Goal: Task Accomplishment & Management: Use online tool/utility

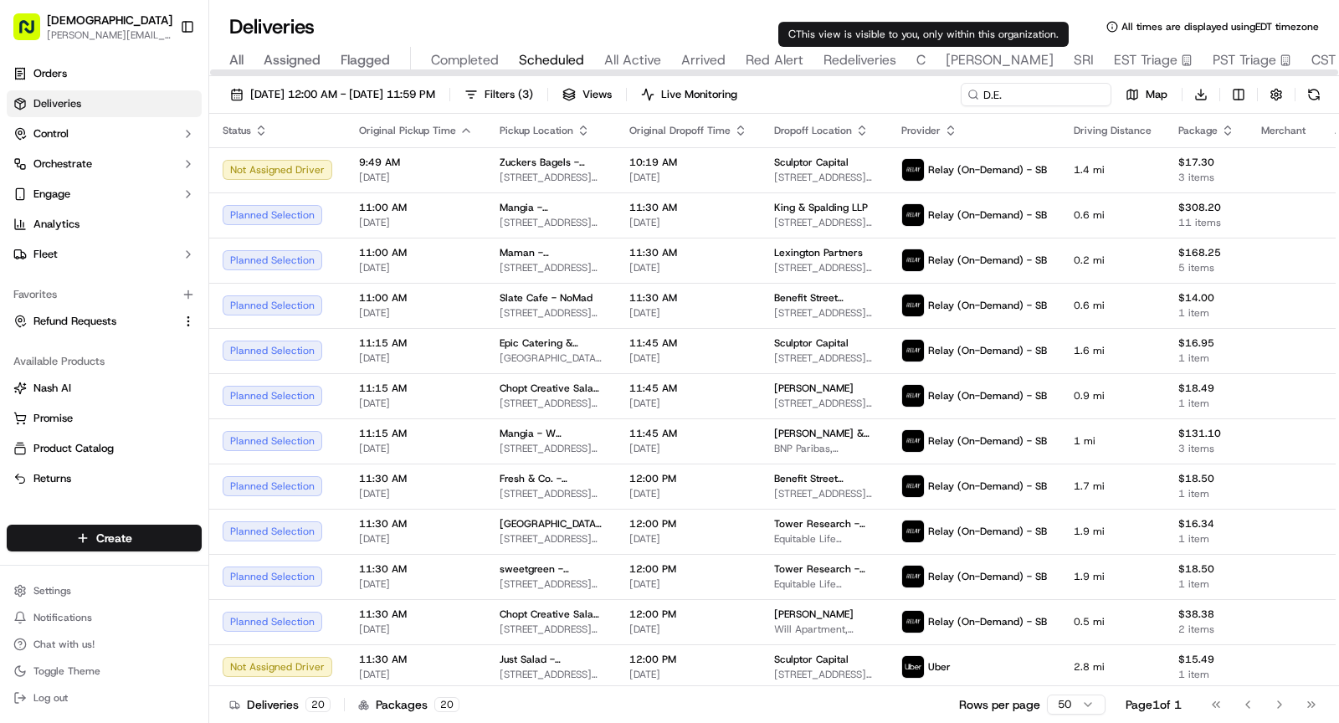
click at [951, 58] on span "SHAW" at bounding box center [1000, 60] width 108 height 20
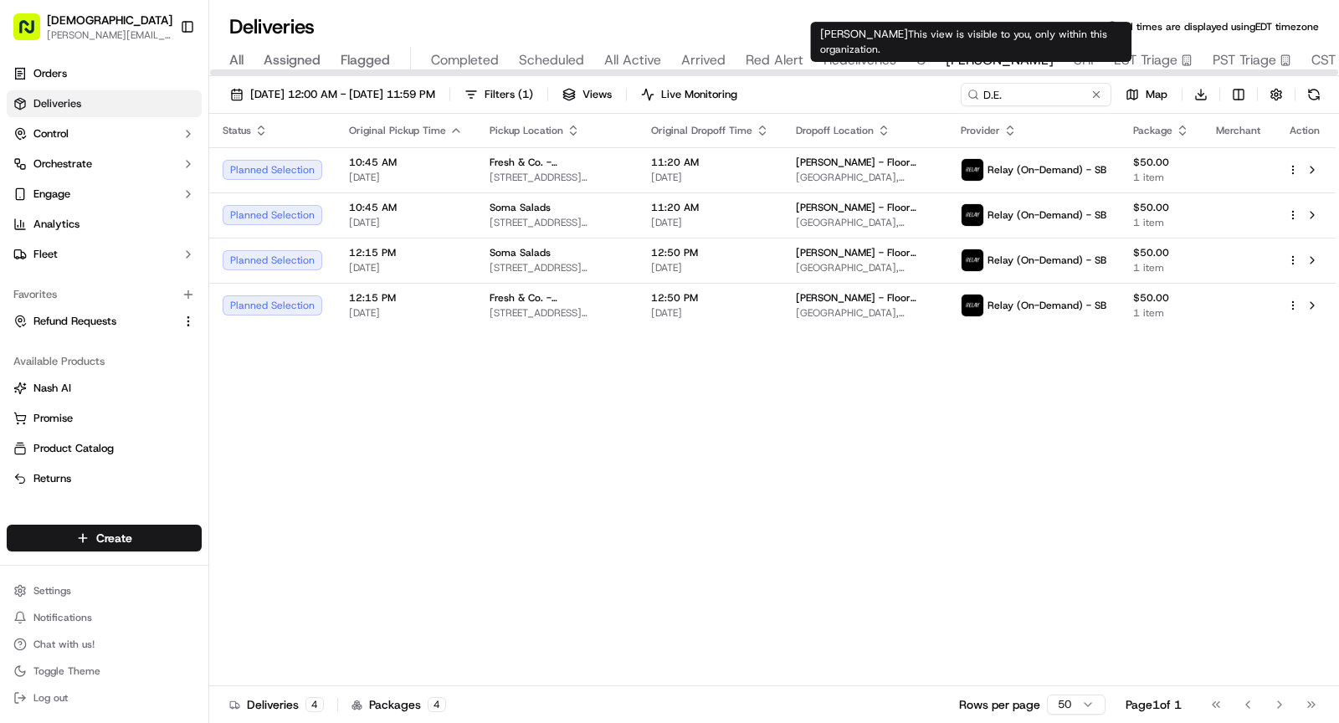
click at [1022, 55] on div "All Assigned Flagged Completed Scheduled All Active Arrived Red Alert Redeliver…" at bounding box center [828, 61] width 1239 height 29
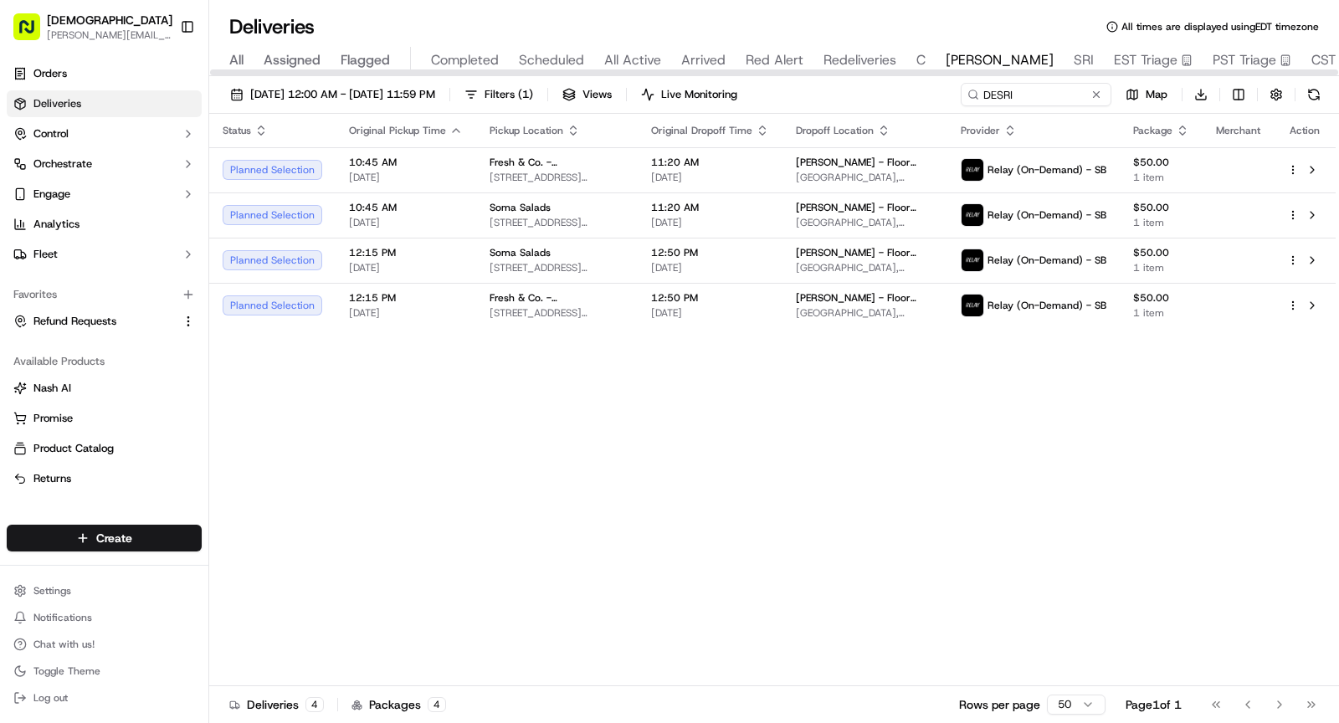
click at [1074, 55] on span "SRI" at bounding box center [1084, 60] width 20 height 20
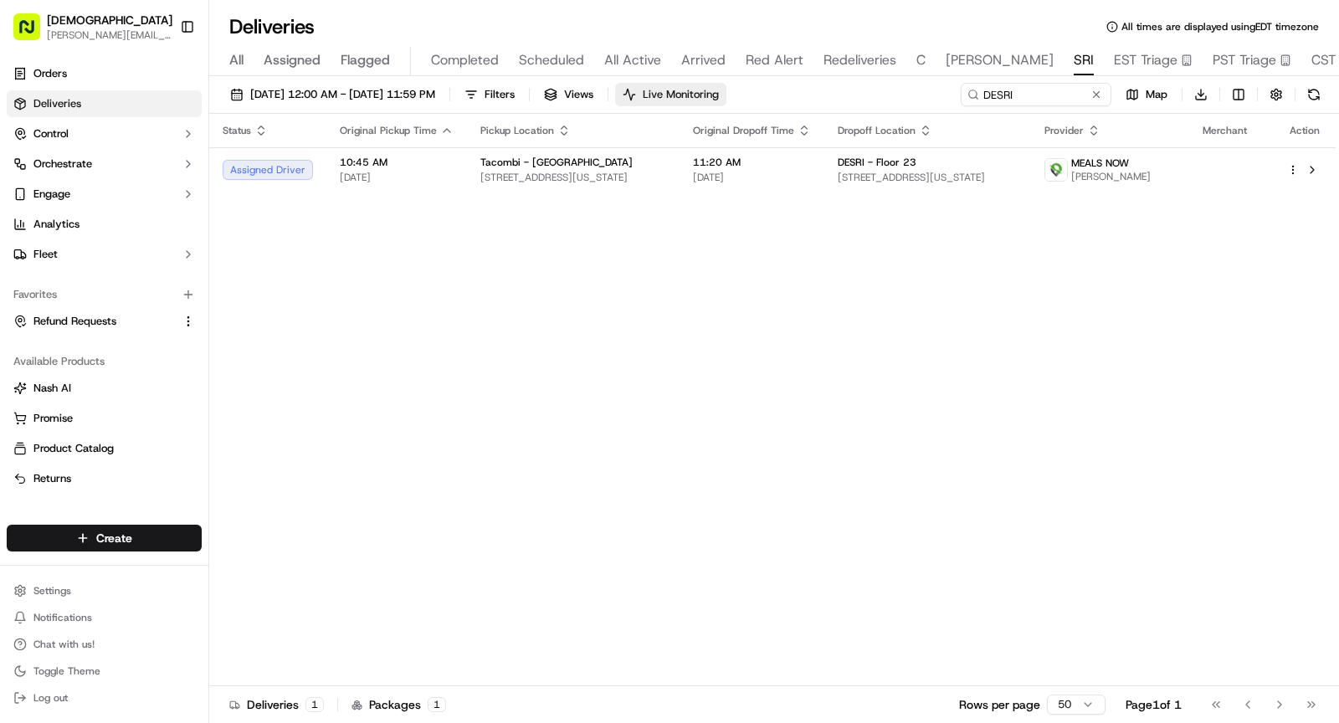
click at [719, 97] on span "Live Monitoring" at bounding box center [681, 94] width 76 height 15
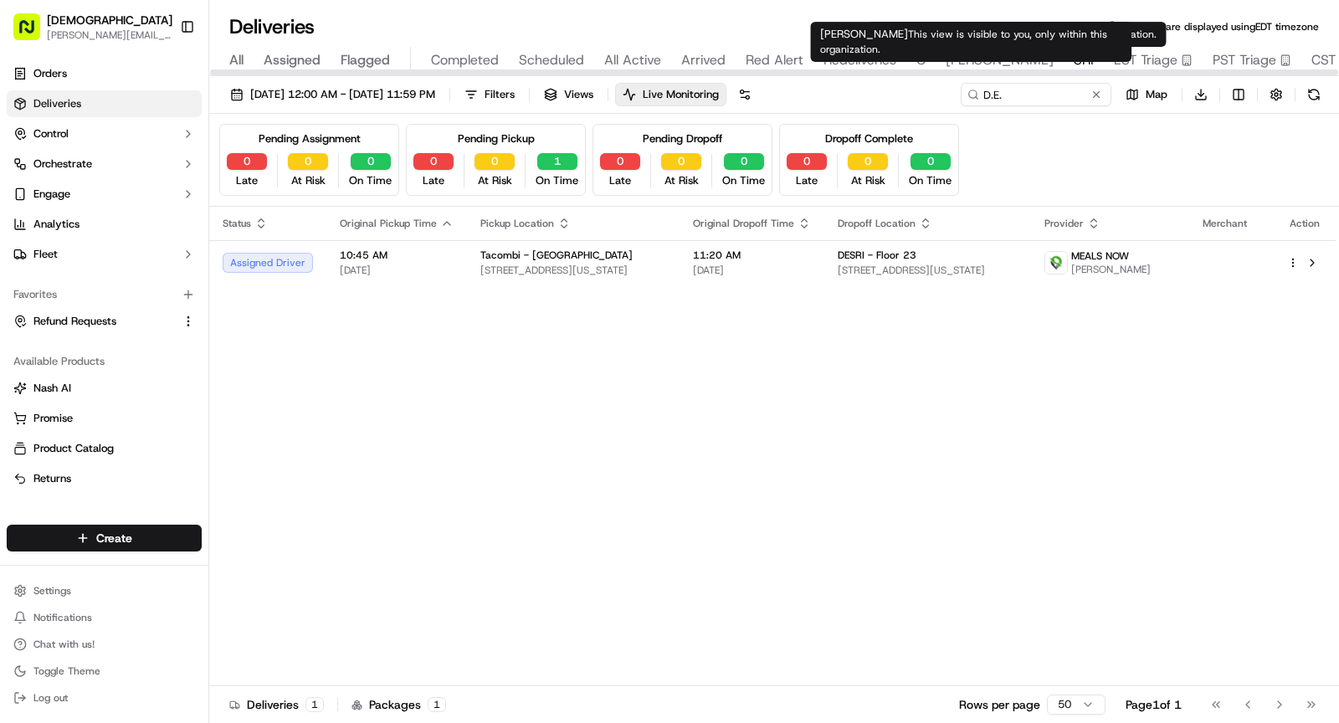
click at [964, 60] on span "SHAW" at bounding box center [1000, 60] width 108 height 20
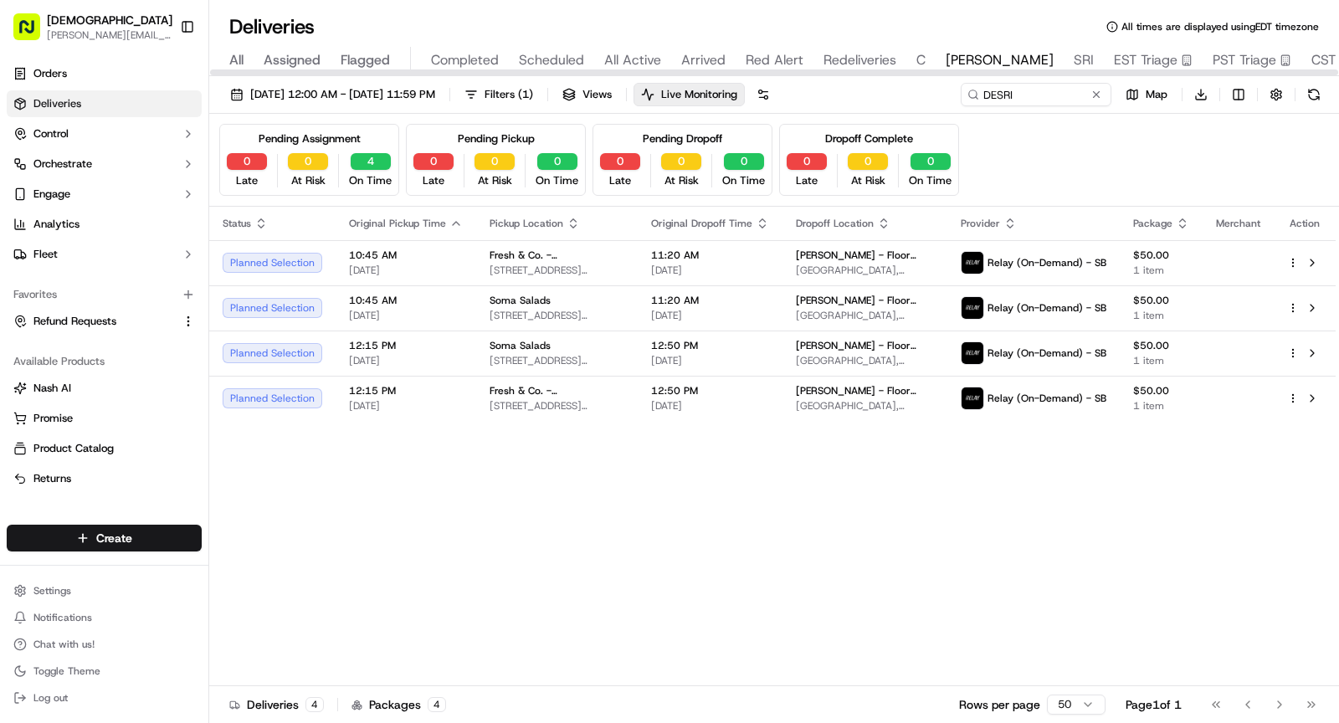
click at [1074, 56] on span "SRI" at bounding box center [1084, 60] width 20 height 20
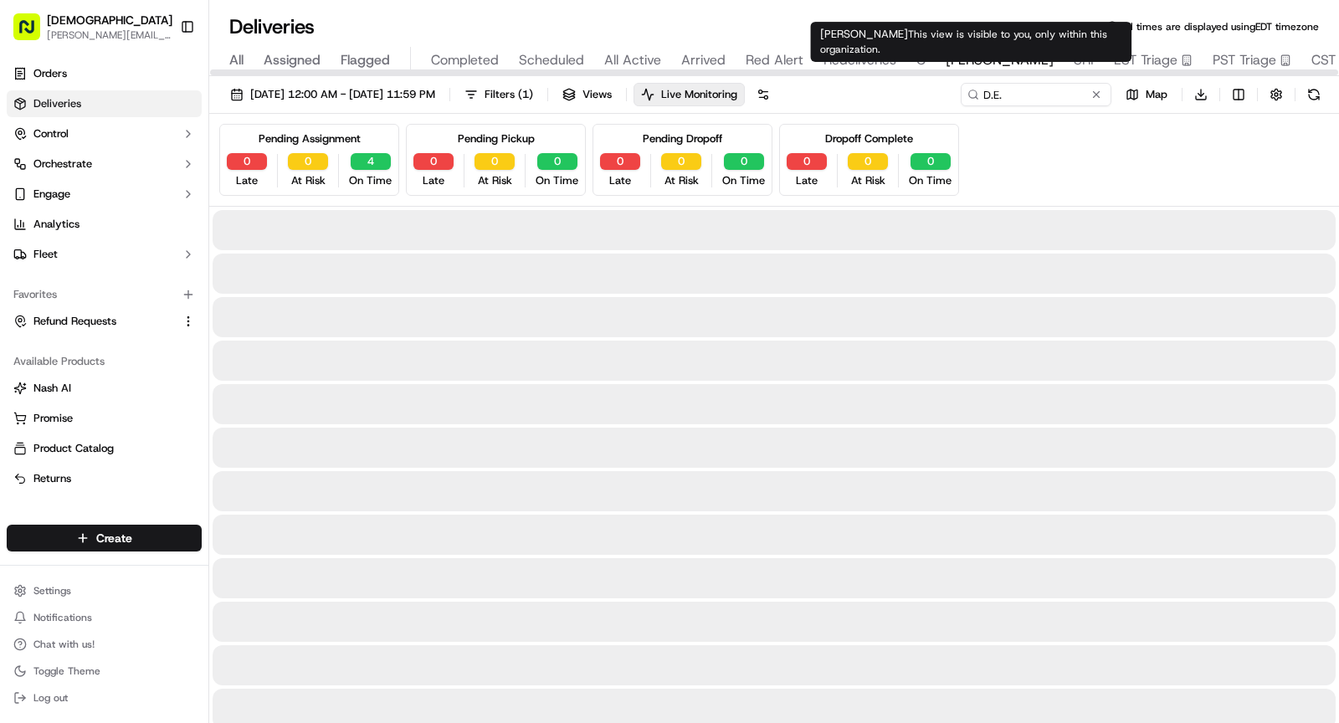
click at [950, 54] on span "SHAW" at bounding box center [1000, 60] width 108 height 20
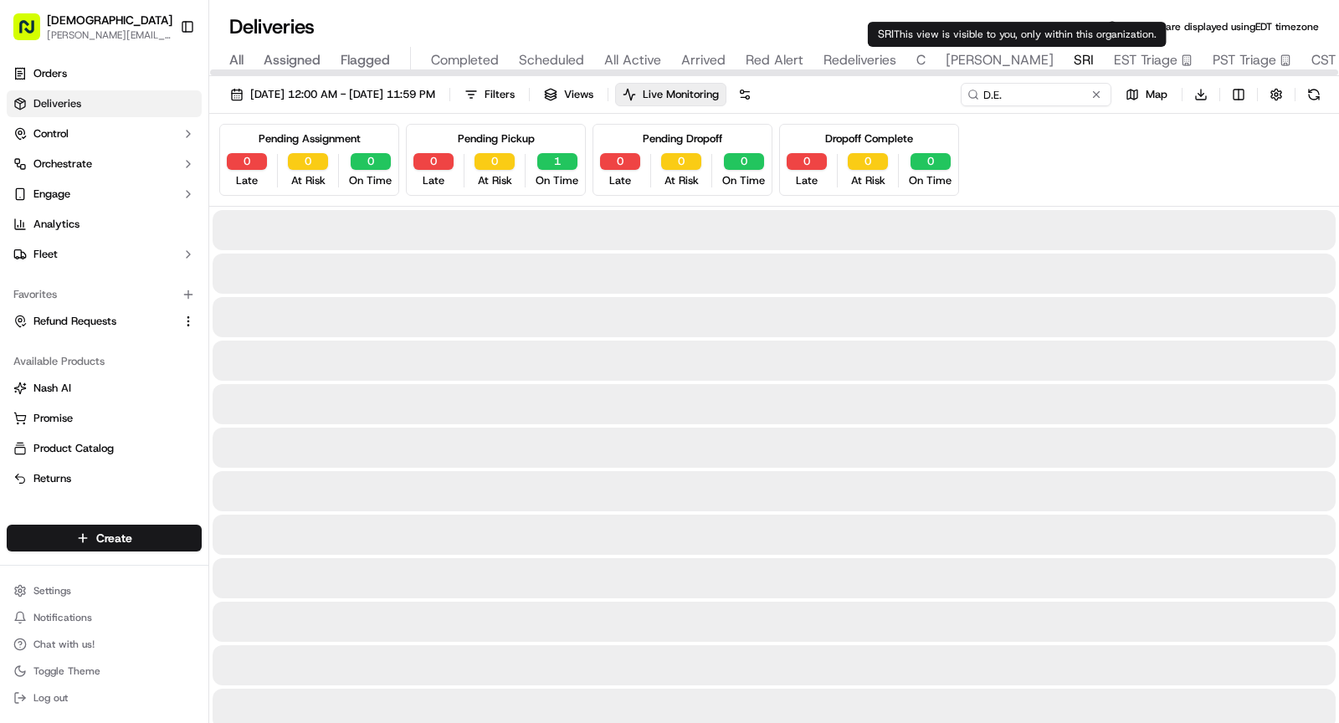
type input "DESRI"
click at [1074, 57] on span "SRI" at bounding box center [1084, 60] width 20 height 20
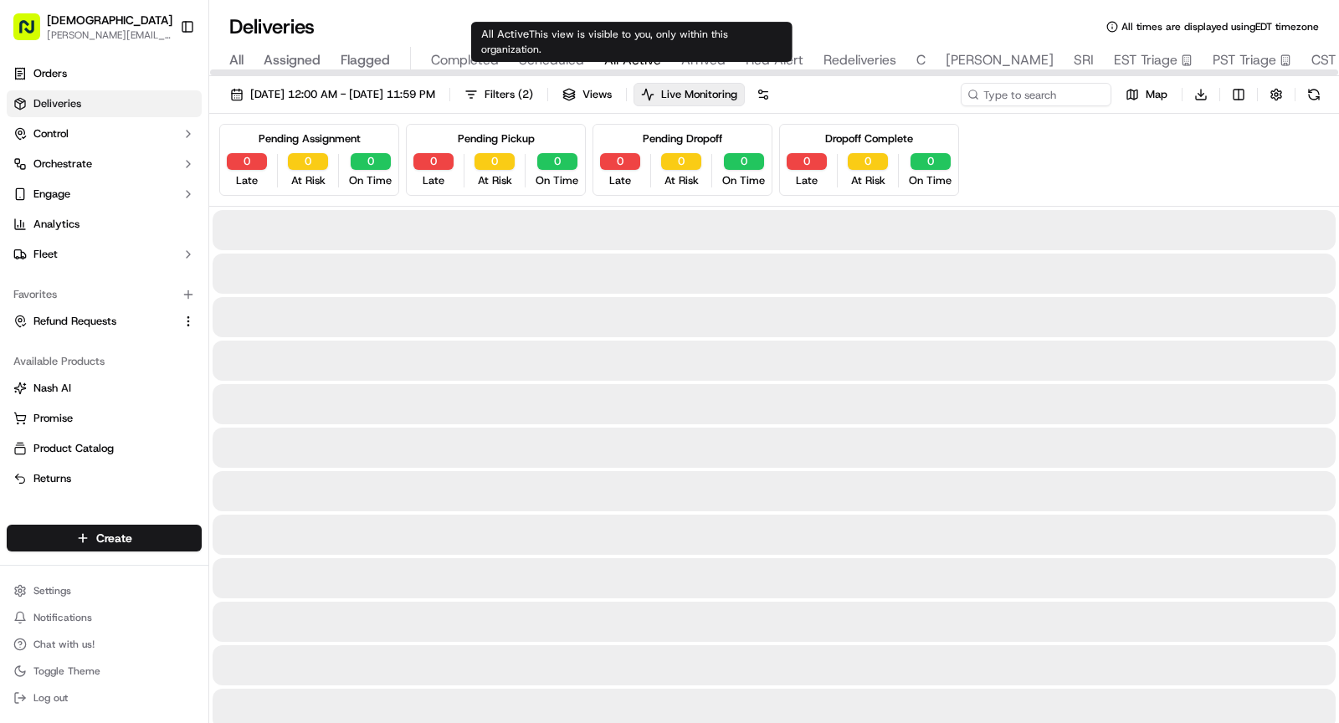
click at [614, 59] on span "All Active" at bounding box center [632, 60] width 57 height 20
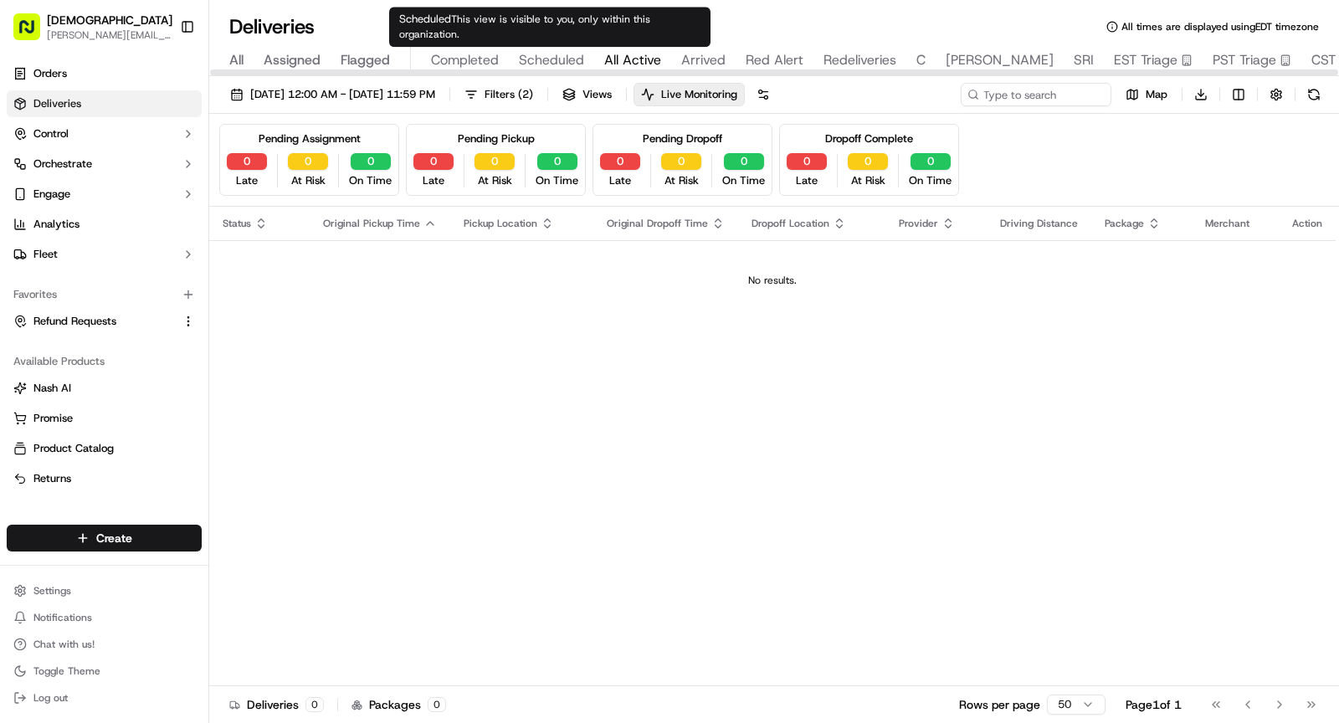
click at [562, 50] on span "Scheduled" at bounding box center [551, 60] width 65 height 20
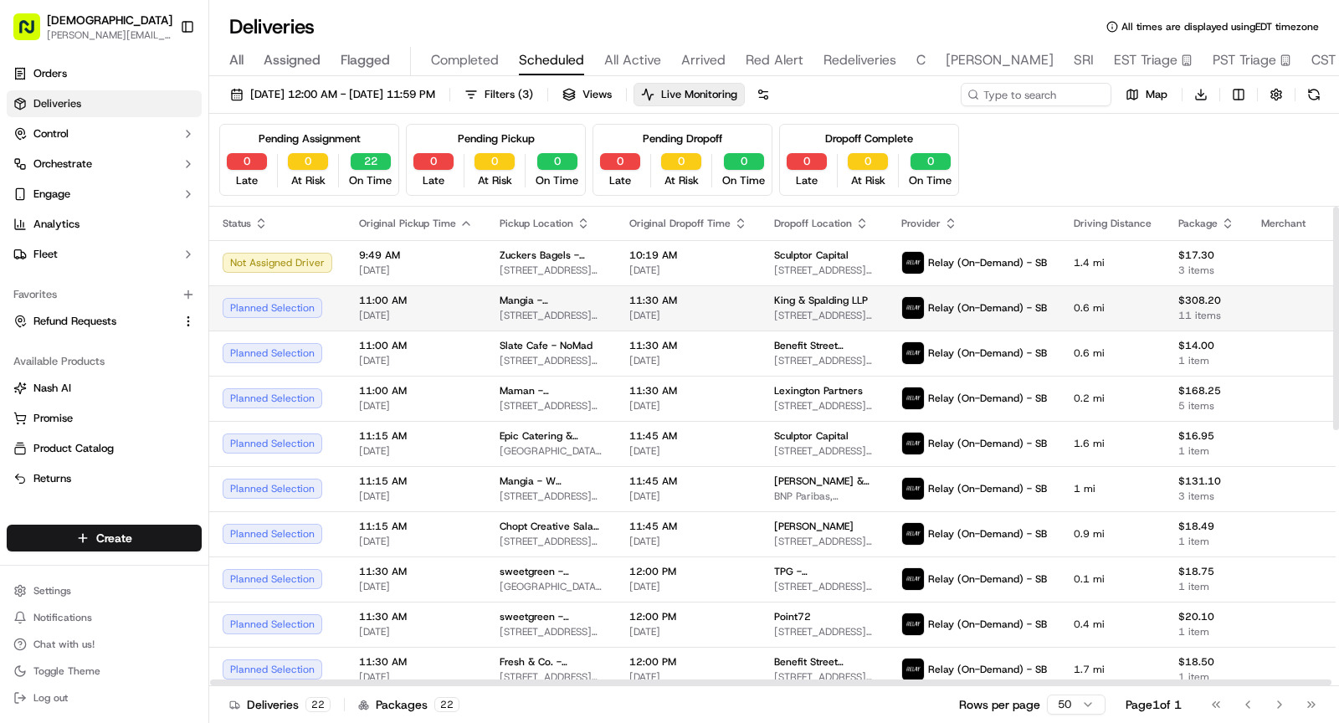
click at [526, 309] on span "422 Madison Ave, New York, NY 10017, USA" at bounding box center [551, 315] width 103 height 13
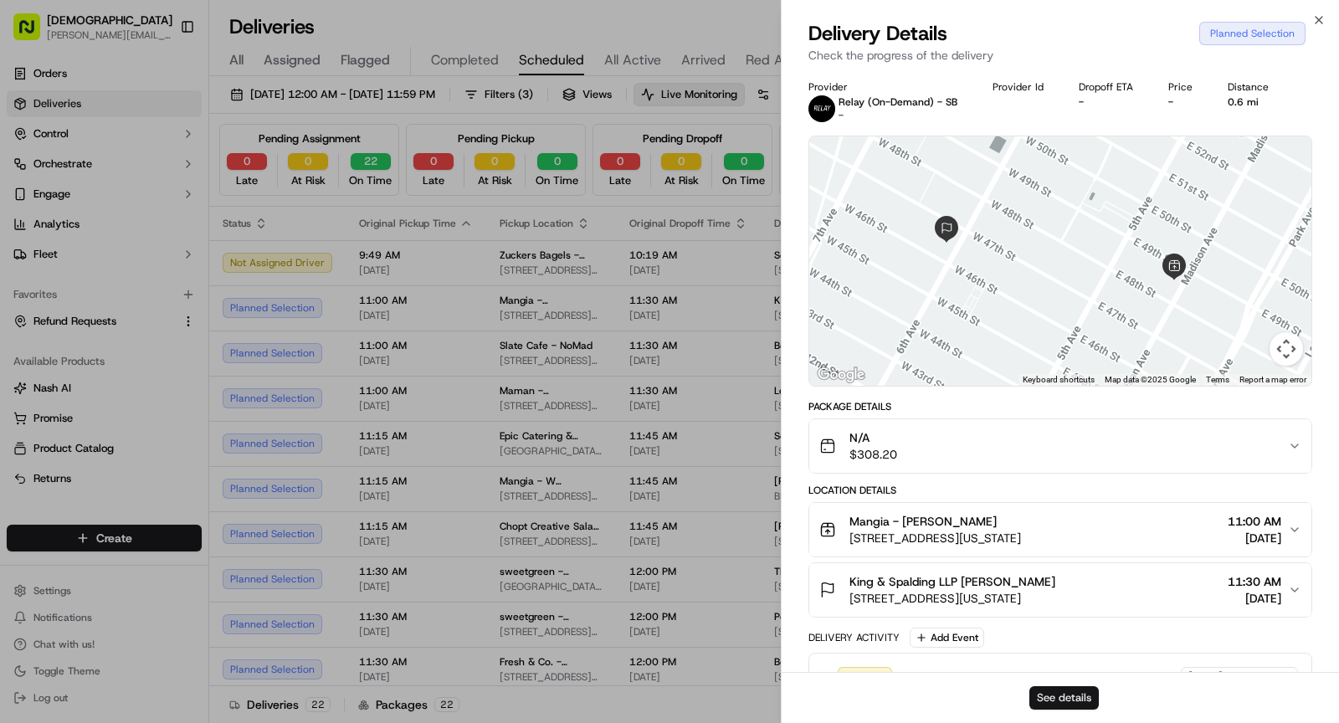
click at [1057, 691] on button "See details" at bounding box center [1063, 697] width 69 height 23
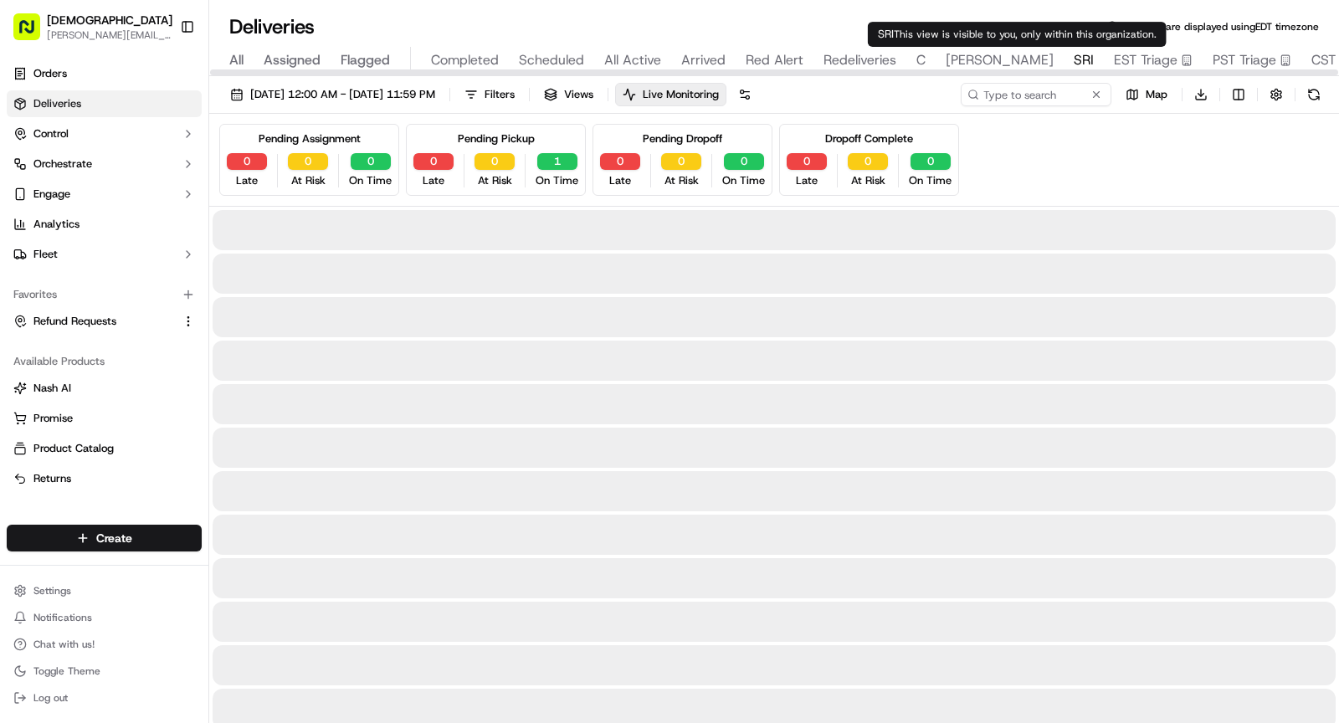
click at [1074, 58] on span "SRI" at bounding box center [1084, 60] width 20 height 20
type input "DESRI"
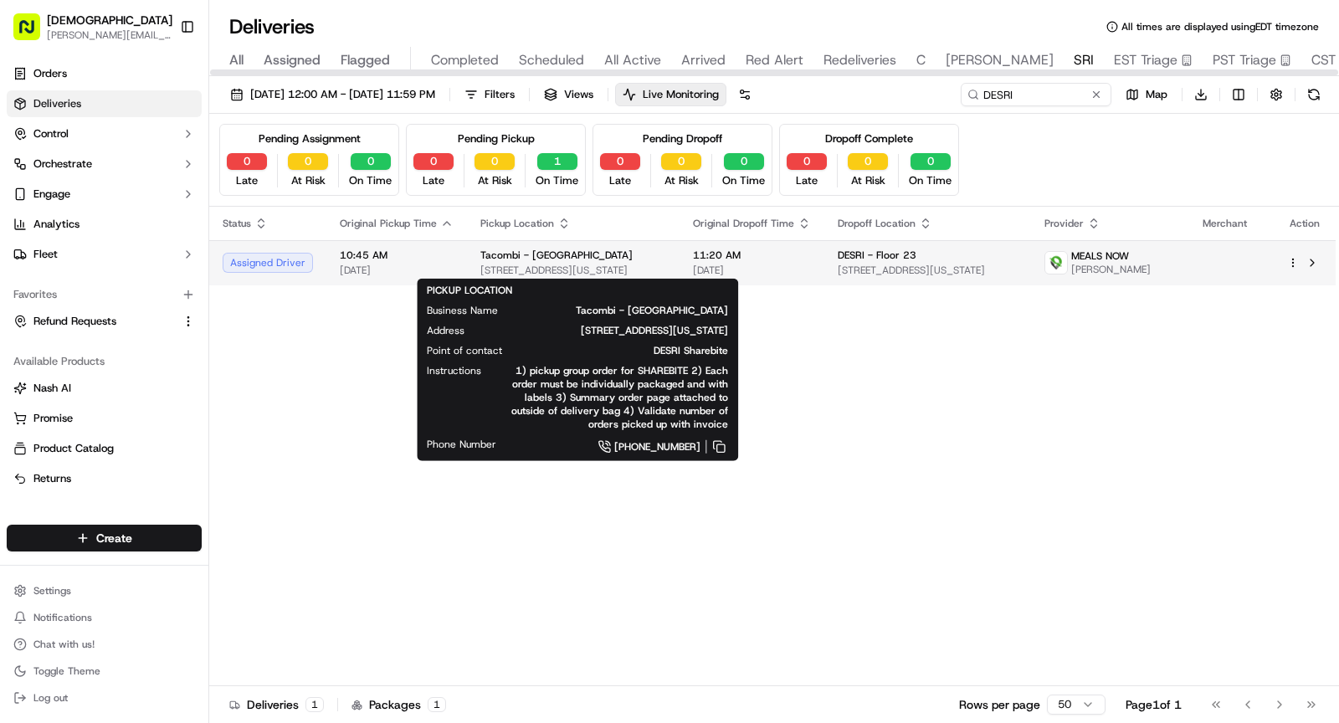
click at [567, 252] on span "Tacombi - Empire State Building" at bounding box center [556, 255] width 152 height 13
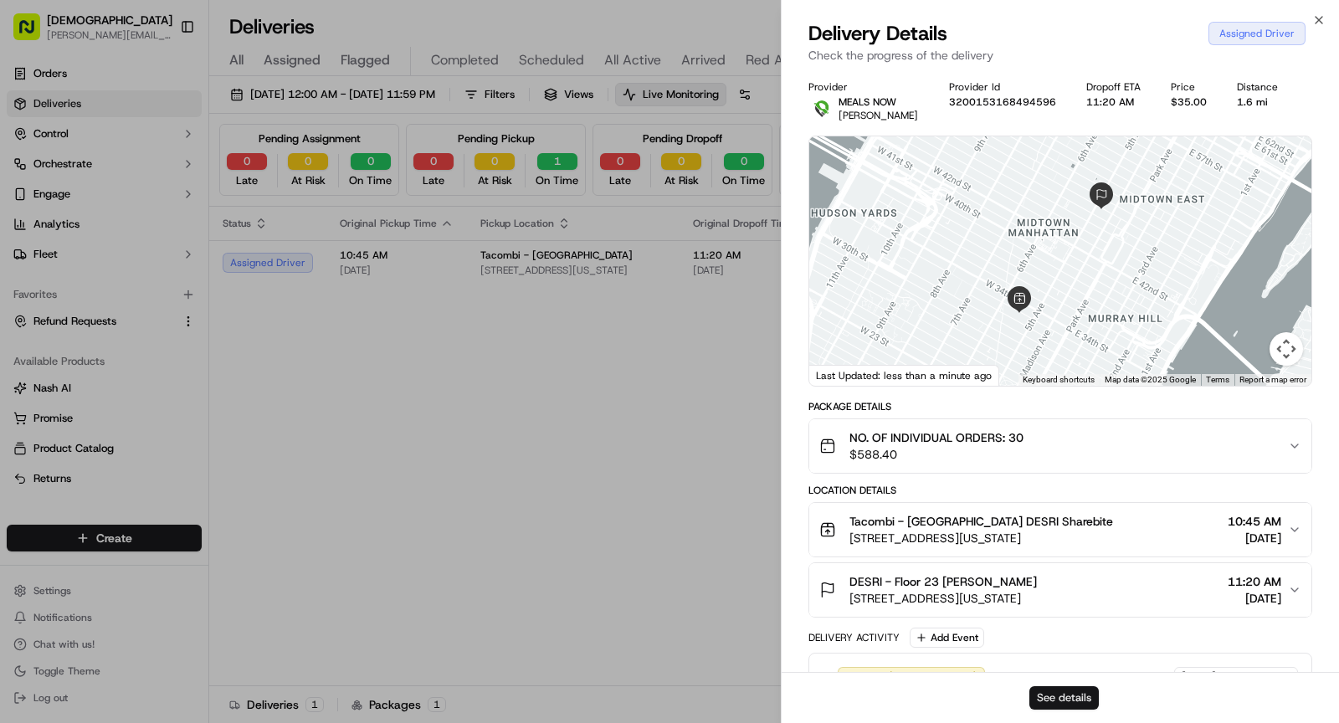
click at [1064, 689] on button "See details" at bounding box center [1063, 697] width 69 height 23
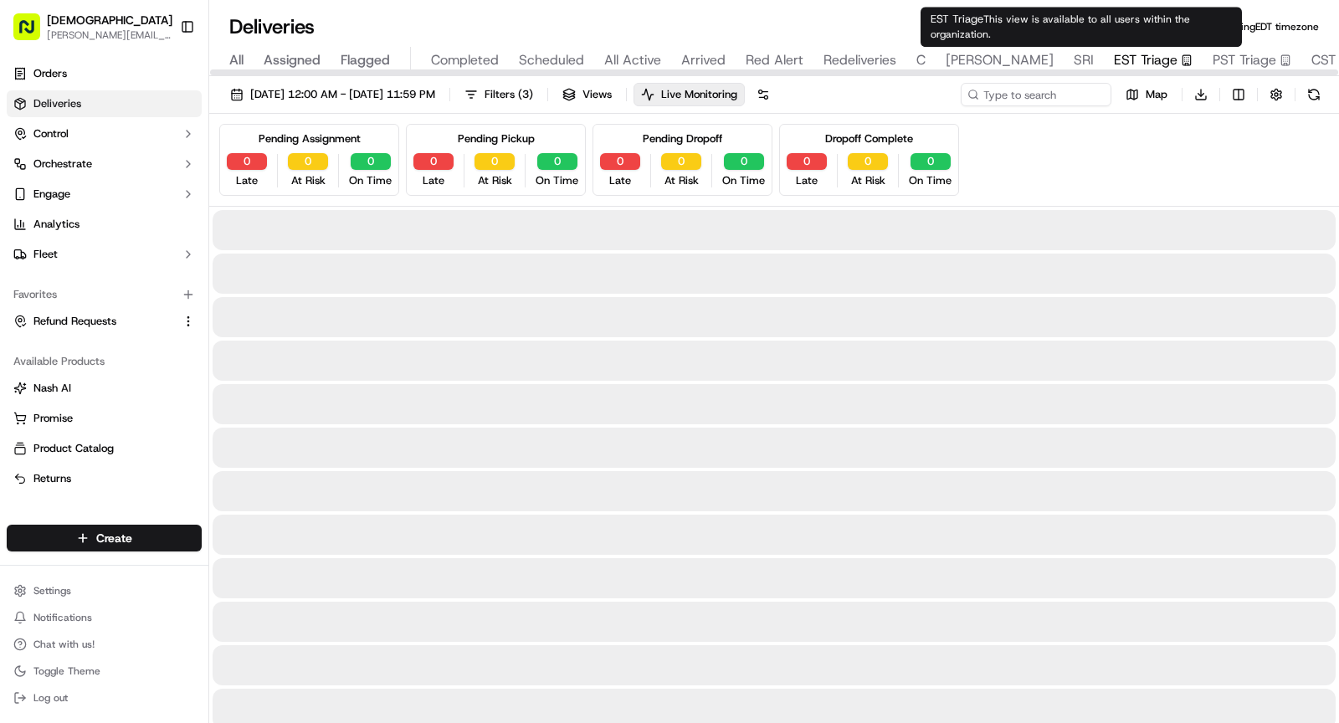
click at [1114, 50] on span "EST Triage" at bounding box center [1146, 60] width 64 height 20
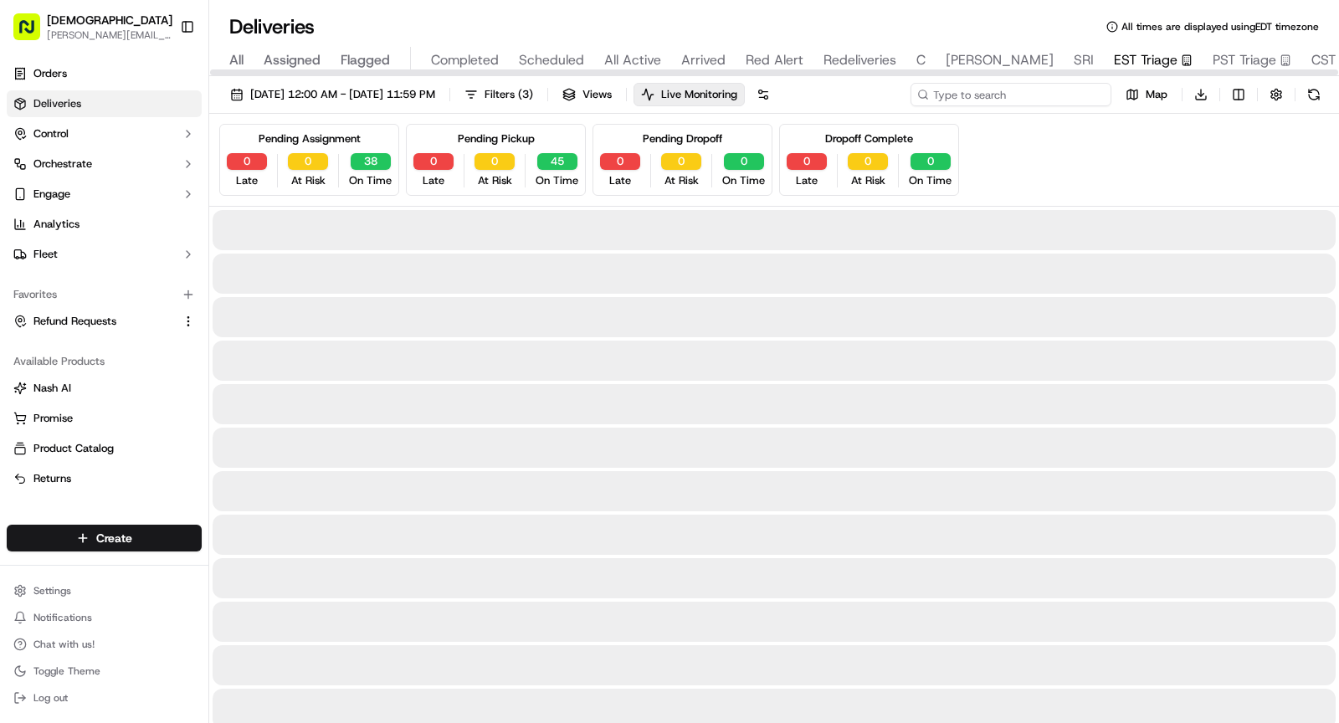
click at [1087, 97] on input at bounding box center [1010, 94] width 201 height 23
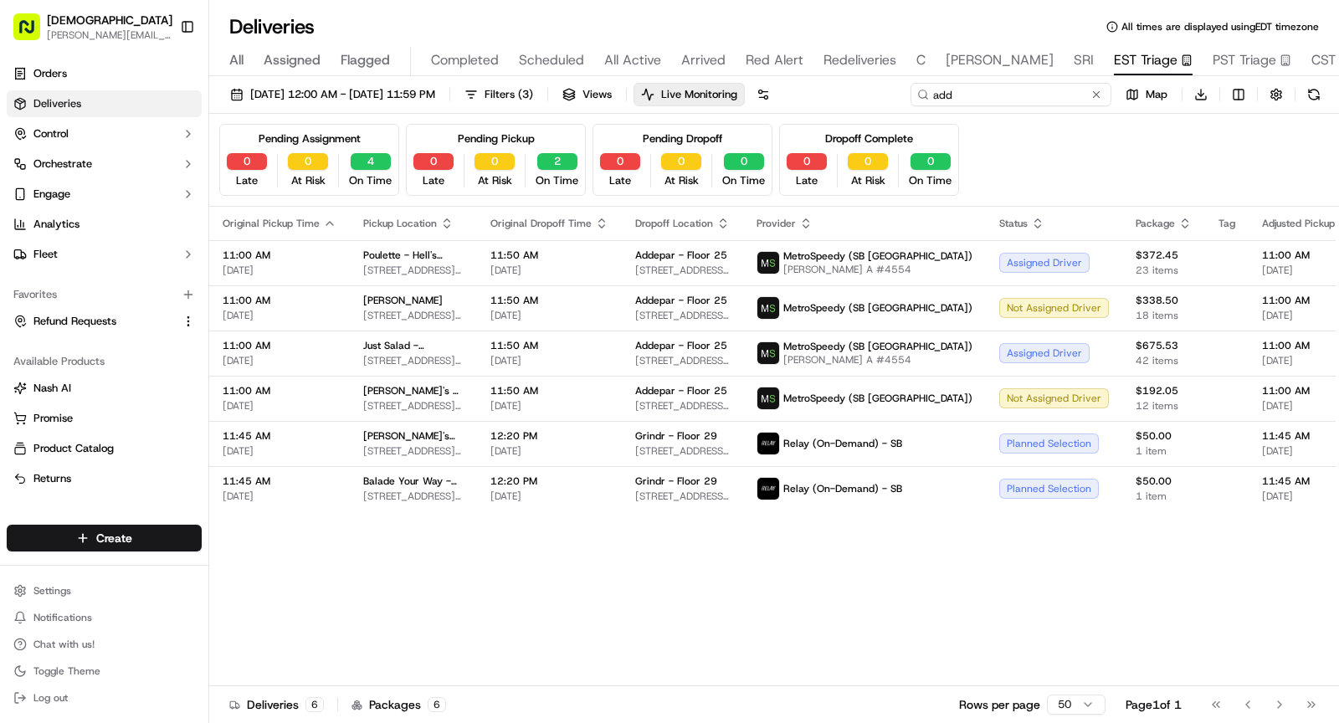
type input "add"
click at [1095, 93] on button at bounding box center [1096, 94] width 17 height 17
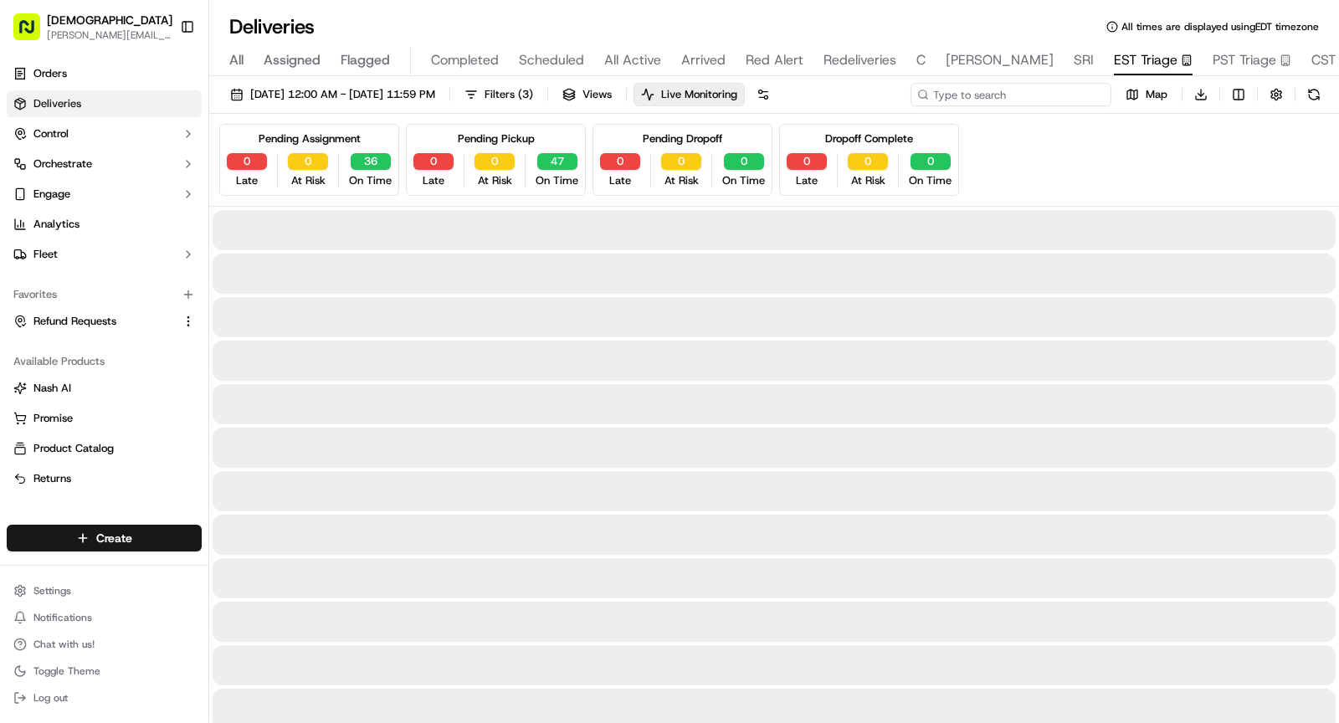
click at [1094, 93] on input at bounding box center [1010, 94] width 201 height 23
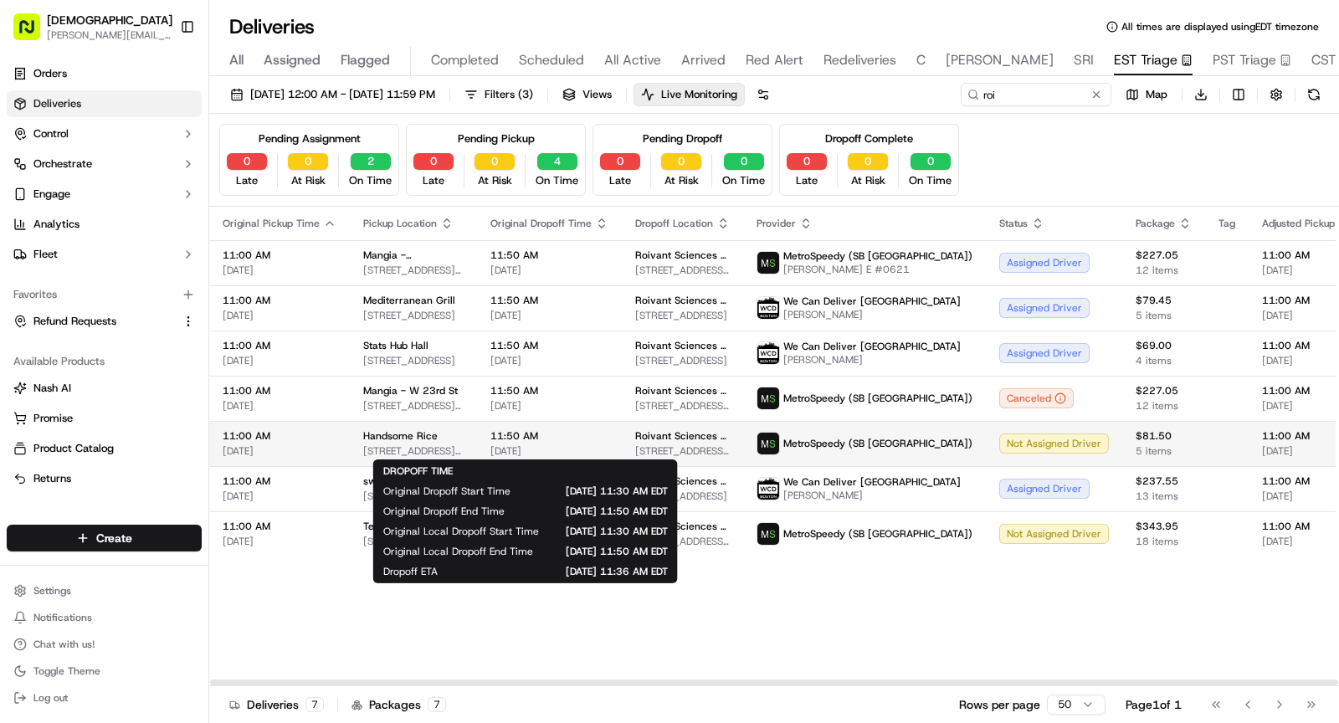
click at [518, 444] on span "[DATE]" at bounding box center [549, 450] width 118 height 13
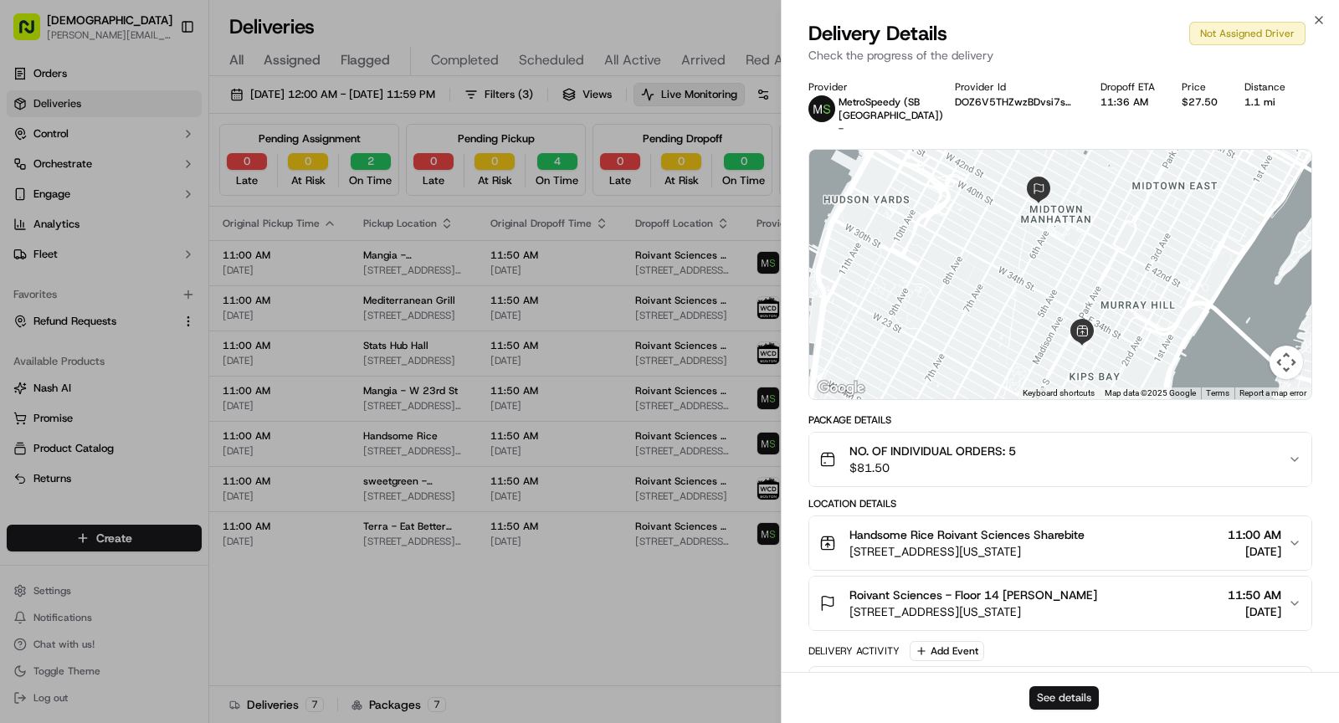
click at [1083, 692] on button "See details" at bounding box center [1063, 697] width 69 height 23
drag, startPoint x: 547, startPoint y: 475, endPoint x: 346, endPoint y: 47, distance: 473.2
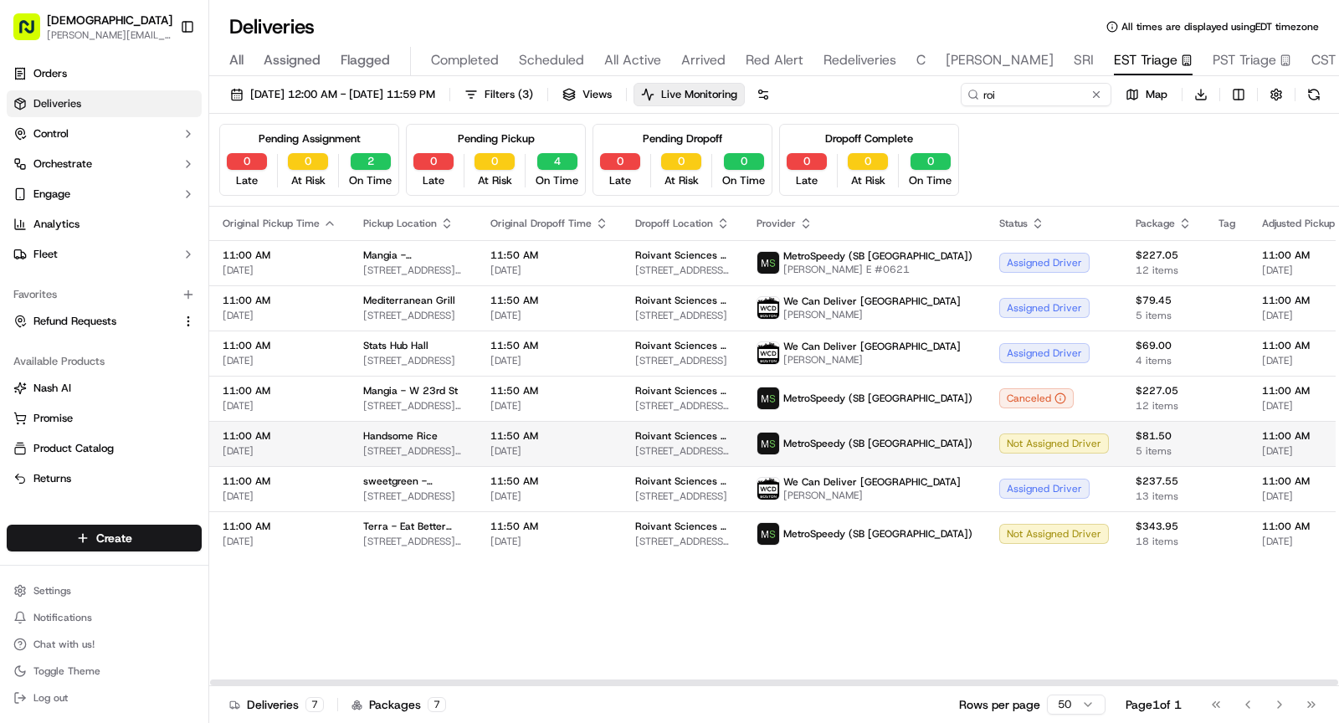
click at [526, 449] on span "[DATE]" at bounding box center [549, 450] width 118 height 13
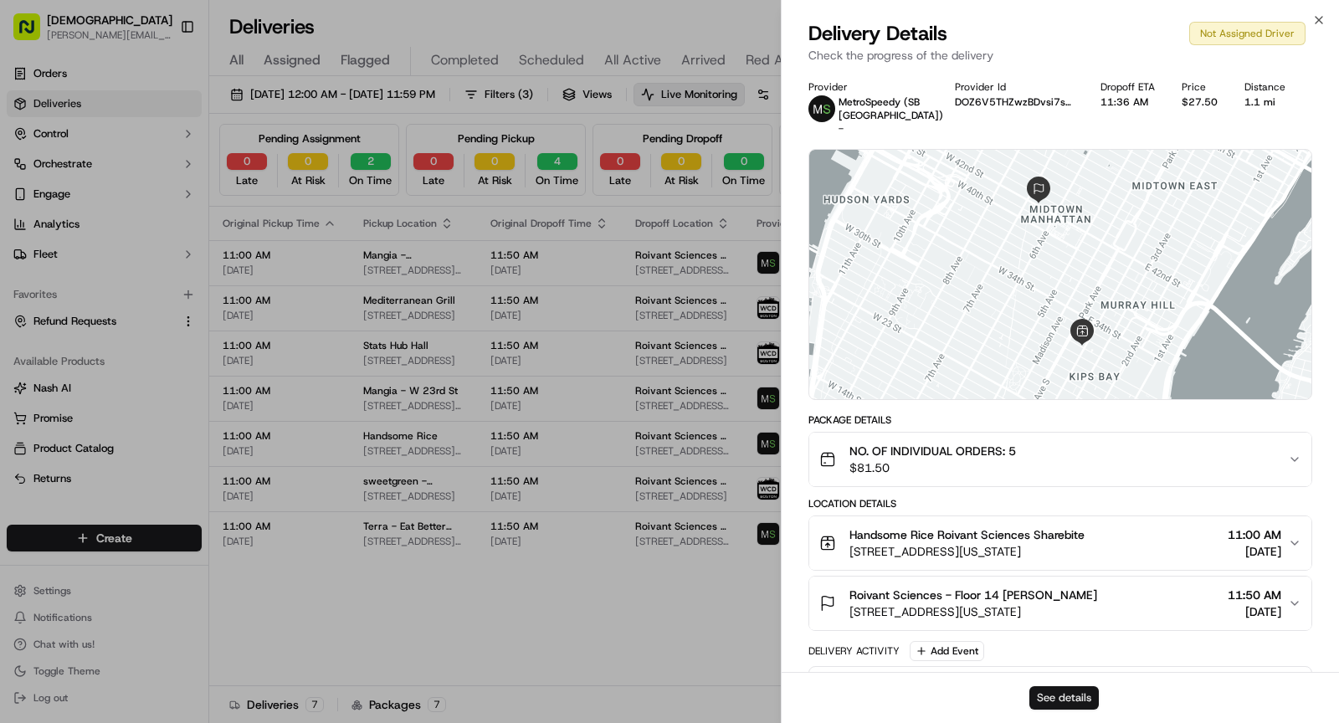
click at [1062, 705] on button "See details" at bounding box center [1063, 697] width 69 height 23
click at [585, 525] on span "11:50 AM" at bounding box center [549, 526] width 118 height 13
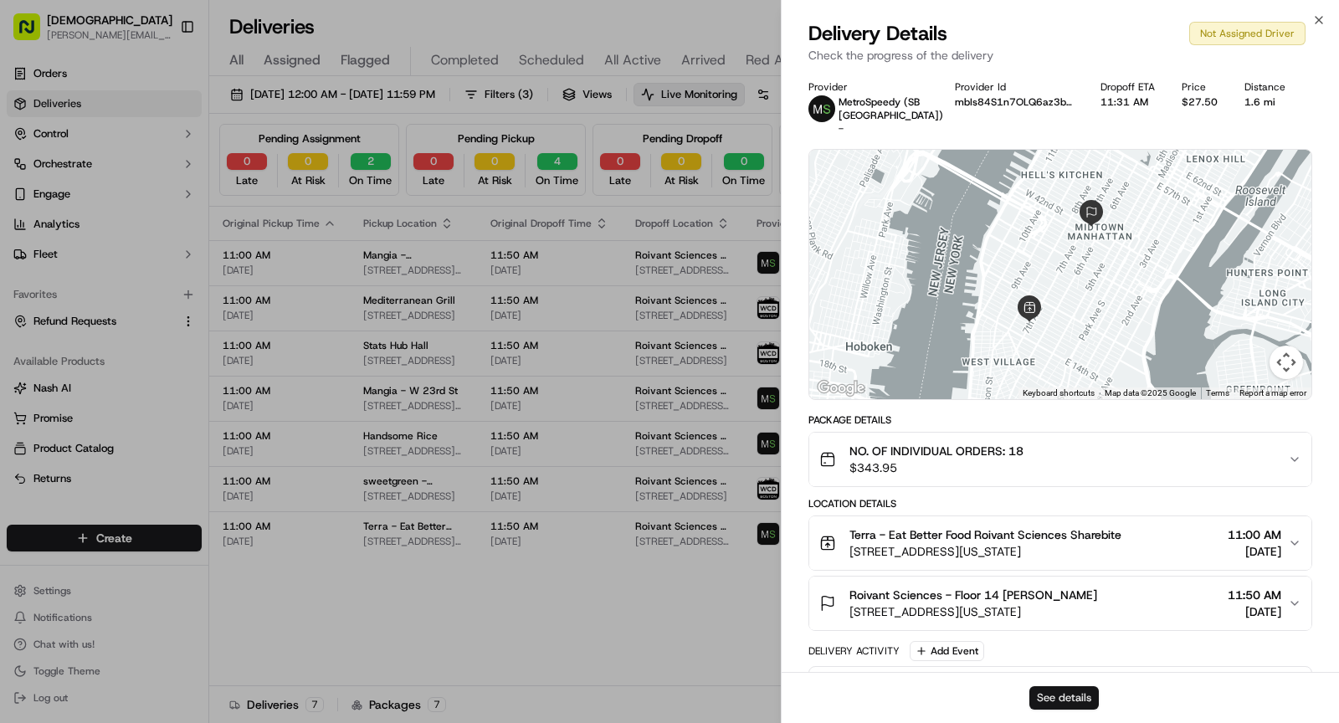
click at [1045, 695] on button "See details" at bounding box center [1063, 697] width 69 height 23
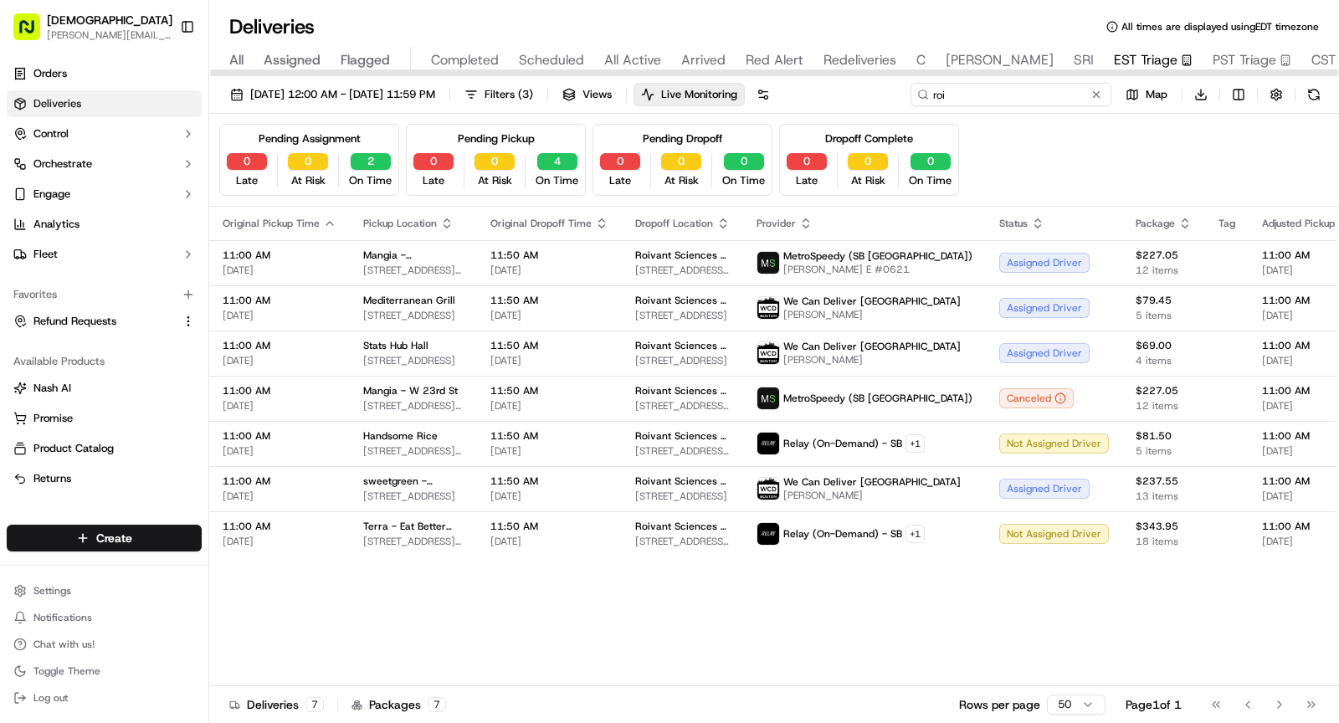
click at [1047, 95] on input "roi" at bounding box center [1010, 94] width 201 height 23
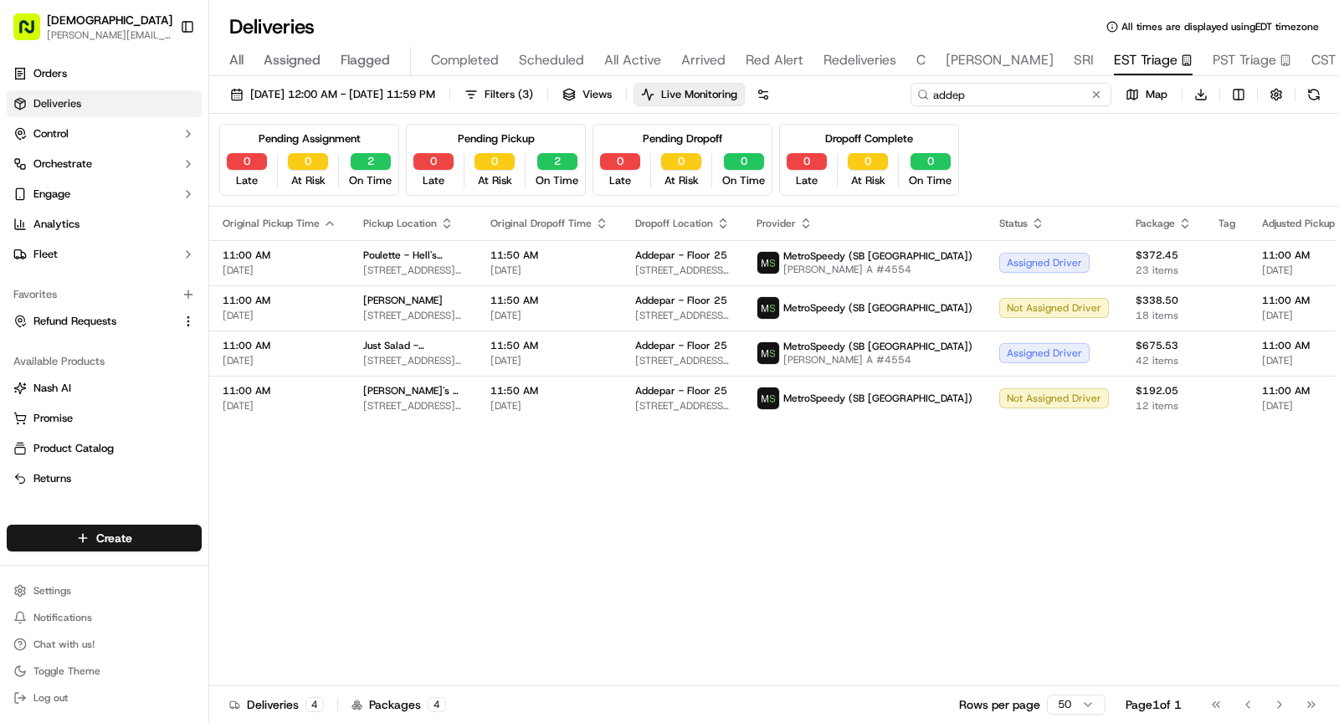
type input "addep"
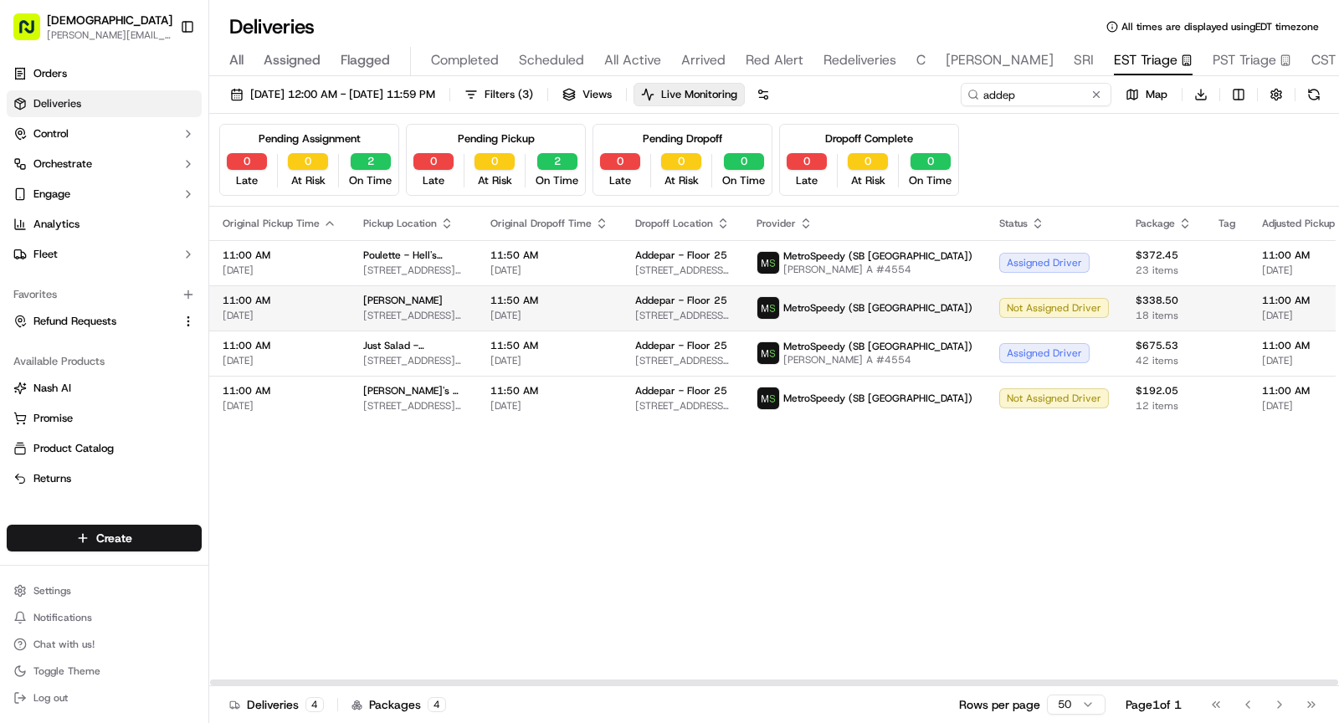
click at [524, 303] on span "11:50 AM" at bounding box center [549, 300] width 118 height 13
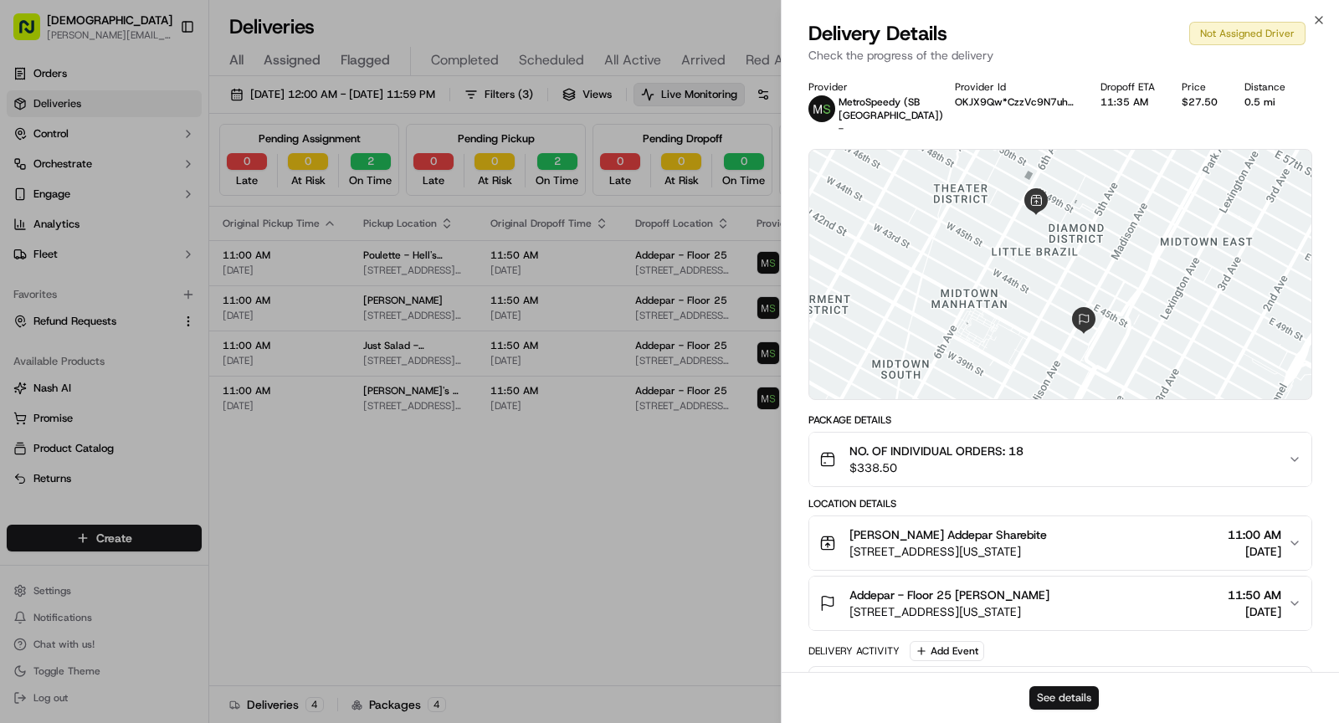
click at [1053, 695] on button "See details" at bounding box center [1063, 697] width 69 height 23
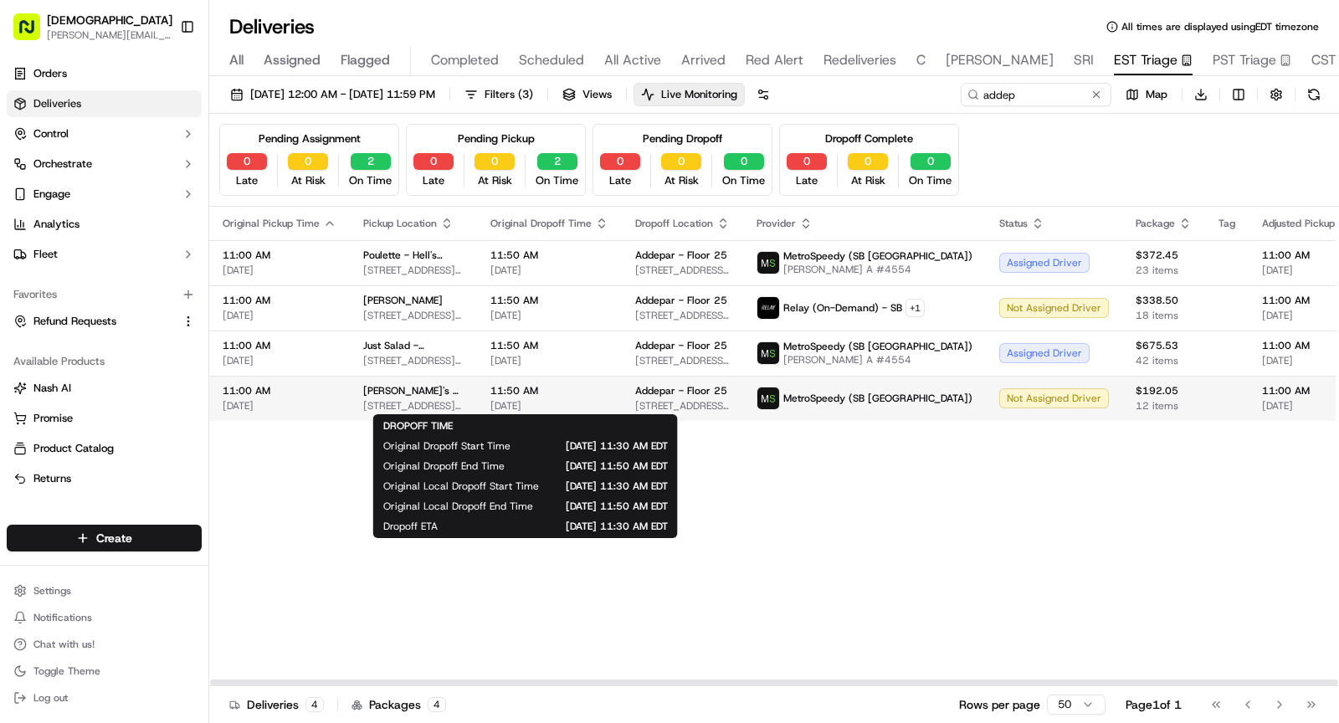
click at [550, 399] on span "[DATE]" at bounding box center [549, 405] width 118 height 13
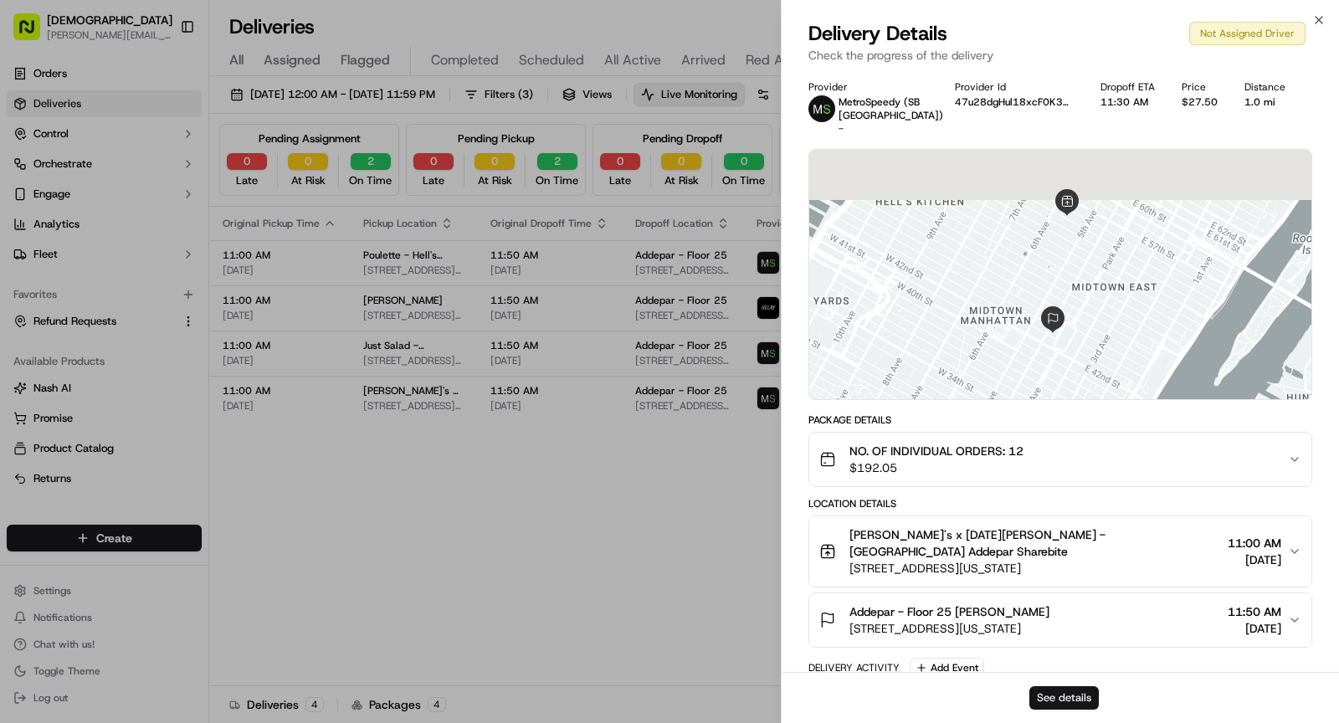
click at [1060, 691] on button "See details" at bounding box center [1063, 697] width 69 height 23
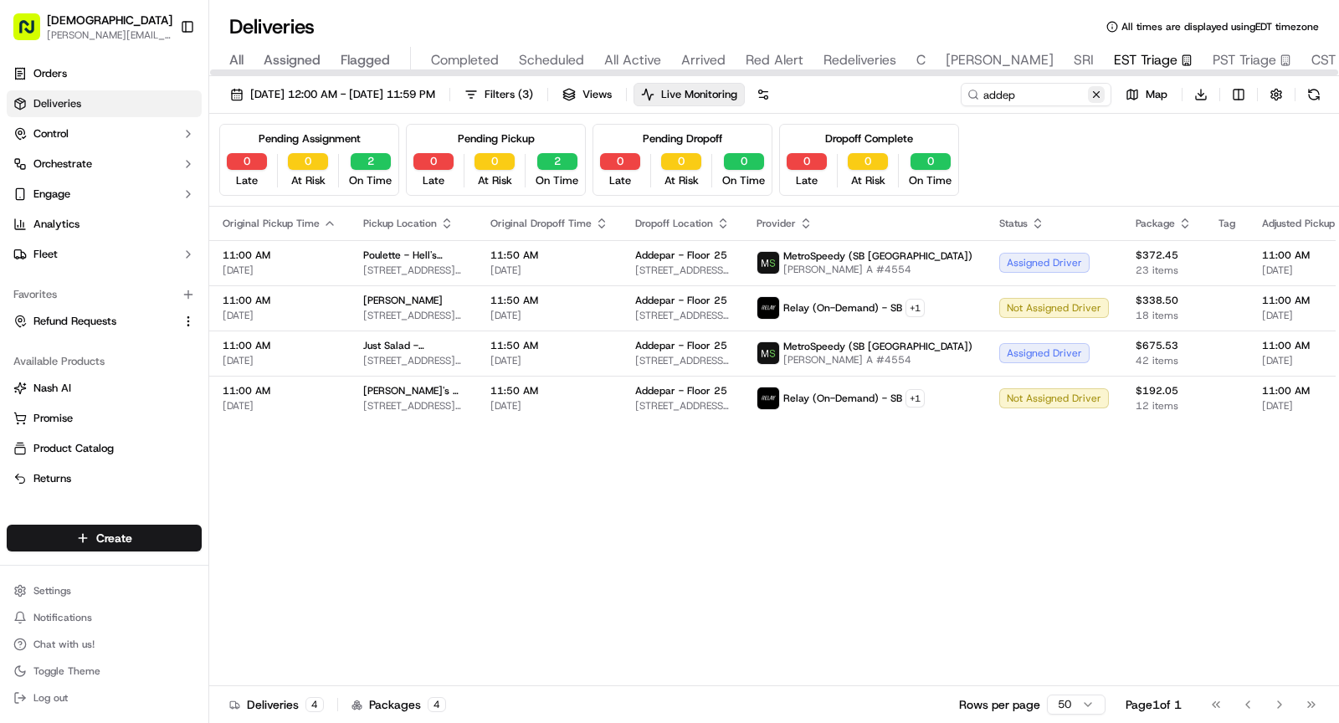
click at [1094, 91] on button at bounding box center [1096, 94] width 17 height 17
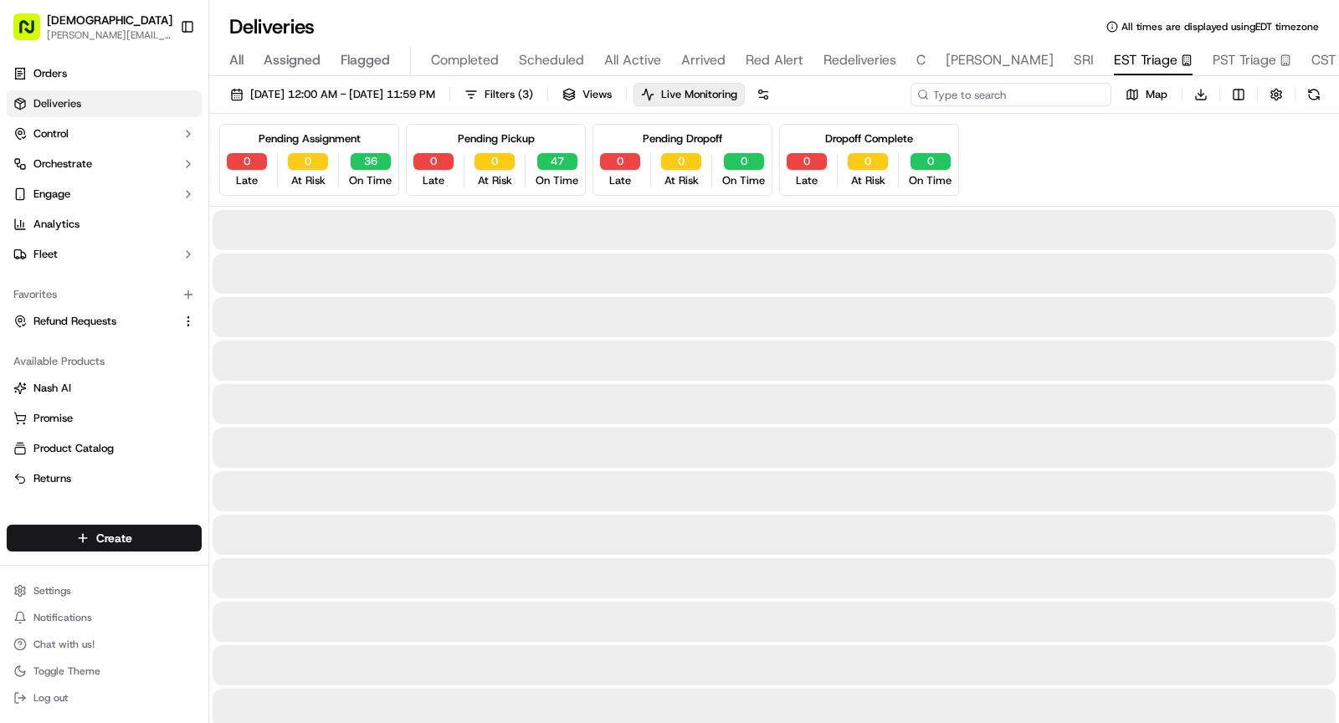
click at [1094, 91] on input at bounding box center [1010, 94] width 201 height 23
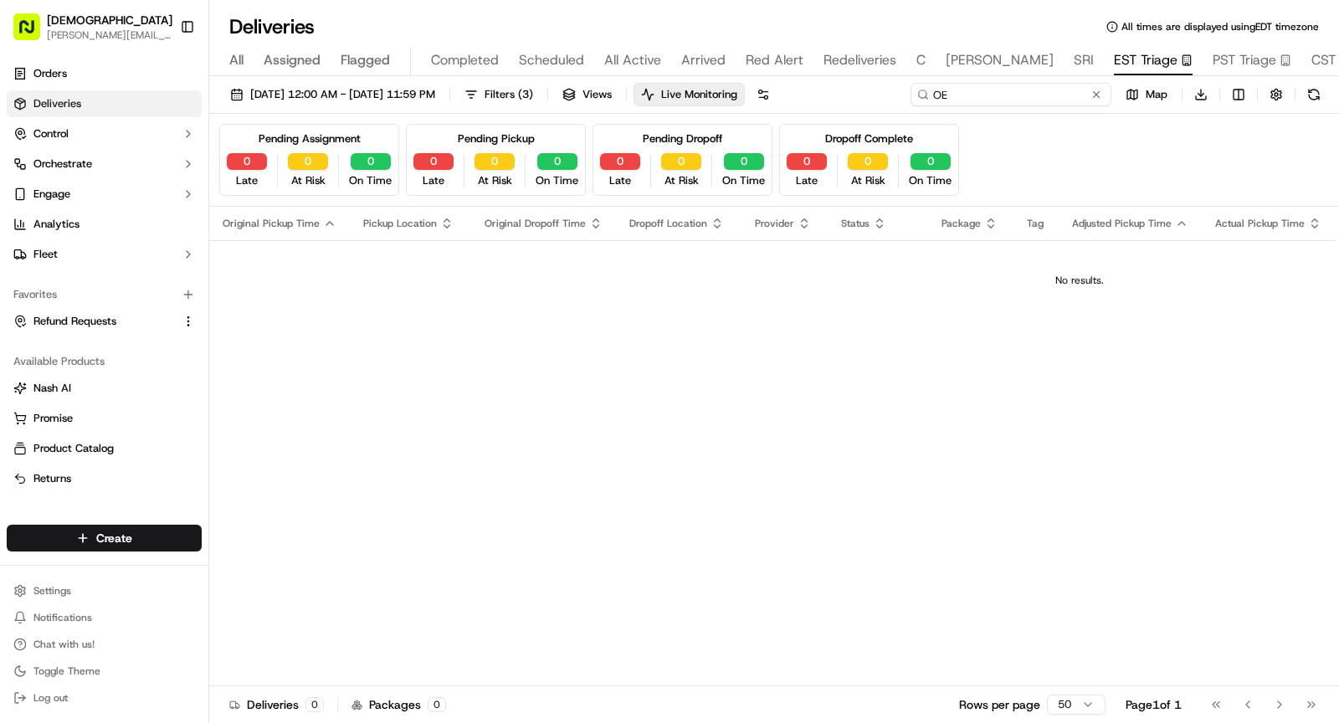
type input "O"
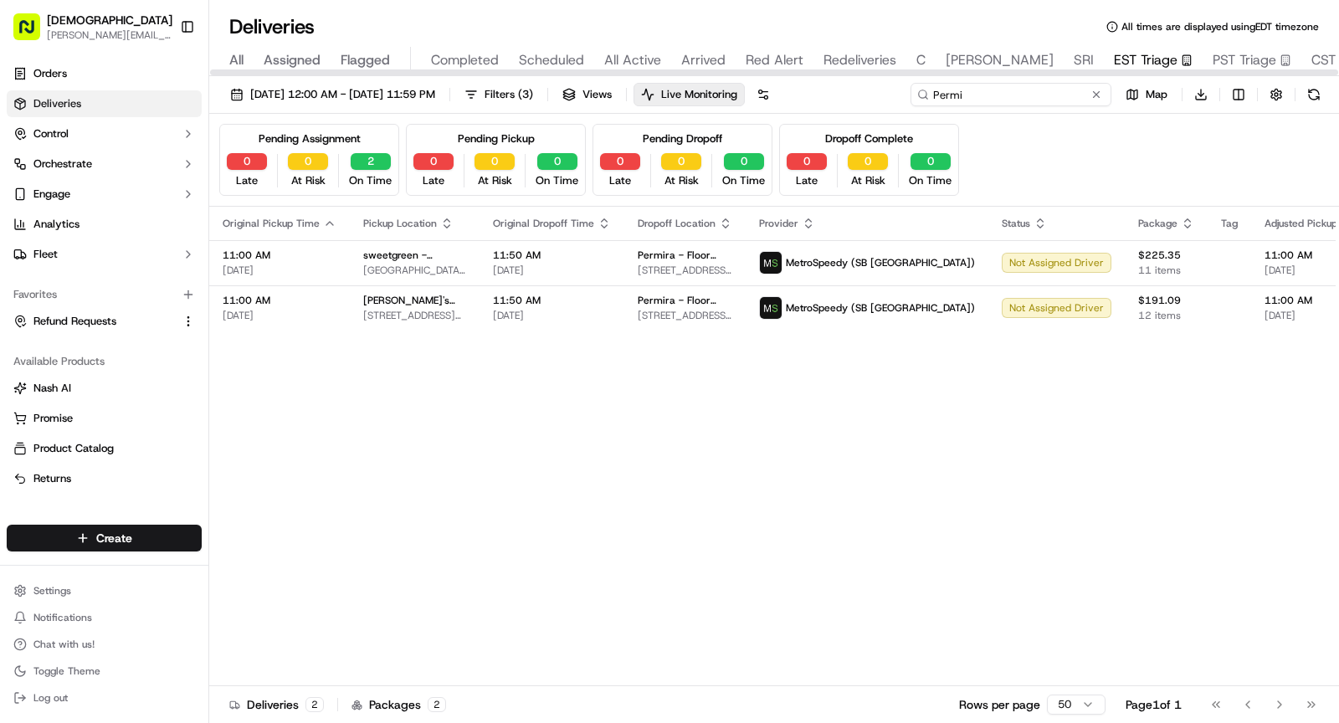
type input "Permi"
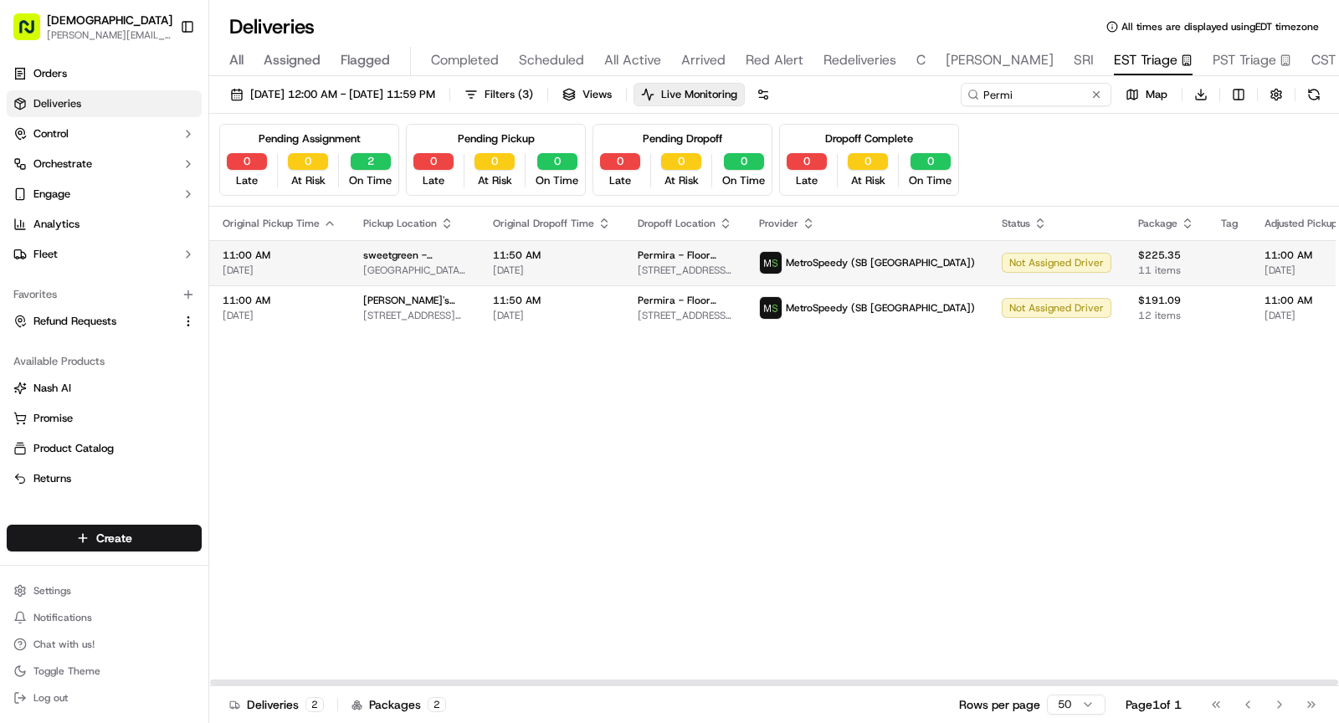
click at [449, 264] on span "The Helmsley Building, 230 Park Ave, New York, NY 10169, USA" at bounding box center [414, 270] width 103 height 13
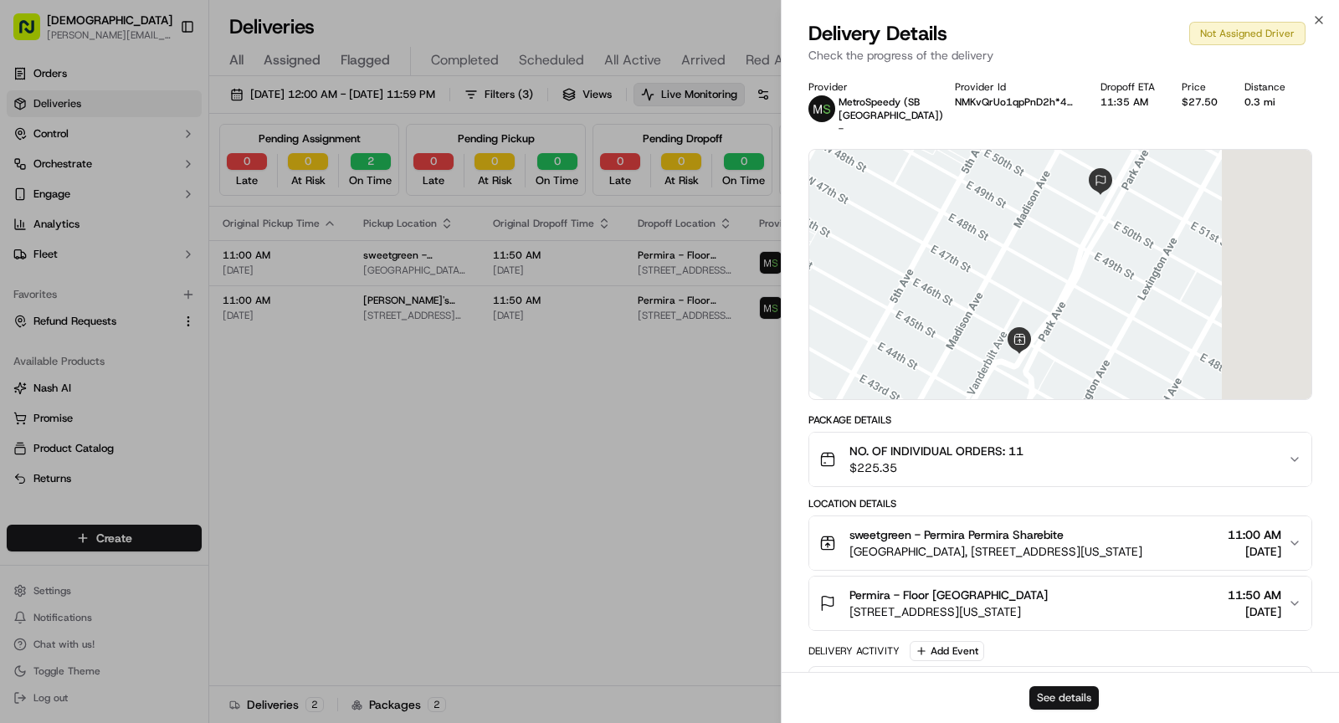
click at [1059, 696] on button "See details" at bounding box center [1063, 697] width 69 height 23
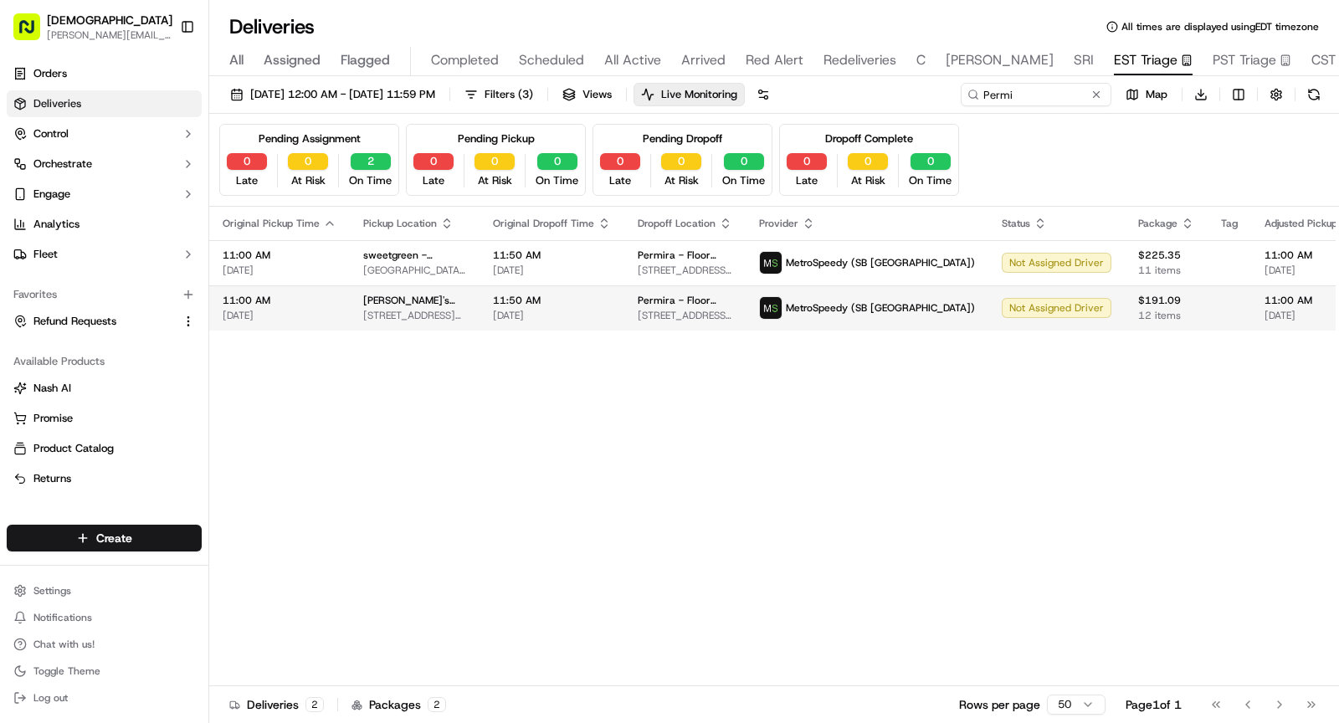
click at [450, 306] on td "[PERSON_NAME]'s Cuban Cuisine - [GEOGRAPHIC_DATA][STREET_ADDRESS][US_STATE]" at bounding box center [415, 307] width 130 height 45
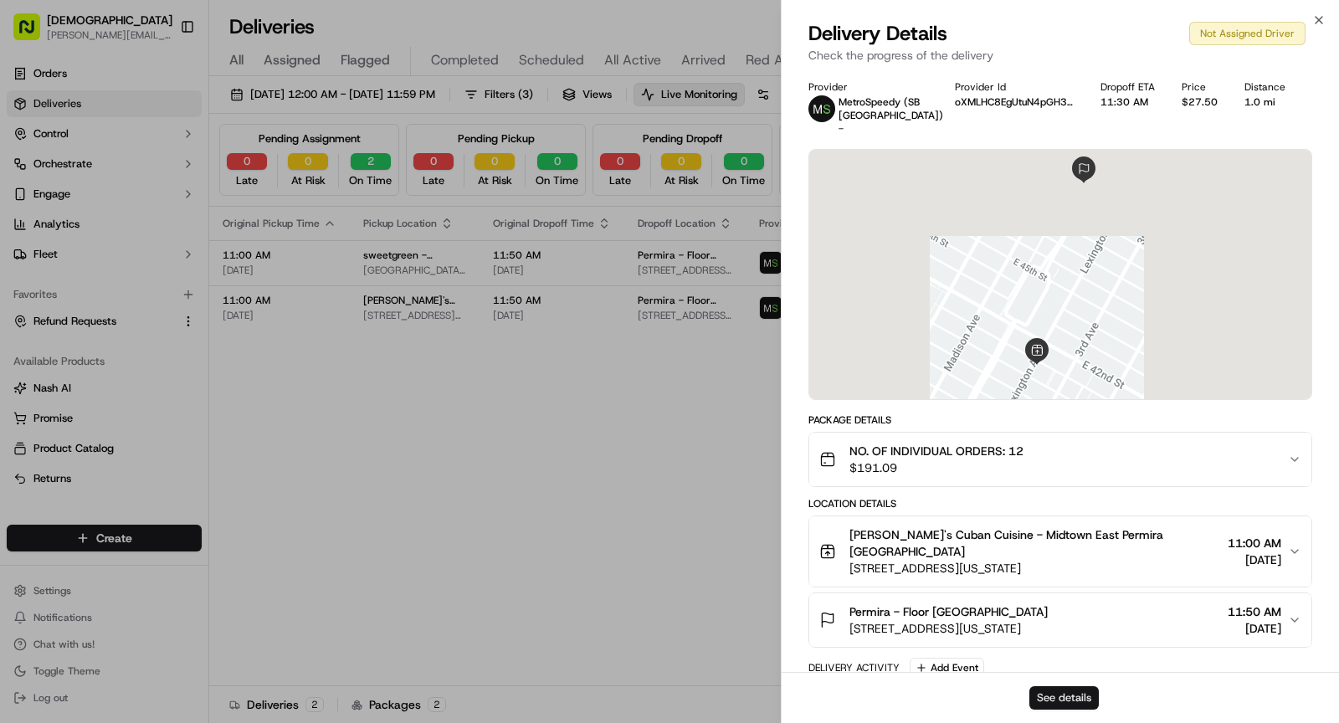
click at [1058, 692] on button "See details" at bounding box center [1063, 697] width 69 height 23
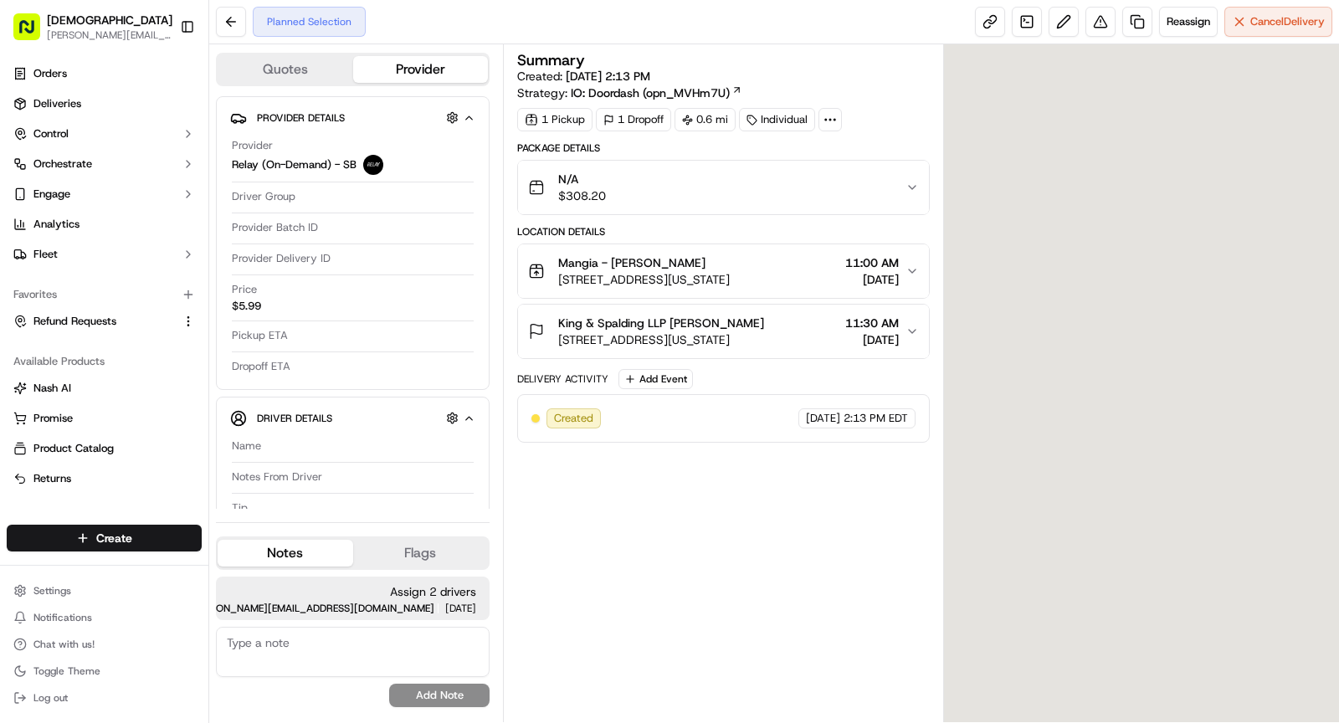
click at [827, 113] on icon at bounding box center [830, 119] width 15 height 15
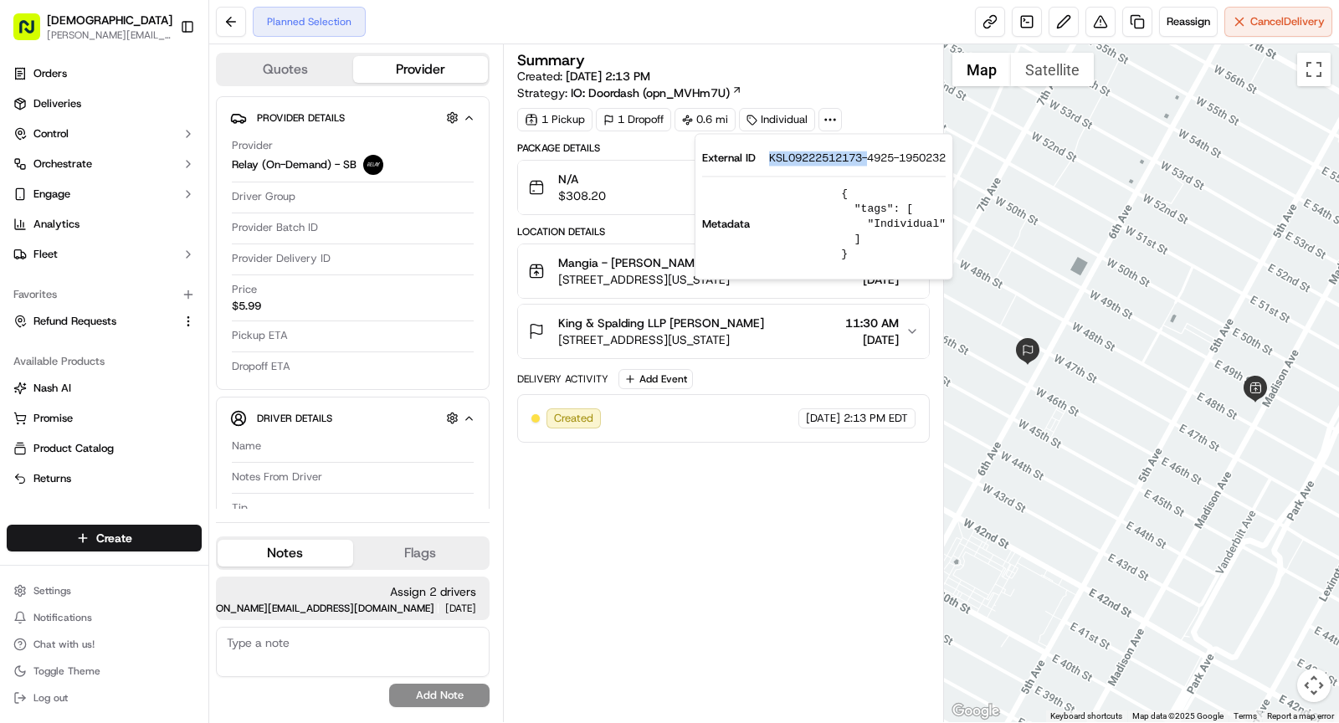
drag, startPoint x: 764, startPoint y: 156, endPoint x: 867, endPoint y: 161, distance: 103.1
click at [868, 161] on div "External ID KSL09222512173-4925-1950232" at bounding box center [824, 158] width 244 height 15
copy span "KSL09222512173-"
click at [625, 279] on span "422 Madison Ave, New York, NY 10017, USA" at bounding box center [644, 279] width 172 height 17
click at [730, 271] on span "422 Madison Ave, New York, NY 10017, USA" at bounding box center [644, 279] width 172 height 17
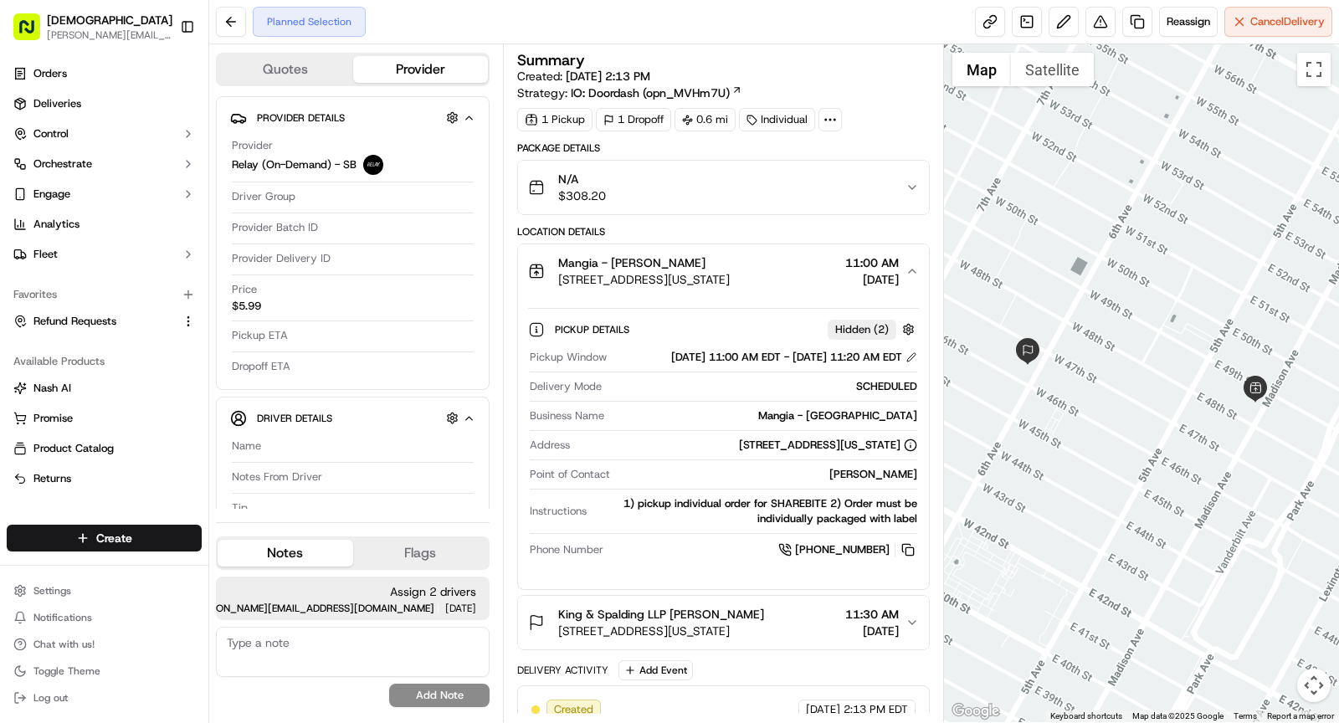
click at [858, 423] on div "Mangia - Madison" at bounding box center [764, 415] width 306 height 15
copy div "Mangia - Madison"
click at [673, 255] on span "Mangia - Madison Denis Sharebite" at bounding box center [631, 262] width 147 height 17
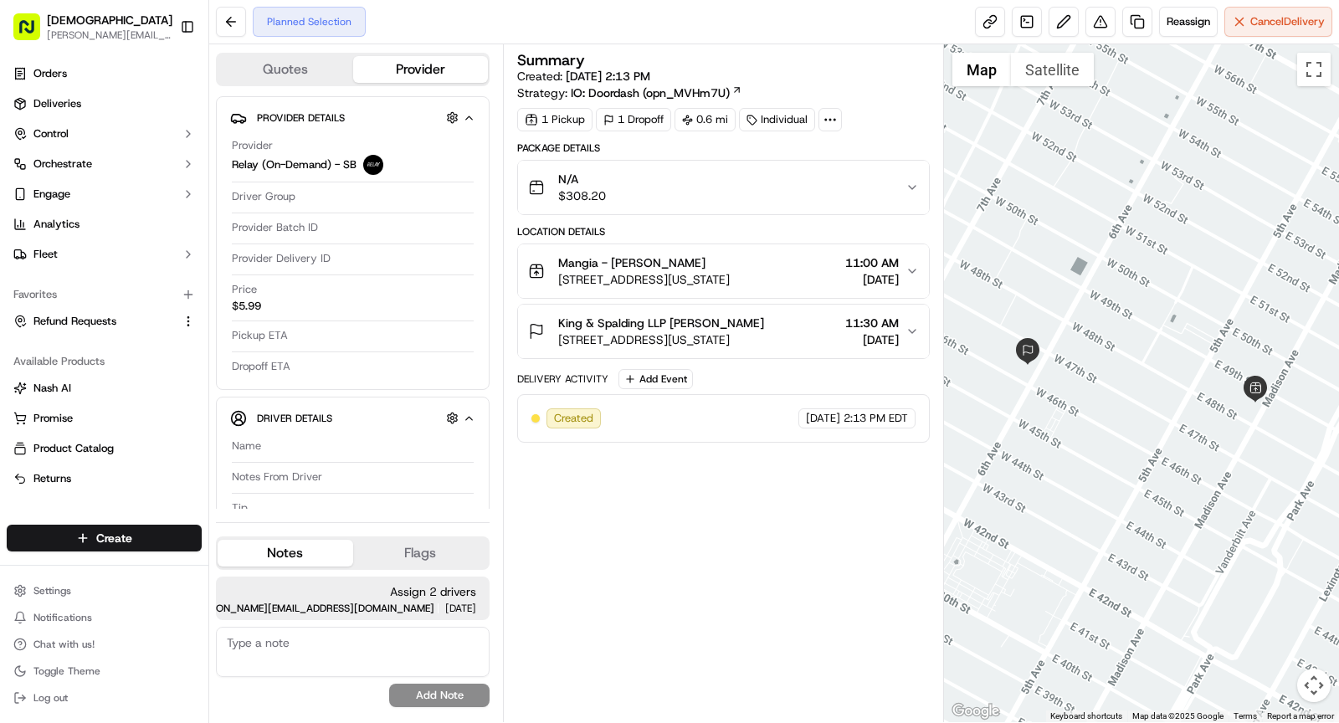
click at [795, 322] on div "King & Spalding LLP Schela Audain 1185 6th Ave, New York, NY 10036, USA 11:30 A…" at bounding box center [716, 331] width 377 height 33
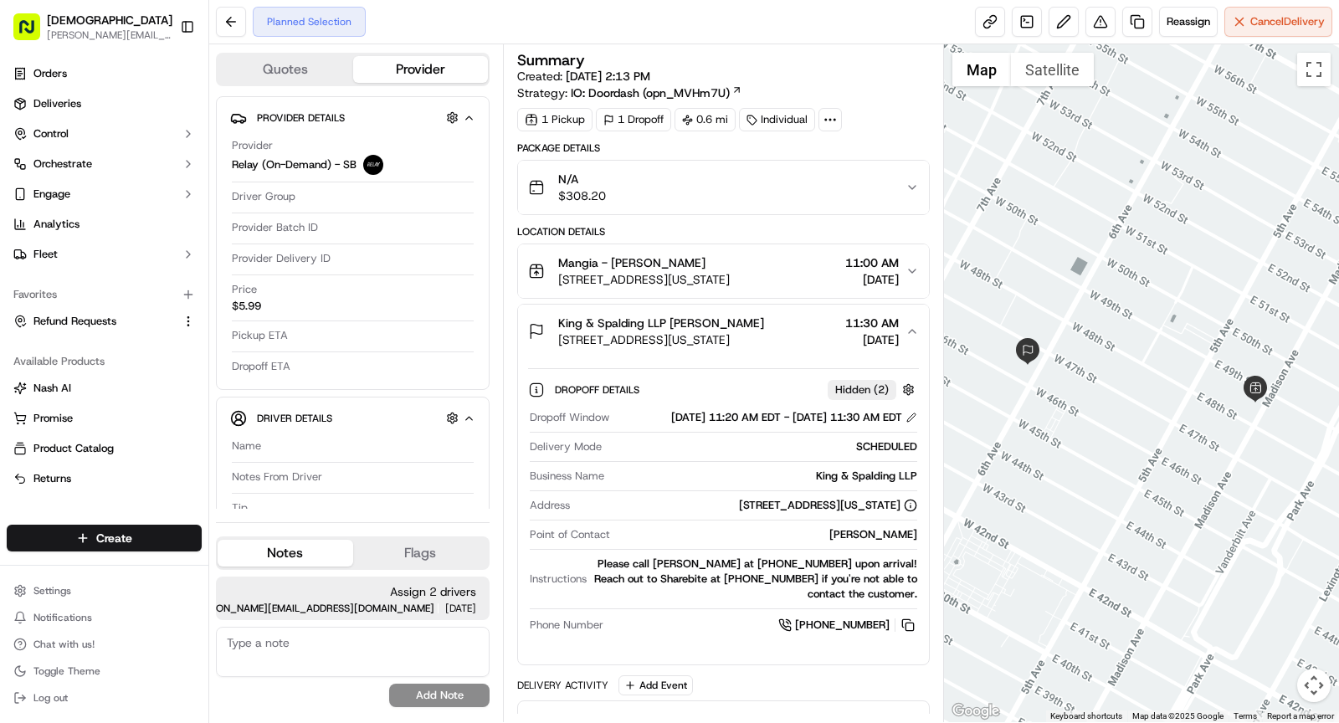
click at [889, 542] on div "Schela Audain" at bounding box center [767, 534] width 300 height 15
copy div "Schela Audain"
click at [672, 322] on span "King & Spalding LLP Schela Audain" at bounding box center [661, 323] width 206 height 17
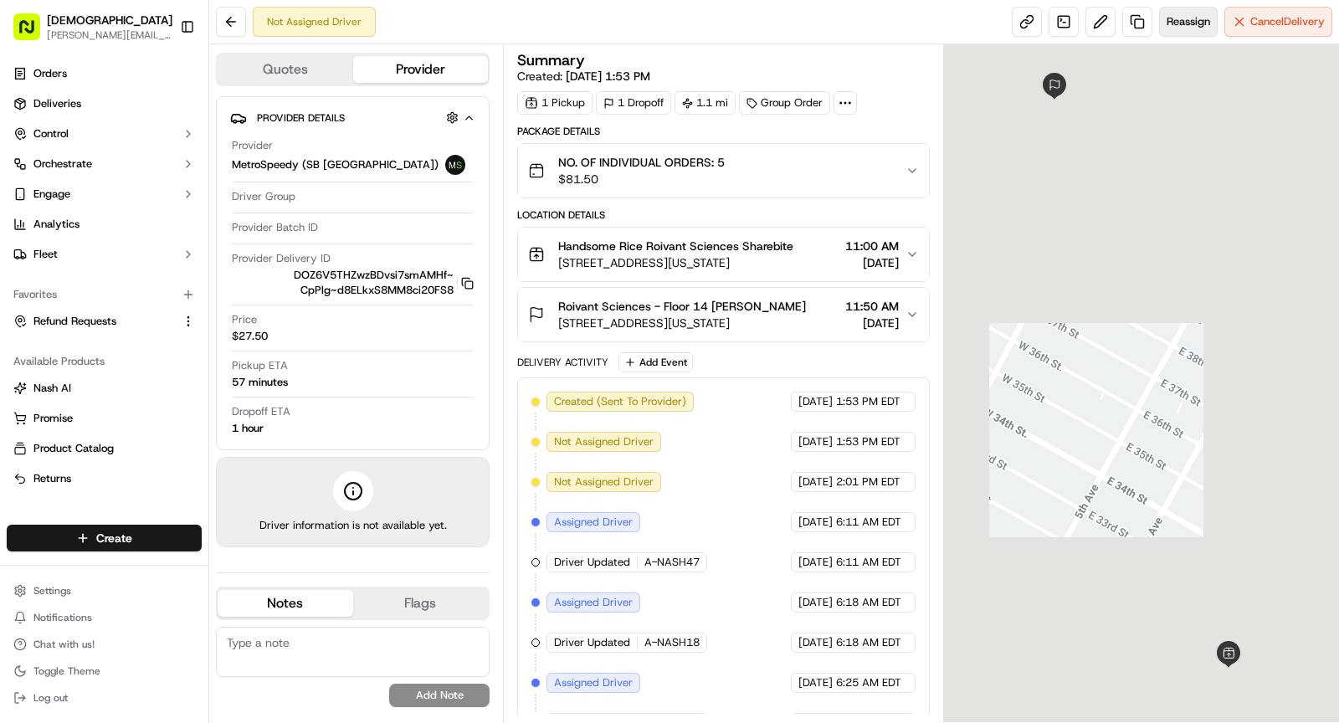
click at [1173, 24] on span "Reassign" at bounding box center [1189, 21] width 44 height 15
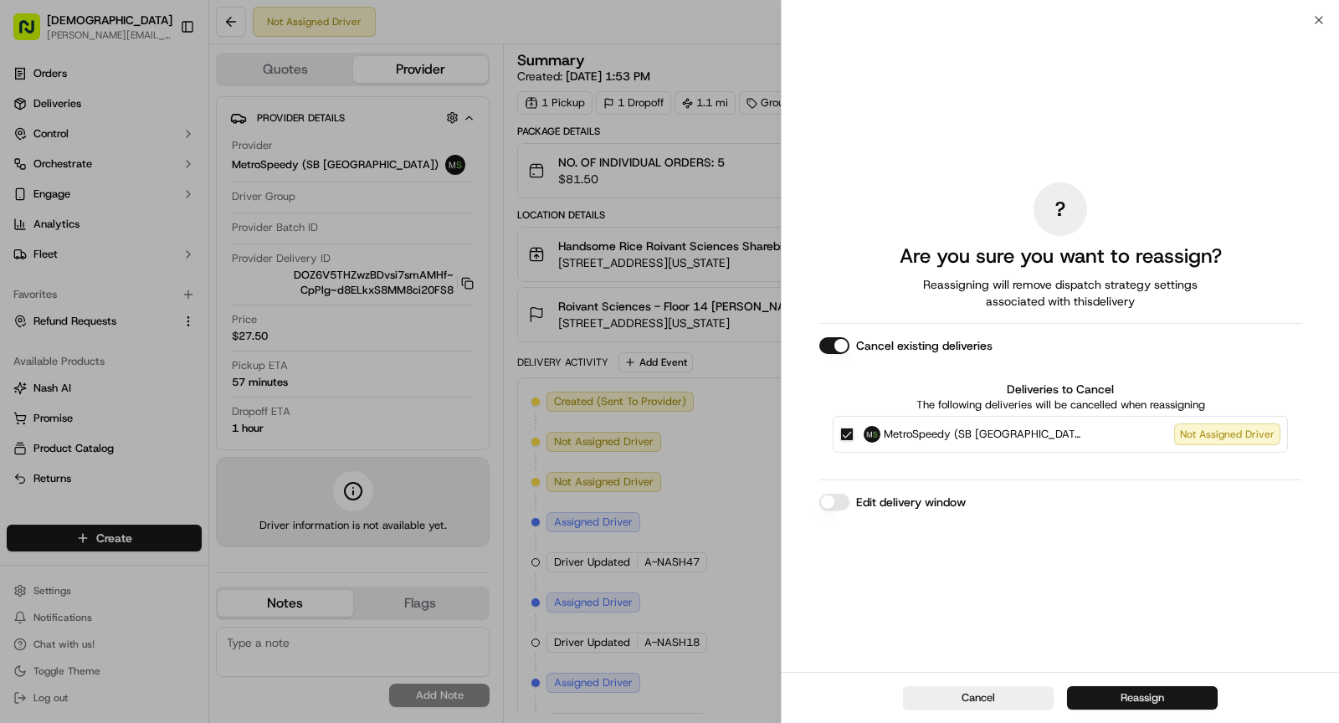
click at [1103, 709] on button "Reassign" at bounding box center [1142, 697] width 151 height 23
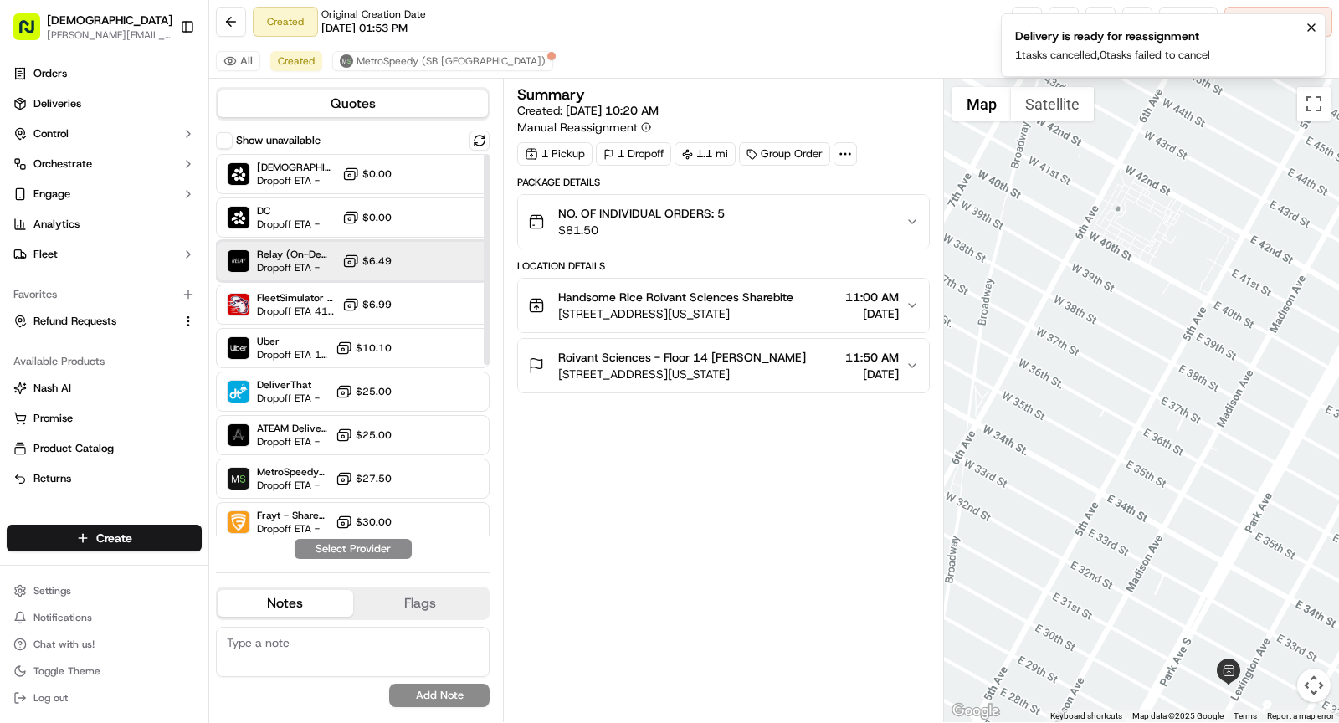
click at [304, 264] on span "Dropoff ETA -" at bounding box center [296, 267] width 79 height 13
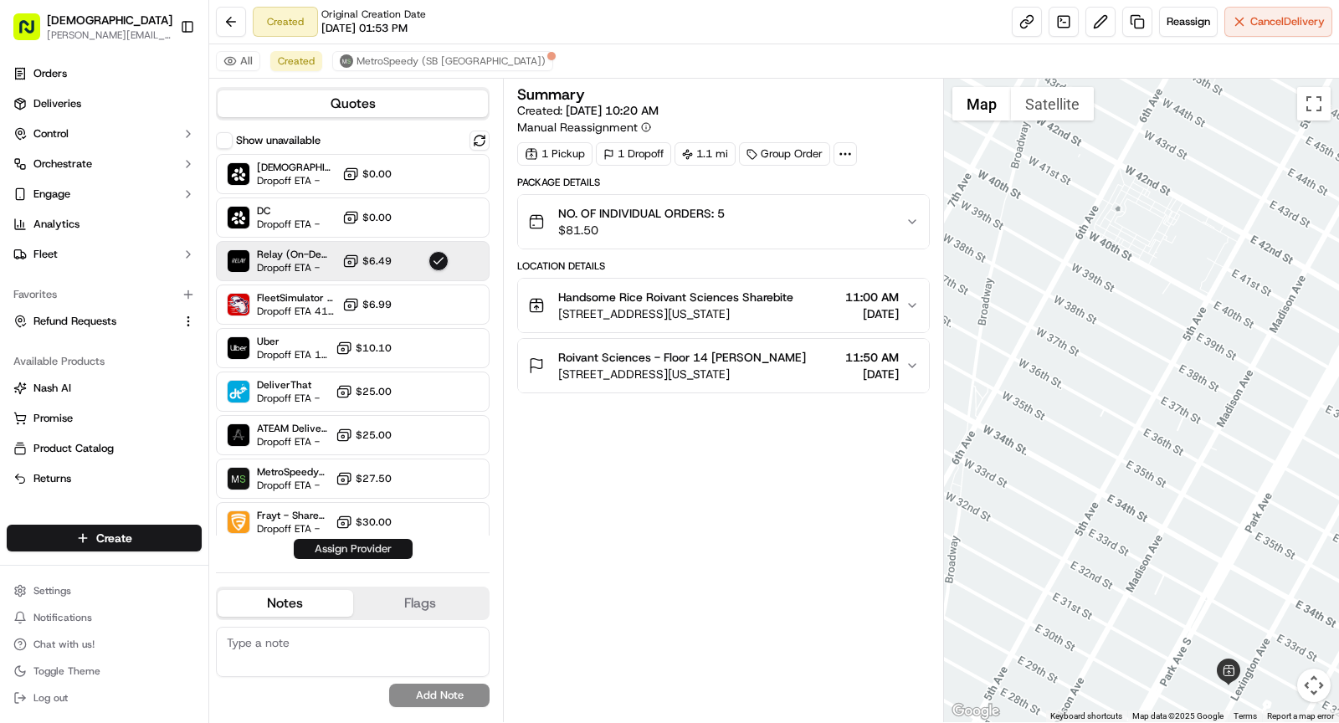
click at [380, 548] on button "Assign Provider" at bounding box center [353, 549] width 119 height 20
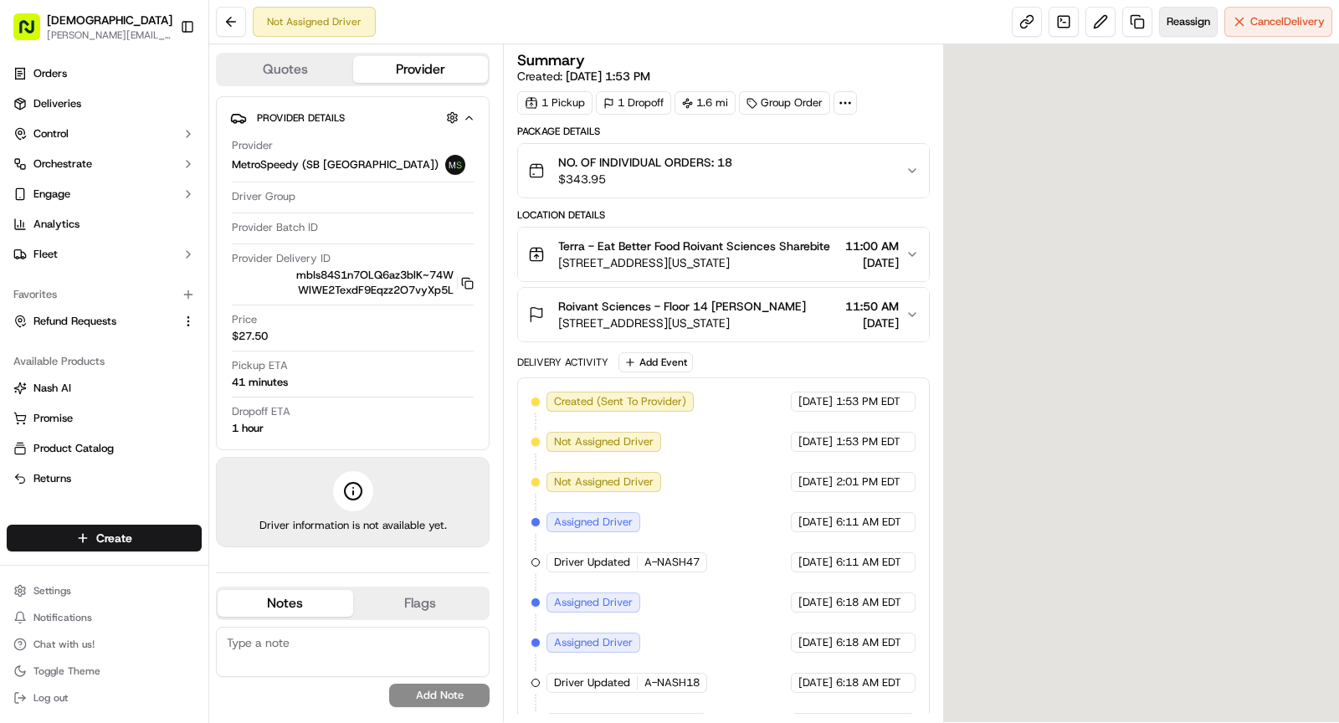
click at [1177, 23] on span "Reassign" at bounding box center [1189, 21] width 44 height 15
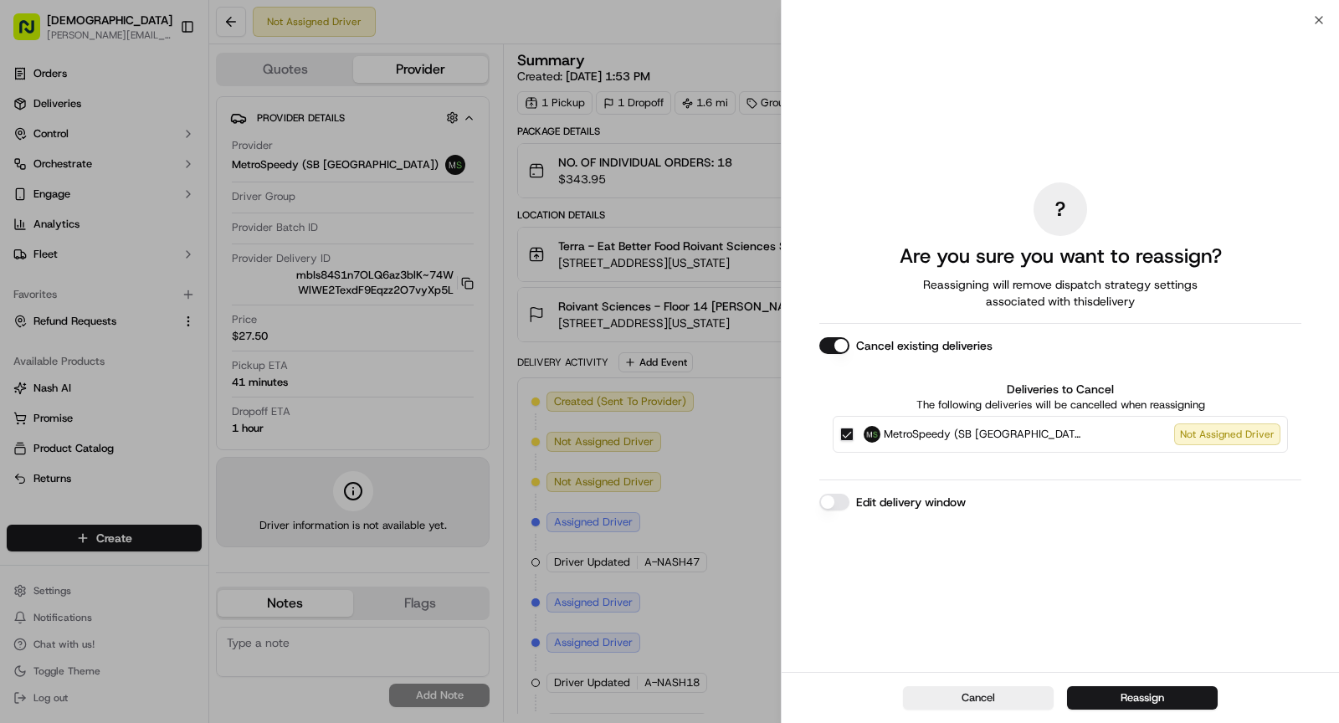
click at [1101, 697] on button "Reassign" at bounding box center [1142, 697] width 151 height 23
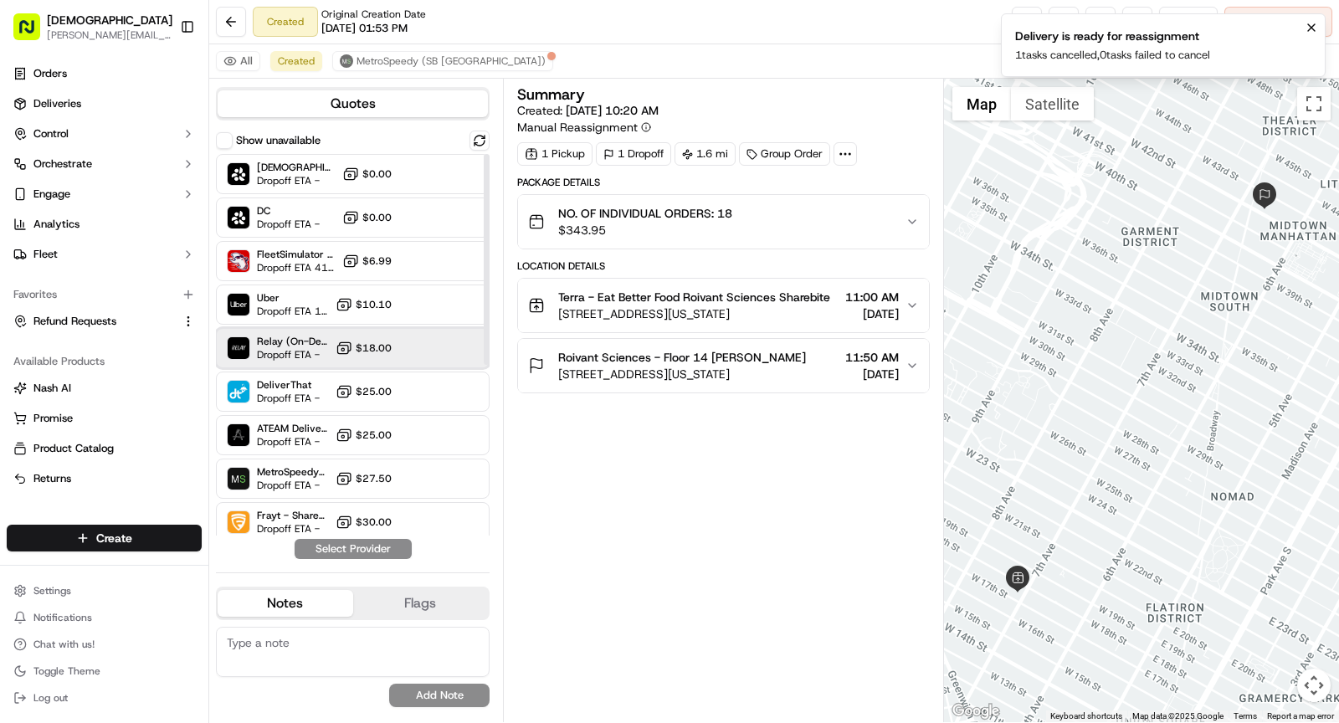
click at [305, 341] on span "Relay (On-Demand) - SB" at bounding box center [293, 341] width 72 height 13
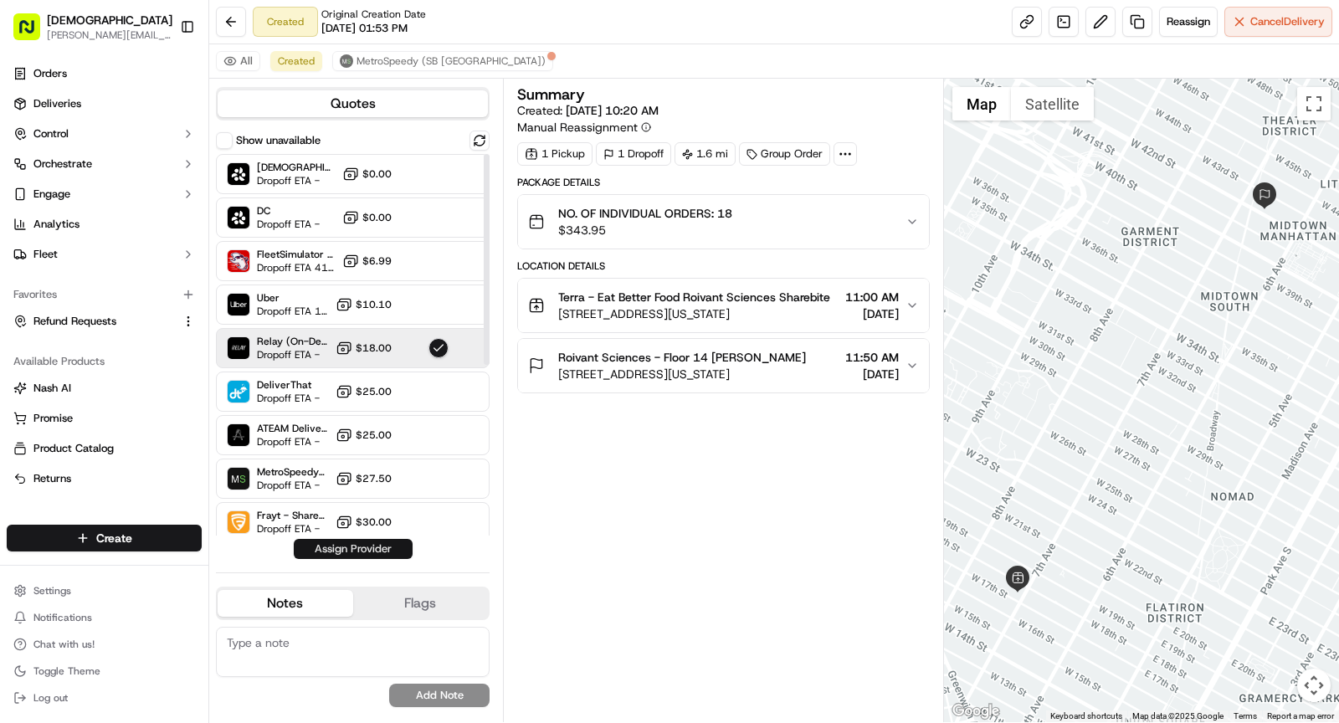
click at [346, 551] on button "Assign Provider" at bounding box center [353, 549] width 119 height 20
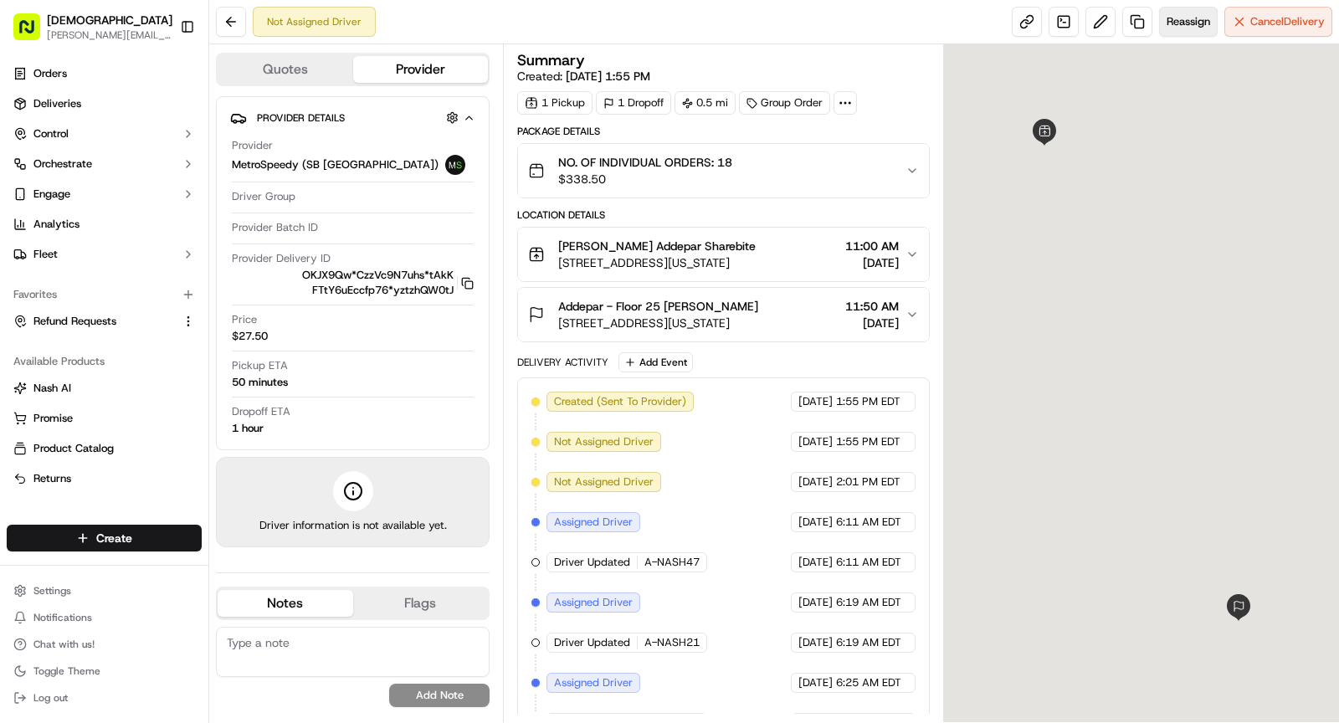
click at [1169, 23] on span "Reassign" at bounding box center [1189, 21] width 44 height 15
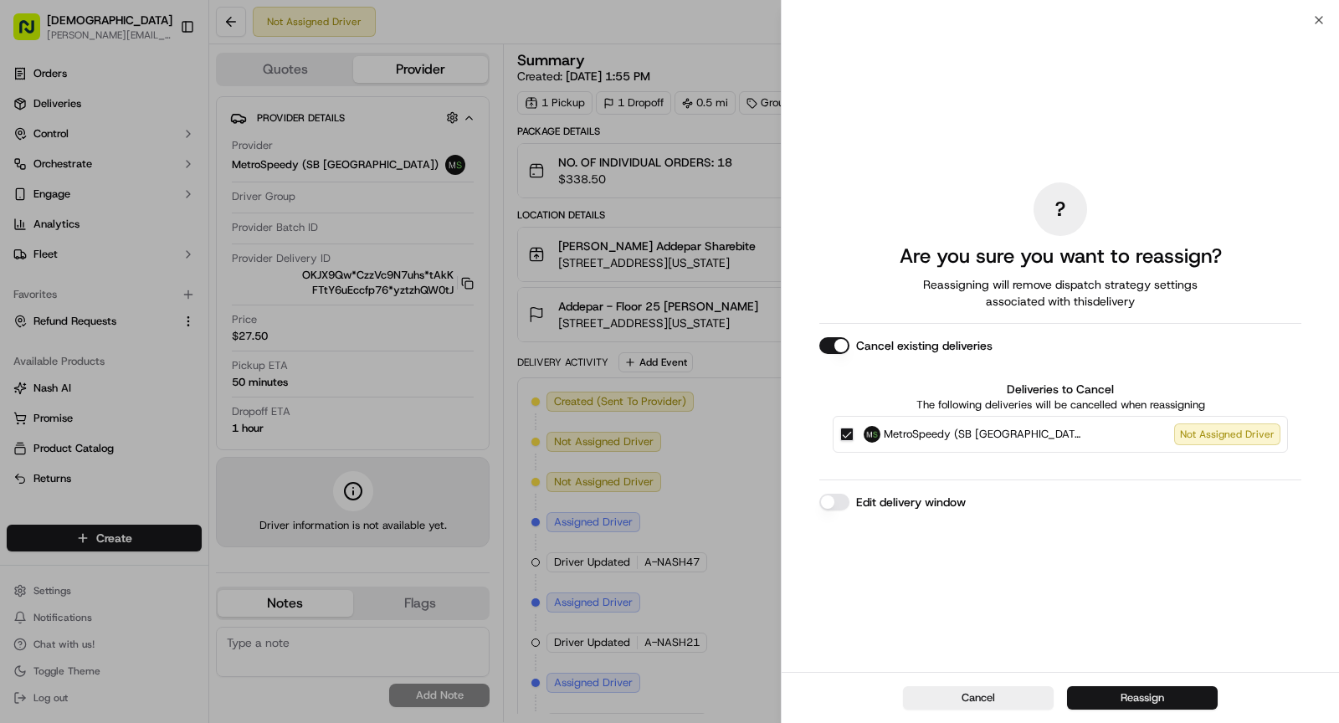
click at [1131, 704] on button "Reassign" at bounding box center [1142, 697] width 151 height 23
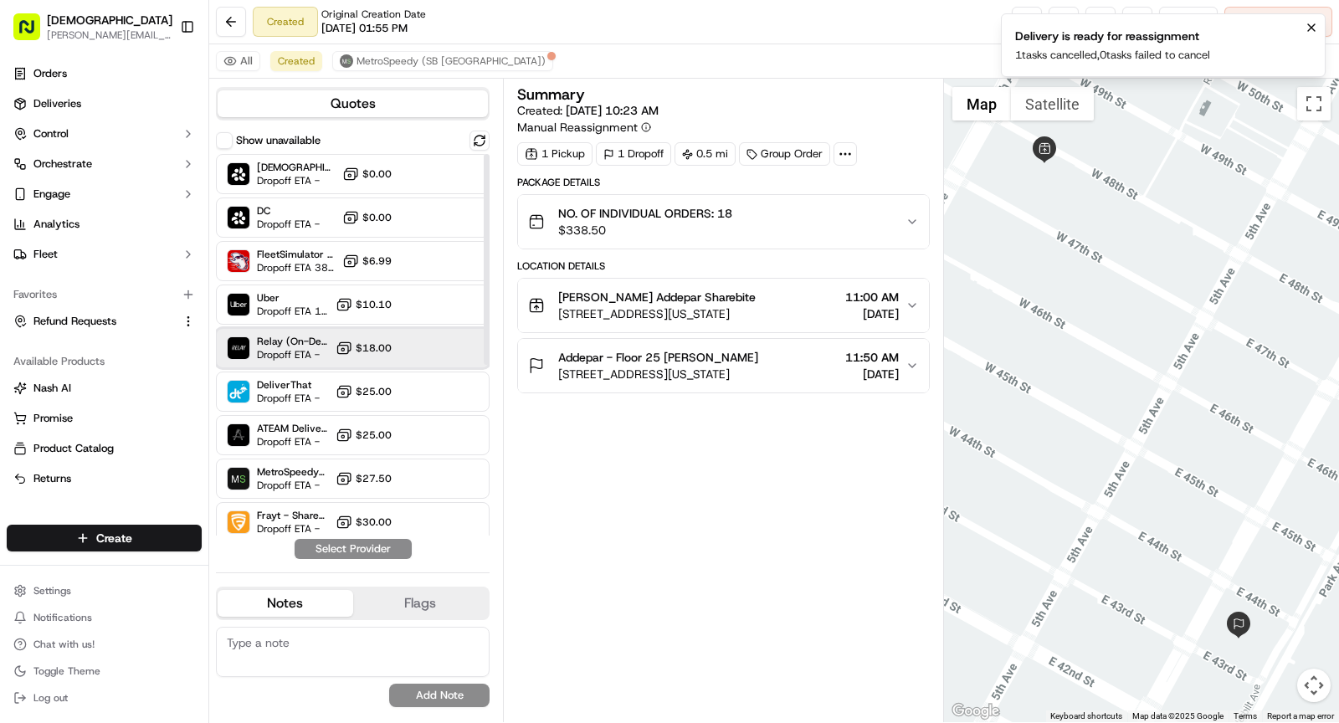
click at [325, 346] on span "Relay (On-Demand) - SB" at bounding box center [293, 341] width 72 height 13
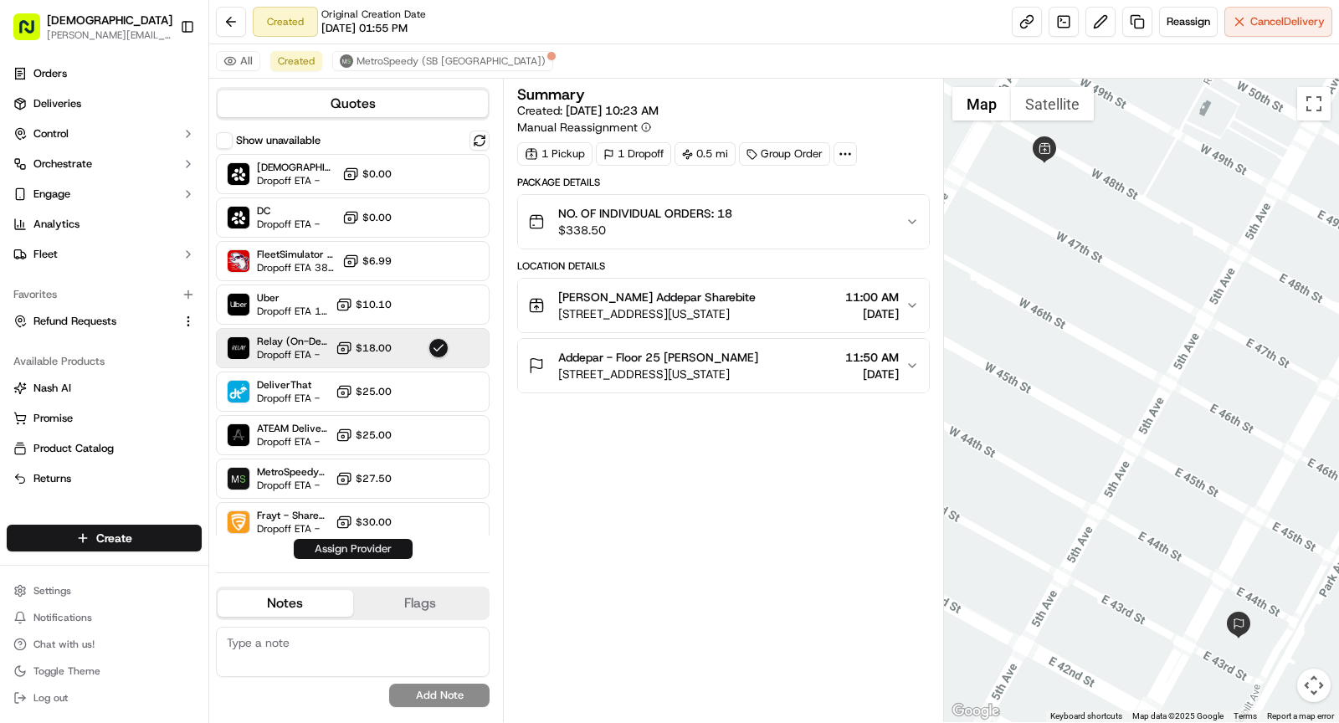
click at [372, 550] on button "Assign Provider" at bounding box center [353, 549] width 119 height 20
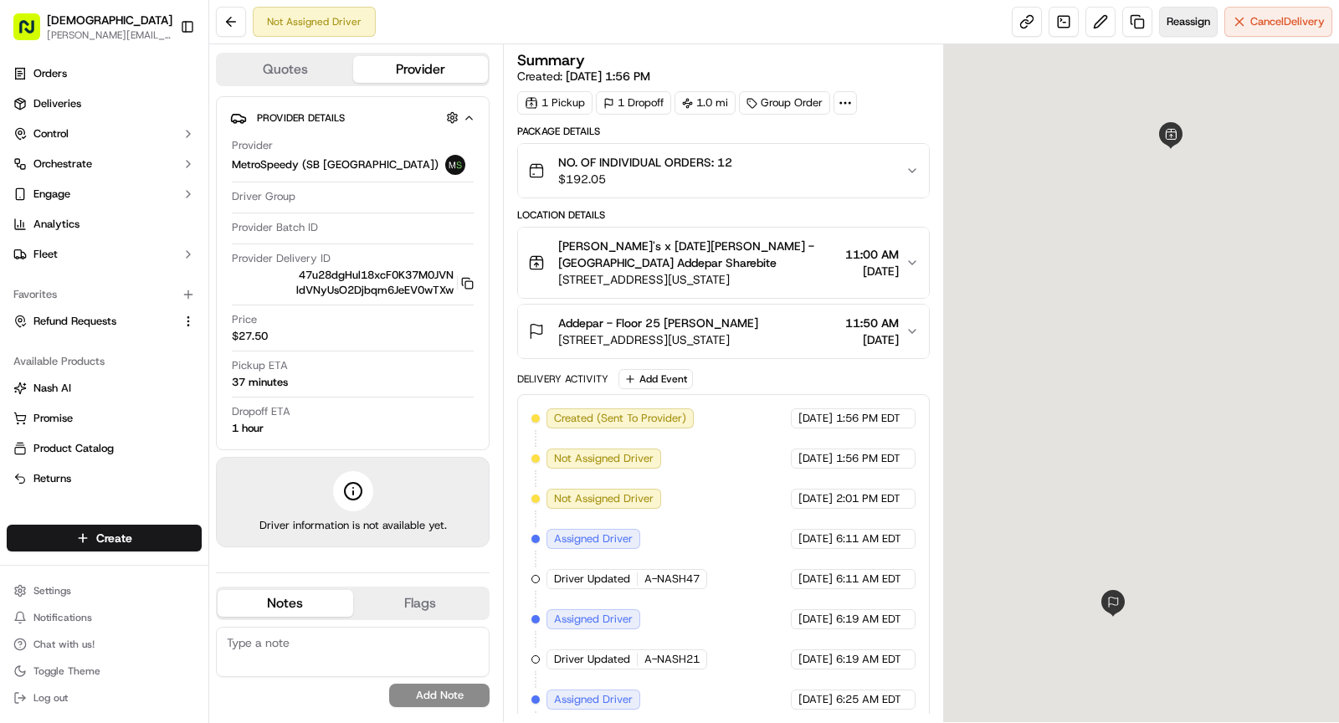
click at [1170, 20] on span "Reassign" at bounding box center [1189, 21] width 44 height 15
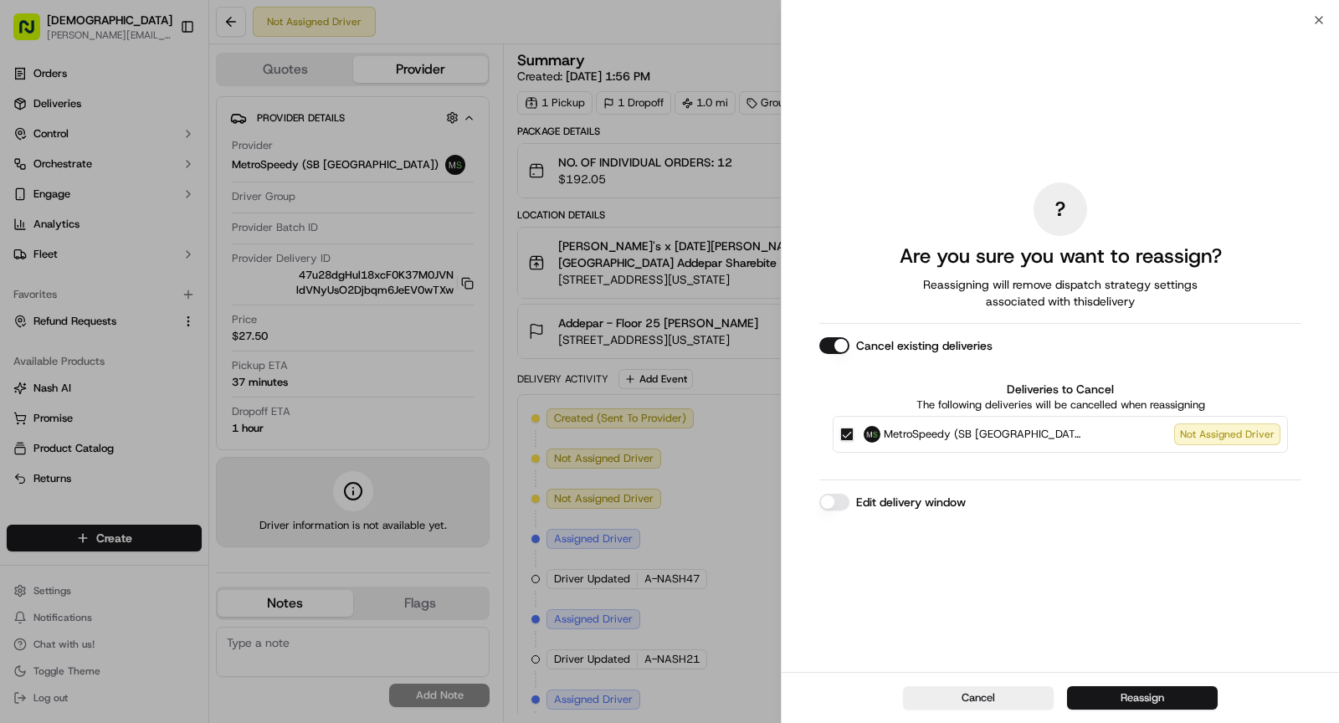
click at [1099, 695] on button "Reassign" at bounding box center [1142, 697] width 151 height 23
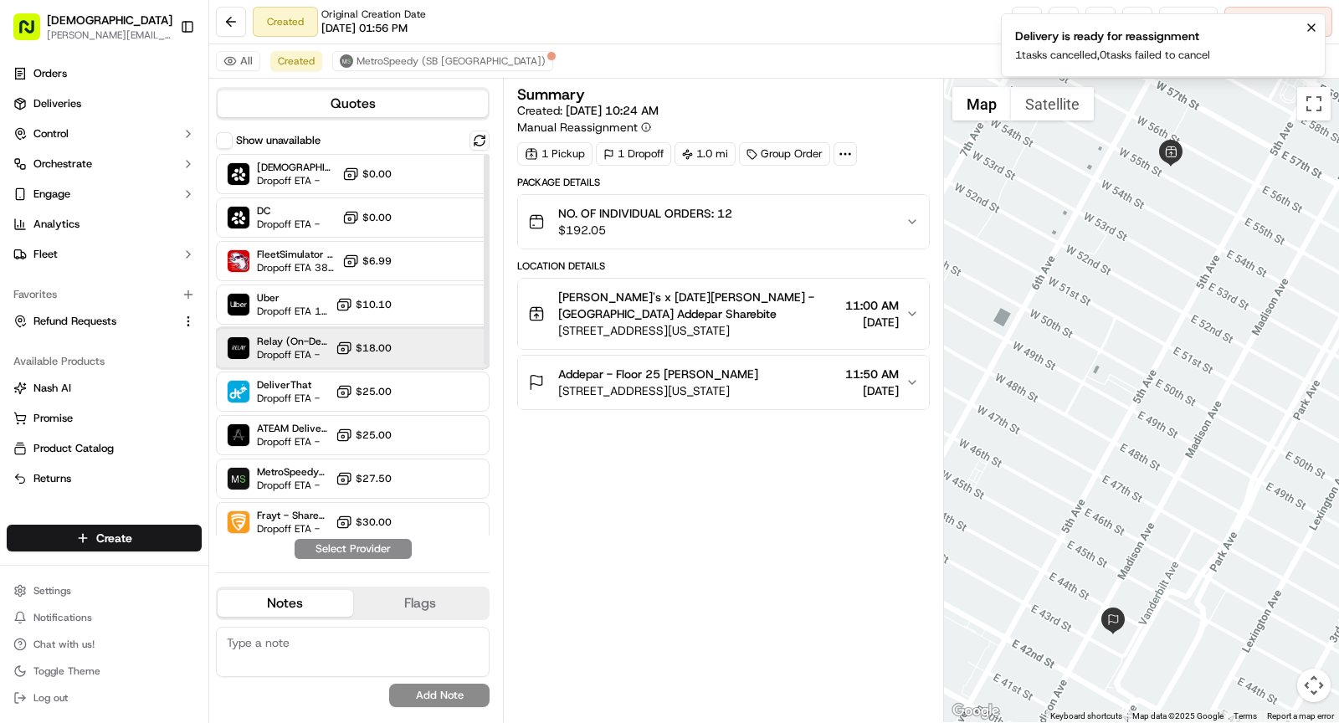
click at [297, 340] on span "Relay (On-Demand) - SB" at bounding box center [293, 341] width 72 height 13
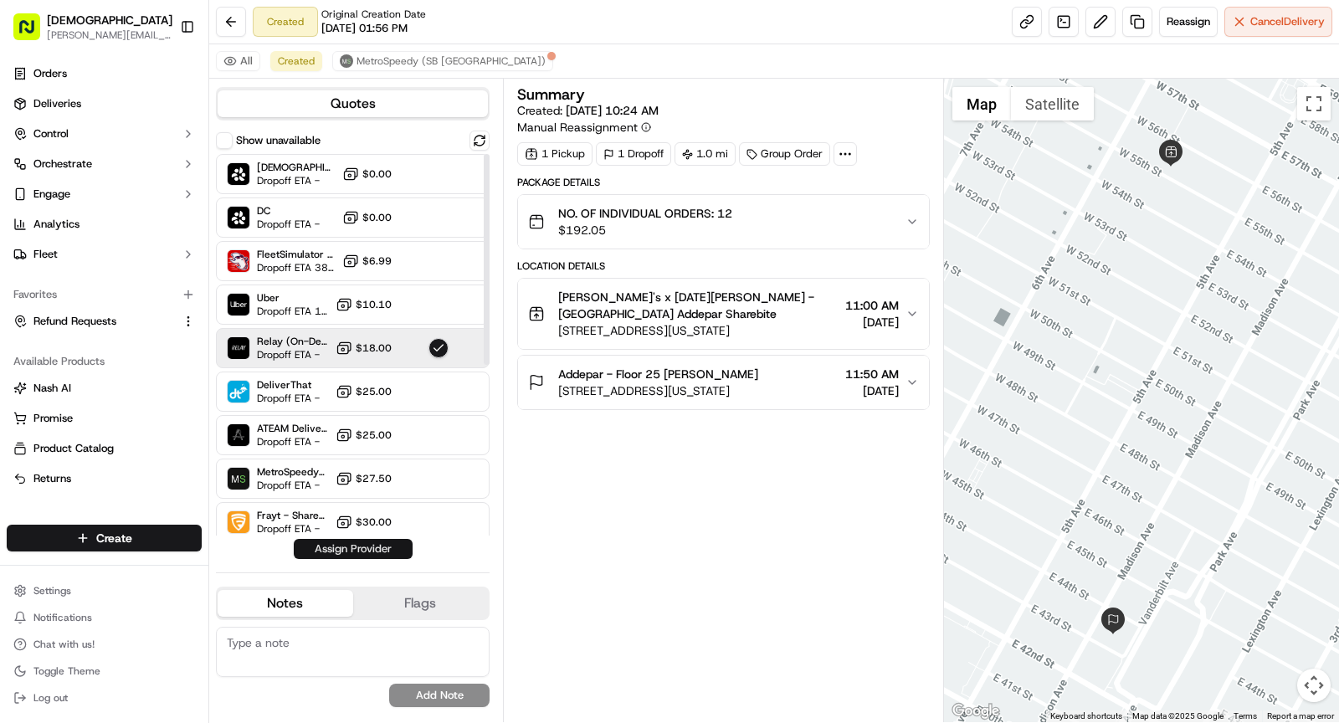
click at [352, 549] on button "Assign Provider" at bounding box center [353, 549] width 119 height 20
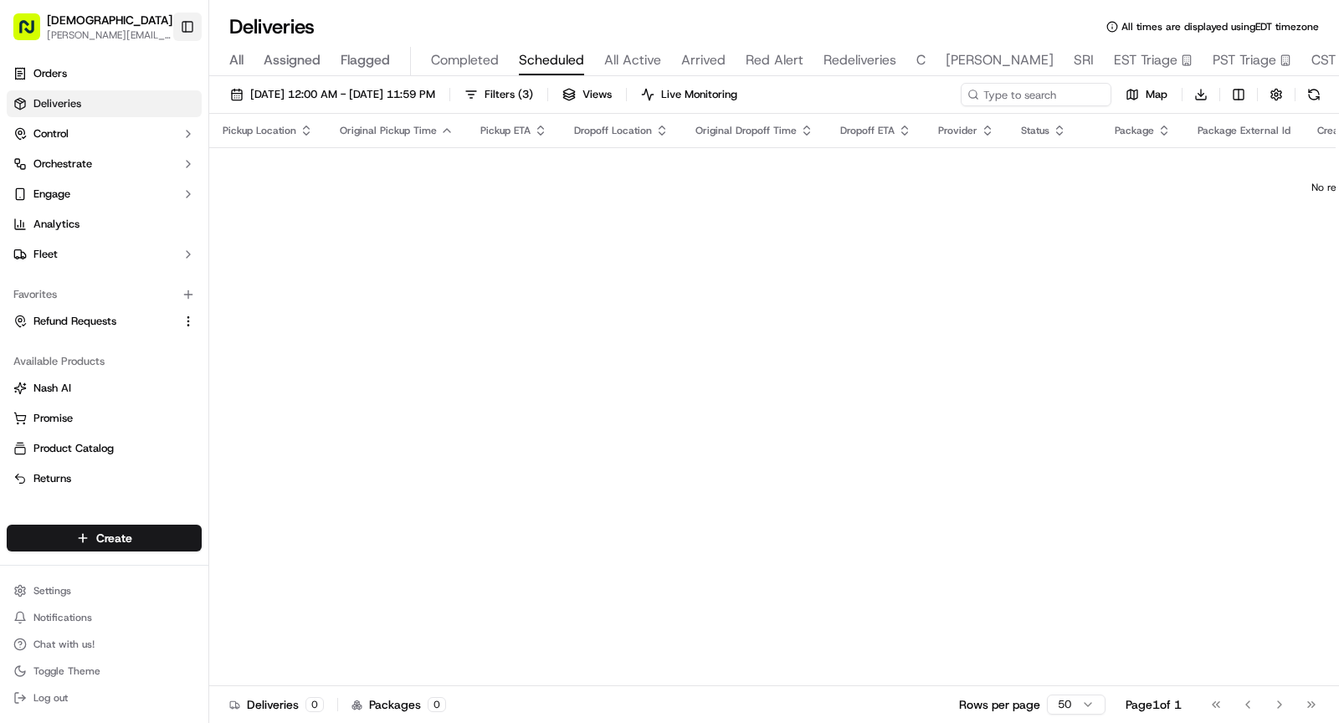
click at [182, 24] on button "Toggle Sidebar" at bounding box center [187, 27] width 28 height 28
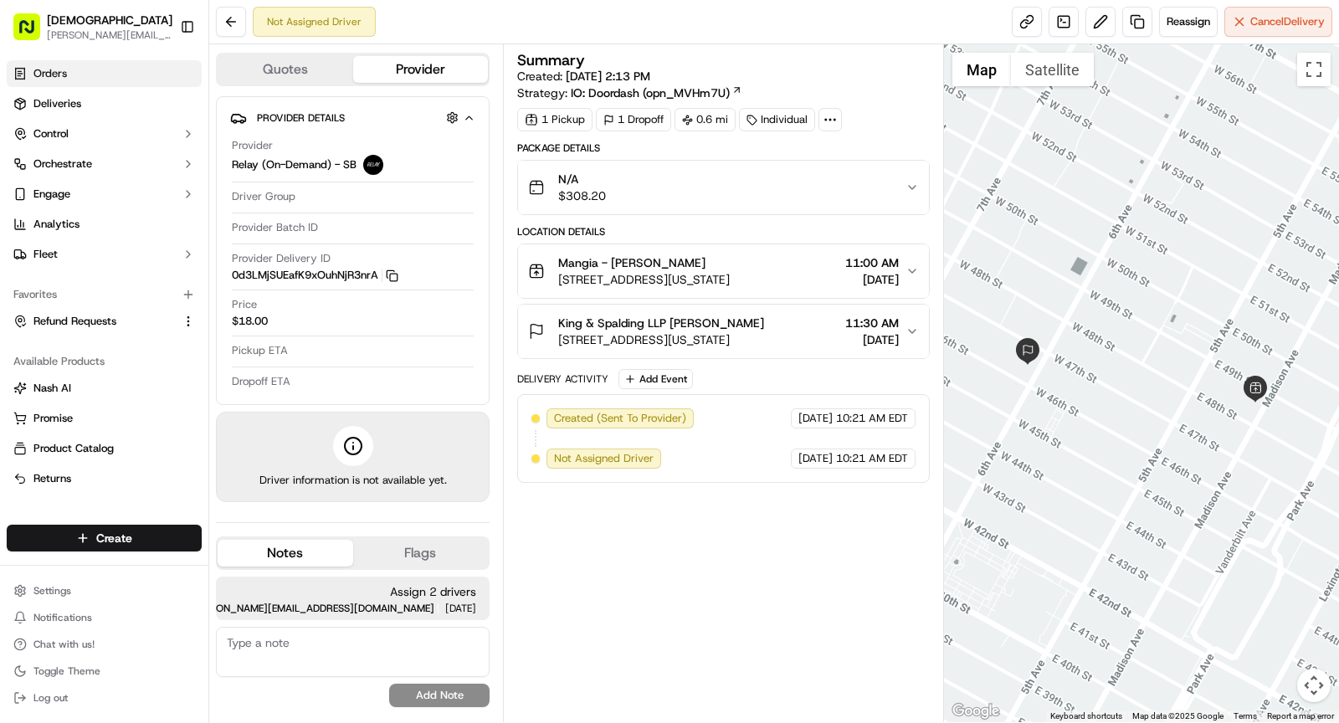
click at [81, 81] on link "Orders" at bounding box center [104, 73] width 195 height 27
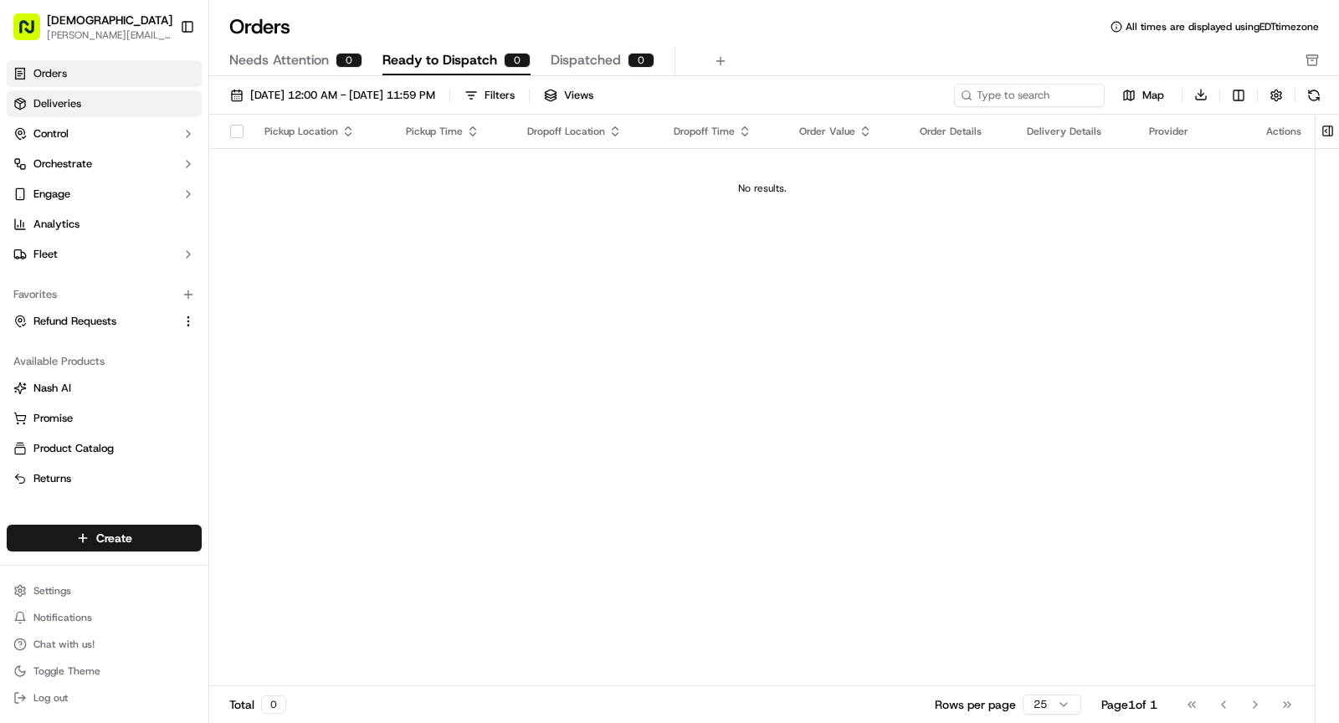
click at [76, 101] on span "Deliveries" at bounding box center [57, 103] width 48 height 15
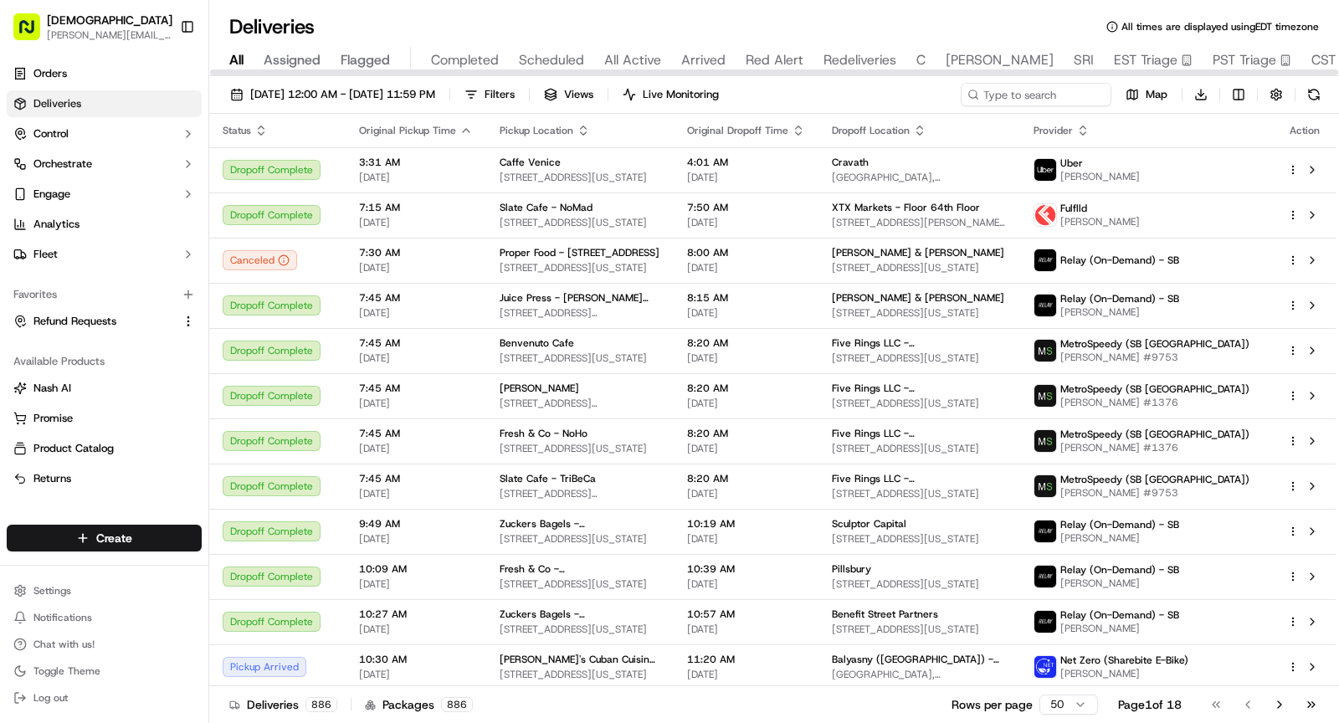
click at [608, 68] on div at bounding box center [774, 72] width 1130 height 8
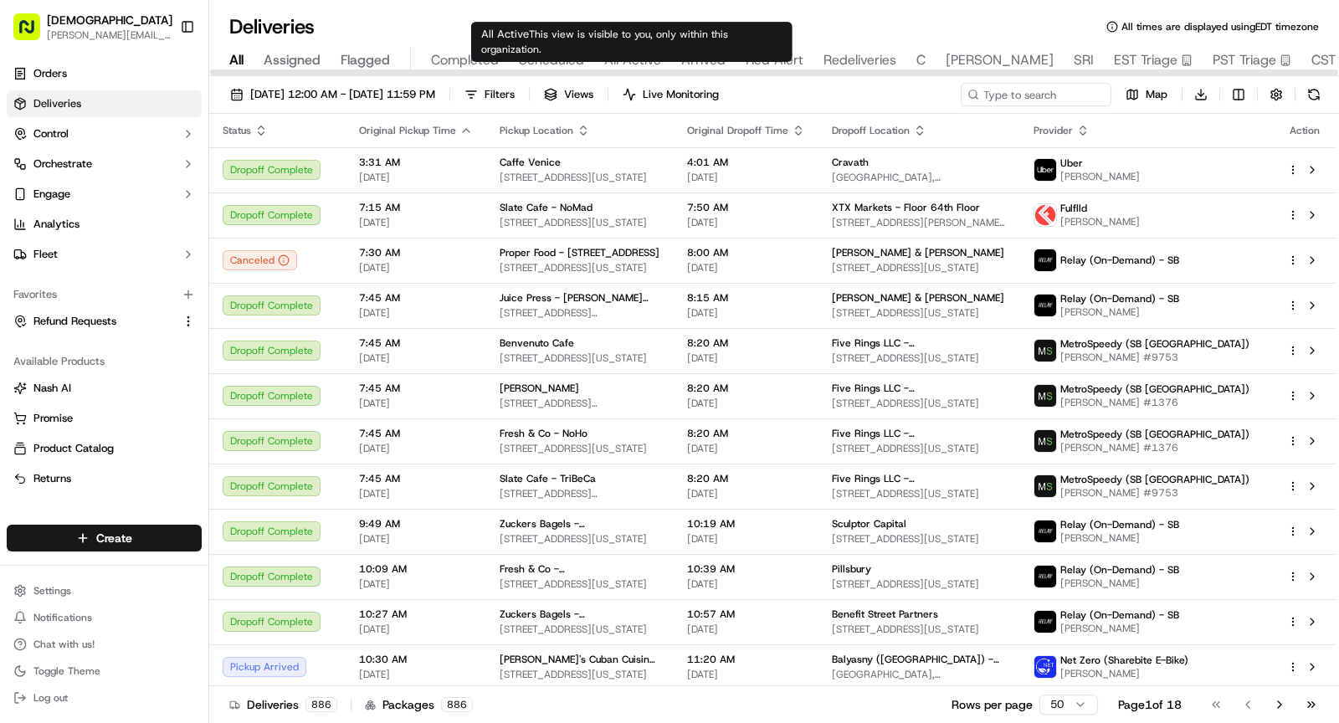
click at [609, 58] on span "All Active" at bounding box center [632, 60] width 57 height 20
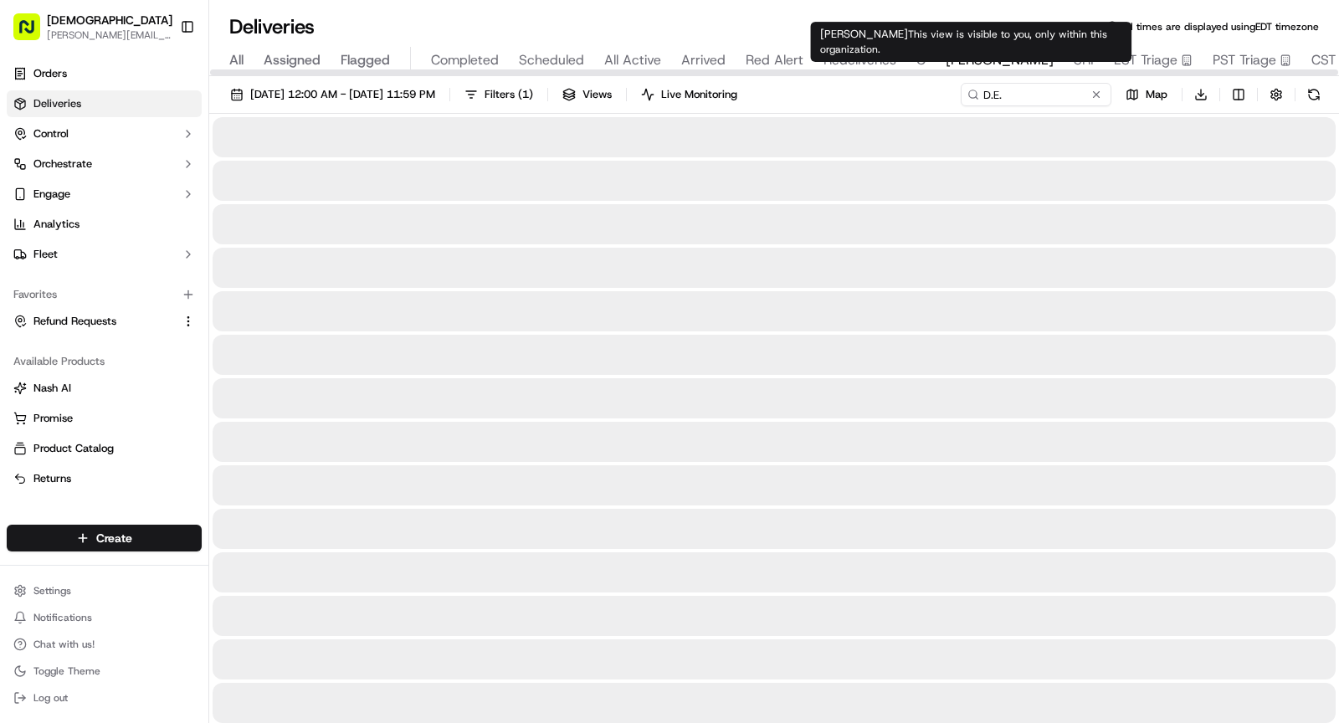
click at [966, 49] on button "SHAW" at bounding box center [1000, 61] width 108 height 28
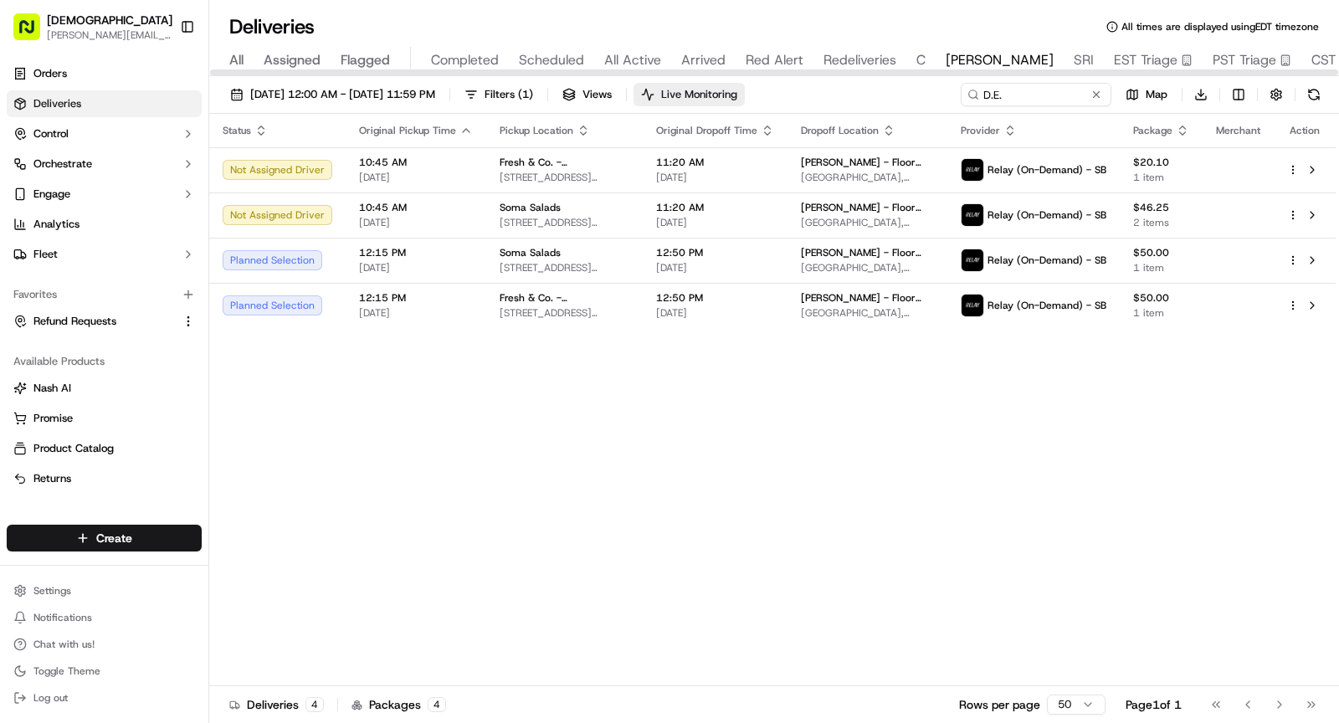
click at [737, 100] on span "Live Monitoring" at bounding box center [699, 94] width 76 height 15
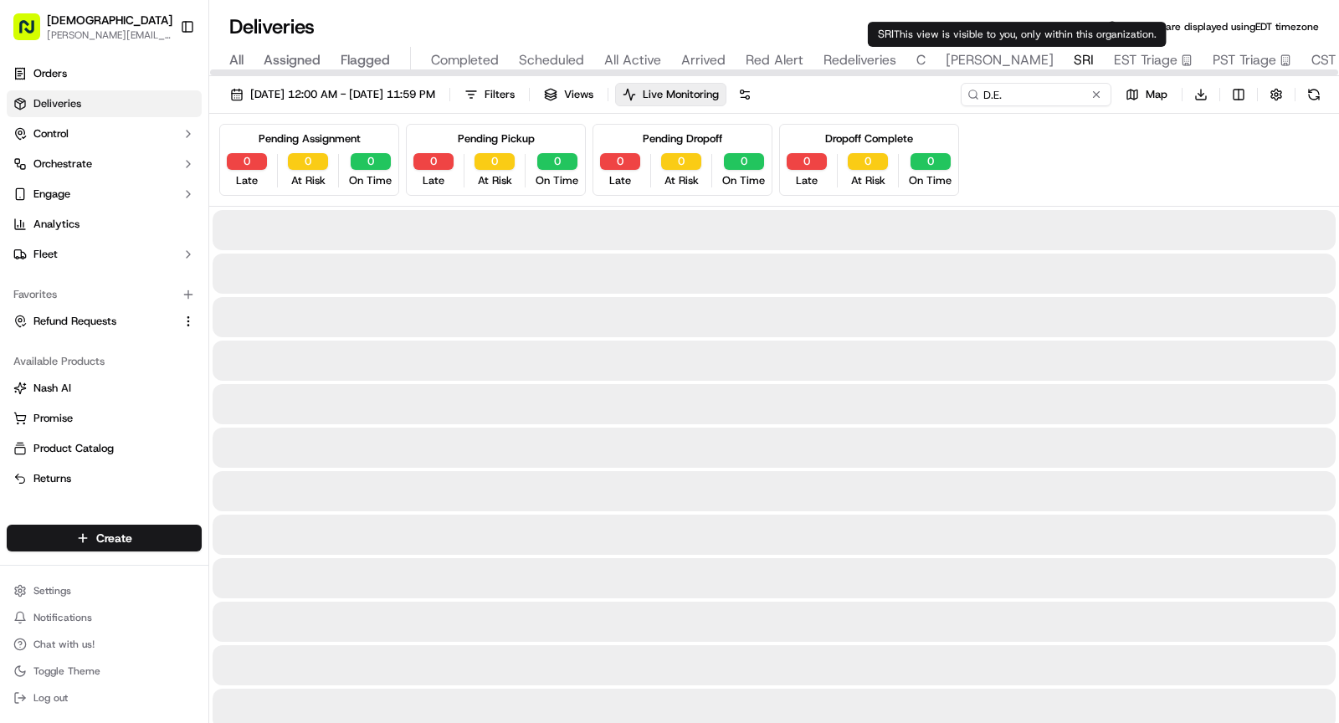
type input "DESRI"
click at [1074, 56] on span "SRI" at bounding box center [1084, 60] width 20 height 20
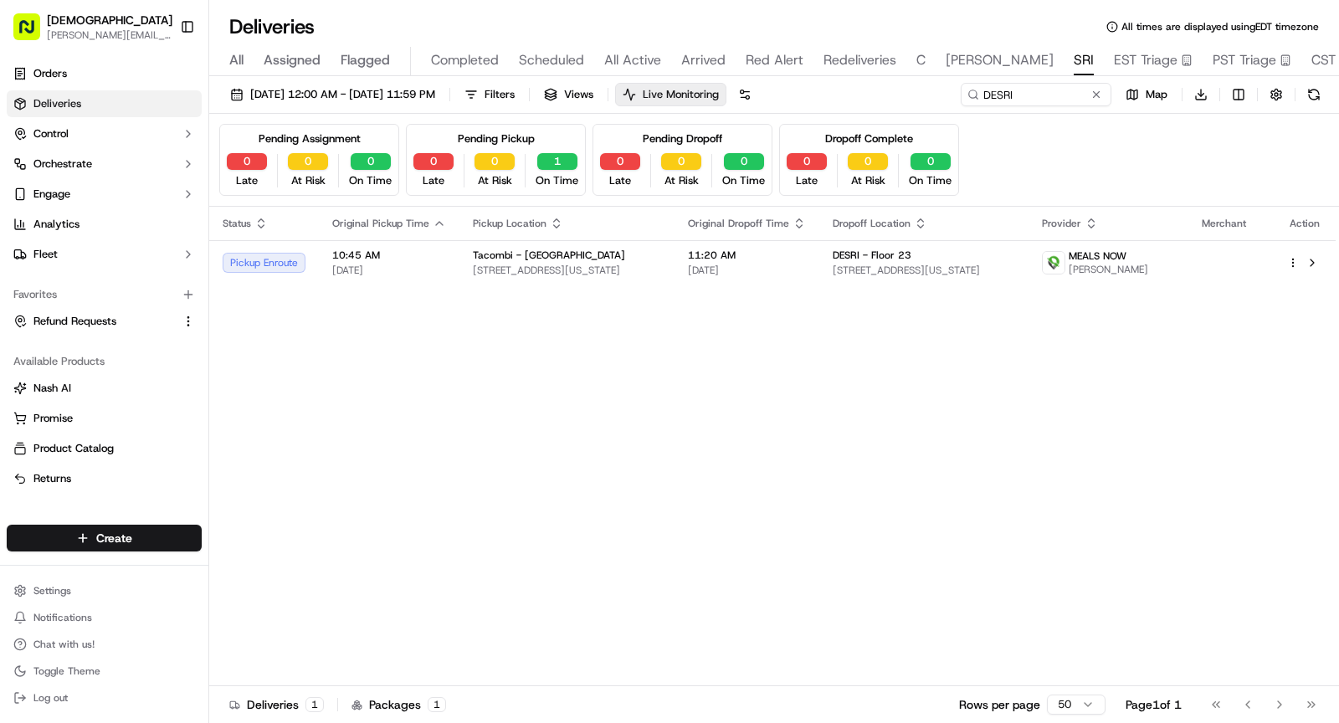
click at [719, 94] on span "Live Monitoring" at bounding box center [681, 94] width 76 height 15
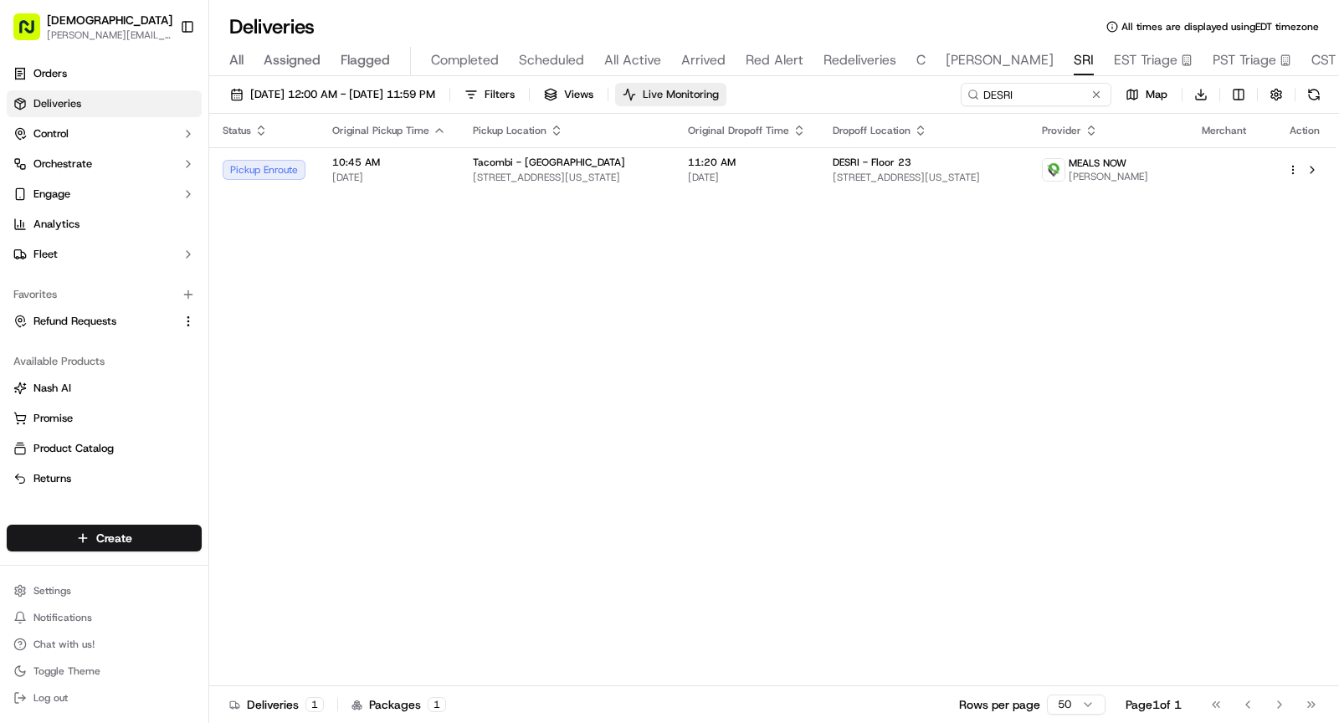
click at [719, 94] on span "Live Monitoring" at bounding box center [681, 94] width 76 height 15
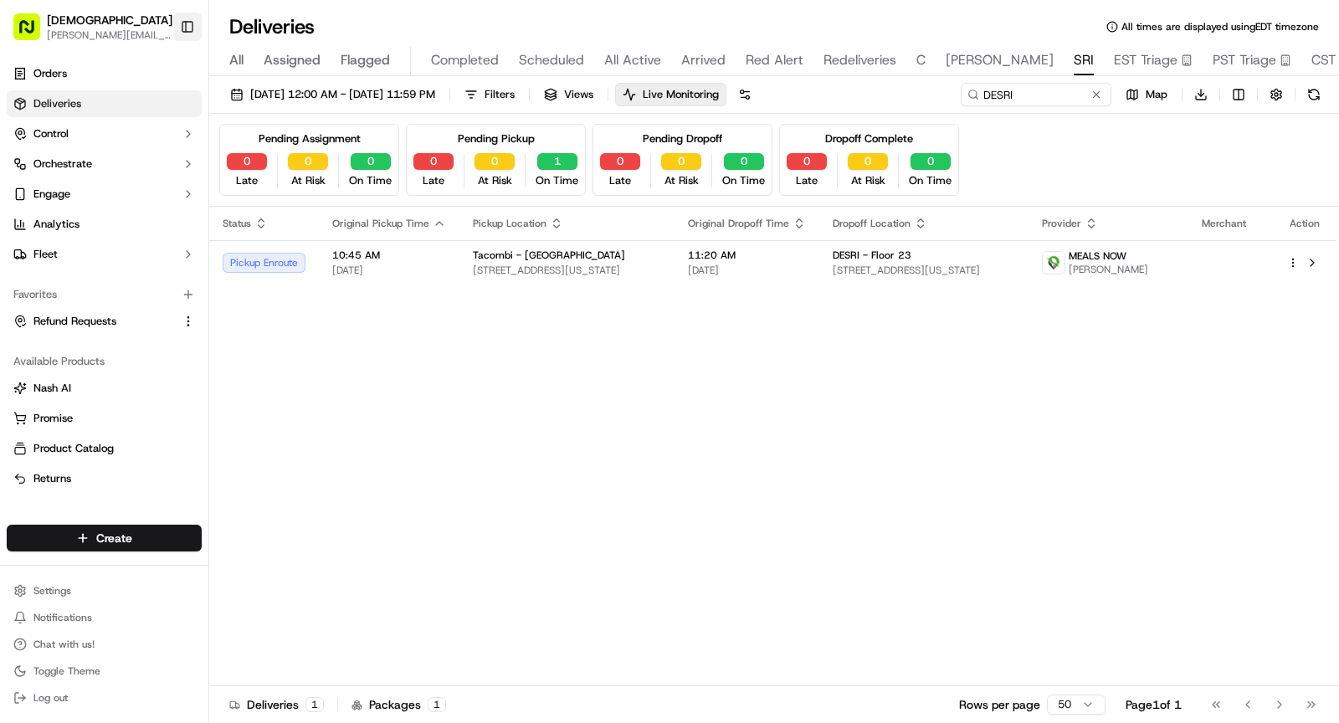
click at [187, 19] on button "Toggle Sidebar" at bounding box center [187, 27] width 28 height 28
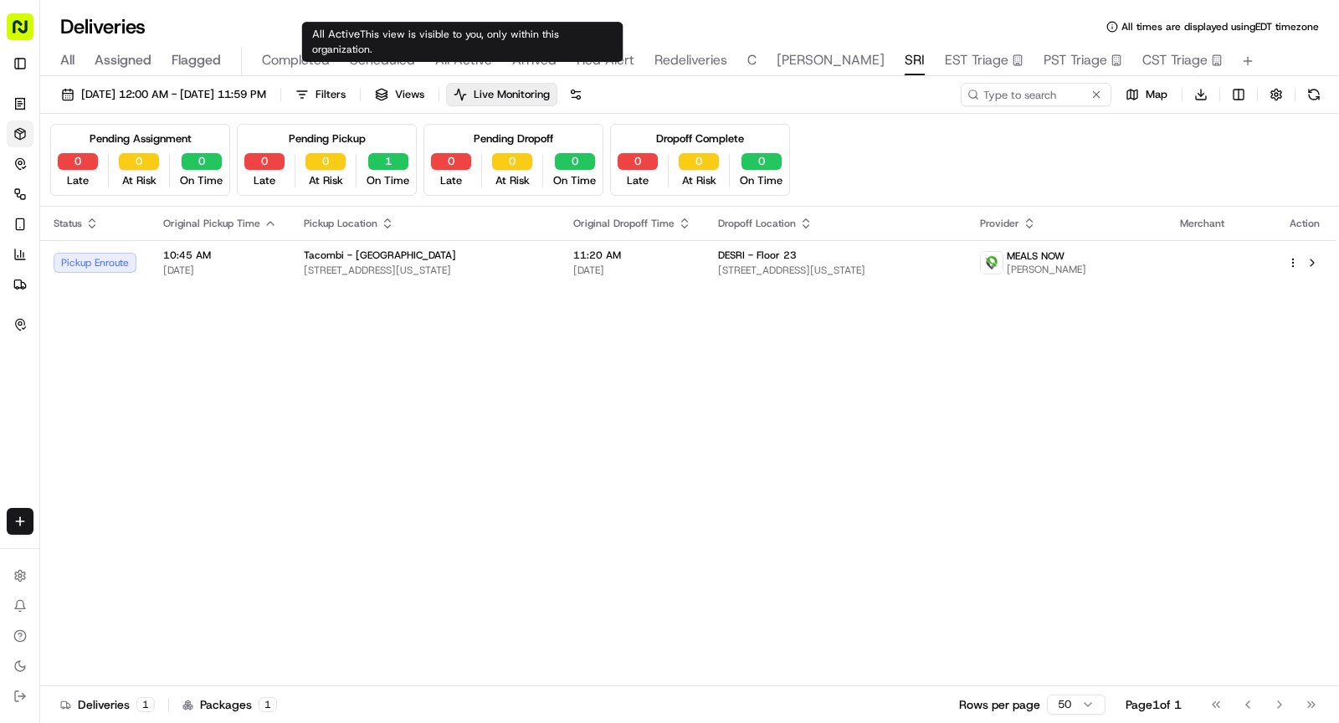
click at [487, 64] on span "All Active" at bounding box center [463, 60] width 57 height 20
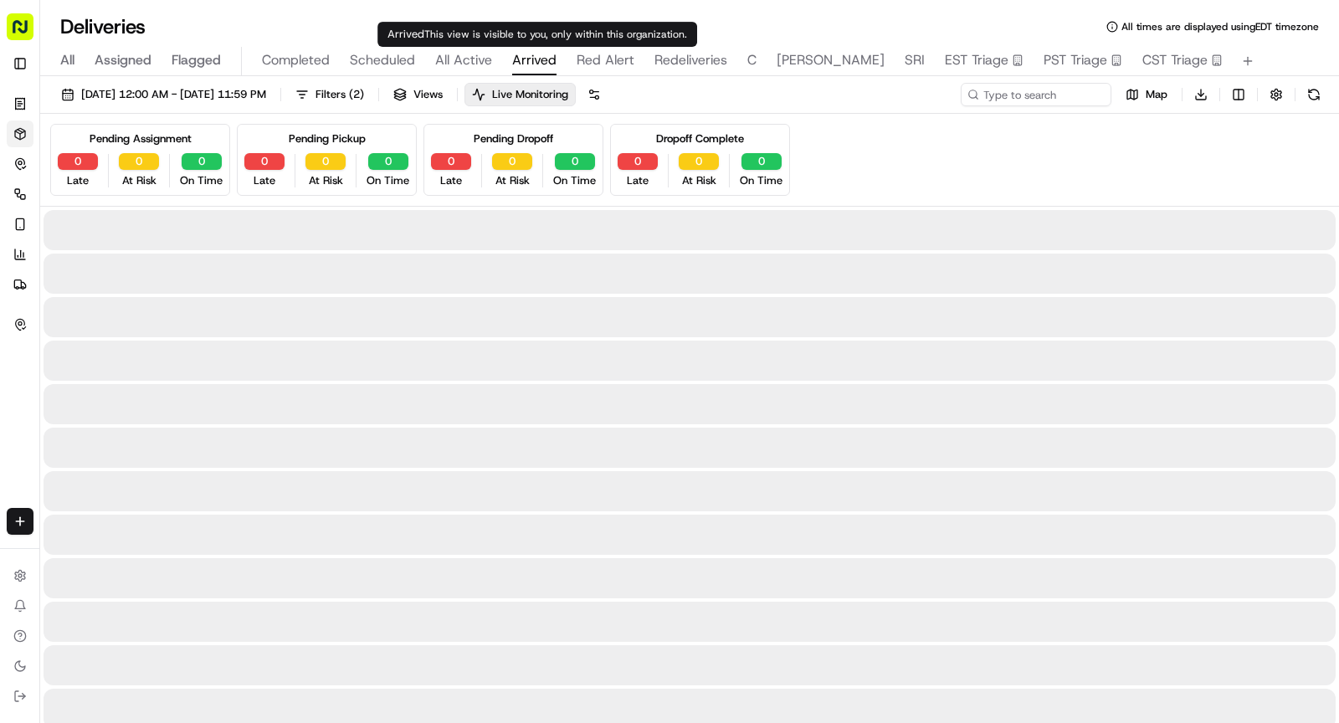
click at [526, 63] on span "Arrived" at bounding box center [534, 60] width 44 height 20
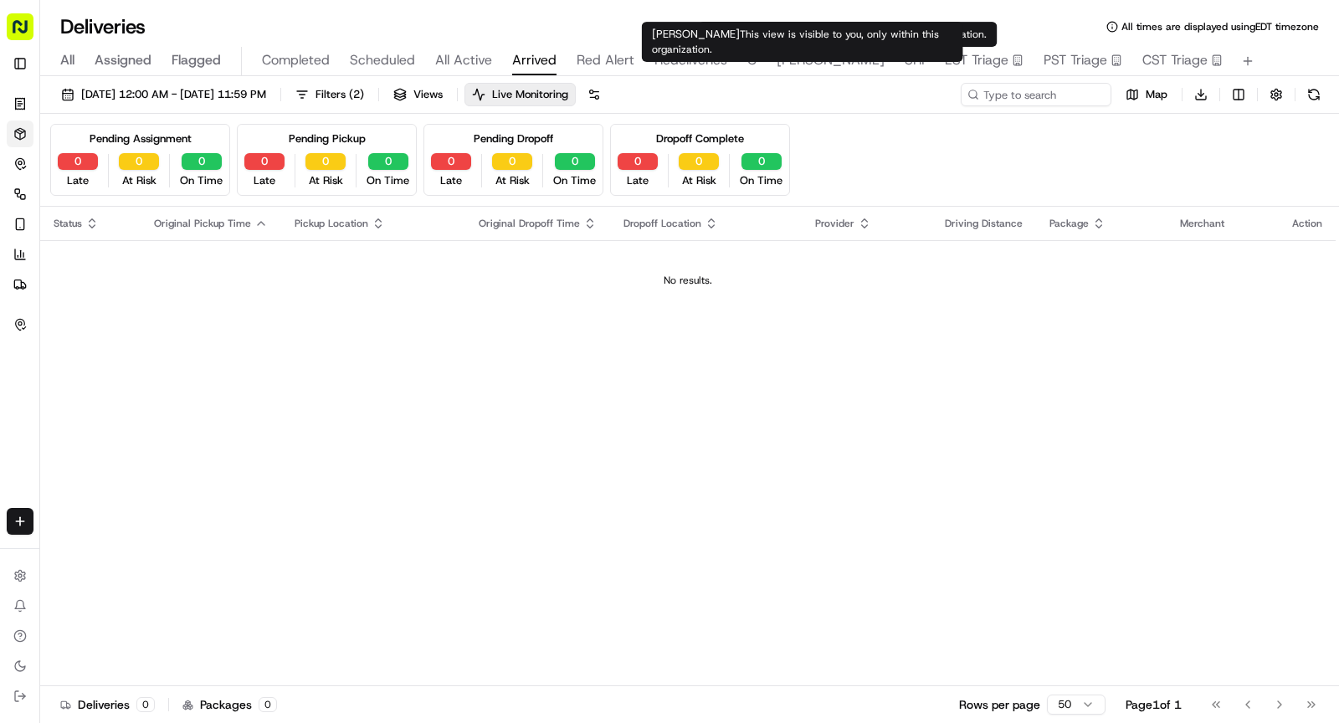
type input "D.E."
click at [777, 67] on span "SHAW" at bounding box center [831, 60] width 108 height 20
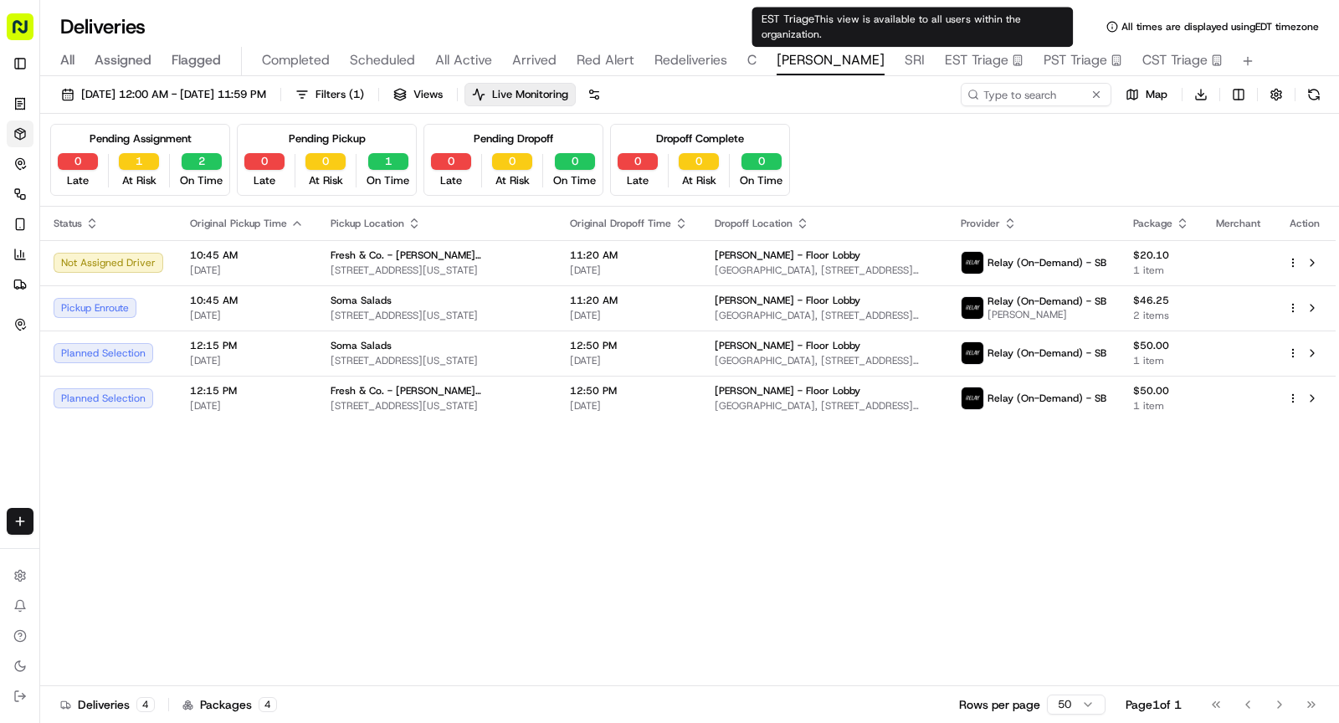
click at [945, 64] on span "EST Triage" at bounding box center [977, 60] width 64 height 20
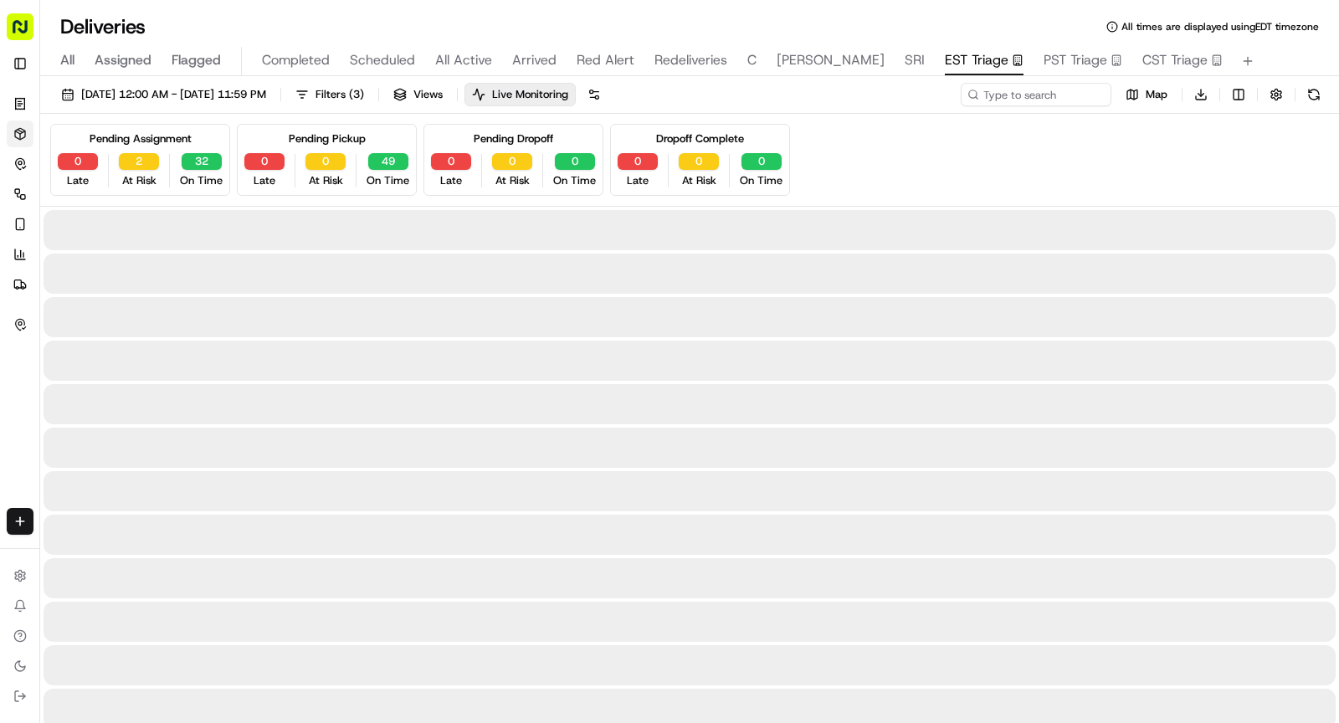
click at [1055, 110] on div "09/23/2025 12:00 AM - 09/23/2025 11:59 PM Filters ( 3 ) Views Live Monitoring M…" at bounding box center [689, 98] width 1299 height 31
click at [1055, 101] on input at bounding box center [1010, 94] width 201 height 23
click at [1050, 100] on input at bounding box center [1010, 94] width 201 height 23
click at [1049, 100] on input at bounding box center [1010, 94] width 201 height 23
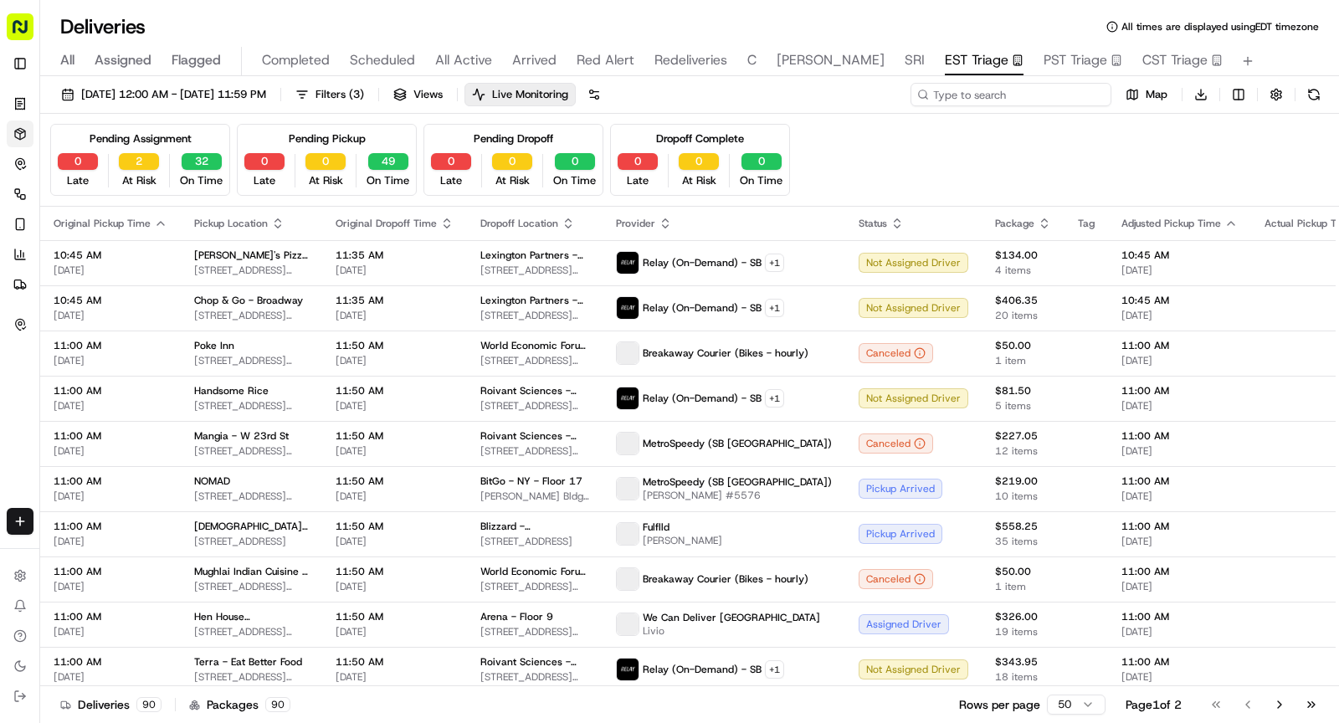
click at [1034, 91] on input at bounding box center [1010, 94] width 201 height 23
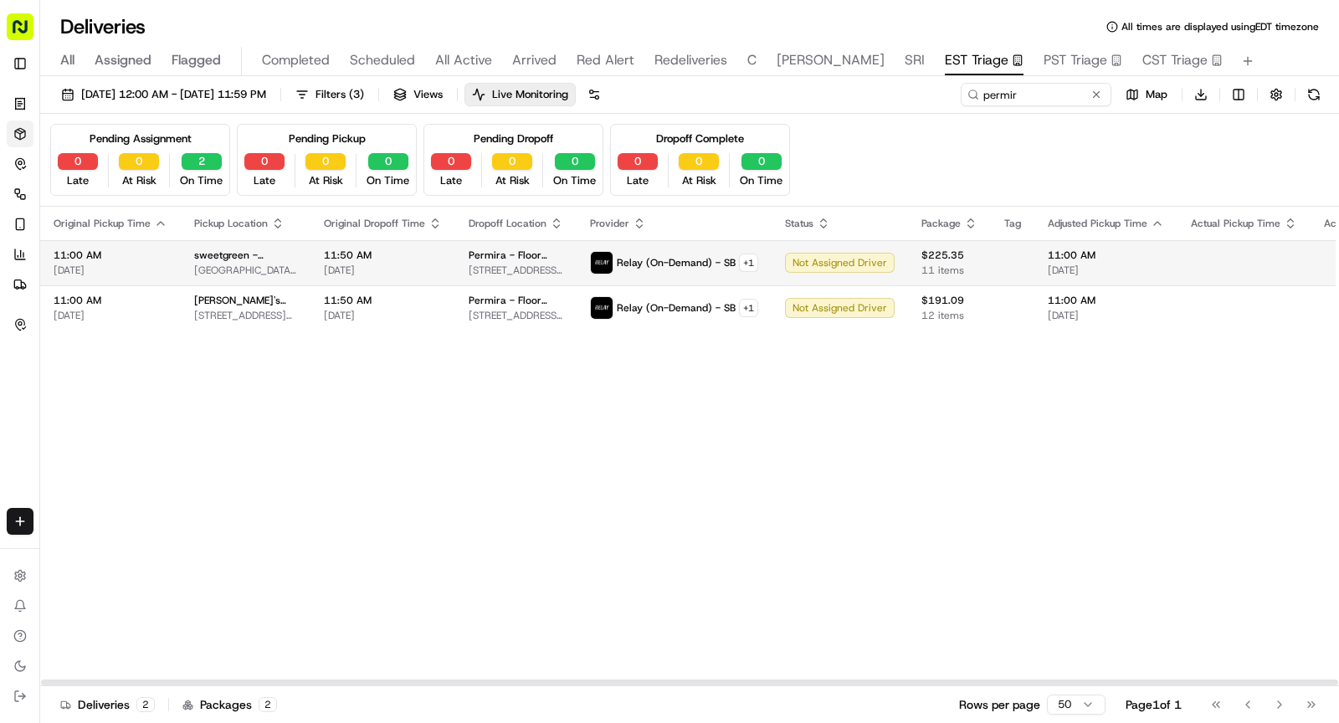
click at [423, 241] on td "11:50 AM 09/23/2025" at bounding box center [382, 262] width 145 height 45
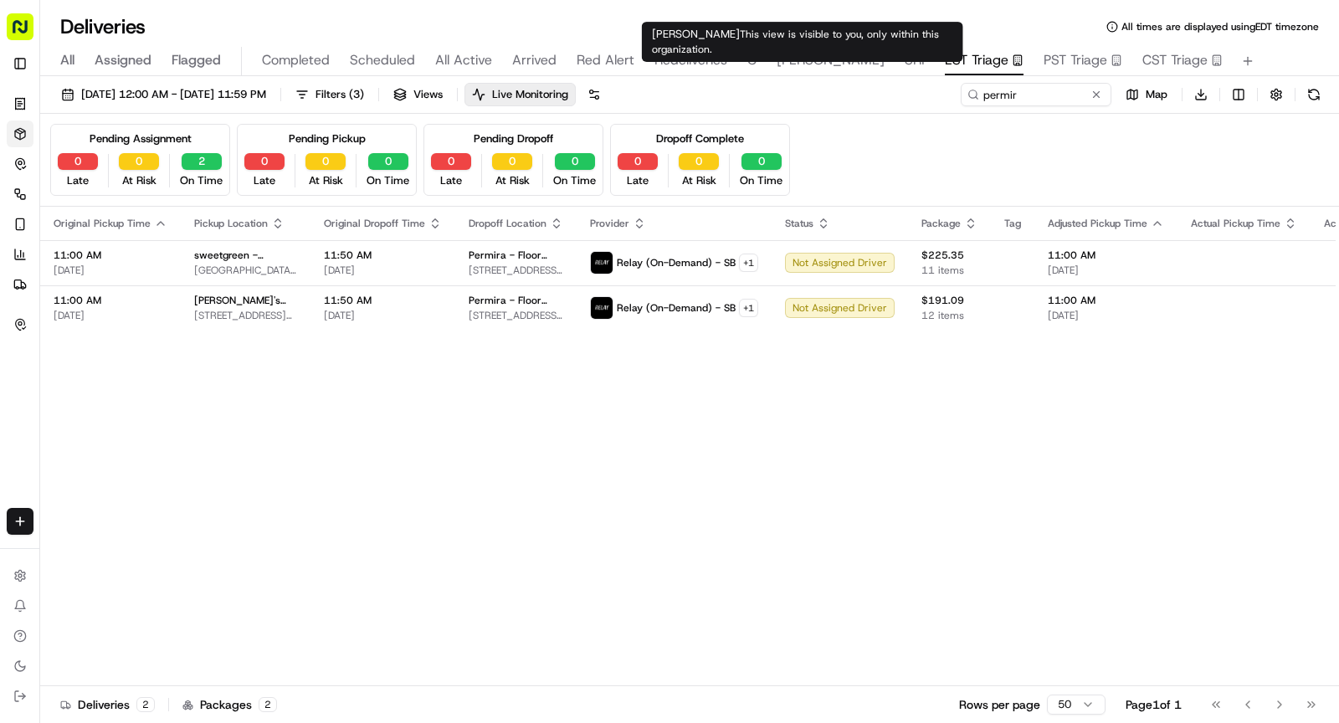
type input "D.E."
click at [791, 62] on span "SHAW" at bounding box center [831, 60] width 108 height 20
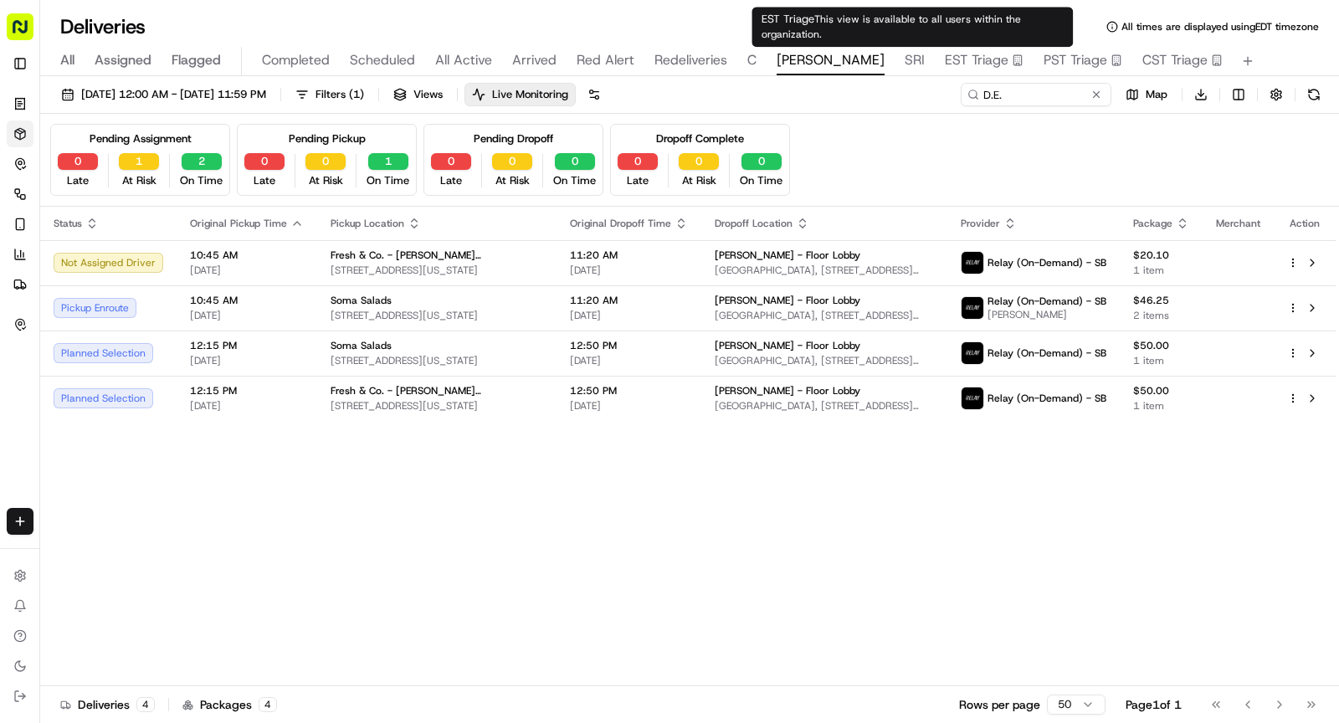
click at [945, 56] on span "EST Triage" at bounding box center [977, 60] width 64 height 20
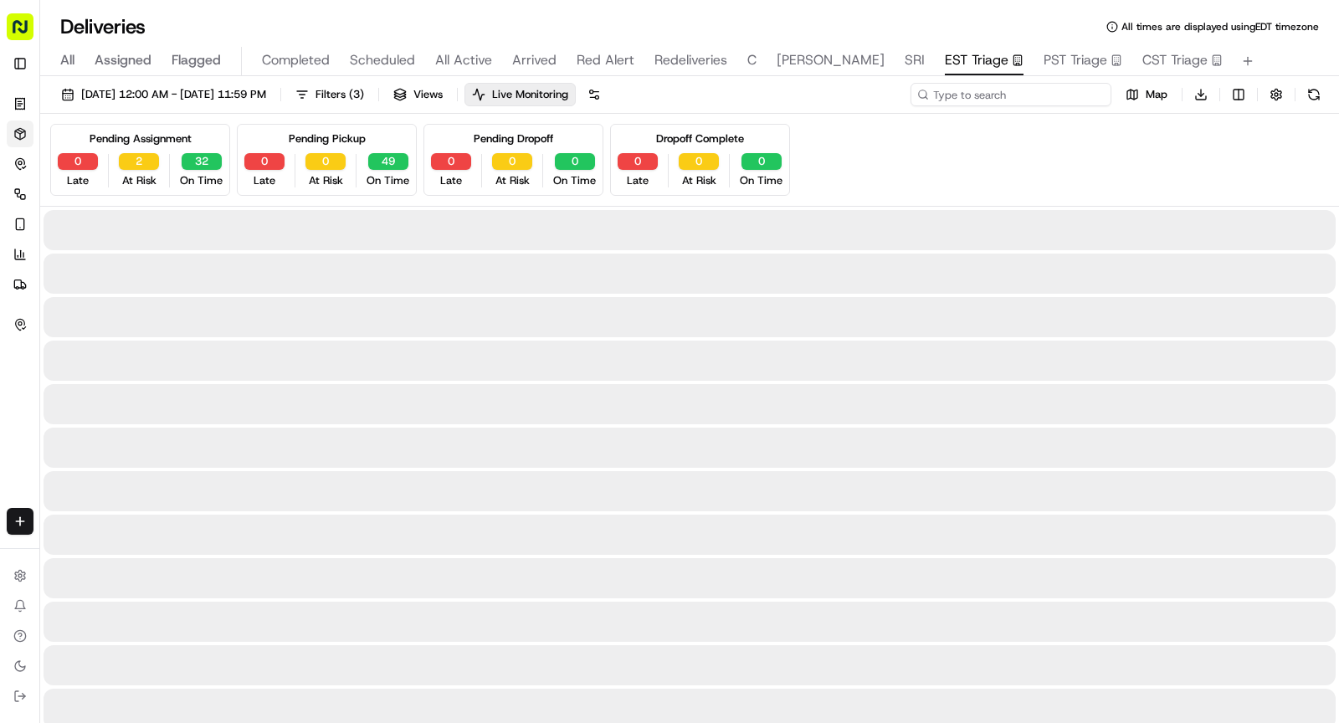
click at [1028, 97] on input at bounding box center [1010, 94] width 201 height 23
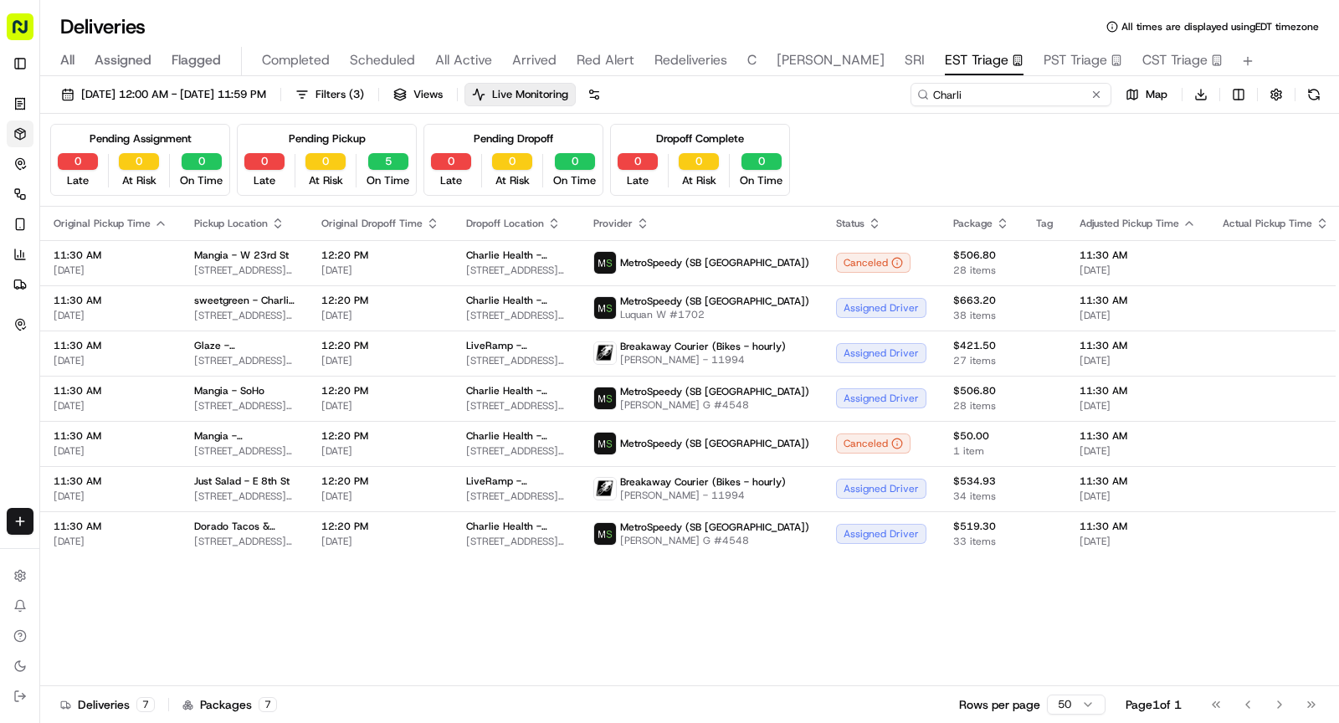
click at [976, 94] on input "Charli" at bounding box center [1010, 94] width 201 height 23
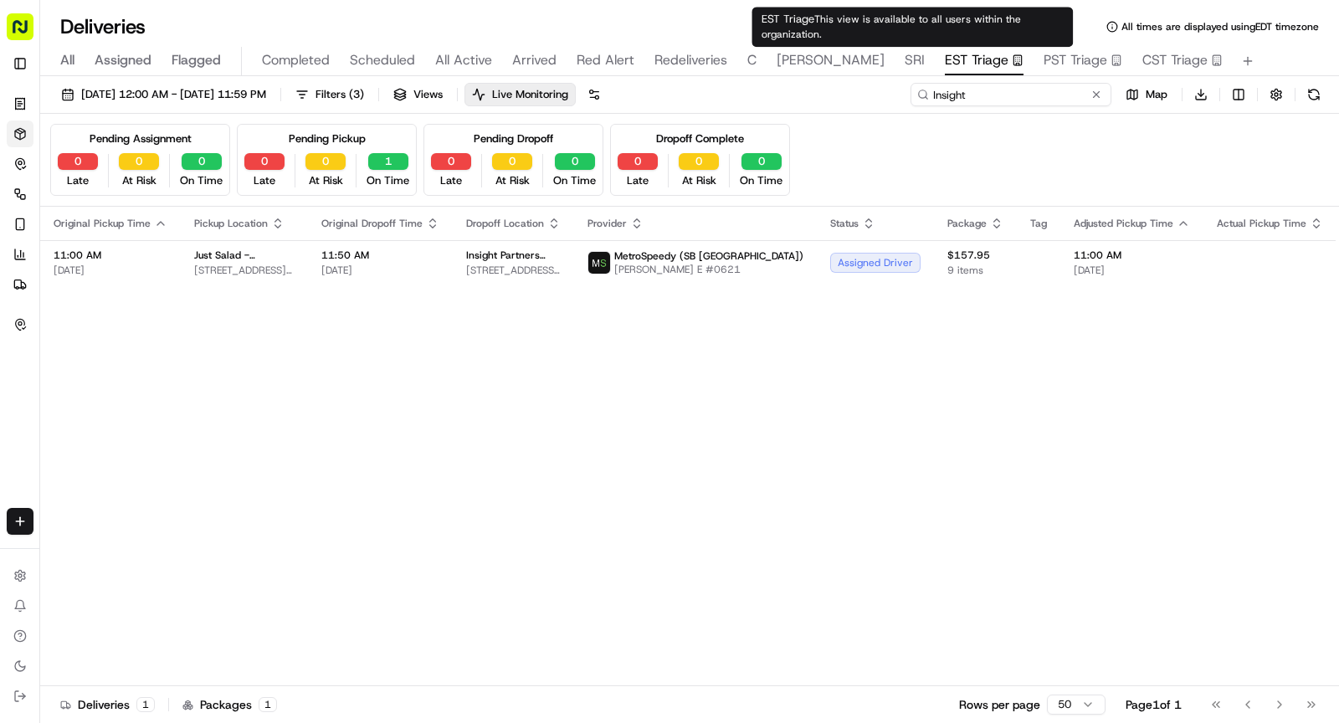
click at [981, 103] on input "Insight" at bounding box center [1010, 94] width 201 height 23
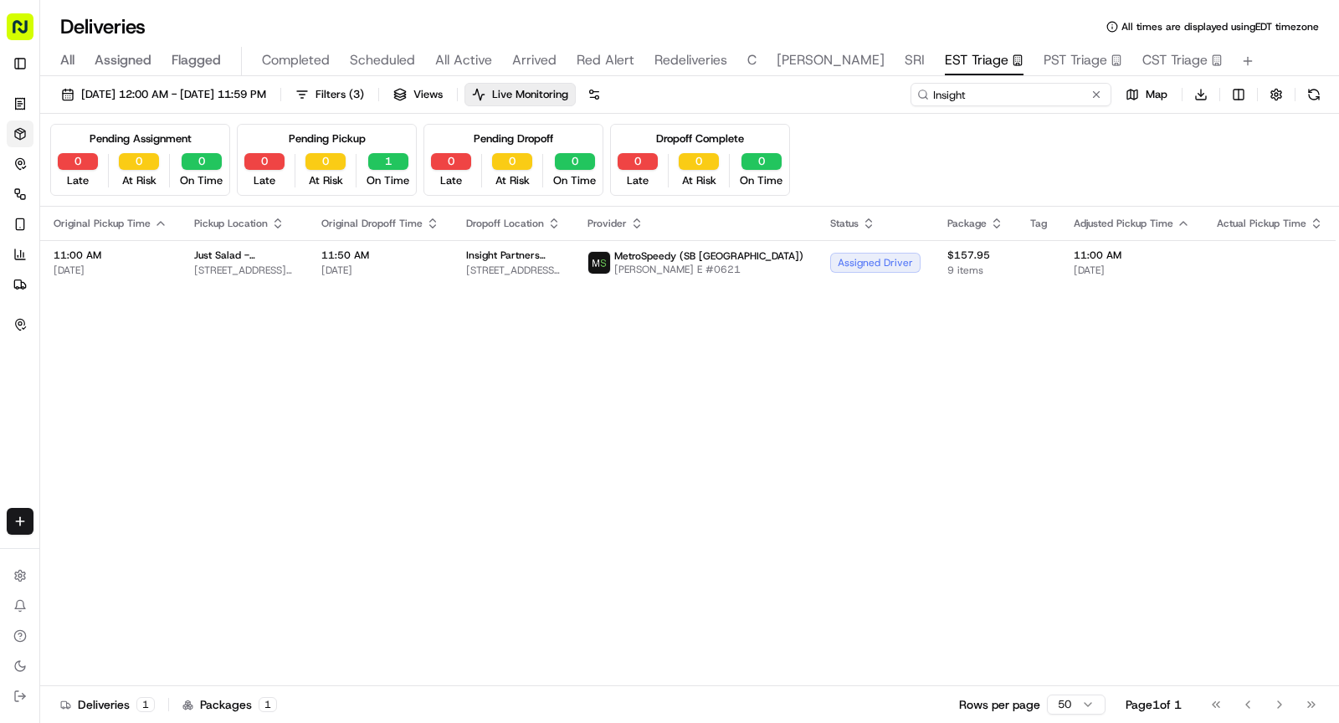
click at [981, 103] on input "Insight" at bounding box center [1010, 94] width 201 height 23
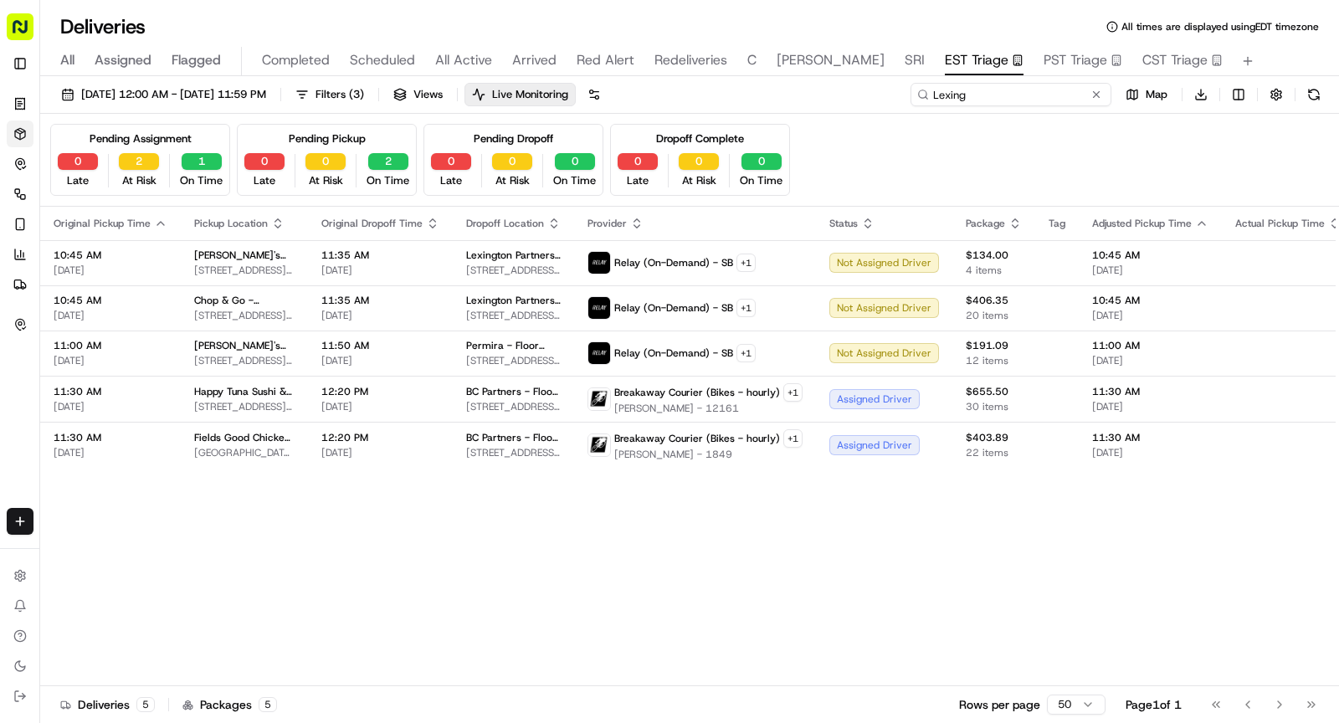
type input "Lexing"
click at [1096, 91] on button at bounding box center [1096, 94] width 17 height 17
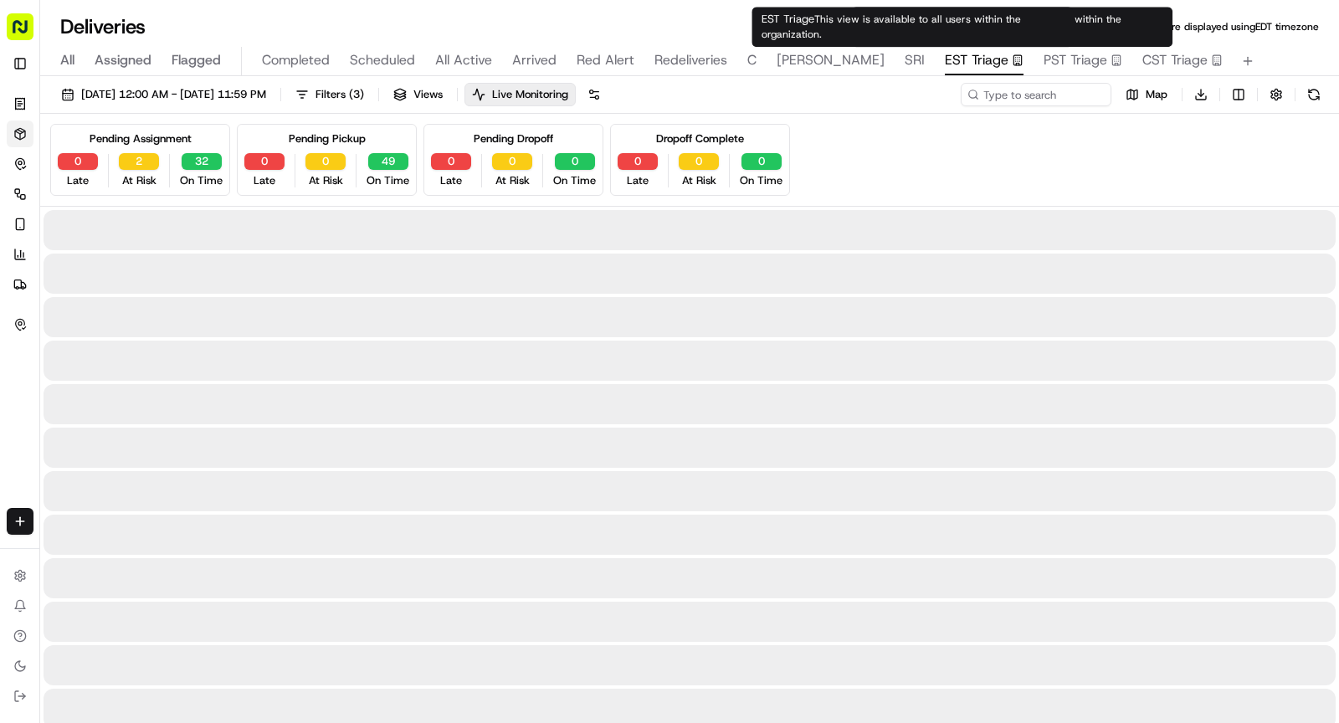
click at [792, 60] on span "SHAW" at bounding box center [831, 60] width 108 height 20
click at [793, 60] on span "SHAW" at bounding box center [831, 60] width 108 height 20
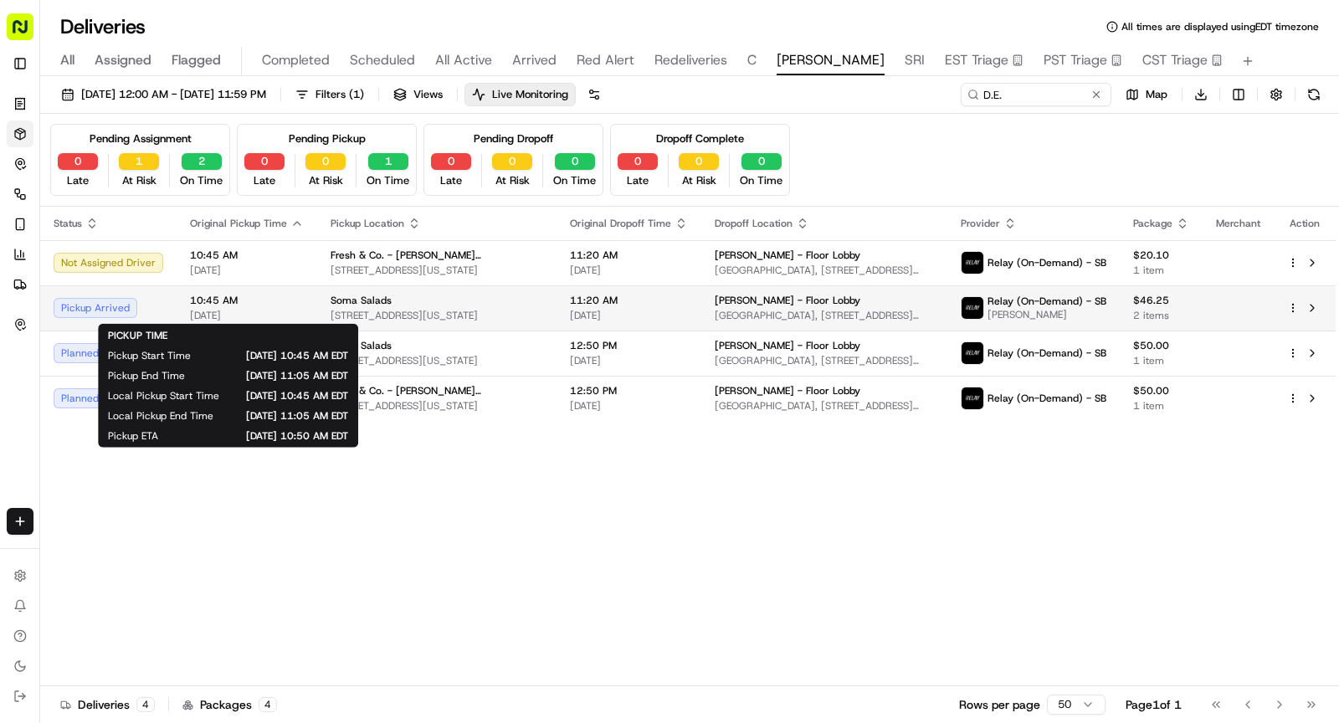
click at [287, 294] on span "10:45 AM" at bounding box center [247, 300] width 114 height 13
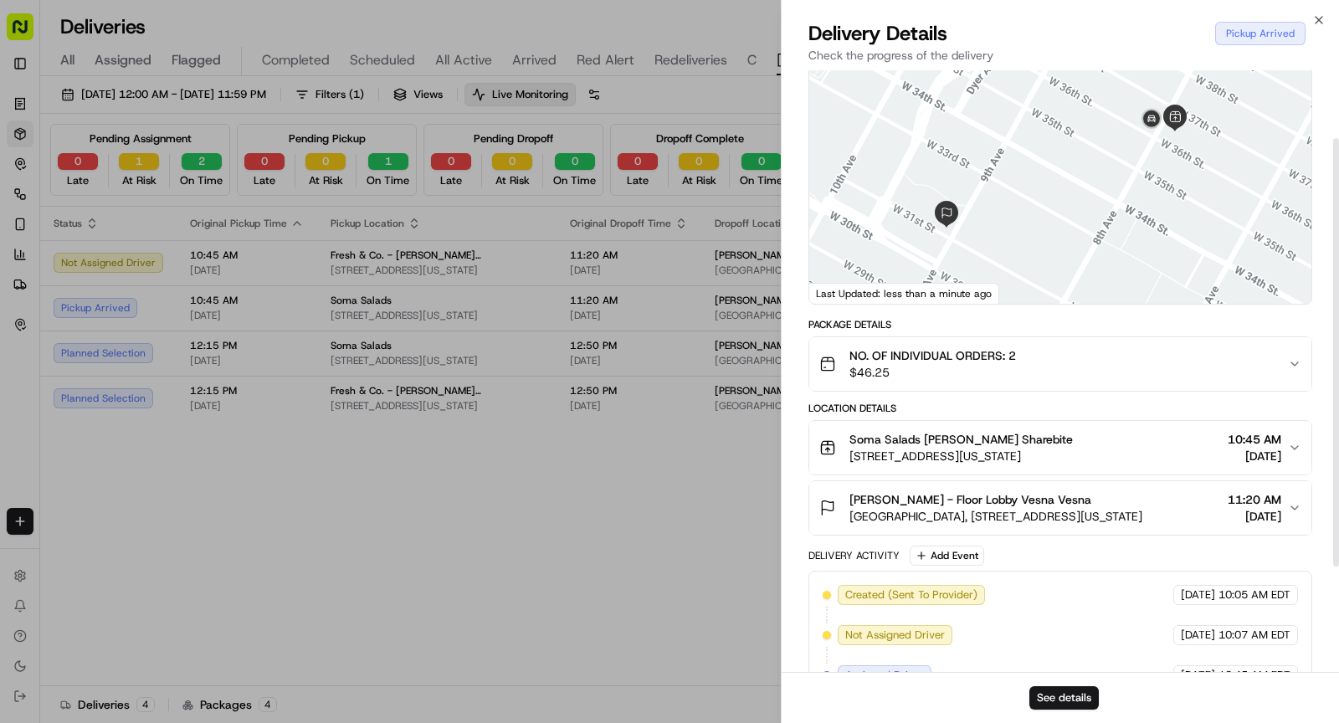
click at [1013, 521] on span "Two Manhattan West, 375 9th Ave, New York, NY 10001, USA" at bounding box center [995, 516] width 293 height 17
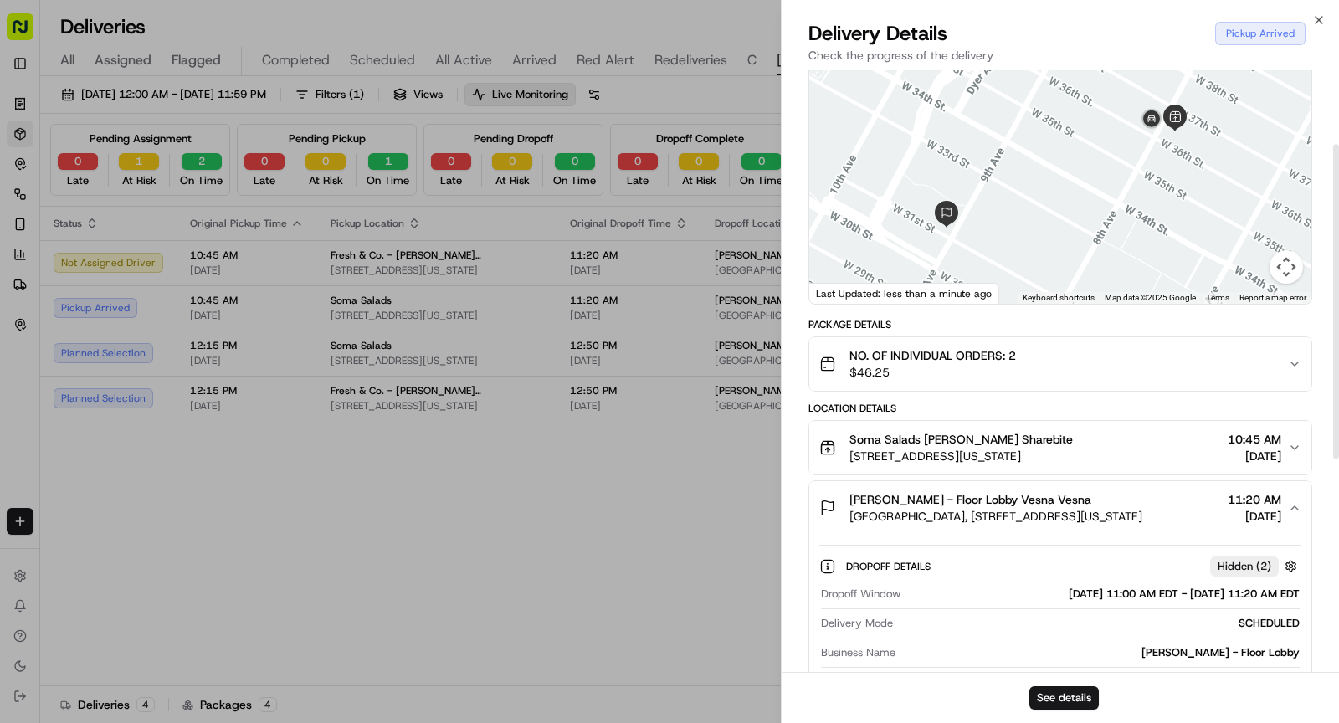
scroll to position [213, 0]
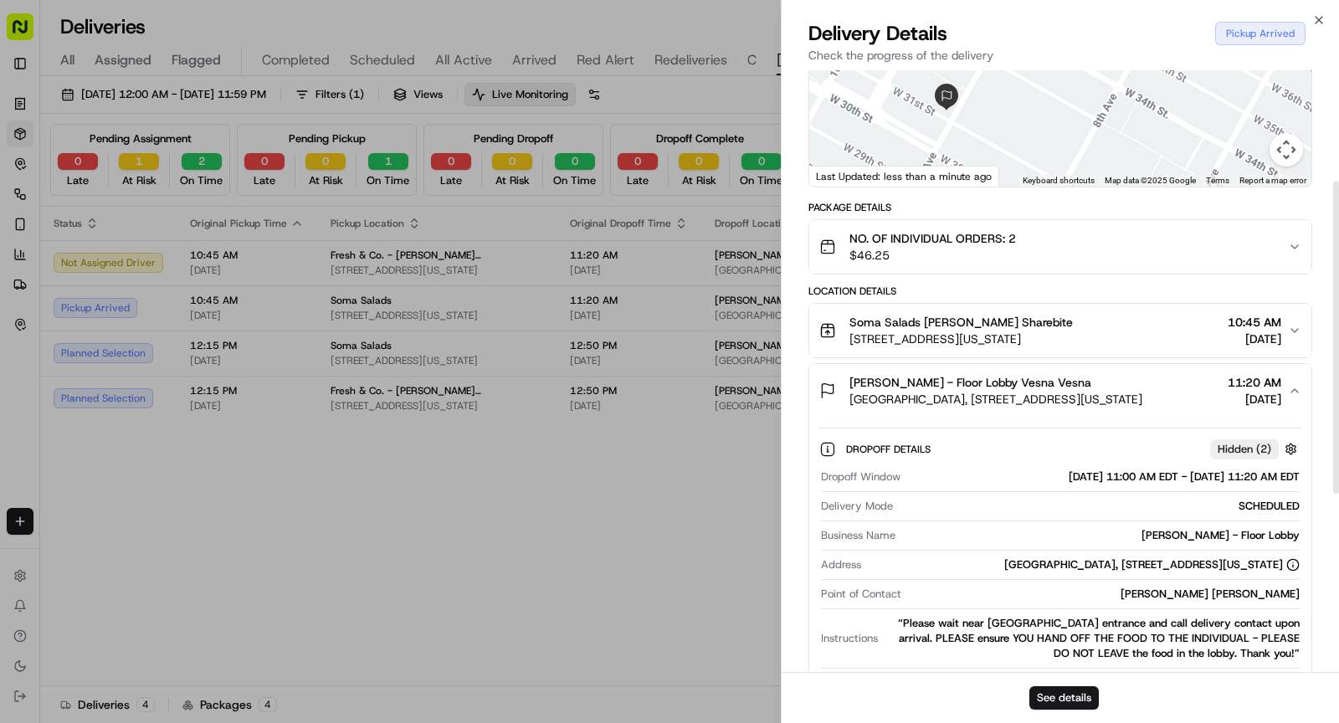
click at [1063, 557] on div "Two Manhattan West, 375 9th Ave, New York, NY 10001, USA" at bounding box center [1151, 564] width 295 height 15
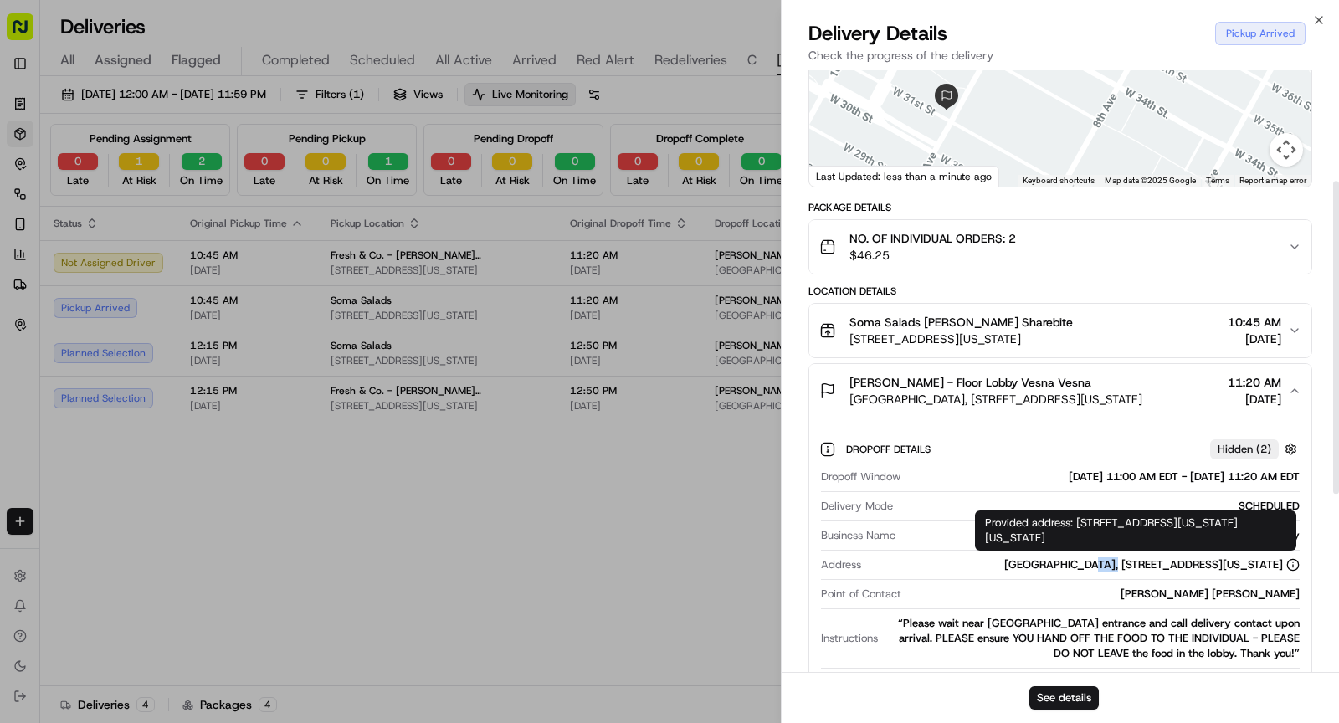
click at [1063, 557] on div "Two Manhattan West, 375 9th Ave, New York, NY 10001, USA" at bounding box center [1151, 564] width 295 height 15
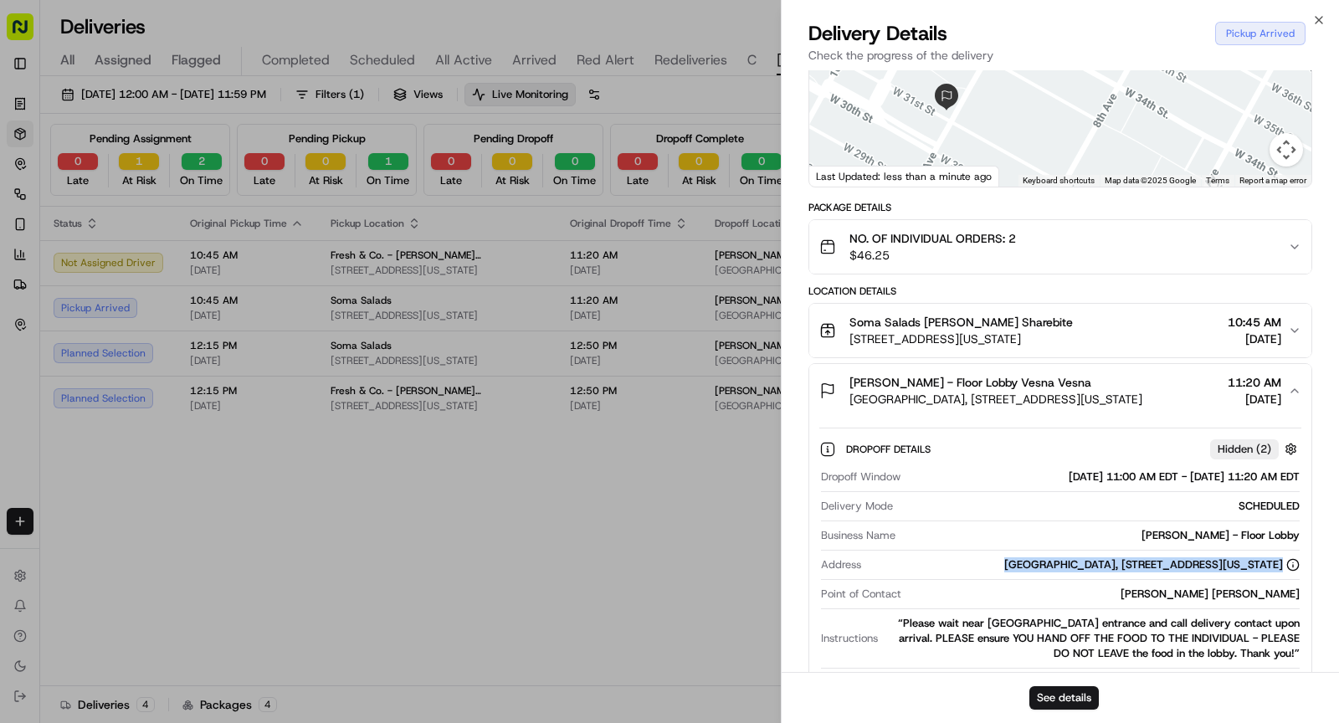
copy div "Two Manhattan West, 375 9th Ave, New York, NY 10001, USA"
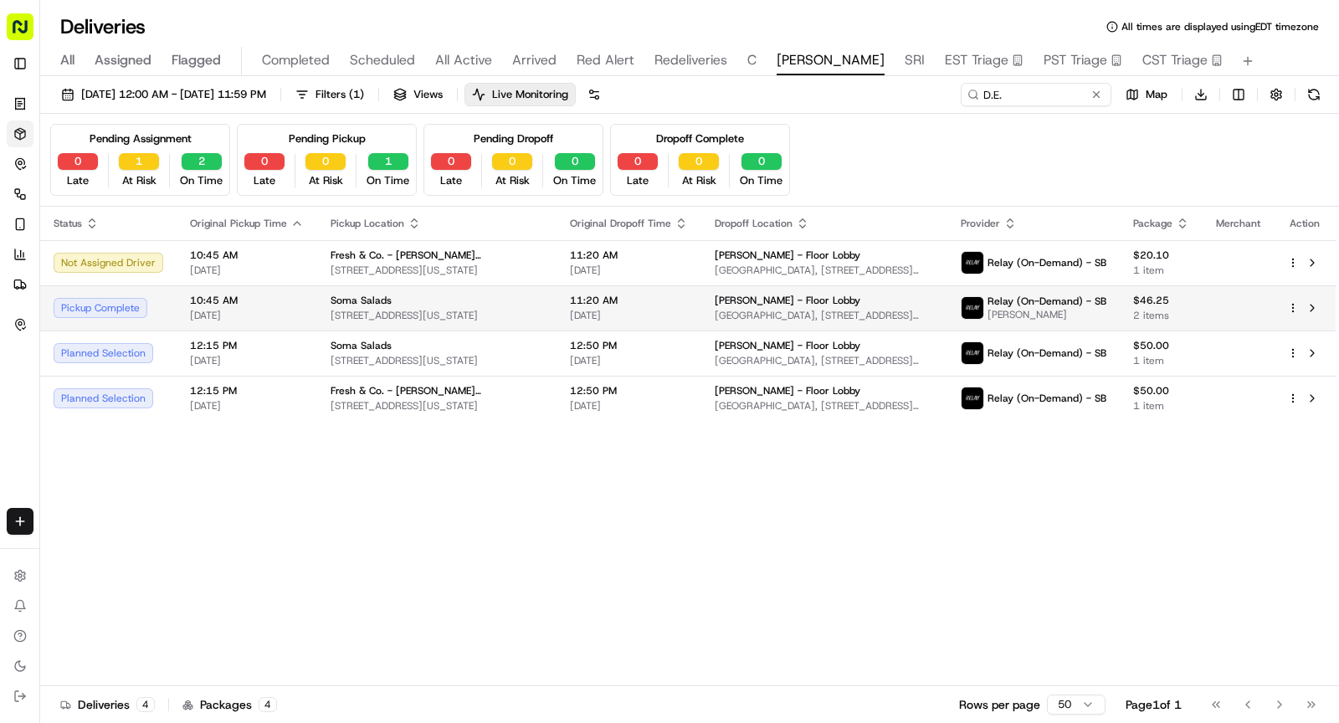
click at [466, 295] on div "Soma Salads" at bounding box center [437, 300] width 213 height 13
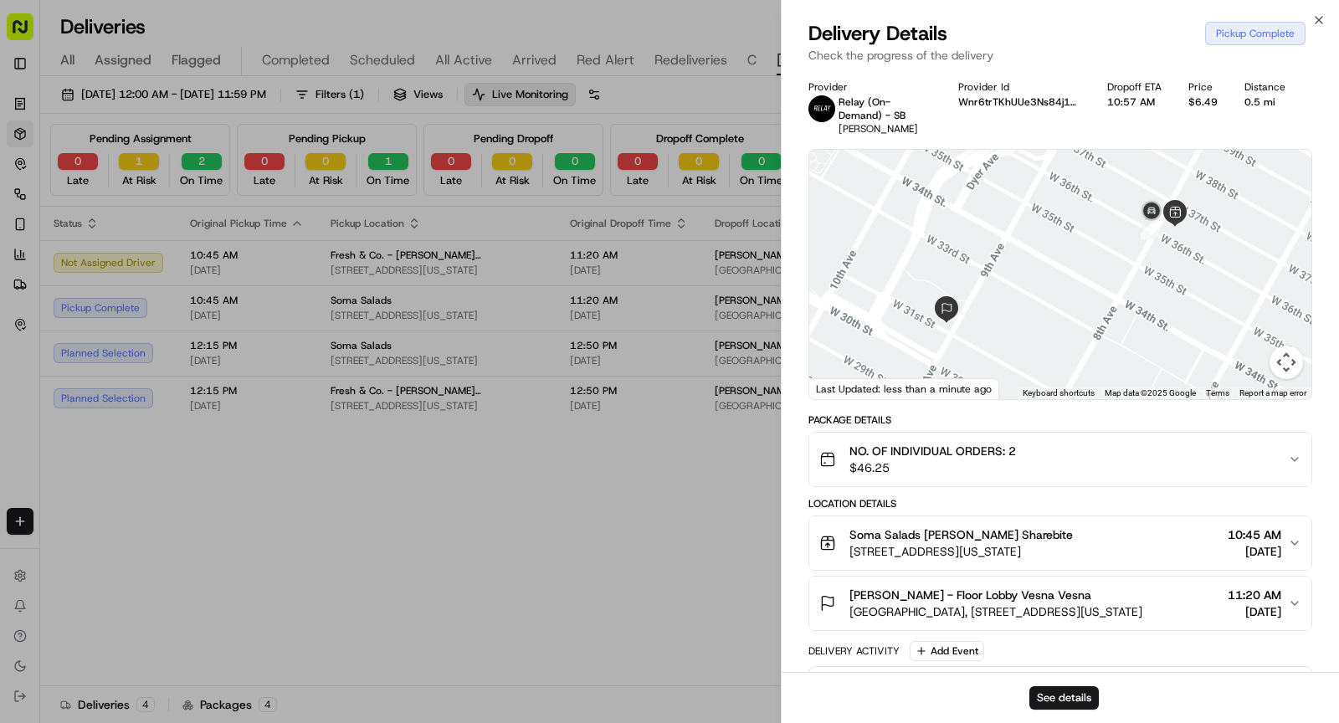
click at [1074, 536] on div "Soma Salads D.E. Shaw Sharebite 520 8th Ave, New York, NY 10018, USA 10:45 AM 0…" at bounding box center [1053, 542] width 469 height 33
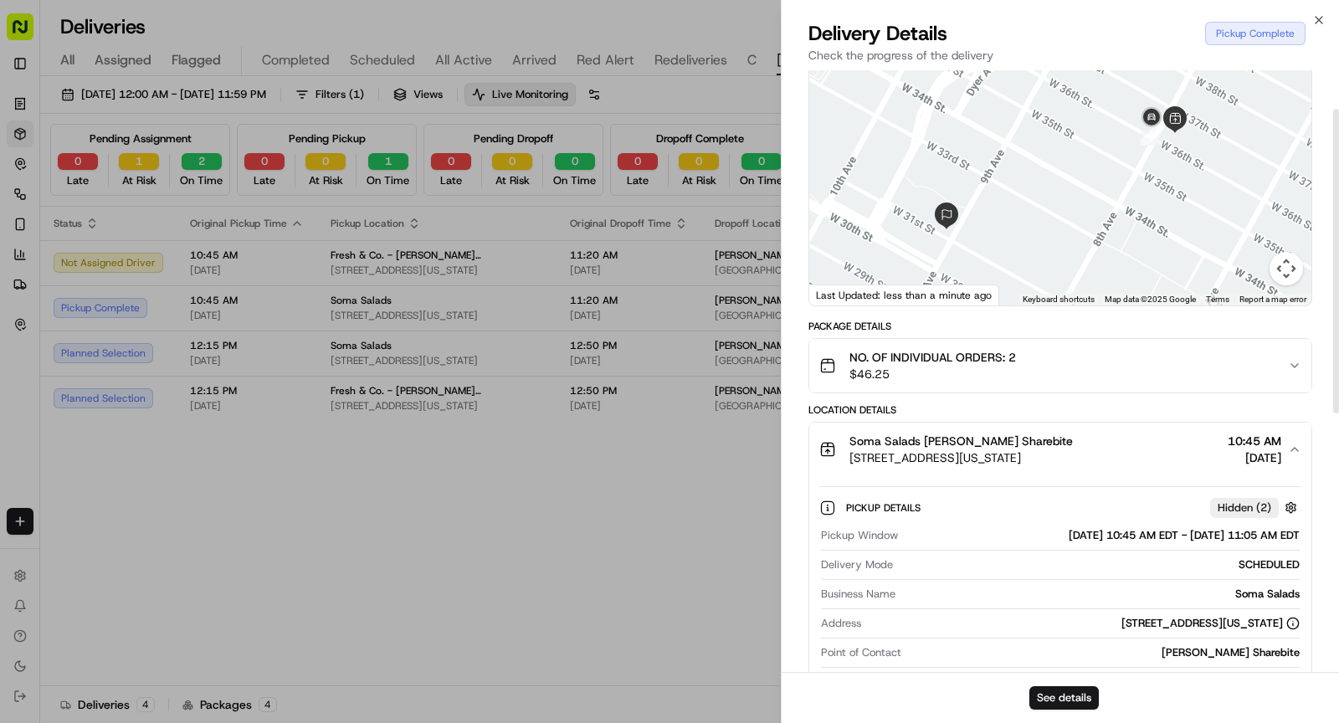
scroll to position [103, 0]
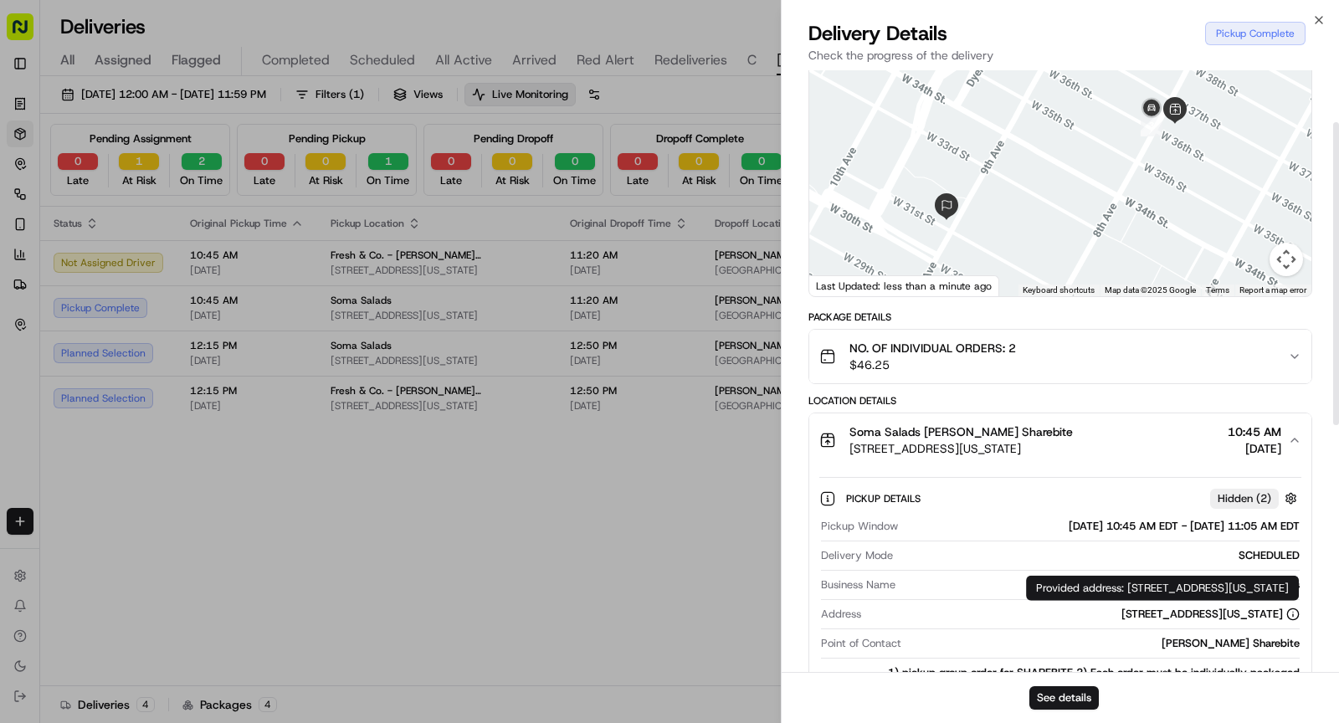
click at [1169, 607] on div "[STREET_ADDRESS][US_STATE]" at bounding box center [1210, 614] width 178 height 15
click at [1169, 607] on div "520 8th Ave, New York, NY 10018, USA" at bounding box center [1210, 614] width 178 height 15
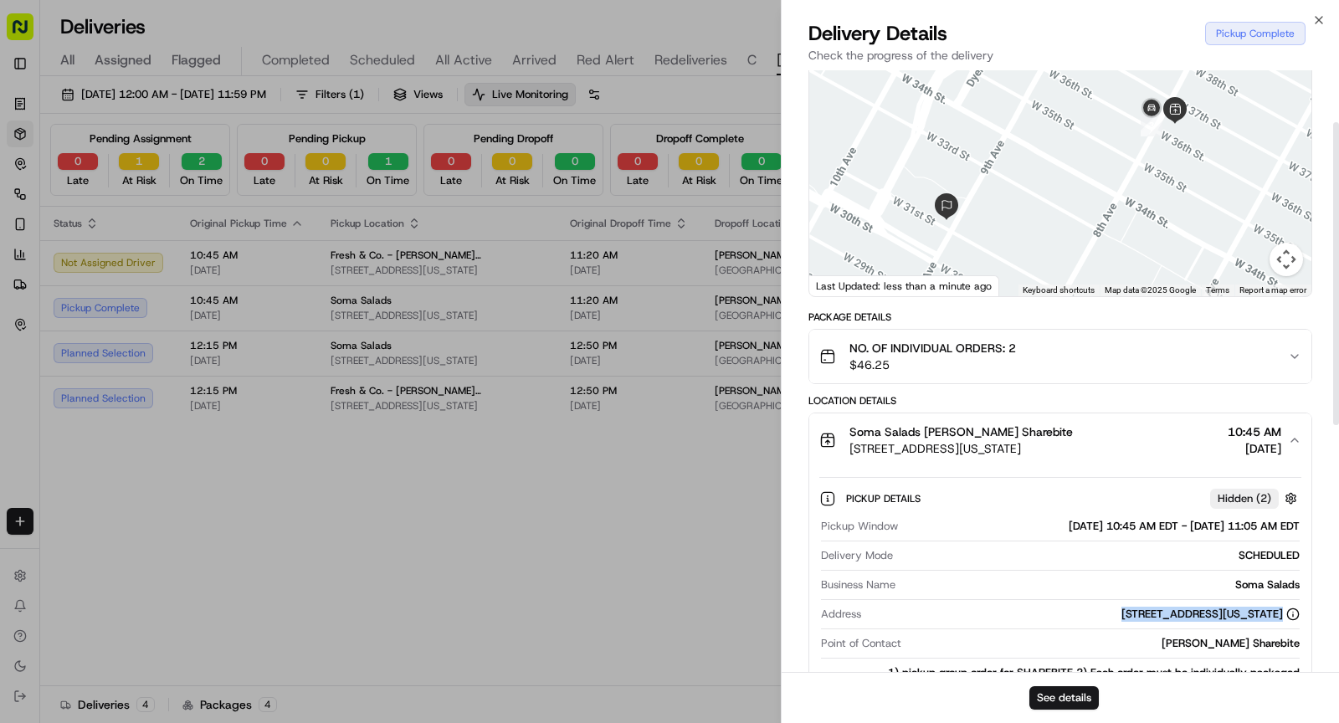
click at [1169, 607] on div "520 8th Ave, New York, NY 10018, USA" at bounding box center [1210, 614] width 178 height 15
copy div "520 8th Ave, New York, NY 10018, USA"
click at [1259, 573] on div "Pickup Window 09/23/2025 10:45 AM EDT - 09/23/2025 11:05 AM EDT Delivery Mode S…" at bounding box center [1060, 631] width 482 height 238
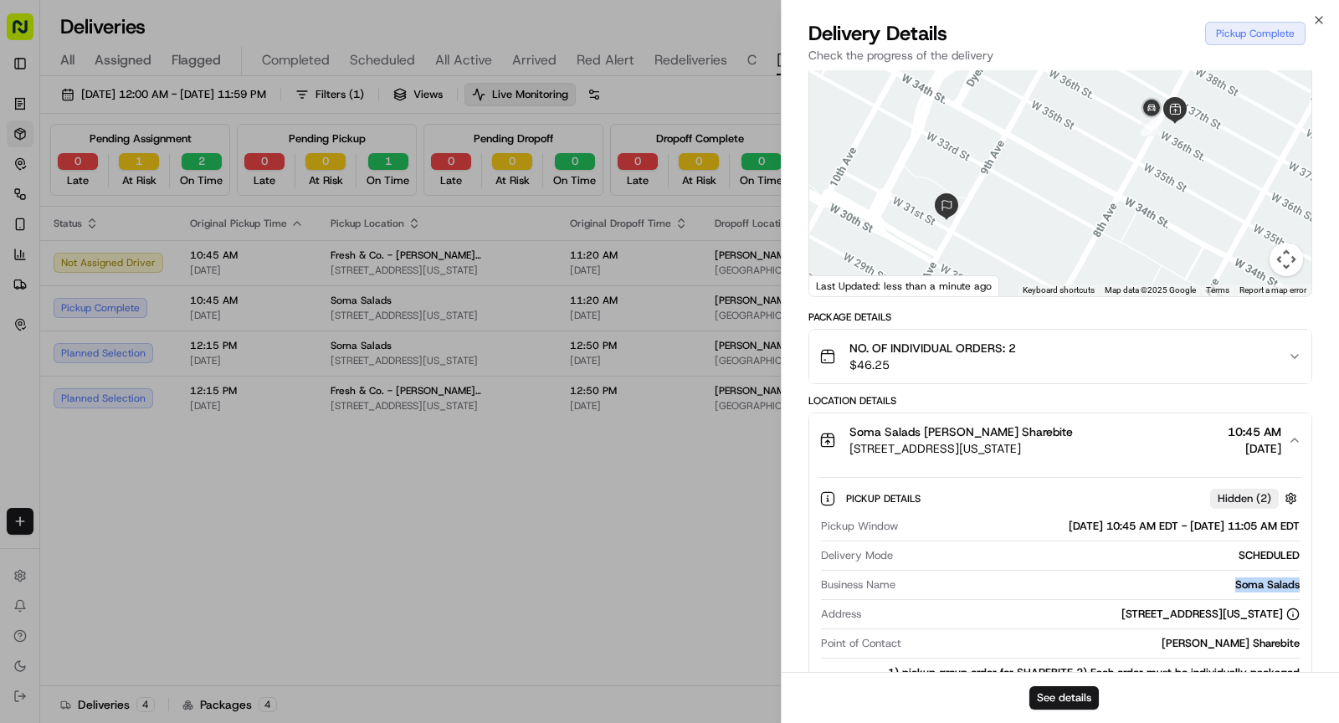
copy div "Soma Salads"
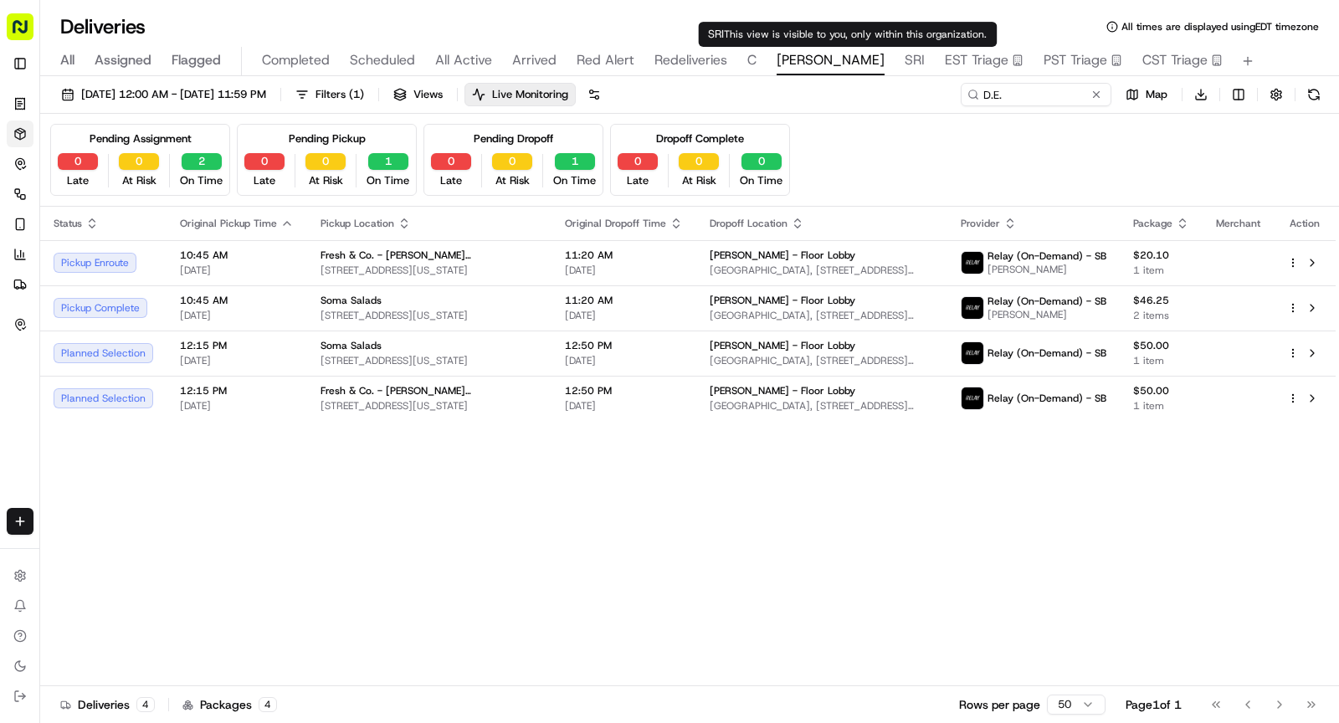
click at [905, 69] on span "SRI" at bounding box center [915, 60] width 20 height 20
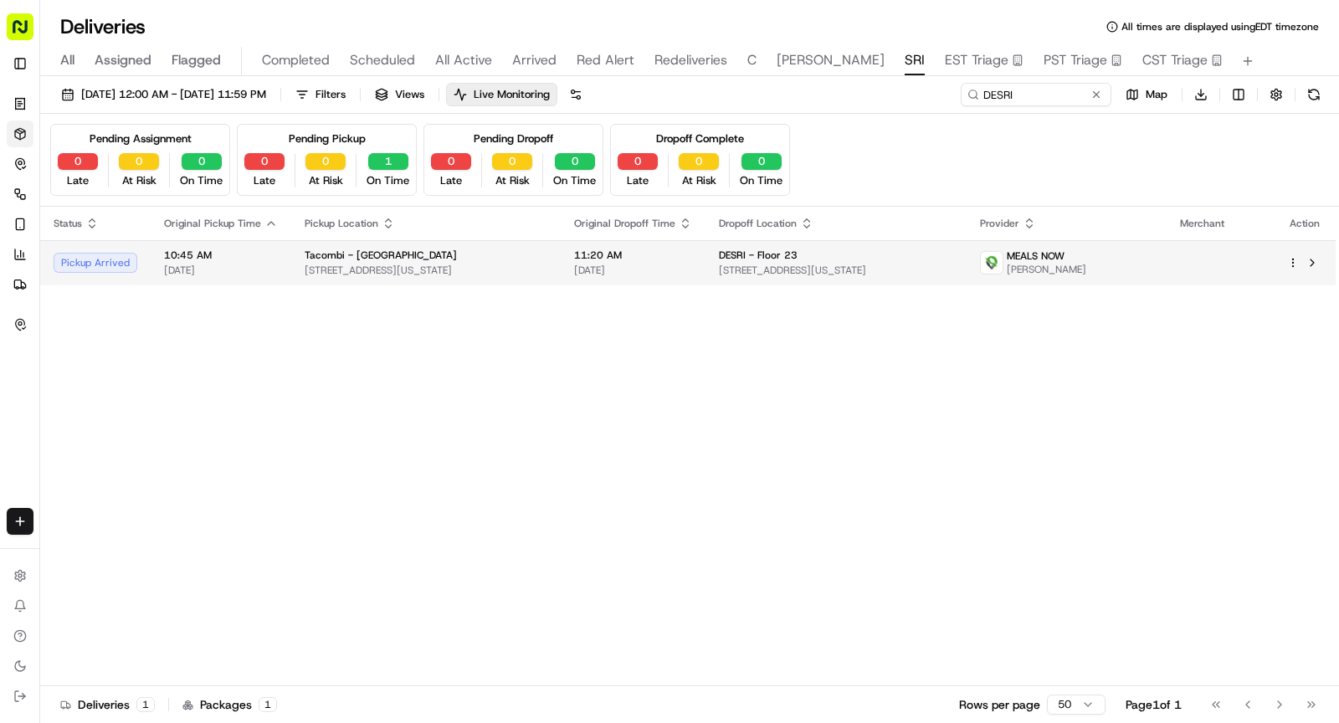
click at [471, 265] on span "23 W 33rd St, New York, NY 10001, USA" at bounding box center [426, 270] width 243 height 13
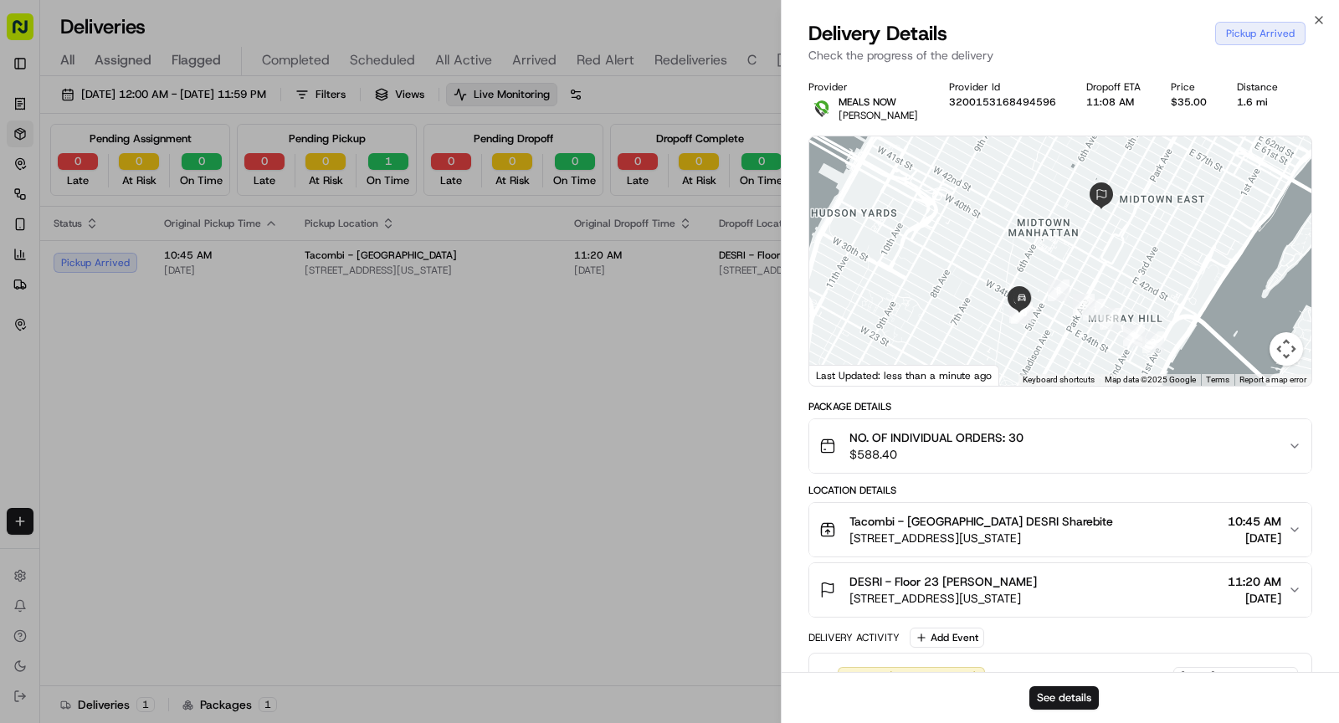
click at [1068, 526] on span "Tacombi - Empire State Building DESRI Sharebite" at bounding box center [981, 521] width 264 height 17
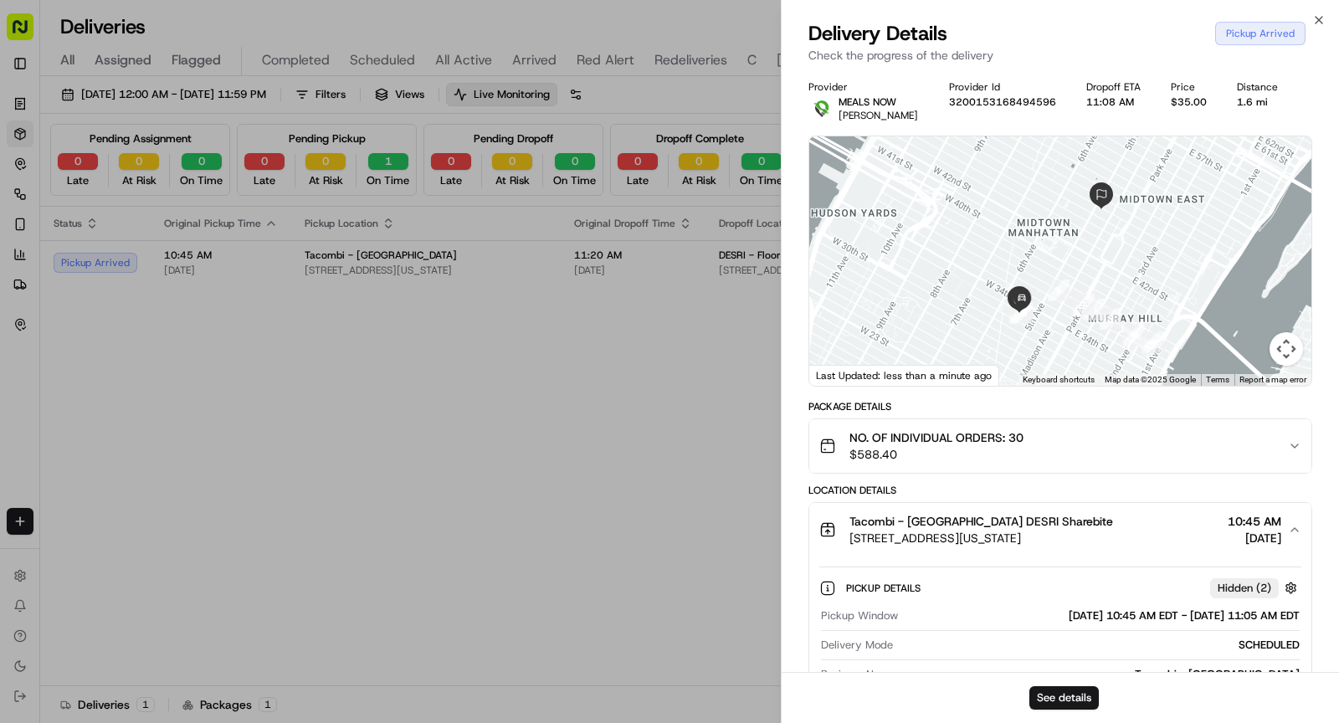
click at [1068, 526] on span "Tacombi - Empire State Building DESRI Sharebite" at bounding box center [981, 521] width 264 height 17
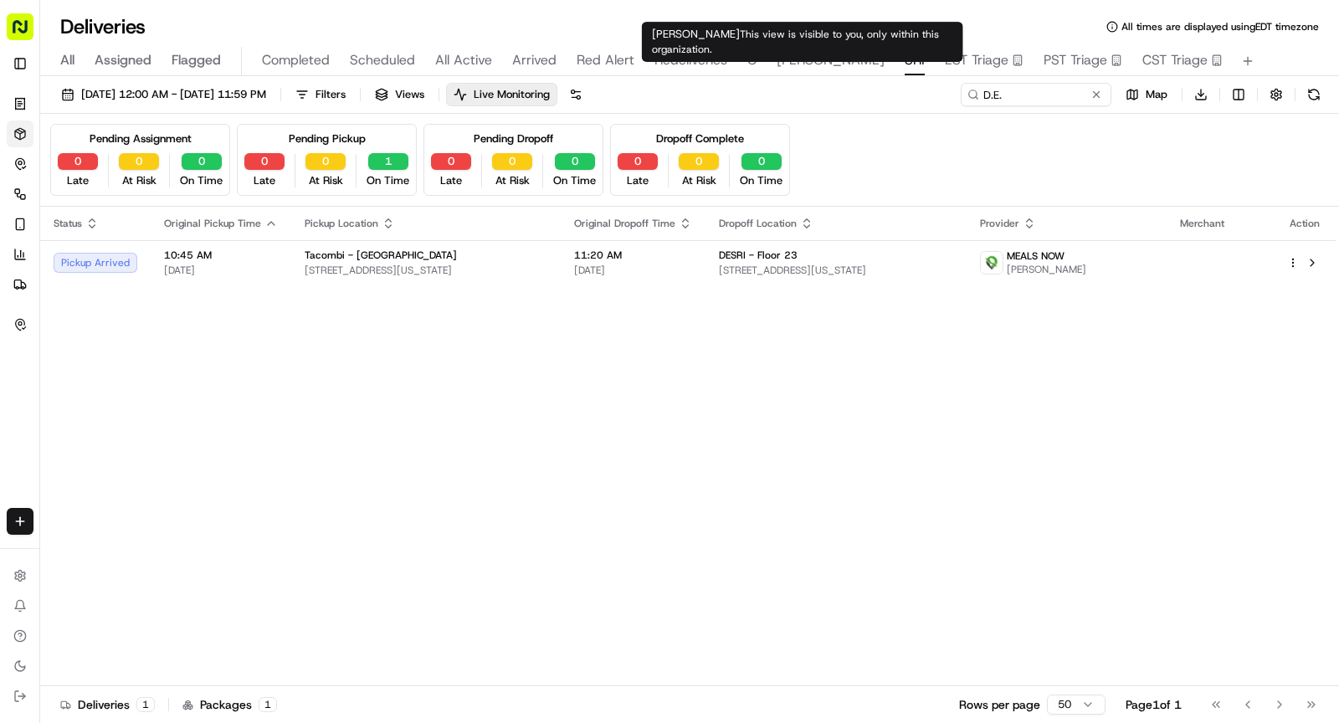
click at [789, 63] on span "SHAW" at bounding box center [831, 60] width 108 height 20
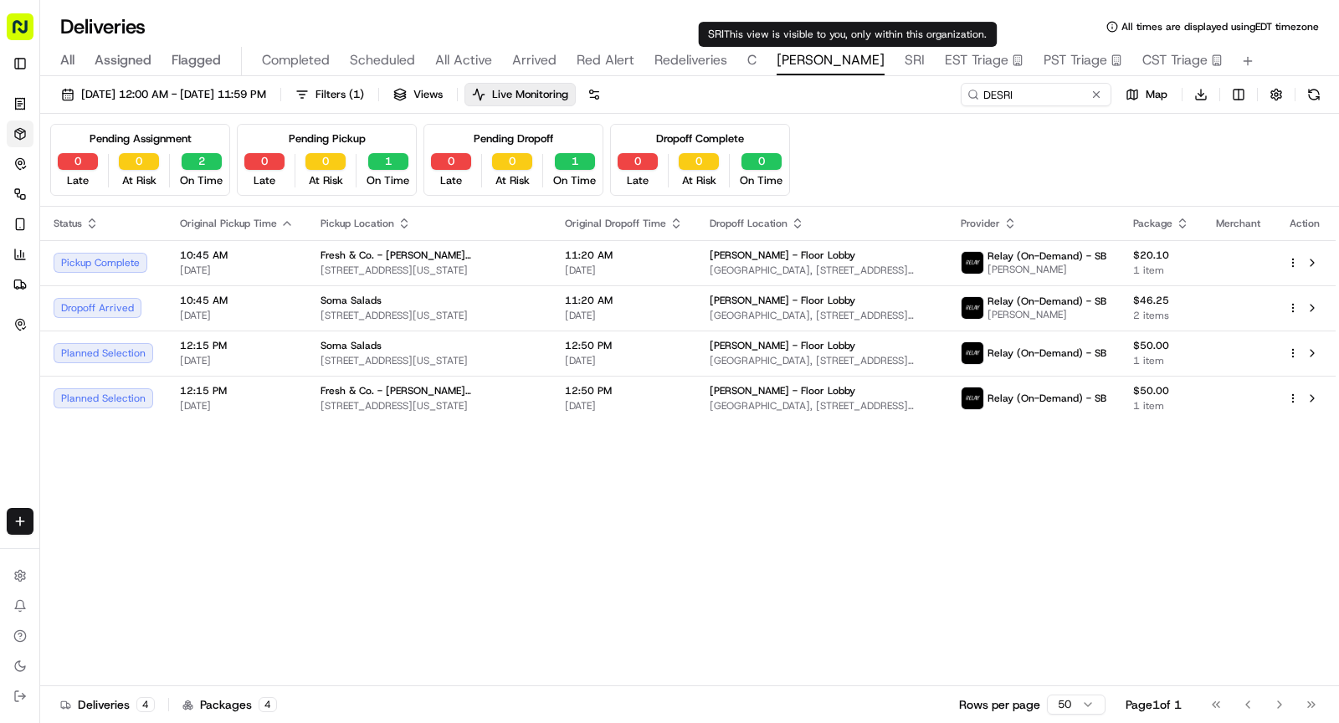
click at [905, 65] on span "SRI" at bounding box center [915, 60] width 20 height 20
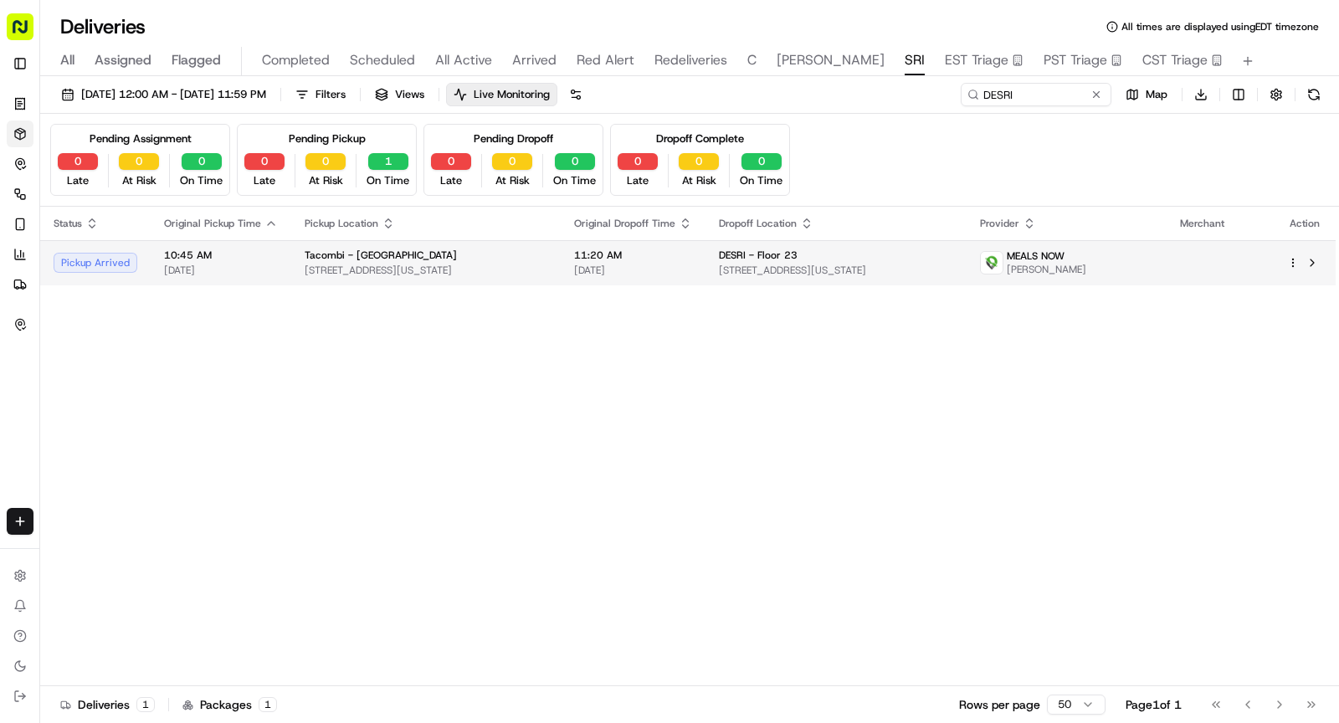
click at [472, 265] on span "23 W 33rd St, New York, NY 10001, USA" at bounding box center [426, 270] width 243 height 13
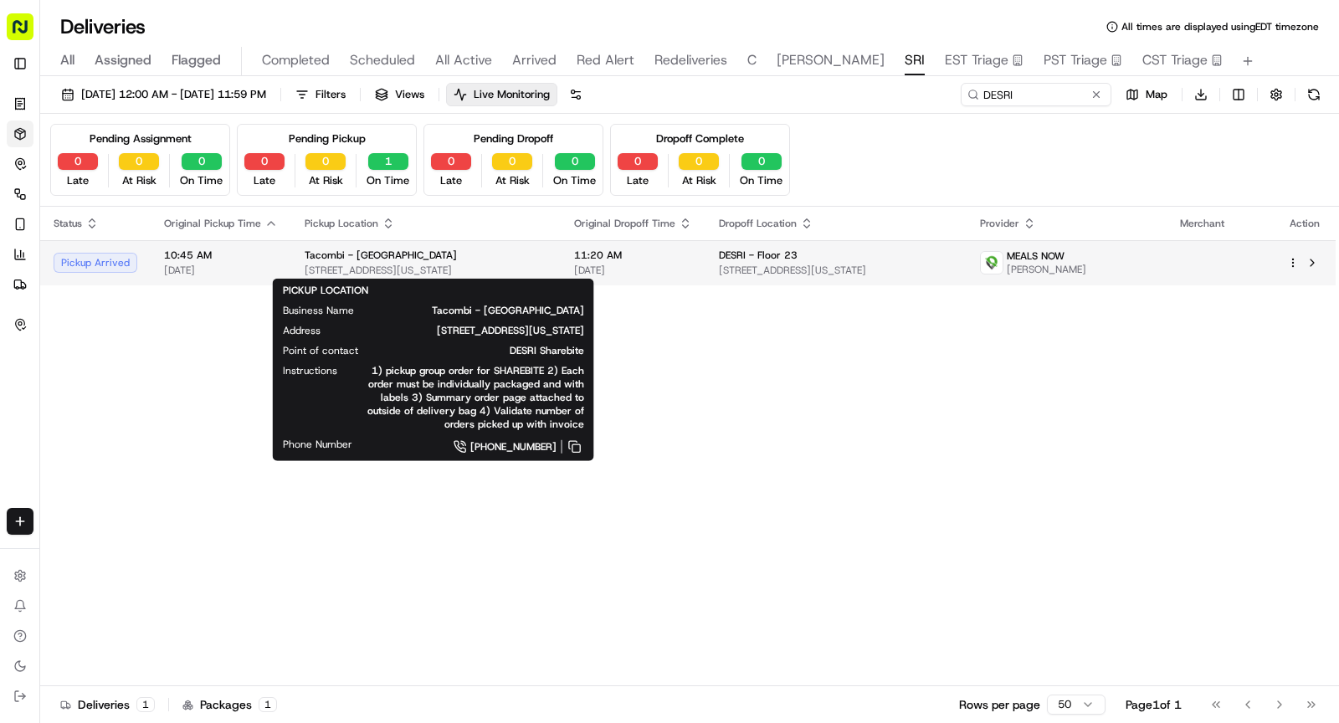
click at [522, 269] on span "23 W 33rd St, New York, NY 10001, USA" at bounding box center [426, 270] width 243 height 13
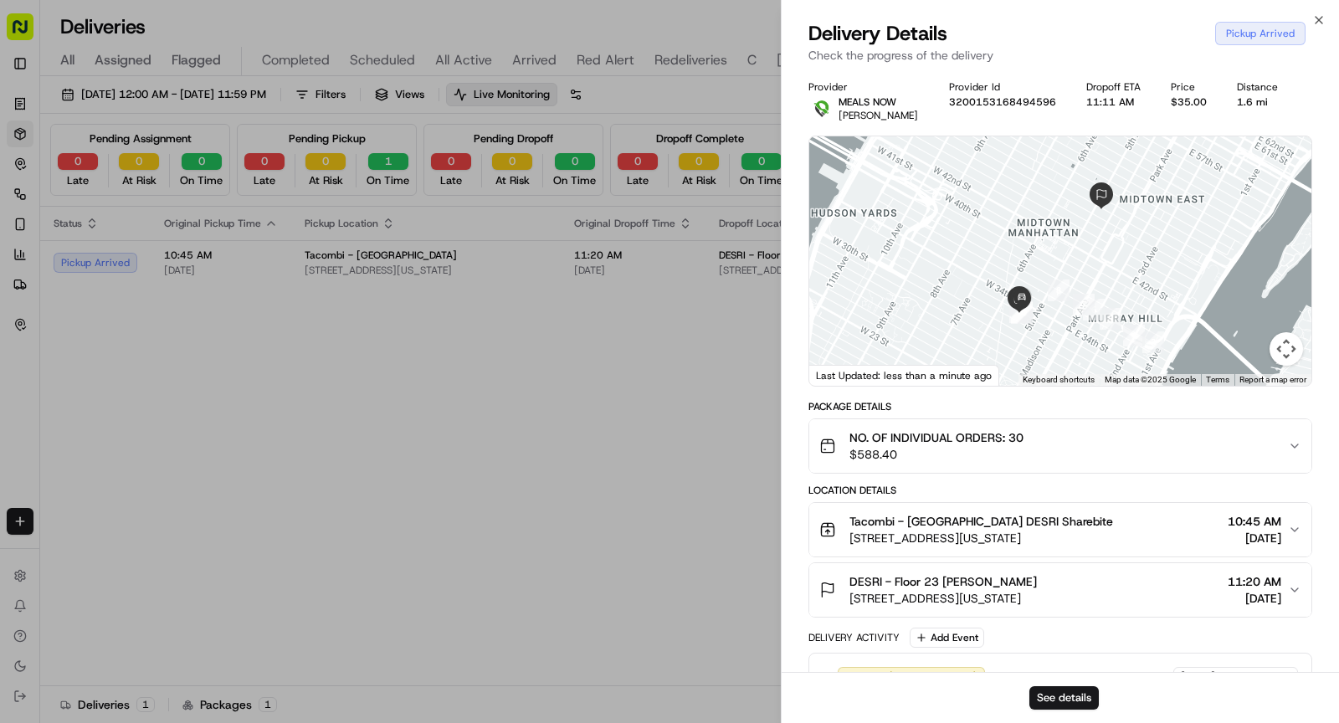
click at [1131, 507] on button "Tacombi - Empire State Building DESRI Sharebite 23 W 33rd St, New York, NY 1000…" at bounding box center [1060, 530] width 502 height 54
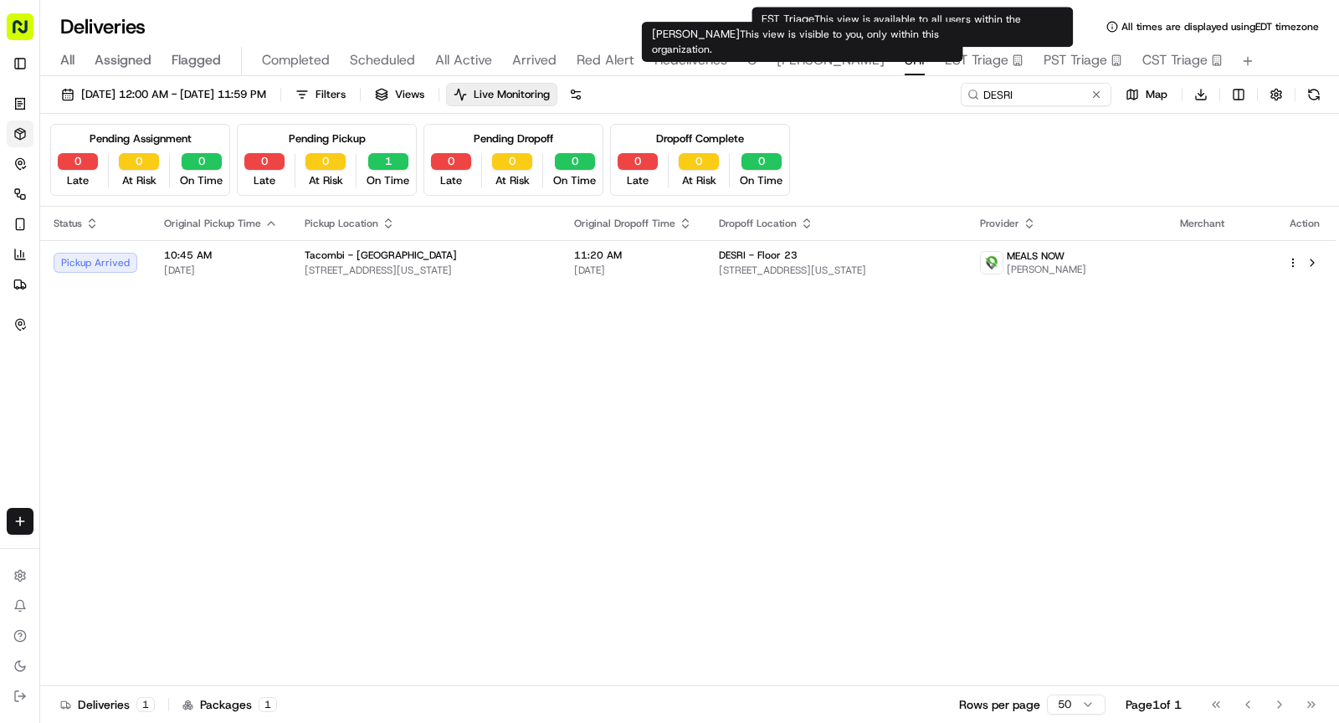
type input "D.E."
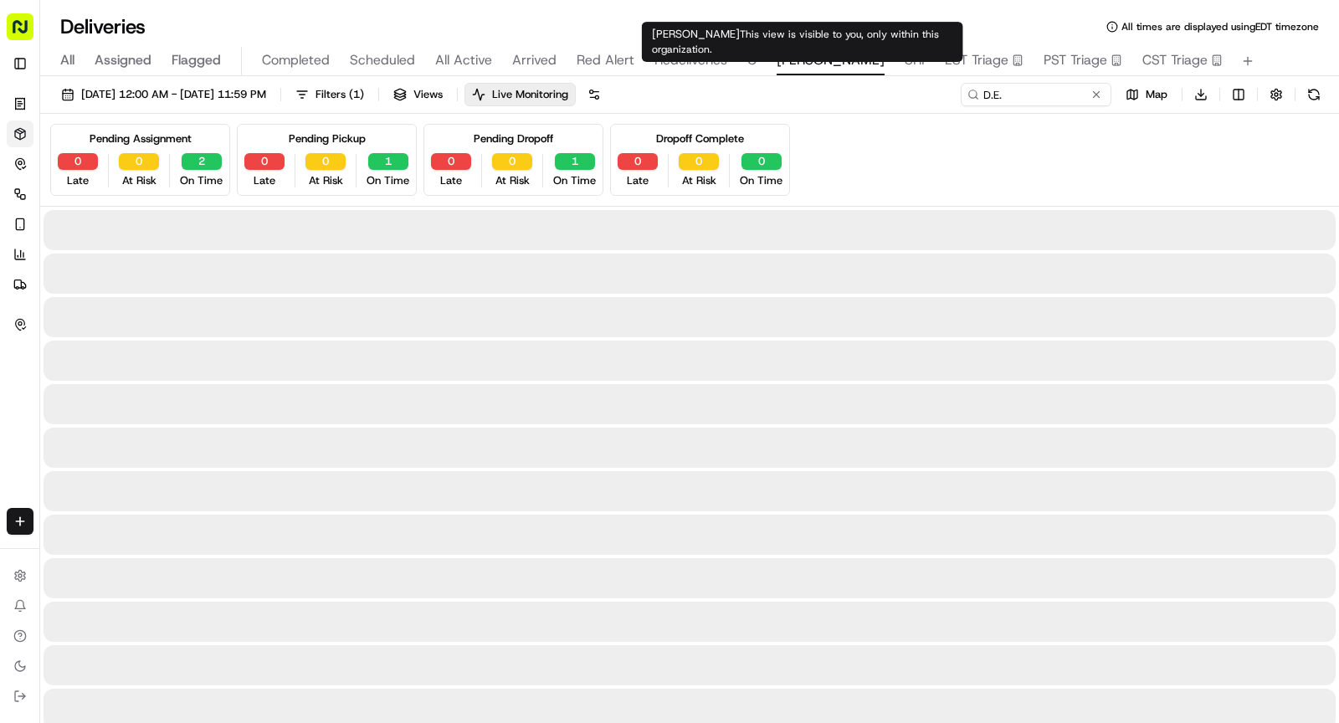
click at [789, 59] on span "SHAW" at bounding box center [831, 60] width 108 height 20
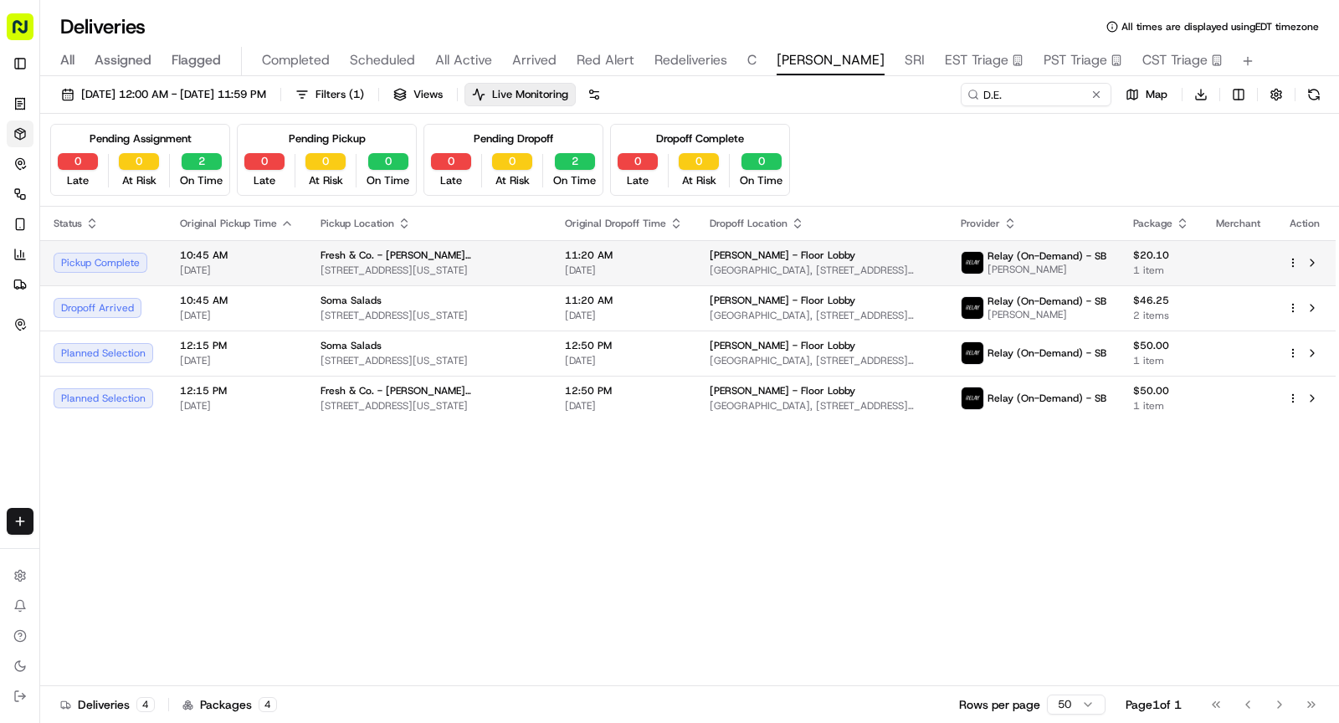
click at [269, 264] on span "[DATE]" at bounding box center [237, 270] width 114 height 13
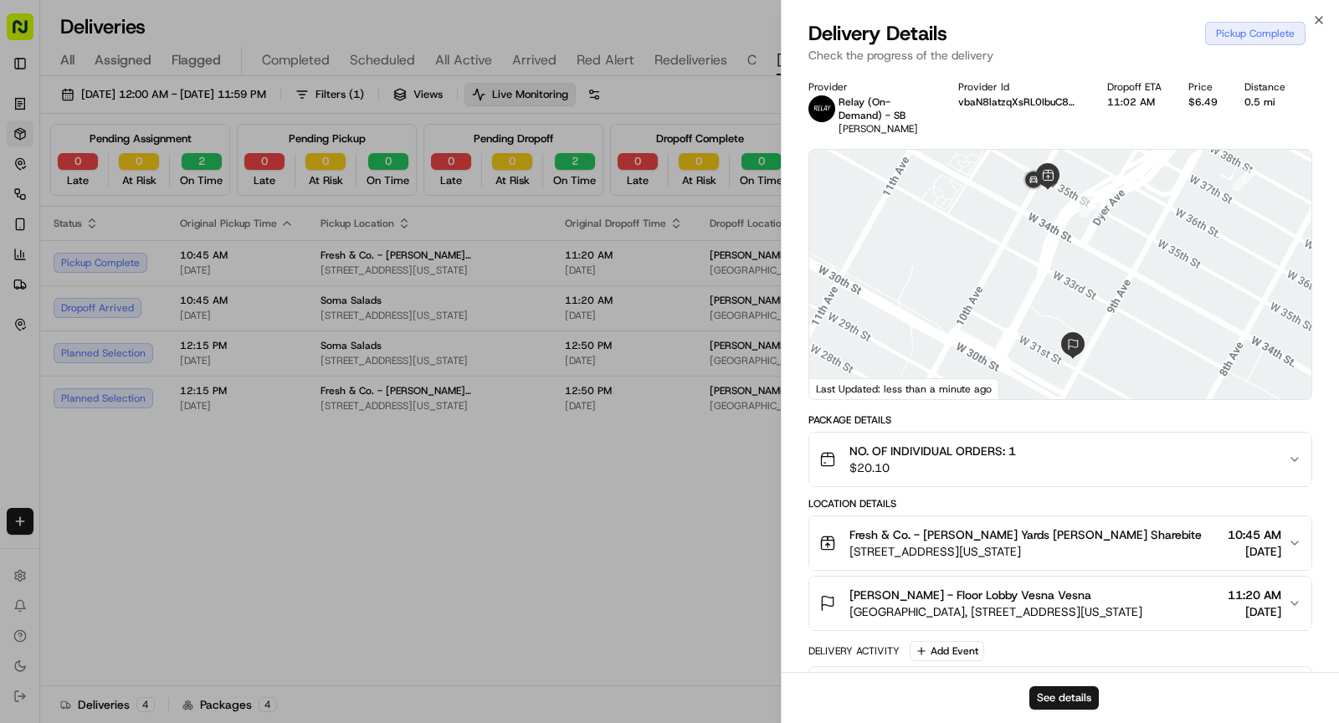
click at [1111, 531] on div "Fresh & Co. - Hudson Yards D.E. Shaw Sharebite 444 10th Ave, New York, NY 10001…" at bounding box center [1053, 542] width 469 height 33
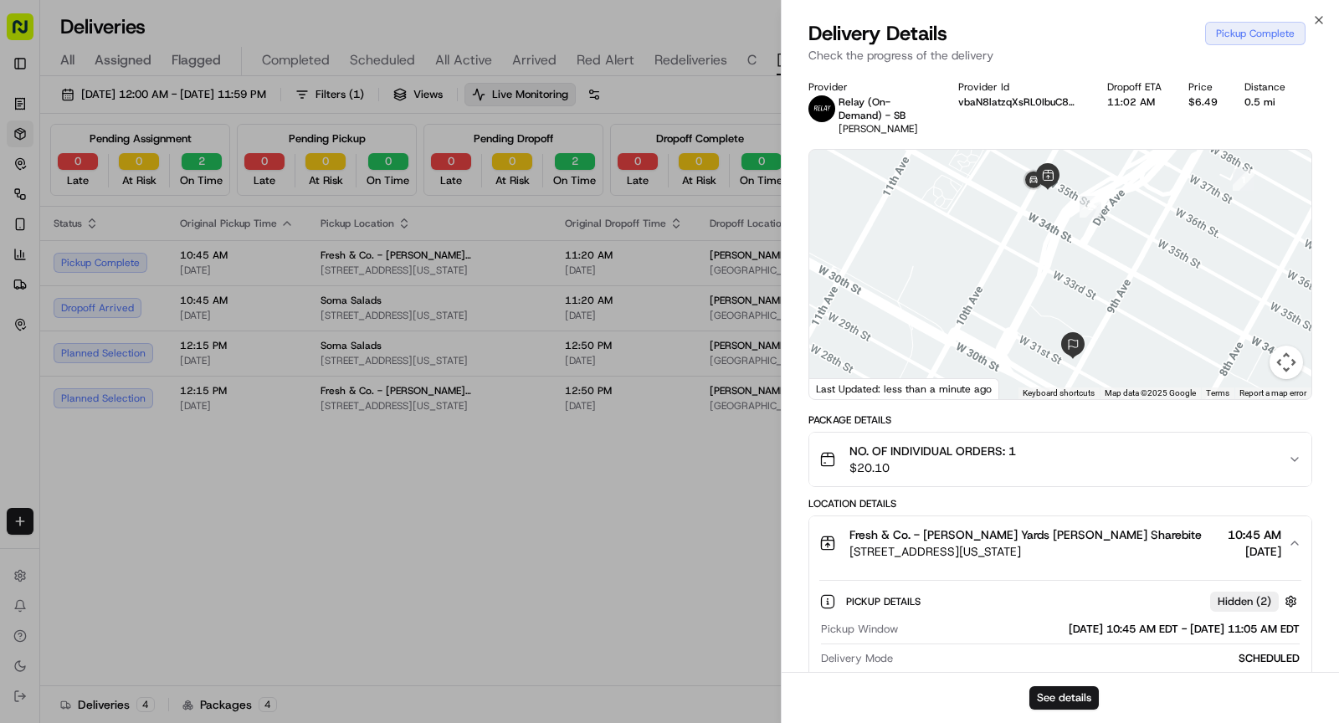
scroll to position [134, 0]
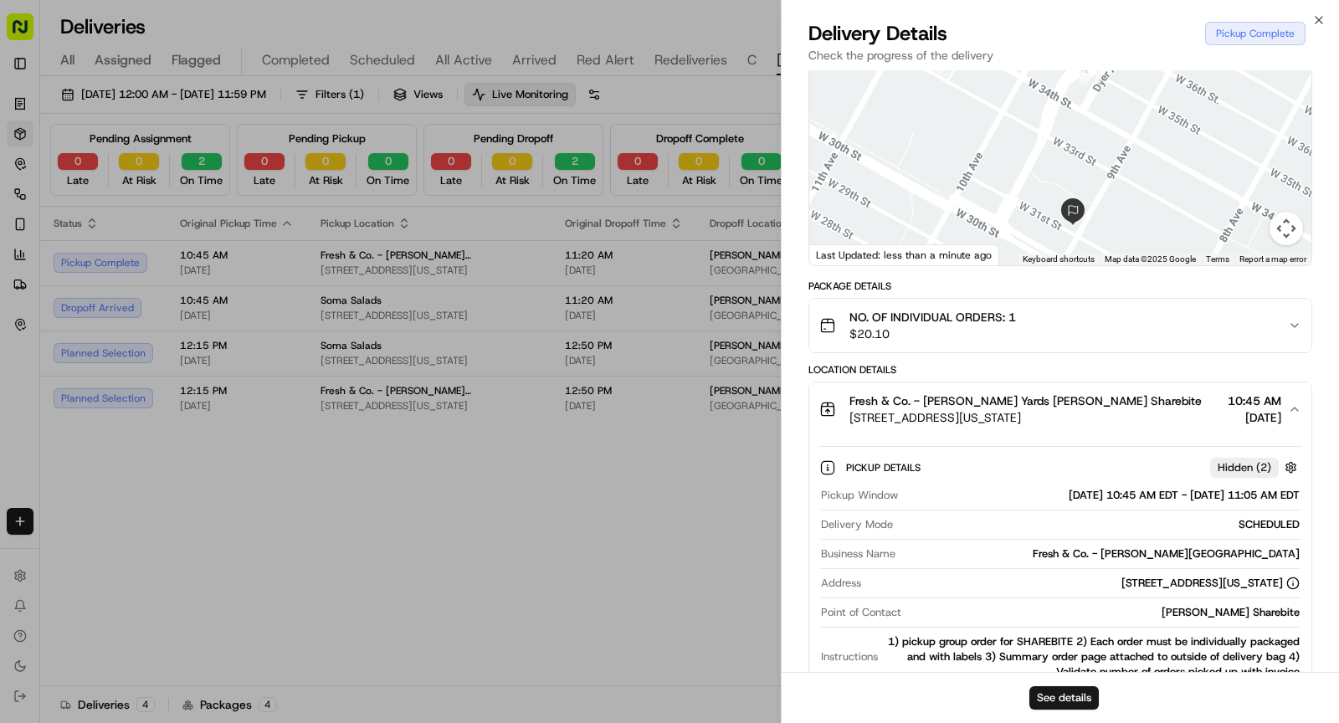
click at [1186, 572] on div "Pickup Window 09/23/2025 10:45 AM EDT - 09/23/2025 11:05 AM EDT Delivery Mode S…" at bounding box center [1060, 600] width 482 height 238
copy div "444 10th Ave, New York, NY 10001, USA"
click at [1203, 552] on div "Fresh & Co. - Hudson Yards" at bounding box center [1101, 553] width 398 height 15
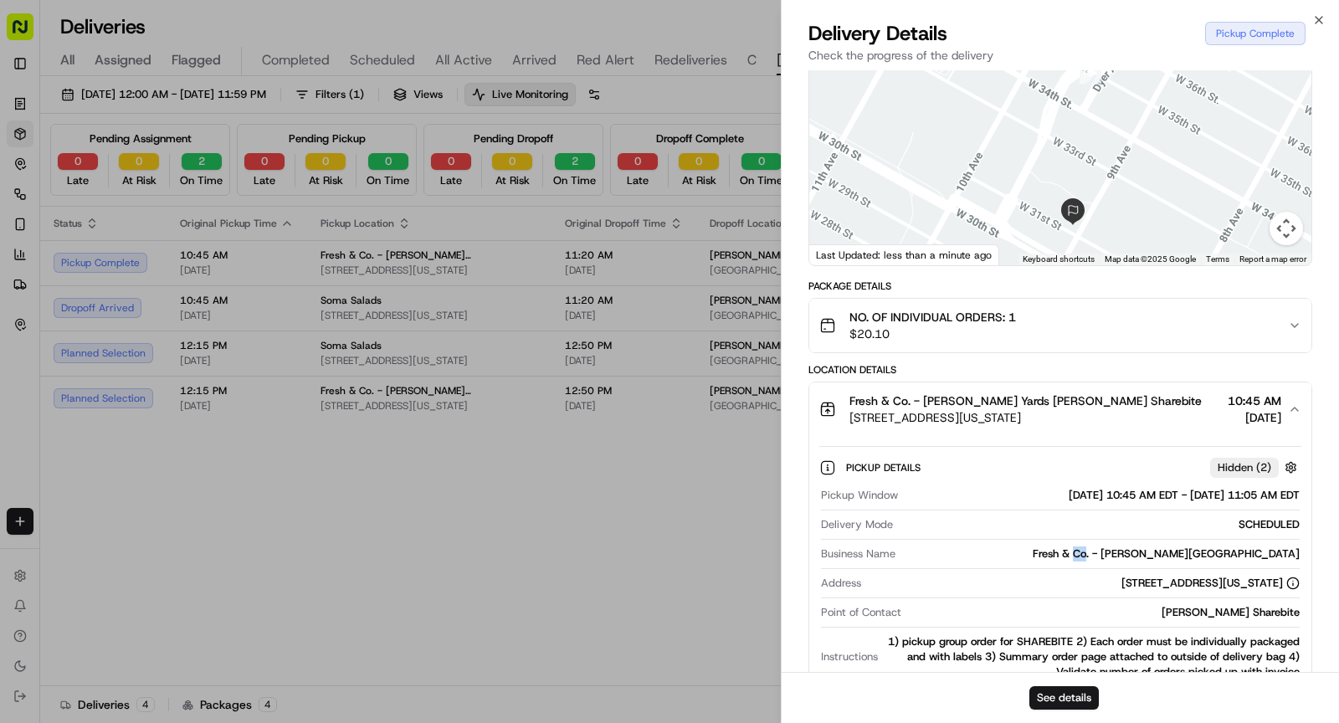
click at [1203, 552] on div "Fresh & Co. - Hudson Yards" at bounding box center [1101, 553] width 398 height 15
copy div "Fresh & Co. - Hudson Yards"
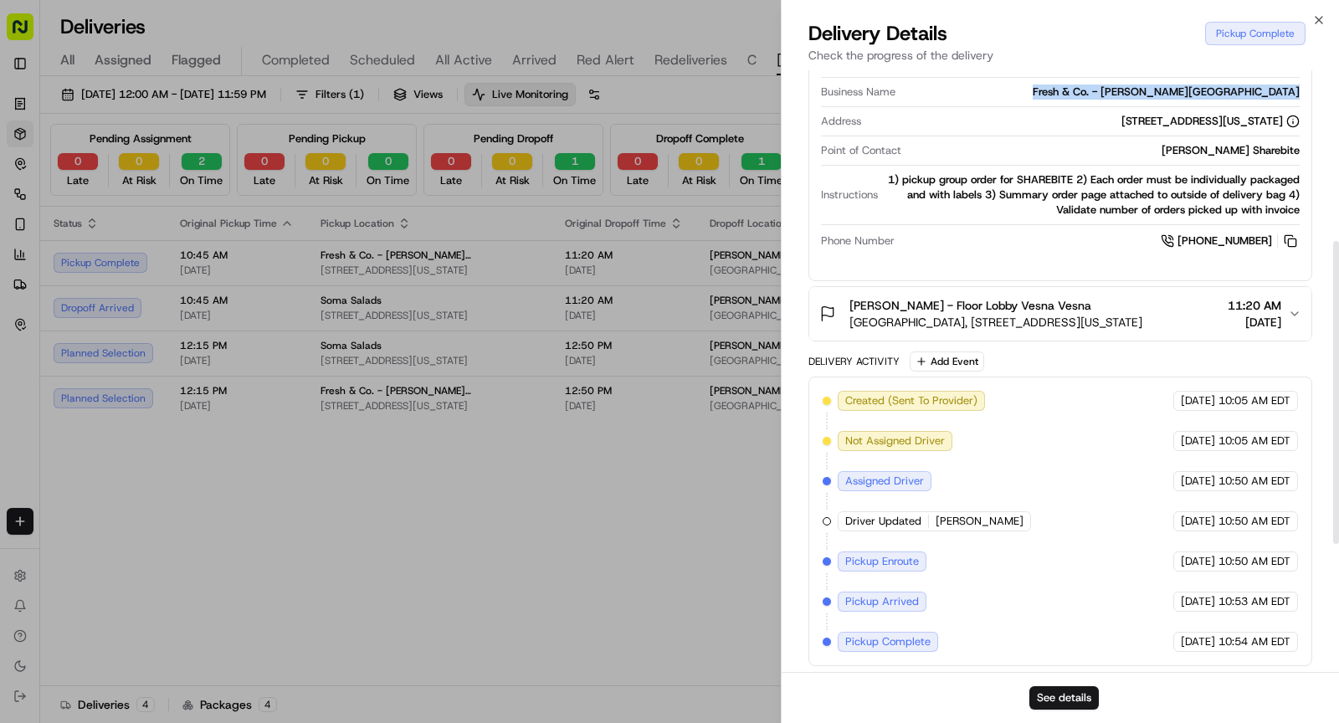
scroll to position [0, 0]
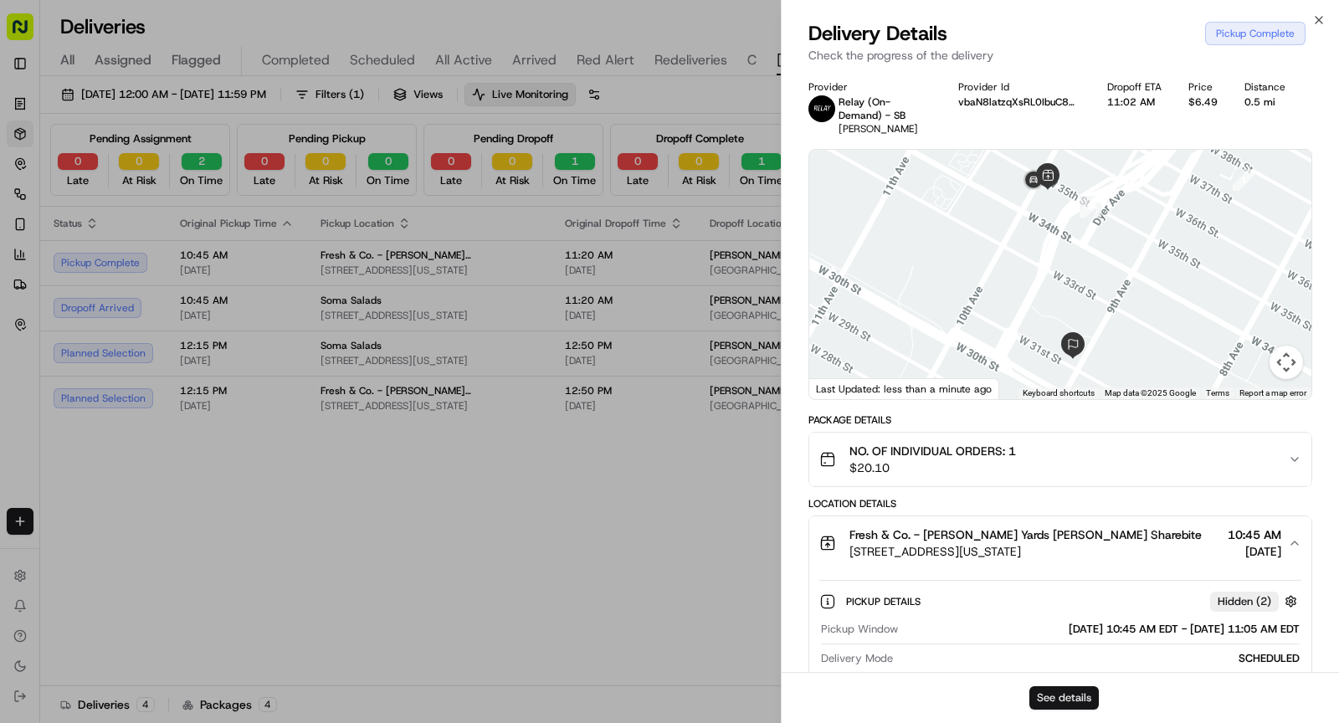
click at [1049, 694] on button "See details" at bounding box center [1063, 697] width 69 height 23
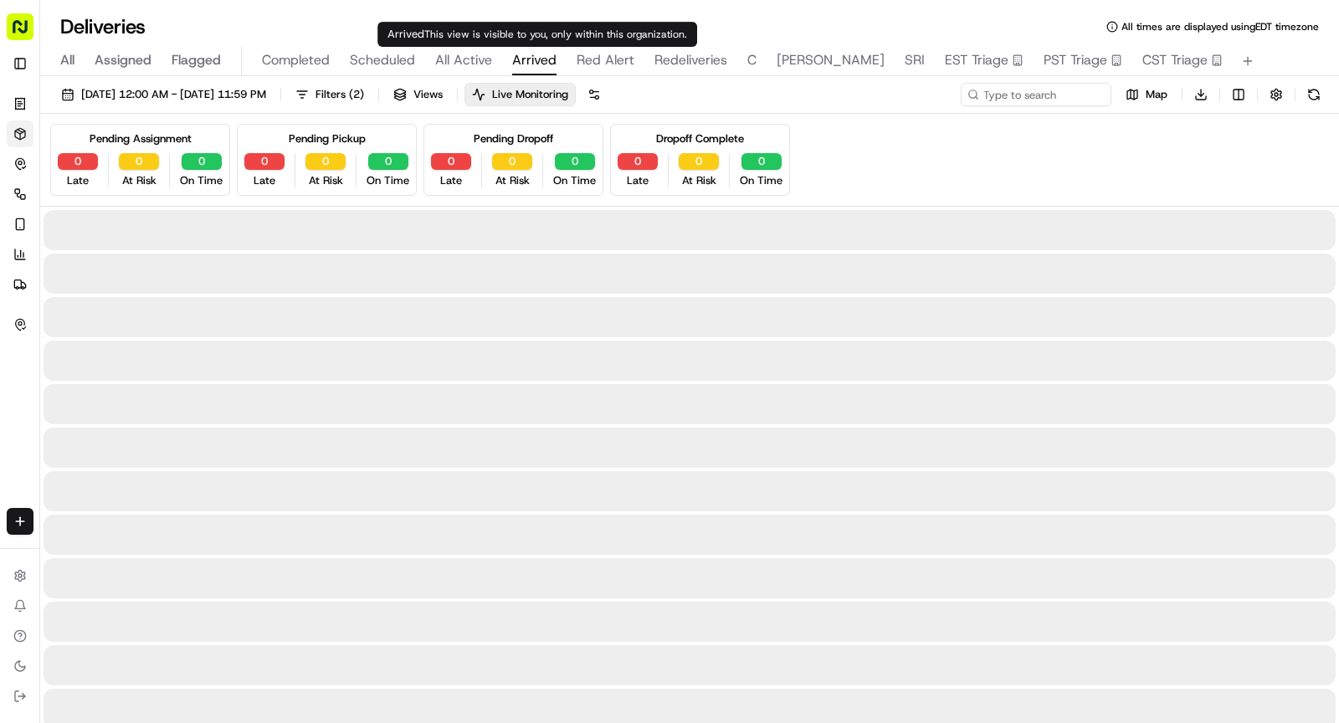
click at [528, 62] on span "Arrived" at bounding box center [534, 60] width 44 height 20
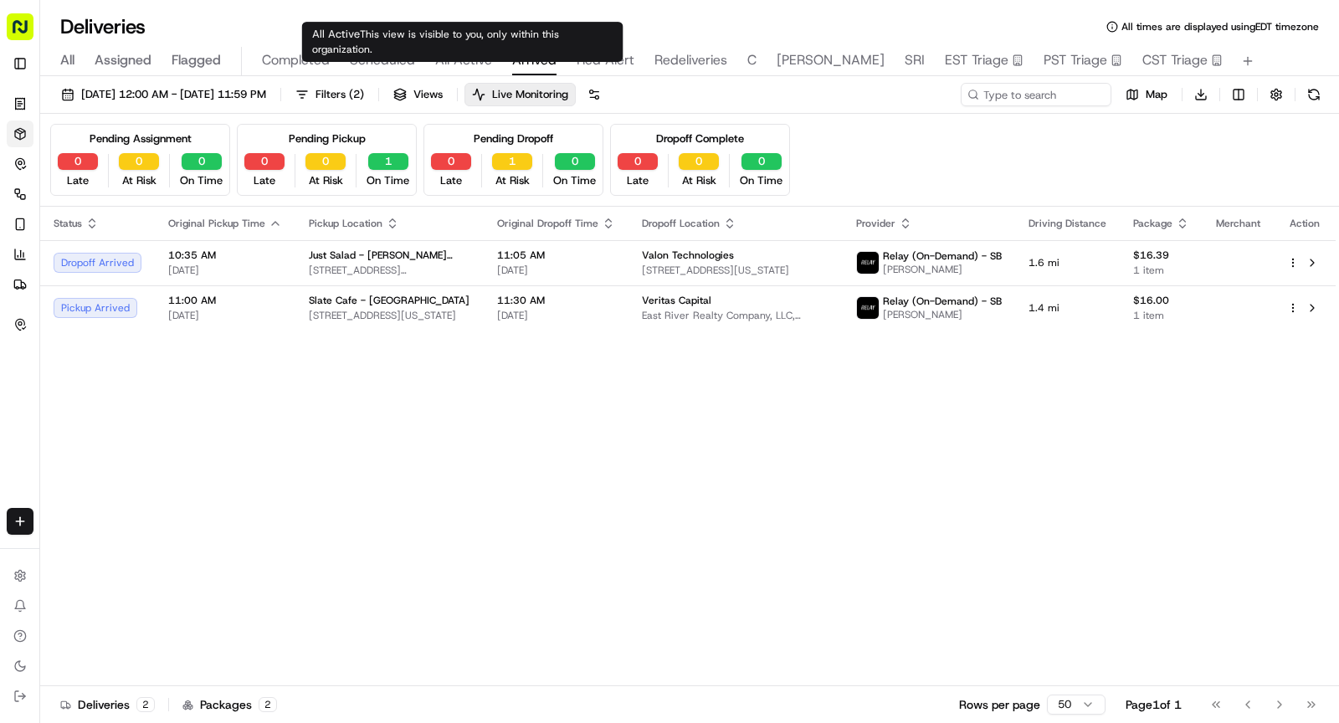
click at [469, 56] on span "All Active" at bounding box center [463, 60] width 57 height 20
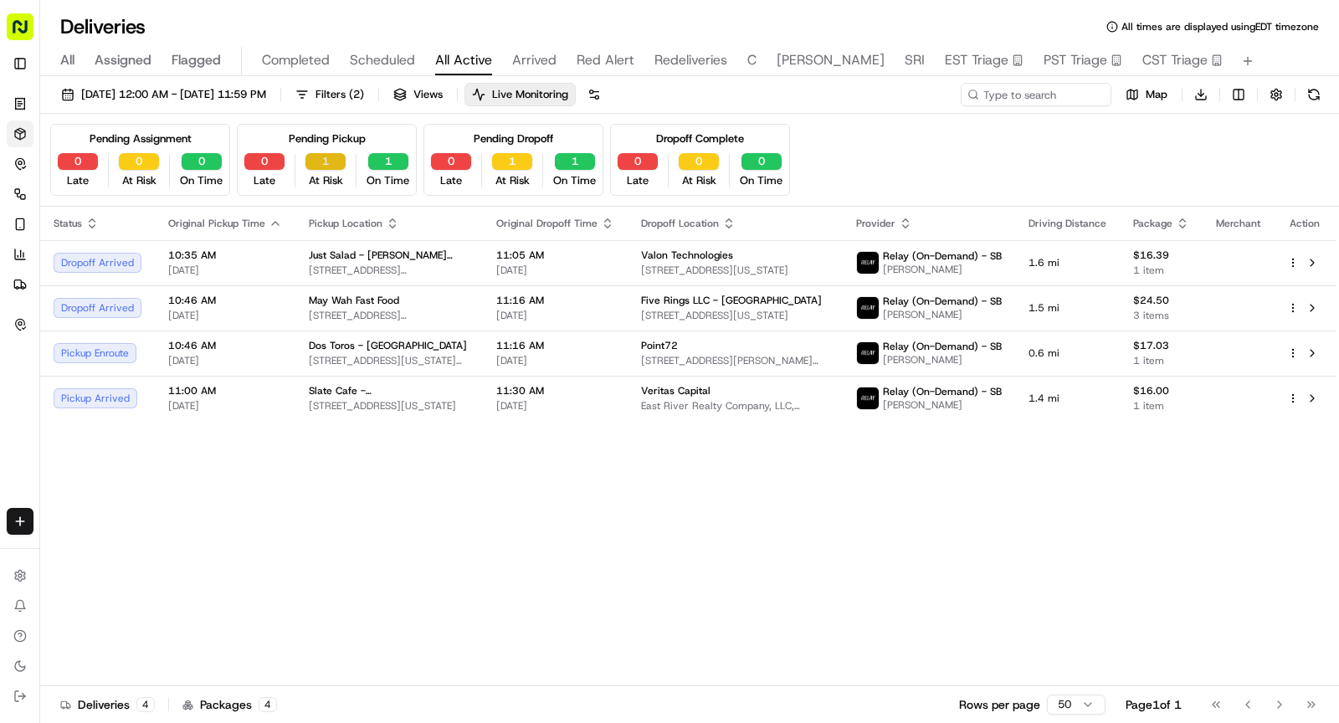
click at [330, 163] on button "1" at bounding box center [325, 161] width 40 height 17
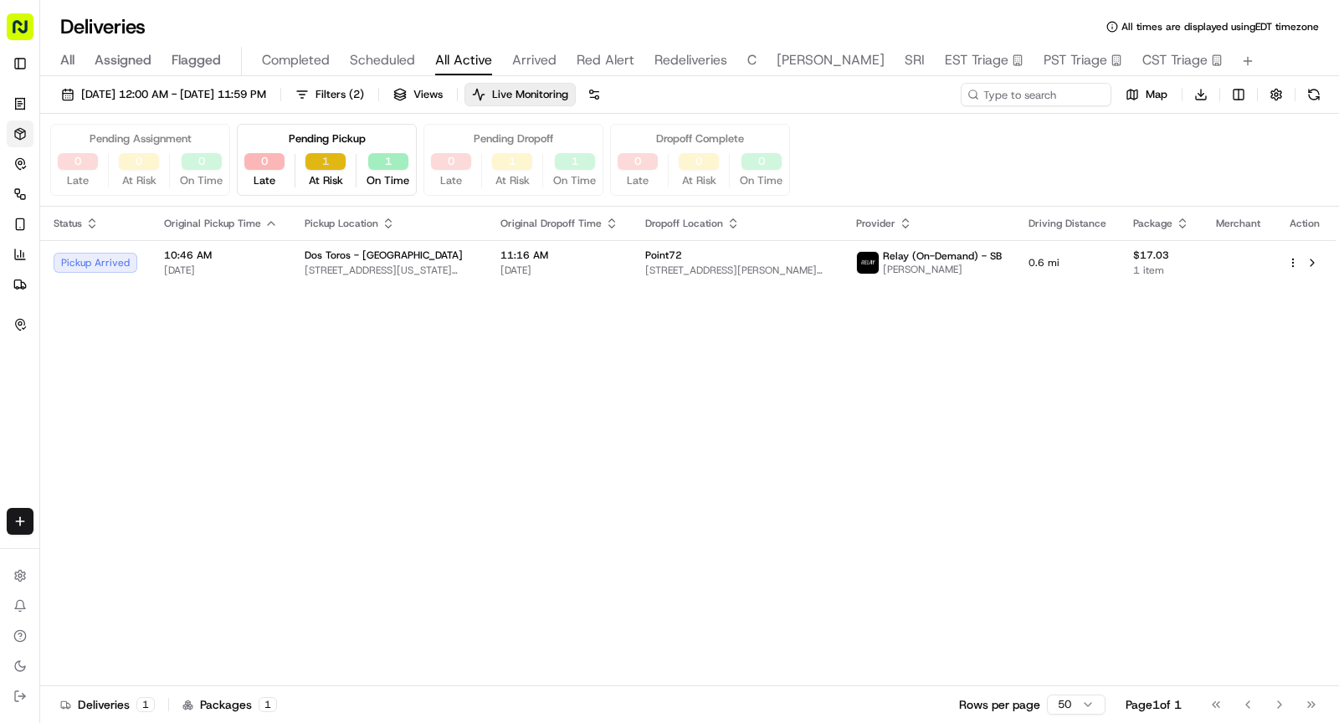
click at [322, 156] on button "1" at bounding box center [325, 161] width 40 height 17
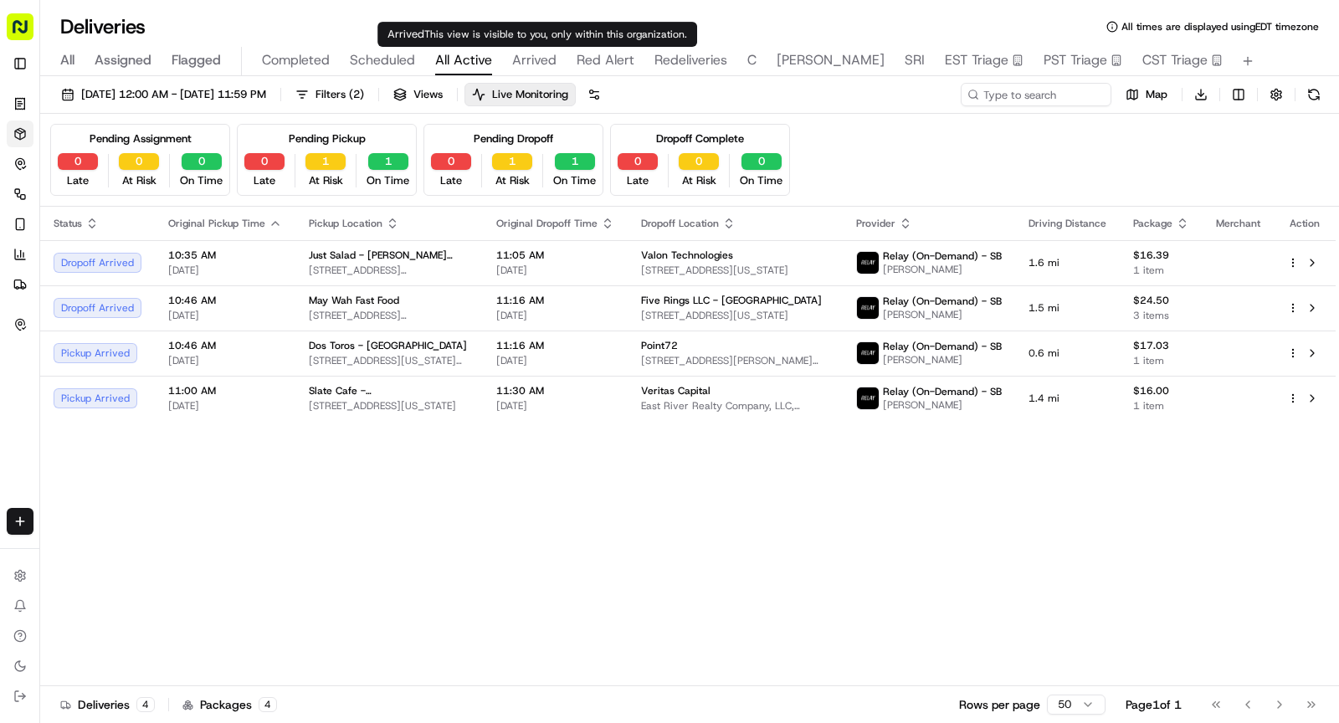
click at [536, 69] on span "Arrived" at bounding box center [534, 60] width 44 height 20
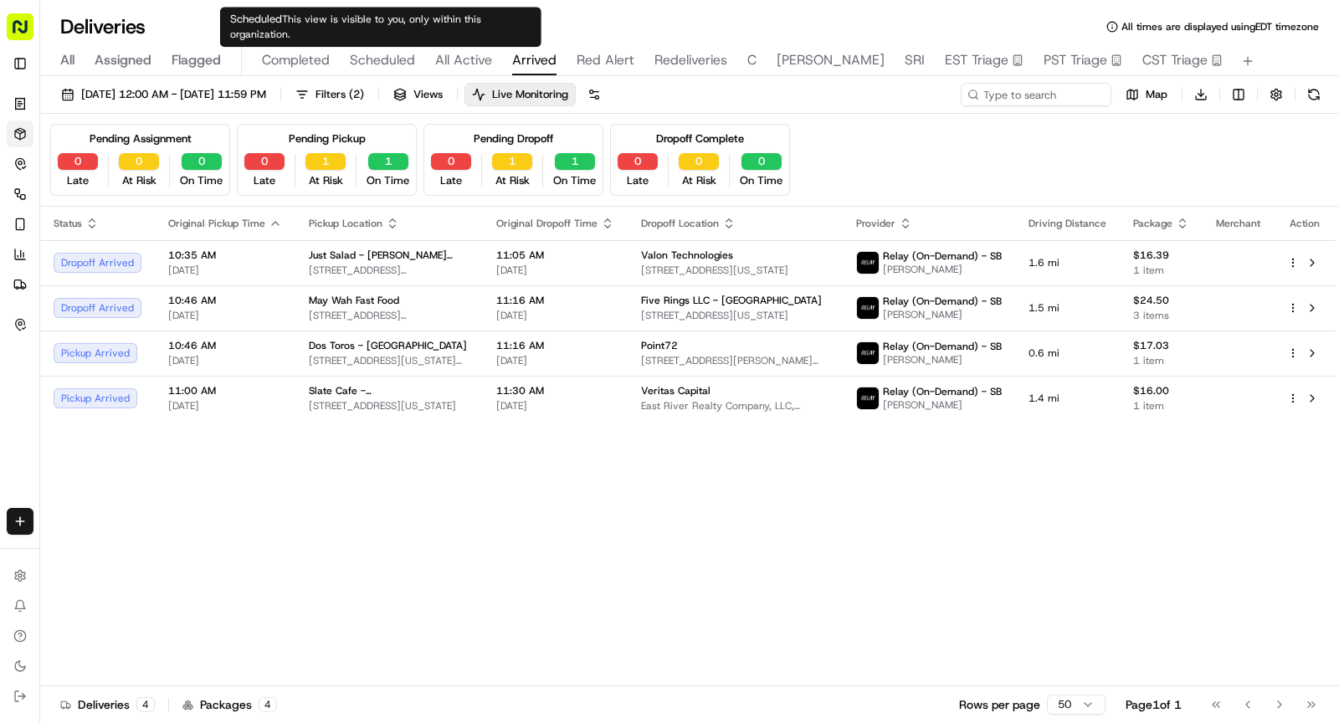
click at [381, 62] on span "Scheduled" at bounding box center [382, 60] width 65 height 20
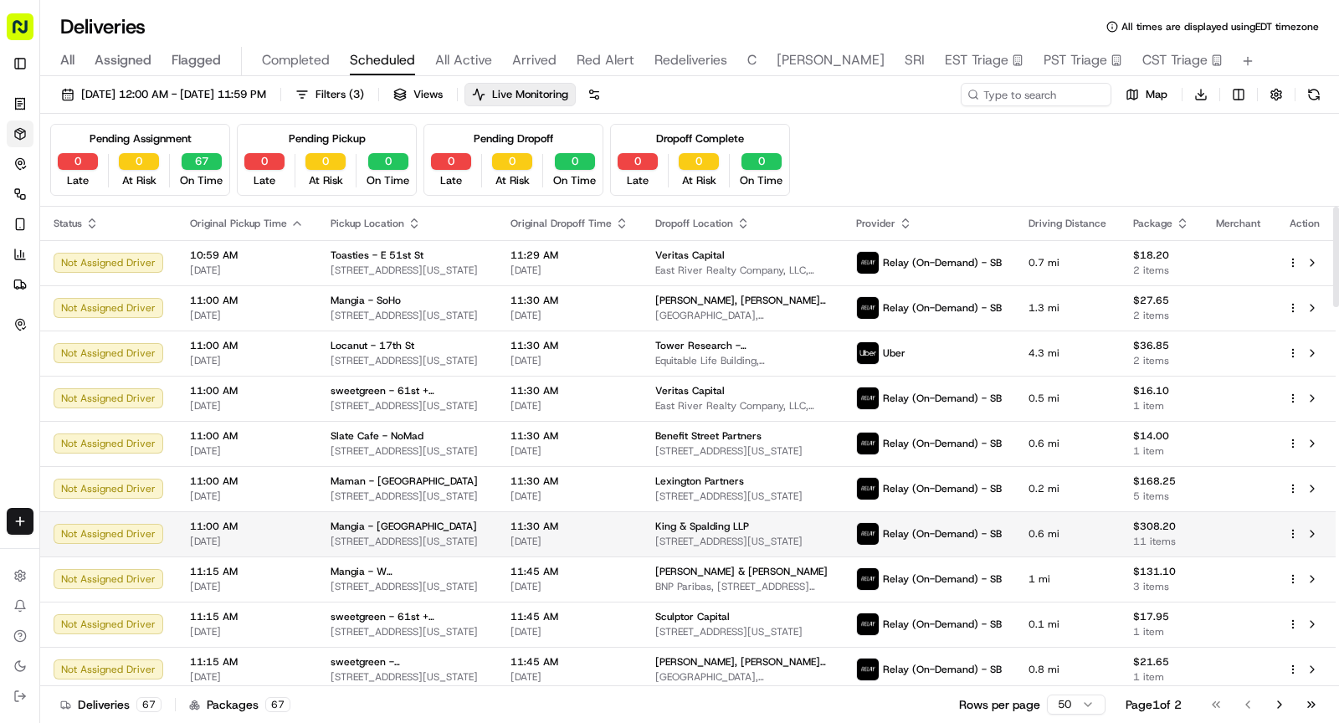
click at [473, 512] on td "Mangia - Madison 422 Madison Ave, New York, NY 10017, USA" at bounding box center [407, 533] width 180 height 45
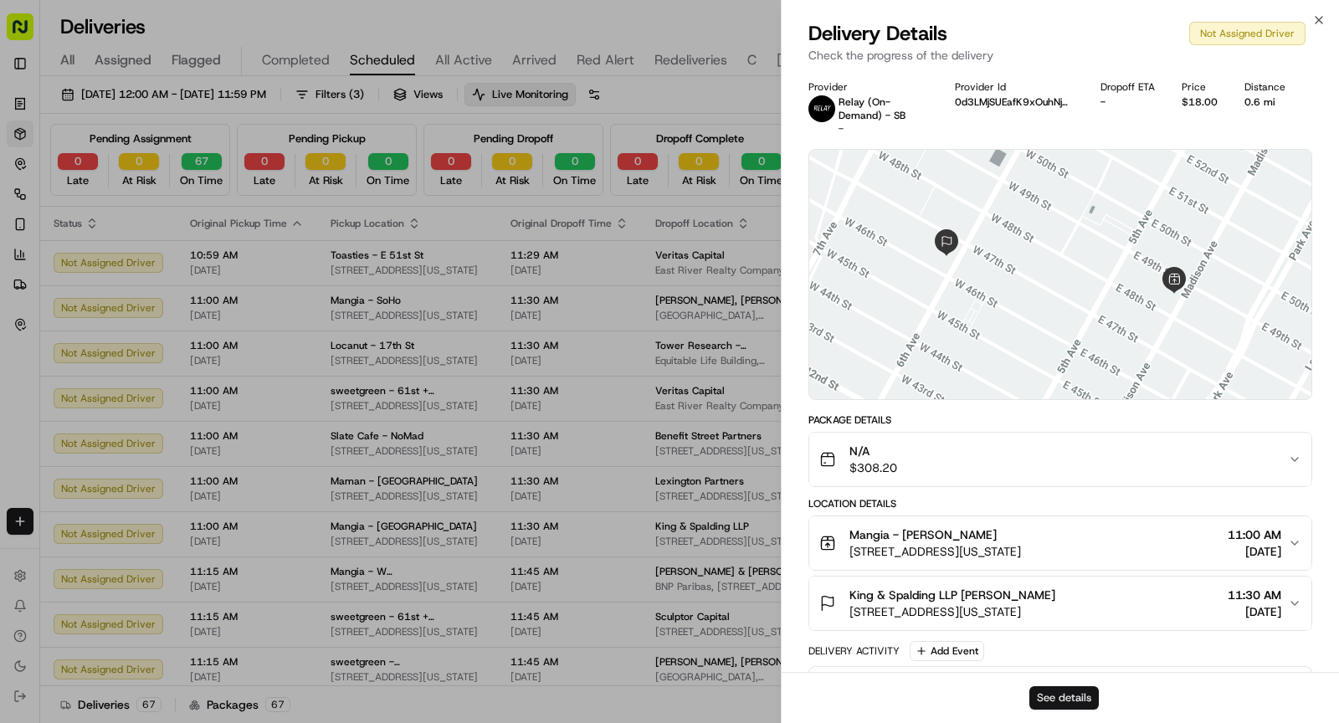
click at [1065, 703] on button "See details" at bounding box center [1063, 697] width 69 height 23
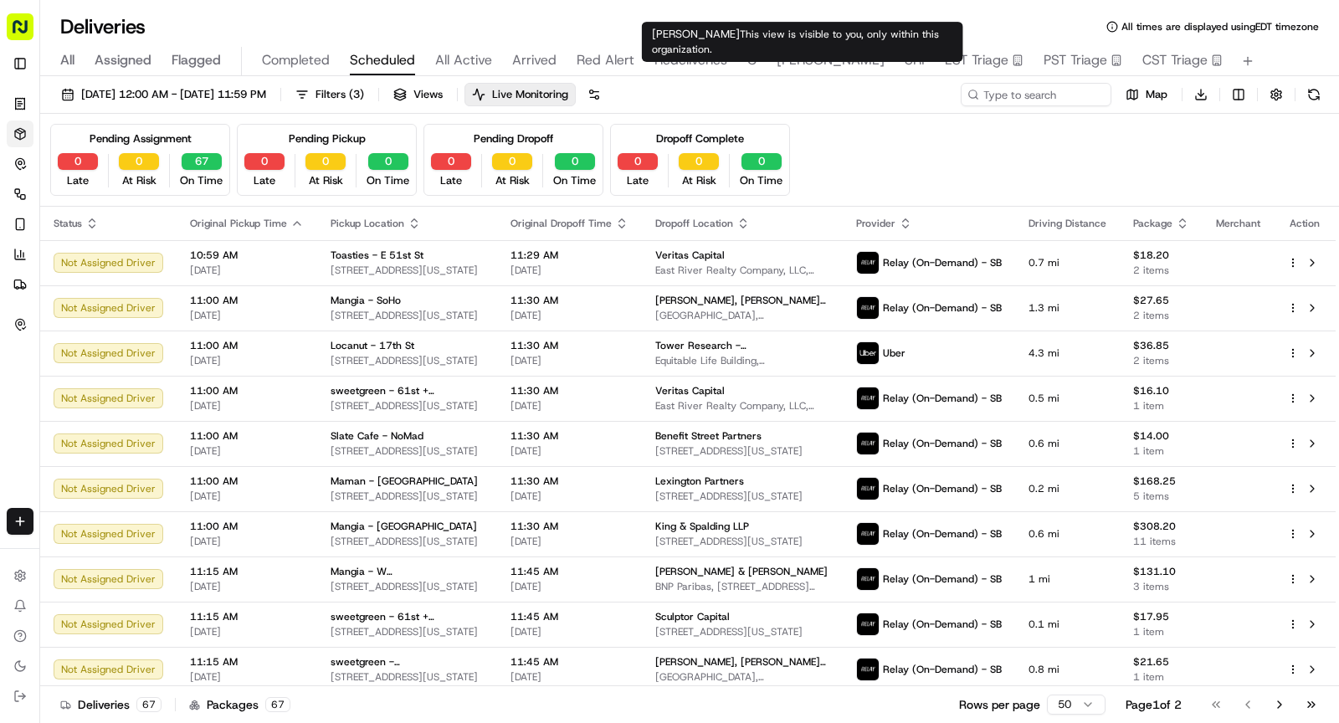
click at [788, 62] on span "SHAW" at bounding box center [831, 60] width 108 height 20
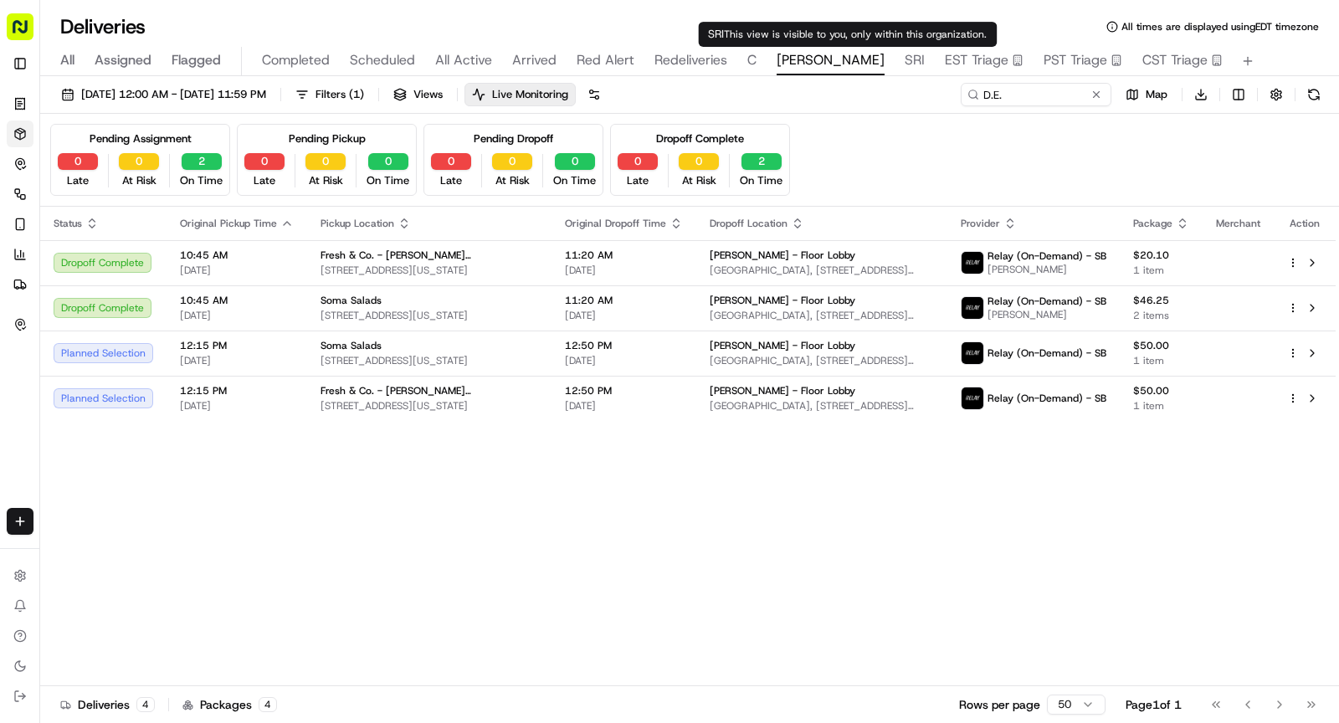
type input "DESRI"
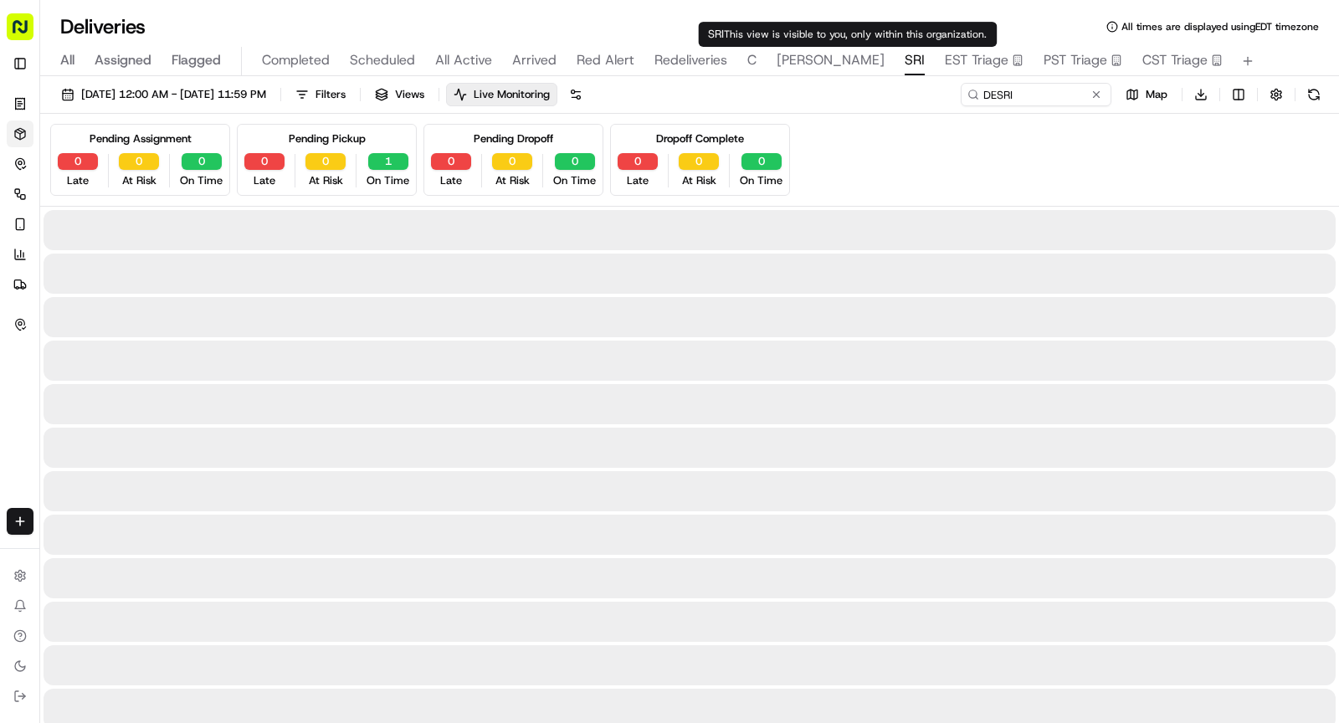
click at [905, 63] on span "SRI" at bounding box center [915, 60] width 20 height 20
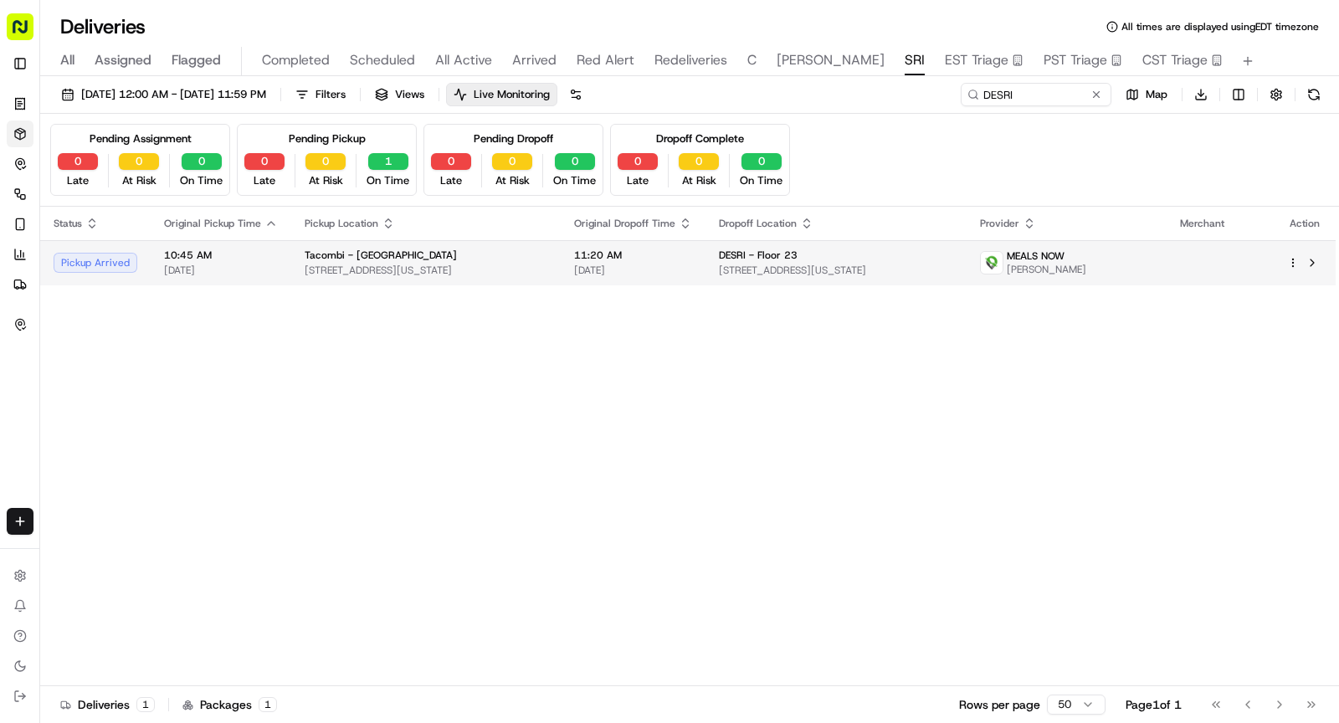
click at [547, 264] on span "23 W 33rd St, New York, NY 10001, USA" at bounding box center [426, 270] width 243 height 13
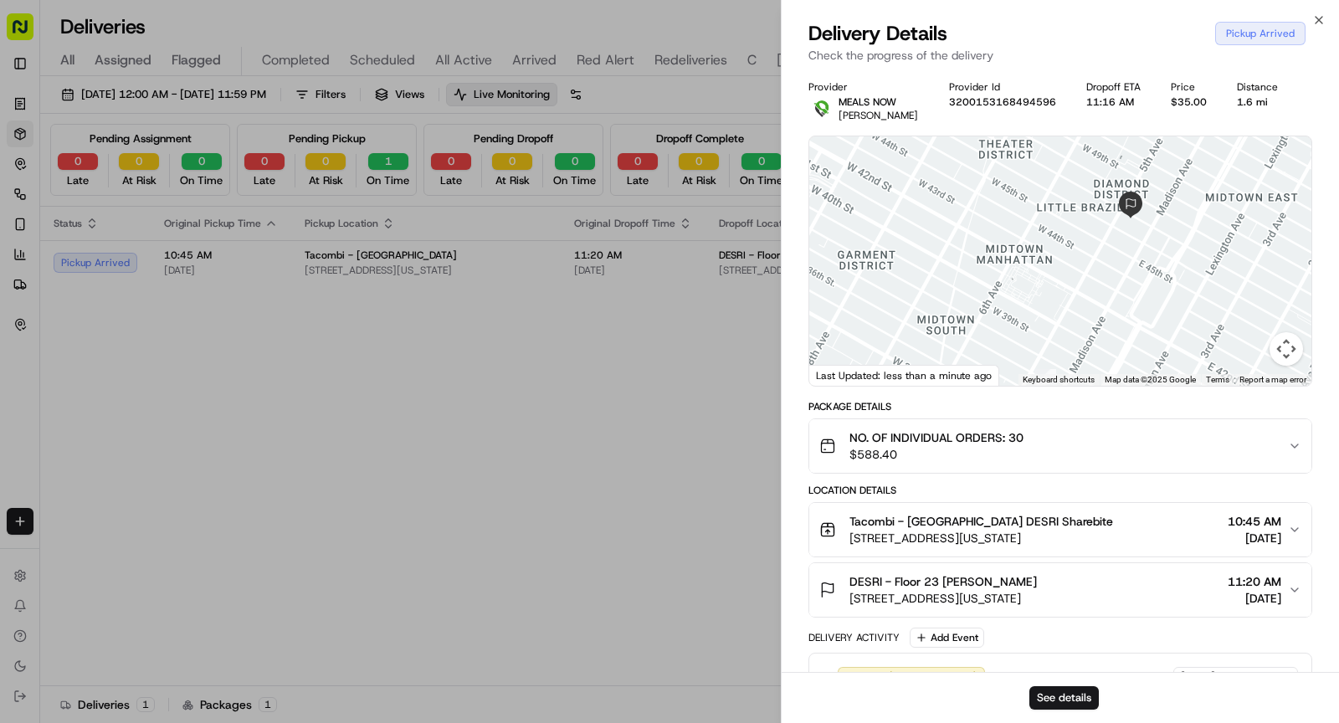
drag, startPoint x: 1027, startPoint y: 297, endPoint x: 955, endPoint y: 382, distance: 111.0
click at [955, 382] on div "← Move left → Move right ↑ Move up ↓ Move down + Zoom in - Zoom out Home Jump l…" at bounding box center [1060, 260] width 502 height 249
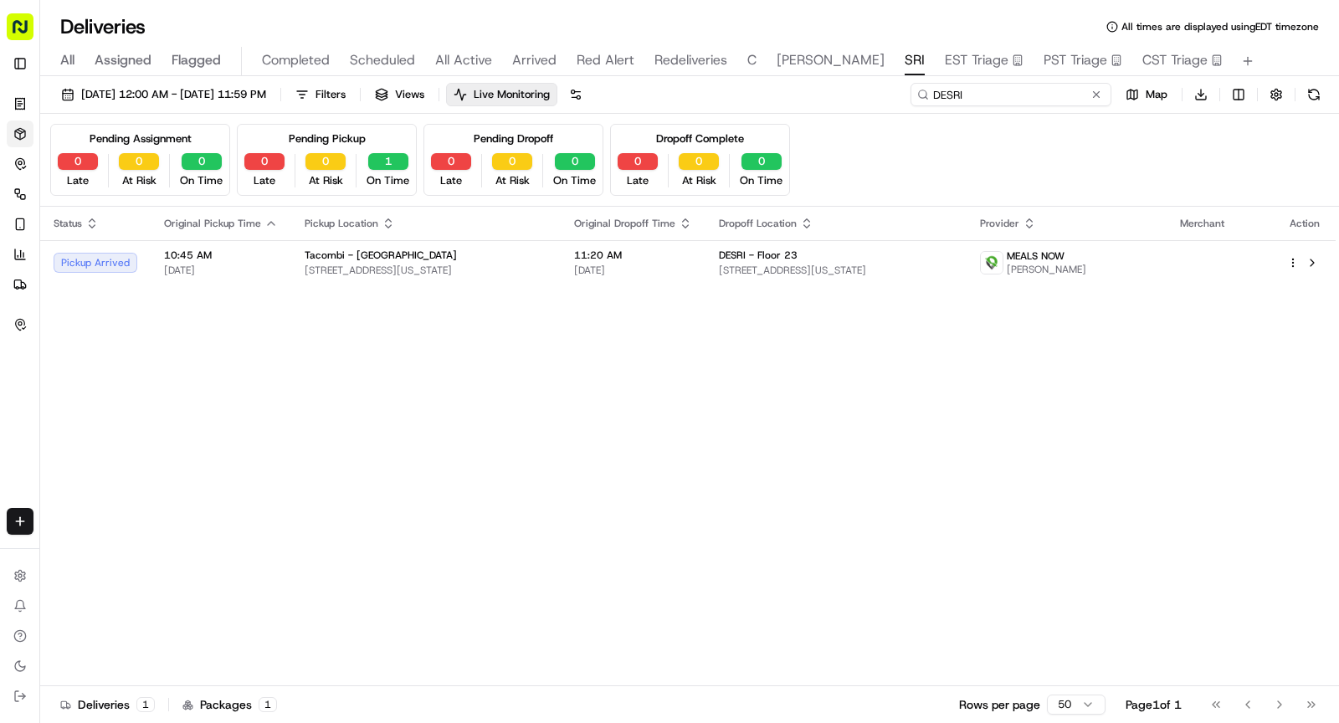
click at [1009, 95] on input "DESRI" at bounding box center [1010, 94] width 201 height 23
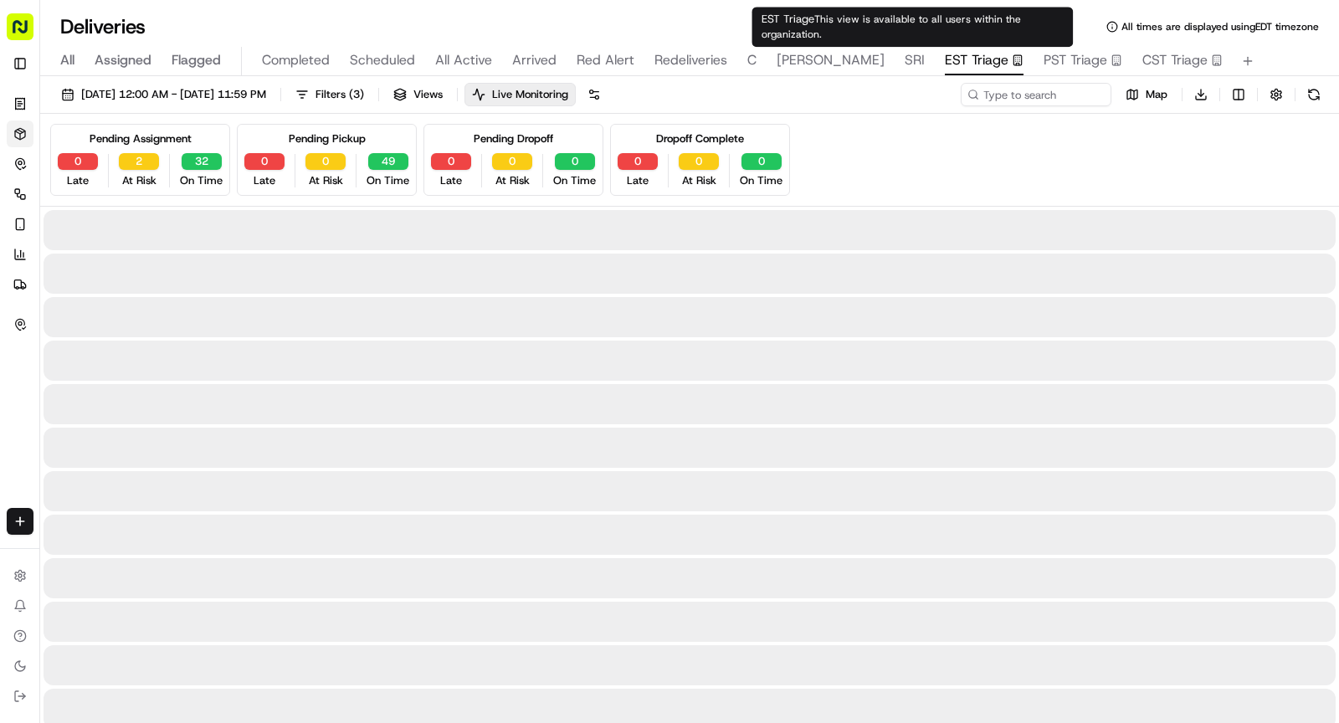
click at [945, 64] on span "EST Triage" at bounding box center [977, 60] width 64 height 20
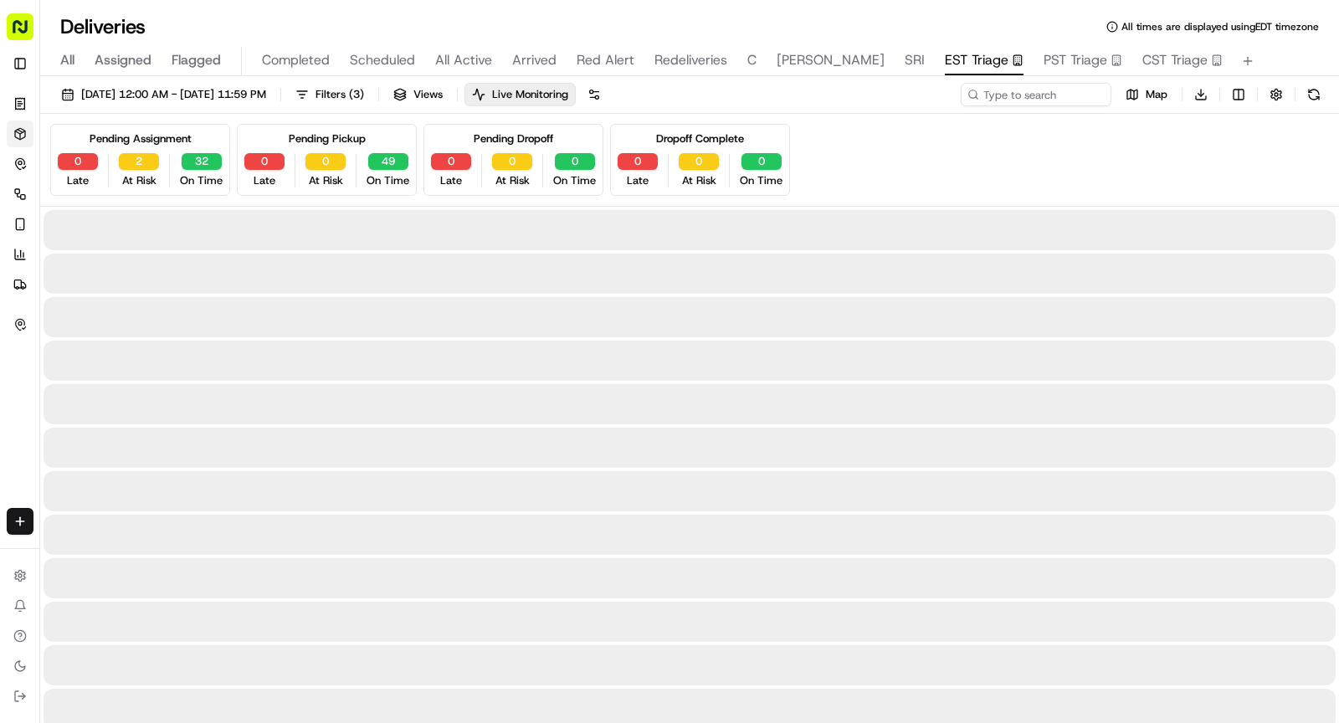
click at [1020, 106] on div "09/23/2025 12:00 AM - 09/23/2025 11:59 PM Filters ( 3 ) Views Live Monitoring M…" at bounding box center [689, 98] width 1299 height 31
click at [1020, 102] on input at bounding box center [1010, 94] width 201 height 23
click at [1020, 99] on input at bounding box center [1010, 94] width 201 height 23
click at [1019, 99] on input at bounding box center [1010, 94] width 201 height 23
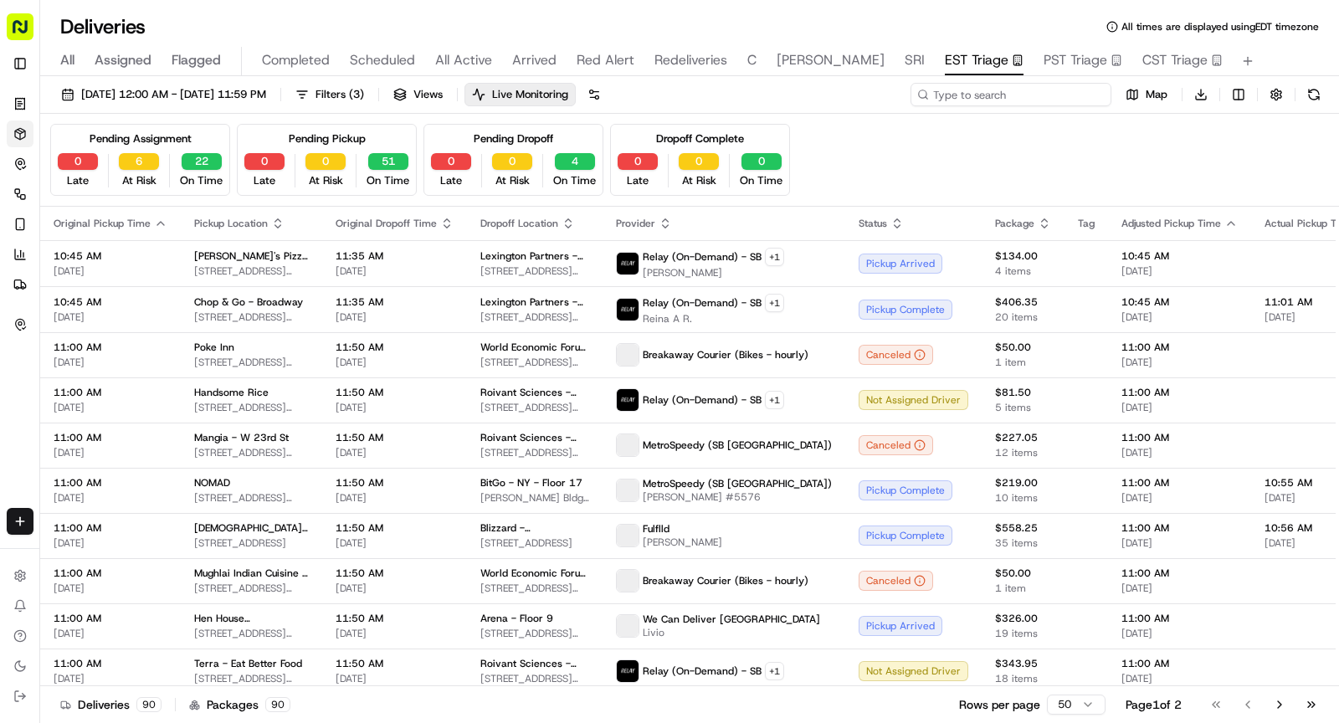
click at [1020, 92] on input at bounding box center [1010, 94] width 201 height 23
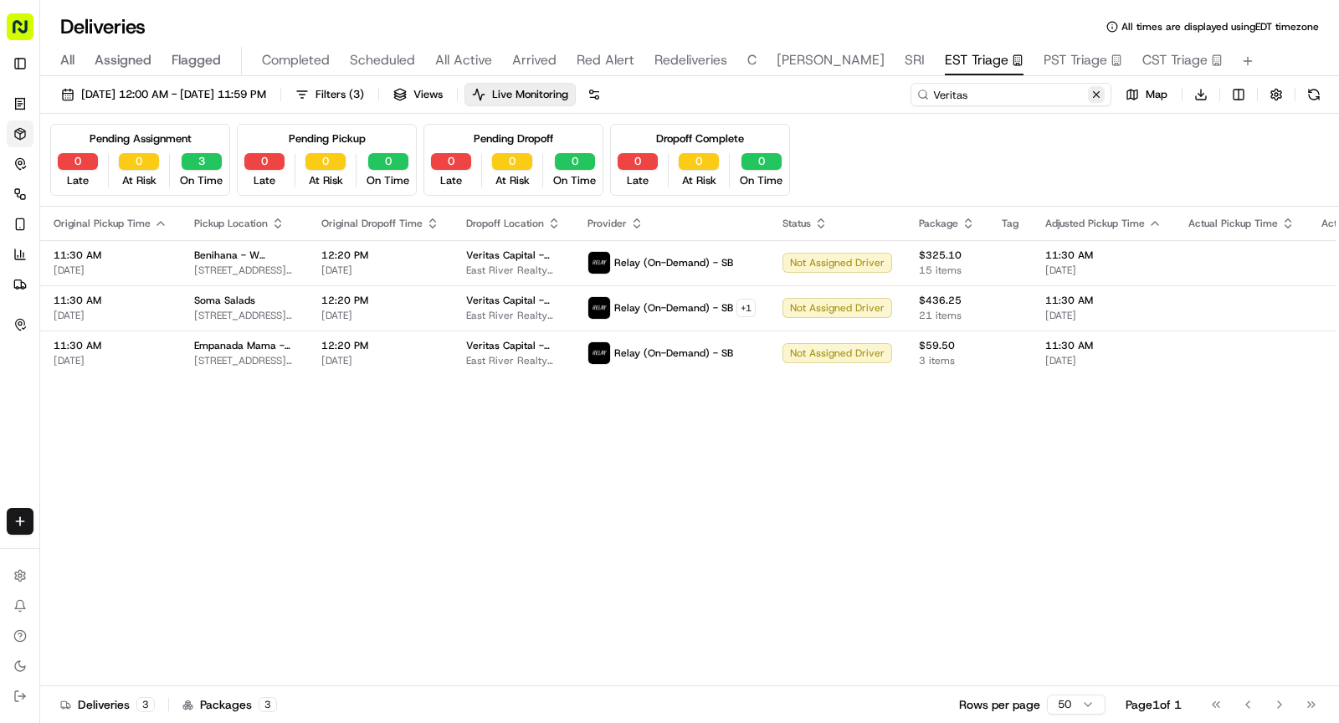
type input "Veritas"
click at [1100, 95] on button at bounding box center [1096, 94] width 17 height 17
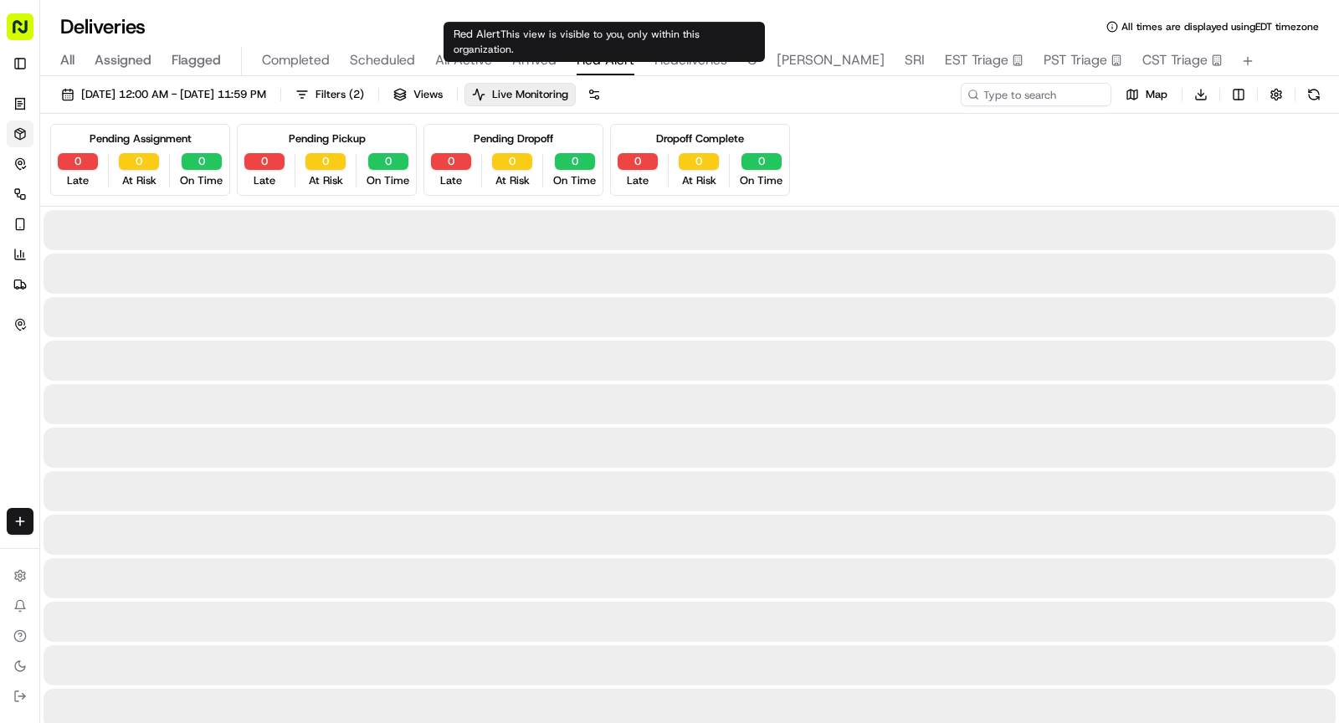
click at [591, 56] on span "Red Alert" at bounding box center [606, 60] width 58 height 20
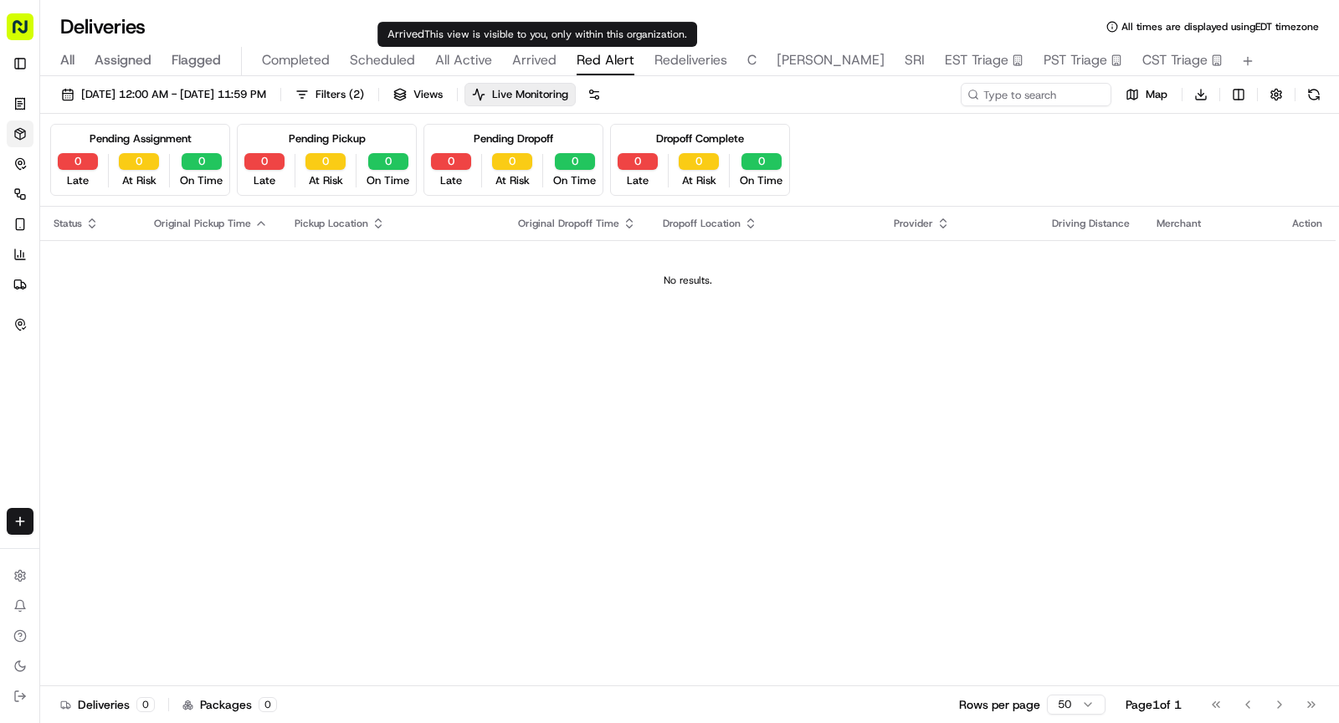
click at [515, 59] on span "Arrived" at bounding box center [534, 60] width 44 height 20
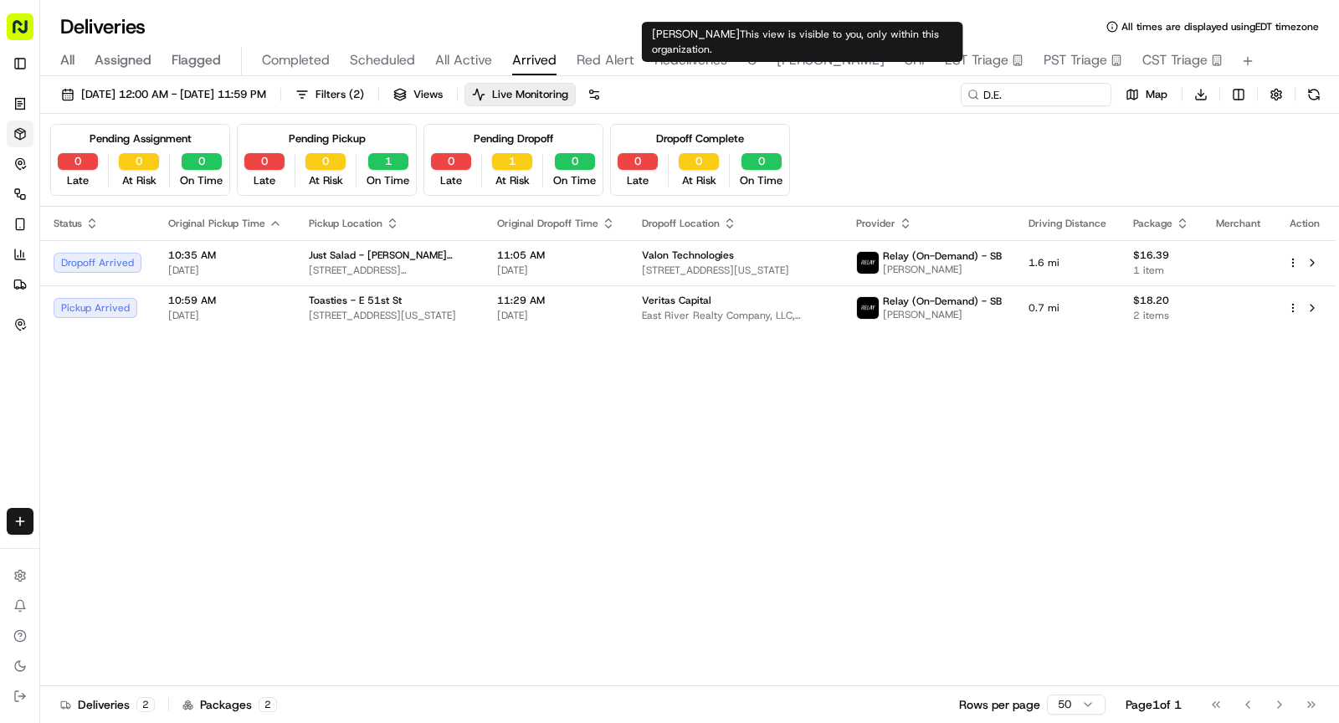
click at [777, 51] on span "SHAW" at bounding box center [831, 60] width 108 height 20
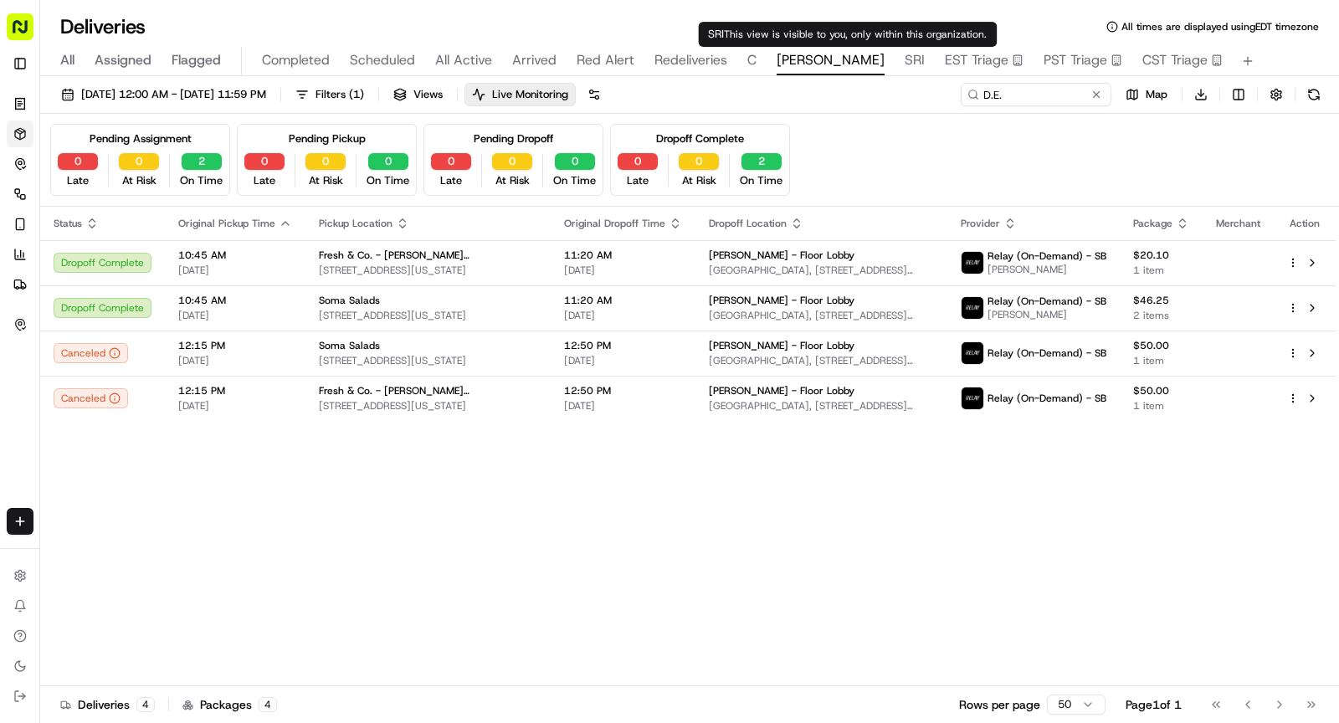
type input "DESRI"
click at [905, 63] on span "SRI" at bounding box center [915, 60] width 20 height 20
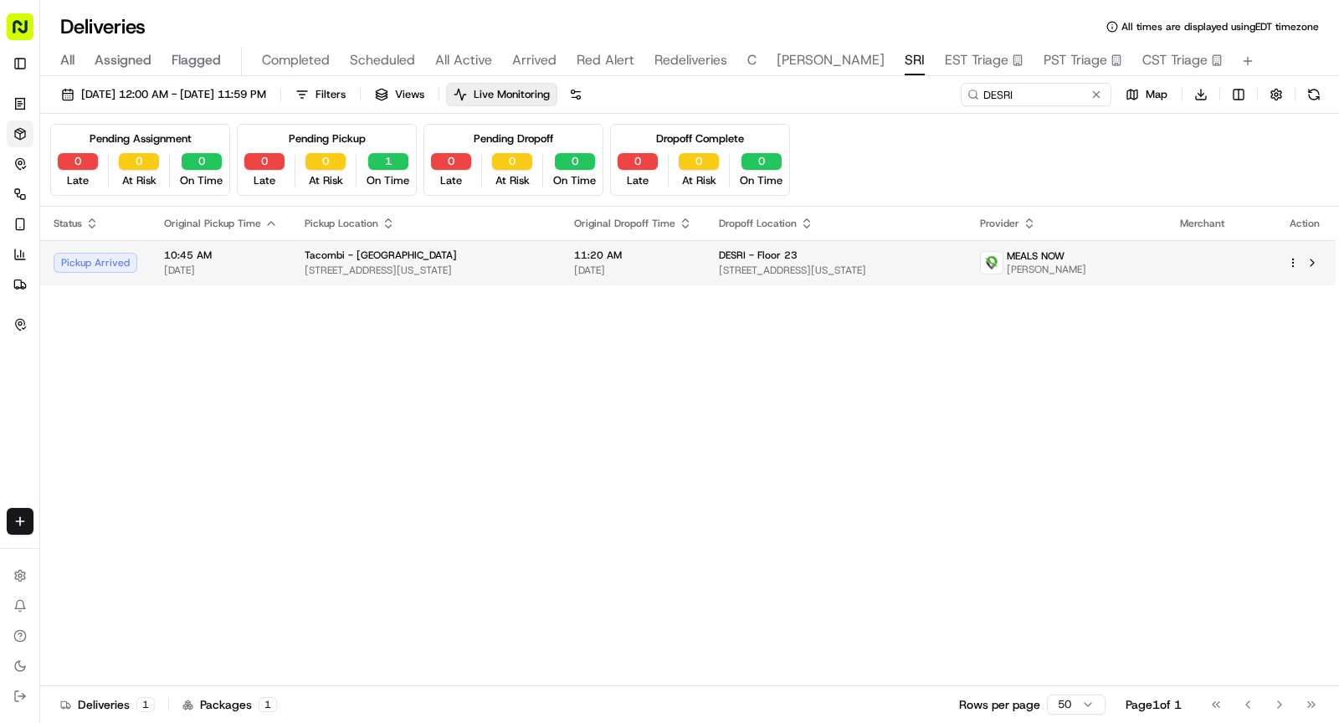
click at [505, 271] on span "[STREET_ADDRESS][US_STATE]" at bounding box center [426, 270] width 243 height 13
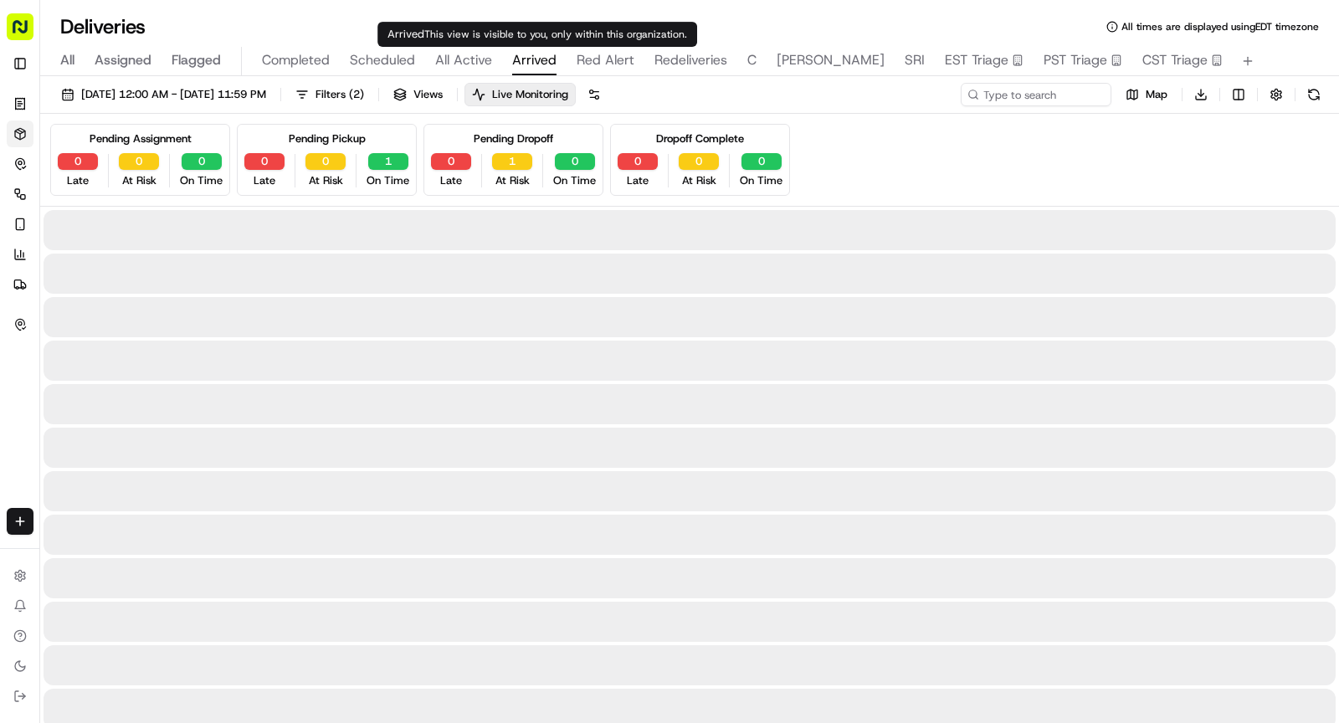
click at [512, 62] on span "Arrived" at bounding box center [534, 60] width 44 height 20
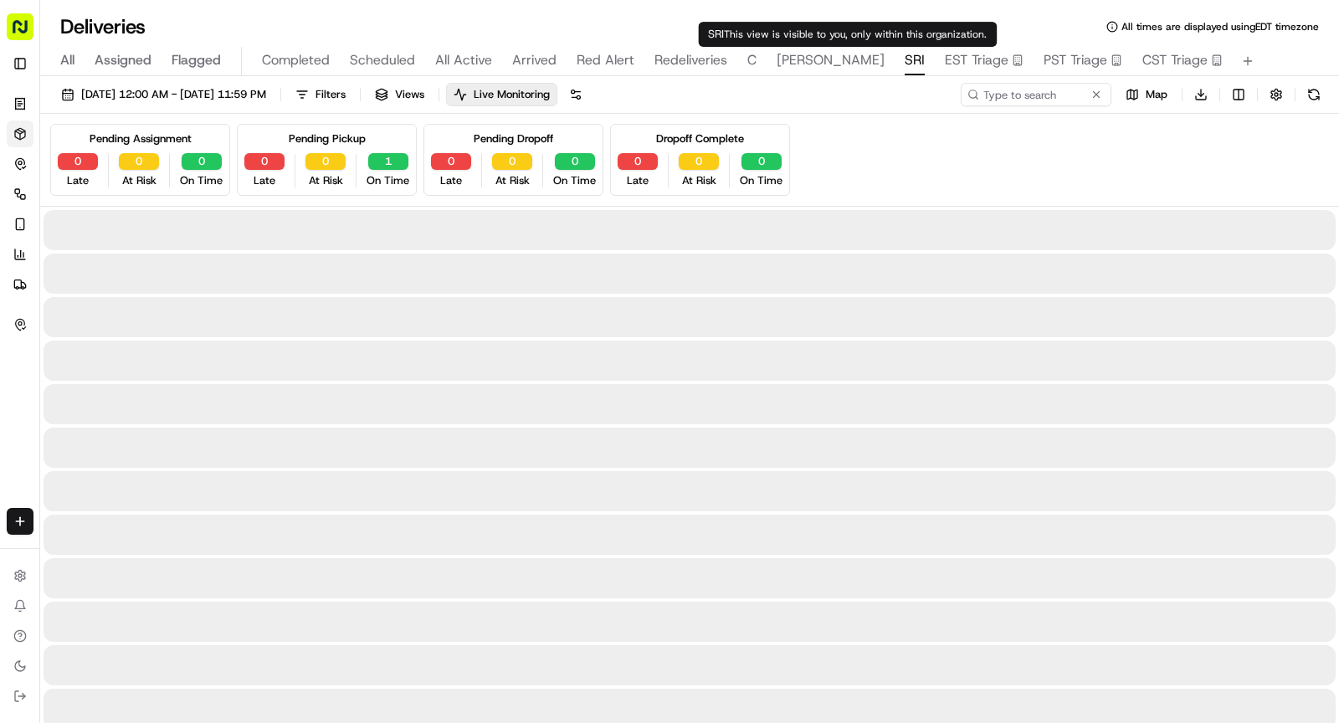
type input "DESRI"
click at [905, 69] on span "SRI" at bounding box center [915, 60] width 20 height 20
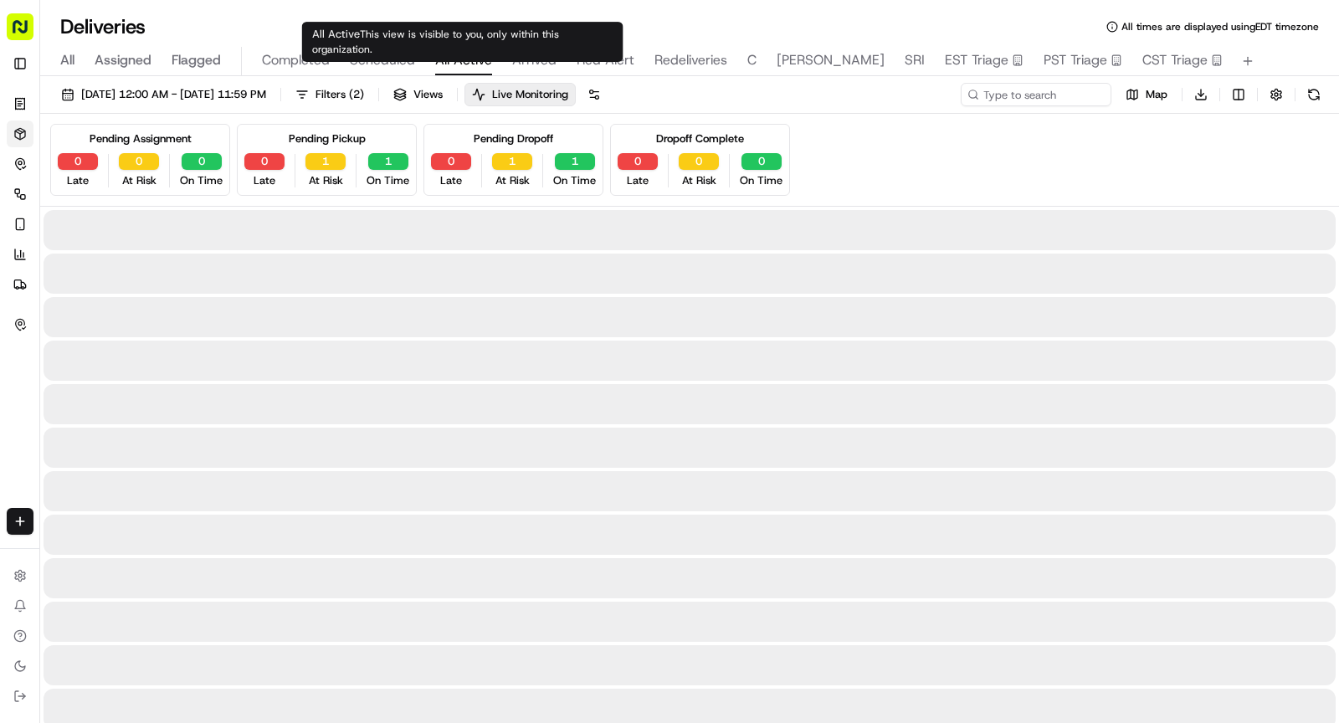
click at [472, 59] on span "All Active" at bounding box center [463, 60] width 57 height 20
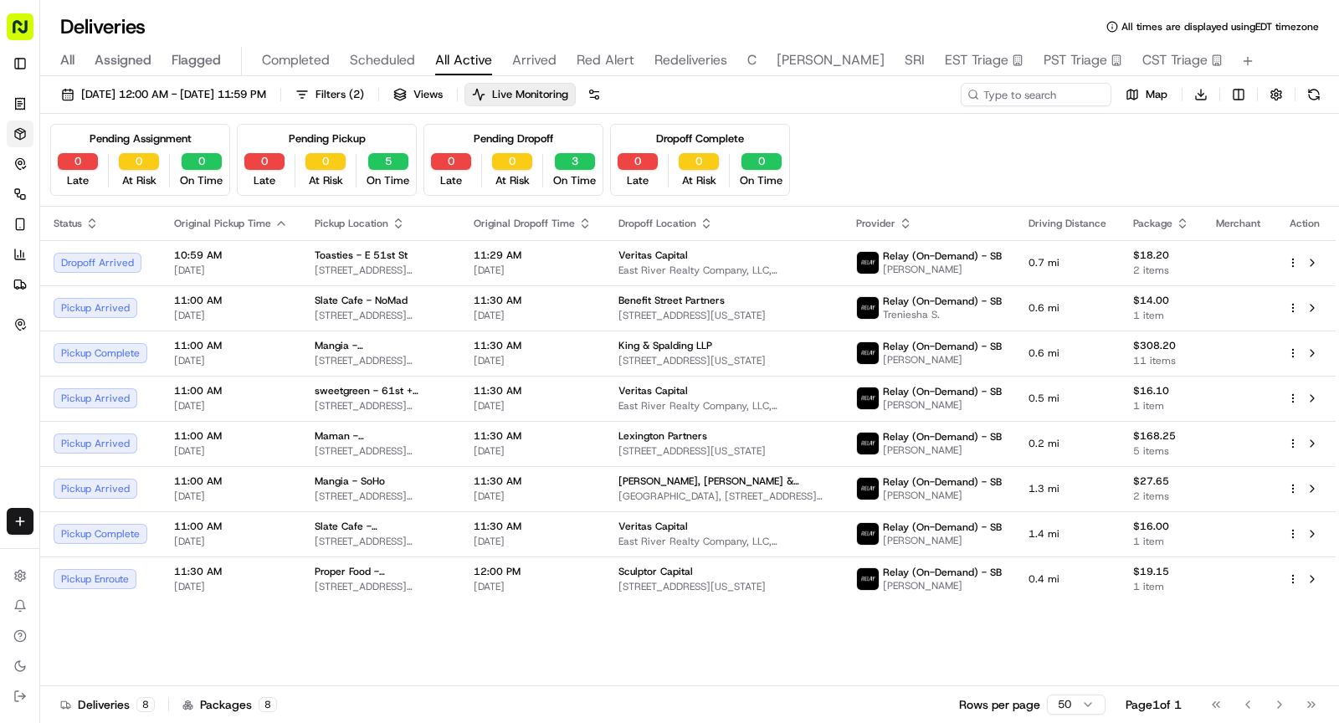
click at [388, 60] on span "Scheduled" at bounding box center [382, 60] width 65 height 20
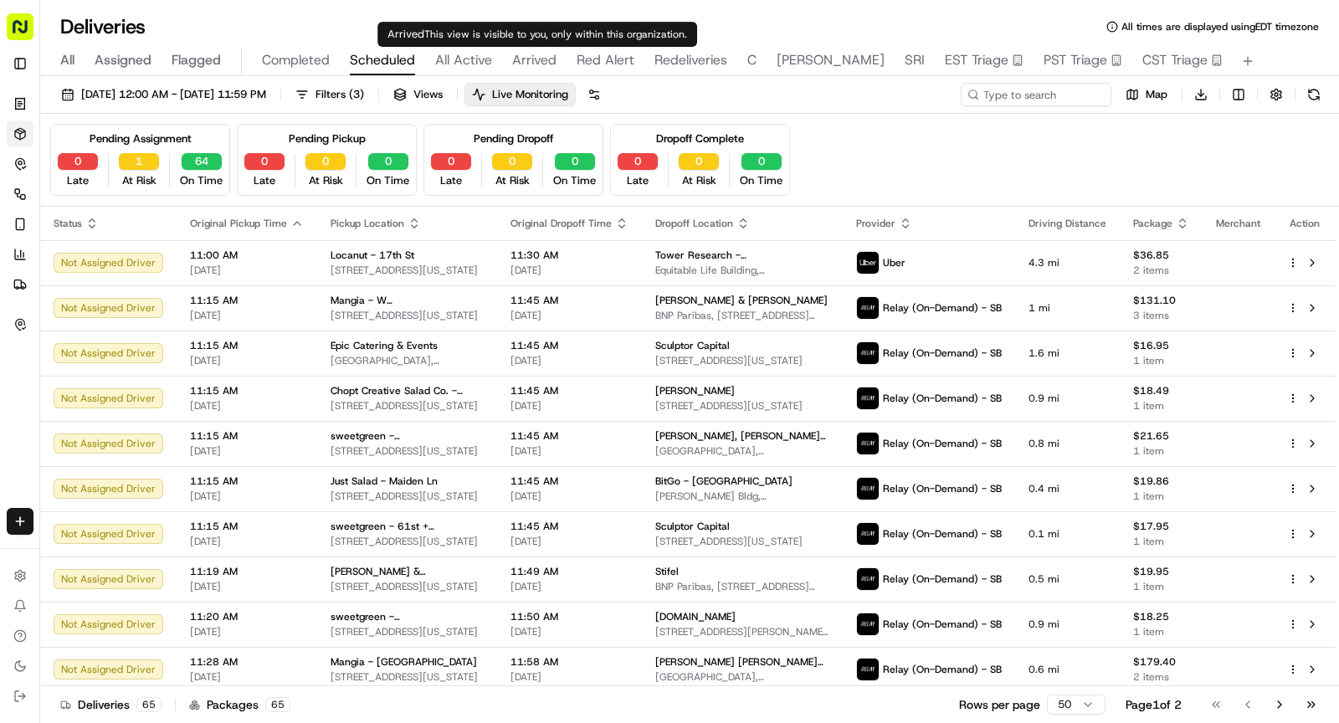
click at [520, 64] on span "Arrived" at bounding box center [534, 60] width 44 height 20
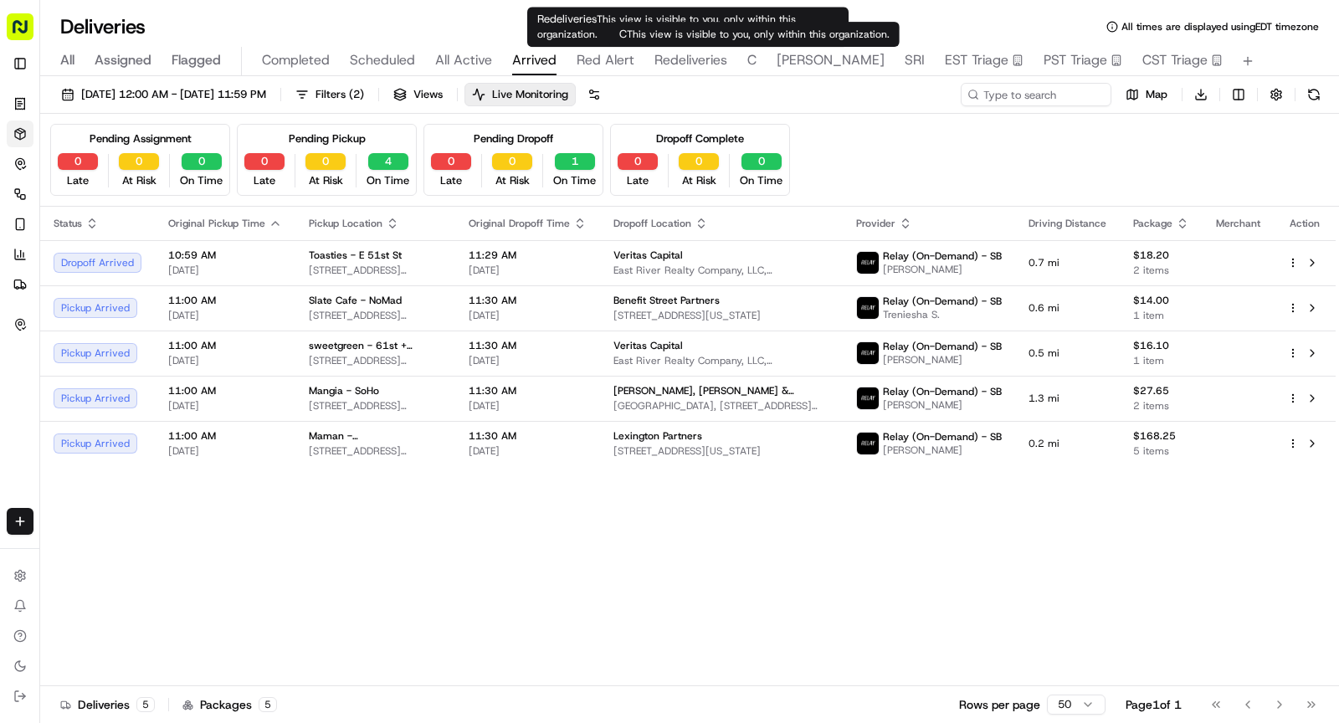
click at [755, 61] on div "All Assigned Flagged Completed Scheduled All Active Arrived Red Alert Redeliver…" at bounding box center [689, 61] width 1299 height 29
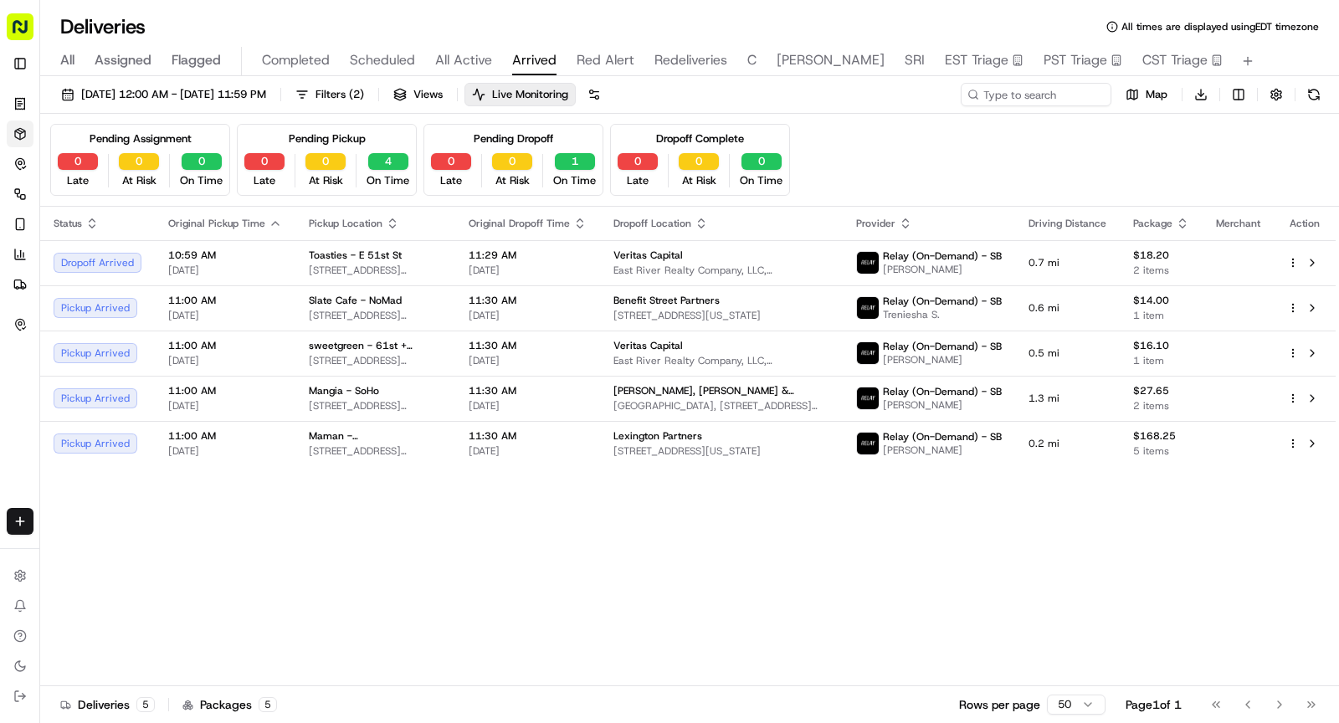
click at [754, 61] on div "All Assigned Flagged Completed Scheduled All Active Arrived Red Alert Redeliver…" at bounding box center [689, 61] width 1299 height 29
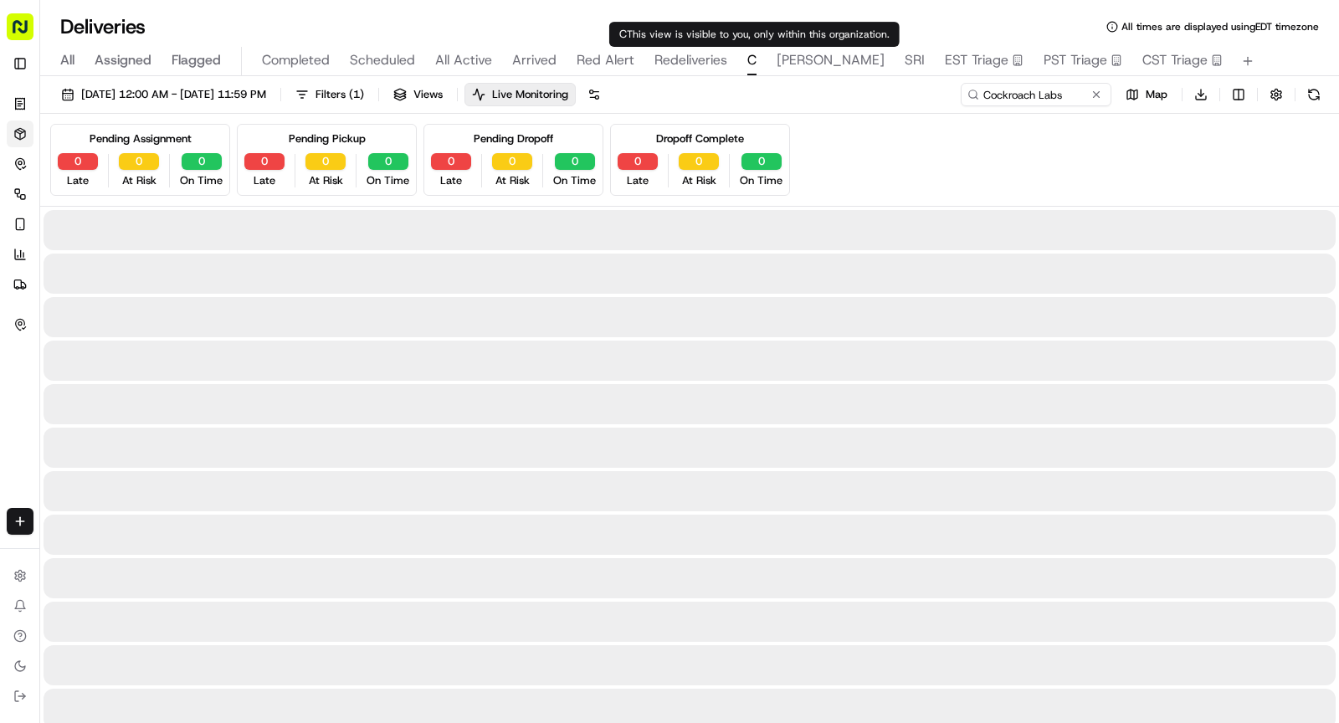
click at [747, 61] on span "C" at bounding box center [751, 60] width 9 height 20
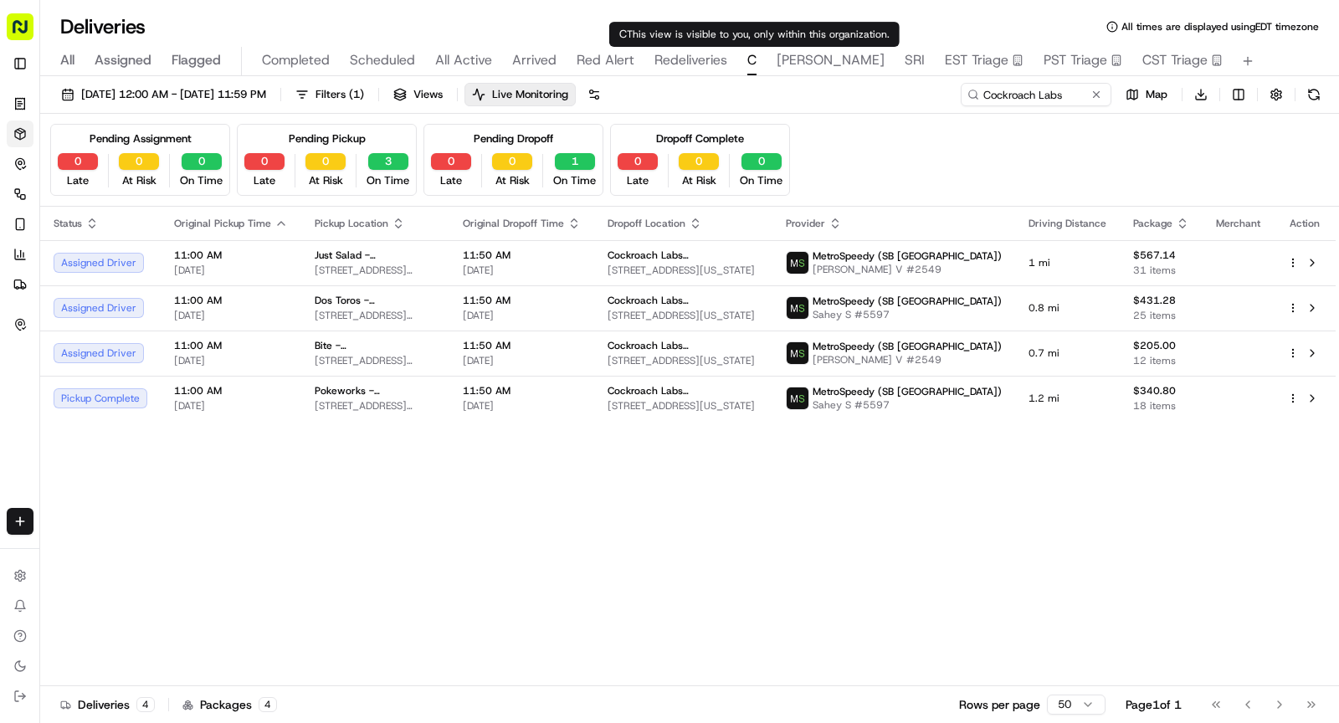
type input "D.E."
click at [785, 60] on span "SHAW" at bounding box center [831, 60] width 108 height 20
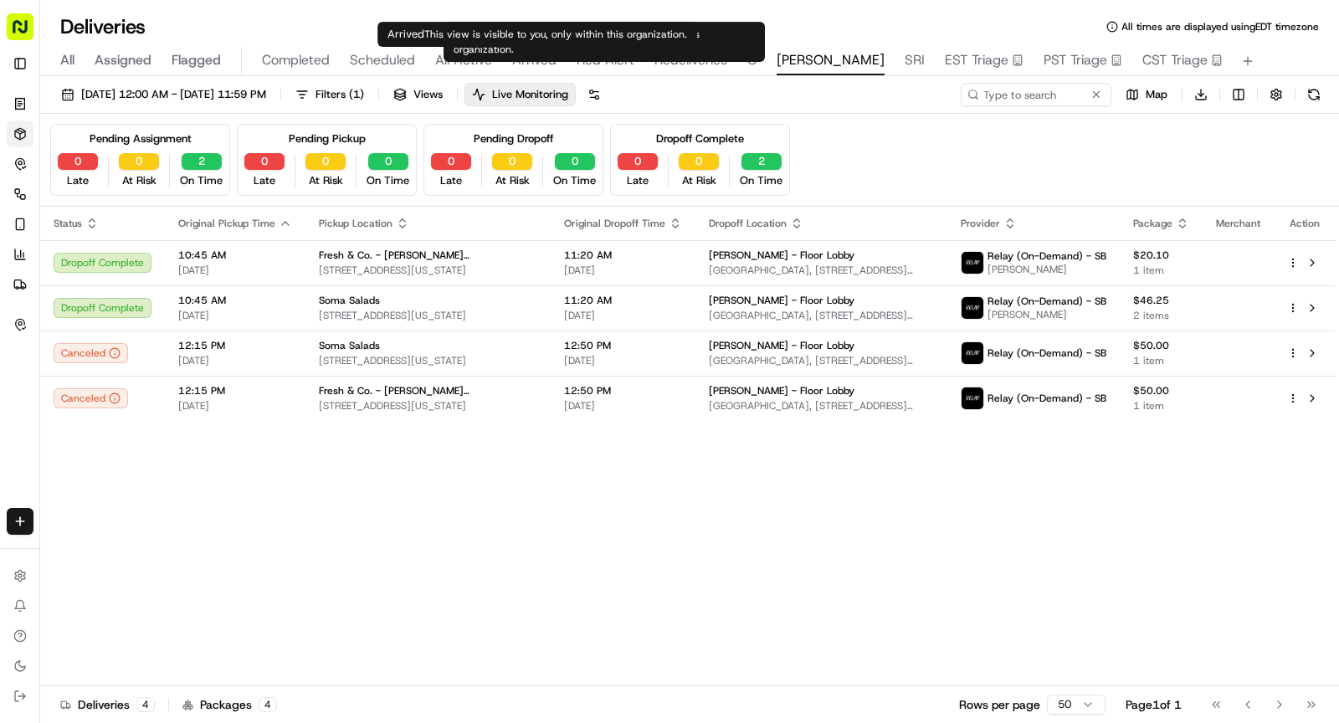
click at [533, 67] on span "Arrived" at bounding box center [534, 60] width 44 height 20
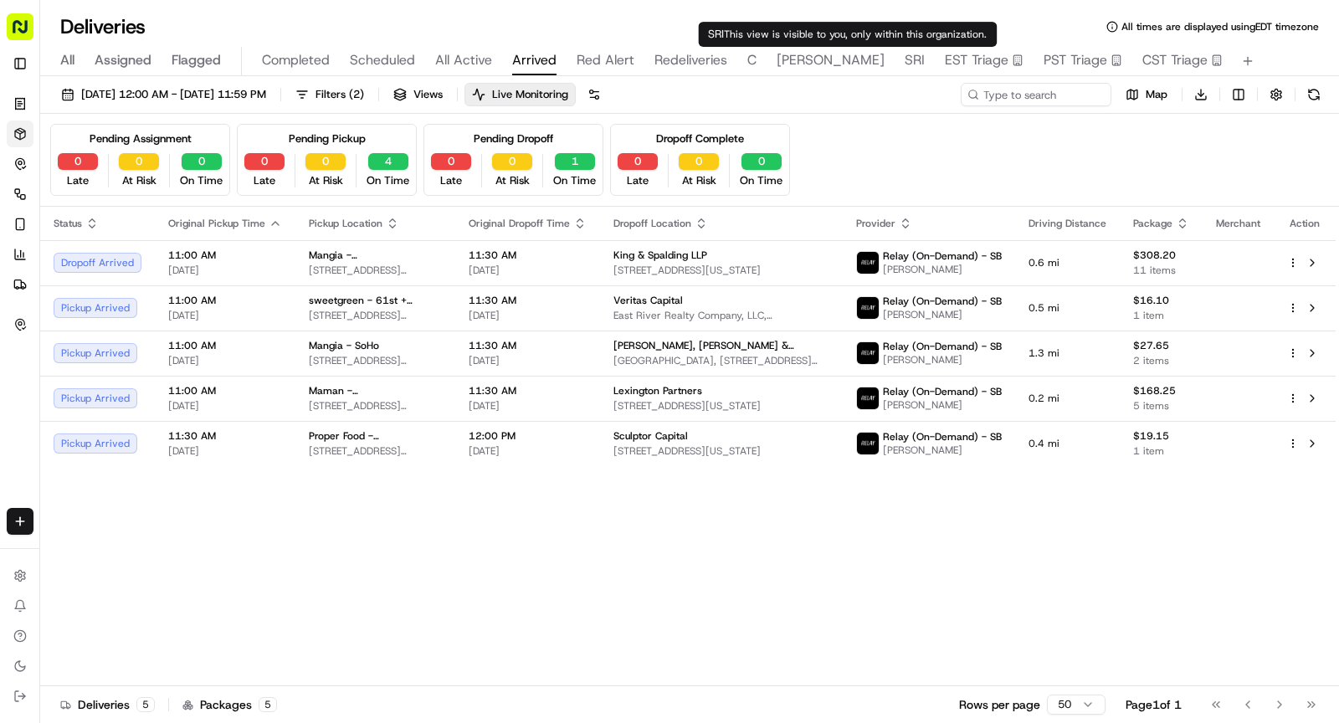
type input "DESRI"
click at [905, 59] on span "SRI" at bounding box center [915, 60] width 20 height 20
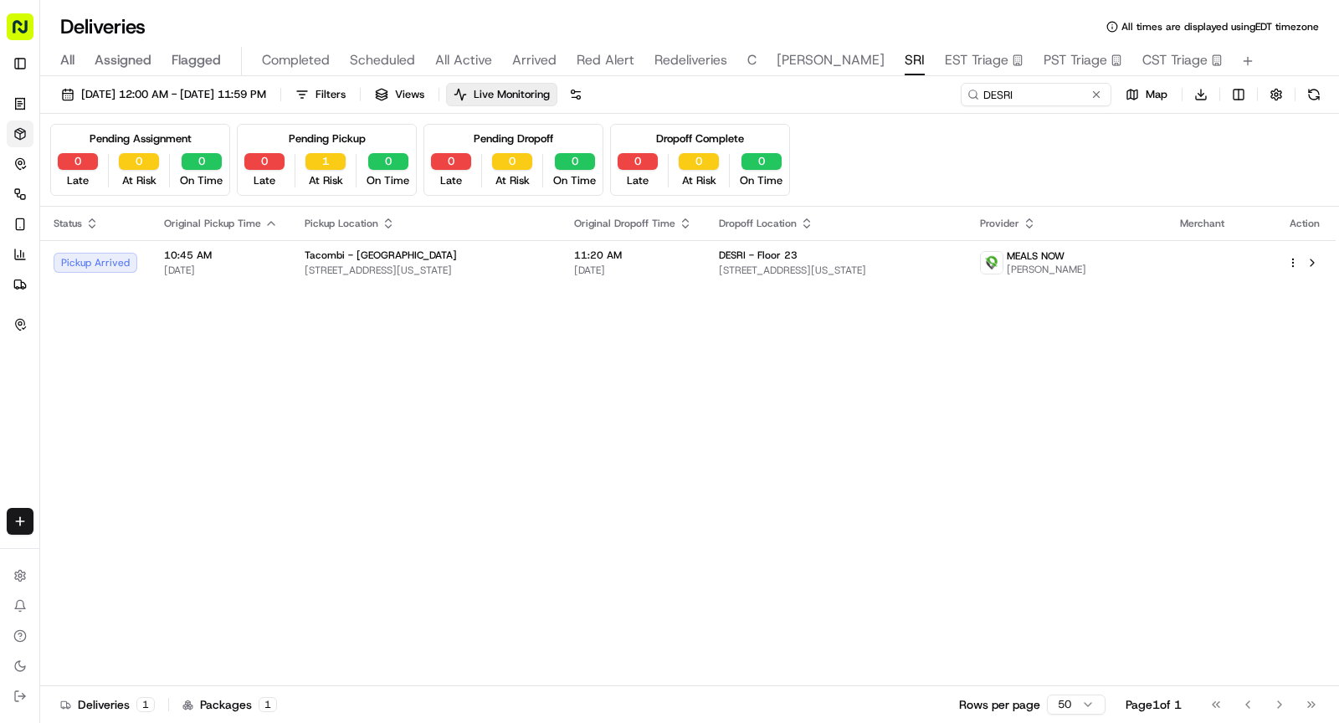
click at [304, 384] on div "Status Original Pickup Time Pickup Location Original Dropoff Time Dropoff Locat…" at bounding box center [687, 447] width 1295 height 480
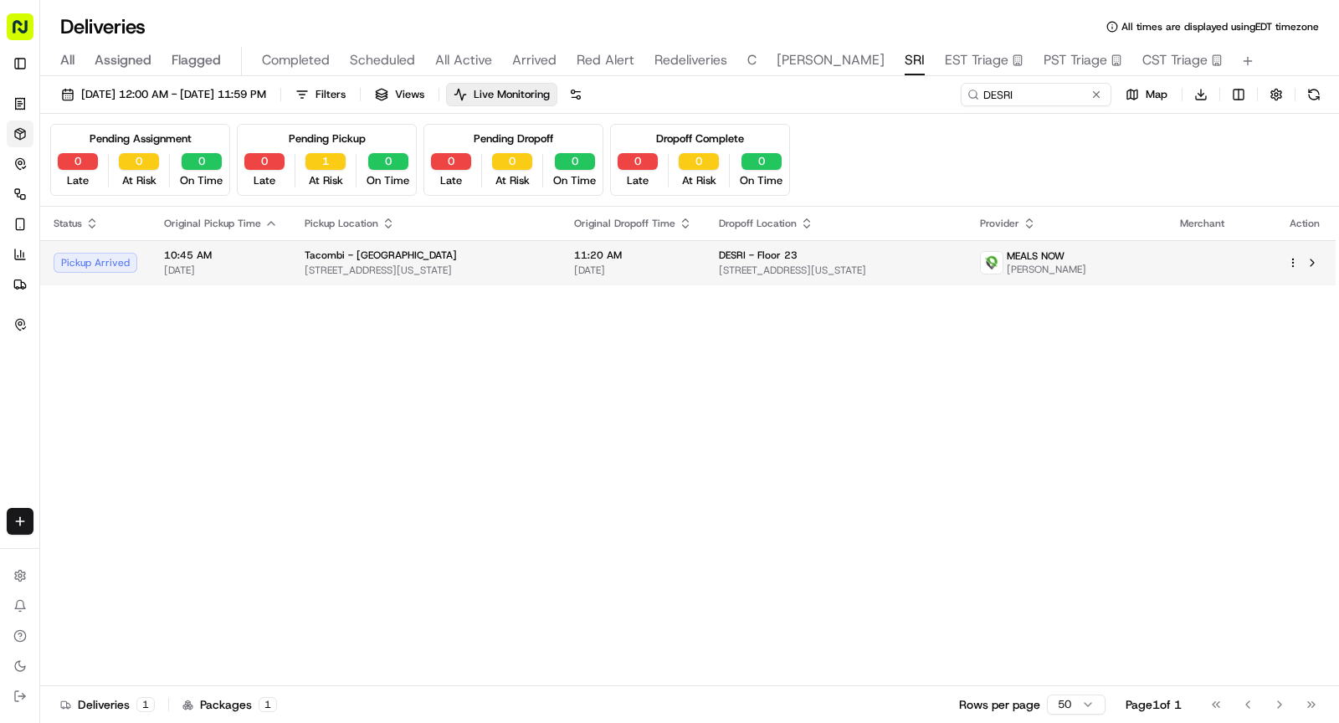
click at [485, 266] on span "[STREET_ADDRESS][US_STATE]" at bounding box center [426, 270] width 243 height 13
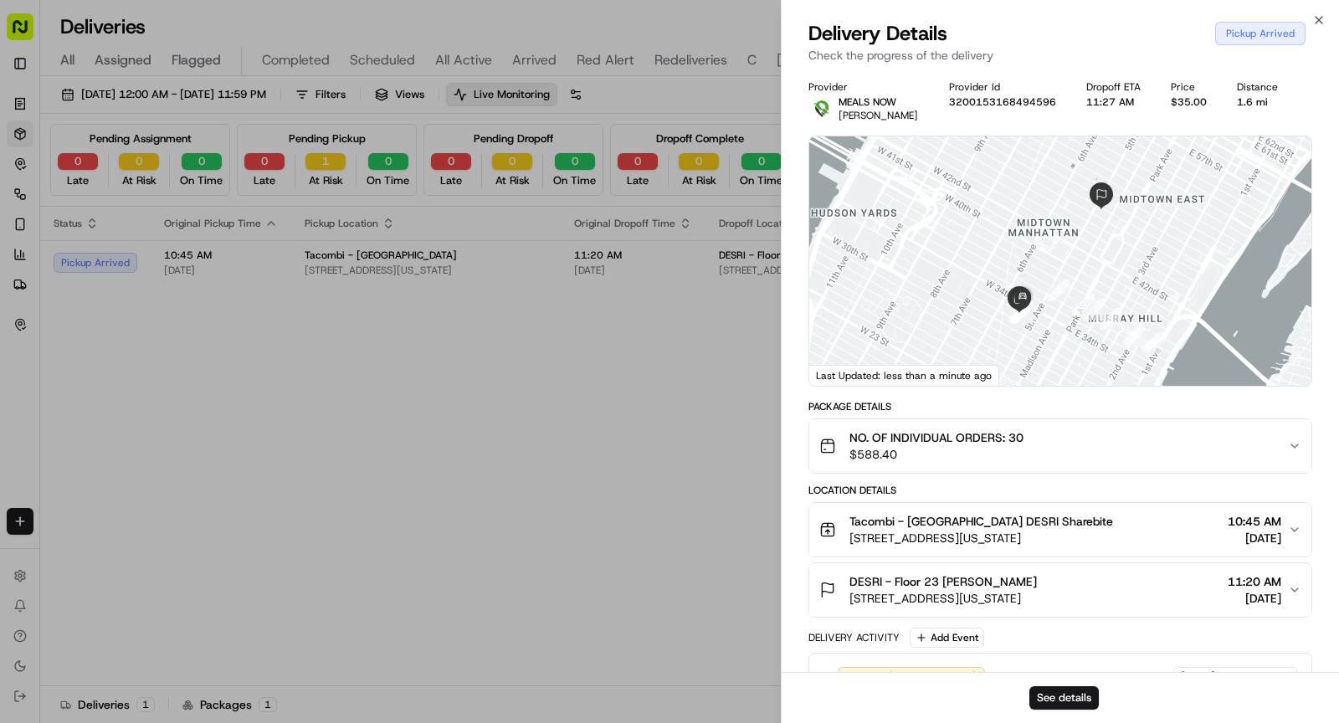
click at [1010, 581] on div "DESRI - Floor 23 [PERSON_NAME]" at bounding box center [942, 581] width 187 height 17
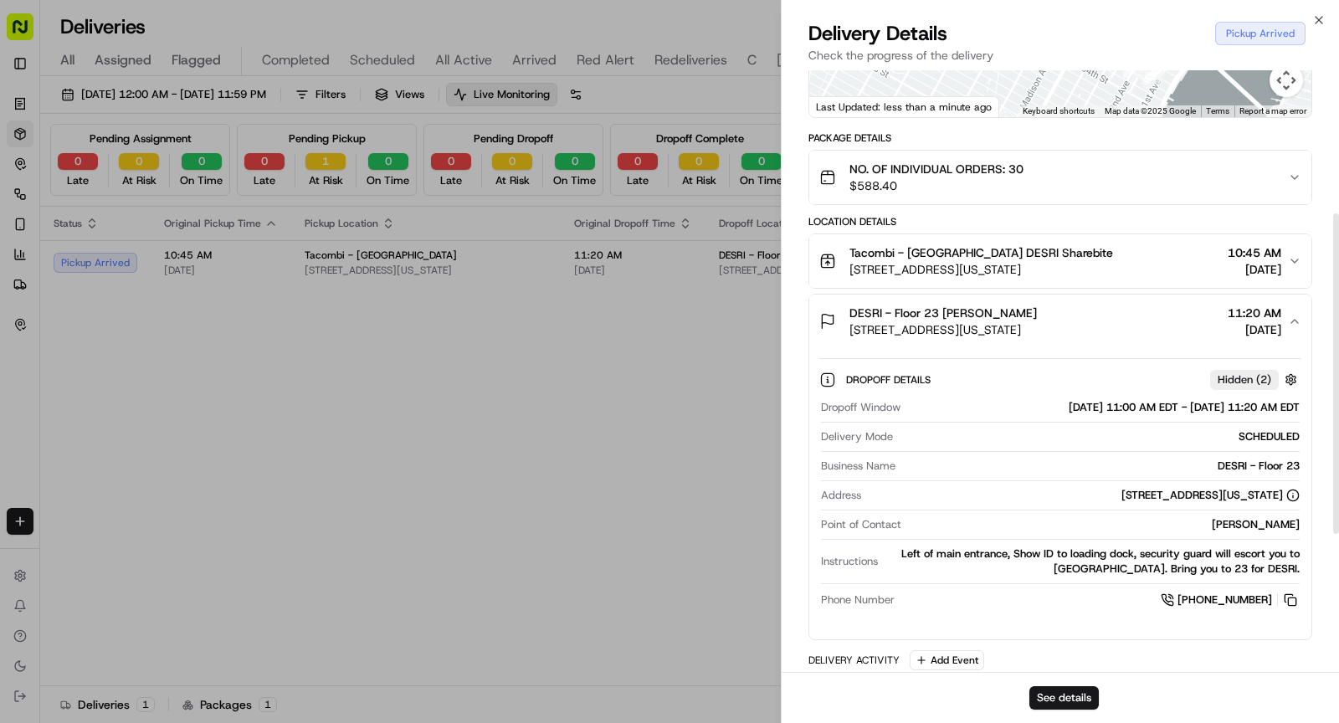
scroll to position [287, 0]
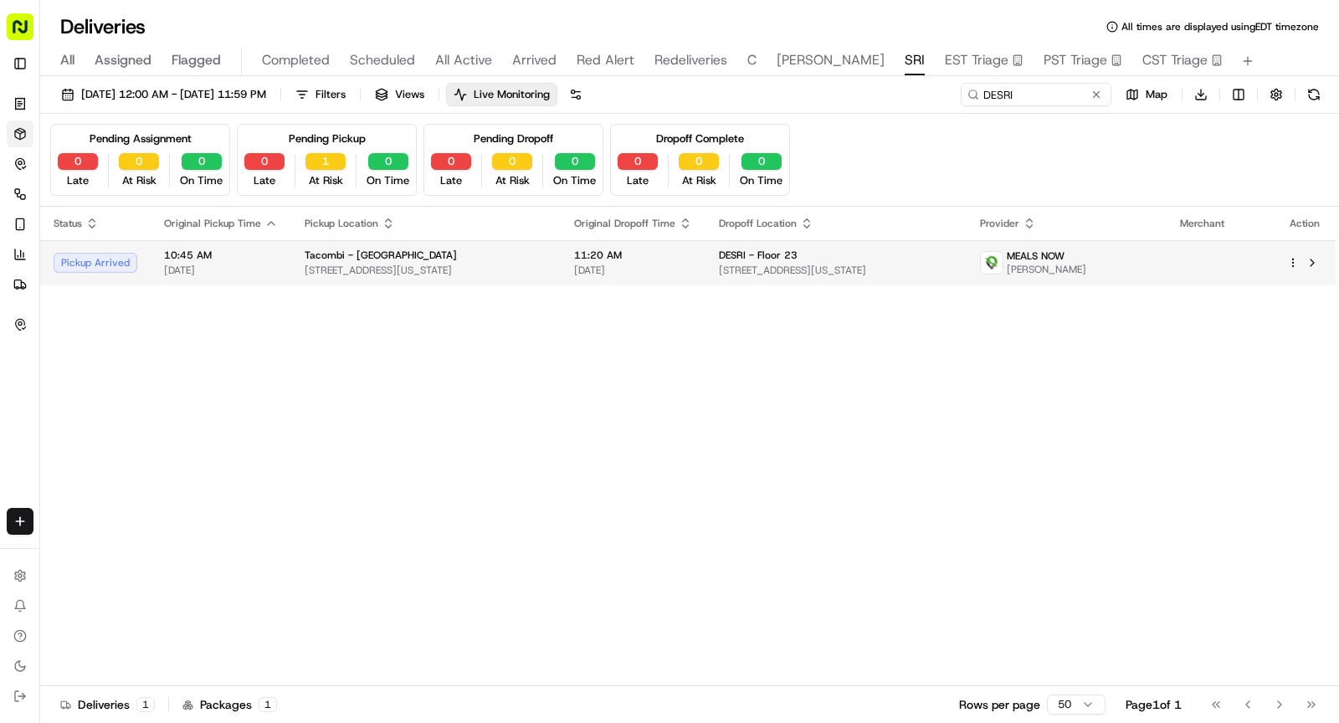
click at [446, 249] on div "Tacombi - Empire State Building" at bounding box center [426, 255] width 243 height 13
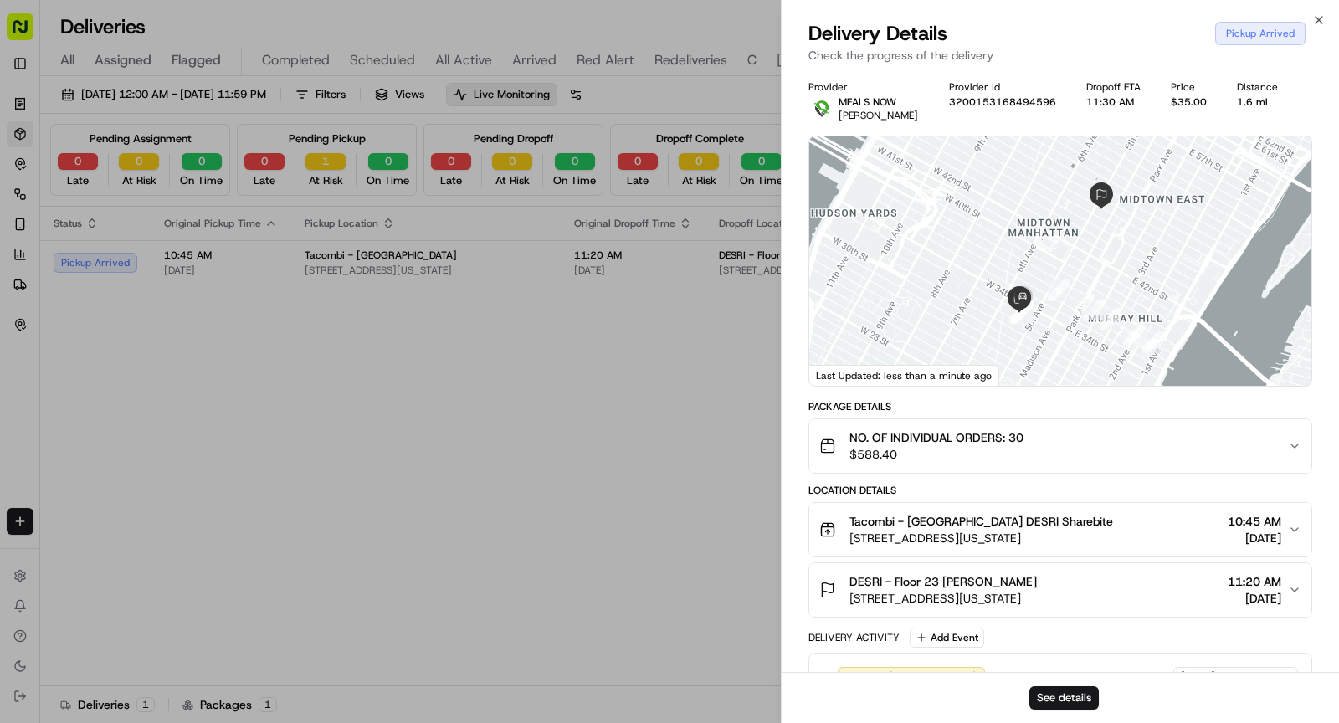
click at [1003, 517] on span "Tacombi - [GEOGRAPHIC_DATA] DESRI Sharebite" at bounding box center [981, 521] width 264 height 17
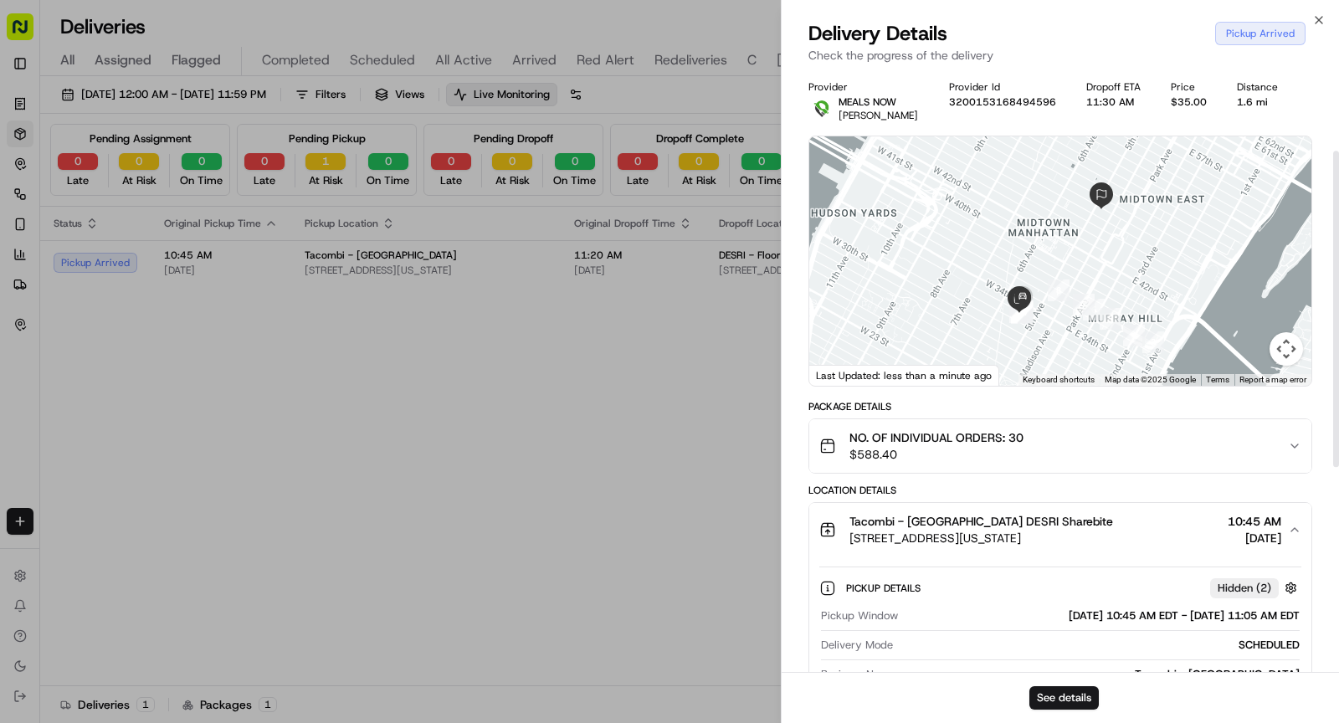
scroll to position [153, 0]
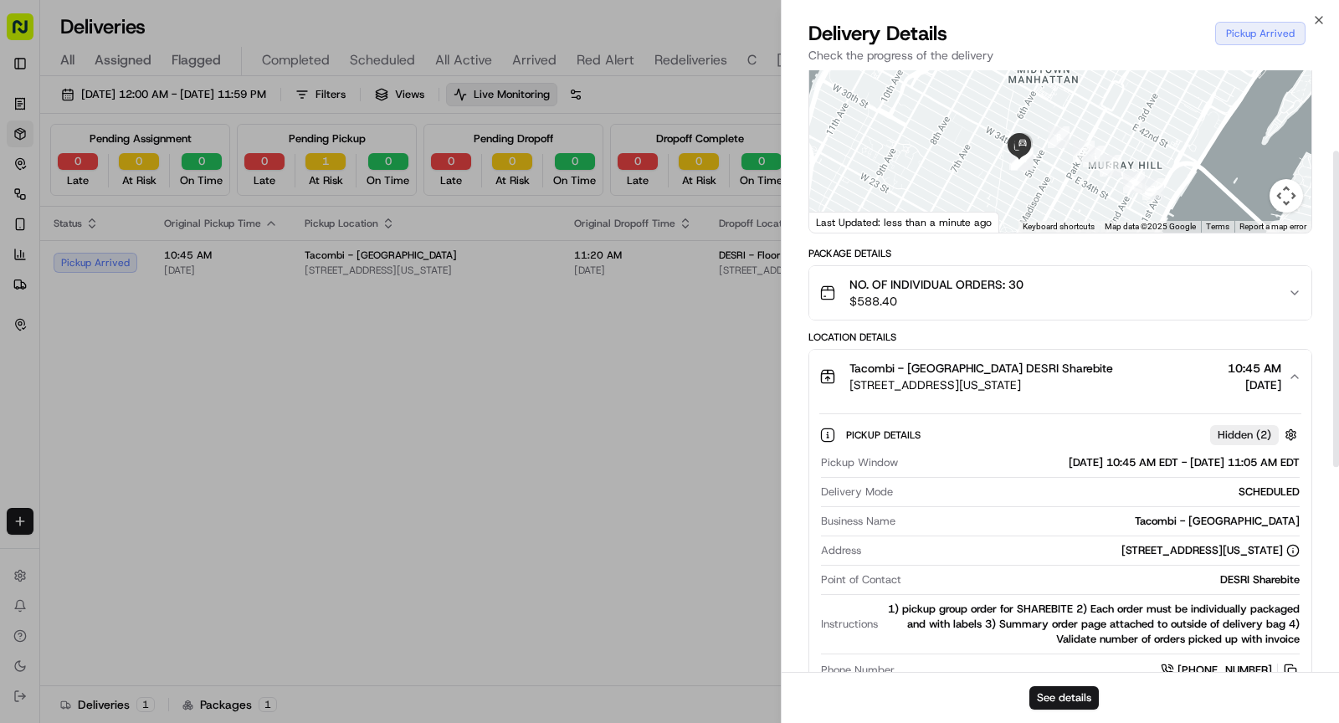
click at [1218, 518] on div "Tacombi - Empire State Building" at bounding box center [1101, 521] width 398 height 15
copy div "Tacombi - Empire State Building"
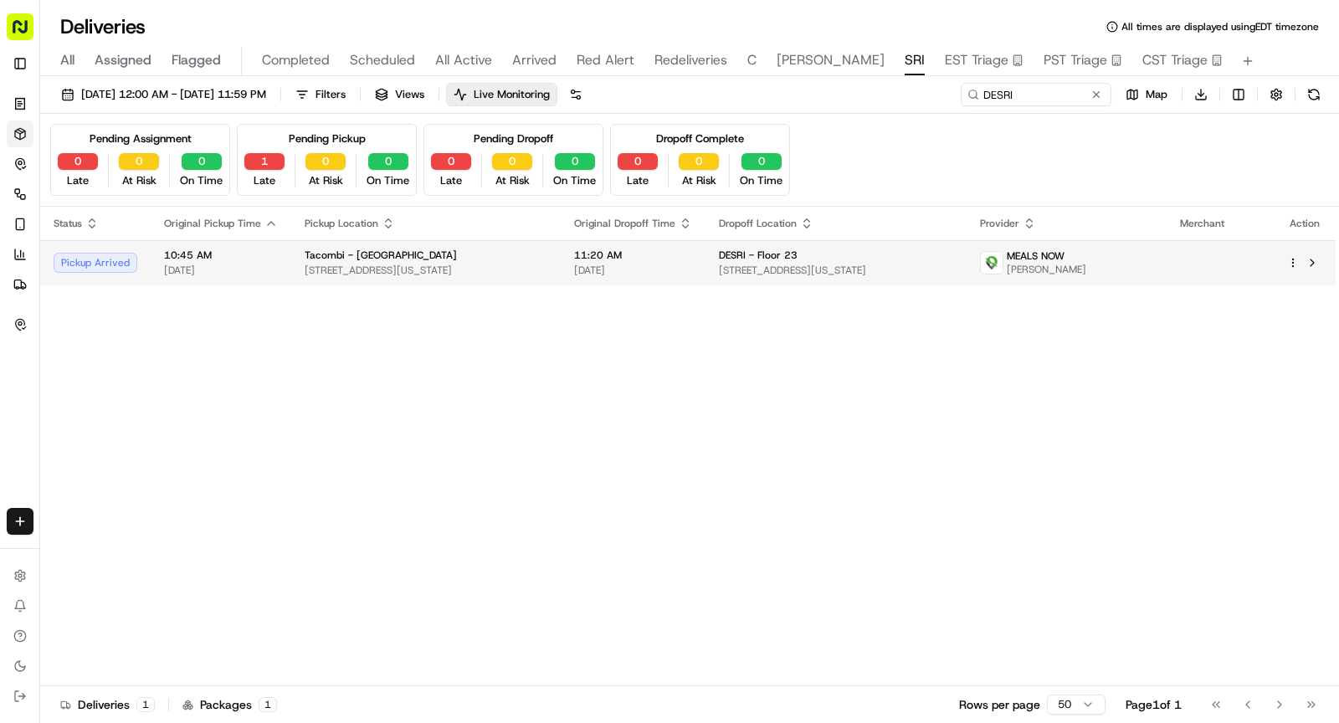
click at [505, 258] on div "Tacombi - Empire State Building" at bounding box center [426, 255] width 243 height 13
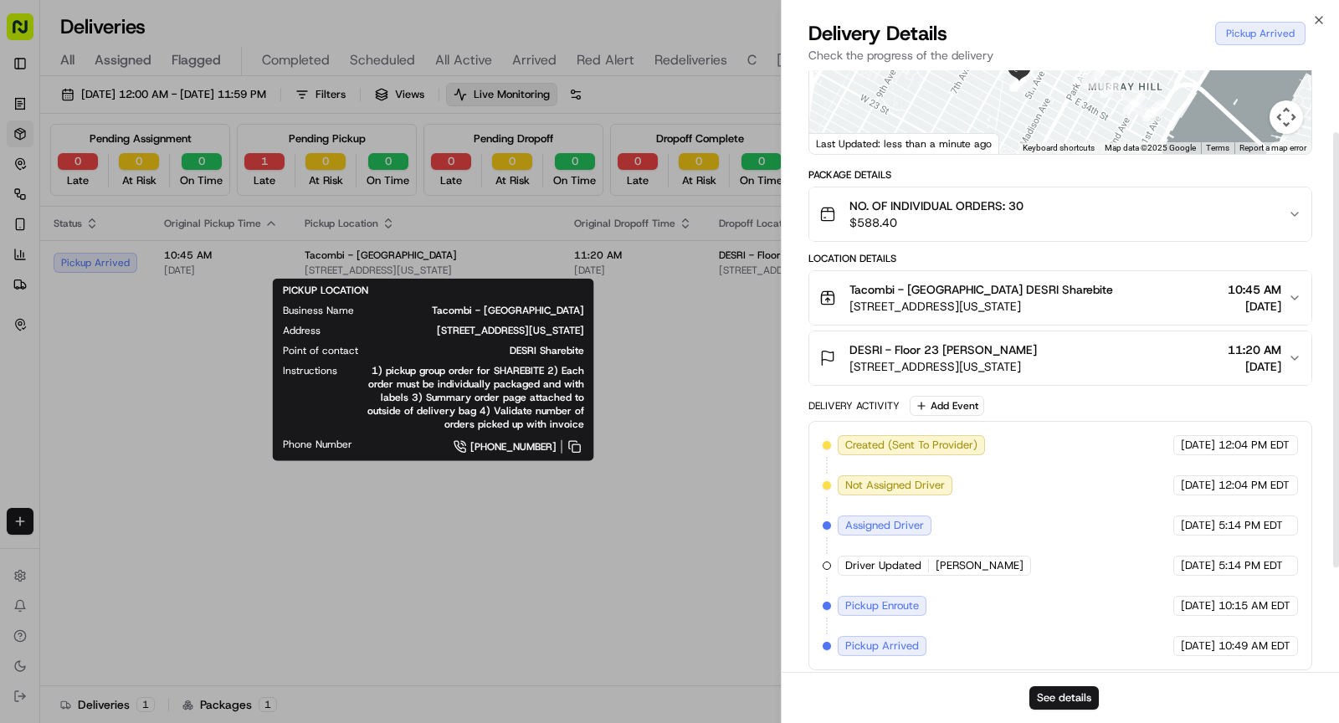
scroll to position [0, 0]
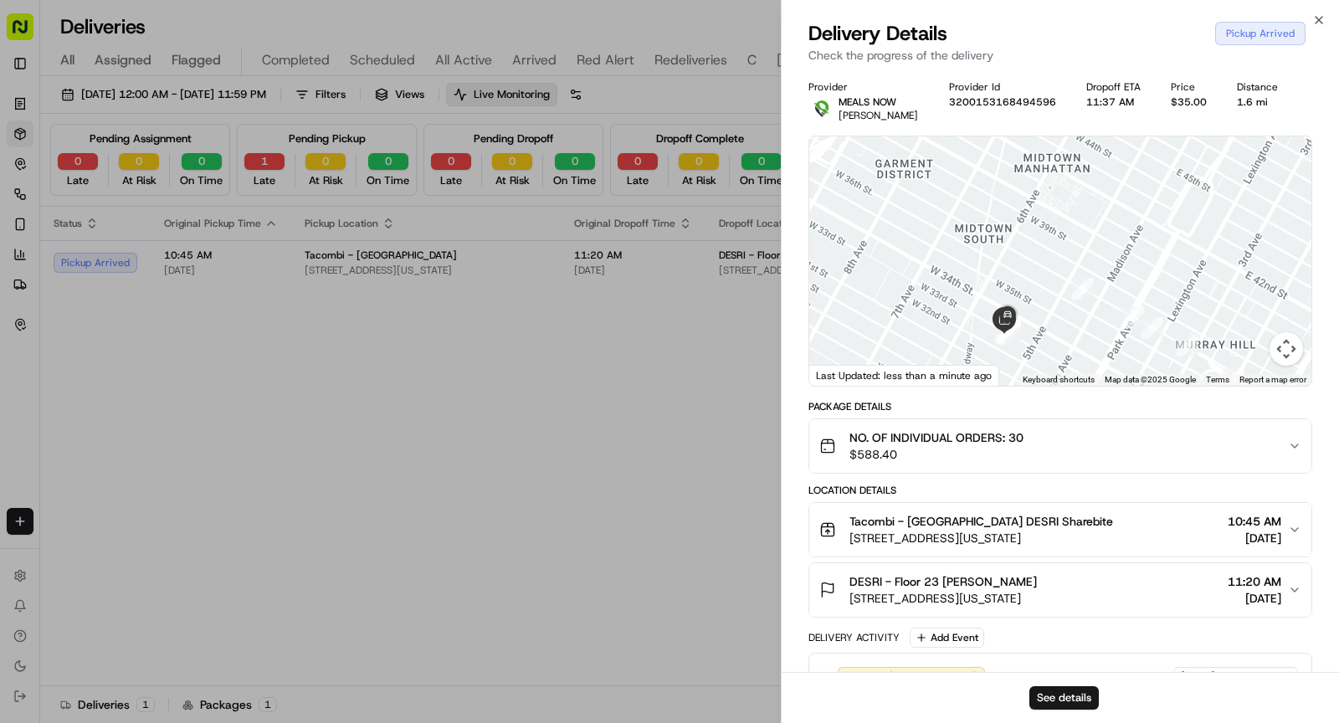
drag, startPoint x: 1075, startPoint y: 268, endPoint x: 1054, endPoint y: 194, distance: 76.3
click at [1032, 167] on div at bounding box center [1060, 260] width 502 height 249
click at [1070, 697] on button "See details" at bounding box center [1063, 697] width 69 height 23
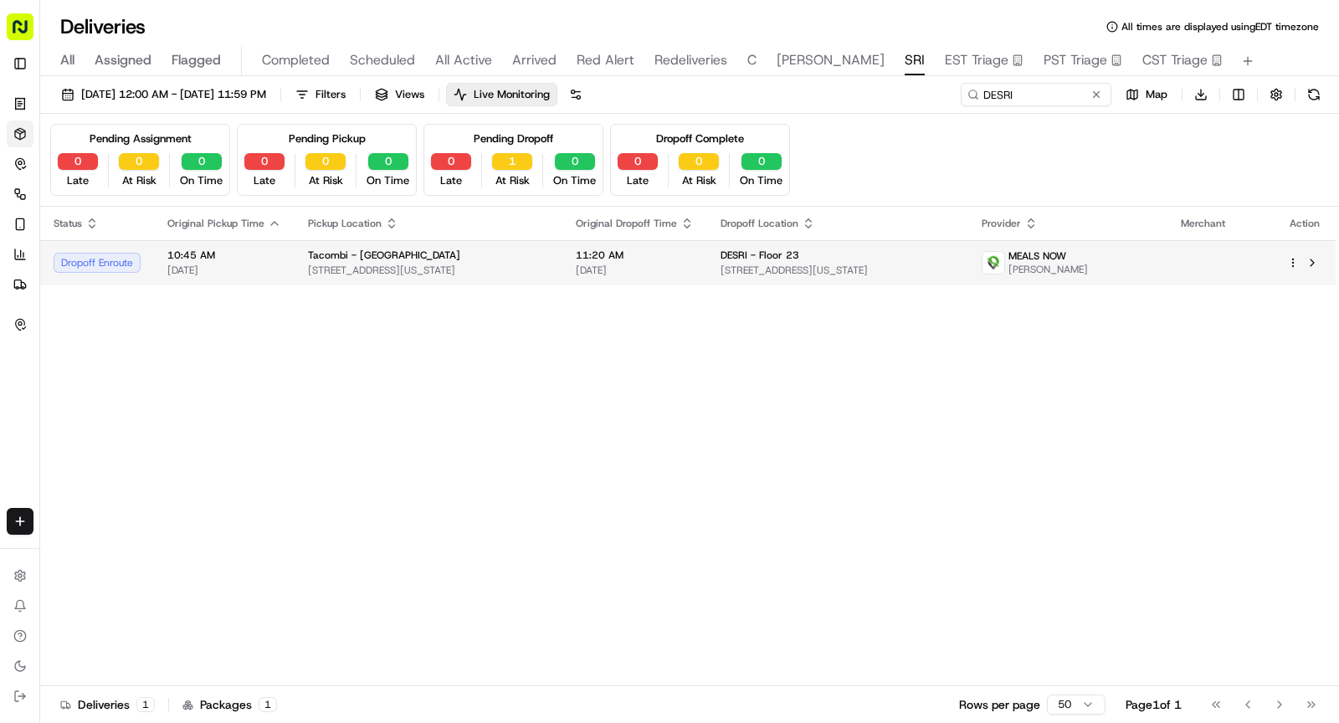
click at [490, 271] on span "[STREET_ADDRESS][US_STATE]" at bounding box center [428, 270] width 241 height 13
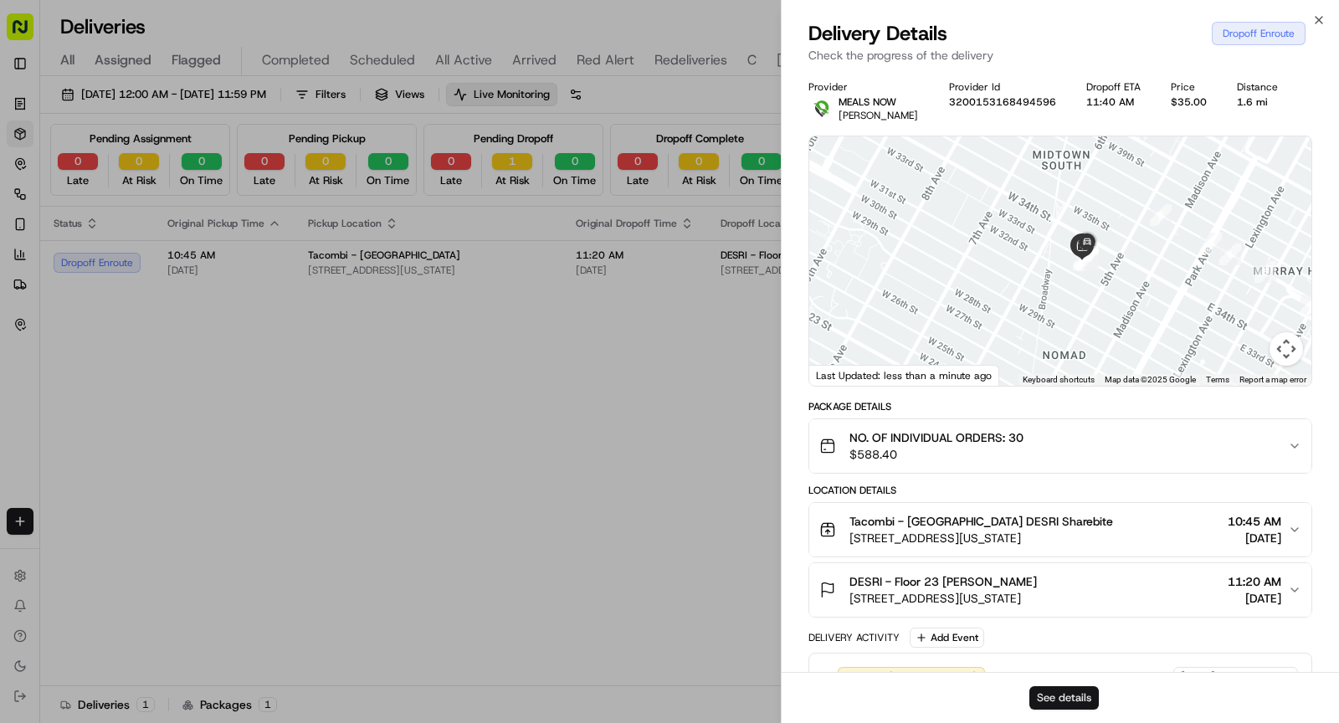
click at [1061, 706] on button "See details" at bounding box center [1063, 697] width 69 height 23
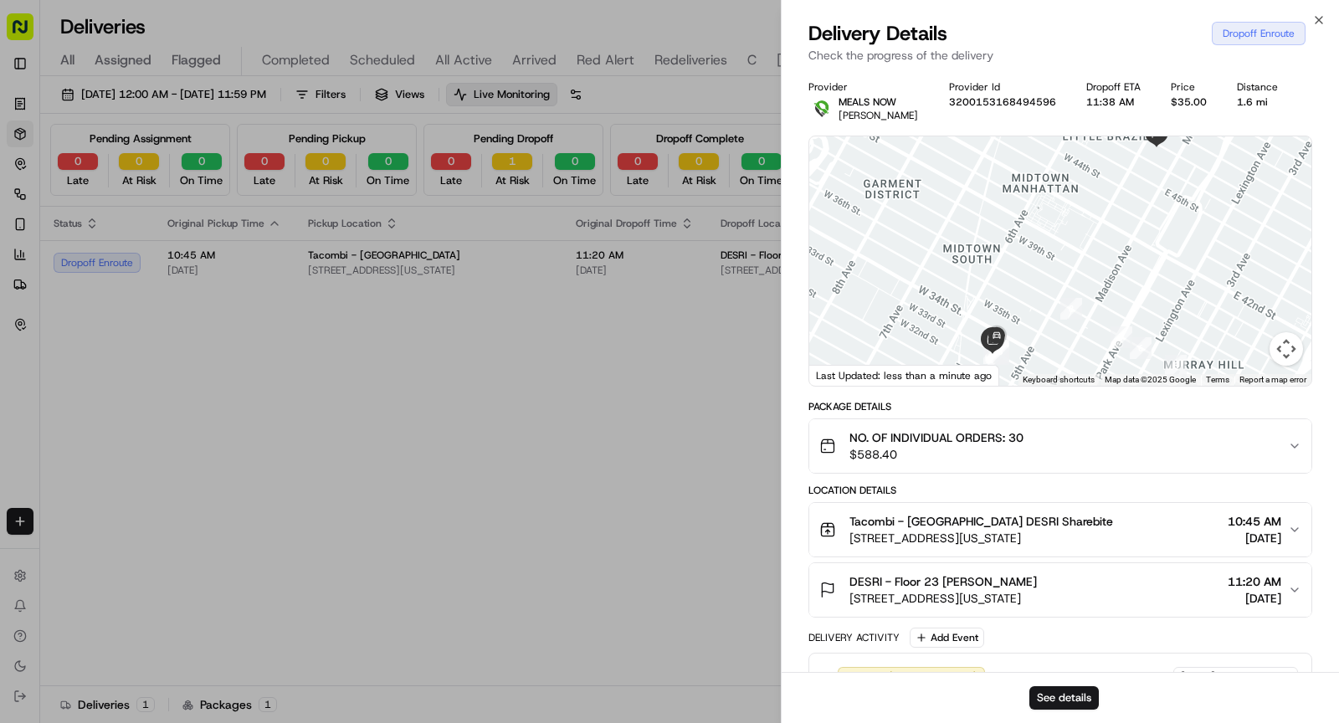
drag, startPoint x: 1043, startPoint y: 212, endPoint x: 949, endPoint y: 309, distance: 134.9
click at [949, 309] on div at bounding box center [1060, 260] width 502 height 249
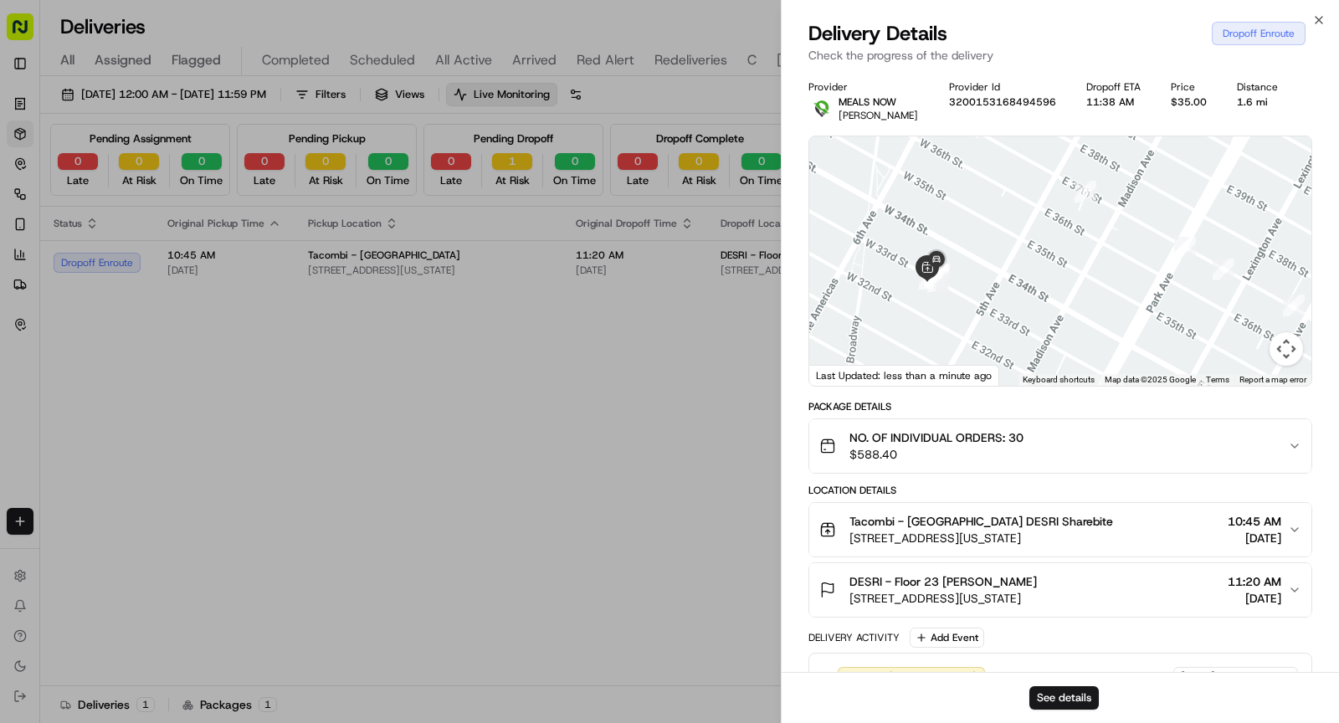
drag, startPoint x: 1024, startPoint y: 333, endPoint x: 982, endPoint y: 230, distance: 111.4
click at [982, 230] on div at bounding box center [1060, 260] width 502 height 249
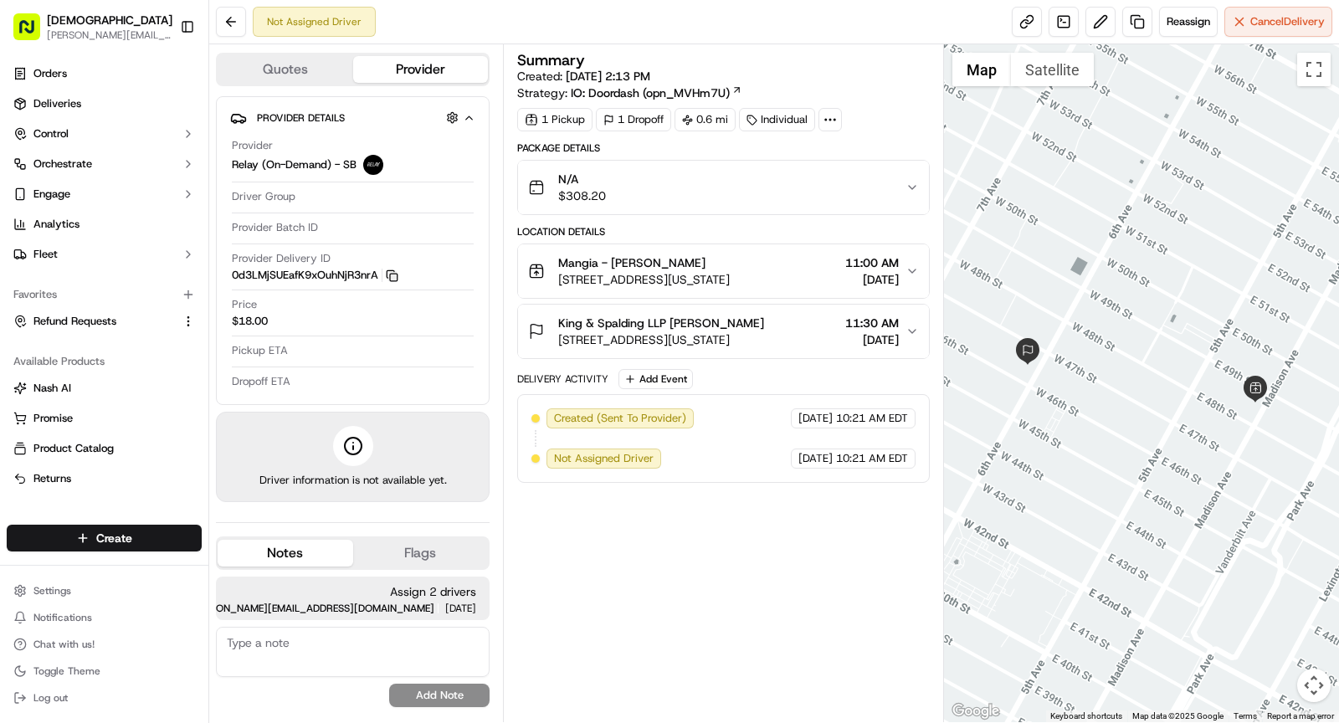
click at [398, 273] on icon "button" at bounding box center [392, 275] width 13 height 13
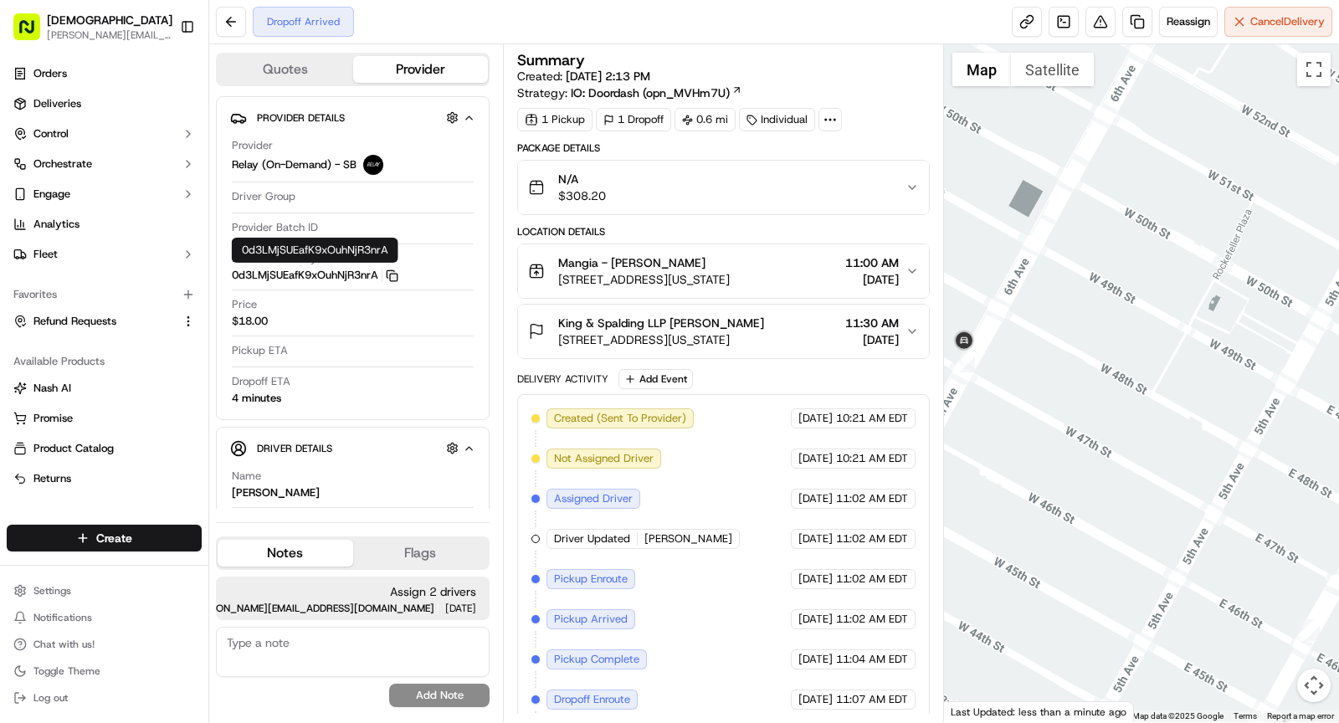
scroll to position [38, 0]
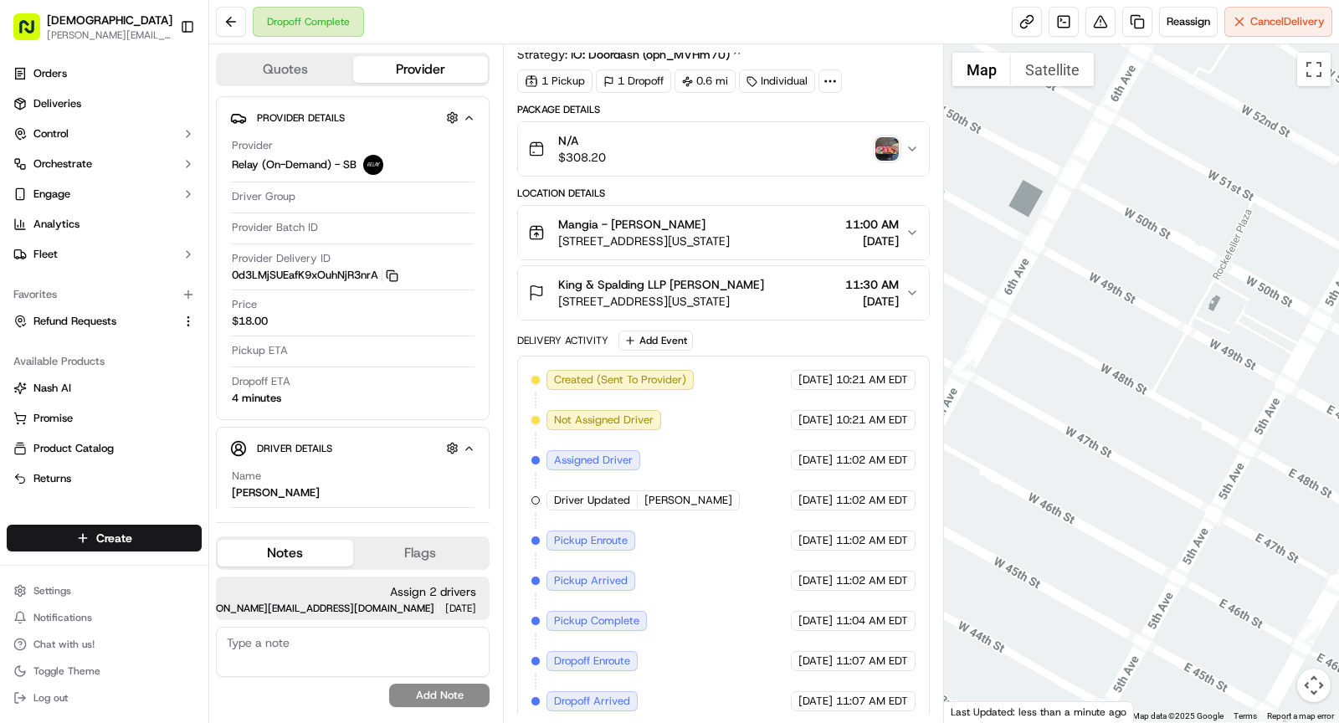
click at [884, 147] on img "button" at bounding box center [886, 148] width 23 height 23
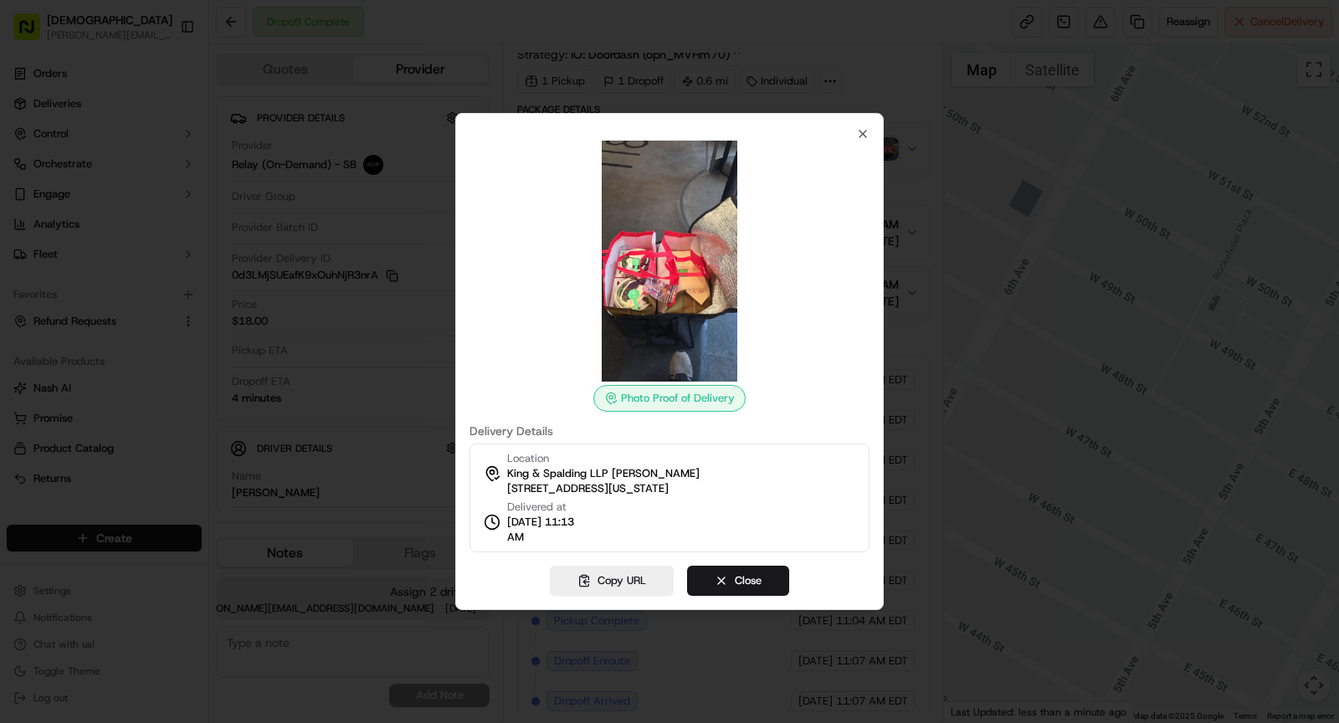
click at [318, 246] on div at bounding box center [669, 361] width 1339 height 723
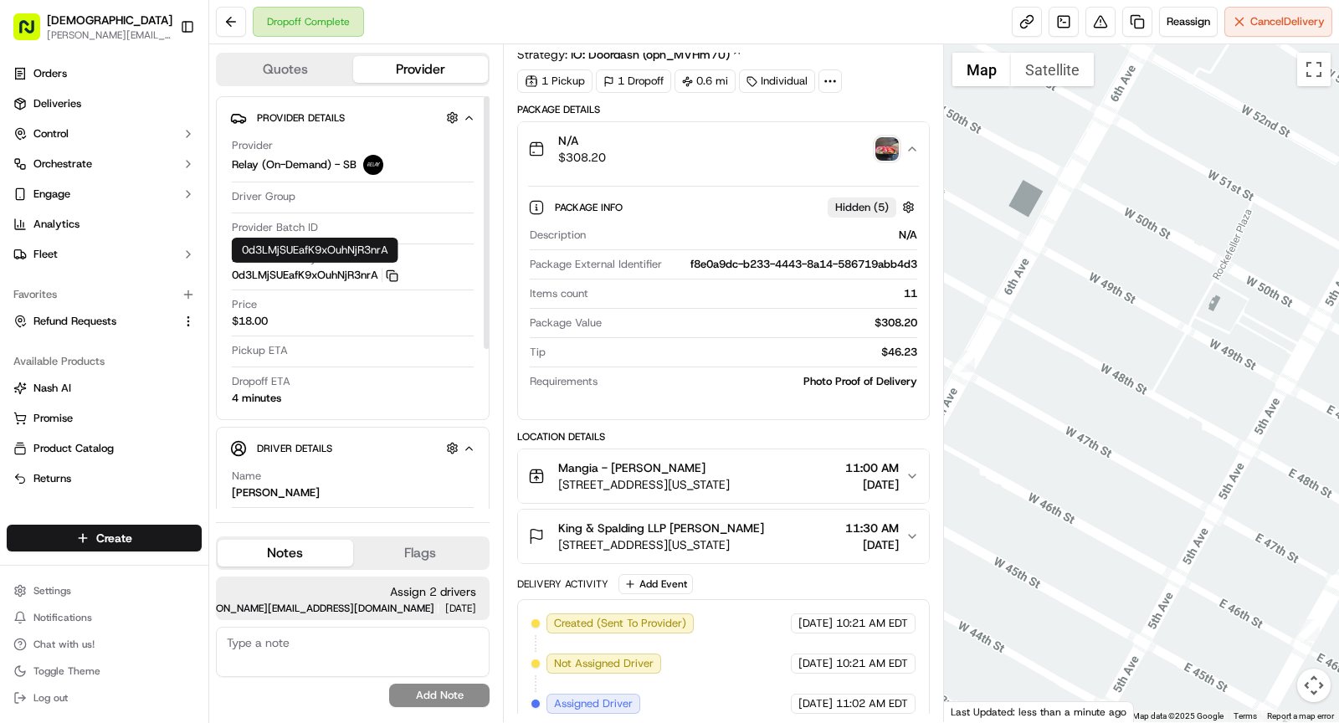
click at [391, 274] on rect "button" at bounding box center [394, 278] width 8 height 8
click at [712, 136] on div "N/A $308.20" at bounding box center [716, 148] width 377 height 33
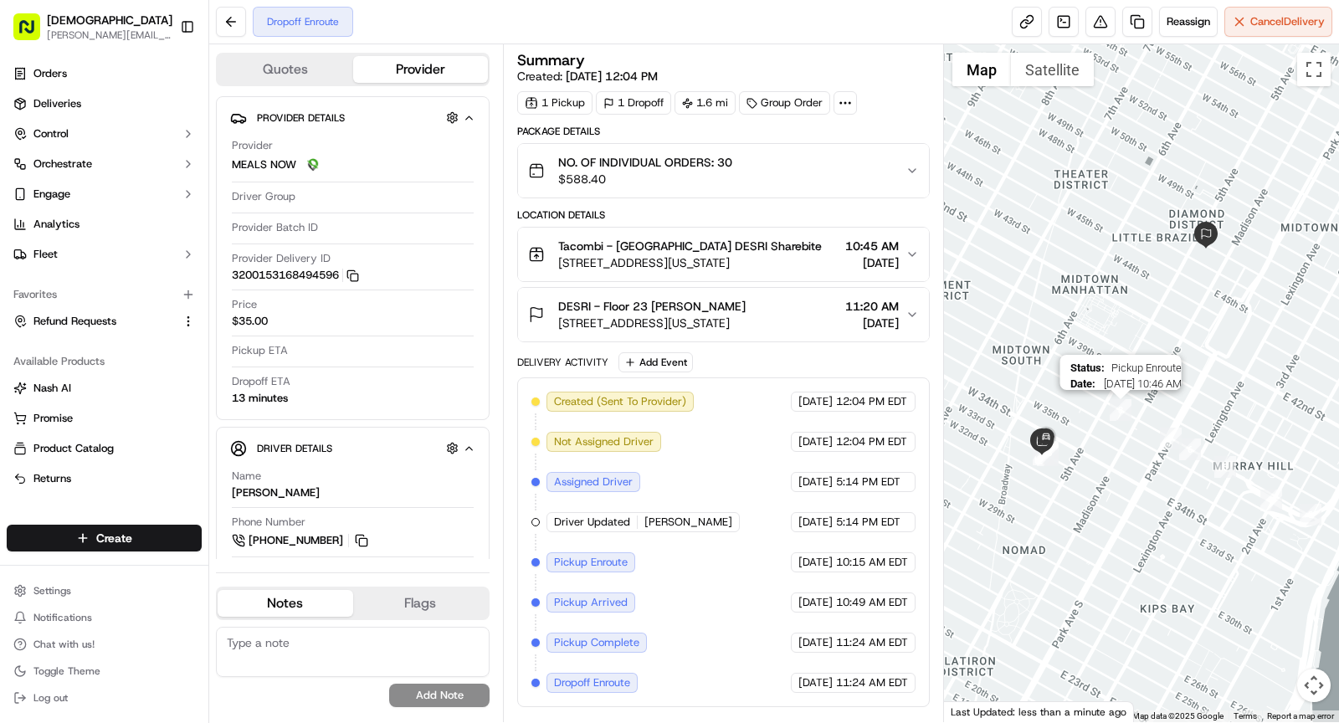
drag, startPoint x: 1138, startPoint y: 433, endPoint x: 1112, endPoint y: 379, distance: 59.5
click at [1112, 399] on img "8" at bounding box center [1121, 410] width 22 height 22
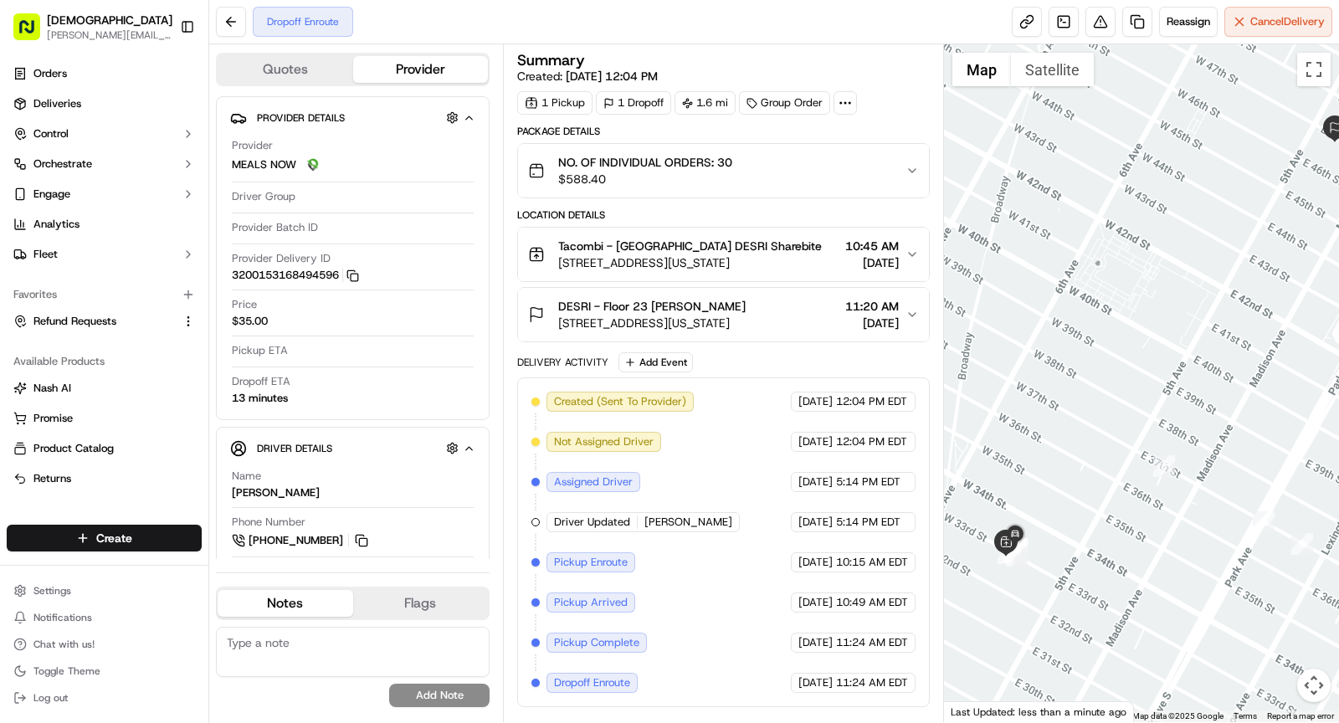
drag, startPoint x: 1058, startPoint y: 451, endPoint x: 1077, endPoint y: 575, distance: 125.3
click at [1077, 575] on div at bounding box center [1142, 383] width 396 height 678
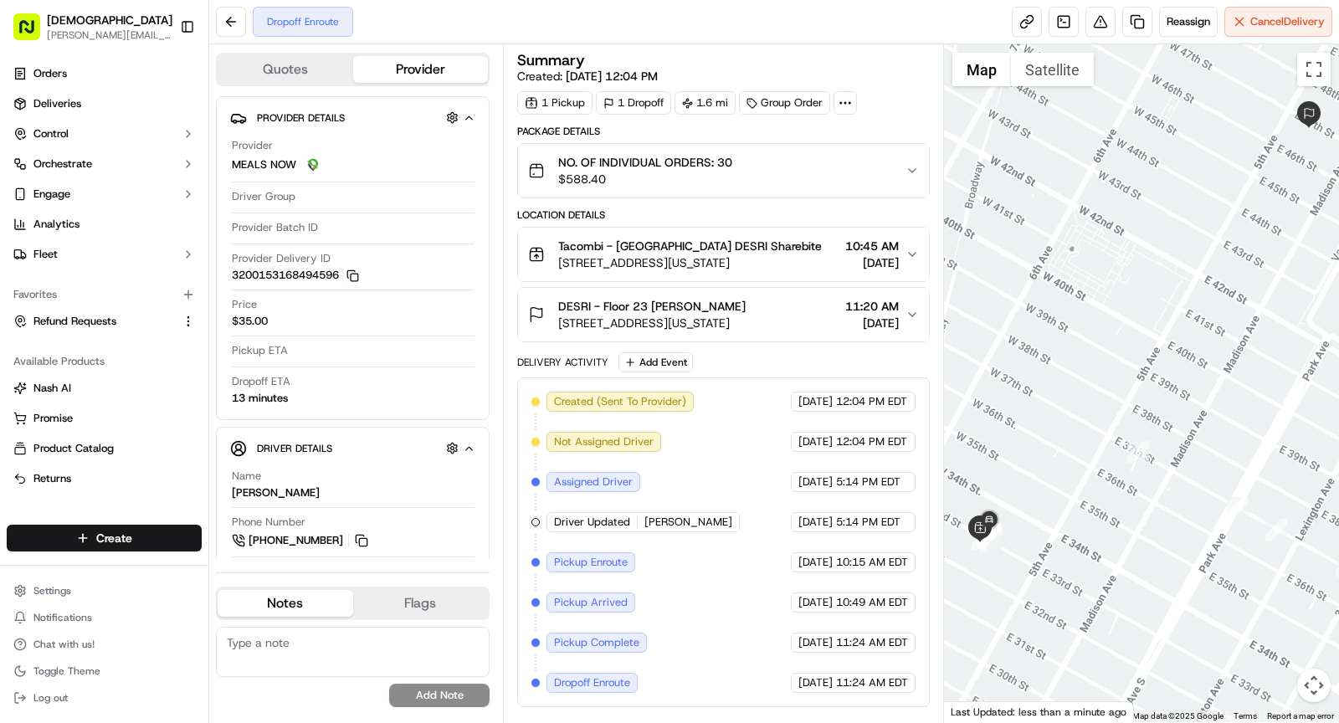
drag, startPoint x: 1035, startPoint y: 346, endPoint x: 1007, endPoint y: 330, distance: 33.0
click at [1007, 330] on div at bounding box center [1142, 383] width 396 height 678
drag, startPoint x: 991, startPoint y: 450, endPoint x: 1005, endPoint y: 437, distance: 19.5
click at [995, 438] on div at bounding box center [1142, 383] width 396 height 678
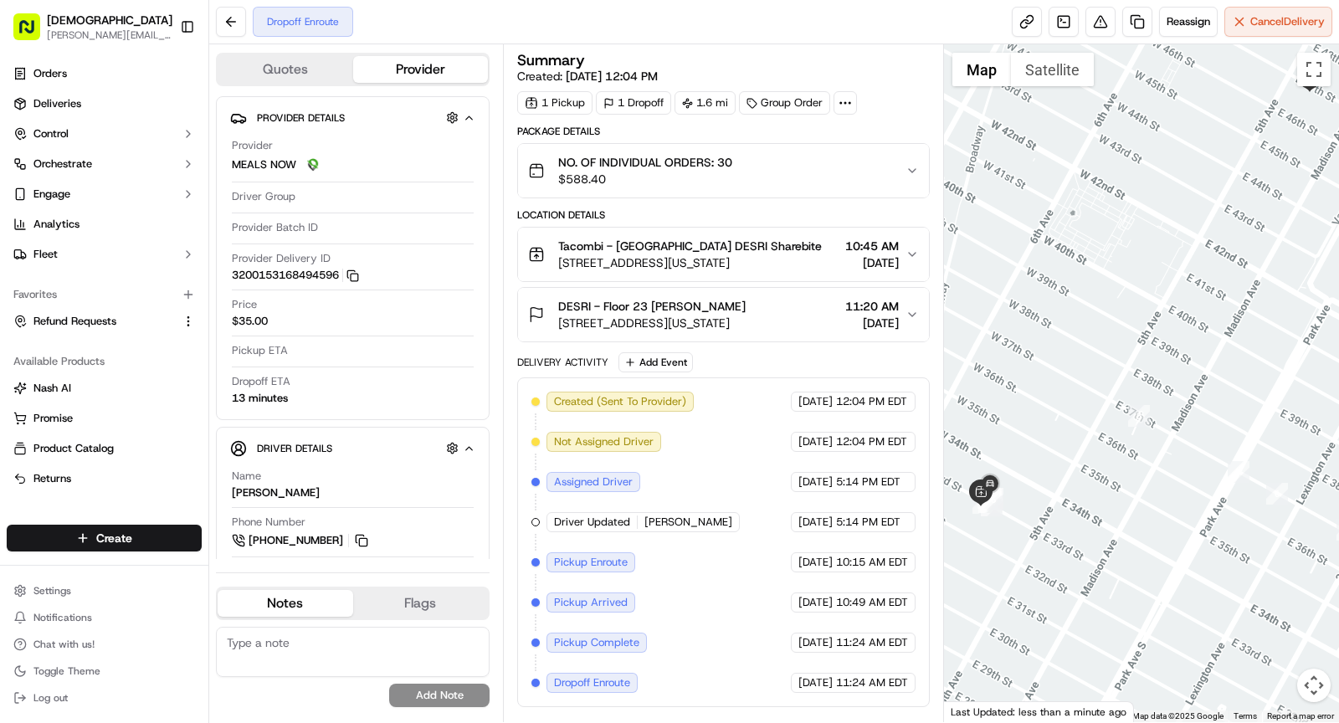
drag, startPoint x: 1005, startPoint y: 437, endPoint x: 990, endPoint y: 436, distance: 15.1
click at [990, 436] on div at bounding box center [1142, 383] width 396 height 678
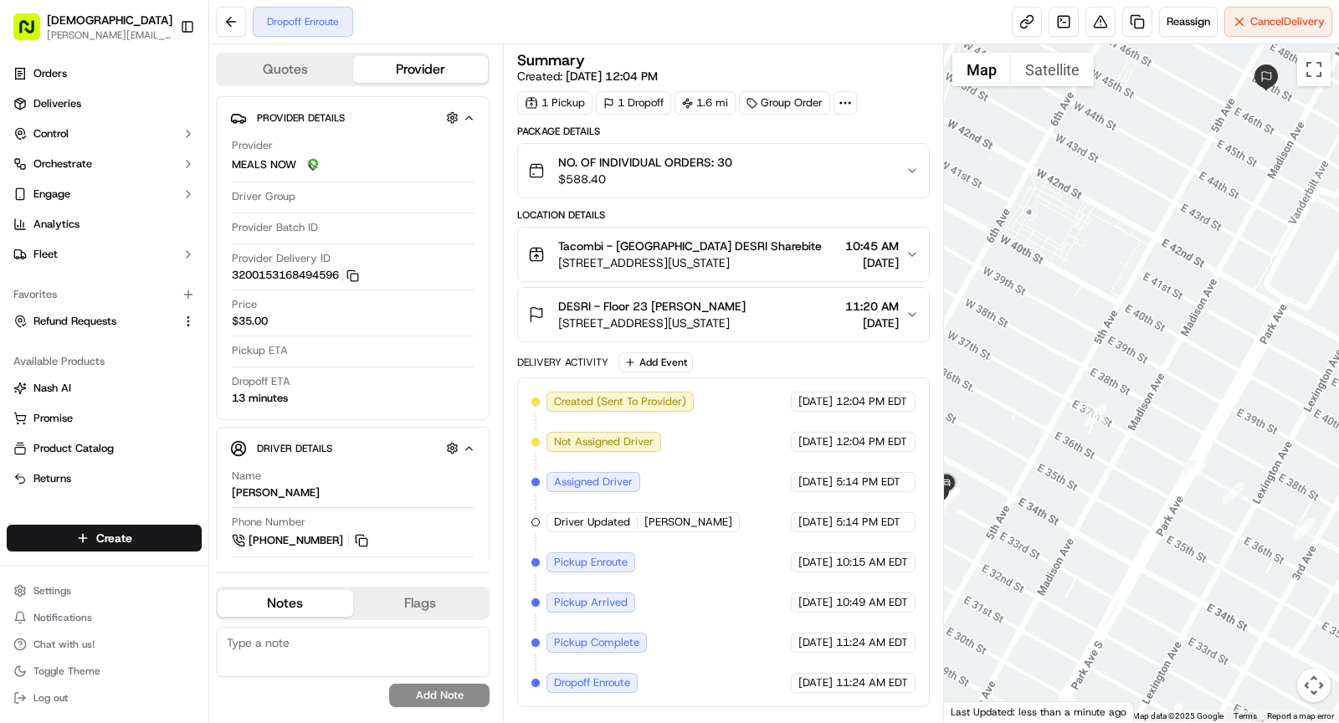
drag, startPoint x: 1020, startPoint y: 446, endPoint x: 982, endPoint y: 445, distance: 37.7
click at [980, 445] on div at bounding box center [1142, 383] width 396 height 678
click at [982, 445] on div at bounding box center [1142, 383] width 396 height 678
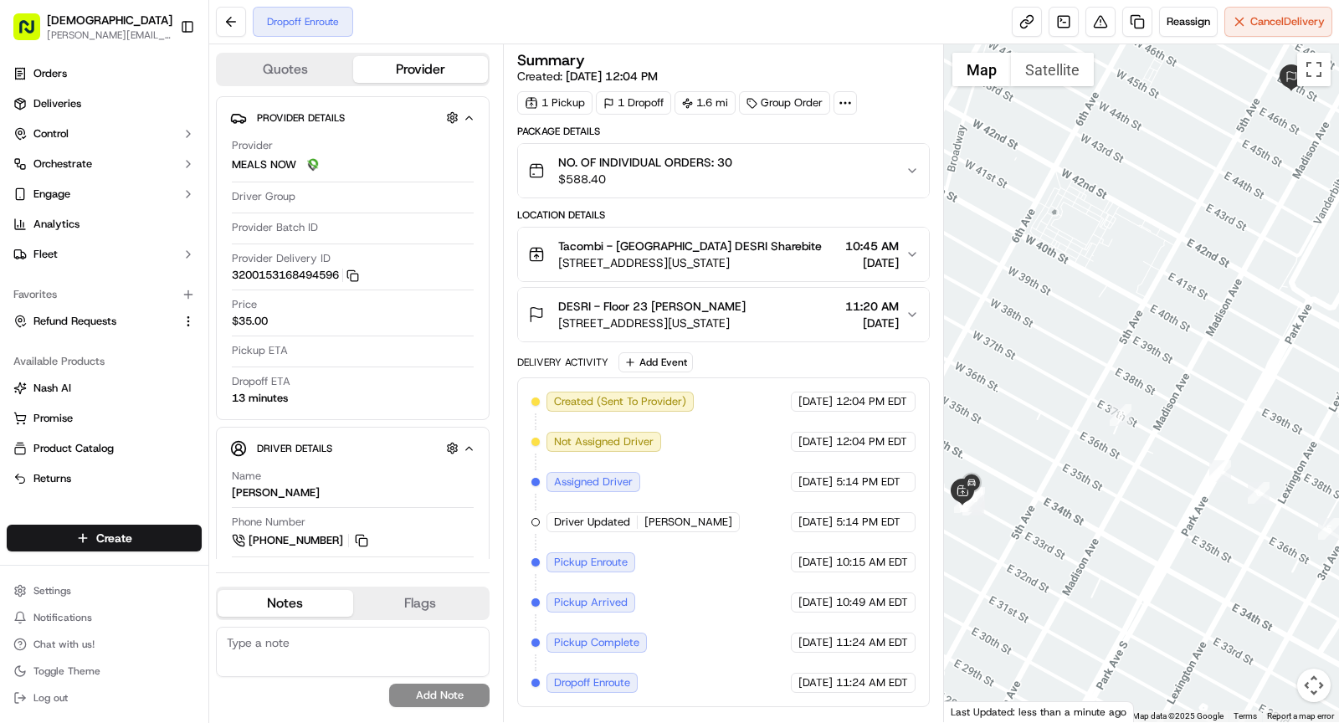
drag, startPoint x: 1016, startPoint y: 295, endPoint x: 1039, endPoint y: 295, distance: 23.4
click at [1039, 295] on div at bounding box center [1142, 383] width 396 height 678
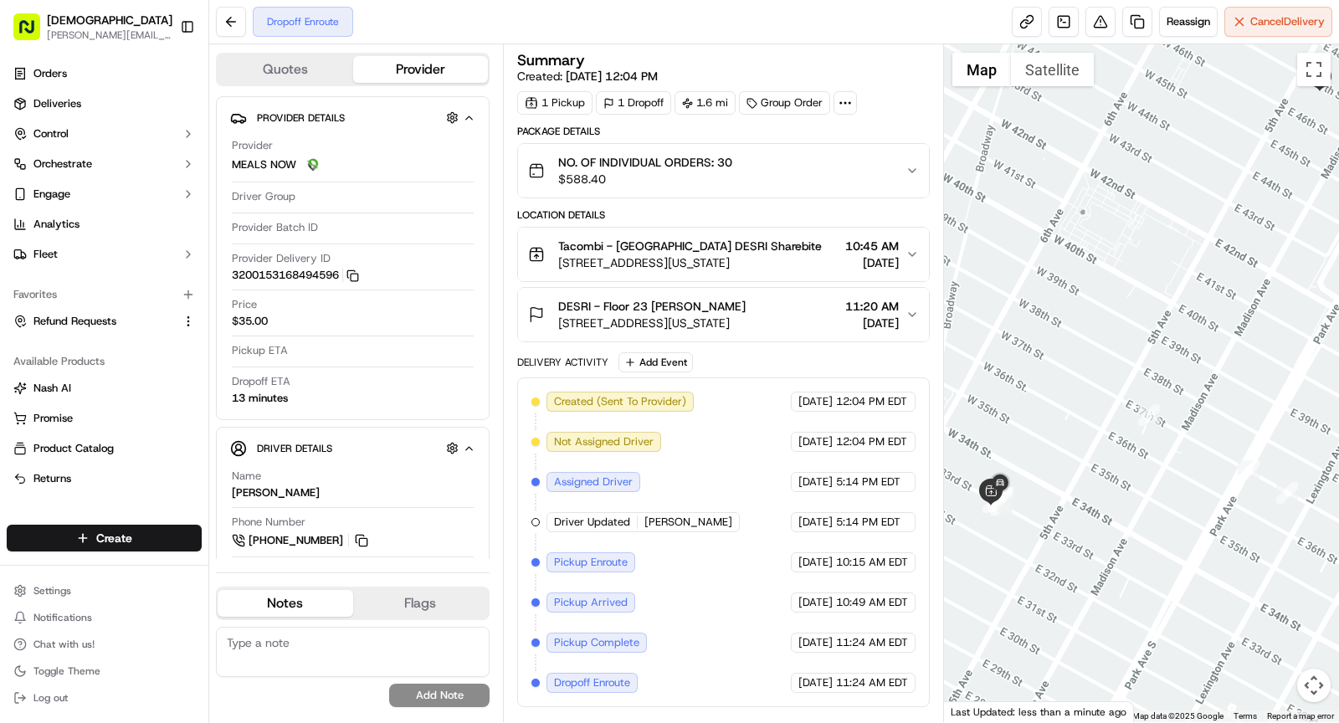
drag, startPoint x: 1014, startPoint y: 375, endPoint x: 1044, endPoint y: 374, distance: 29.3
click at [1044, 374] on div at bounding box center [1142, 383] width 396 height 678
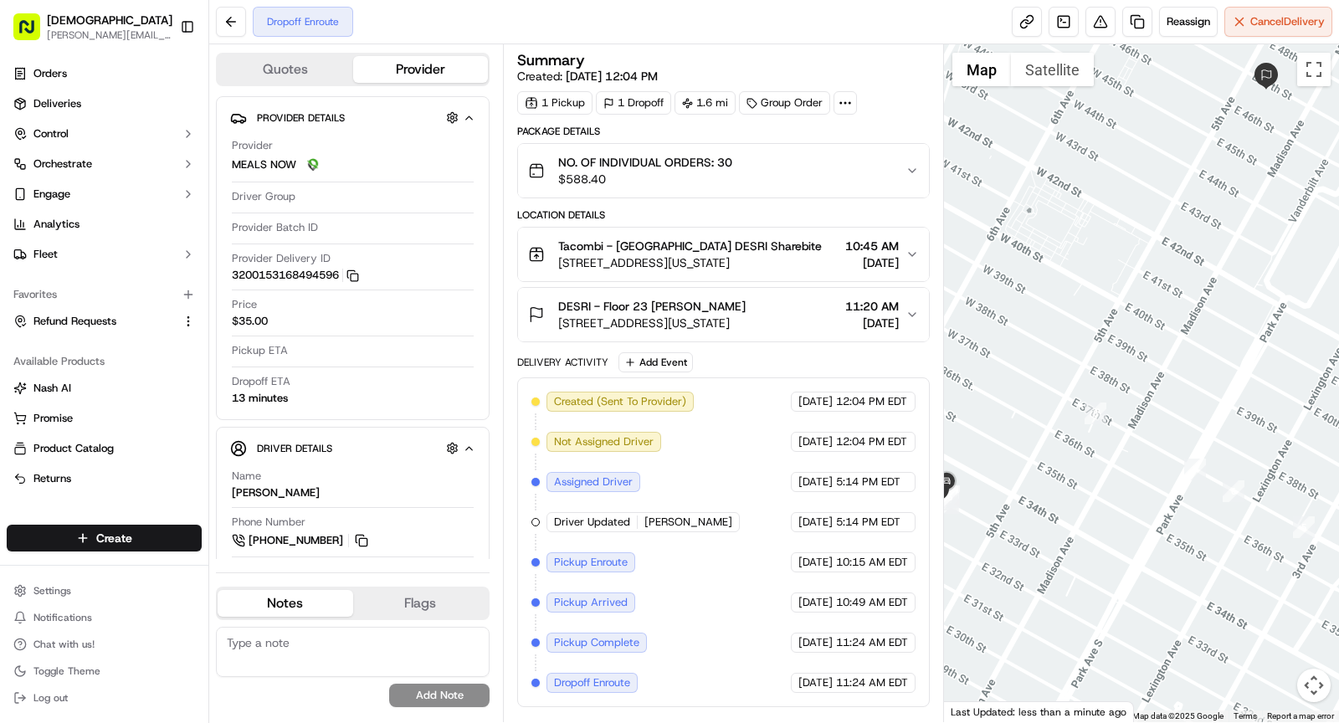
drag, startPoint x: 1045, startPoint y: 458, endPoint x: 1046, endPoint y: 490, distance: 32.6
click at [988, 455] on div at bounding box center [1142, 383] width 396 height 678
click at [926, 387] on div "Created (Sent To Provider) MEALS NOW [DATE] 12:04 PM EDT Not Assigned Driver ME…" at bounding box center [723, 542] width 413 height 330
click at [1044, 392] on div at bounding box center [1142, 383] width 396 height 678
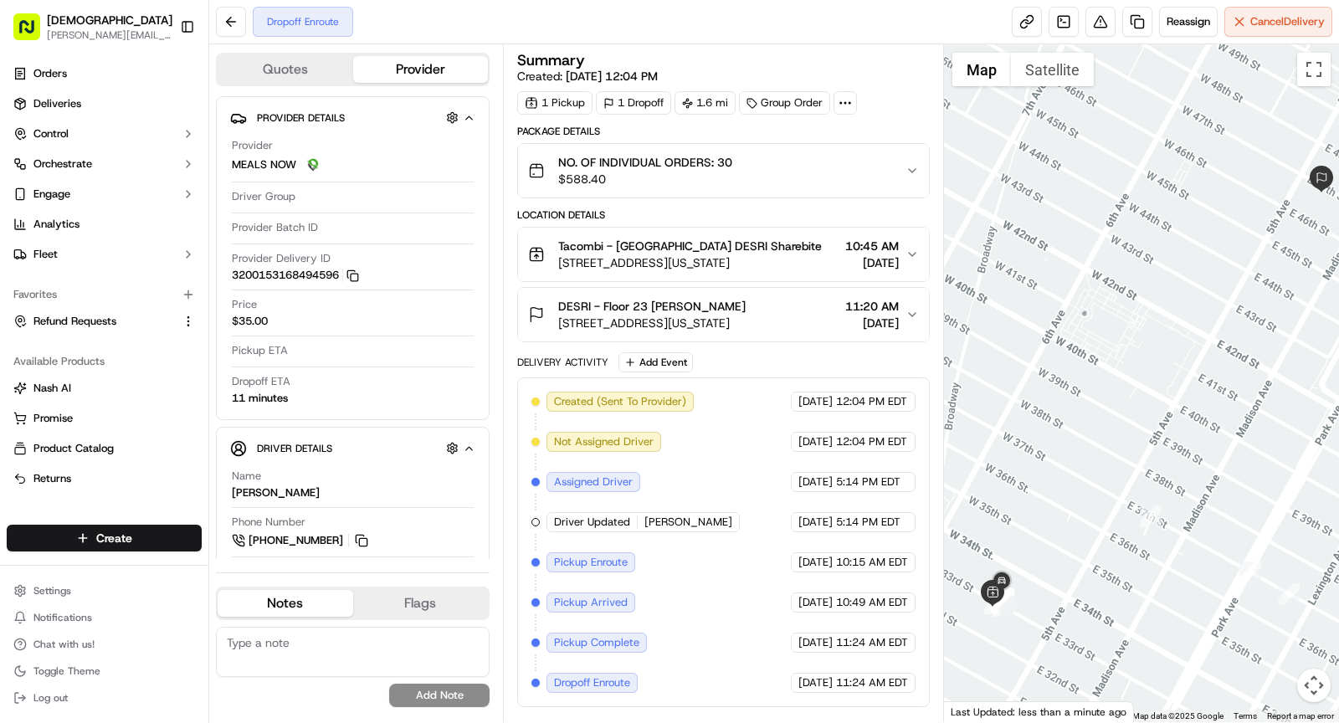
drag, startPoint x: 1038, startPoint y: 387, endPoint x: 1054, endPoint y: 503, distance: 116.6
click at [1049, 503] on div at bounding box center [1142, 383] width 396 height 678
drag, startPoint x: 1029, startPoint y: 259, endPoint x: 1047, endPoint y: 249, distance: 19.8
click at [1032, 251] on div at bounding box center [1142, 383] width 396 height 678
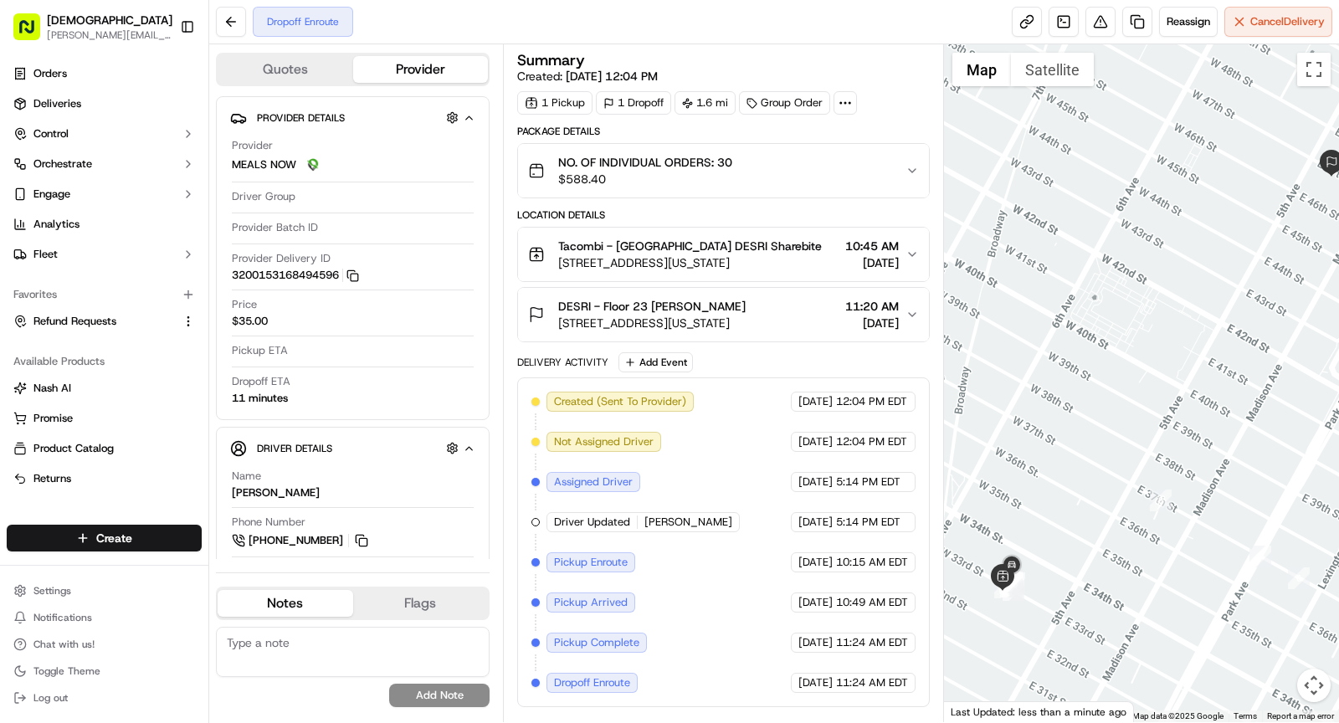
drag, startPoint x: 1070, startPoint y: 334, endPoint x: 1079, endPoint y: 320, distance: 16.5
click at [1079, 320] on div at bounding box center [1142, 383] width 396 height 678
click at [1080, 479] on div at bounding box center [1142, 383] width 396 height 678
drag, startPoint x: 1049, startPoint y: 393, endPoint x: 1135, endPoint y: 411, distance: 87.1
click at [1135, 411] on div at bounding box center [1142, 383] width 396 height 678
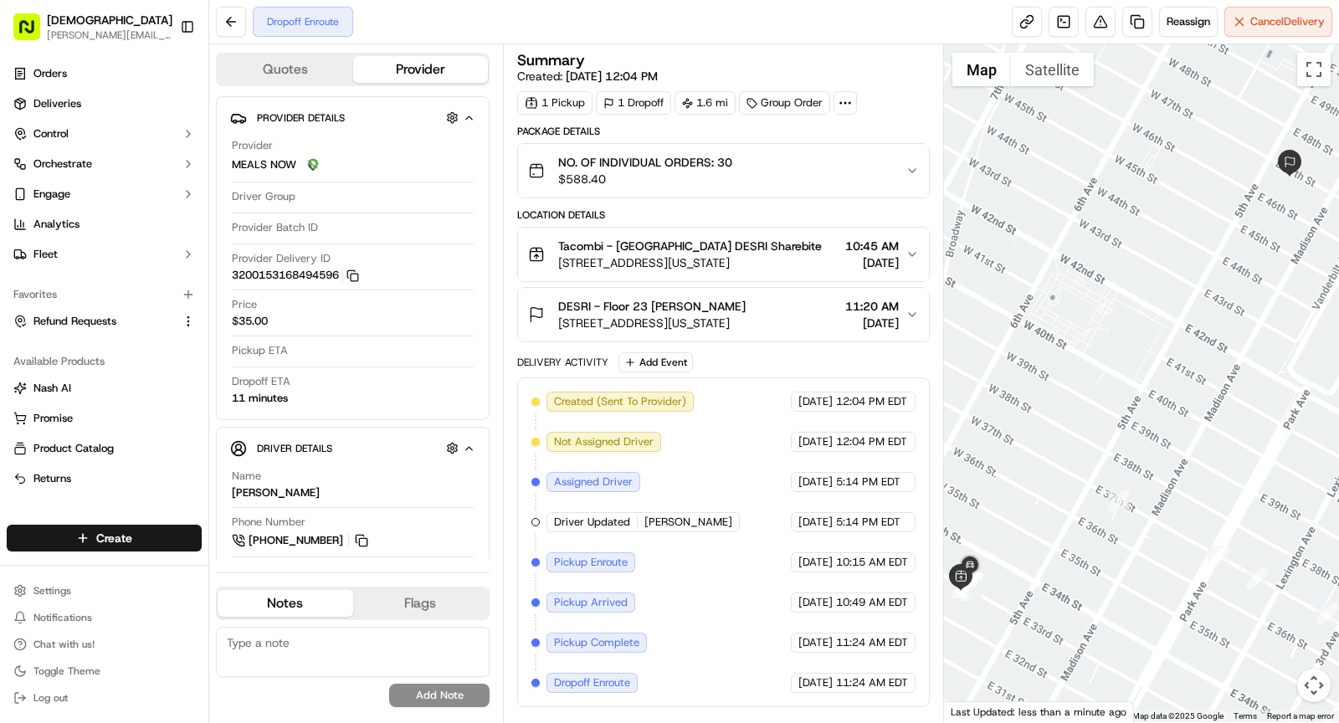
drag, startPoint x: 1148, startPoint y: 418, endPoint x: 1111, endPoint y: 415, distance: 37.0
click at [1111, 415] on div at bounding box center [1142, 383] width 396 height 678
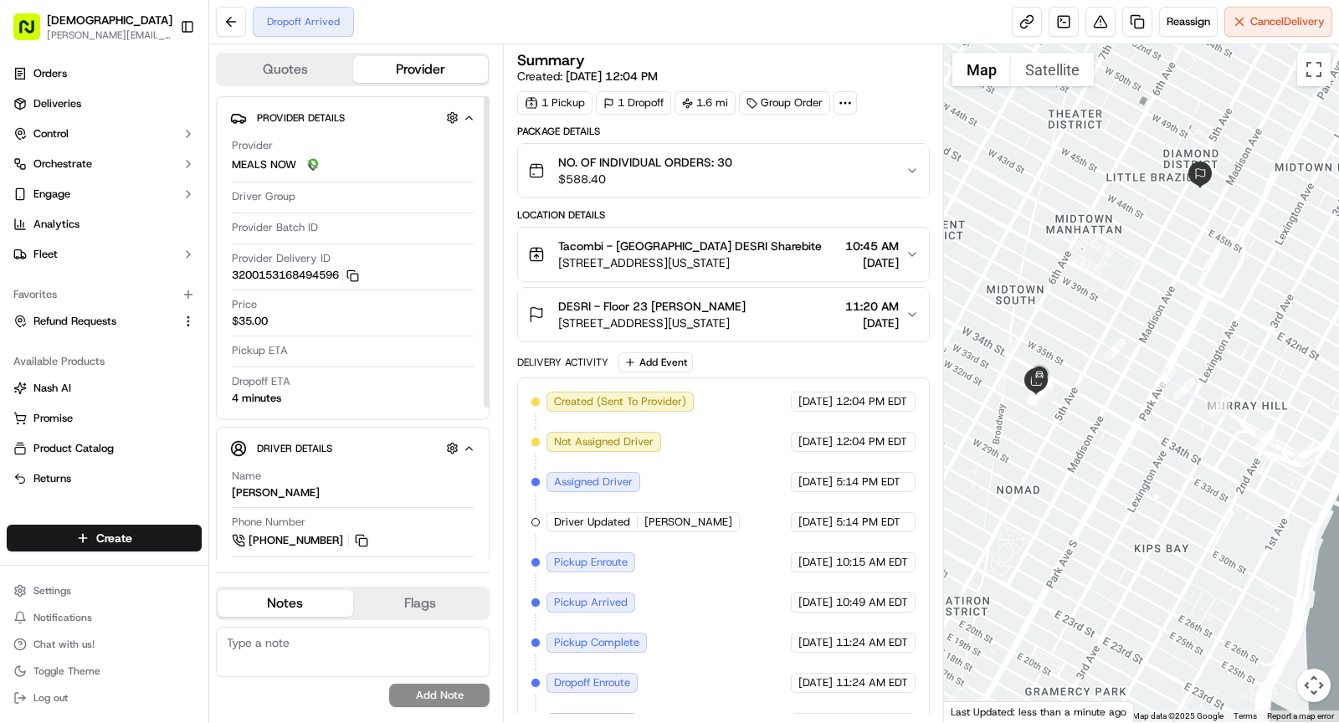
scroll to position [22, 0]
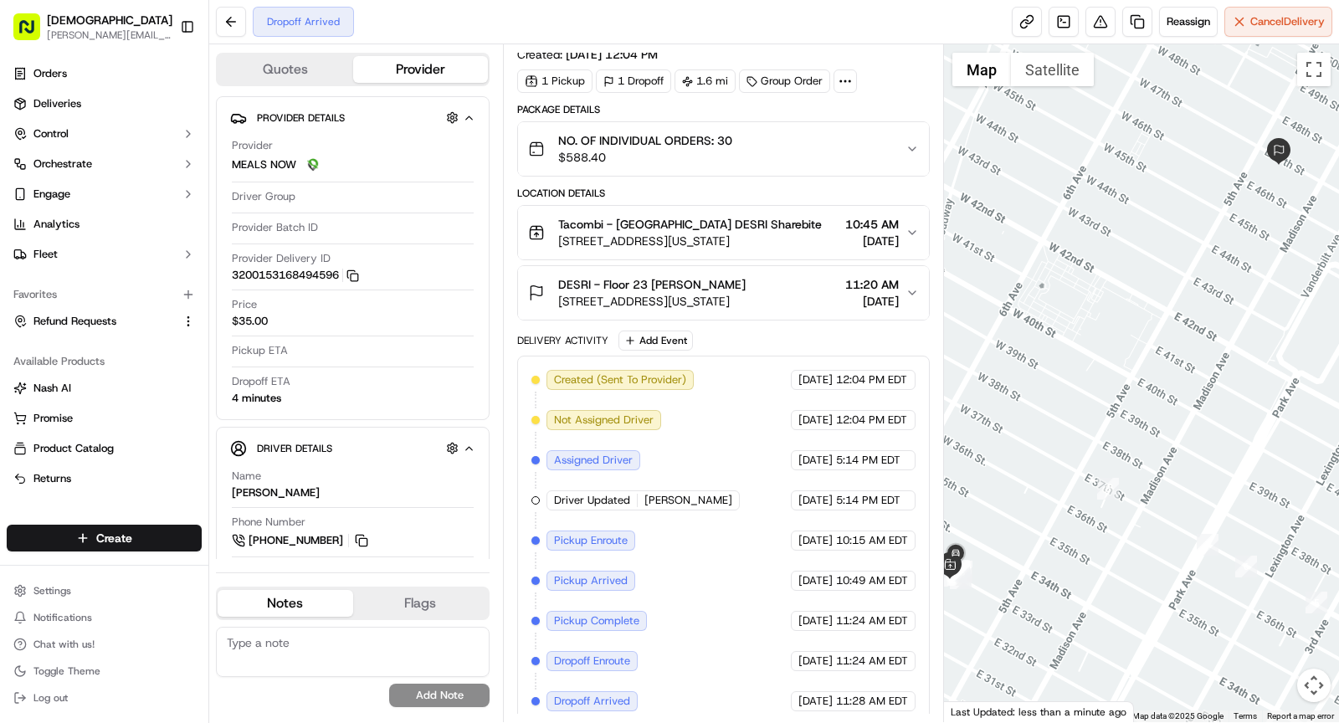
drag, startPoint x: 1039, startPoint y: 433, endPoint x: 936, endPoint y: 665, distance: 253.6
click at [936, 665] on div "Quotes Provider Provider Details Provider MEALS NOW Driver Group Provider Batch…" at bounding box center [774, 383] width 1130 height 678
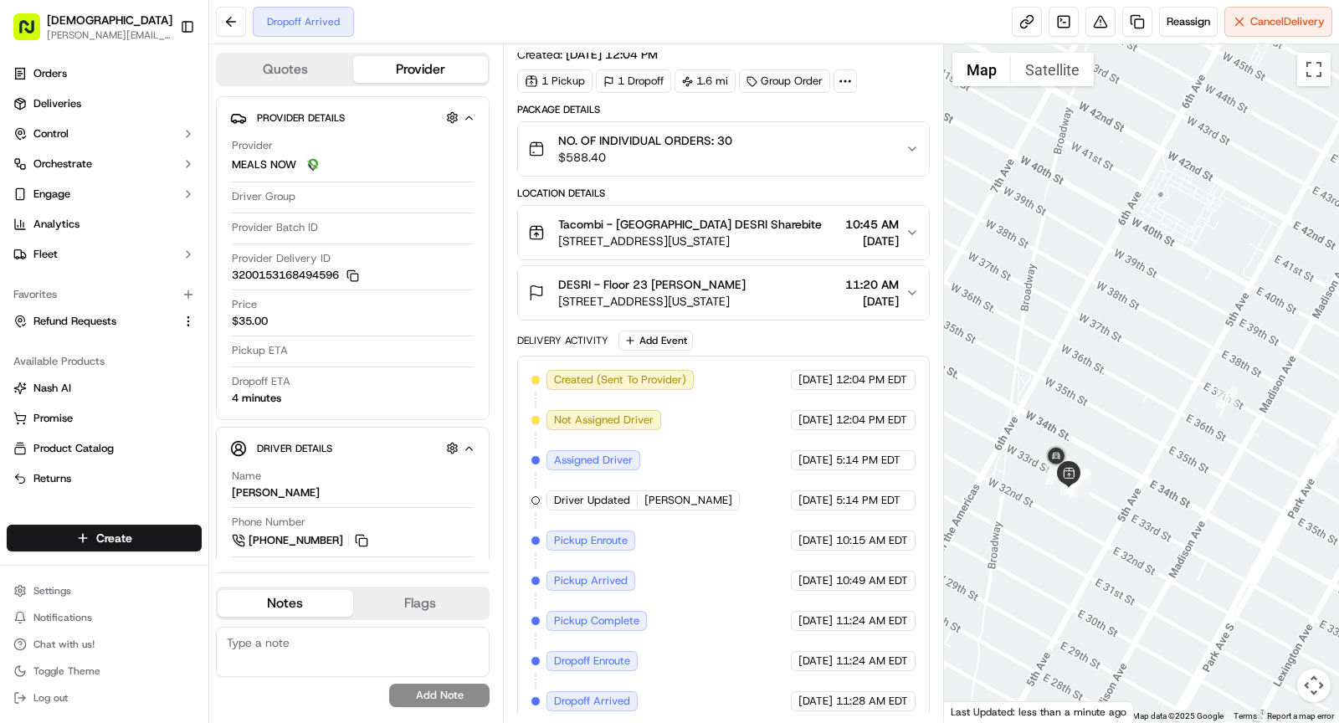
drag, startPoint x: 1052, startPoint y: 319, endPoint x: 1213, endPoint y: 243, distance: 178.6
click at [1213, 243] on div at bounding box center [1142, 383] width 396 height 678
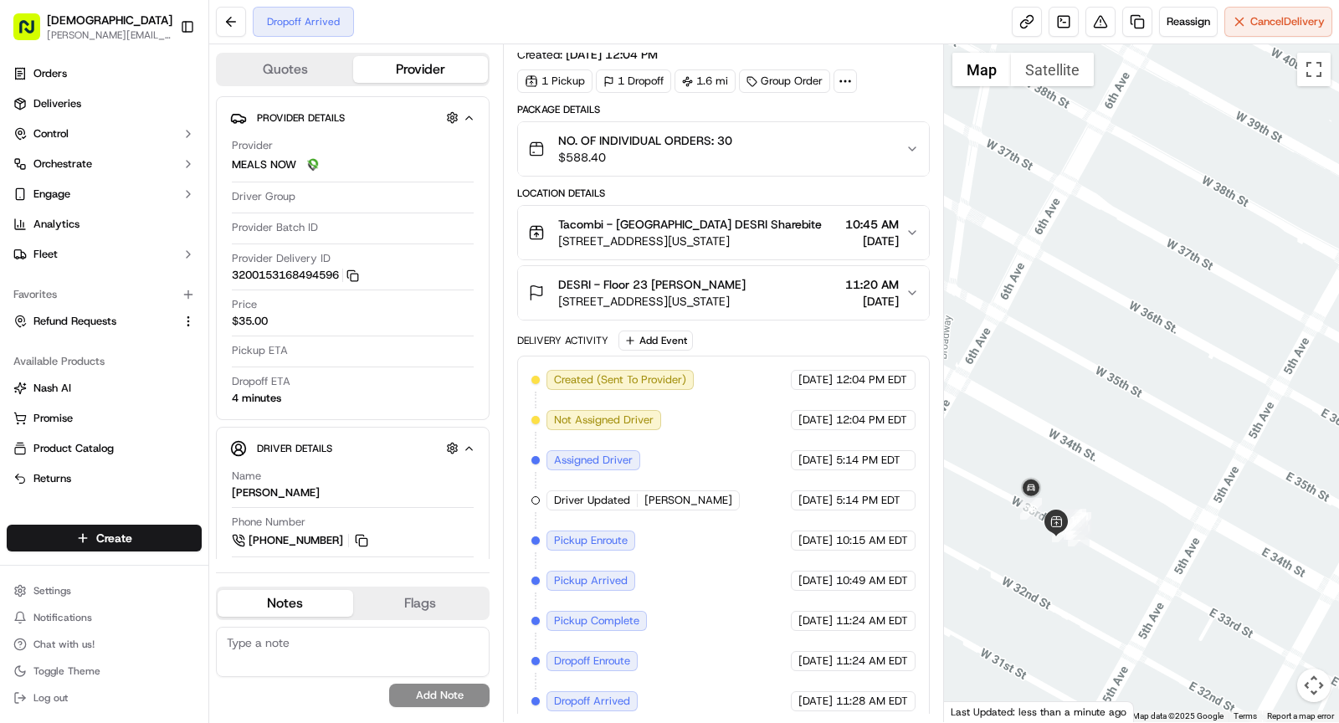
click at [1141, 449] on div at bounding box center [1142, 383] width 396 height 678
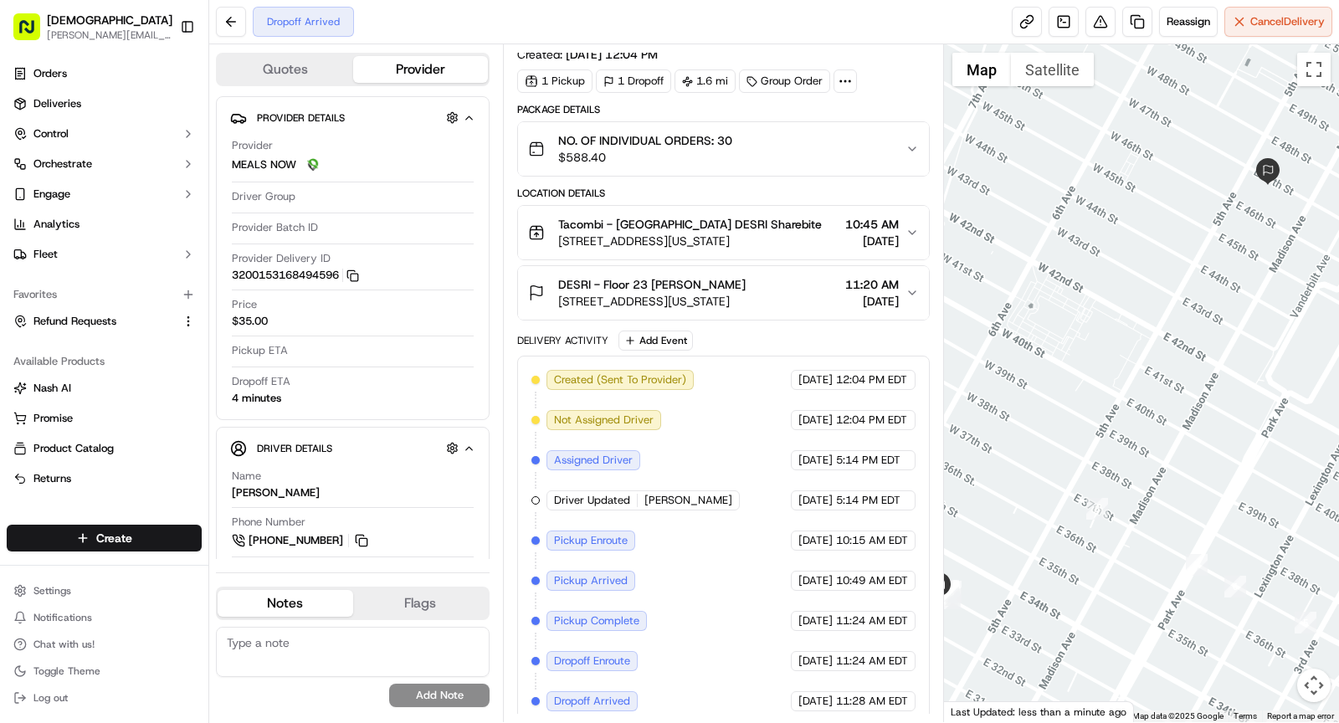
drag, startPoint x: 1167, startPoint y: 439, endPoint x: 1028, endPoint y: 497, distance: 151.5
click at [1028, 497] on div at bounding box center [1142, 383] width 396 height 678
drag, startPoint x: 1054, startPoint y: 323, endPoint x: 1123, endPoint y: 302, distance: 71.7
click at [1126, 302] on div at bounding box center [1142, 383] width 396 height 678
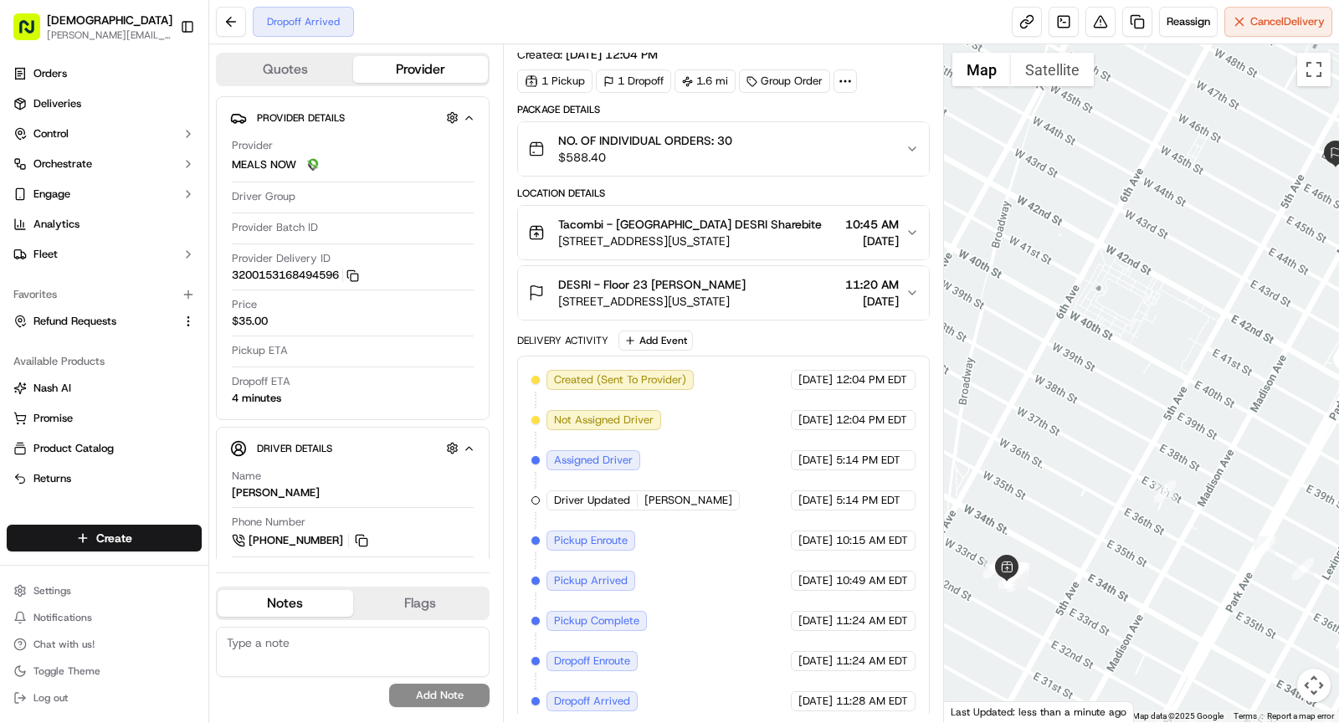
drag, startPoint x: 1043, startPoint y: 195, endPoint x: 1111, endPoint y: 183, distance: 69.6
click at [1111, 183] on div at bounding box center [1142, 383] width 396 height 678
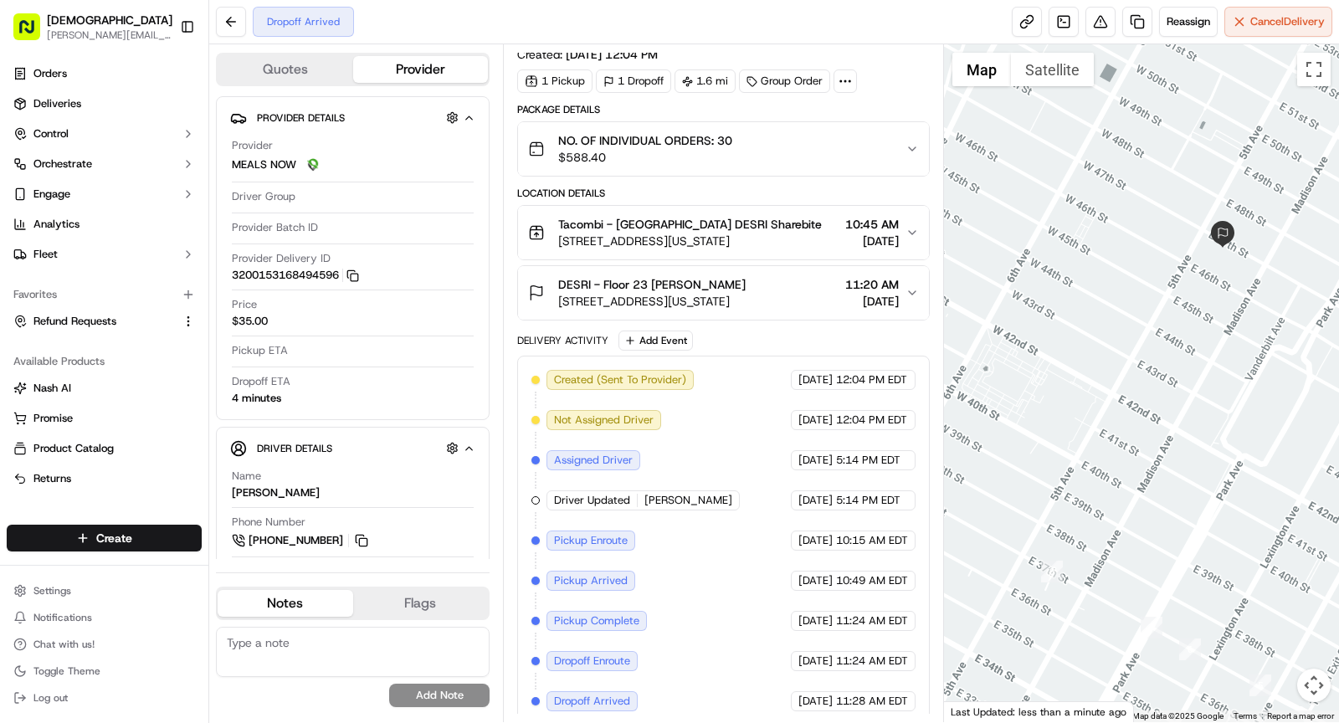
drag, startPoint x: 1023, startPoint y: 508, endPoint x: 935, endPoint y: 550, distance: 97.3
click at [935, 550] on div "Quotes Provider Provider Details Provider MEALS NOW Driver Group Provider Batch…" at bounding box center [774, 383] width 1130 height 678
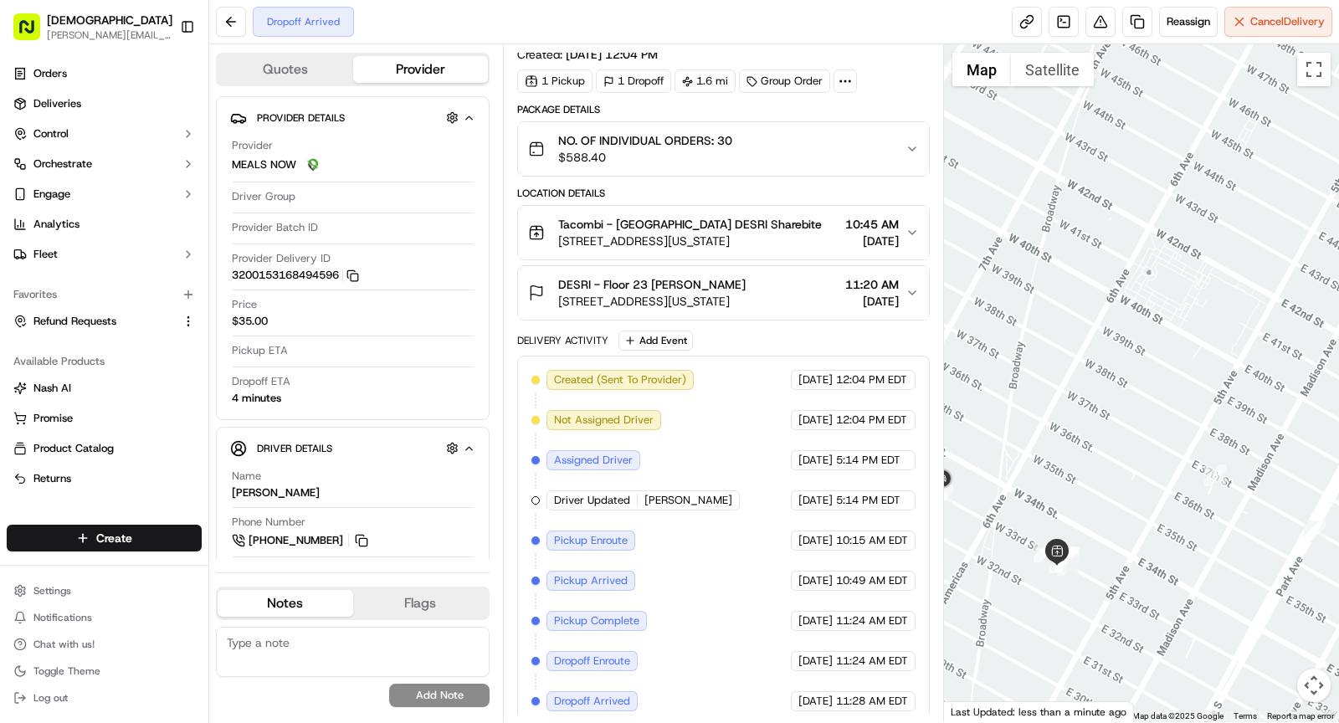
scroll to position [0, 0]
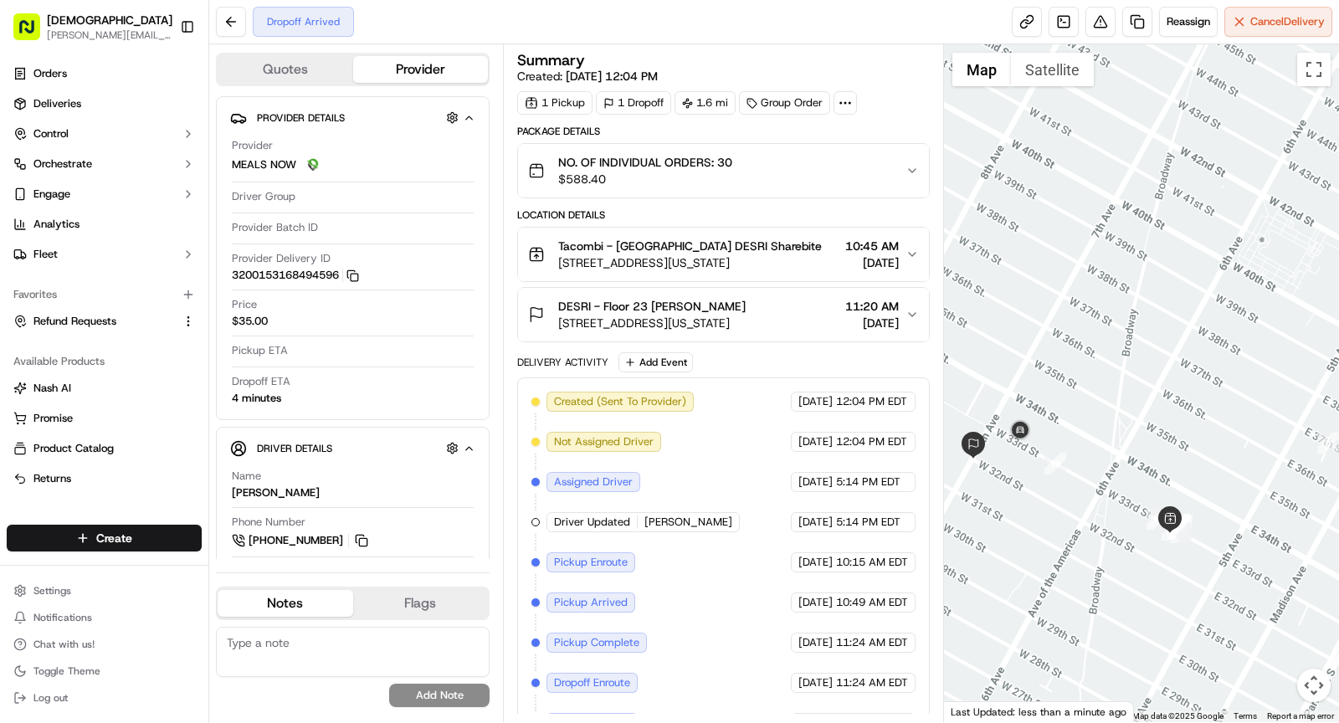
drag, startPoint x: 1003, startPoint y: 452, endPoint x: 1116, endPoint y: 419, distance: 117.6
click at [1116, 419] on div at bounding box center [1142, 383] width 396 height 678
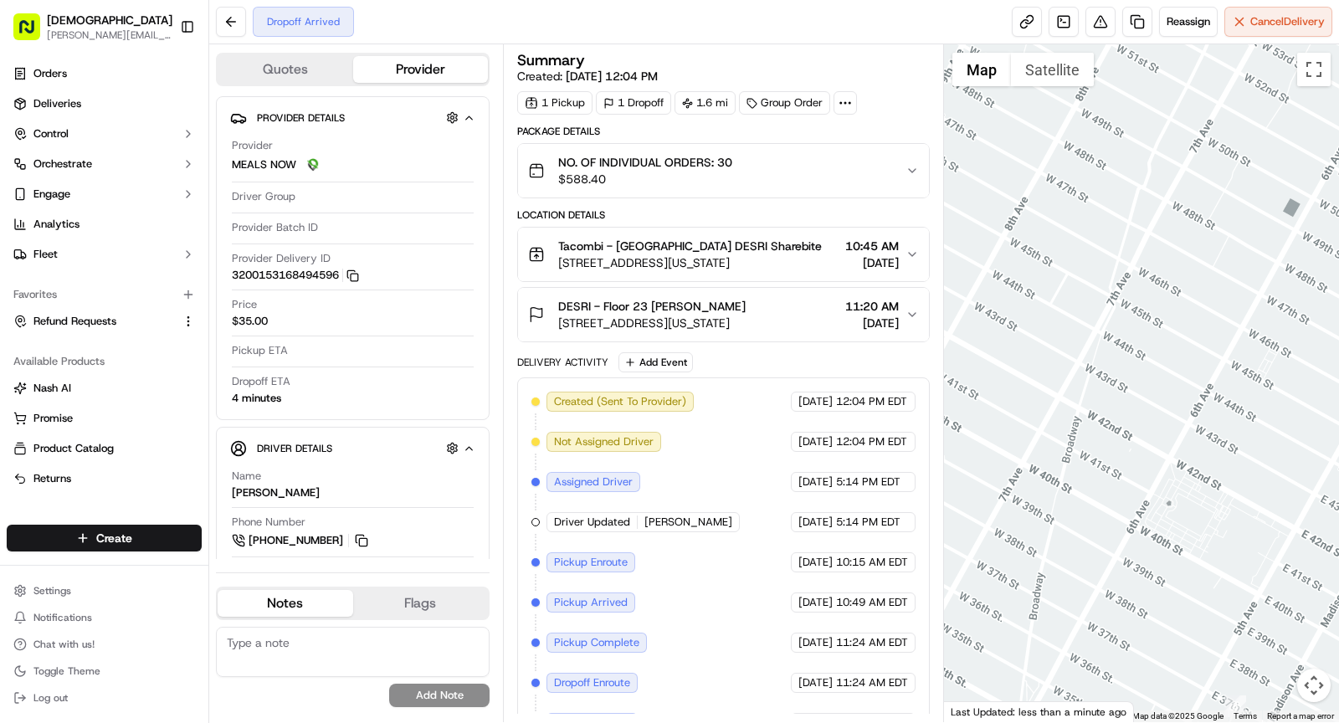
drag, startPoint x: 1090, startPoint y: 453, endPoint x: 1131, endPoint y: 429, distance: 47.2
click at [1000, 716] on div "← Move left → Move right ↑ Move up ↓ Move down + Zoom in - Zoom out Home Jump l…" at bounding box center [1142, 383] width 396 height 678
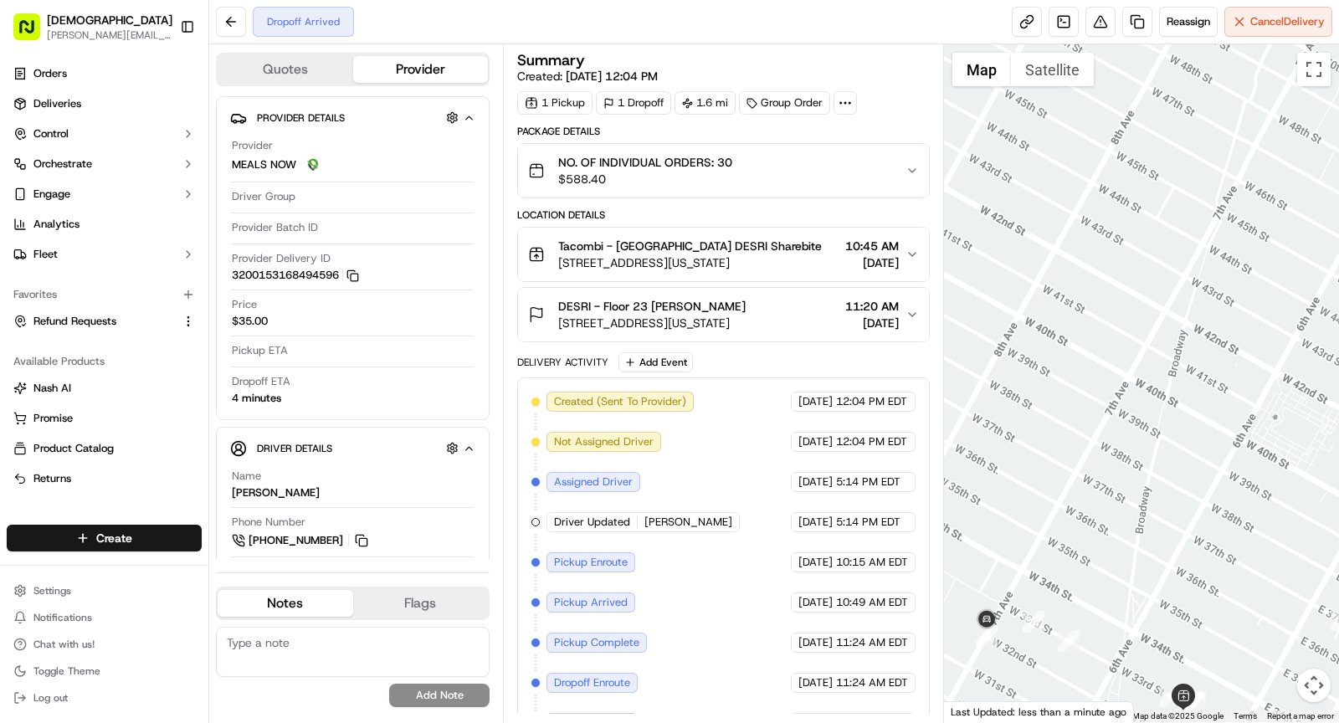
drag, startPoint x: 1173, startPoint y: 380, endPoint x: 1295, endPoint y: 296, distance: 147.4
click at [1295, 296] on div at bounding box center [1142, 383] width 396 height 678
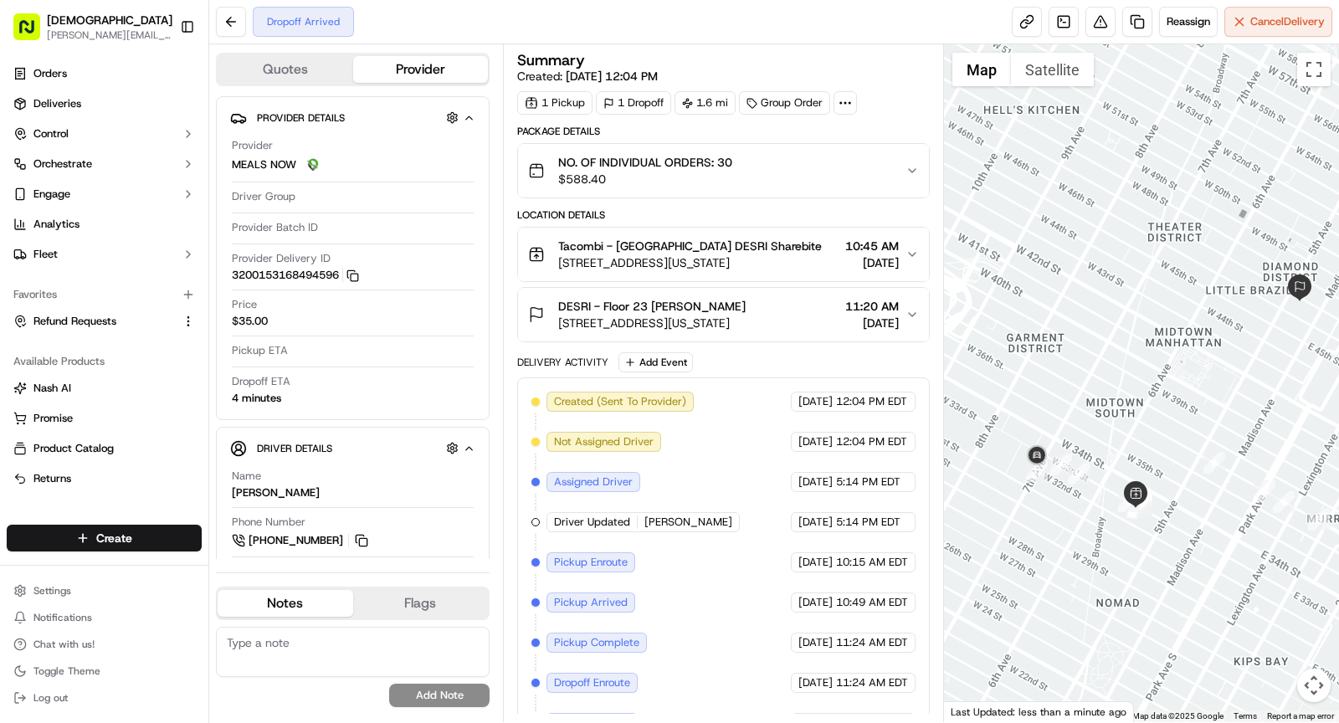
drag, startPoint x: 1226, startPoint y: 384, endPoint x: 1070, endPoint y: 454, distance: 170.4
click at [1070, 454] on div at bounding box center [1142, 383] width 396 height 678
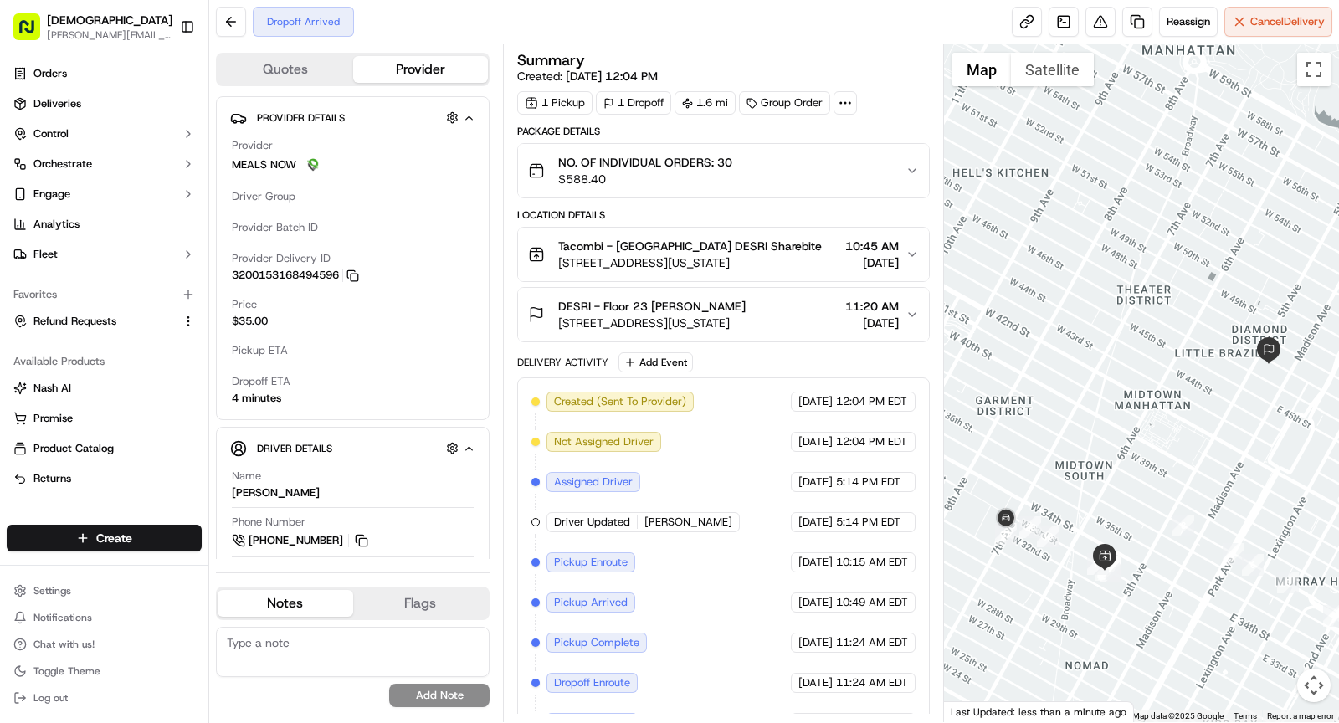
drag, startPoint x: 1069, startPoint y: 471, endPoint x: 1081, endPoint y: 469, distance: 12.0
click at [1083, 471] on div at bounding box center [1142, 383] width 396 height 678
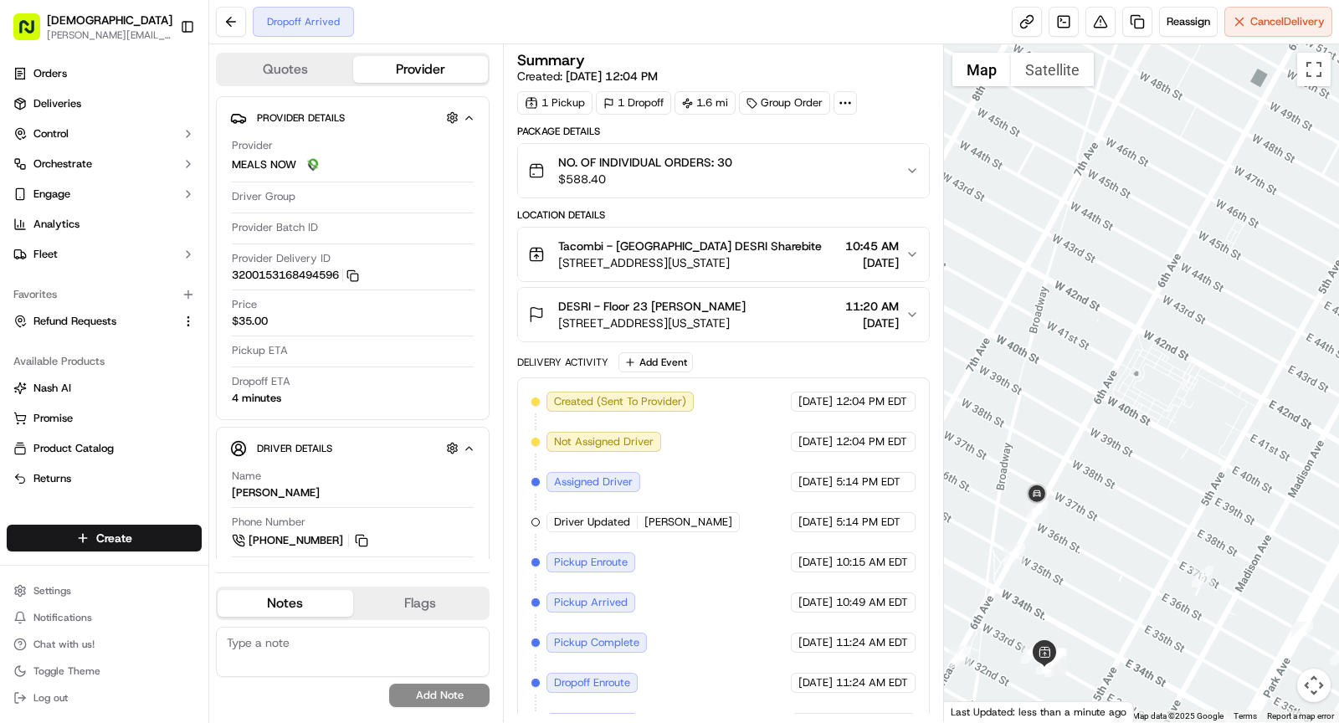
drag, startPoint x: 1154, startPoint y: 517, endPoint x: 1055, endPoint y: 479, distance: 106.0
click at [1055, 479] on div at bounding box center [1142, 383] width 396 height 678
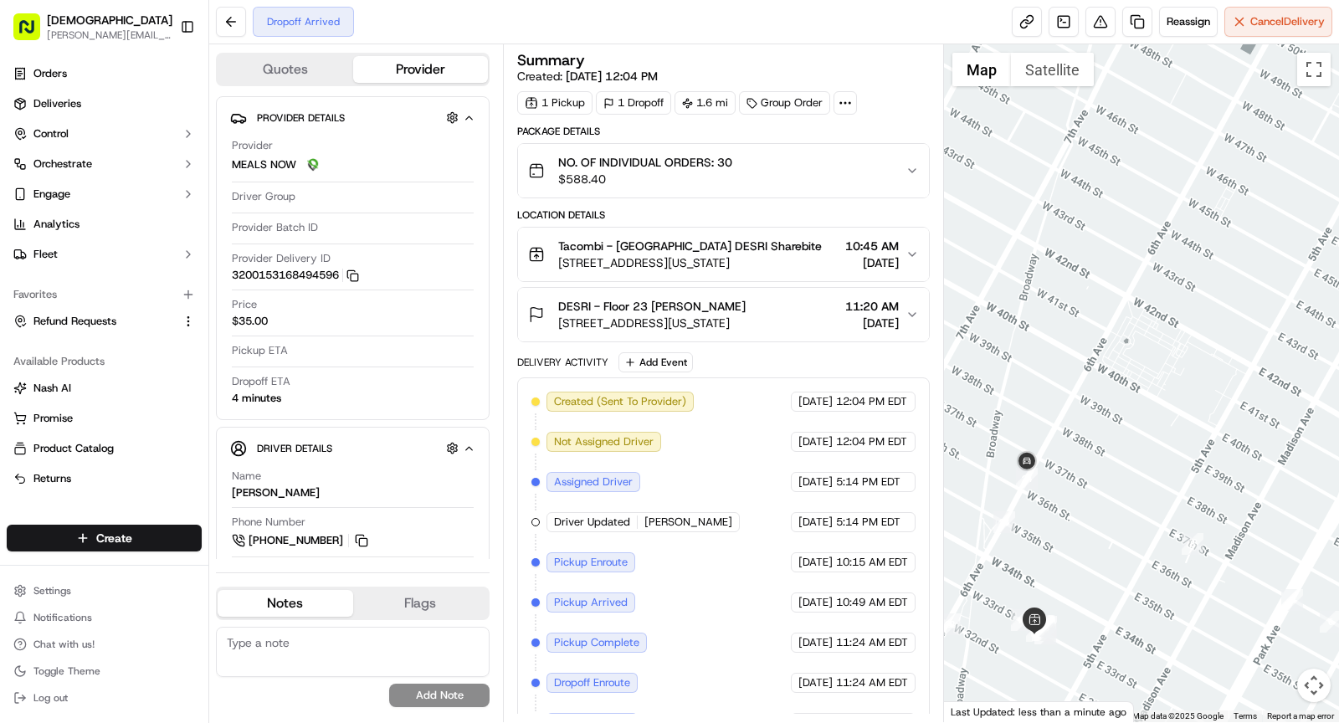
drag, startPoint x: 1198, startPoint y: 421, endPoint x: 1295, endPoint y: 430, distance: 96.7
click at [1295, 430] on div at bounding box center [1142, 383] width 396 height 678
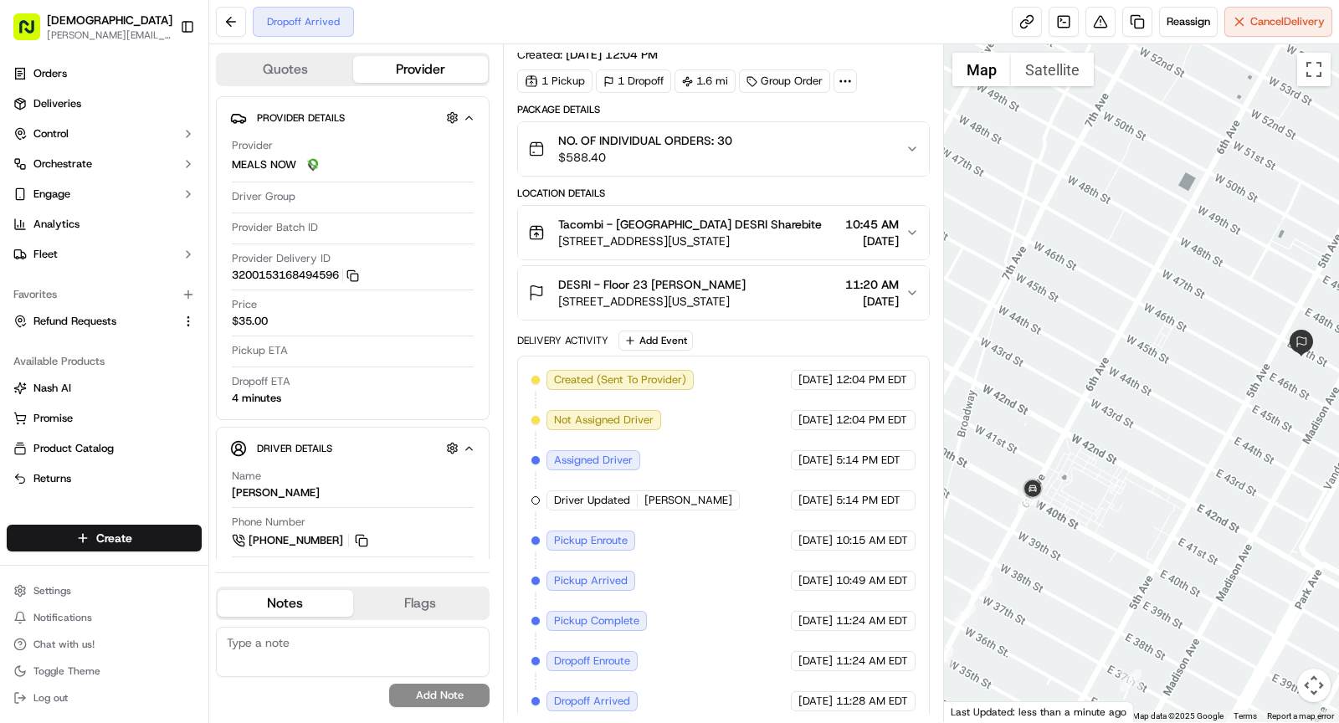
drag, startPoint x: 1105, startPoint y: 230, endPoint x: 1062, endPoint y: 372, distance: 147.7
click at [1029, 367] on div at bounding box center [1142, 383] width 396 height 678
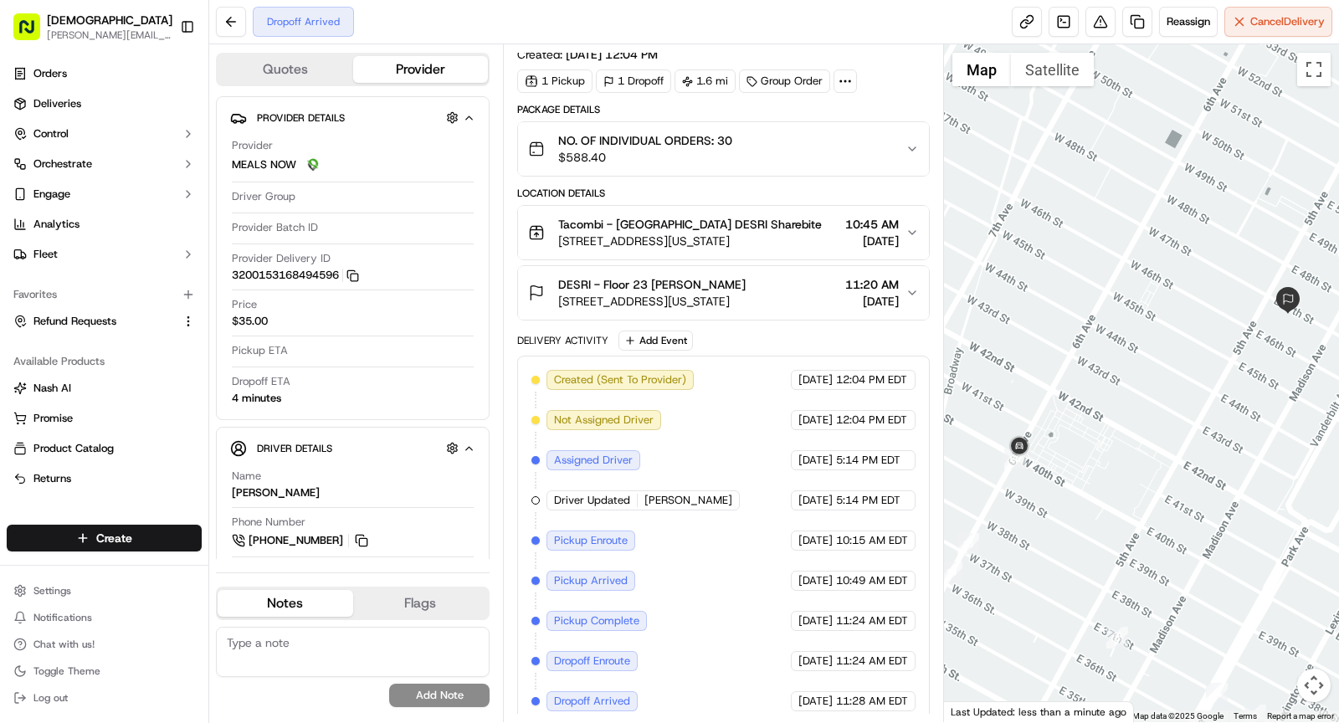
drag, startPoint x: 1183, startPoint y: 344, endPoint x: 1172, endPoint y: 308, distance: 37.8
click at [1174, 304] on div at bounding box center [1142, 383] width 396 height 678
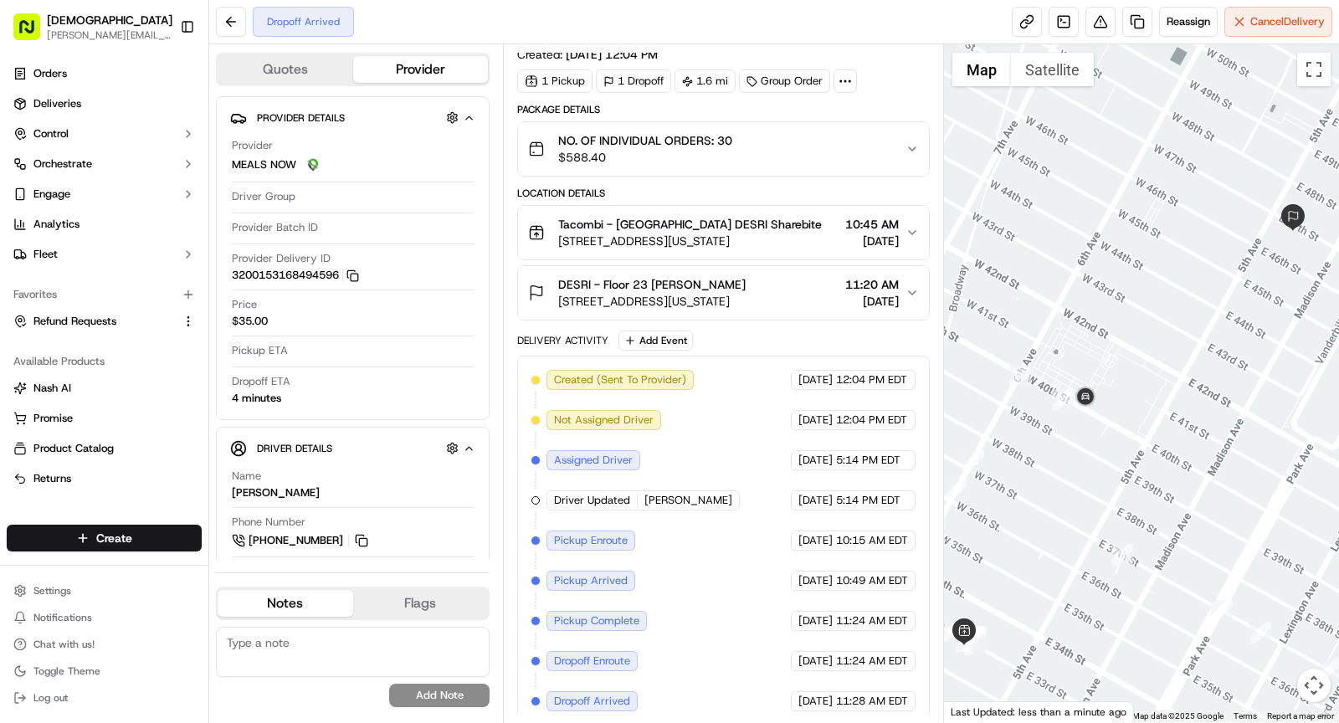
drag, startPoint x: 1119, startPoint y: 455, endPoint x: 1108, endPoint y: 374, distance: 81.9
click at [1108, 374] on div at bounding box center [1142, 383] width 396 height 678
drag, startPoint x: 1025, startPoint y: 437, endPoint x: 1064, endPoint y: 444, distance: 40.0
click at [1064, 444] on div at bounding box center [1142, 383] width 396 height 678
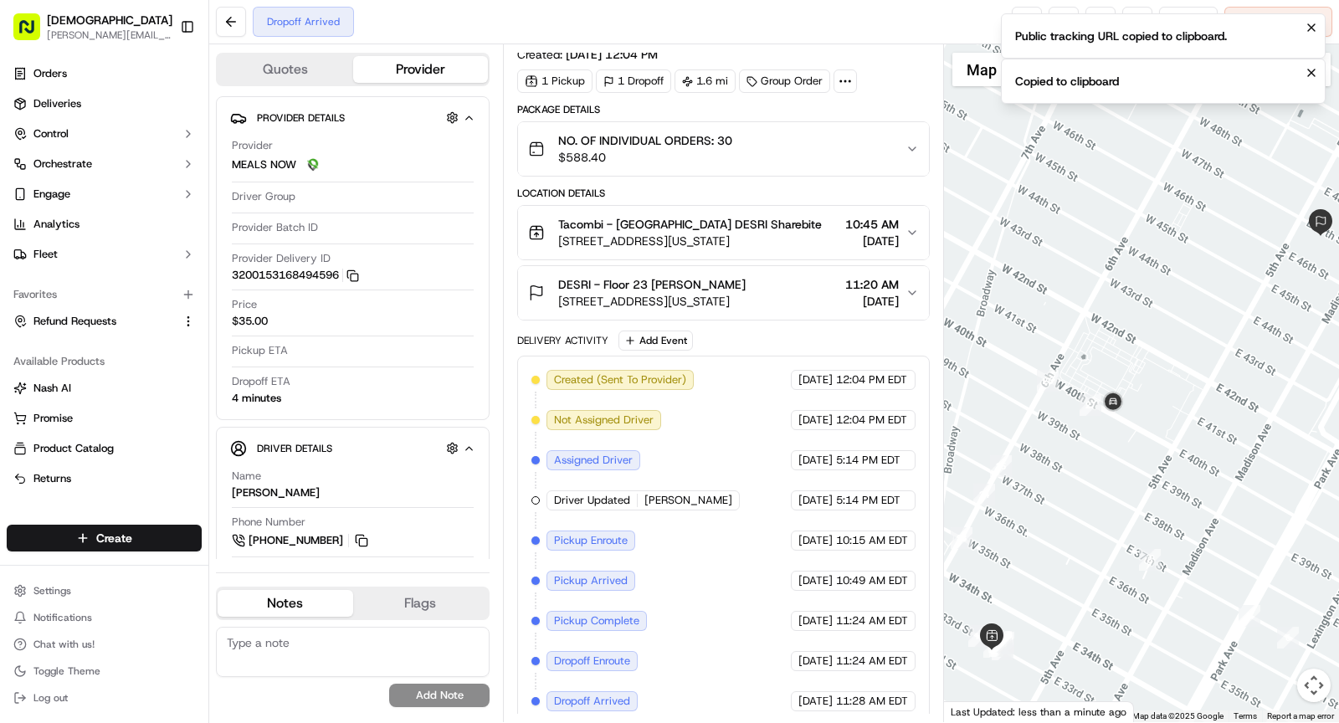
drag, startPoint x: 1137, startPoint y: 366, endPoint x: 1126, endPoint y: 332, distance: 35.5
click at [1118, 356] on div at bounding box center [1142, 383] width 396 height 678
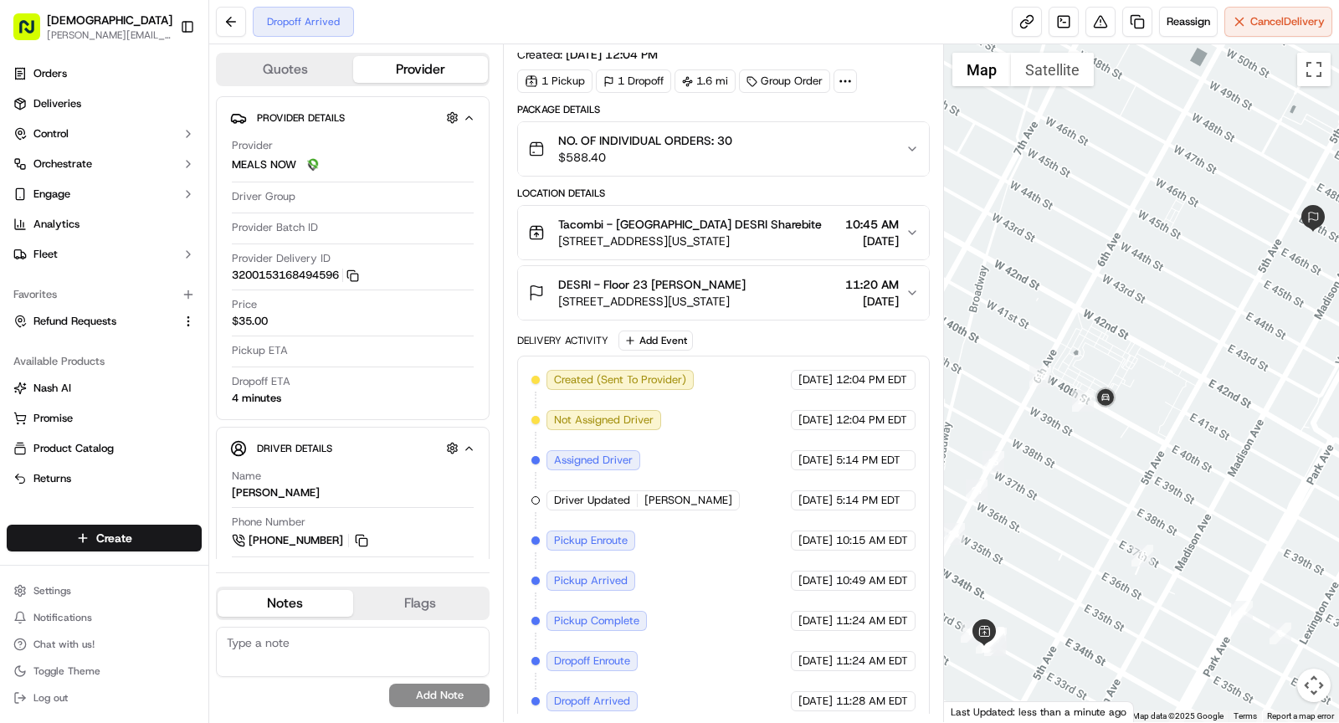
click at [1174, 260] on div at bounding box center [1142, 383] width 396 height 678
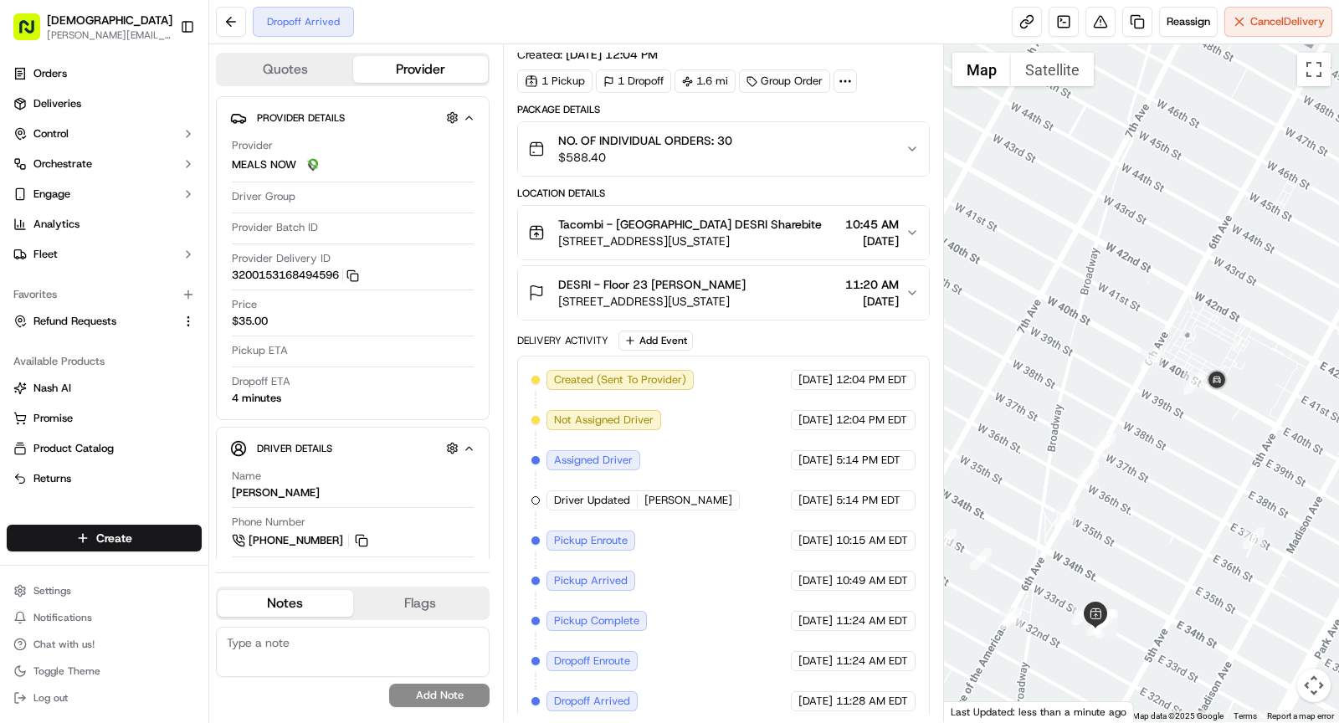
drag, startPoint x: 1133, startPoint y: 394, endPoint x: 1236, endPoint y: 373, distance: 105.0
click at [1236, 373] on div at bounding box center [1142, 383] width 396 height 678
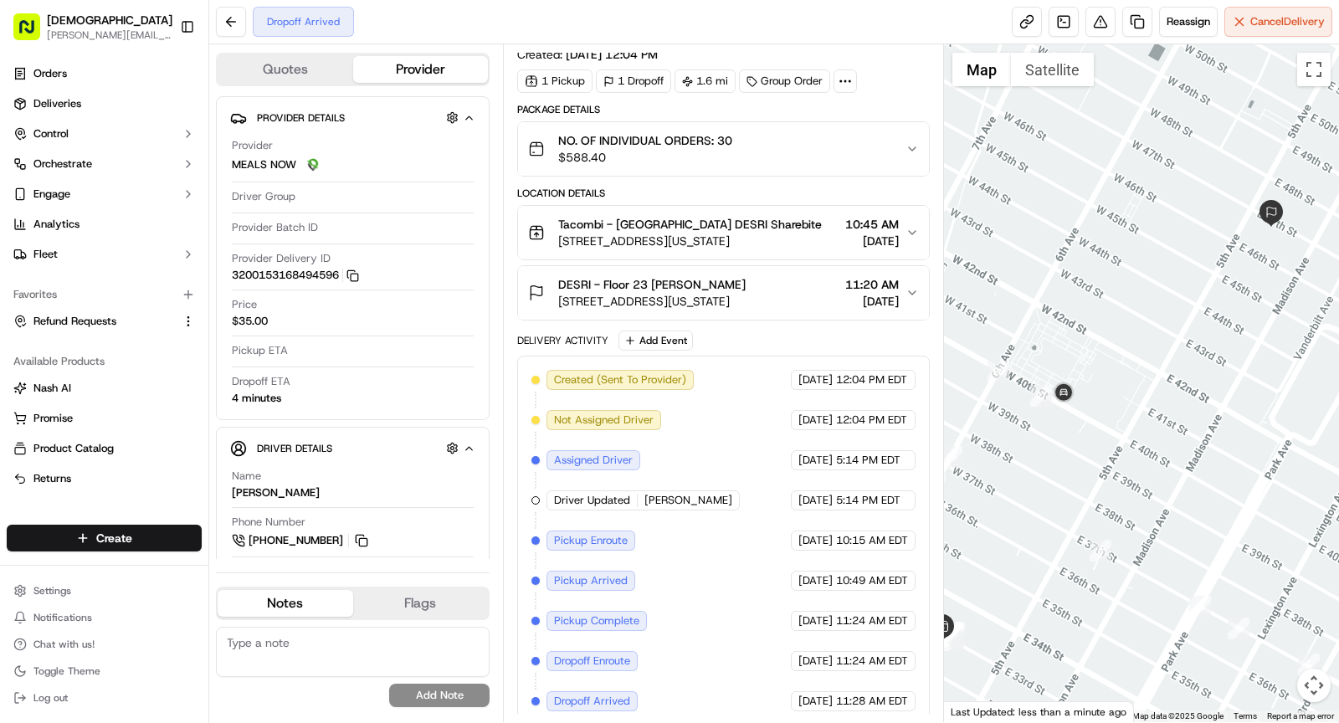
drag, startPoint x: 1233, startPoint y: 407, endPoint x: 1076, endPoint y: 420, distance: 157.1
click at [1076, 421] on div at bounding box center [1142, 383] width 396 height 678
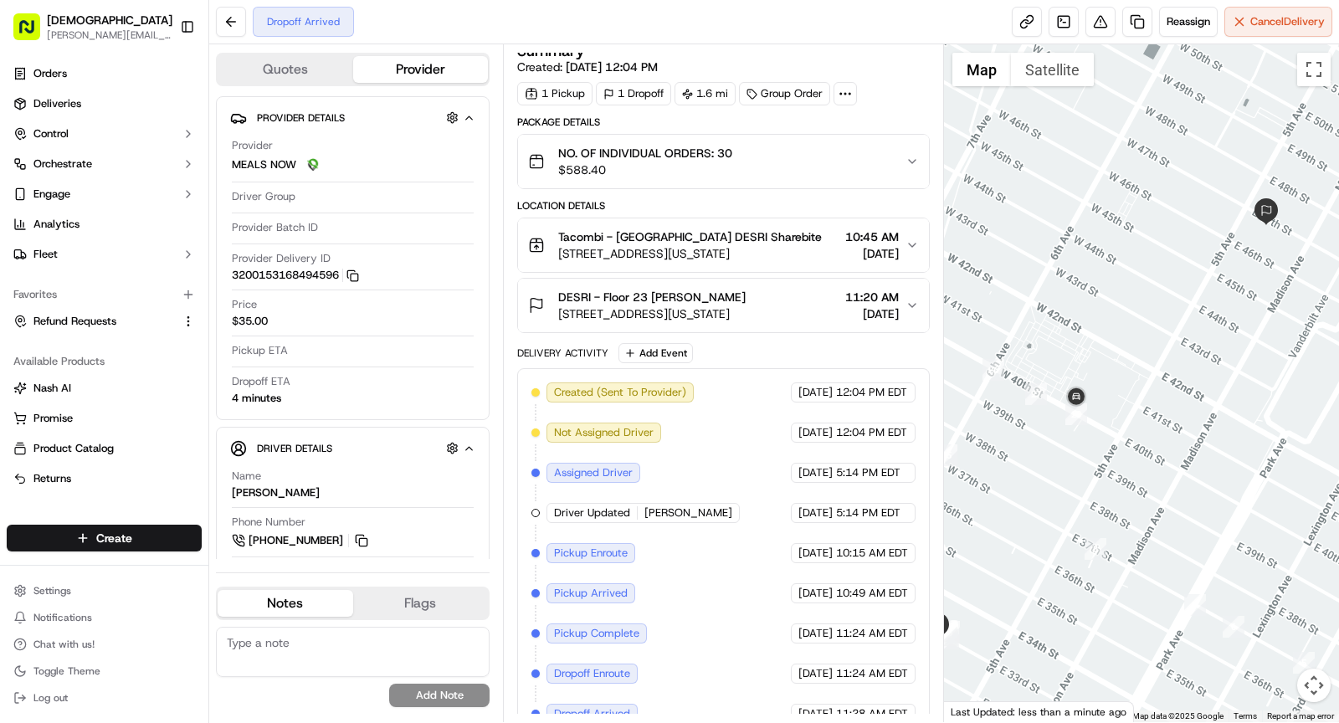
drag, startPoint x: 1143, startPoint y: 375, endPoint x: 1123, endPoint y: 365, distance: 22.5
click at [1126, 367] on div at bounding box center [1142, 383] width 396 height 678
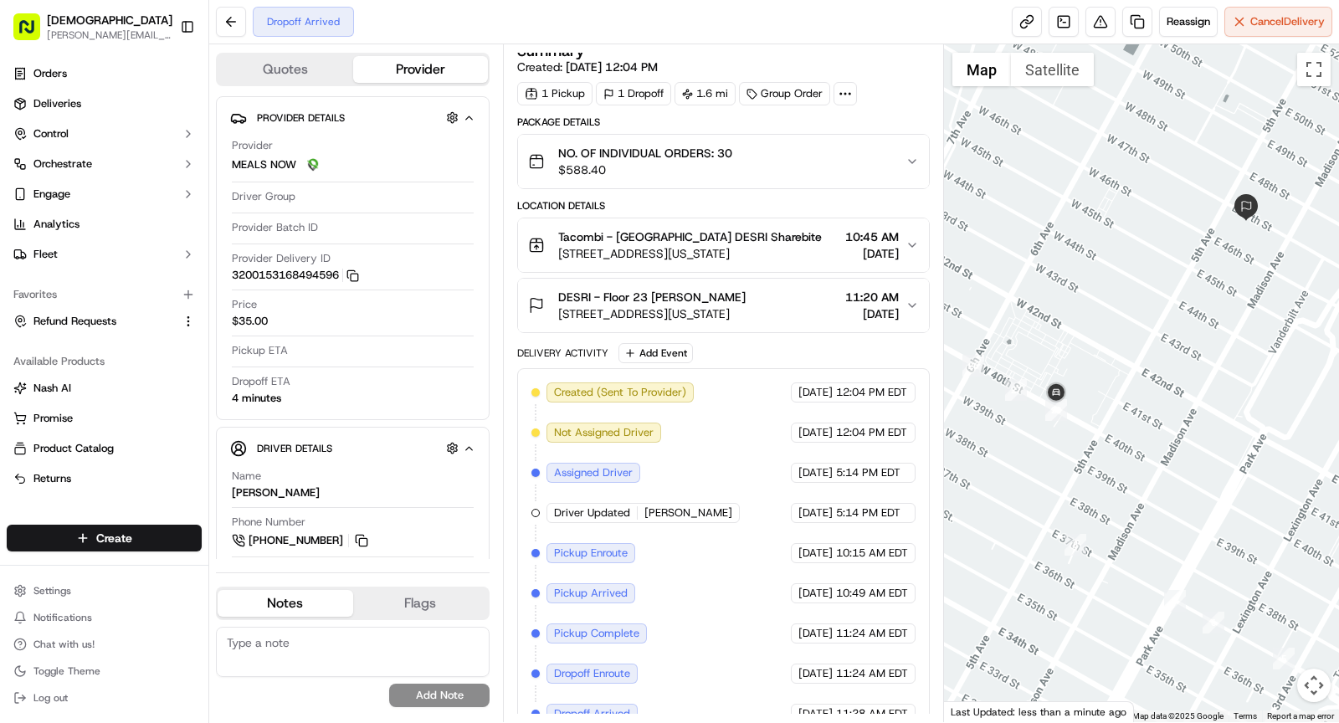
drag, startPoint x: 1159, startPoint y: 353, endPoint x: 1149, endPoint y: 354, distance: 10.1
click at [1149, 354] on div at bounding box center [1142, 383] width 396 height 678
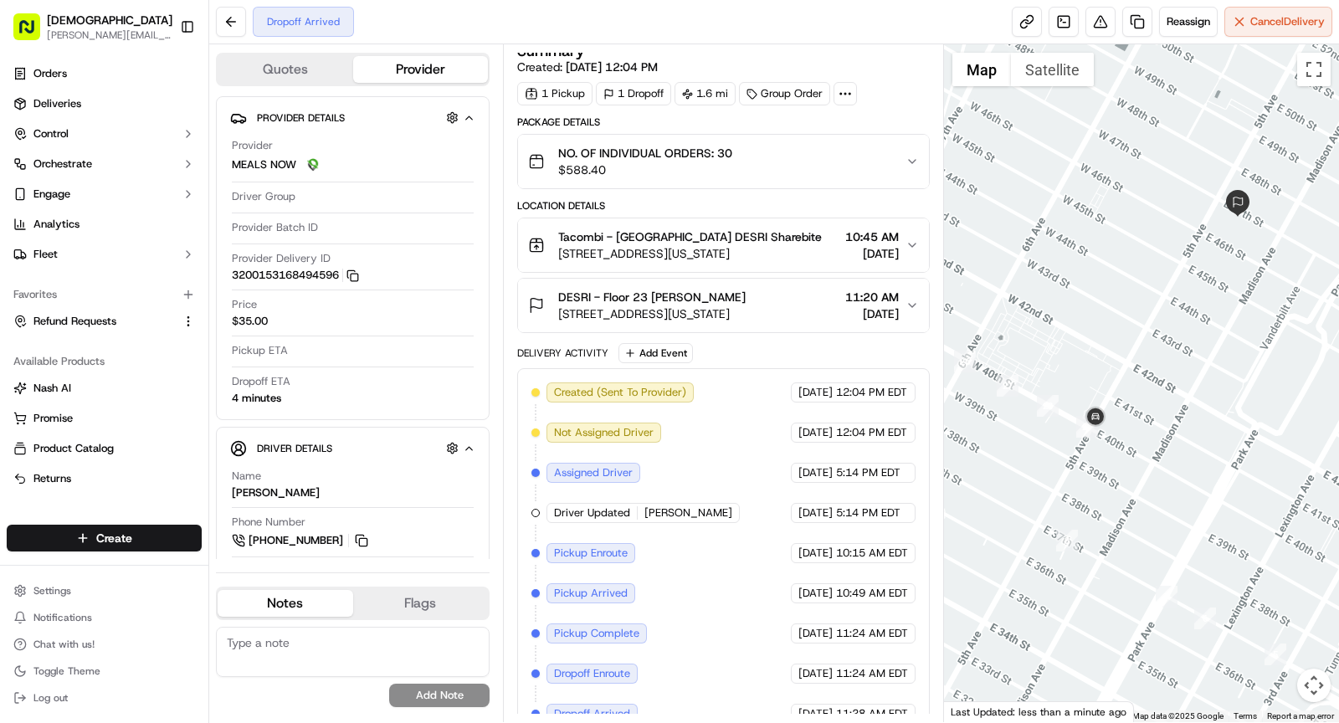
drag, startPoint x: 1133, startPoint y: 374, endPoint x: 1115, endPoint y: 370, distance: 18.9
click at [1115, 370] on div at bounding box center [1142, 383] width 396 height 678
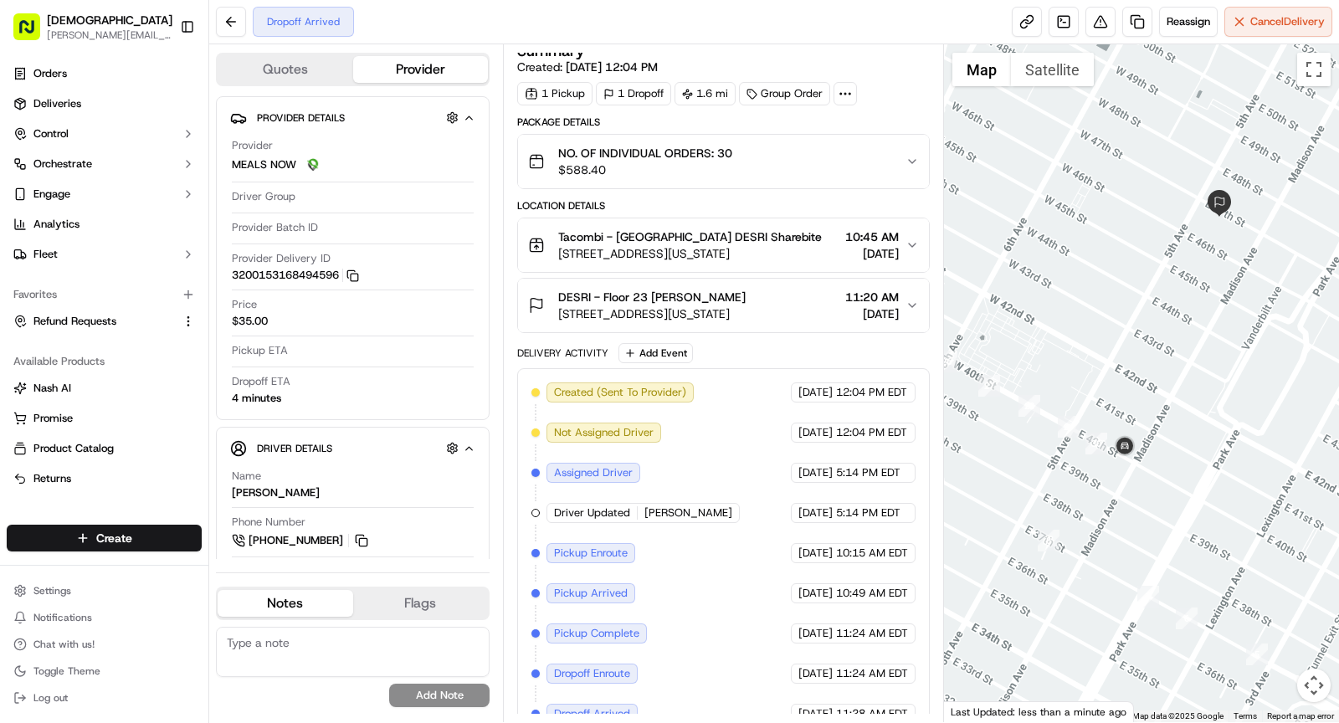
drag, startPoint x: 1213, startPoint y: 523, endPoint x: 1193, endPoint y: 524, distance: 20.1
click at [1193, 524] on div at bounding box center [1142, 383] width 396 height 678
click at [1154, 504] on div at bounding box center [1142, 383] width 396 height 678
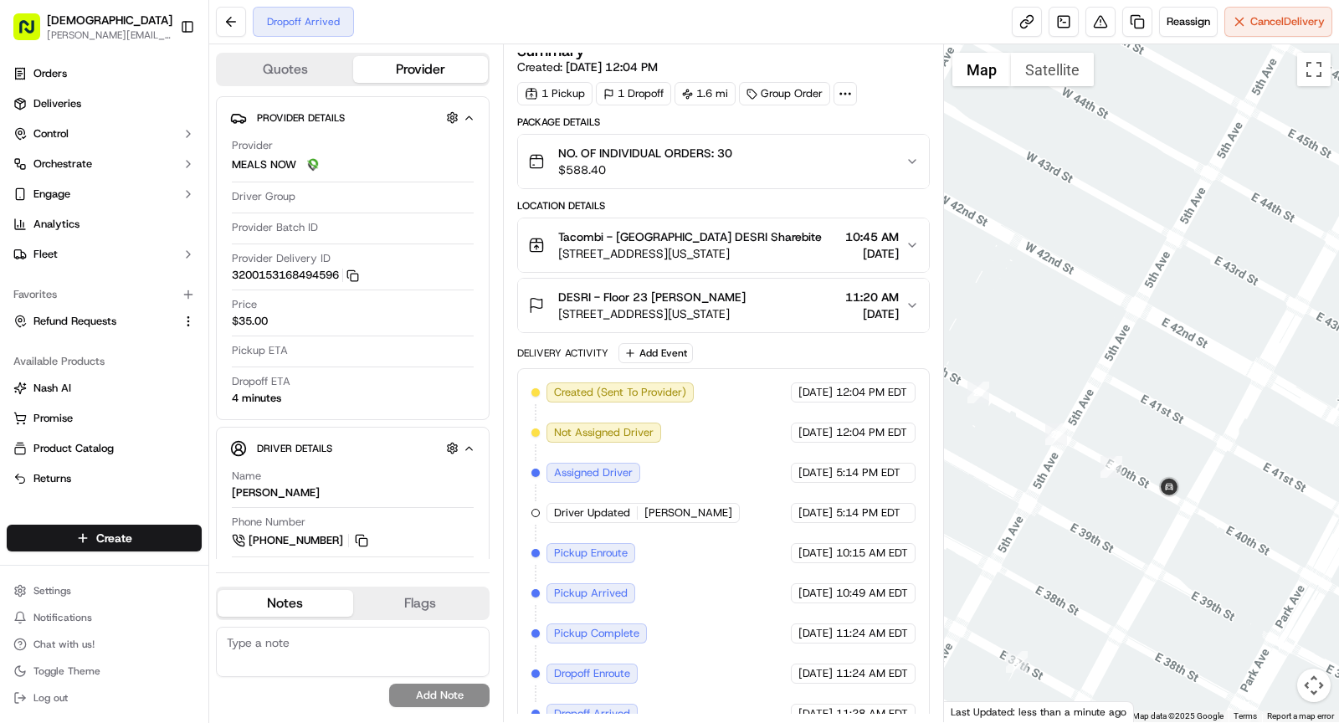
drag, startPoint x: 1135, startPoint y: 533, endPoint x: 1177, endPoint y: 572, distance: 57.4
click at [1177, 572] on div at bounding box center [1142, 383] width 396 height 678
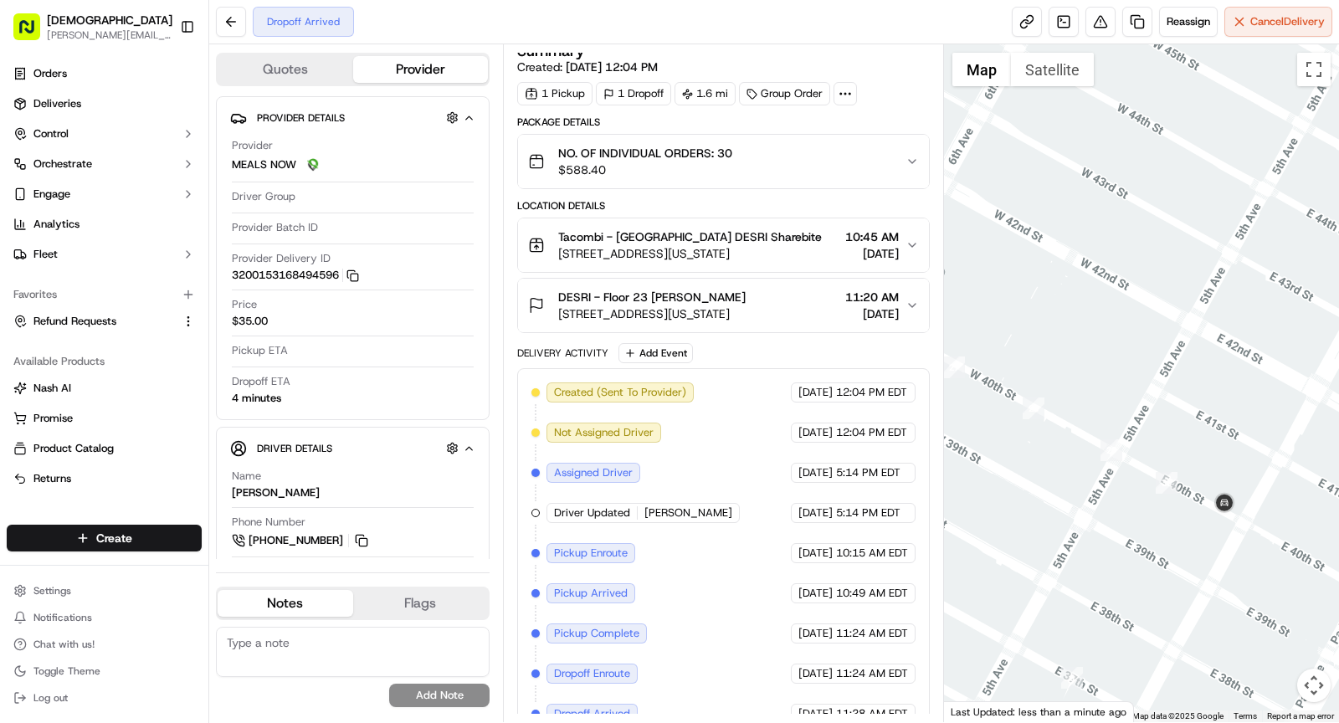
drag, startPoint x: 1176, startPoint y: 572, endPoint x: 1225, endPoint y: 587, distance: 51.6
click at [1229, 587] on div at bounding box center [1142, 383] width 396 height 678
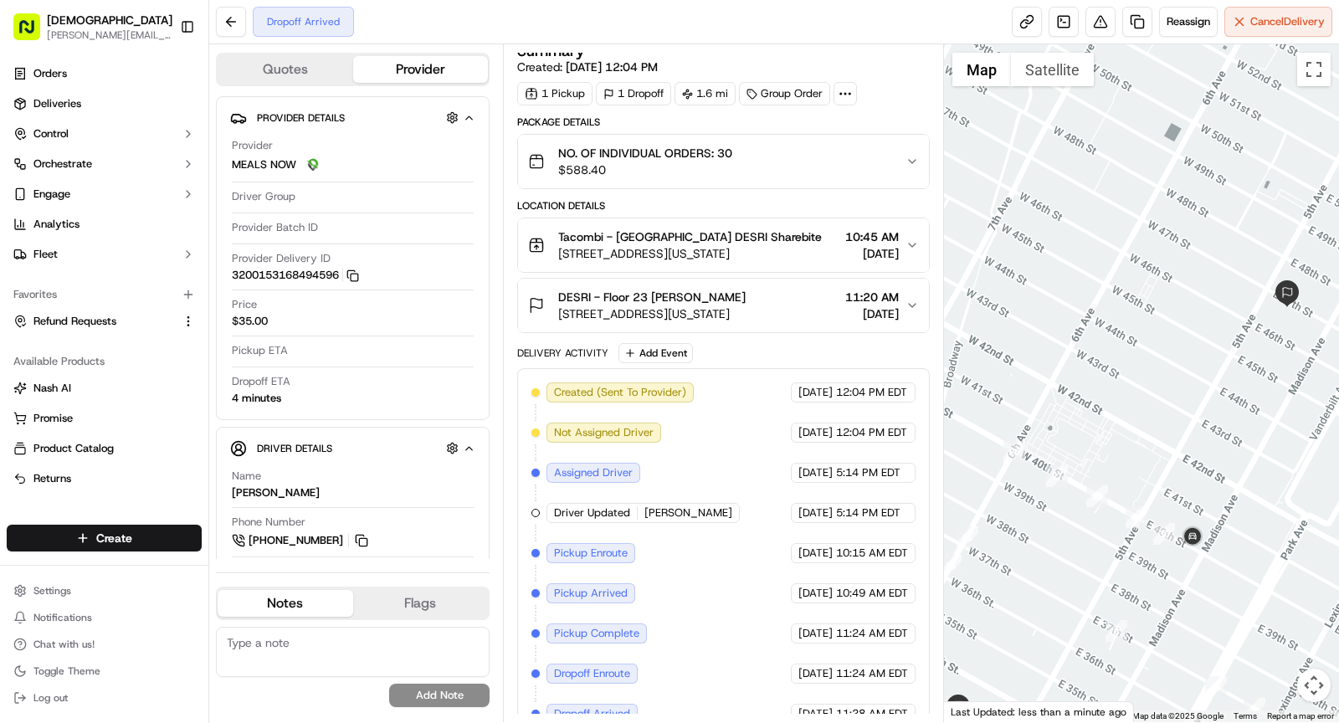
drag, startPoint x: 1243, startPoint y: 588, endPoint x: 1213, endPoint y: 587, distance: 30.1
click at [1213, 587] on div at bounding box center [1142, 383] width 396 height 678
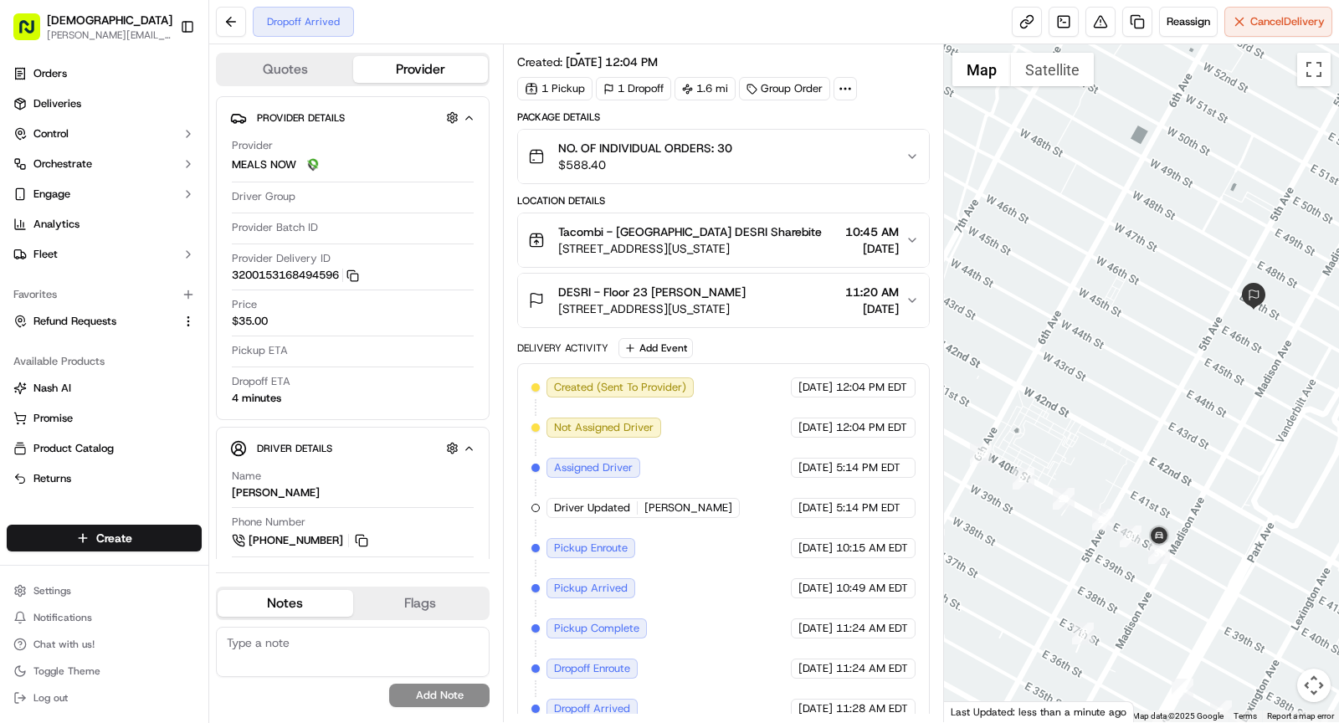
drag, startPoint x: 1151, startPoint y: 454, endPoint x: 1114, endPoint y: 455, distance: 36.9
click at [1115, 456] on div at bounding box center [1142, 383] width 396 height 678
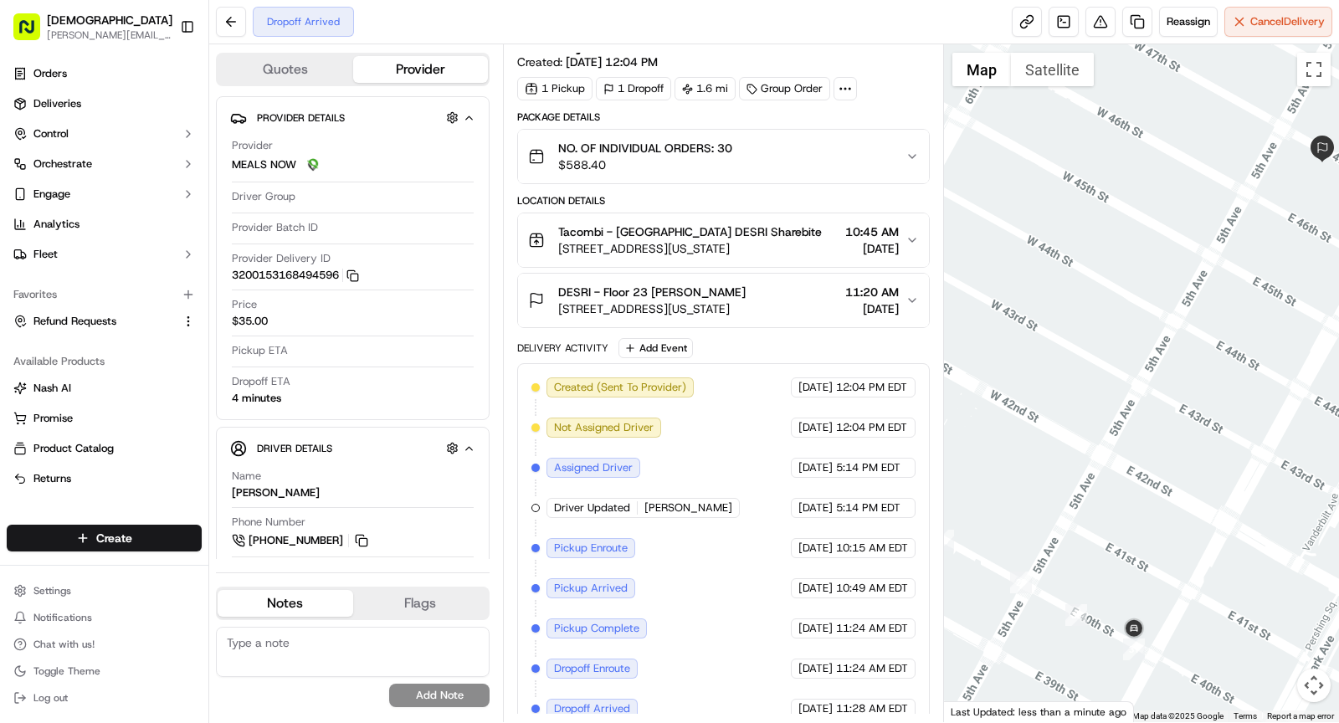
drag, startPoint x: 1168, startPoint y: 465, endPoint x: 1116, endPoint y: 457, distance: 53.4
click at [1116, 457] on div at bounding box center [1142, 383] width 396 height 678
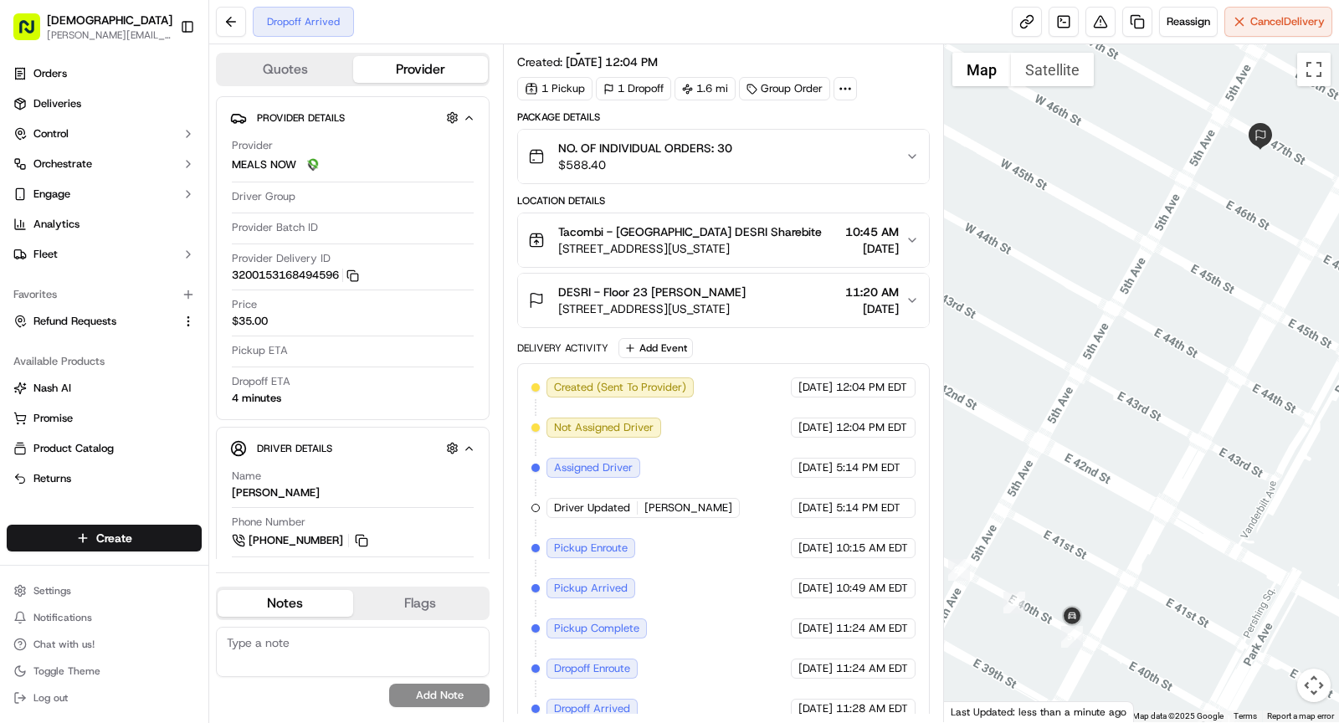
drag, startPoint x: 1121, startPoint y: 563, endPoint x: 1064, endPoint y: 559, distance: 57.1
click at [1064, 559] on div at bounding box center [1142, 383] width 396 height 678
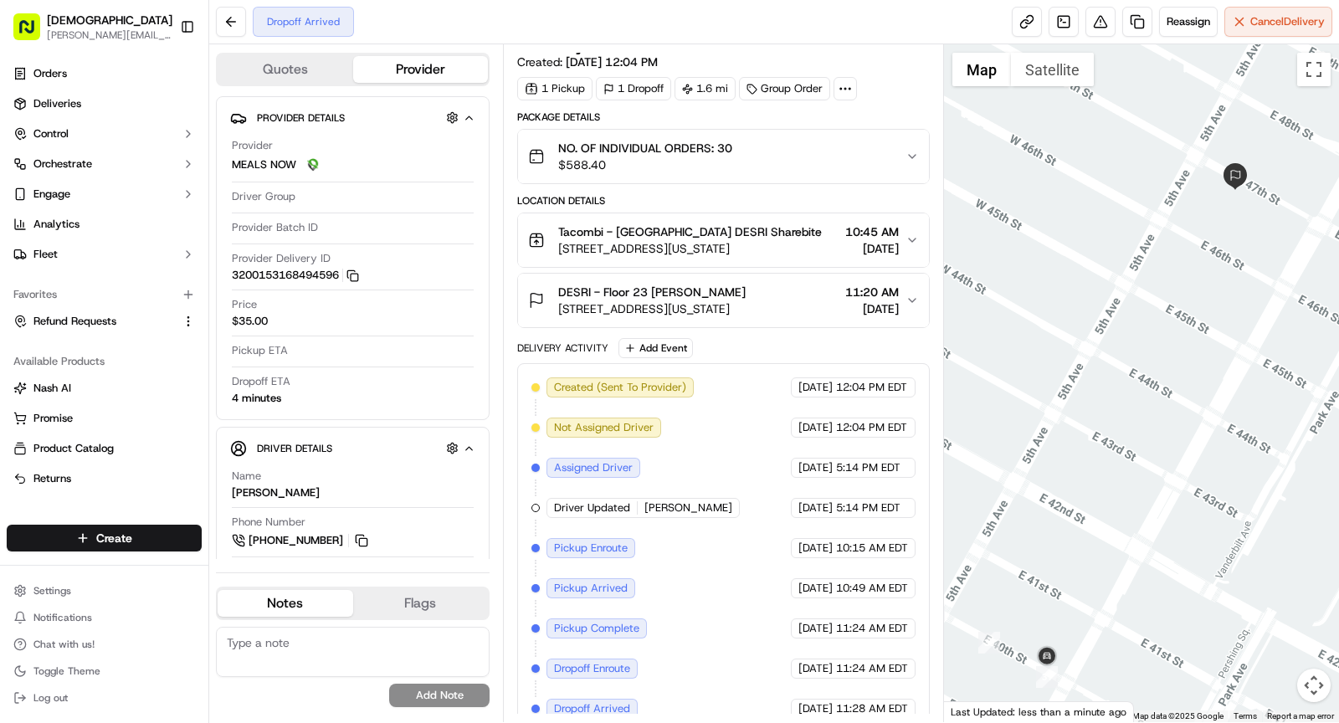
drag, startPoint x: 1065, startPoint y: 536, endPoint x: 1060, endPoint y: 580, distance: 43.8
click at [1064, 580] on div at bounding box center [1142, 383] width 396 height 678
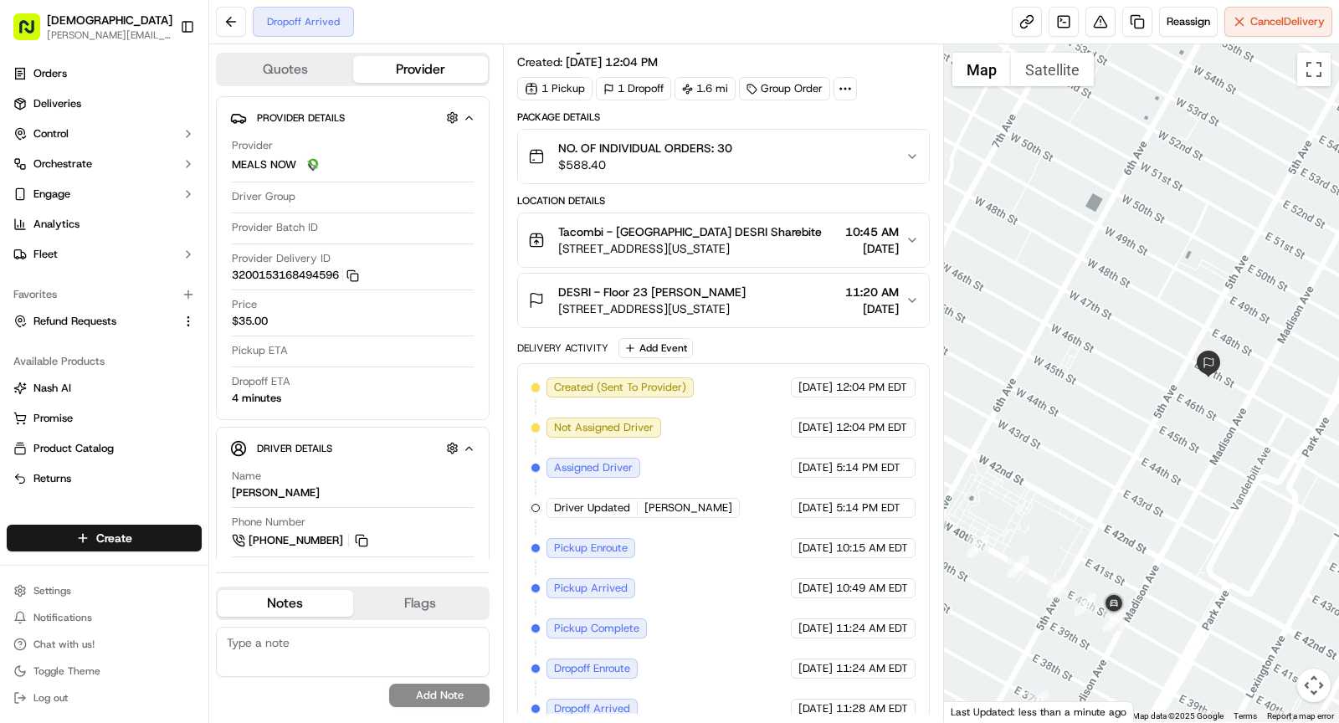
drag, startPoint x: 1059, startPoint y: 551, endPoint x: 1134, endPoint y: 544, distance: 74.9
click at [1135, 544] on div at bounding box center [1142, 383] width 396 height 678
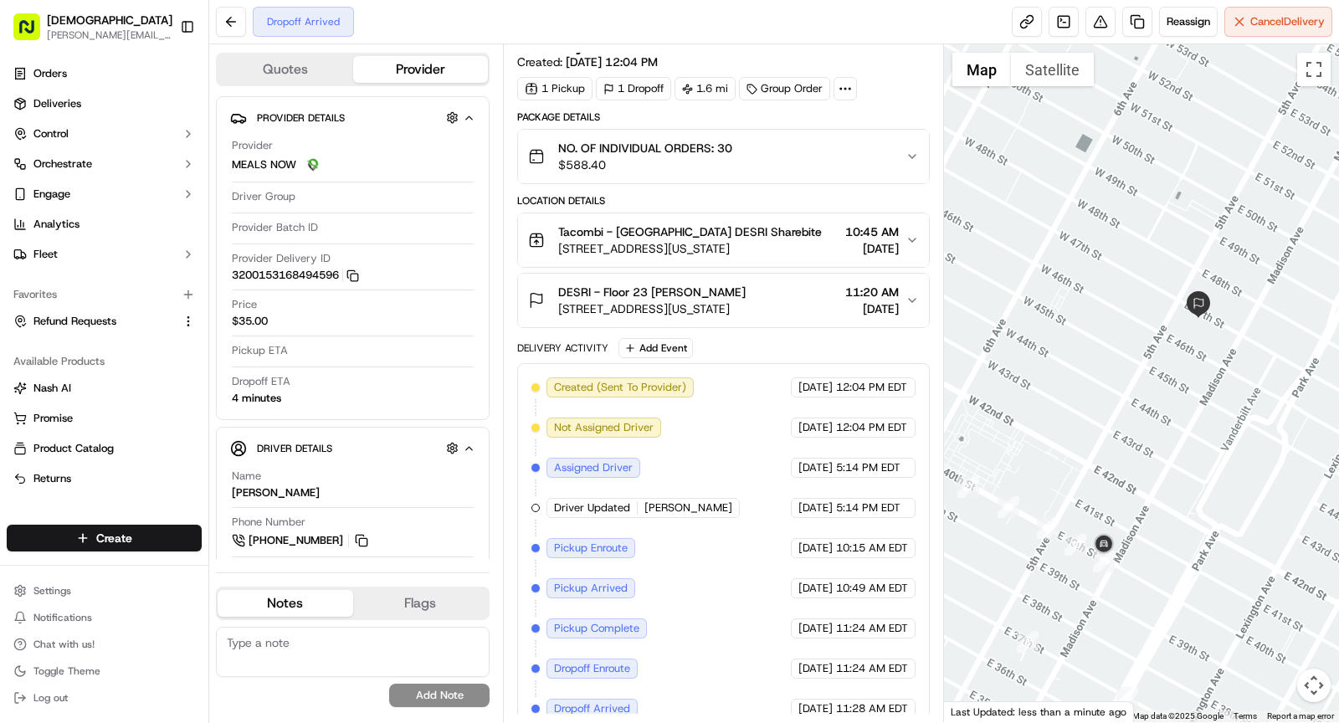
drag, startPoint x: 1119, startPoint y: 369, endPoint x: 1105, endPoint y: 311, distance: 59.5
click at [1105, 311] on div at bounding box center [1142, 383] width 396 height 678
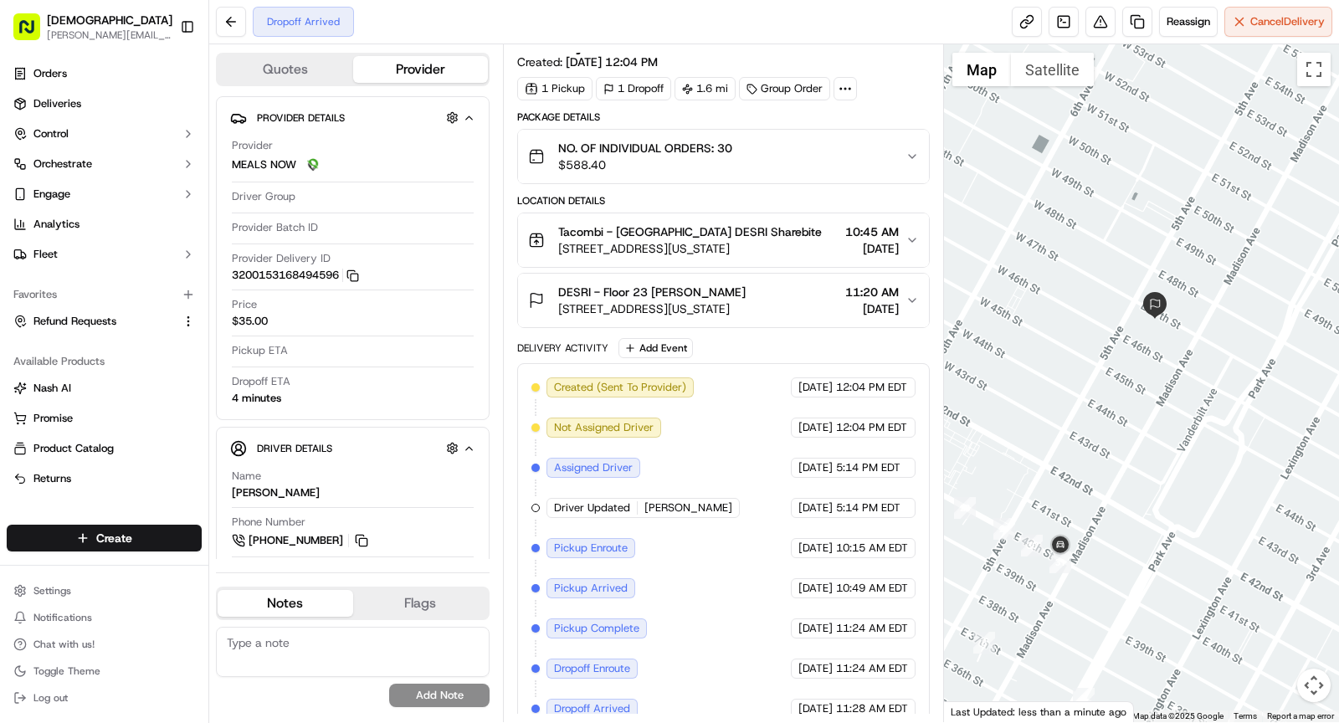
drag, startPoint x: 1123, startPoint y: 350, endPoint x: 1075, endPoint y: 344, distance: 48.9
click at [1075, 346] on div at bounding box center [1142, 383] width 396 height 678
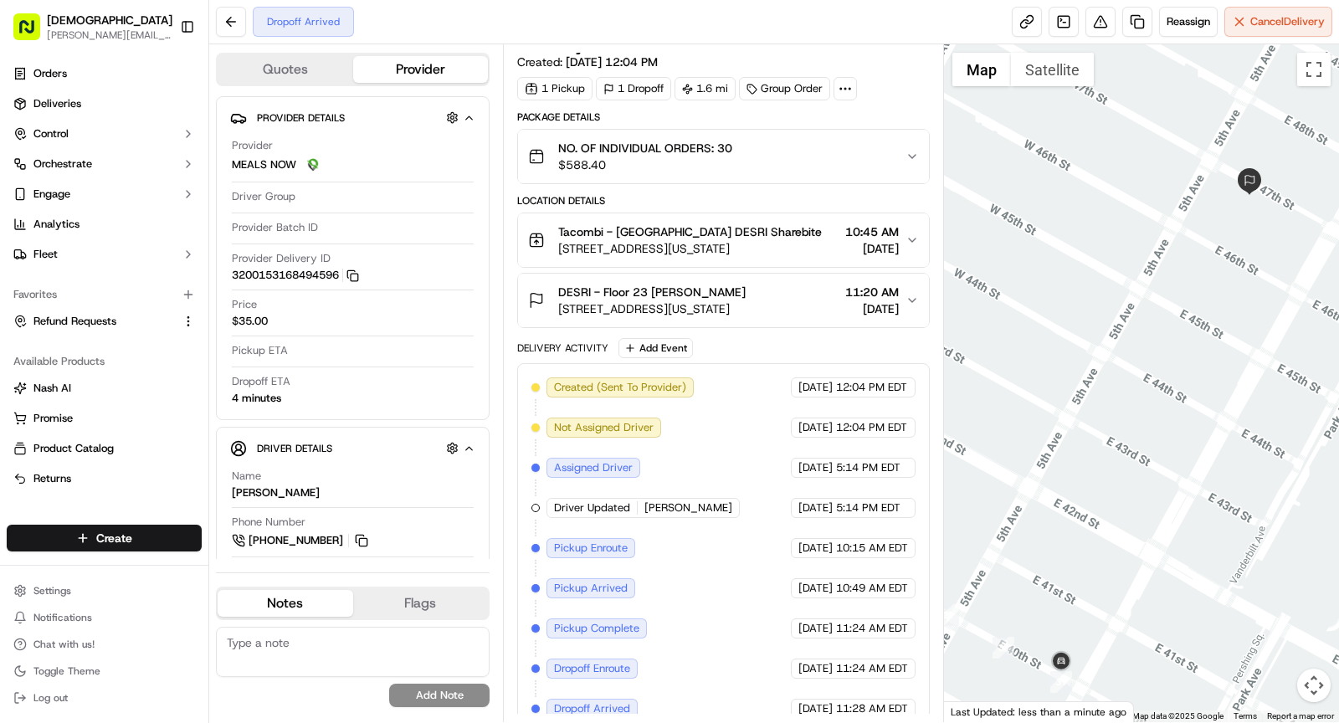
drag, startPoint x: 1065, startPoint y: 469, endPoint x: 1045, endPoint y: 457, distance: 23.3
click at [1045, 457] on div at bounding box center [1142, 383] width 396 height 678
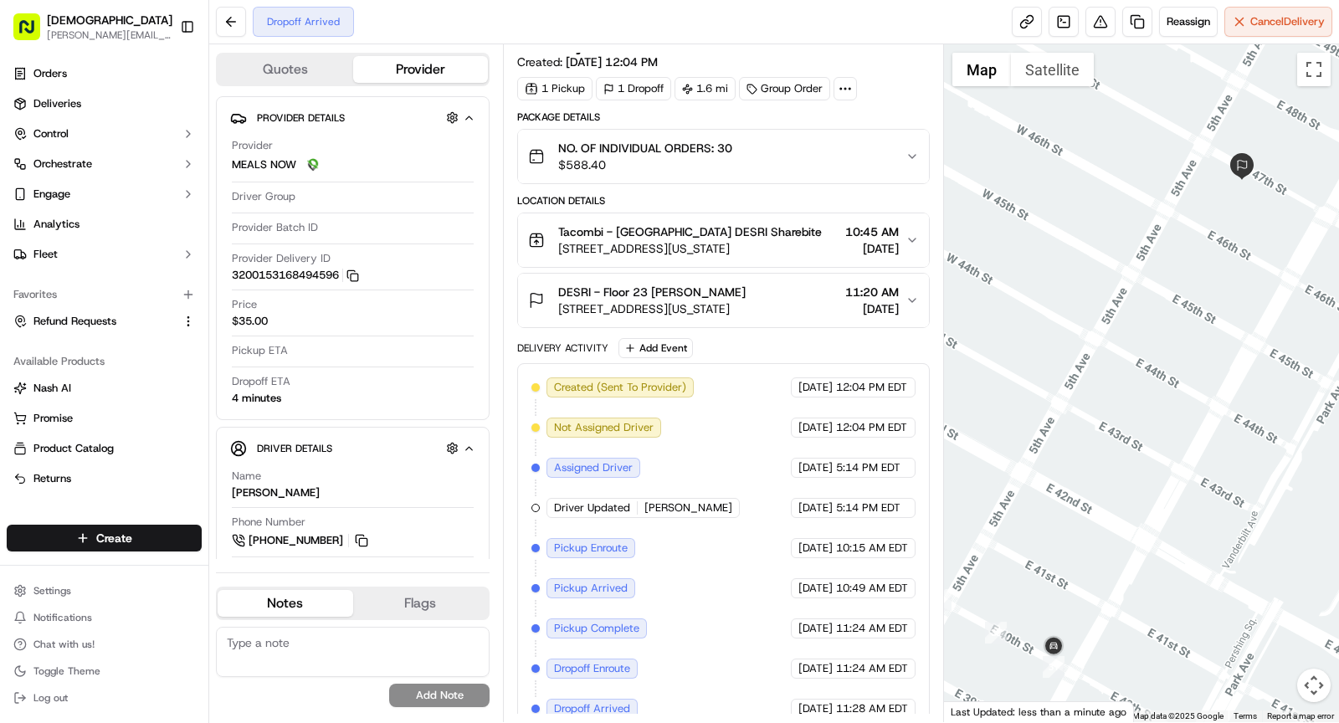
drag, startPoint x: 1042, startPoint y: 567, endPoint x: 1033, endPoint y: 534, distance: 34.7
click at [1033, 534] on div at bounding box center [1142, 383] width 396 height 678
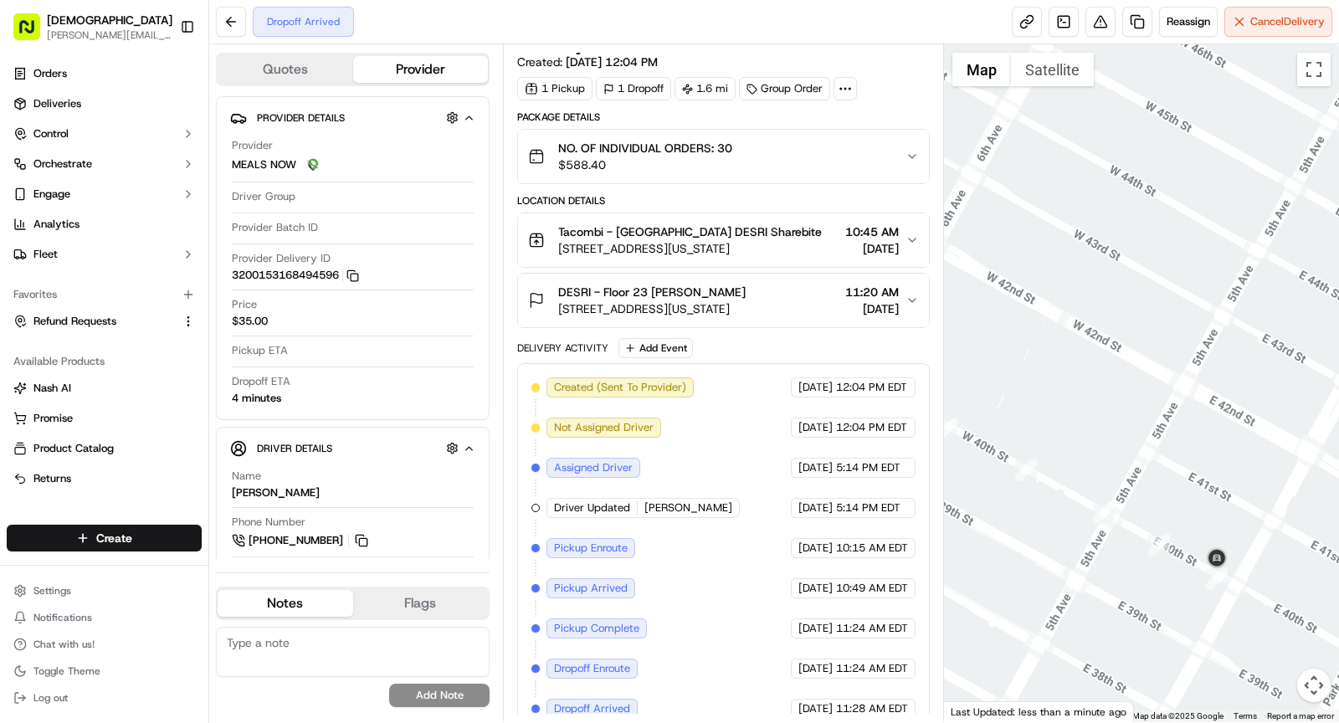
drag, startPoint x: 1105, startPoint y: 540, endPoint x: 1271, endPoint y: 454, distance: 186.4
click at [1271, 454] on div at bounding box center [1142, 383] width 396 height 678
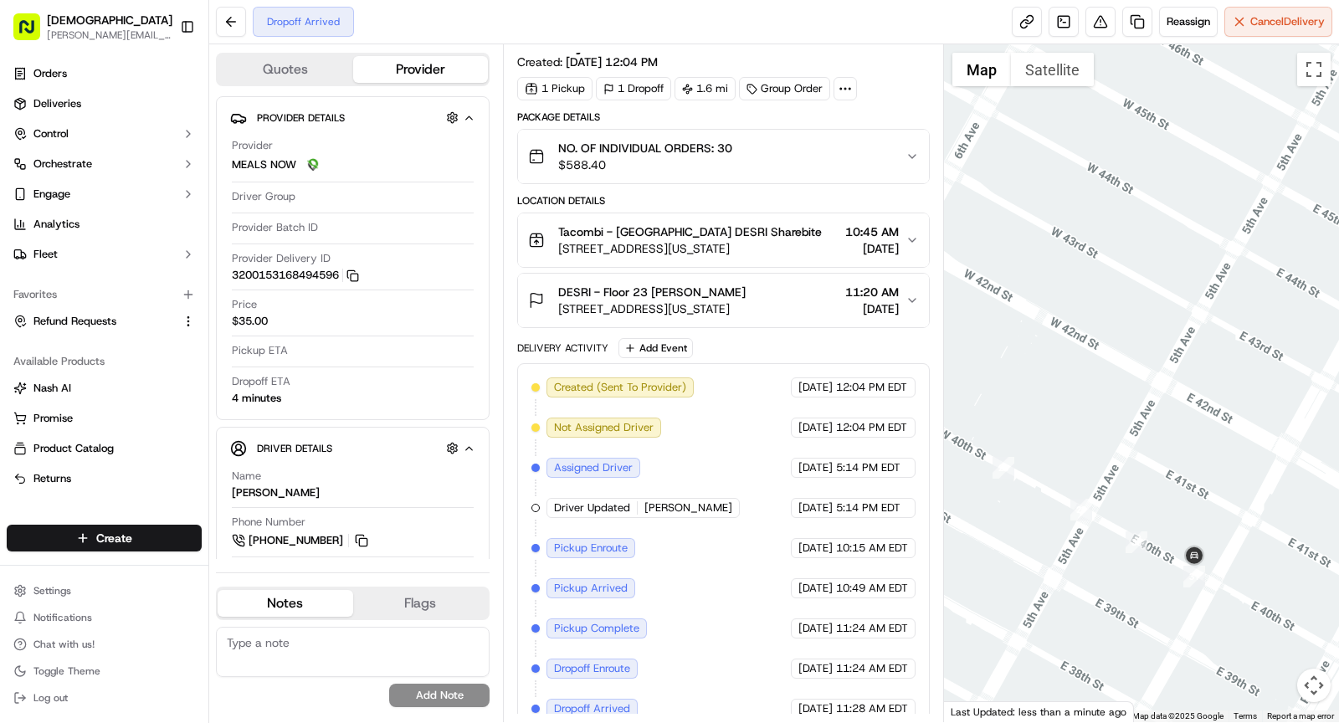
drag, startPoint x: 1146, startPoint y: 478, endPoint x: 1116, endPoint y: 474, distance: 31.2
click at [1116, 474] on div at bounding box center [1142, 383] width 396 height 678
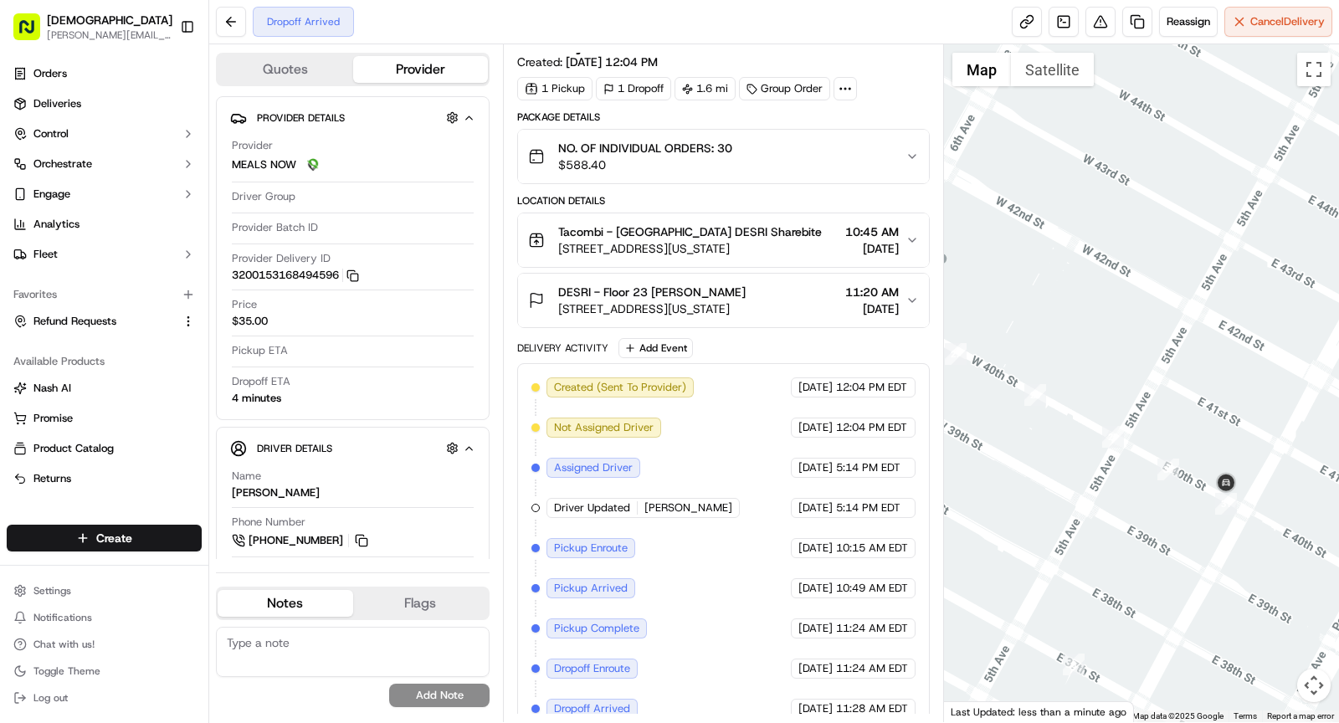
drag, startPoint x: 1273, startPoint y: 373, endPoint x: 1335, endPoint y: 315, distance: 84.7
click at [1335, 317] on div at bounding box center [1142, 383] width 396 height 678
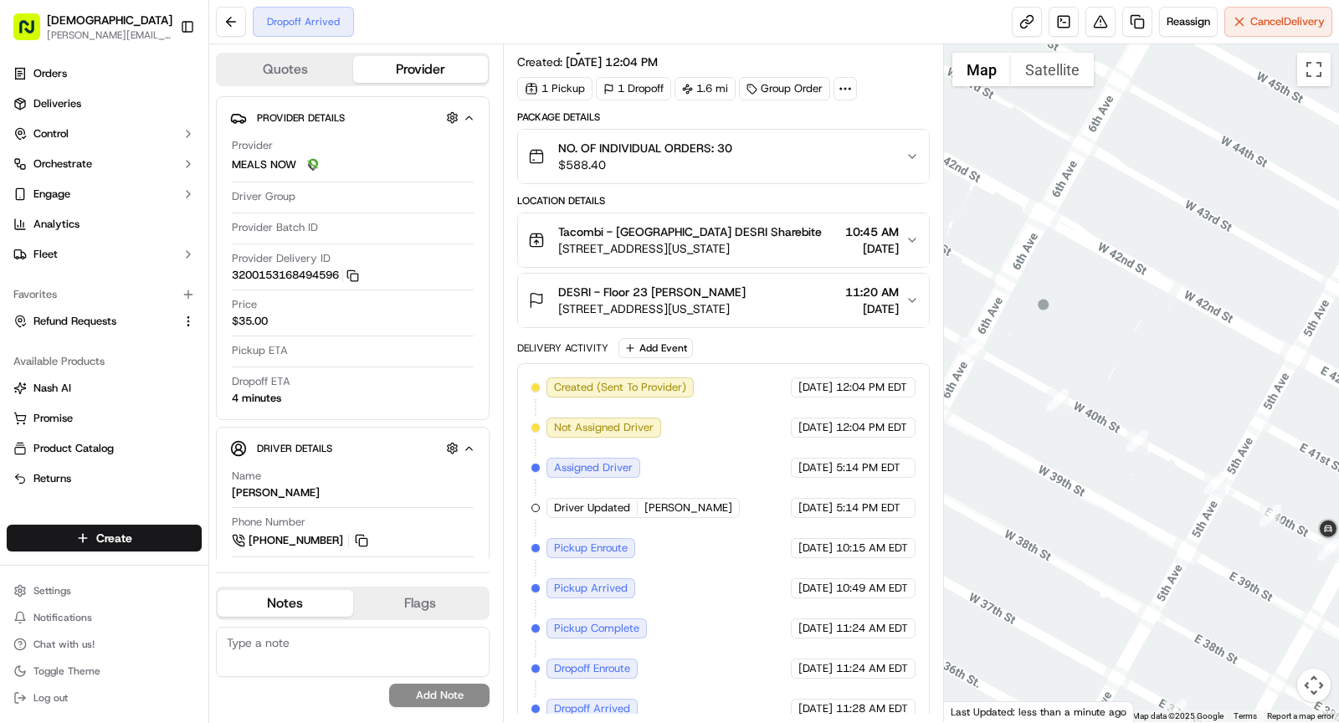
drag, startPoint x: 1075, startPoint y: 480, endPoint x: 1177, endPoint y: 516, distance: 109.3
click at [1179, 516] on div at bounding box center [1142, 383] width 396 height 678
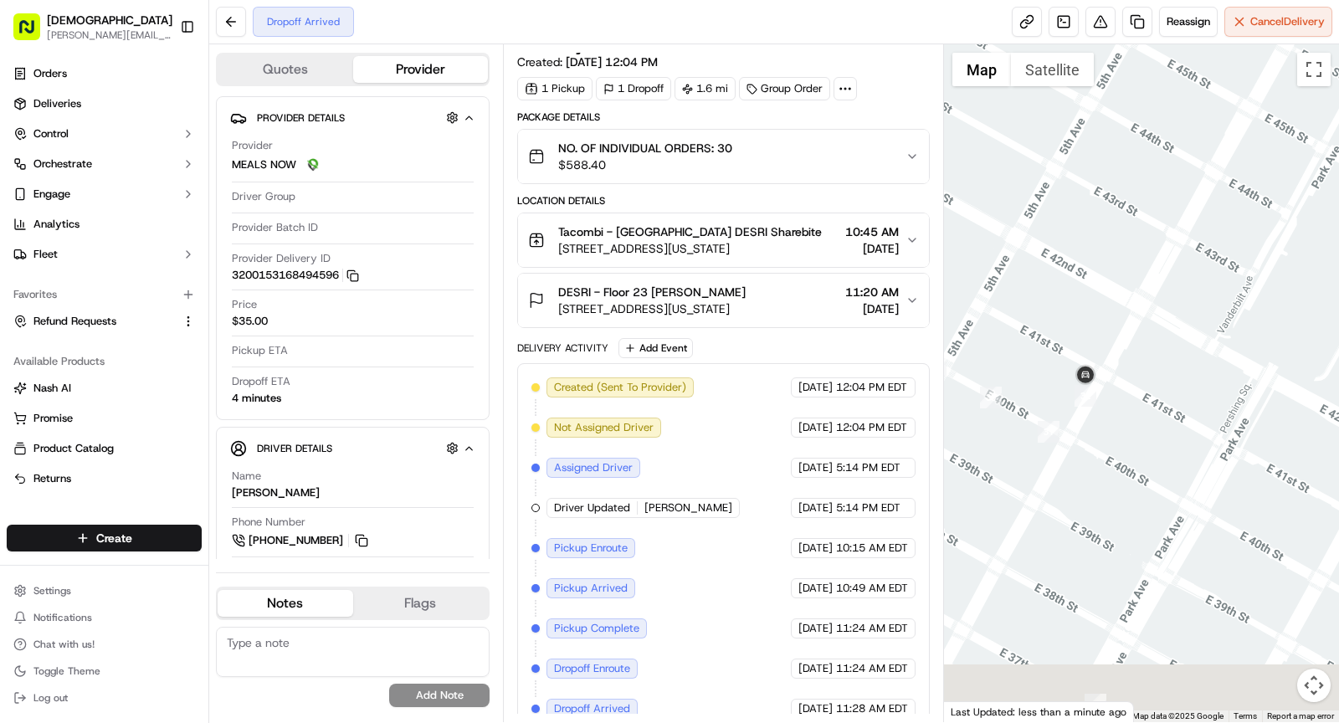
drag, startPoint x: 902, startPoint y: 389, endPoint x: 1072, endPoint y: 351, distance: 174.0
click at [872, 387] on div "Quotes Provider Provider Details Provider MEALS NOW Driver Group Provider Batch…" at bounding box center [774, 383] width 1130 height 678
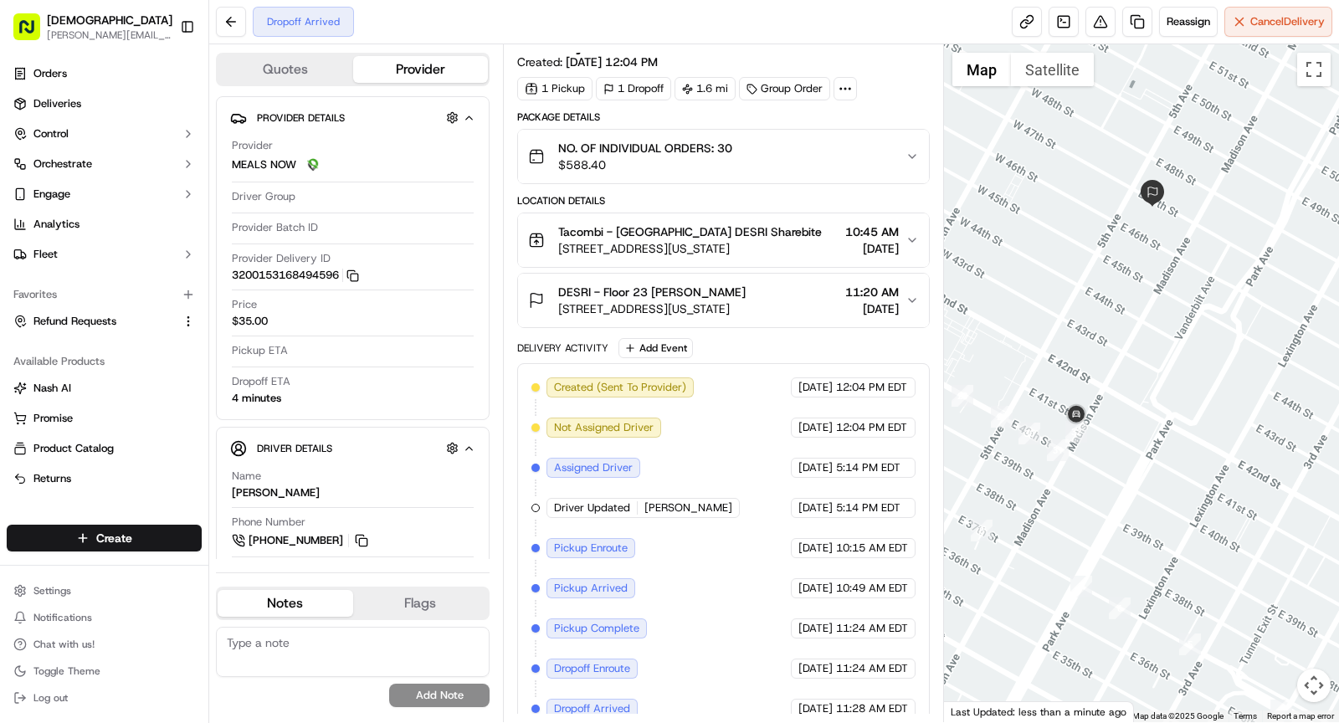
drag, startPoint x: 1144, startPoint y: 270, endPoint x: 1138, endPoint y: 336, distance: 65.5
click at [1138, 336] on div at bounding box center [1142, 383] width 396 height 678
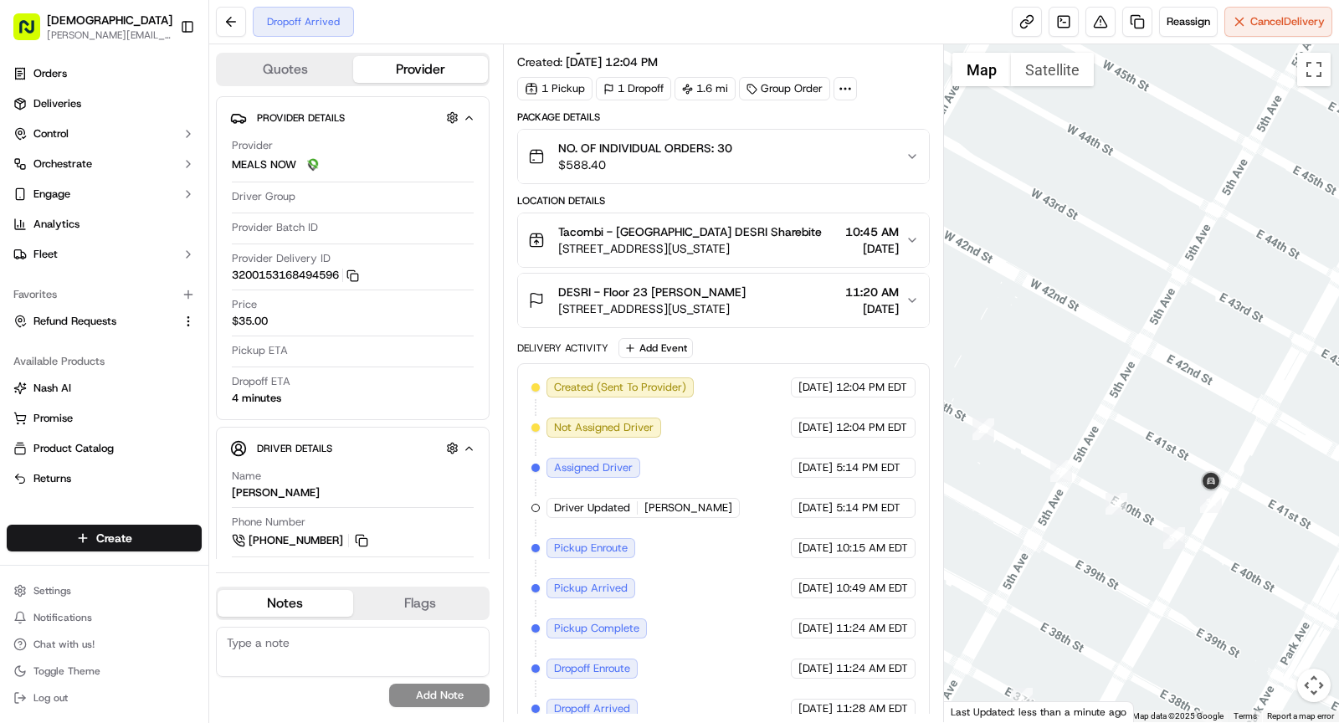
drag, startPoint x: 1152, startPoint y: 410, endPoint x: 1338, endPoint y: 410, distance: 186.6
click at [1338, 410] on div at bounding box center [1142, 383] width 396 height 678
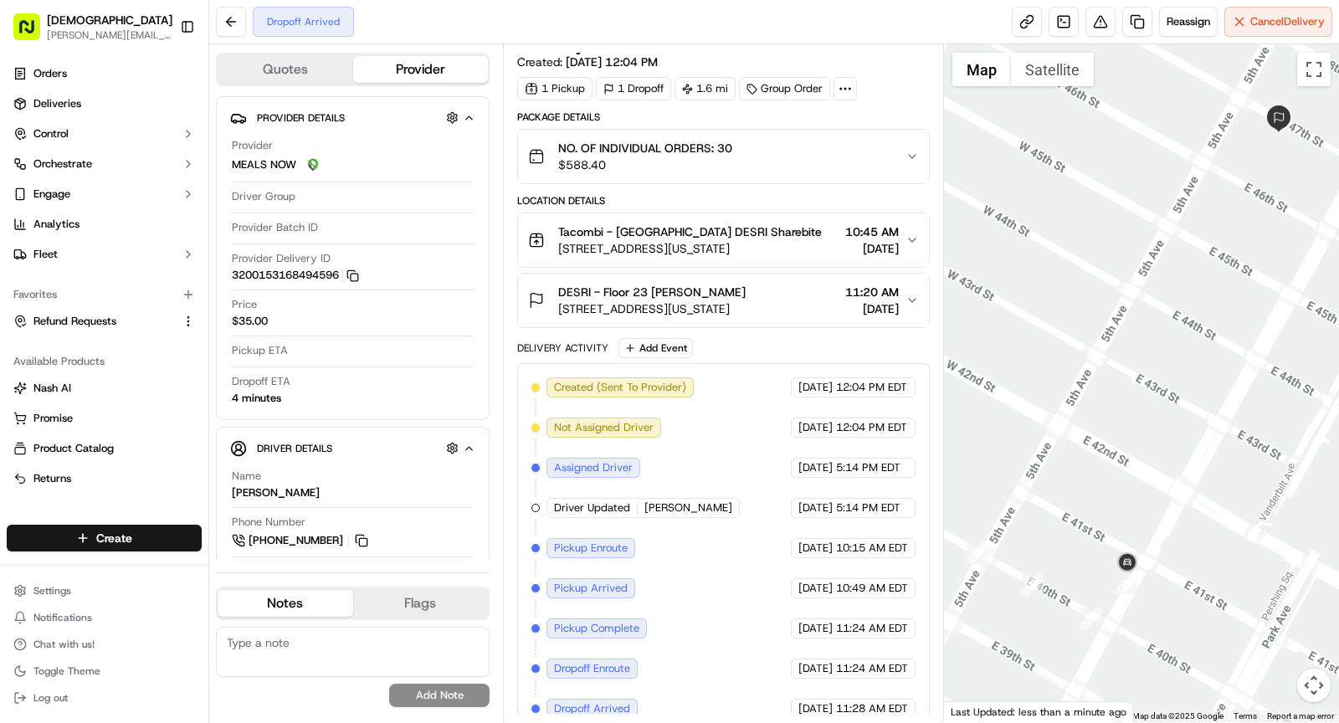
drag, startPoint x: 1290, startPoint y: 428, endPoint x: 1192, endPoint y: 514, distance: 129.9
click at [1192, 514] on div at bounding box center [1142, 383] width 396 height 678
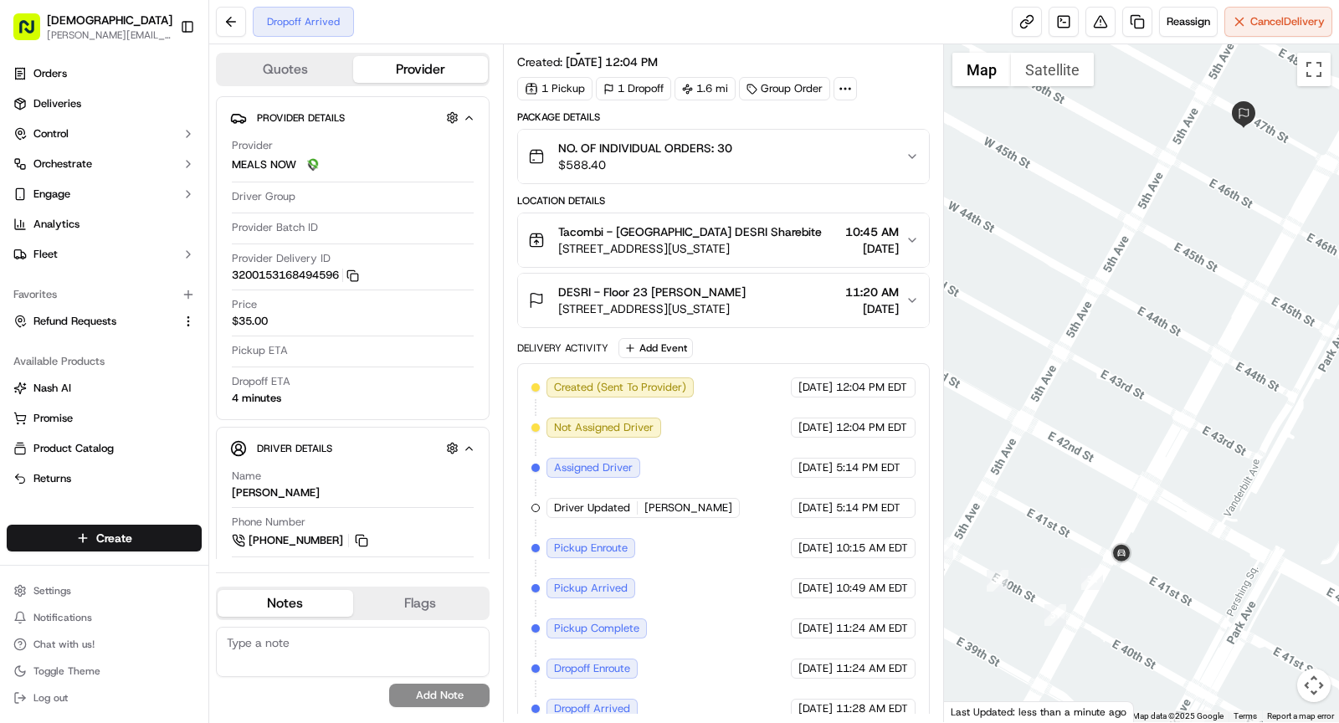
drag, startPoint x: 1072, startPoint y: 536, endPoint x: 1055, endPoint y: 525, distance: 20.0
click at [1055, 525] on div at bounding box center [1142, 383] width 396 height 678
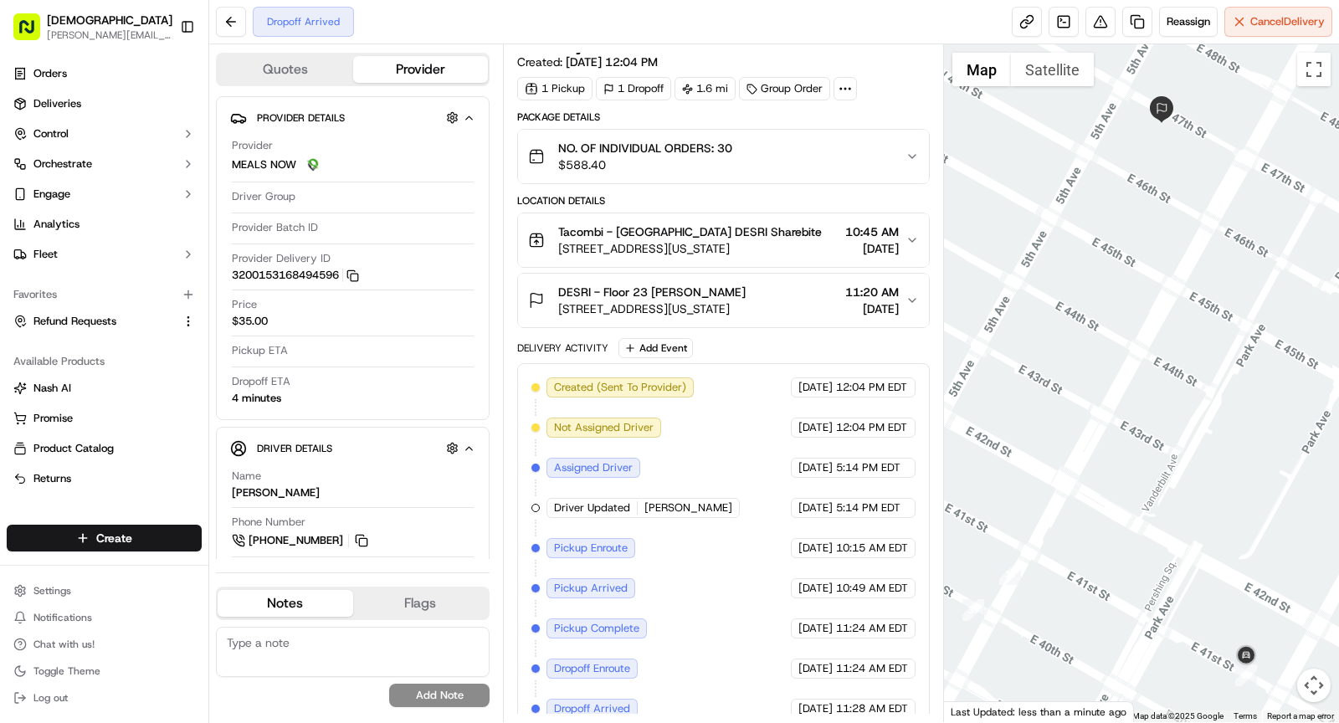
drag, startPoint x: 1131, startPoint y: 390, endPoint x: 1030, endPoint y: 377, distance: 101.3
click at [1030, 377] on div at bounding box center [1142, 383] width 396 height 678
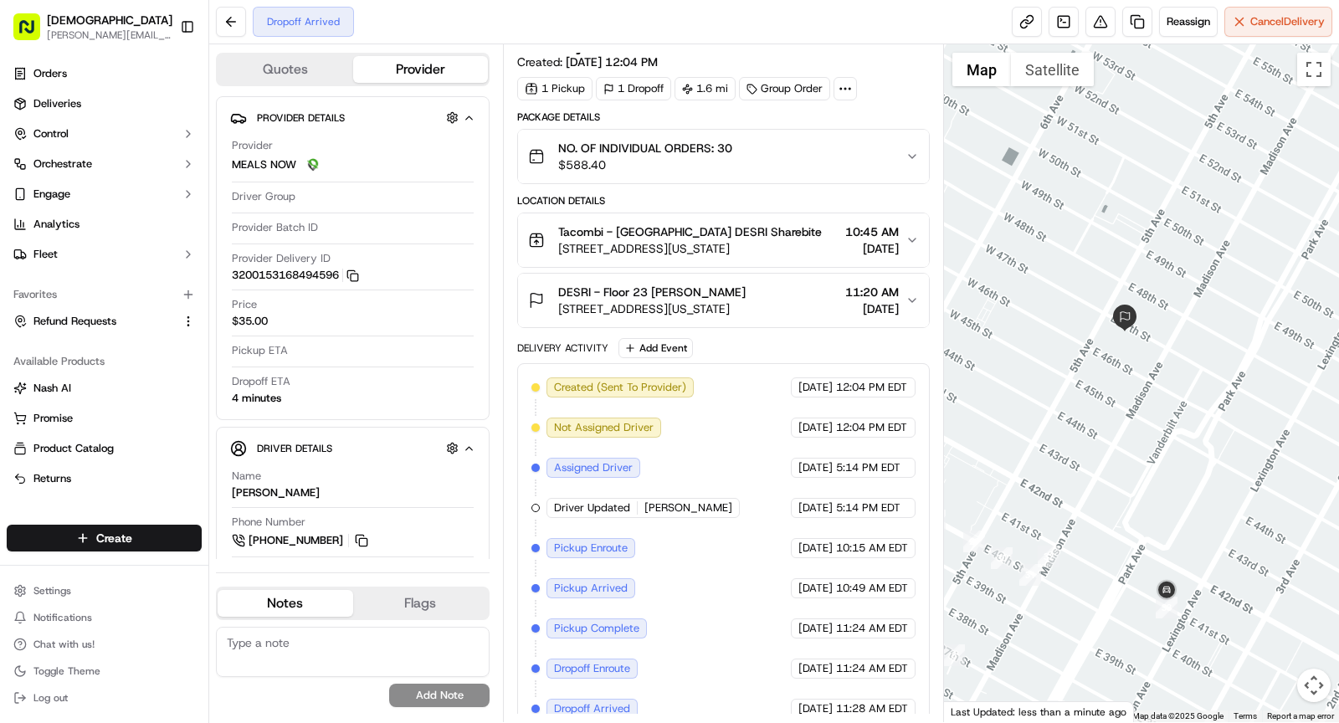
drag, startPoint x: 1039, startPoint y: 392, endPoint x: 1078, endPoint y: 477, distance: 92.9
click at [1079, 477] on div at bounding box center [1142, 383] width 396 height 678
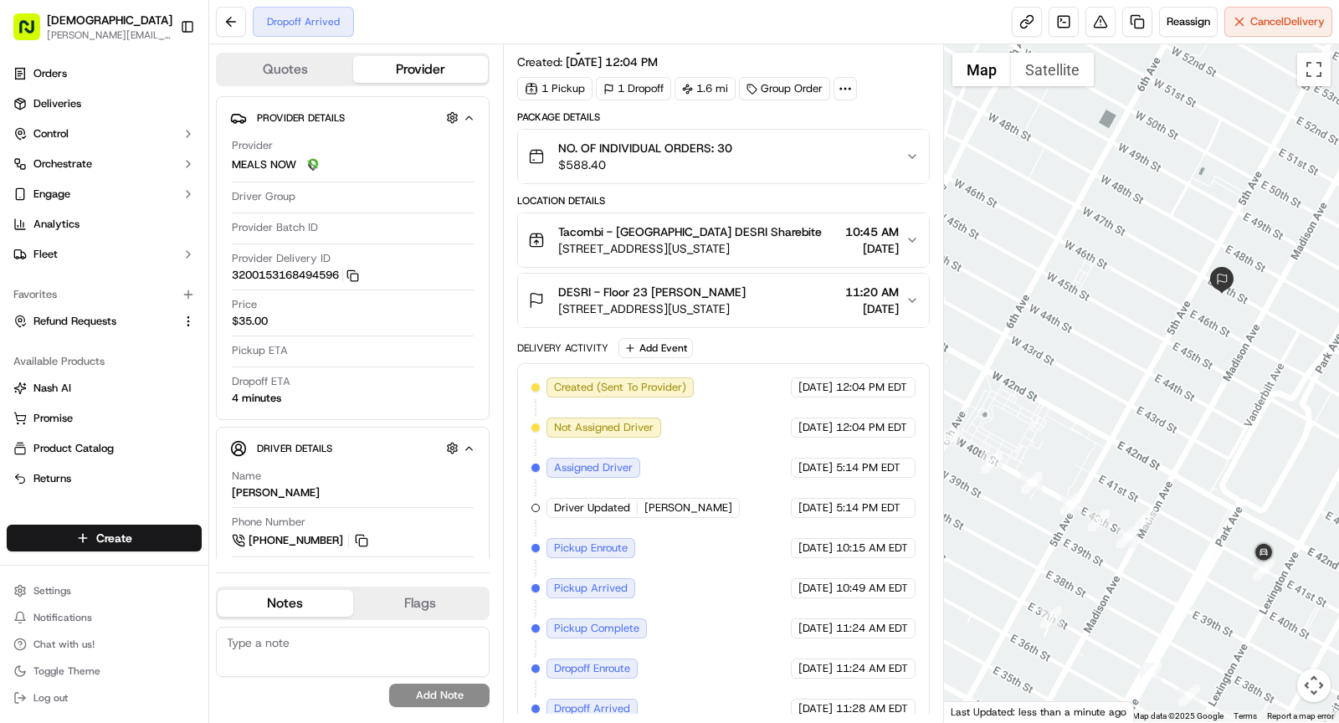
drag, startPoint x: 1030, startPoint y: 516, endPoint x: 1152, endPoint y: 475, distance: 128.9
click at [1152, 475] on div at bounding box center [1142, 383] width 396 height 678
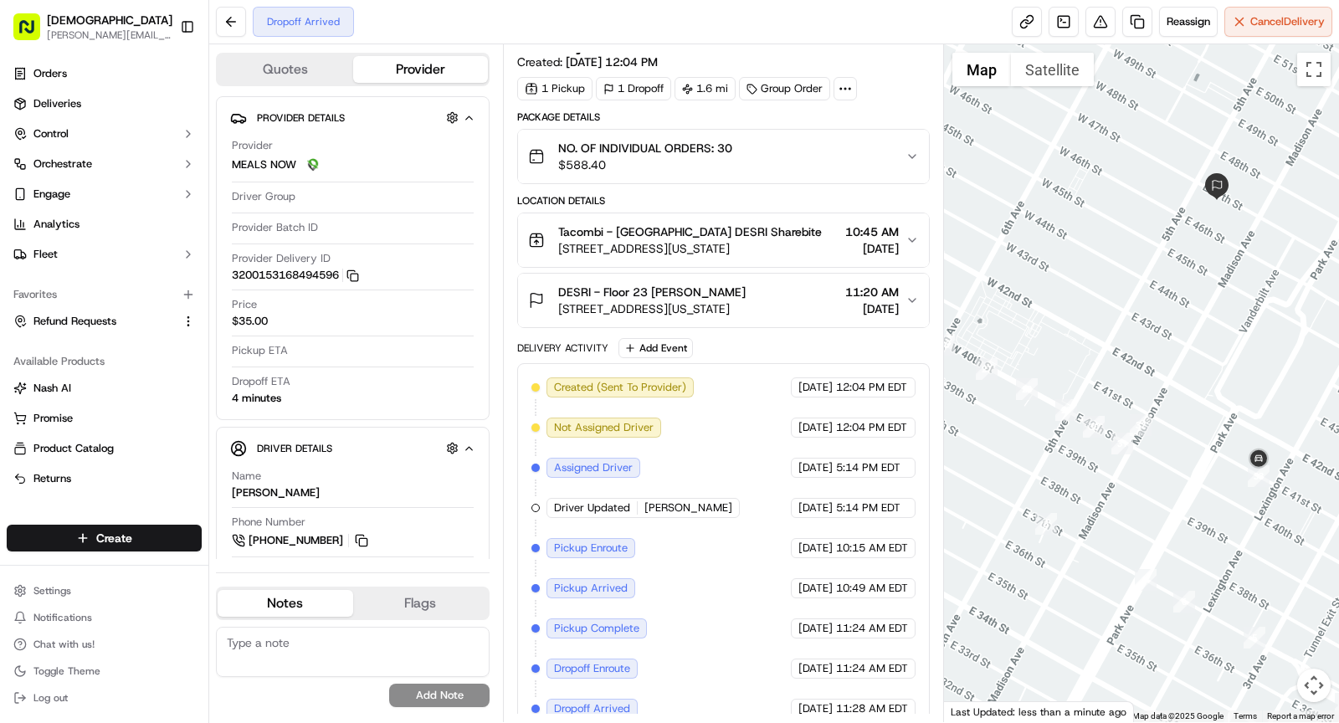
drag, startPoint x: 1136, startPoint y: 582, endPoint x: 1101, endPoint y: 490, distance: 99.3
click at [1101, 490] on div at bounding box center [1142, 383] width 396 height 678
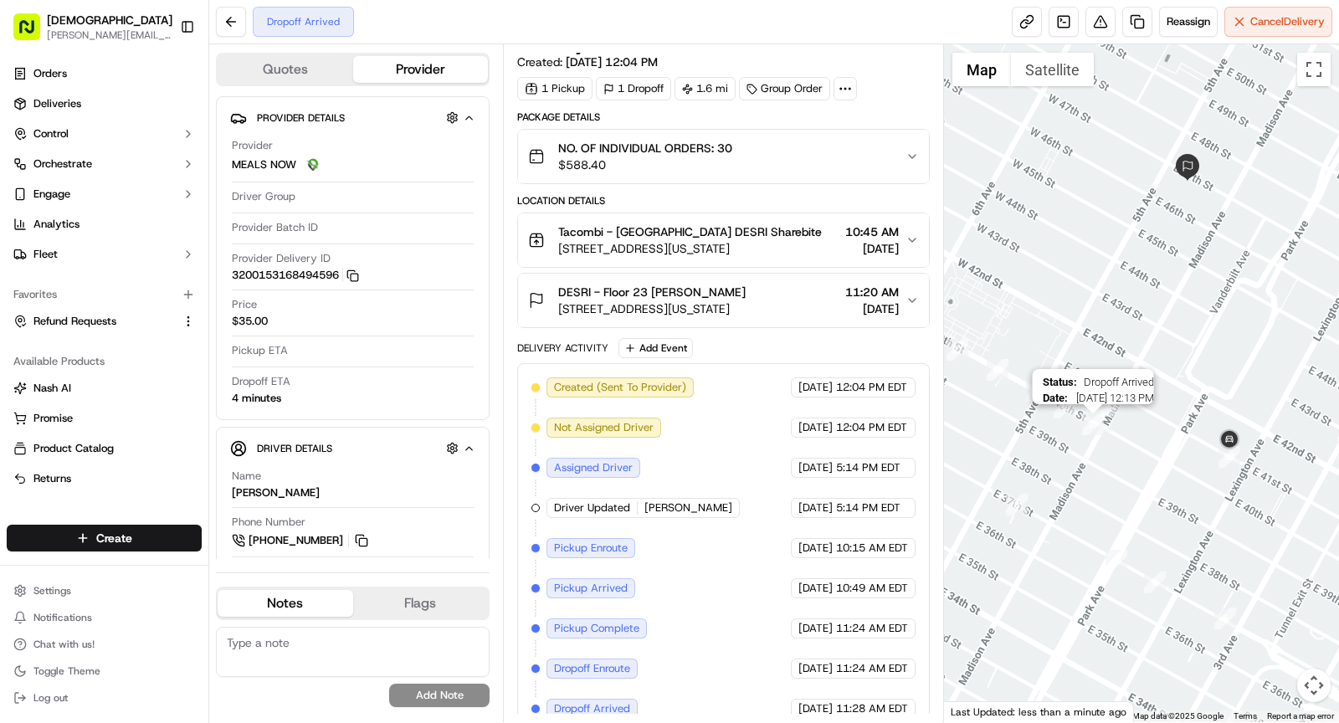
drag, startPoint x: 1125, startPoint y: 450, endPoint x: 1094, endPoint y: 433, distance: 35.6
click at [1099, 433] on div "Status : Dropoff Arrived Date : 09/23/2025 12:13 PM" at bounding box center [1142, 383] width 396 height 678
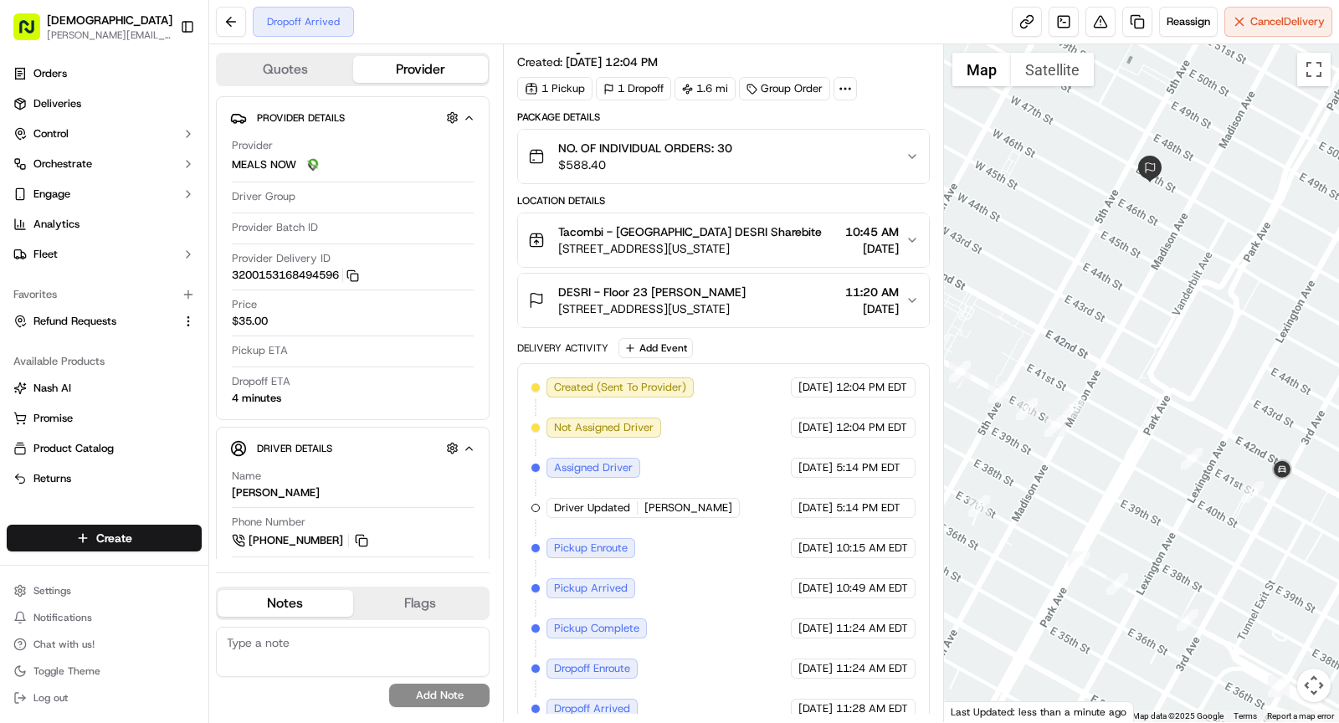
drag, startPoint x: 1088, startPoint y: 393, endPoint x: 1023, endPoint y: 424, distance: 71.5
click at [1023, 424] on div at bounding box center [1142, 383] width 396 height 678
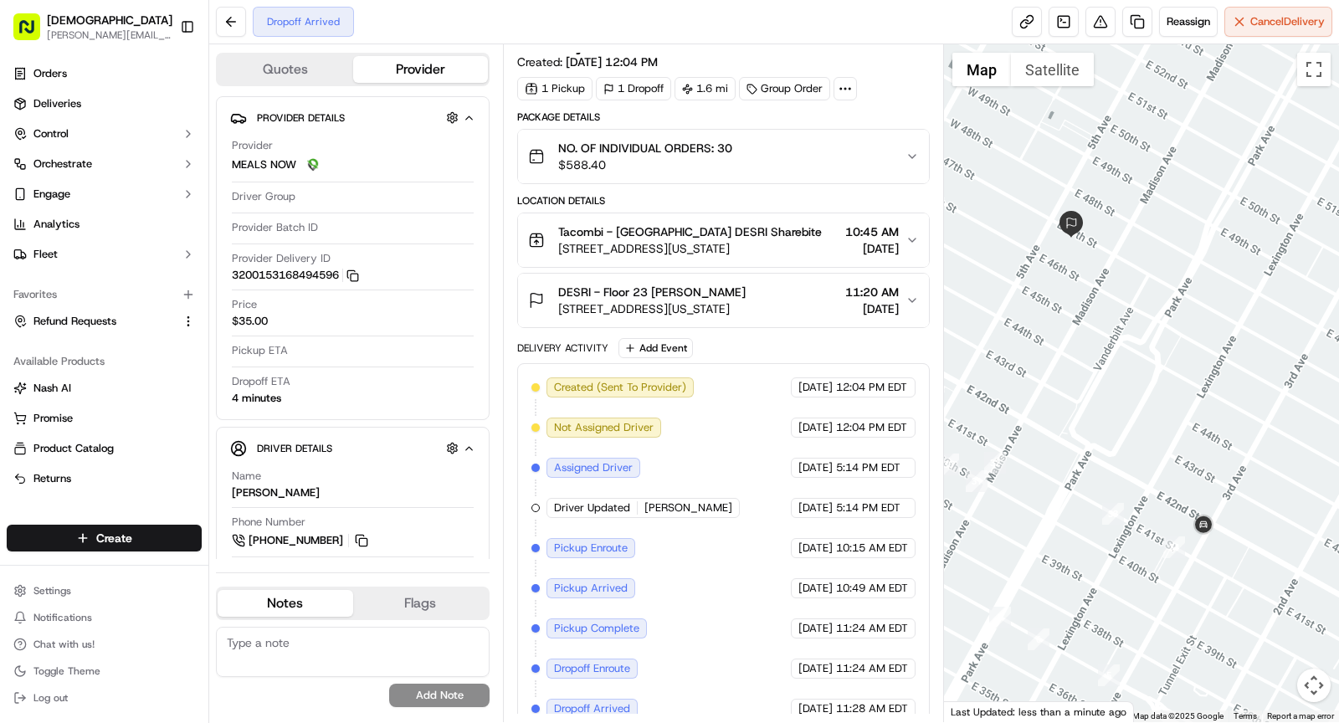
drag, startPoint x: 1091, startPoint y: 327, endPoint x: 1044, endPoint y: 348, distance: 52.1
click at [1044, 348] on div at bounding box center [1142, 383] width 396 height 678
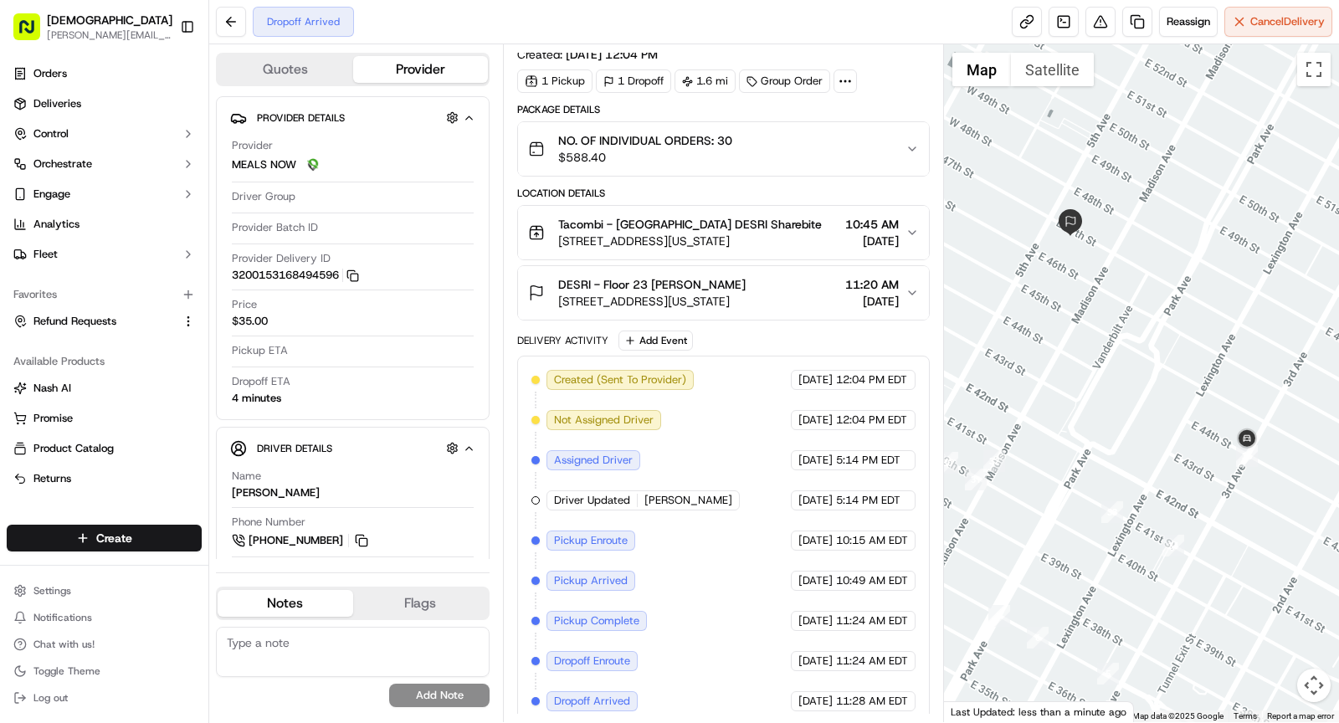
drag, startPoint x: 1051, startPoint y: 442, endPoint x: 1085, endPoint y: 443, distance: 34.3
click at [1085, 443] on div at bounding box center [1142, 383] width 396 height 678
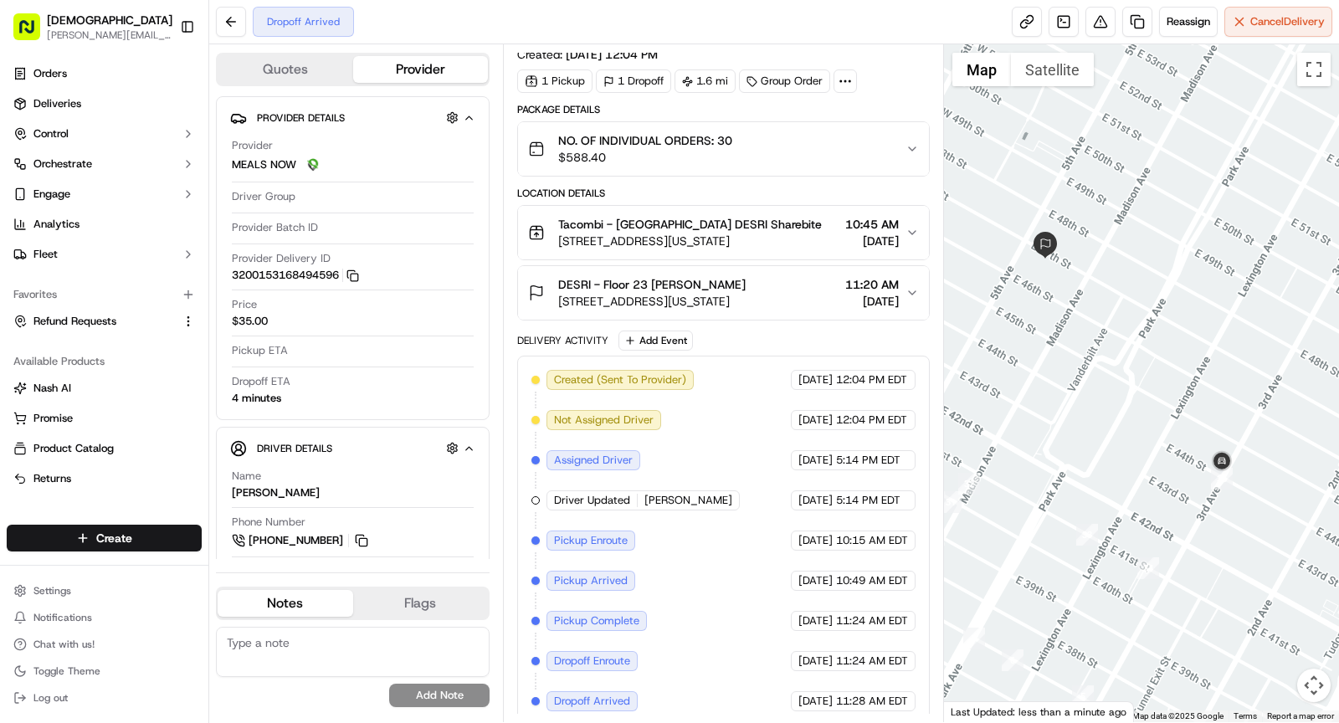
drag, startPoint x: 1208, startPoint y: 394, endPoint x: 1152, endPoint y: 423, distance: 63.6
click at [1137, 415] on div at bounding box center [1142, 383] width 396 height 678
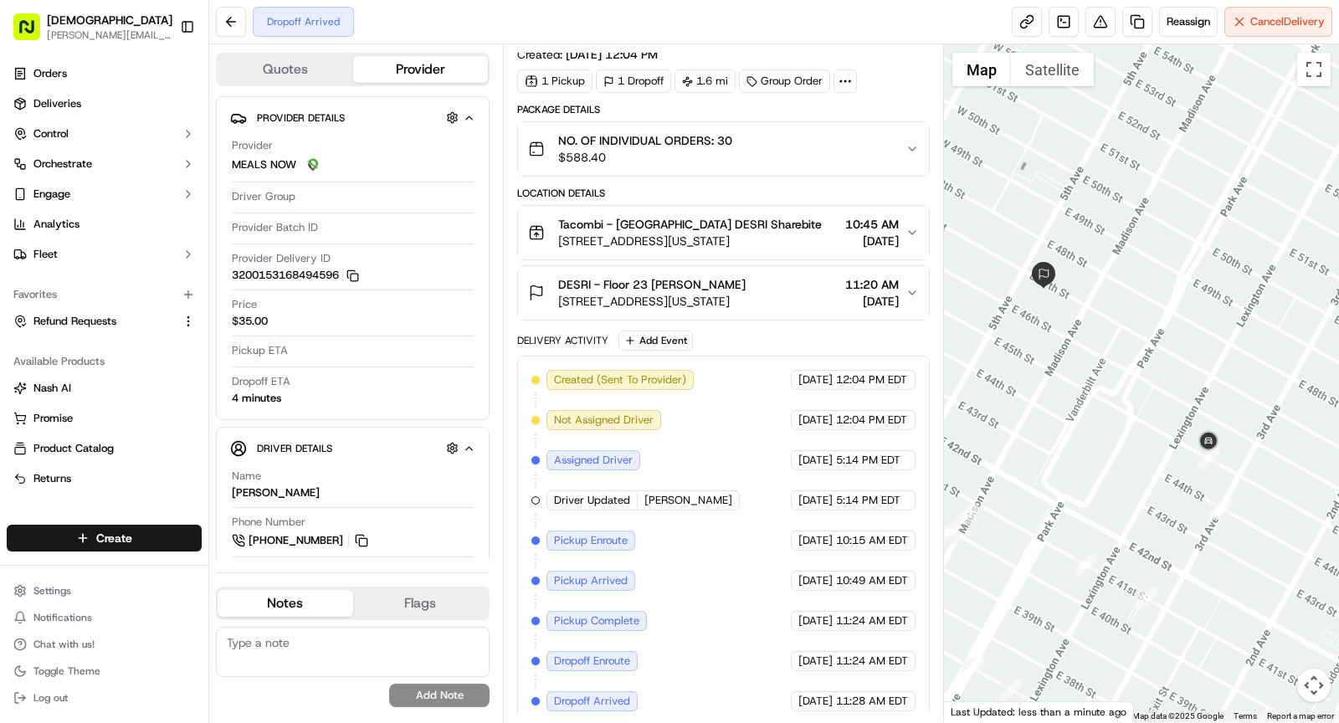
drag, startPoint x: 1116, startPoint y: 426, endPoint x: 1114, endPoint y: 459, distance: 33.5
click at [1114, 462] on div at bounding box center [1142, 383] width 396 height 678
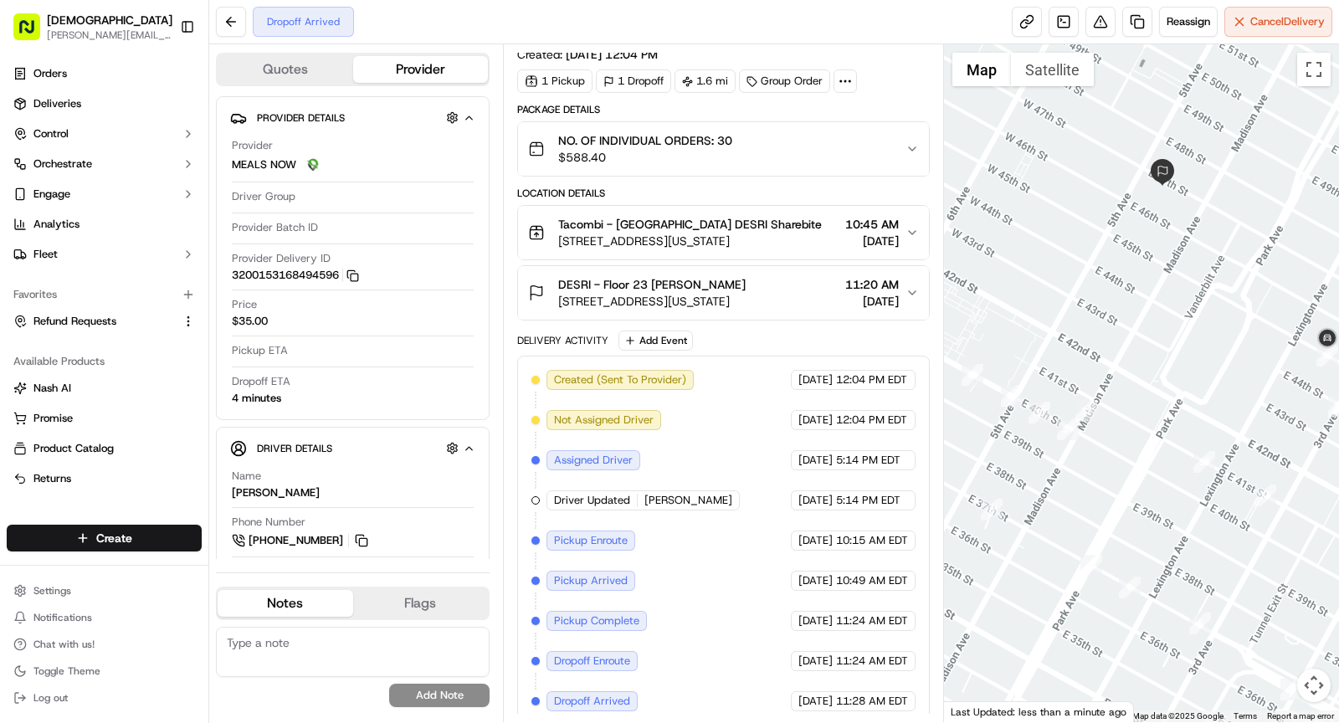
drag, startPoint x: 1085, startPoint y: 498, endPoint x: 1277, endPoint y: 357, distance: 237.7
click at [1277, 357] on div at bounding box center [1142, 383] width 396 height 678
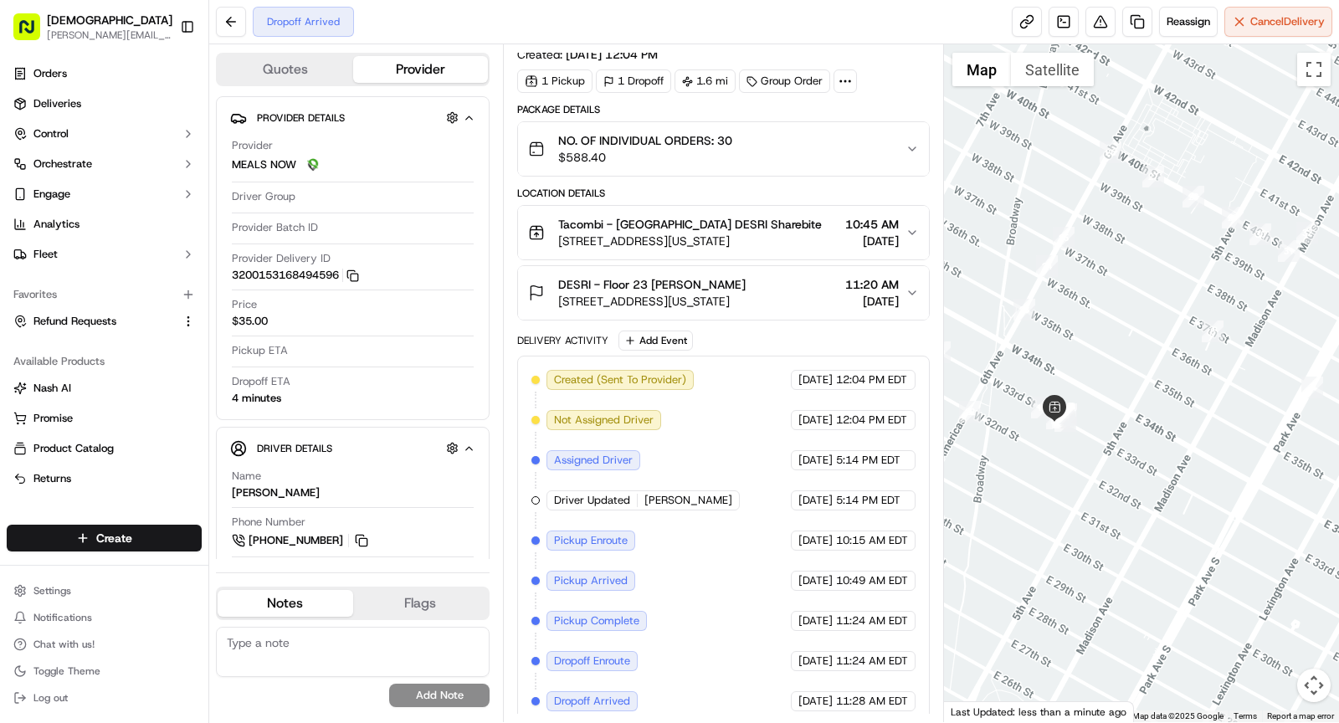
drag, startPoint x: 1064, startPoint y: 489, endPoint x: 1170, endPoint y: 367, distance: 161.3
click at [1170, 367] on div at bounding box center [1142, 383] width 396 height 678
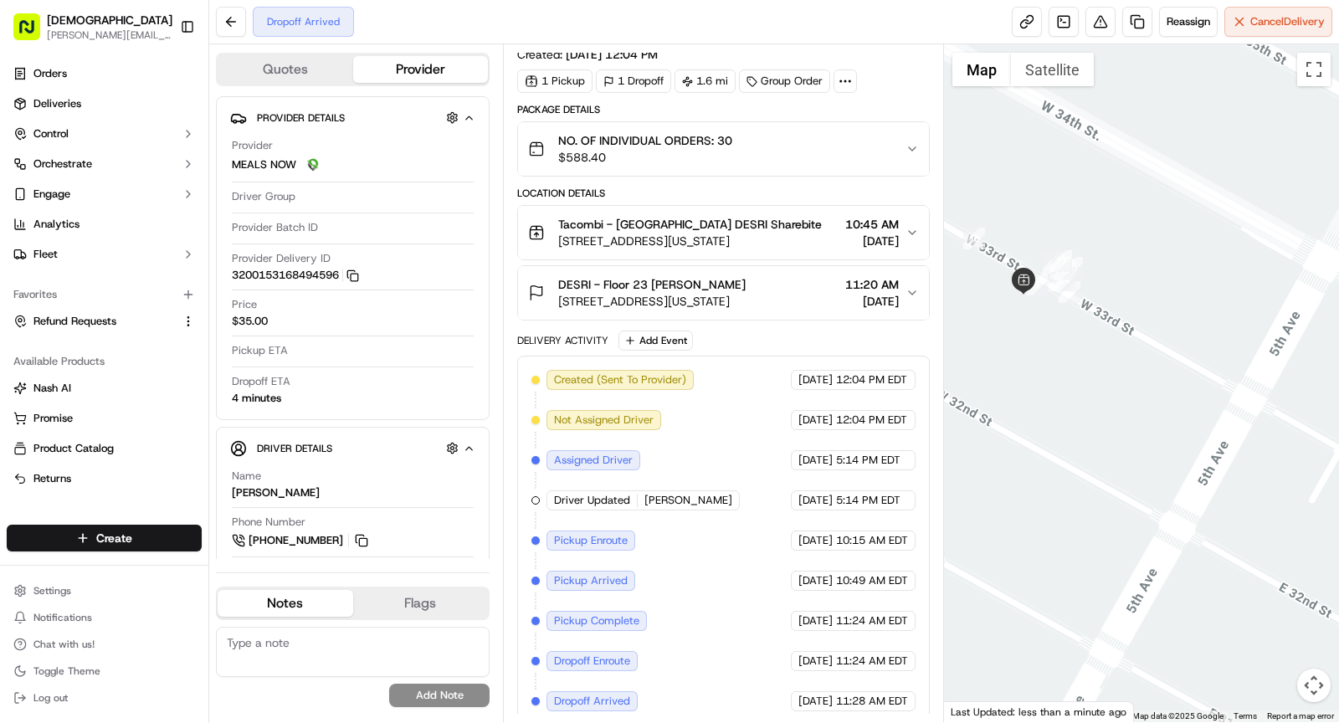
drag, startPoint x: 1054, startPoint y: 341, endPoint x: 1052, endPoint y: 451, distance: 109.6
click at [1052, 453] on div at bounding box center [1142, 383] width 396 height 678
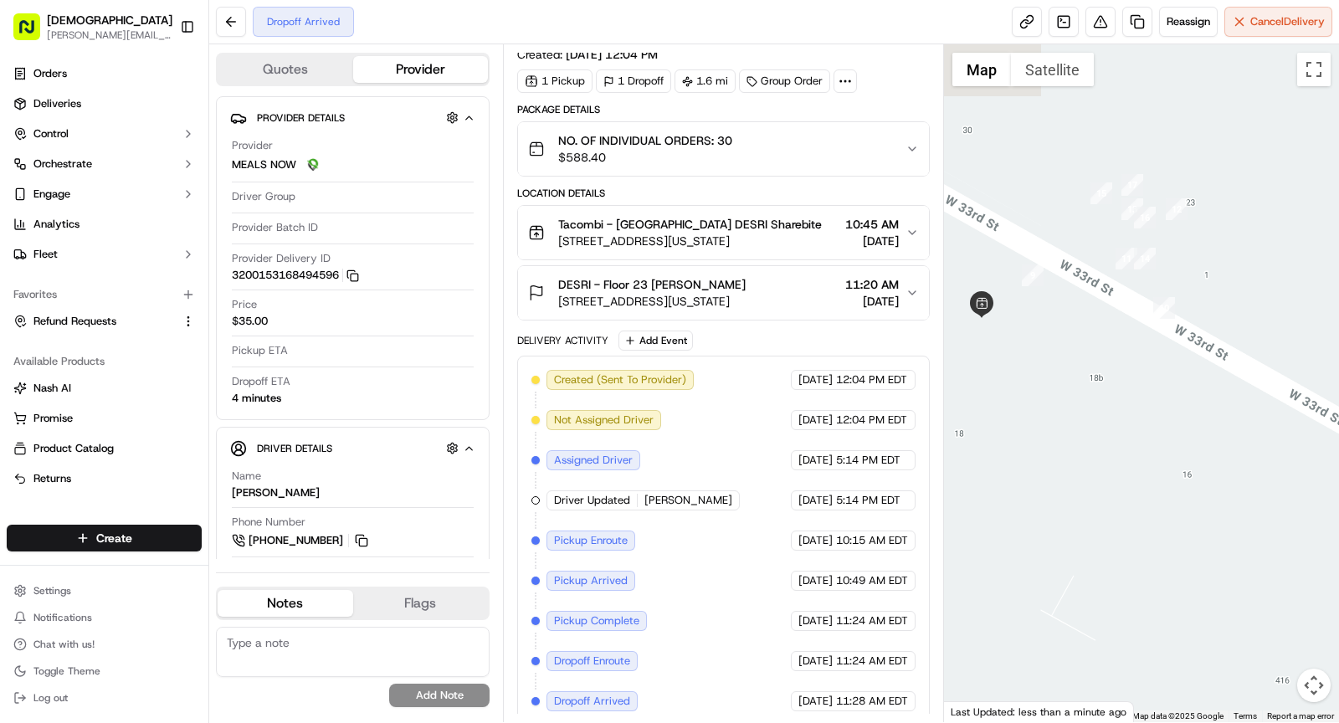
drag, startPoint x: 1023, startPoint y: 296, endPoint x: 1026, endPoint y: 343, distance: 47.0
click at [1027, 344] on div at bounding box center [1142, 383] width 396 height 678
drag, startPoint x: 1096, startPoint y: 456, endPoint x: 1084, endPoint y: 442, distance: 19.0
click at [1084, 442] on div at bounding box center [1142, 383] width 396 height 678
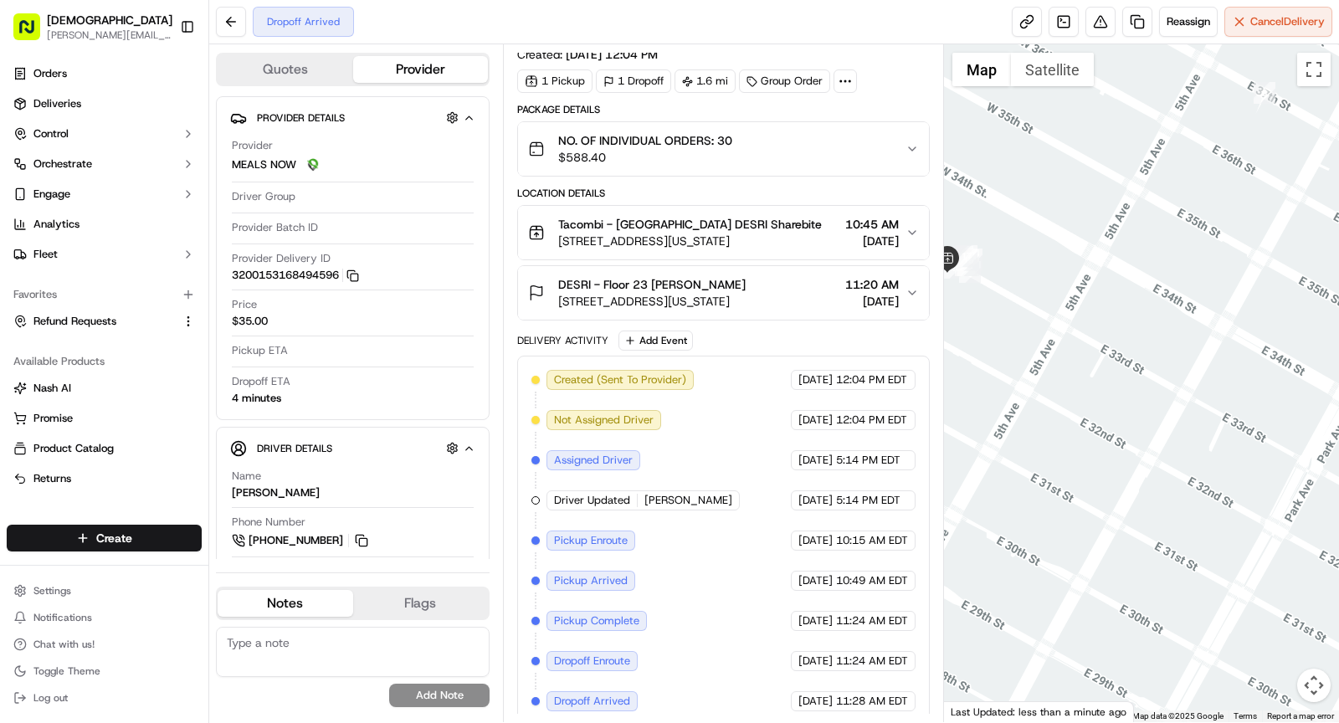
drag, startPoint x: 1121, startPoint y: 468, endPoint x: 991, endPoint y: 312, distance: 202.6
click at [991, 312] on div at bounding box center [1142, 383] width 396 height 678
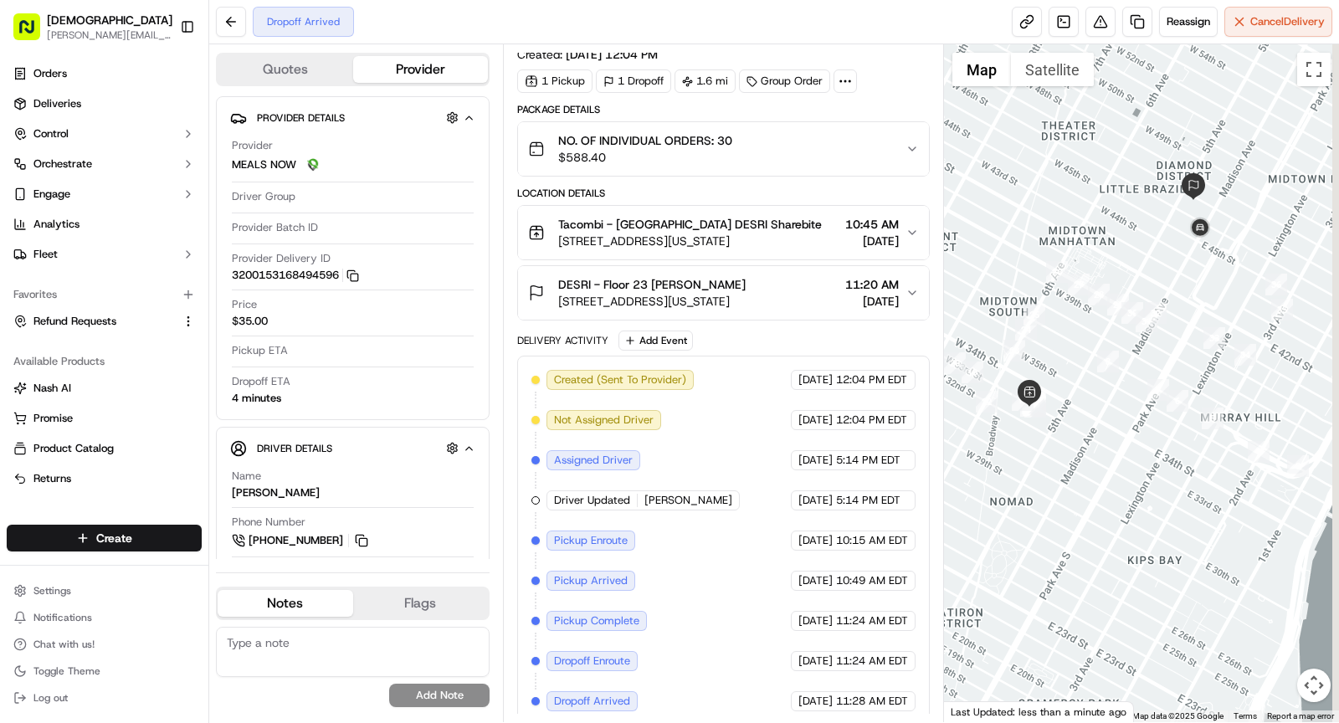
drag, startPoint x: 1177, startPoint y: 203, endPoint x: 1144, endPoint y: 417, distance: 216.0
click at [1145, 417] on div at bounding box center [1142, 383] width 396 height 678
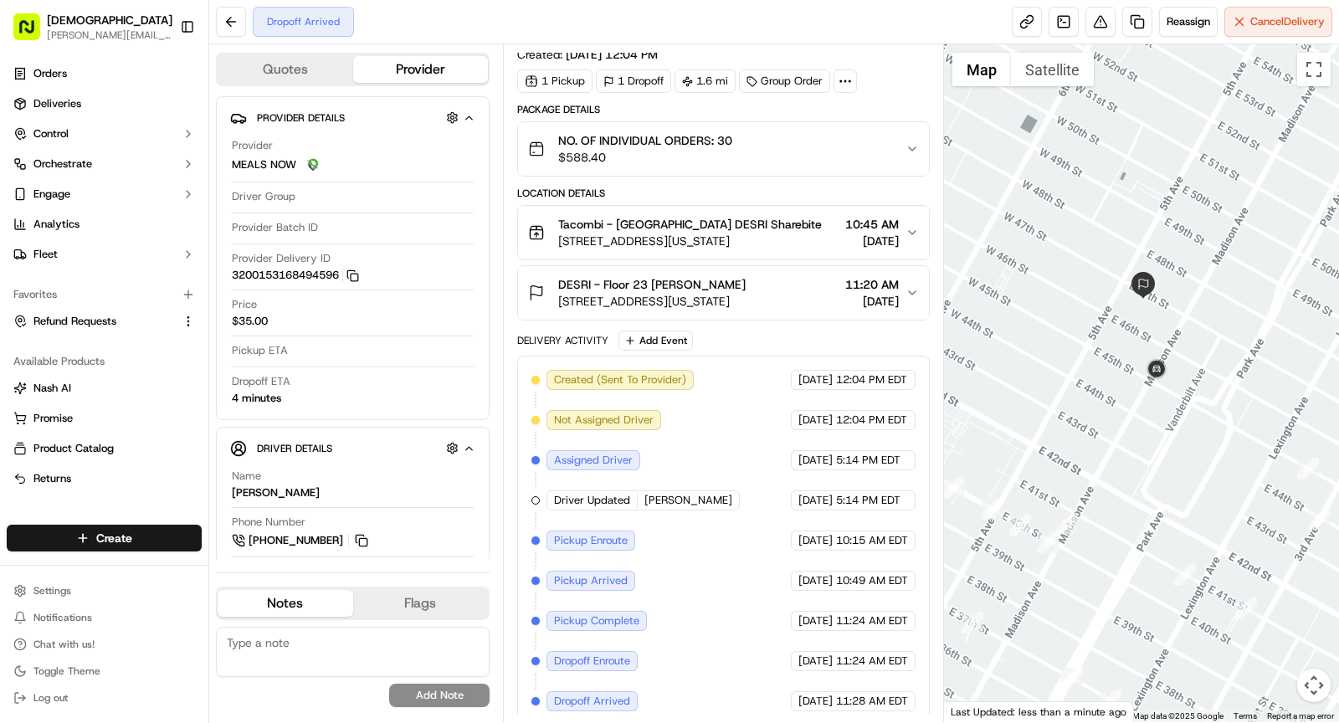
drag, startPoint x: 1226, startPoint y: 192, endPoint x: 1164, endPoint y: 347, distance: 167.5
click at [1164, 347] on div at bounding box center [1142, 383] width 396 height 678
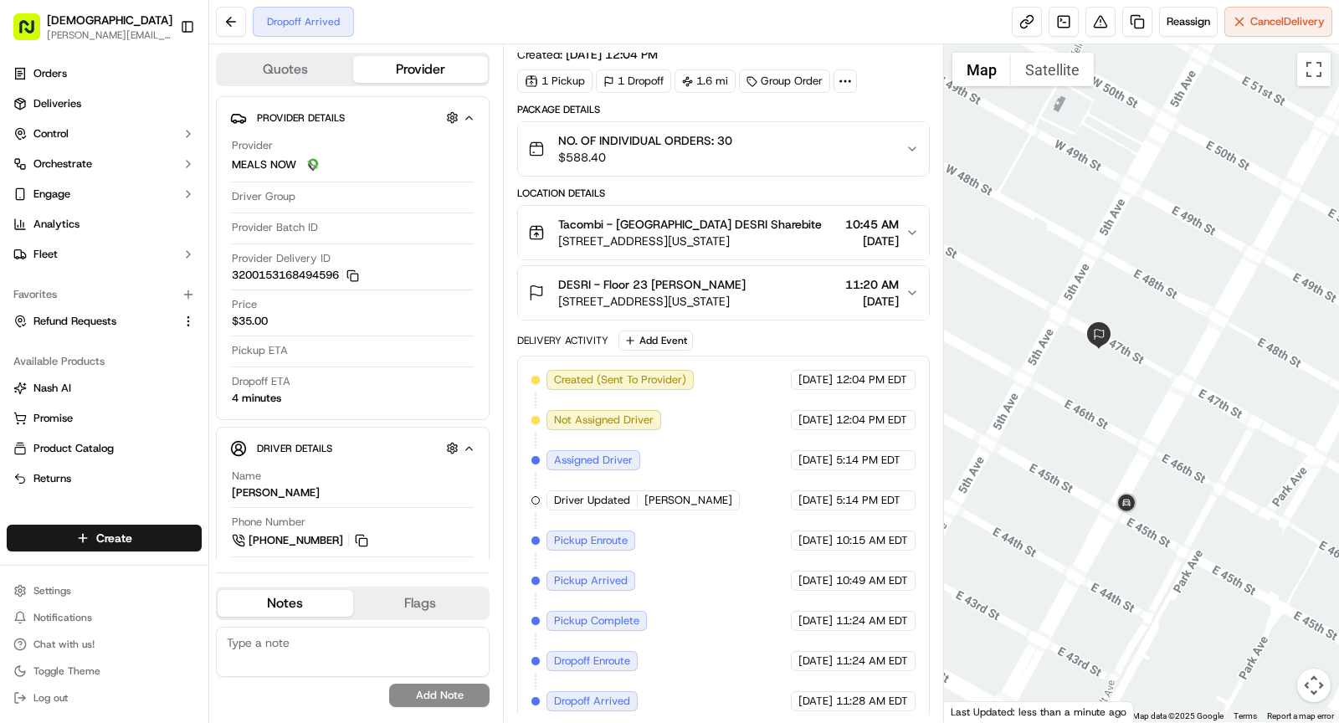
drag, startPoint x: 1126, startPoint y: 429, endPoint x: 1149, endPoint y: 432, distance: 22.7
click at [1149, 432] on div at bounding box center [1142, 383] width 396 height 678
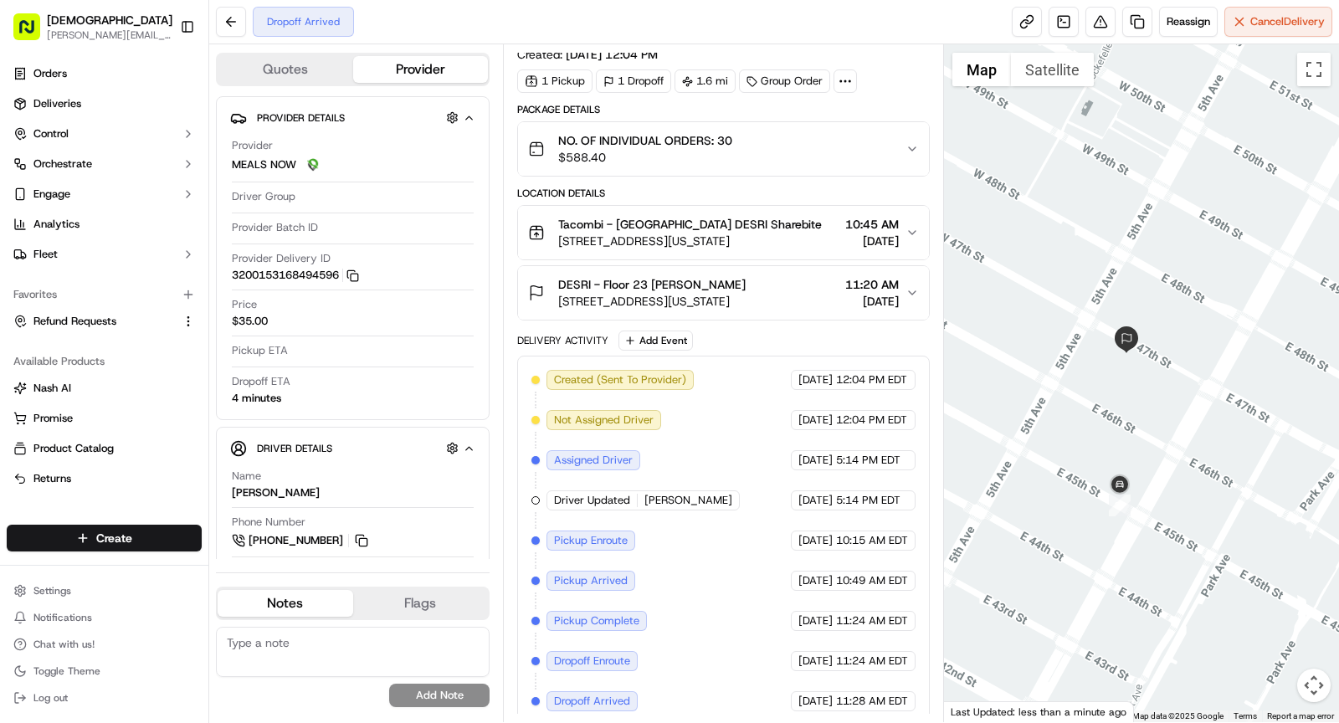
drag, startPoint x: 1145, startPoint y: 428, endPoint x: 1167, endPoint y: 429, distance: 21.8
click at [1167, 429] on div at bounding box center [1142, 383] width 396 height 678
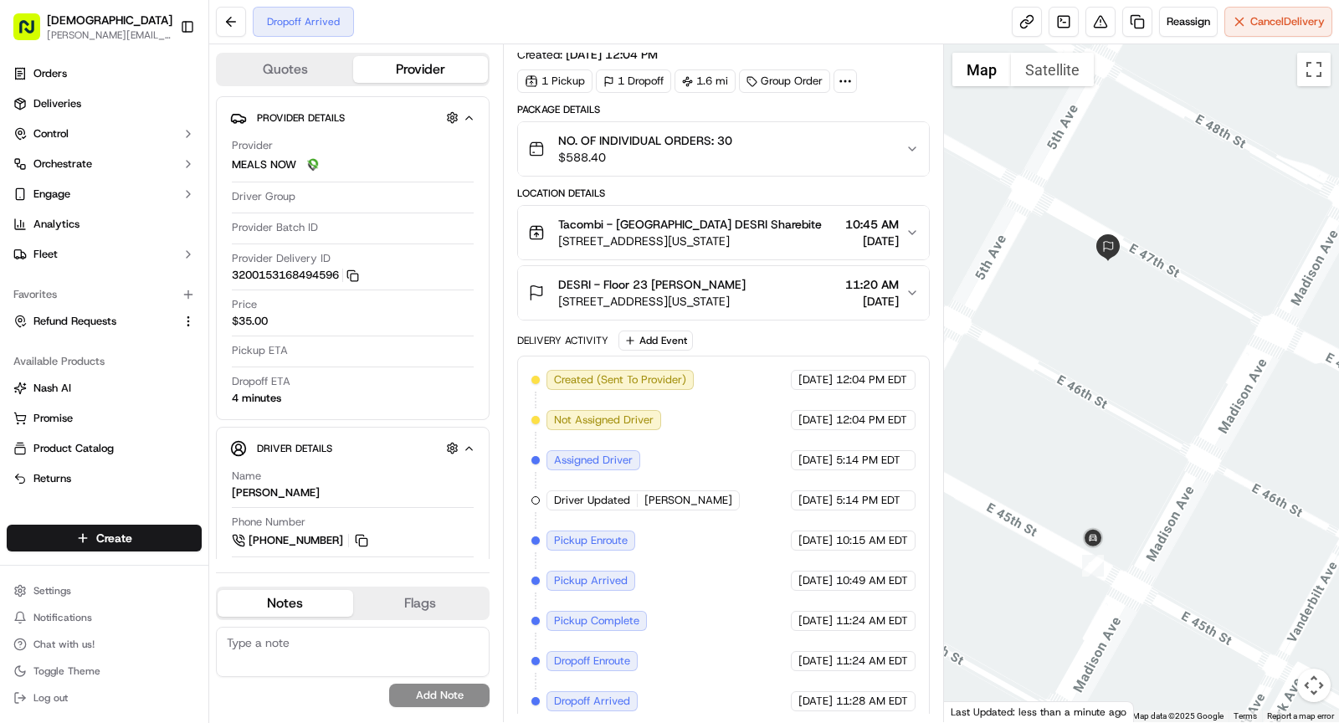
drag, startPoint x: 1172, startPoint y: 487, endPoint x: 1187, endPoint y: 500, distance: 20.8
click at [1191, 500] on div at bounding box center [1142, 383] width 396 height 678
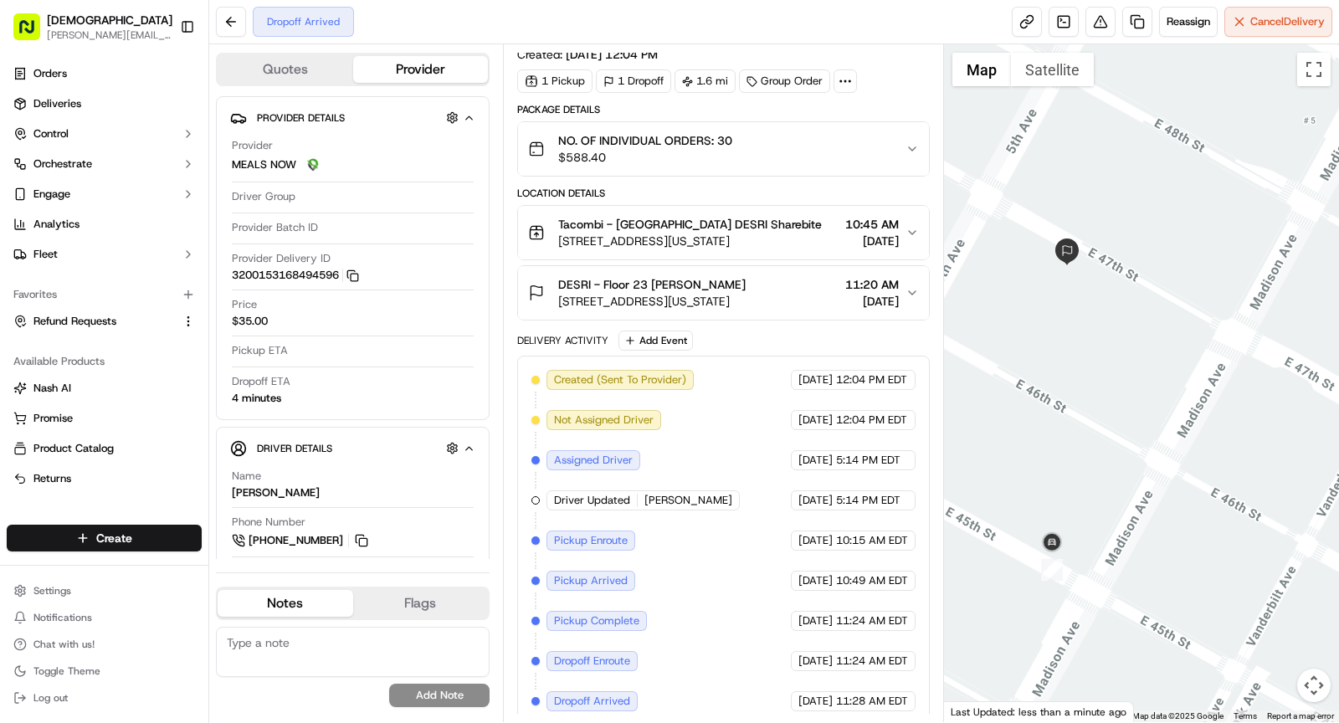
drag, startPoint x: 1103, startPoint y: 487, endPoint x: 972, endPoint y: 464, distance: 133.5
click at [972, 464] on div at bounding box center [1142, 383] width 396 height 678
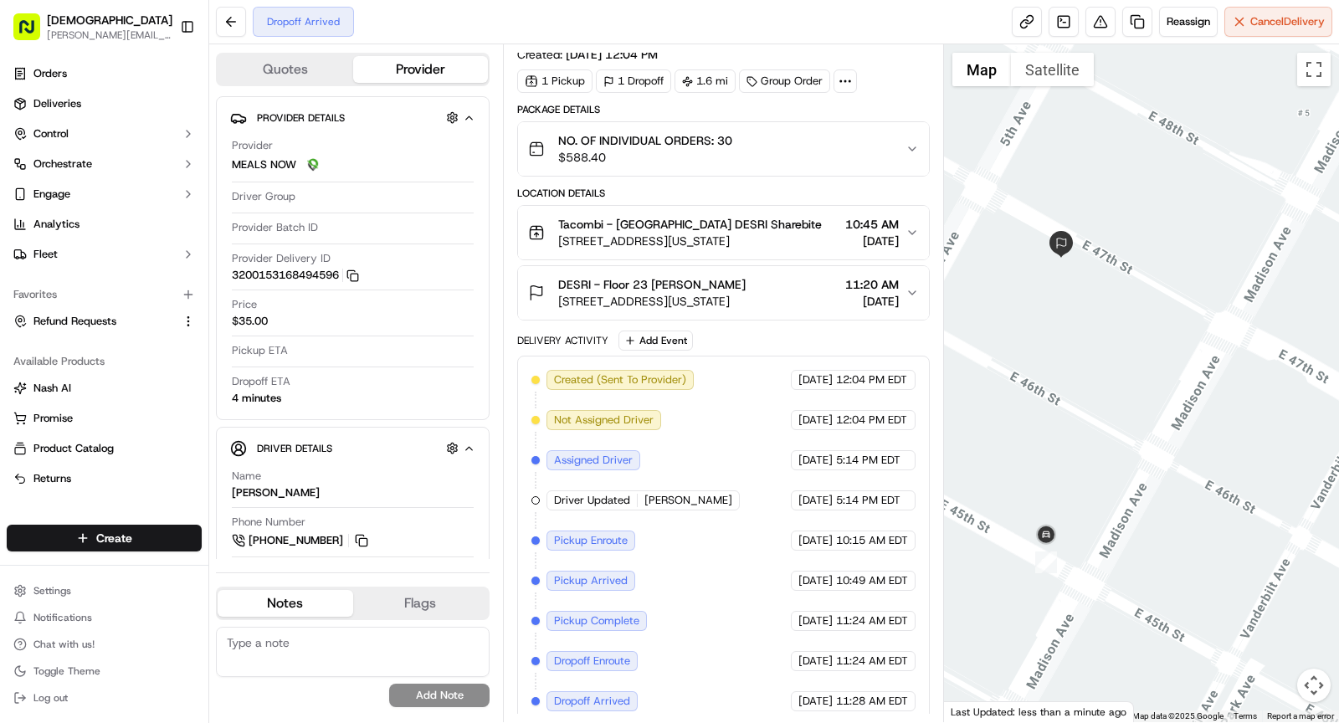
drag, startPoint x: 1115, startPoint y: 448, endPoint x: 1117, endPoint y: 394, distance: 53.6
click at [1121, 395] on div at bounding box center [1142, 383] width 396 height 678
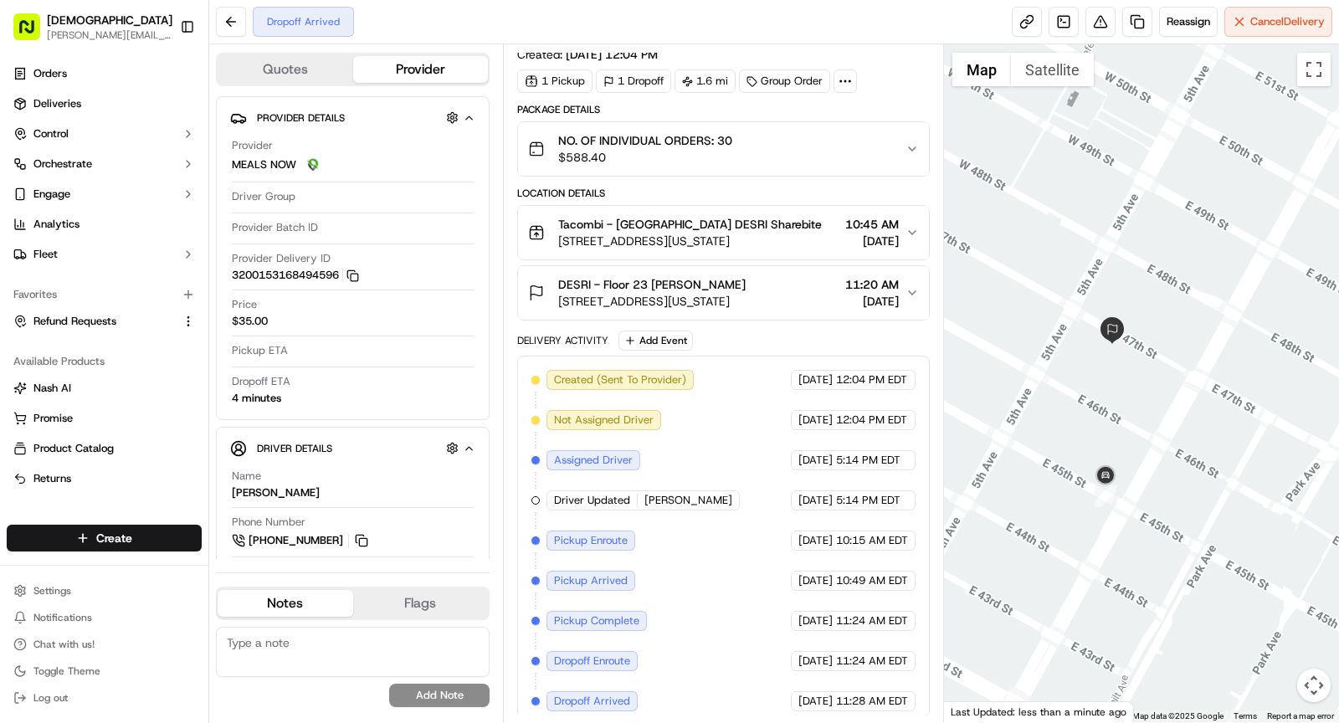
drag, startPoint x: 1107, startPoint y: 351, endPoint x: 1127, endPoint y: 398, distance: 51.8
click at [1127, 398] on div at bounding box center [1142, 383] width 396 height 678
drag, startPoint x: 1070, startPoint y: 418, endPoint x: 1121, endPoint y: 441, distance: 55.4
click at [1121, 441] on div at bounding box center [1142, 383] width 396 height 678
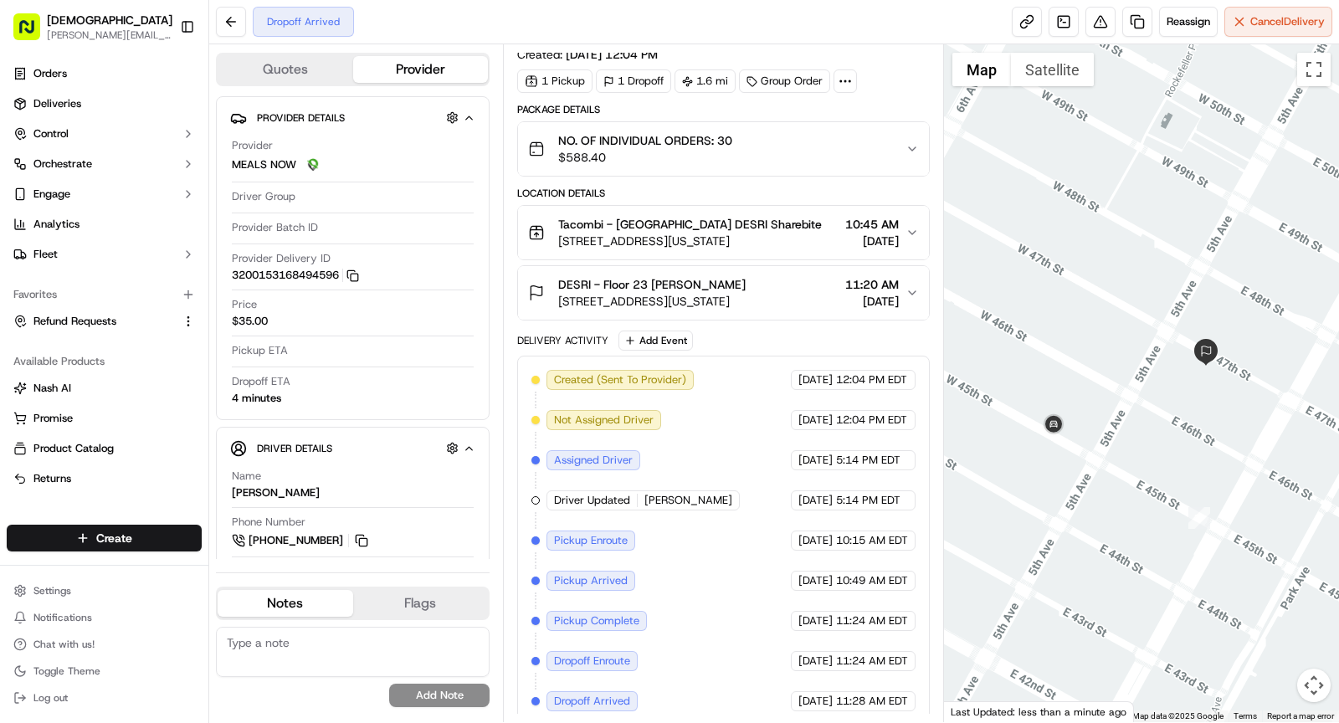
drag, startPoint x: 1072, startPoint y: 390, endPoint x: 1149, endPoint y: 392, distance: 77.0
click at [1149, 392] on div at bounding box center [1142, 383] width 396 height 678
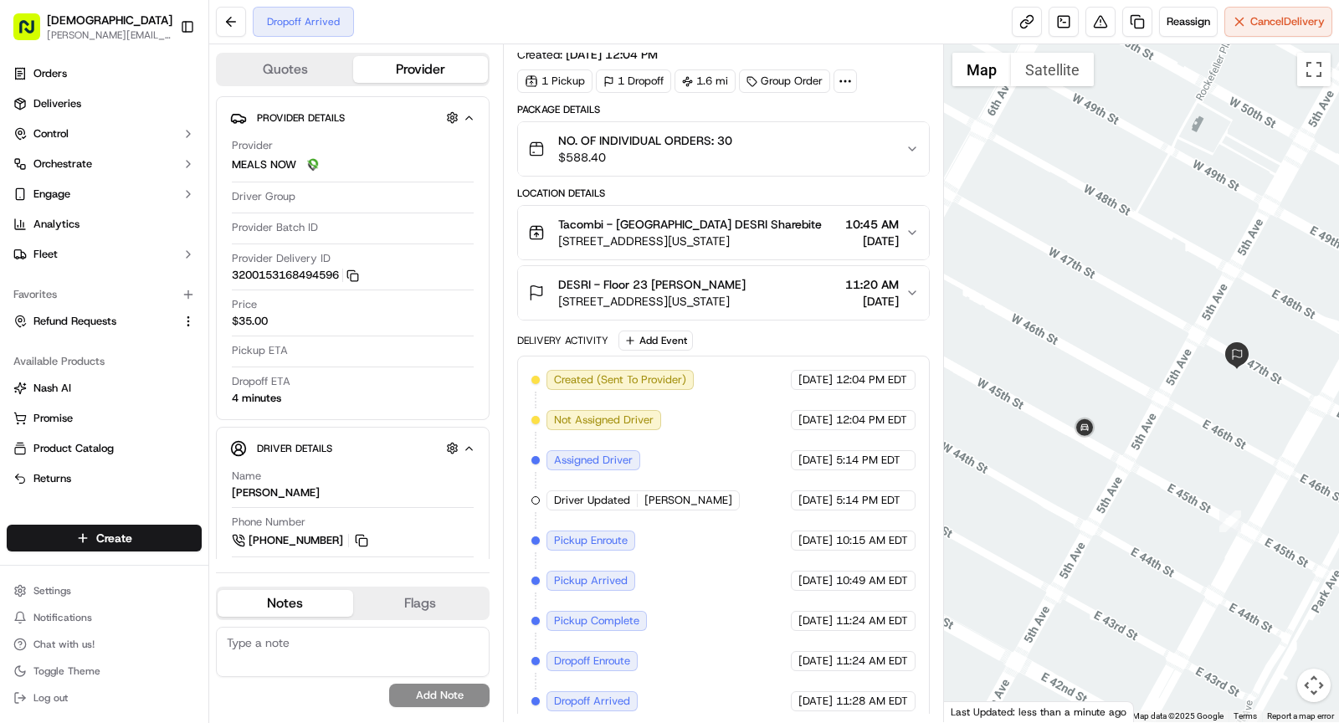
click at [805, 302] on div "DESRI - Floor 23 Bryce Bryce 575 5th Ave, New York, NY 10017, USA 11:20 AM 09/2…" at bounding box center [716, 292] width 377 height 33
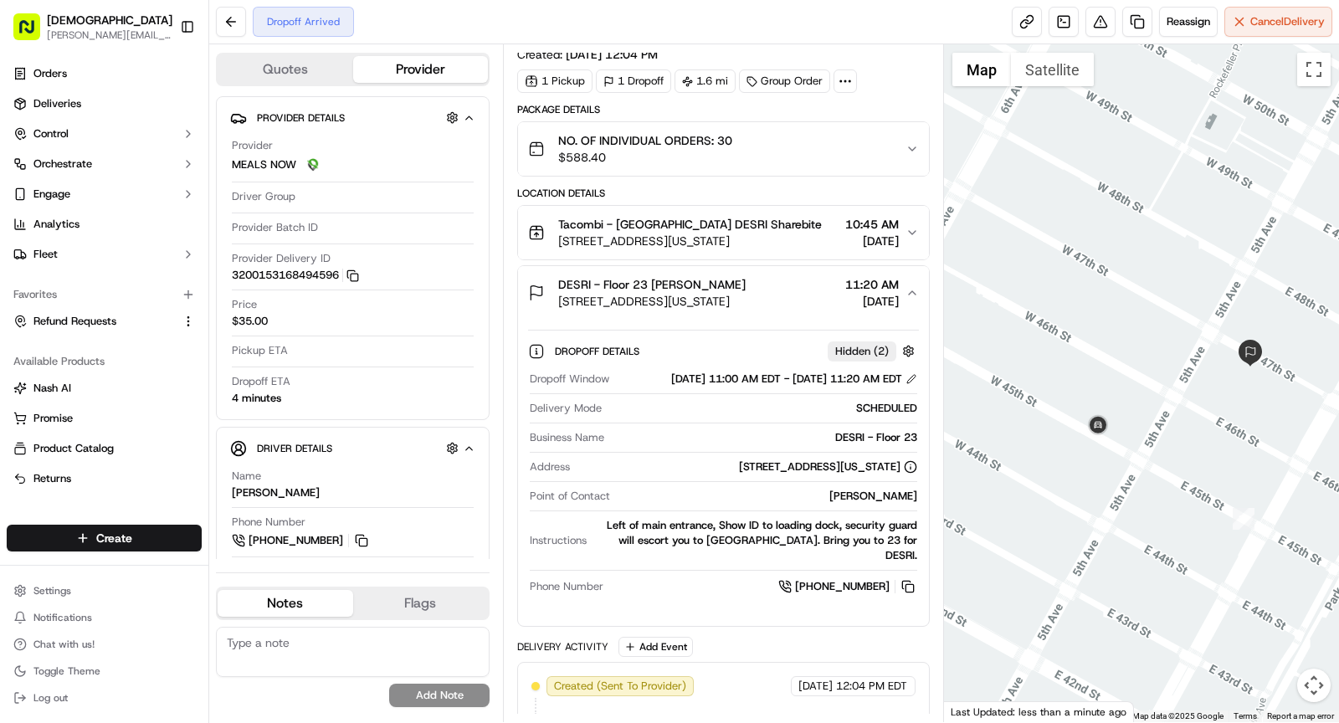
drag, startPoint x: 972, startPoint y: 411, endPoint x: 986, endPoint y: 408, distance: 13.8
click at [986, 408] on div at bounding box center [1142, 383] width 396 height 678
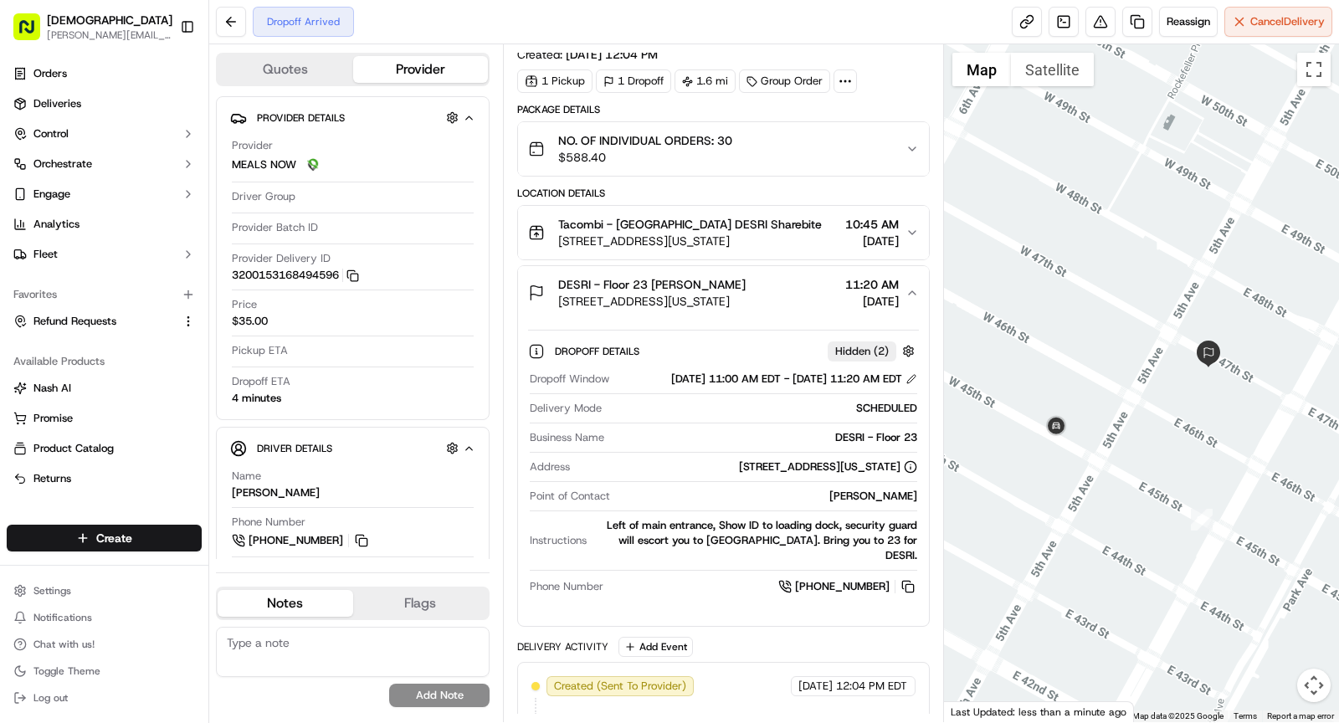
drag, startPoint x: 1196, startPoint y: 437, endPoint x: 1151, endPoint y: 435, distance: 45.2
click at [1151, 435] on div at bounding box center [1142, 383] width 396 height 678
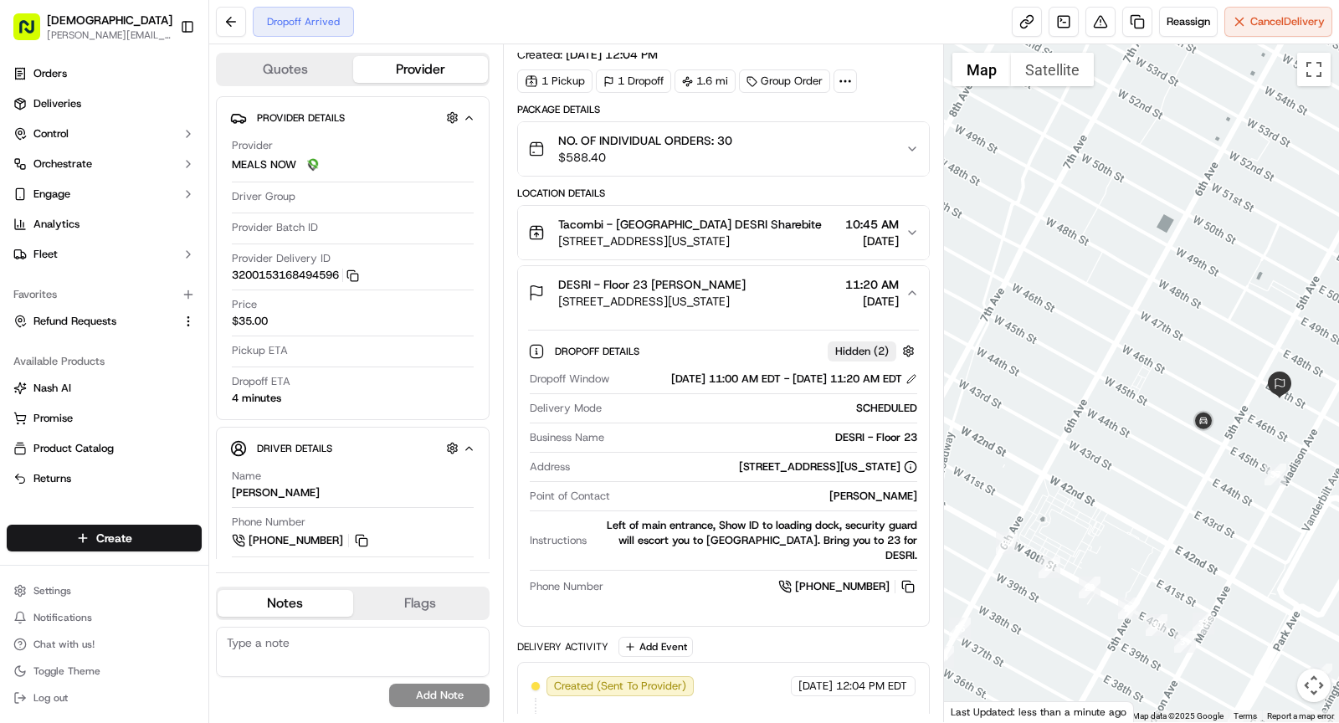
drag, startPoint x: 1066, startPoint y: 500, endPoint x: 1163, endPoint y: 496, distance: 97.1
click at [1167, 496] on div at bounding box center [1142, 383] width 396 height 678
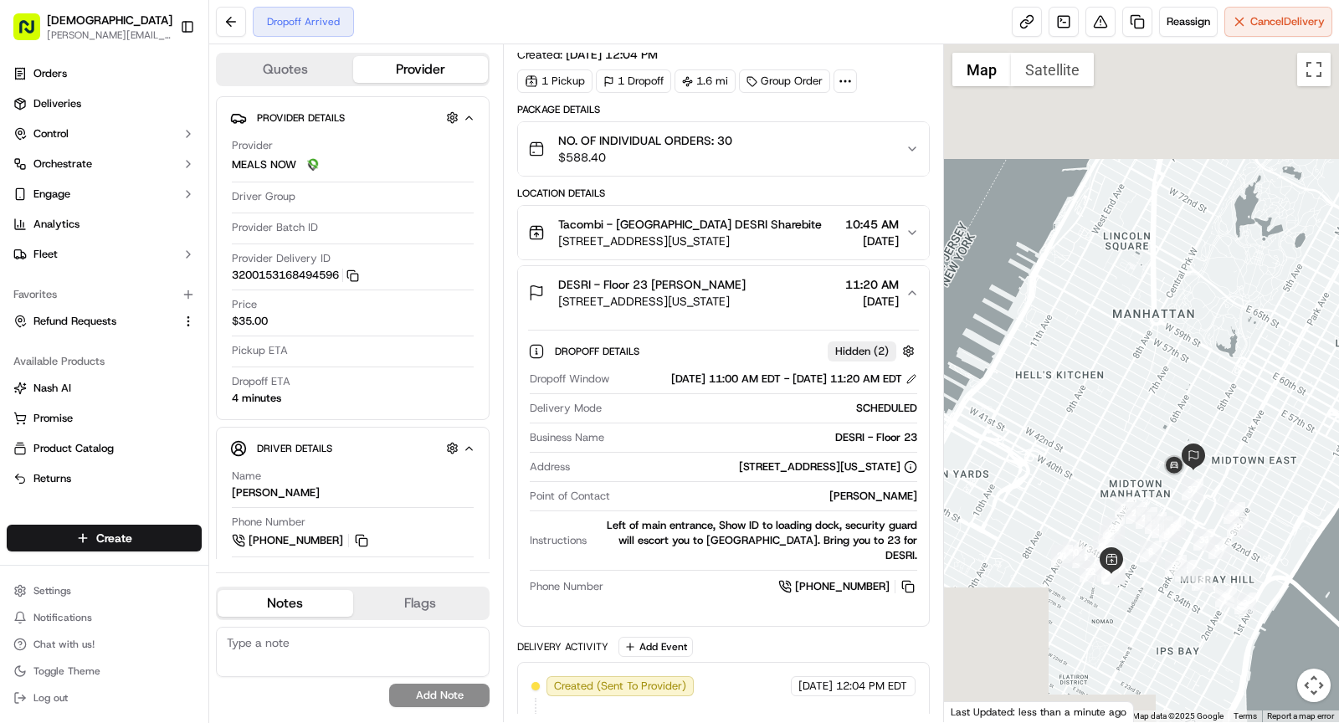
drag, startPoint x: 1086, startPoint y: 595, endPoint x: 1085, endPoint y: 567, distance: 27.6
click at [1089, 567] on div at bounding box center [1142, 383] width 396 height 678
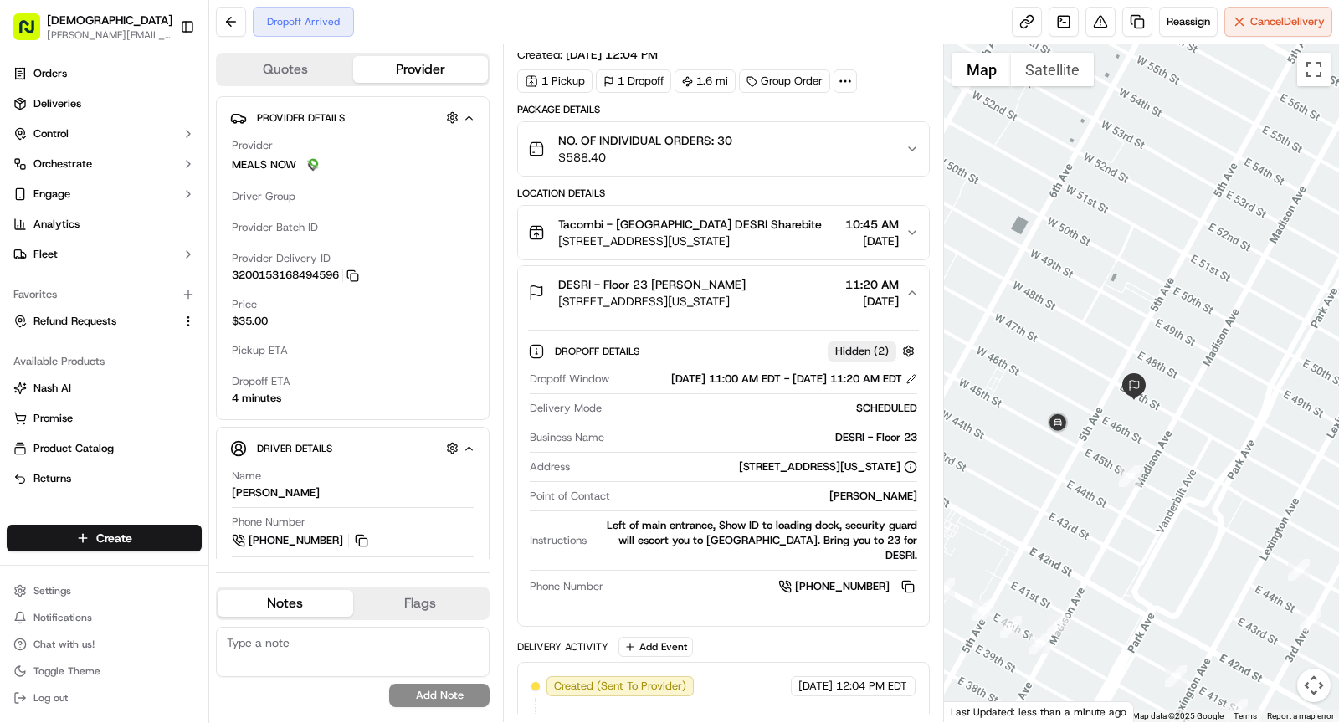
drag, startPoint x: 1245, startPoint y: 478, endPoint x: 991, endPoint y: 573, distance: 271.7
click at [991, 573] on div at bounding box center [1142, 383] width 396 height 678
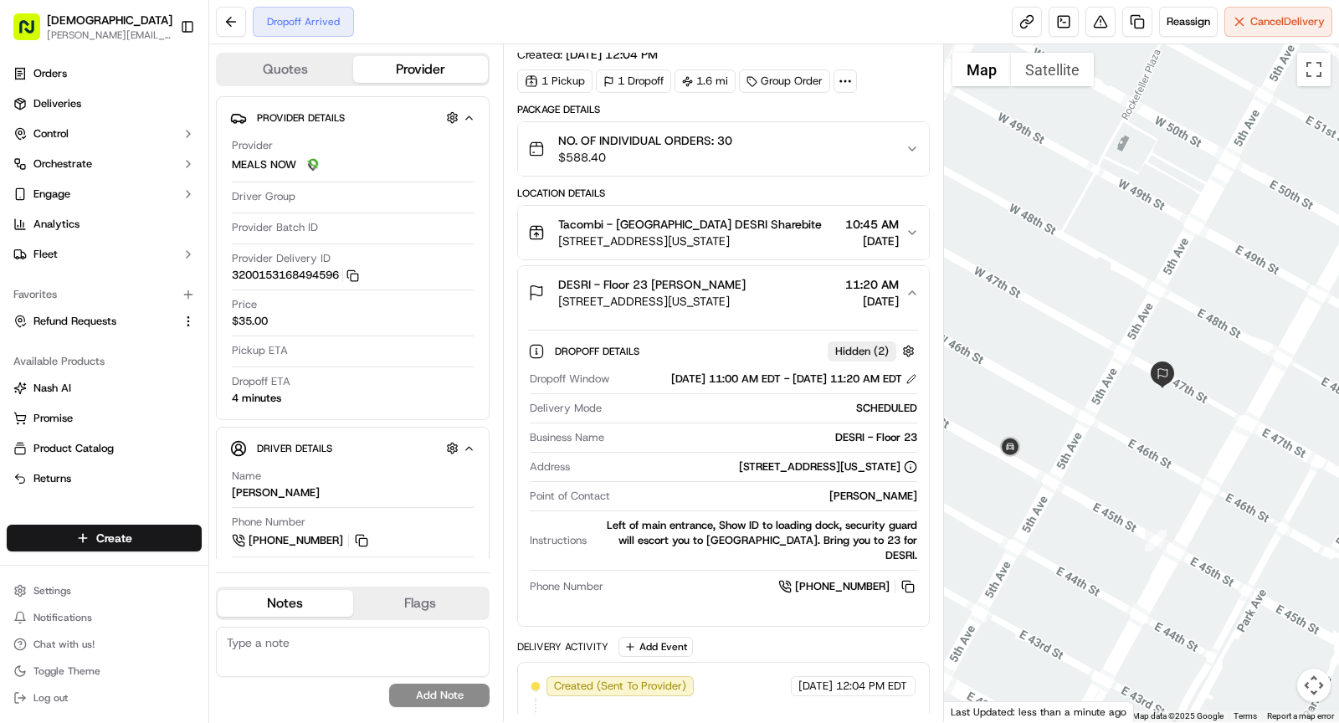
drag, startPoint x: 1090, startPoint y: 467, endPoint x: 1028, endPoint y: 539, distance: 95.5
click at [1028, 543] on div at bounding box center [1142, 383] width 396 height 678
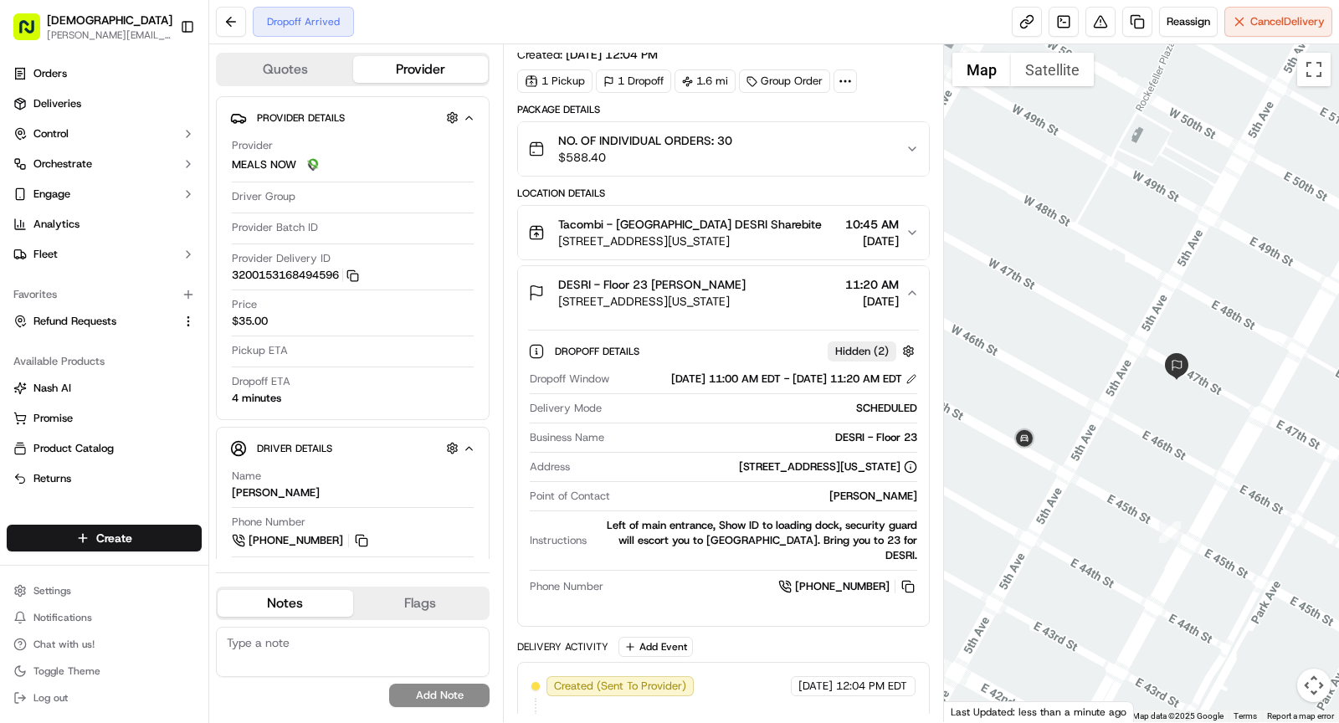
drag, startPoint x: 1061, startPoint y: 541, endPoint x: 1095, endPoint y: 541, distance: 33.5
click at [1097, 541] on div at bounding box center [1142, 383] width 396 height 678
drag, startPoint x: 1052, startPoint y: 510, endPoint x: 1070, endPoint y: 519, distance: 20.2
click at [1070, 519] on div at bounding box center [1142, 383] width 396 height 678
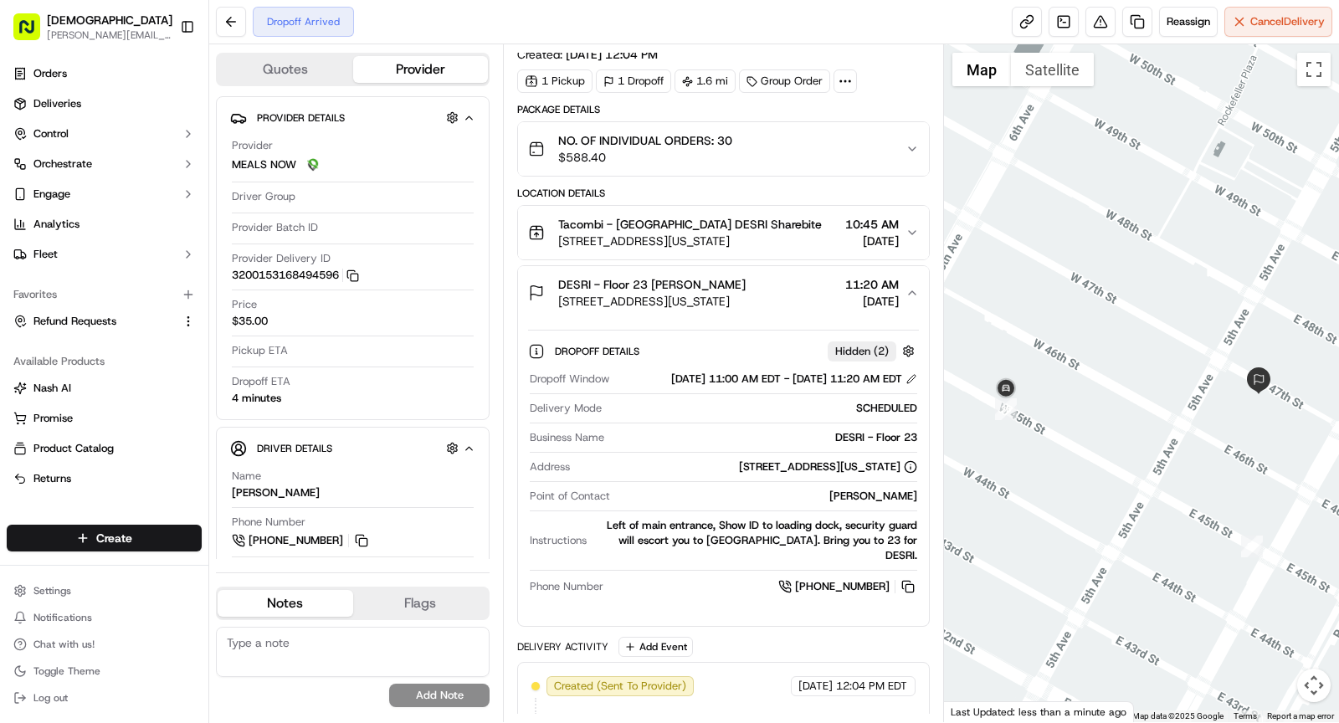
drag, startPoint x: 1084, startPoint y: 525, endPoint x: 1154, endPoint y: 532, distance: 70.7
click at [1154, 532] on div at bounding box center [1142, 383] width 396 height 678
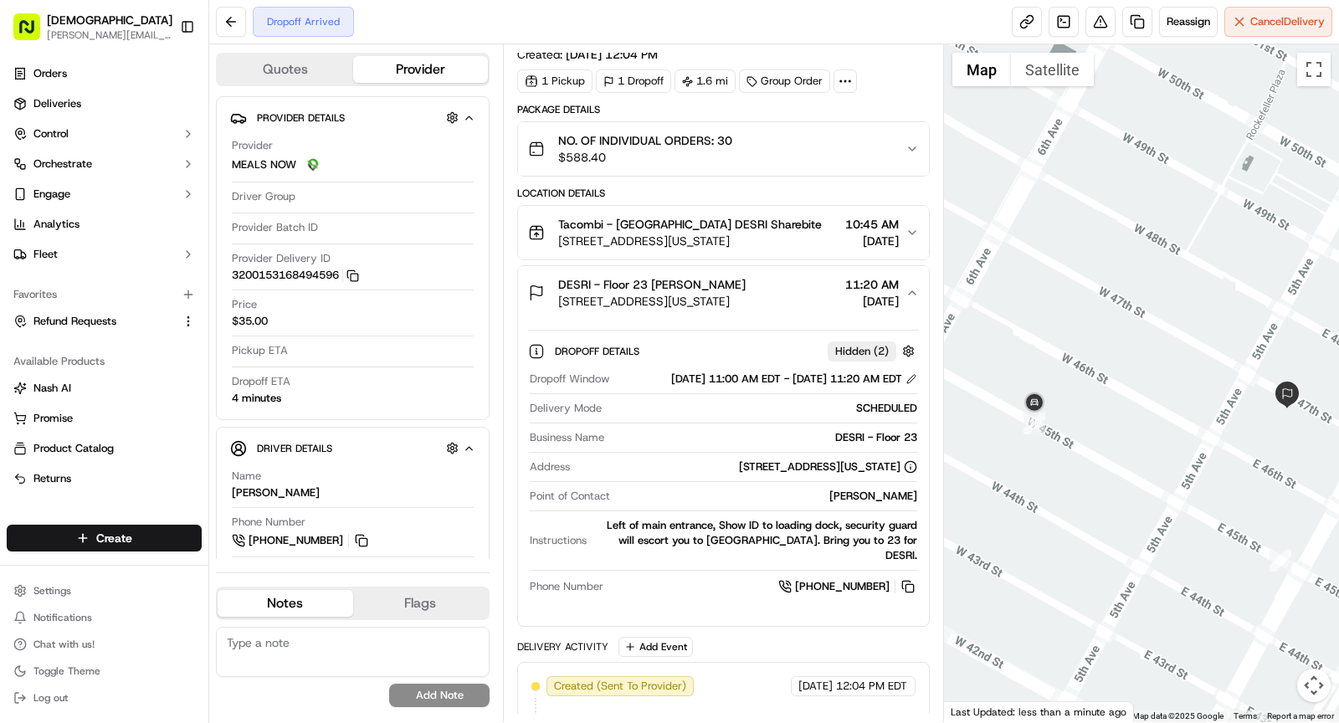
drag, startPoint x: 1066, startPoint y: 474, endPoint x: 1097, endPoint y: 486, distance: 33.1
click at [1097, 486] on div at bounding box center [1142, 383] width 396 height 678
drag, startPoint x: 999, startPoint y: 436, endPoint x: 1006, endPoint y: 458, distance: 22.8
click at [1007, 459] on div at bounding box center [1142, 383] width 396 height 678
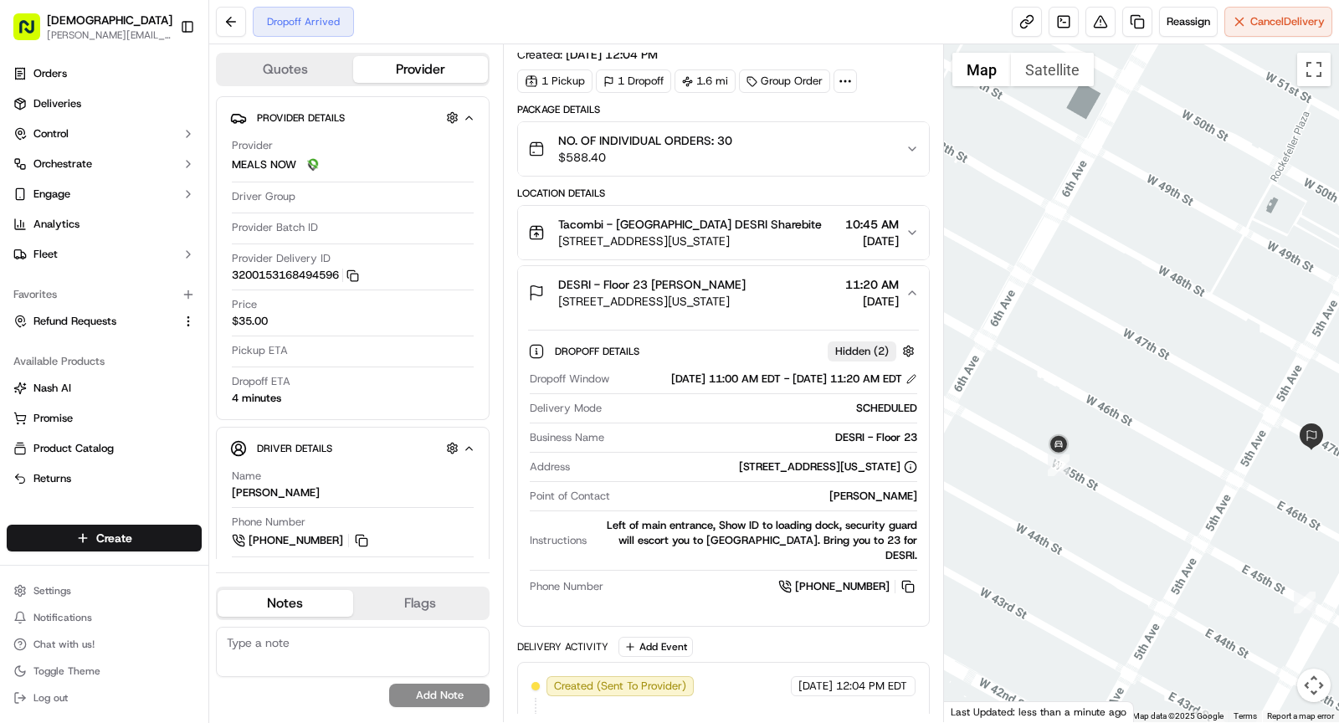
drag, startPoint x: 1006, startPoint y: 459, endPoint x: 1022, endPoint y: 482, distance: 28.3
click at [1023, 483] on div at bounding box center [1142, 383] width 396 height 678
drag, startPoint x: 1022, startPoint y: 482, endPoint x: 1011, endPoint y: 482, distance: 10.9
click at [1011, 482] on div at bounding box center [1142, 383] width 396 height 678
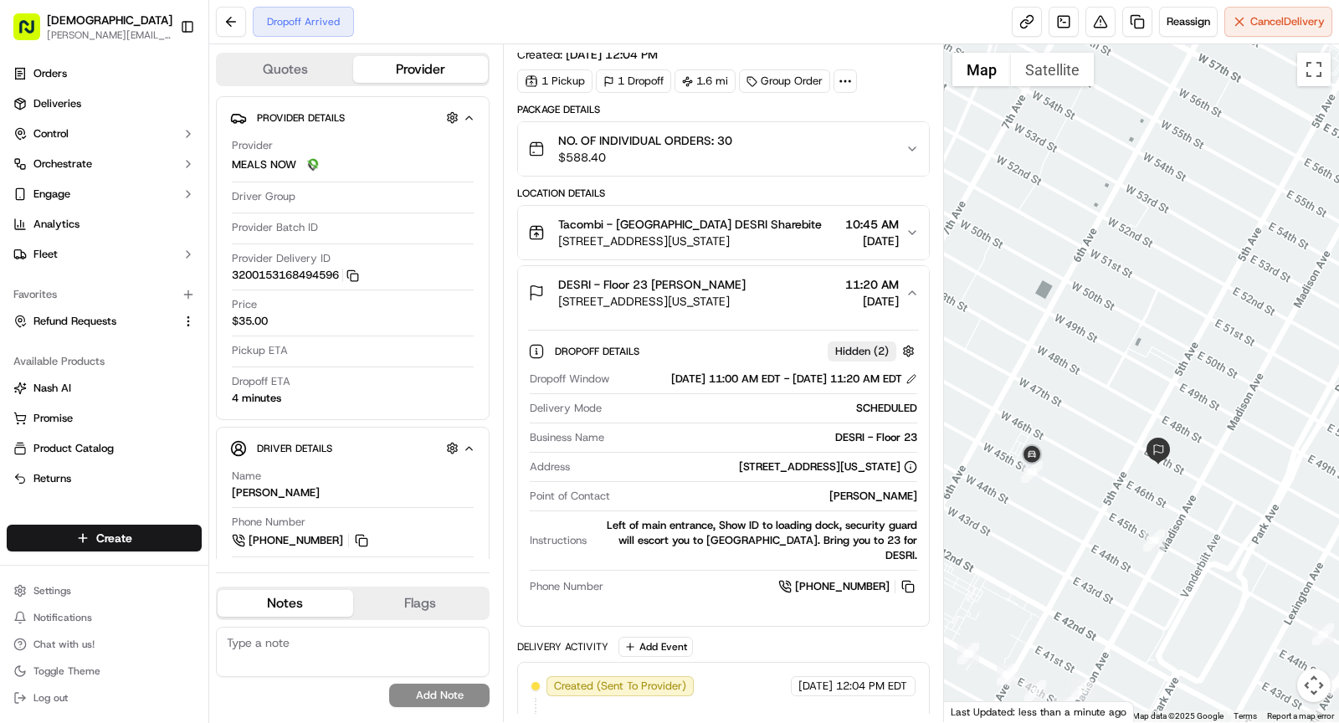
click at [1048, 553] on div at bounding box center [1142, 383] width 396 height 678
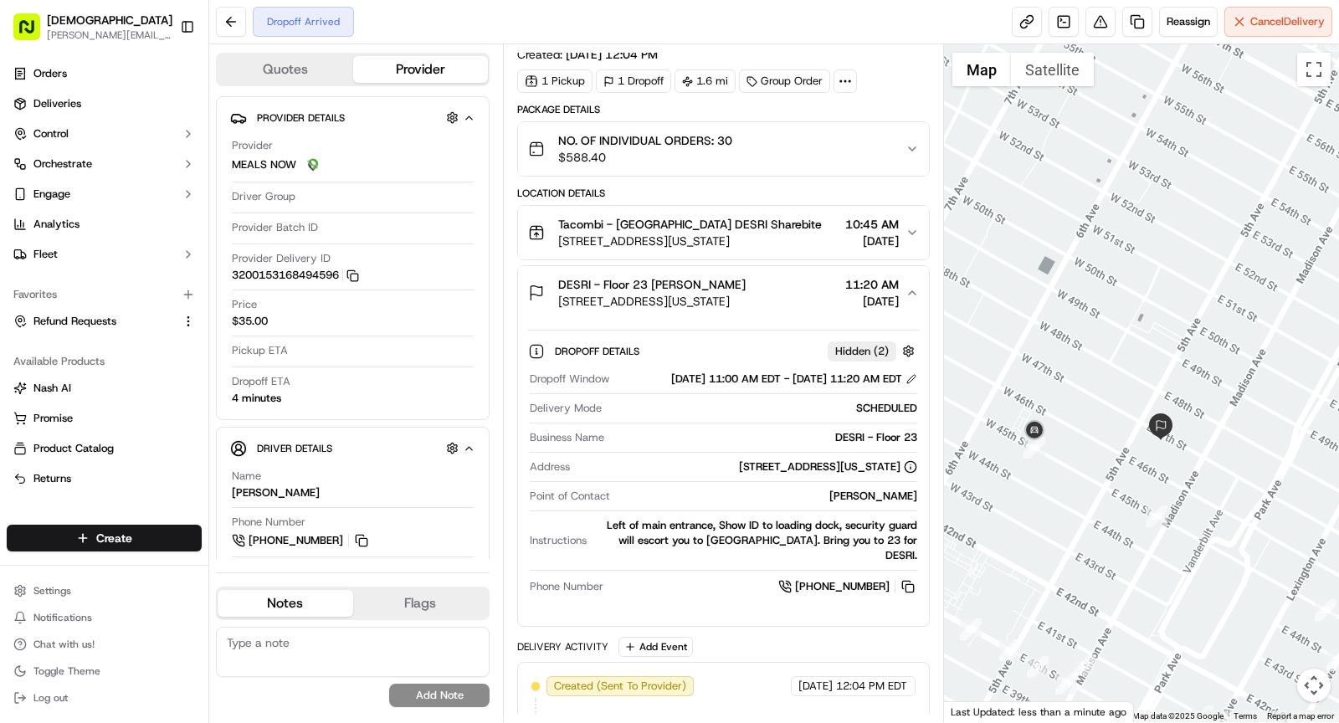
drag, startPoint x: 1128, startPoint y: 419, endPoint x: 1127, endPoint y: 390, distance: 29.3
click at [1128, 392] on div at bounding box center [1142, 383] width 396 height 678
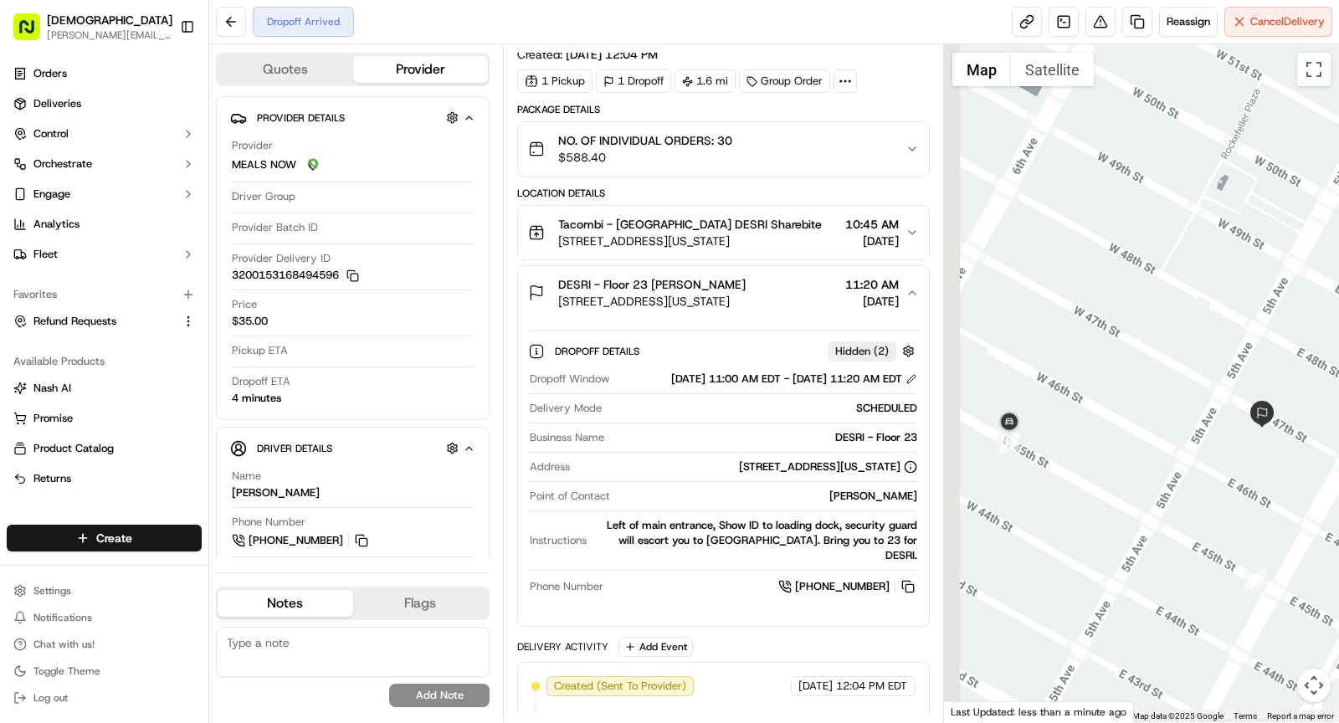
drag, startPoint x: 1108, startPoint y: 434, endPoint x: 1132, endPoint y: 387, distance: 53.5
click at [1136, 387] on div at bounding box center [1142, 383] width 396 height 678
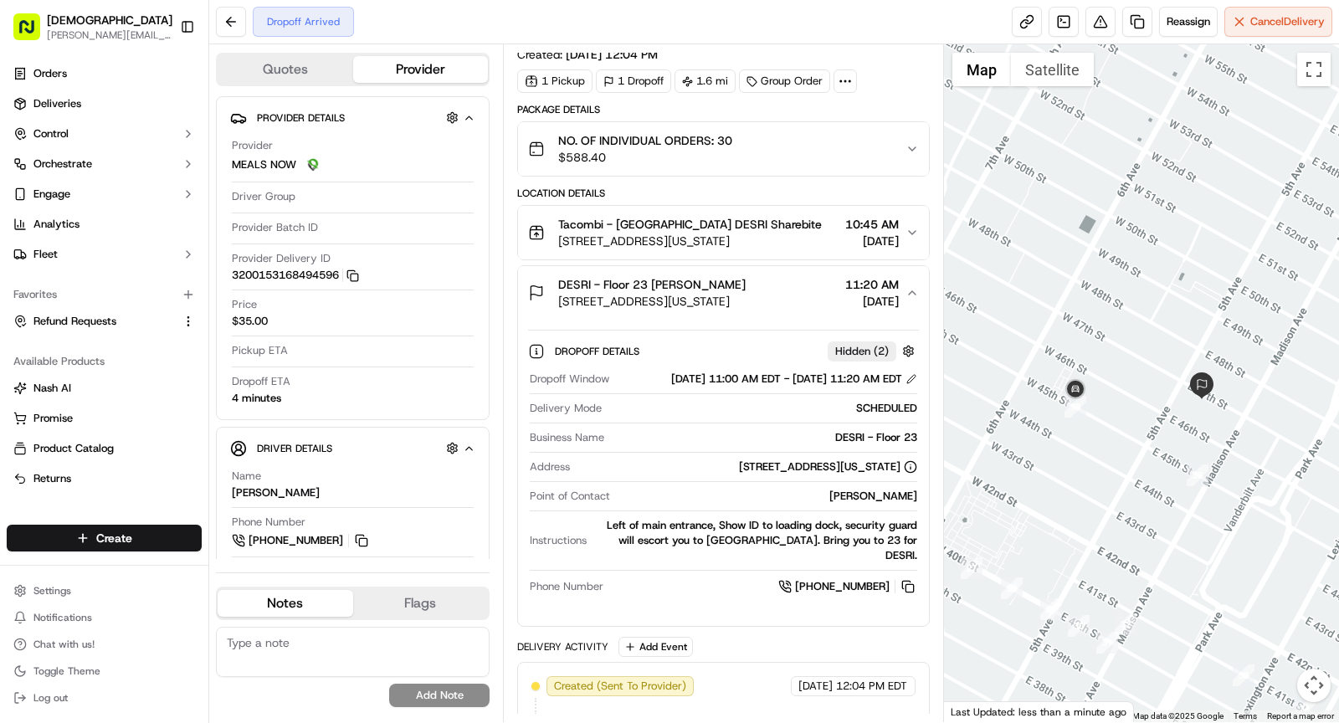
click at [785, 287] on div "DESRI - Floor 23 Bryce Bryce 575 5th Ave, New York, NY 10017, USA 11:20 AM 09/2…" at bounding box center [716, 292] width 377 height 33
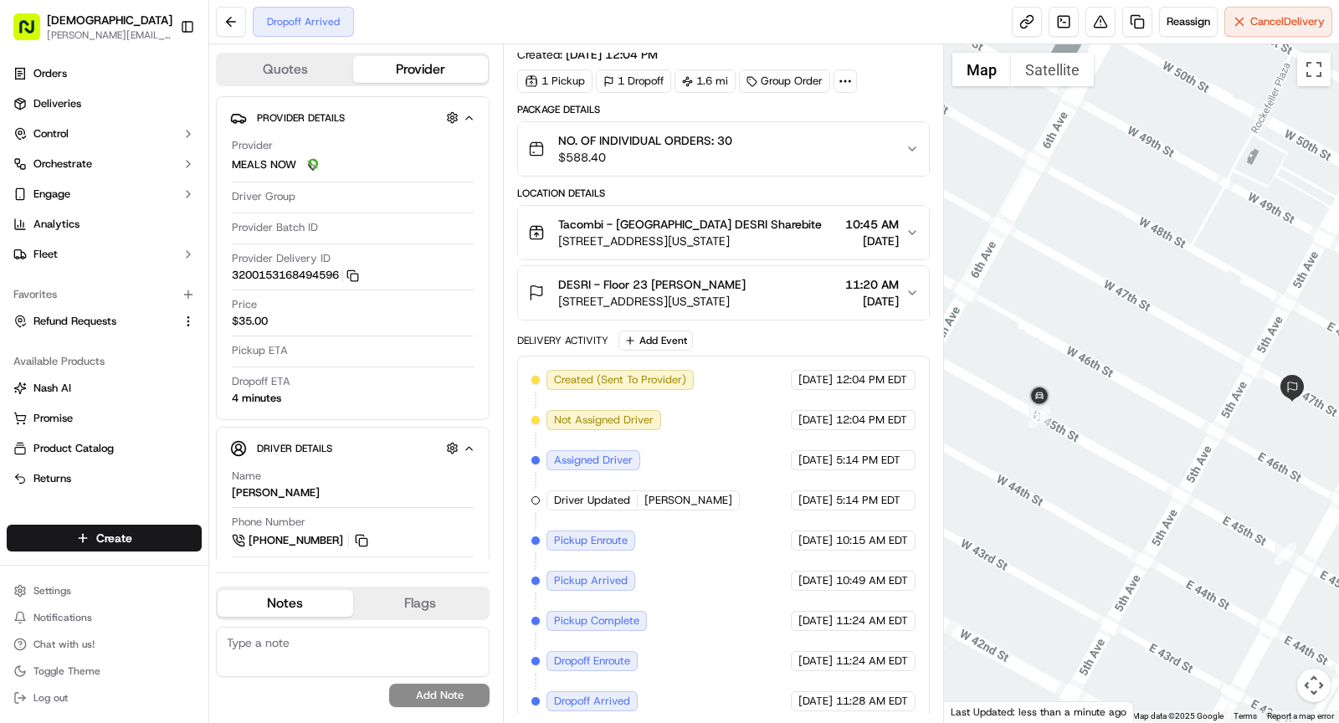
drag, startPoint x: 1146, startPoint y: 464, endPoint x: 1120, endPoint y: 454, distance: 28.3
click at [1121, 459] on div at bounding box center [1142, 383] width 396 height 678
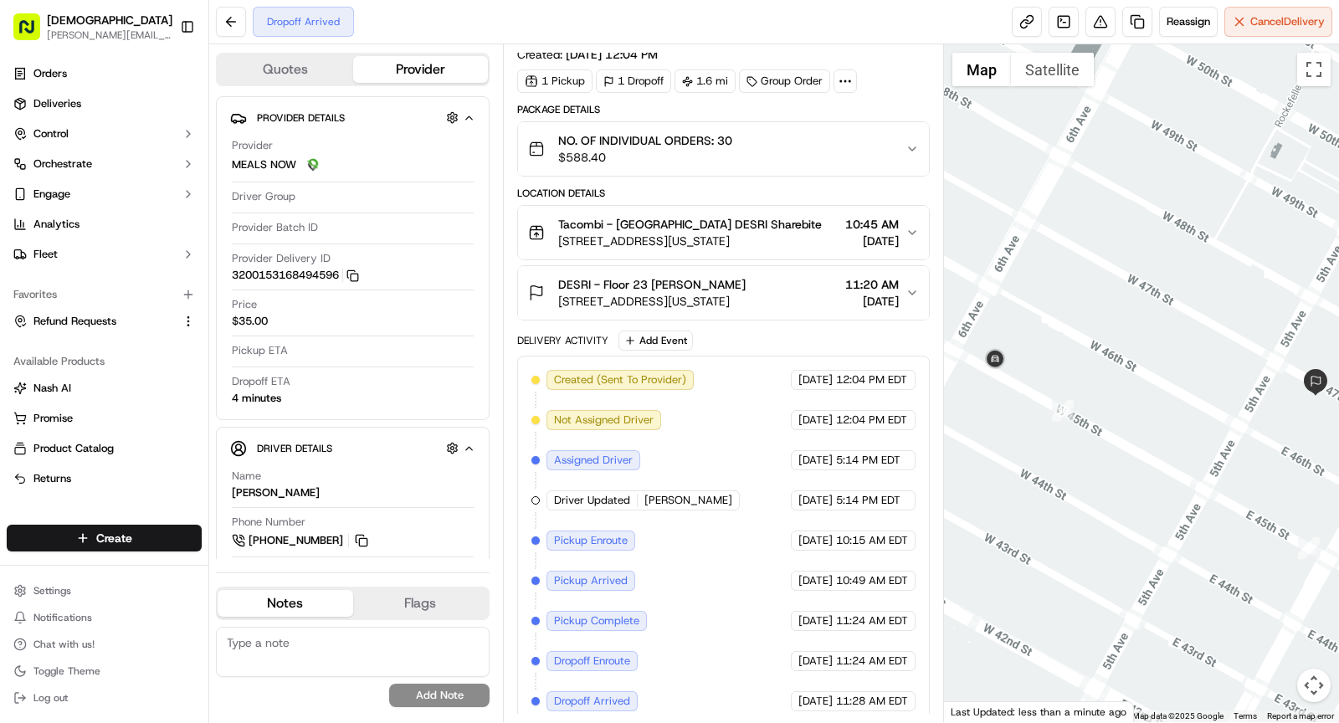
drag, startPoint x: 1080, startPoint y: 459, endPoint x: 1166, endPoint y: 377, distance: 117.8
click at [1166, 377] on div at bounding box center [1142, 383] width 396 height 678
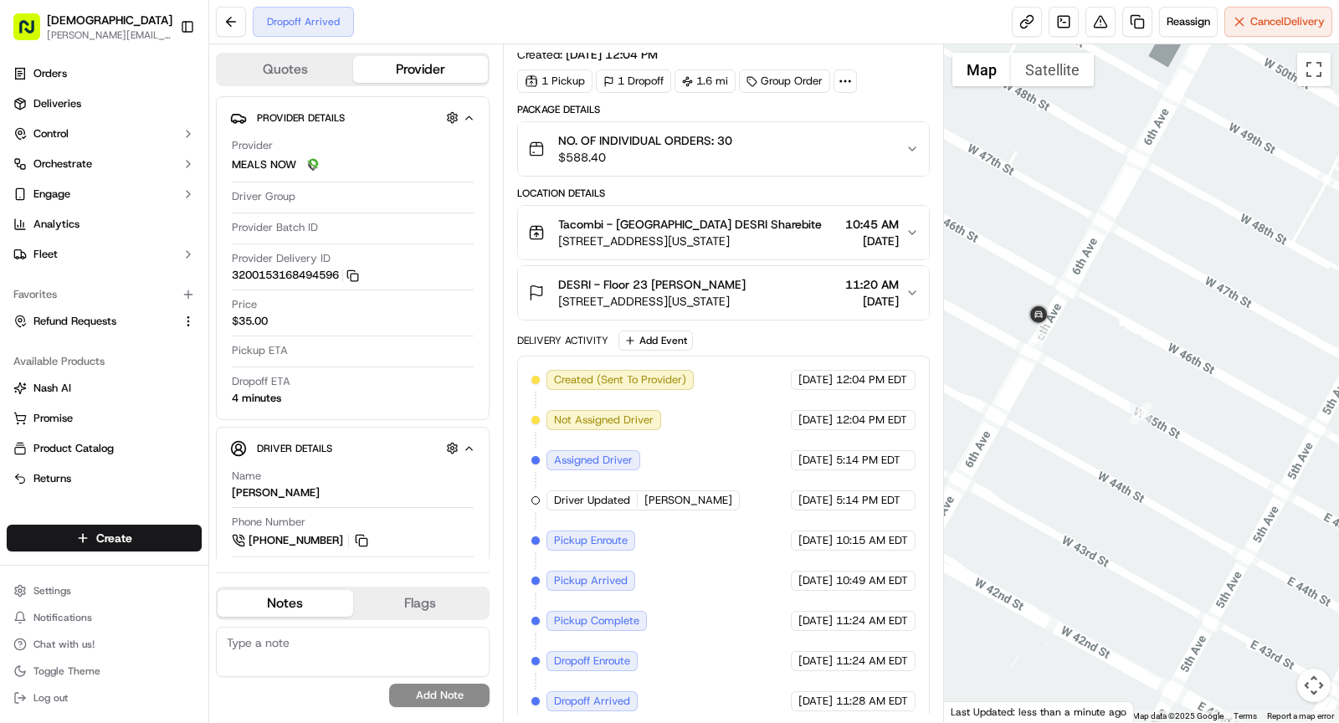
drag, startPoint x: 1035, startPoint y: 310, endPoint x: 1110, endPoint y: 315, distance: 74.6
click at [1113, 315] on div at bounding box center [1142, 383] width 396 height 678
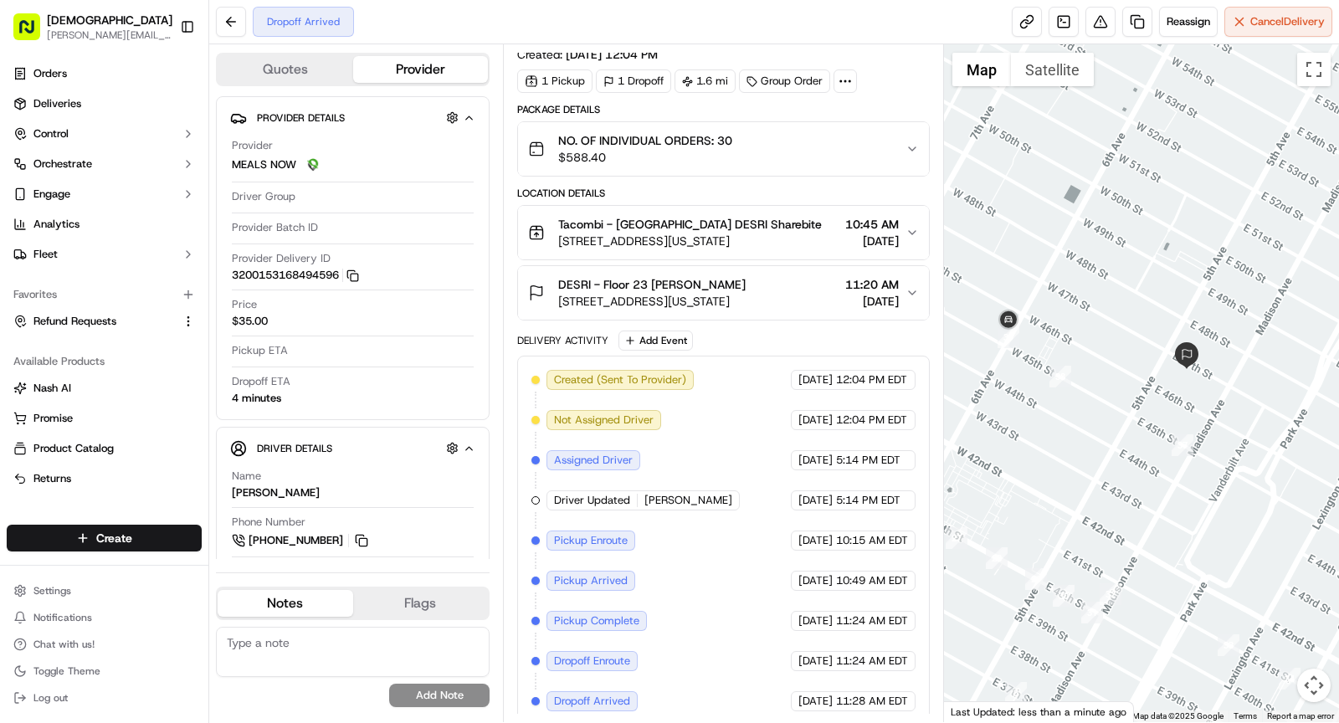
drag, startPoint x: 1137, startPoint y: 367, endPoint x: 1054, endPoint y: 373, distance: 83.1
click at [1054, 374] on div at bounding box center [1142, 383] width 396 height 678
drag, startPoint x: 1075, startPoint y: 392, endPoint x: 1095, endPoint y: 407, distance: 23.9
click at [1099, 405] on div at bounding box center [1142, 383] width 396 height 678
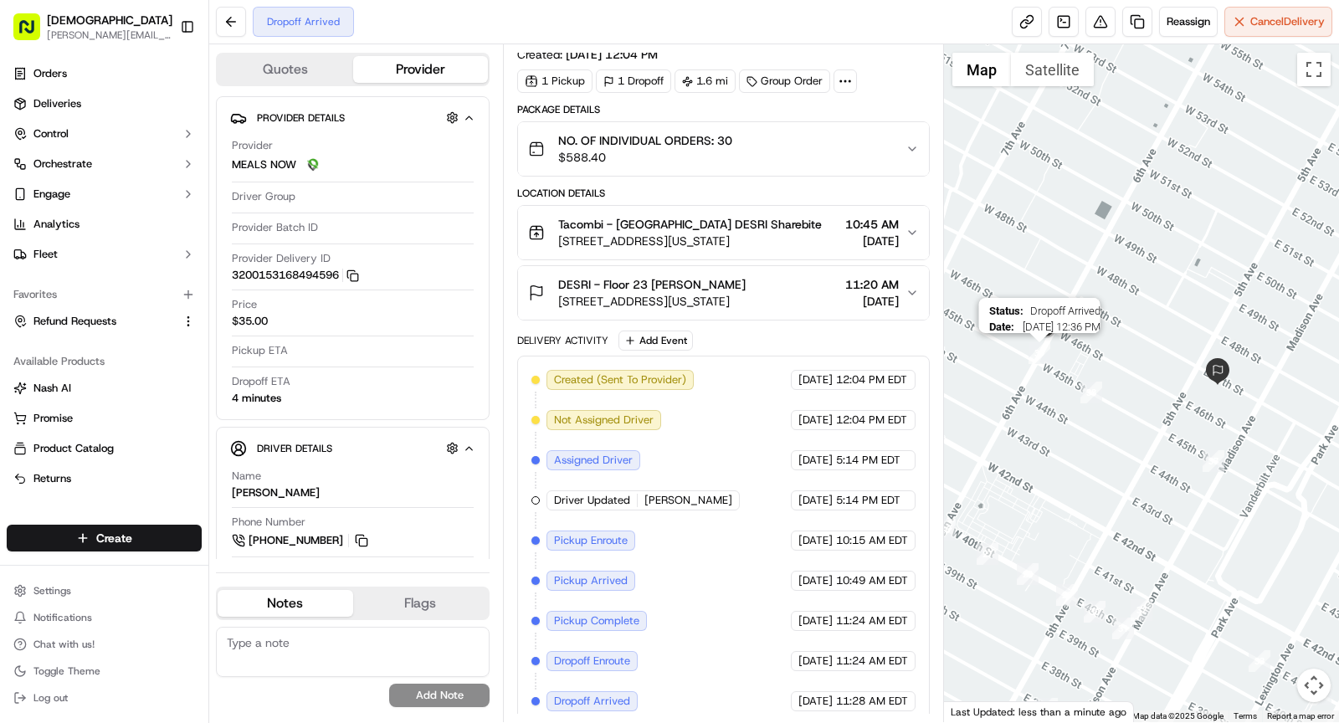
drag, startPoint x: 1013, startPoint y: 346, endPoint x: 1046, endPoint y: 357, distance: 34.4
click at [1046, 357] on img "39" at bounding box center [1039, 353] width 22 height 22
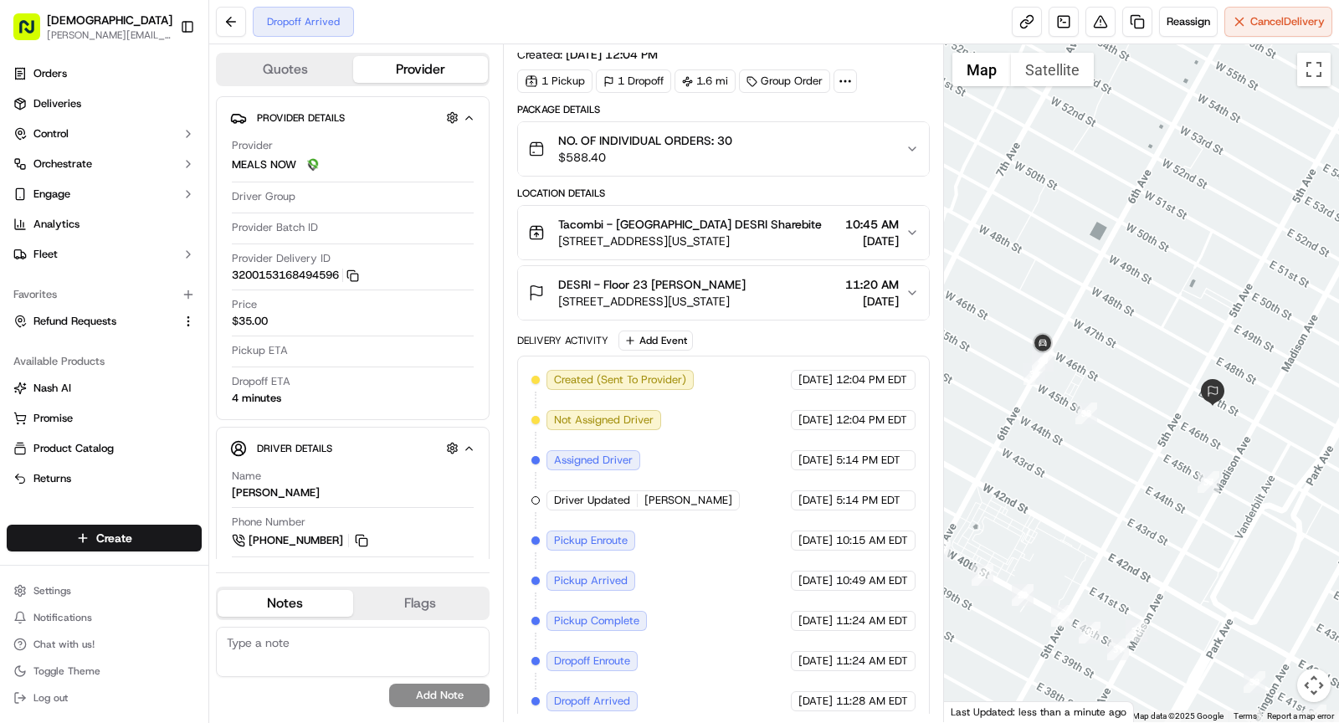
drag, startPoint x: 1072, startPoint y: 398, endPoint x: 1058, endPoint y: 430, distance: 35.6
click at [1058, 430] on div at bounding box center [1142, 383] width 396 height 678
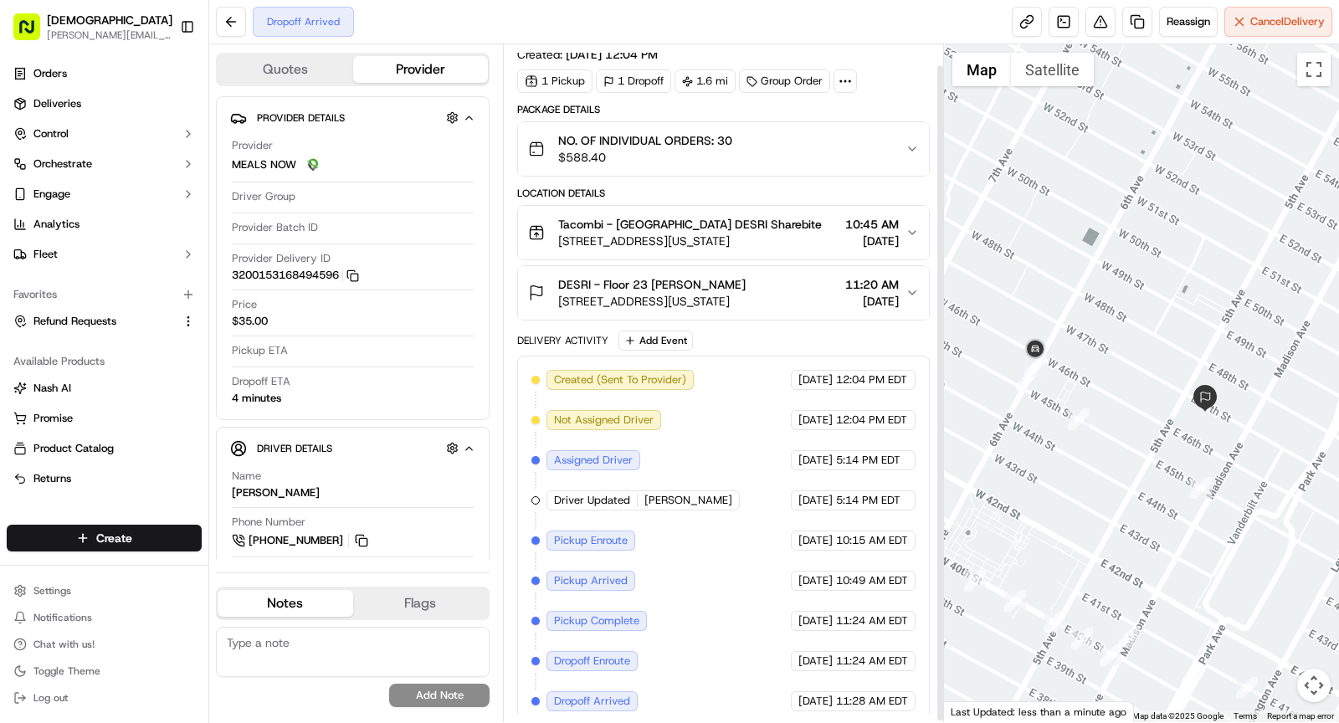
scroll to position [21, 0]
drag, startPoint x: 1039, startPoint y: 423, endPoint x: 1026, endPoint y: 403, distance: 24.1
click at [1026, 403] on div at bounding box center [1142, 383] width 396 height 678
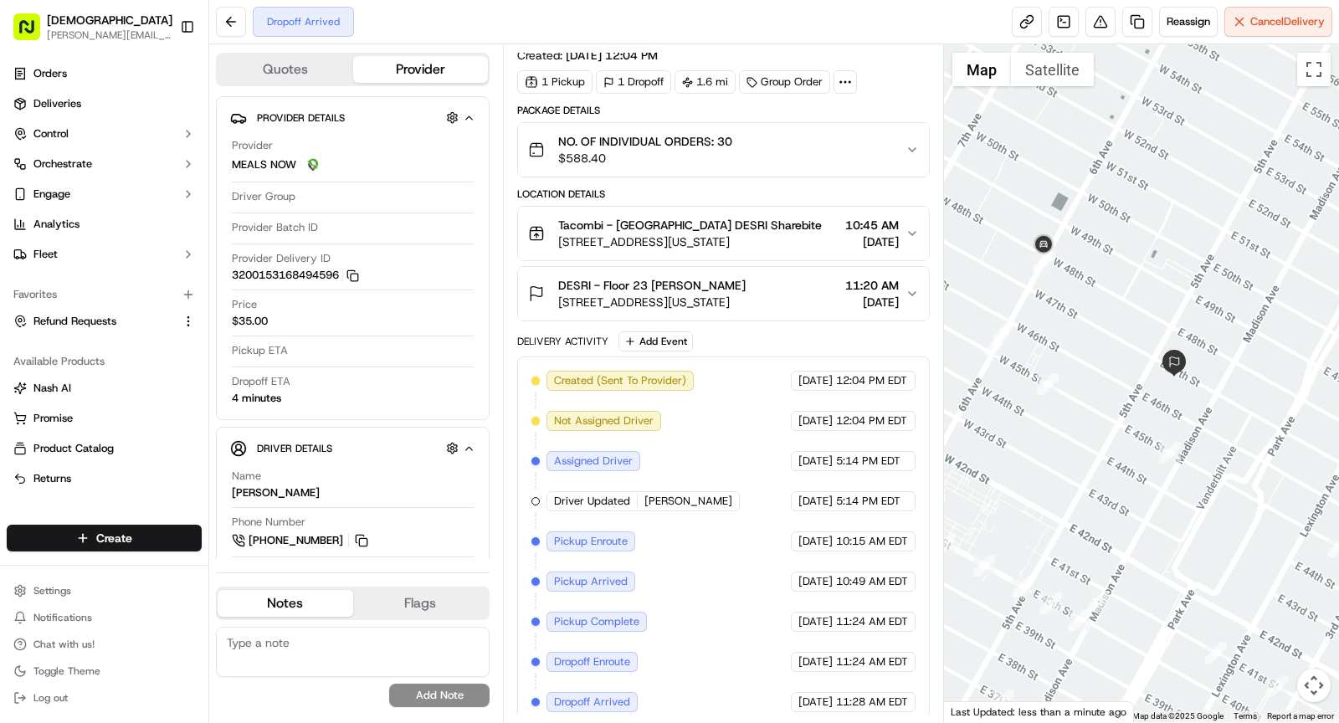
drag, startPoint x: 1079, startPoint y: 413, endPoint x: 1054, endPoint y: 391, distance: 33.2
click at [1054, 391] on div at bounding box center [1142, 383] width 396 height 678
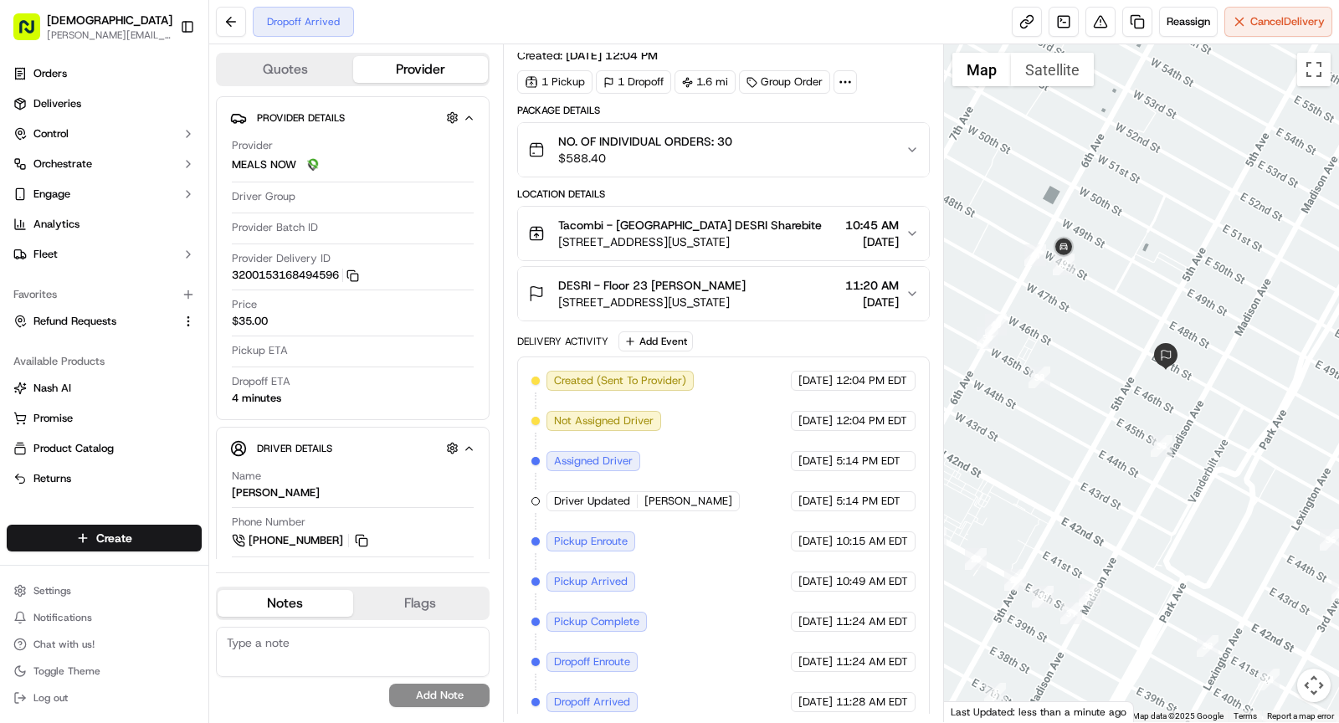
scroll to position [22, 0]
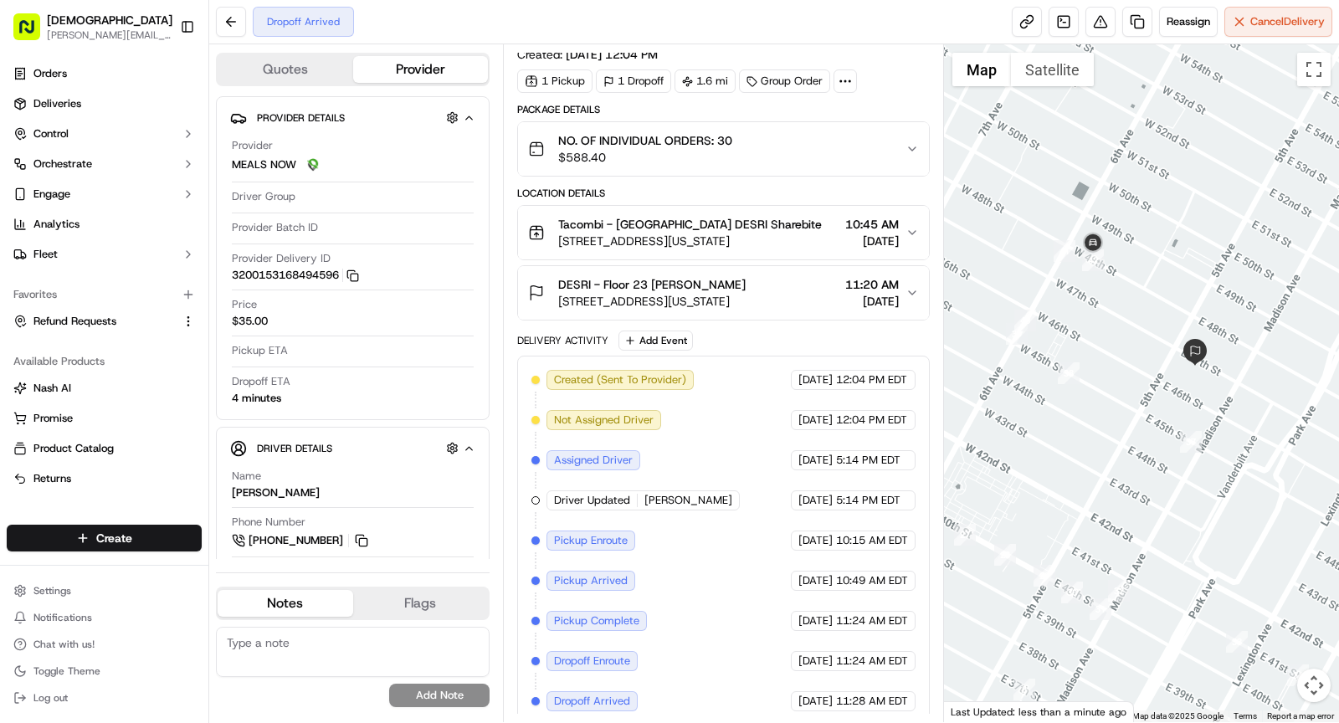
drag, startPoint x: 1082, startPoint y: 417, endPoint x: 1108, endPoint y: 408, distance: 27.3
click at [1108, 408] on div at bounding box center [1142, 383] width 396 height 678
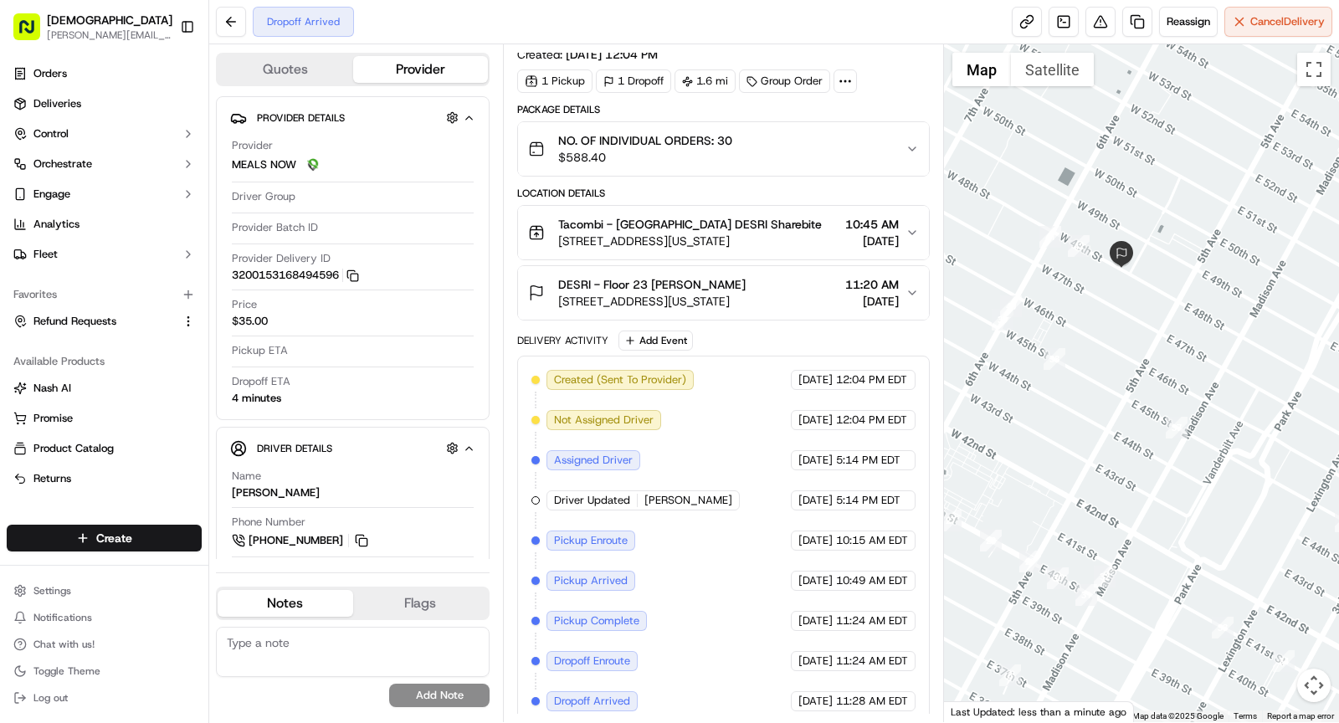
scroll to position [0, 0]
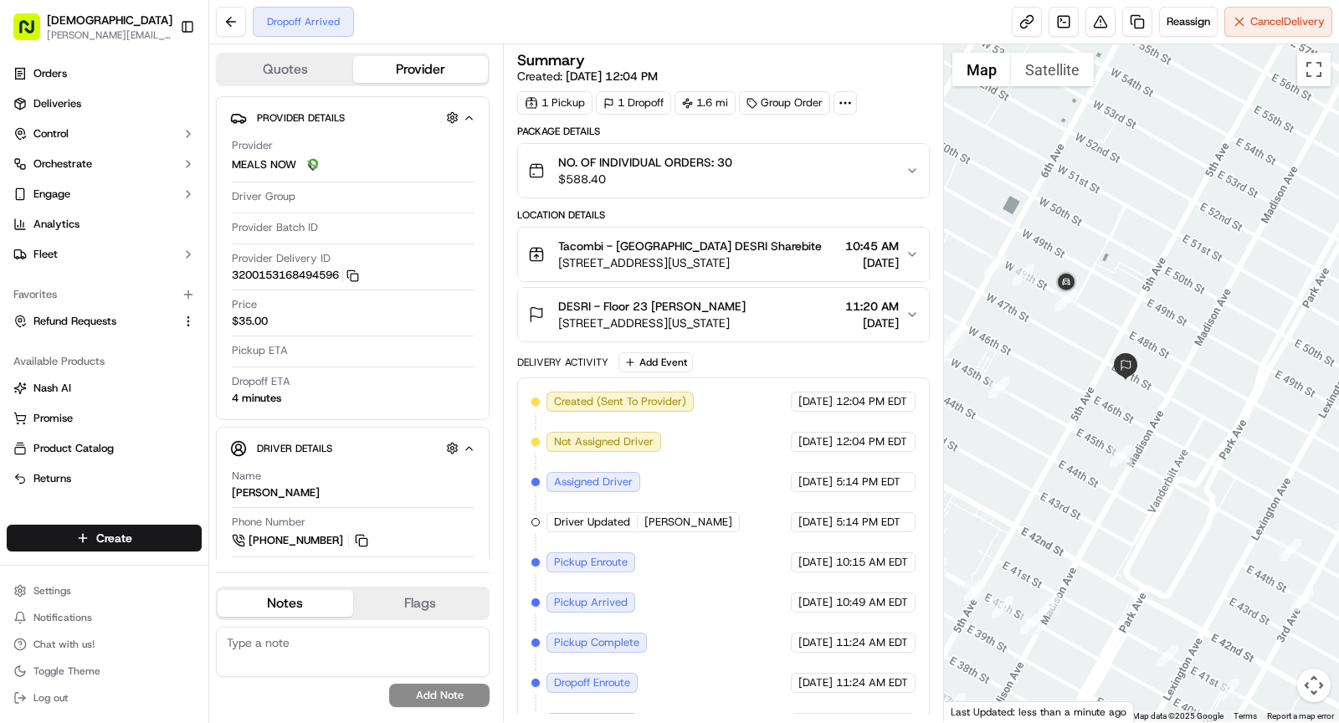
drag, startPoint x: 1141, startPoint y: 418, endPoint x: 1094, endPoint y: 403, distance: 49.2
click at [1094, 403] on div at bounding box center [1142, 383] width 396 height 678
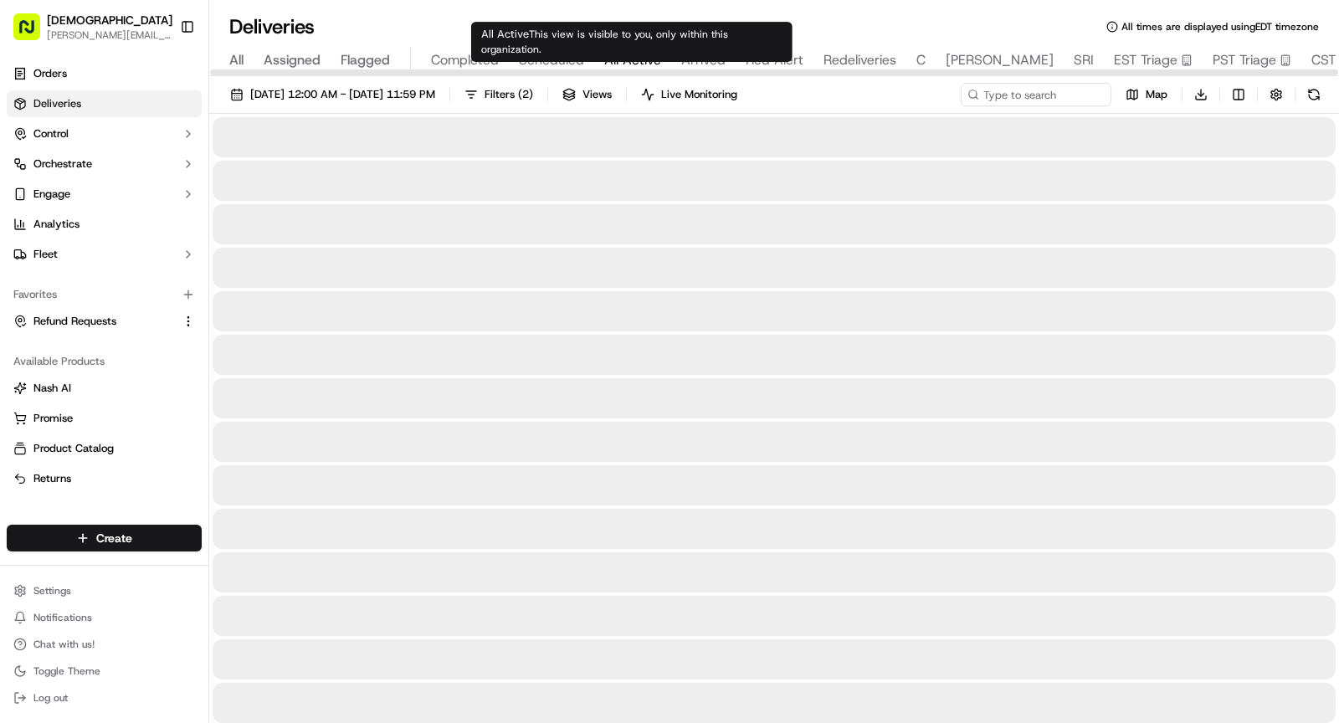
click at [625, 50] on span "All Active" at bounding box center [632, 60] width 57 height 20
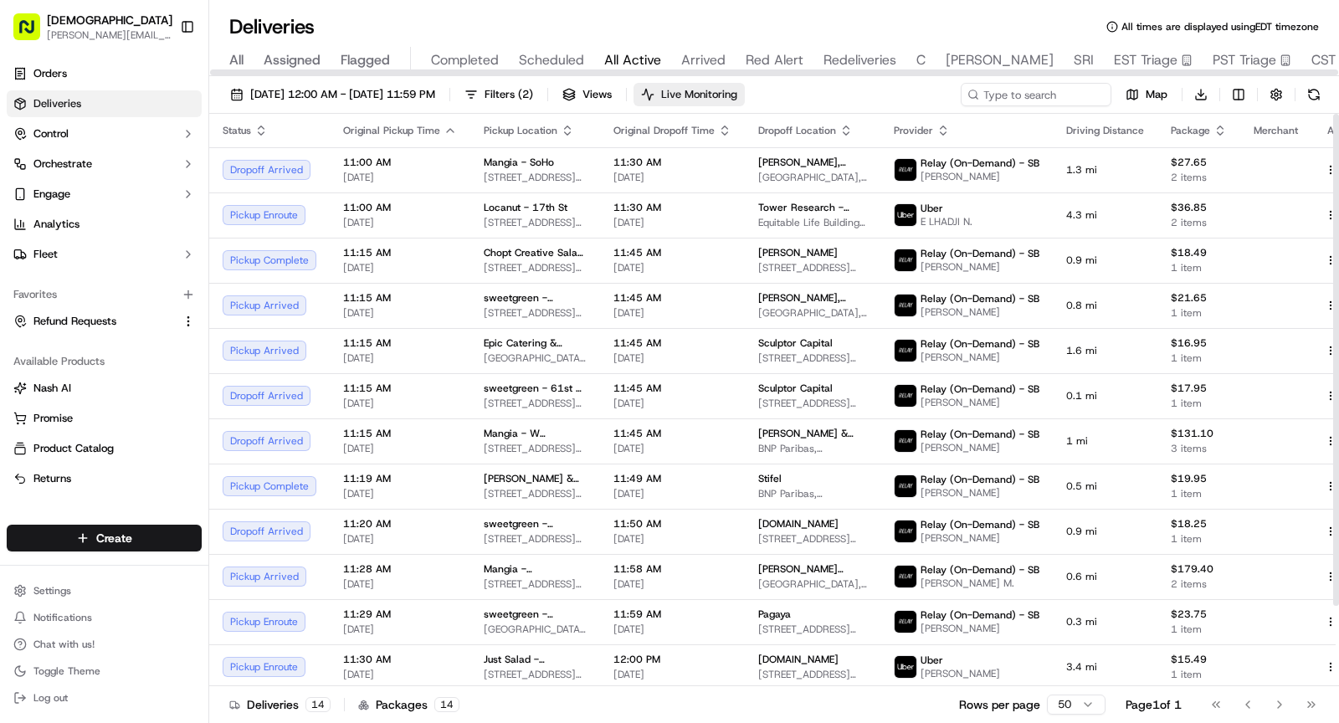
click at [737, 98] on span "Live Monitoring" at bounding box center [699, 94] width 76 height 15
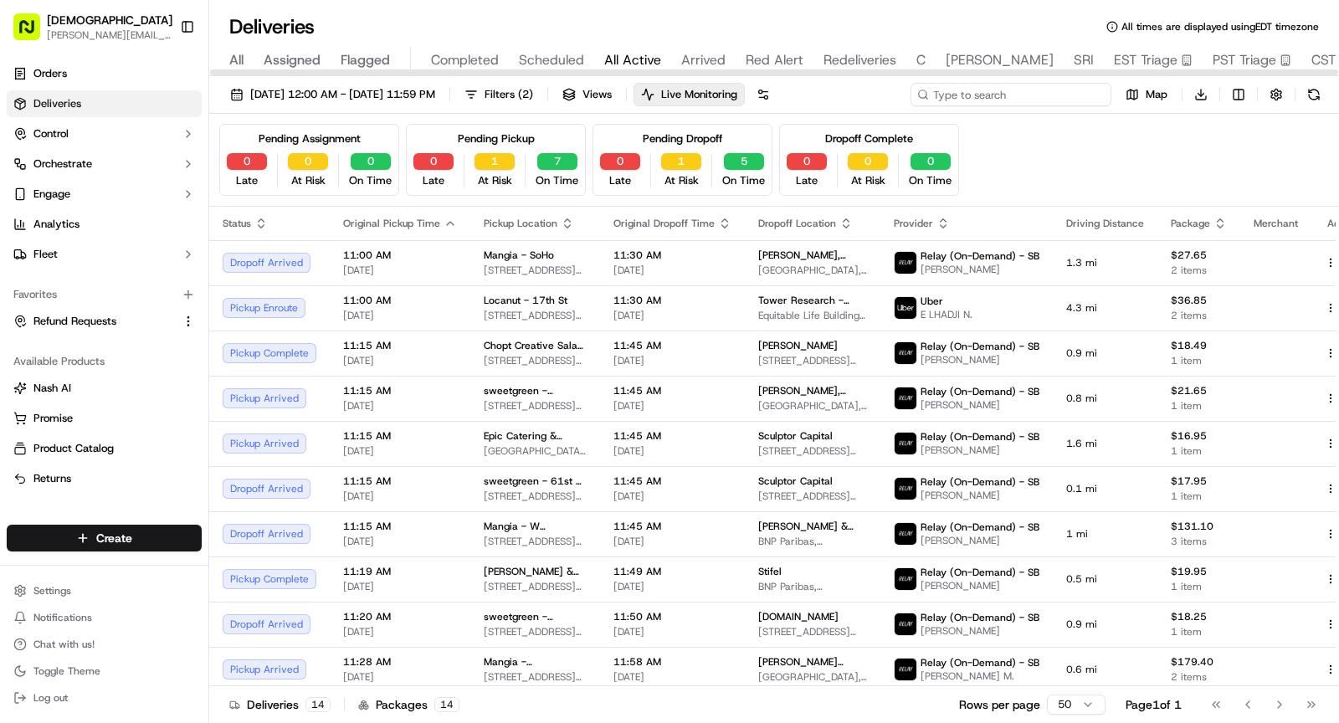
click at [1049, 88] on input at bounding box center [1010, 94] width 201 height 23
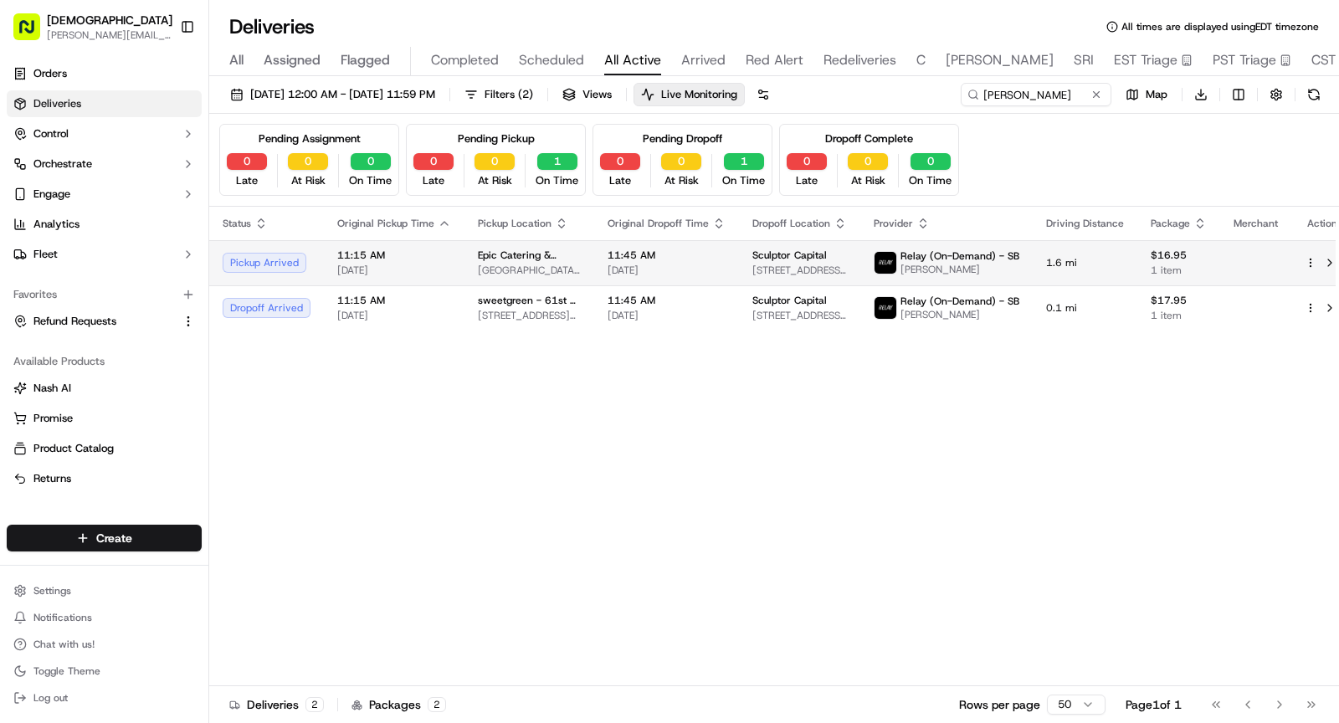
click at [594, 266] on td "11:45 AM 09/23/2025" at bounding box center [666, 262] width 145 height 45
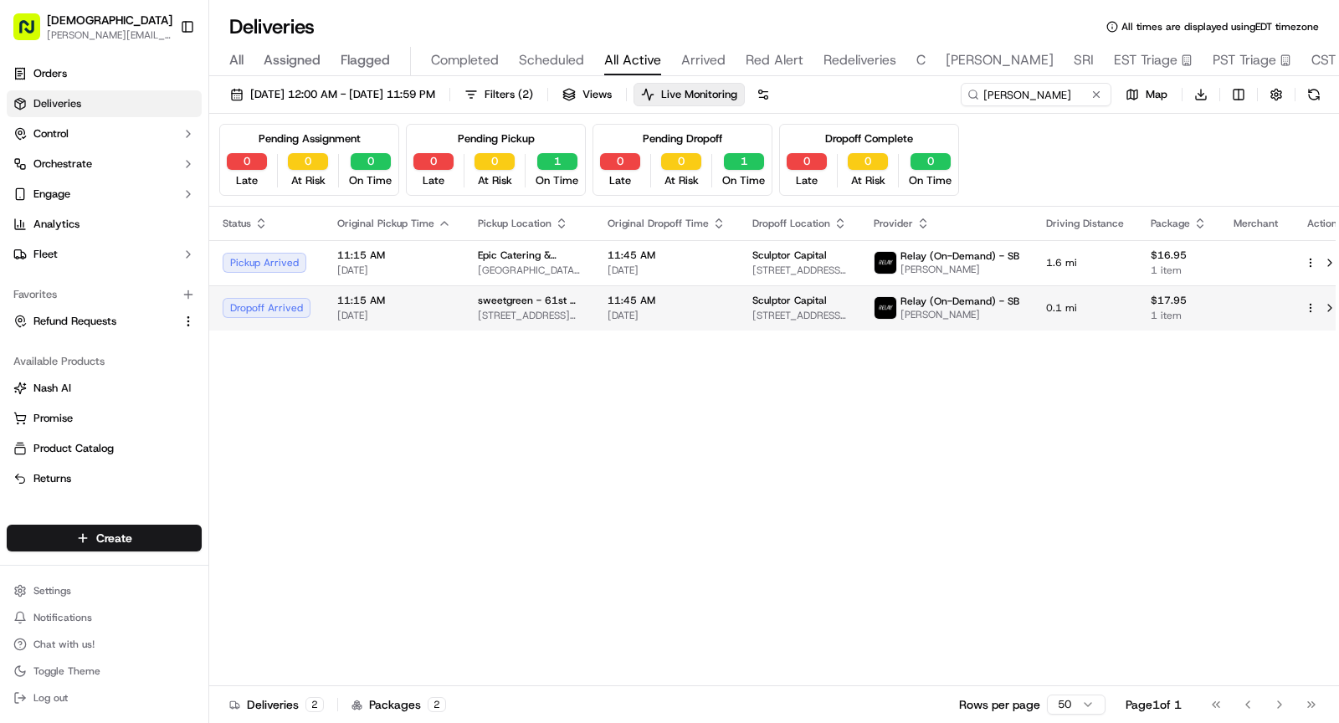
click at [548, 303] on span "sweetgreen - 61st + [PERSON_NAME]" at bounding box center [529, 300] width 103 height 13
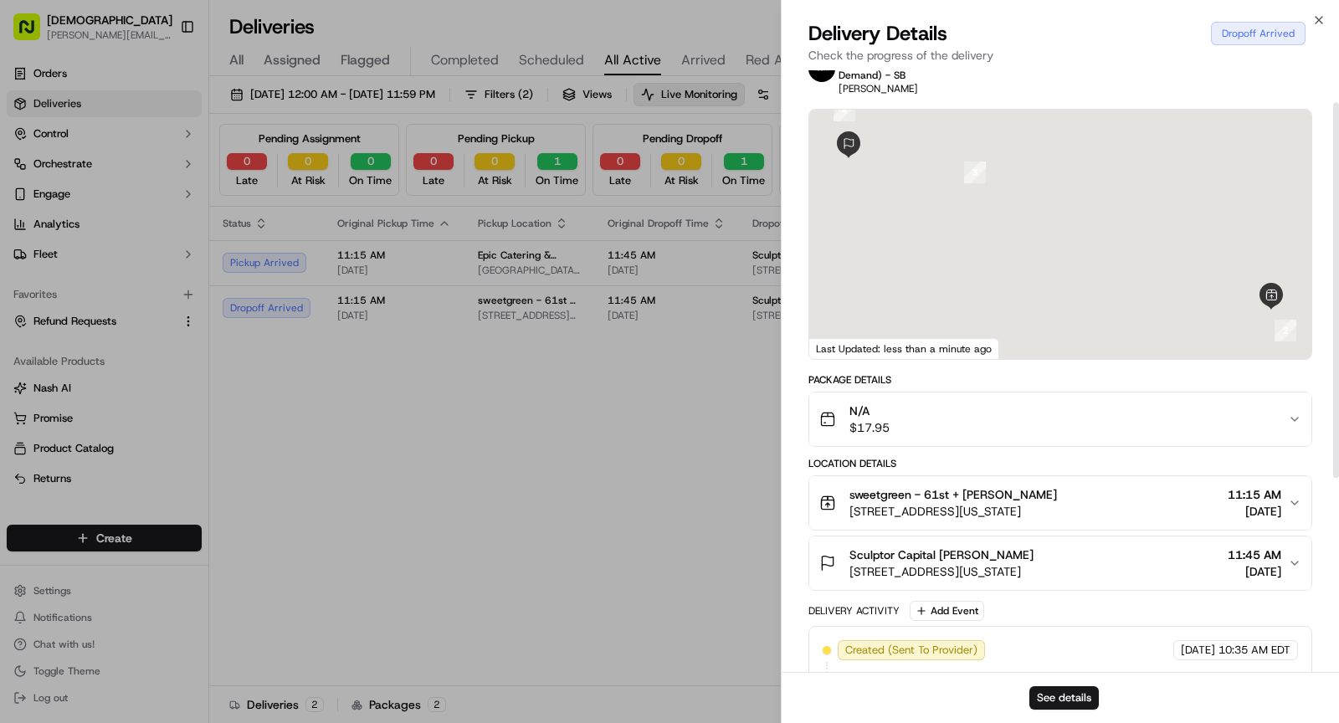
scroll to position [69, 0]
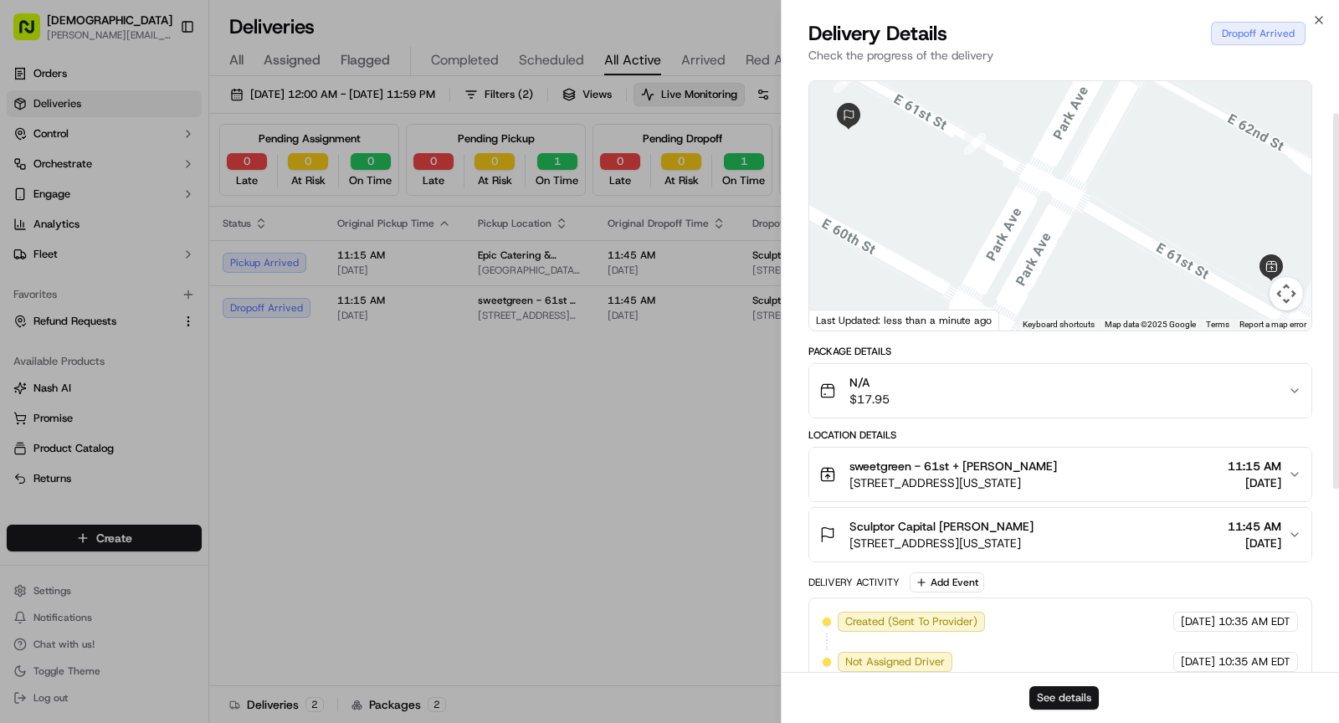
click at [1064, 694] on button "See details" at bounding box center [1063, 697] width 69 height 23
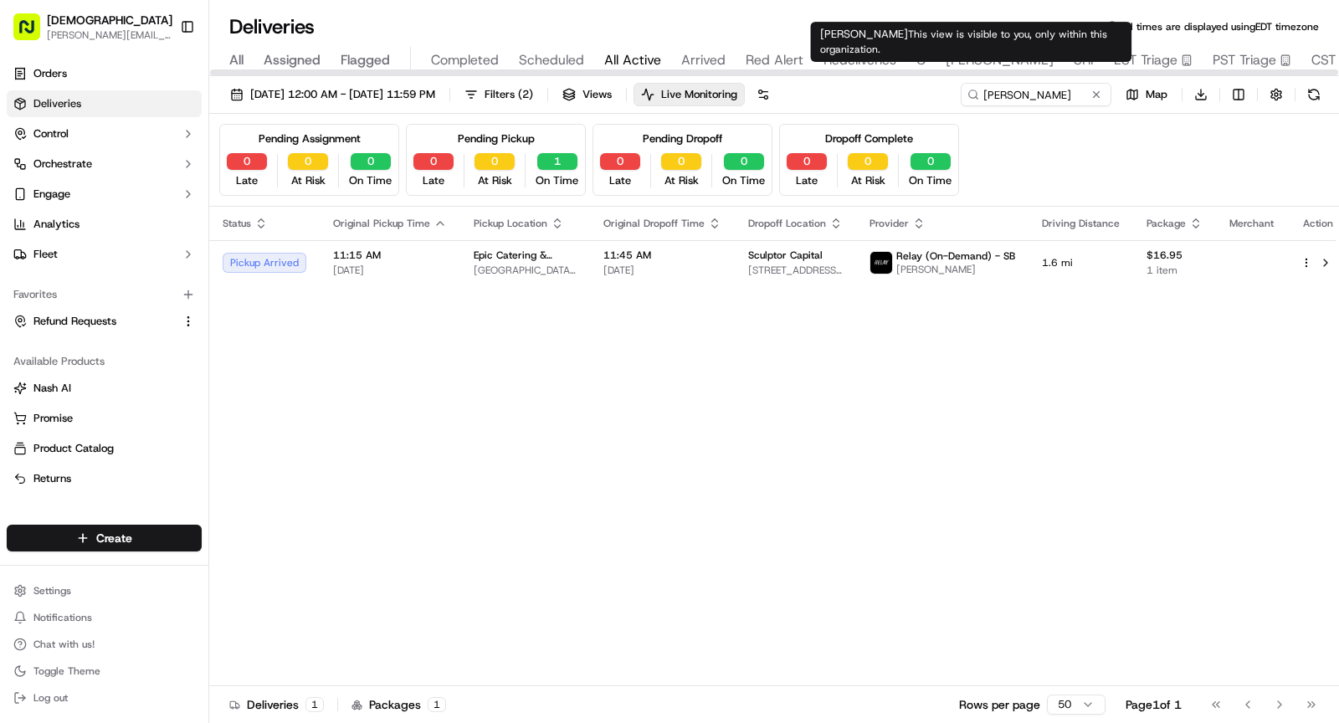
type input "DESRI"
click at [1074, 59] on span "SRI" at bounding box center [1084, 60] width 20 height 20
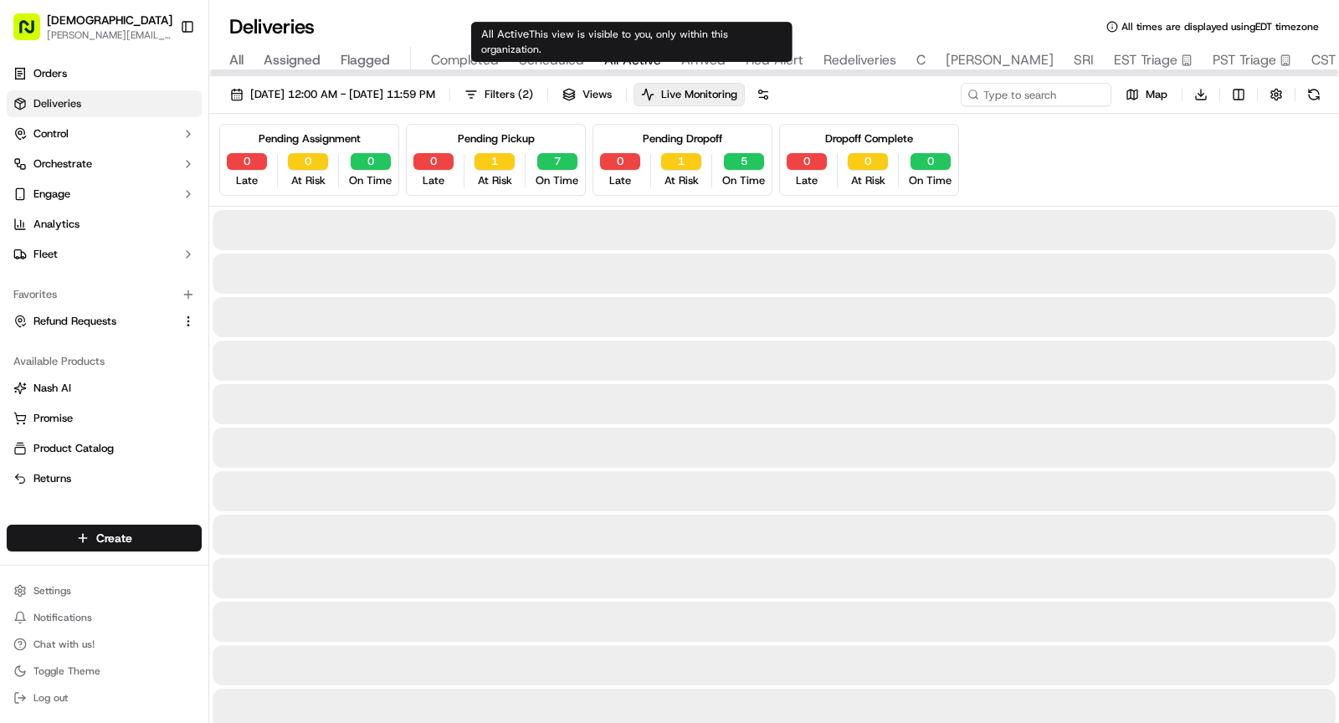
click at [638, 57] on span "All Active" at bounding box center [632, 60] width 57 height 20
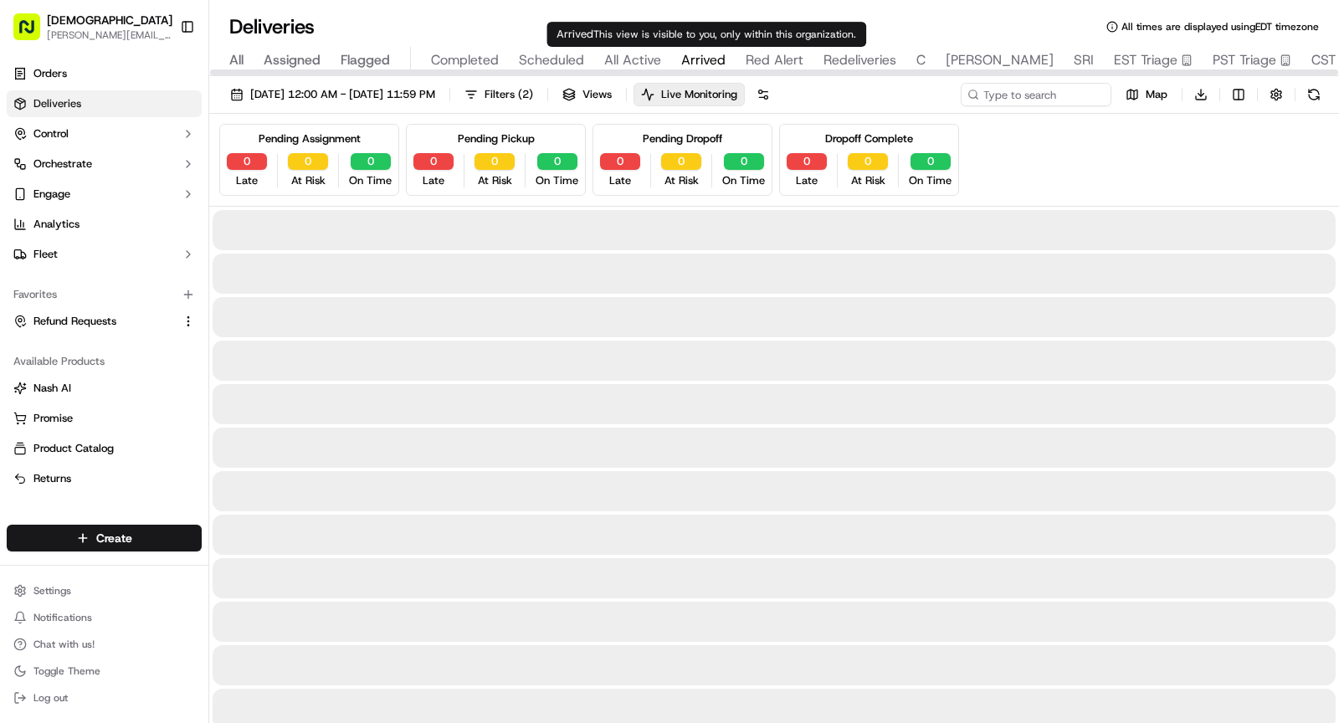
click at [685, 57] on span "Arrived" at bounding box center [703, 60] width 44 height 20
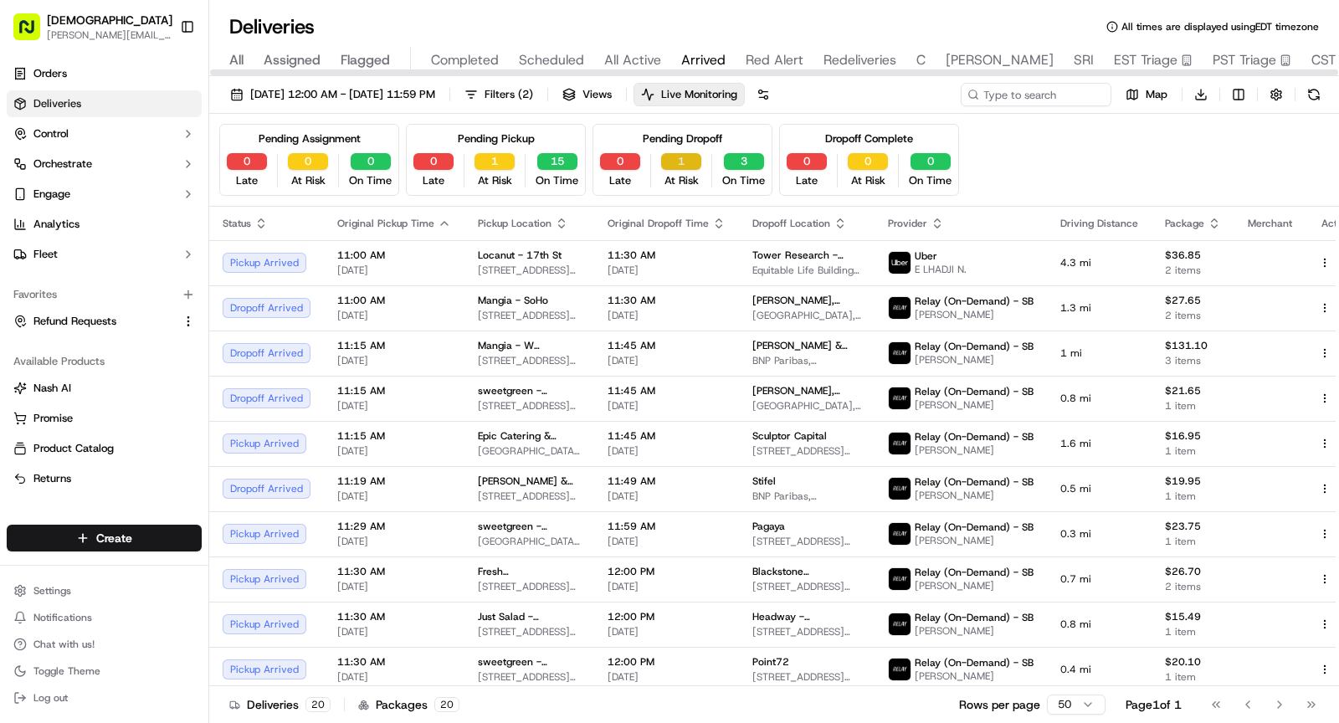
click at [681, 156] on button "1" at bounding box center [681, 161] width 40 height 17
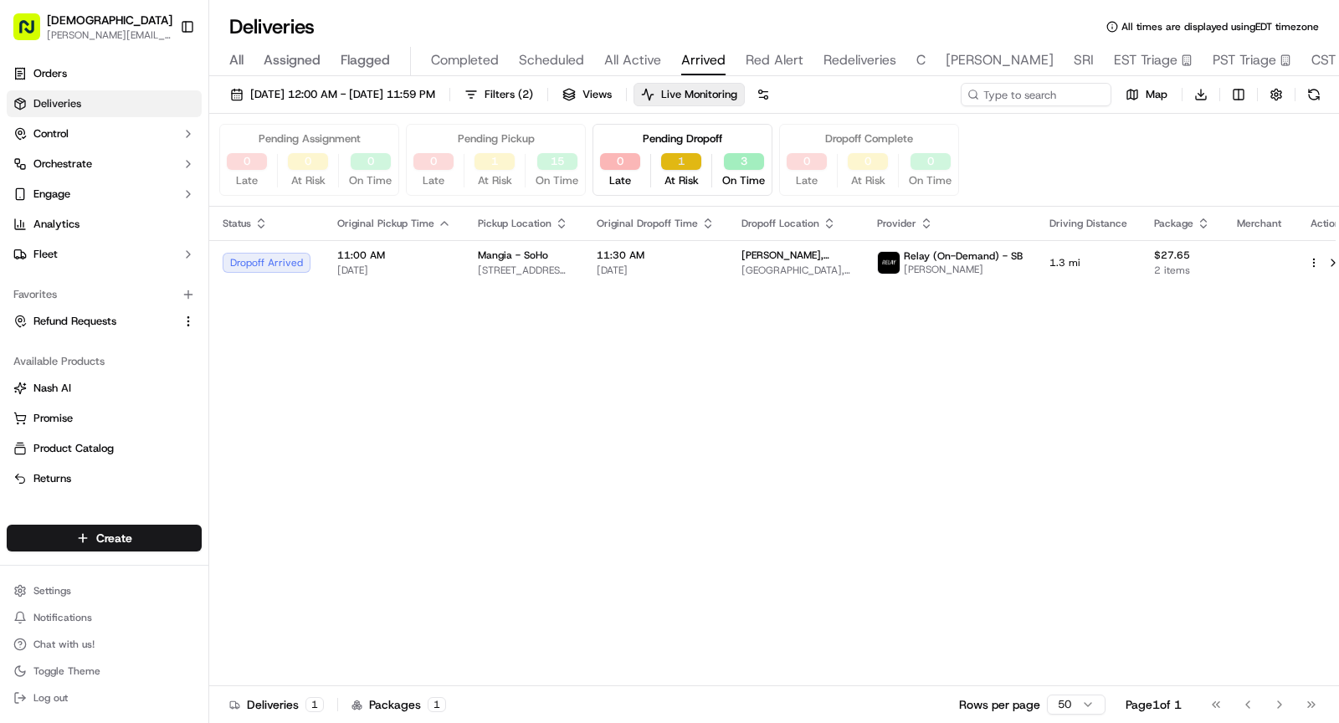
click at [681, 156] on button "1" at bounding box center [681, 161] width 40 height 17
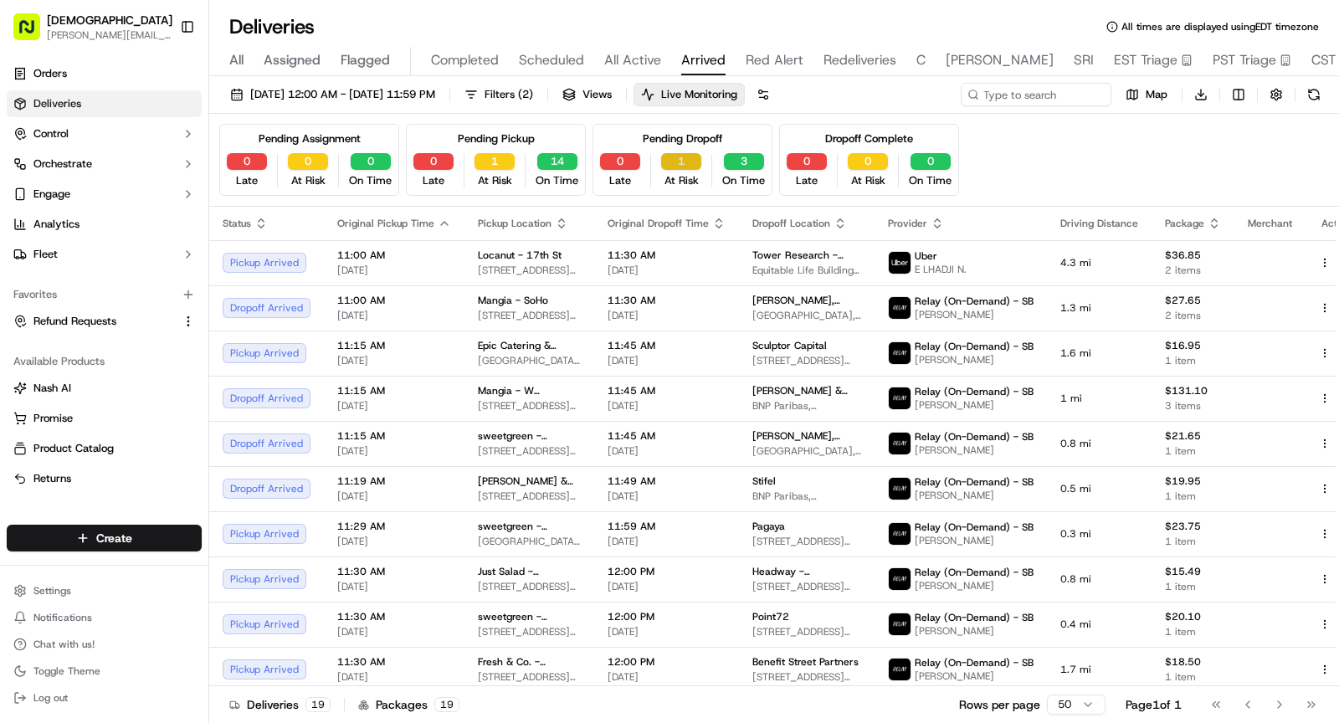
click at [681, 156] on button "1" at bounding box center [681, 161] width 40 height 17
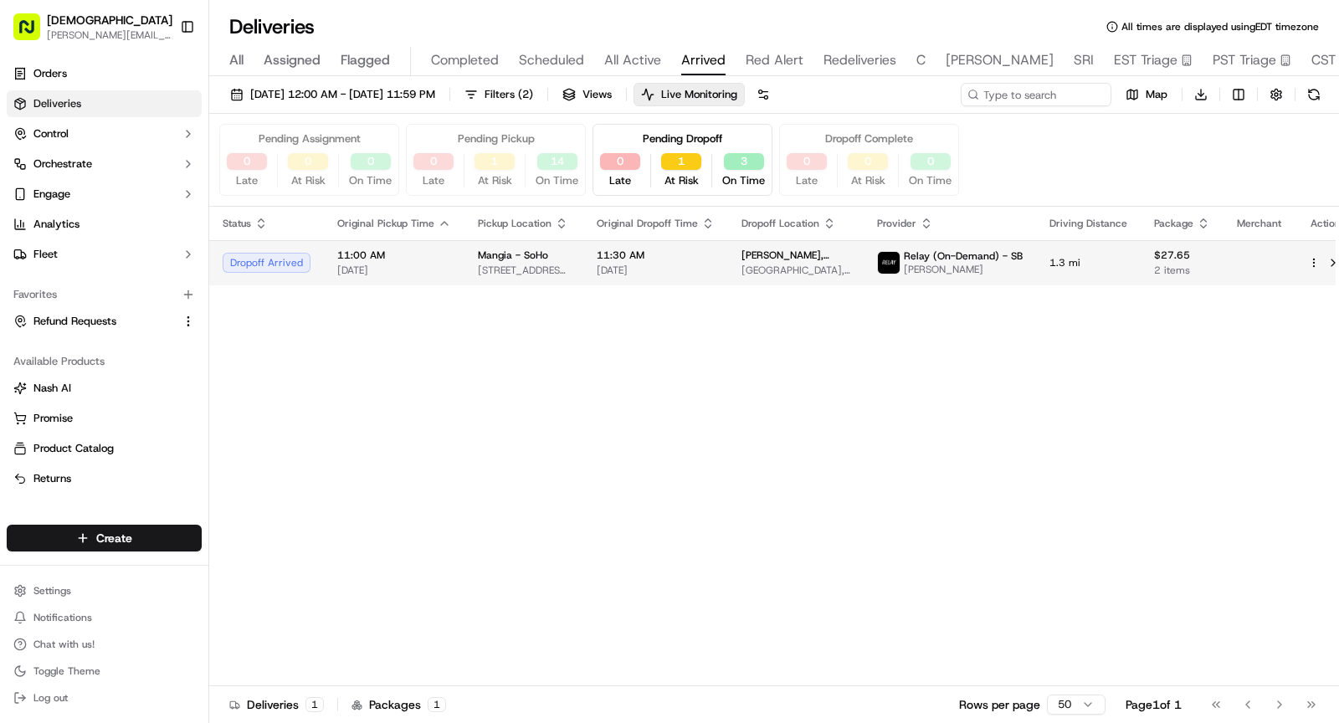
click at [619, 281] on td "11:30 AM 09/23/2025" at bounding box center [655, 262] width 145 height 45
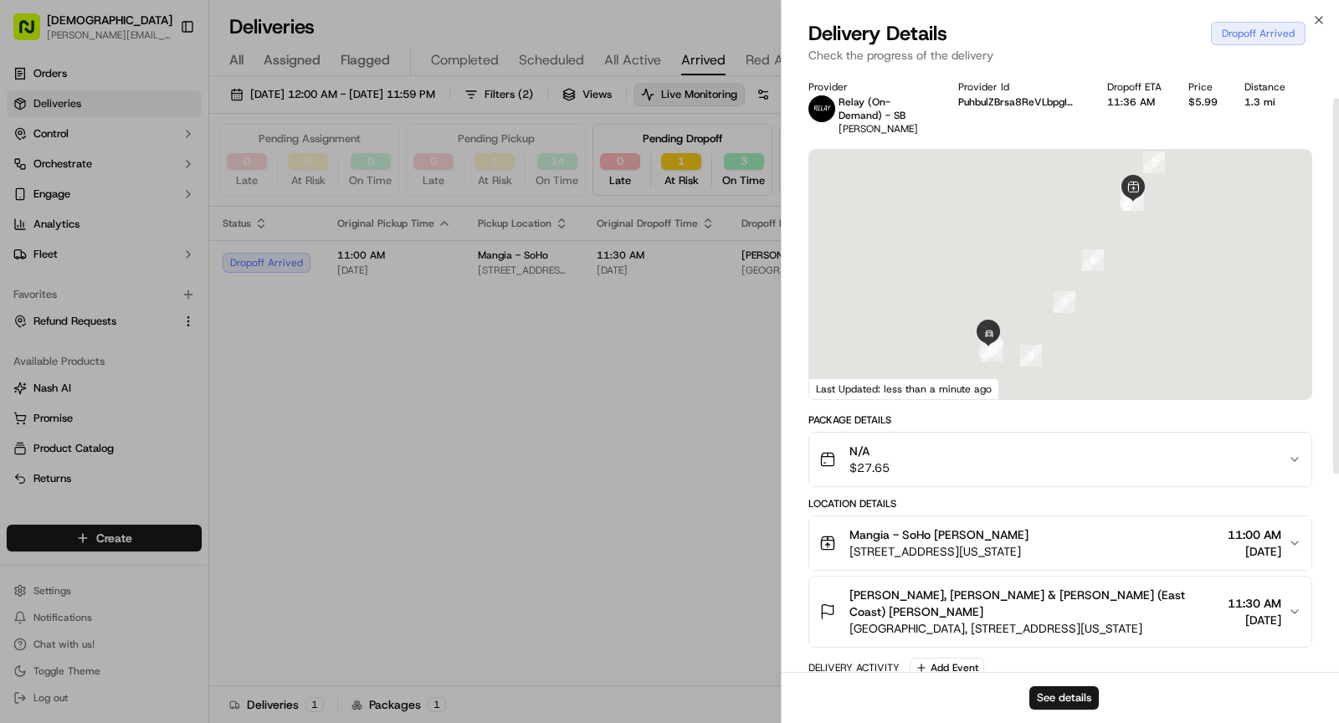
scroll to position [363, 0]
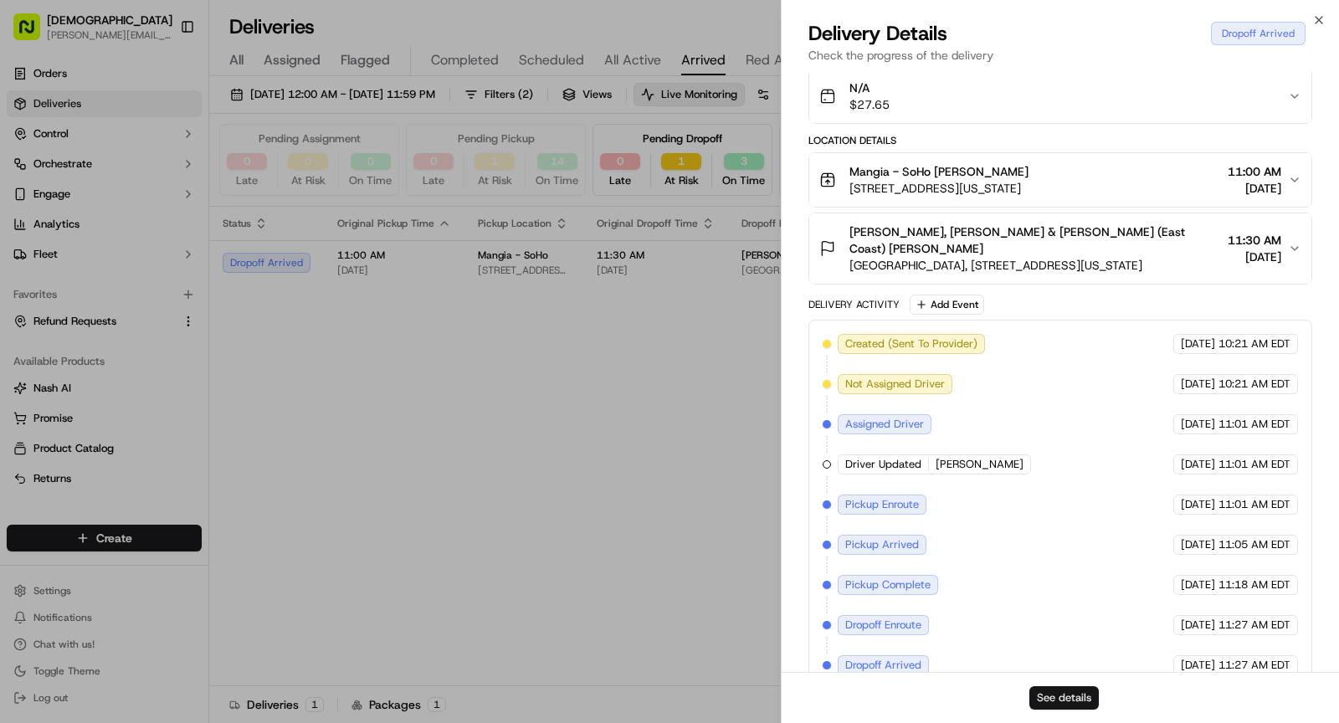
click at [1052, 704] on button "See details" at bounding box center [1063, 697] width 69 height 23
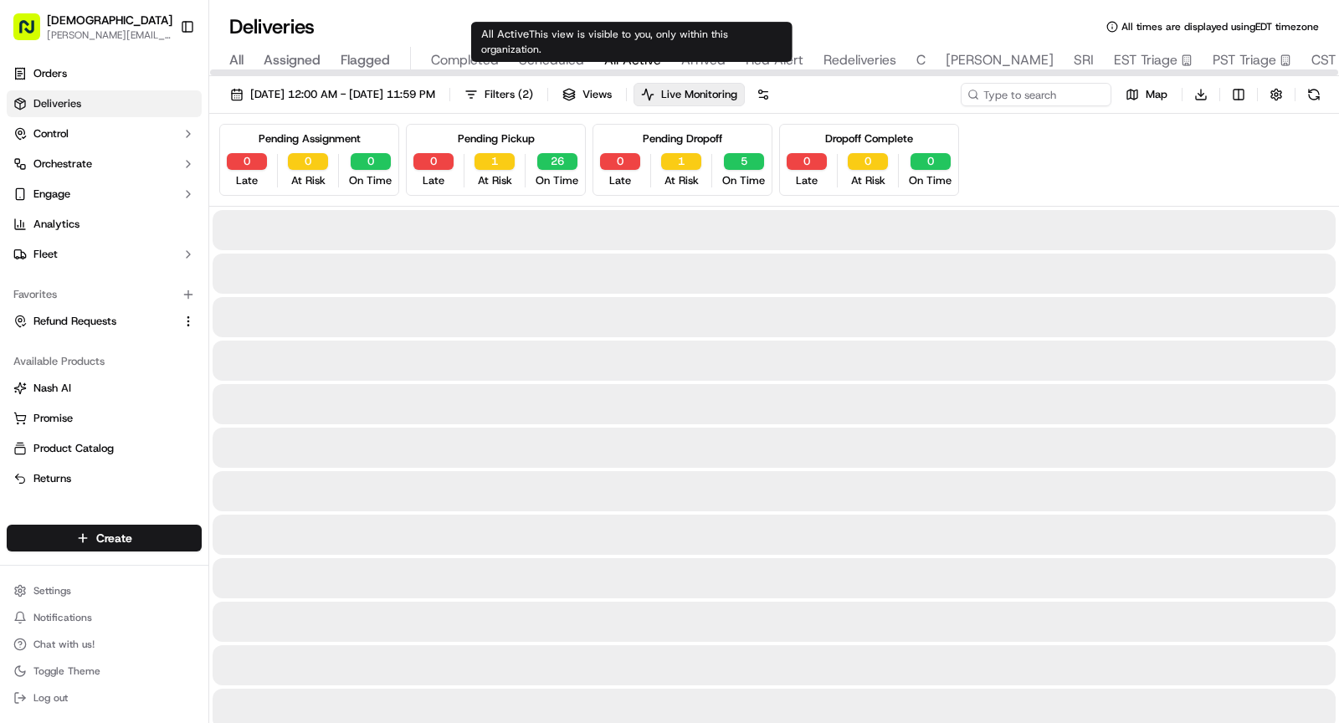
click at [626, 62] on span "All Active" at bounding box center [632, 60] width 57 height 20
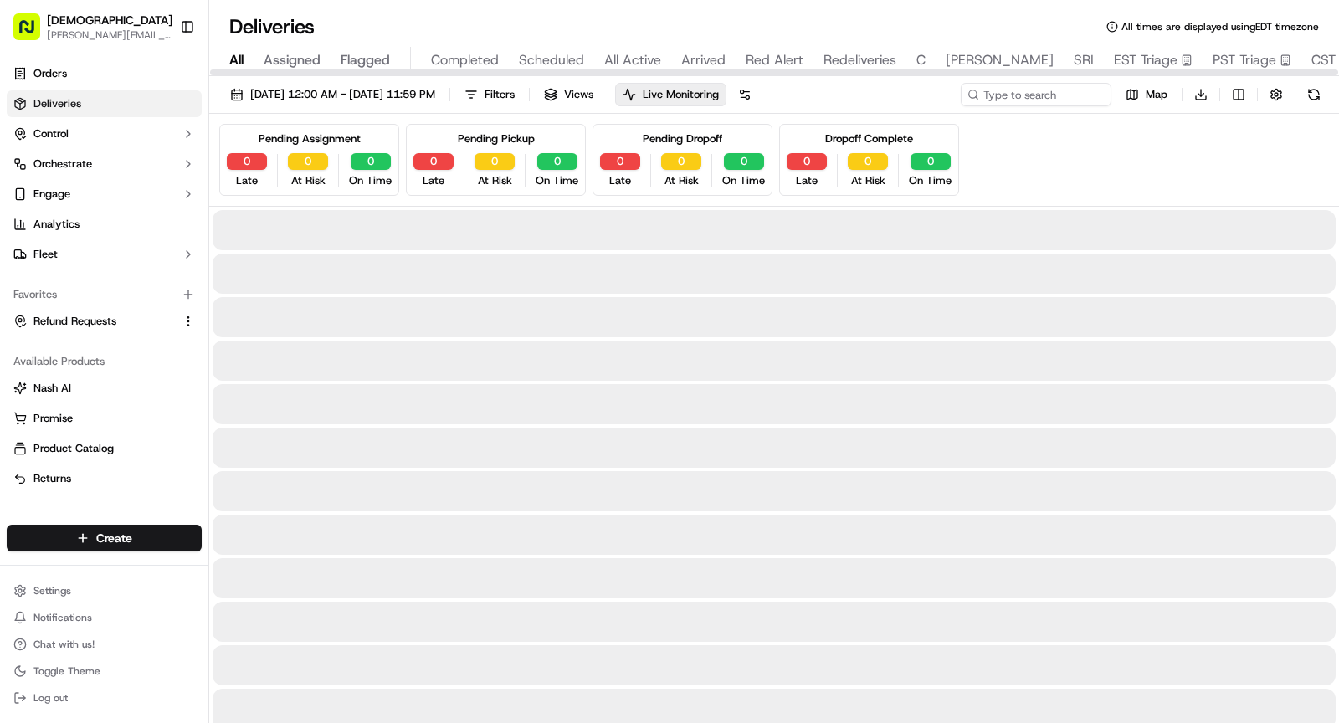
click at [242, 61] on span "All" at bounding box center [236, 60] width 14 height 20
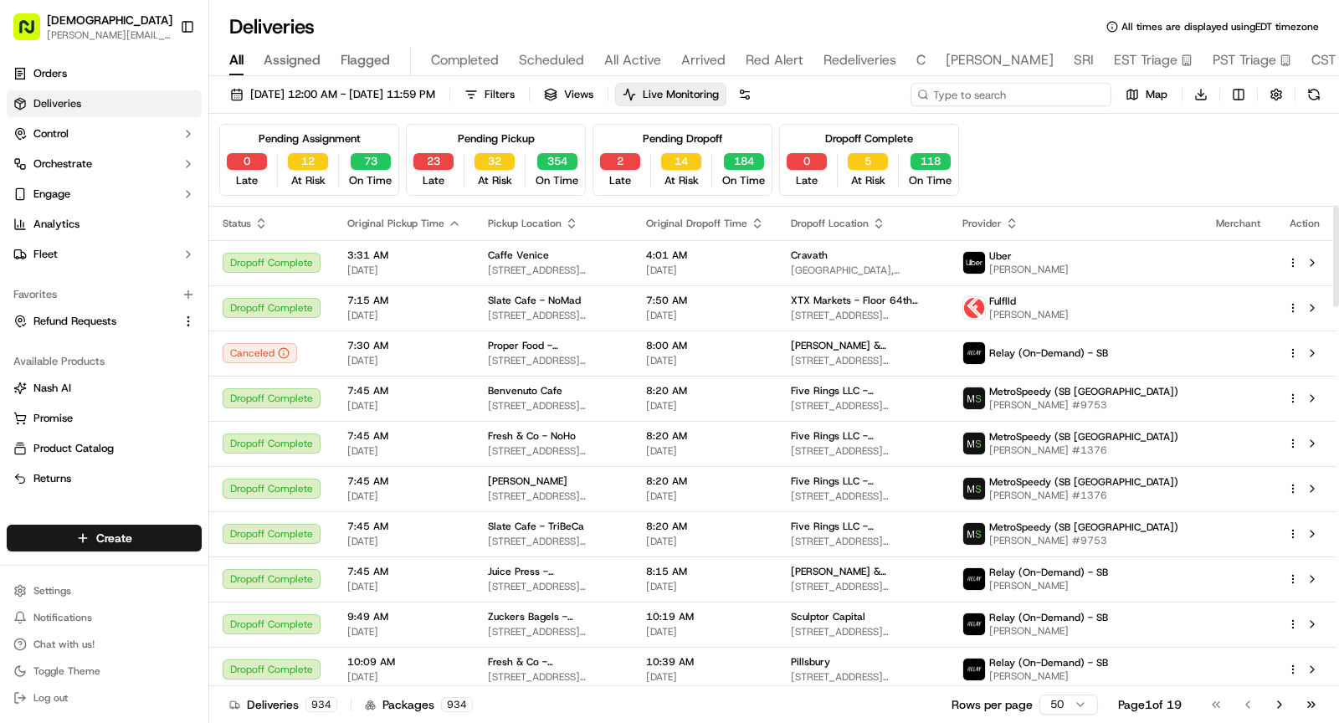
click at [1075, 96] on input at bounding box center [1010, 94] width 201 height 23
click at [1065, 93] on input at bounding box center [1010, 94] width 201 height 23
click at [1059, 95] on input at bounding box center [1010, 94] width 201 height 23
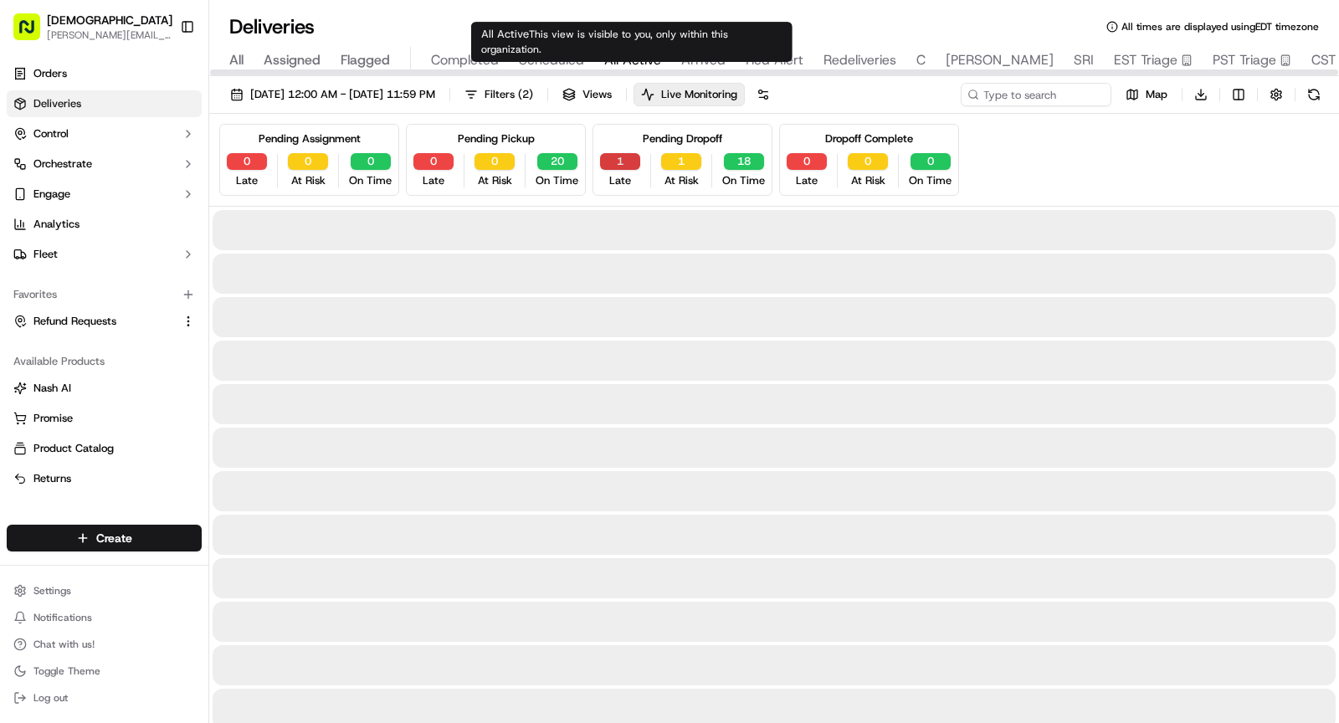
click at [614, 154] on button "1" at bounding box center [620, 161] width 40 height 17
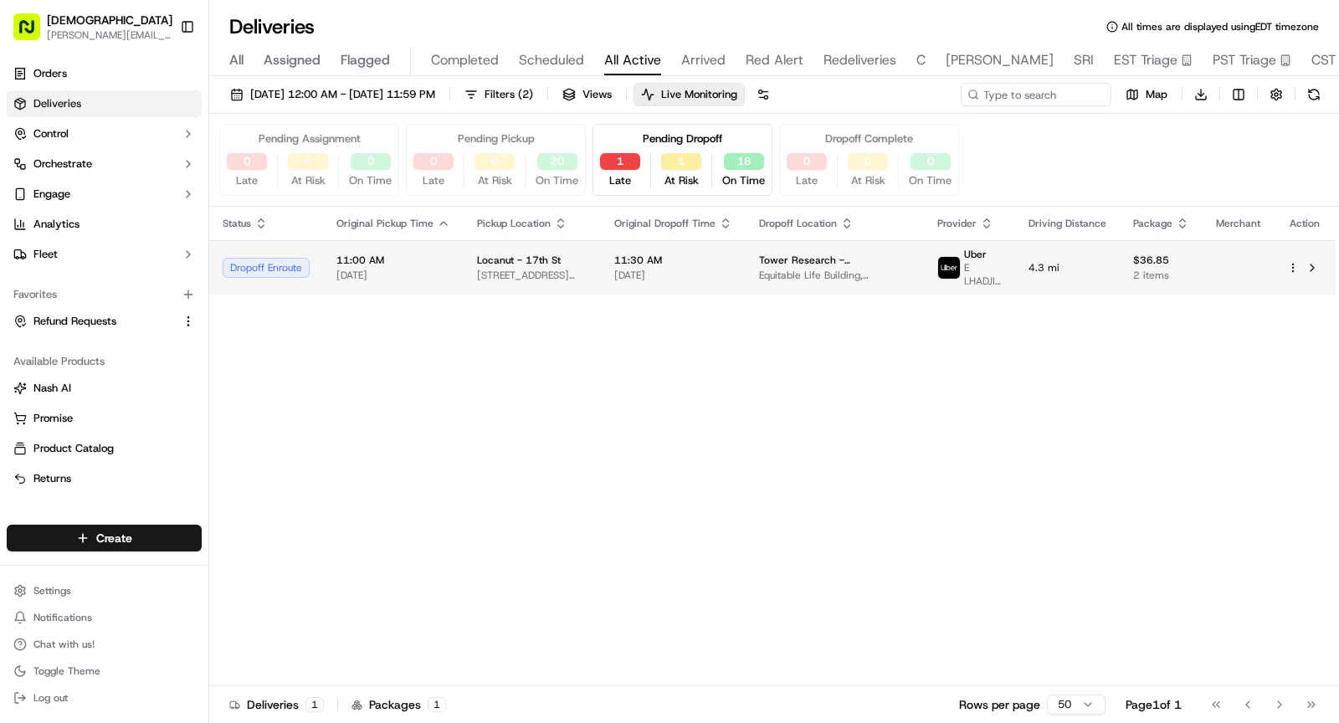
click at [502, 277] on span "361 W 17th St, New York, NY 10011, USA" at bounding box center [532, 275] width 110 height 13
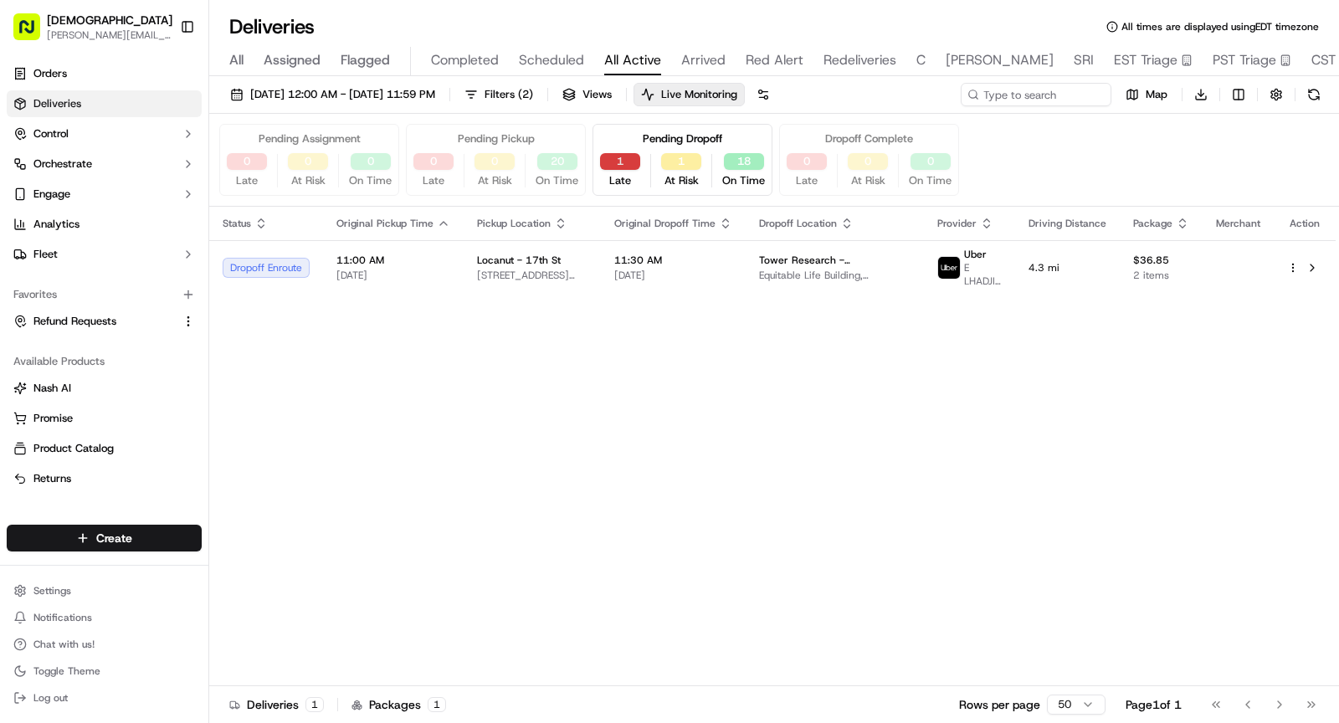
click at [610, 158] on button "1" at bounding box center [620, 161] width 40 height 17
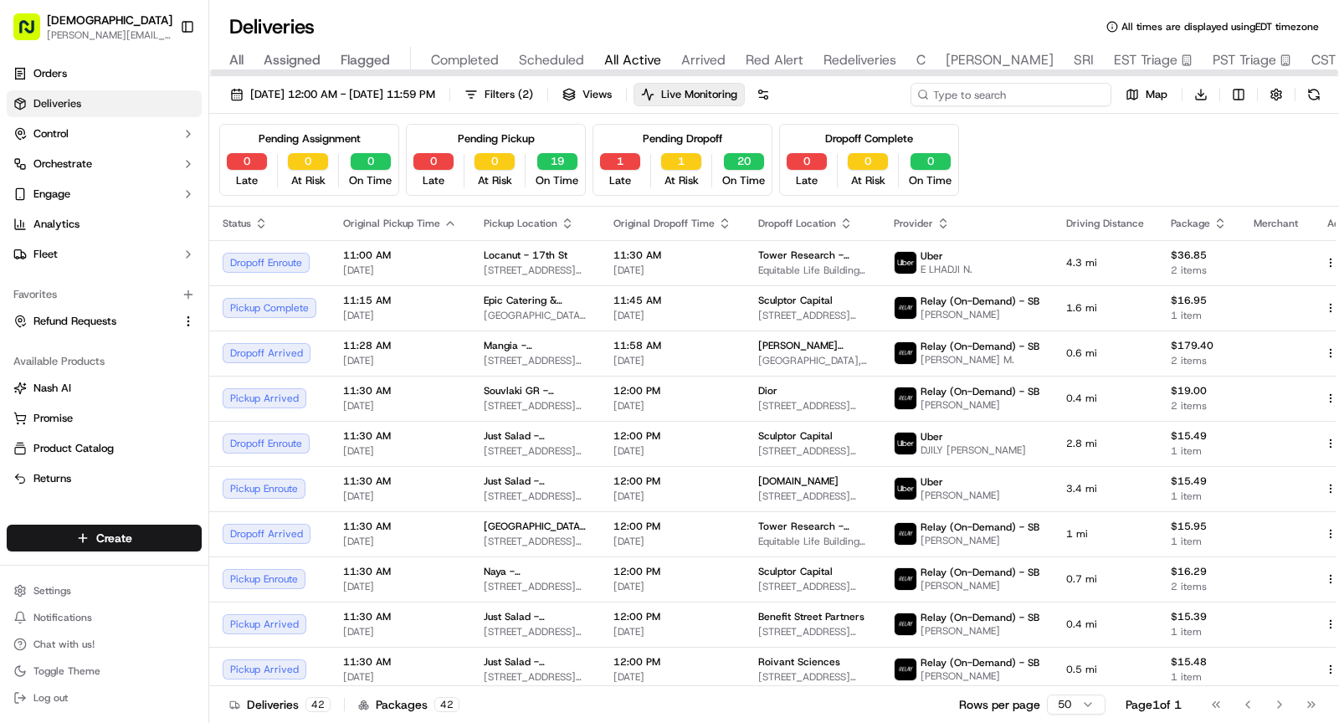
click at [1037, 90] on input at bounding box center [1010, 94] width 201 height 23
click at [1034, 95] on input at bounding box center [1010, 94] width 201 height 23
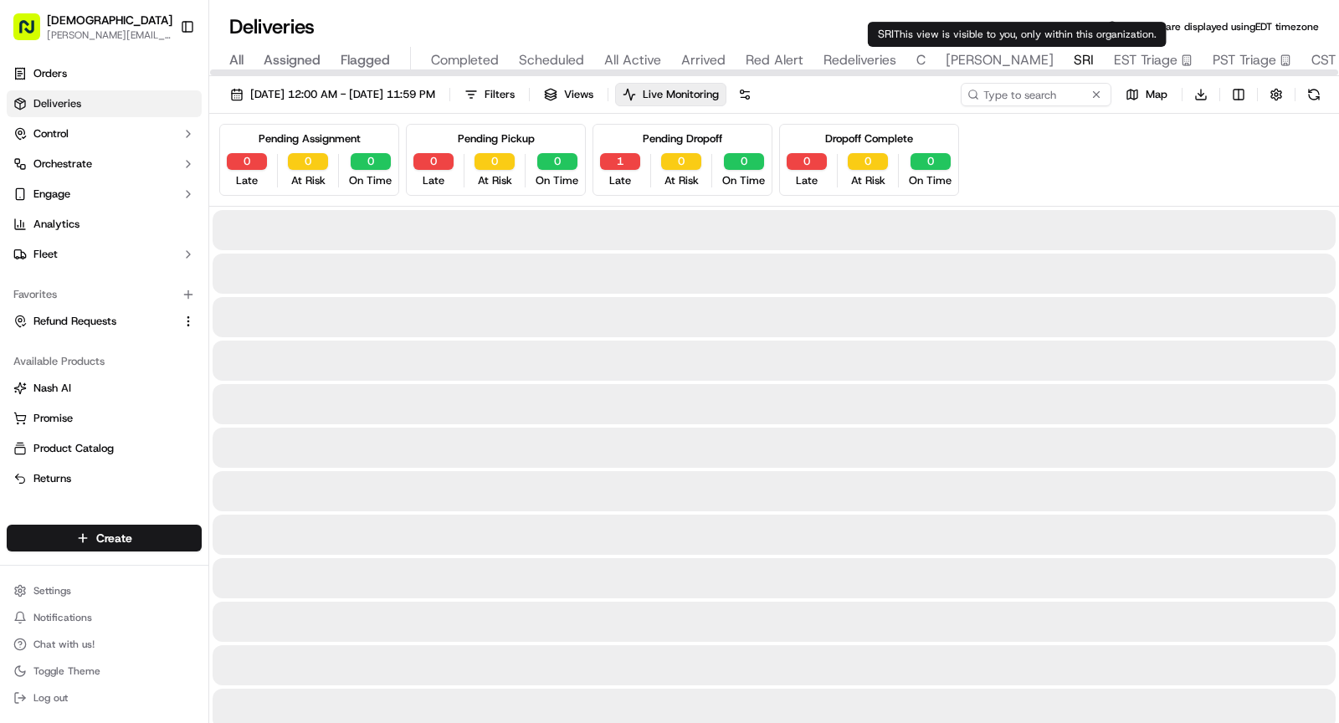
type input "DESRI"
click at [1074, 58] on span "SRI" at bounding box center [1084, 60] width 20 height 20
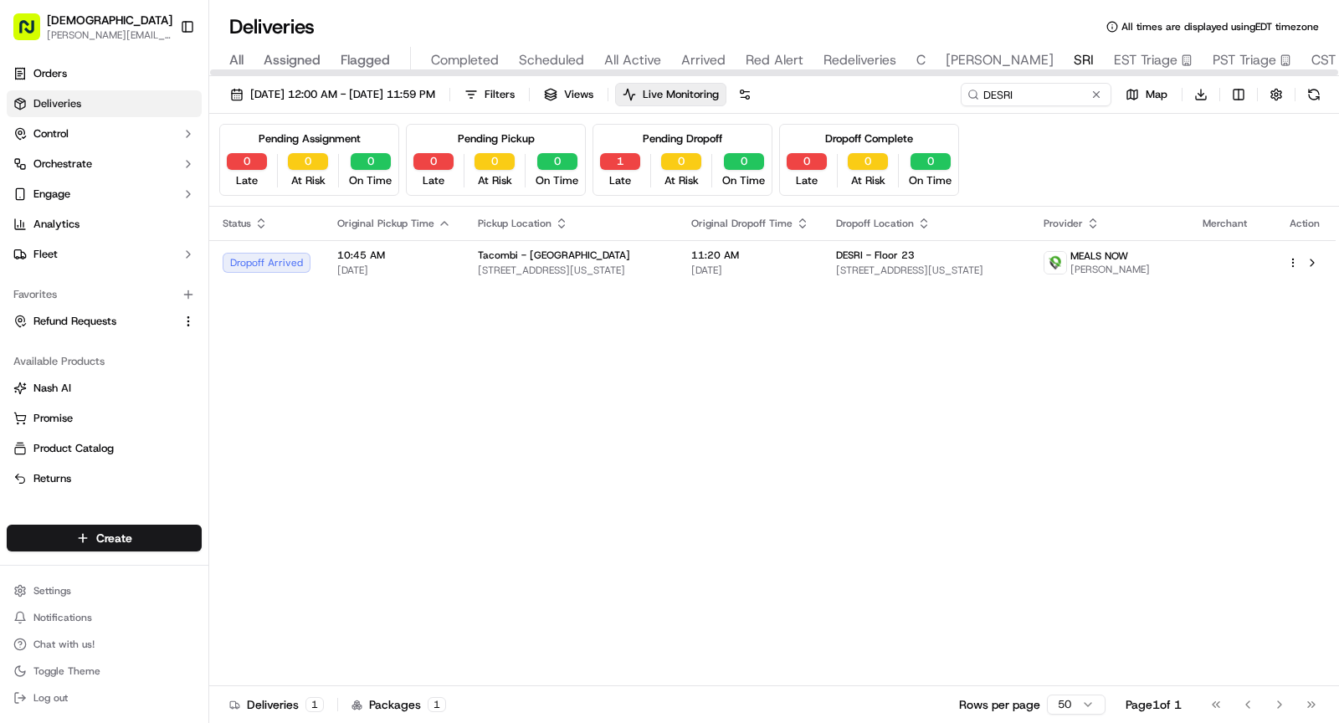
click at [637, 233] on th "Pickup Location" at bounding box center [570, 223] width 213 height 33
click at [655, 264] on span "23 W 33rd St, New York, NY 10001, USA" at bounding box center [571, 270] width 187 height 13
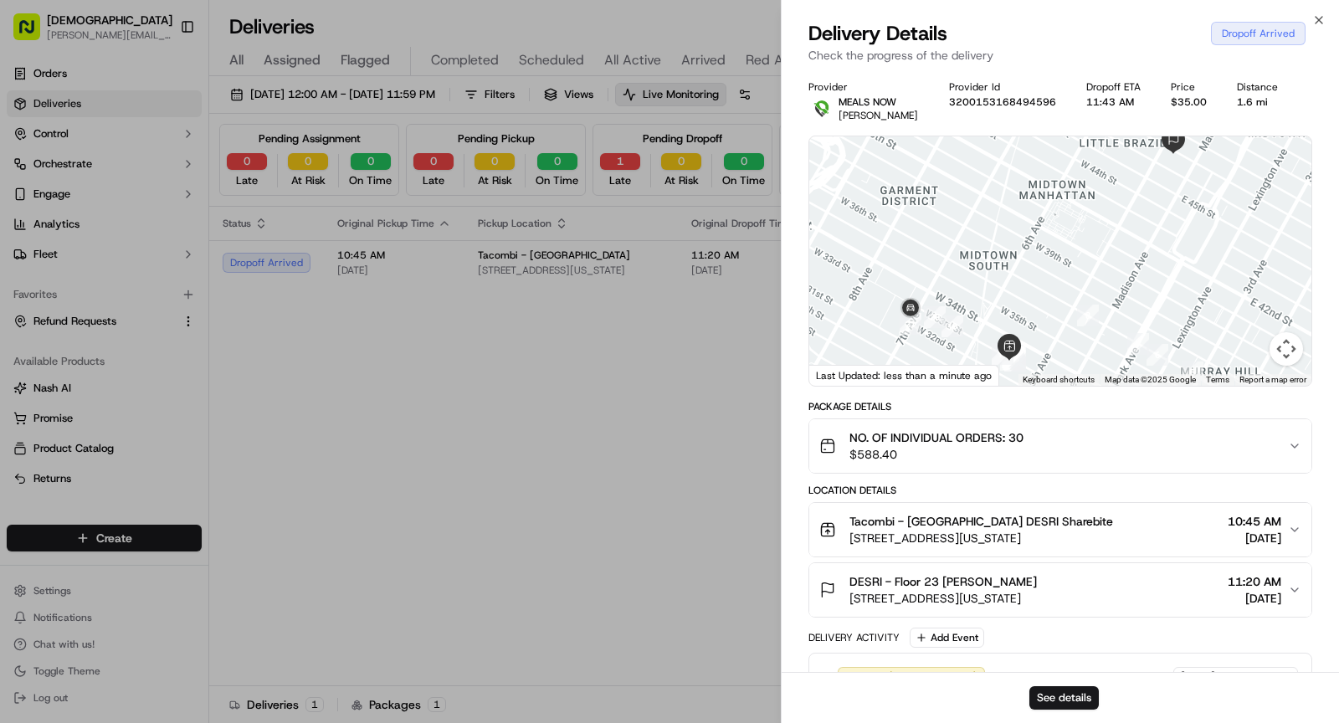
drag, startPoint x: 1022, startPoint y: 277, endPoint x: 1060, endPoint y: 277, distance: 38.5
click at [1060, 277] on div at bounding box center [1060, 260] width 502 height 249
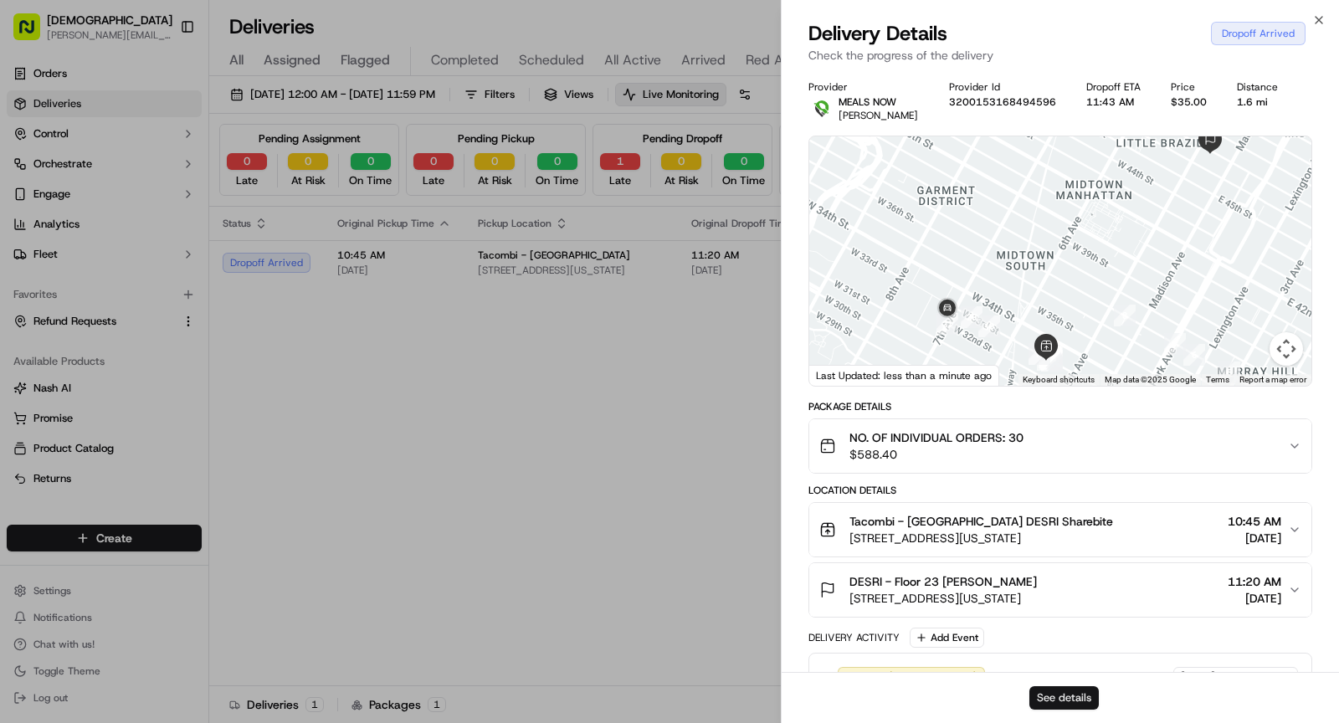
click at [1068, 692] on button "See details" at bounding box center [1063, 697] width 69 height 23
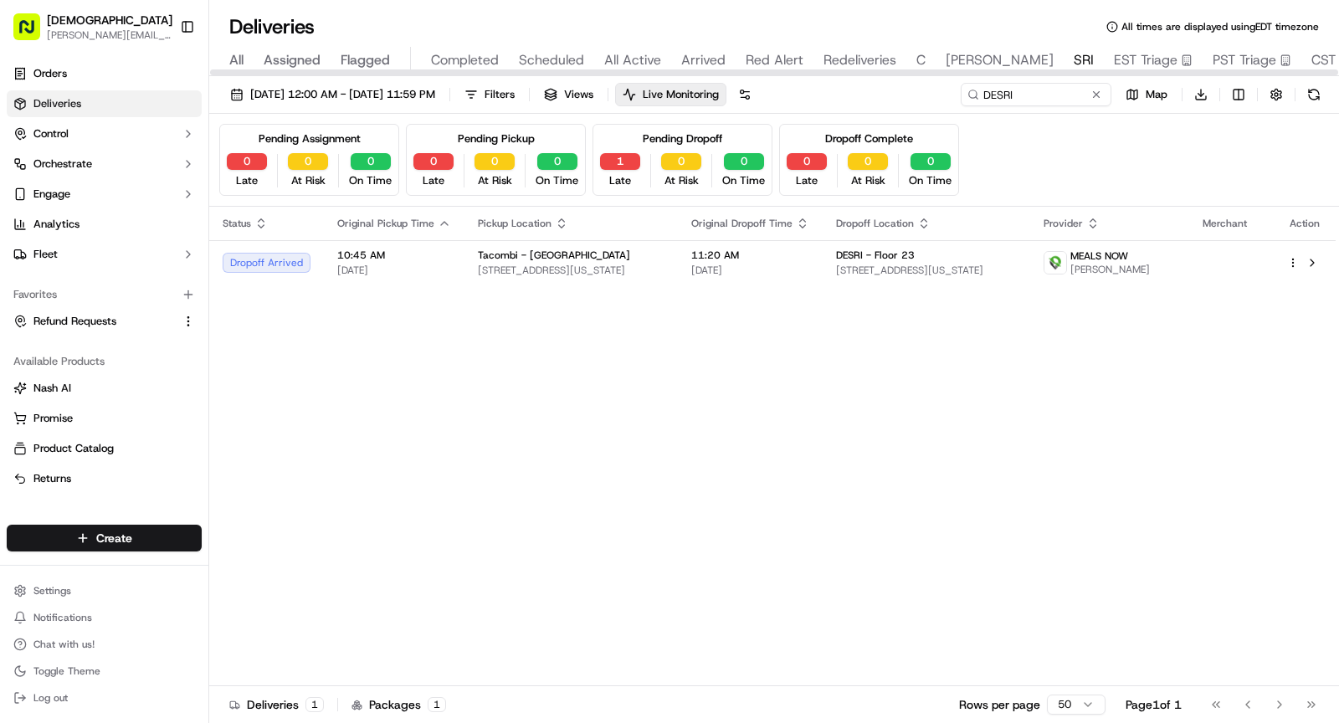
click at [625, 58] on span "All Active" at bounding box center [632, 60] width 57 height 20
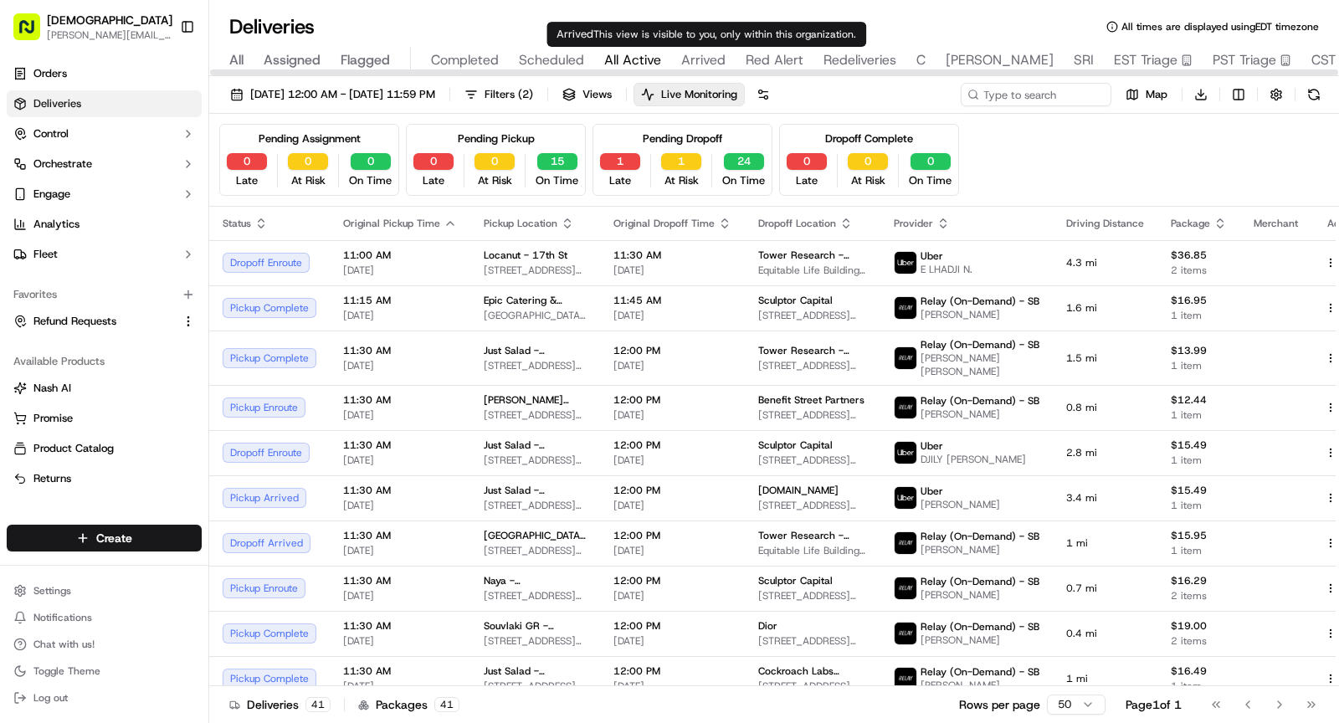
click at [698, 57] on span "Arrived" at bounding box center [703, 60] width 44 height 20
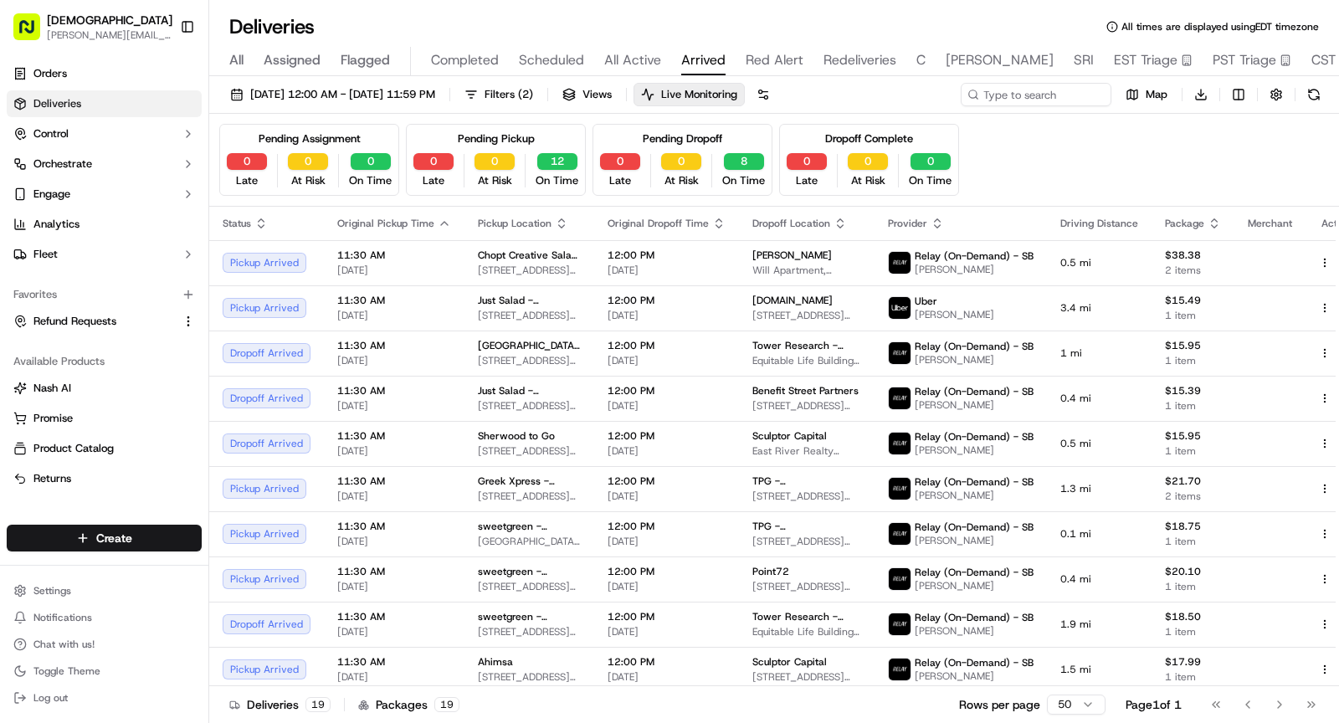
click at [977, 162] on div "Pending Assignment 0 Late 0 At Risk 0 On Time Pending Pickup 0 Late 0 At Risk 1…" at bounding box center [774, 160] width 1110 height 72
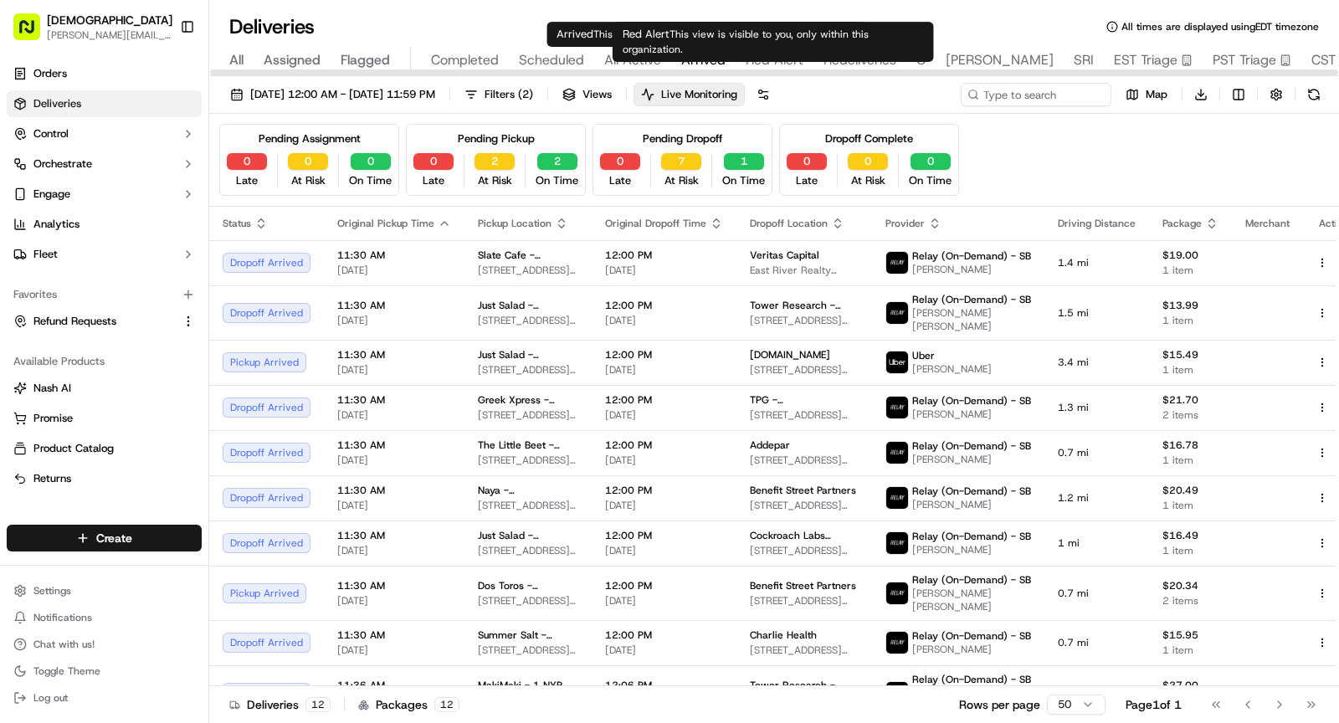
click at [756, 59] on span "Red Alert" at bounding box center [775, 60] width 58 height 20
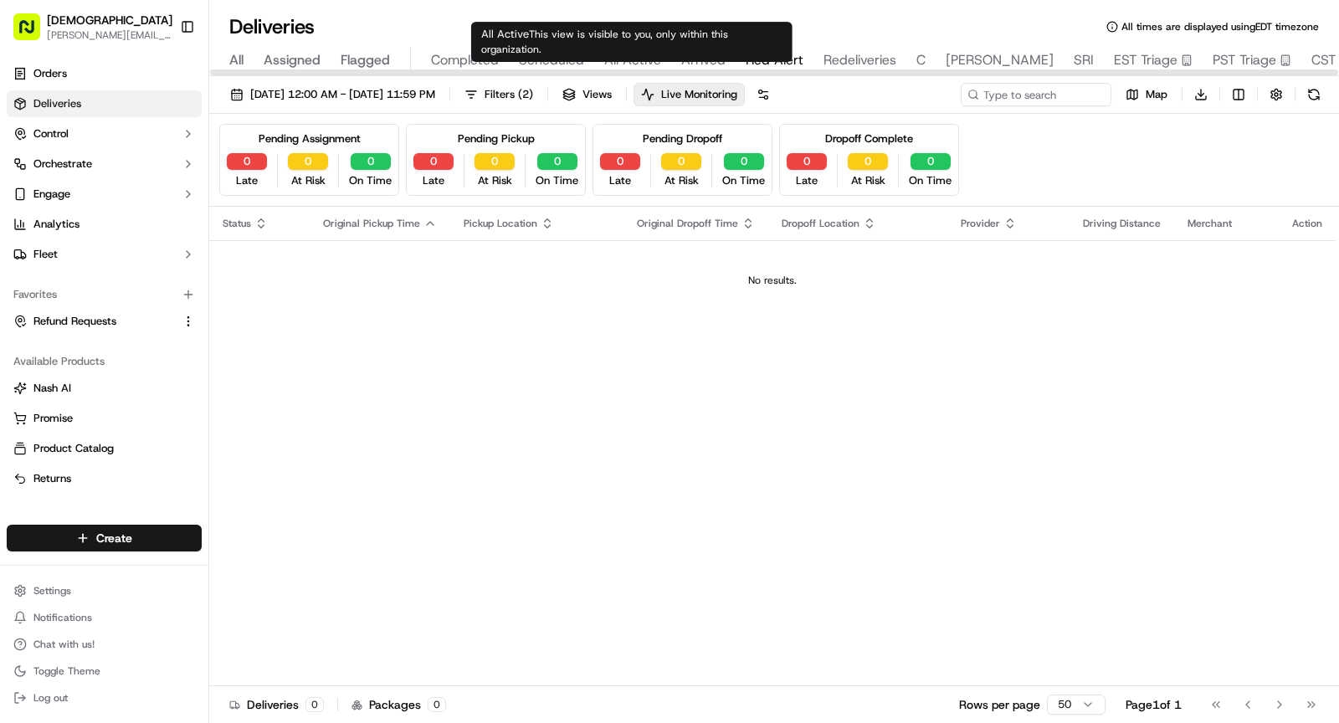
click at [633, 52] on span "All Active" at bounding box center [632, 60] width 57 height 20
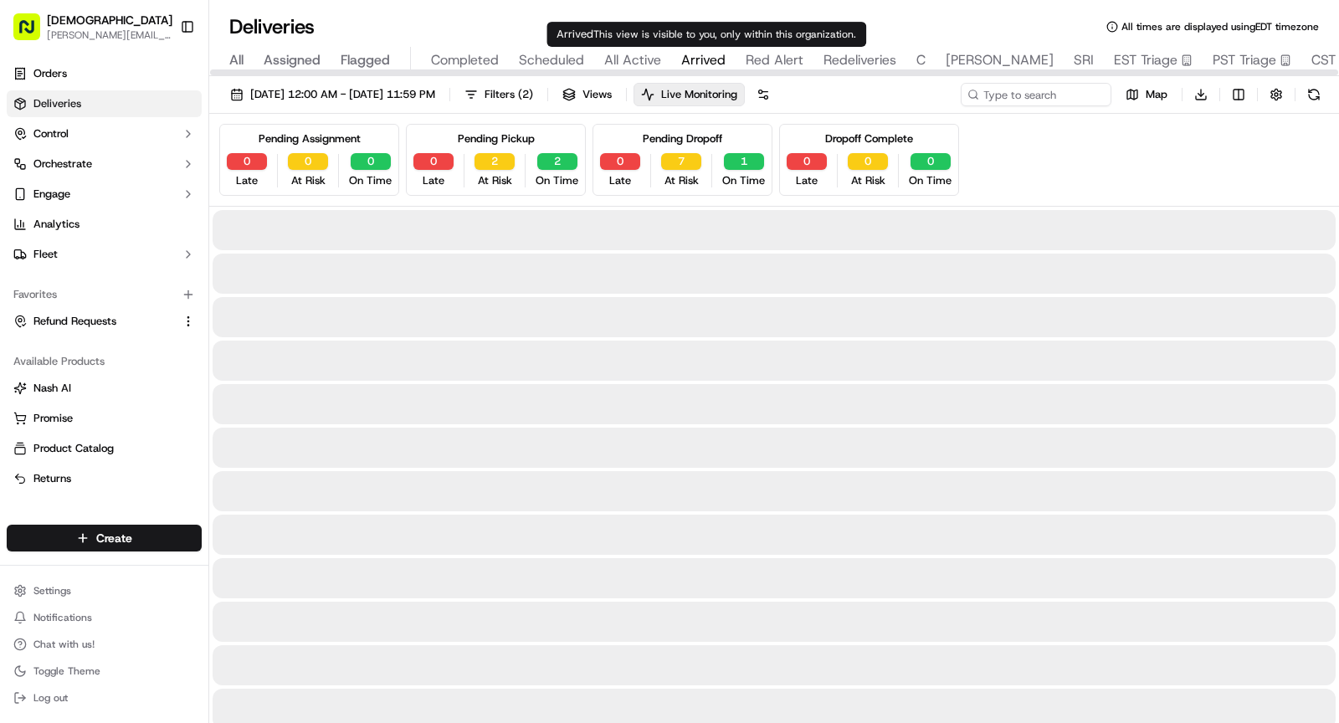
click at [701, 57] on span "Arrived" at bounding box center [703, 60] width 44 height 20
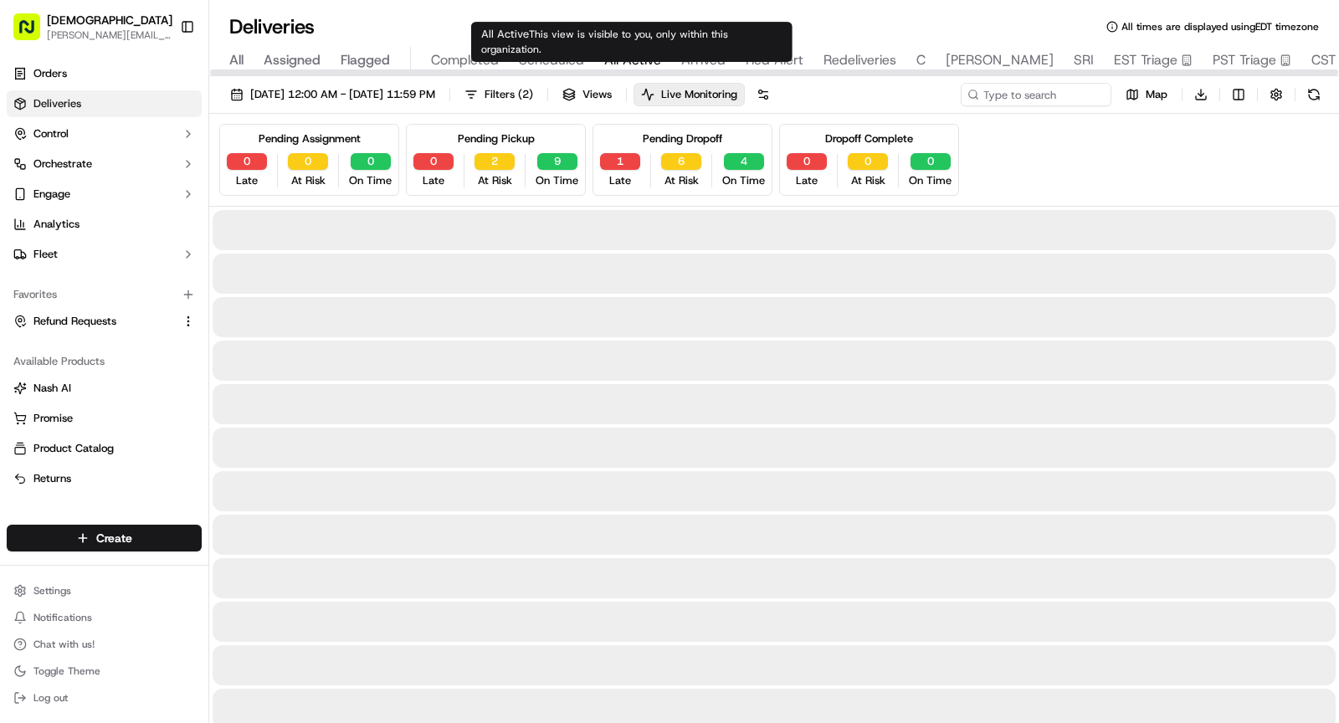
click at [625, 58] on span "All Active" at bounding box center [632, 60] width 57 height 20
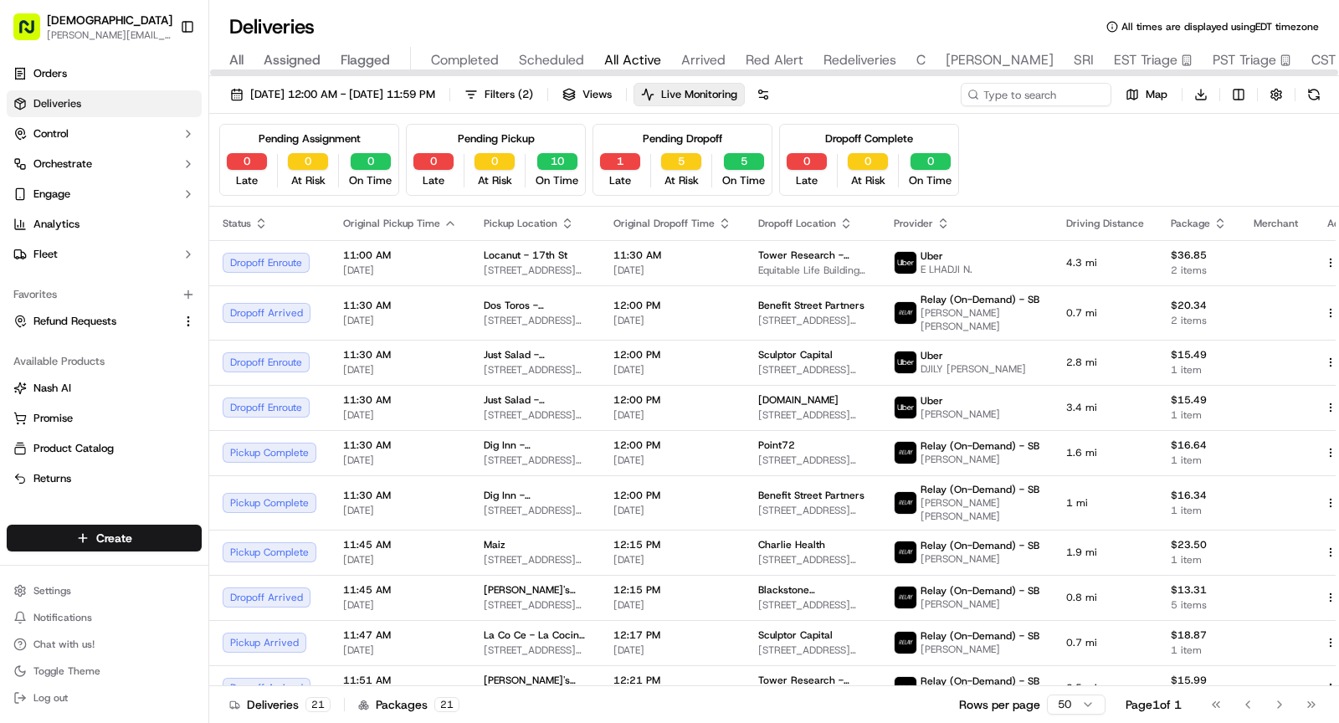
click at [184, 27] on button "Toggle Sidebar" at bounding box center [187, 27] width 28 height 28
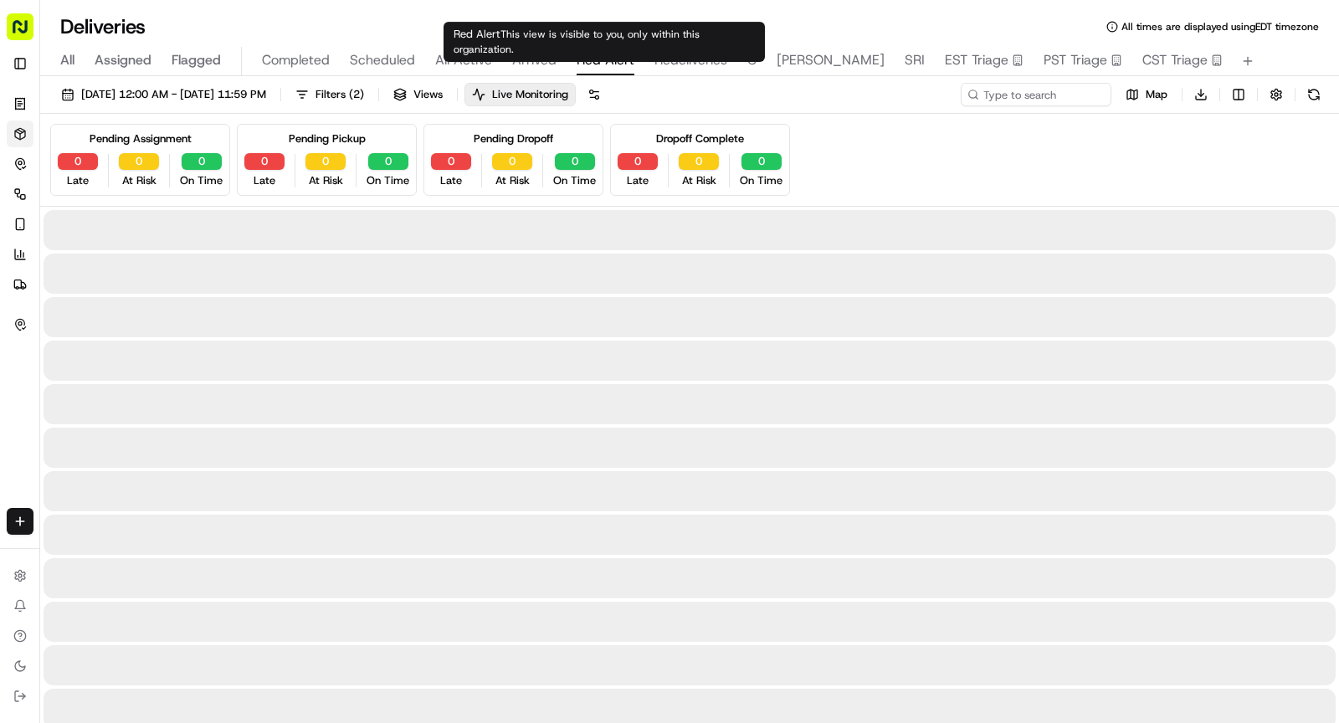
click at [602, 59] on span "Red Alert" at bounding box center [606, 60] width 58 height 20
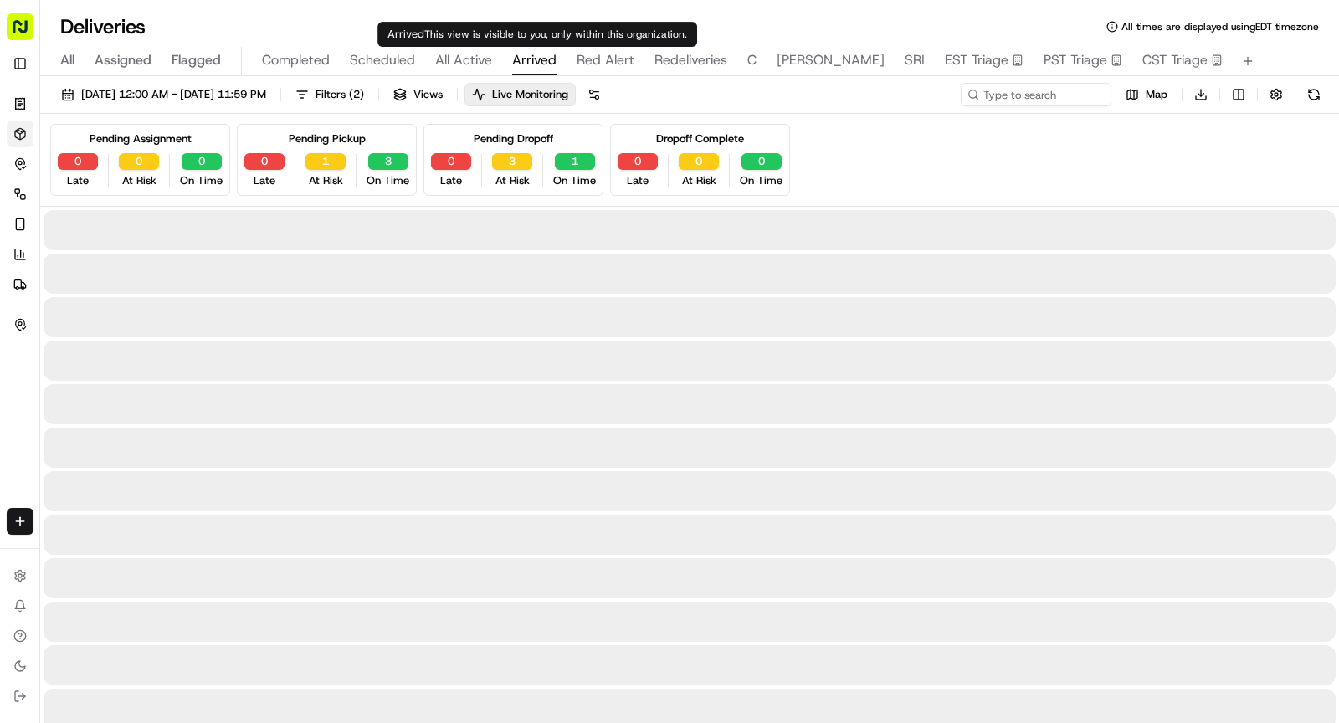
click at [551, 59] on span "Arrived" at bounding box center [534, 60] width 44 height 20
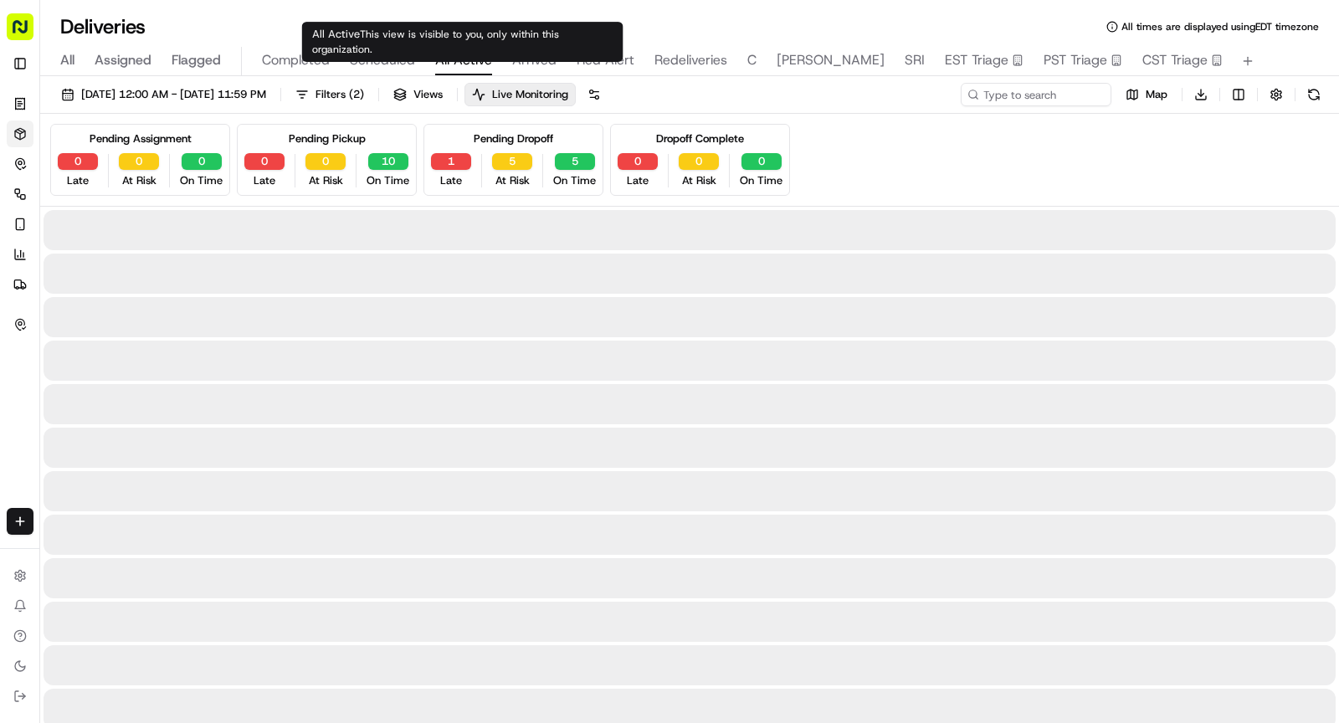
click at [469, 59] on span "All Active" at bounding box center [463, 60] width 57 height 20
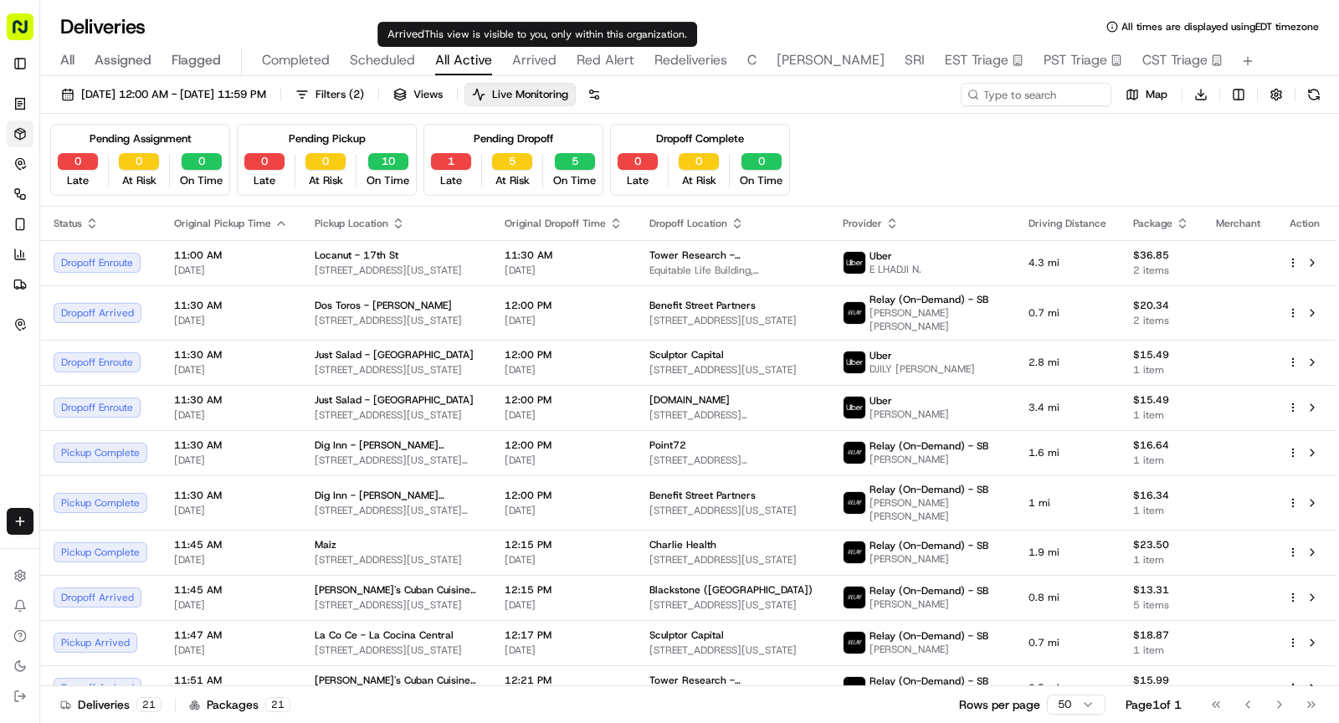
click at [525, 62] on span "Arrived" at bounding box center [534, 60] width 44 height 20
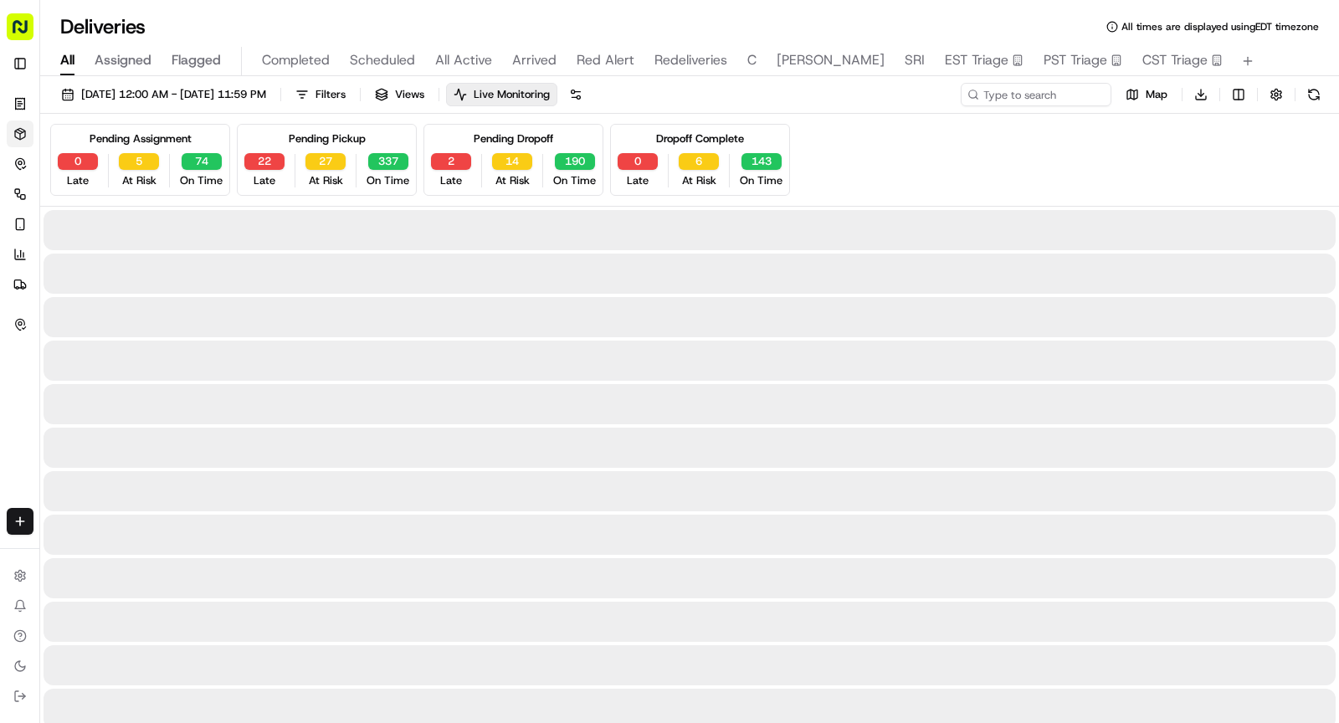
click at [64, 55] on span "All" at bounding box center [67, 60] width 14 height 20
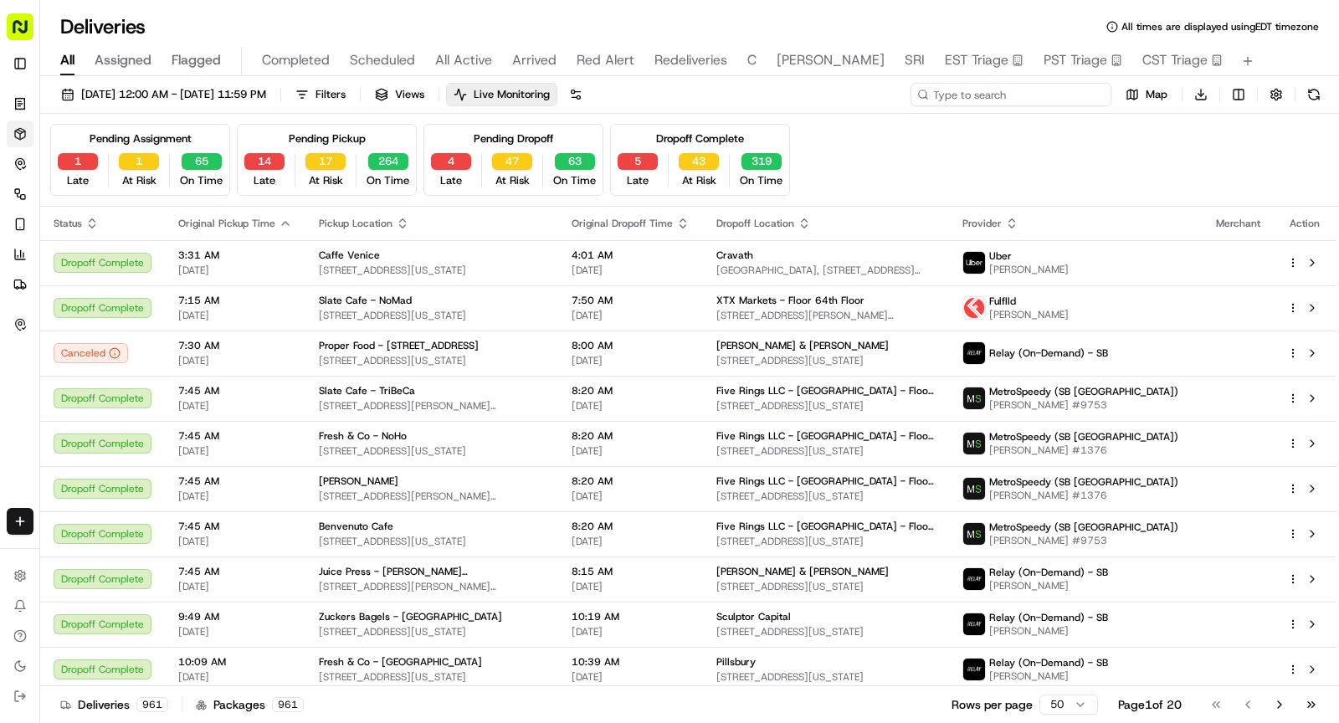
click at [998, 96] on input at bounding box center [1010, 94] width 201 height 23
paste input "PI09232580015"
type input "PI09232580015"
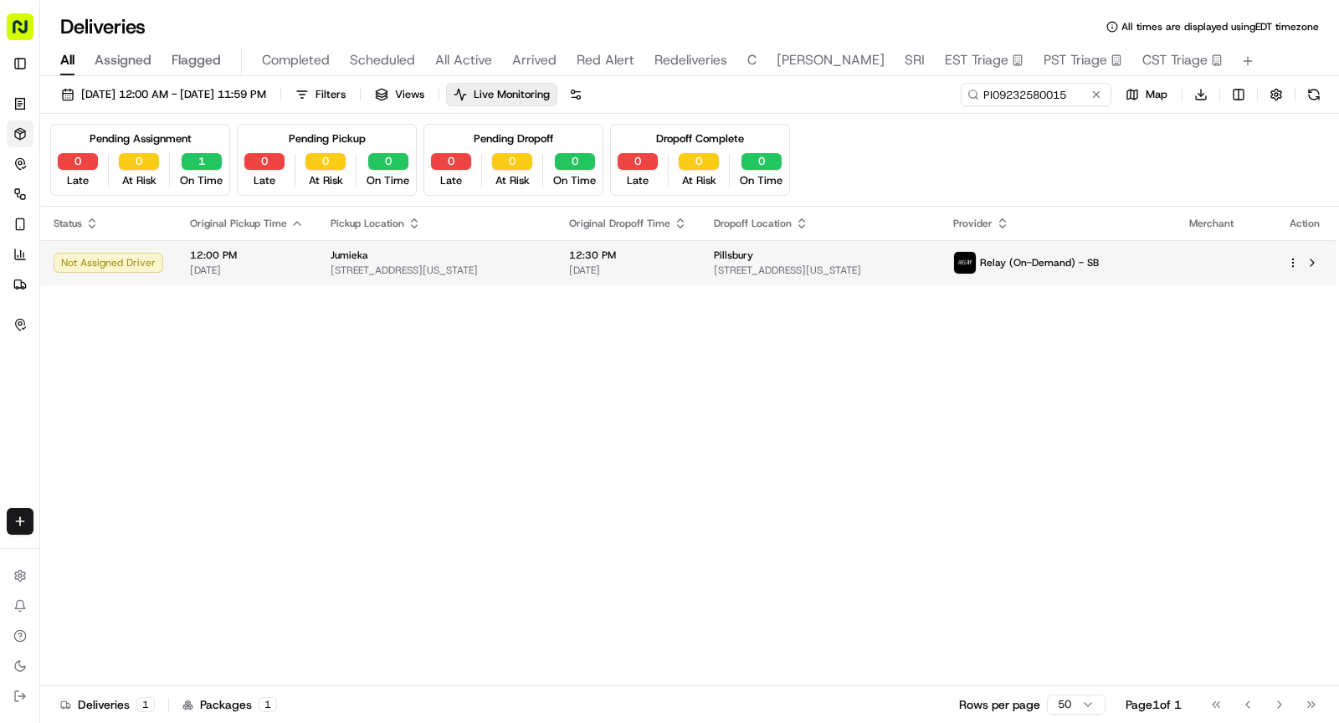
click at [542, 264] on span "601 Lexington Ave, New York, NY 10022, USA" at bounding box center [437, 270] width 212 height 13
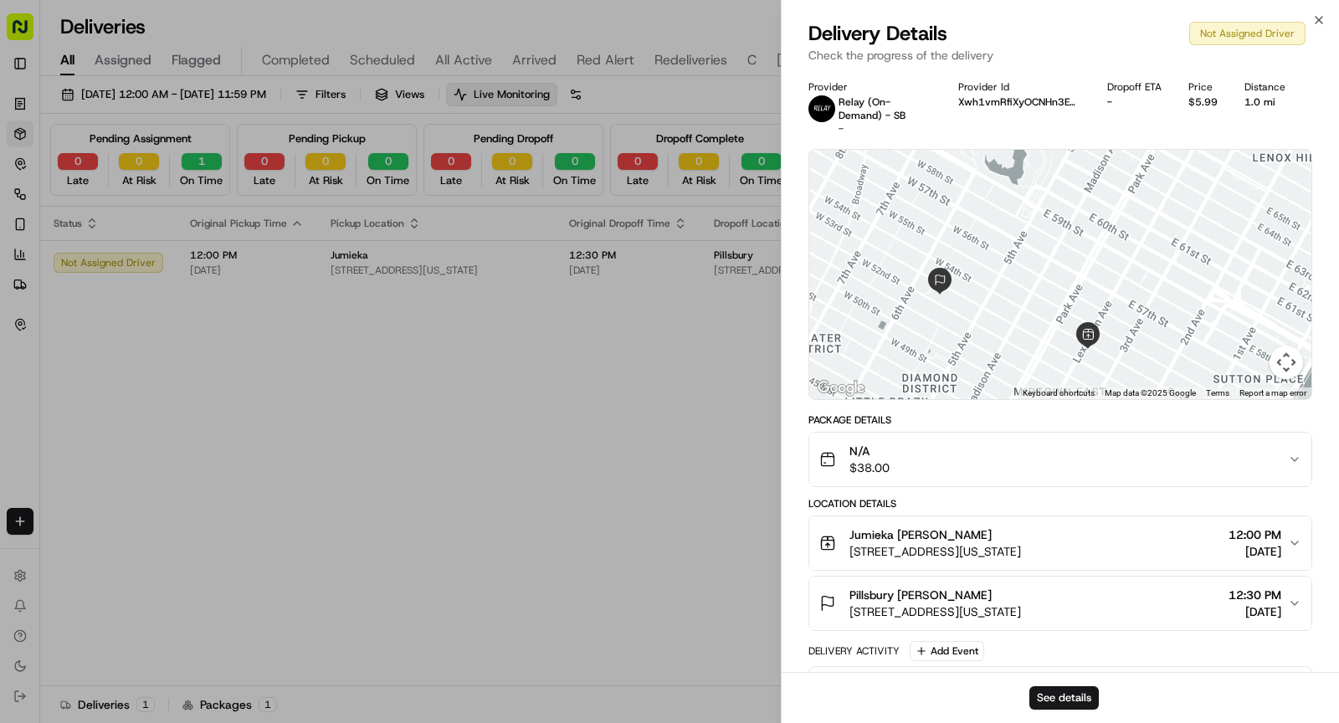
scroll to position [87, 0]
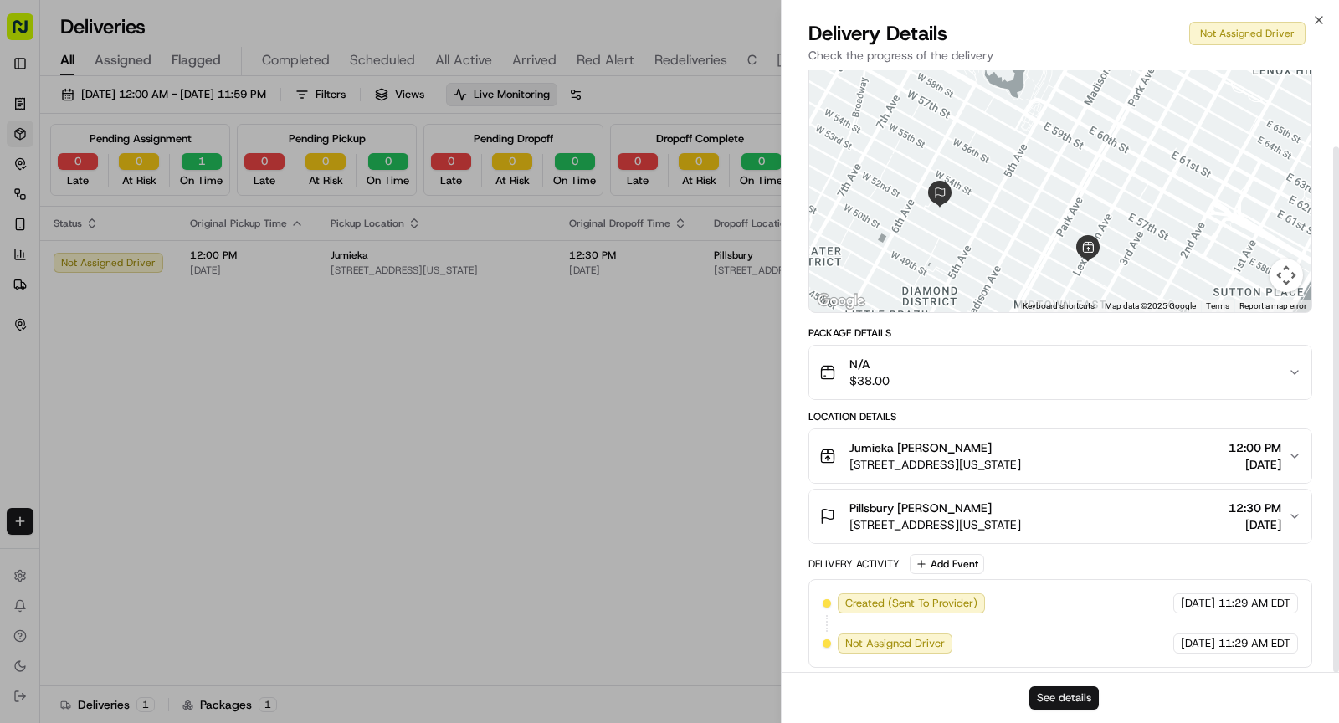
click at [1077, 694] on button "See details" at bounding box center [1063, 697] width 69 height 23
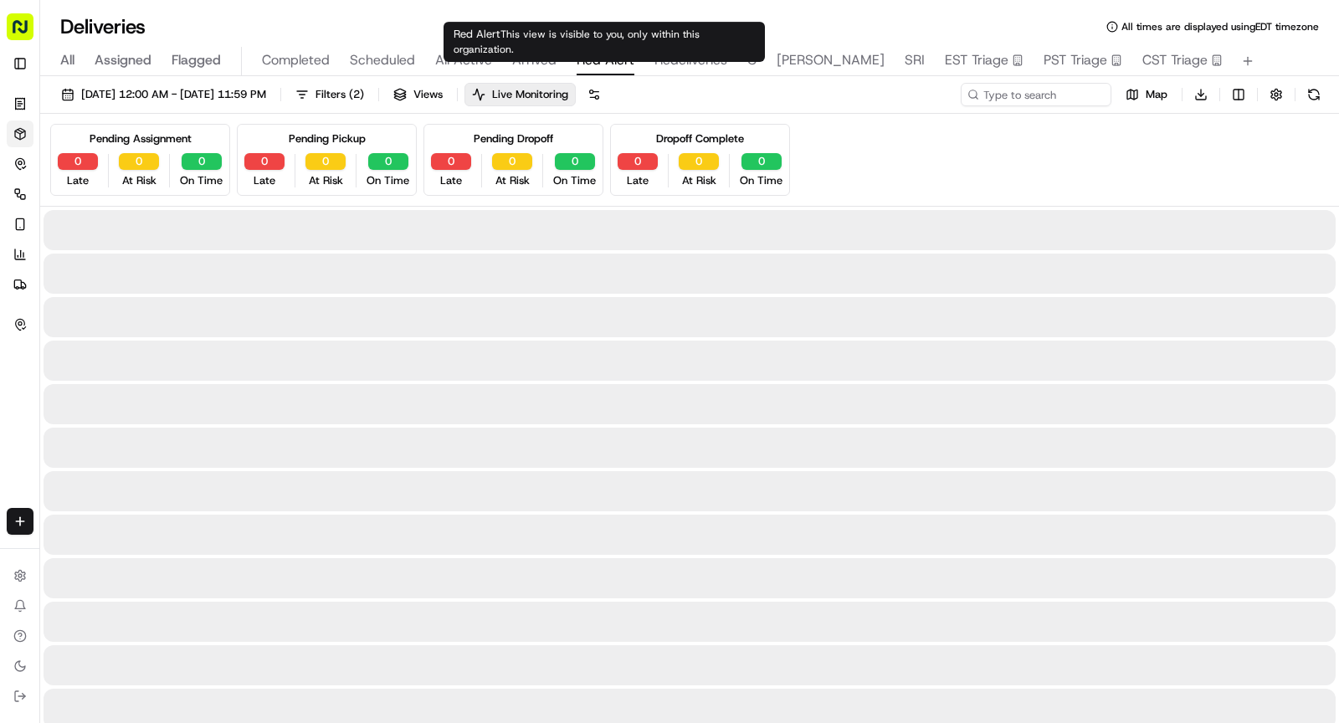
click at [608, 64] on span "Red Alert" at bounding box center [606, 60] width 58 height 20
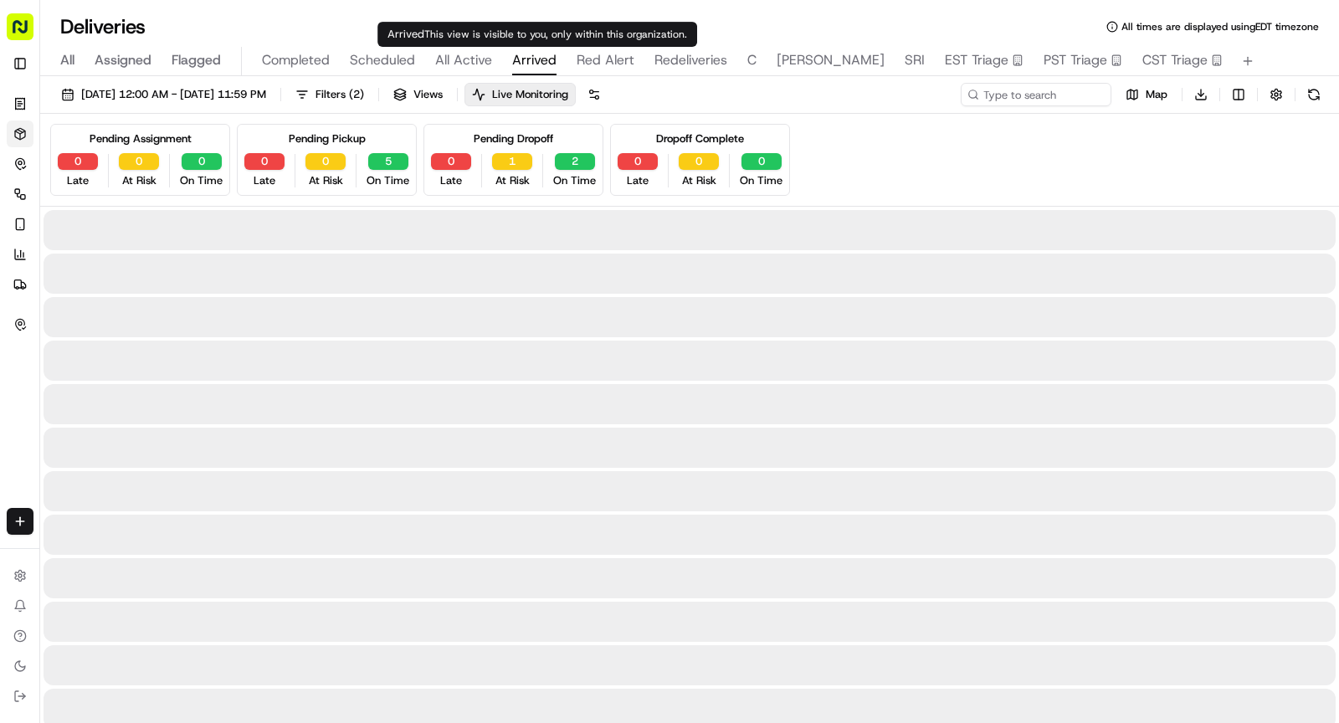
click at [540, 57] on span "Arrived" at bounding box center [534, 60] width 44 height 20
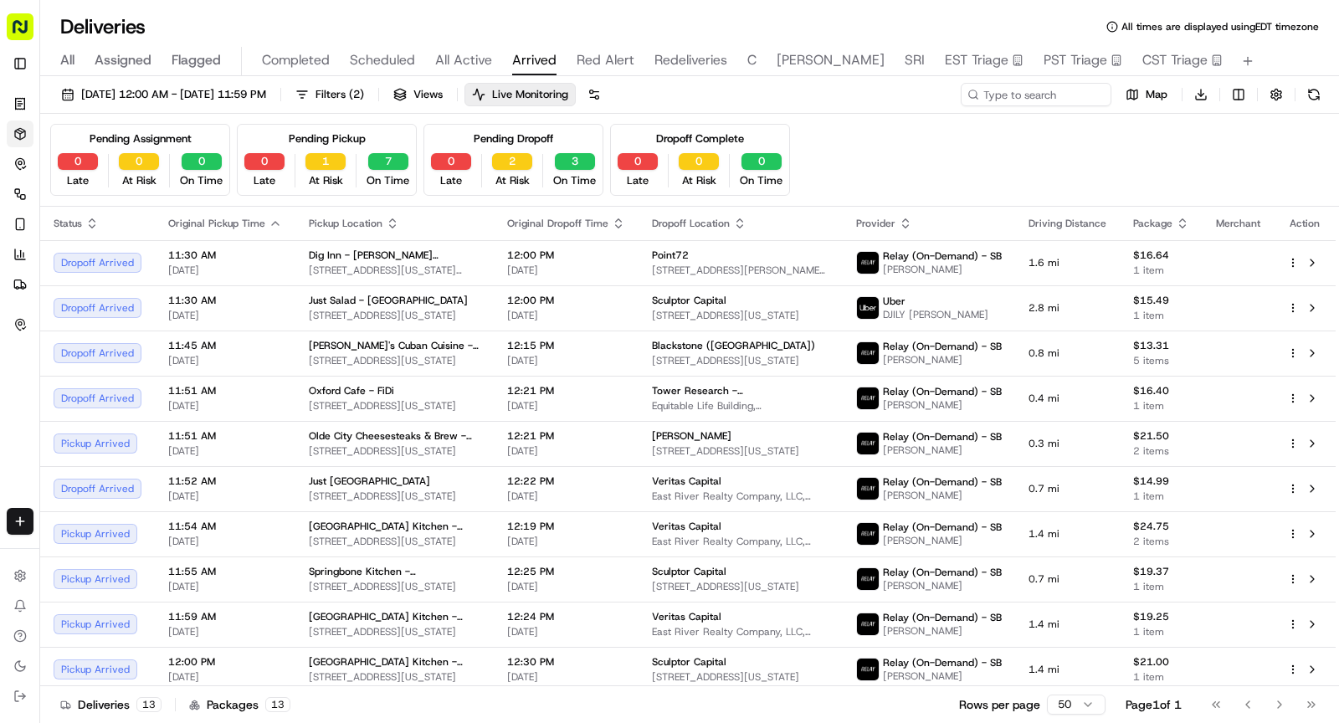
click at [510, 148] on div "Pending Dropoff 0 Late 2 At Risk 3 On Time" at bounding box center [513, 160] width 180 height 72
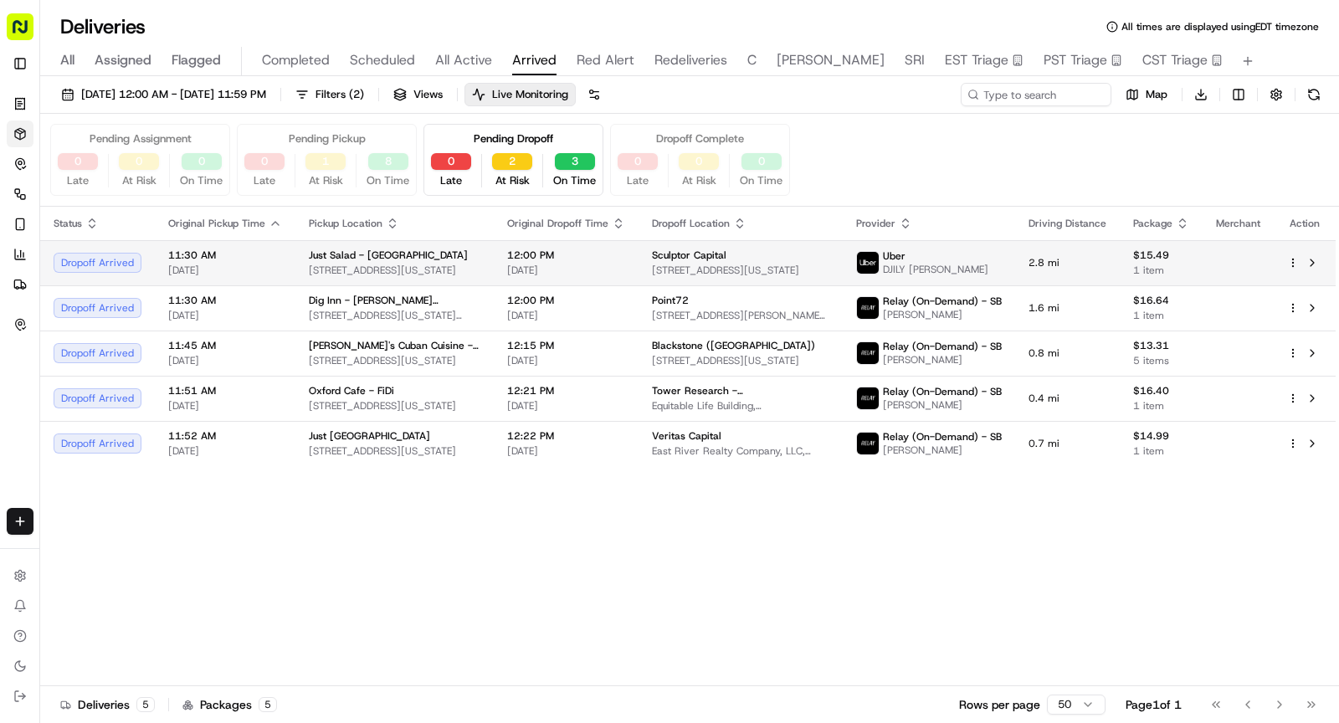
click at [357, 274] on span "330 W 34th St., New York, NY 10001, USA" at bounding box center [395, 270] width 172 height 13
click at [351, 259] on span "Just Salad - Garment District" at bounding box center [388, 255] width 159 height 13
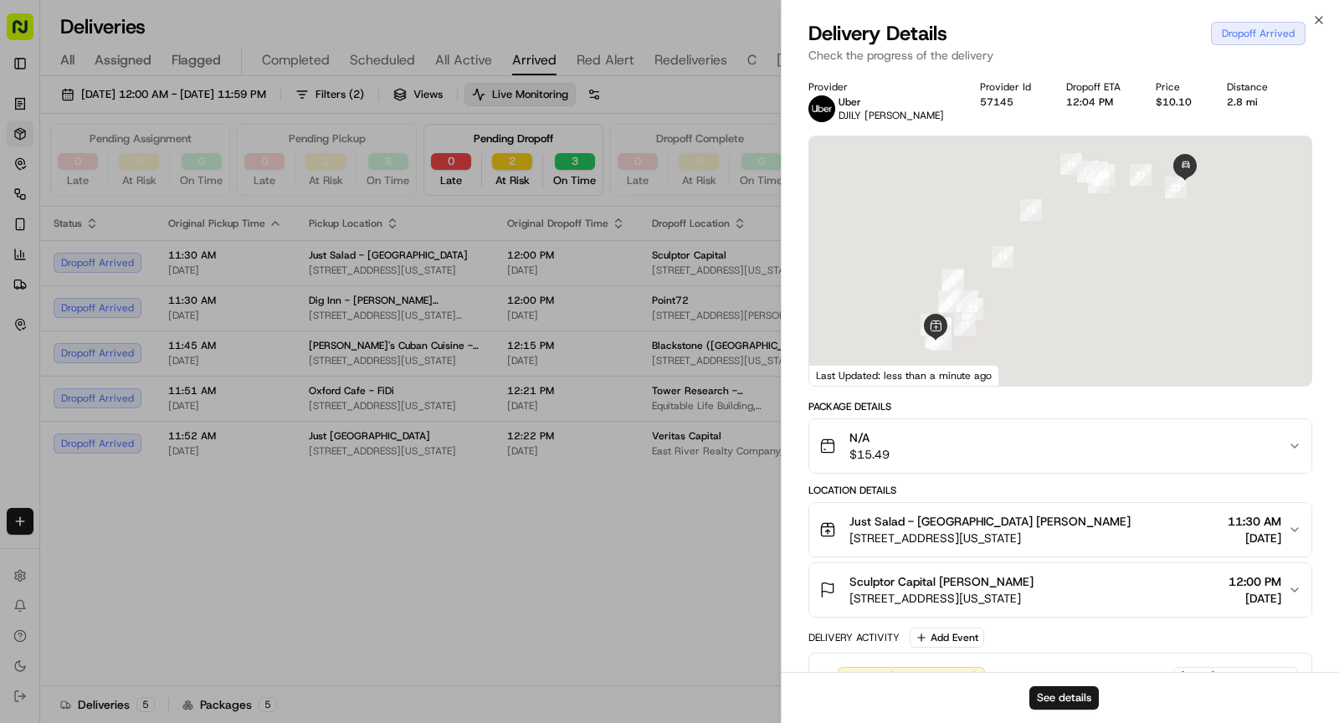
scroll to position [350, 0]
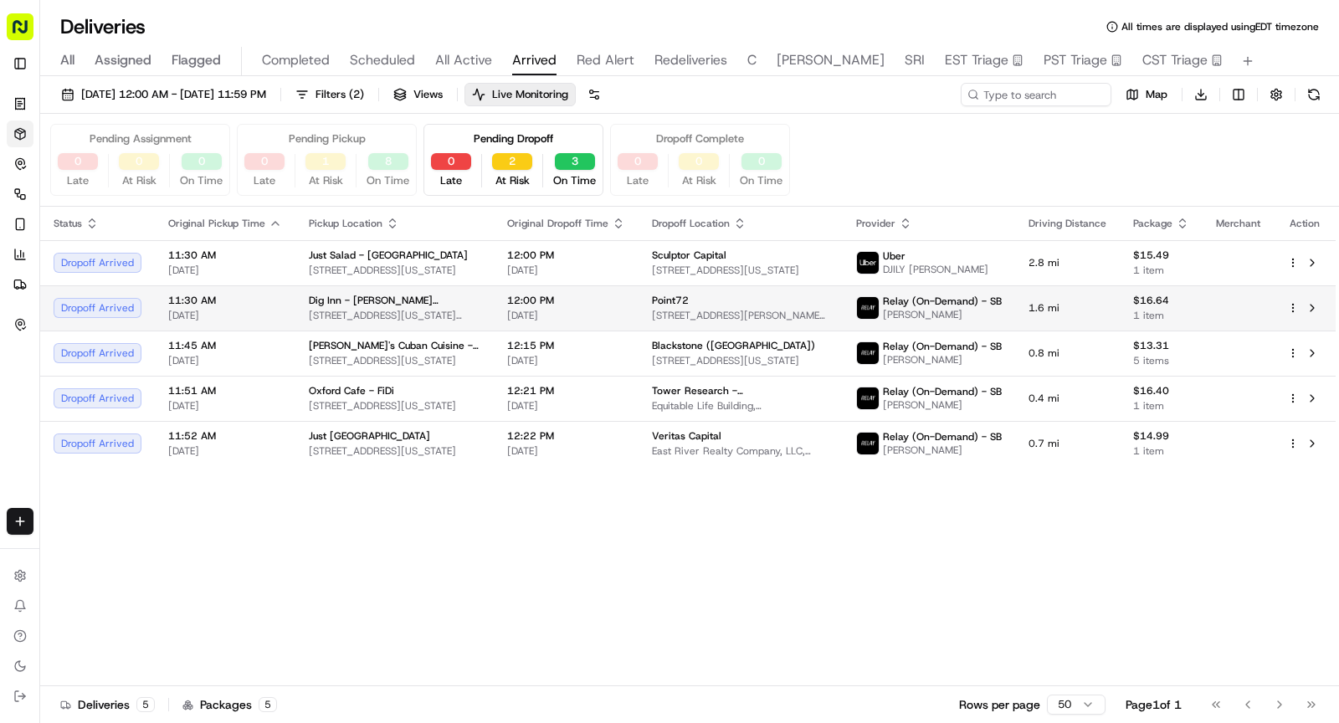
click at [412, 295] on div "Dig Inn - Murray Hill" at bounding box center [395, 300] width 172 height 13
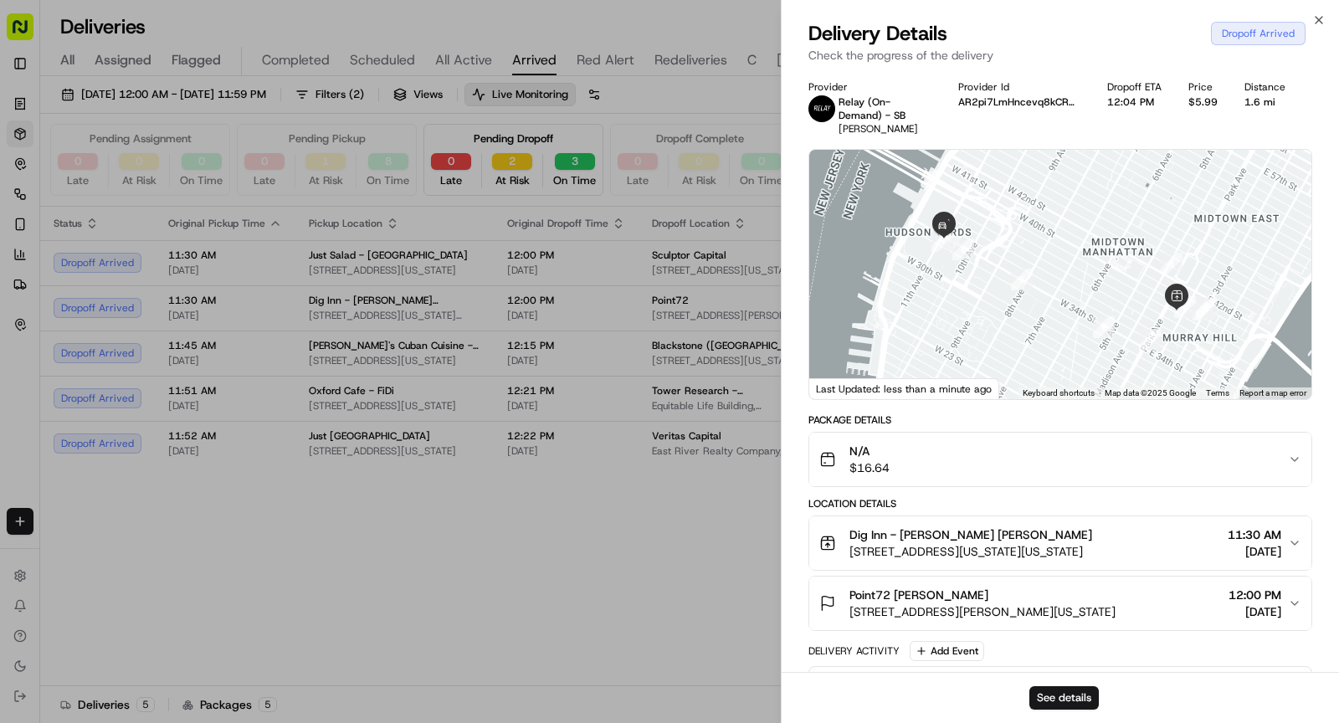
scroll to position [363, 0]
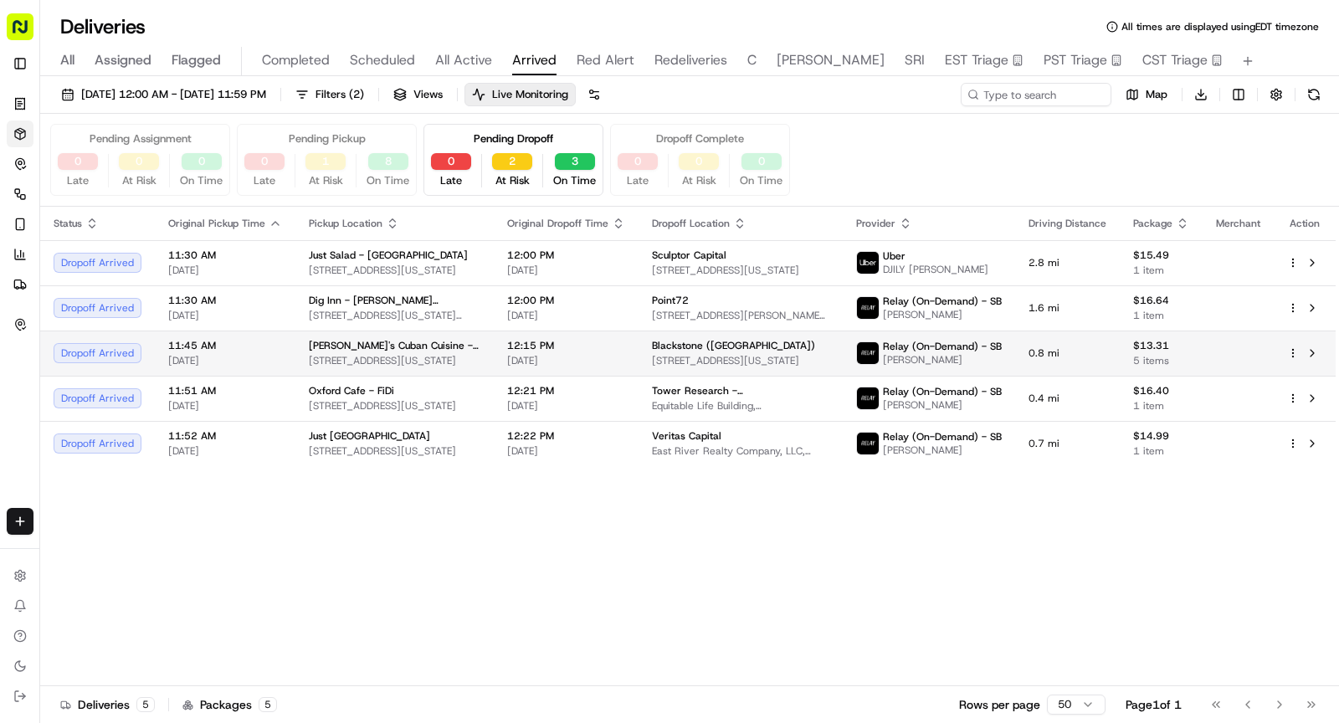
click at [311, 349] on span "Sophie's Cuban Cuisine - Midtown East" at bounding box center [395, 345] width 172 height 13
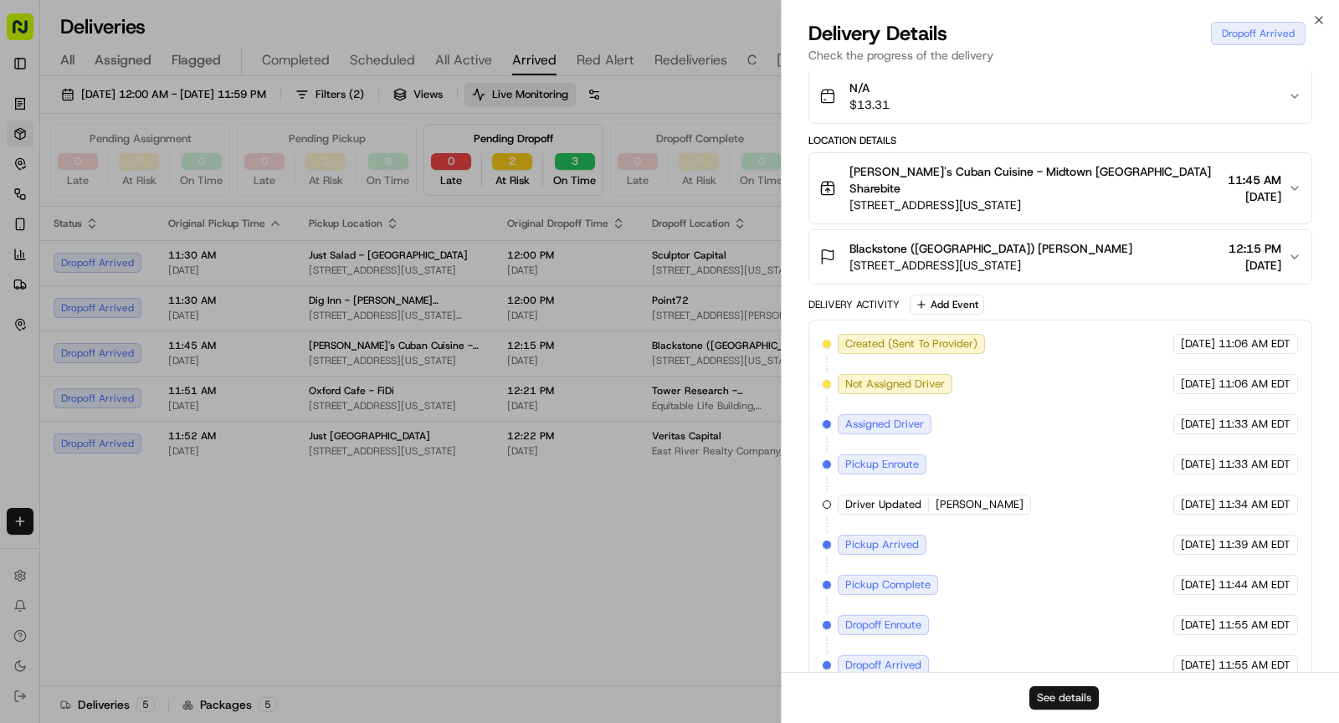
click at [1058, 703] on button "See details" at bounding box center [1063, 697] width 69 height 23
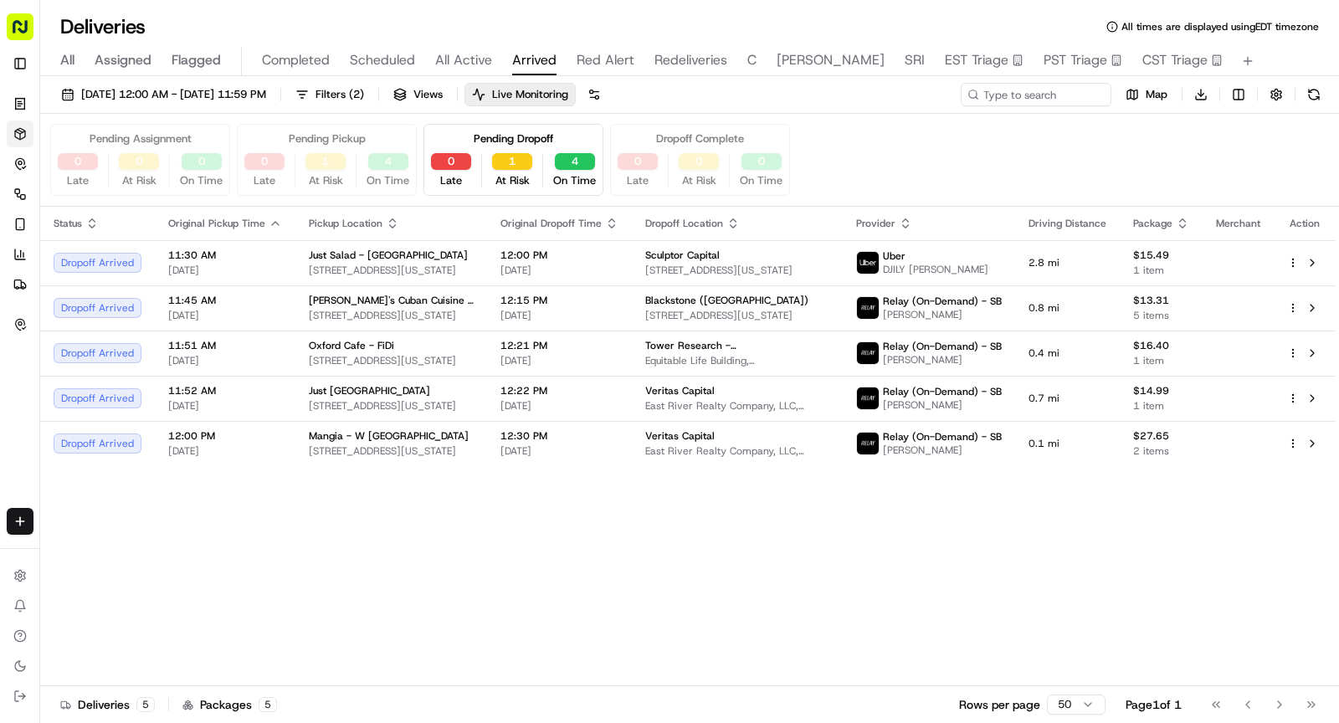
click at [602, 54] on span "Red Alert" at bounding box center [606, 60] width 58 height 20
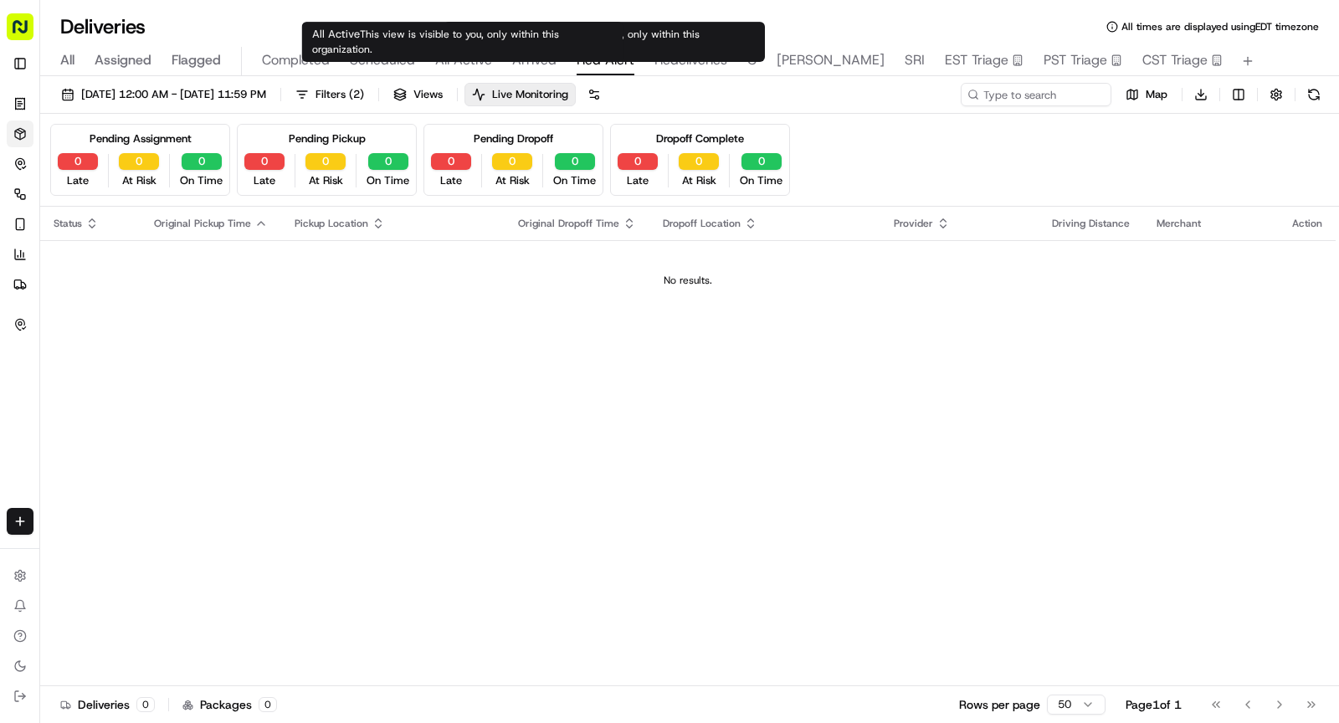
click at [462, 65] on span "All Active" at bounding box center [463, 60] width 57 height 20
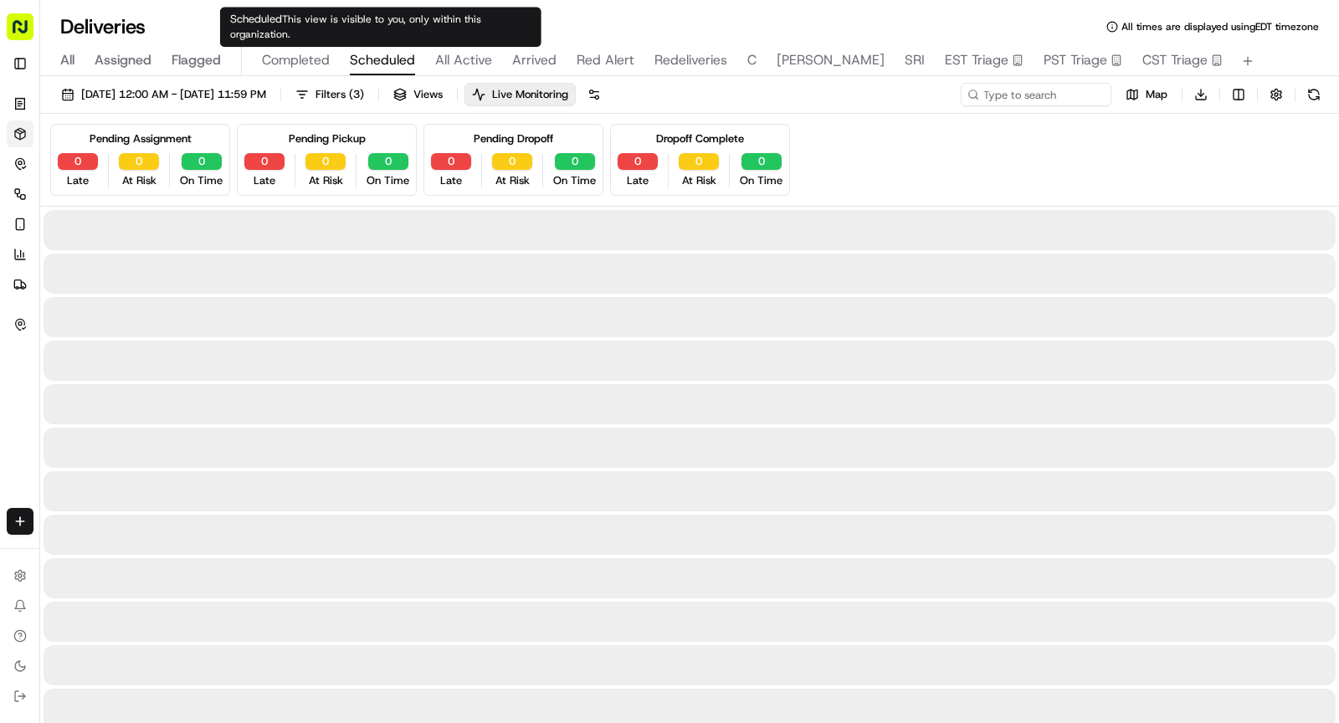
click at [387, 57] on span "Scheduled" at bounding box center [382, 60] width 65 height 20
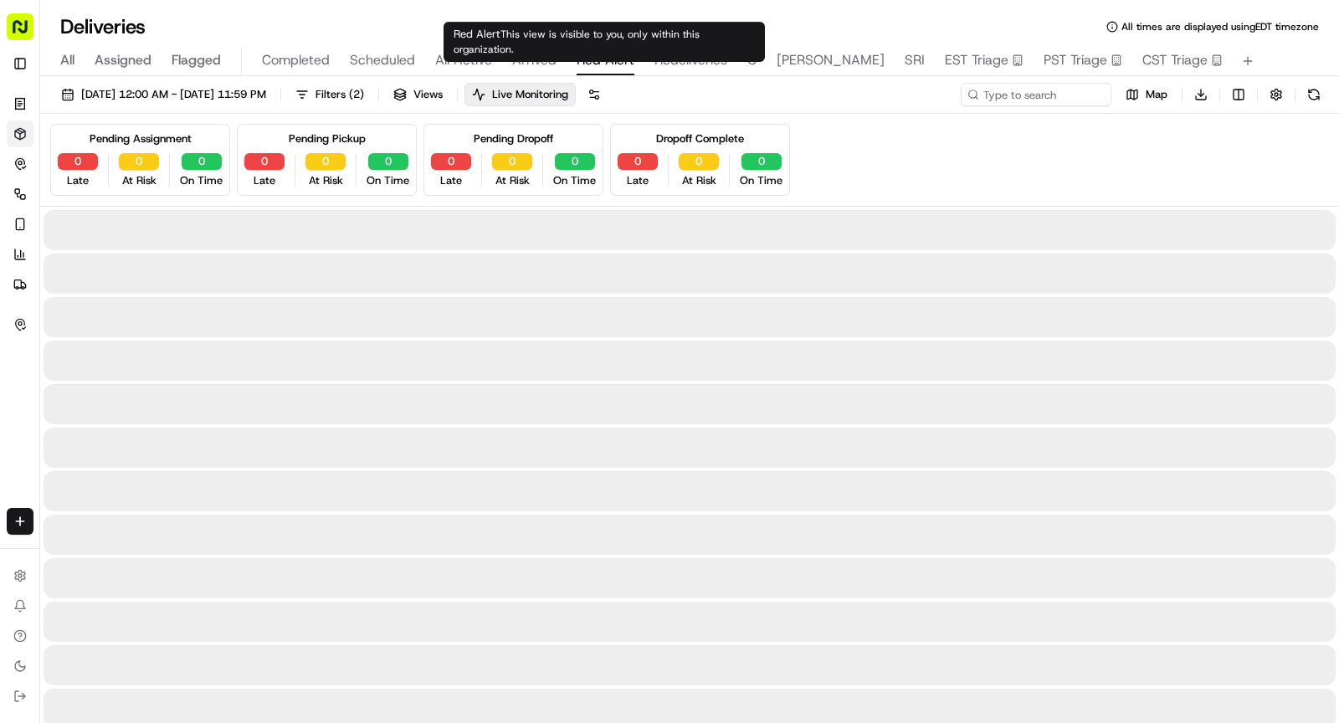
click at [604, 55] on span "Red Alert" at bounding box center [606, 60] width 58 height 20
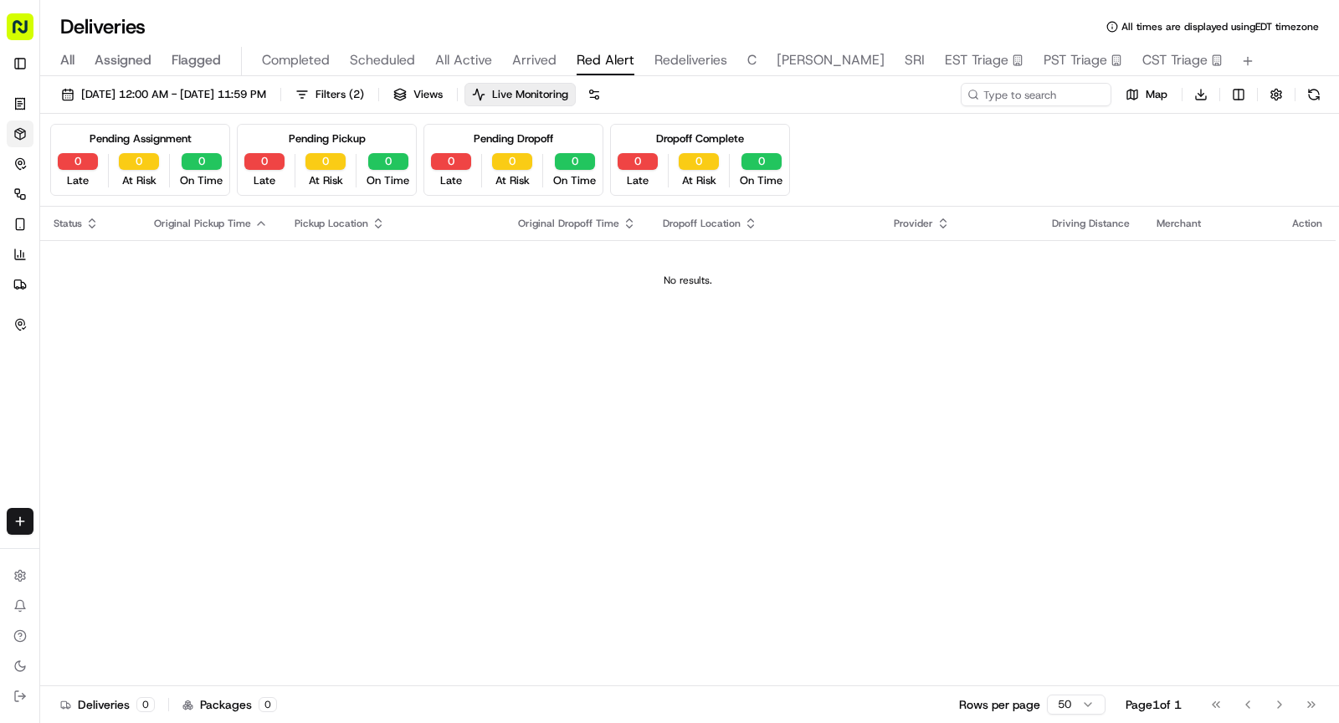
click at [546, 61] on span "Arrived" at bounding box center [534, 60] width 44 height 20
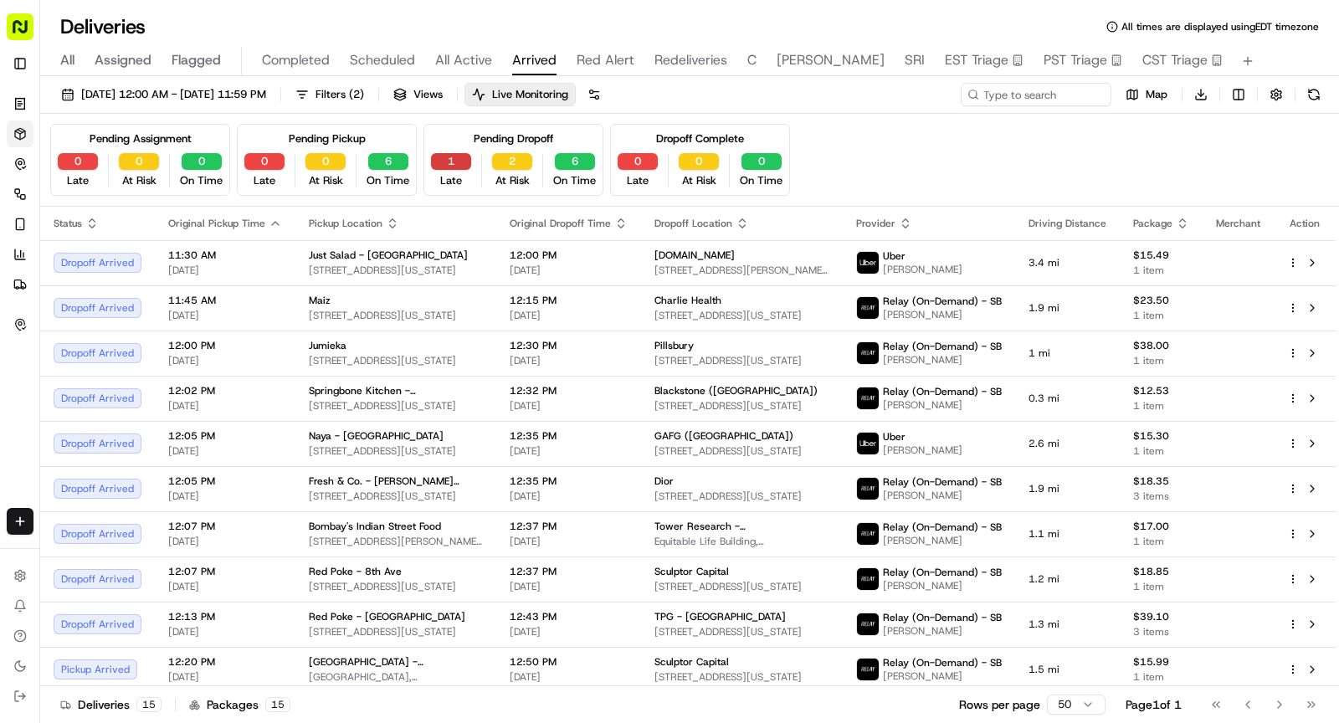
click at [445, 165] on button "1" at bounding box center [451, 161] width 40 height 17
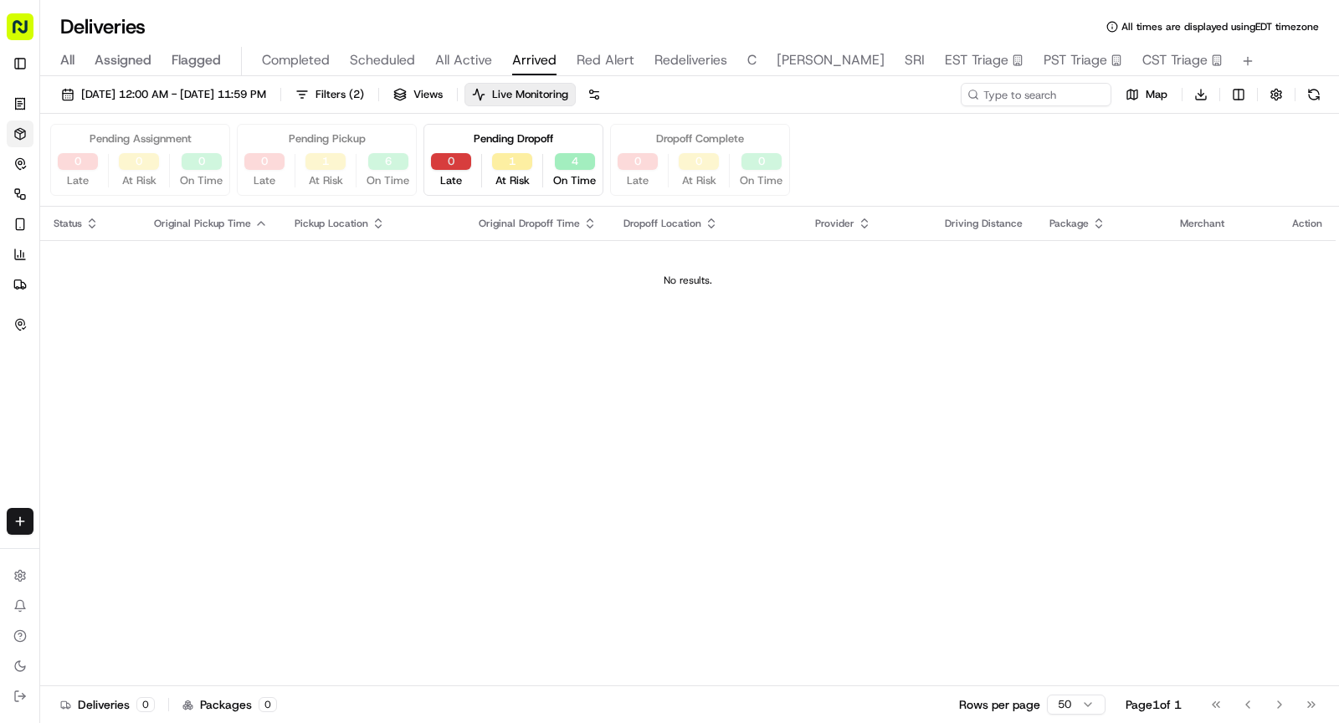
click at [454, 156] on button "0" at bounding box center [451, 161] width 40 height 17
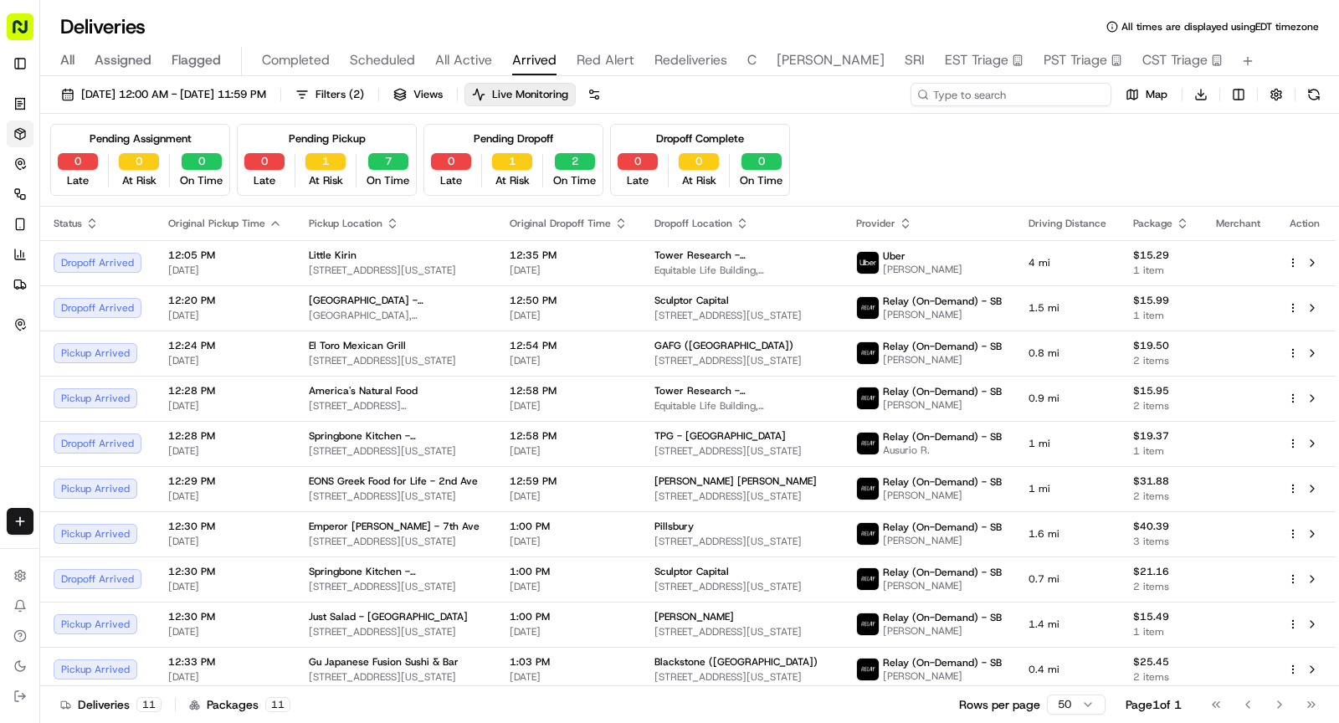
click at [1050, 90] on input at bounding box center [1010, 94] width 201 height 23
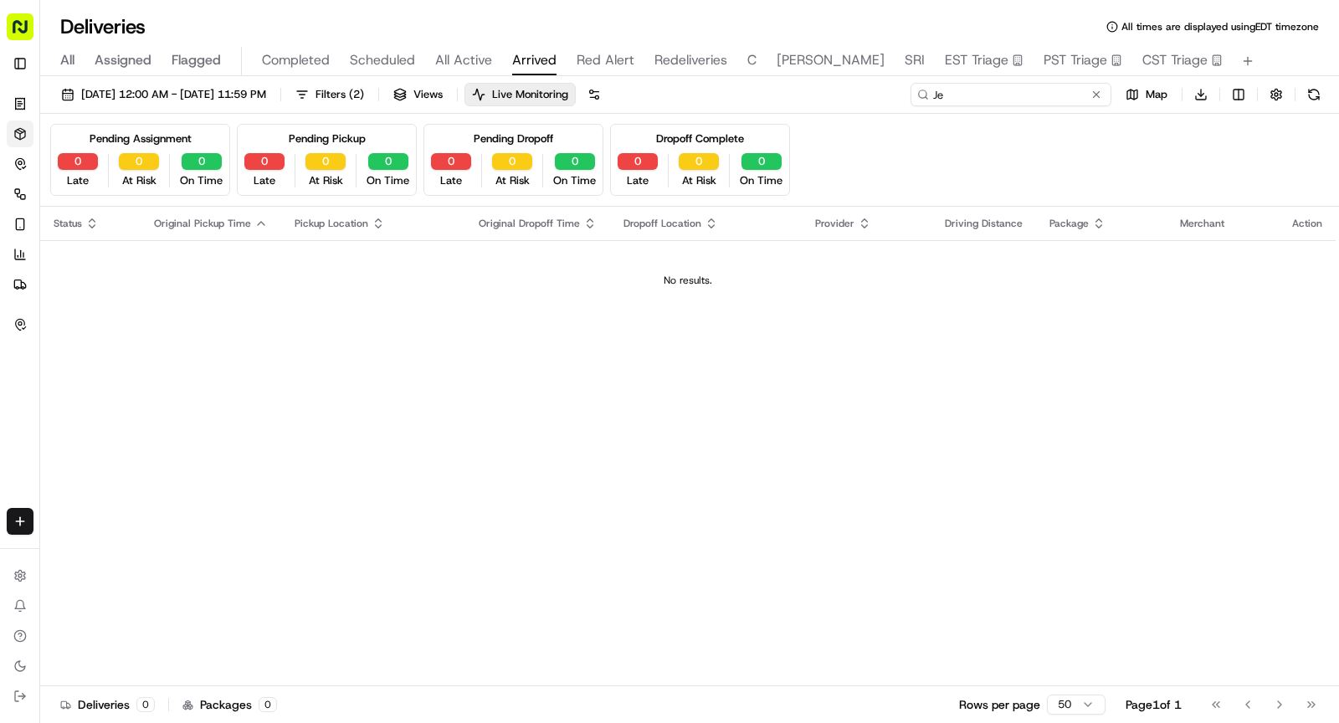
type input "J"
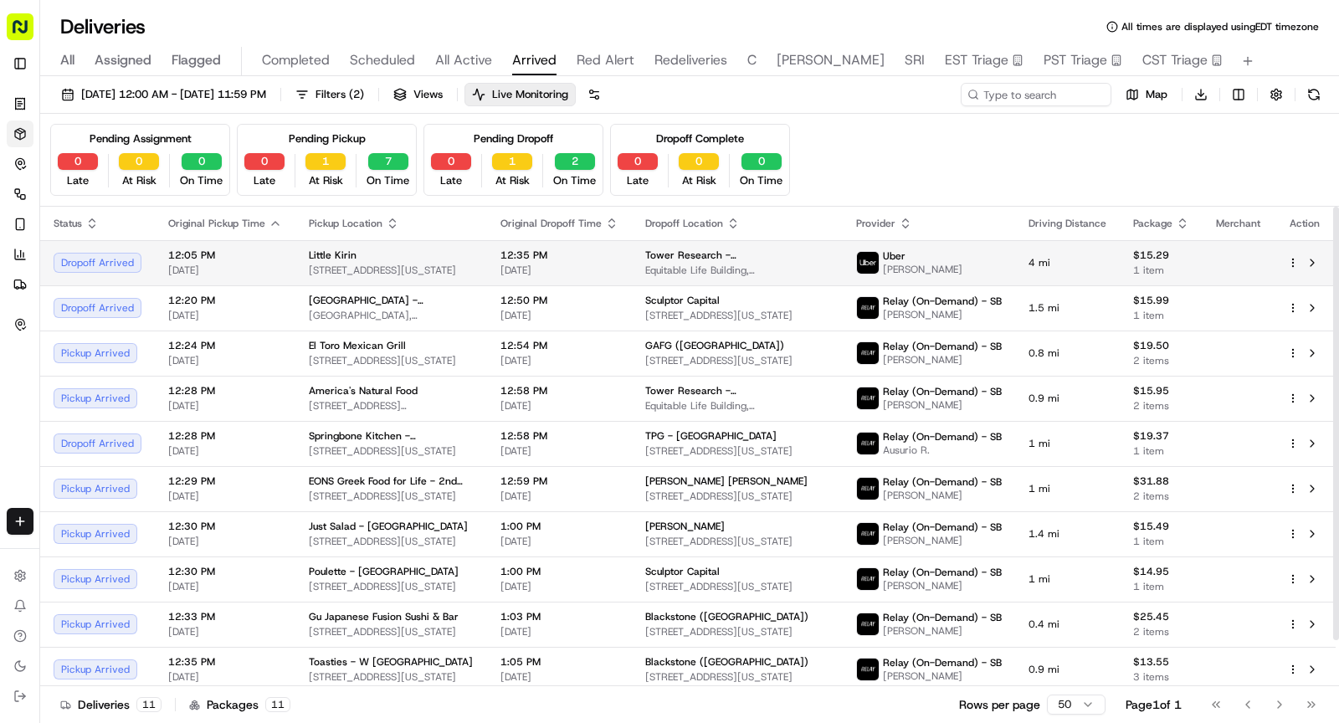
click at [531, 259] on span "12:35 PM" at bounding box center [559, 255] width 118 height 13
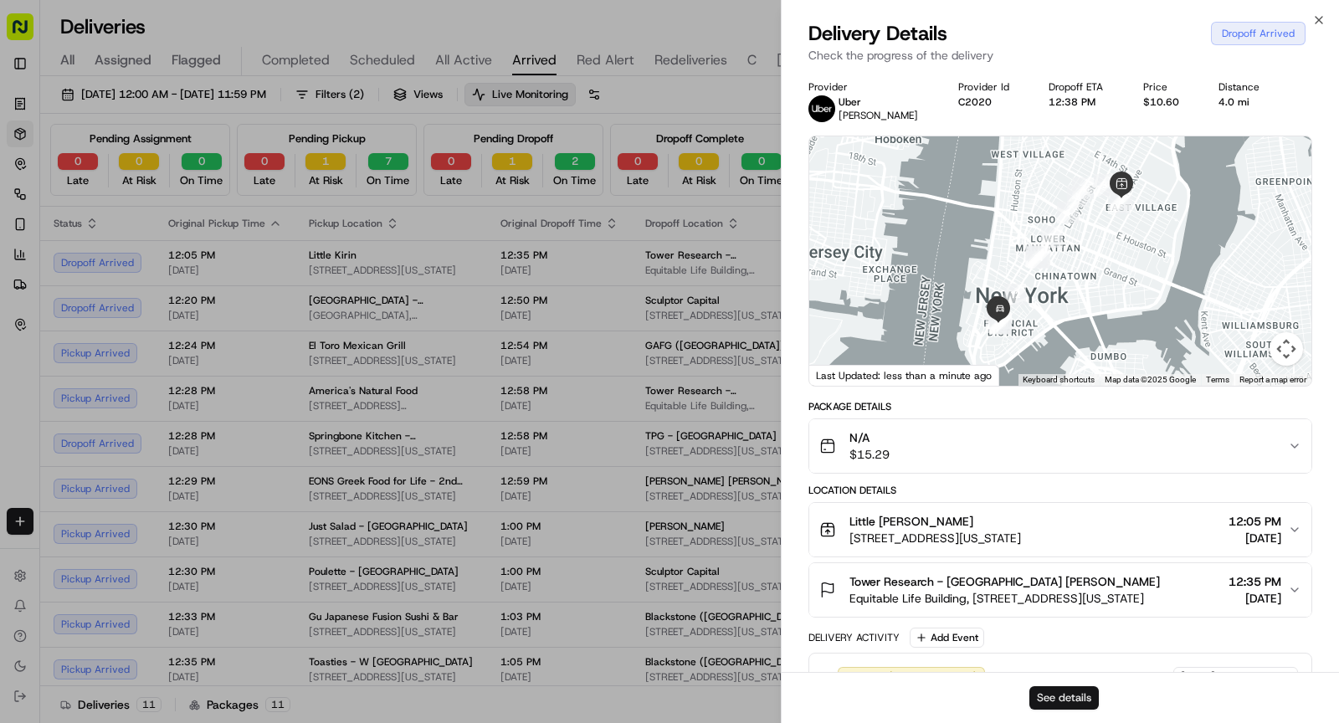
click at [1064, 700] on button "See details" at bounding box center [1063, 697] width 69 height 23
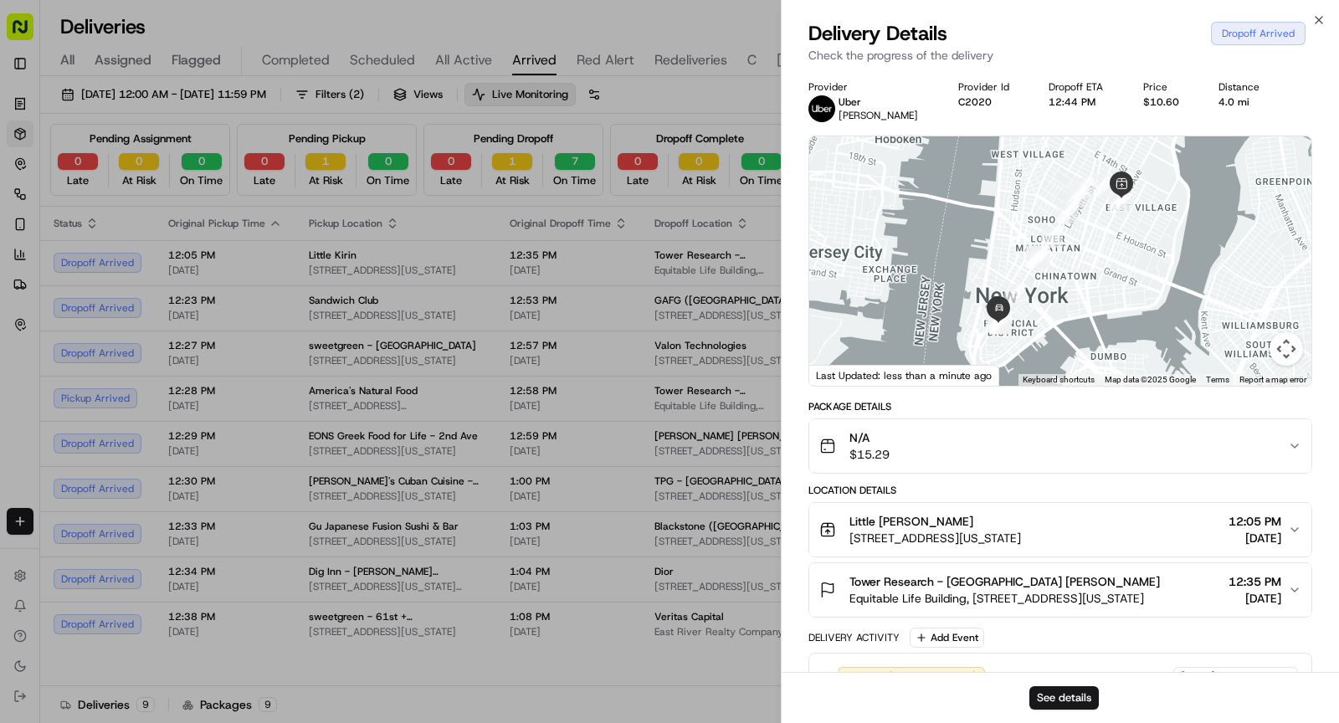
click at [612, 62] on span "Red Alert" at bounding box center [606, 60] width 58 height 20
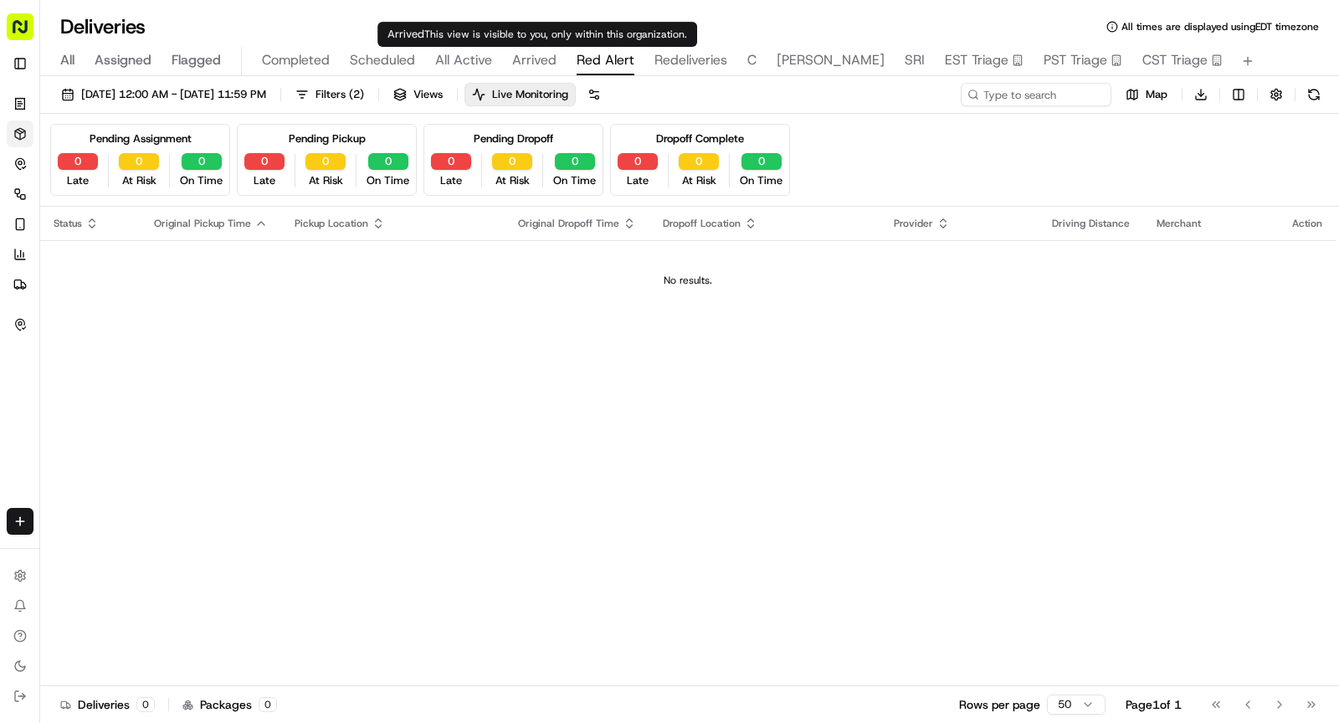
click at [526, 62] on span "Arrived" at bounding box center [534, 60] width 44 height 20
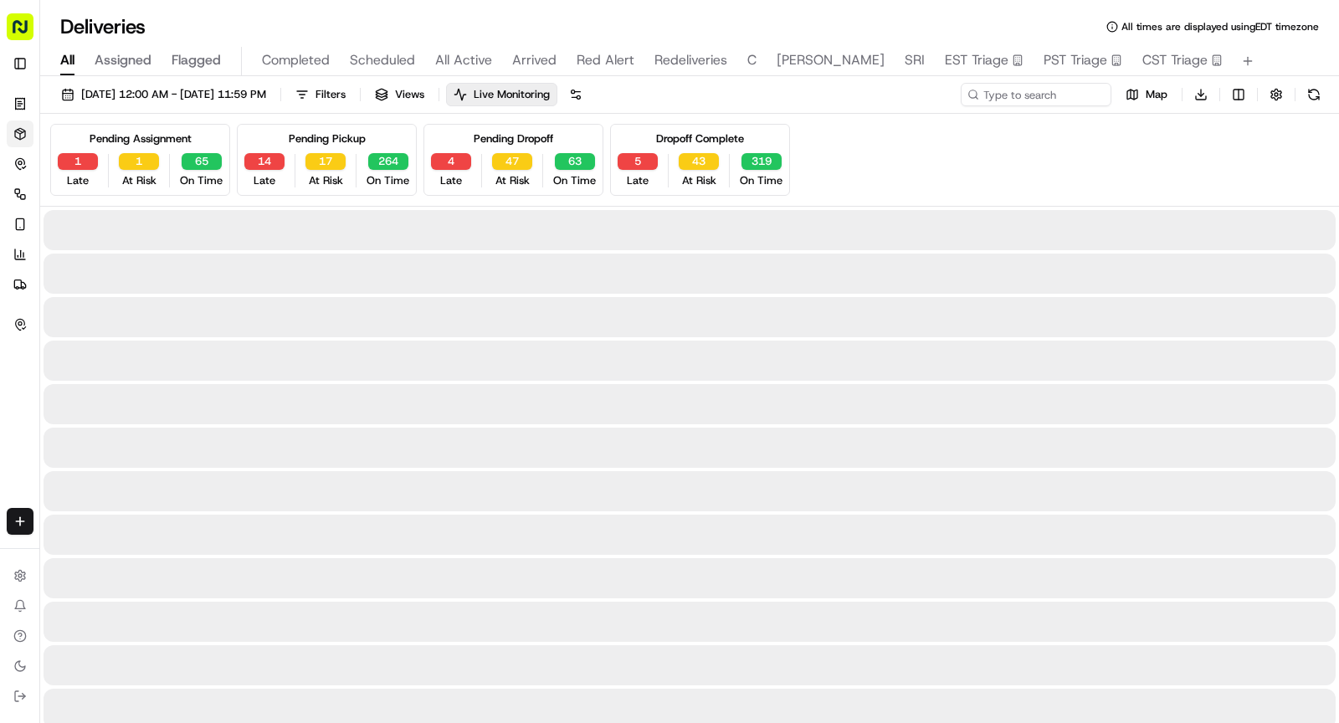
click at [74, 65] on span "All" at bounding box center [67, 60] width 14 height 20
click at [1018, 100] on input at bounding box center [1010, 94] width 201 height 23
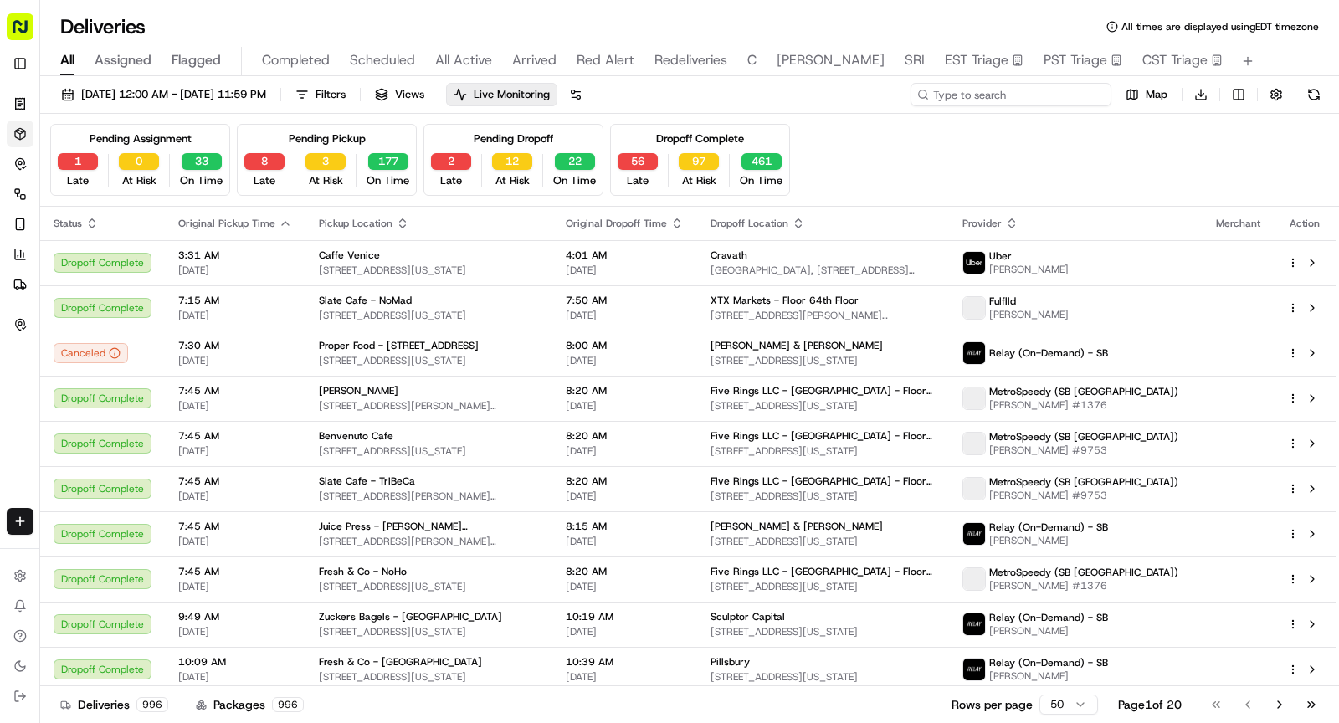
click at [1018, 98] on input at bounding box center [1010, 94] width 201 height 23
paste input "VC09232520681"
type input "VC09232520681"
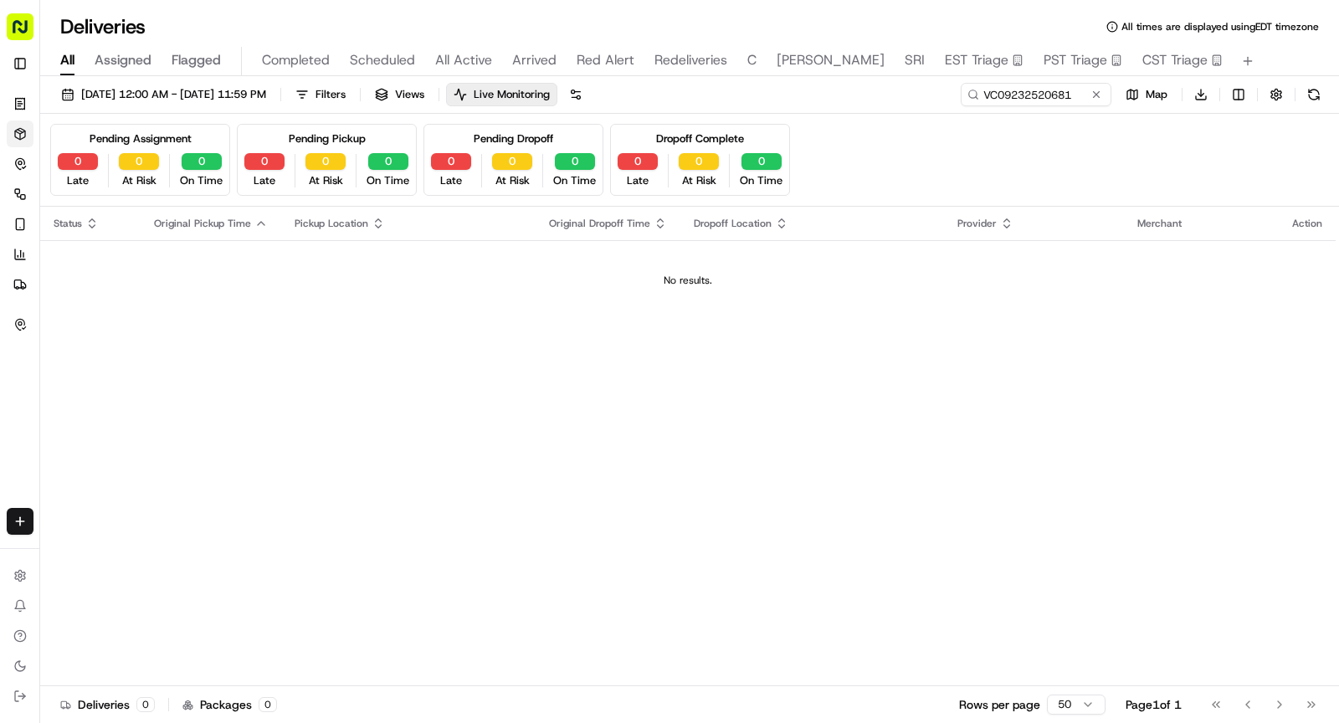
click at [929, 93] on div "09/23/2025 12:00 AM - 09/23/2025 11:59 PM Filters Views Live Monitoring VC09232…" at bounding box center [689, 98] width 1299 height 31
click at [134, 91] on span "09/23/2025 12:00 AM - 09/23/2025 11:59 PM" at bounding box center [173, 94] width 185 height 15
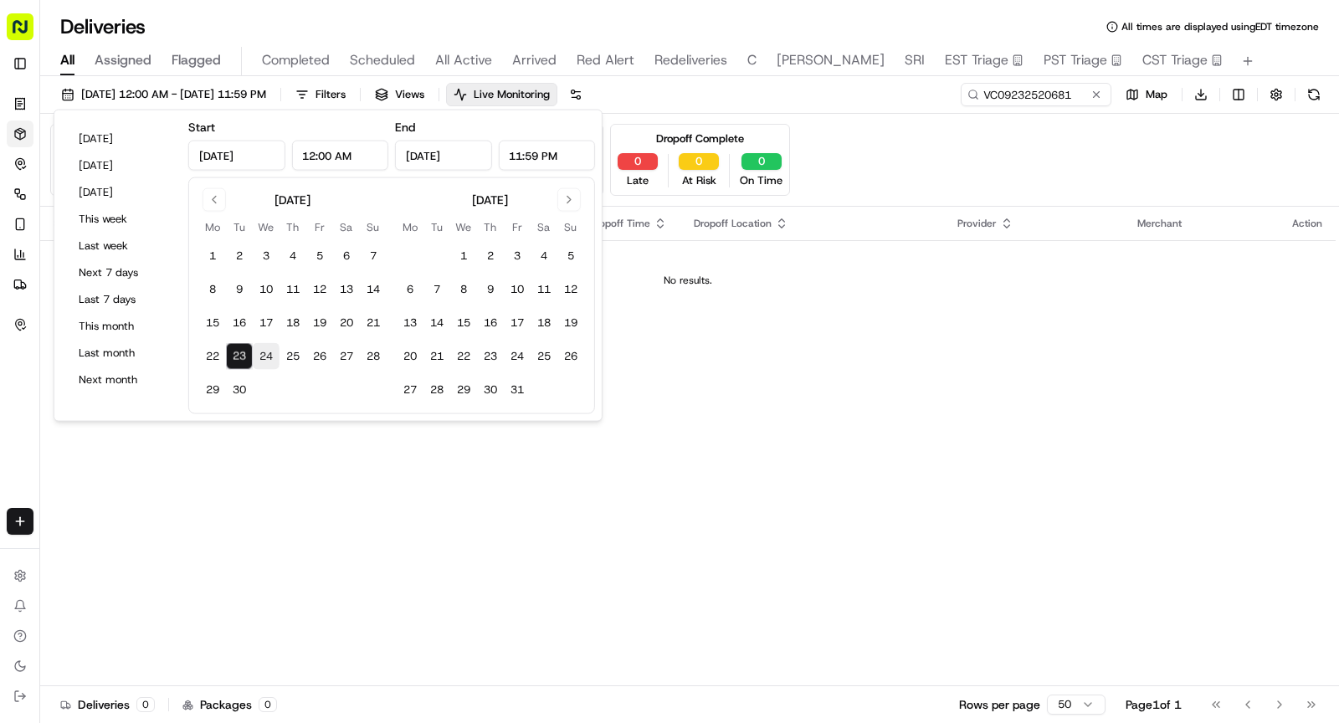
click at [264, 344] on button "24" at bounding box center [266, 356] width 27 height 27
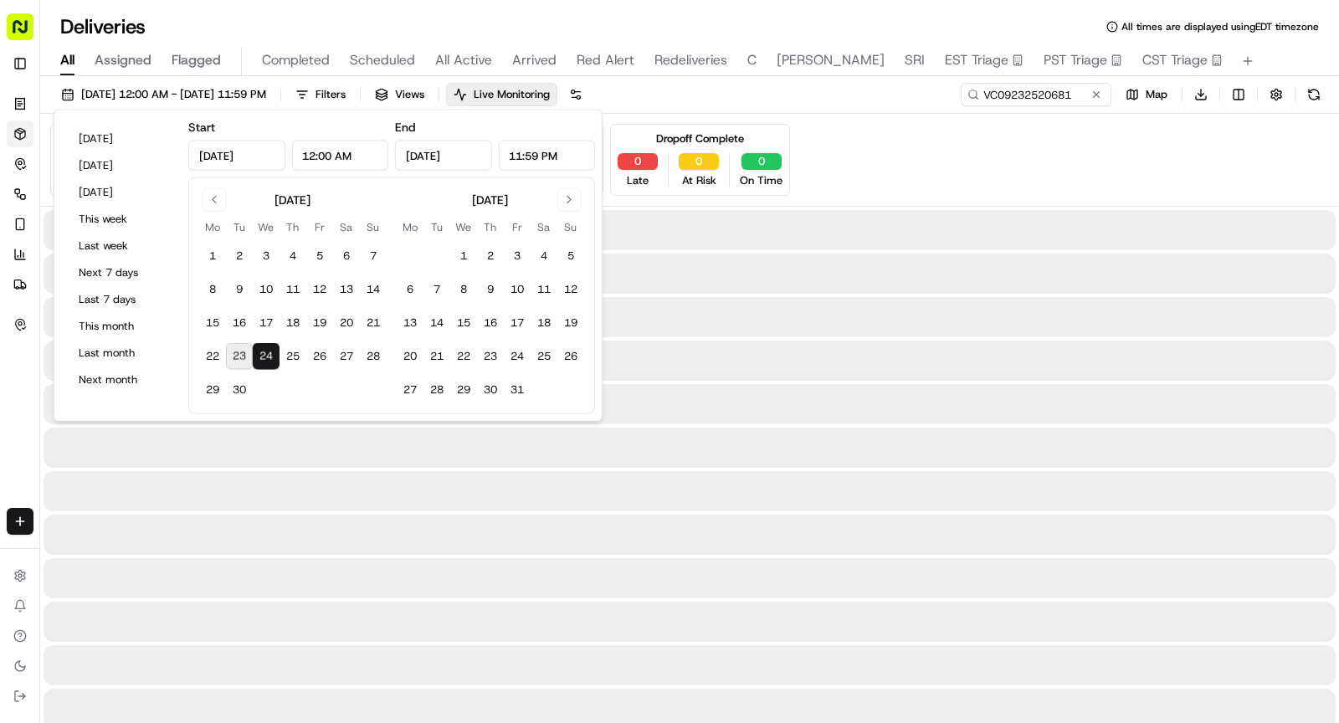
type input "Sep 24, 2025"
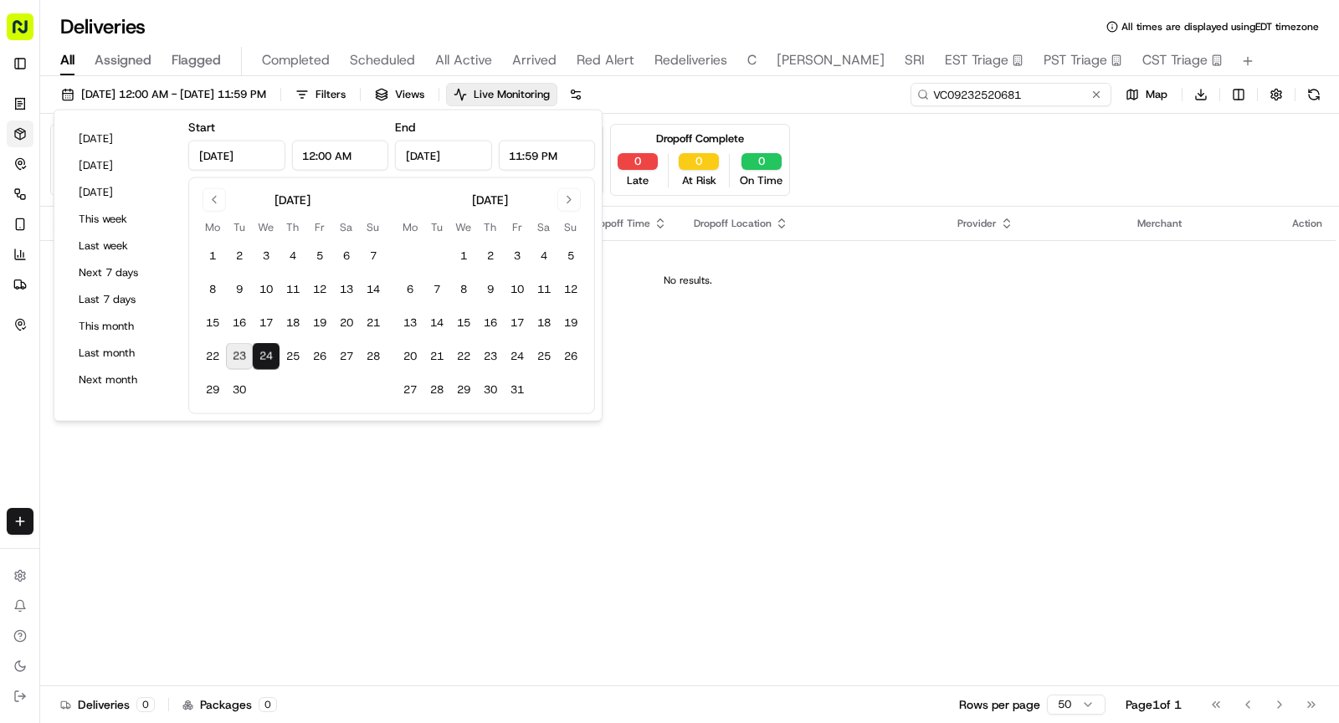
click at [987, 99] on input "VC09232520681" at bounding box center [1010, 94] width 201 height 23
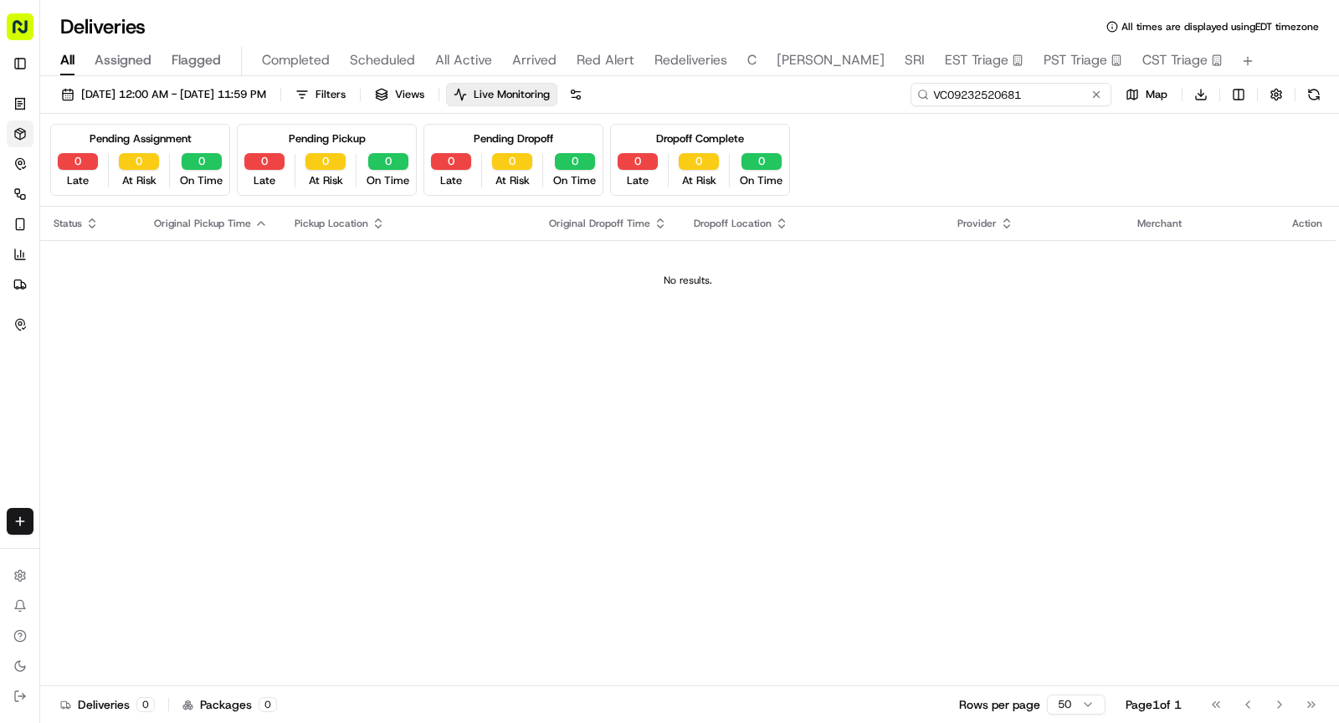
click at [935, 94] on input "VC09232520681" at bounding box center [1010, 94] width 201 height 23
click at [1029, 105] on div "09/24/2025 12:00 AM - 09/24/2025 11:59 PM Filters Views Live Monitoring VC09232…" at bounding box center [689, 98] width 1299 height 31
click at [266, 95] on span "09/24/2025 12:00 AM - 09/24/2025 11:59 PM" at bounding box center [173, 94] width 185 height 15
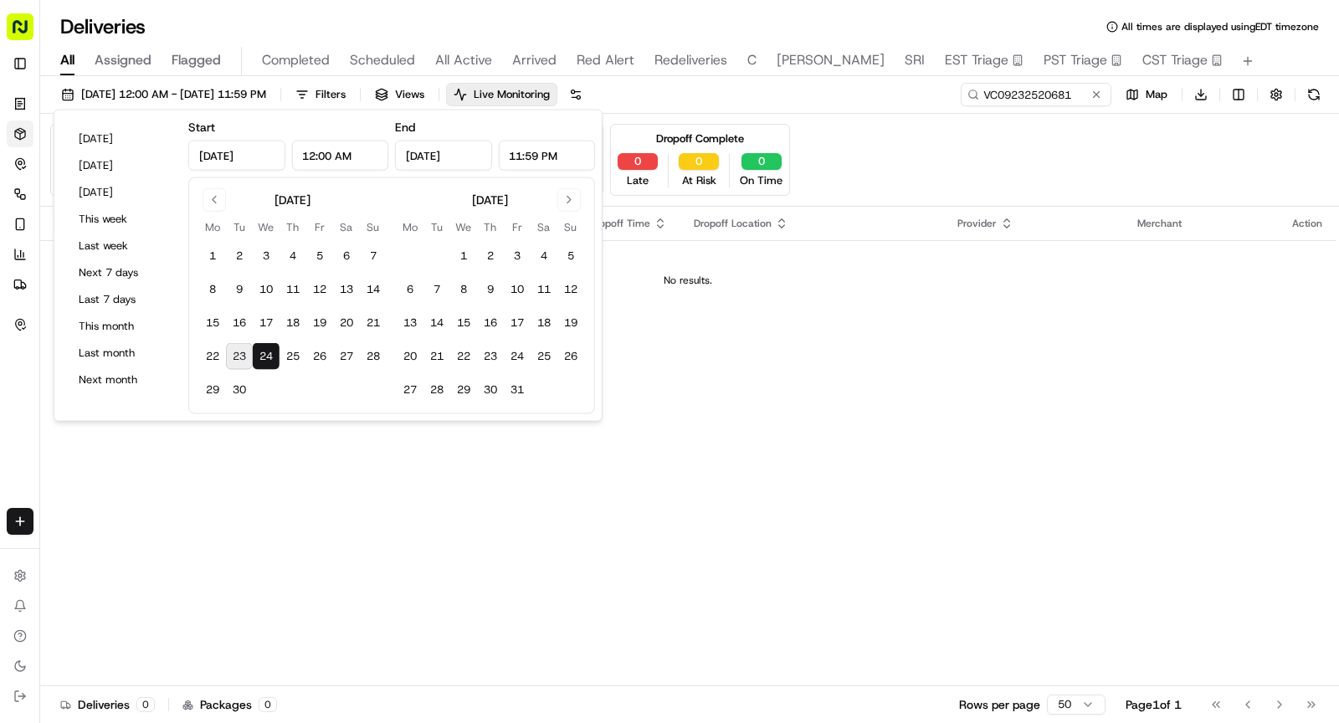
click at [229, 346] on button "23" at bounding box center [239, 356] width 27 height 27
type input "Sep 23, 2025"
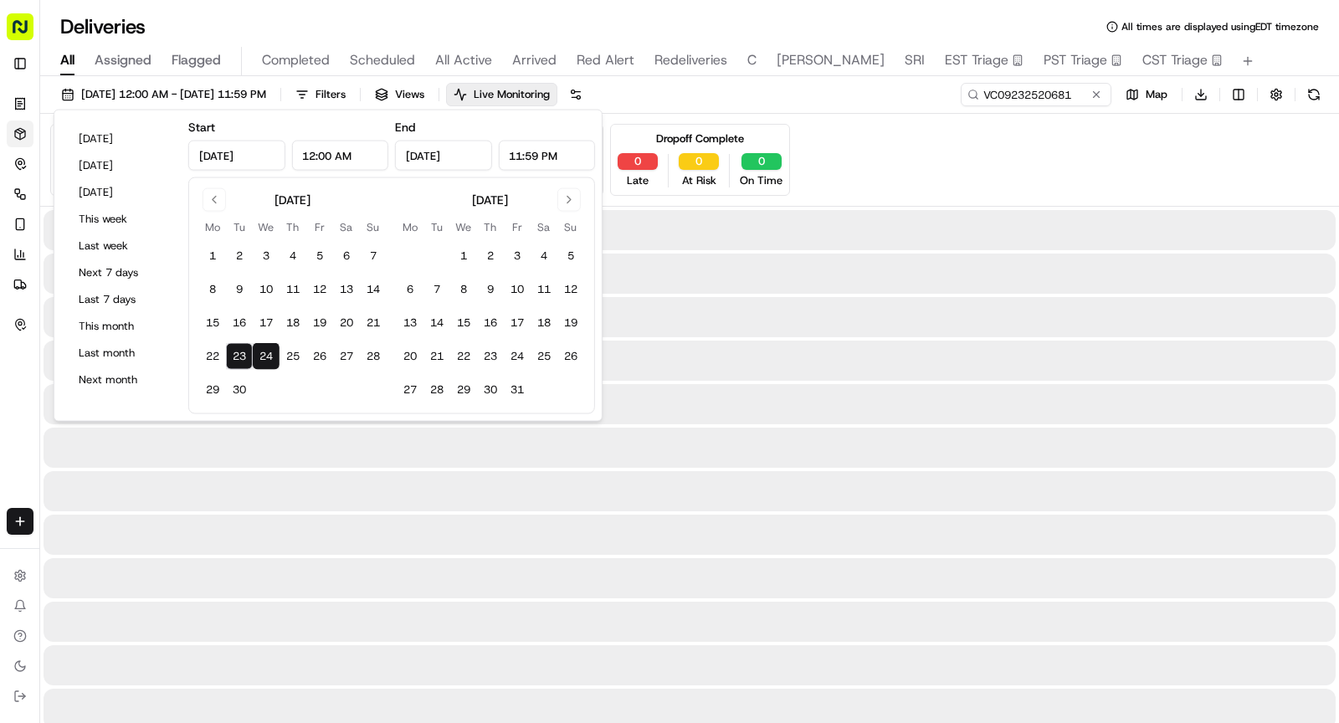
click at [229, 346] on button "23" at bounding box center [239, 356] width 27 height 27
type input "Sep 23, 2025"
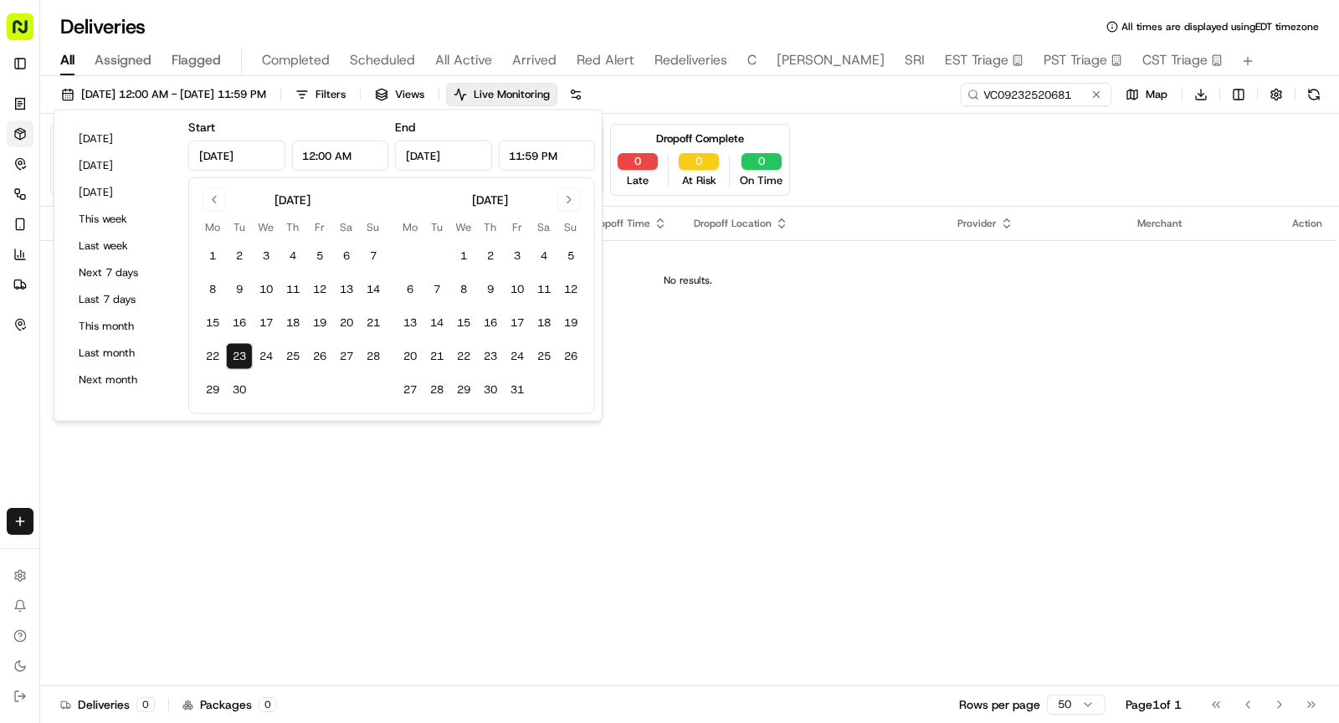
click at [1030, 312] on td "No results." at bounding box center [687, 280] width 1295 height 80
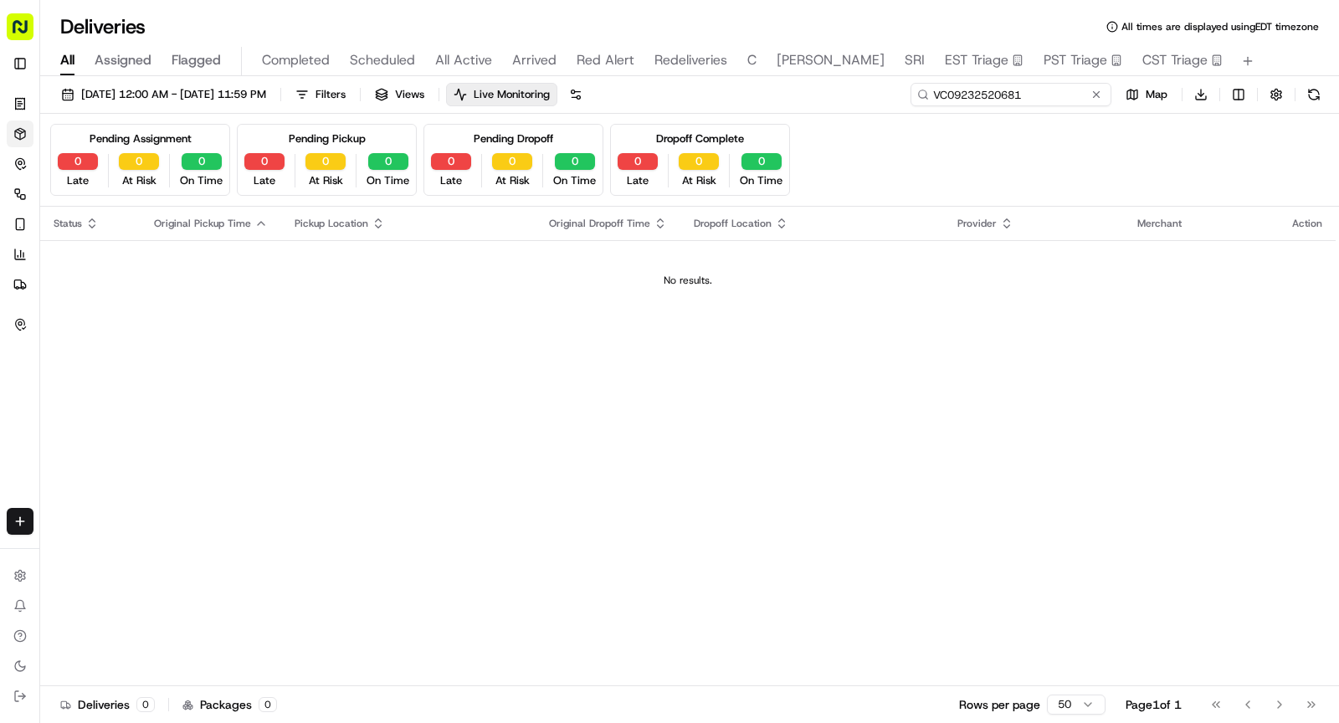
click at [1083, 95] on input "VC09232520681" at bounding box center [1010, 94] width 201 height 23
click at [1095, 100] on button at bounding box center [1096, 94] width 17 height 17
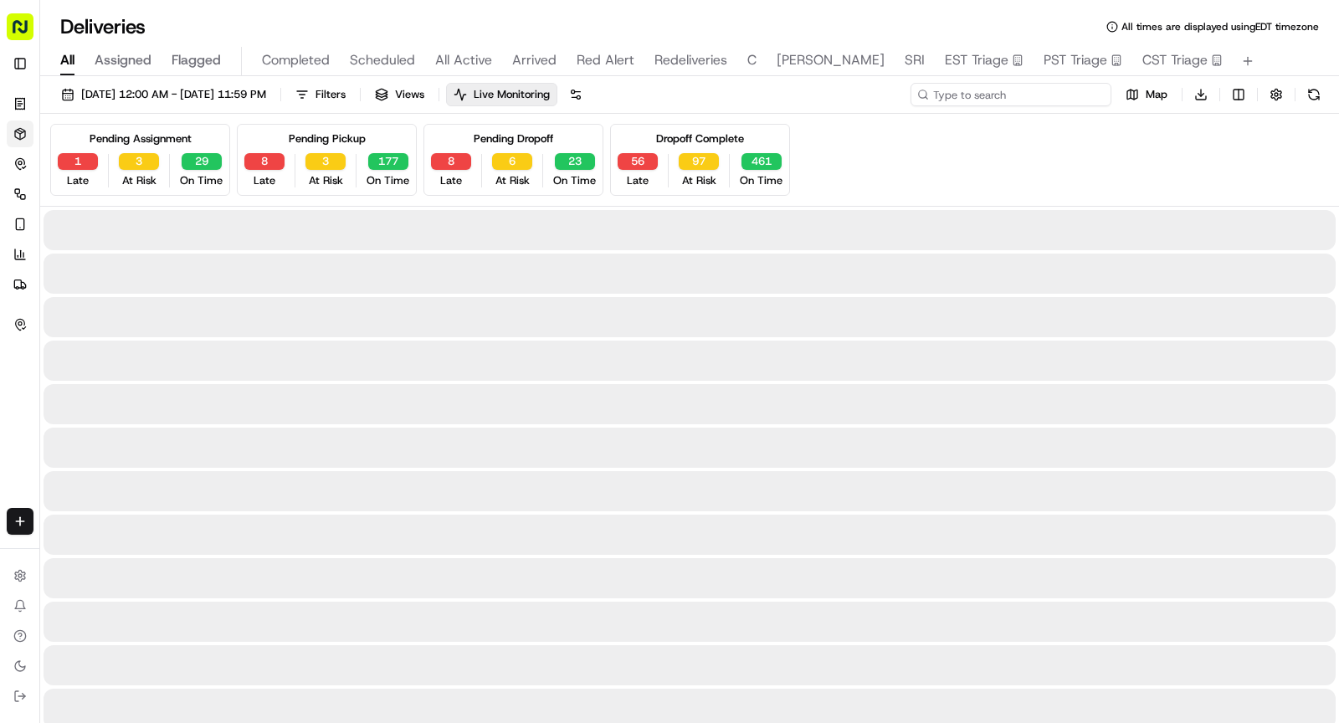
click at [1059, 91] on input at bounding box center [1010, 94] width 201 height 23
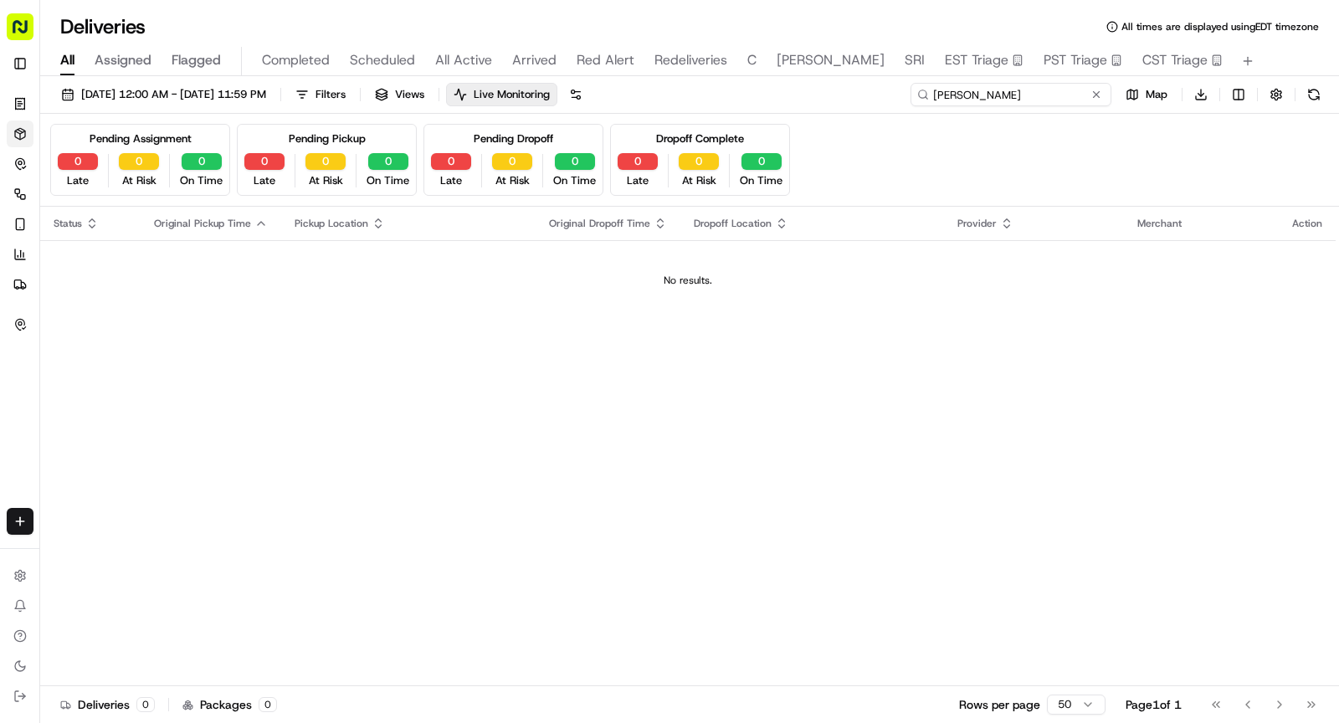
click at [1108, 95] on input "Robert harr" at bounding box center [1010, 94] width 201 height 23
type input "Robert harr"
click at [1100, 95] on button at bounding box center [1096, 94] width 17 height 17
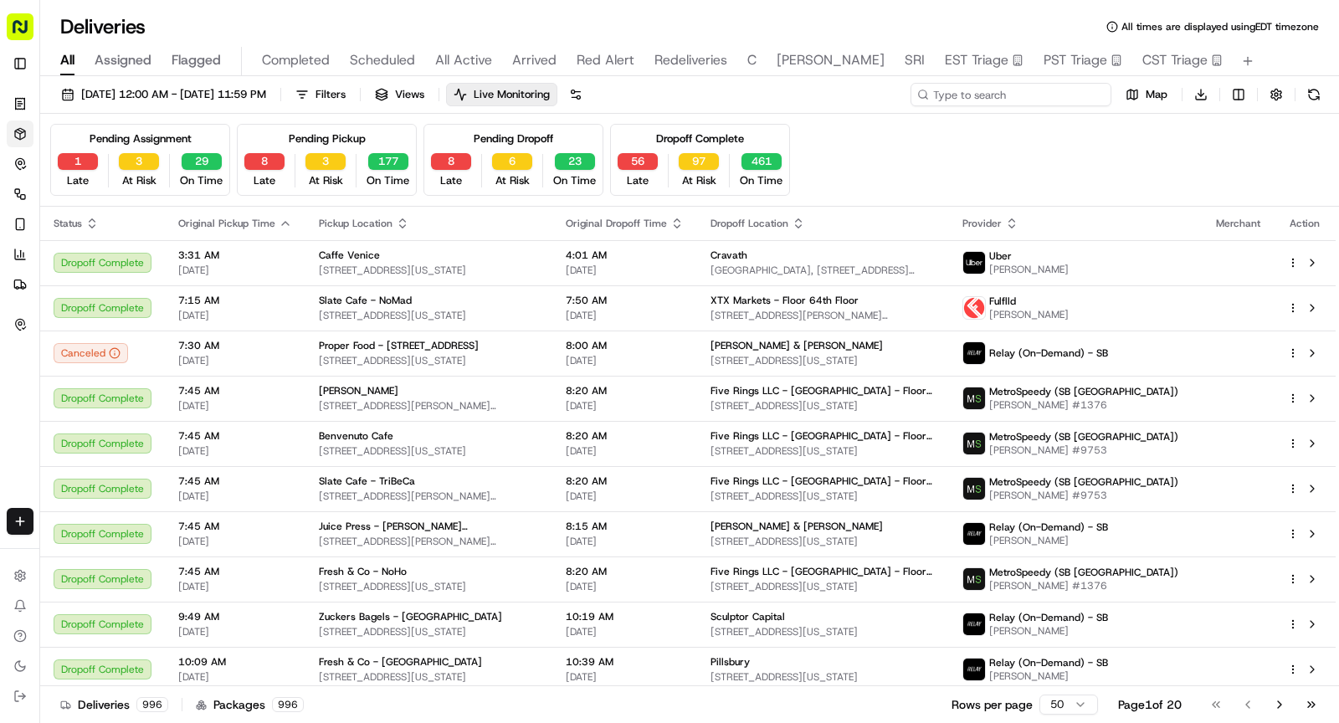
click at [1016, 103] on input at bounding box center [1010, 94] width 201 height 23
paste input "VC09232520681"
type input "VC09232520681"
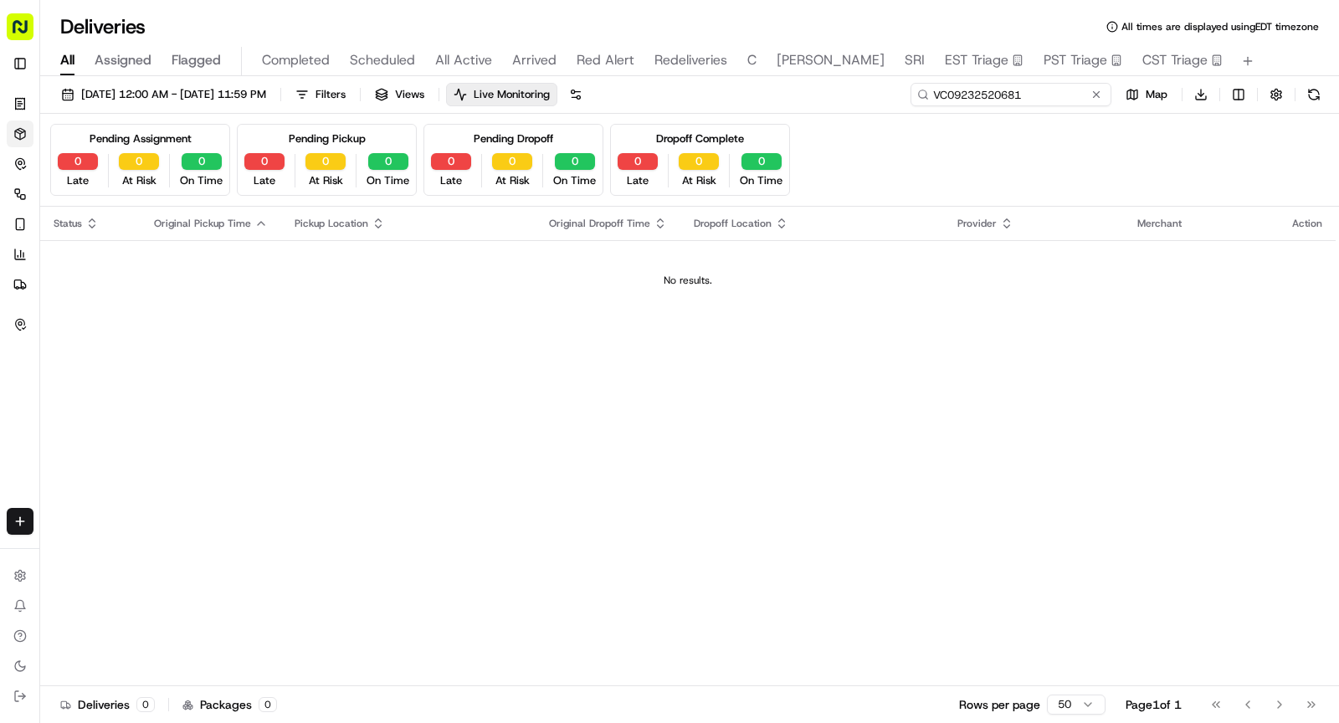
click at [1102, 85] on input "VC09232520681" at bounding box center [1010, 94] width 201 height 23
click at [1100, 90] on button at bounding box center [1096, 94] width 17 height 17
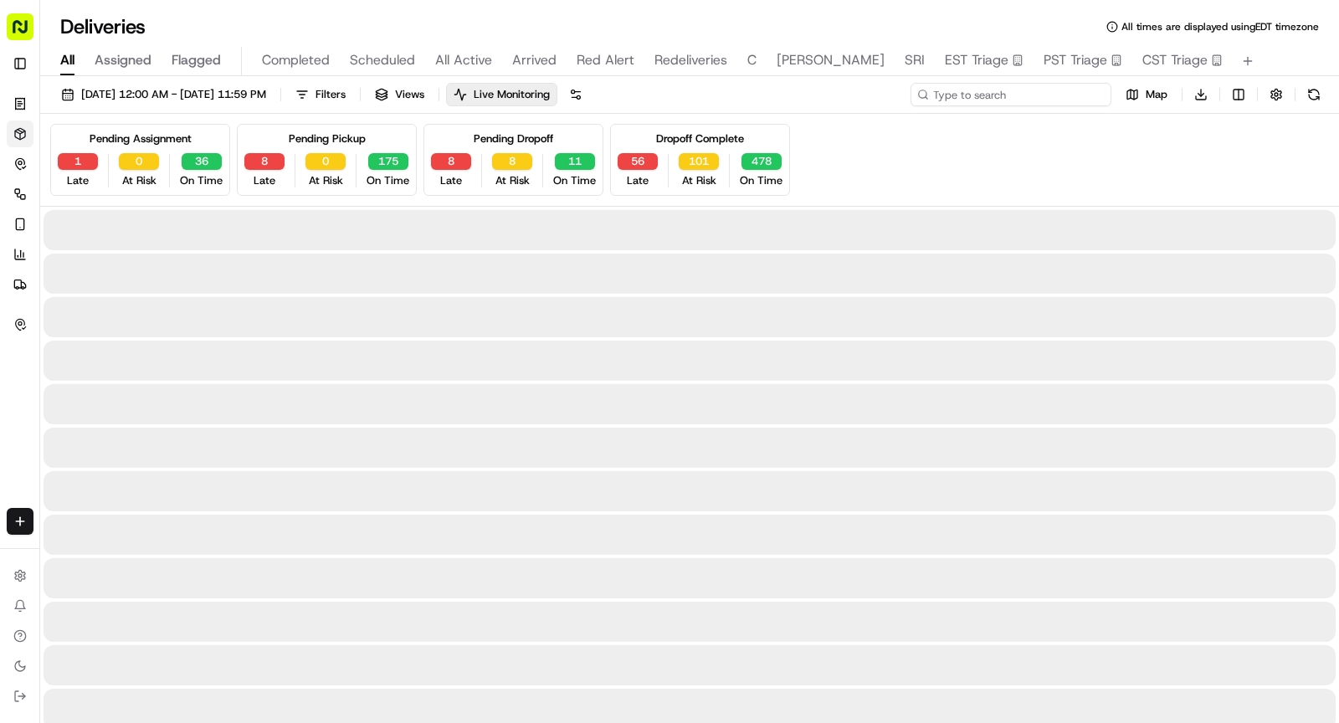
click at [1049, 96] on input at bounding box center [1010, 94] width 201 height 23
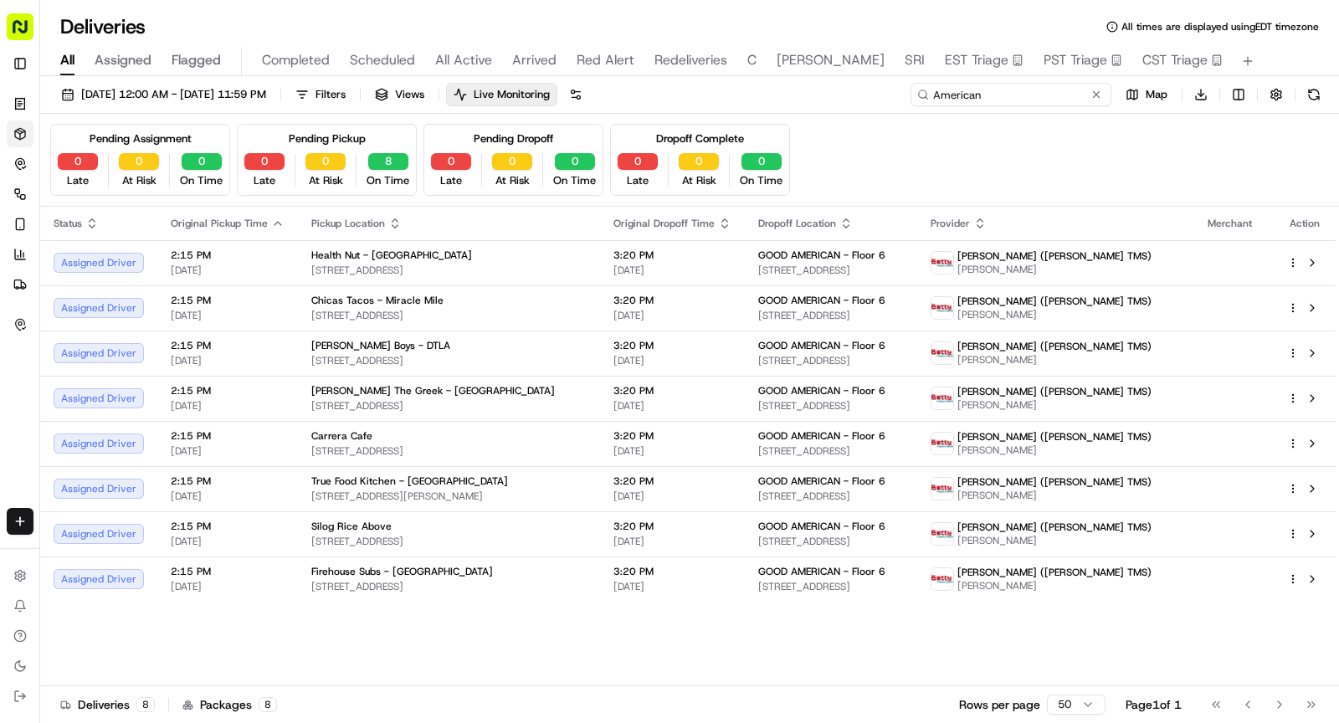
click at [998, 100] on input "American" at bounding box center [1010, 94] width 201 height 23
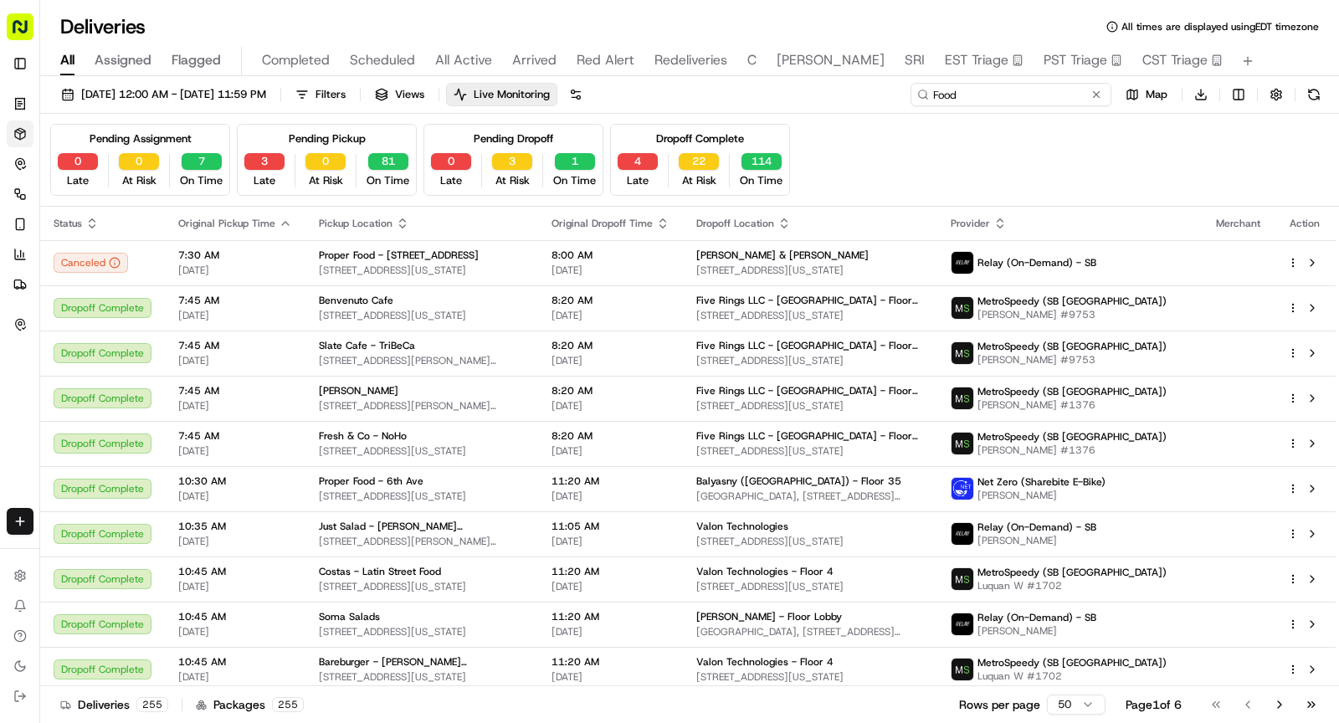
click at [1029, 90] on input "Food" at bounding box center [1010, 94] width 201 height 23
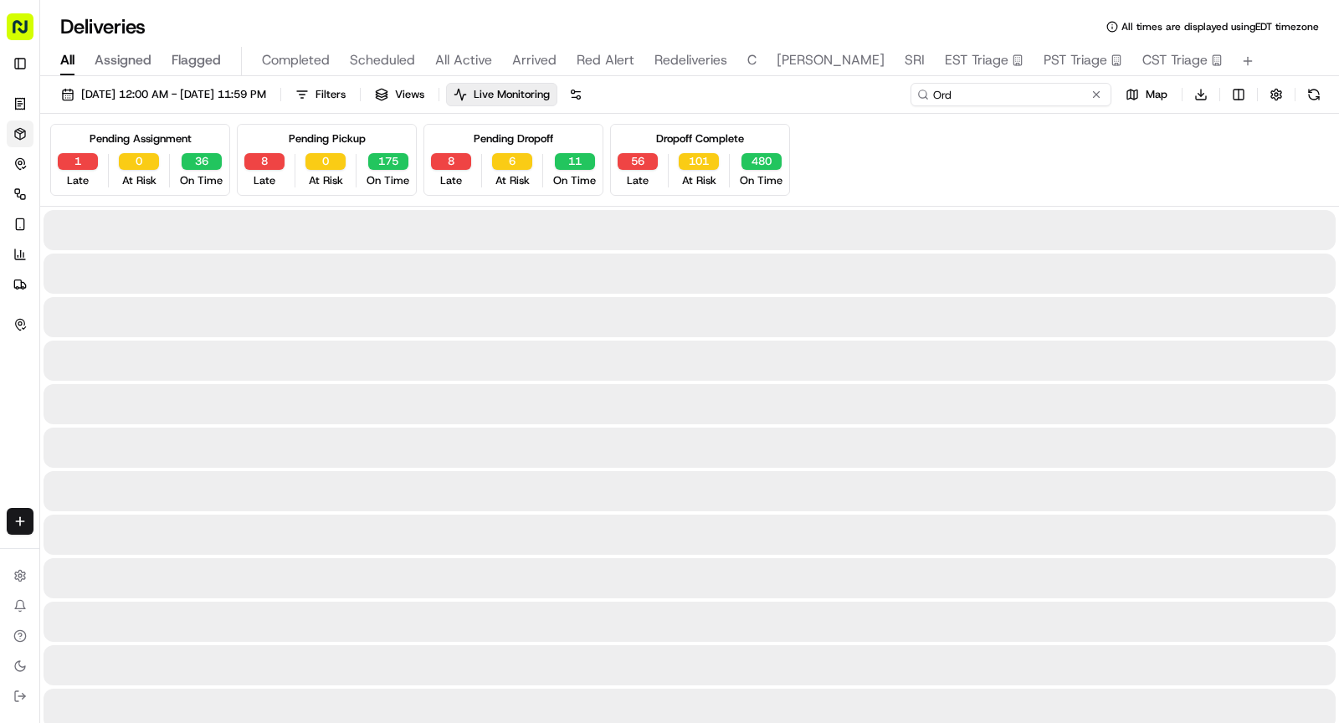
click at [1029, 90] on input "Ord" at bounding box center [1010, 94] width 201 height 23
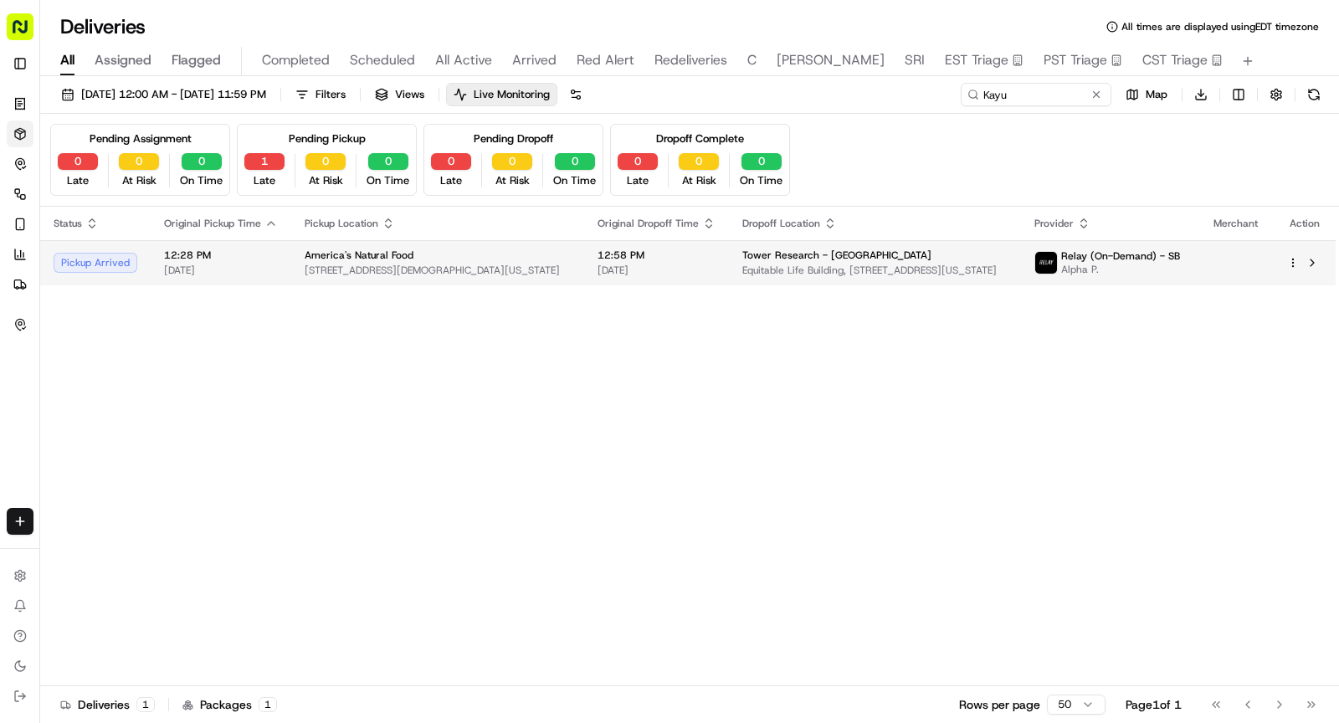
click at [472, 264] on span "46 Church St, New York, NY 10006, USA" at bounding box center [438, 270] width 266 height 13
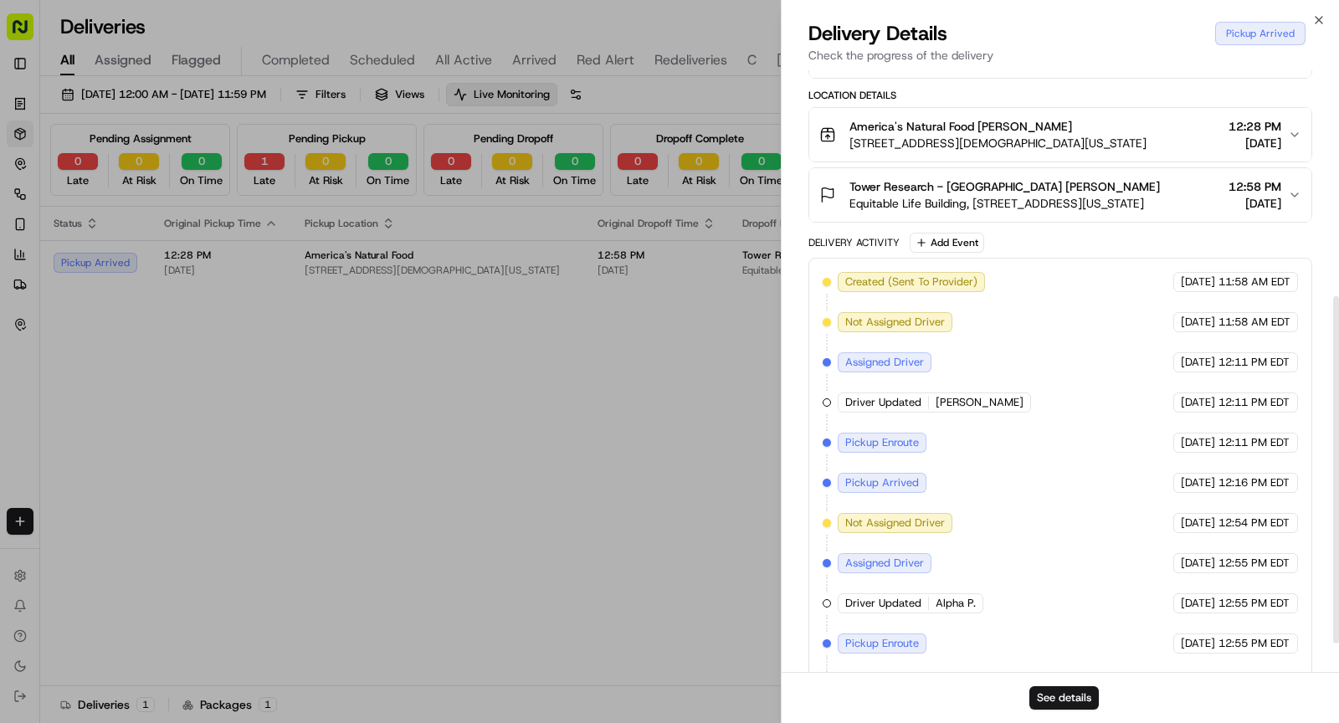
scroll to position [442, 0]
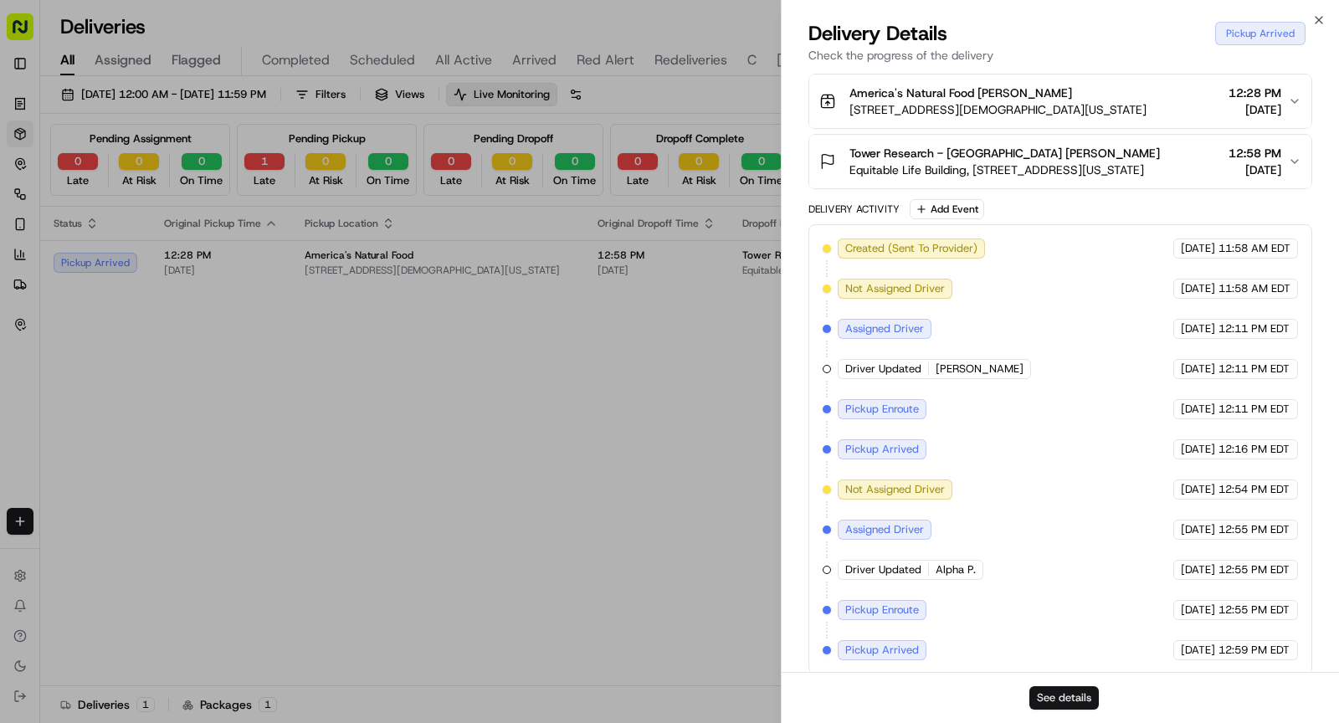
click at [1066, 696] on button "See details" at bounding box center [1063, 697] width 69 height 23
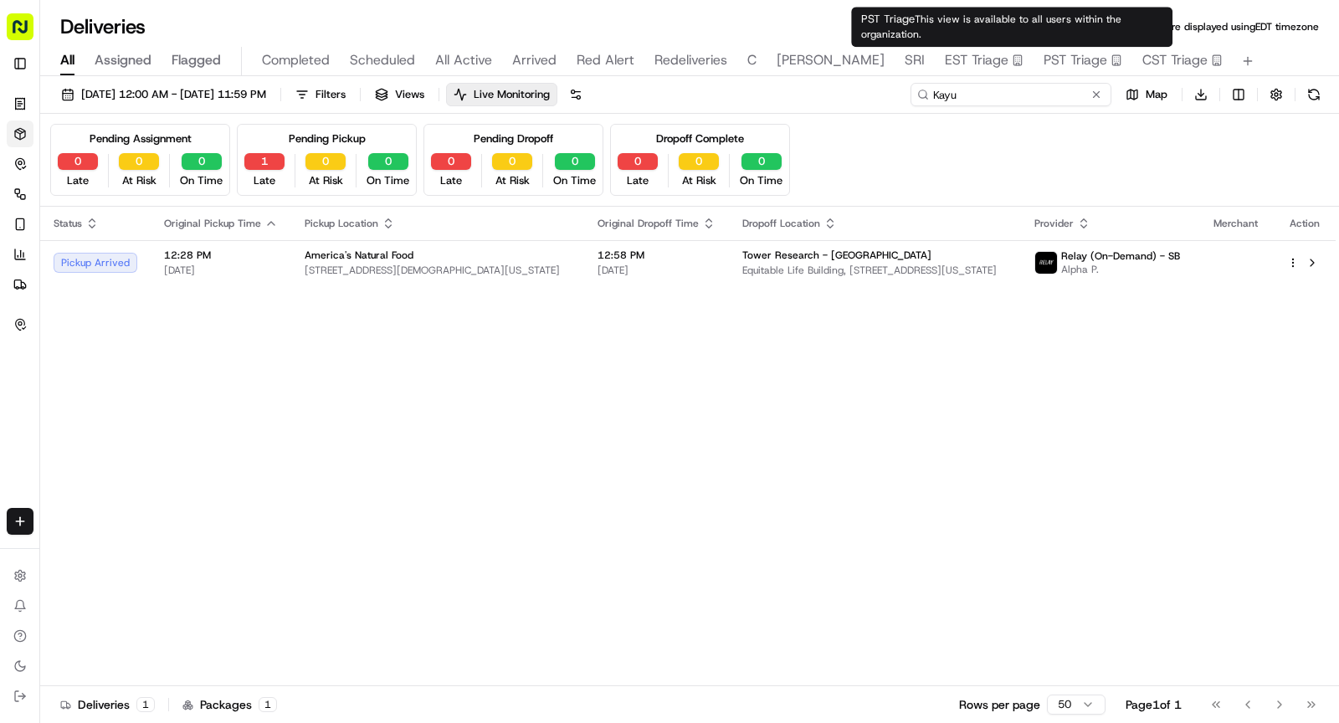
click at [1025, 89] on input "Kayu" at bounding box center [1010, 94] width 201 height 23
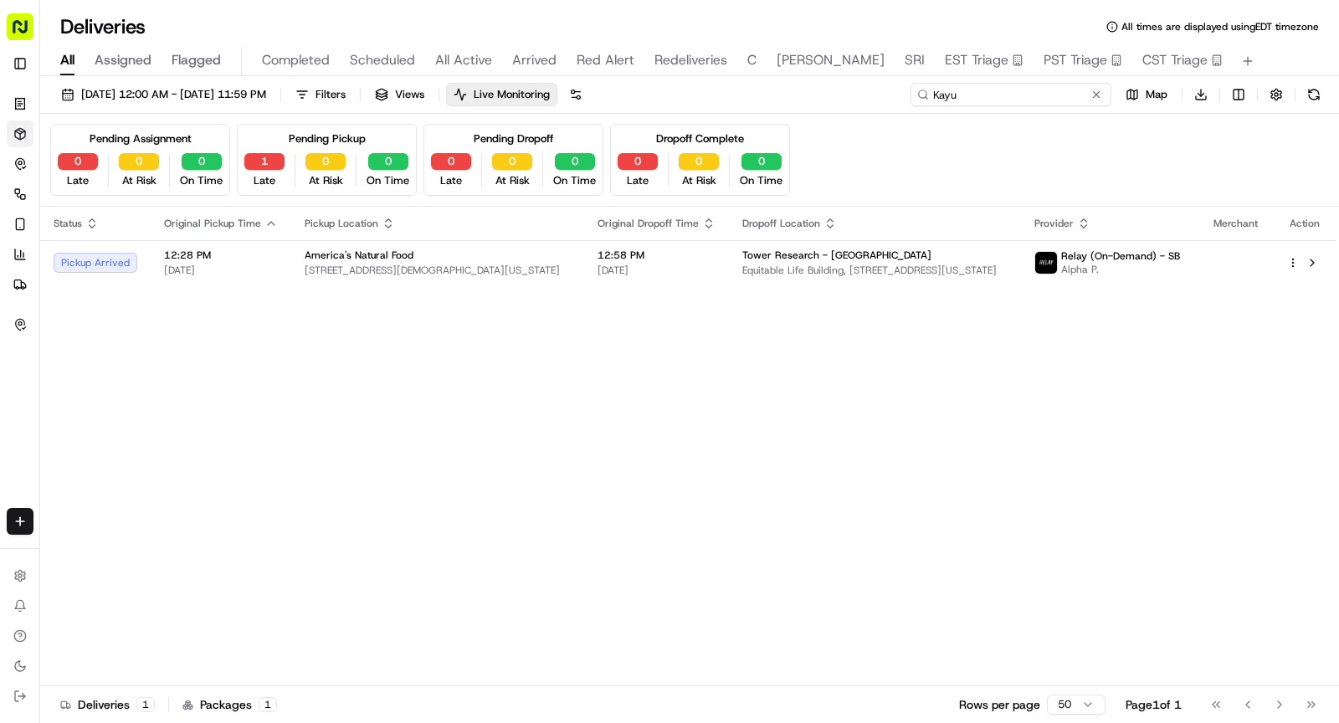
click at [1025, 89] on input "Kayu" at bounding box center [1010, 94] width 201 height 23
paste input "SC09232512074"
type input "SC09232512074"
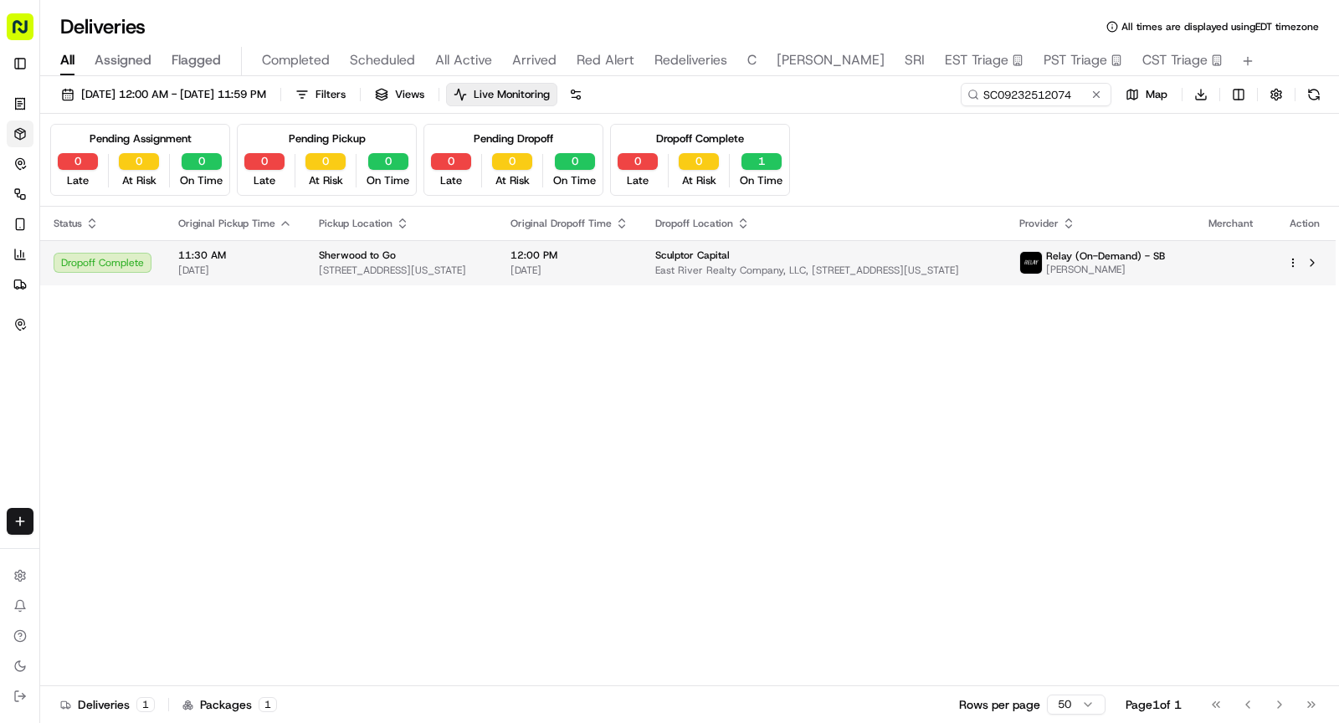
click at [527, 247] on td "12:00 PM 09/23/2025" at bounding box center [569, 262] width 145 height 45
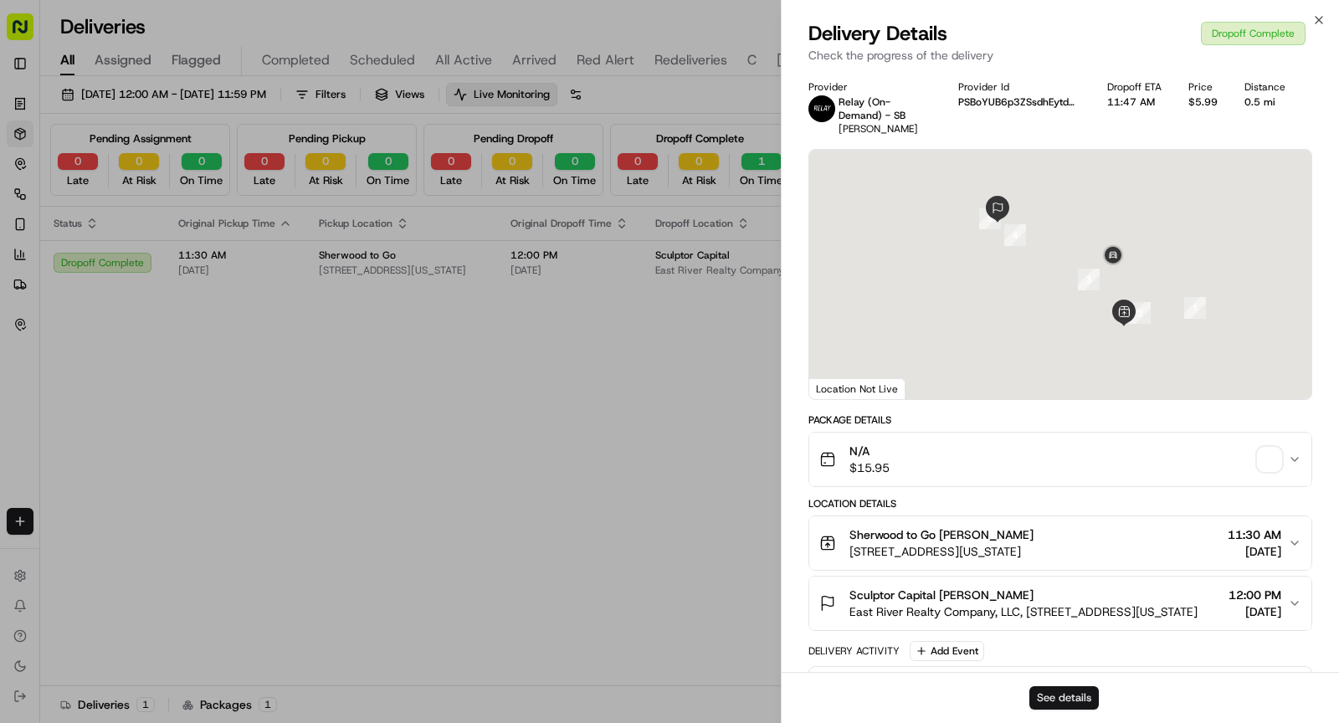
click at [1069, 696] on button "See details" at bounding box center [1063, 697] width 69 height 23
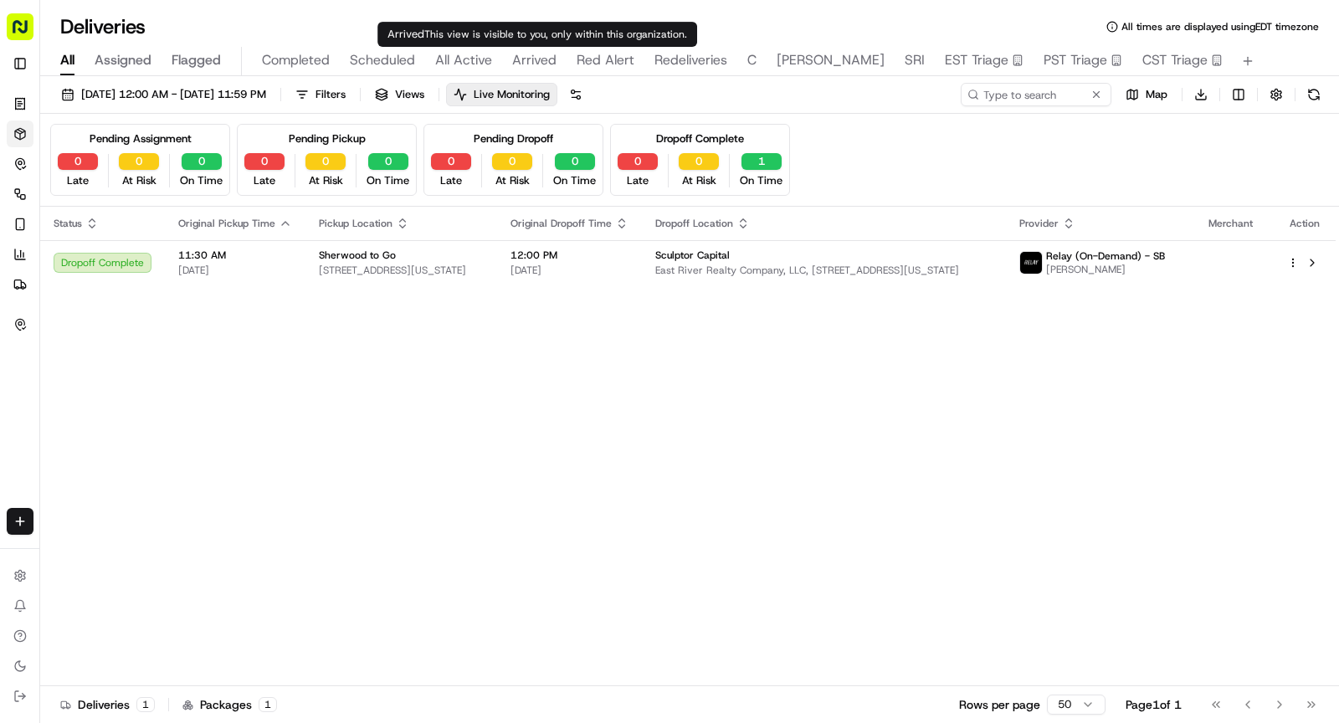
click at [541, 63] on span "Arrived" at bounding box center [534, 60] width 44 height 20
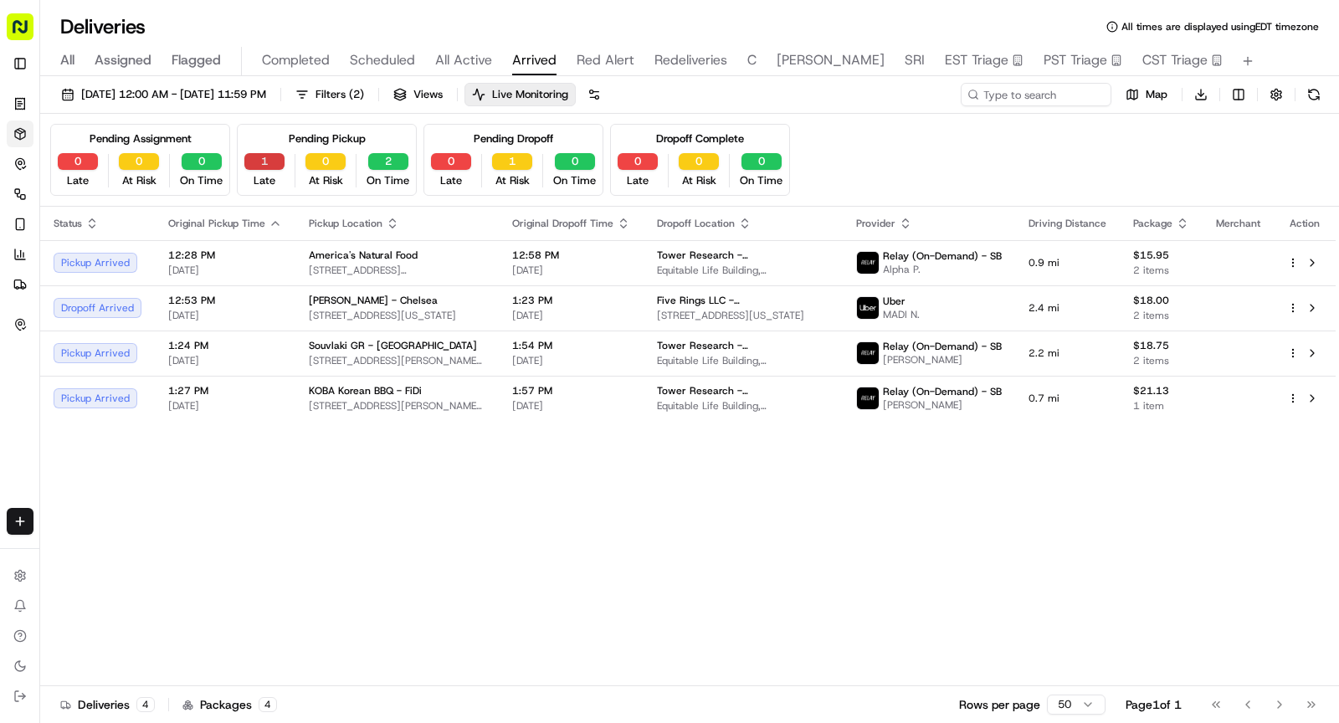
click at [266, 162] on button "1" at bounding box center [264, 161] width 40 height 17
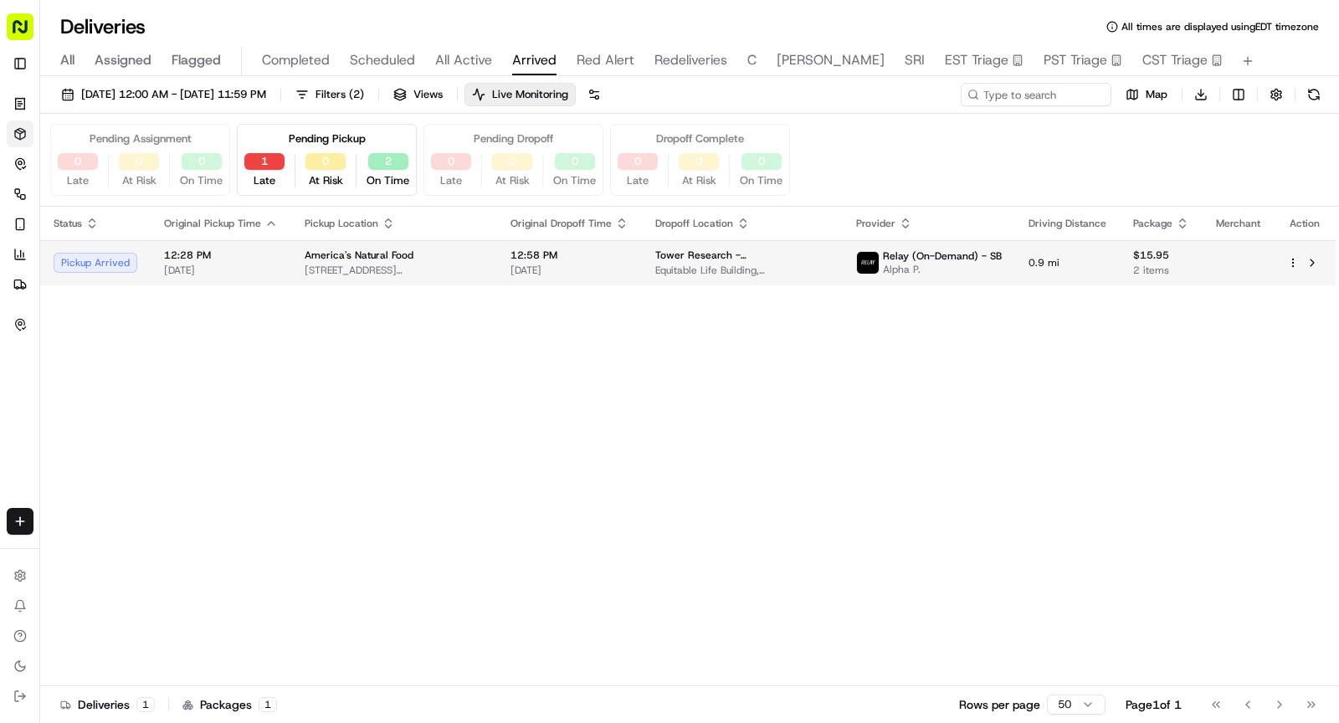
click at [433, 244] on td "America's Natural Food 46 Church St, New York, NY 10006, USA" at bounding box center [394, 262] width 206 height 45
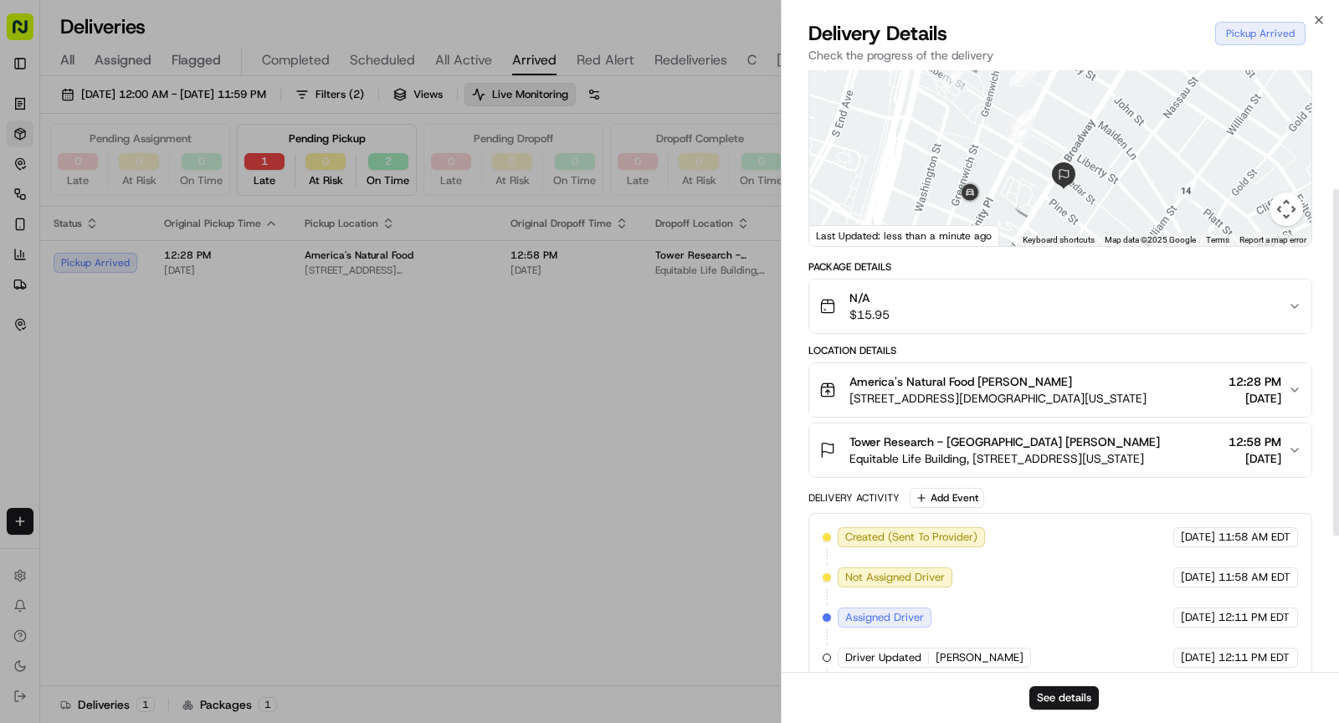
scroll to position [442, 0]
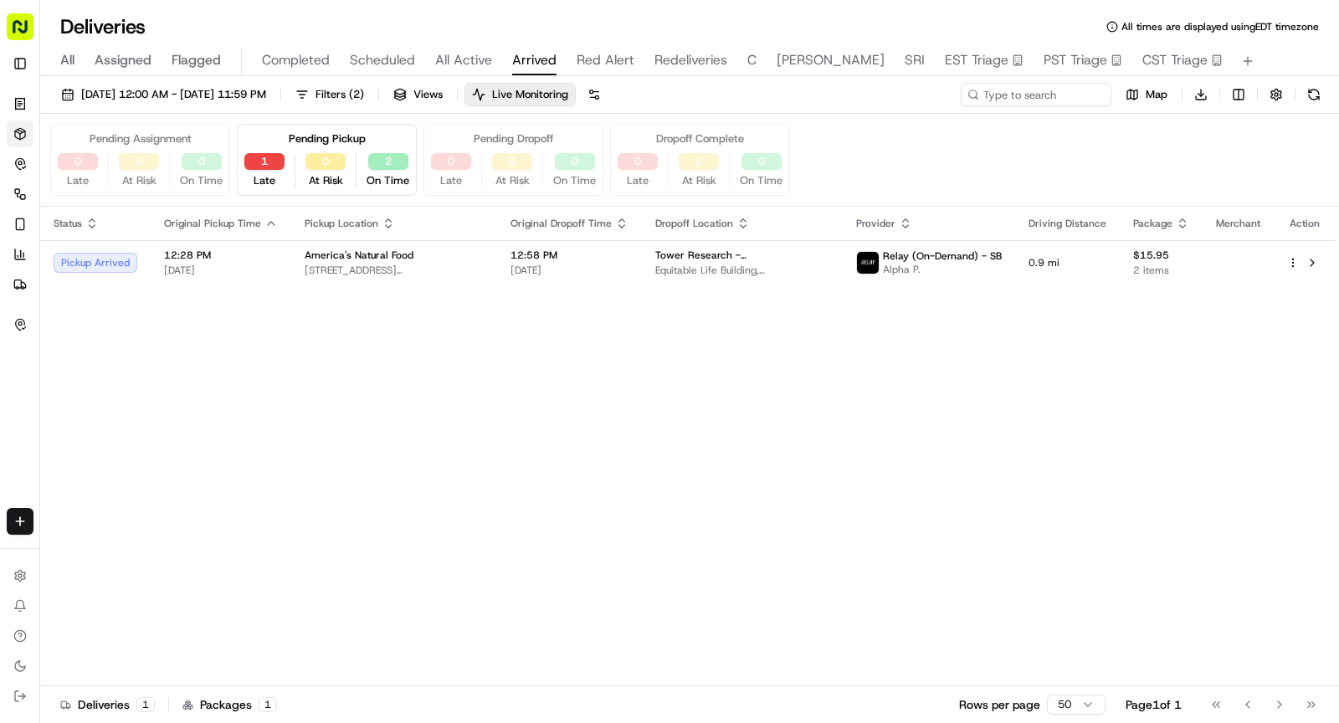
click at [460, 62] on span "All Active" at bounding box center [463, 60] width 57 height 20
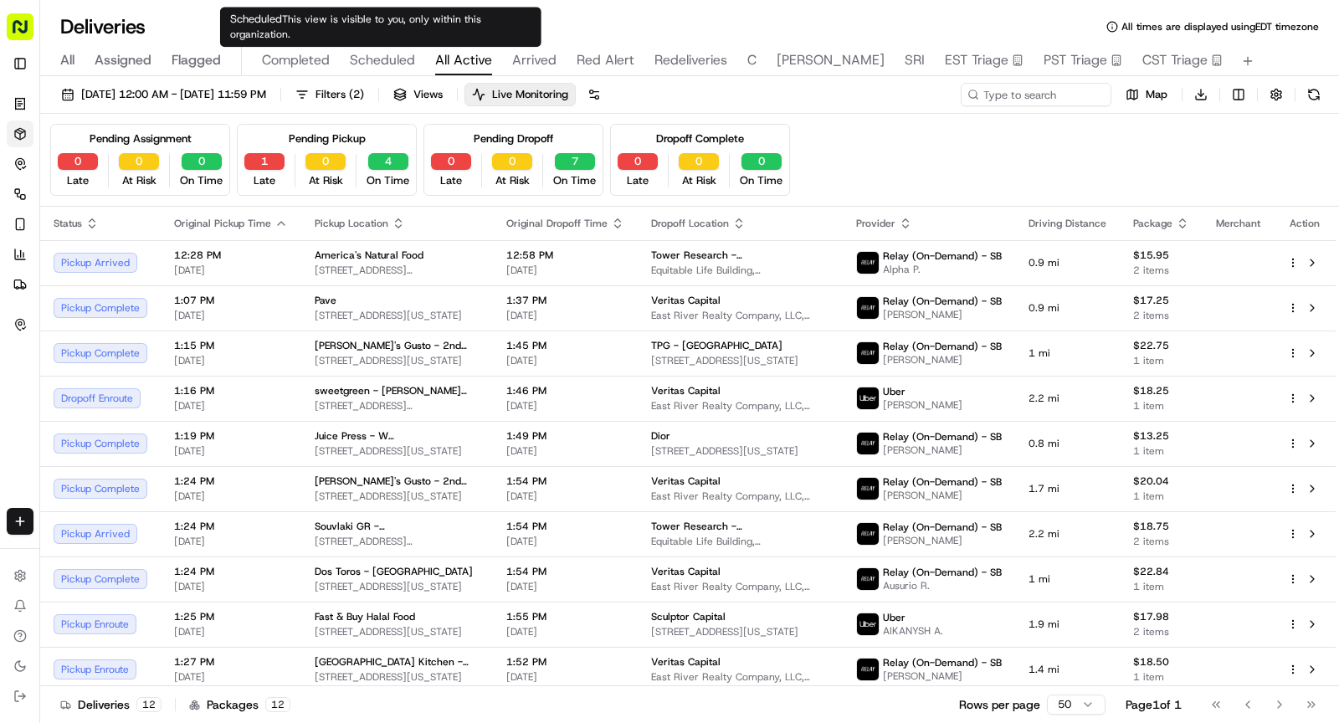
click at [383, 63] on span "Scheduled" at bounding box center [382, 60] width 65 height 20
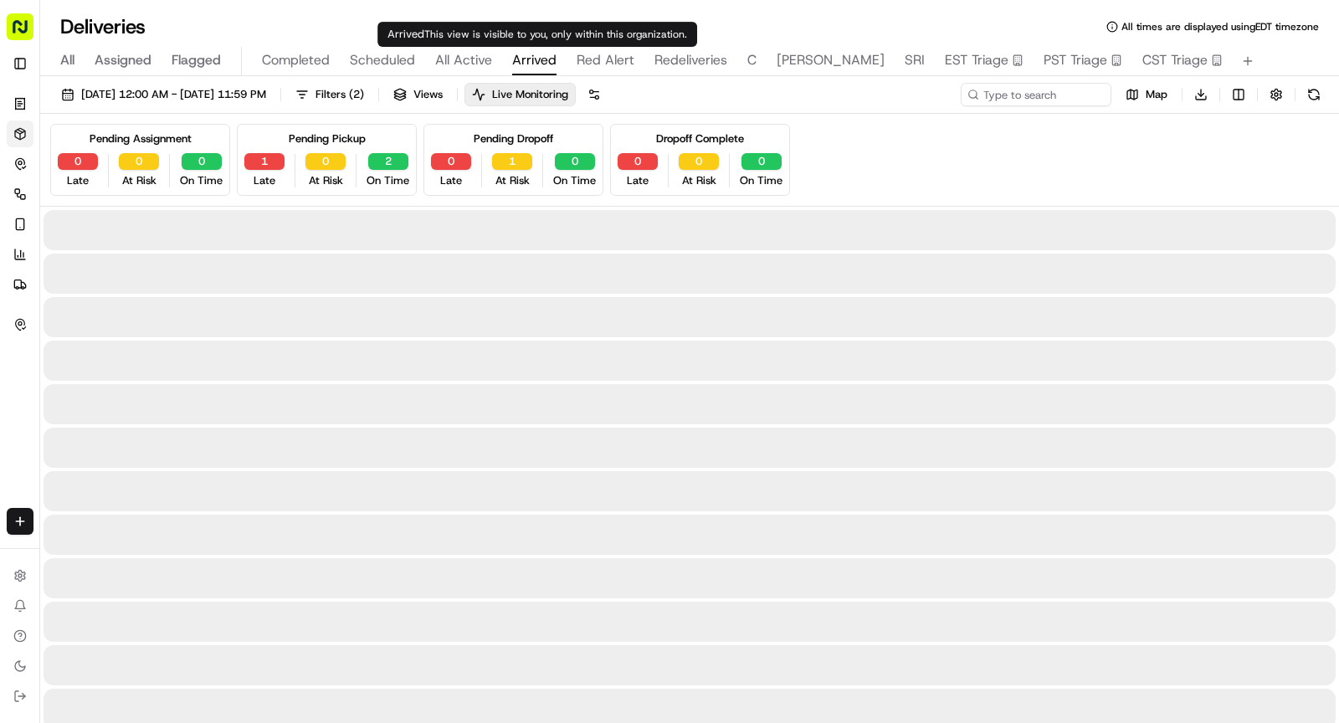
click at [531, 60] on span "Arrived" at bounding box center [534, 60] width 44 height 20
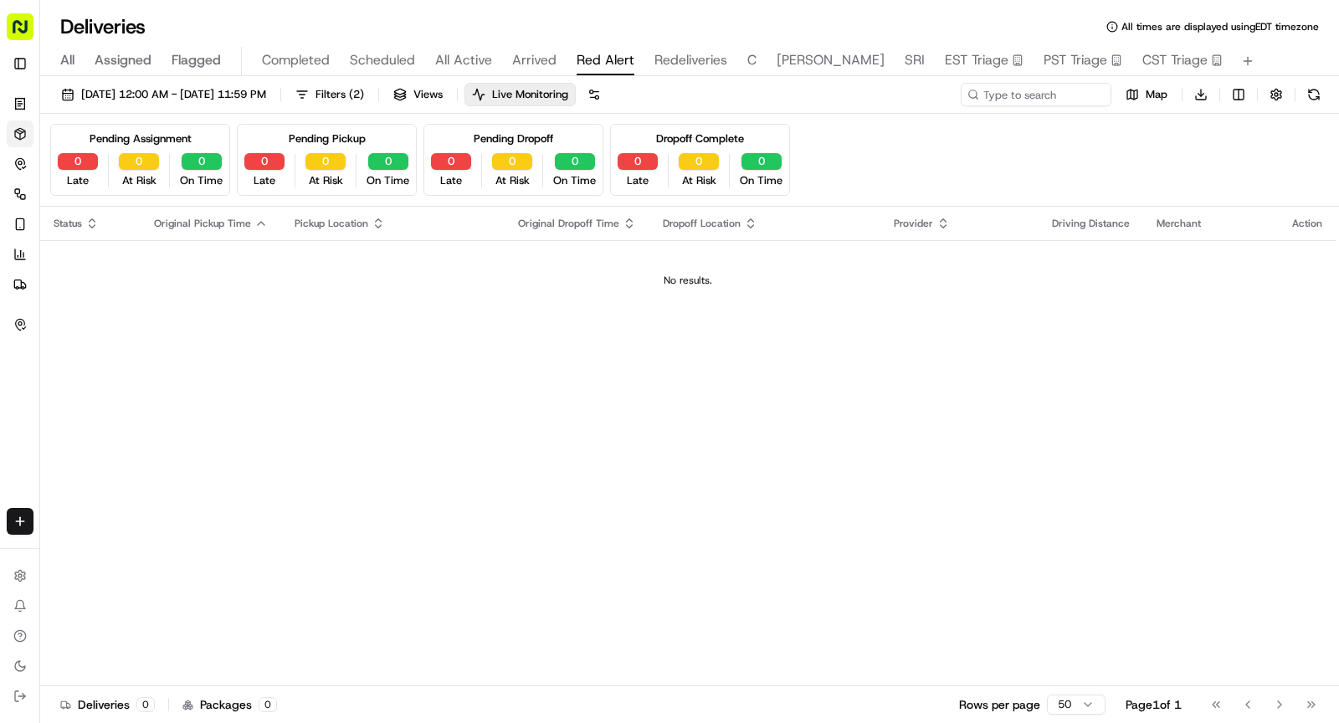
click at [606, 62] on span "Red Alert" at bounding box center [606, 60] width 58 height 20
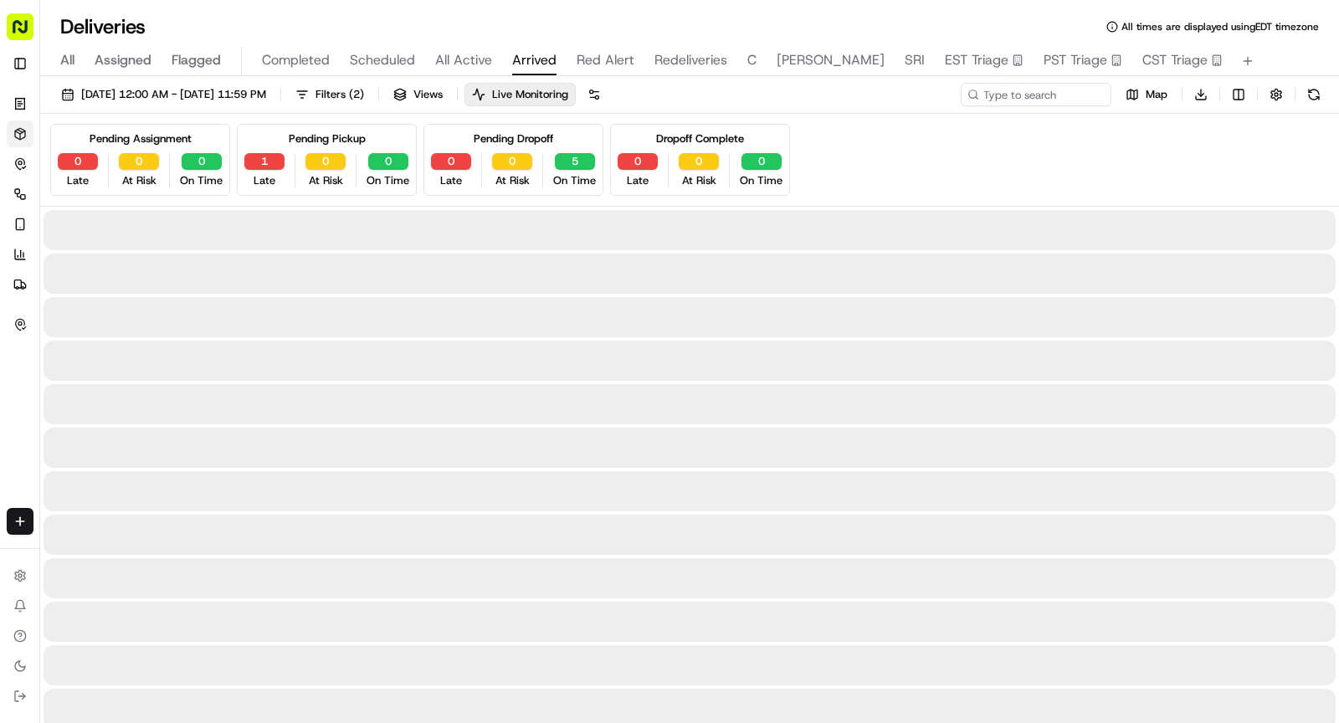
click at [539, 70] on button "Arrived" at bounding box center [534, 61] width 44 height 28
click at [69, 59] on span "All" at bounding box center [67, 60] width 14 height 20
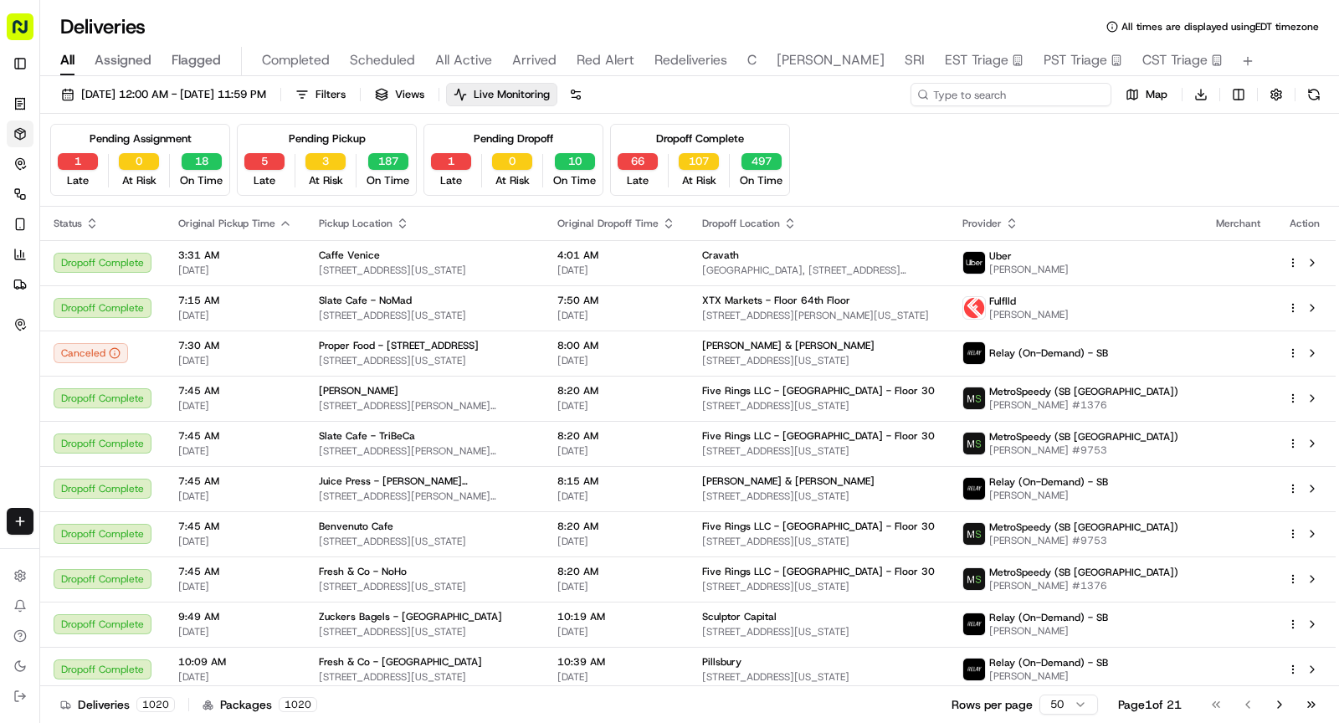
click at [1010, 99] on input at bounding box center [1010, 94] width 201 height 23
click at [1015, 97] on input at bounding box center [1010, 94] width 201 height 23
click at [1018, 97] on input at bounding box center [1010, 94] width 201 height 23
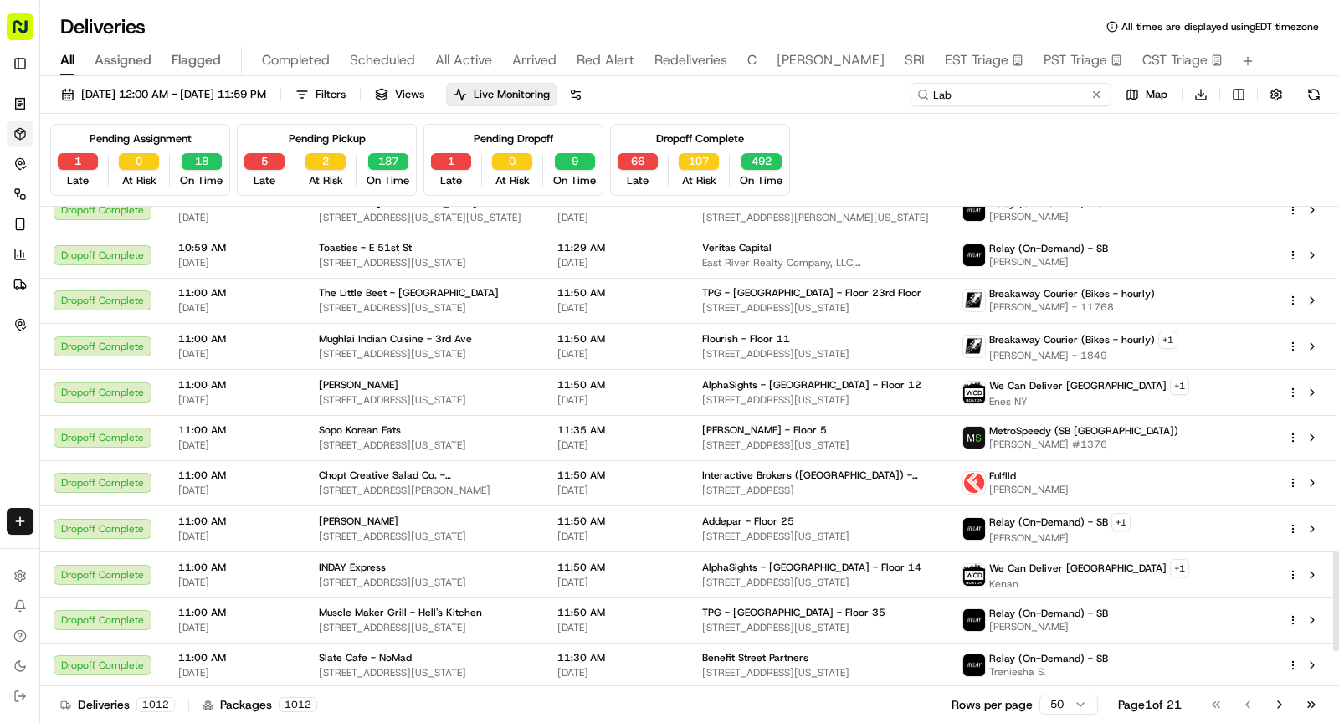
scroll to position [1813, 0]
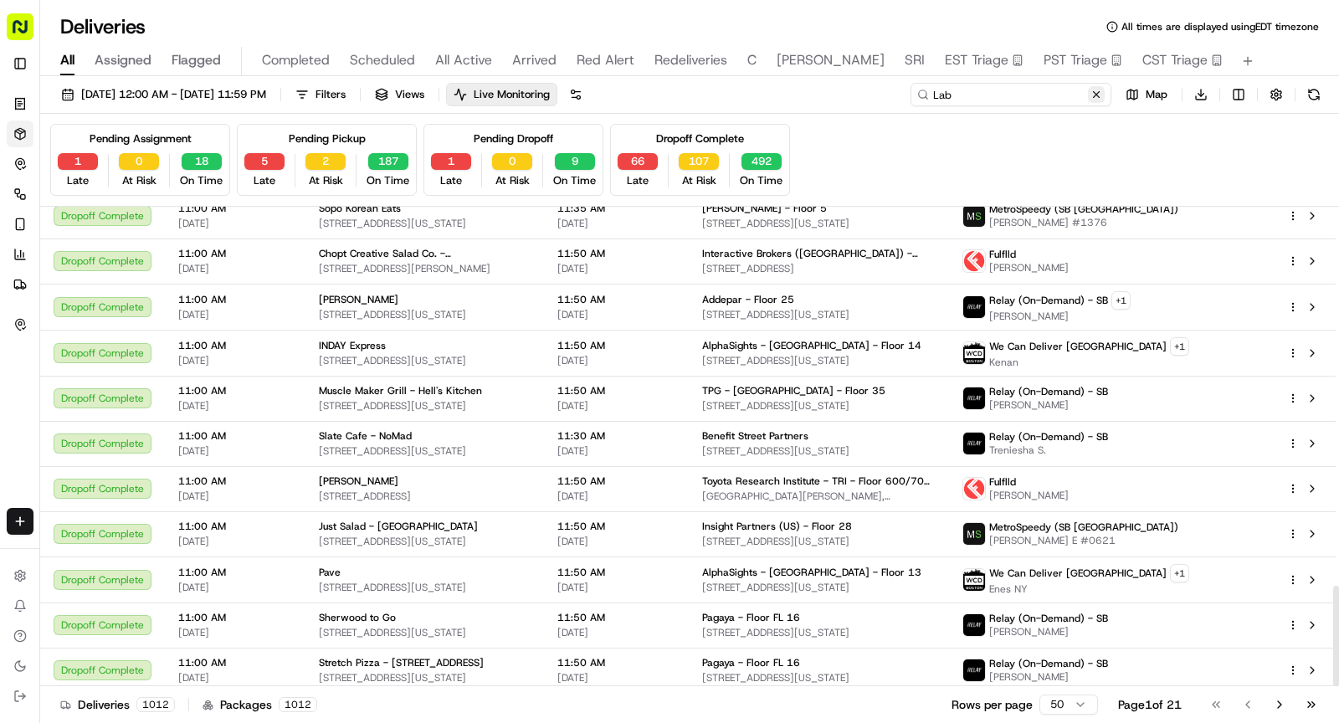
type input "Lab"
click at [1099, 100] on button at bounding box center [1096, 94] width 17 height 17
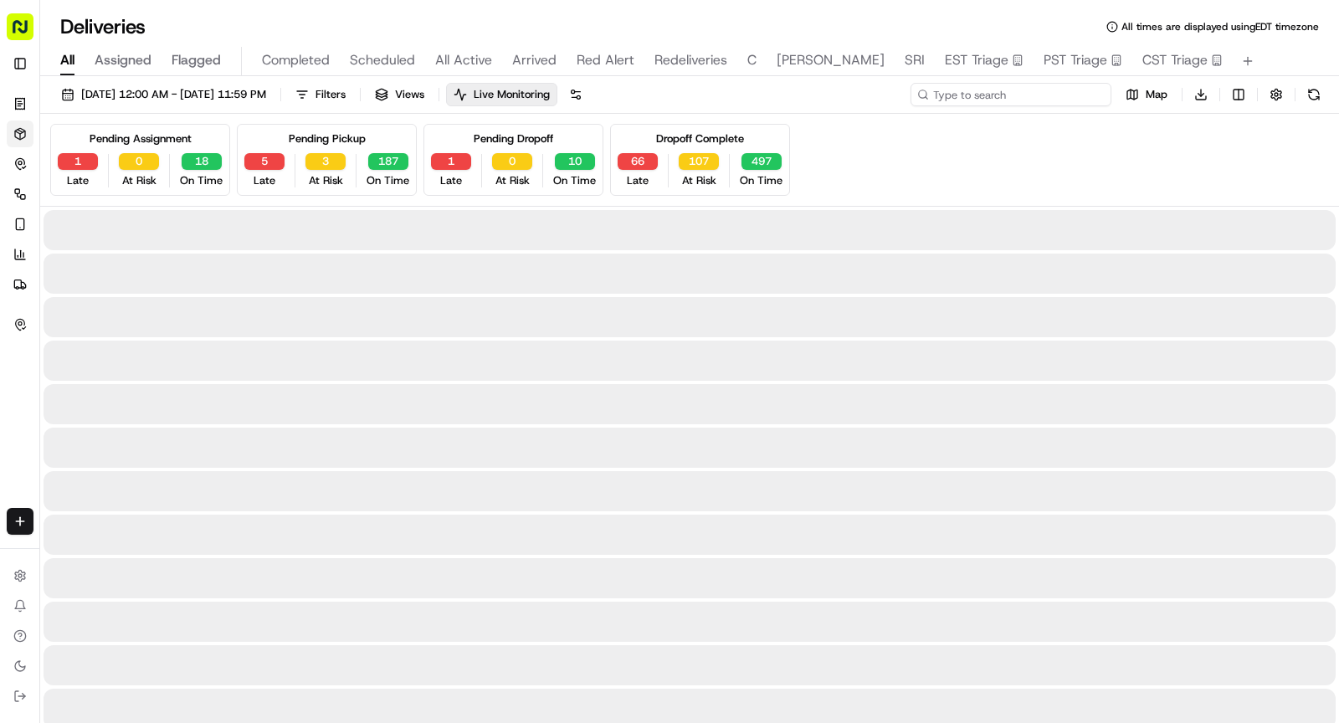
click at [1044, 95] on input at bounding box center [1010, 94] width 201 height 23
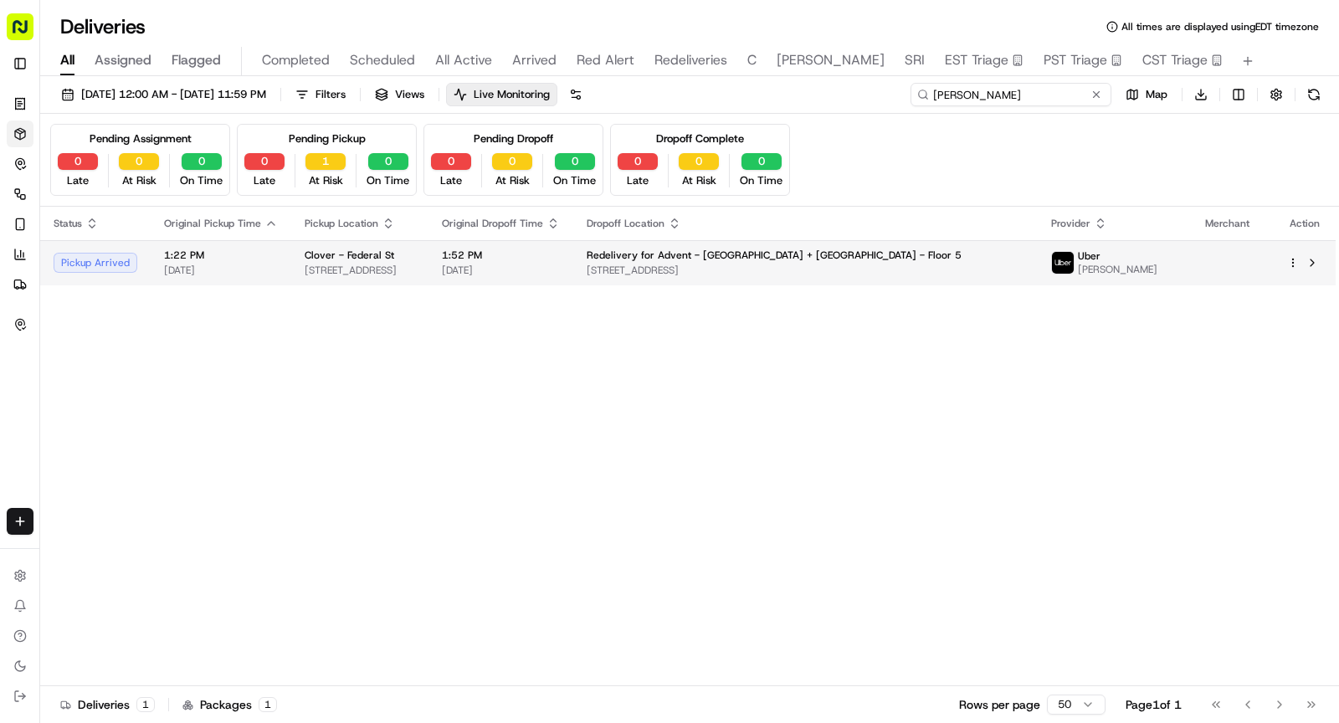
type input "Paulina"
click at [428, 278] on td "Clover - Federal St 160 Federal St, Boston, MA 02110, USA" at bounding box center [359, 262] width 137 height 45
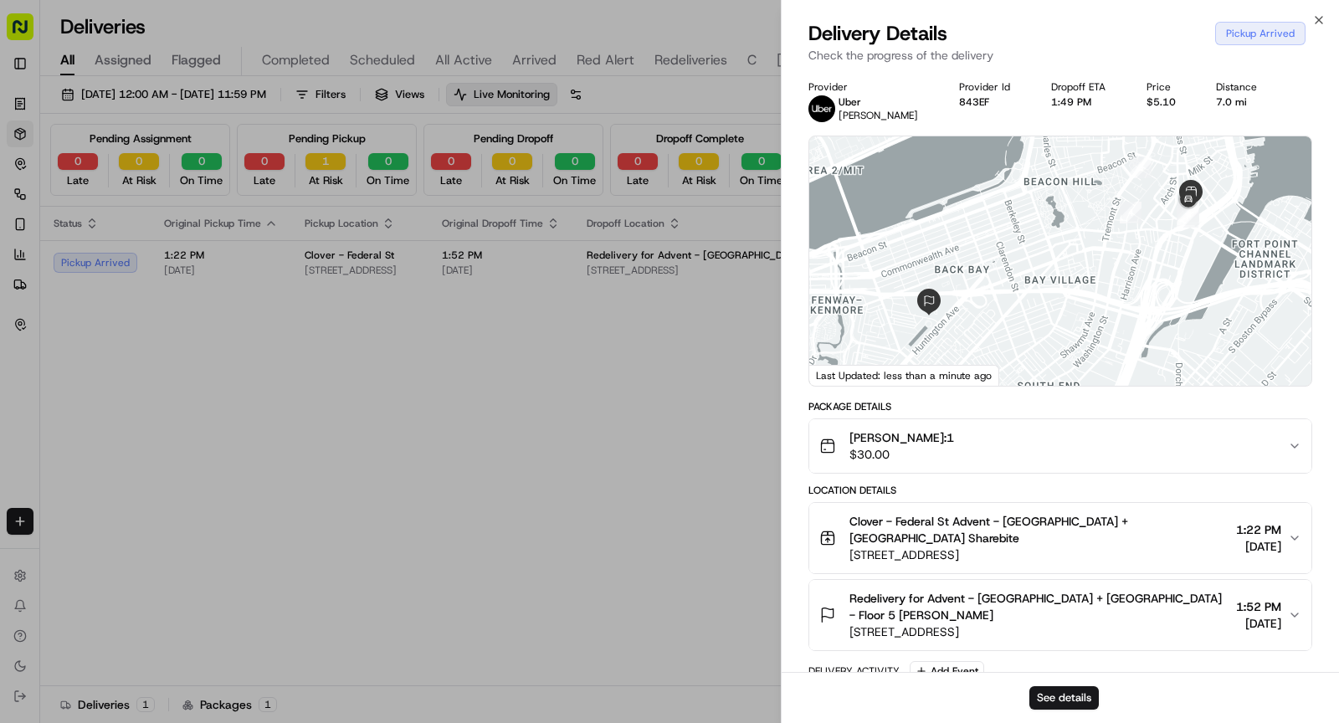
scroll to position [232, 0]
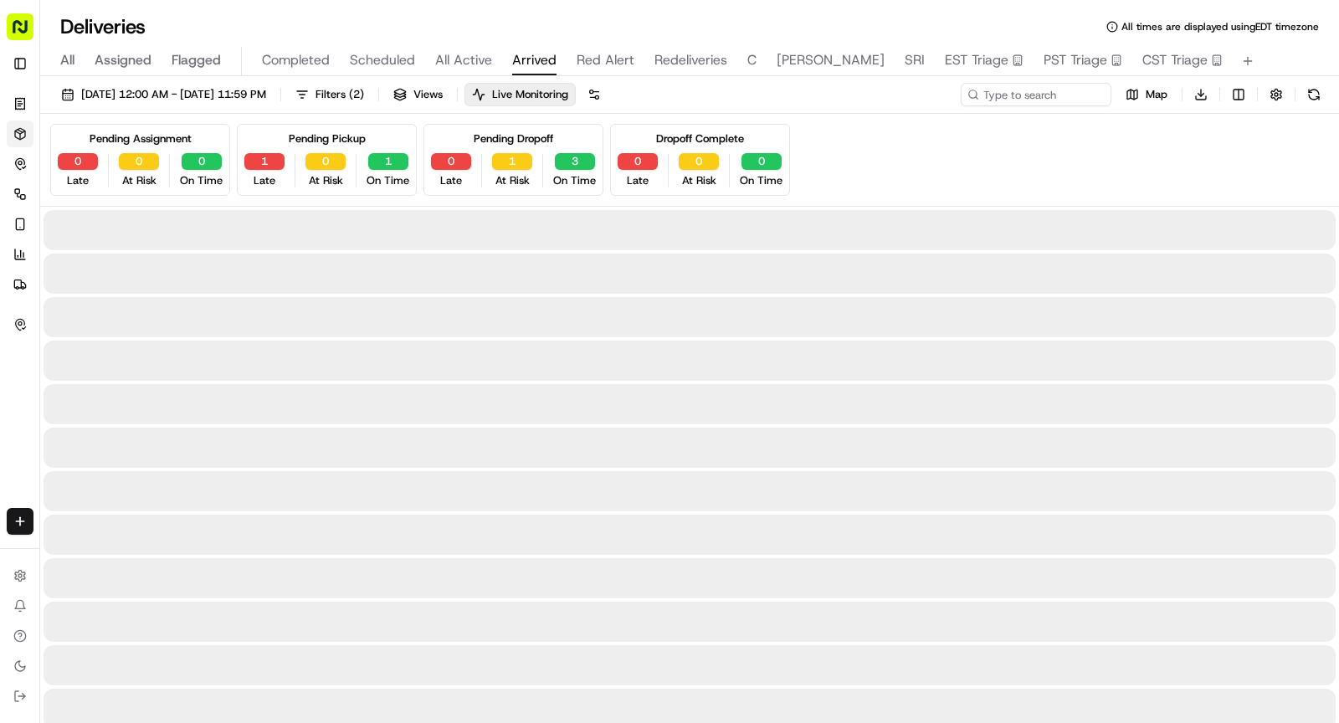
click at [536, 68] on span "Arrived" at bounding box center [534, 60] width 44 height 20
click at [621, 59] on span "Red Alert" at bounding box center [606, 60] width 58 height 20
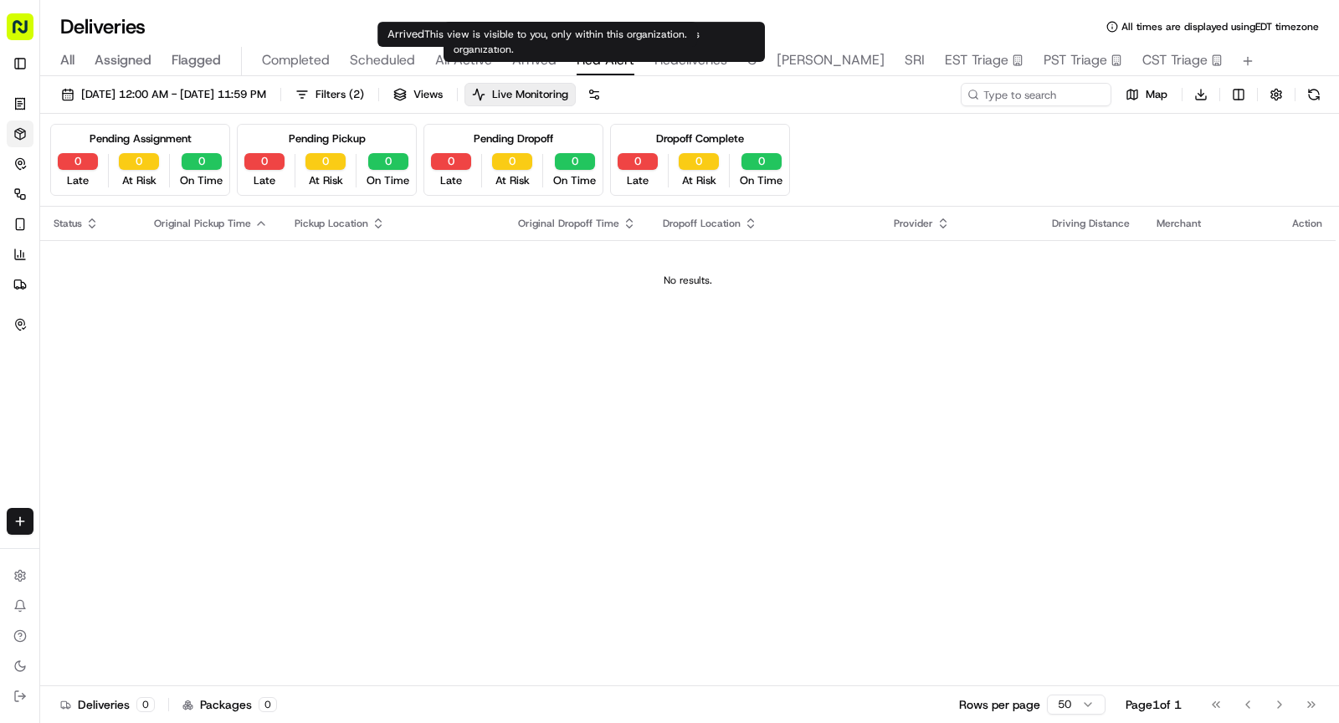
click at [516, 63] on span "Arrived" at bounding box center [534, 60] width 44 height 20
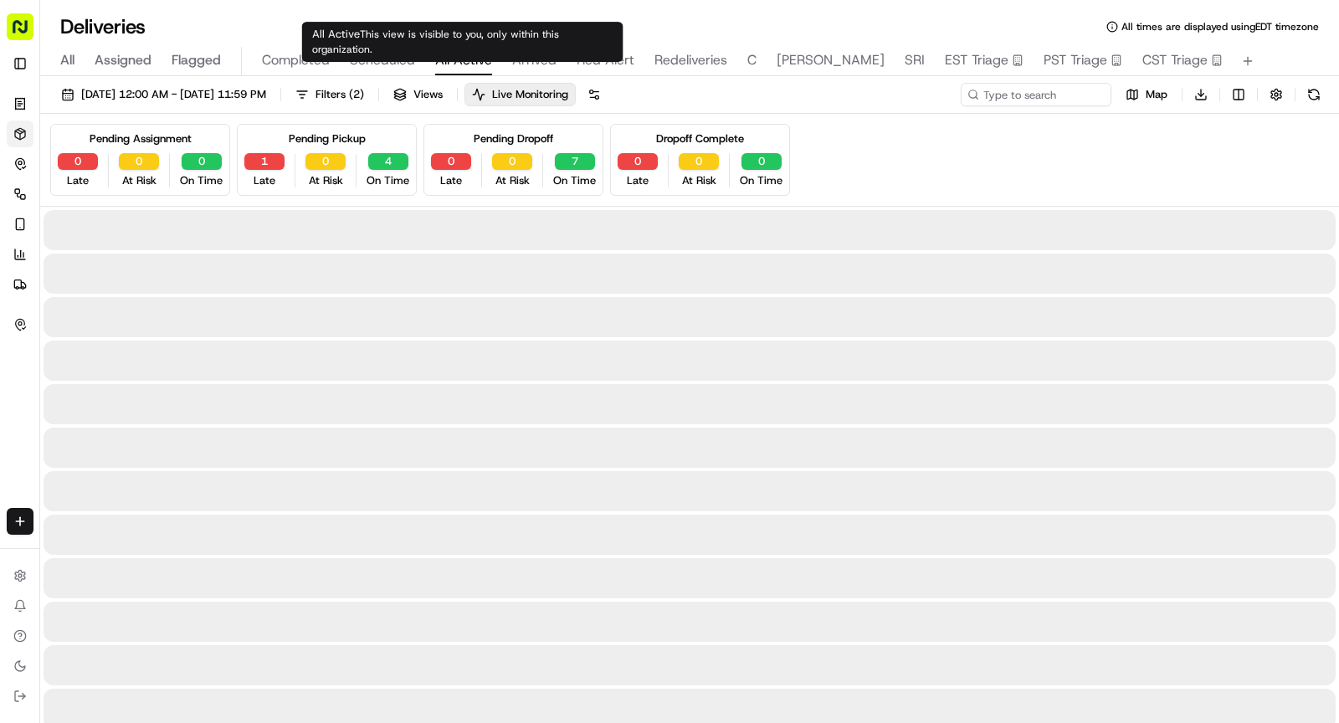
click at [473, 64] on span "All Active" at bounding box center [463, 60] width 57 height 20
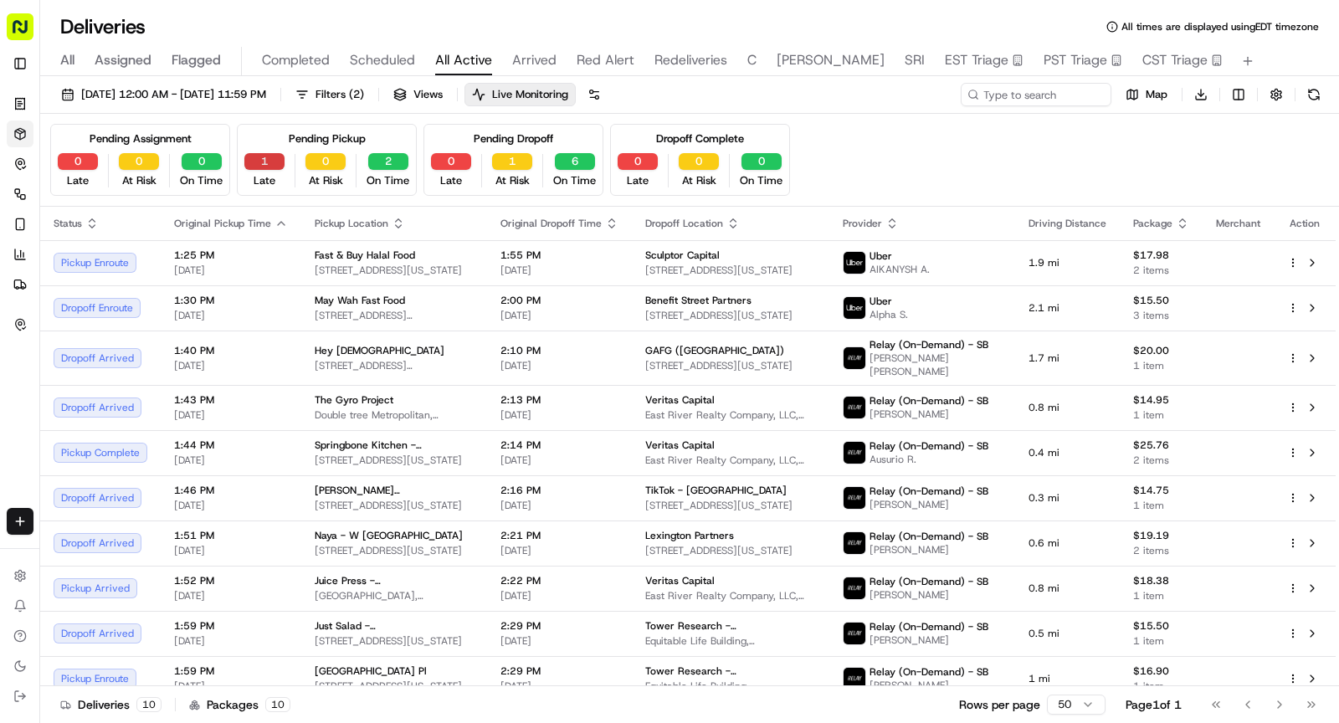
click at [271, 159] on button "1" at bounding box center [264, 161] width 40 height 17
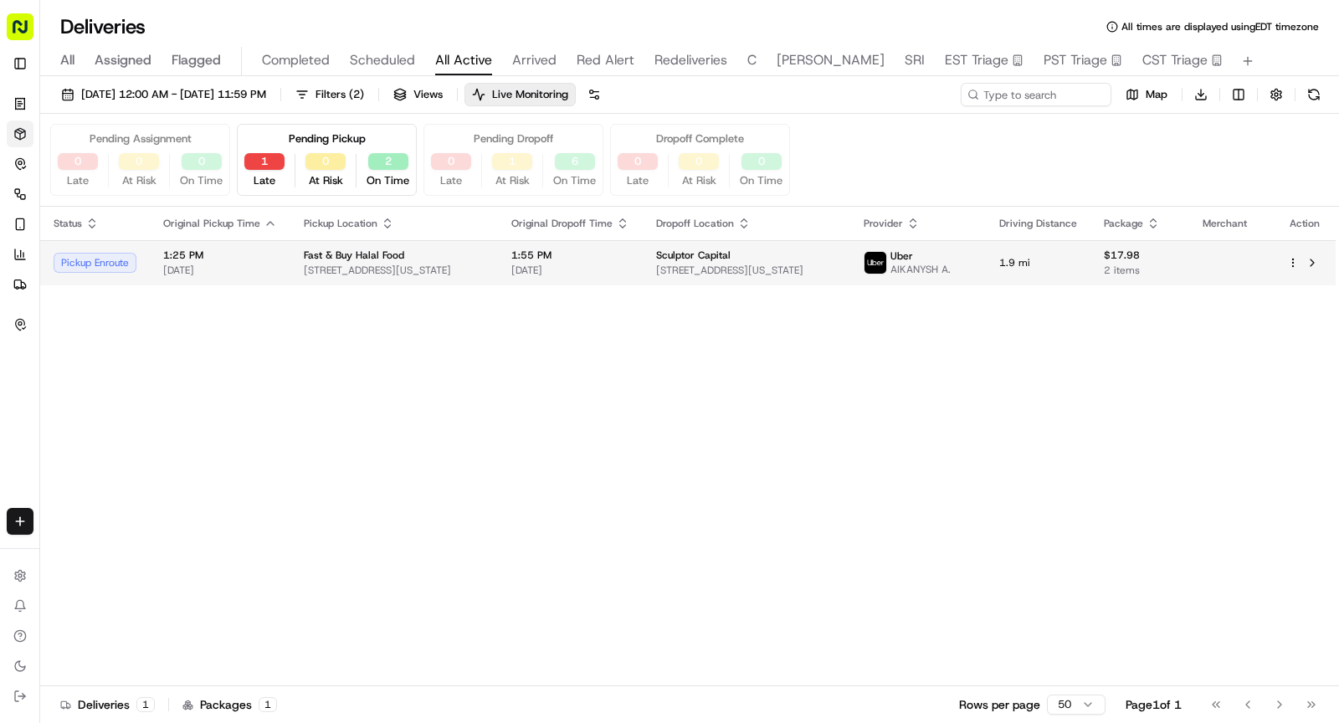
click at [253, 250] on span "1:25 PM" at bounding box center [220, 255] width 114 height 13
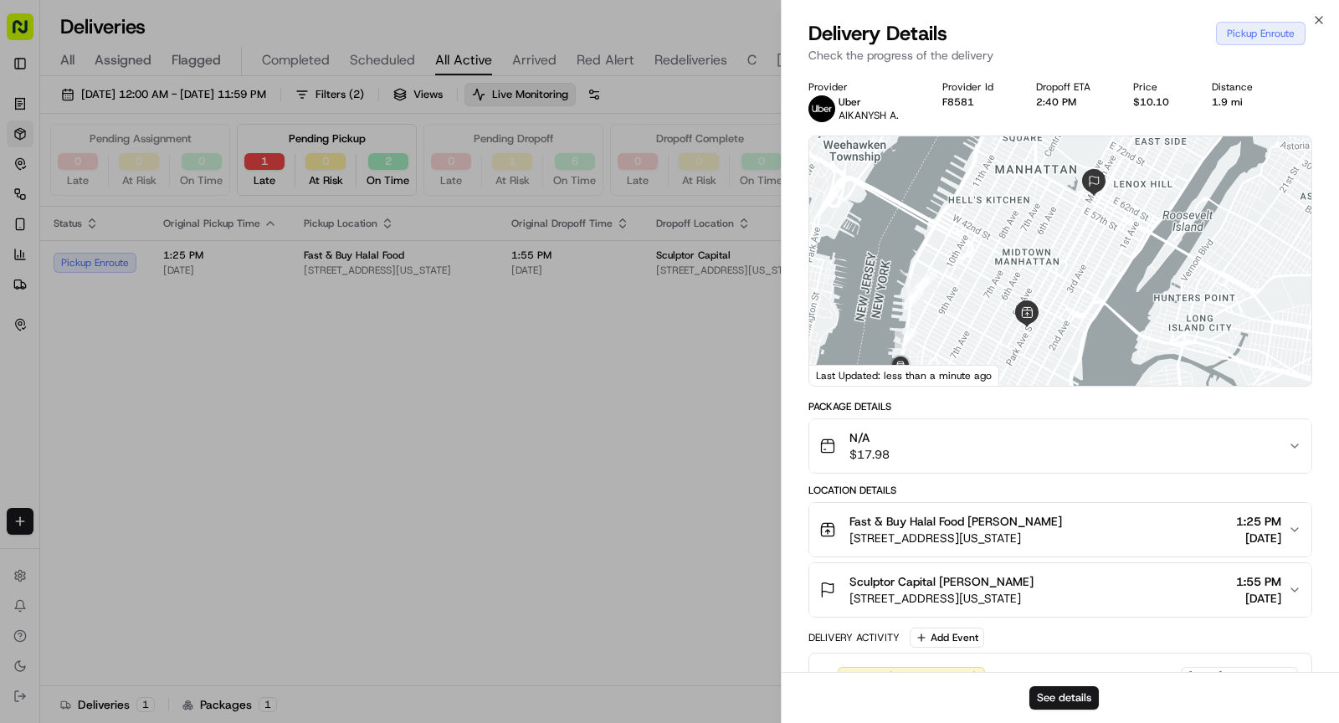
scroll to position [192, 0]
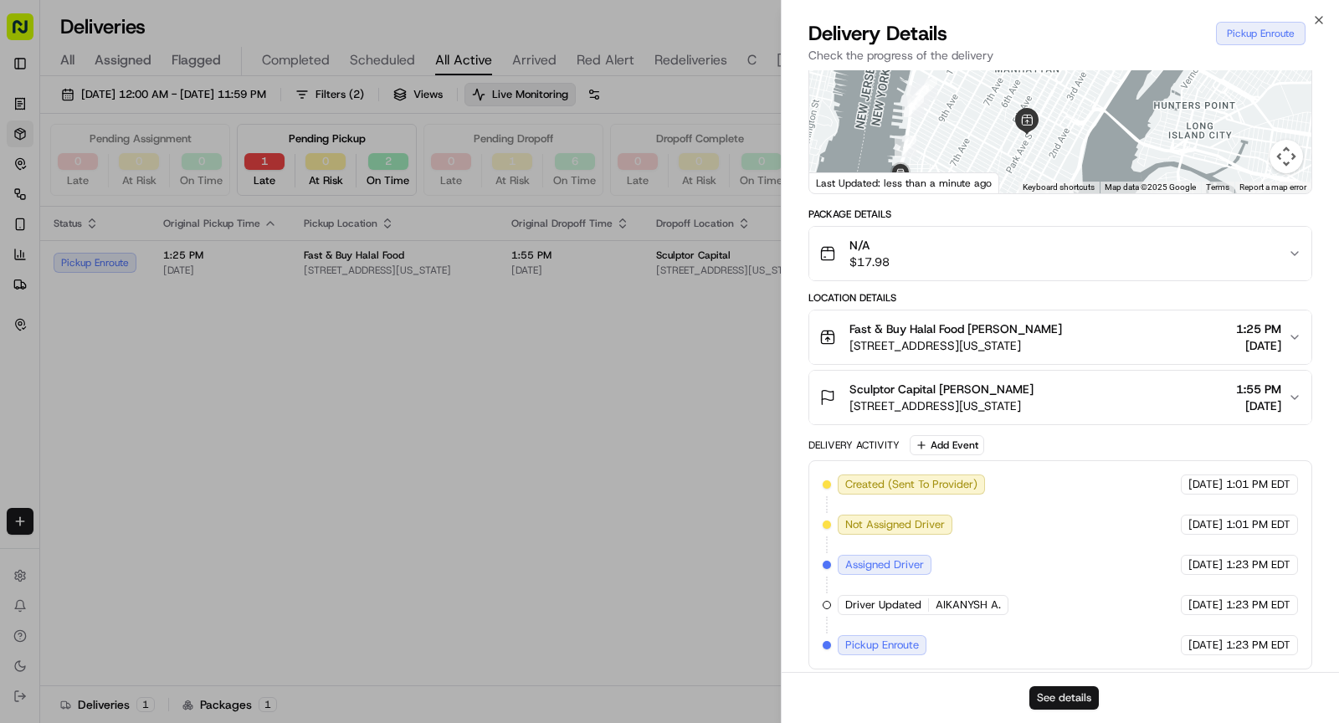
click at [1067, 700] on button "See details" at bounding box center [1063, 697] width 69 height 23
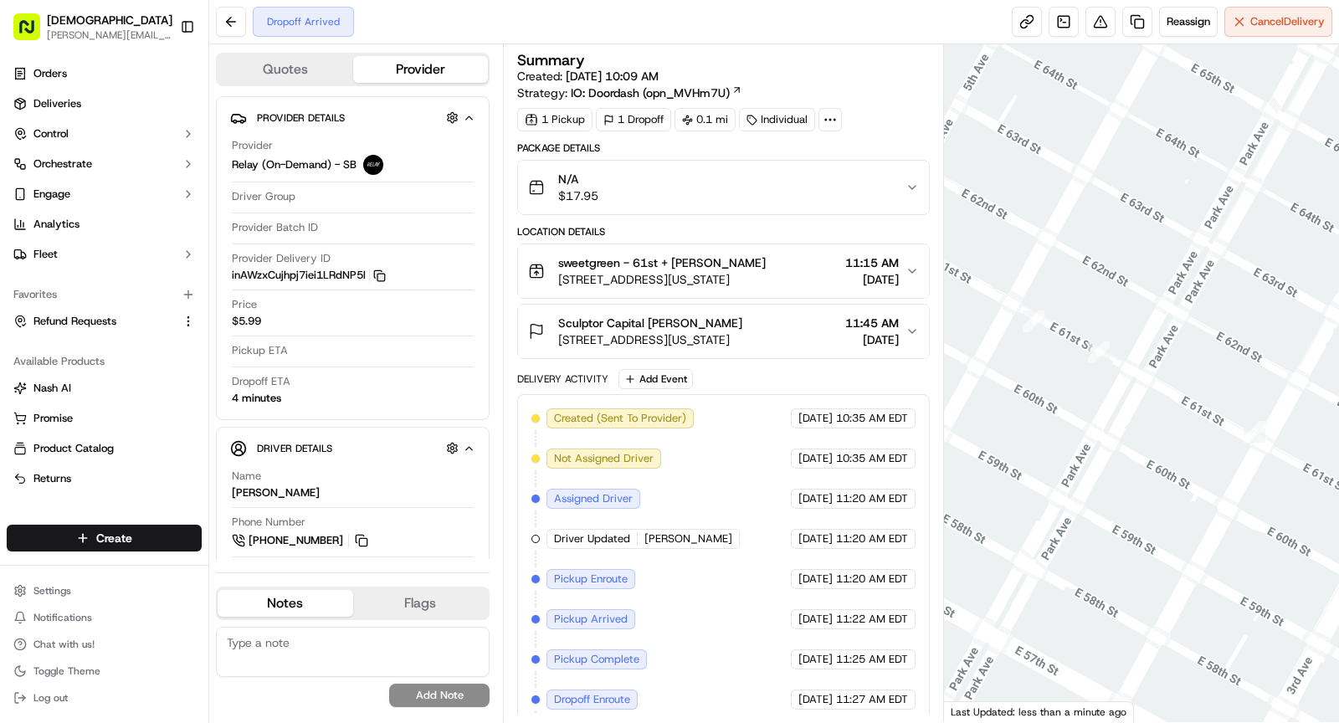
click at [381, 274] on rect "button" at bounding box center [381, 278] width 8 height 8
click at [829, 119] on circle at bounding box center [830, 120] width 2 height 2
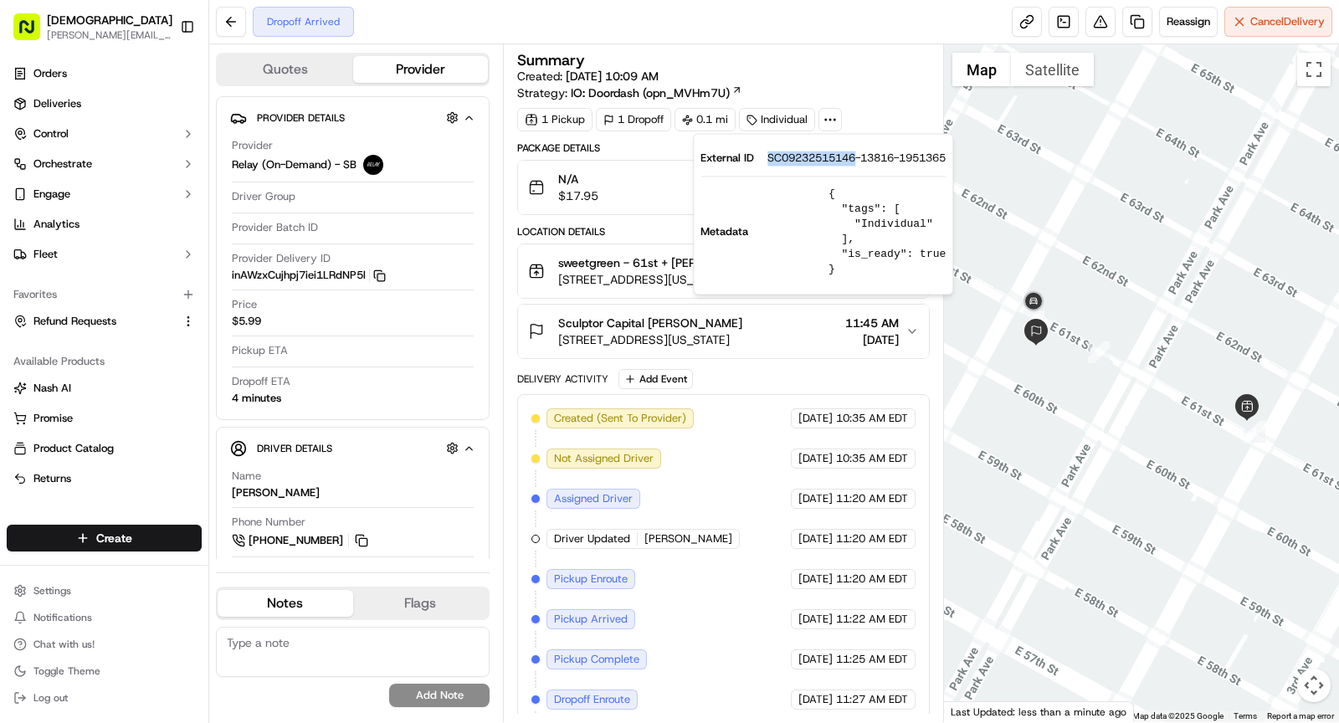
drag, startPoint x: 772, startPoint y: 158, endPoint x: 856, endPoint y: 164, distance: 83.9
click at [856, 164] on div "External ID SC09232515146-13816-1951365" at bounding box center [822, 158] width 245 height 15
copy span "SC09232515146"
click at [609, 259] on span "sweetgreen - 61st + [PERSON_NAME]" at bounding box center [662, 262] width 208 height 17
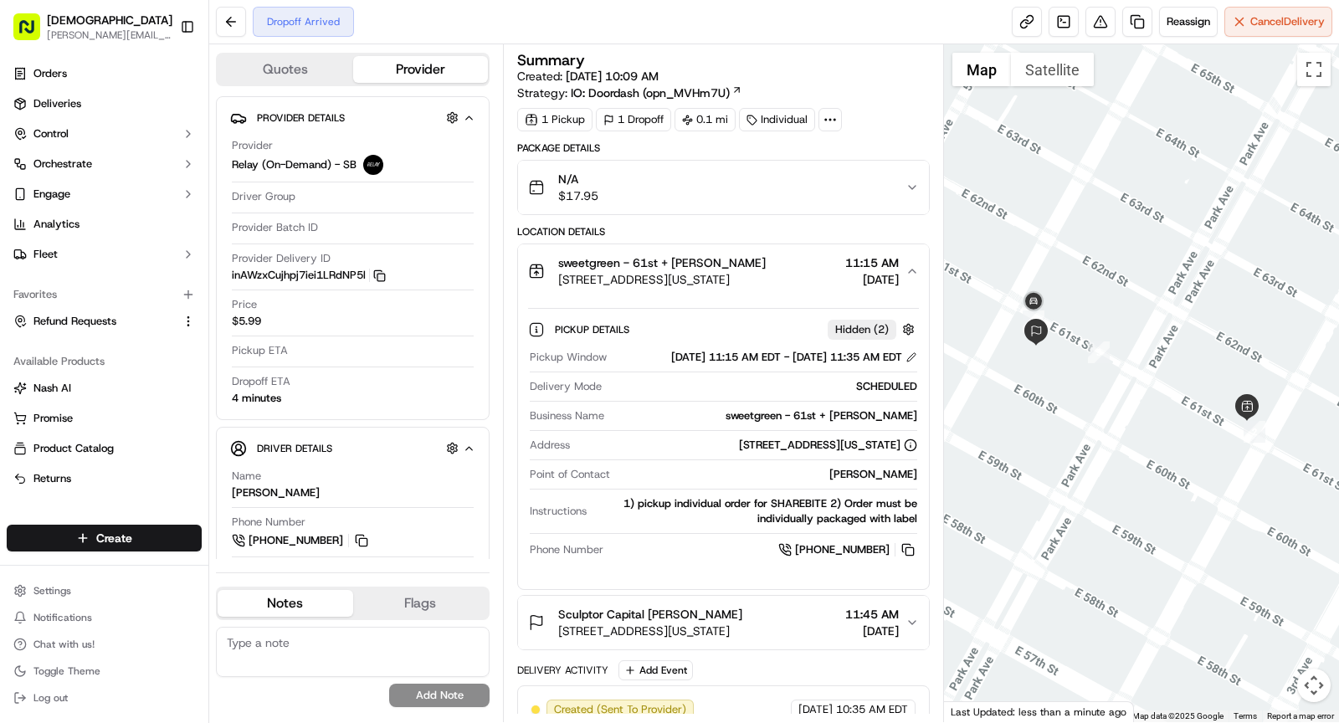
click at [818, 431] on div "Business Name sweetgreen - 61st + [PERSON_NAME]" at bounding box center [723, 419] width 387 height 23
click at [825, 419] on div "Pickup Window [DATE] 11:15 AM EDT - [DATE] 11:35 AM EDT Delivery Mode SCHEDULED…" at bounding box center [723, 454] width 391 height 223
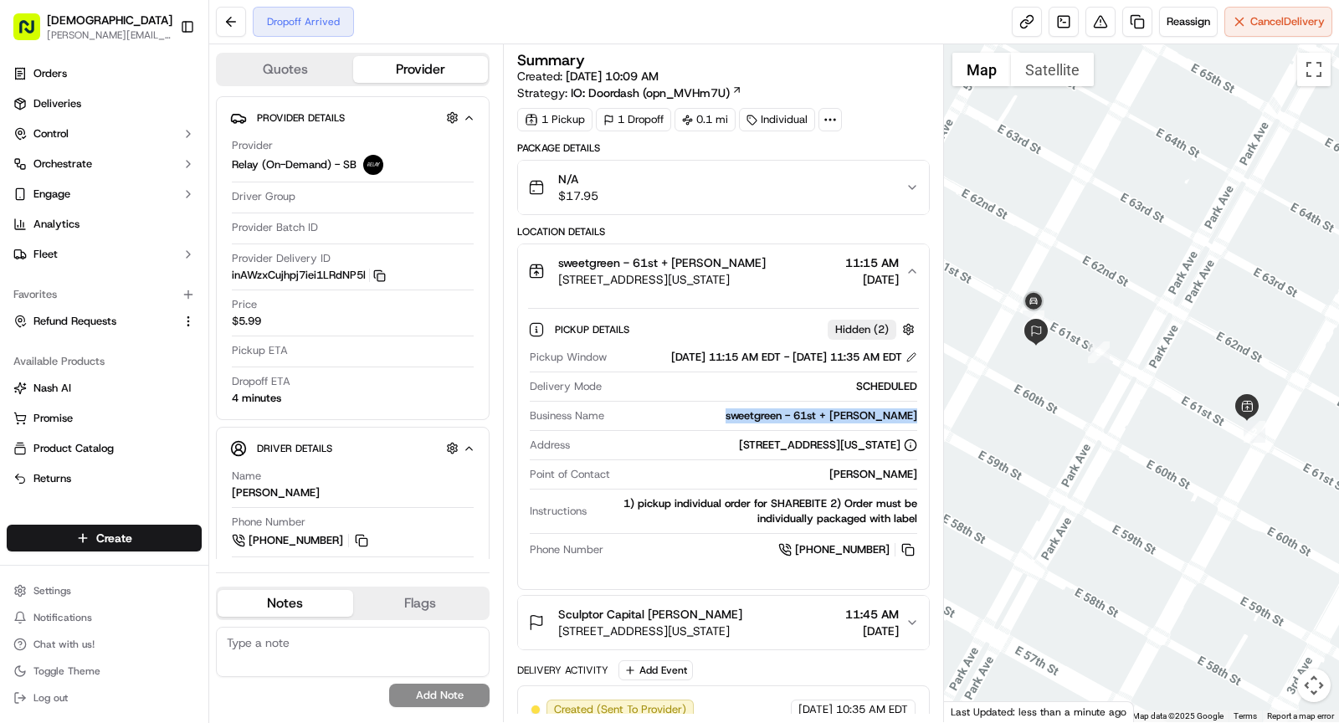
copy div "sweetgreen - 61st + [PERSON_NAME]"
click at [742, 274] on span "[STREET_ADDRESS][US_STATE]" at bounding box center [662, 279] width 208 height 17
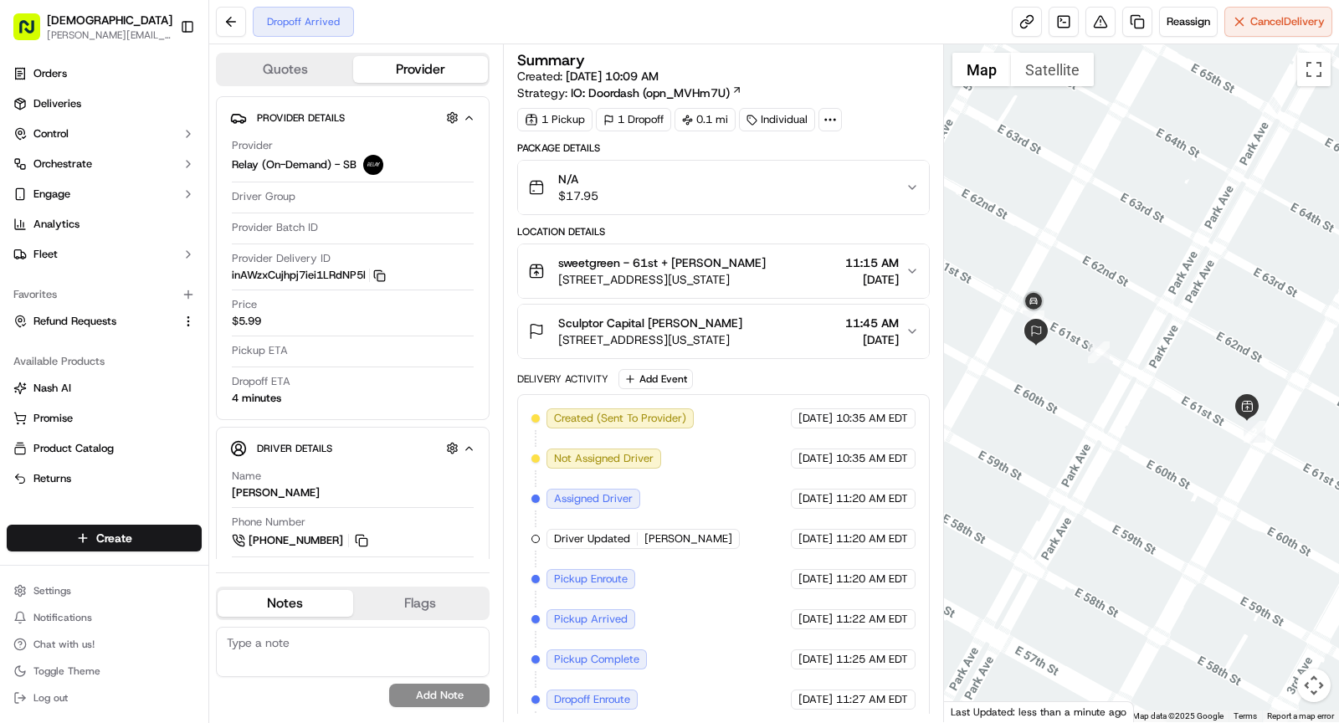
click at [742, 315] on div "Sculptor Capital [PERSON_NAME]" at bounding box center [650, 323] width 184 height 17
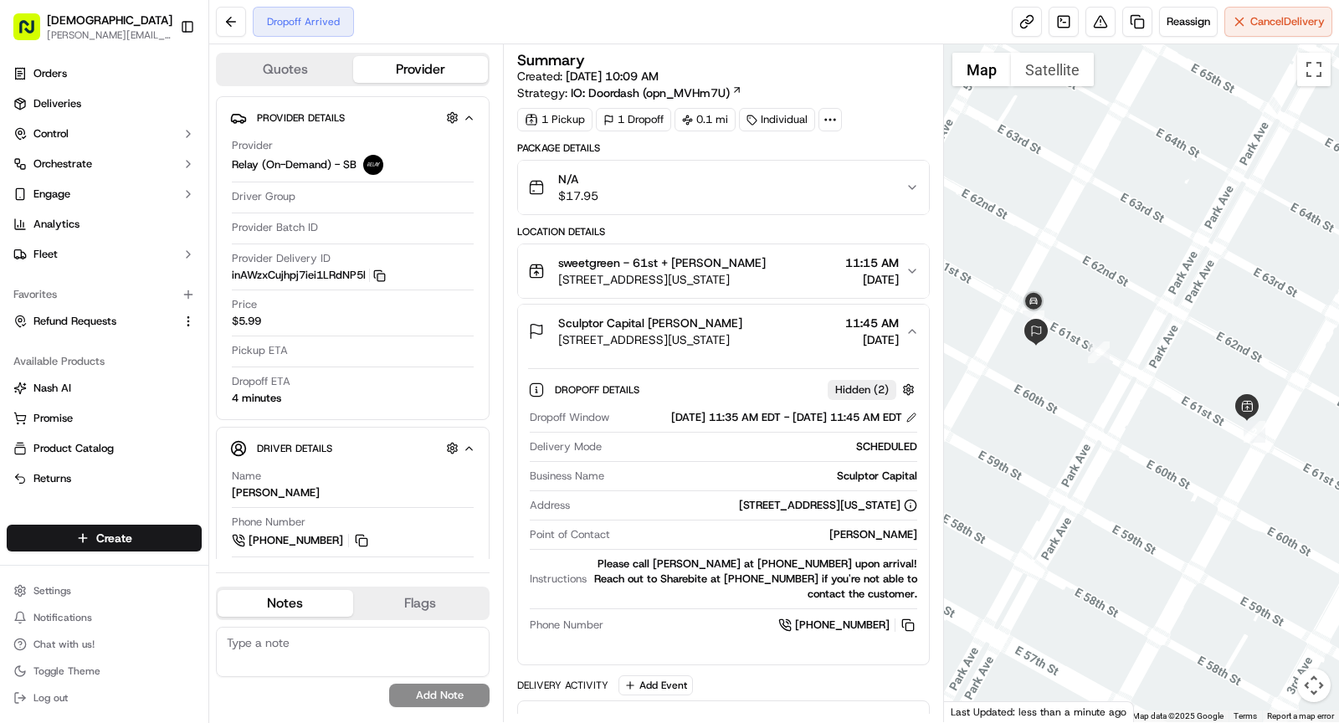
click at [885, 542] on div "[PERSON_NAME]" at bounding box center [767, 534] width 300 height 15
copy div "[PERSON_NAME]"
click at [742, 331] on span "[STREET_ADDRESS][US_STATE]" at bounding box center [650, 339] width 184 height 17
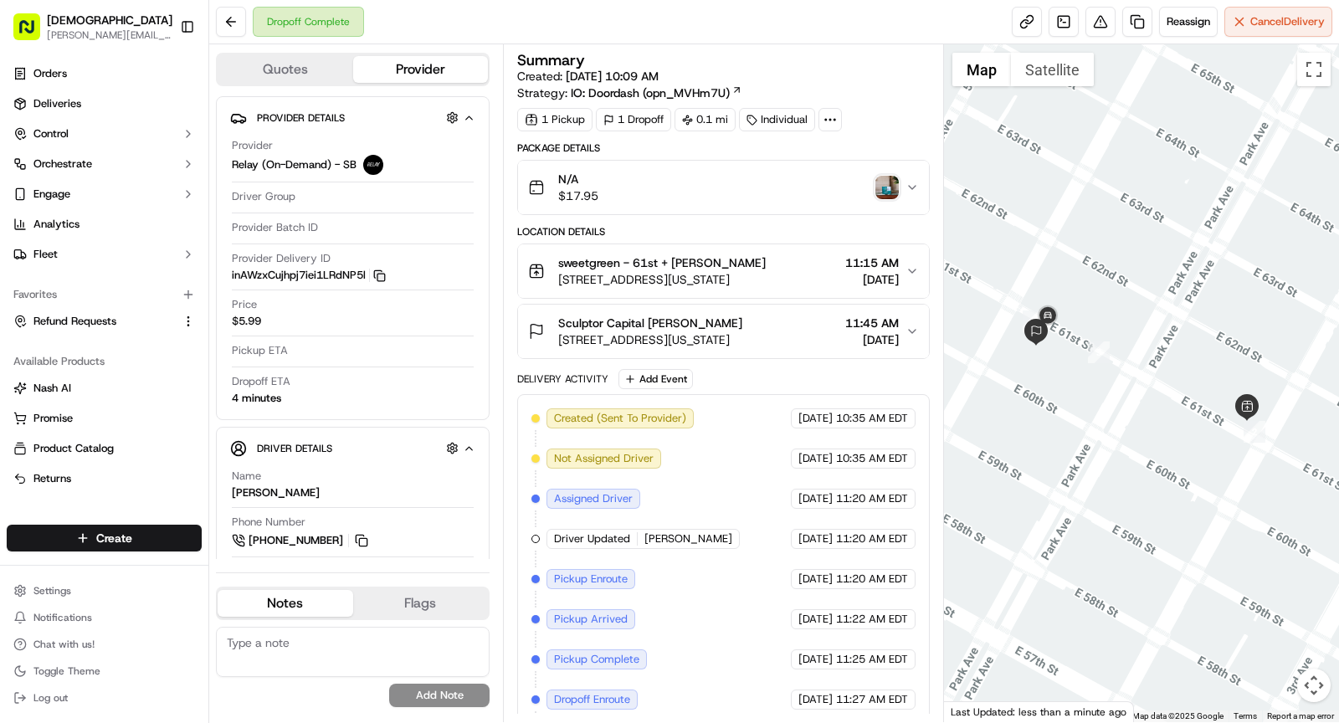
click at [892, 183] on img "button" at bounding box center [886, 187] width 23 height 23
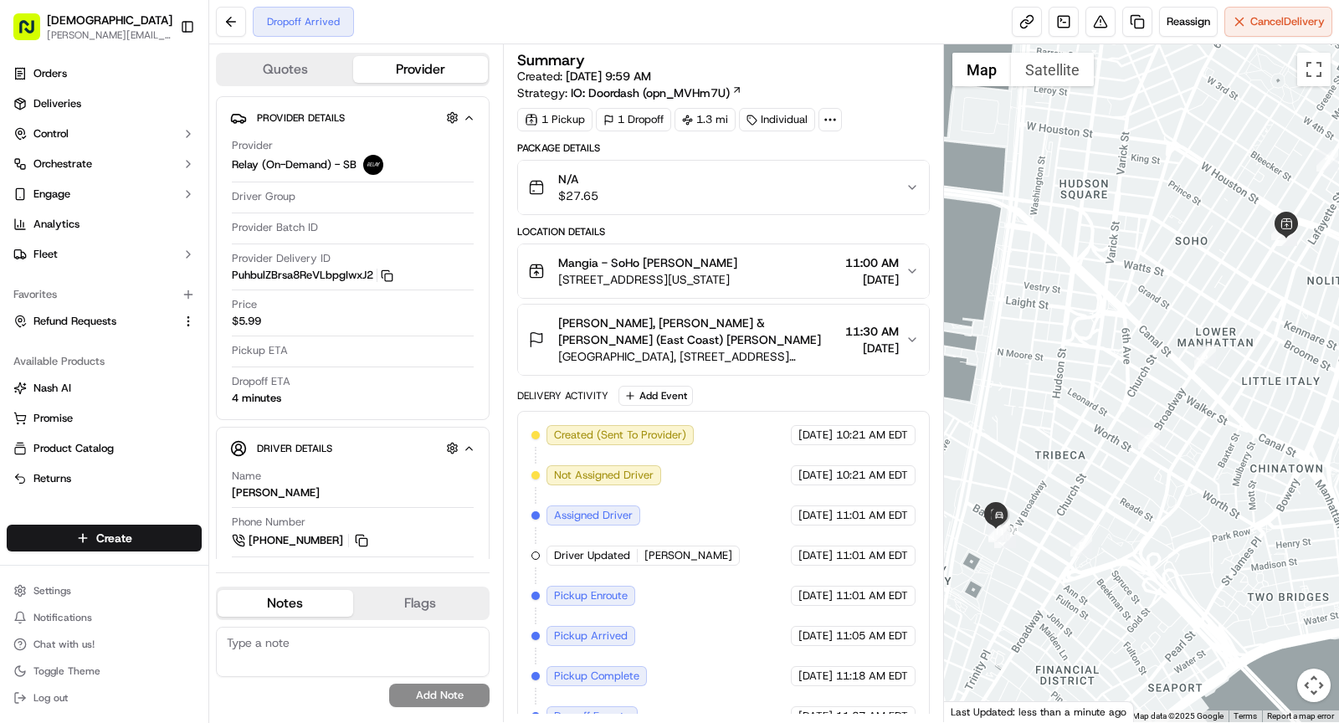
scroll to position [55, 0]
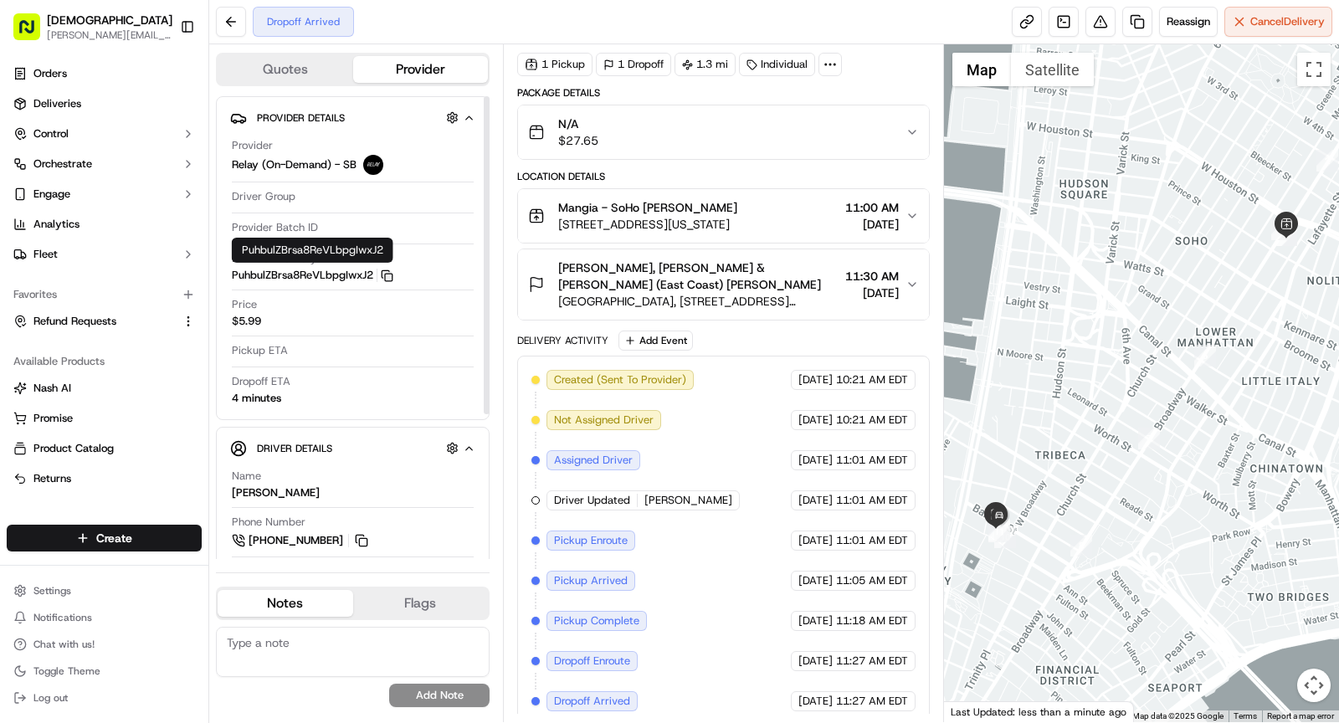
click at [387, 278] on icon "button" at bounding box center [387, 275] width 13 height 13
click at [783, 280] on span "[PERSON_NAME], [PERSON_NAME] & [PERSON_NAME] (East Coast) [PERSON_NAME]" at bounding box center [698, 275] width 280 height 33
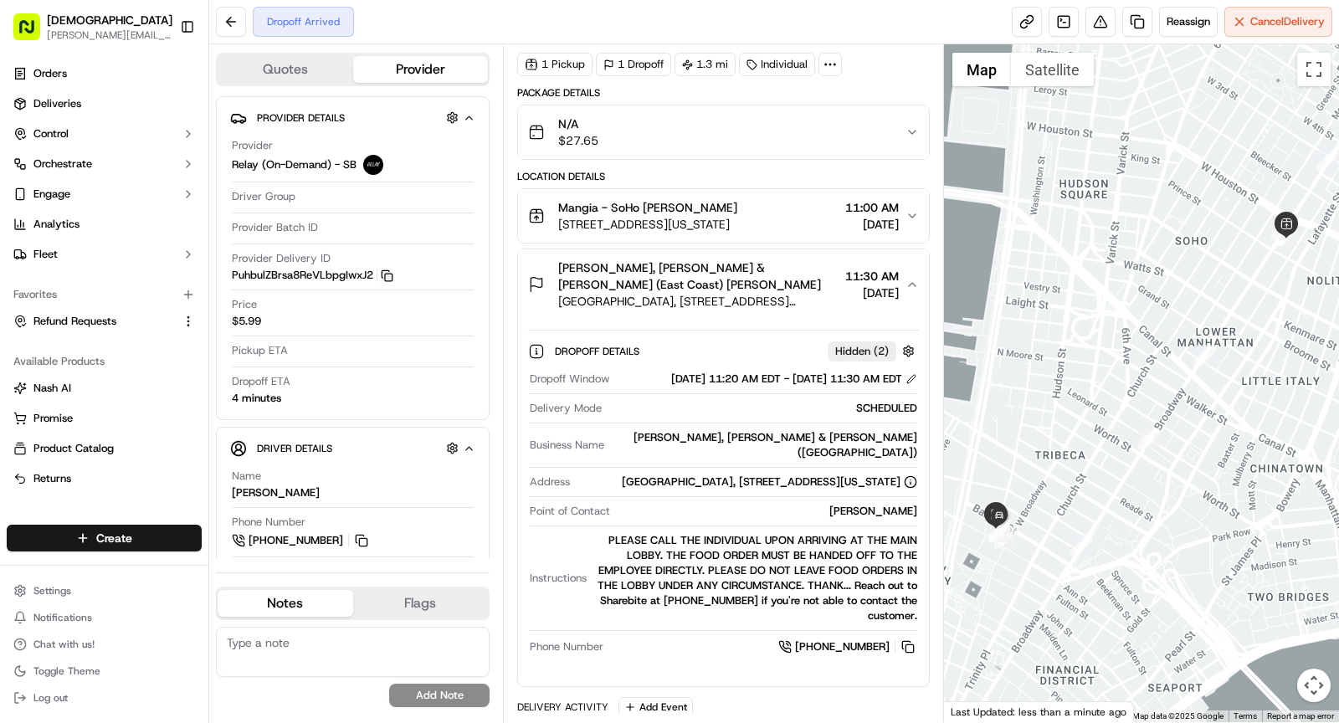
click at [783, 280] on span "[PERSON_NAME], [PERSON_NAME] & [PERSON_NAME] (East Coast) [PERSON_NAME]" at bounding box center [698, 275] width 280 height 33
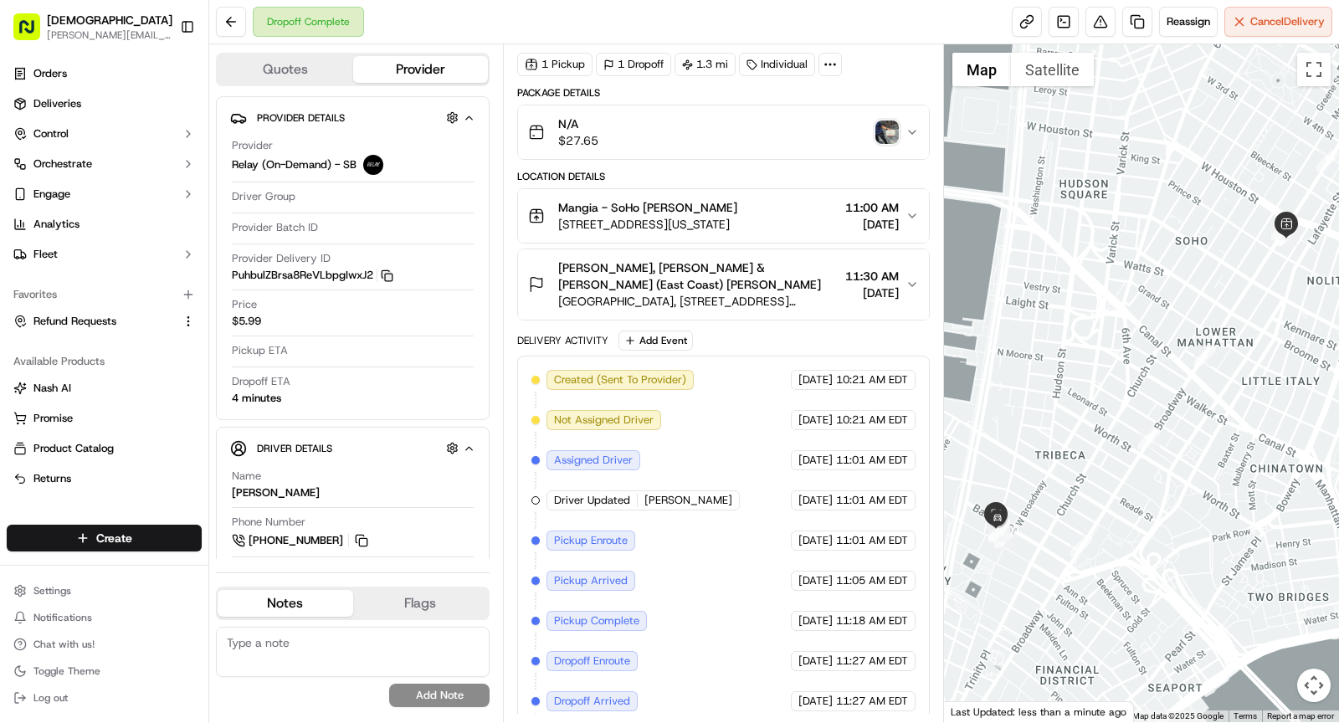
scroll to position [0, 0]
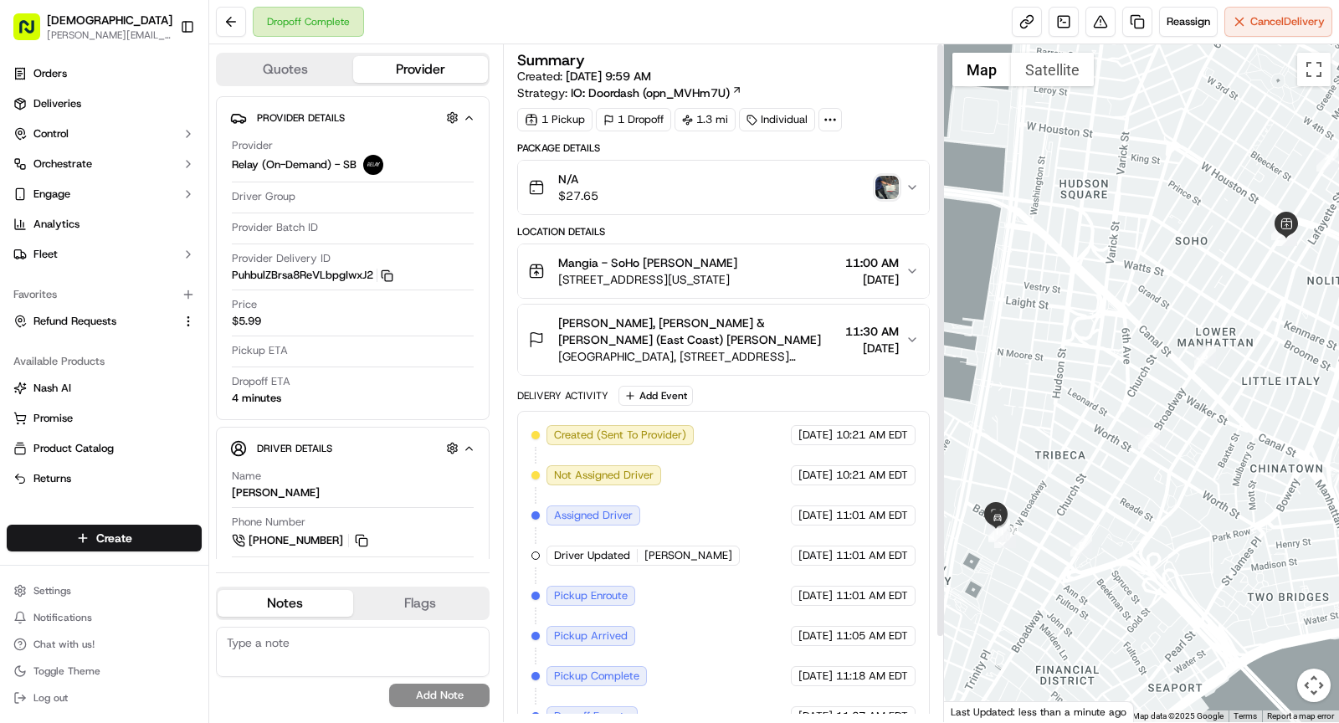
click at [887, 184] on img "button" at bounding box center [886, 187] width 23 height 23
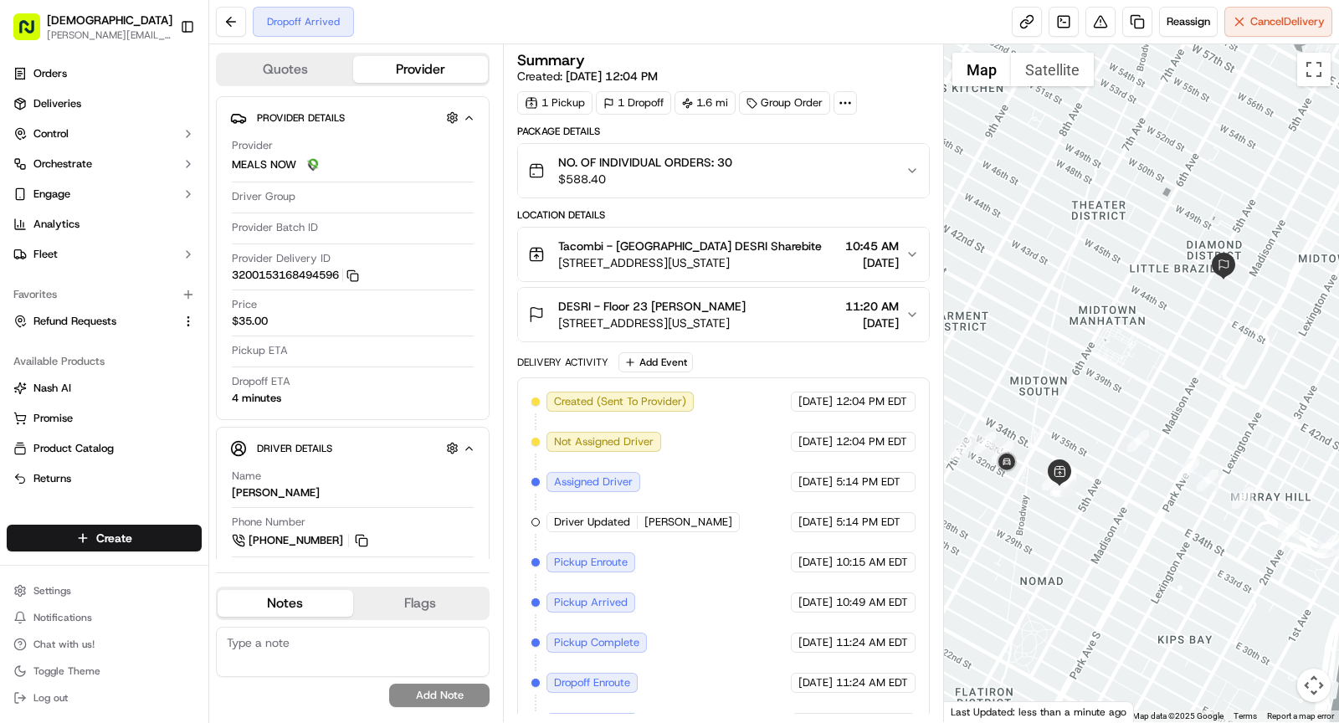
click at [1097, 409] on div at bounding box center [1142, 383] width 396 height 678
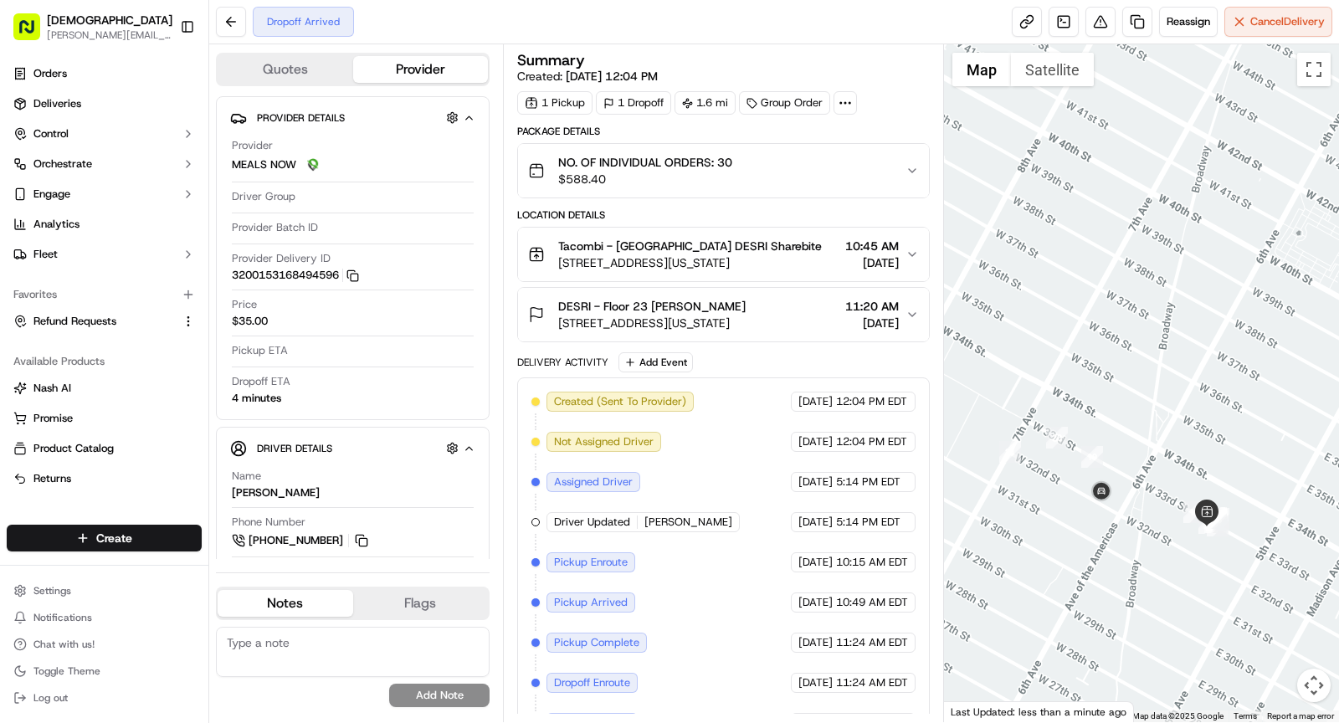
drag, startPoint x: 1021, startPoint y: 471, endPoint x: 1136, endPoint y: 449, distance: 116.7
click at [1136, 449] on div at bounding box center [1142, 383] width 396 height 678
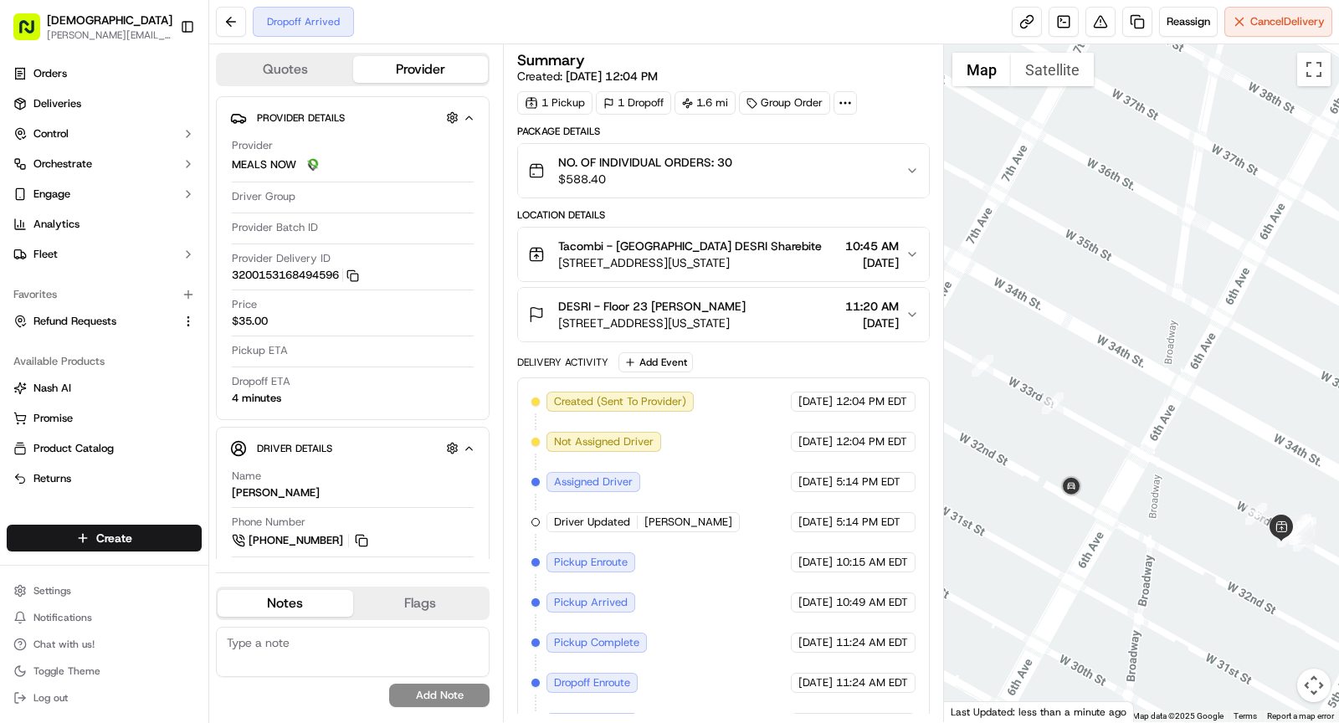
drag, startPoint x: 1131, startPoint y: 530, endPoint x: 1134, endPoint y: 501, distance: 28.6
click at [1134, 501] on div at bounding box center [1142, 383] width 396 height 678
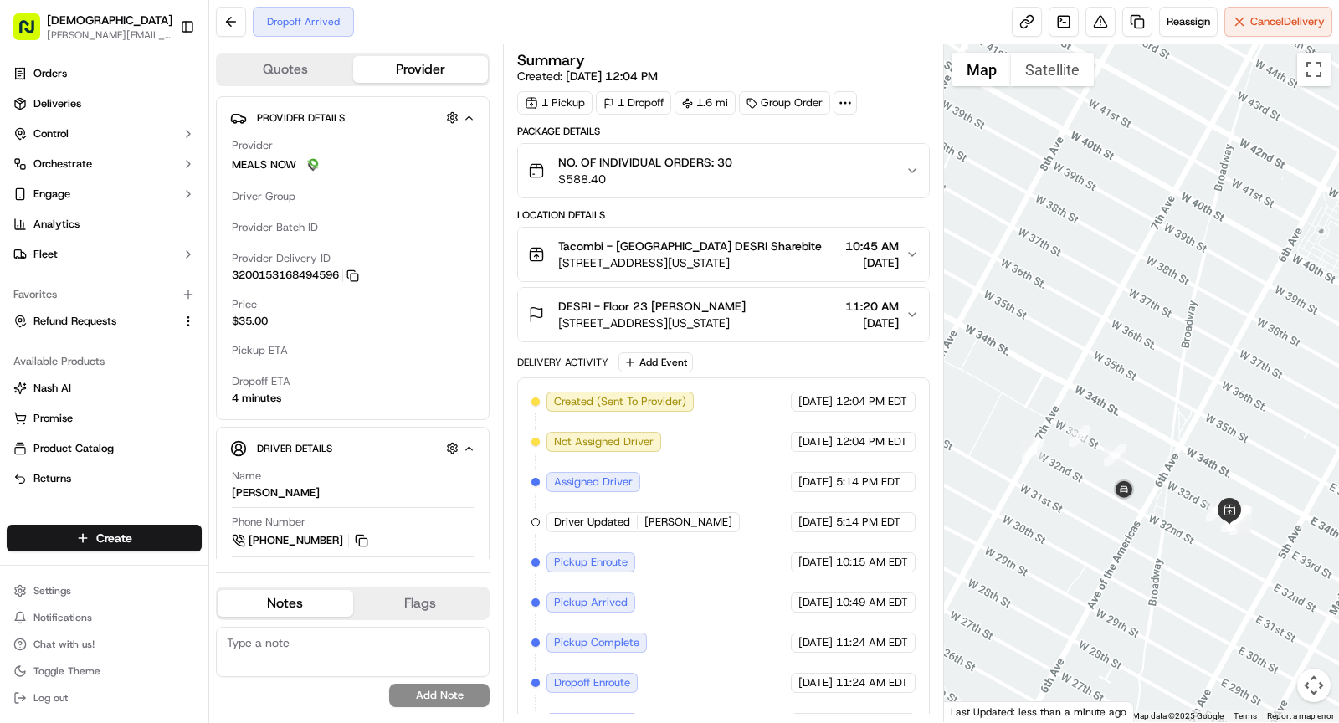
drag, startPoint x: 1098, startPoint y: 461, endPoint x: 1126, endPoint y: 510, distance: 57.0
click at [1130, 504] on img at bounding box center [1124, 490] width 27 height 27
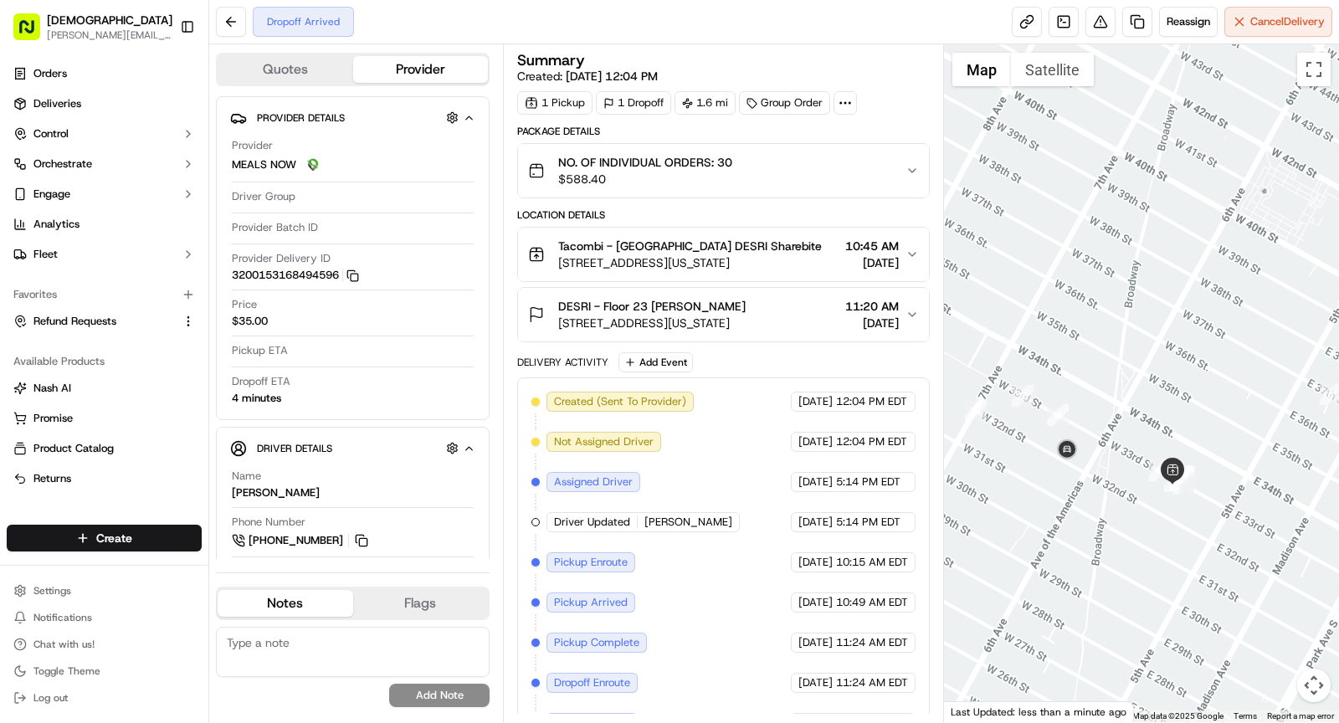
drag, startPoint x: 1208, startPoint y: 472, endPoint x: 1172, endPoint y: 405, distance: 75.6
click at [1172, 405] on div at bounding box center [1142, 383] width 396 height 678
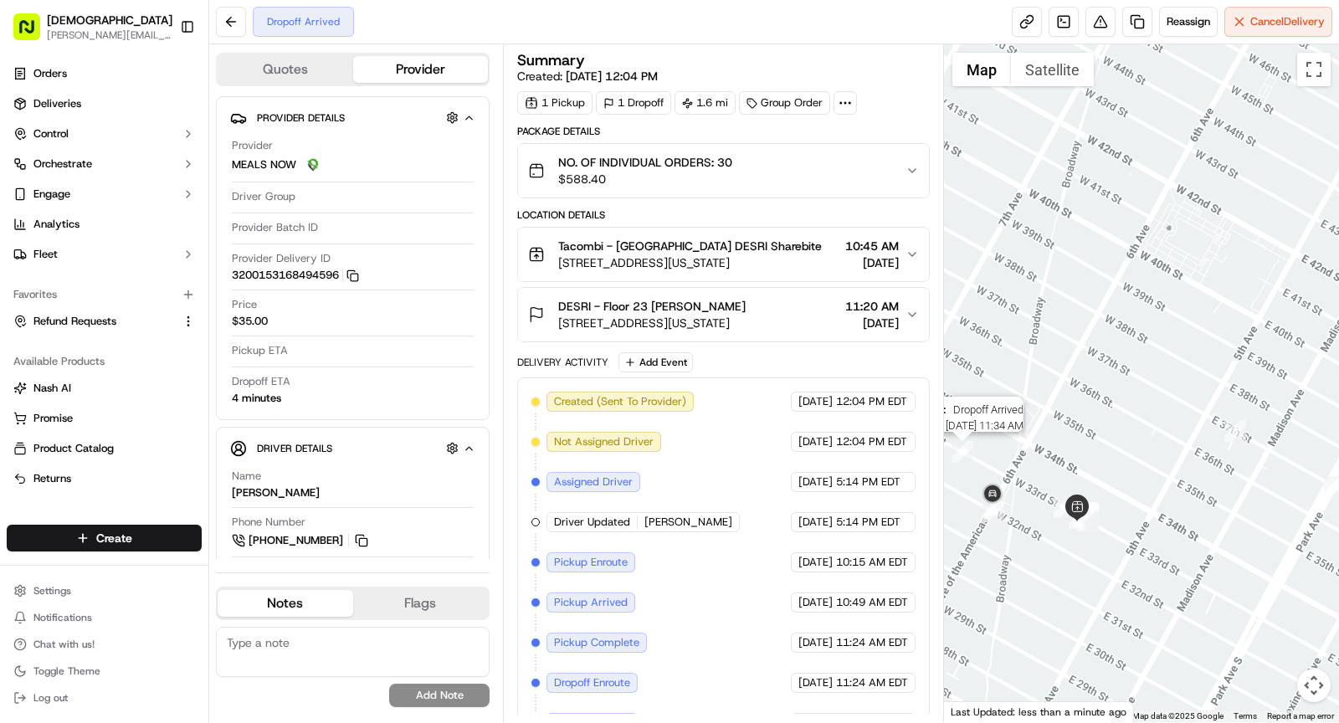
drag, startPoint x: 1069, startPoint y: 414, endPoint x: 966, endPoint y: 450, distance: 109.0
click at [966, 450] on div "Status : Dropoff Arrived Date : 09/23/2025 11:34 AM" at bounding box center [1142, 383] width 396 height 678
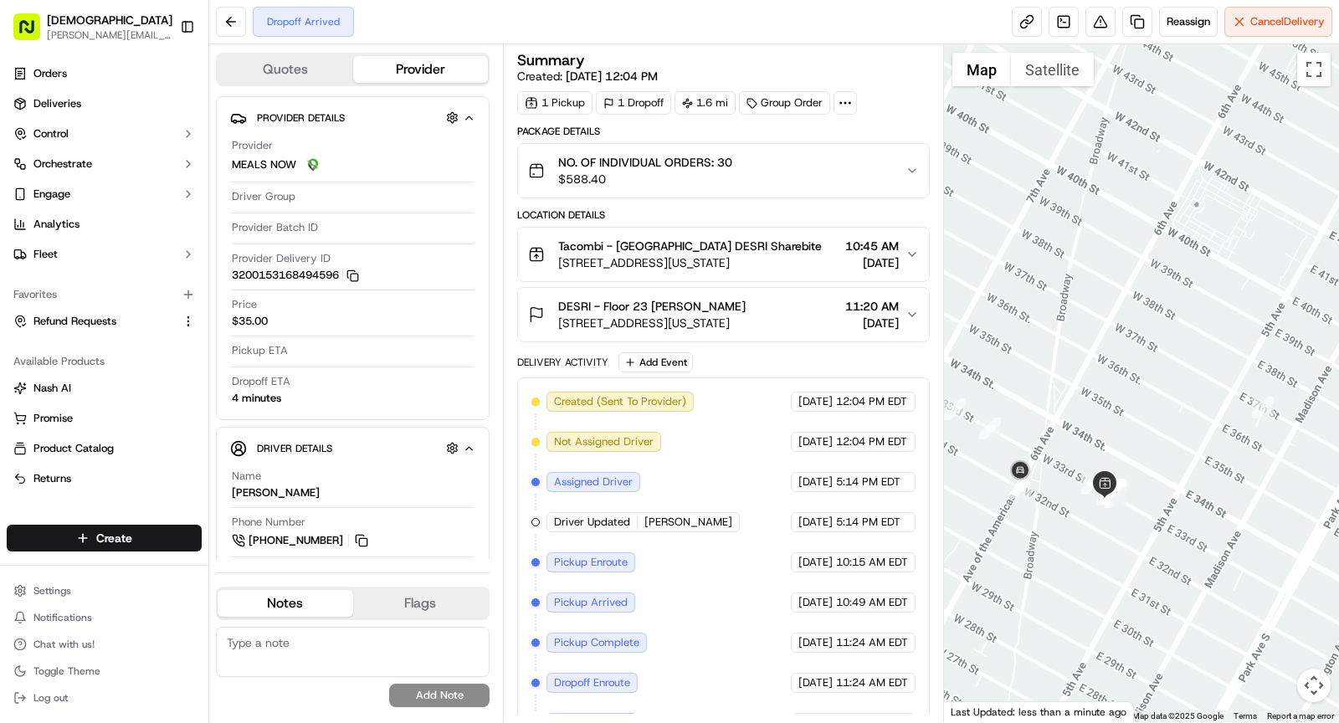
drag, startPoint x: 1193, startPoint y: 224, endPoint x: 1224, endPoint y: 208, distance: 35.6
click at [1224, 208] on div at bounding box center [1142, 383] width 396 height 678
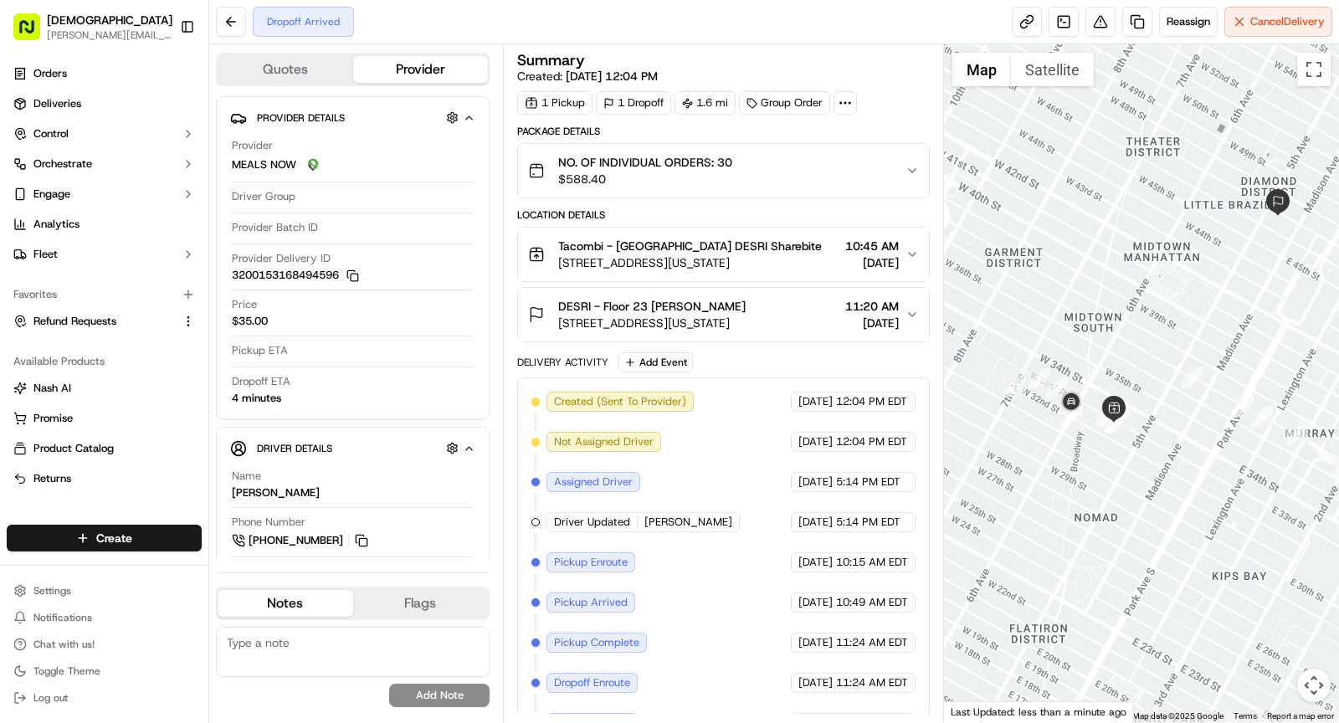
drag, startPoint x: 1148, startPoint y: 285, endPoint x: 1127, endPoint y: 345, distance: 63.0
click at [1127, 346] on div at bounding box center [1142, 383] width 396 height 678
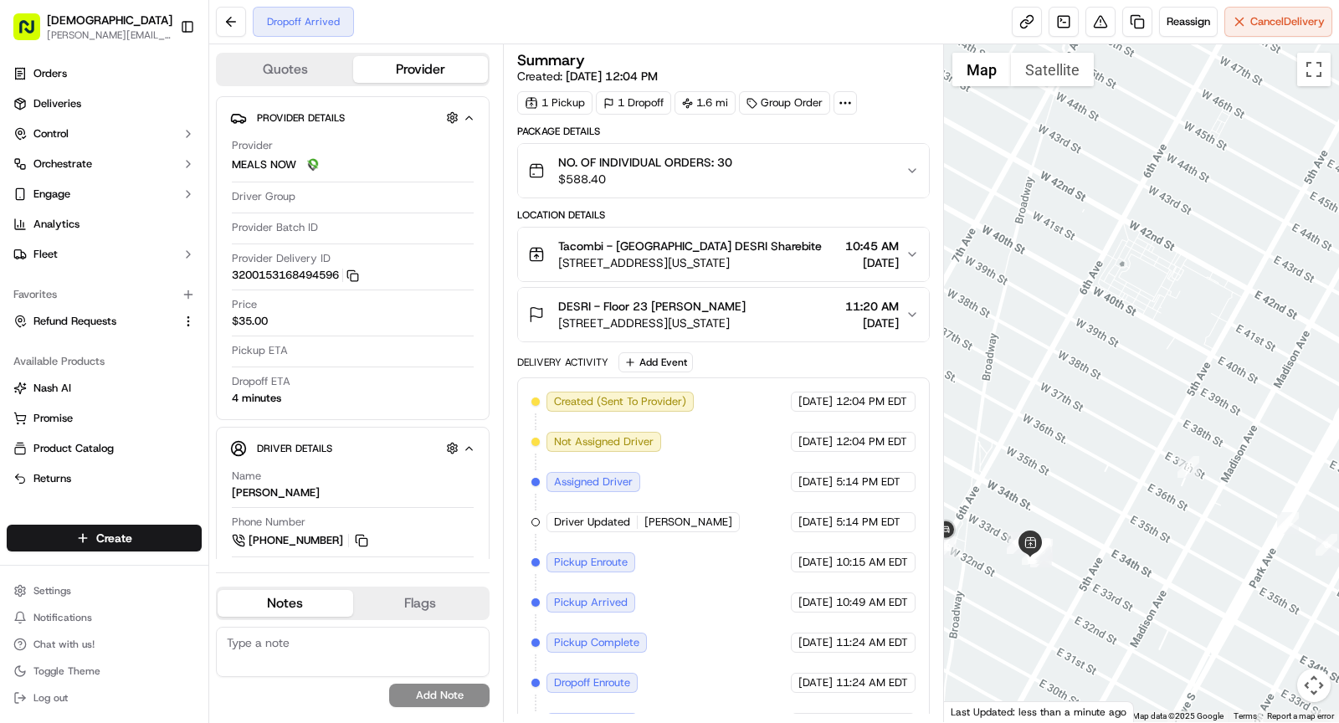
drag, startPoint x: 1124, startPoint y: 360, endPoint x: 1052, endPoint y: 432, distance: 101.8
click at [1052, 432] on div at bounding box center [1142, 383] width 396 height 678
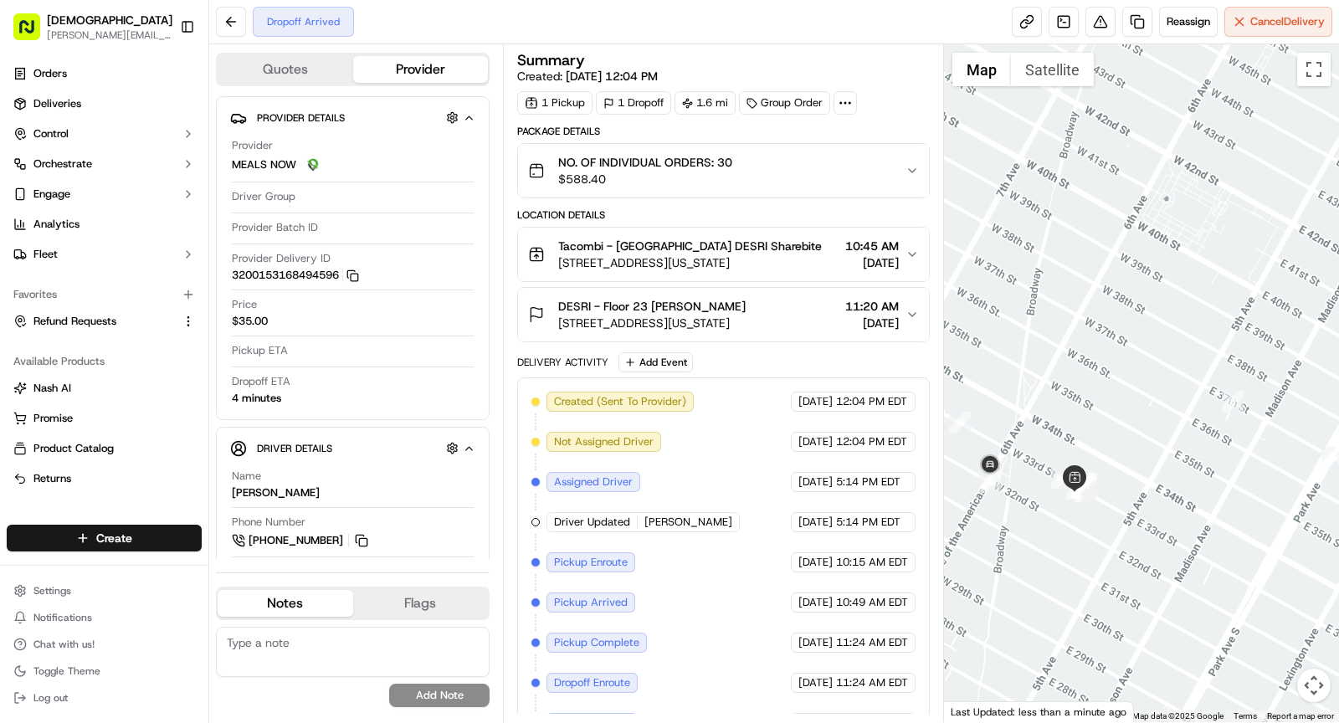
drag, startPoint x: 1177, startPoint y: 292, endPoint x: 1268, endPoint y: 191, distance: 136.3
click at [1268, 191] on div at bounding box center [1142, 383] width 396 height 678
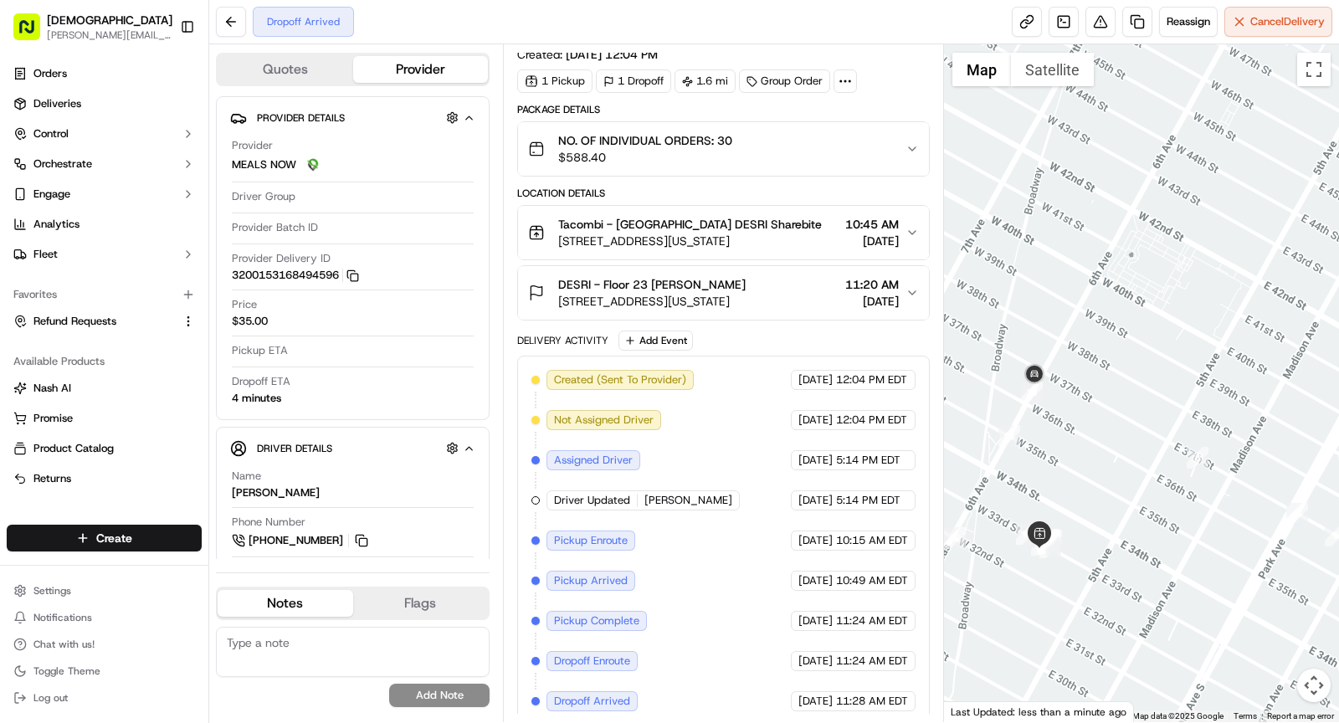
drag, startPoint x: 1084, startPoint y: 273, endPoint x: 1057, endPoint y: 349, distance: 80.7
click at [1057, 349] on div at bounding box center [1142, 383] width 396 height 678
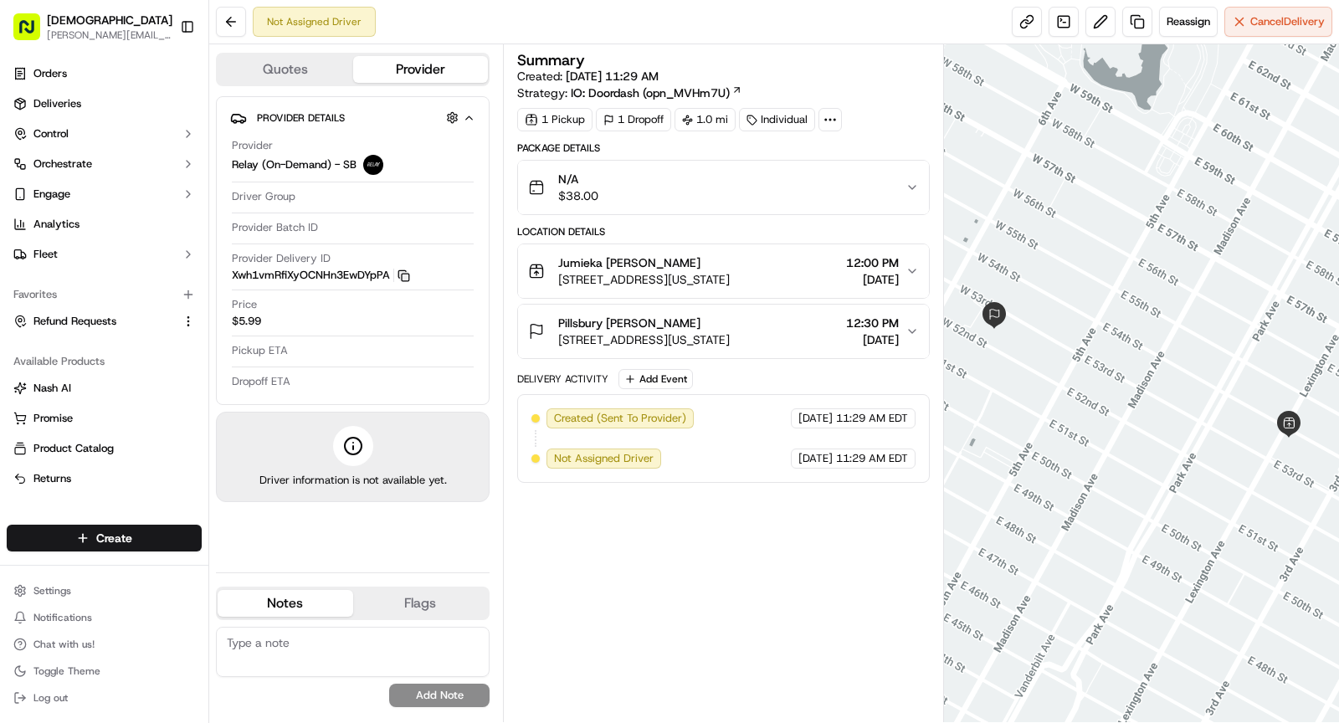
click at [403, 274] on rect "button" at bounding box center [406, 278] width 8 height 8
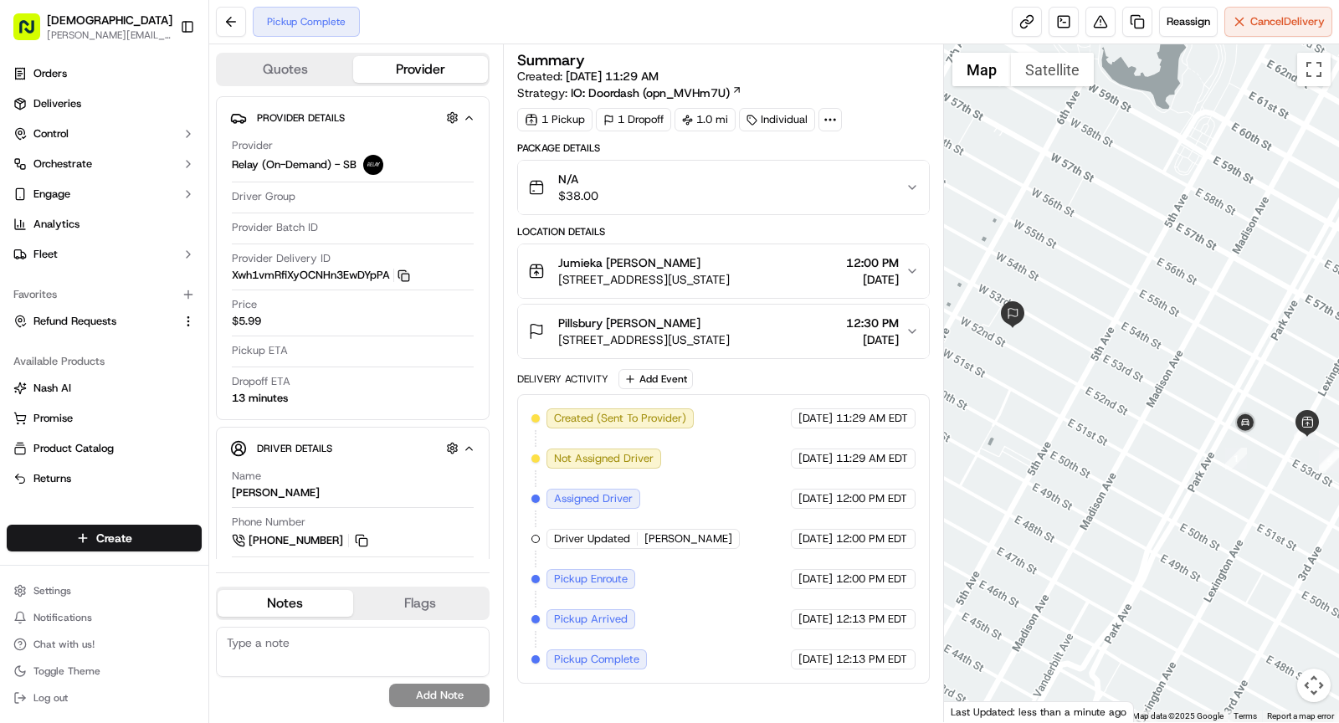
drag, startPoint x: 1024, startPoint y: 418, endPoint x: 1044, endPoint y: 417, distance: 20.2
click at [1044, 418] on div at bounding box center [1142, 383] width 396 height 678
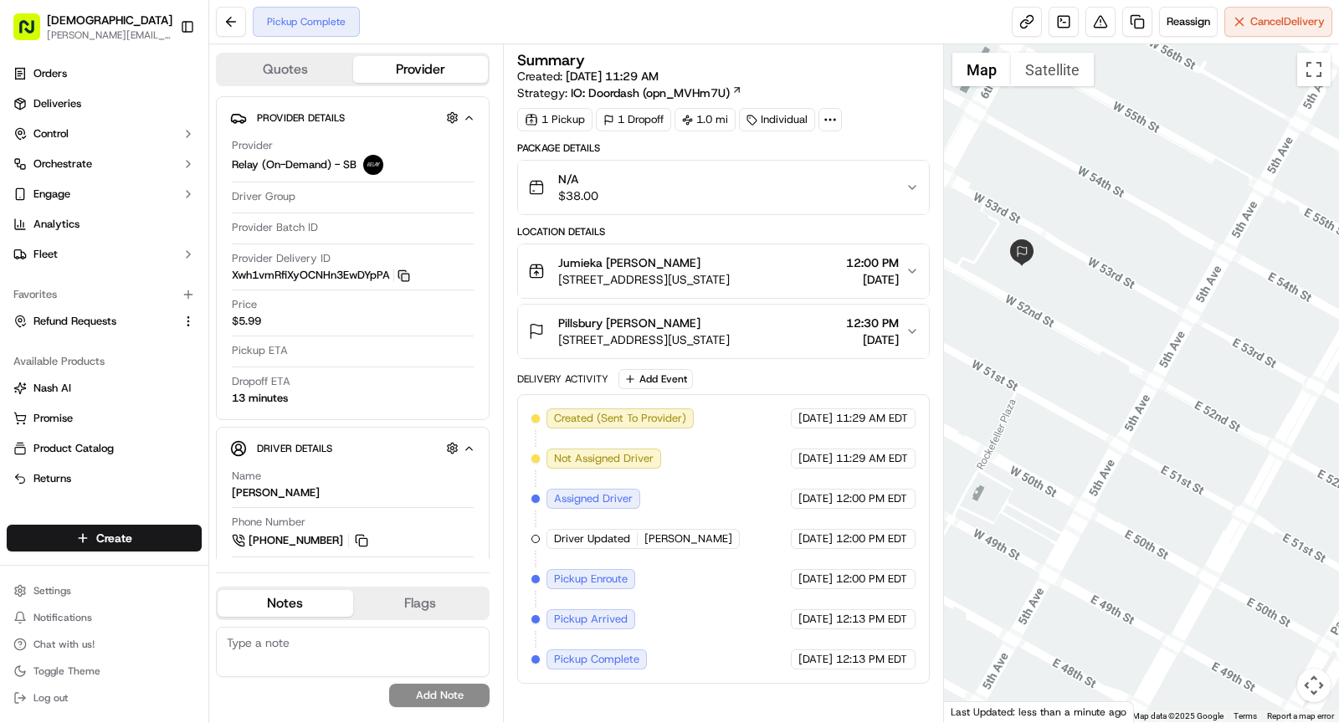
drag, startPoint x: 1174, startPoint y: 496, endPoint x: 1294, endPoint y: 566, distance: 138.4
click at [1294, 566] on div at bounding box center [1142, 383] width 396 height 678
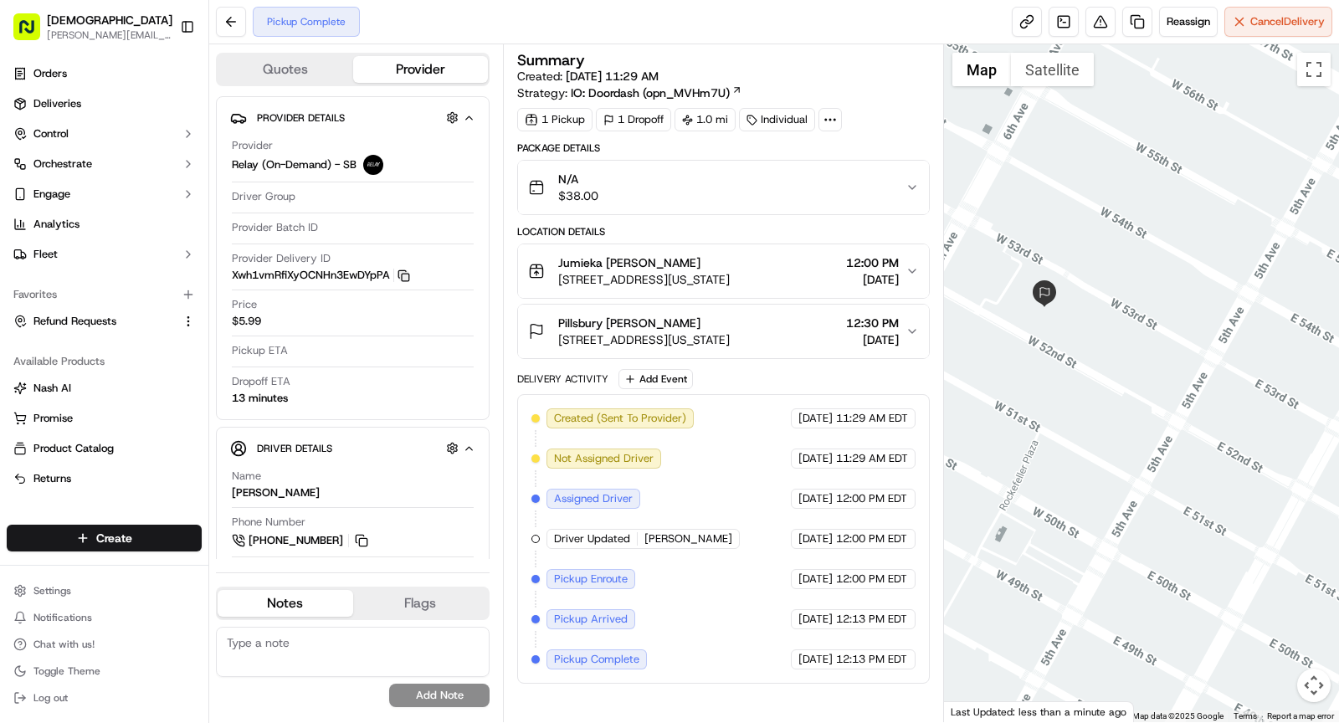
click at [876, 242] on div "Quotes Provider Provider Details Provider Relay (On-Demand) - SB Driver Group P…" at bounding box center [774, 383] width 1130 height 678
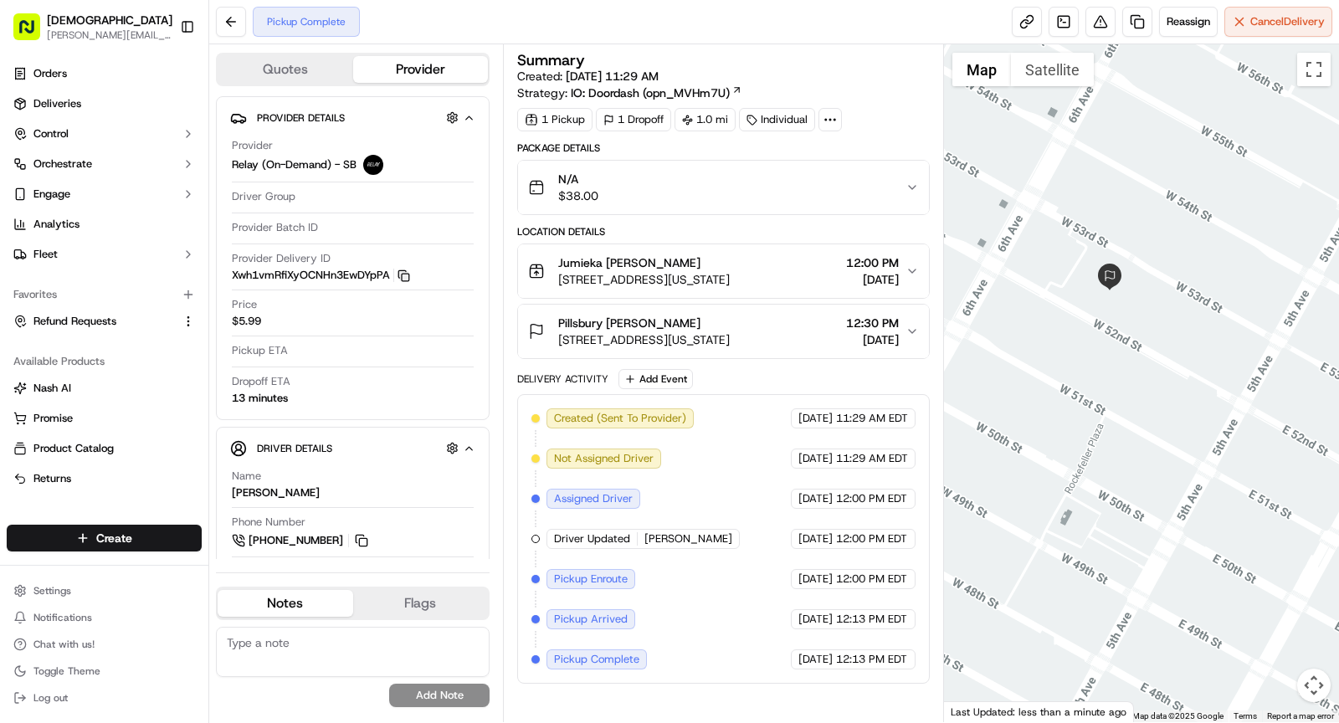
drag, startPoint x: 1178, startPoint y: 326, endPoint x: 1270, endPoint y: 318, distance: 91.5
click at [1270, 318] on div at bounding box center [1142, 383] width 396 height 678
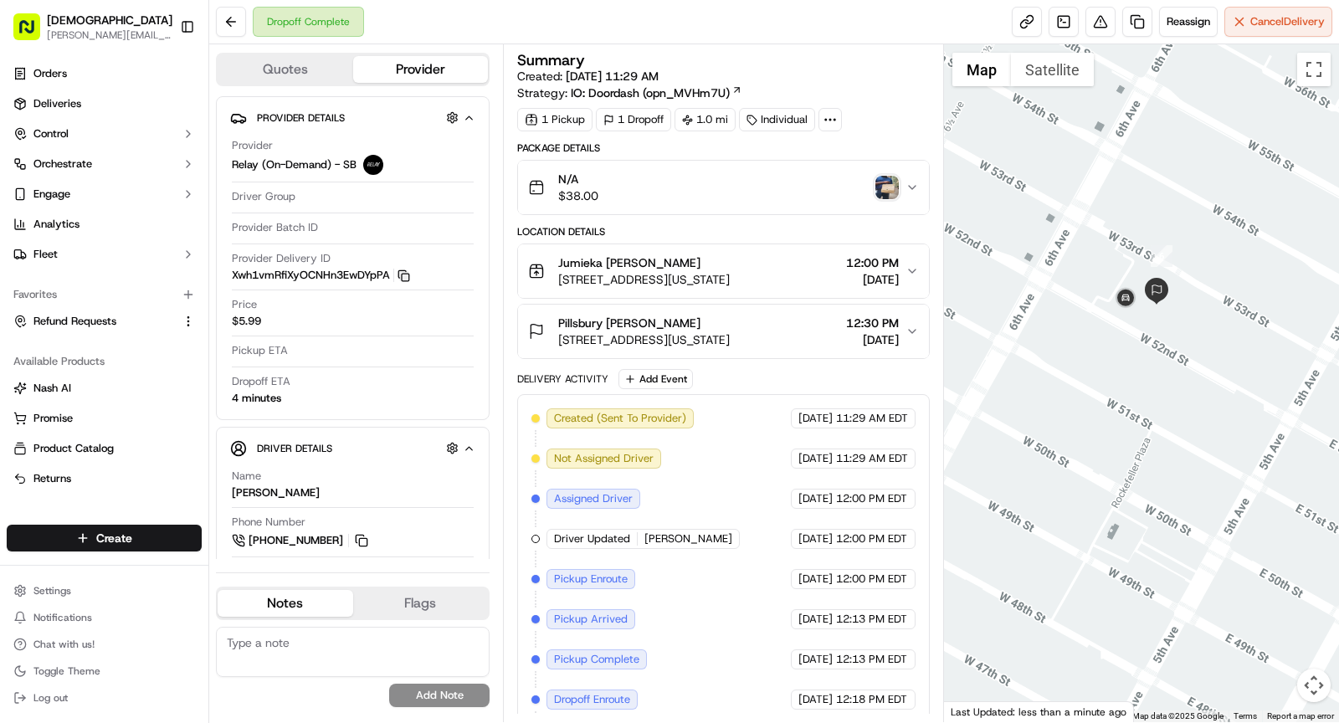
click at [882, 187] on img "button" at bounding box center [886, 187] width 23 height 23
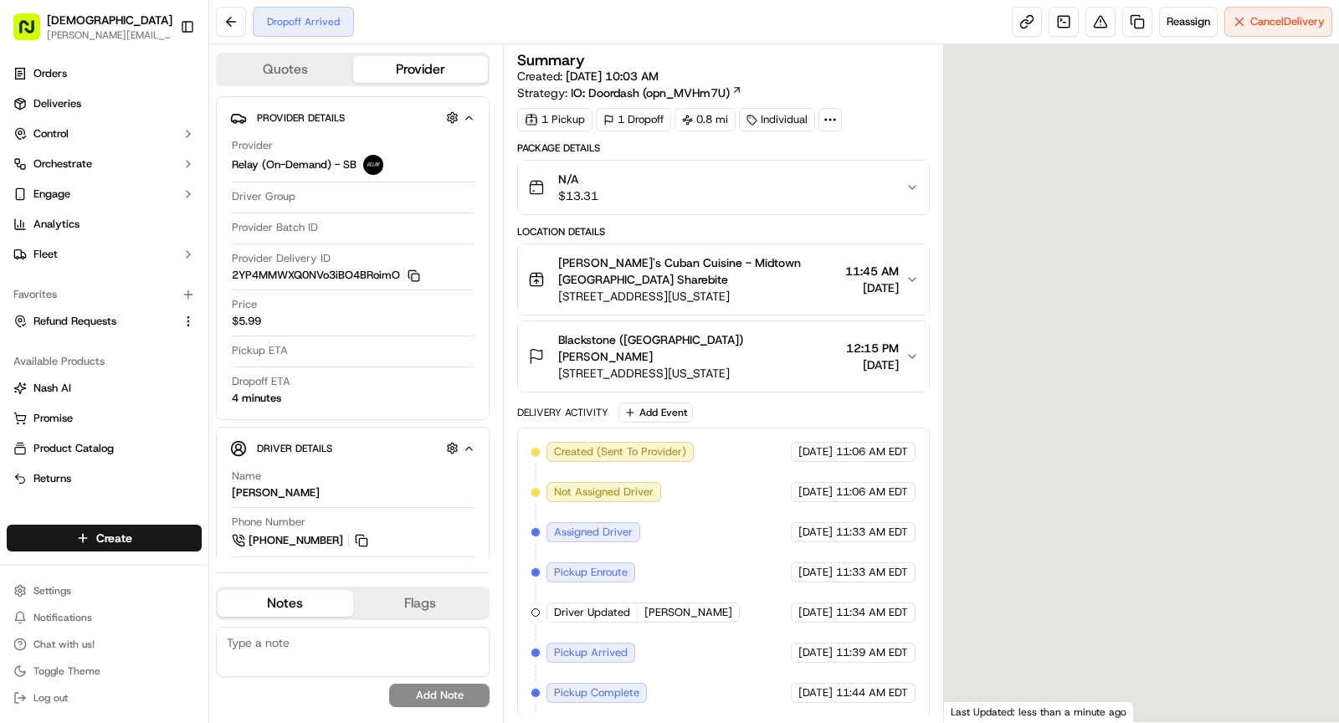
click at [413, 274] on rect "button" at bounding box center [416, 278] width 8 height 8
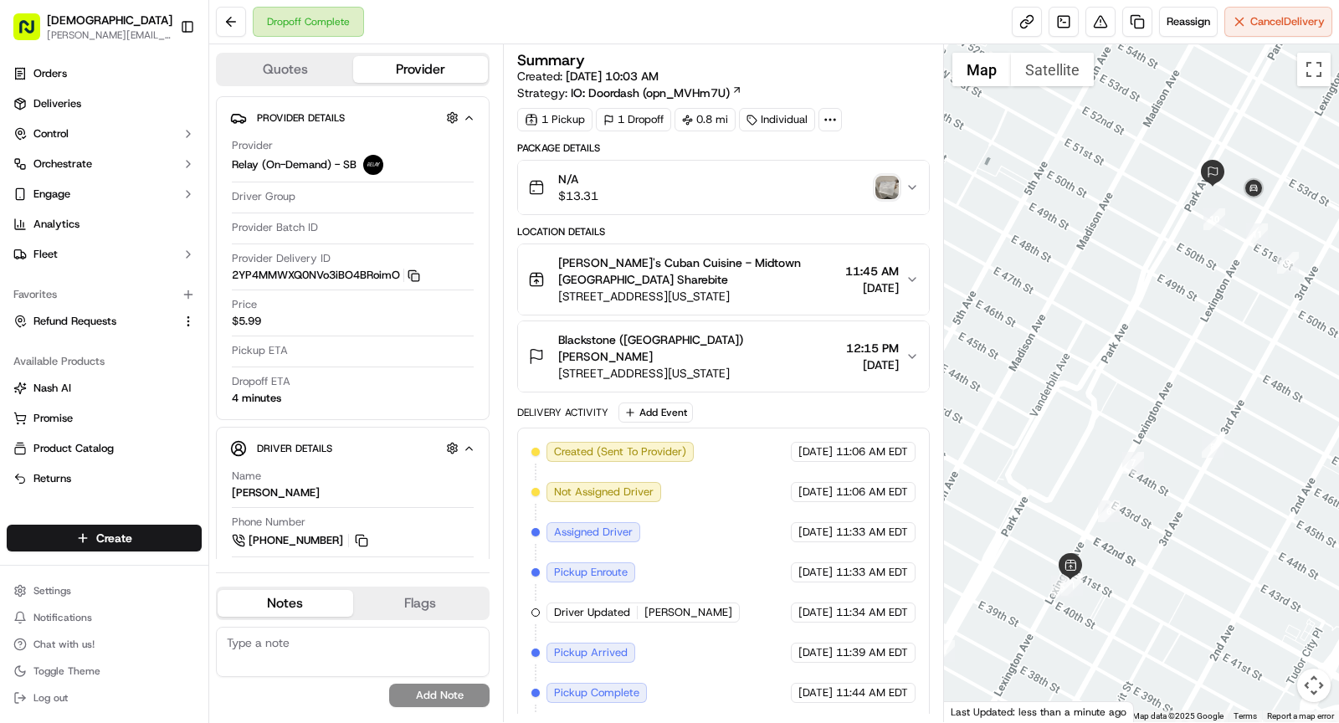
click at [892, 187] on img "button" at bounding box center [886, 187] width 23 height 23
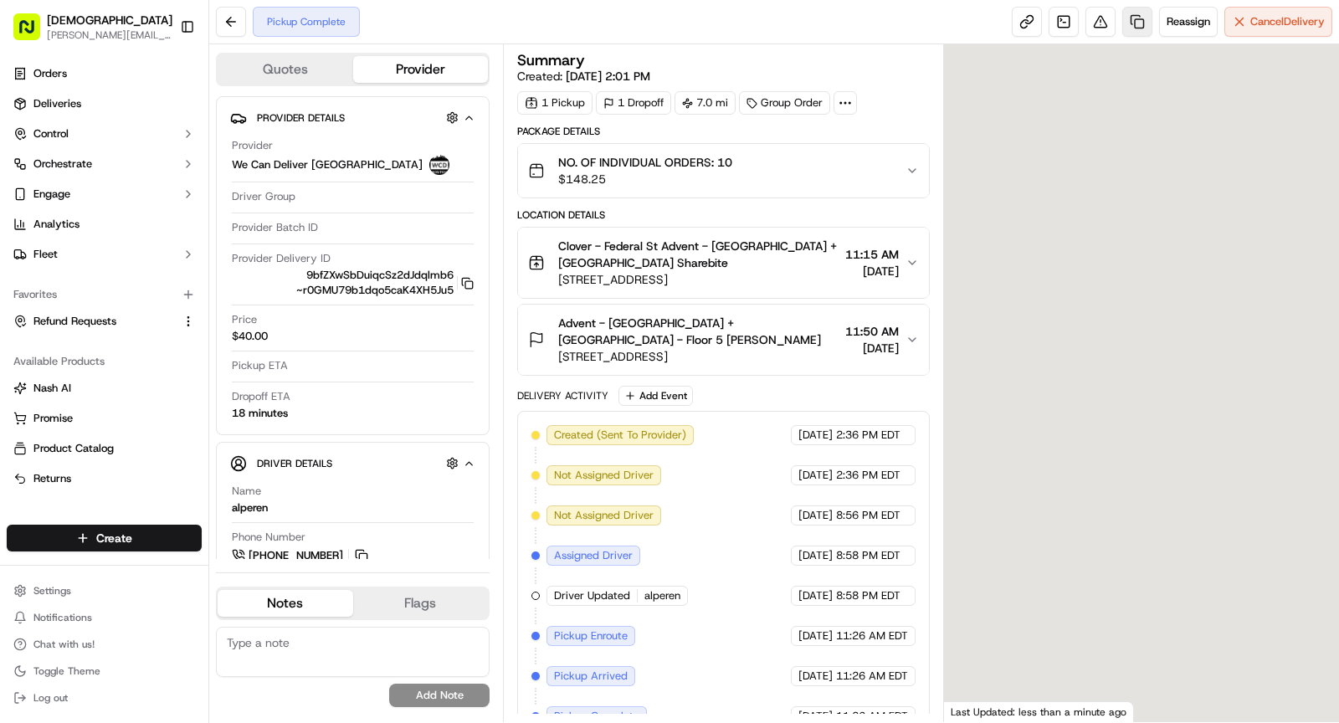
click at [1137, 20] on link at bounding box center [1137, 22] width 30 height 30
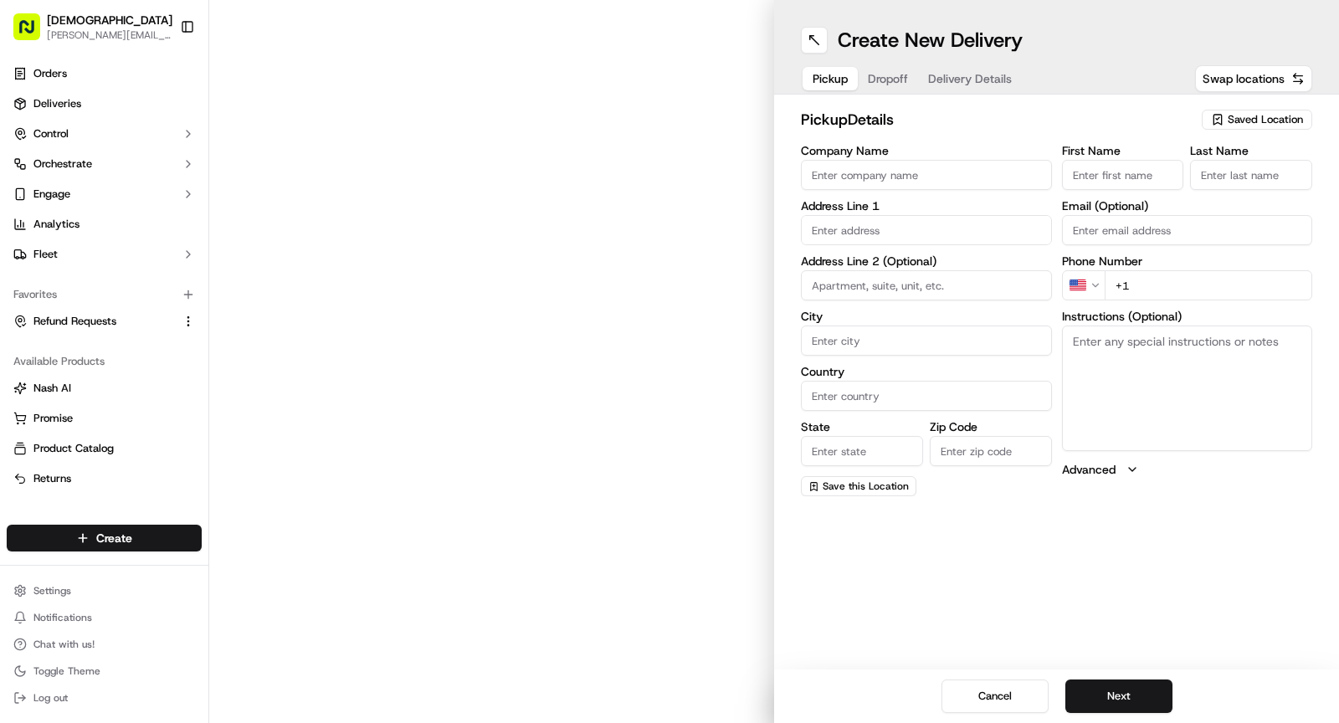
type input "Clover - Federal St"
type input "[GEOGRAPHIC_DATA]"
type input "US"
type input "MA"
type input "02110"
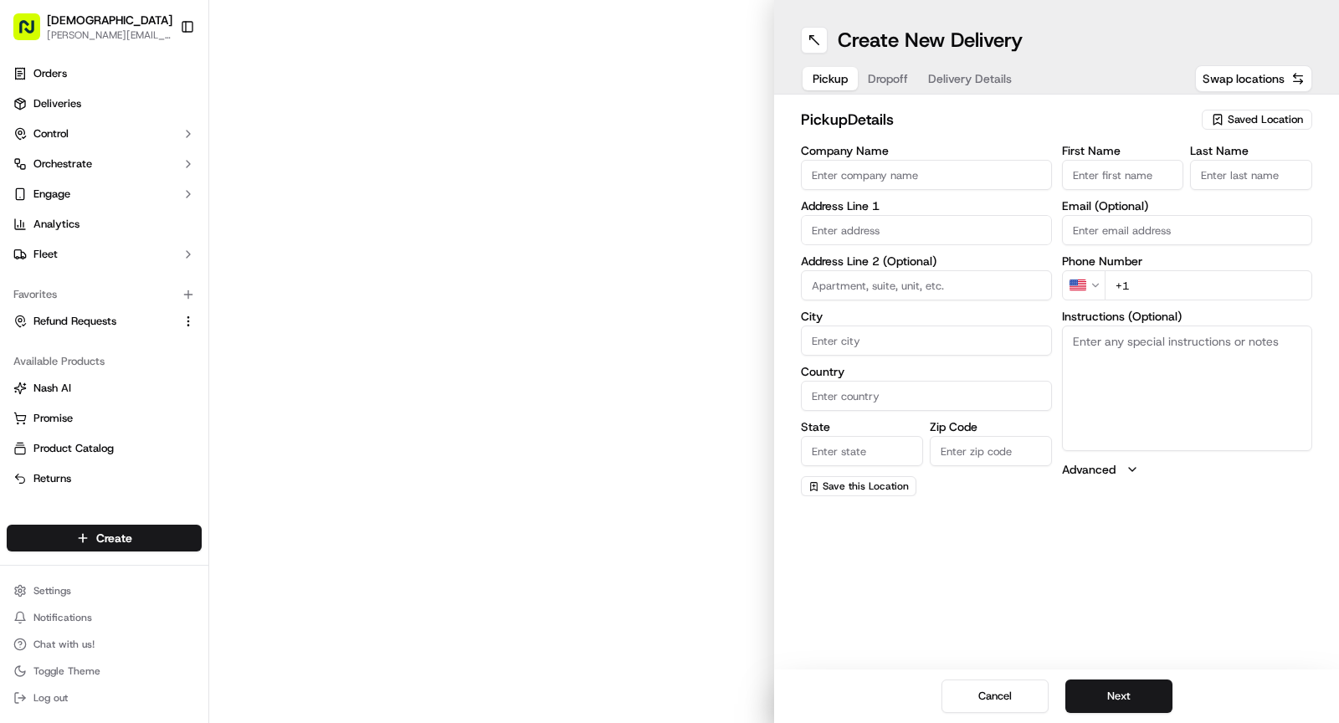
type input "Advent - [GEOGRAPHIC_DATA] + [GEOGRAPHIC_DATA]"
type input "[DEMOGRAPHIC_DATA]"
type input "[PHONE_NUMBER]"
type textarea "1) pickup group order for SHAREBITE 2) Each order must be individually packaged…"
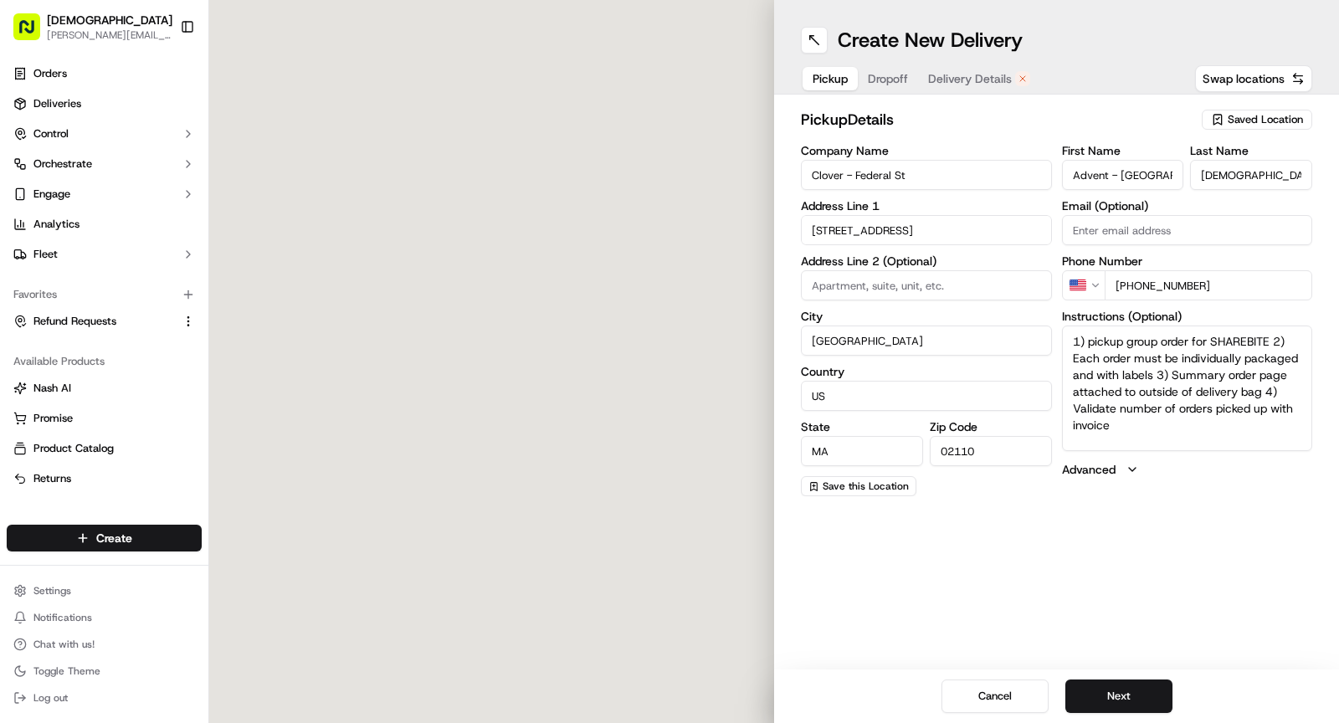
type input "[STREET_ADDRESS]"
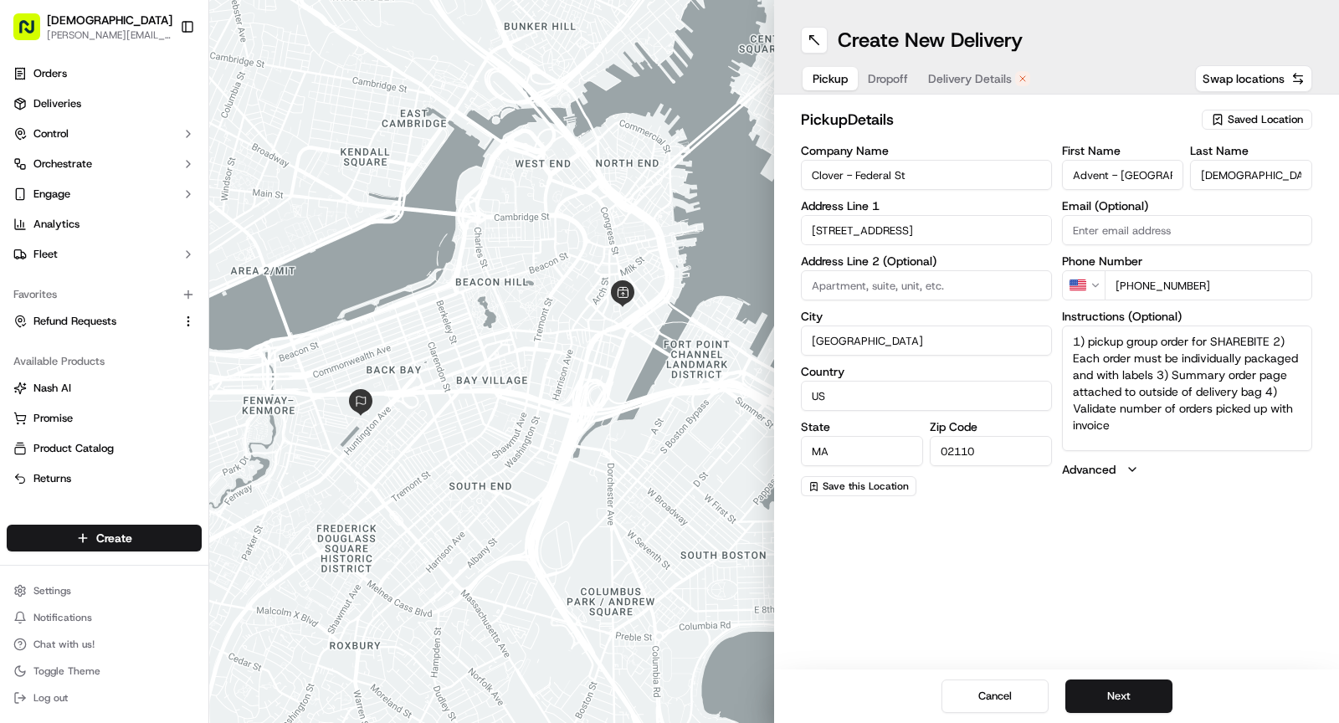
drag, startPoint x: 1148, startPoint y: 435, endPoint x: 1011, endPoint y: 312, distance: 184.3
click at [1011, 314] on div "Company Name Clover - Federal St Address Line 1 160 Federal St Address Line 2 (…" at bounding box center [1056, 320] width 511 height 351
paste textarea "Ask for SHAREBITE REDELIVERY for to be delivered to . If any issues with pickup…"
type textarea "Ask for SHAREBITE REDELIVERY for to be delivered to . If any issues with pickup…"
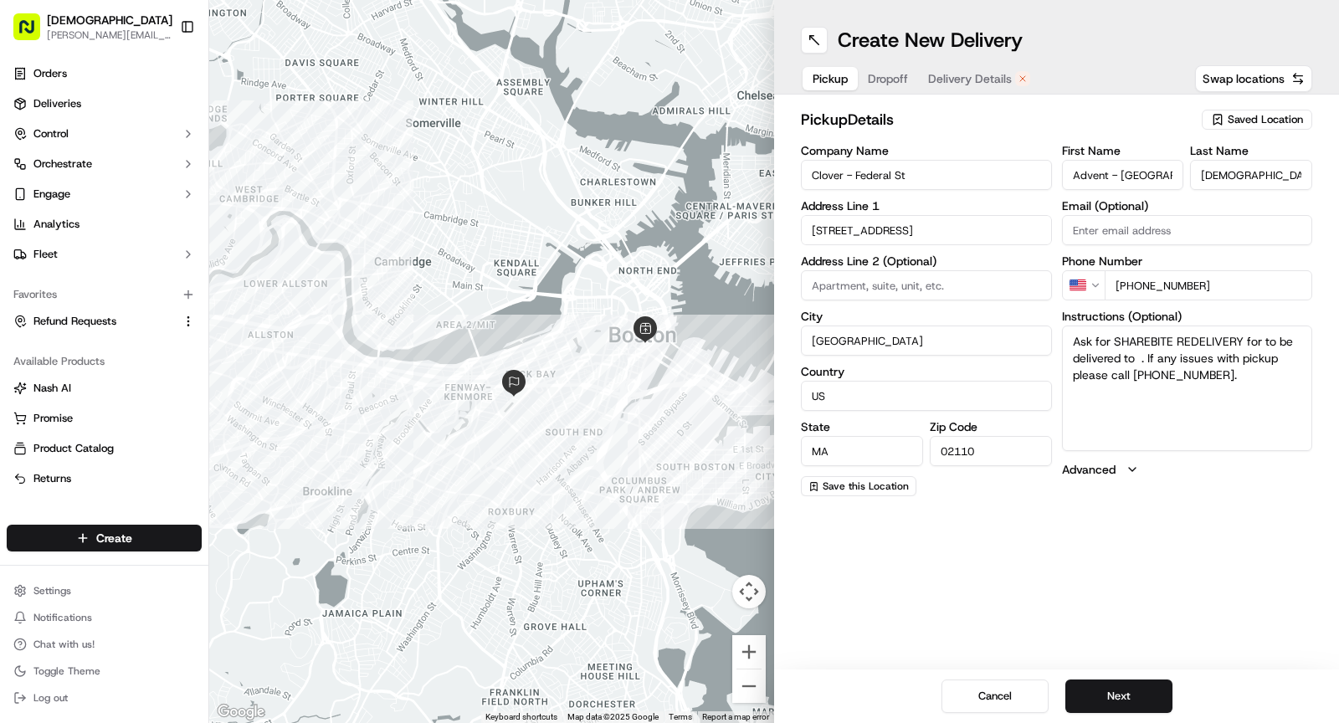
click at [894, 83] on span "Dropoff" at bounding box center [888, 78] width 40 height 17
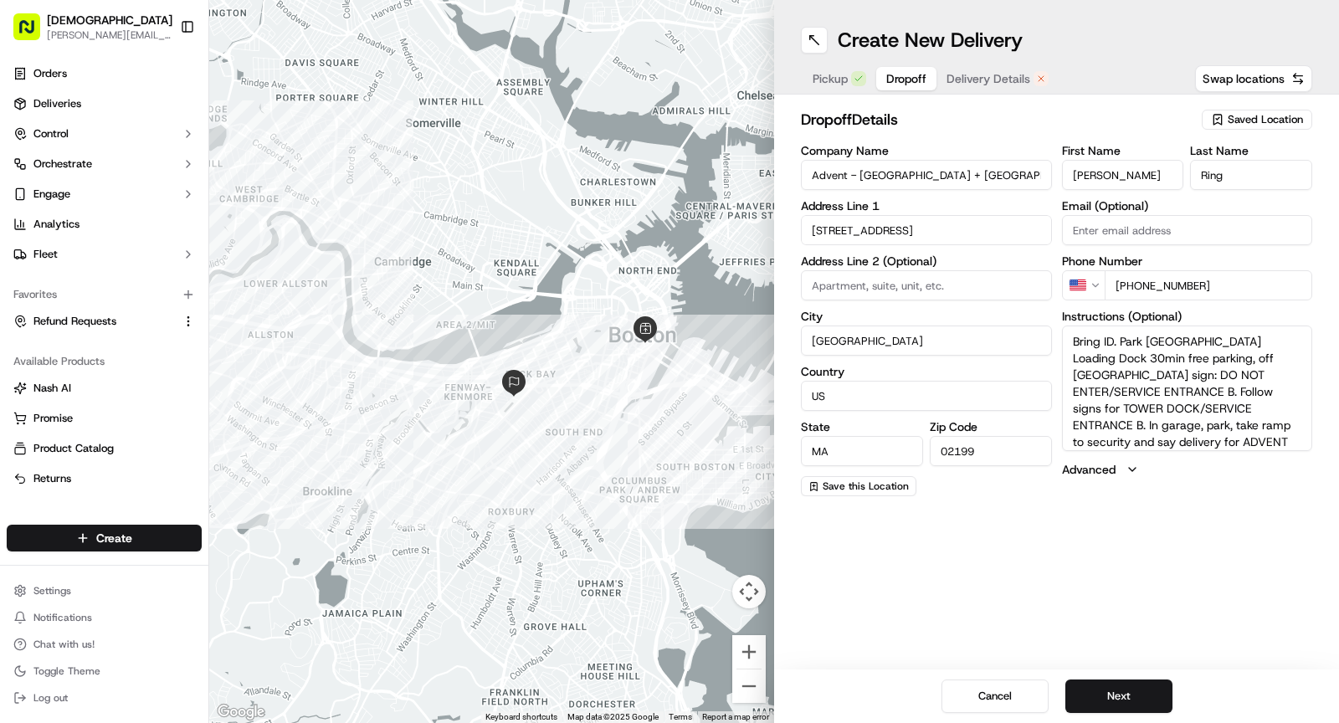
click at [905, 160] on input "Advent - [GEOGRAPHIC_DATA] + [GEOGRAPHIC_DATA] - Floor 5" at bounding box center [926, 175] width 251 height 30
click at [806, 175] on input "Advent - [GEOGRAPHIC_DATA] + [GEOGRAPHIC_DATA] - Floor 5" at bounding box center [926, 175] width 251 height 30
type input "Redelivery for Advent - [GEOGRAPHIC_DATA] + [GEOGRAPHIC_DATA] - Floor 5"
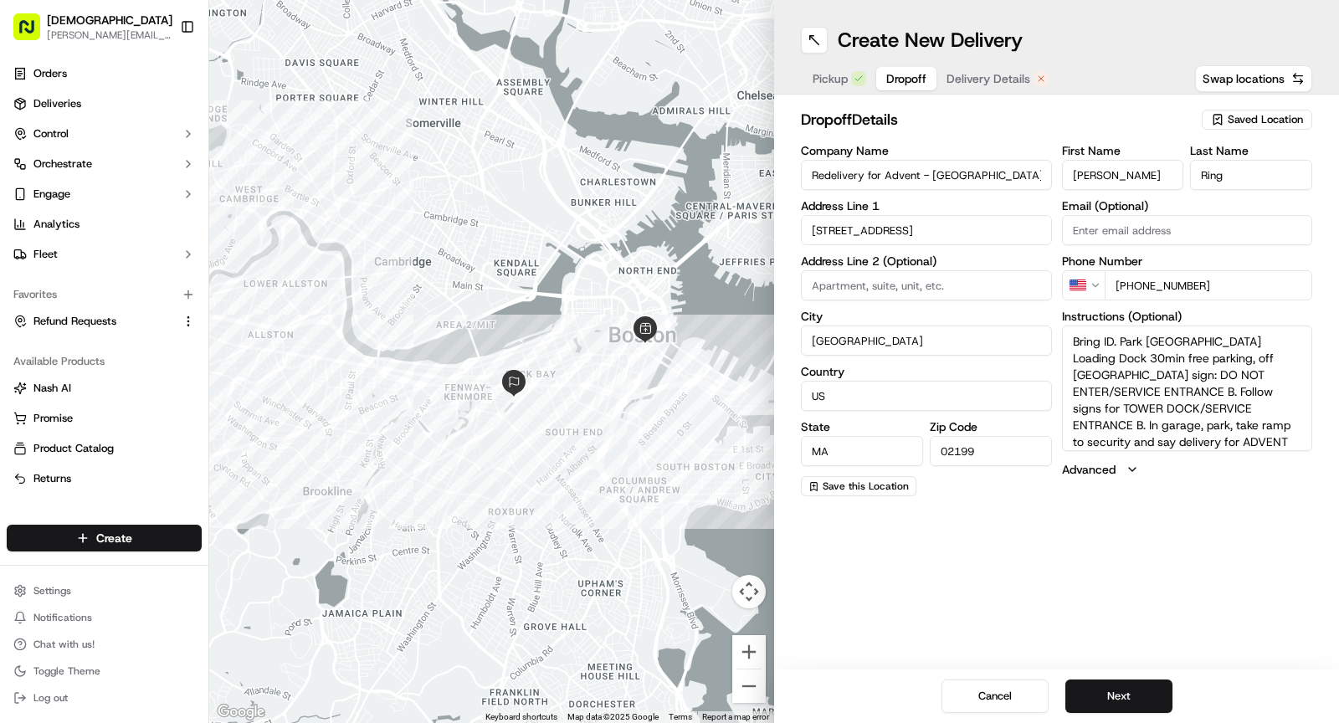
click at [838, 87] on button "Pickup" at bounding box center [840, 78] width 74 height 23
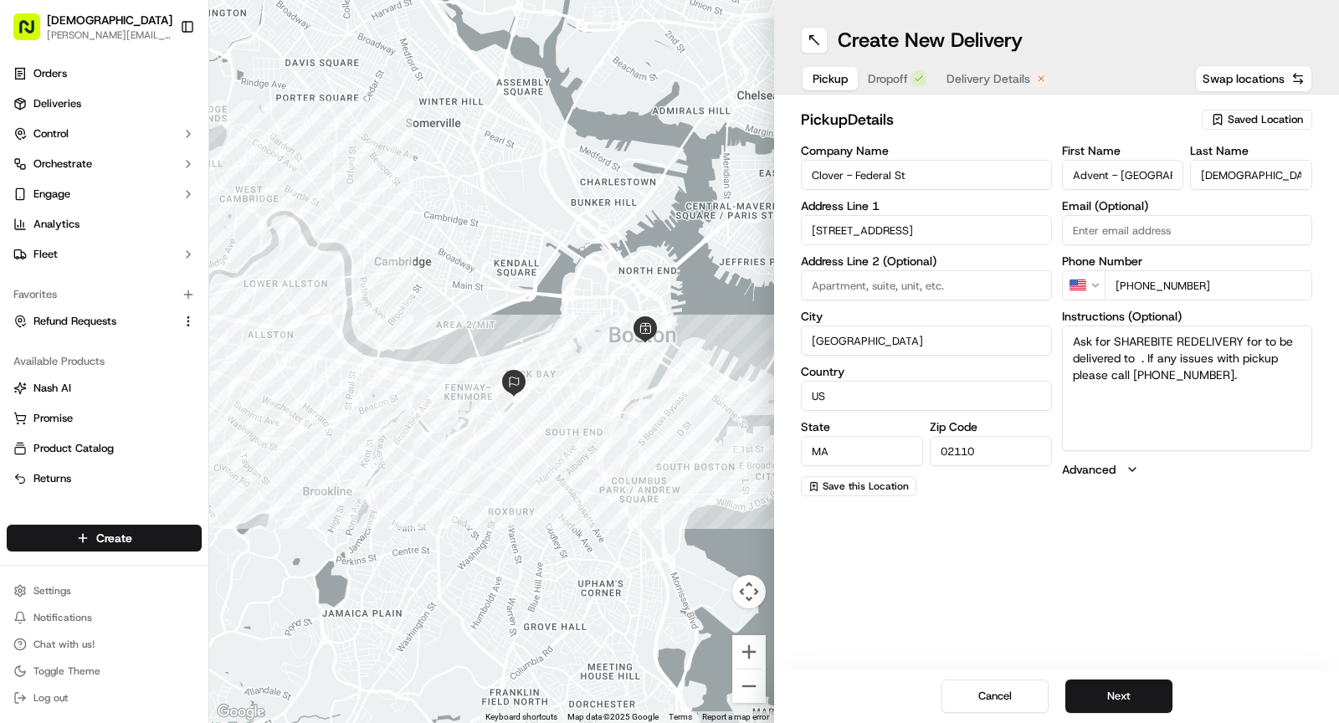
click at [1263, 341] on textarea "Ask for SHAREBITE REDELIVERY for to be delivered to . If any issues with pickup…" at bounding box center [1187, 389] width 251 height 126
paste textarea "Advent - [GEOGRAPHIC_DATA] + [GEOGRAPHIC_DATA] - Floor 5"
type textarea "Ask for SHAREBITE REDELIVERY for Advent - [GEOGRAPHIC_DATA] + [GEOGRAPHIC_DATA]…"
click at [893, 79] on span "Dropoff" at bounding box center [888, 78] width 40 height 17
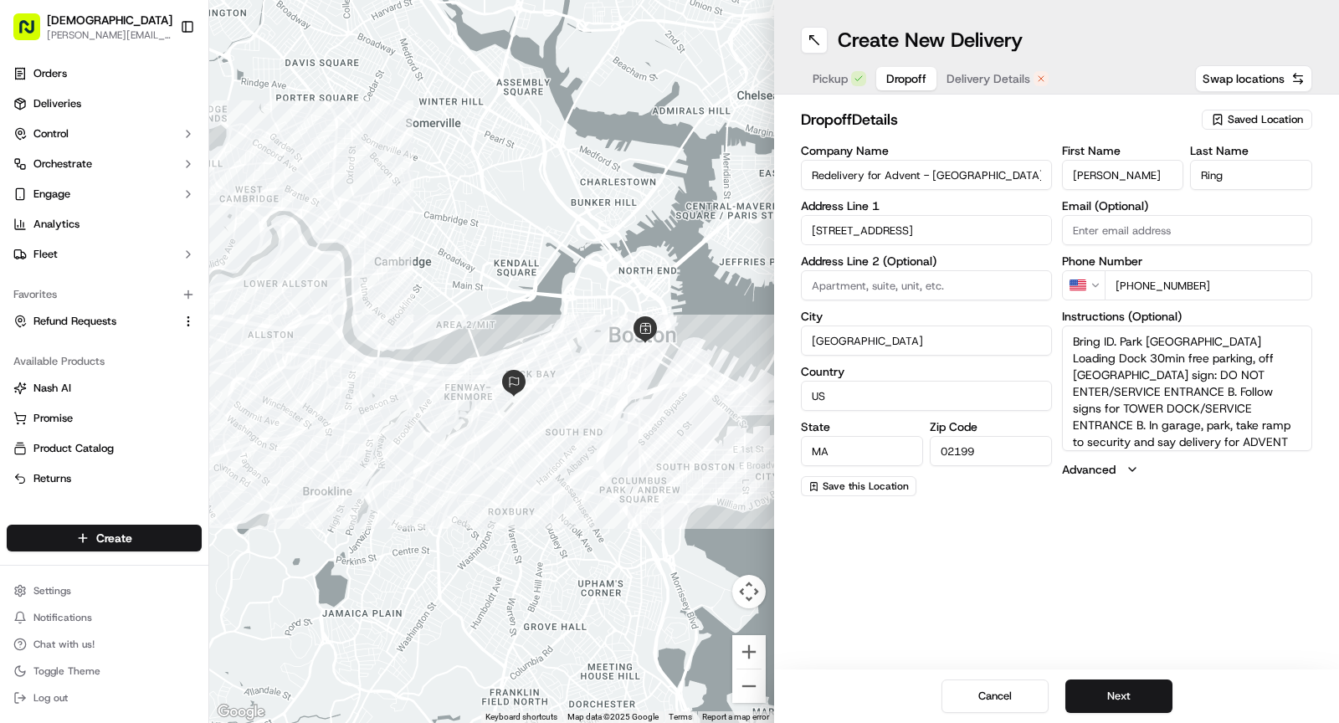
click at [839, 78] on span "Pickup" at bounding box center [830, 78] width 35 height 17
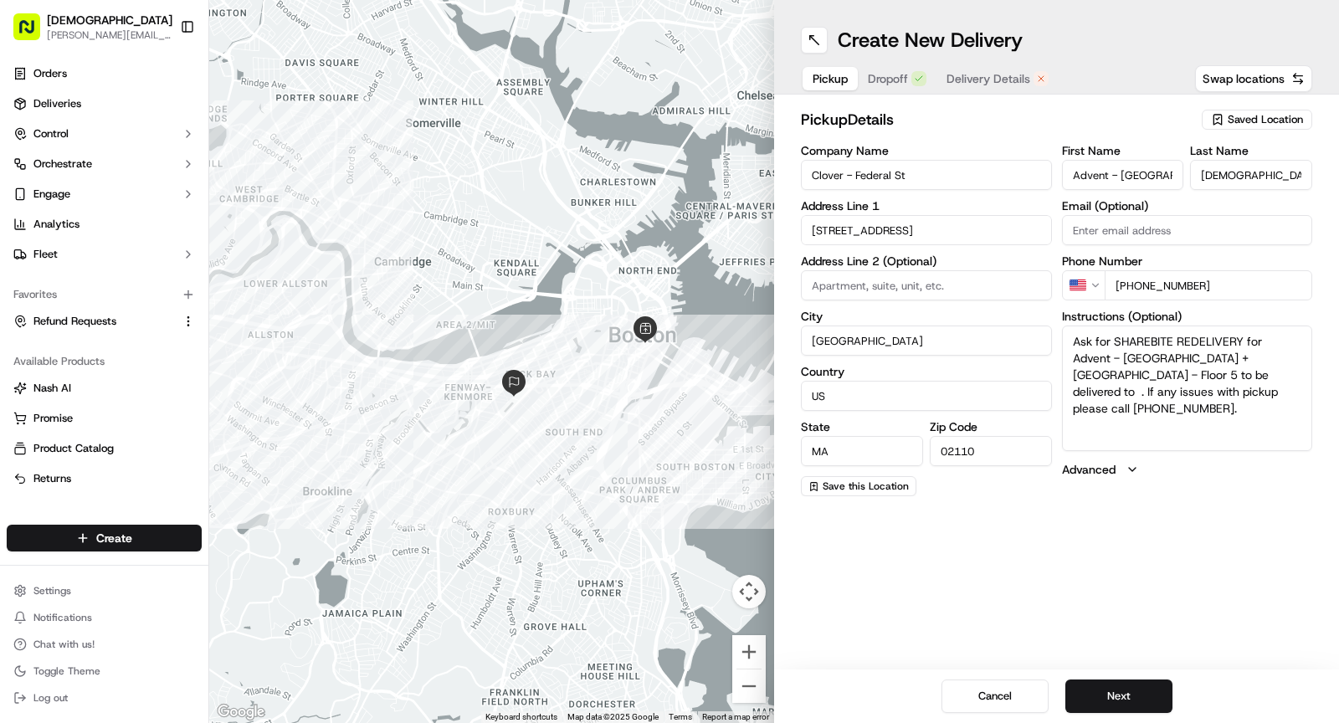
click at [1135, 372] on textarea "Ask for SHAREBITE REDELIVERY for Advent - Boston + NYC - Floor 5 to be delivere…" at bounding box center [1187, 389] width 251 height 126
paste textarea "Frida Nilsson"
type textarea "Ask for SHAREBITE REDELIVERY for Advent - Boston + NYC - Floor 5 to be delivere…"
click at [894, 73] on span "Dropoff" at bounding box center [888, 78] width 40 height 17
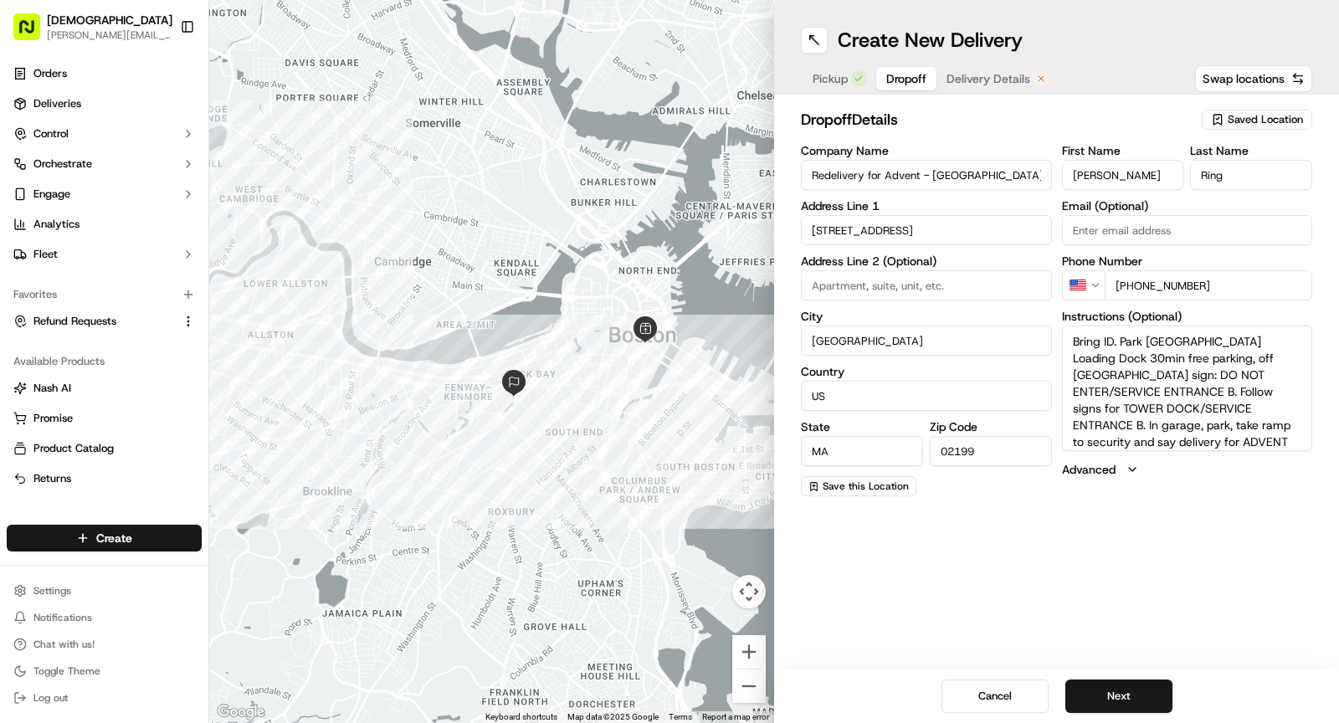
click at [1136, 177] on input "Erica" at bounding box center [1123, 175] width 122 height 30
paste input "Frida Nilsson"
drag, startPoint x: 1100, startPoint y: 173, endPoint x: 1176, endPoint y: 173, distance: 75.3
click at [1176, 173] on input "Frida Nilsson" at bounding box center [1123, 175] width 122 height 30
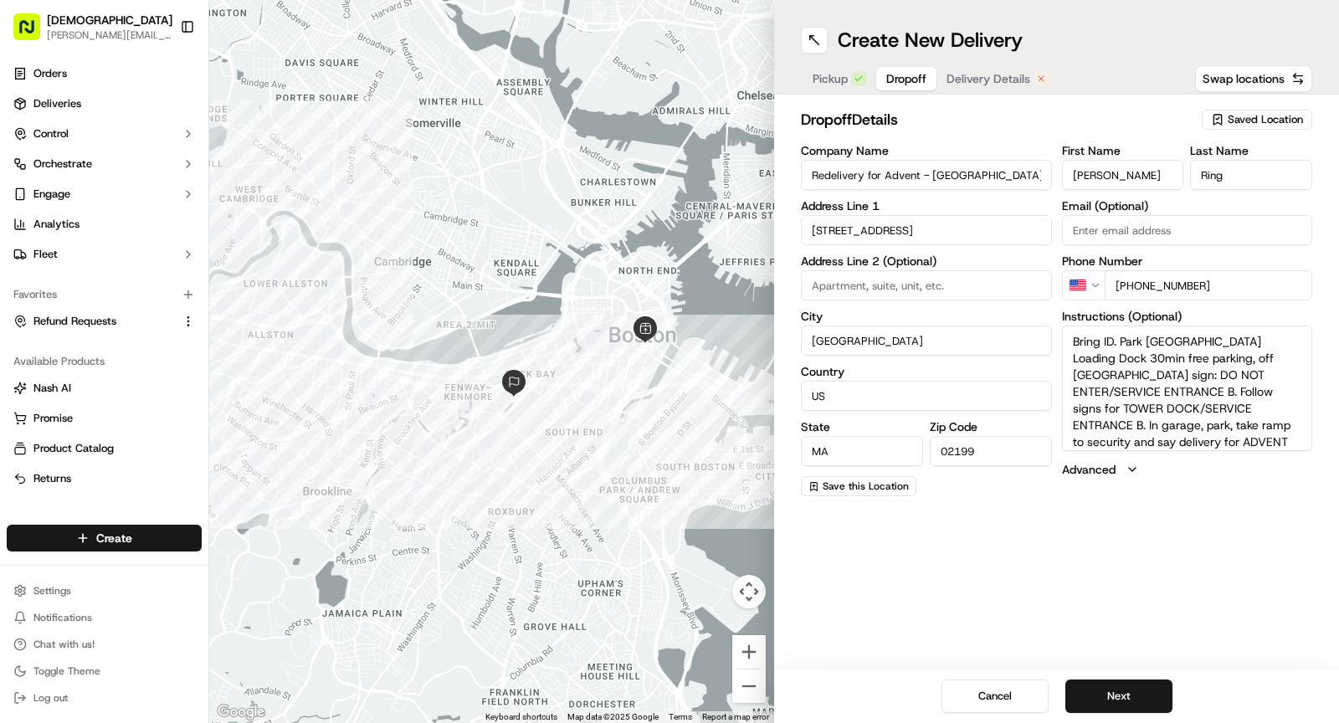
type input "Frida"
click at [1236, 176] on input "Ring" at bounding box center [1251, 175] width 122 height 30
paste input "Nilsson"
type input "Nilsson"
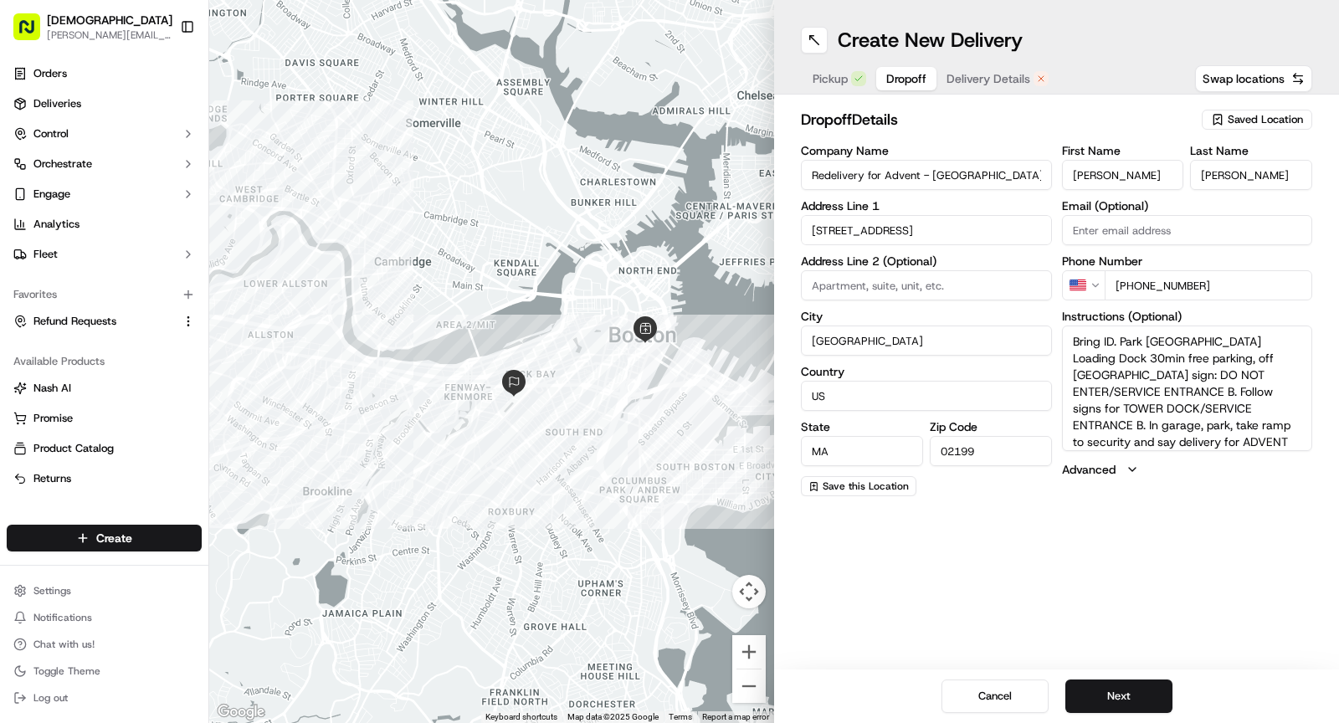
click at [1173, 401] on textarea "Bring ID. Park Prudential Tower Loading Dock 30min free parking, off Belvidere …" at bounding box center [1187, 389] width 251 height 126
click at [987, 86] on span "Delivery Details" at bounding box center [988, 78] width 84 height 17
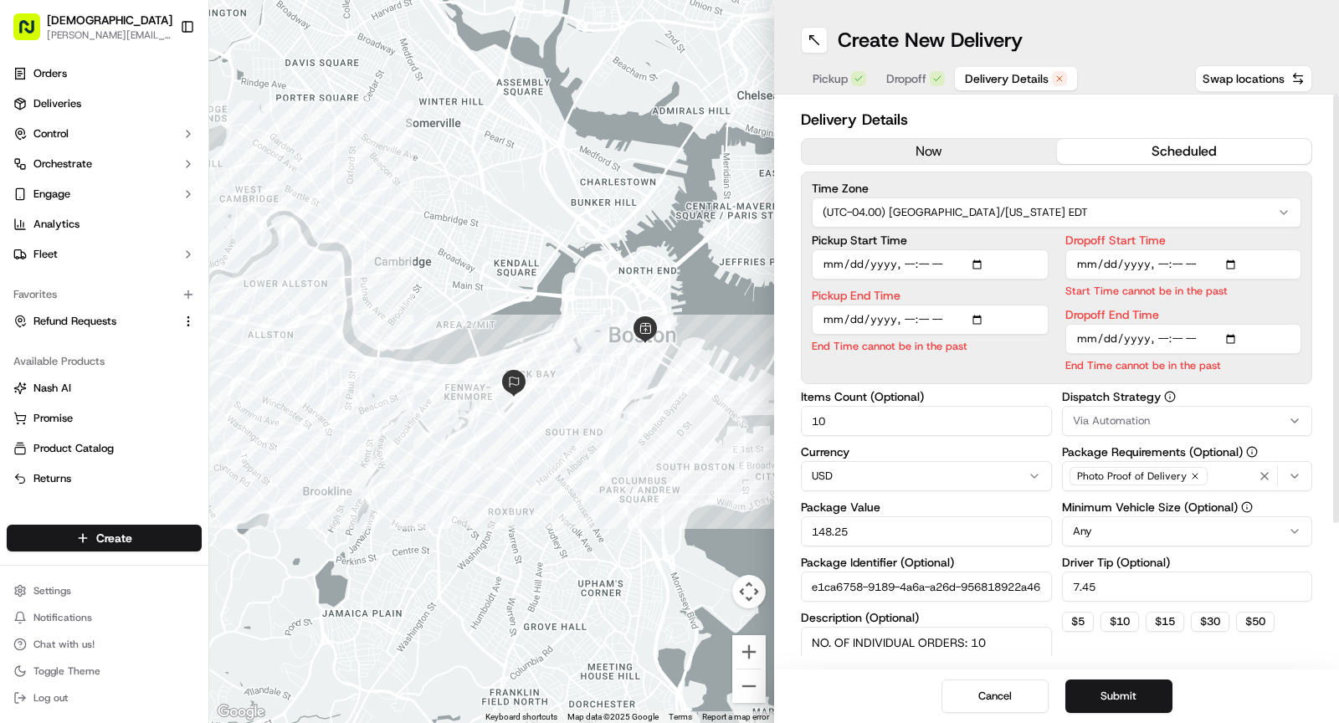
click at [938, 151] on button "now" at bounding box center [929, 151] width 255 height 25
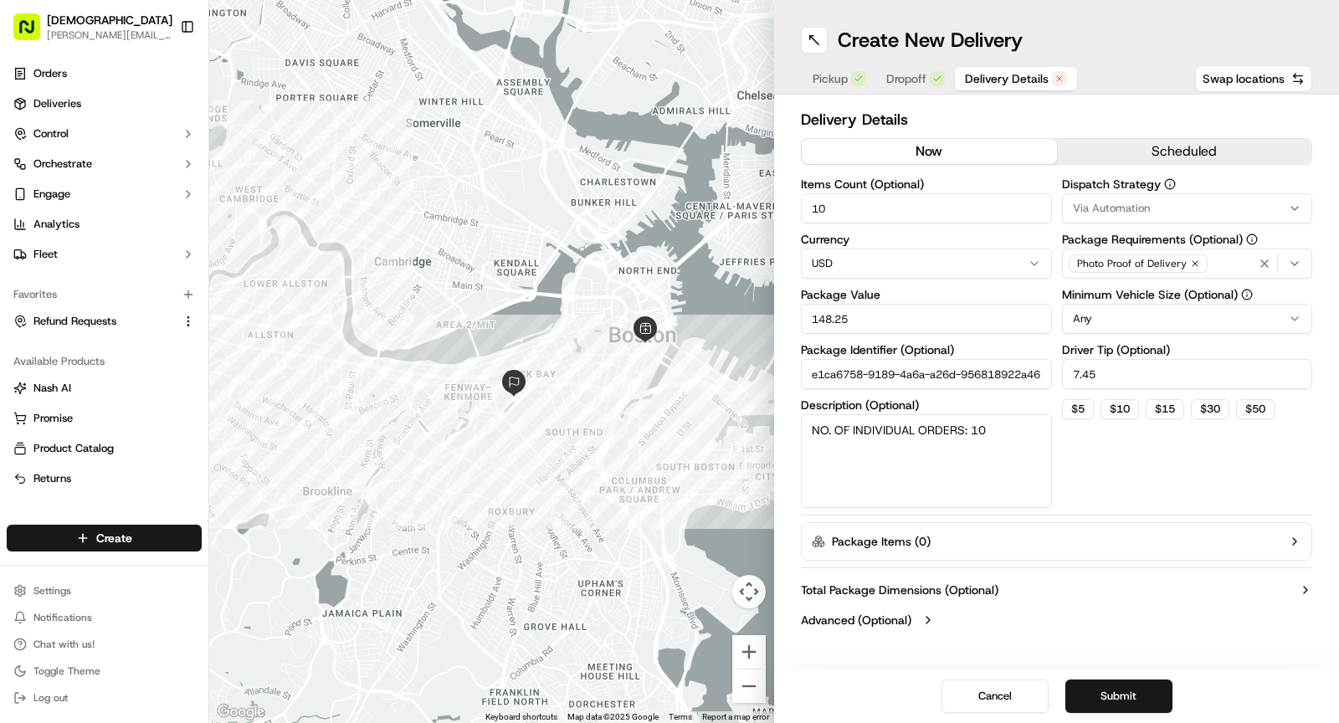
click at [888, 208] on input "10" at bounding box center [926, 208] width 251 height 30
type input "1"
click at [881, 333] on input "148.25" at bounding box center [926, 319] width 251 height 30
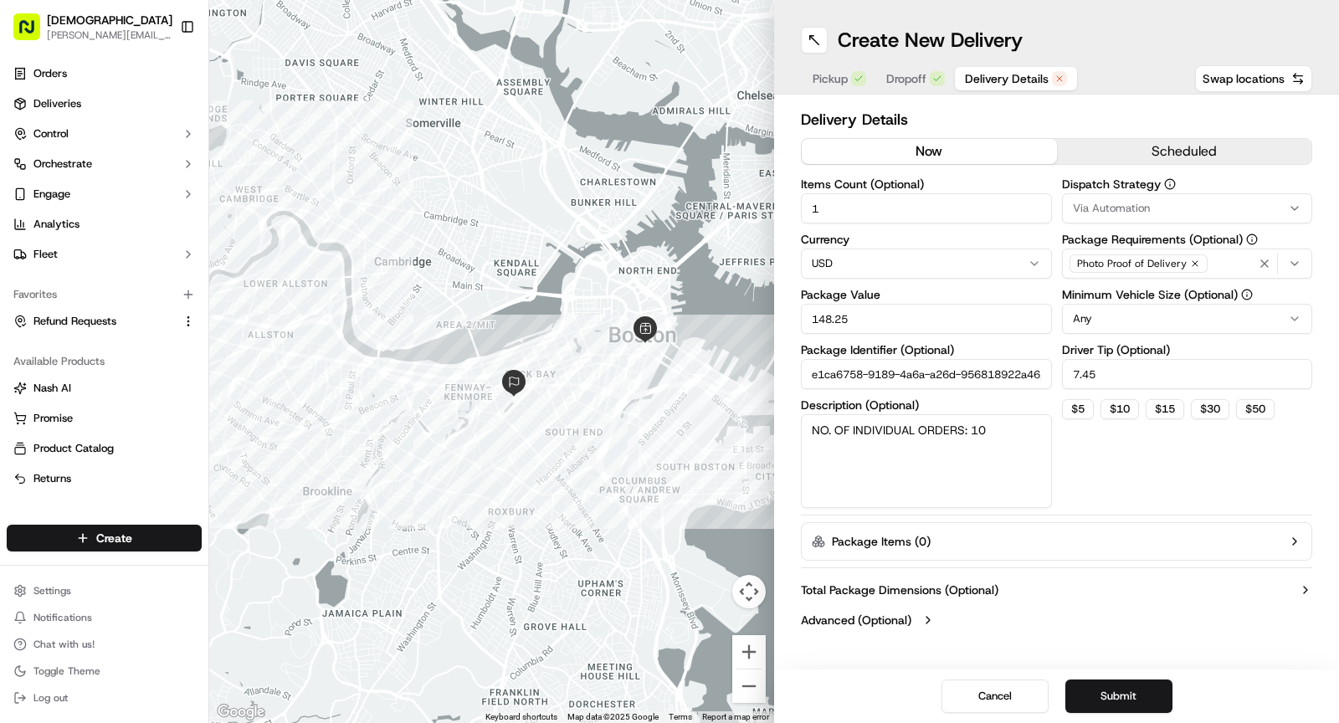
click at [881, 333] on input "148.25" at bounding box center [926, 319] width 251 height 30
type input "30"
click at [960, 432] on textarea "NO. OF INDIVIDUAL ORDERS: 10" at bounding box center [926, 461] width 251 height 94
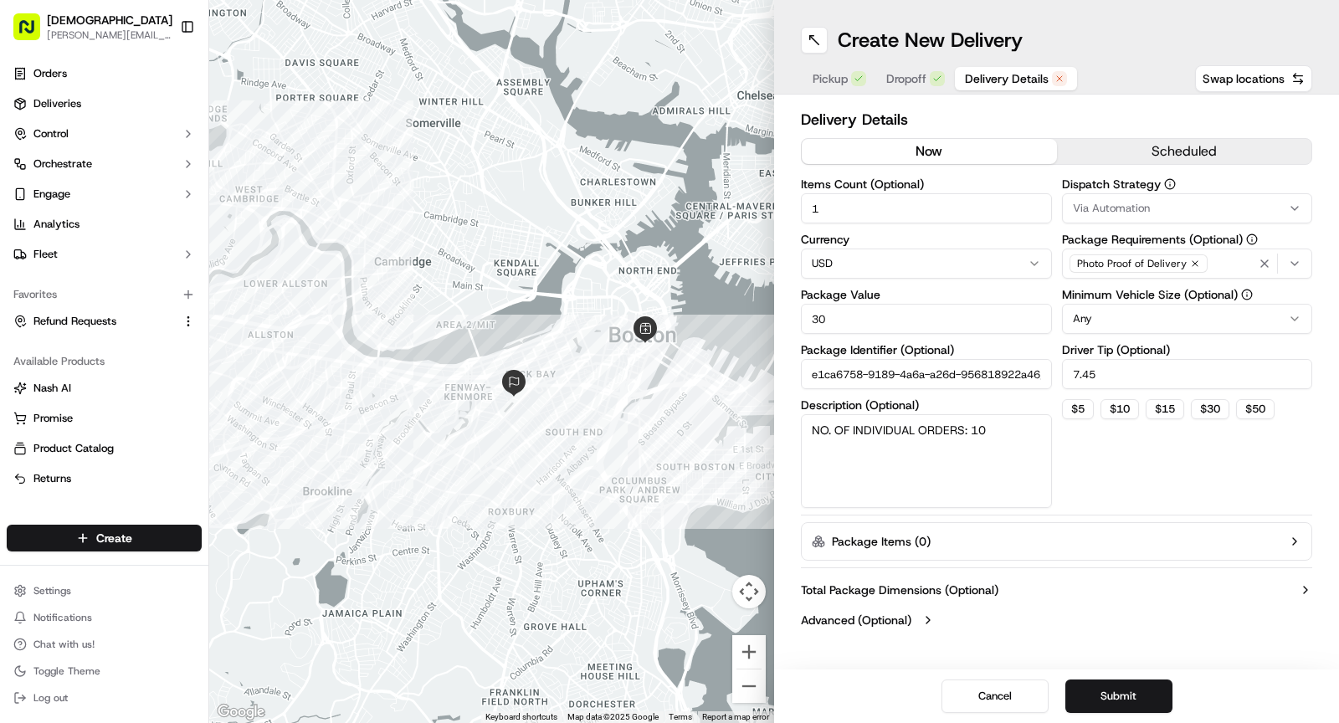
click at [960, 432] on textarea "NO. OF INDIVIDUAL ORDERS: 10" at bounding box center [926, 461] width 251 height 94
type textarea "redel:1"
click at [1108, 369] on input "7.45" at bounding box center [1187, 374] width 251 height 30
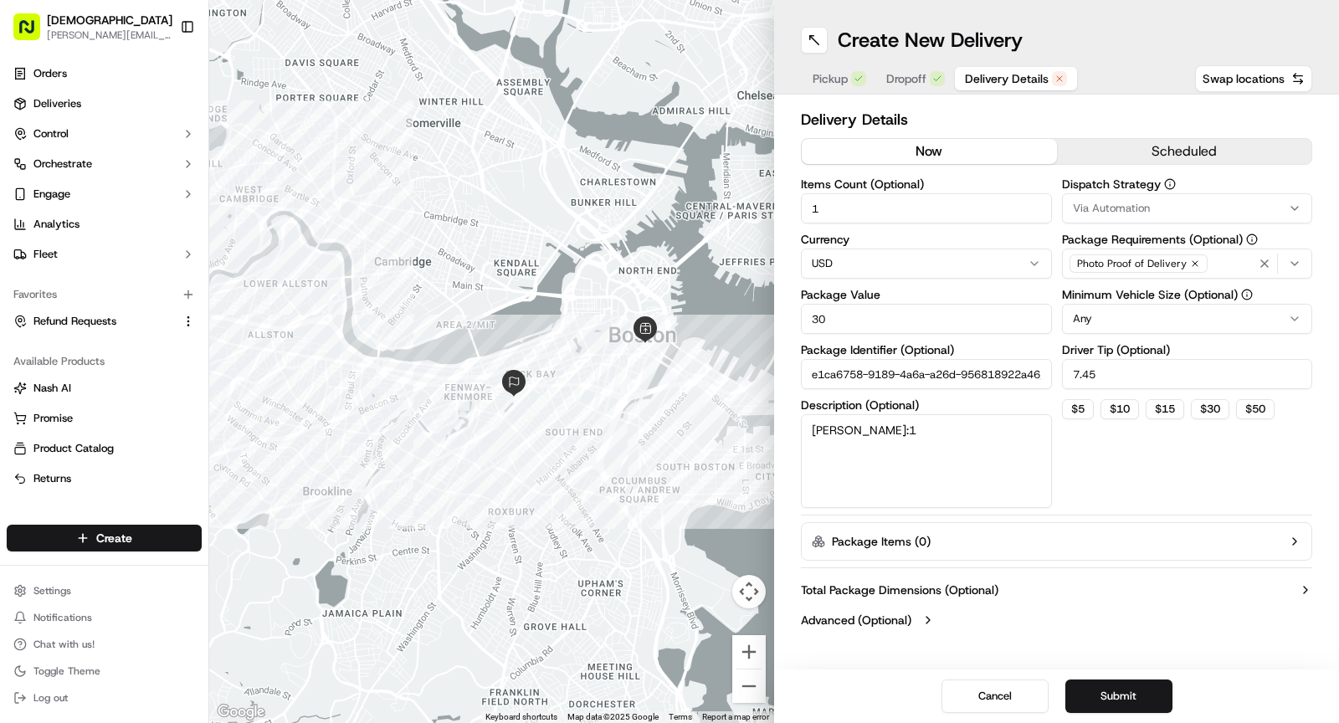
type input "3"
click at [927, 85] on button "Dropoff" at bounding box center [915, 78] width 79 height 23
click at [975, 82] on span "Delivery Details" at bounding box center [1007, 78] width 84 height 17
click at [1131, 700] on button "Submit" at bounding box center [1118, 696] width 107 height 33
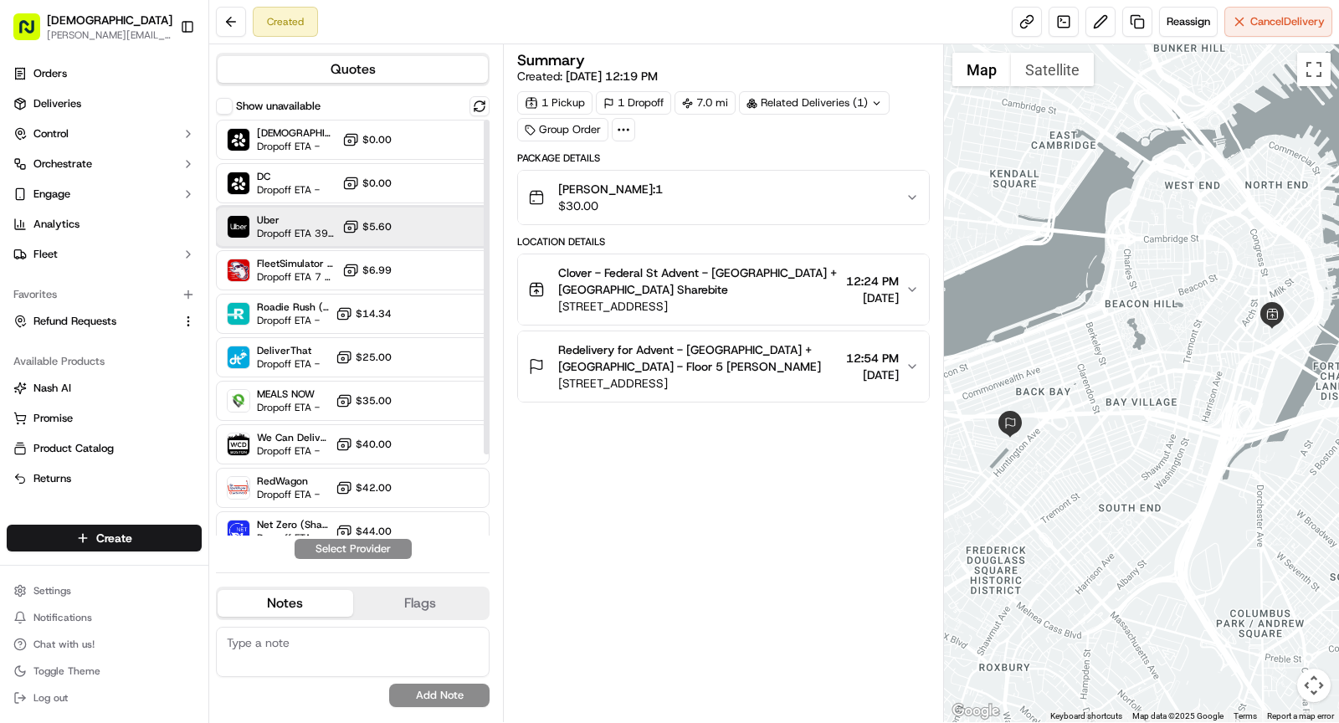
click at [308, 238] on span "Dropoff ETA 39 minutes" at bounding box center [296, 233] width 79 height 13
click at [365, 546] on button "Assign Provider" at bounding box center [353, 549] width 119 height 20
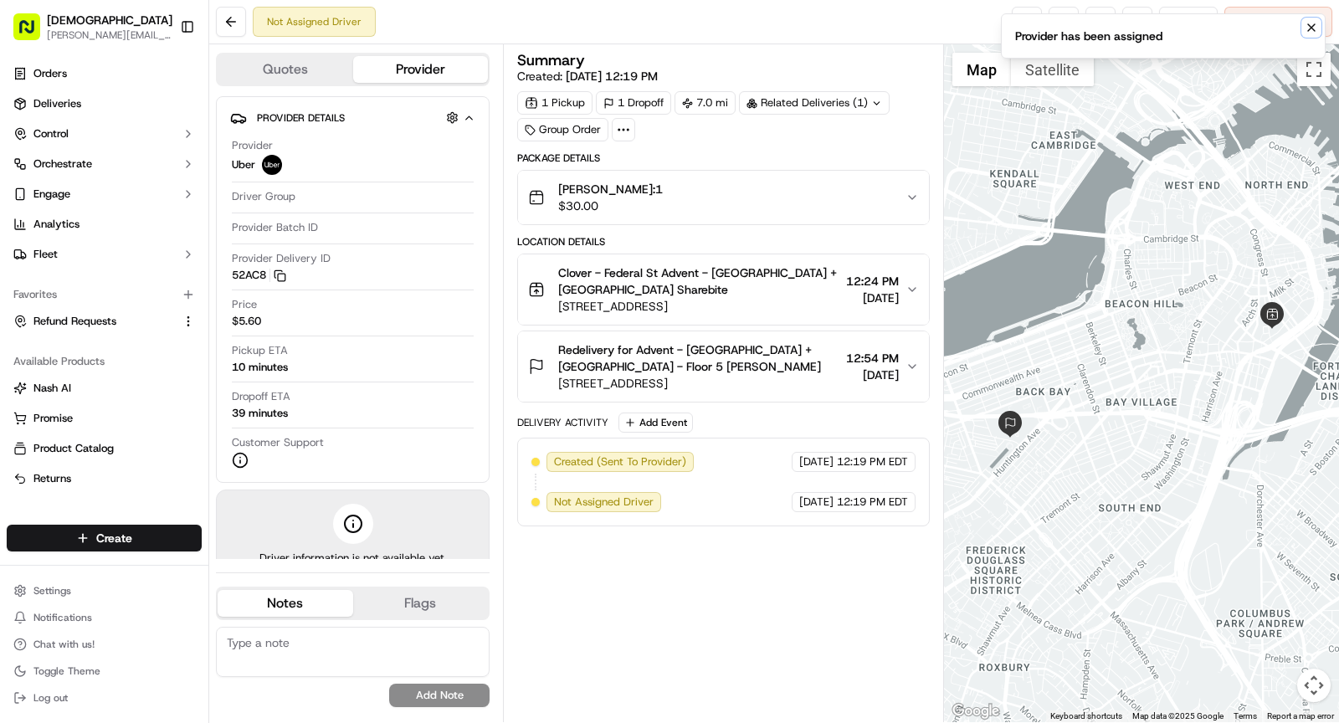
click at [1311, 29] on icon "Notifications (F8)" at bounding box center [1311, 27] width 13 height 13
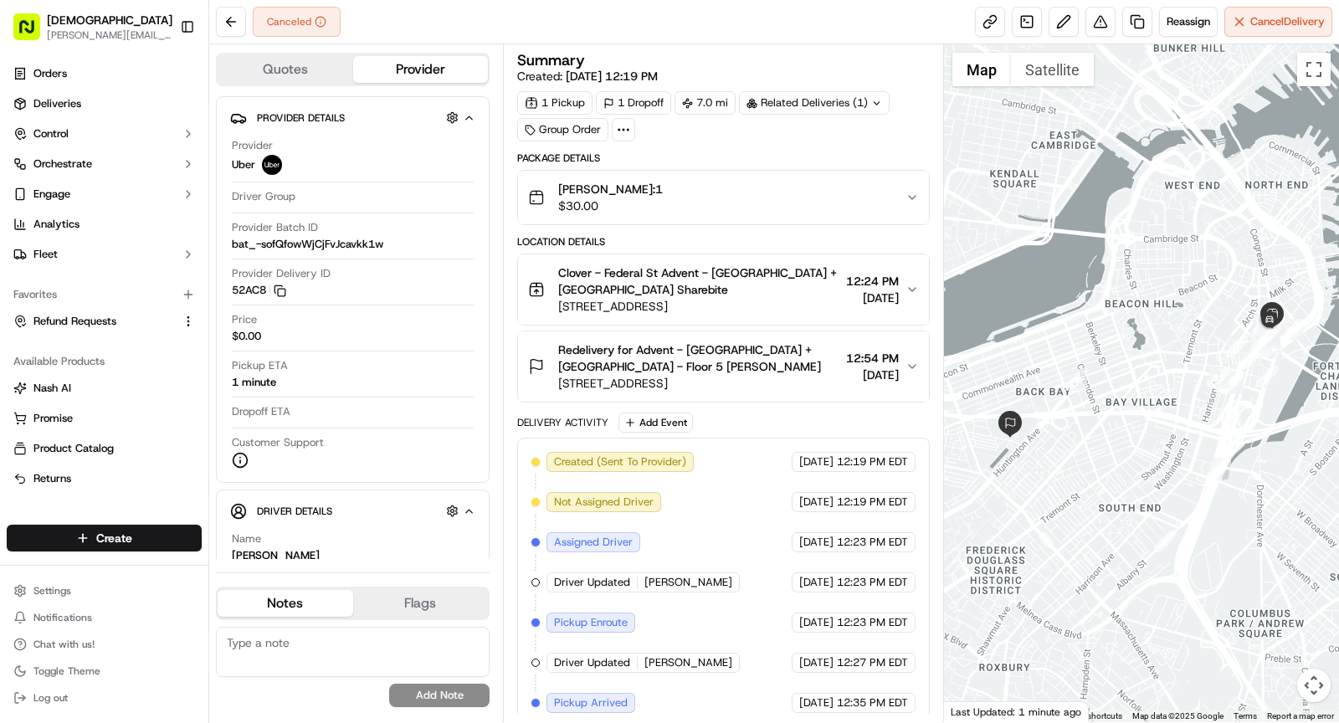
click at [754, 343] on span "Redelivery for Advent - Boston + NYC - Floor 5 Frida Nilsson" at bounding box center [698, 357] width 281 height 33
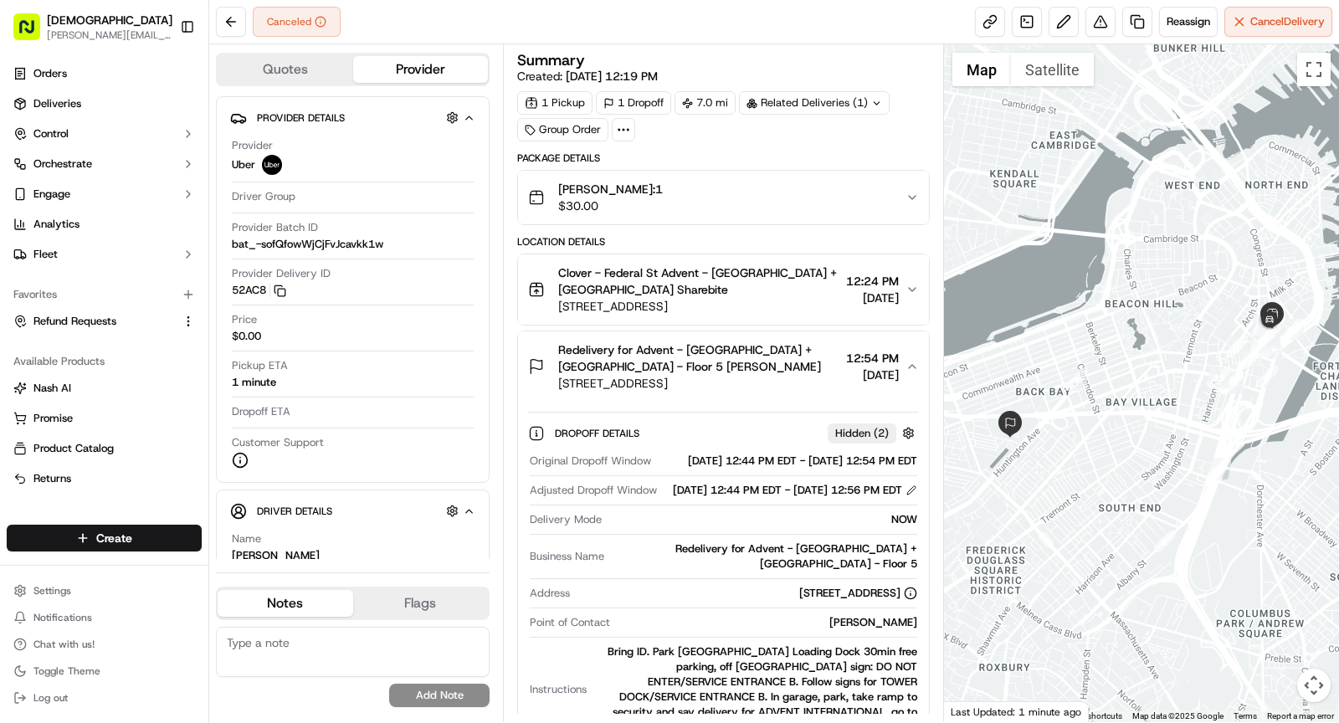
click at [754, 350] on span "Redelivery for Advent - Boston + NYC - Floor 5 Frida Nilsson" at bounding box center [698, 357] width 281 height 33
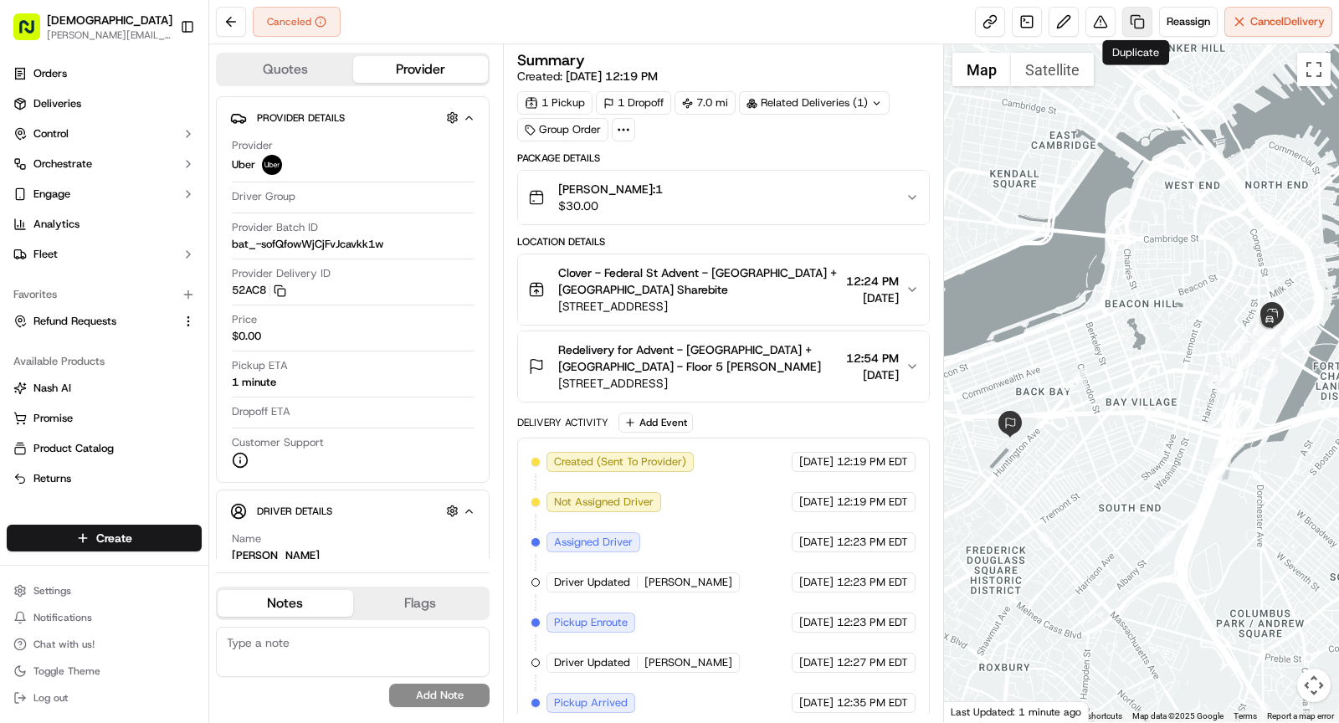
click at [1136, 23] on link at bounding box center [1137, 22] width 30 height 30
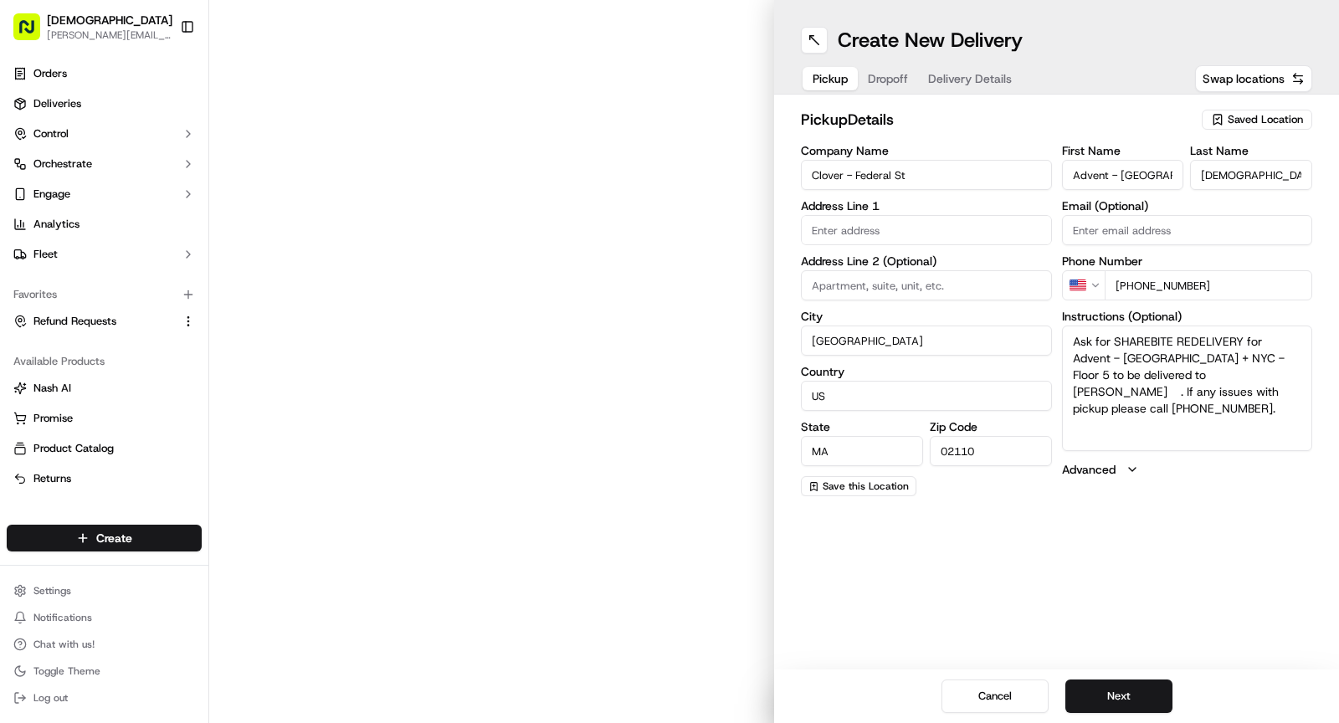
type input "160 Federal St"
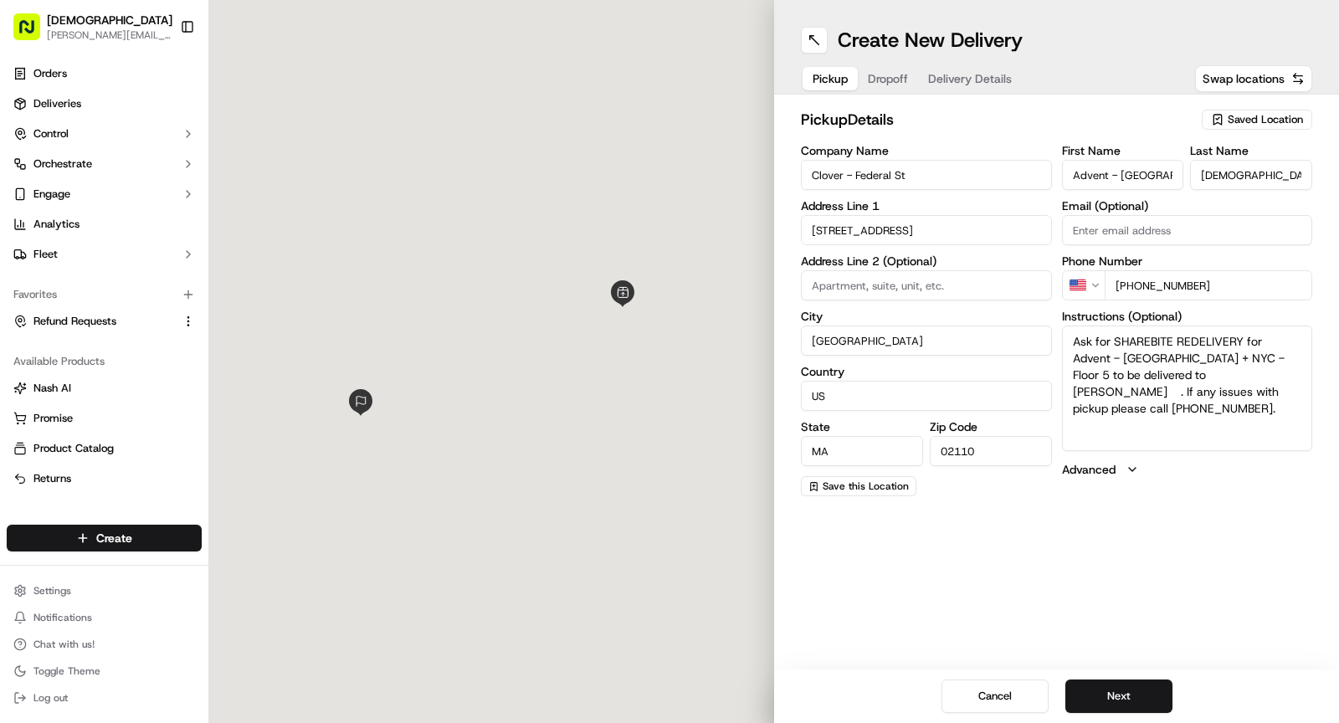
click at [885, 73] on span "Dropoff" at bounding box center [888, 78] width 40 height 17
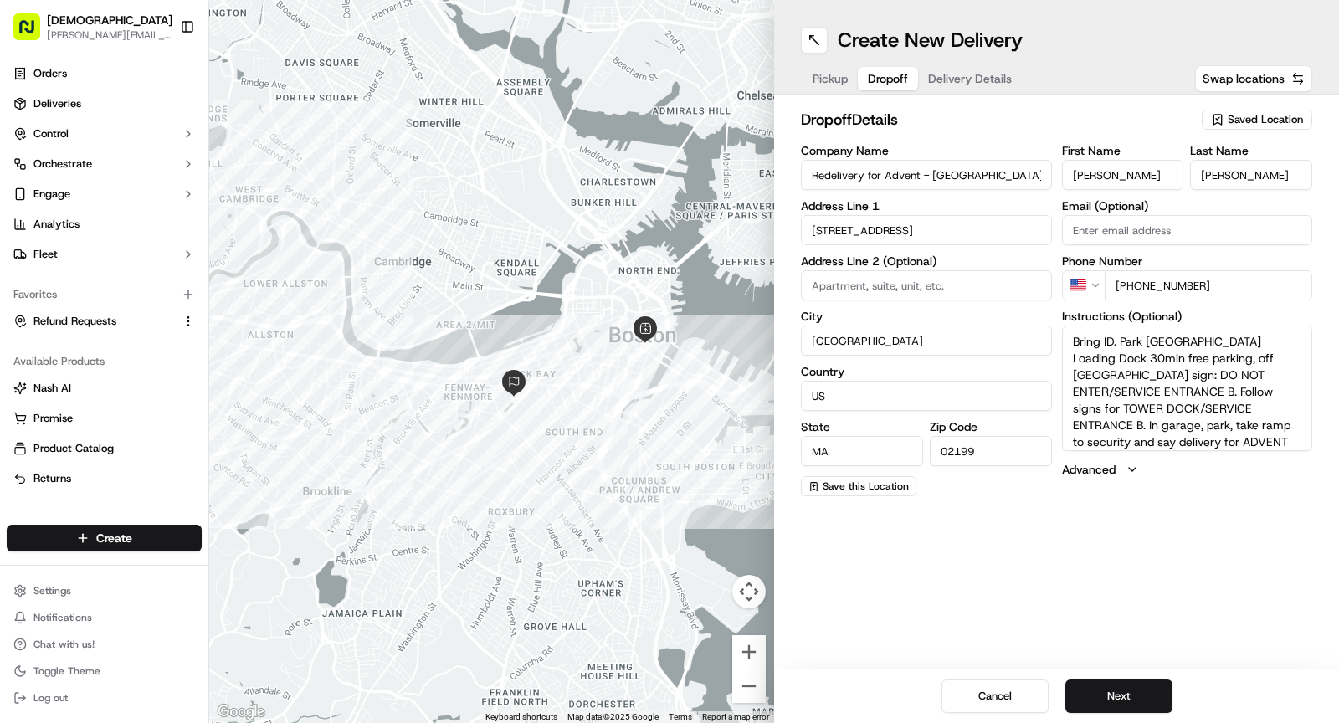
click at [1160, 174] on input "Frida" at bounding box center [1123, 175] width 122 height 30
click at [854, 75] on button "Pickup" at bounding box center [830, 78] width 55 height 23
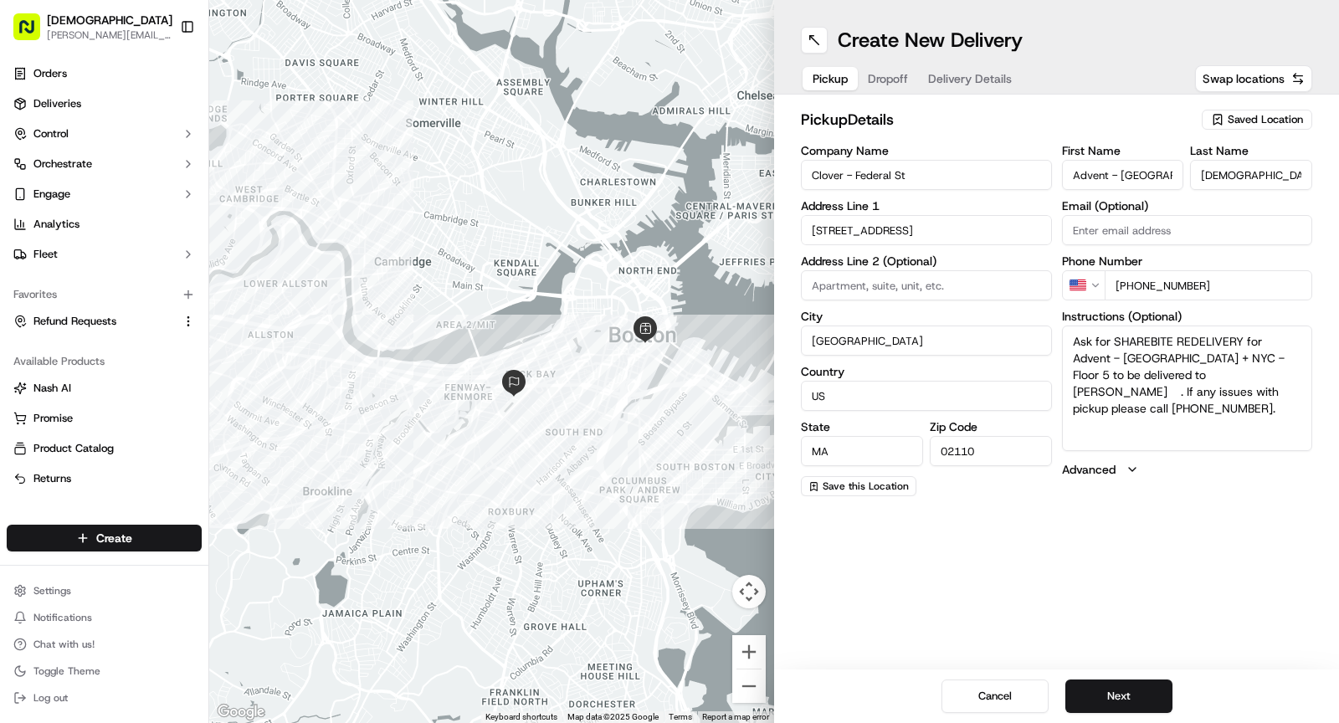
click at [828, 75] on span "Pickup" at bounding box center [830, 78] width 35 height 17
drag, startPoint x: 1208, startPoint y: 372, endPoint x: 1139, endPoint y: 371, distance: 68.6
click at [1139, 371] on textarea "Ask for SHAREBITE REDELIVERY for Advent - Boston + NYC - Floor 5 to be delivere…" at bounding box center [1187, 389] width 251 height 126
type textarea "Ask for SHAREBITE REDELIVERY for Advent - Boston + NYC - Floor 5 to be delivere…"
click at [1222, 390] on textarea "Ask for SHAREBITE REDELIVERY for Advent - Boston + NYC - Floor 5 to be delivere…" at bounding box center [1187, 389] width 251 height 126
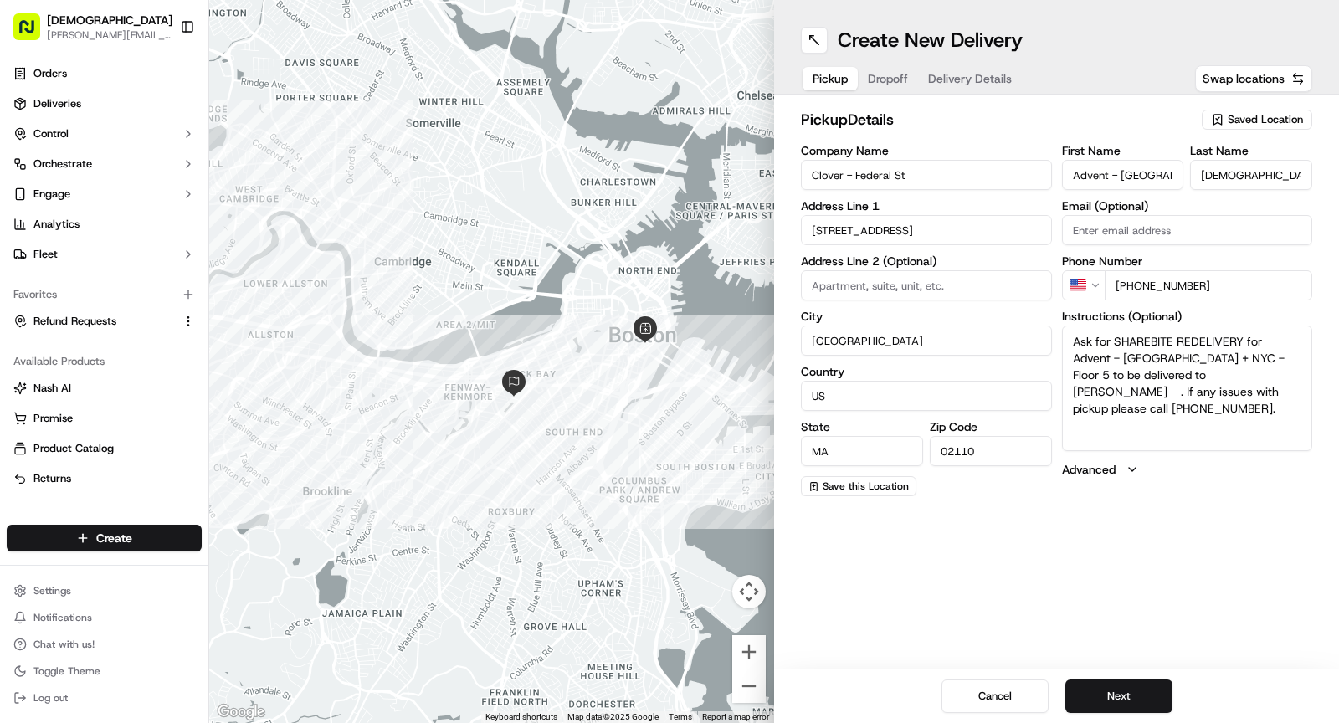
click at [877, 73] on button "Dropoff" at bounding box center [888, 78] width 60 height 23
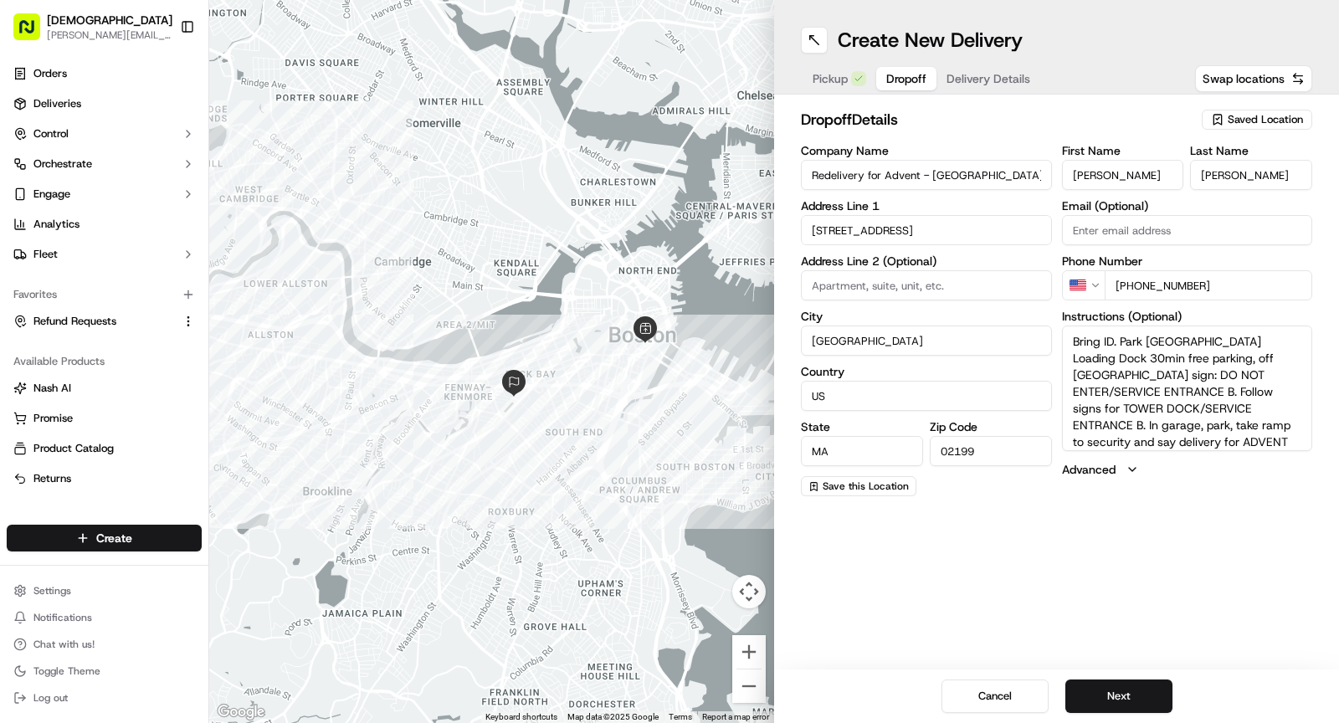
click at [1117, 163] on input "Frida" at bounding box center [1123, 175] width 122 height 30
type input "Paulina"
click at [1232, 176] on input "Nilsson" at bounding box center [1251, 175] width 122 height 30
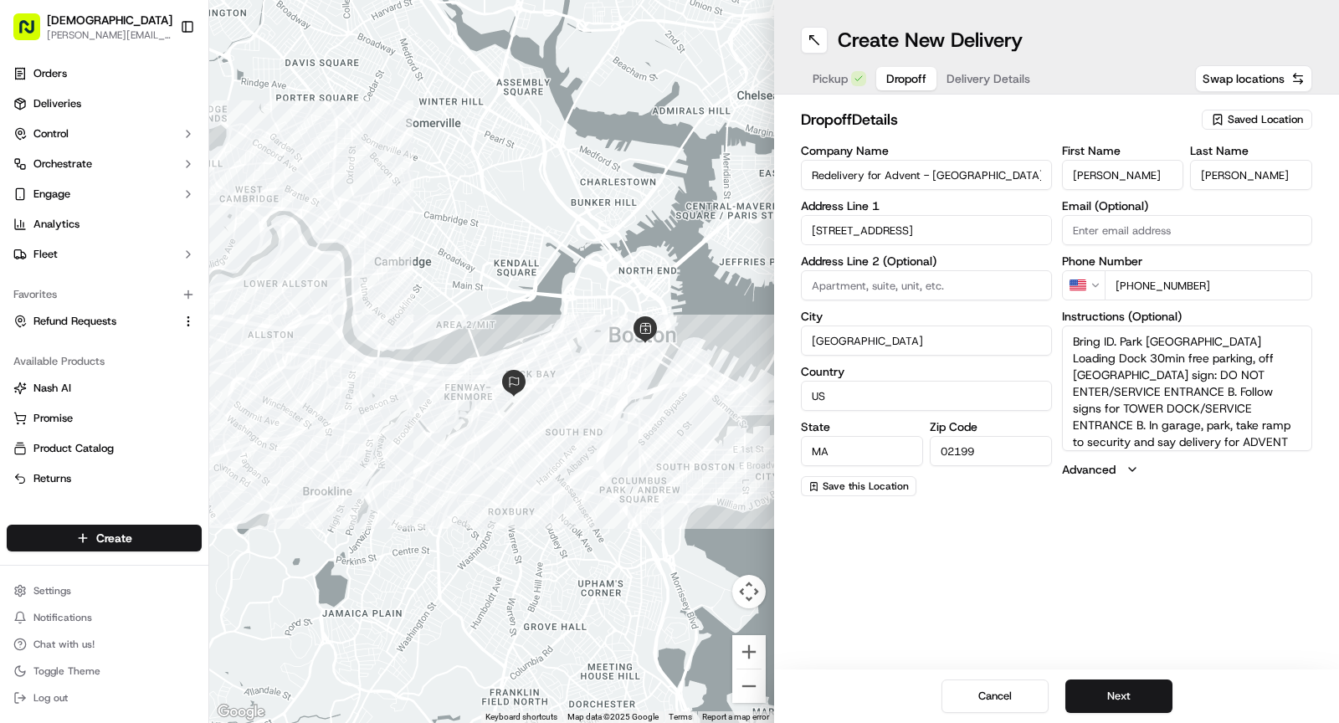
click at [1232, 176] on input "Nilsson" at bounding box center [1251, 175] width 122 height 30
type input "P"
click at [1141, 377] on textarea "Bring ID. Park Prudential Tower Loading Dock 30min free parking, off Belvidere …" at bounding box center [1187, 389] width 251 height 126
click at [964, 70] on span "Delivery Details" at bounding box center [988, 78] width 84 height 17
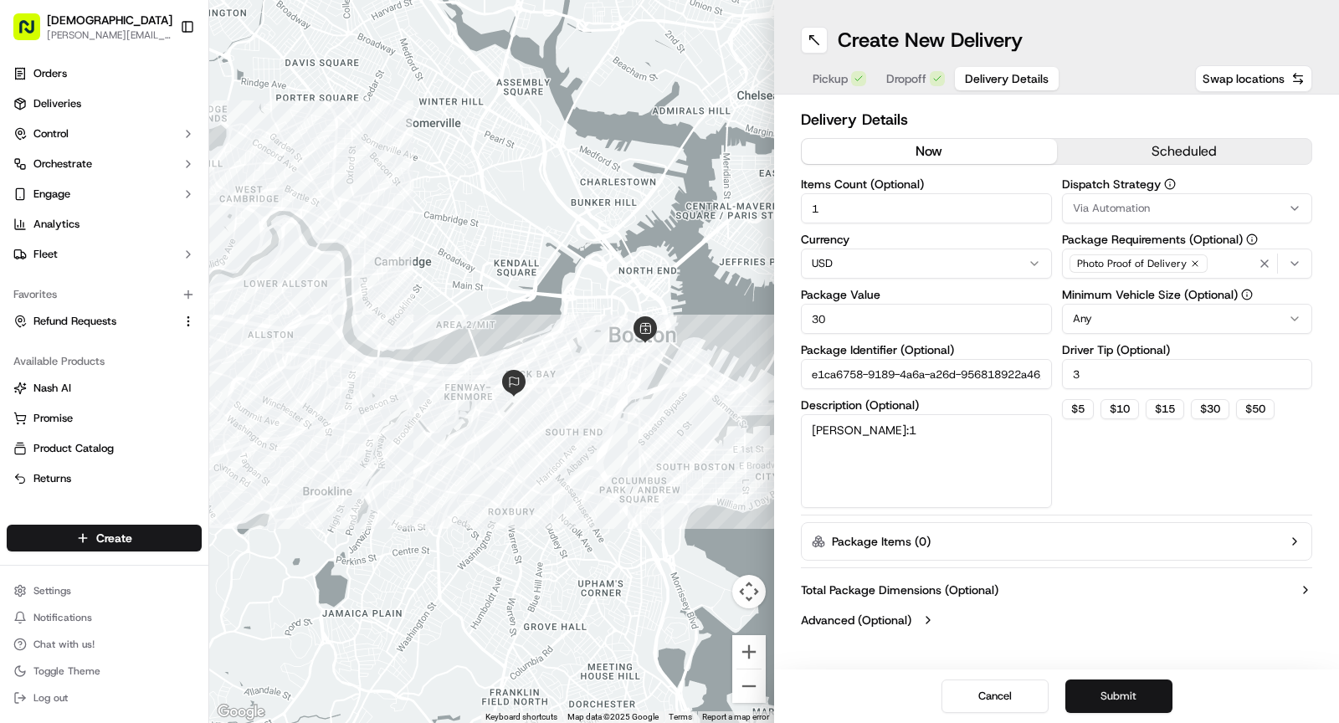
click at [1105, 685] on button "Submit" at bounding box center [1118, 696] width 107 height 33
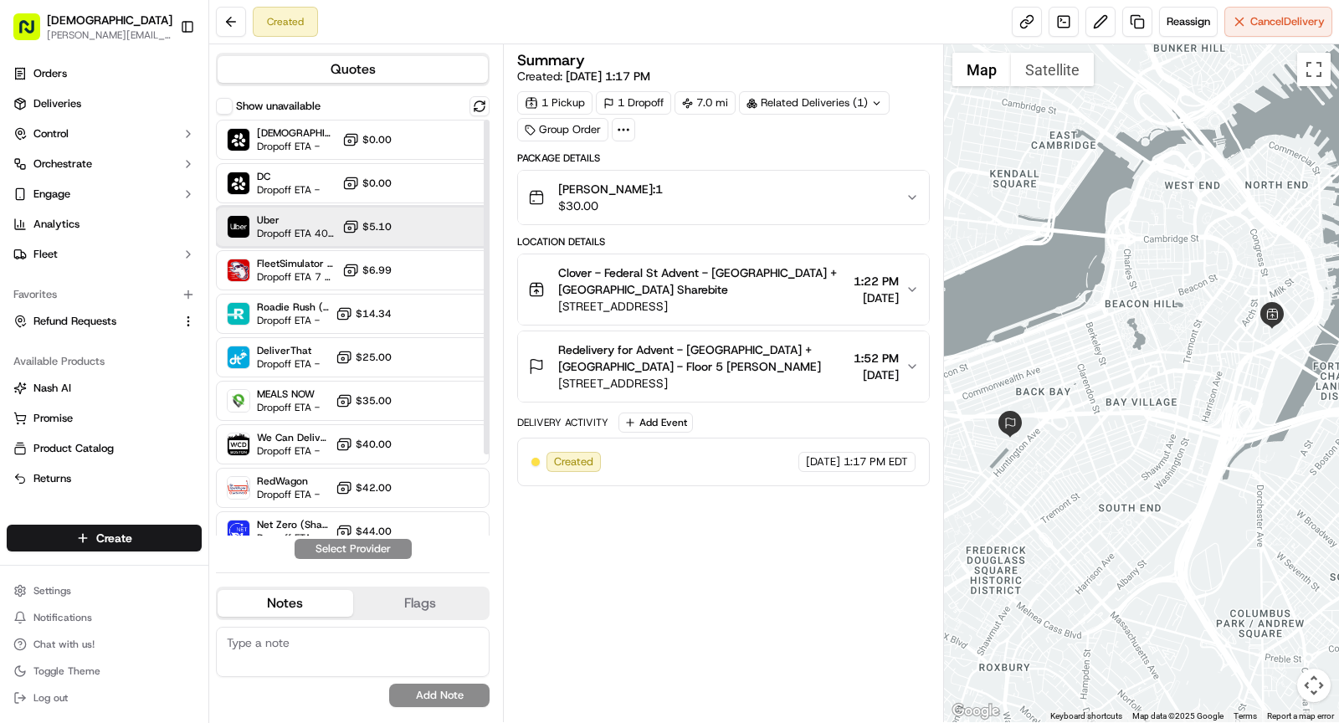
click at [301, 230] on span "Dropoff ETA 40 minutes" at bounding box center [296, 233] width 79 height 13
click at [360, 544] on button "Assign Provider" at bounding box center [353, 549] width 119 height 20
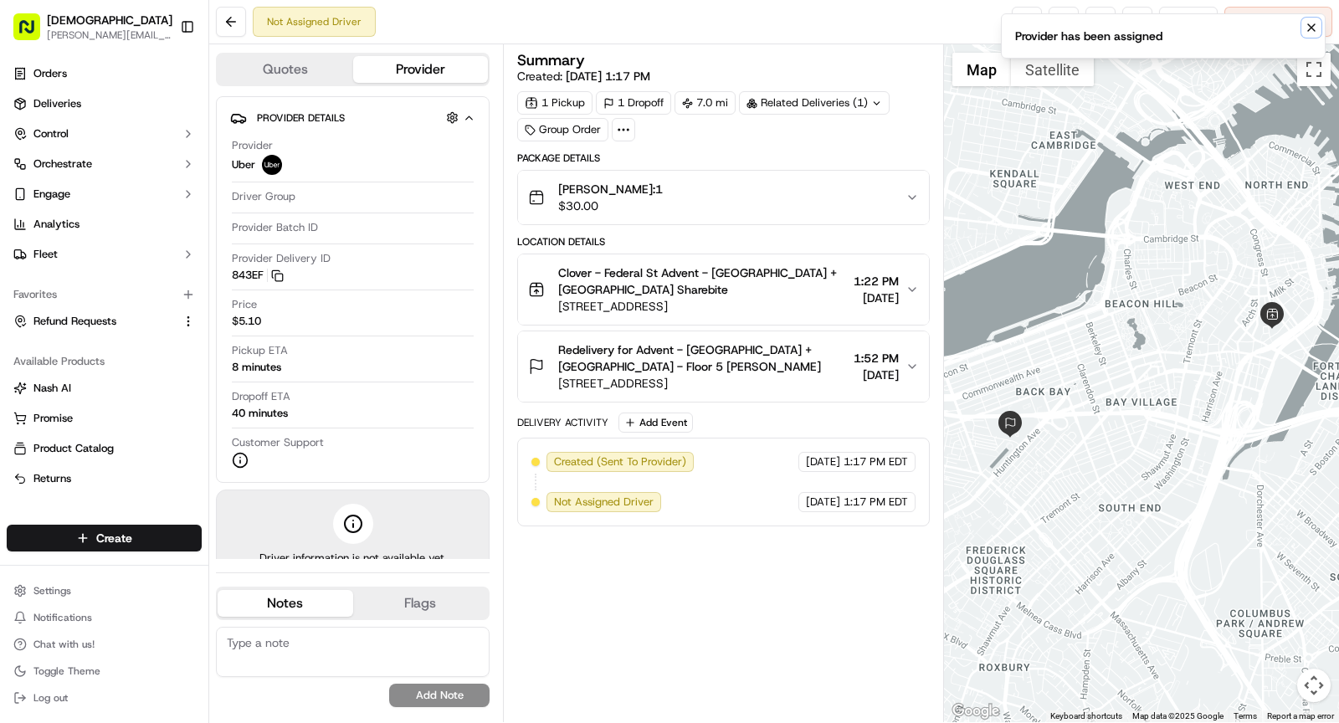
click at [1313, 26] on icon "Notifications (F8)" at bounding box center [1311, 27] width 13 height 13
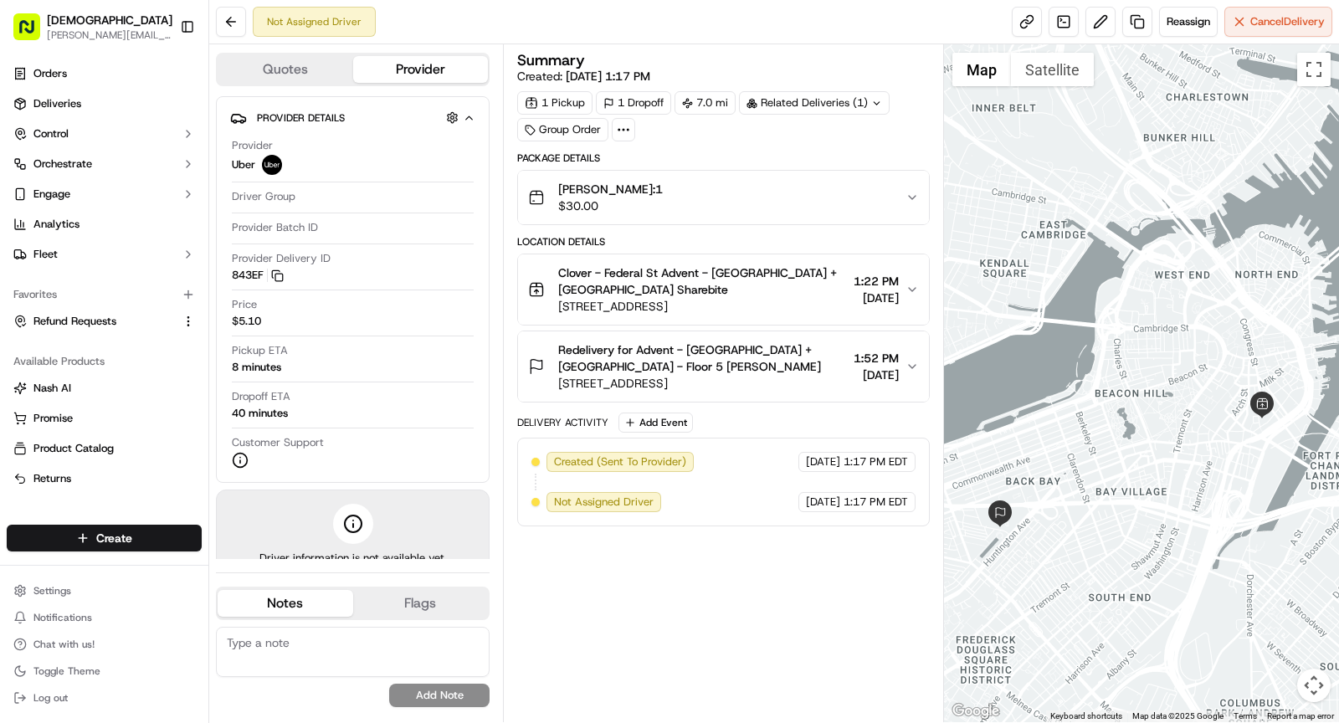
drag, startPoint x: 1064, startPoint y: 418, endPoint x: 1046, endPoint y: 506, distance: 90.6
click at [1054, 506] on div at bounding box center [1142, 383] width 396 height 678
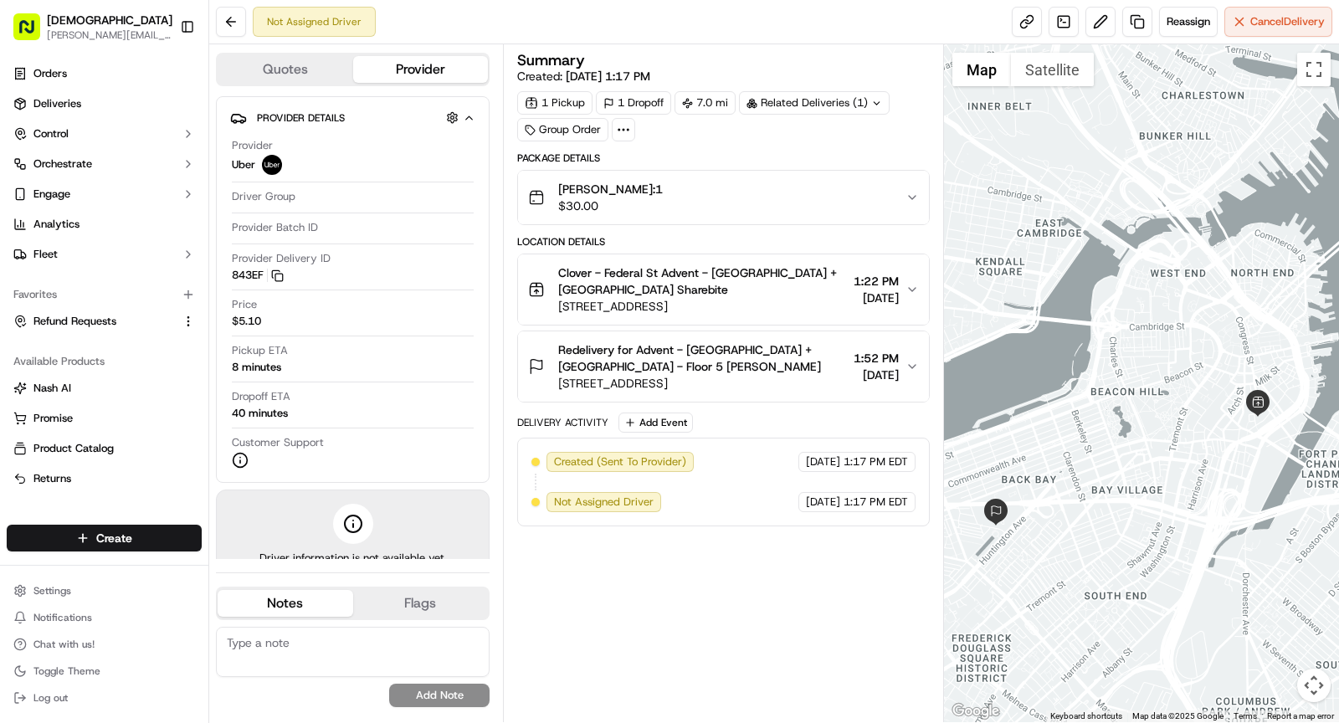
click at [712, 377] on span "122 Belvidere St, Boston, MA 02199, USA" at bounding box center [702, 383] width 289 height 17
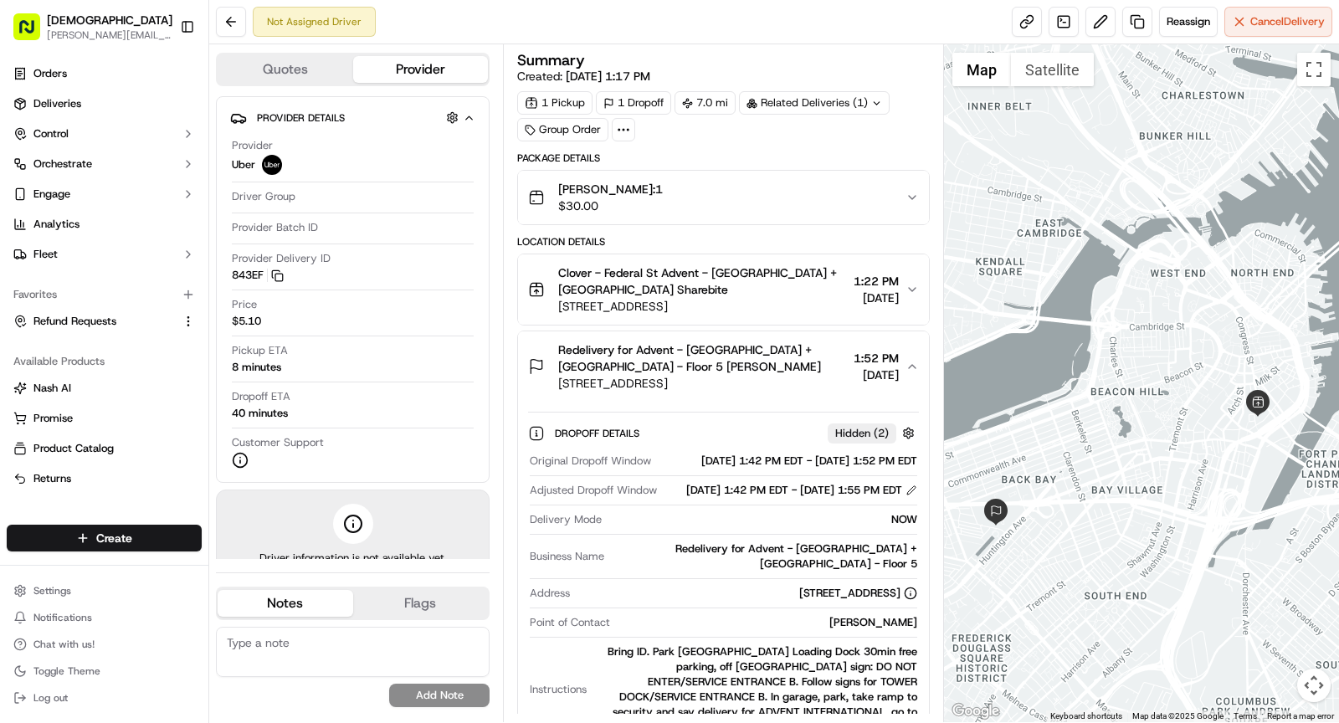
click at [710, 375] on span "122 Belvidere St, Boston, MA 02199, USA" at bounding box center [702, 383] width 289 height 17
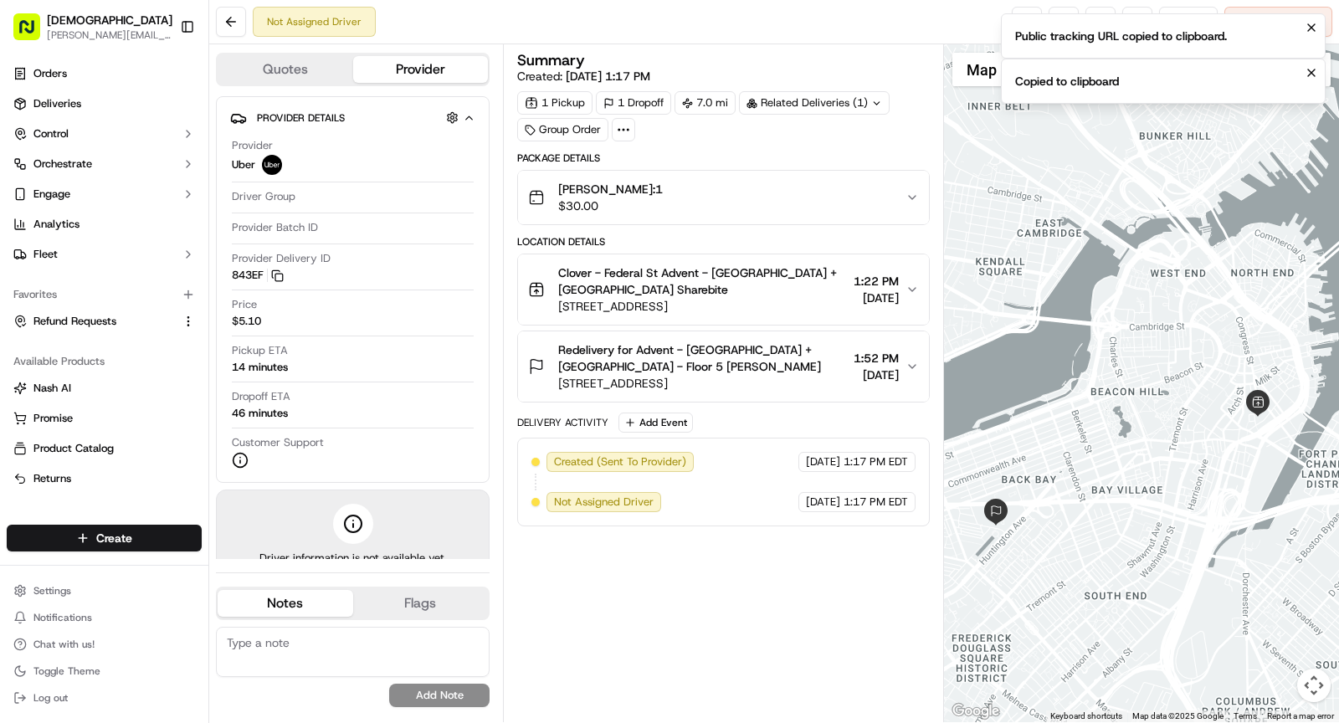
click at [741, 58] on div "Summary" at bounding box center [723, 60] width 413 height 15
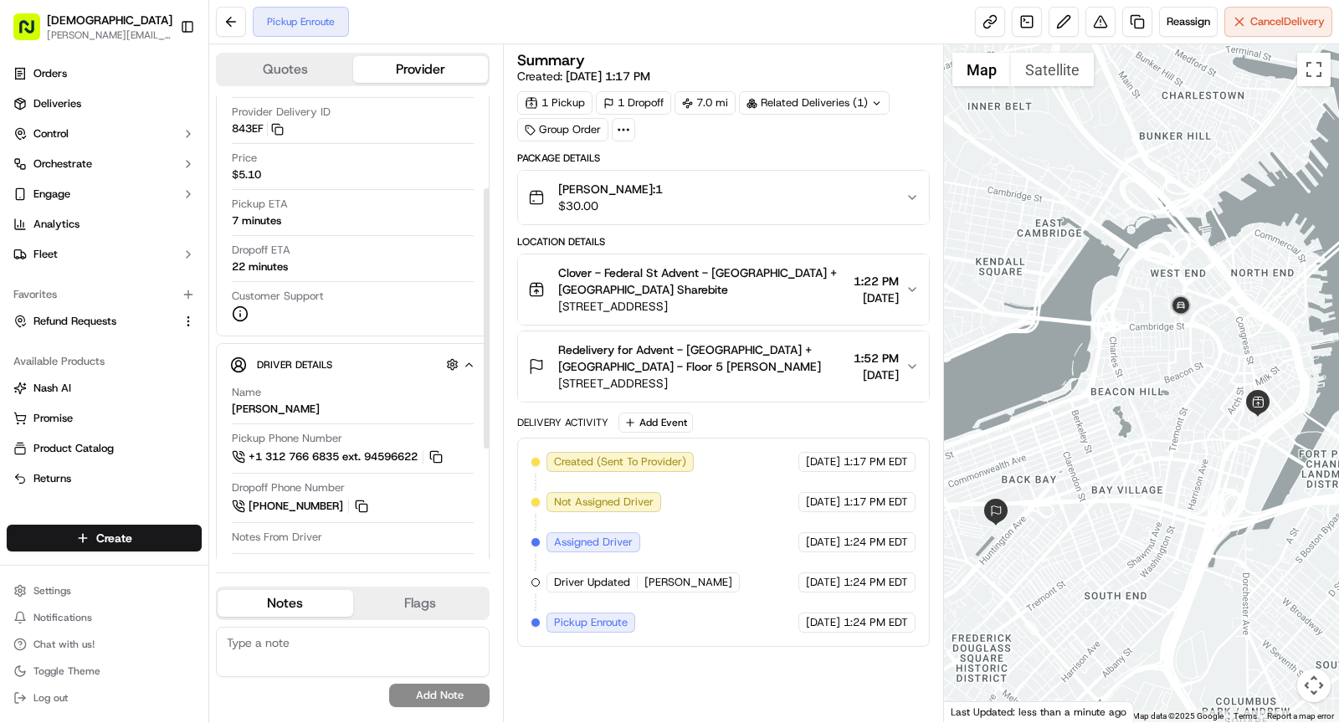
scroll to position [163, 0]
drag, startPoint x: 233, startPoint y: 404, endPoint x: 300, endPoint y: 404, distance: 66.9
click at [300, 404] on div "Name CLARK J." at bounding box center [353, 399] width 242 height 32
copy div "CLARK J."
click at [703, 557] on div "Created (Sent To Provider) Uber 09/23/2025 1:17 PM EDT Not Assigned Driver Uber…" at bounding box center [723, 542] width 384 height 181
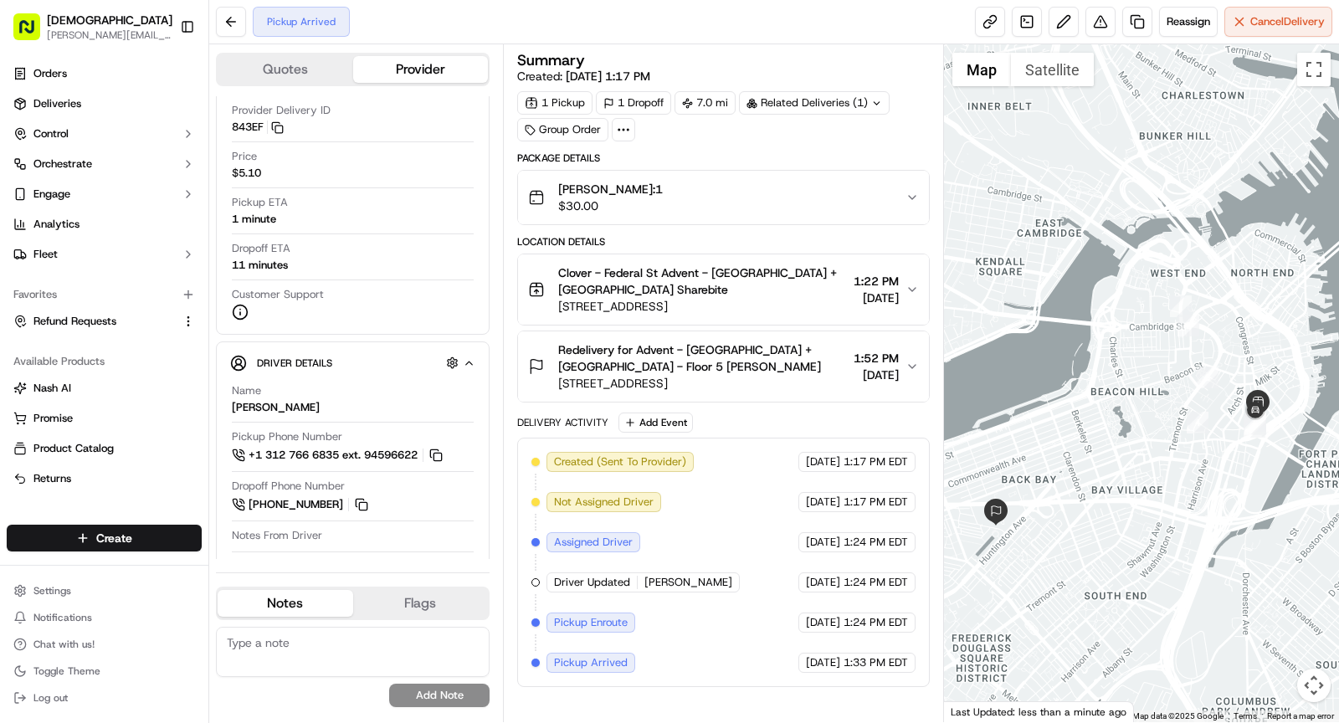
click at [690, 277] on span "Clover - Federal St Advent - Boston + NYC Sharebite" at bounding box center [702, 280] width 289 height 33
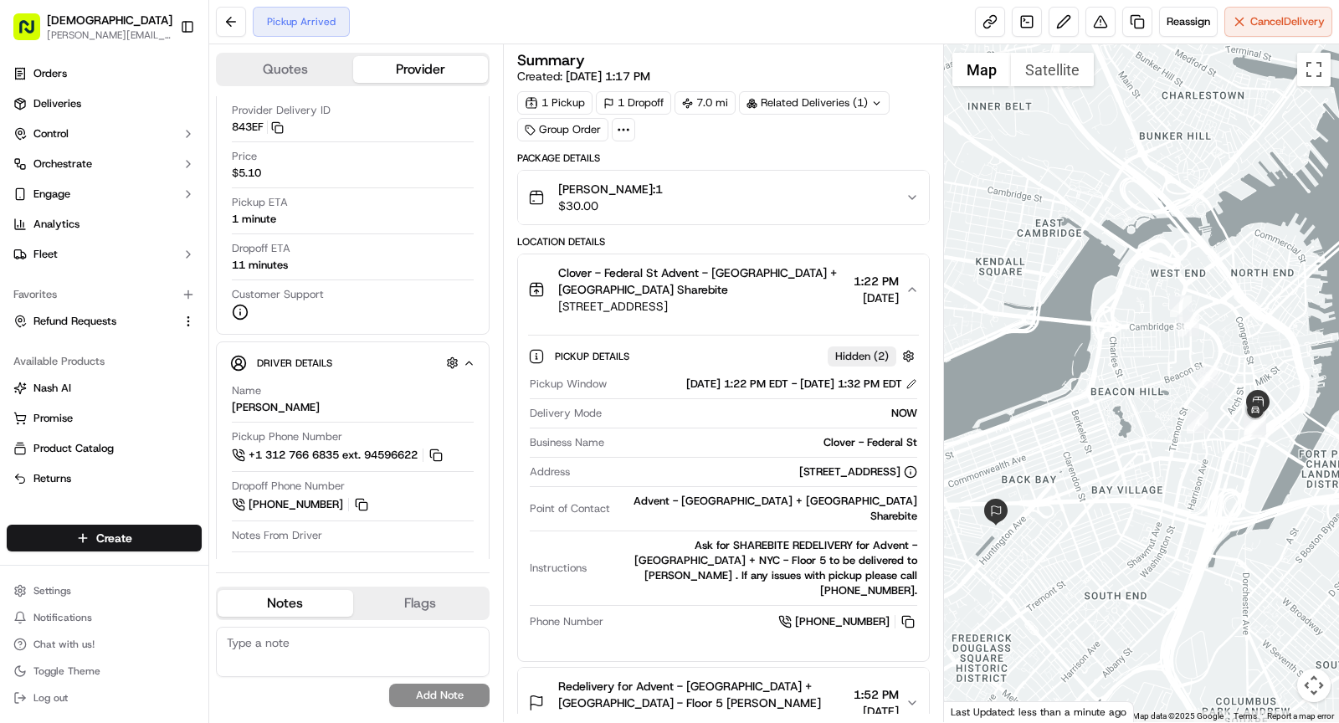
click at [688, 279] on span "Clover - Federal St Advent - Boston + NYC Sharebite" at bounding box center [702, 280] width 289 height 33
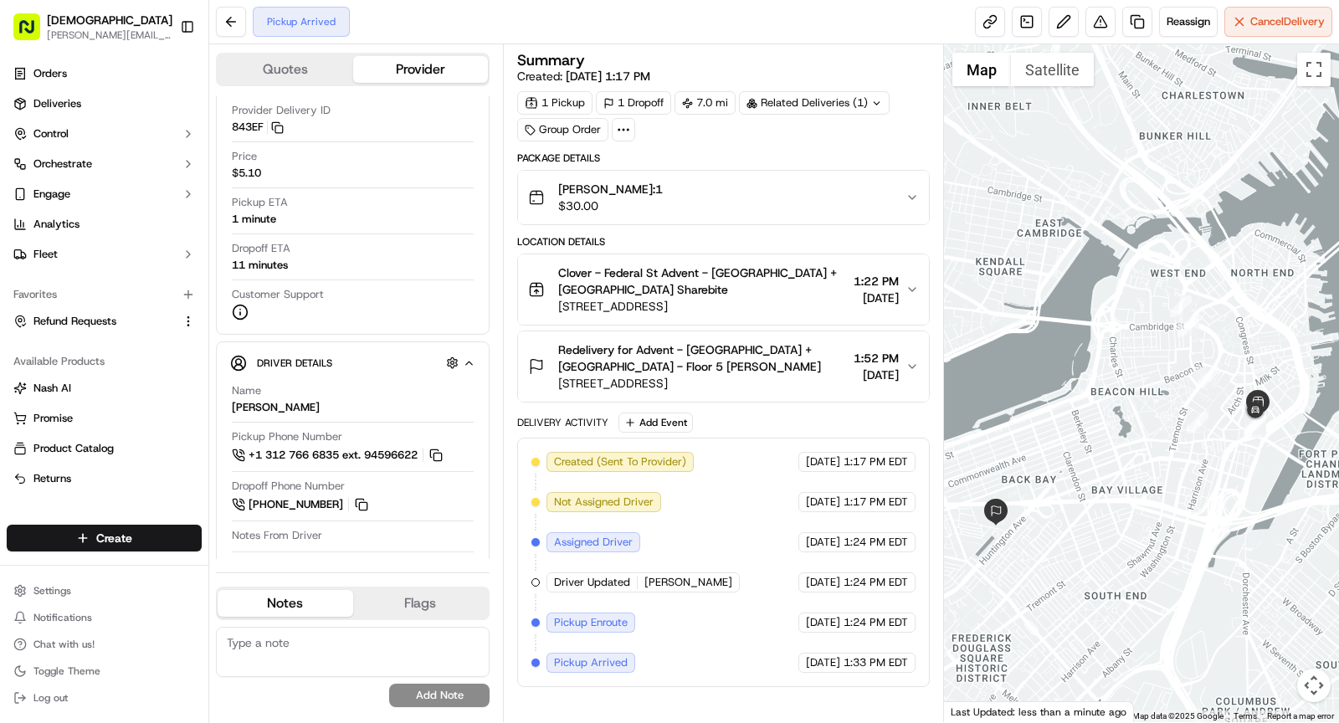
click at [697, 356] on span "Redelivery for Advent - Boston + NYC - Floor 5 Paulina P" at bounding box center [702, 357] width 289 height 33
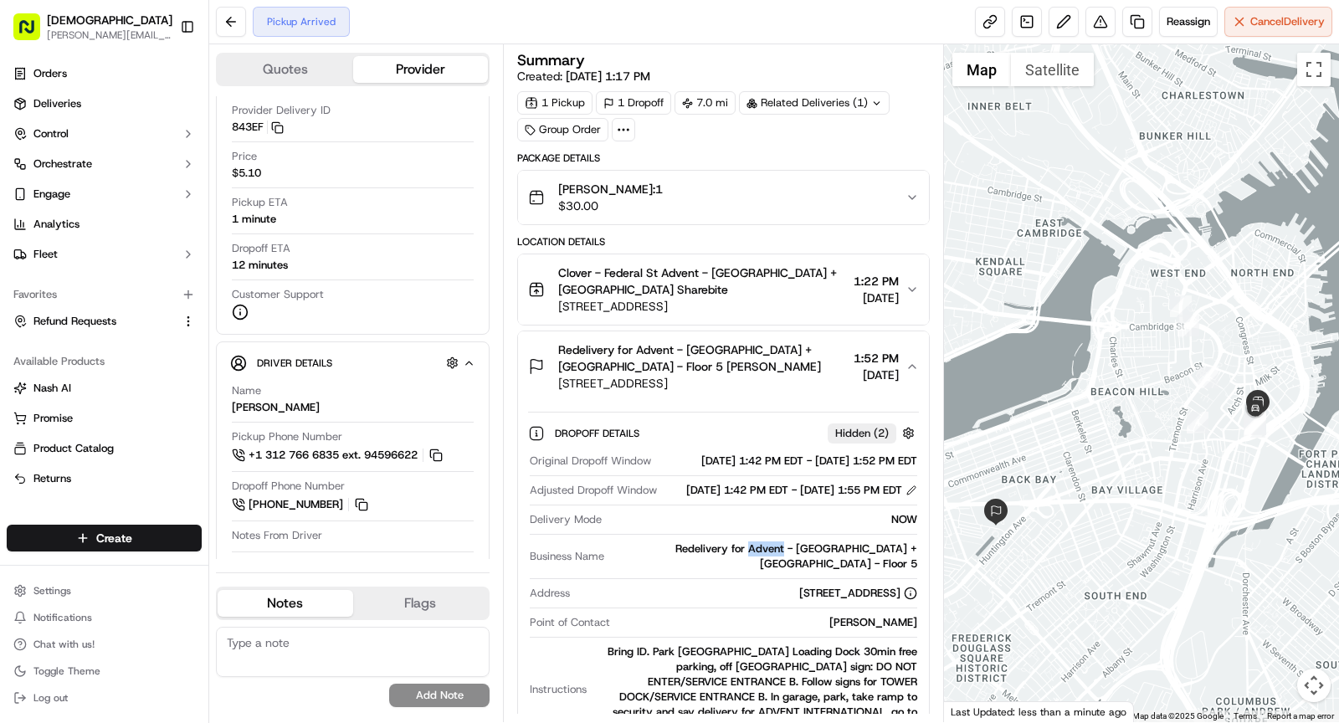
drag, startPoint x: 755, startPoint y: 574, endPoint x: 790, endPoint y: 575, distance: 35.2
click at [790, 572] on div "Redelivery for Advent - Boston + NYC - Floor 5" at bounding box center [764, 556] width 306 height 30
copy div "Advent"
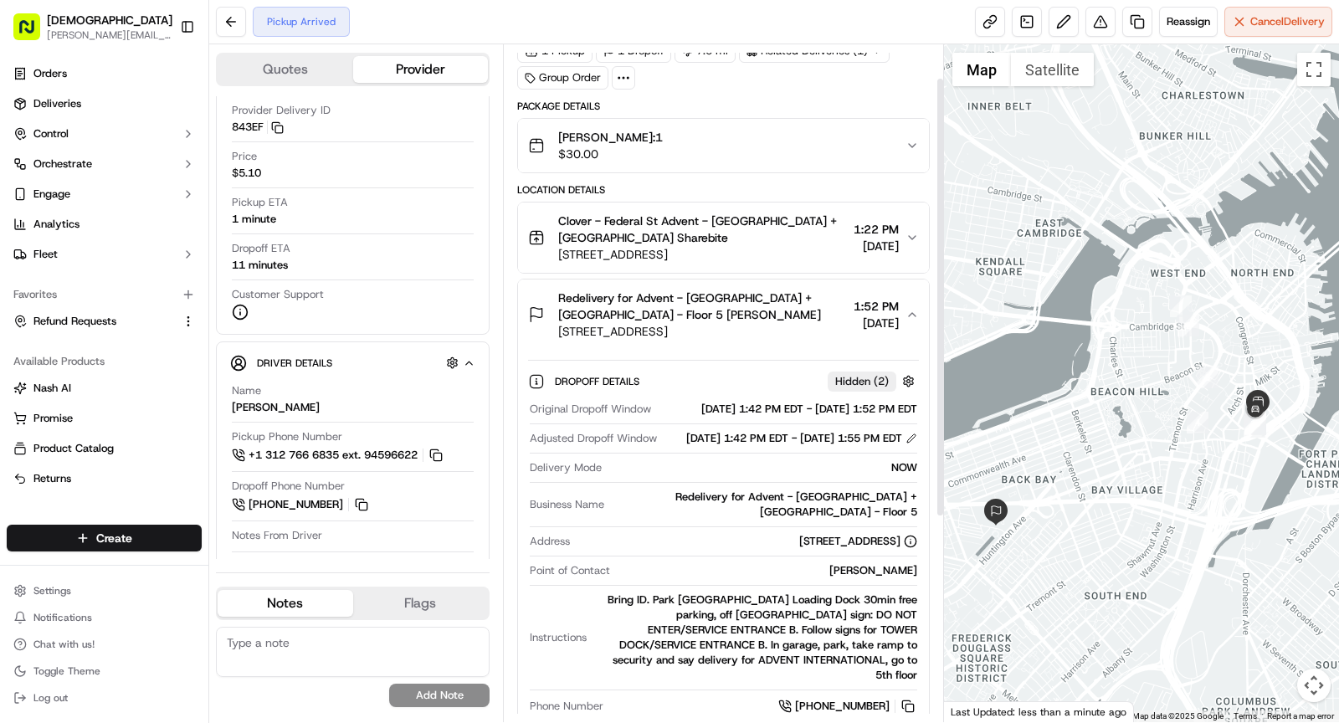
click at [719, 294] on span "Redelivery for Advent - Boston + NYC - Floor 5 Paulina P" at bounding box center [702, 306] width 289 height 33
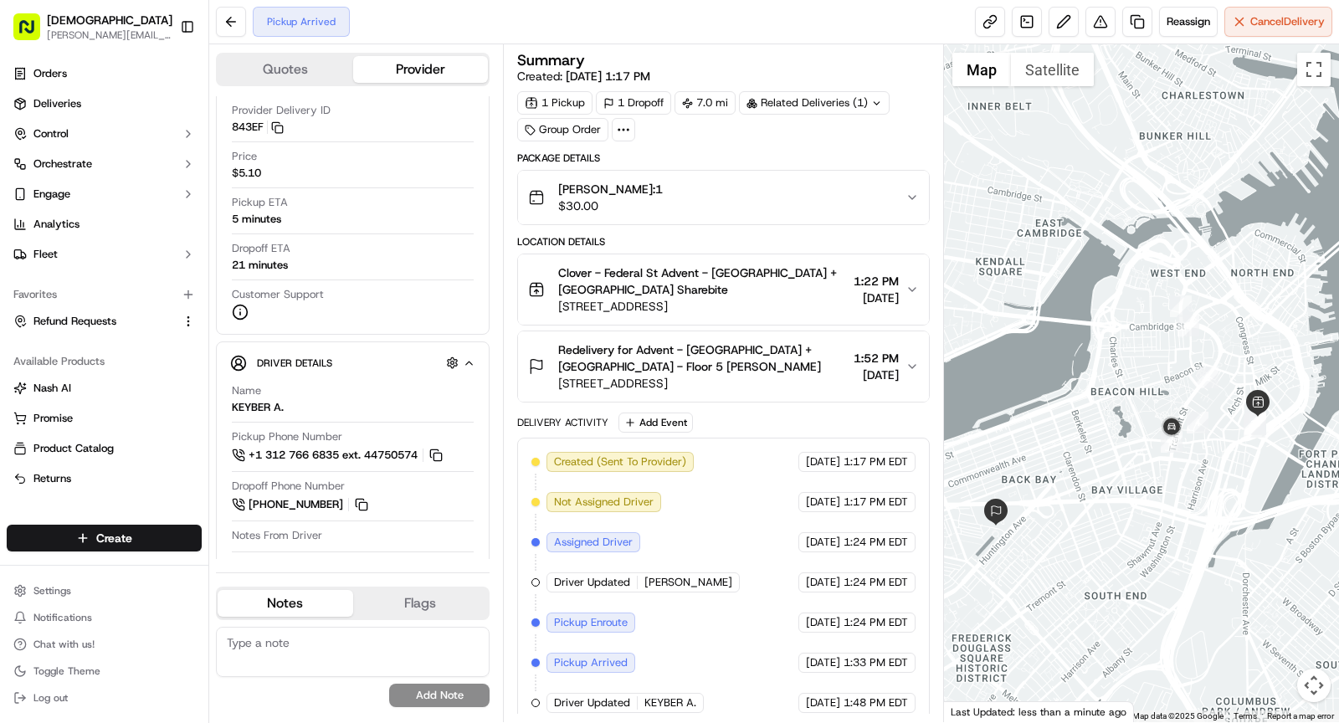
scroll to position [3, 0]
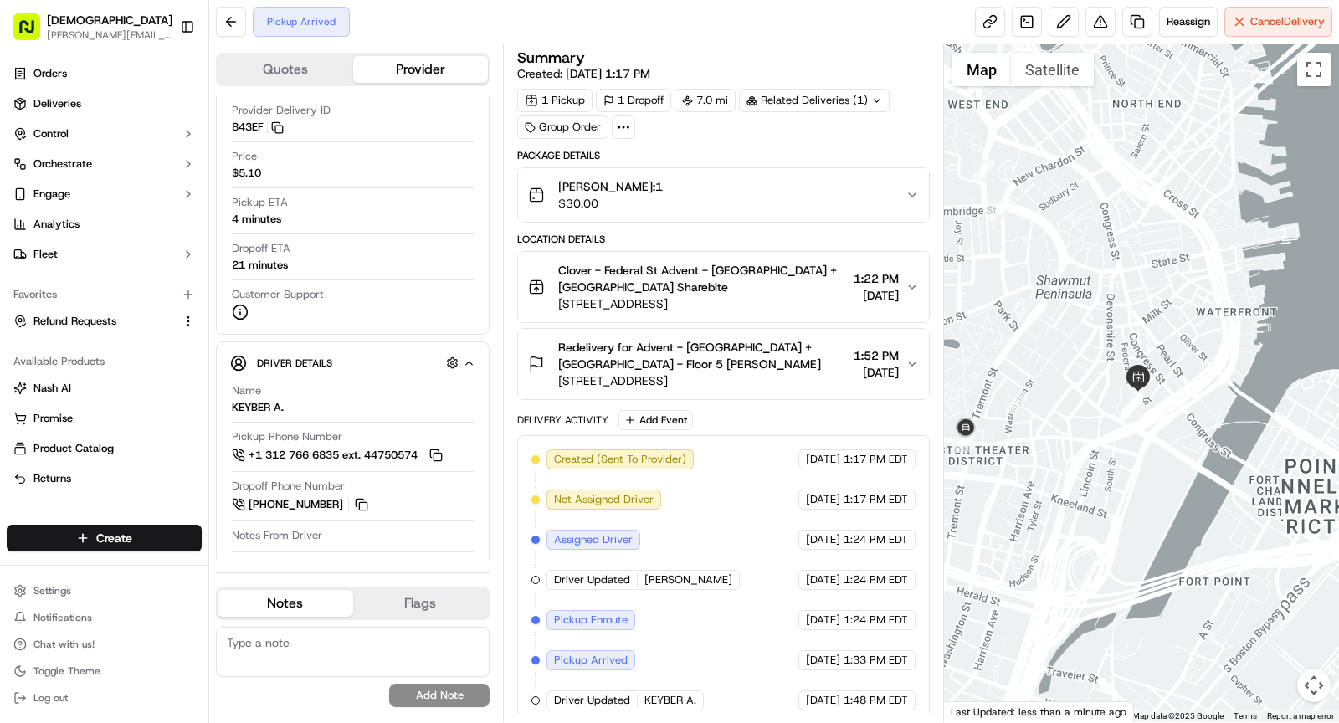
drag, startPoint x: 1221, startPoint y: 508, endPoint x: 972, endPoint y: 502, distance: 248.6
click at [972, 503] on div at bounding box center [1142, 383] width 396 height 678
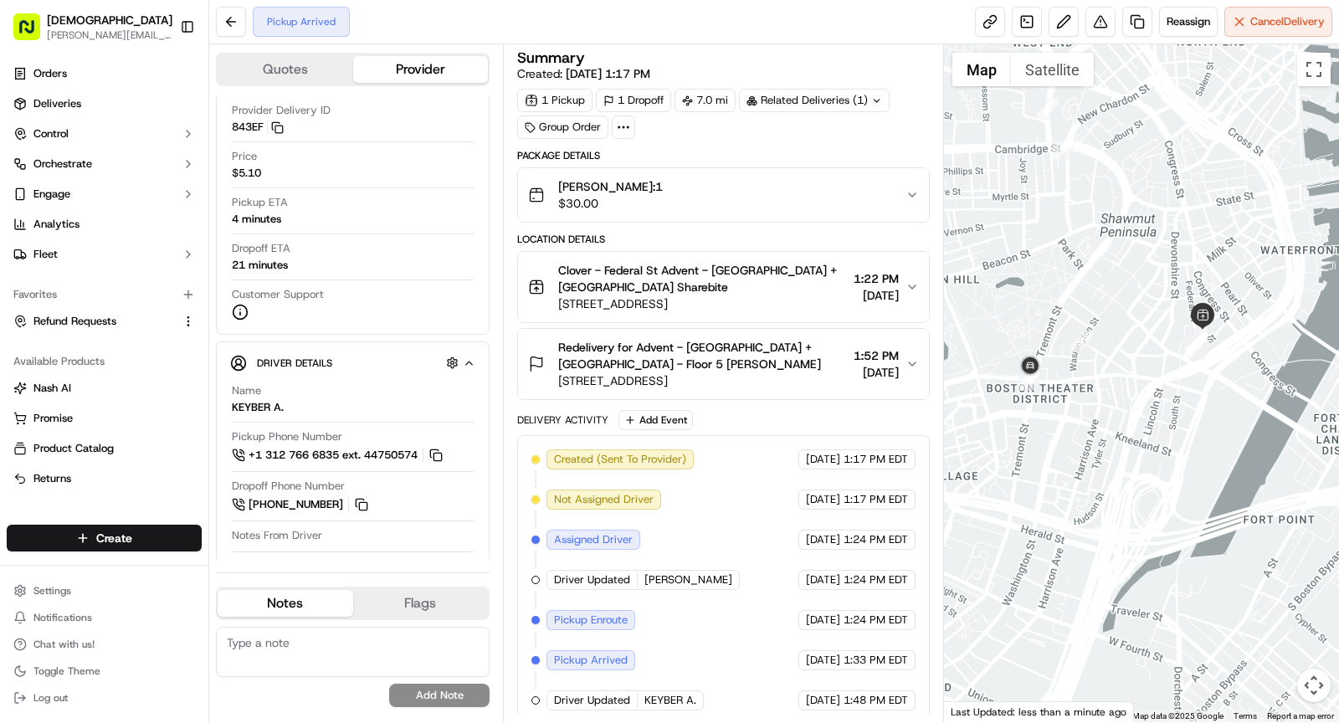
drag, startPoint x: 1078, startPoint y: 459, endPoint x: 1146, endPoint y: 399, distance: 90.7
click at [1146, 399] on div at bounding box center [1142, 383] width 396 height 678
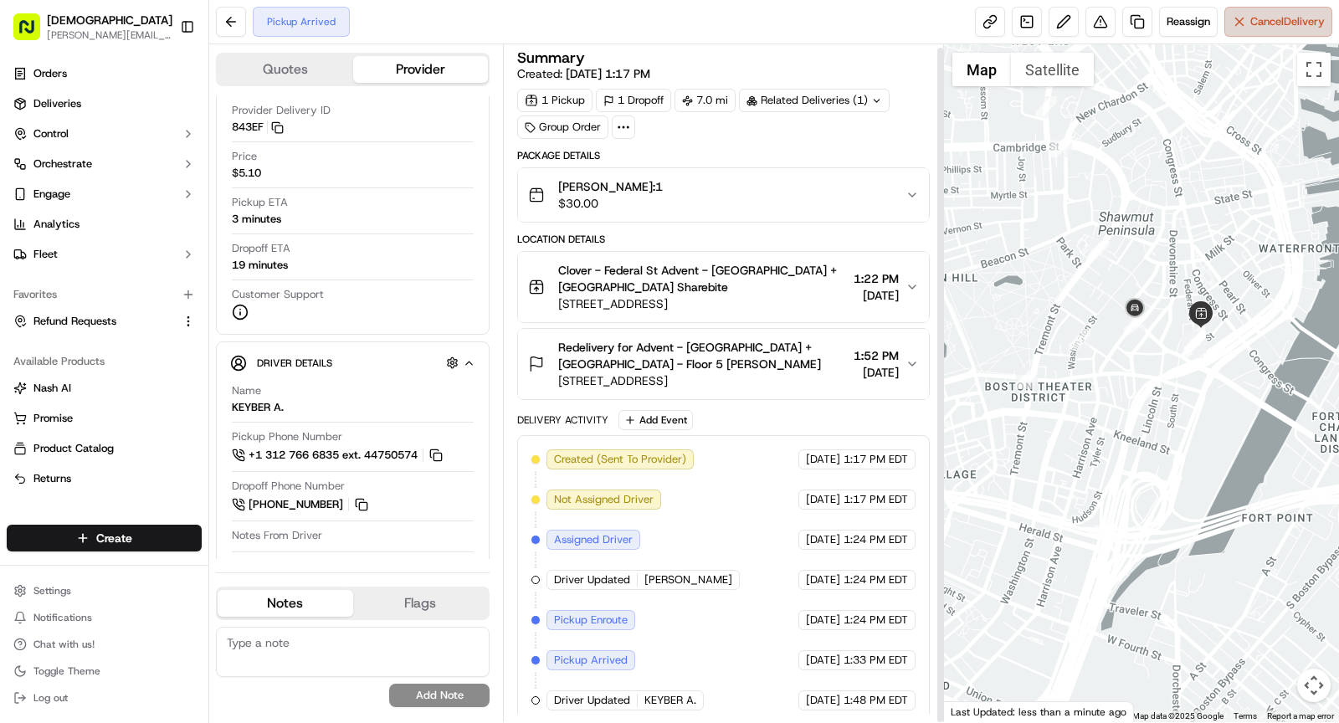
click at [1264, 23] on span "Cancel Delivery" at bounding box center [1287, 21] width 74 height 15
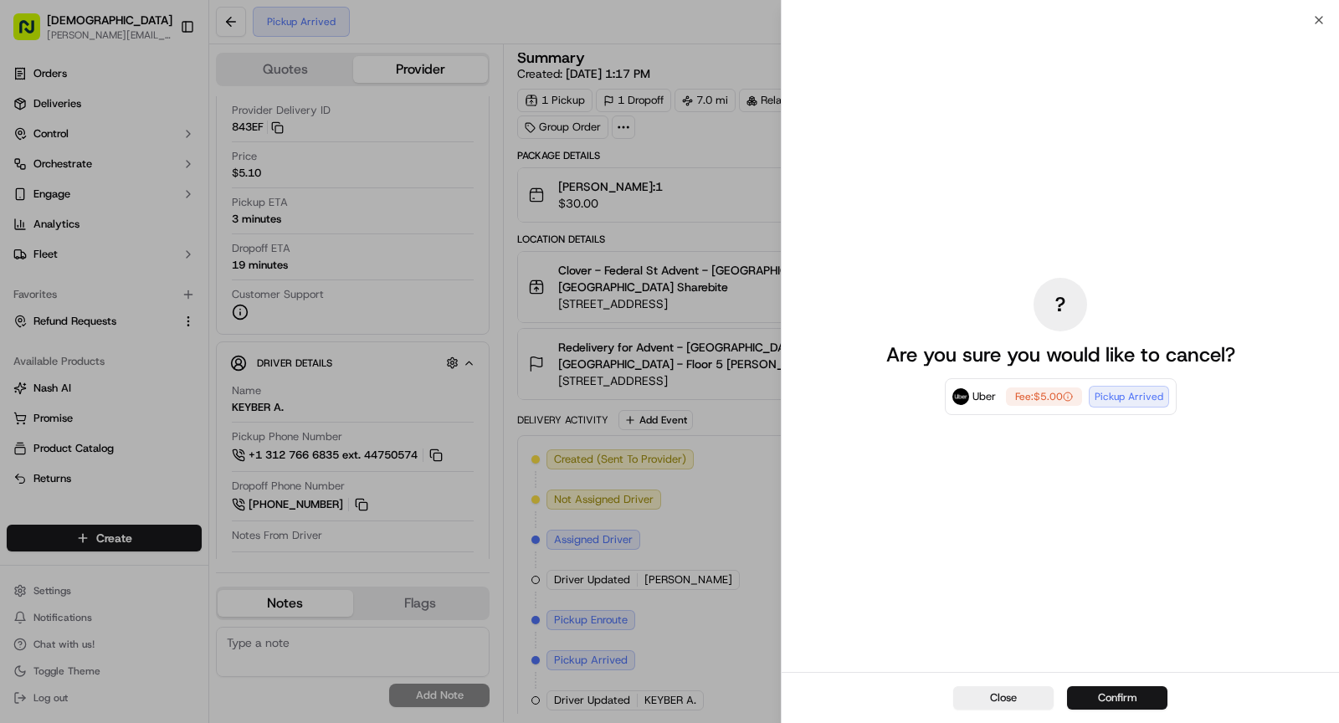
click at [1125, 702] on button "Confirm" at bounding box center [1117, 697] width 100 height 23
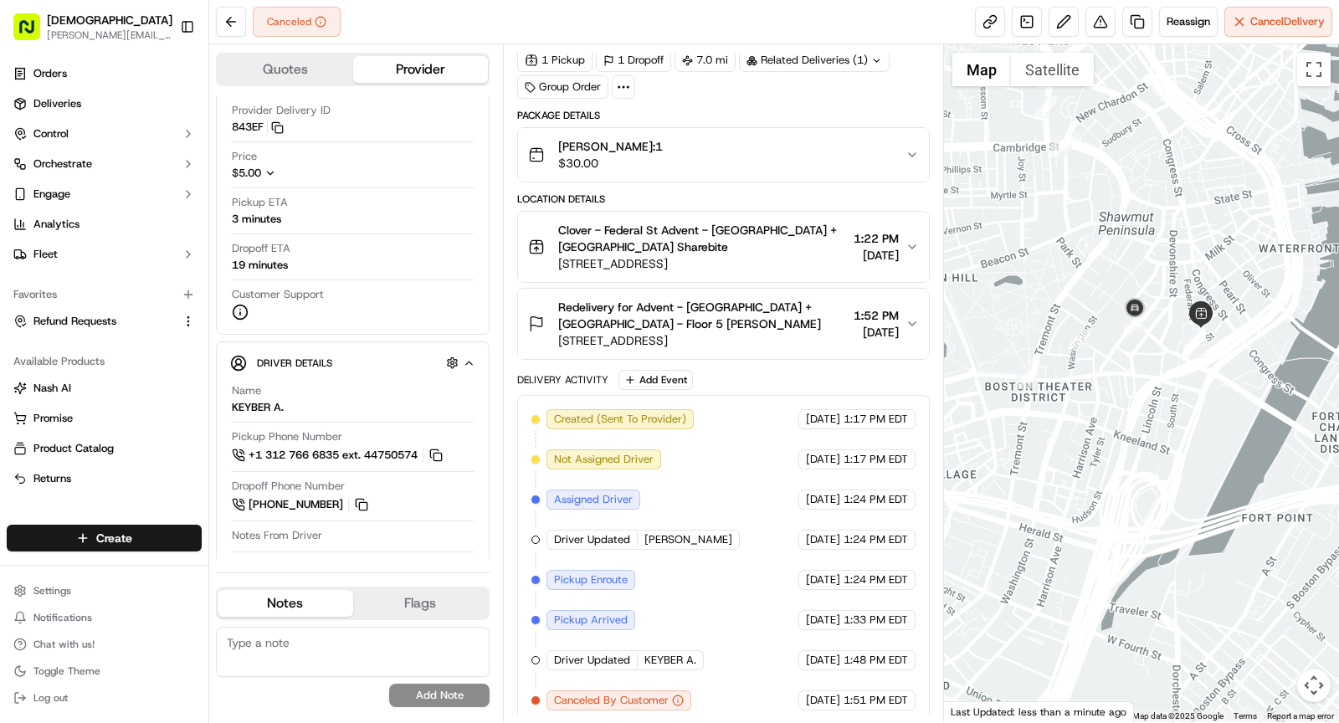
scroll to position [0, 0]
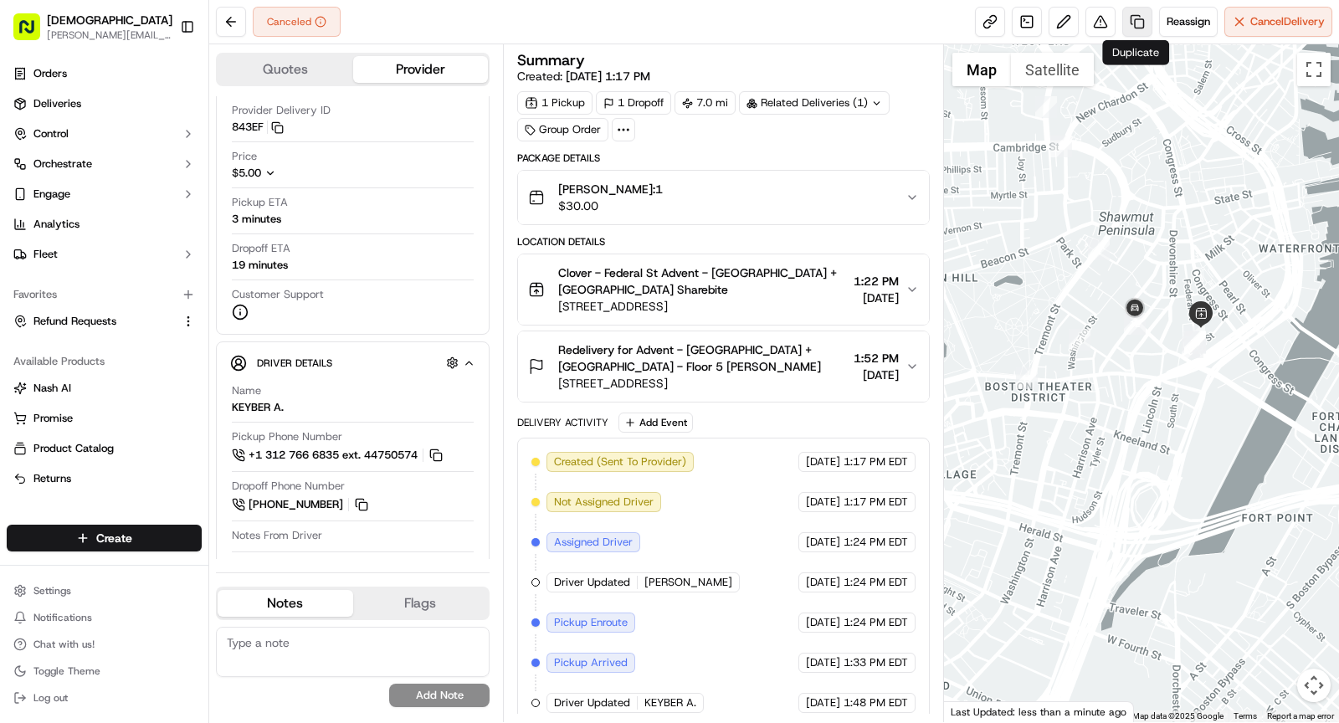
click at [1138, 18] on link at bounding box center [1137, 22] width 30 height 30
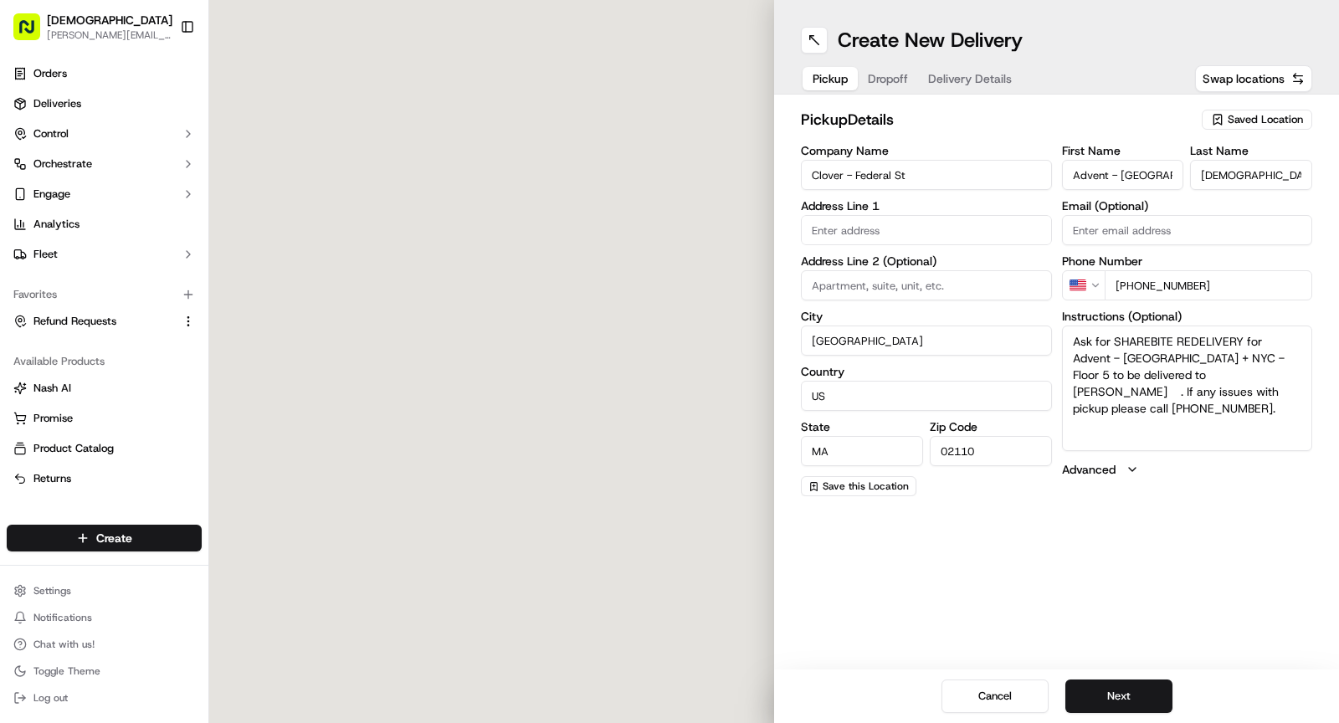
type input "160 Federal St"
click at [968, 75] on span "Delivery Details" at bounding box center [970, 78] width 84 height 17
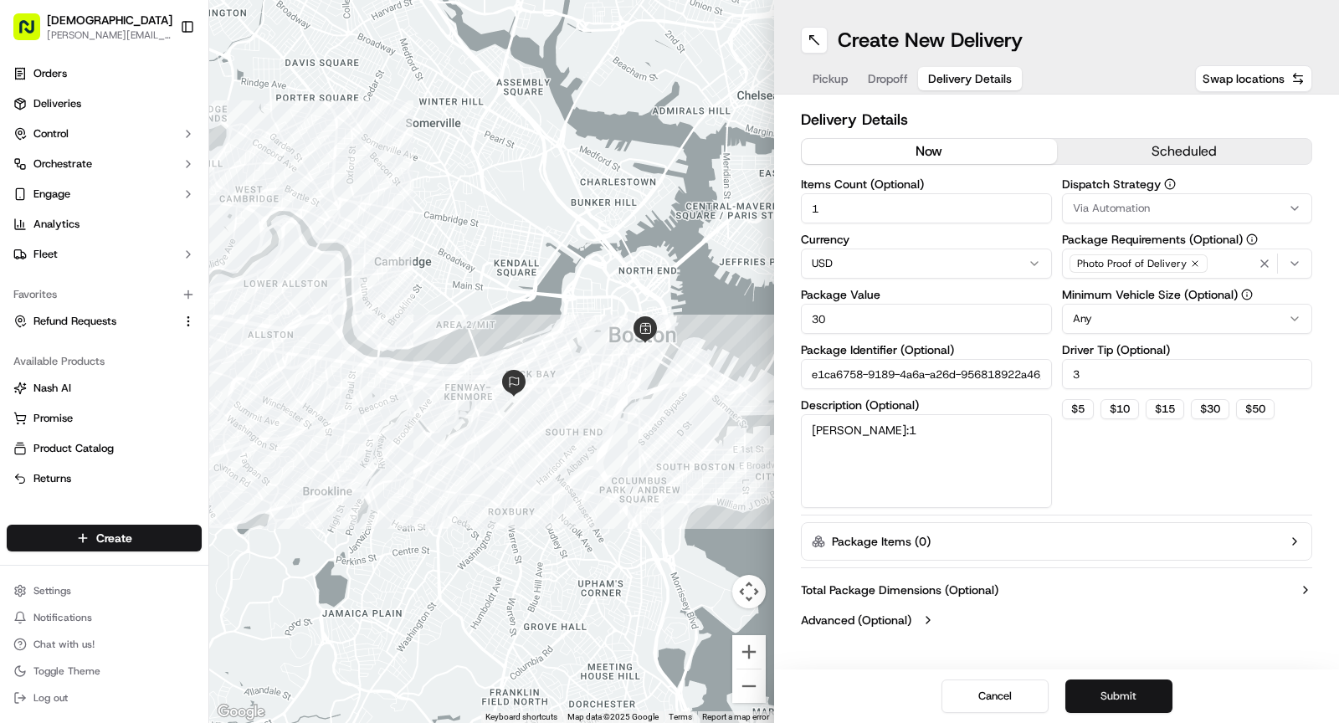
click at [1104, 680] on button "Submit" at bounding box center [1118, 696] width 107 height 33
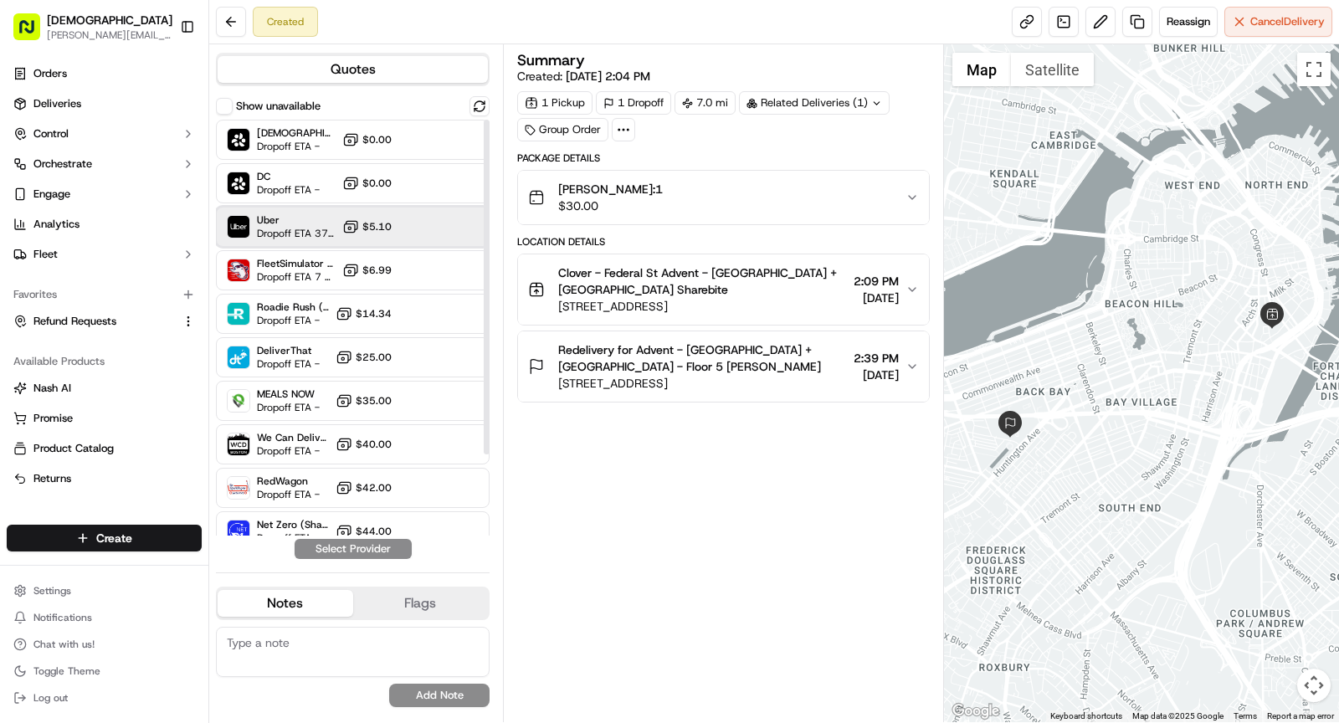
click at [297, 231] on span "Dropoff ETA 37 minutes" at bounding box center [296, 233] width 79 height 13
click at [376, 551] on button "Assign Provider" at bounding box center [353, 549] width 119 height 20
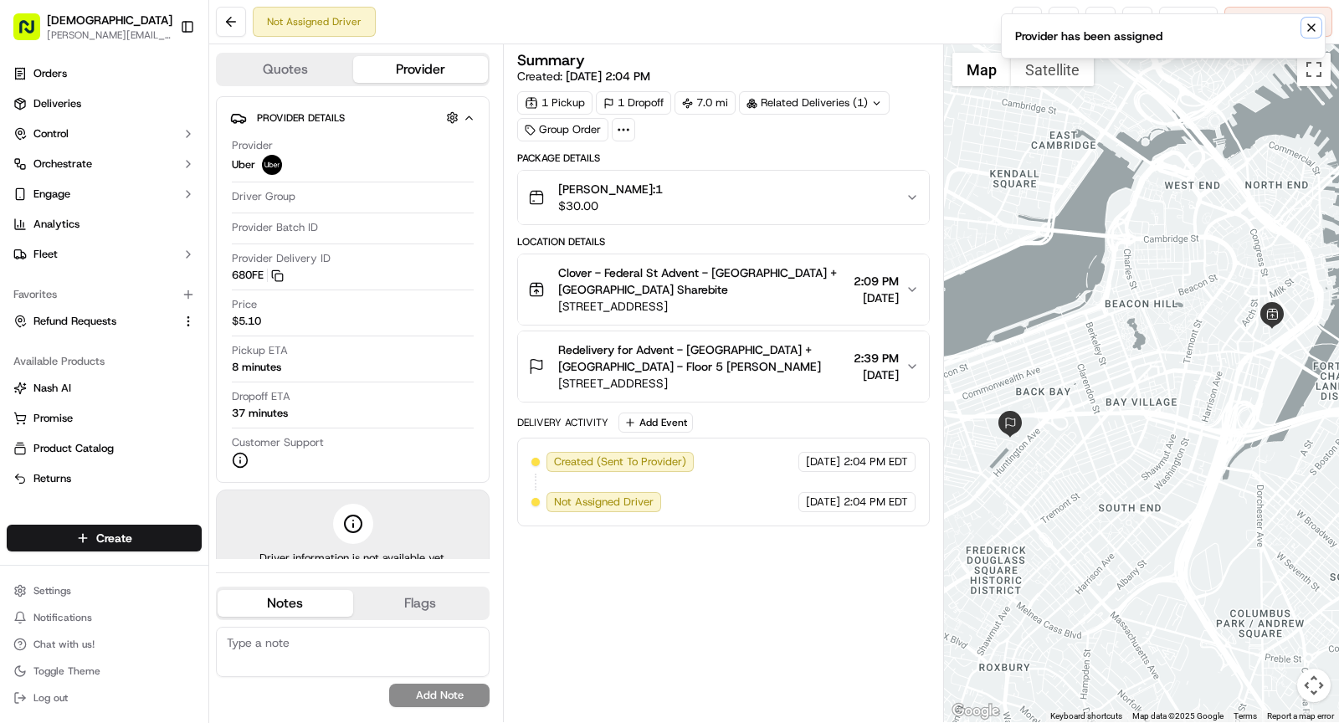
click at [1311, 29] on icon "Notifications (F8)" at bounding box center [1311, 27] width 13 height 13
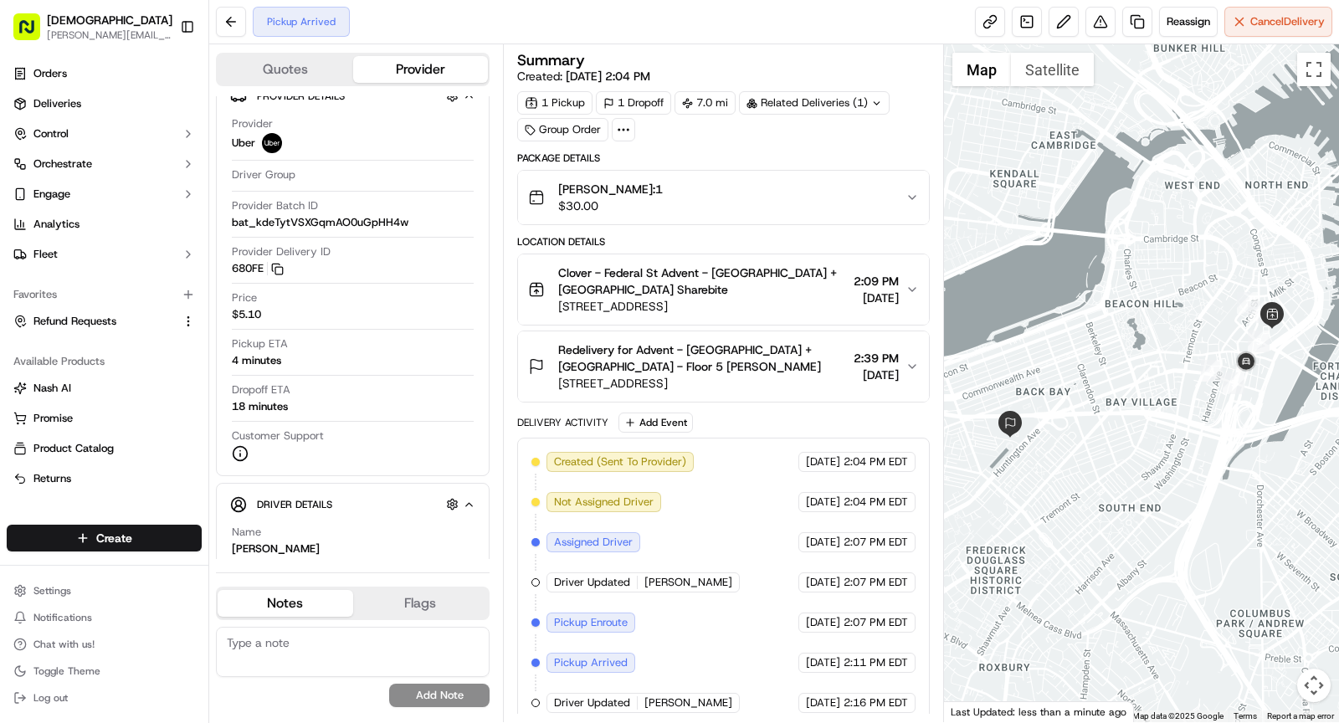
scroll to position [3, 0]
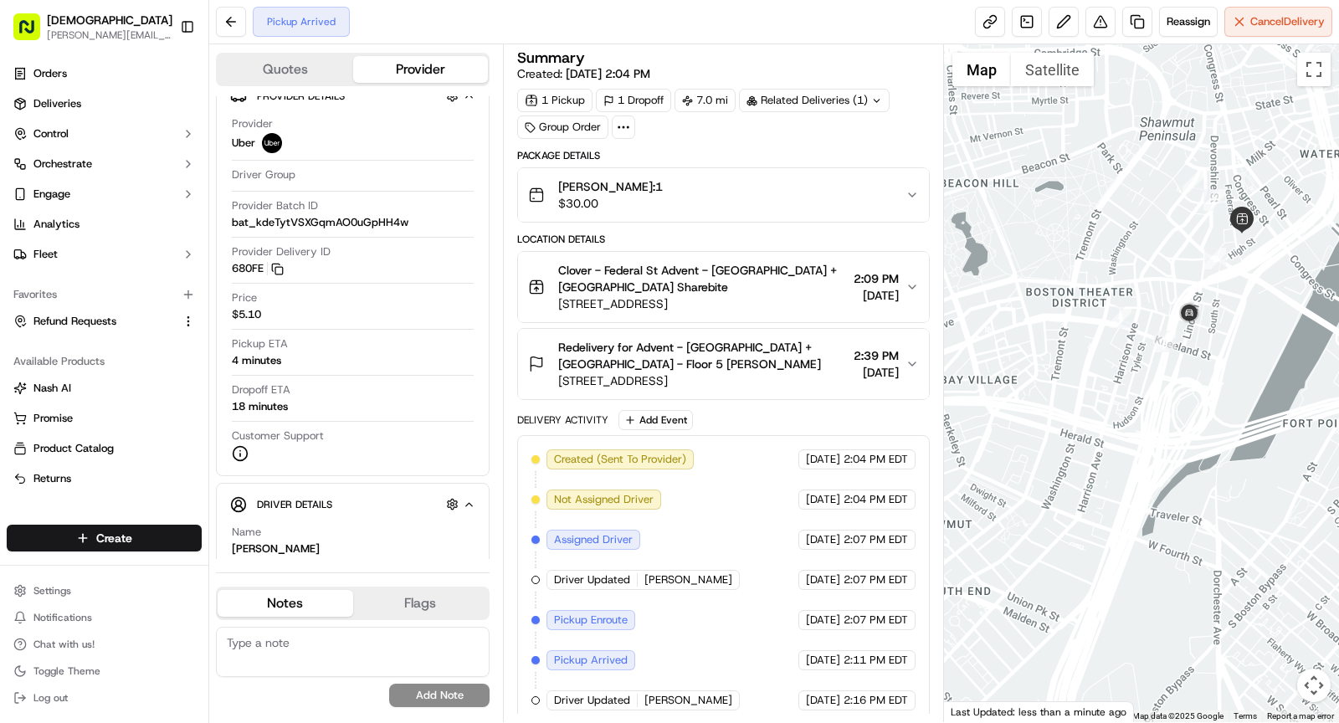
drag, startPoint x: 1147, startPoint y: 355, endPoint x: 1049, endPoint y: 384, distance: 103.0
click at [1049, 384] on div at bounding box center [1142, 383] width 396 height 678
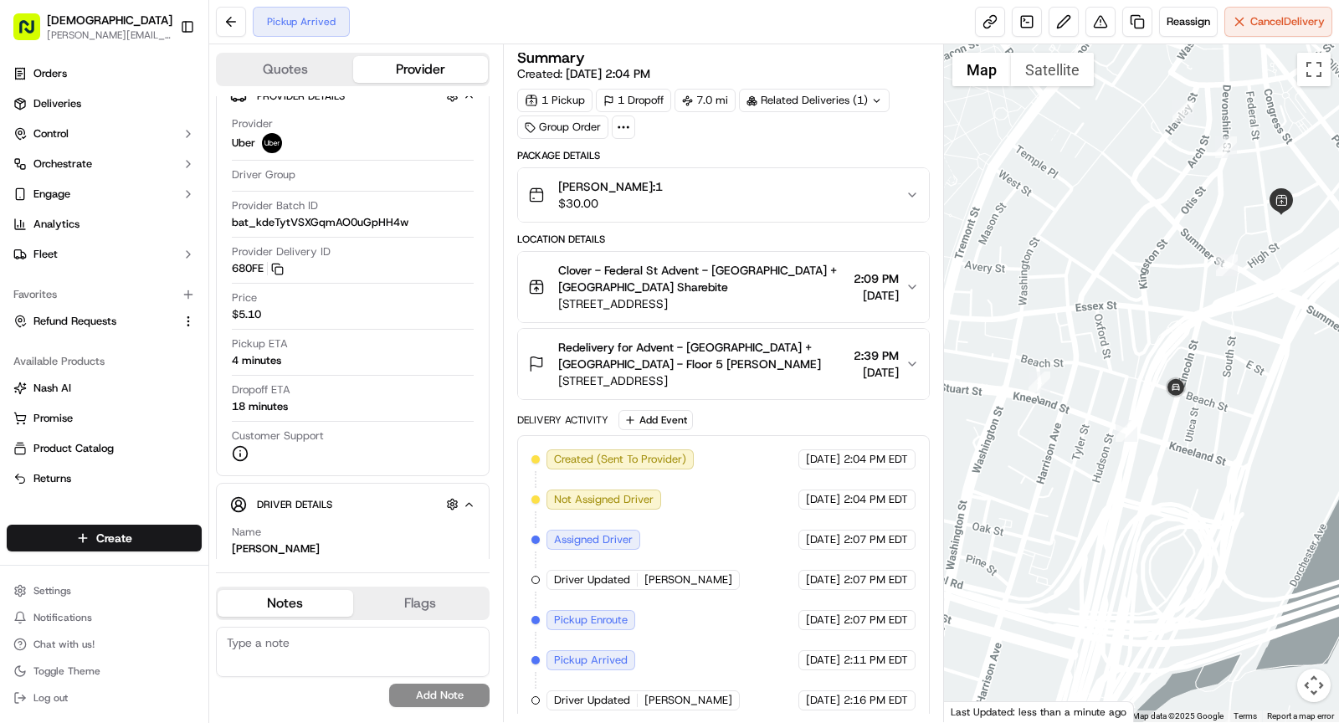
drag, startPoint x: 1198, startPoint y: 338, endPoint x: 1188, endPoint y: 439, distance: 100.8
click at [1189, 440] on div at bounding box center [1142, 383] width 396 height 678
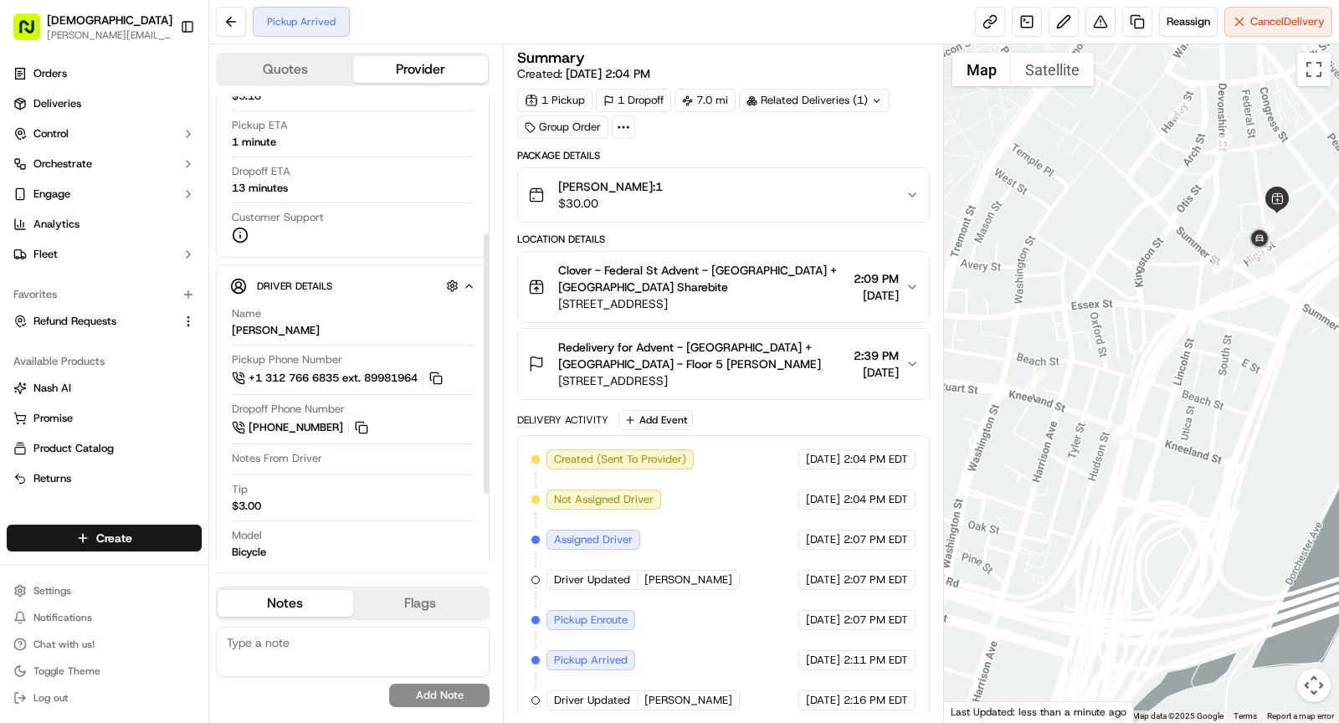
scroll to position [244, 0]
copy span "+1 857 957 5573"
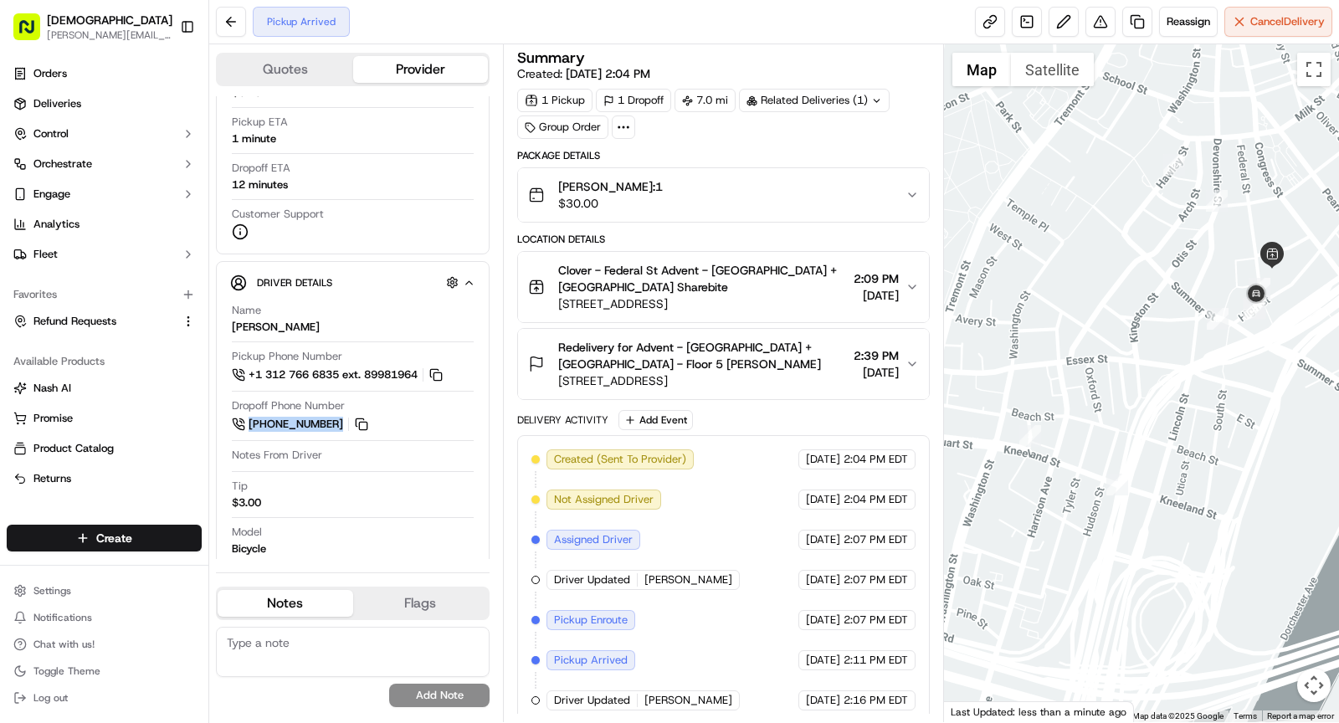
drag, startPoint x: 1153, startPoint y: 375, endPoint x: 1132, endPoint y: 486, distance: 113.3
click at [1132, 486] on div at bounding box center [1142, 383] width 396 height 678
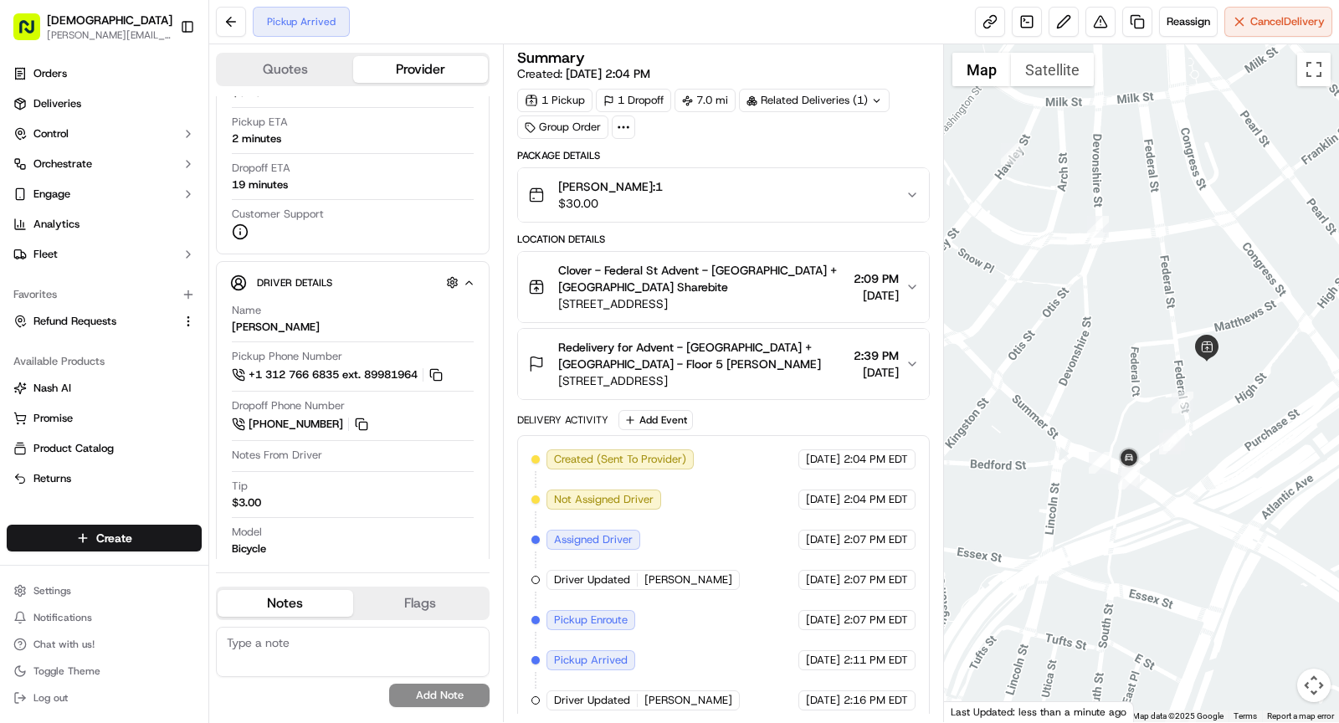
click at [710, 377] on span "122 Belvidere St, Boston, MA 02199, USA" at bounding box center [702, 380] width 289 height 17
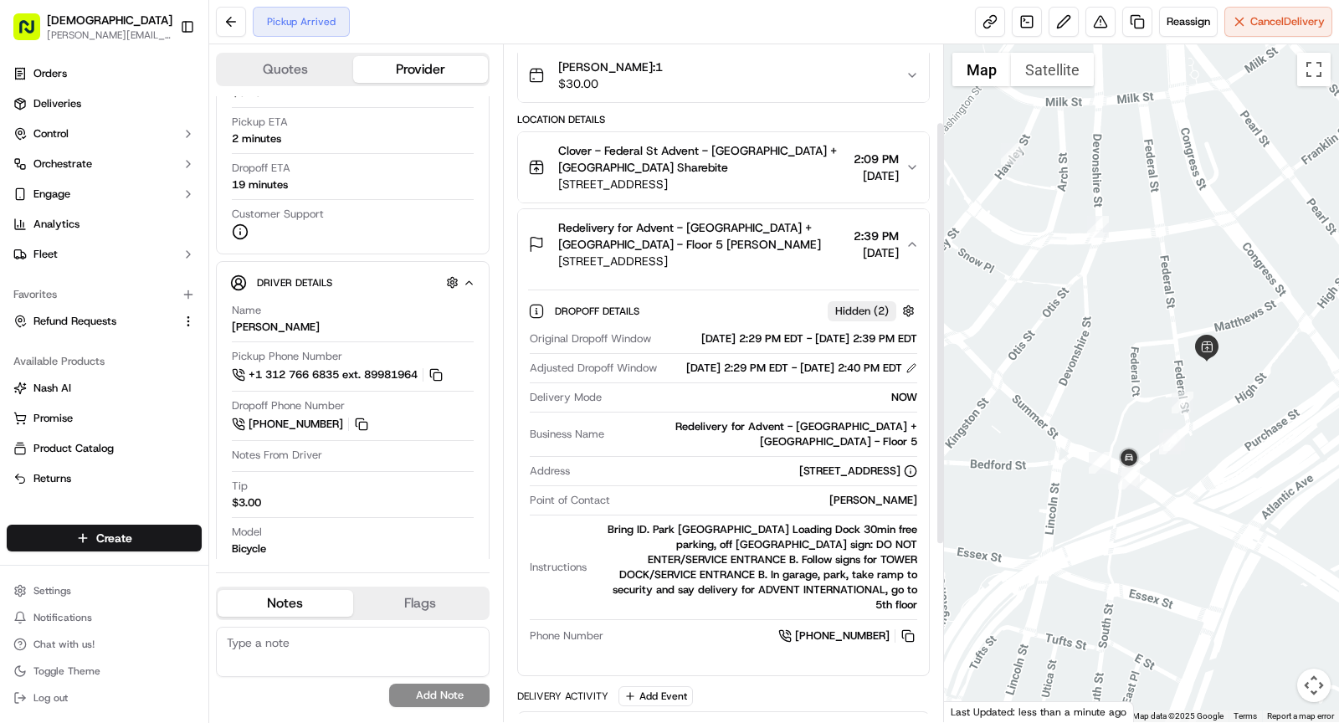
scroll to position [124, 0]
click at [690, 166] on span "Clover - Federal St Advent - Boston + NYC Sharebite" at bounding box center [702, 157] width 289 height 33
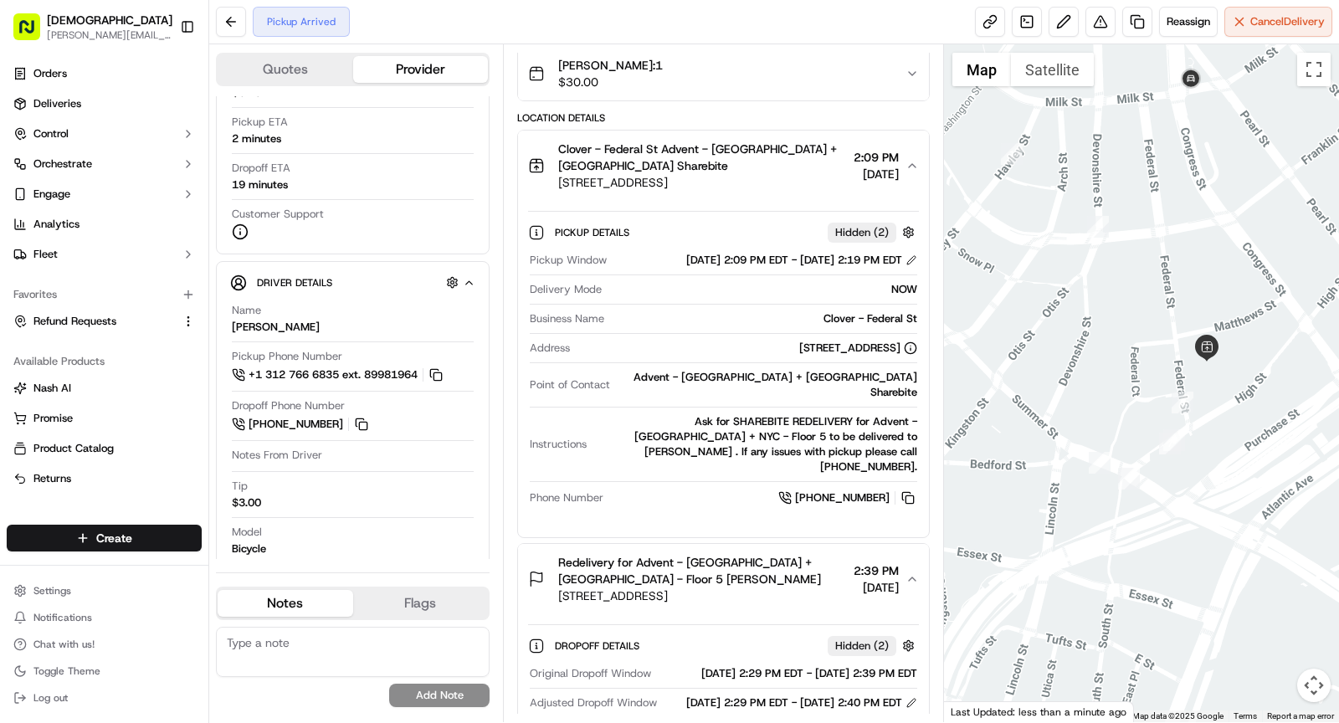
click at [694, 169] on span "Clover - Federal St Advent - Boston + NYC Sharebite" at bounding box center [702, 157] width 289 height 33
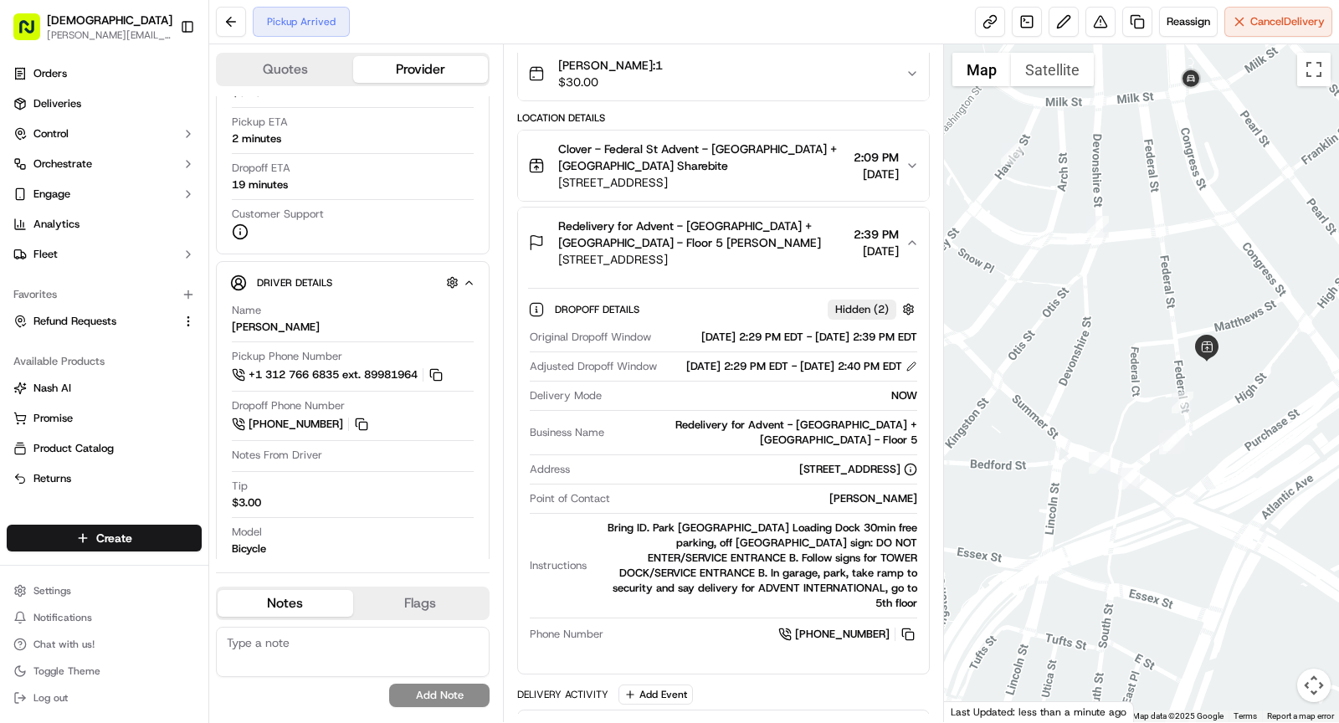
click at [688, 258] on span "122 Belvidere St, Boston, MA 02199, USA" at bounding box center [702, 259] width 289 height 17
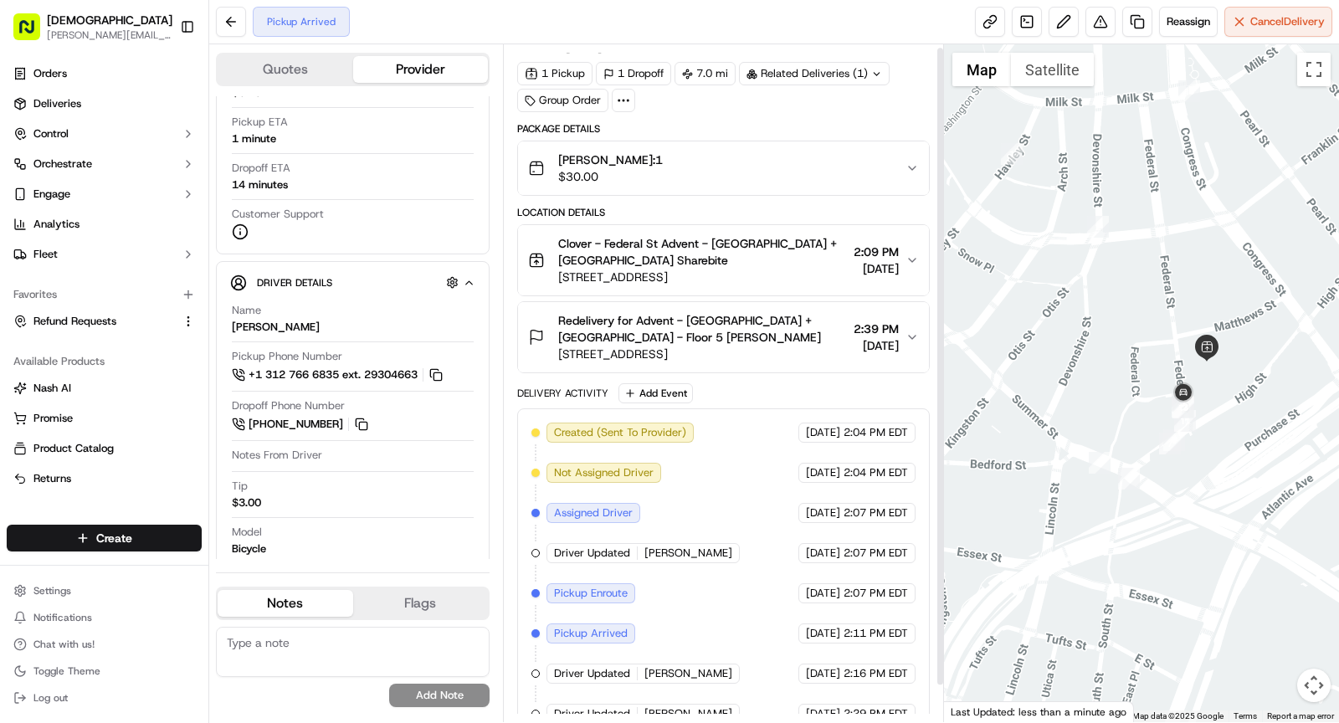
scroll to position [0, 0]
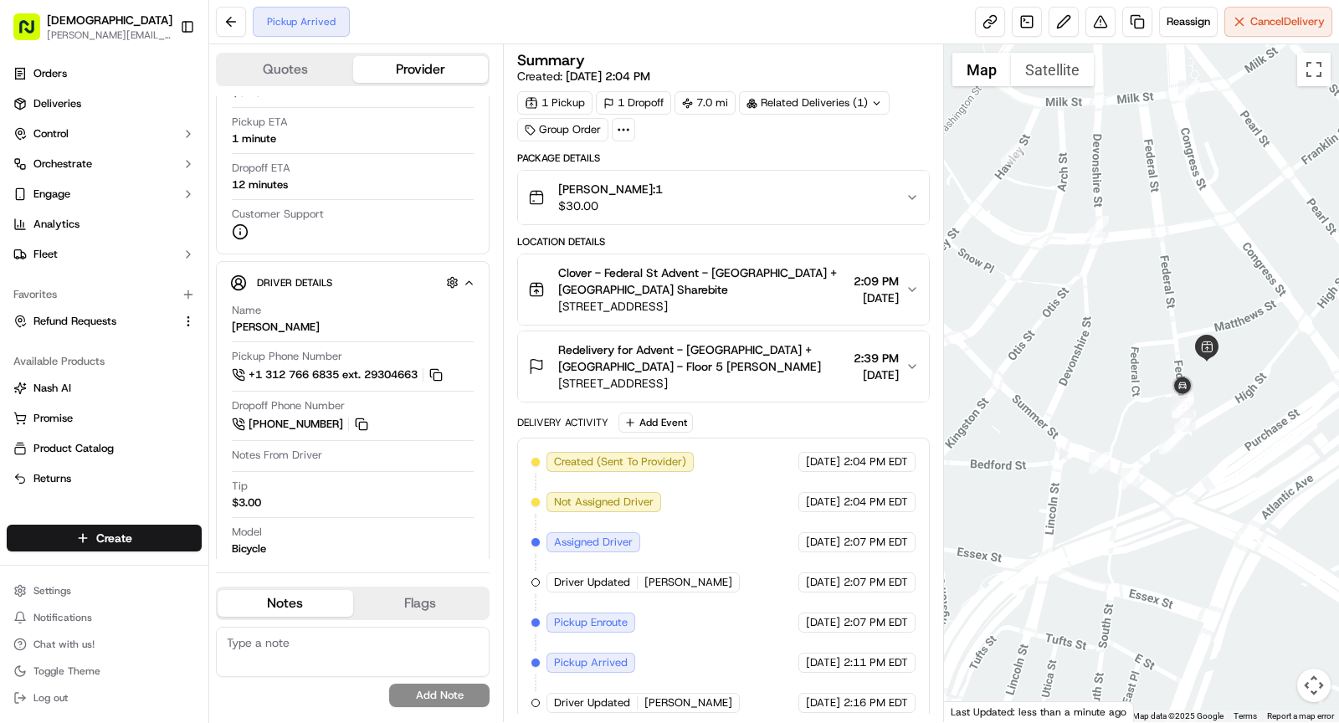
click at [738, 288] on span "Clover - Federal St Advent - Boston + NYC Sharebite" at bounding box center [702, 280] width 289 height 33
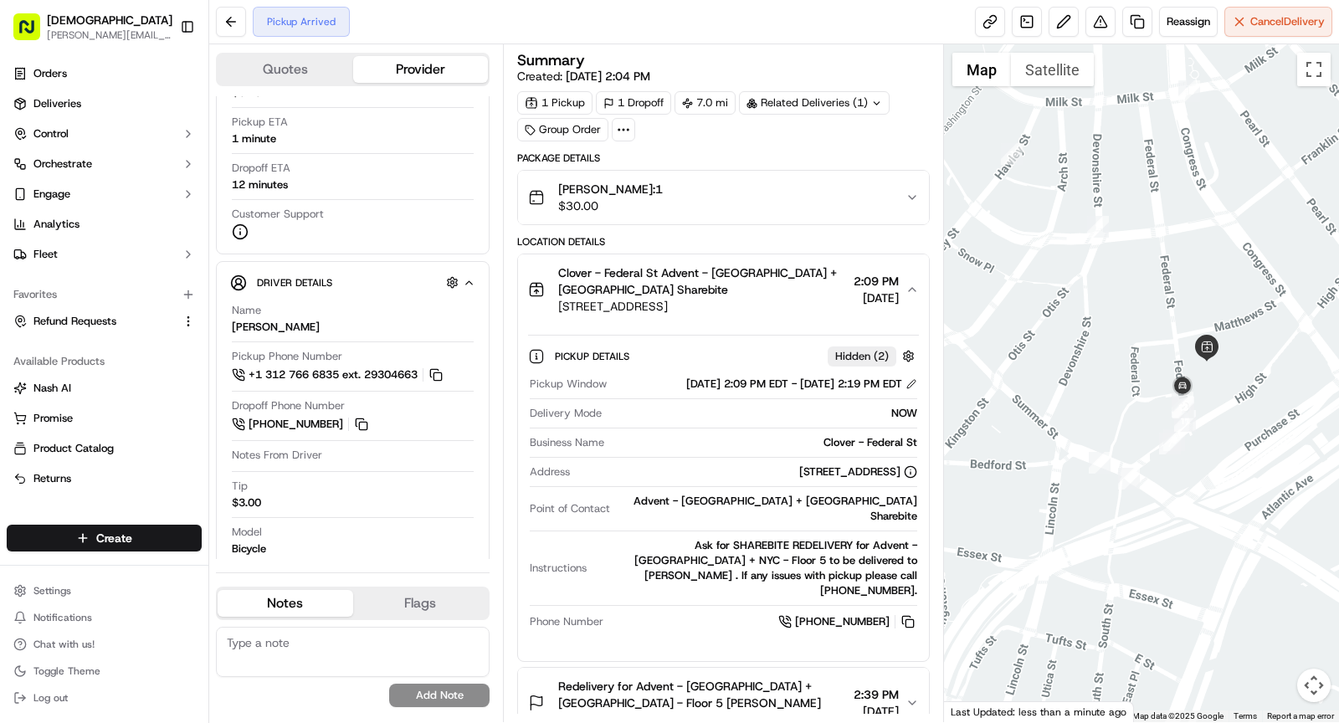
click at [852, 442] on div "Clover - Federal St" at bounding box center [764, 442] width 306 height 15
copy div "Clover - Federal St"
click at [799, 469] on div "160 Federal St, Boston, MA 02110, USA" at bounding box center [858, 471] width 118 height 15
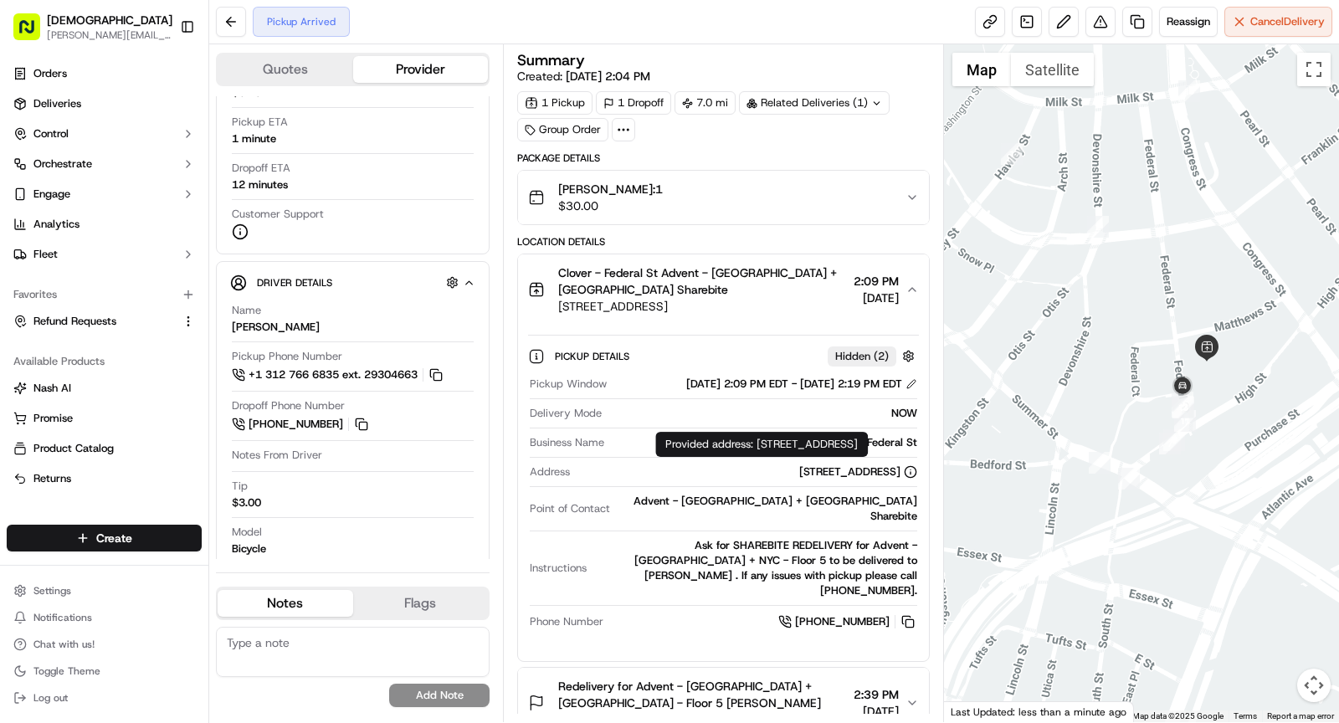
click at [799, 469] on div "160 Federal St, Boston, MA 02110, USA" at bounding box center [858, 471] width 118 height 15
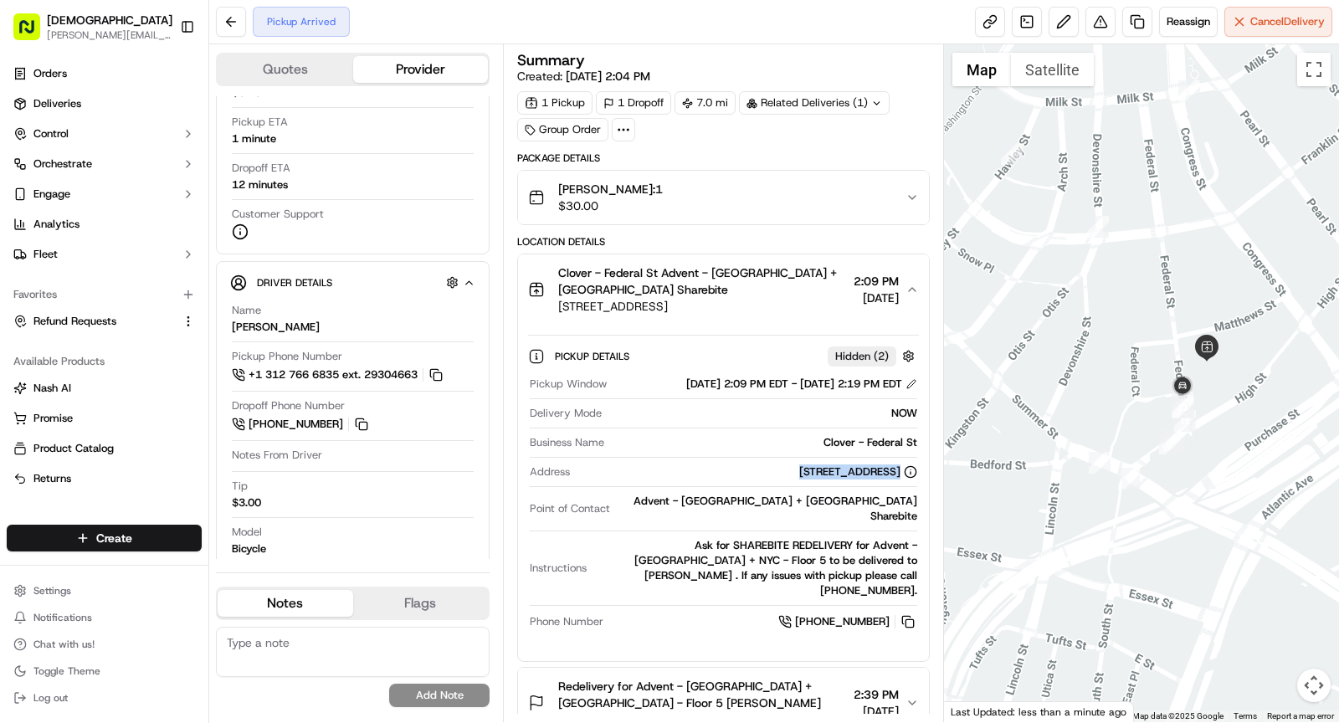
click at [799, 469] on div "160 Federal St, Boston, MA 02110, USA" at bounding box center [858, 471] width 118 height 15
copy div "160 Federal St, Boston, MA 02110, USA"
click at [701, 289] on span "Clover - Federal St Advent - Boston + NYC Sharebite" at bounding box center [702, 280] width 289 height 33
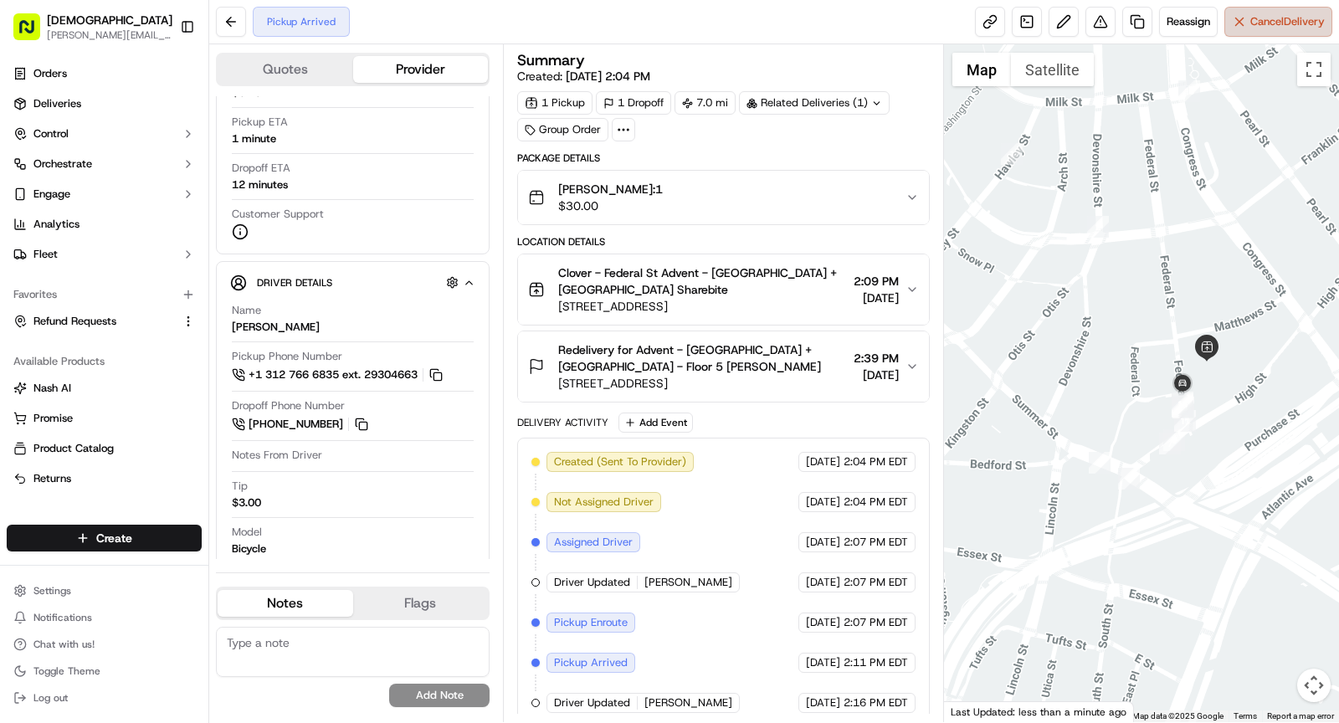
click at [1259, 26] on span "Cancel Delivery" at bounding box center [1287, 21] width 74 height 15
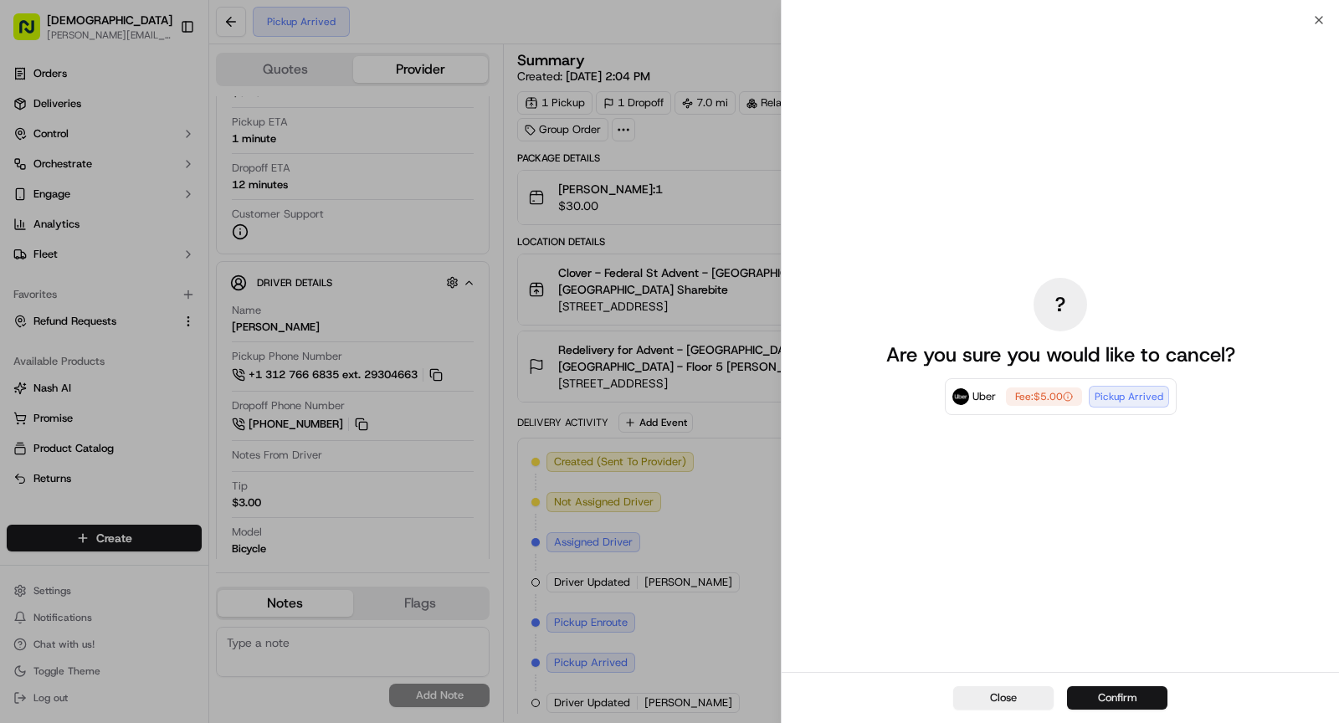
click at [1152, 695] on button "Confirm" at bounding box center [1117, 697] width 100 height 23
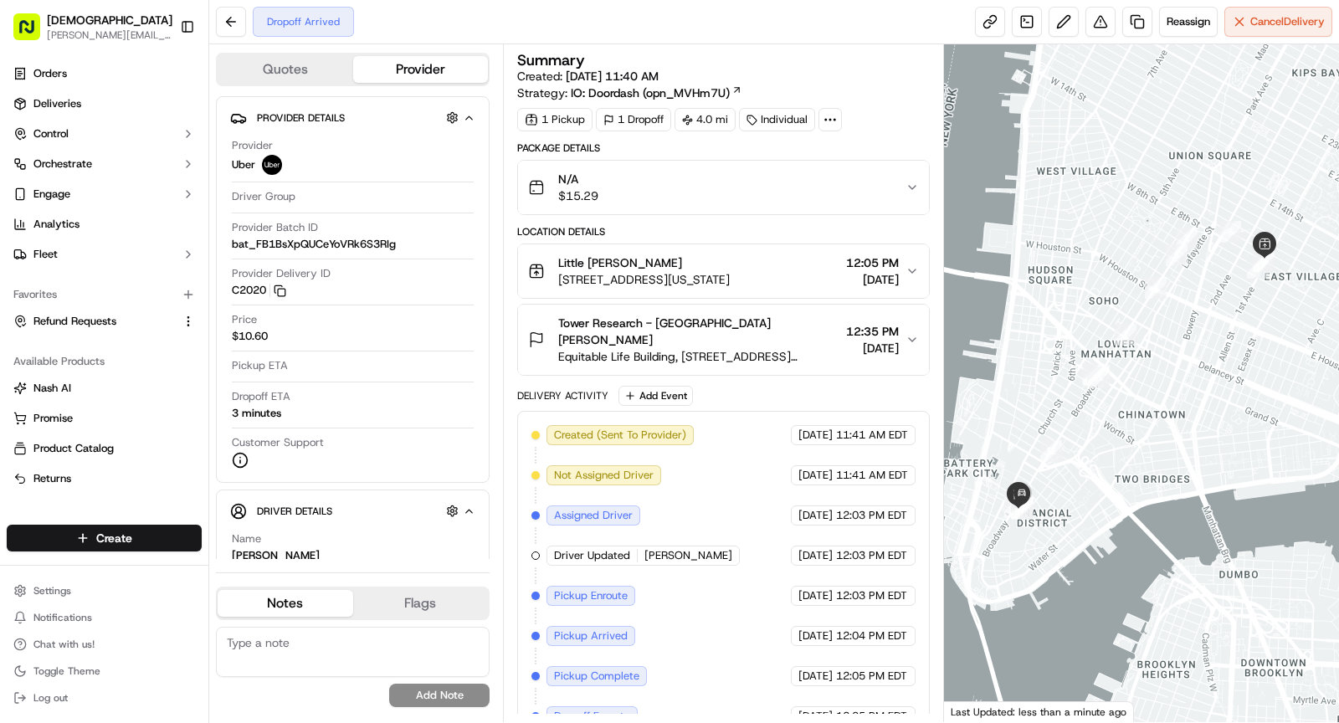
click at [832, 122] on icon at bounding box center [830, 119] width 15 height 15
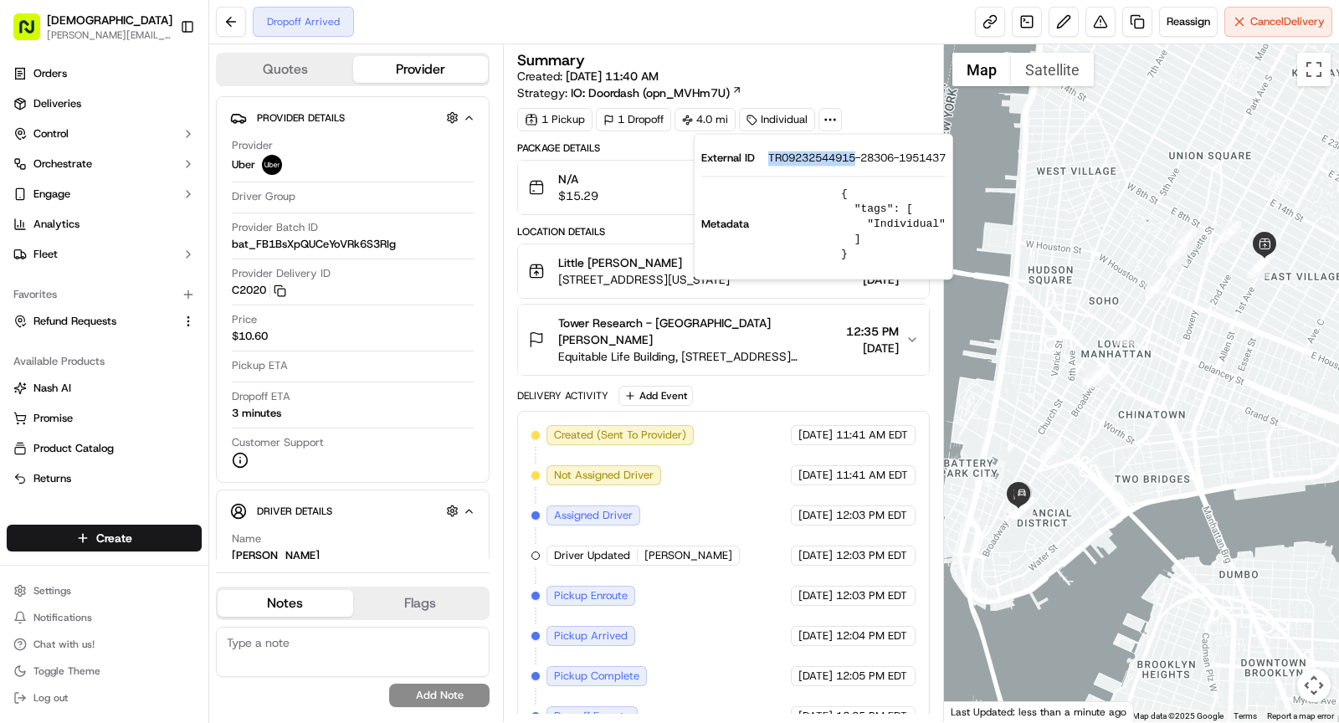
drag, startPoint x: 767, startPoint y: 156, endPoint x: 859, endPoint y: 161, distance: 92.2
click at [859, 161] on div "External ID TR09232544915-28306-1951437" at bounding box center [823, 158] width 244 height 15
copy span "TR09232544915"
click at [615, 265] on span "Little Kirin Denis Sharebite" at bounding box center [620, 262] width 124 height 17
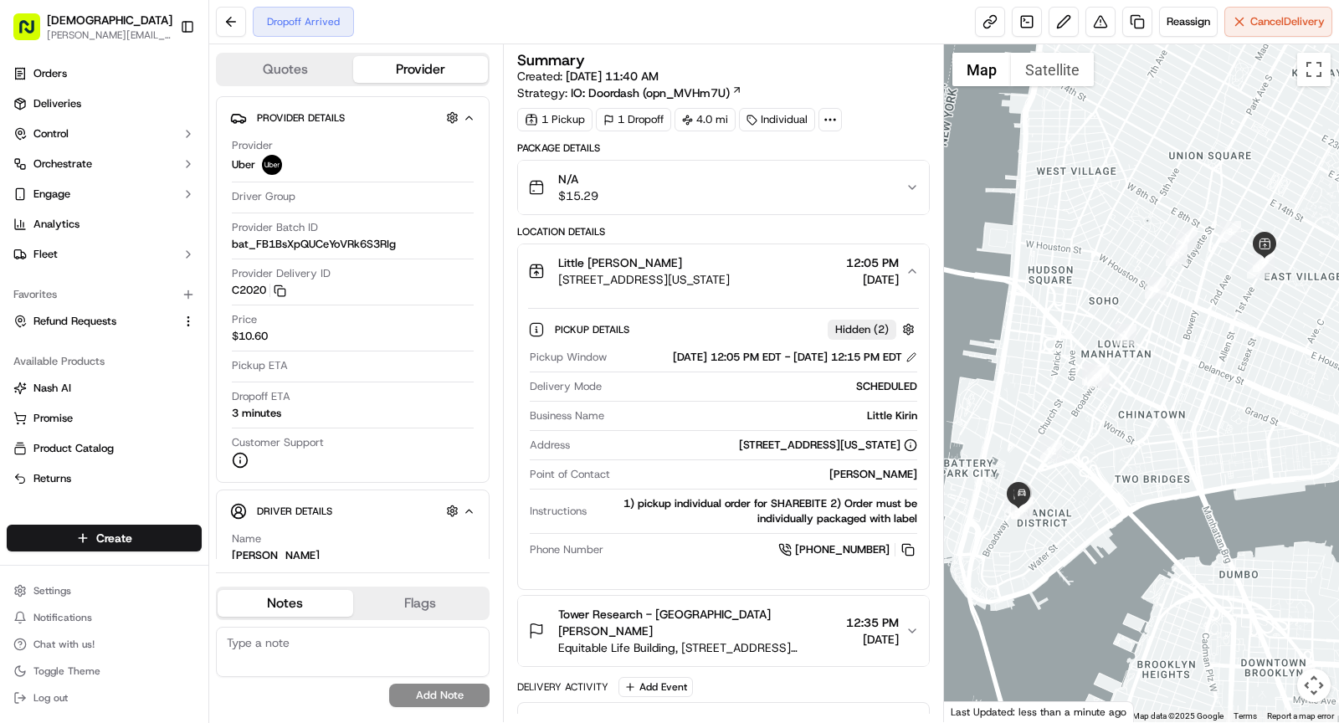
click at [897, 423] on div "Little Kirin" at bounding box center [764, 415] width 306 height 15
copy div "Little Kirin"
click at [730, 283] on span "81 St Marks Pl, New York, NY 10003, USA" at bounding box center [644, 279] width 172 height 17
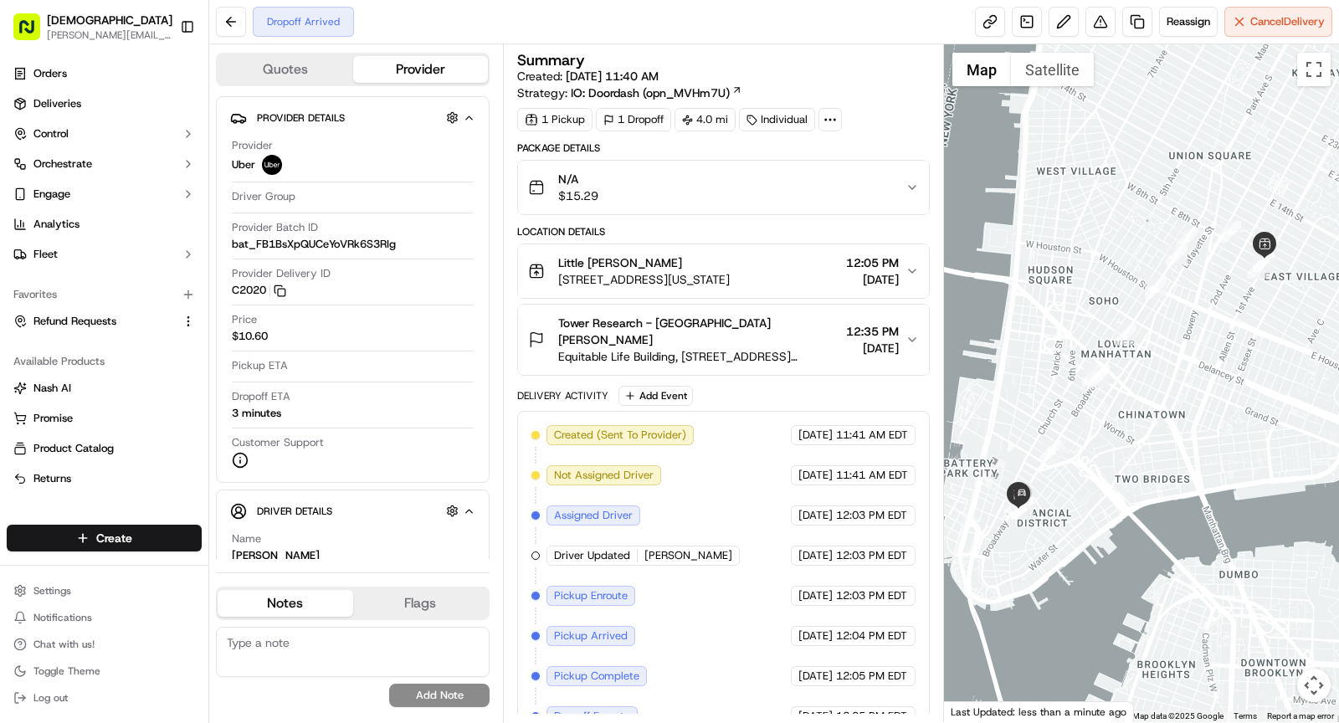
click at [813, 348] on span "Equitable Life Building, 120 Broadway, New York, NY 10271, USA" at bounding box center [698, 356] width 281 height 17
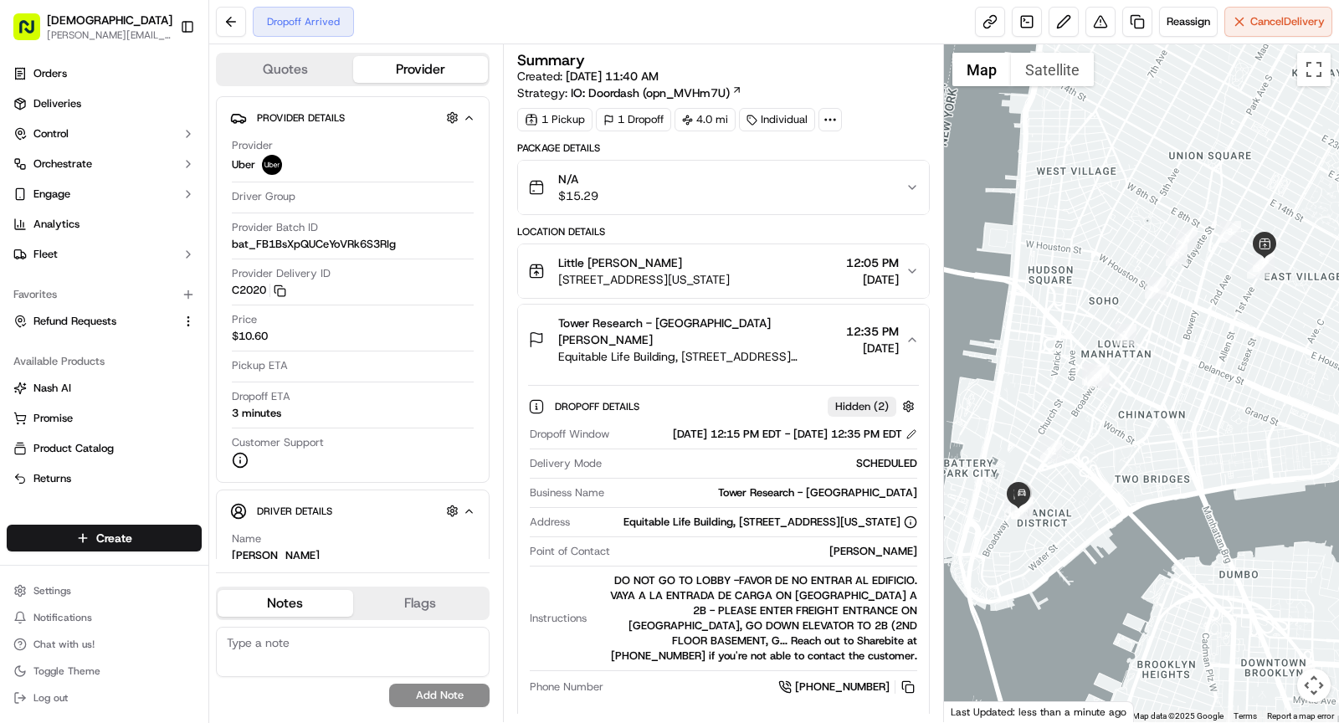
click at [884, 544] on div "Jared Young" at bounding box center [767, 551] width 300 height 15
copy div "Jared Young"
click at [718, 348] on span "Equitable Life Building, 120 Broadway, New York, NY 10271, USA" at bounding box center [698, 356] width 281 height 17
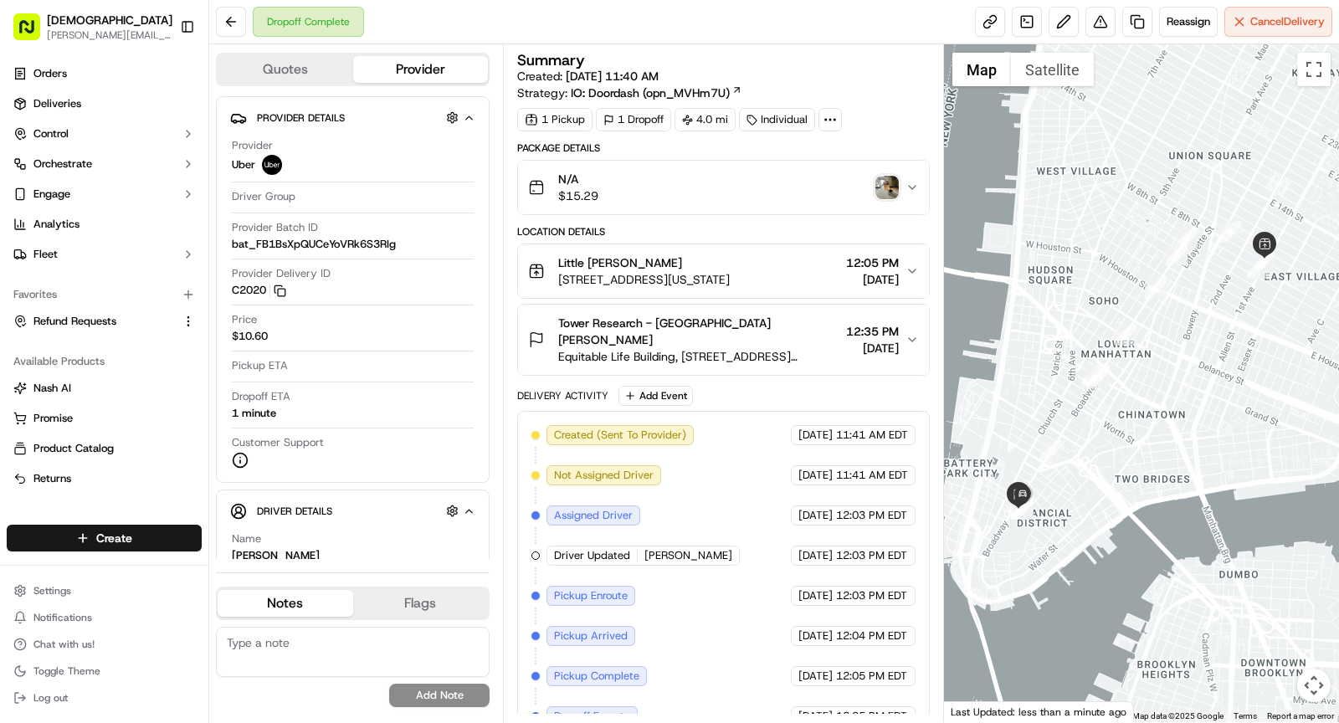
click at [887, 184] on img "button" at bounding box center [886, 187] width 23 height 23
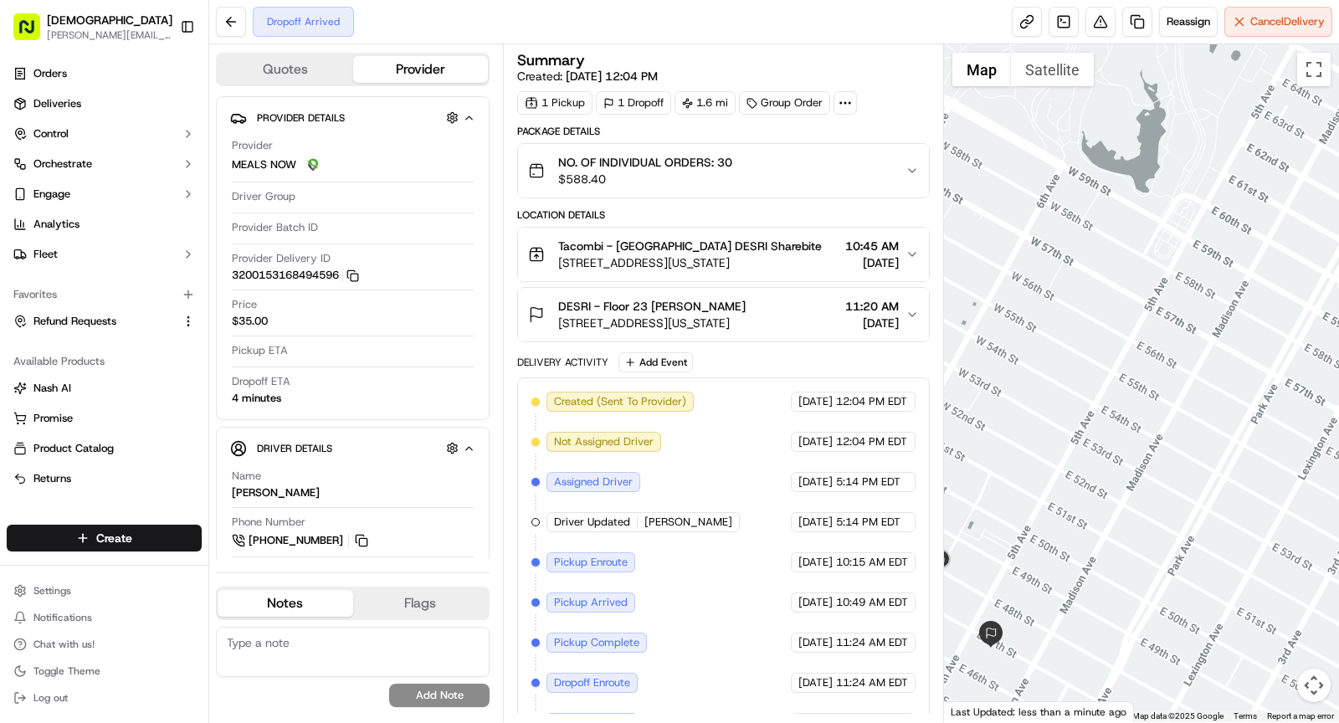
drag, startPoint x: 1172, startPoint y: 244, endPoint x: 1018, endPoint y: 612, distance: 398.0
click at [1019, 612] on div at bounding box center [1142, 383] width 396 height 678
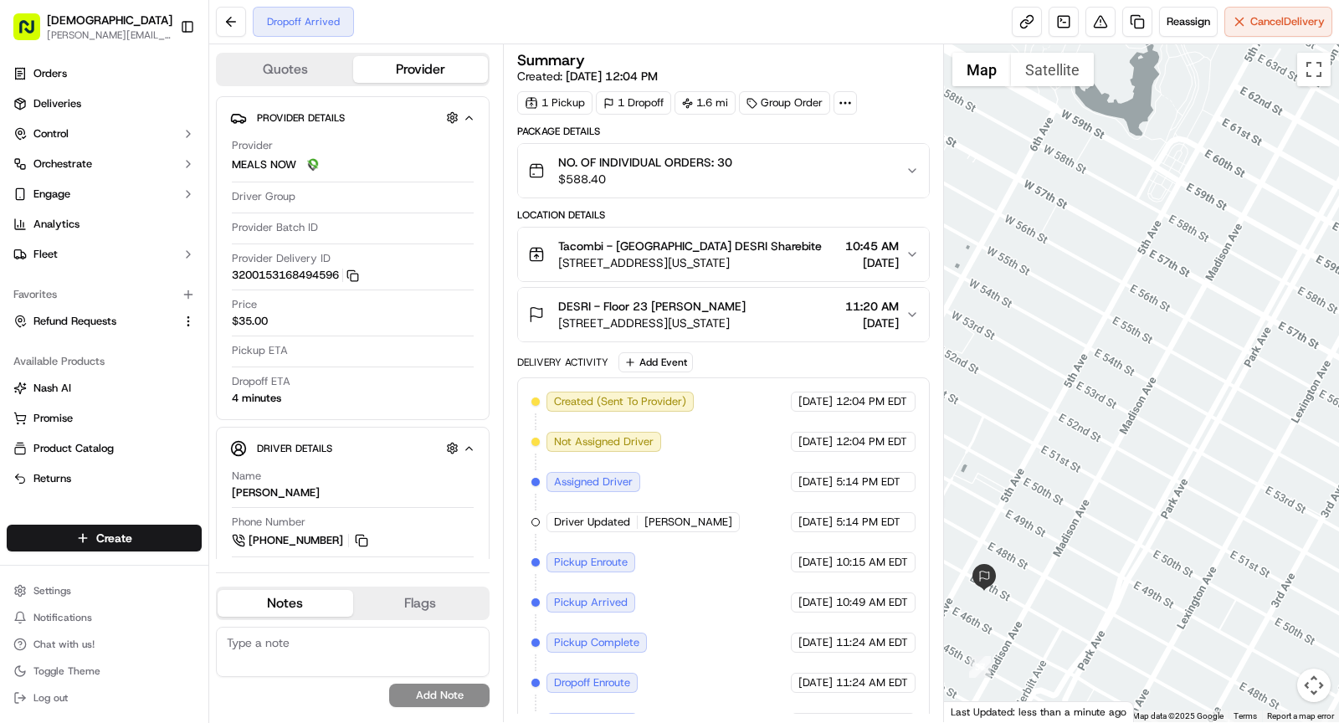
drag, startPoint x: 1126, startPoint y: 420, endPoint x: 1146, endPoint y: 320, distance: 102.4
click at [1146, 320] on div at bounding box center [1142, 383] width 396 height 678
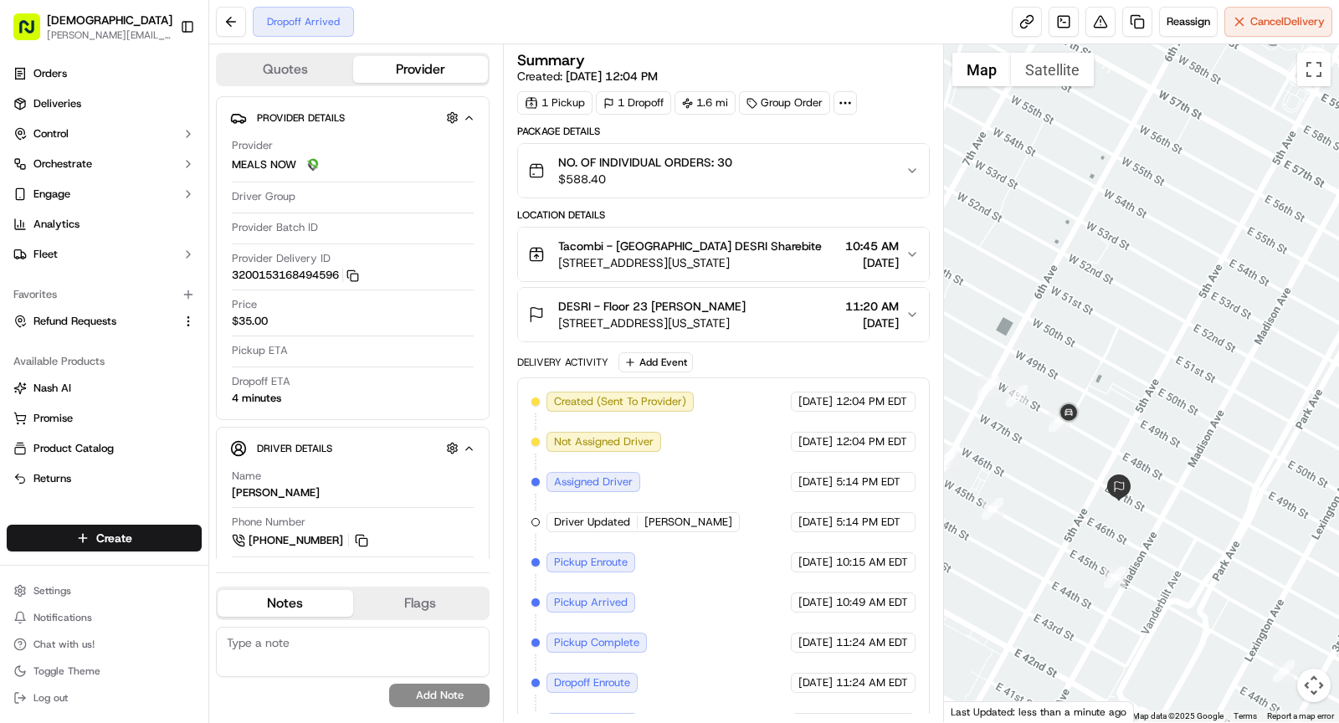
drag, startPoint x: 1085, startPoint y: 501, endPoint x: 1192, endPoint y: 448, distance: 119.8
click at [1193, 448] on div at bounding box center [1142, 383] width 396 height 678
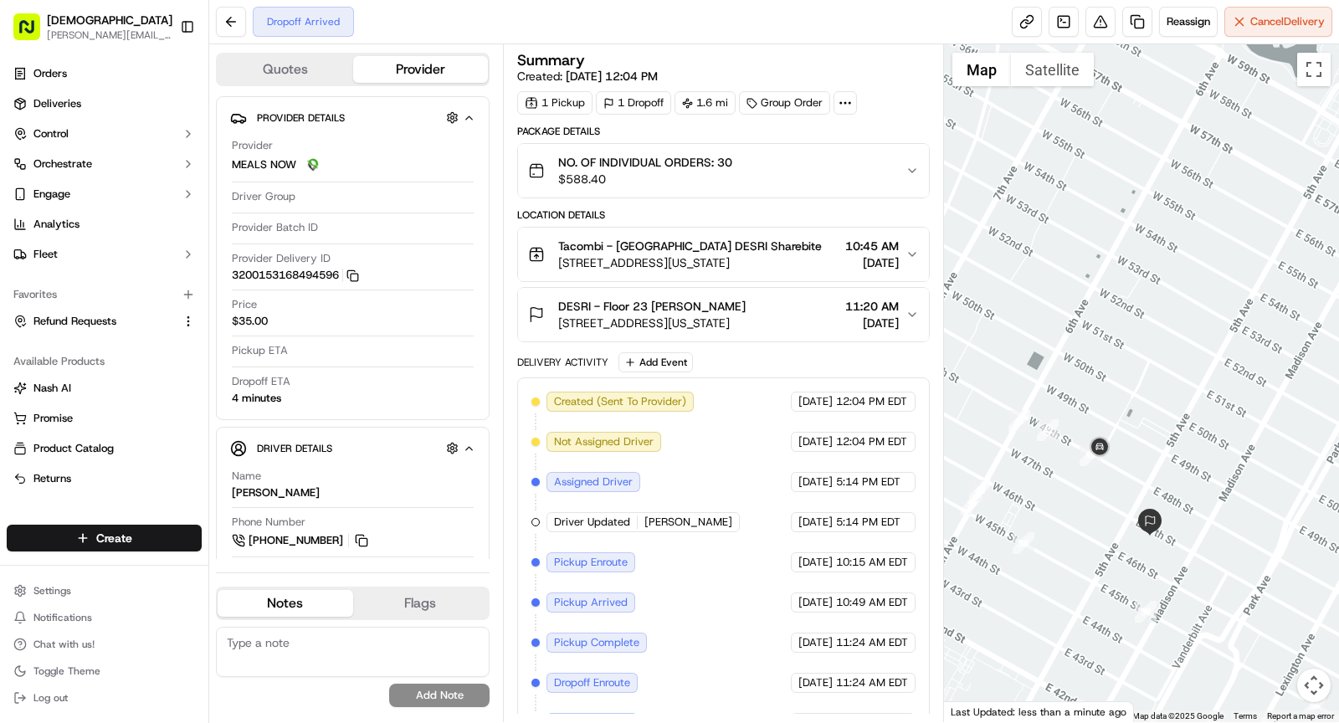
drag, startPoint x: 1190, startPoint y: 410, endPoint x: 1204, endPoint y: 315, distance: 96.5
click at [1204, 315] on div at bounding box center [1142, 383] width 396 height 678
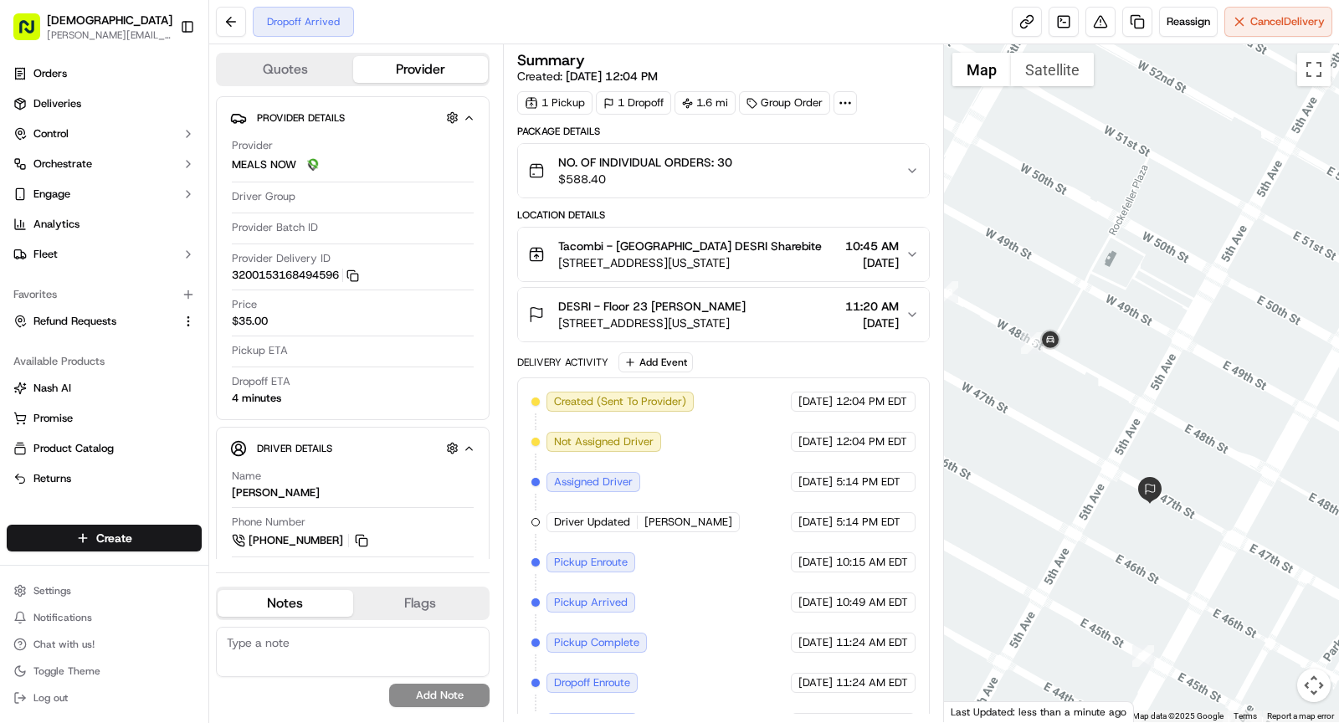
drag, startPoint x: 1170, startPoint y: 454, endPoint x: 1186, endPoint y: 428, distance: 29.7
click at [1186, 428] on div at bounding box center [1142, 383] width 396 height 678
click at [1119, 302] on div at bounding box center [1142, 383] width 396 height 678
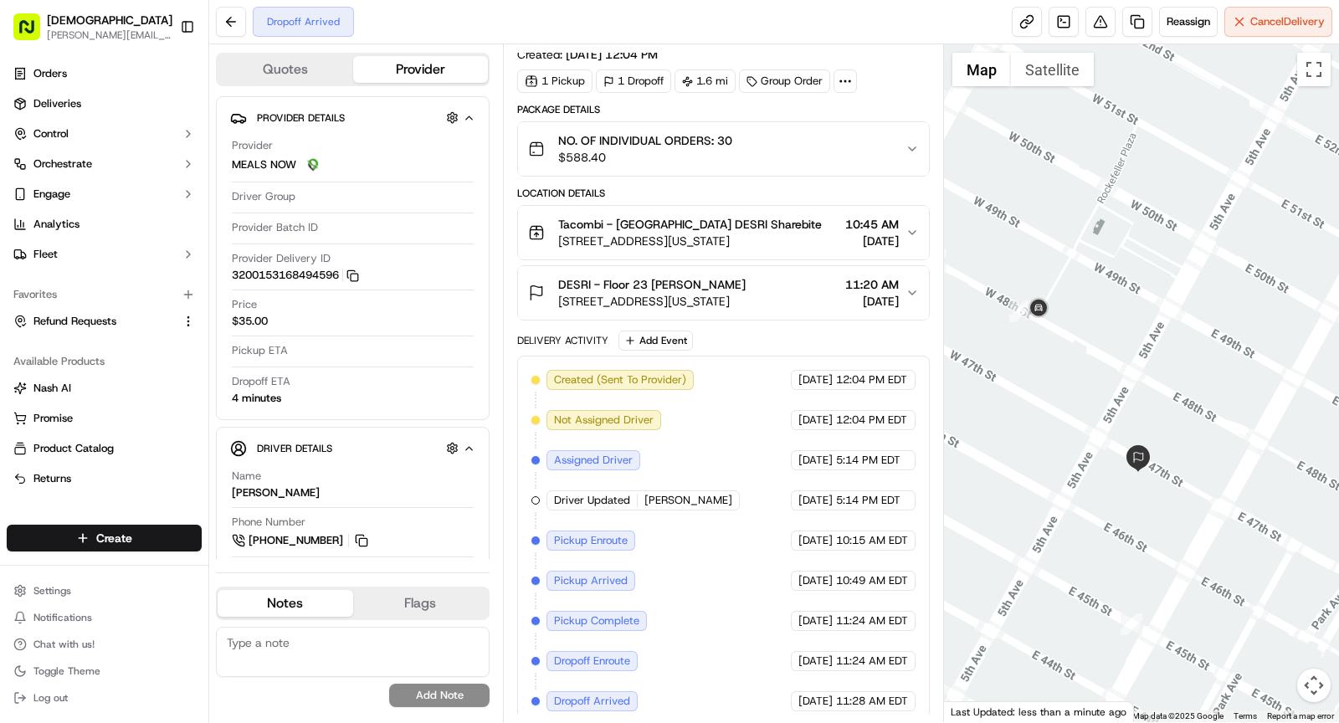
drag, startPoint x: 1059, startPoint y: 503, endPoint x: 1049, endPoint y: 469, distance: 34.9
click at [1049, 469] on div at bounding box center [1142, 383] width 396 height 678
drag, startPoint x: 1126, startPoint y: 492, endPoint x: 1145, endPoint y: 501, distance: 21.3
click at [1146, 501] on div at bounding box center [1142, 383] width 396 height 678
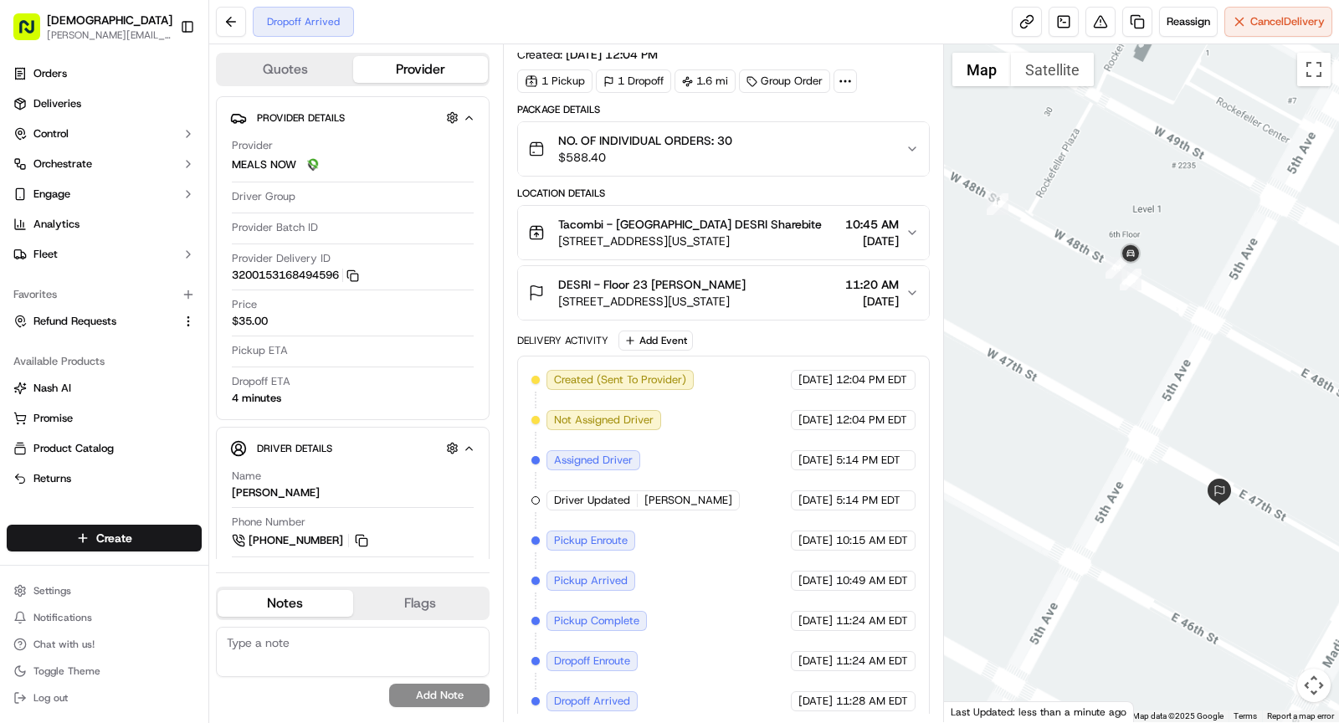
drag, startPoint x: 1053, startPoint y: 422, endPoint x: 1030, endPoint y: 399, distance: 32.0
click at [1030, 399] on div at bounding box center [1142, 383] width 396 height 678
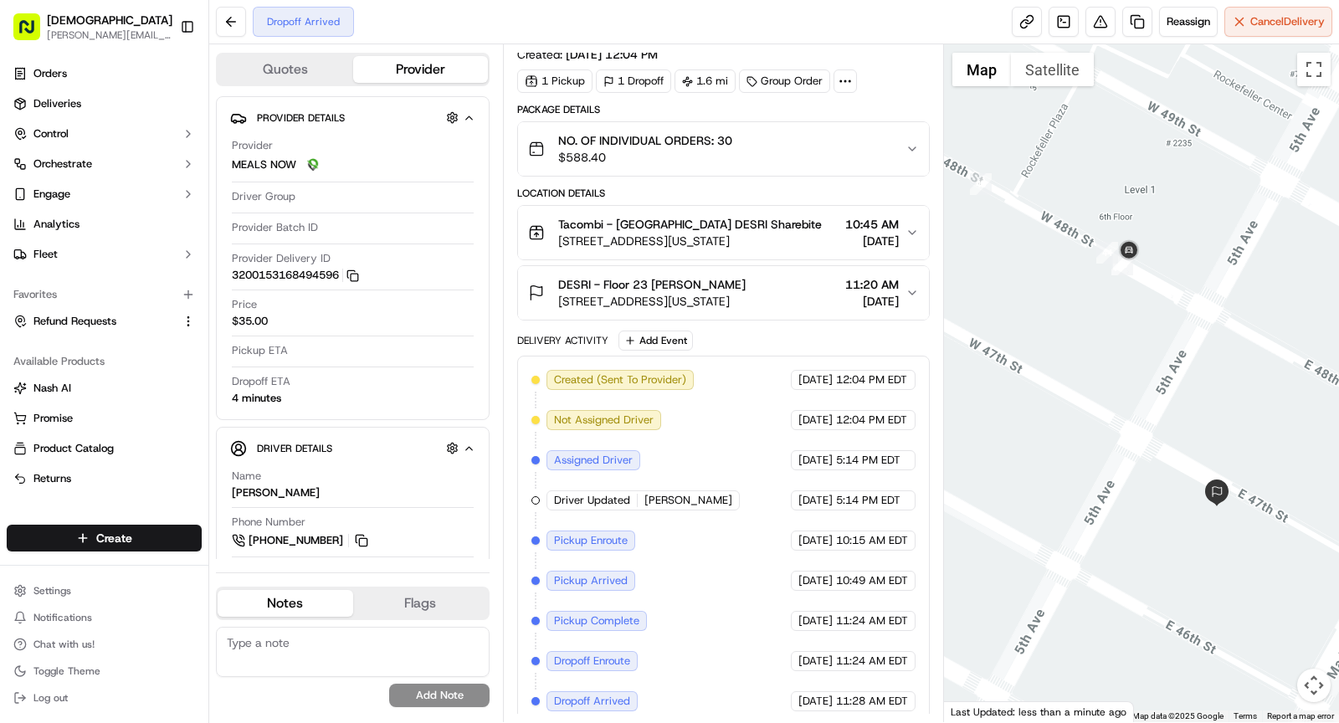
drag, startPoint x: 1094, startPoint y: 396, endPoint x: 1084, endPoint y: 382, distance: 17.4
click at [1084, 382] on div at bounding box center [1142, 383] width 396 height 678
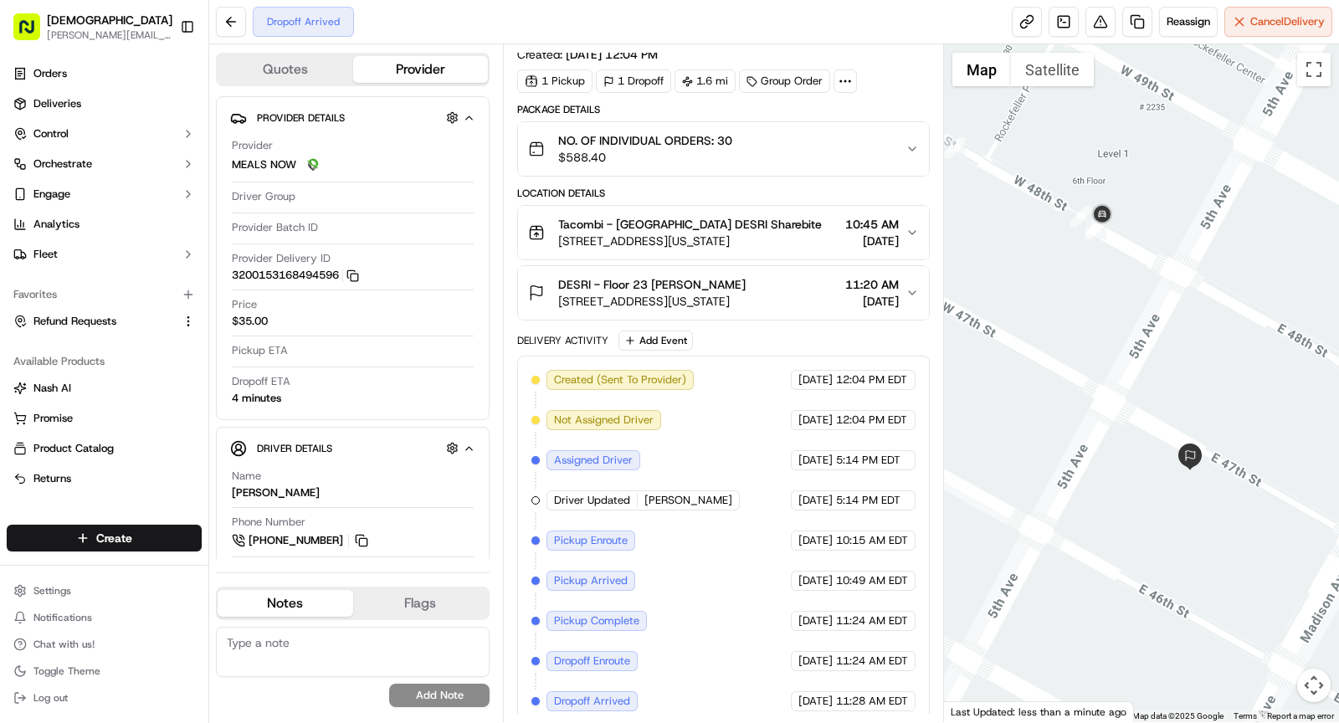
drag, startPoint x: 1053, startPoint y: 438, endPoint x: 1035, endPoint y: 410, distance: 32.7
click at [1035, 410] on div at bounding box center [1142, 383] width 396 height 678
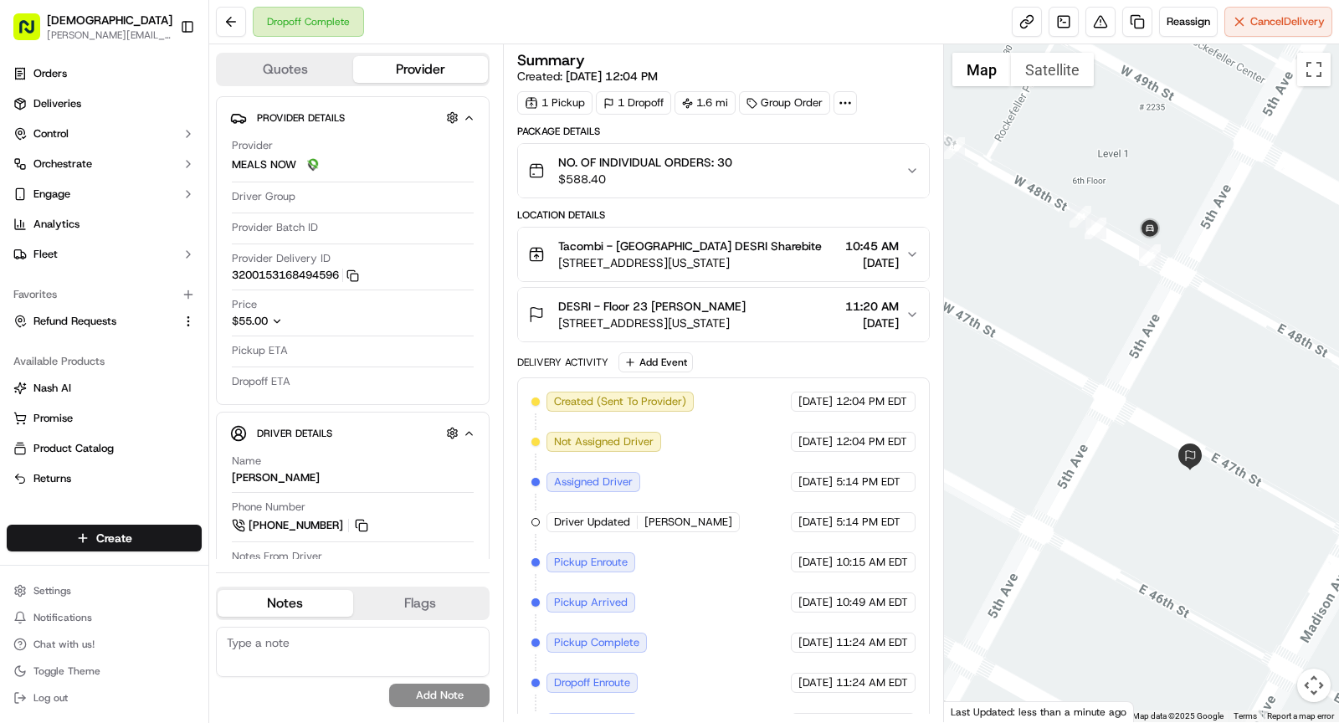
scroll to position [61, 0]
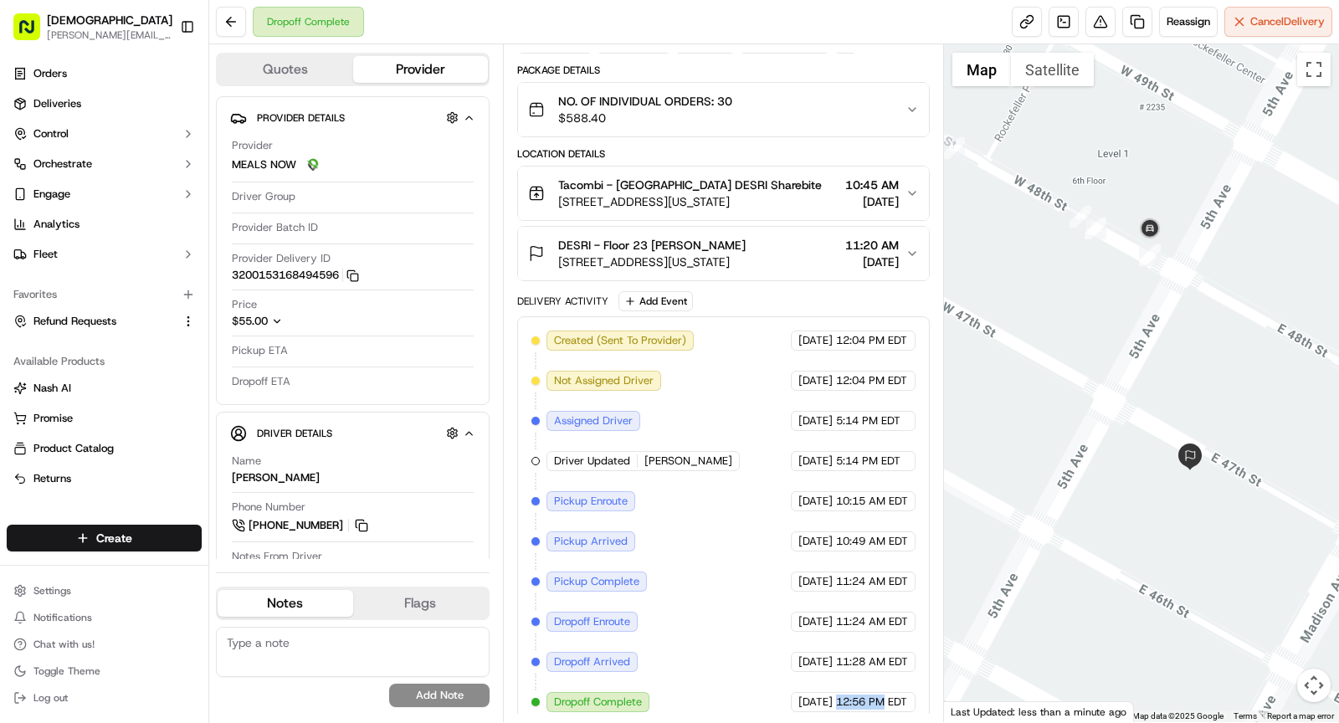
drag, startPoint x: 836, startPoint y: 690, endPoint x: 883, endPoint y: 690, distance: 46.9
click at [885, 695] on span "12:56 PM EDT" at bounding box center [871, 702] width 71 height 15
copy span "12:56 PM"
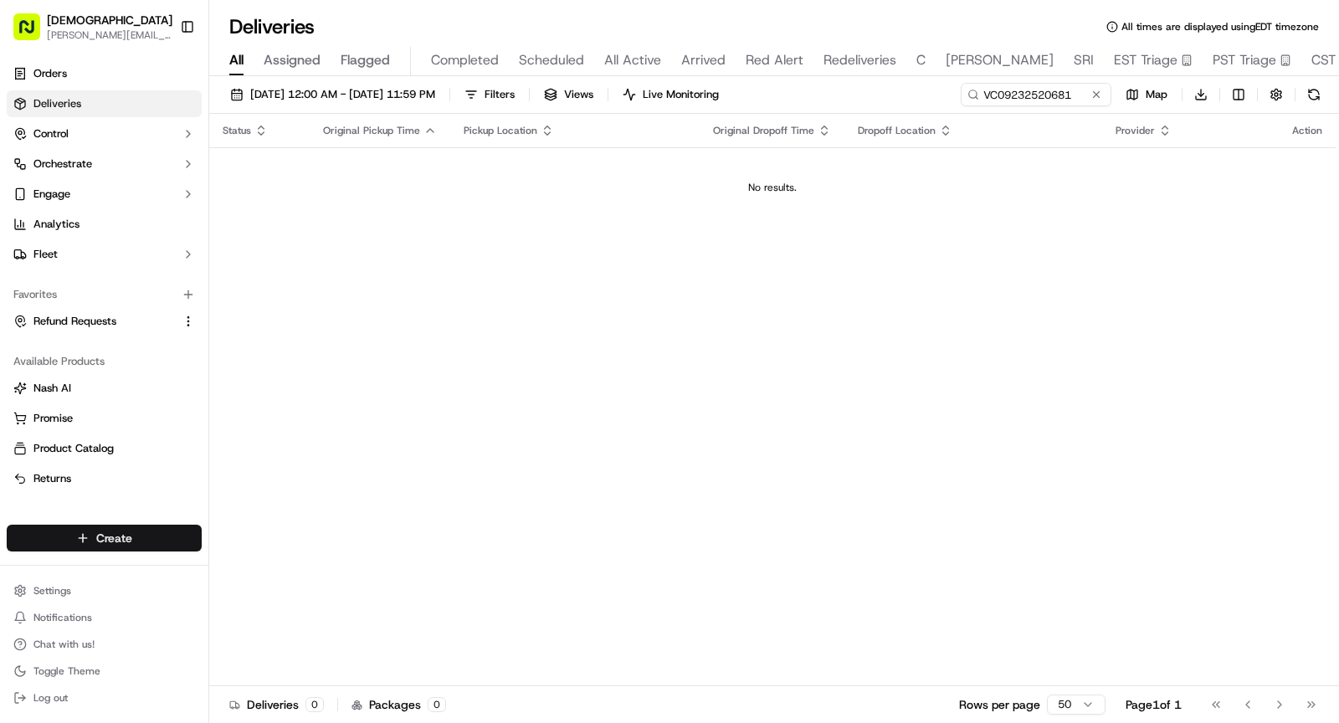
click at [154, 536] on html "Sharebite [PERSON_NAME][EMAIL_ADDRESS][DOMAIN_NAME] Toggle Sidebar Orders Deliv…" at bounding box center [669, 361] width 1339 height 723
click at [264, 570] on link "Delivery" at bounding box center [303, 570] width 187 height 30
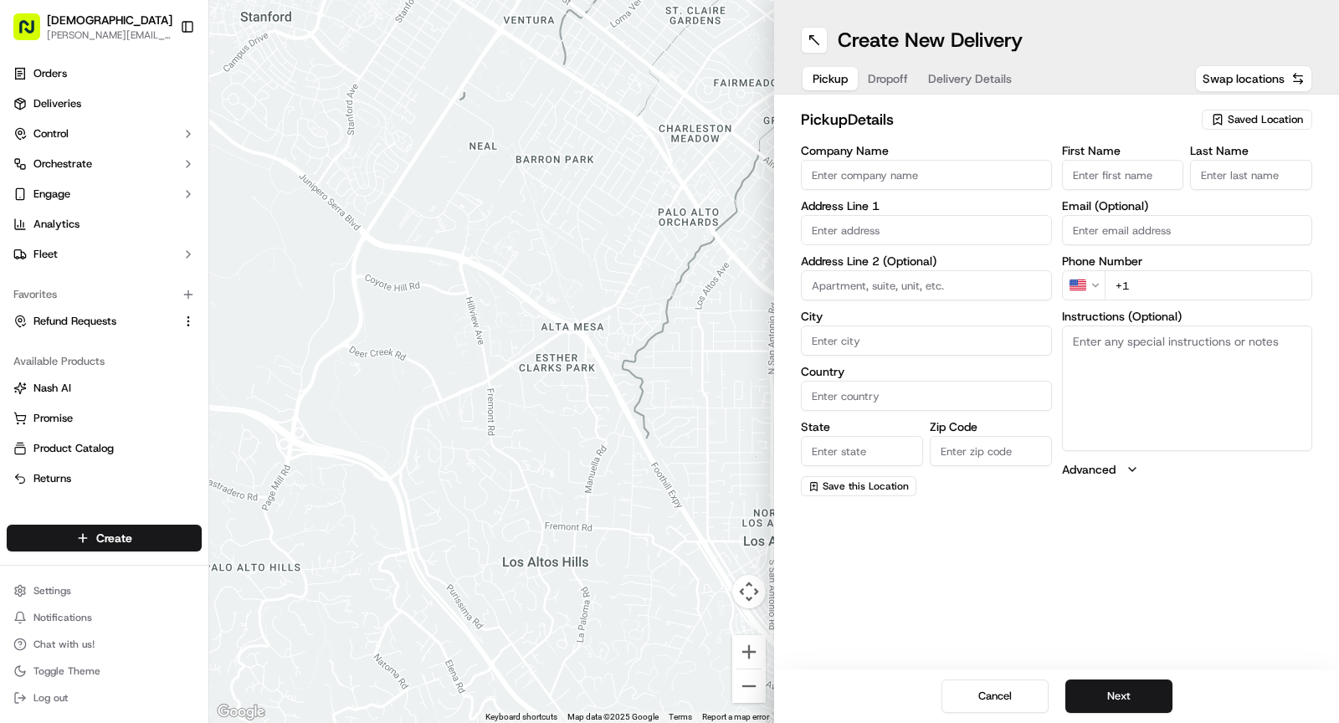
click at [896, 177] on input "Company Name" at bounding box center [926, 175] width 251 height 30
paste input "Kung Fu Little Steamed Buns Ramen"
type input "Kung Fu Little Steamed Buns Ramen"
click at [1120, 176] on input "First Name" at bounding box center [1123, 175] width 122 height 30
type input "[PERSON_NAME]"
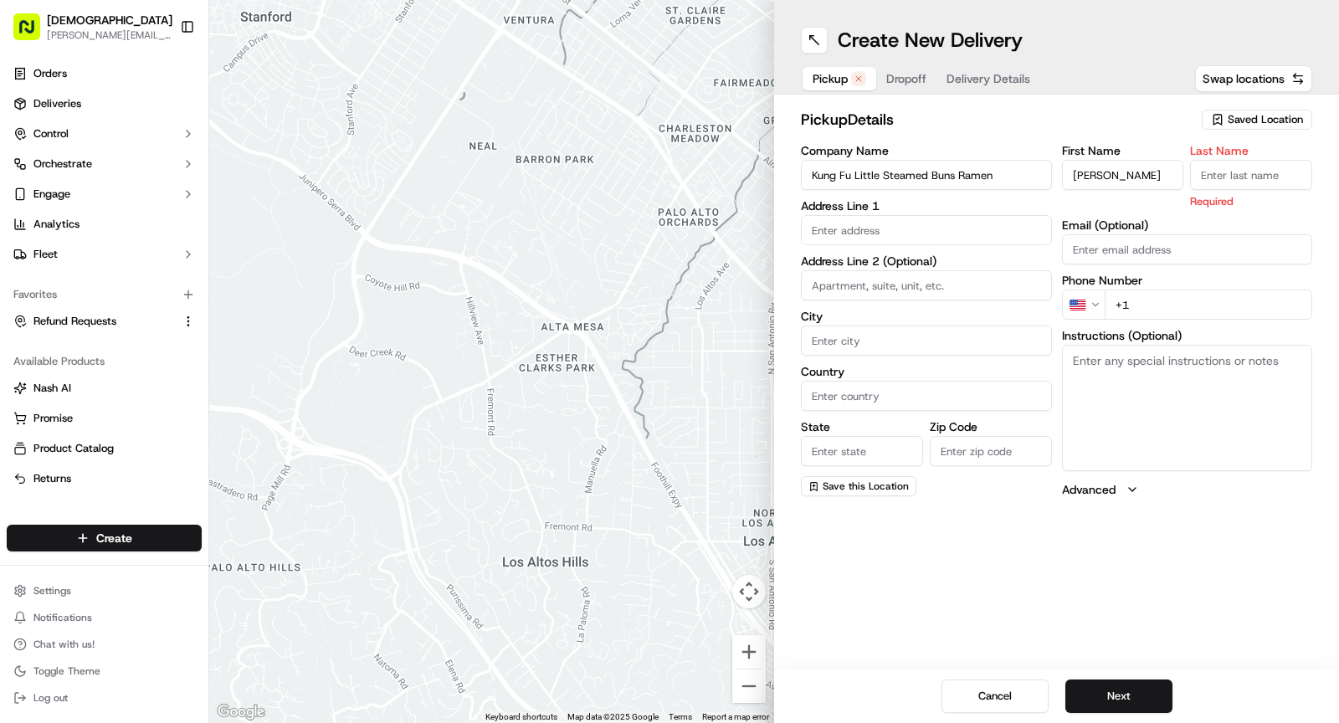
click at [1244, 167] on input "Last Name" at bounding box center [1251, 175] width 122 height 30
type input "[DEMOGRAPHIC_DATA]"
click at [847, 221] on input "text" at bounding box center [926, 230] width 251 height 30
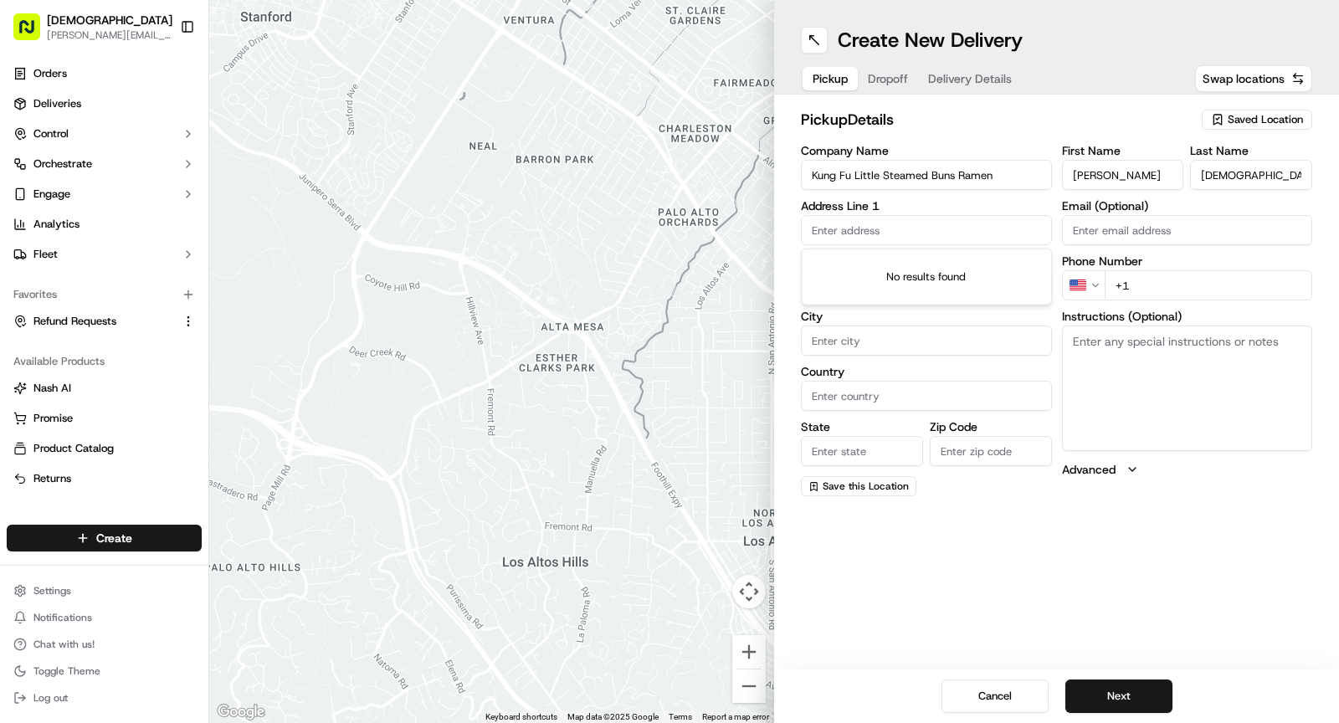
paste input "[STREET_ADDRESS][US_STATE]"
type input "[STREET_ADDRESS][US_STATE]"
click at [946, 403] on input "Country" at bounding box center [926, 396] width 251 height 30
type input "[GEOGRAPHIC_DATA]"
click at [914, 345] on input "City" at bounding box center [926, 341] width 251 height 30
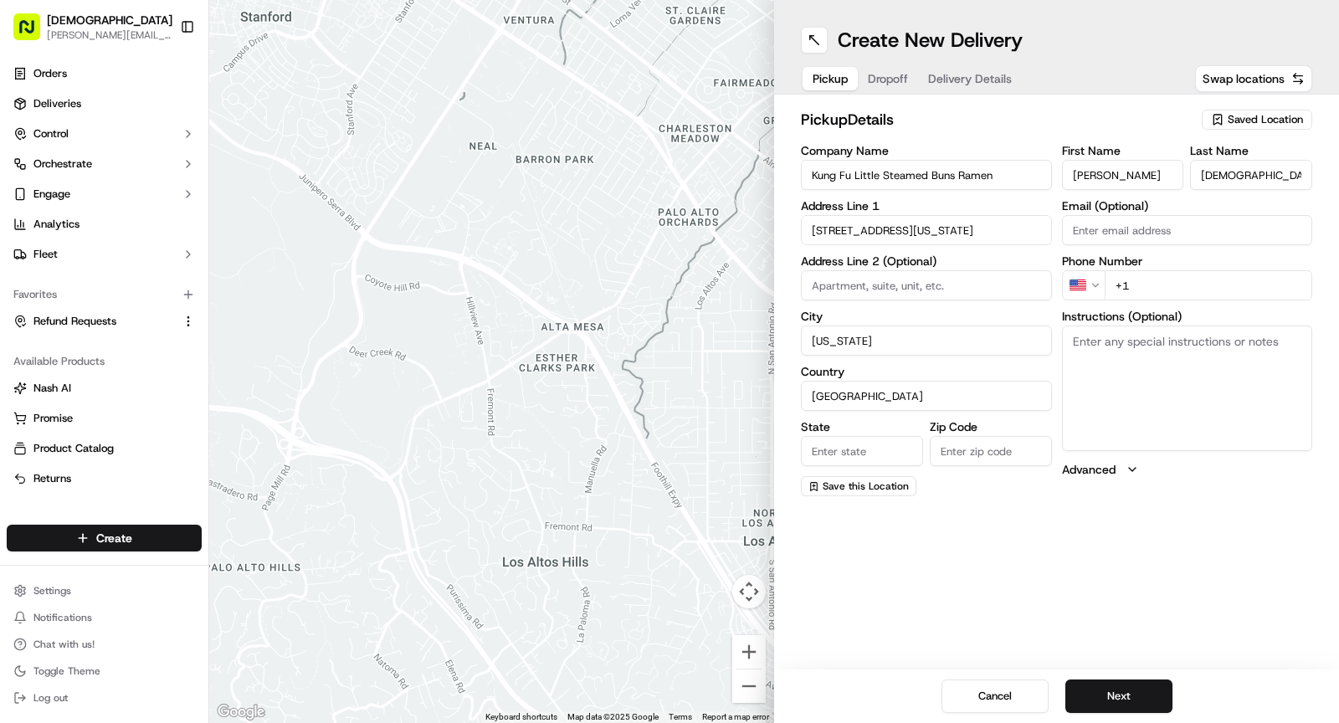
type input "[US_STATE]"
click at [877, 442] on input "State" at bounding box center [862, 451] width 122 height 30
type input "NY"
click at [990, 457] on input "Zip Code" at bounding box center [991, 451] width 122 height 30
type input "10022"
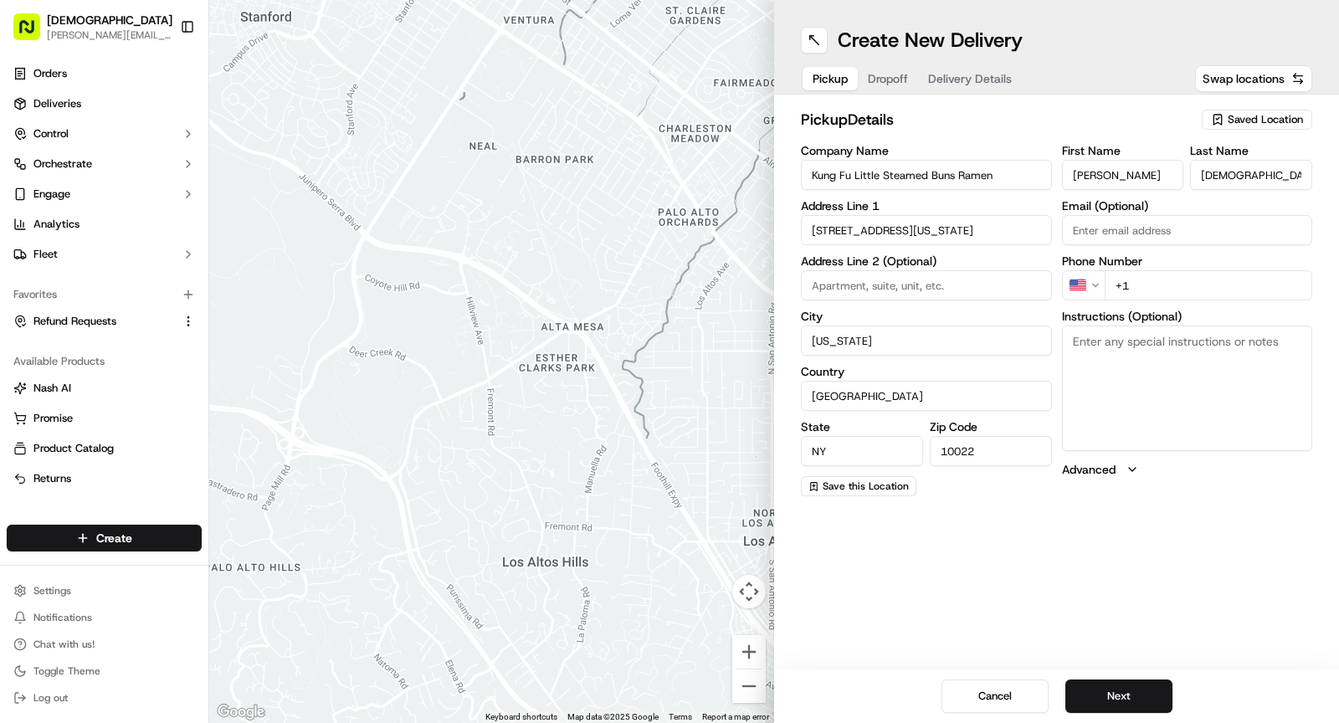
click at [947, 272] on input at bounding box center [926, 285] width 251 height 30
click at [1185, 397] on textarea "Instructions (Optional)" at bounding box center [1187, 389] width 251 height 126
click at [1174, 289] on input "+1" at bounding box center [1209, 285] width 208 height 30
paste input "1 646 694 2125"
type input "+1 1 646 694 2125"
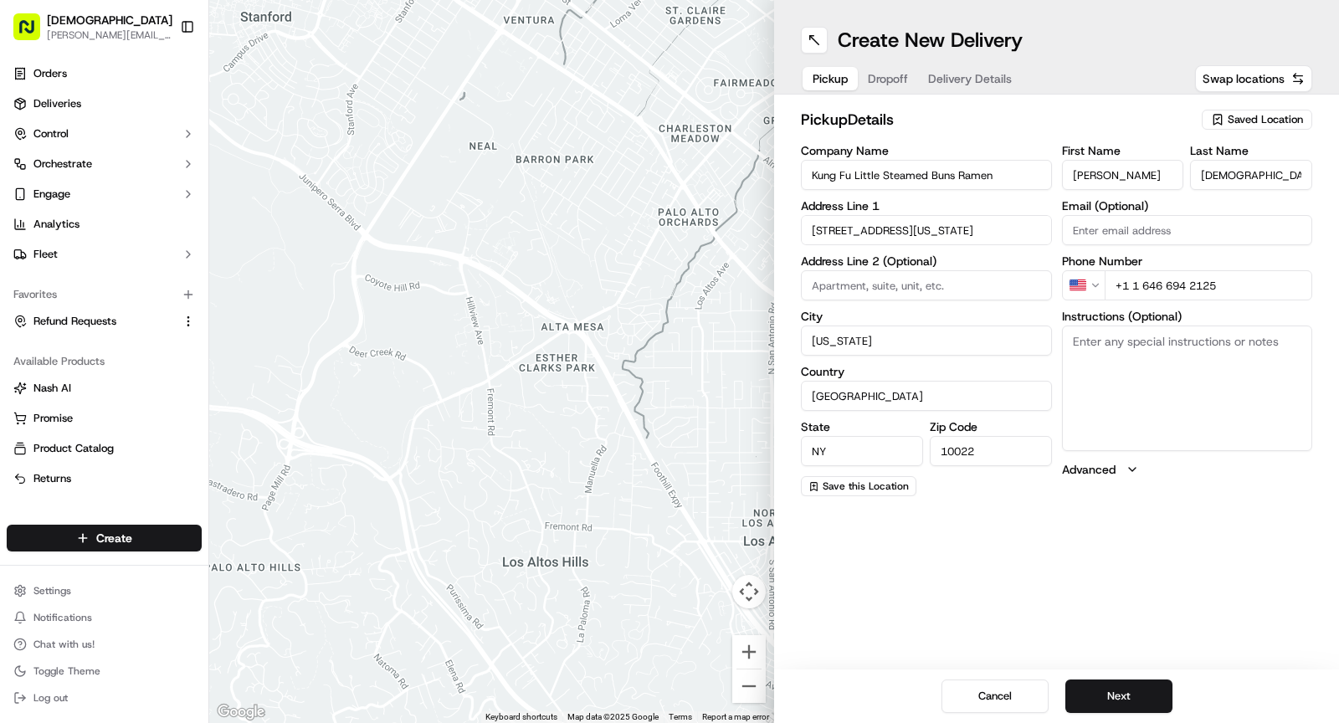
click at [1171, 424] on textarea "Instructions (Optional)" at bounding box center [1187, 389] width 251 height 126
paste textarea "1 ) pickup individual order for SHAREBITE 2) Order must be individually package…"
type textarea "1 ) pickup individual order for SHAREBITE 2) Order must be individually package…"
click at [889, 71] on span "Dropoff" at bounding box center [888, 78] width 40 height 17
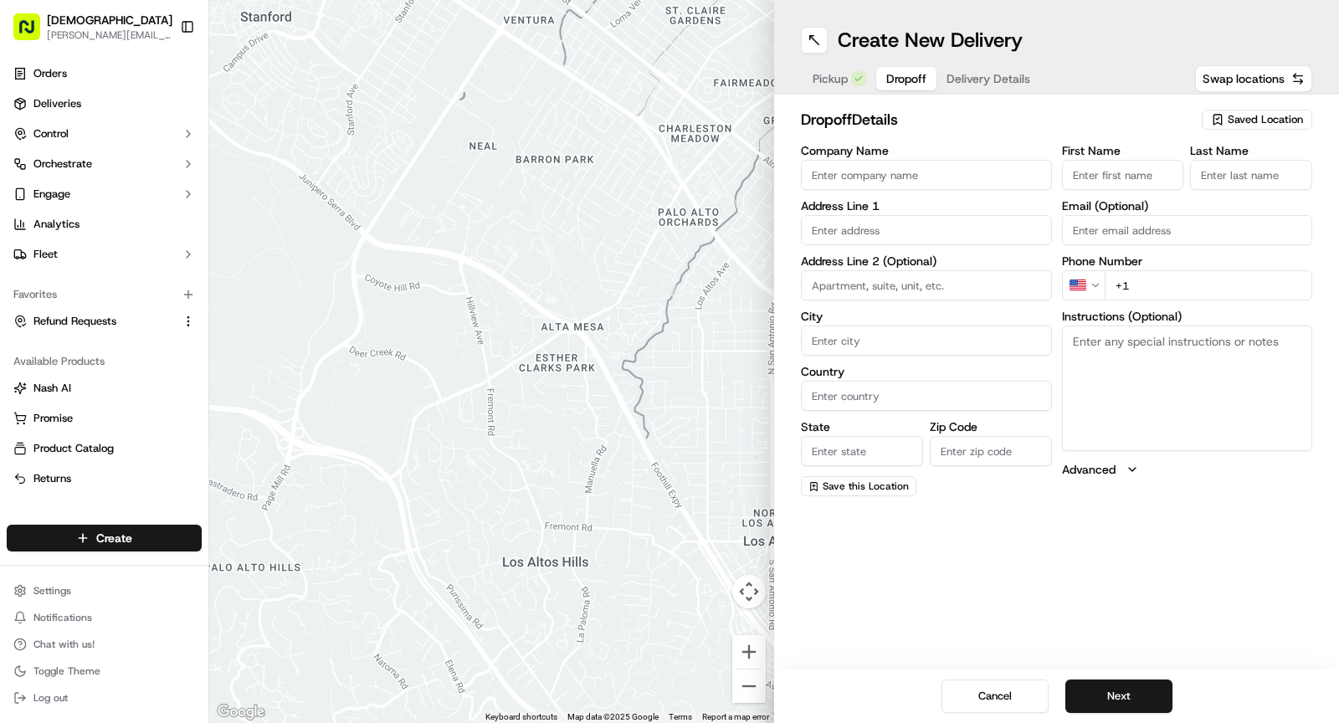
click at [971, 172] on input "Company Name" at bounding box center [926, 175] width 251 height 30
paste input "Veritas Capita"
type input "Veritas Capita"
click at [1084, 169] on input "First Name" at bounding box center [1123, 175] width 122 height 30
paste input "[PERSON_NAME]"
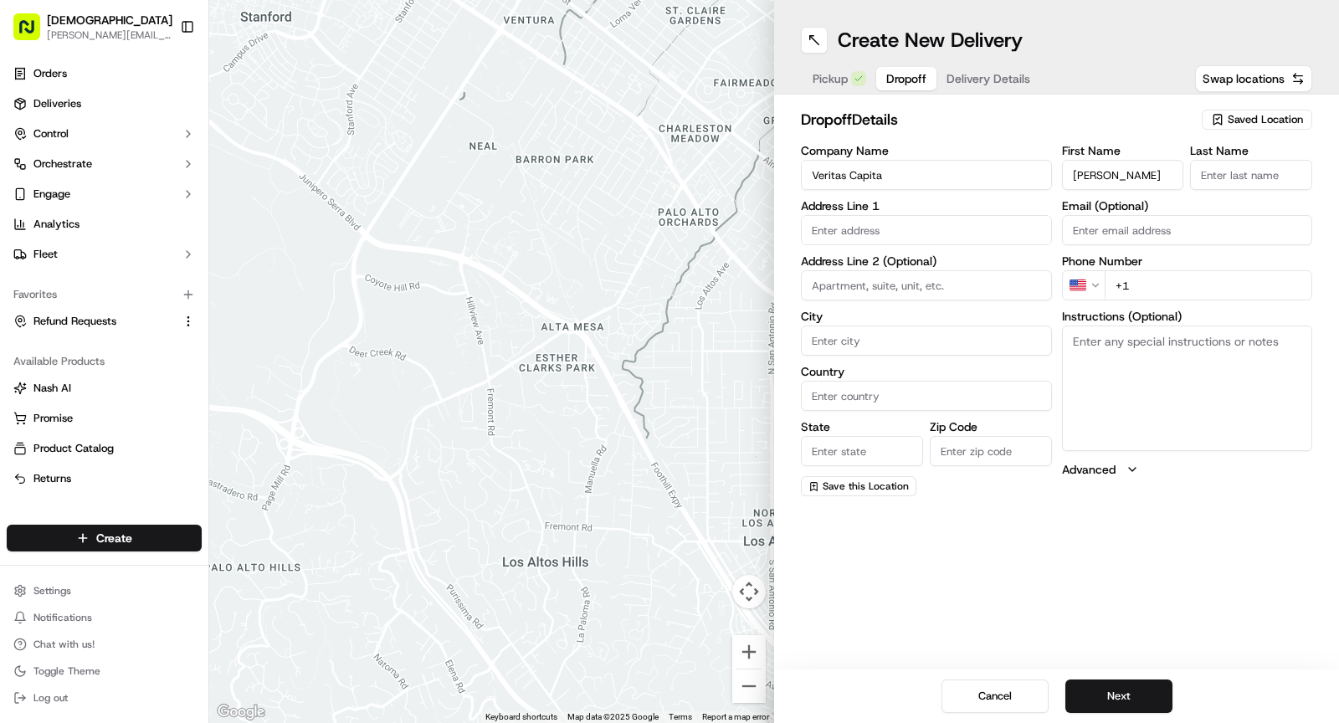
drag, startPoint x: 1109, startPoint y: 177, endPoint x: 1175, endPoint y: 176, distance: 66.1
click at [1175, 176] on input "[PERSON_NAME]" at bounding box center [1123, 175] width 122 height 30
type input "[PERSON_NAME]"
click at [1242, 174] on input "Last Name" at bounding box center [1251, 175] width 122 height 30
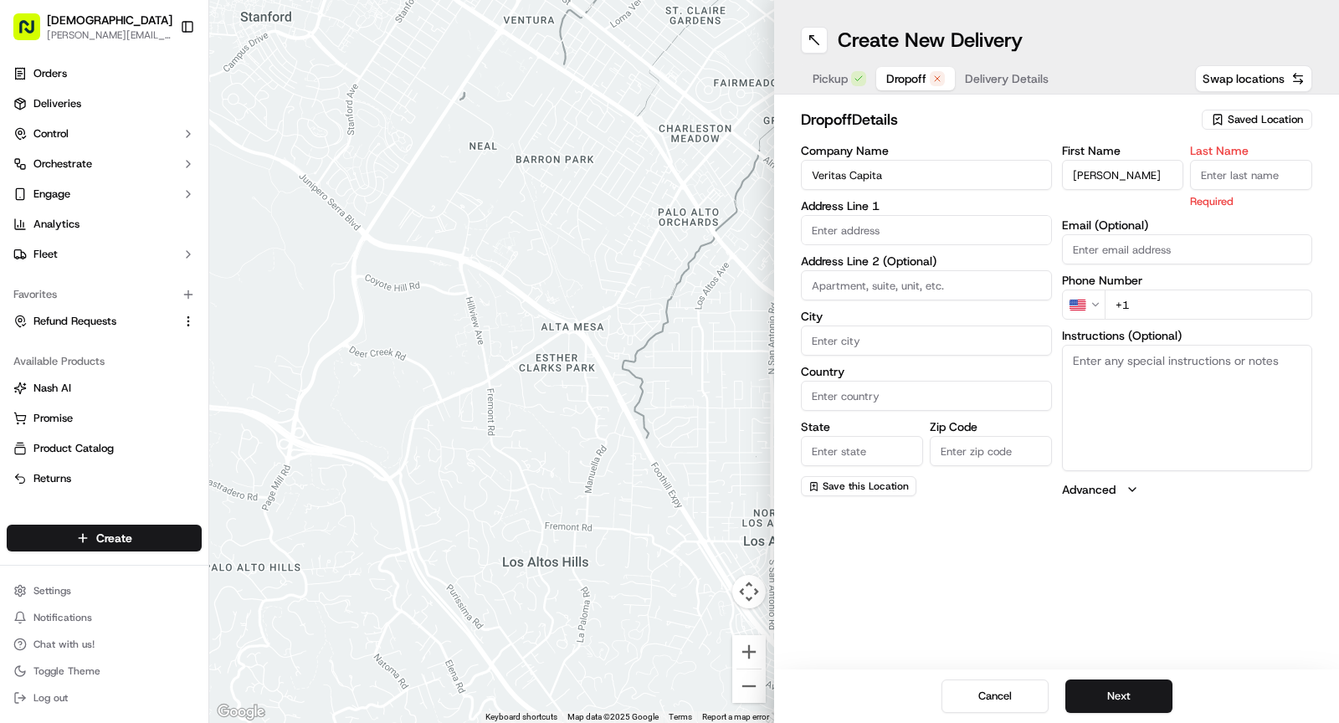
paste input "Harris"
type input "Harris"
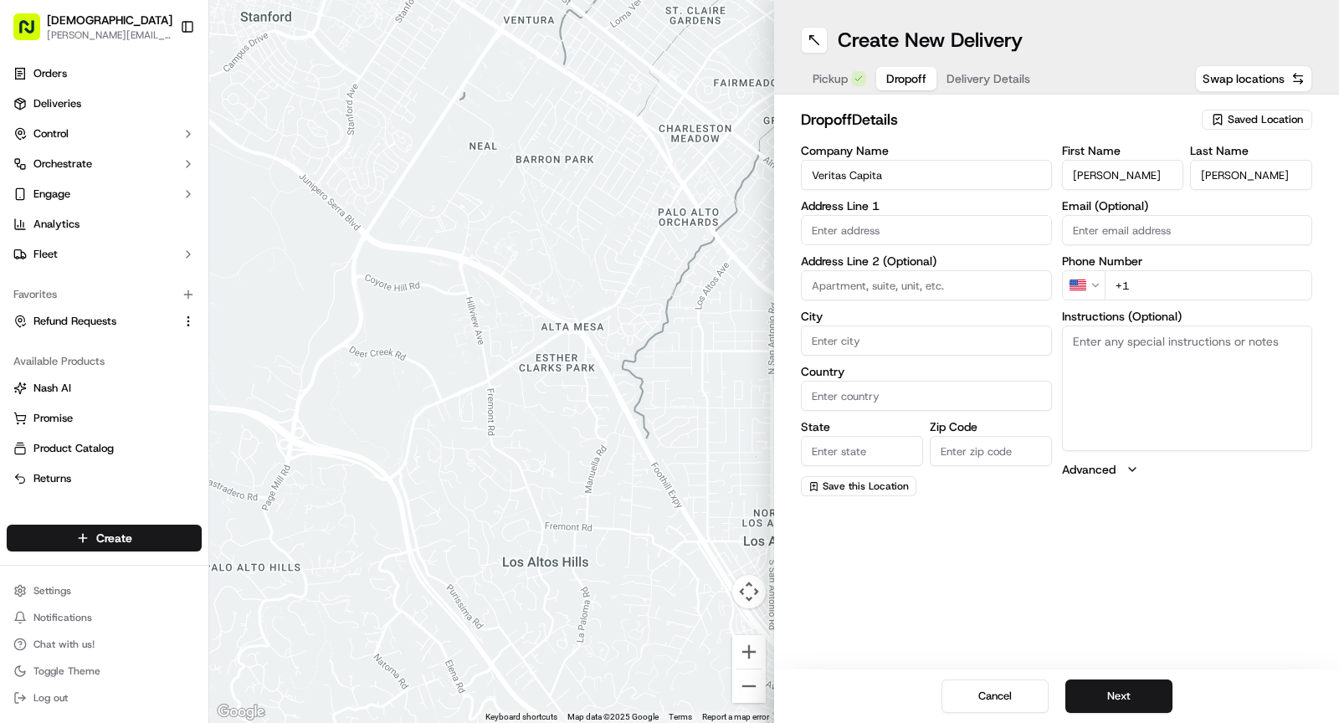
click at [1163, 290] on input "+1" at bounding box center [1209, 285] width 208 height 30
paste input "212 415 6782"
type input "+1 212 415 6782"
click at [1149, 354] on textarea "Instructions (Optional)" at bounding box center [1187, 389] width 251 height 126
type textarea "Call upon arrival"
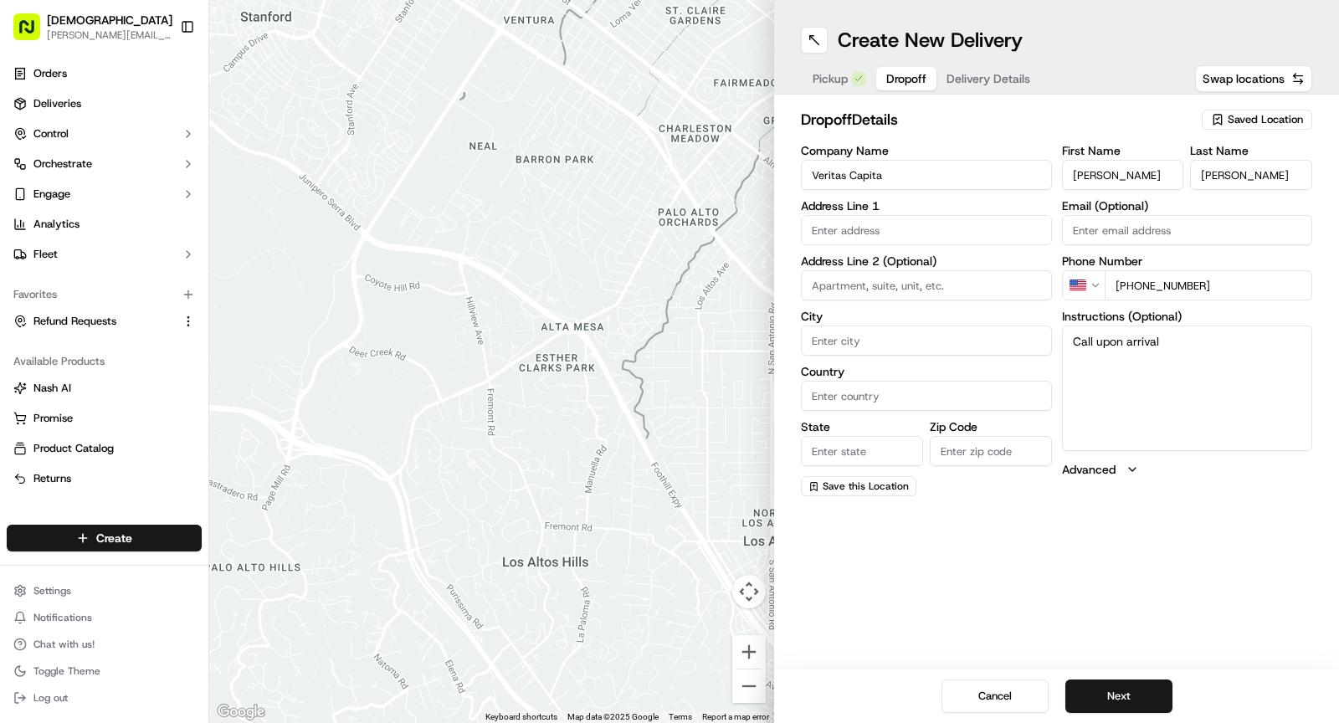
click at [909, 168] on input "Veritas Capita" at bounding box center [926, 175] width 251 height 30
type input "Veritas Capital"
click at [980, 78] on span "Delivery Details" at bounding box center [988, 78] width 84 height 17
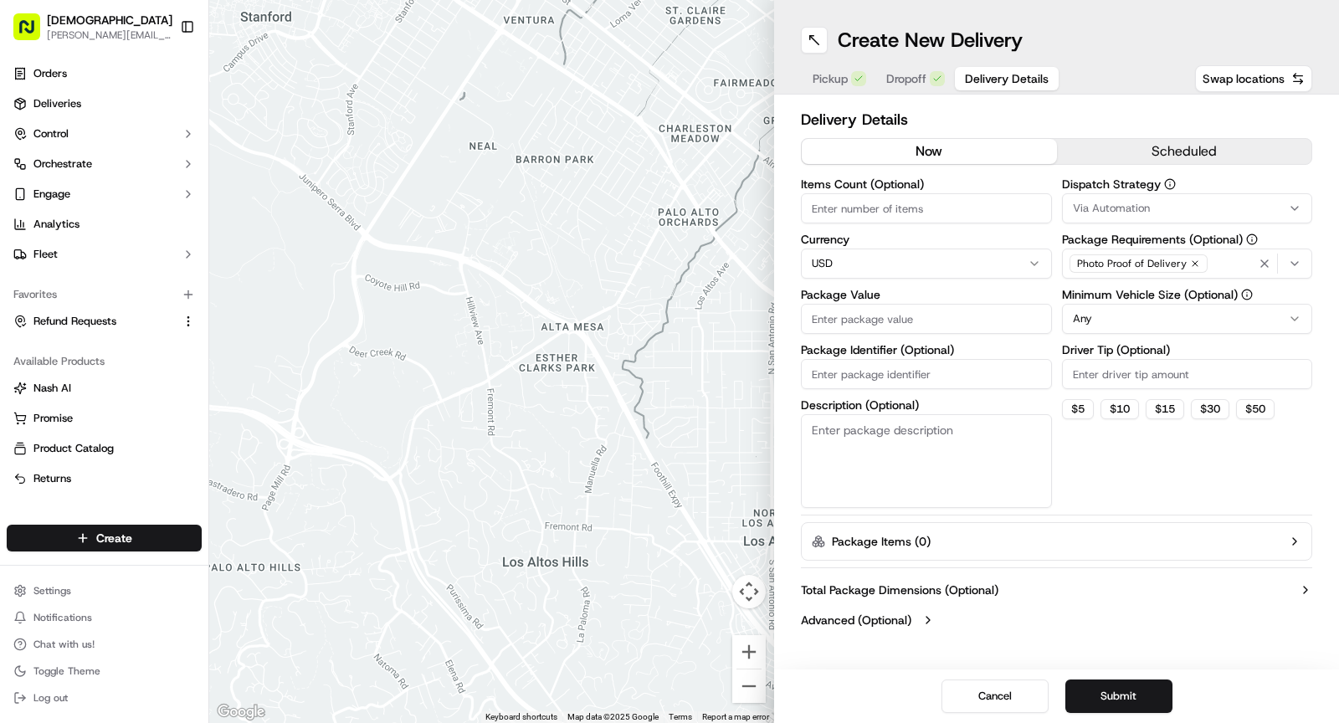
click at [879, 201] on input "Items Count (Optional)" at bounding box center [926, 208] width 251 height 30
type input "1"
click at [847, 319] on input "Package Value" at bounding box center [926, 319] width 251 height 30
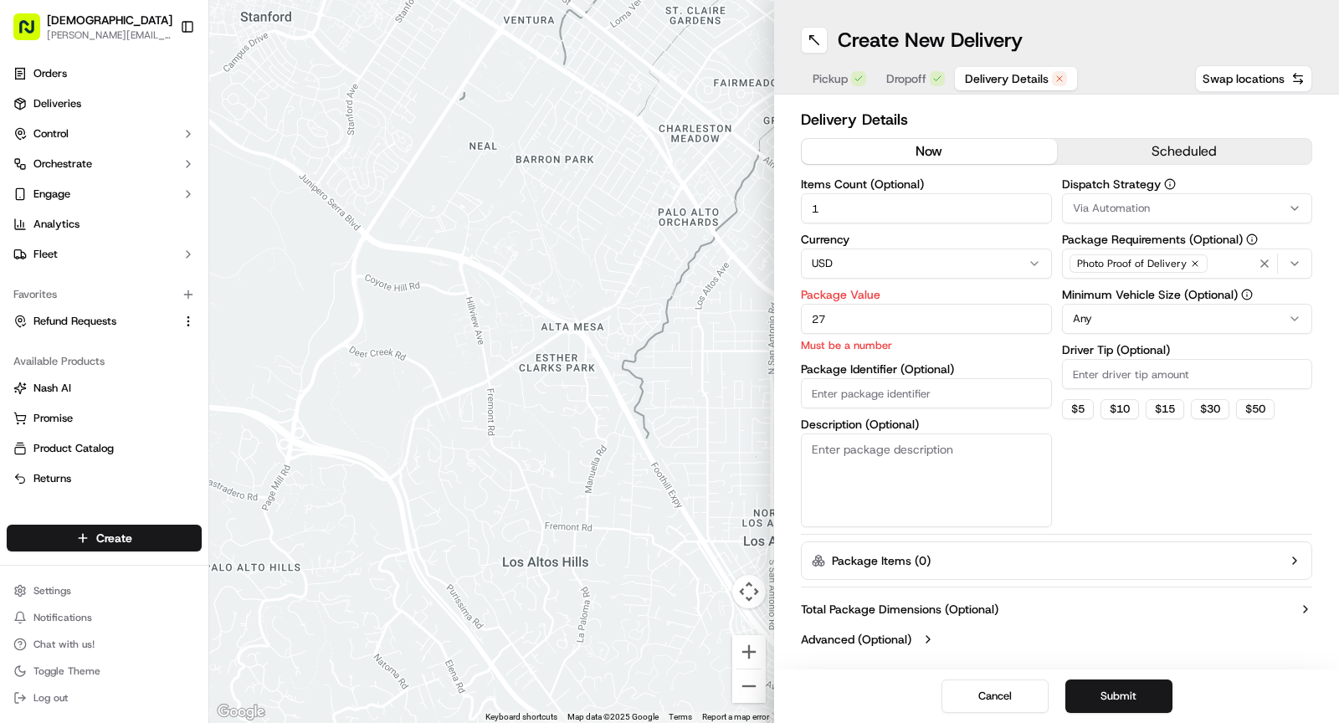
type input "27"
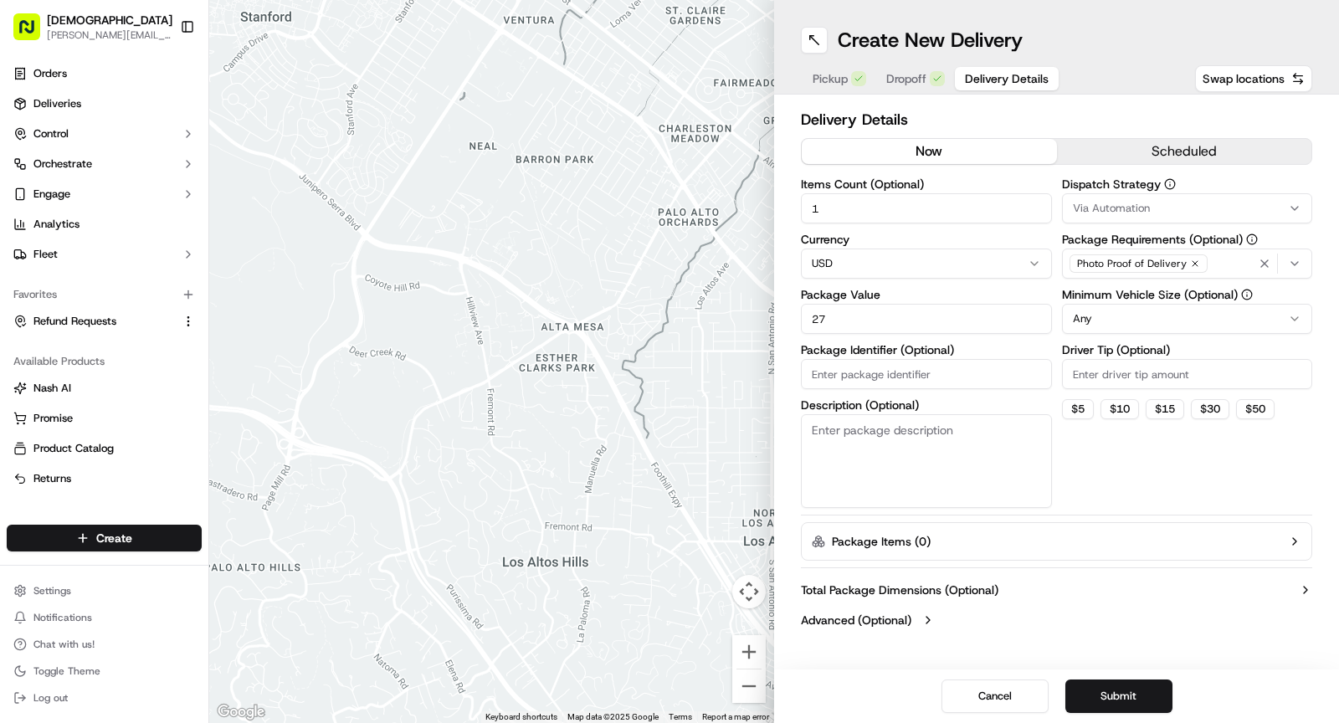
click at [967, 486] on textarea "Description (Optional)" at bounding box center [926, 461] width 251 height 94
type textarea "N/A"
click at [1112, 371] on input "Driver Tip (Optional)" at bounding box center [1187, 374] width 251 height 30
type input "3"
click at [907, 75] on span "Dropoff" at bounding box center [906, 78] width 40 height 17
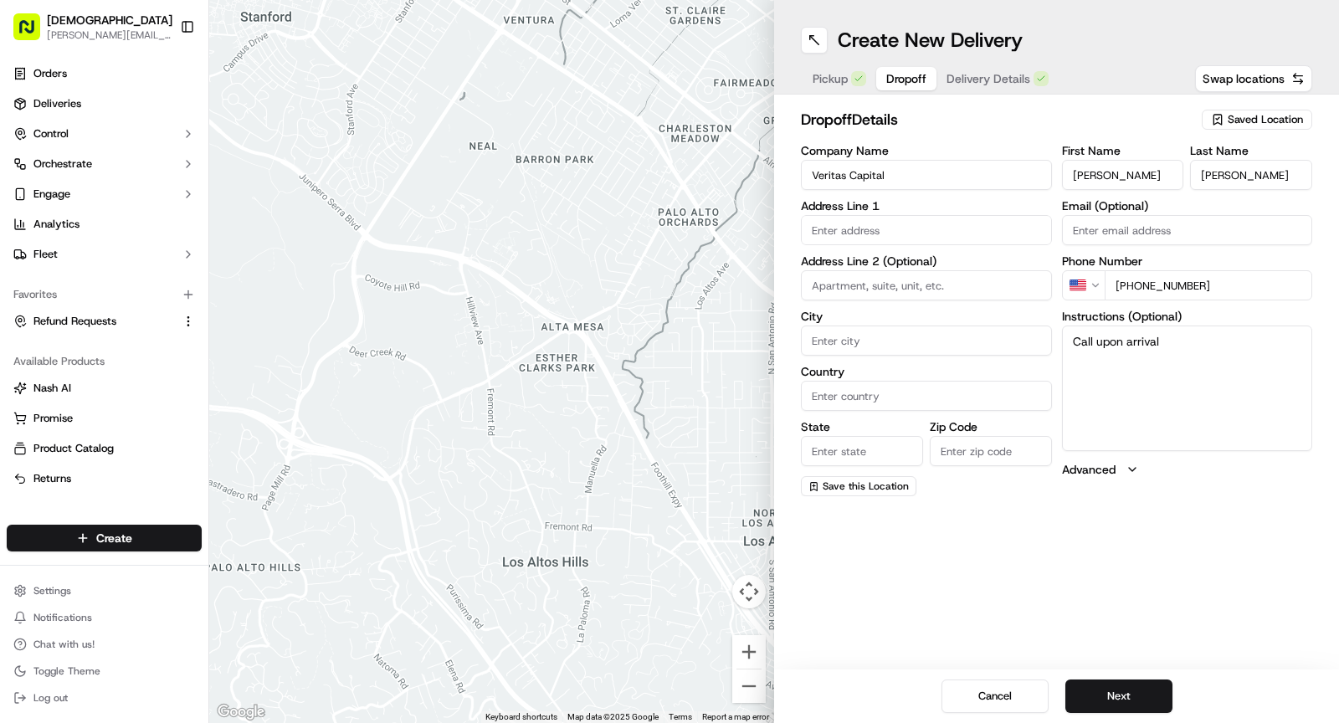
click at [828, 70] on span "Pickup" at bounding box center [830, 78] width 35 height 17
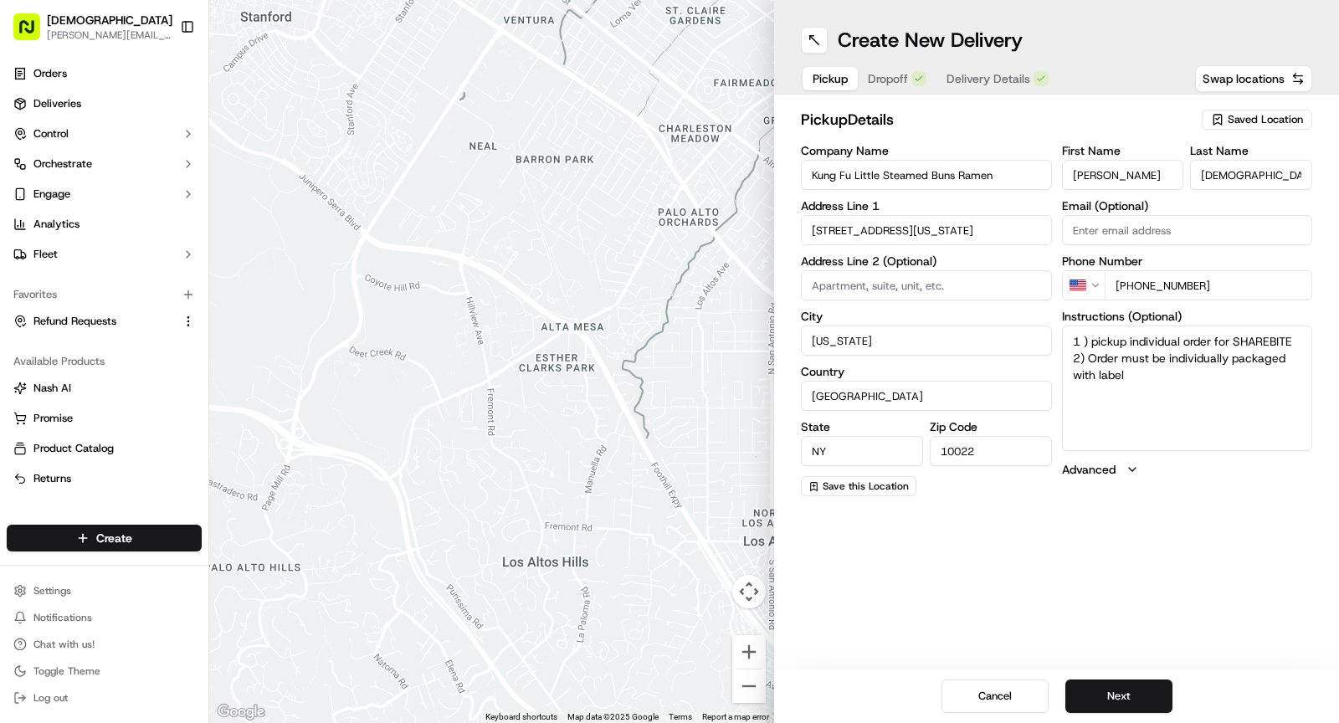
click at [888, 79] on span "Dropoff" at bounding box center [888, 78] width 40 height 17
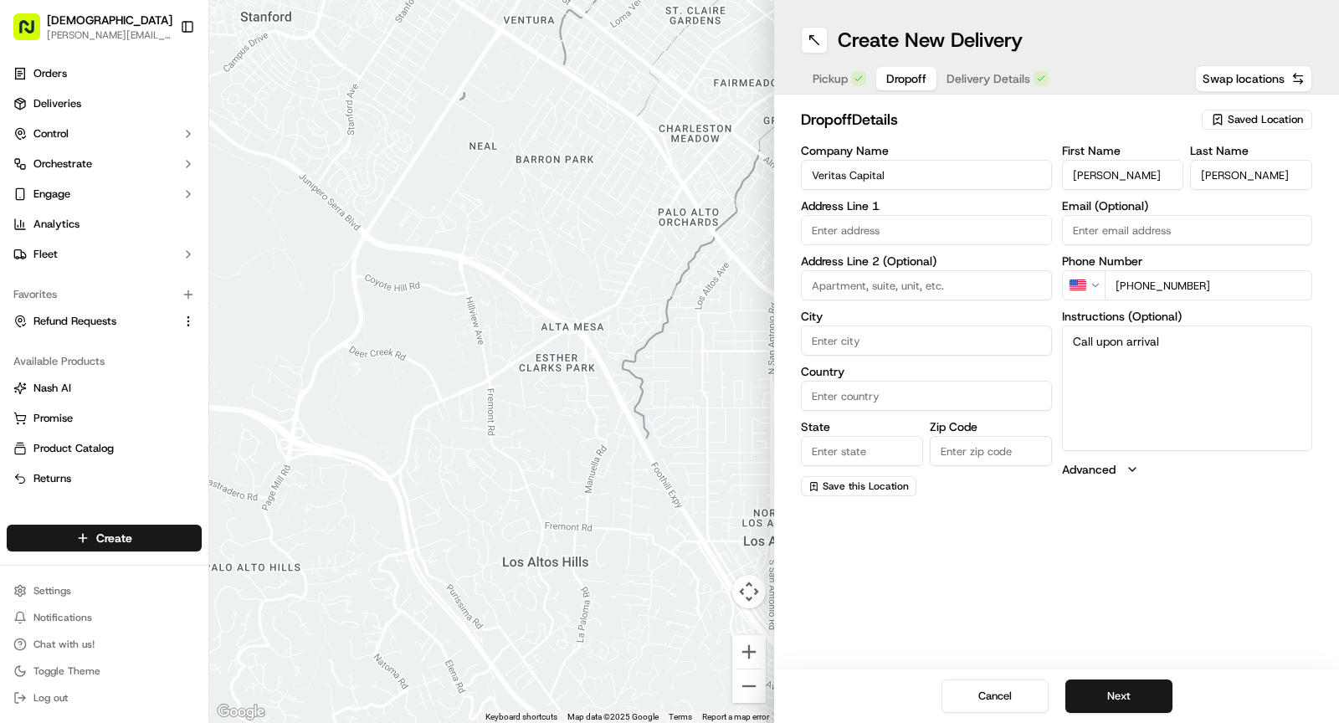
click at [970, 77] on span "Delivery Details" at bounding box center [988, 78] width 84 height 17
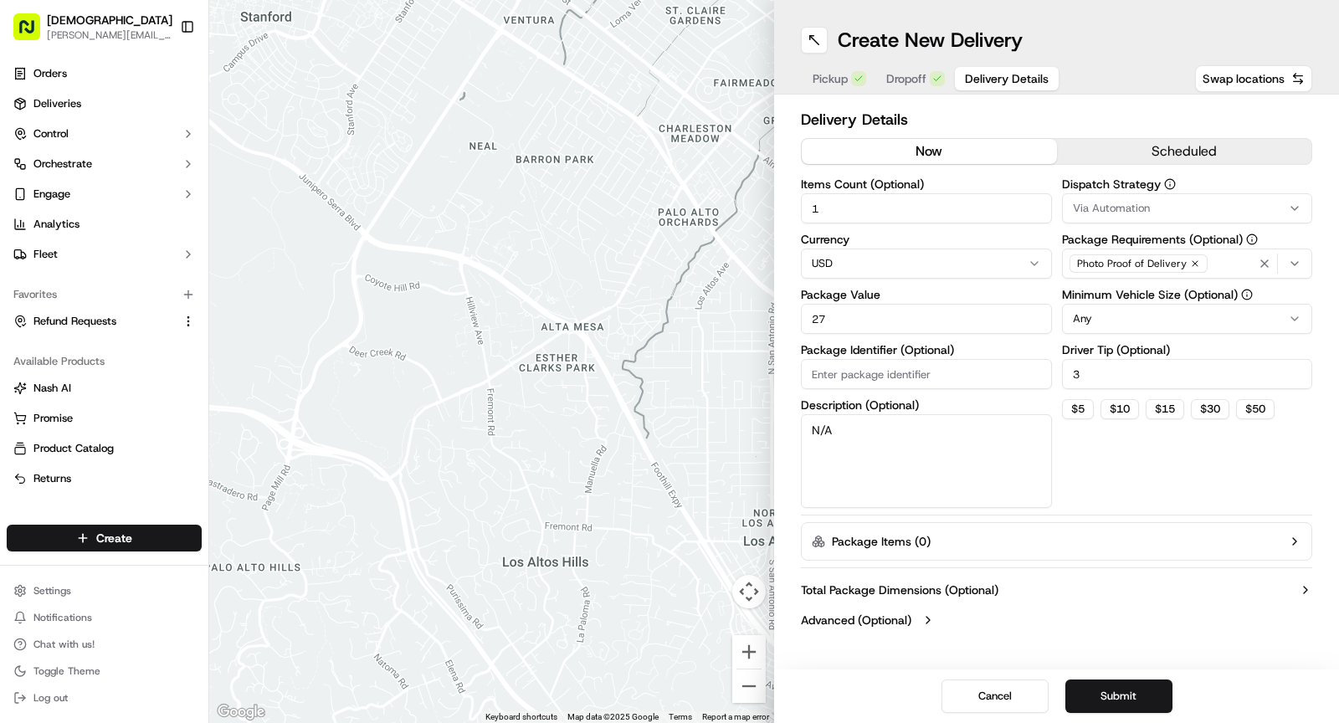
click at [832, 207] on input "1" at bounding box center [926, 208] width 251 height 30
type input "2"
click at [895, 440] on textarea "N/A" at bounding box center [926, 461] width 251 height 94
click at [917, 85] on span "Dropoff" at bounding box center [906, 78] width 40 height 17
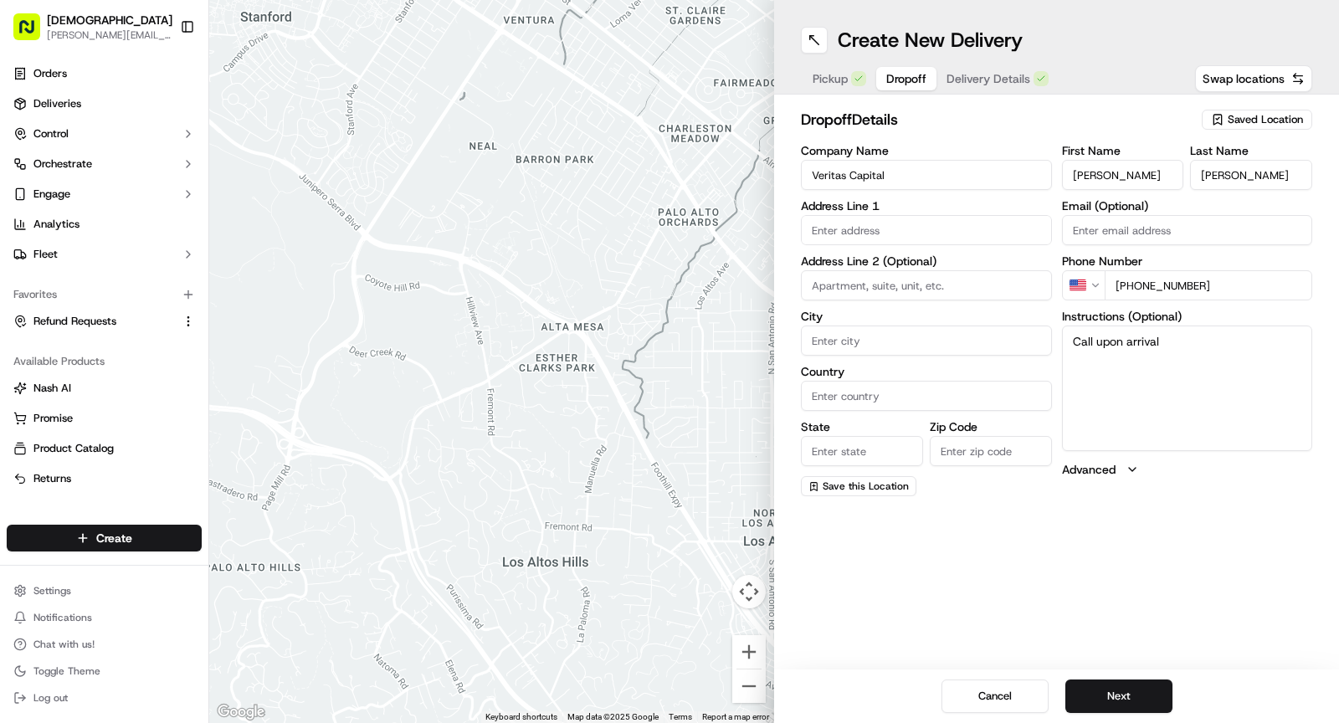
click at [890, 231] on input "text" at bounding box center [926, 230] width 251 height 30
paste input "9 W 57th St 32nd Floor, East River Realty Company, LLC, New York, NY 10019"
type input "9 W 57th St 32nd Floor, East River Realty Company, LLC, New York, NY 10019"
click at [979, 453] on input "Zip Code" at bounding box center [991, 451] width 122 height 30
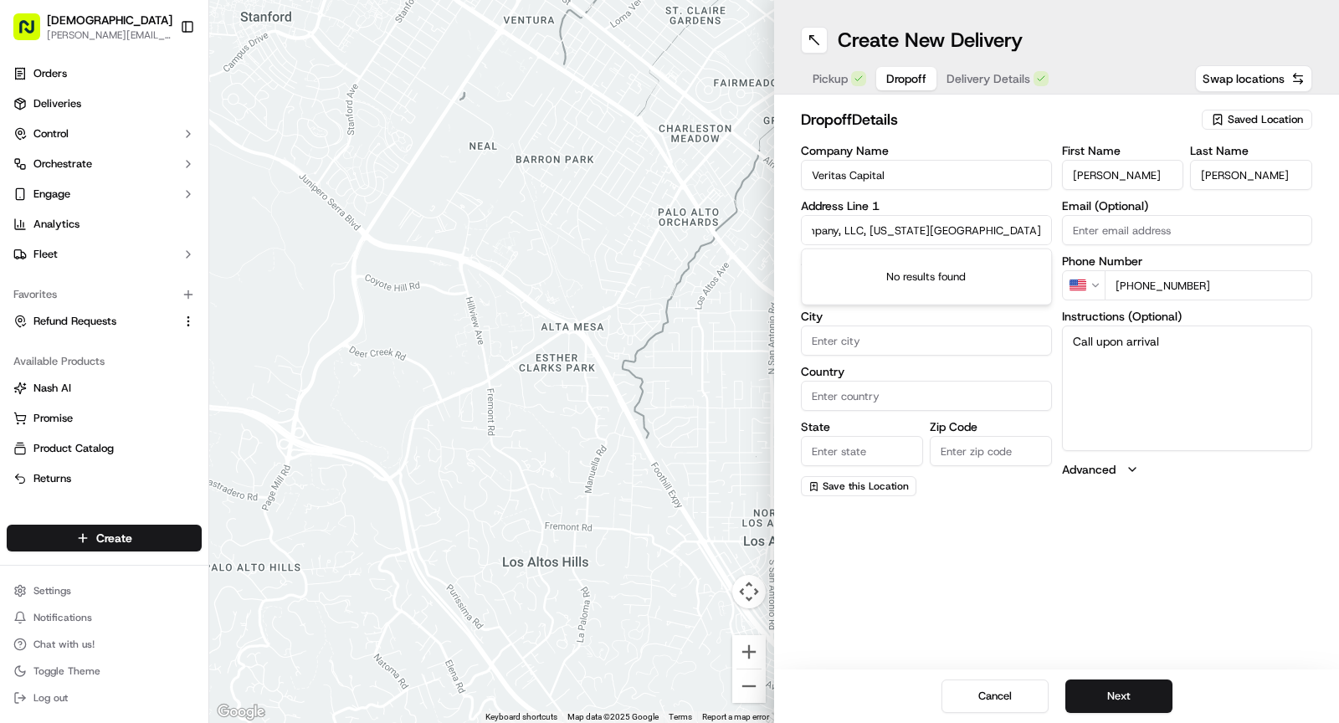
scroll to position [0, 0]
type input "10019"
click at [895, 447] on input "State" at bounding box center [862, 451] width 122 height 30
type input "NY"
click at [897, 394] on input "Country" at bounding box center [926, 396] width 251 height 30
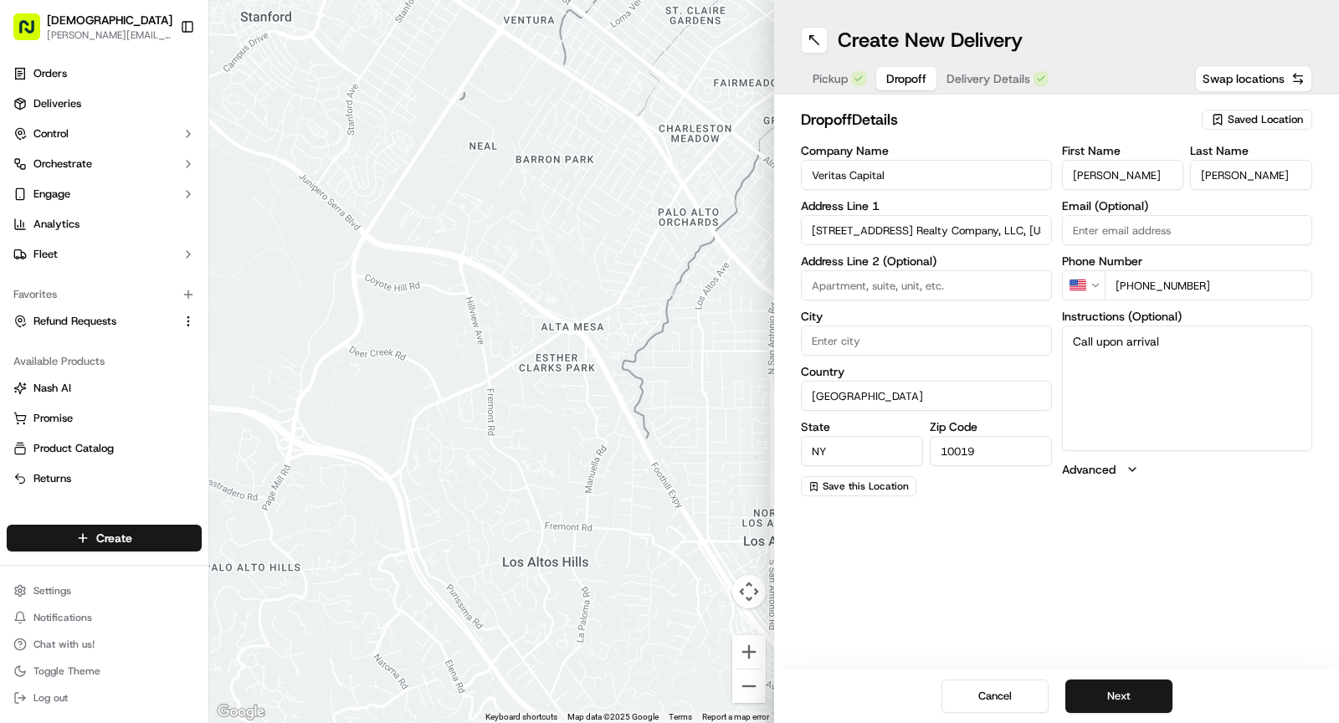
type input "United States"
click at [900, 340] on input "City" at bounding box center [926, 341] width 251 height 30
type input "[US_STATE]"
drag, startPoint x: 942, startPoint y: 237, endPoint x: 1072, endPoint y: 234, distance: 129.7
click at [1072, 234] on div "Company Name Veritas Capital Address Line 1 9 W 57th St 32nd Floor, East River …" at bounding box center [1056, 320] width 511 height 351
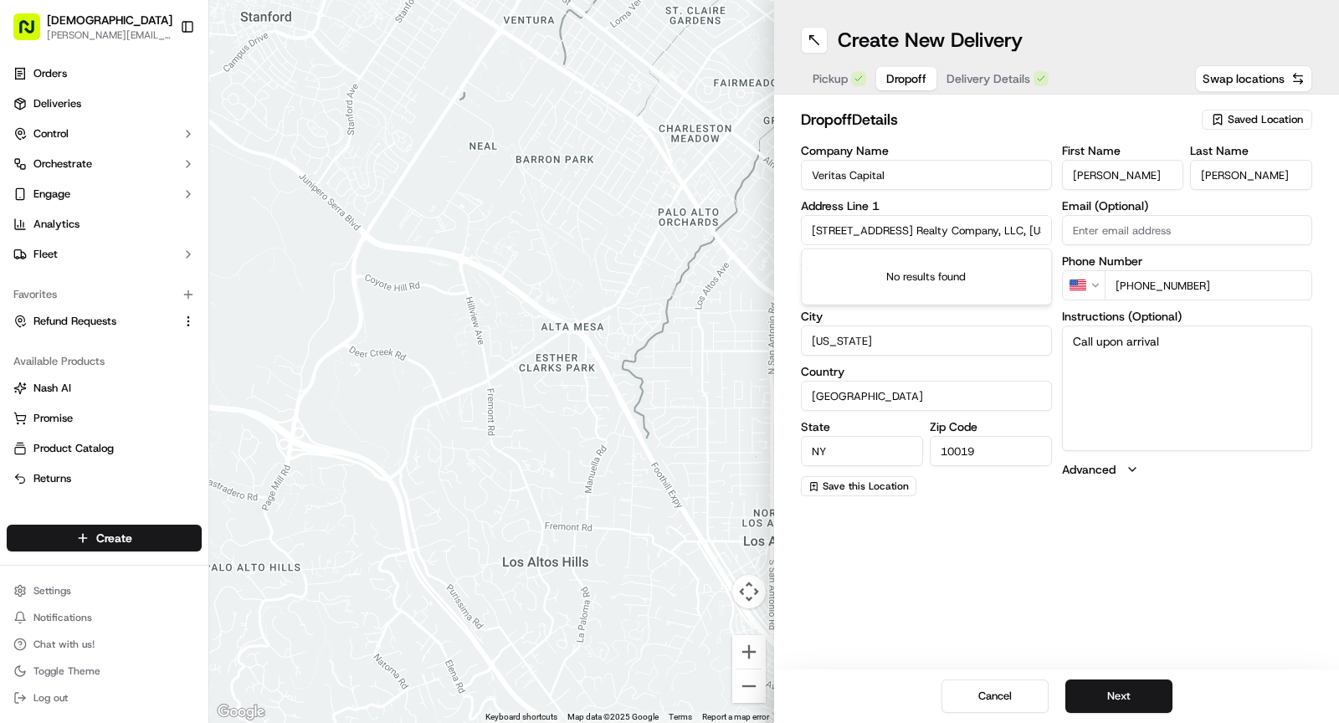
click at [1018, 234] on input "9 W 57th St 32nd Floor, East River Realty Company, LLC, New York, NY 10019" at bounding box center [926, 230] width 251 height 30
click at [994, 227] on input "9 W 57th St 32nd Floor, East River Realty Company, LLC, New York, NY 10019" at bounding box center [926, 230] width 251 height 30
drag, startPoint x: 998, startPoint y: 227, endPoint x: 1076, endPoint y: 225, distance: 77.8
click at [1076, 225] on div "Company Name Veritas Capital Address Line 1 9 W 57th St 32nd Floor, East River …" at bounding box center [1056, 320] width 511 height 351
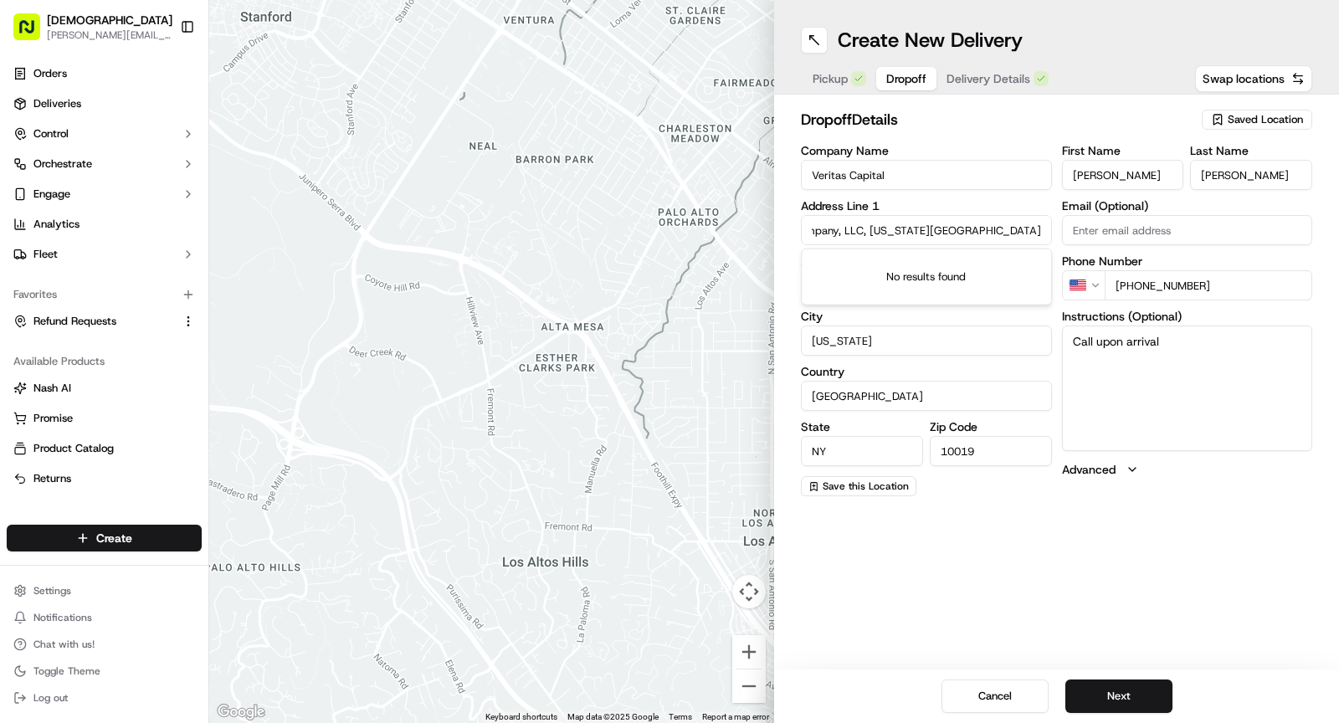
click at [1028, 225] on input "9 W 57th St 32nd Floor, East River Realty Company, LLC, New York, NY 10019" at bounding box center [926, 230] width 251 height 30
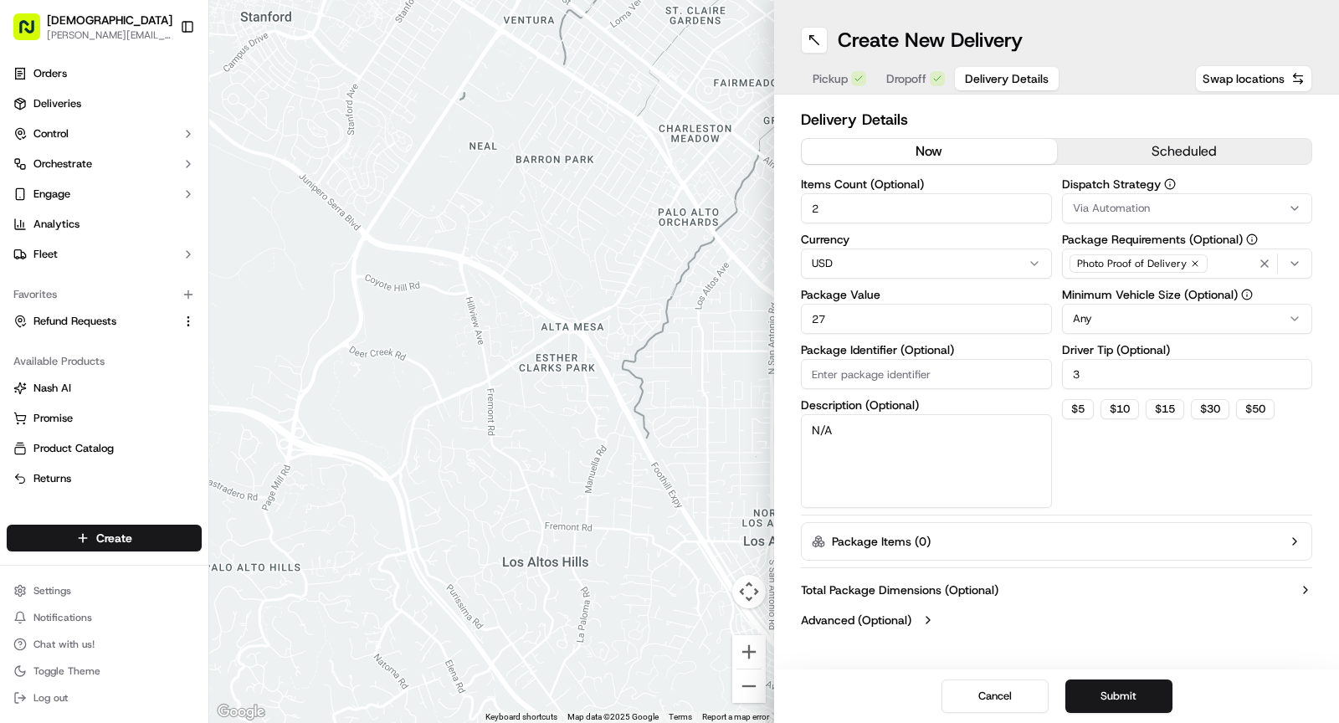
click at [979, 79] on span "Delivery Details" at bounding box center [1007, 78] width 84 height 17
click at [910, 77] on span "Dropoff" at bounding box center [906, 78] width 40 height 17
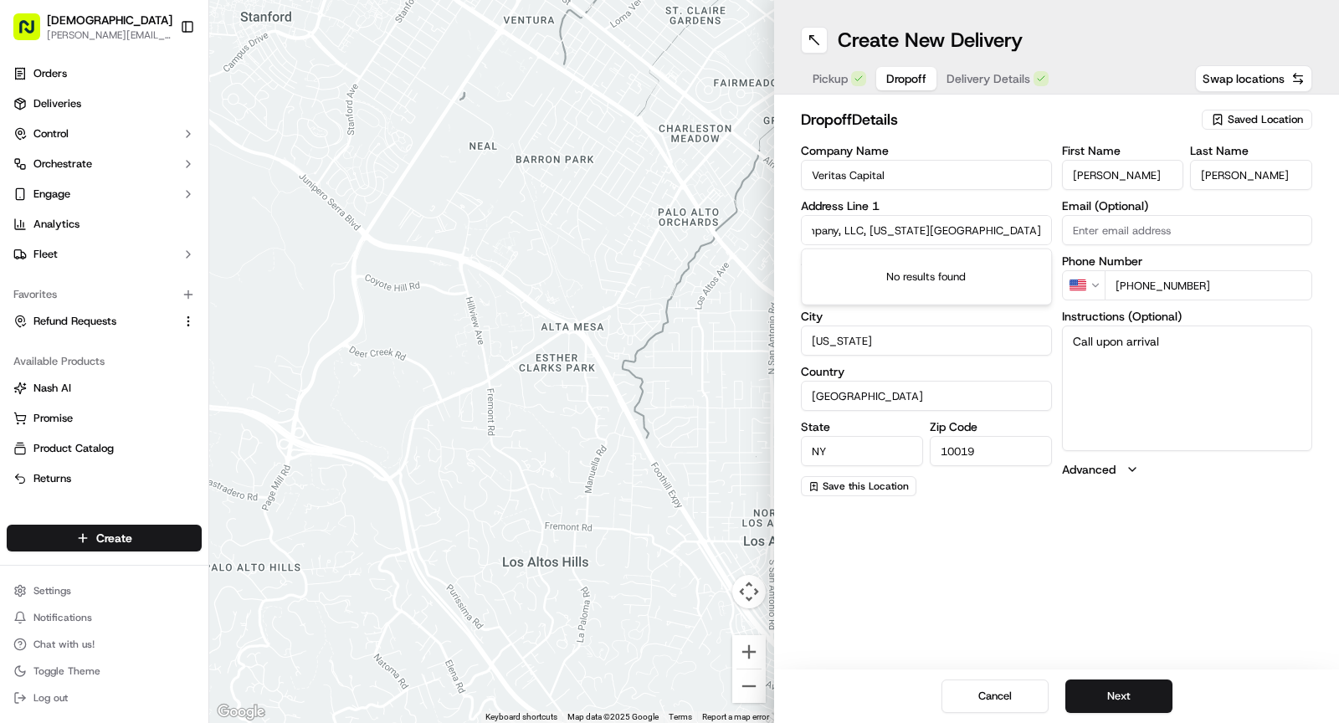
drag, startPoint x: 926, startPoint y: 231, endPoint x: 1068, endPoint y: 230, distance: 142.3
click at [1069, 230] on div "Company Name Veritas Capital Address Line 1 9 W 57th St 32nd Floor, East River …" at bounding box center [1056, 320] width 511 height 351
click at [1039, 228] on input "9 W 57th St 32nd Floor, East River Realty Company, LLC, New York, NY 10019" at bounding box center [926, 230] width 251 height 30
click at [840, 71] on span "Pickup" at bounding box center [830, 78] width 35 height 17
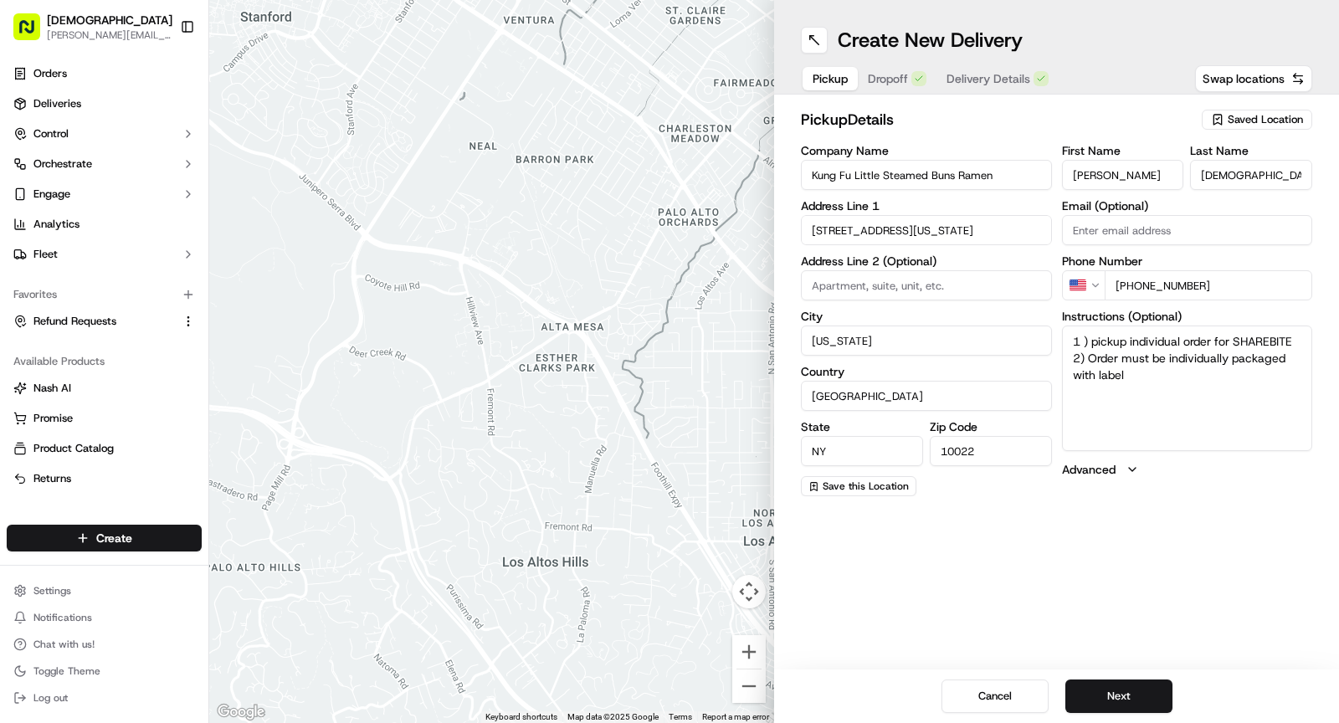
click at [892, 78] on span "Dropoff" at bounding box center [888, 78] width 40 height 17
click at [1175, 347] on textarea "Call upon arrival" at bounding box center [1187, 389] width 251 height 126
drag, startPoint x: 1174, startPoint y: 347, endPoint x: 1033, endPoint y: 339, distance: 141.7
click at [1033, 339] on div "Company Name Veritas Capital Address Line 1 9 W 57th St 32nd Floor, East River …" at bounding box center [1056, 320] width 511 height 351
paste textarea "Please have them deliver it to the messenger center located on 58th street side"
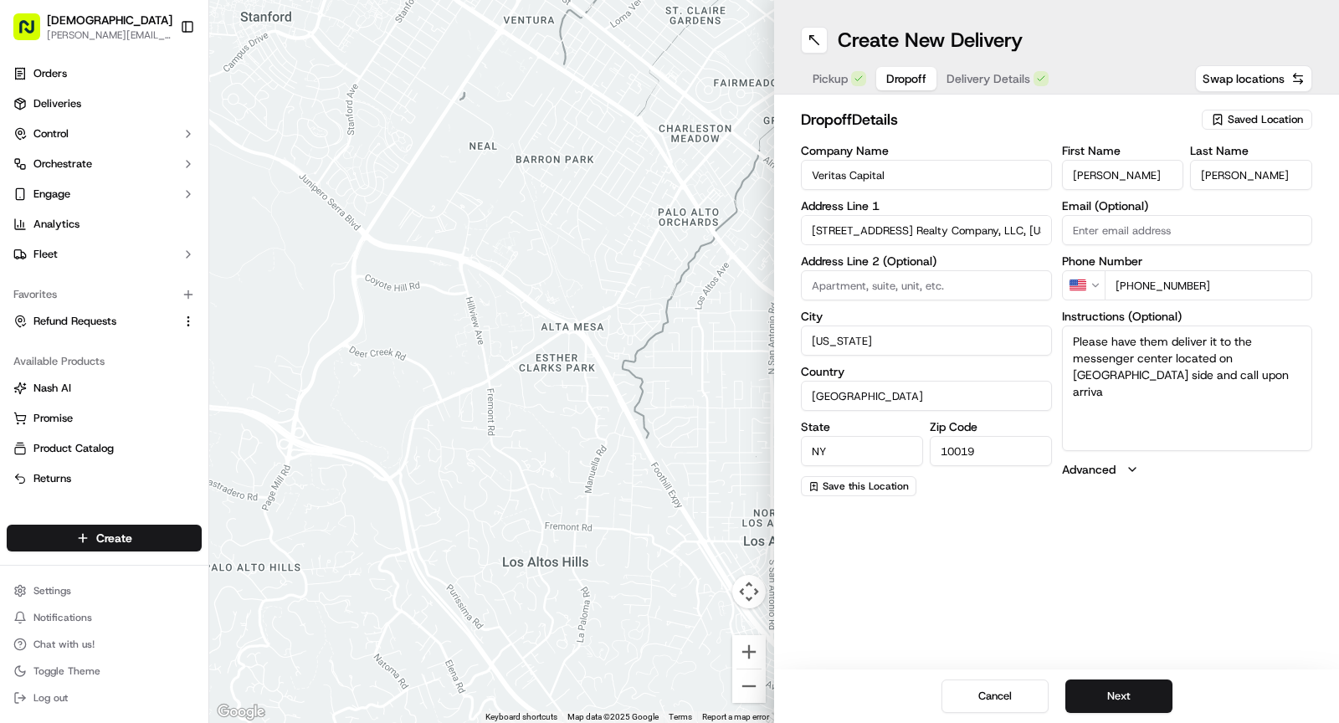
drag, startPoint x: 1218, startPoint y: 375, endPoint x: 1152, endPoint y: 376, distance: 67.0
click at [1152, 376] on textarea "Please have them deliver it to the messenger center located on 58th street side…" at bounding box center [1187, 389] width 251 height 126
type textarea "Please have them deliver it to the messenger center located on 58th street side"
click at [831, 85] on span "Pickup" at bounding box center [830, 78] width 35 height 17
click at [891, 83] on span "Dropoff" at bounding box center [888, 78] width 40 height 17
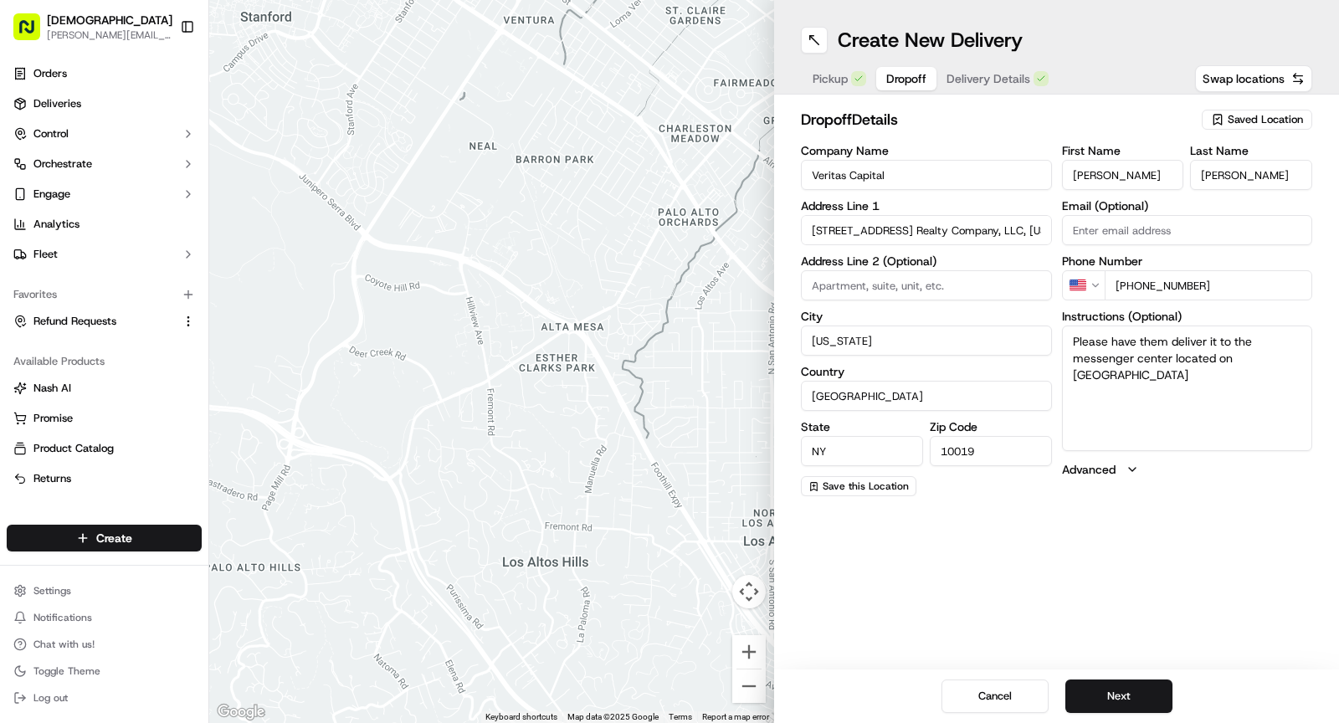
click at [836, 69] on button "Pickup" at bounding box center [840, 78] width 74 height 23
click at [889, 87] on button "Dropoff" at bounding box center [897, 78] width 79 height 23
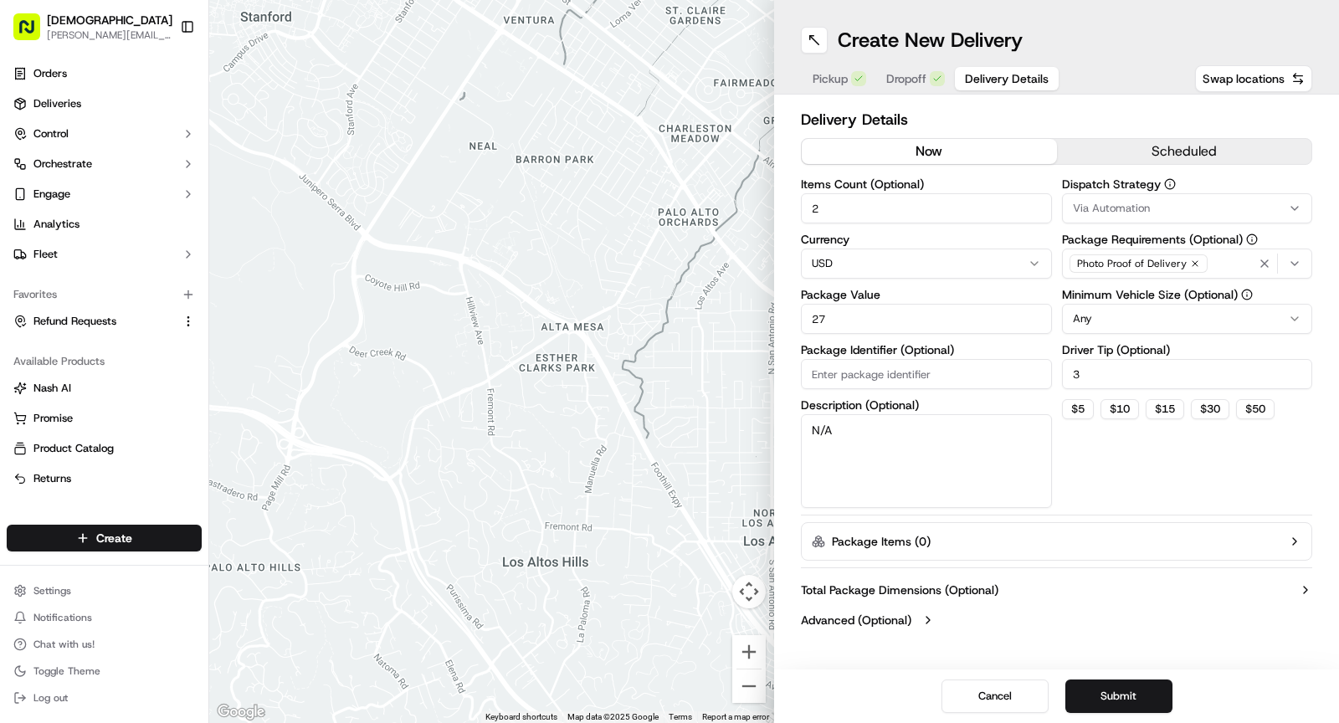
click at [969, 79] on span "Delivery Details" at bounding box center [1007, 78] width 84 height 17
click at [1120, 698] on button "Submit" at bounding box center [1118, 696] width 107 height 33
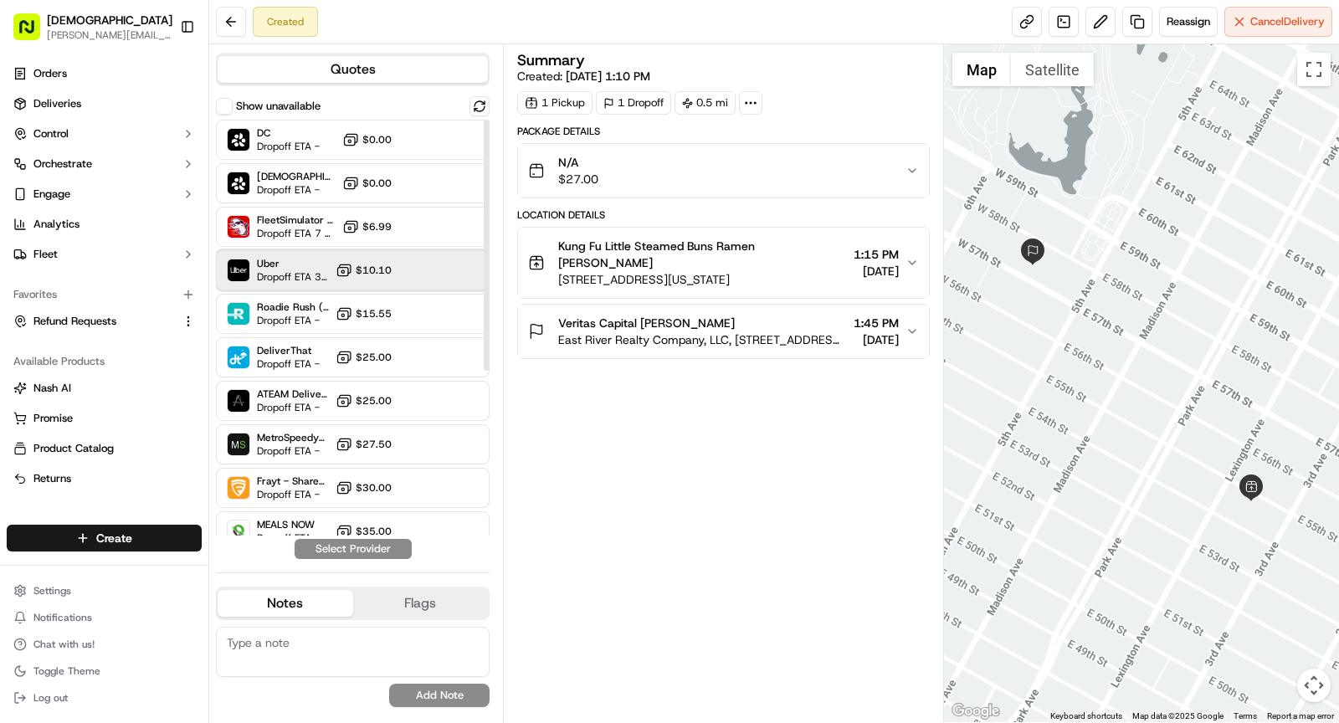
click at [324, 261] on span "Uber" at bounding box center [293, 263] width 72 height 13
click at [366, 547] on button "Assign Provider" at bounding box center [353, 549] width 119 height 20
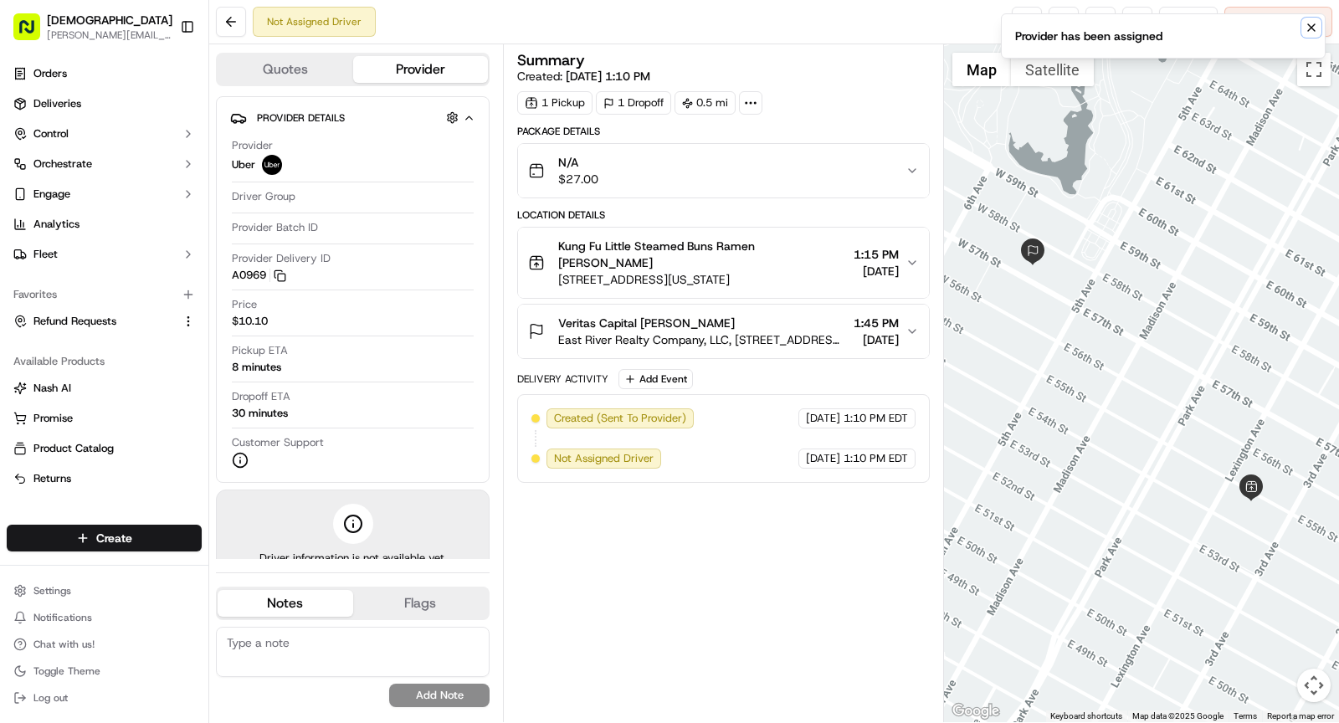
click at [1306, 33] on icon "Notifications (F8)" at bounding box center [1311, 27] width 13 height 13
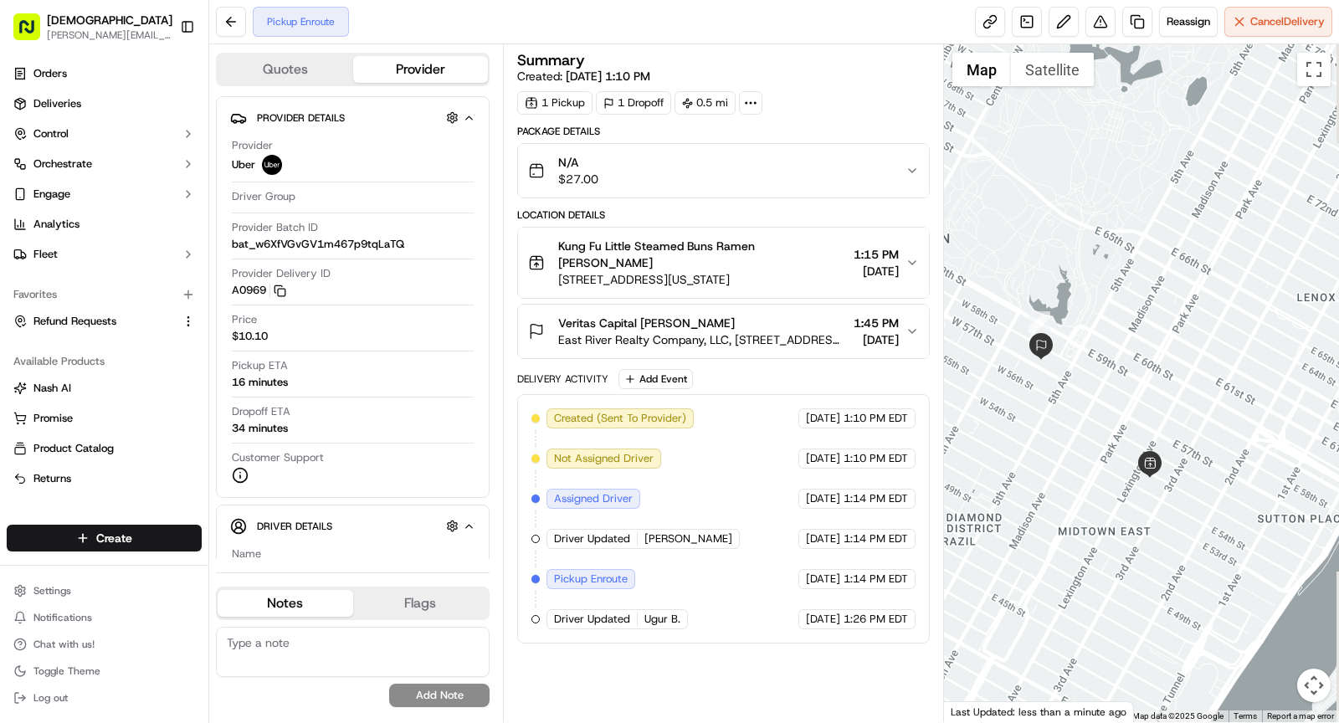
drag, startPoint x: 1100, startPoint y: 341, endPoint x: 1073, endPoint y: 412, distance: 76.3
click at [1074, 413] on div at bounding box center [1142, 383] width 396 height 678
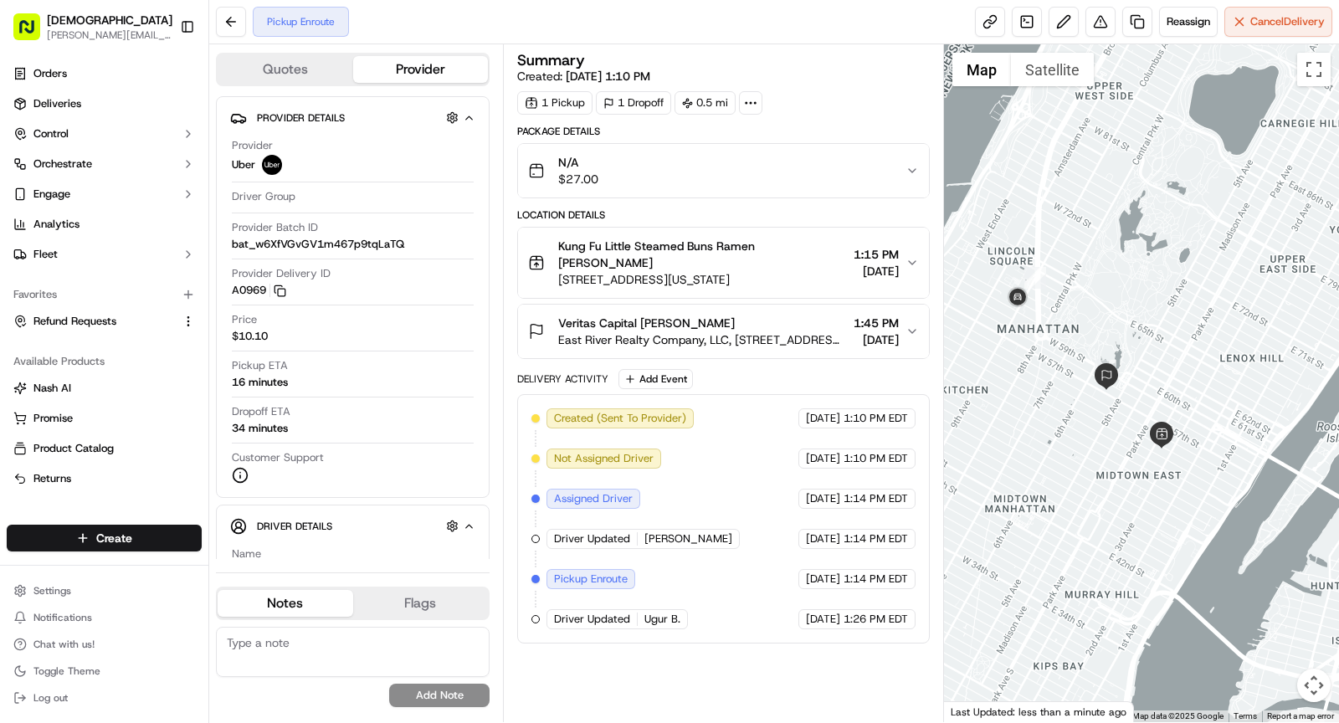
drag, startPoint x: 1064, startPoint y: 436, endPoint x: 1121, endPoint y: 444, distance: 57.4
click at [1121, 444] on div at bounding box center [1142, 383] width 396 height 678
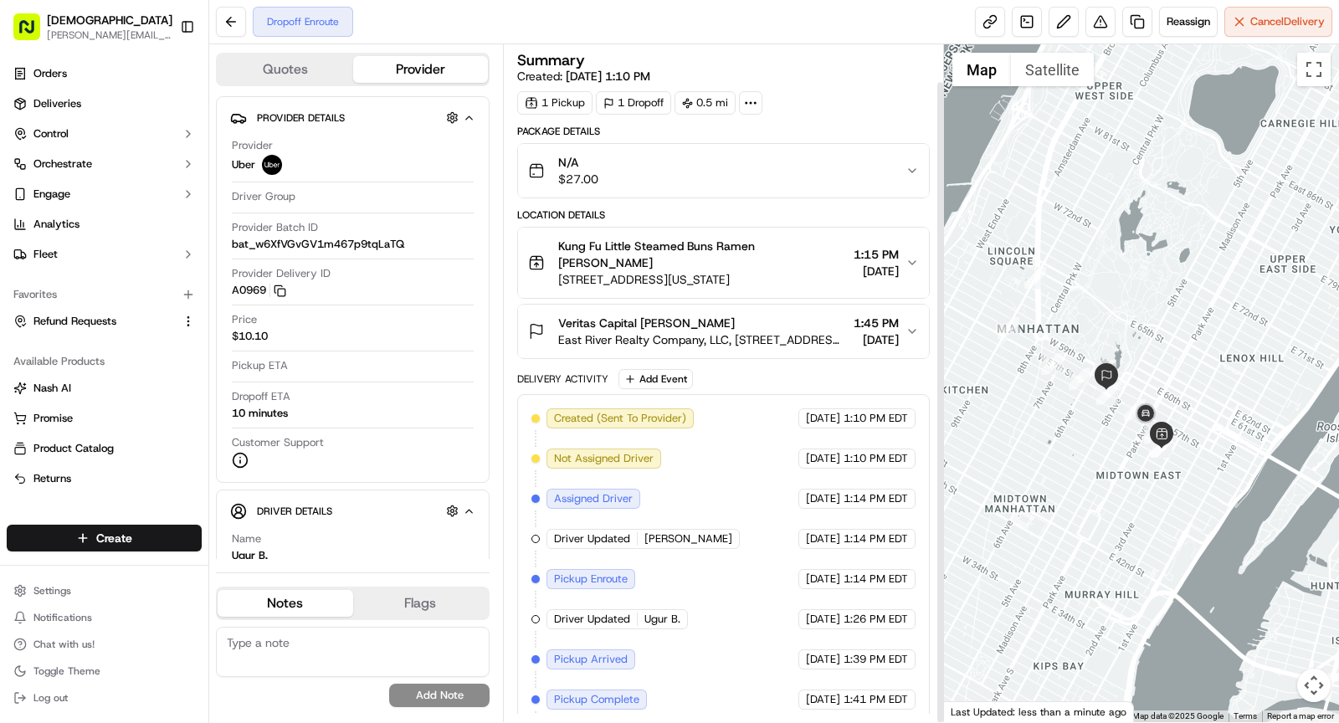
scroll to position [38, 0]
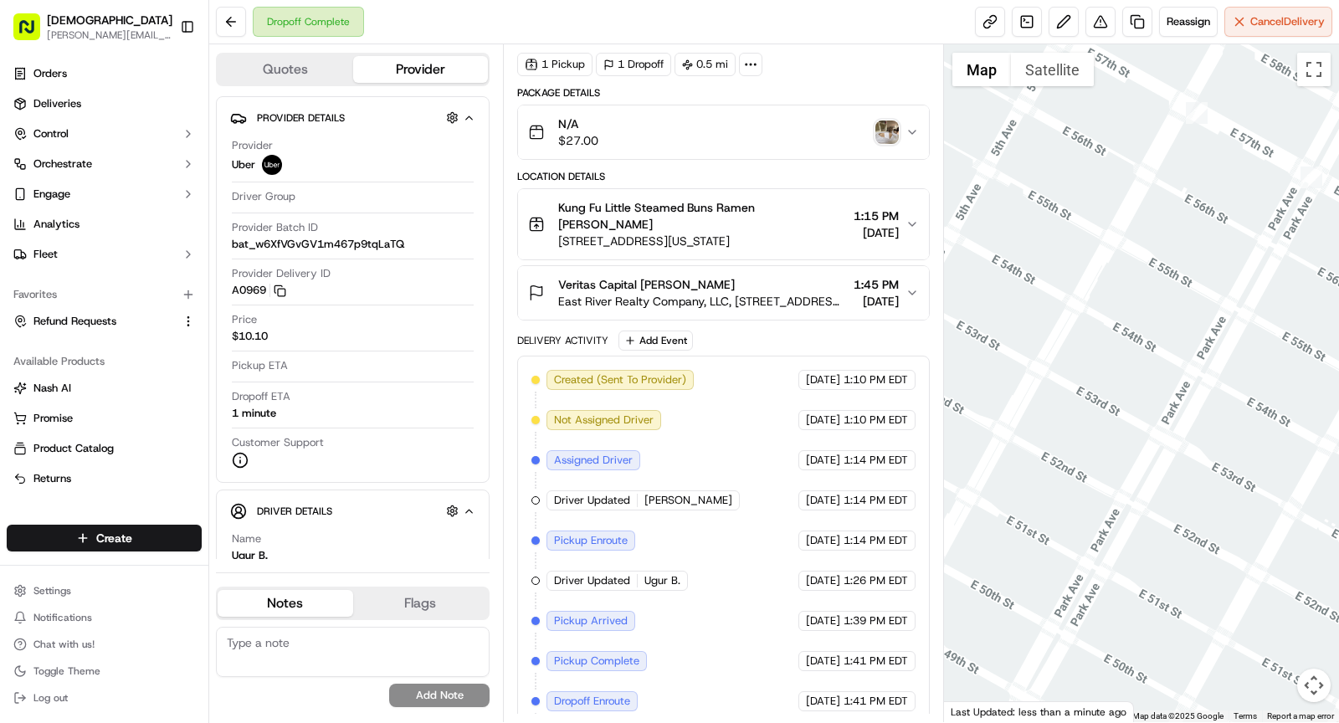
click at [890, 128] on img "button" at bounding box center [886, 132] width 23 height 23
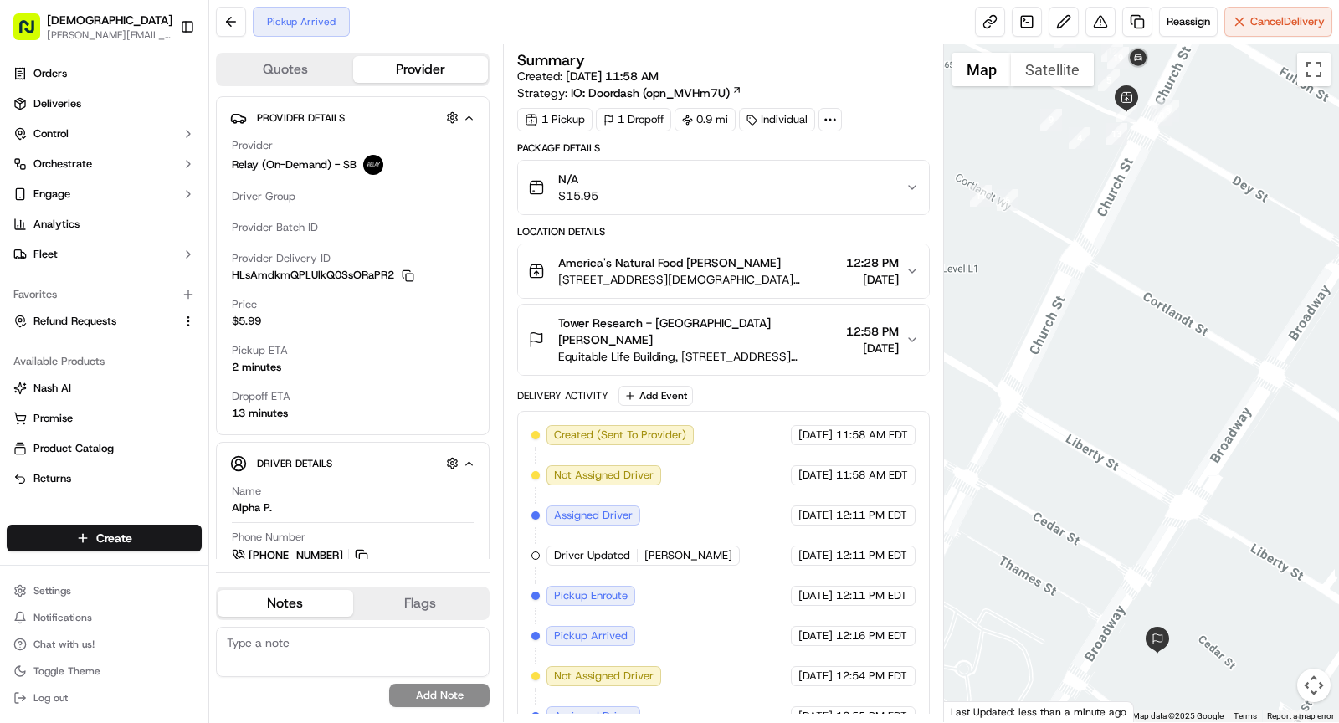
click at [785, 277] on div "America's Natural Food Denis Sharebite [STREET_ADDRESS][DEMOGRAPHIC_DATA][US_ST…" at bounding box center [716, 270] width 377 height 33
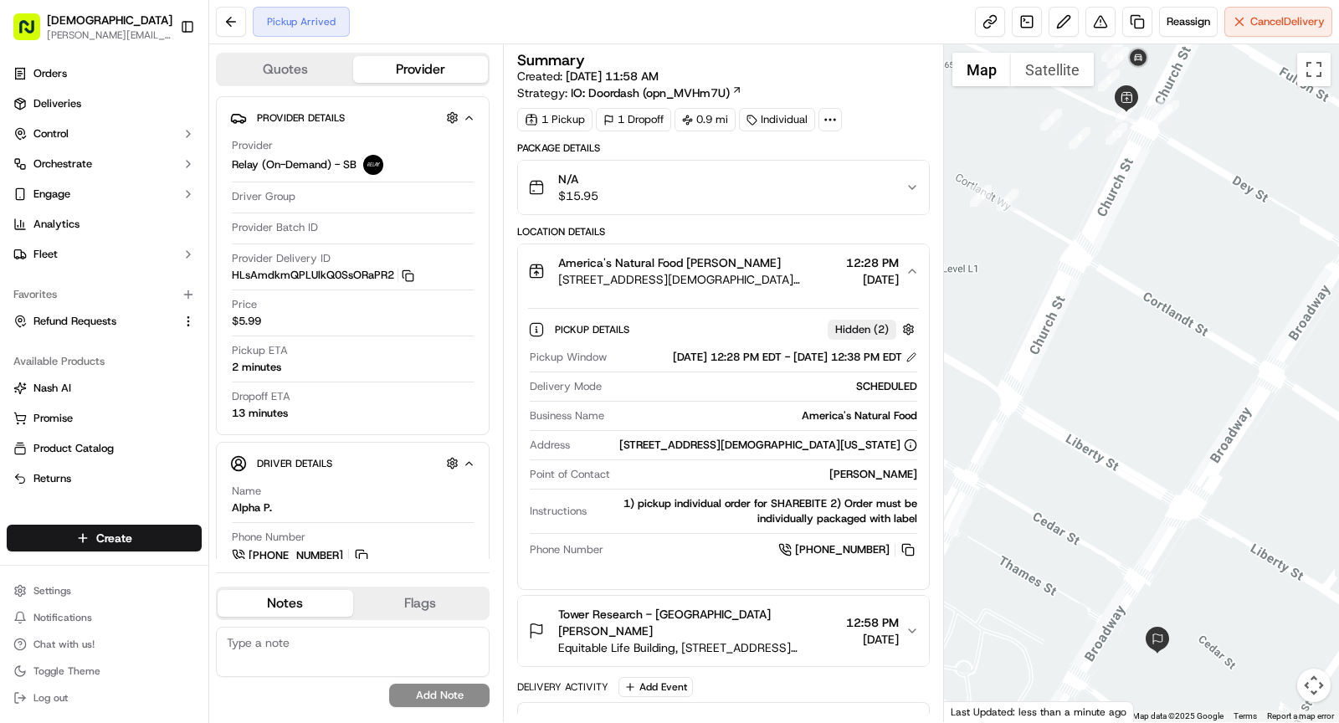
click at [841, 423] on div "America's Natural Food" at bounding box center [764, 415] width 306 height 15
copy div "America's Natural Food"
click at [710, 277] on span "[STREET_ADDRESS][DEMOGRAPHIC_DATA][US_STATE]" at bounding box center [698, 279] width 281 height 17
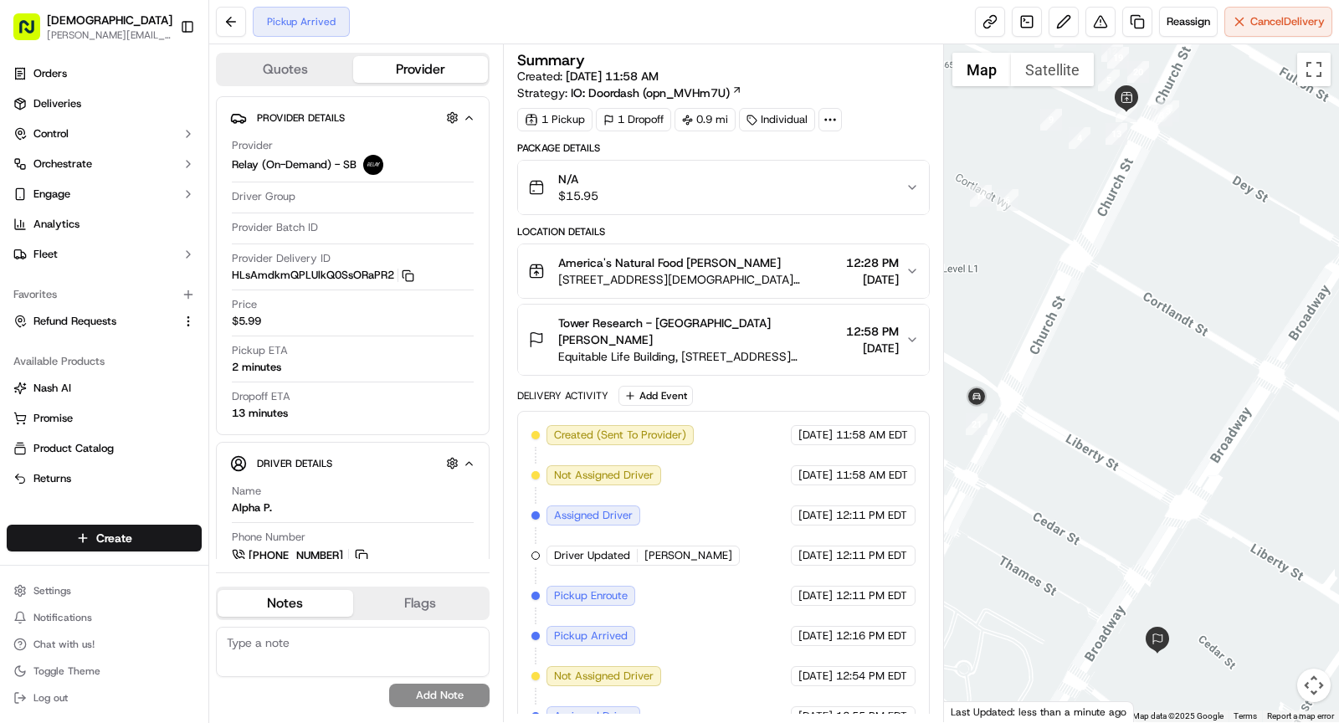
scroll to position [118, 0]
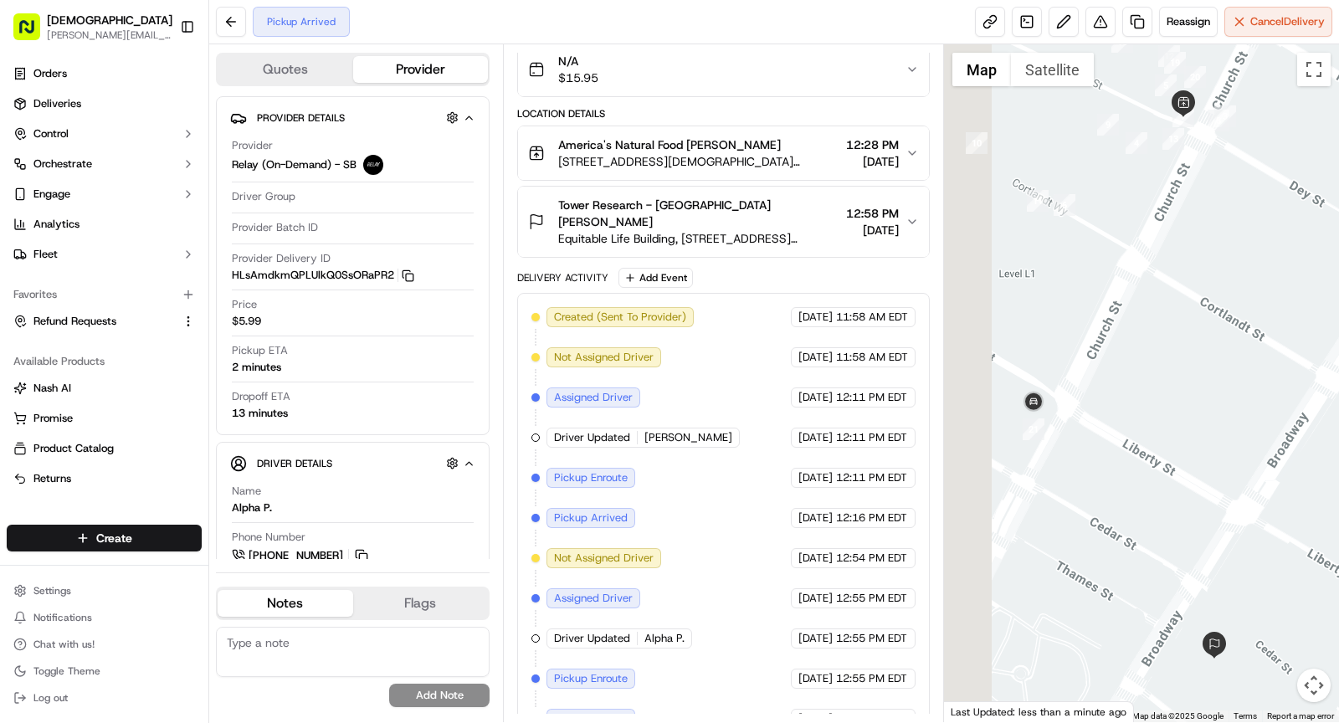
drag, startPoint x: 1144, startPoint y: 439, endPoint x: 1201, endPoint y: 443, distance: 57.0
click at [1201, 443] on div at bounding box center [1142, 383] width 396 height 678
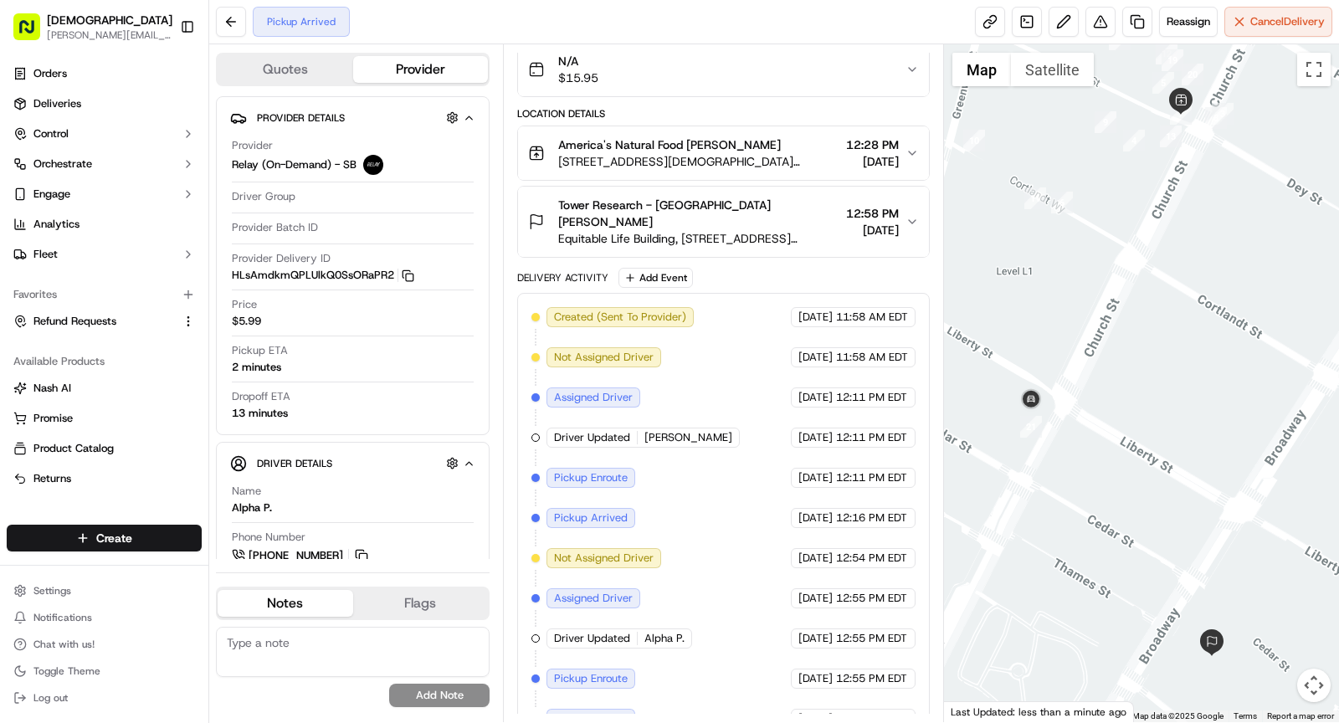
scroll to position [0, 0]
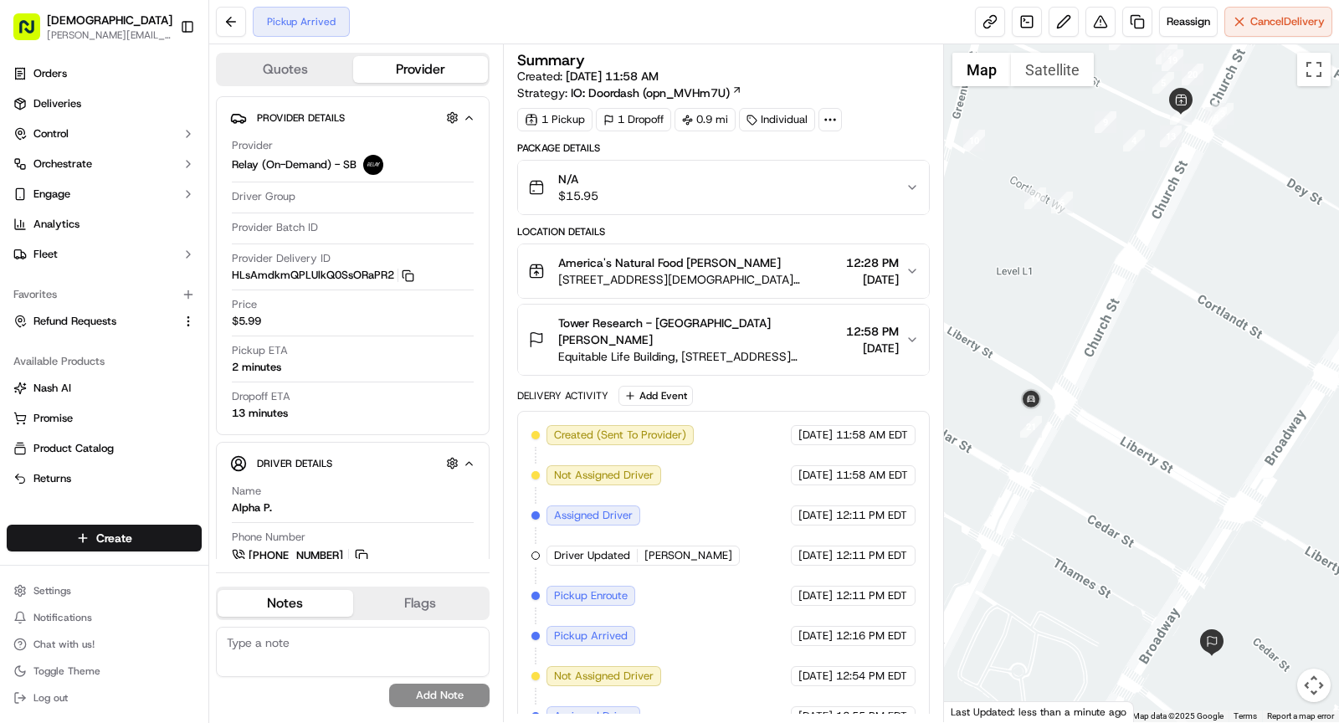
click at [689, 280] on span "[STREET_ADDRESS][DEMOGRAPHIC_DATA][US_STATE]" at bounding box center [698, 279] width 281 height 17
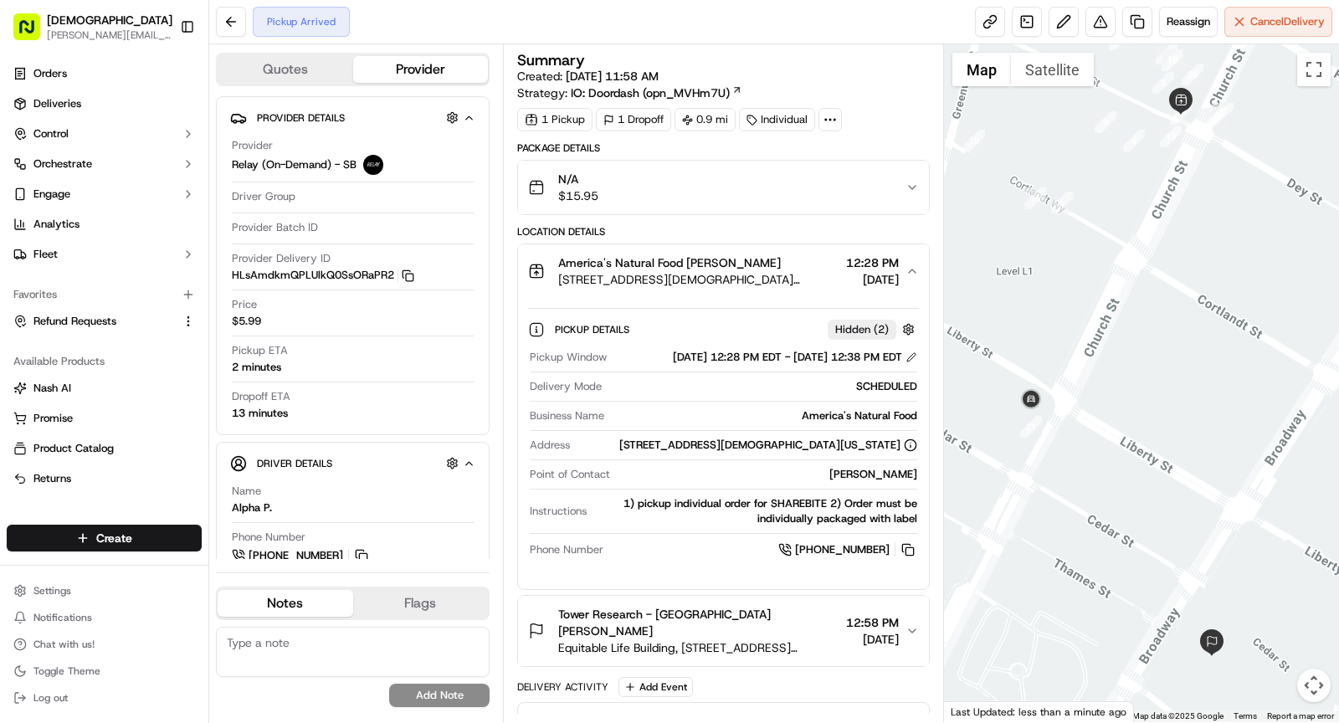
click at [690, 280] on span "[STREET_ADDRESS][DEMOGRAPHIC_DATA][US_STATE]" at bounding box center [698, 279] width 281 height 17
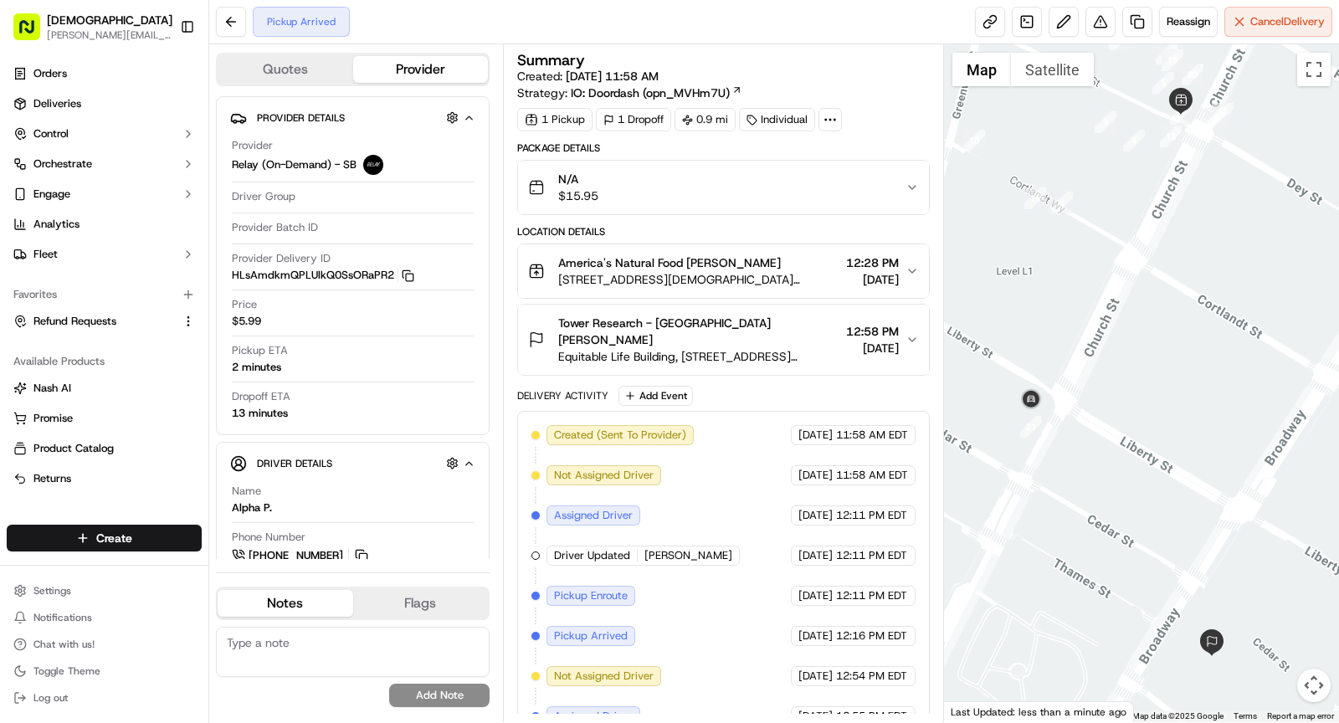
click at [837, 123] on div at bounding box center [829, 119] width 23 height 23
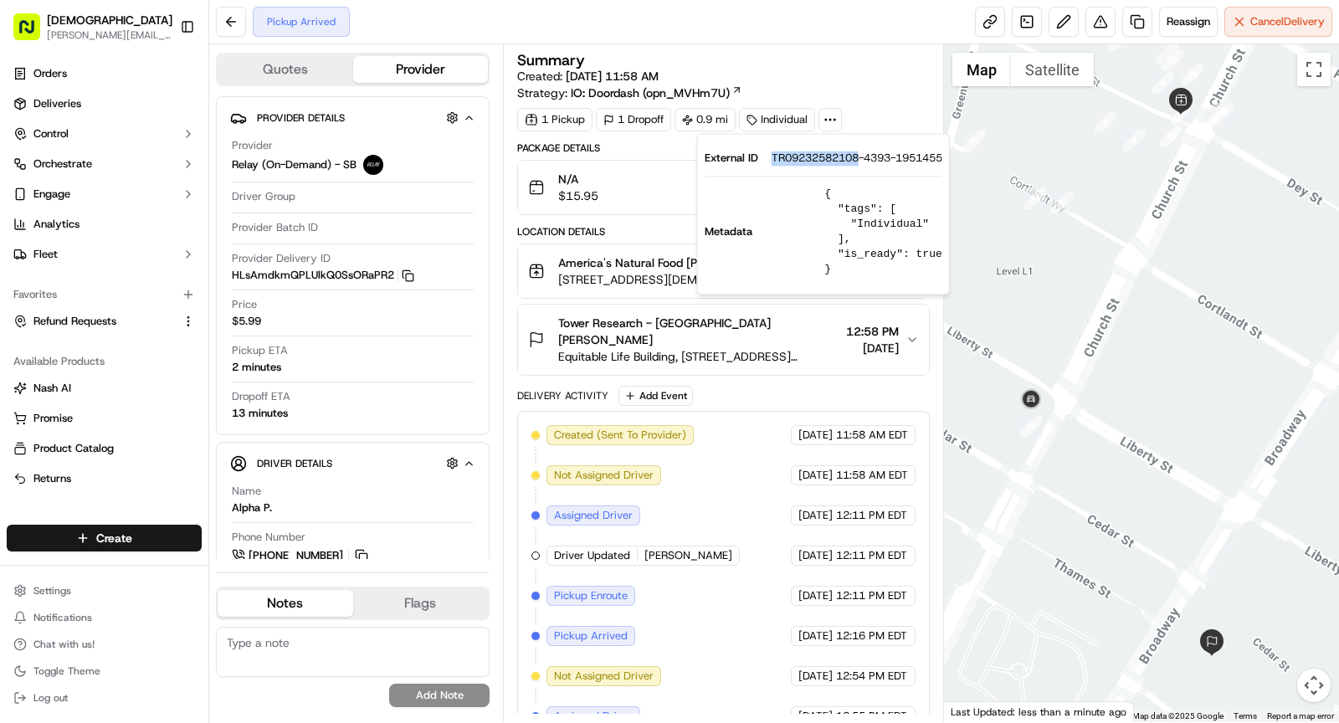
drag, startPoint x: 767, startPoint y: 155, endPoint x: 859, endPoint y: 156, distance: 91.2
click at [859, 156] on div "External ID TR09232582108-4393-1951455" at bounding box center [824, 158] width 238 height 15
copy span "TR09232582108"
click at [647, 278] on span "[STREET_ADDRESS][DEMOGRAPHIC_DATA][US_STATE]" at bounding box center [698, 279] width 281 height 17
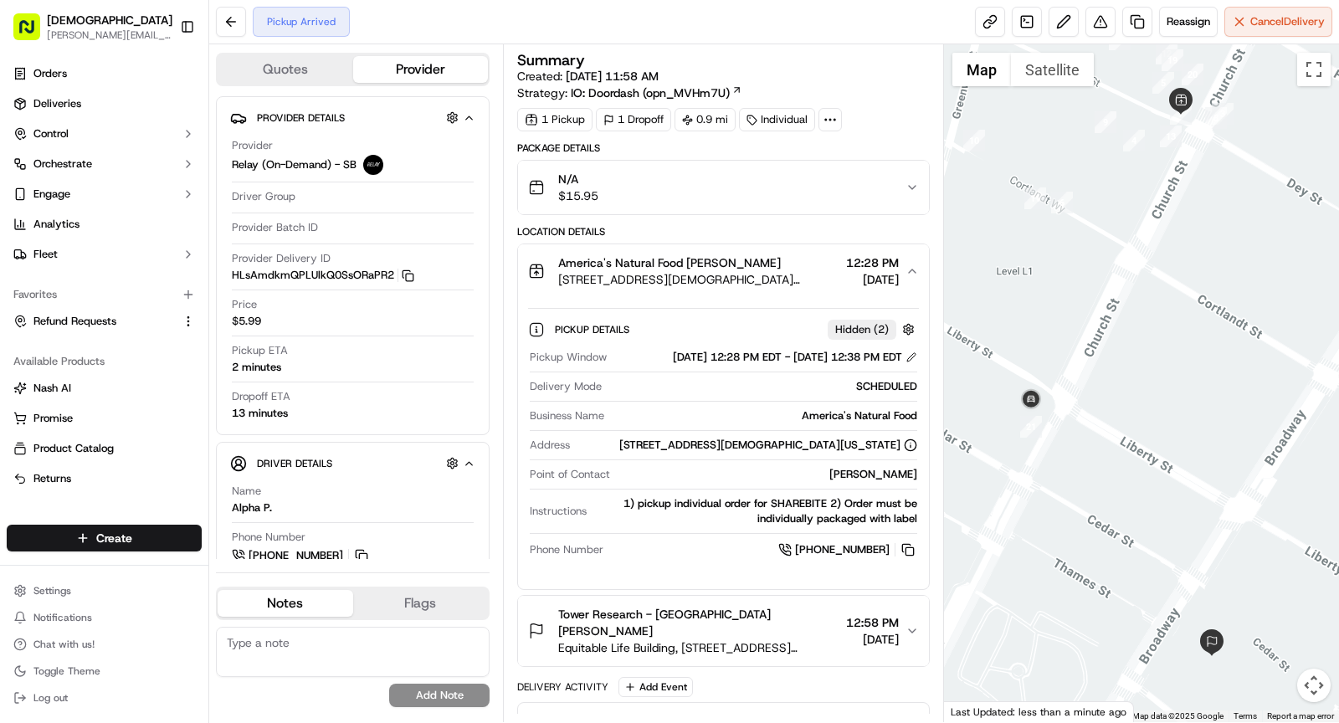
click at [811, 446] on div "Pickup Window [DATE] 12:28 PM EDT - [DATE] 12:38 PM EDT Delivery Mode SCHEDULED…" at bounding box center [723, 454] width 391 height 223
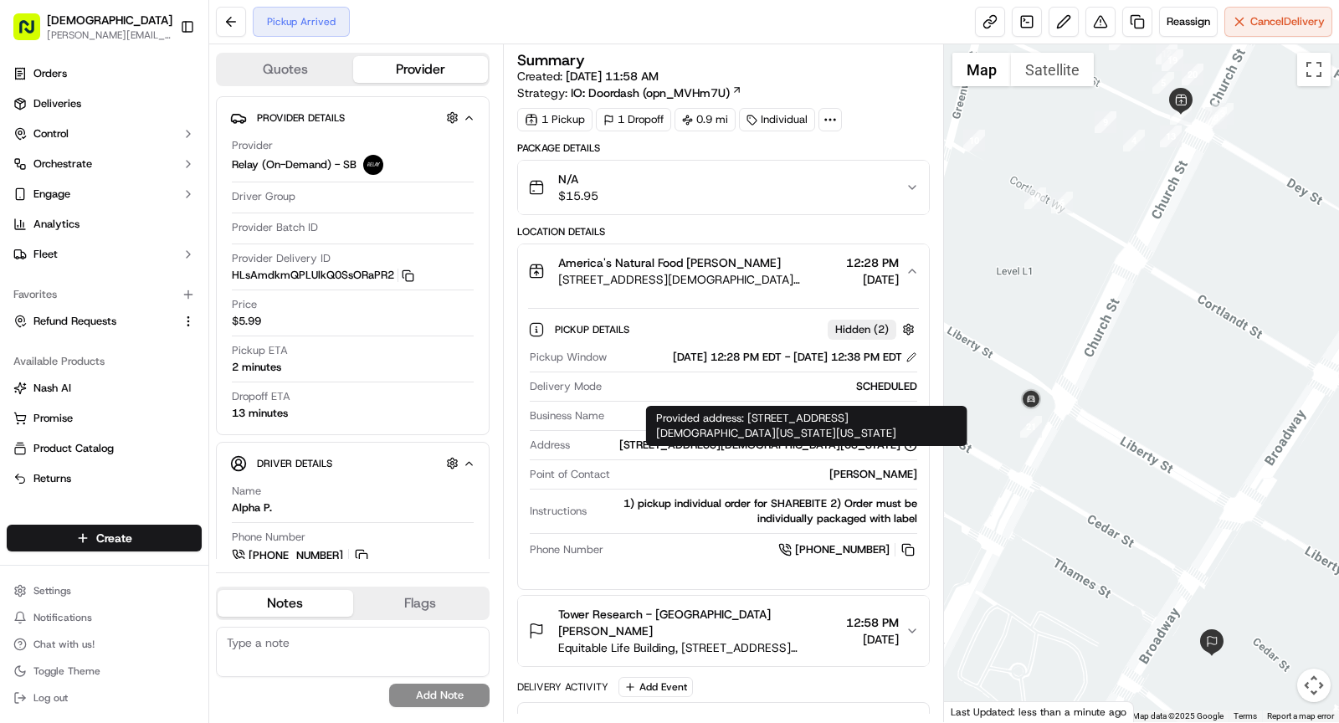
click at [811, 453] on div "[STREET_ADDRESS][DEMOGRAPHIC_DATA][US_STATE]" at bounding box center [768, 445] width 298 height 15
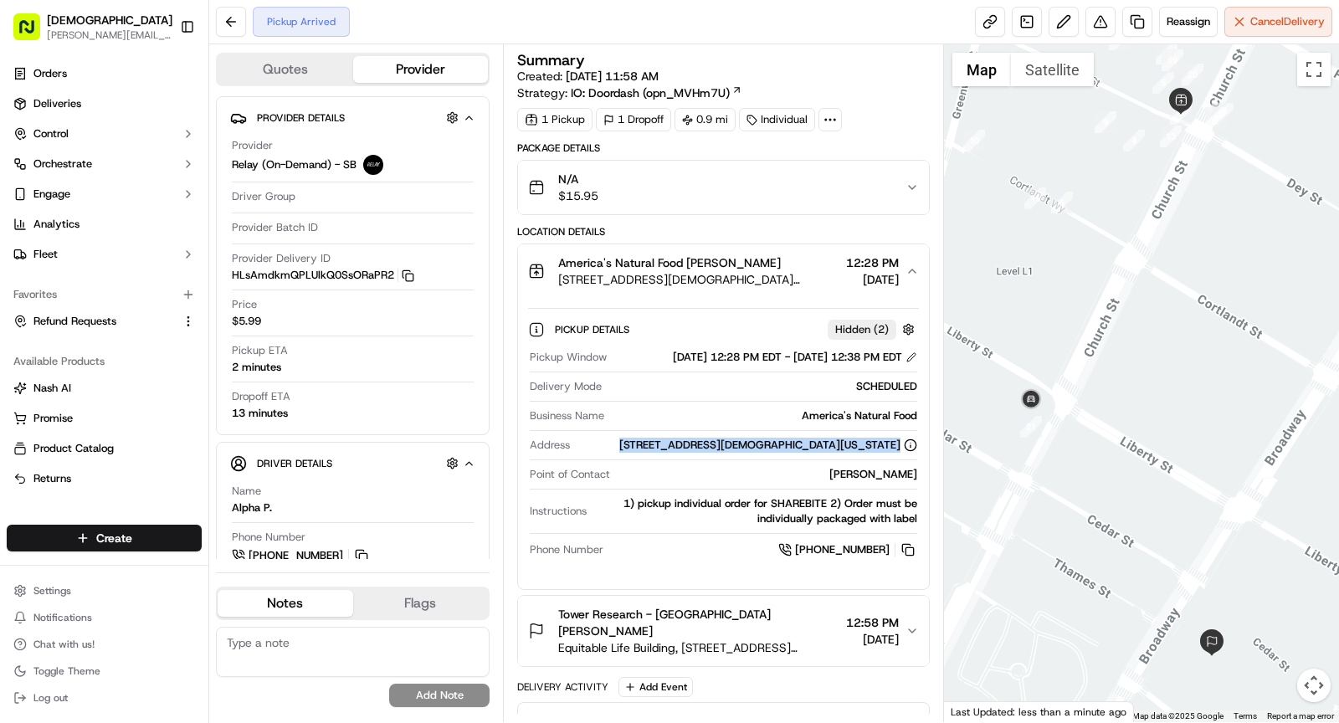
click at [811, 453] on div "[STREET_ADDRESS][DEMOGRAPHIC_DATA][US_STATE]" at bounding box center [768, 445] width 298 height 15
copy div "[STREET_ADDRESS][DEMOGRAPHIC_DATA][US_STATE]"
click at [749, 257] on span "America's Natural Food [PERSON_NAME]" at bounding box center [669, 262] width 223 height 17
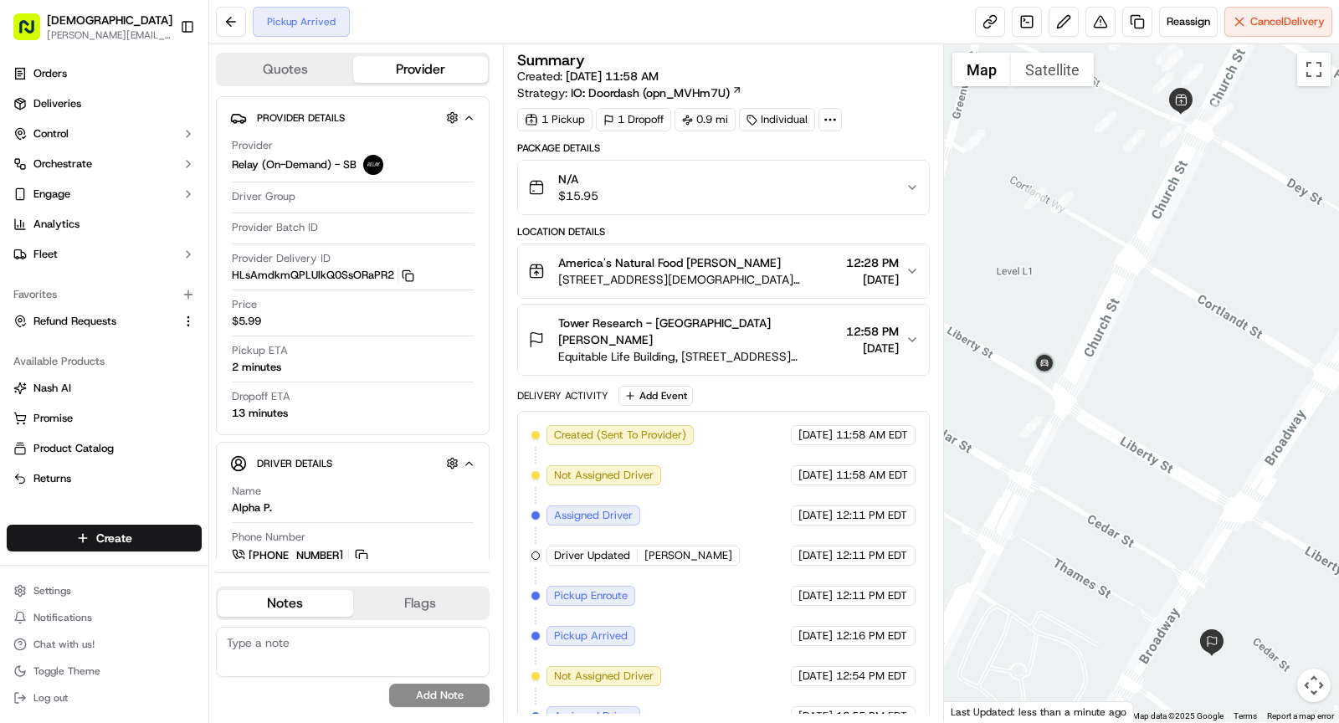
click at [828, 115] on icon at bounding box center [830, 119] width 15 height 15
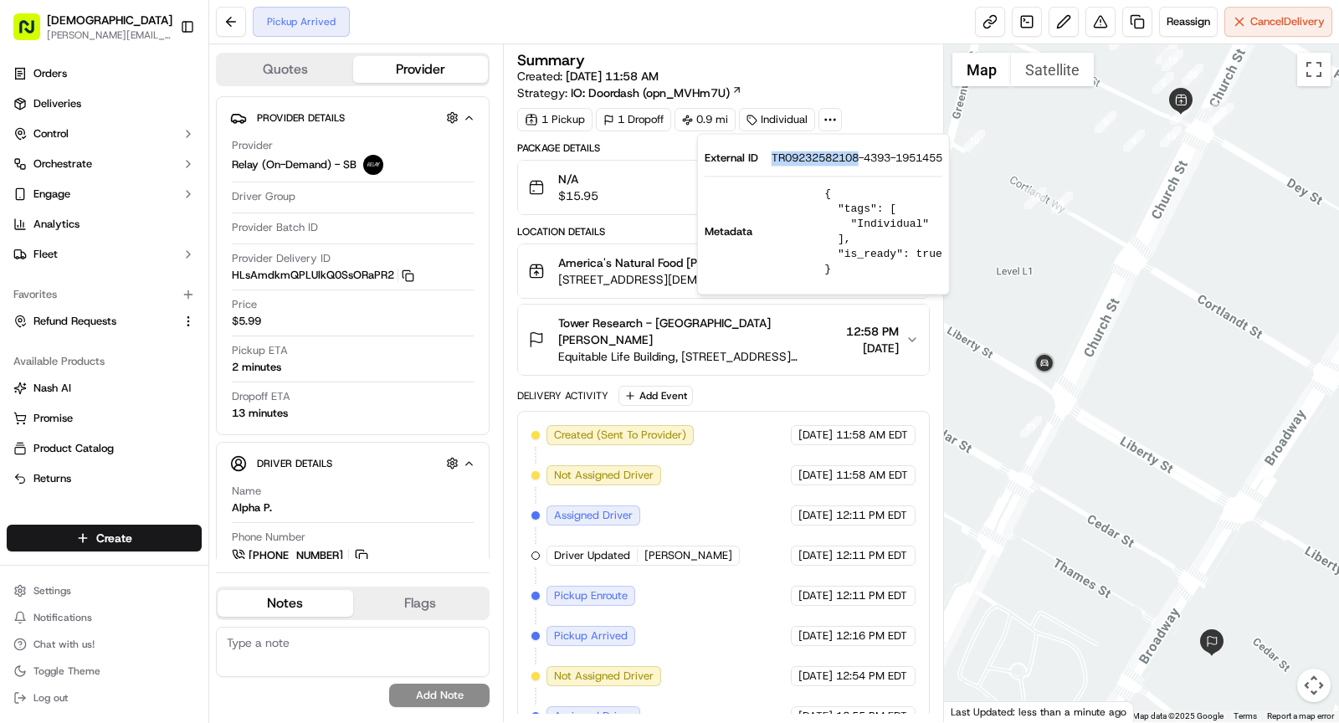
drag, startPoint x: 772, startPoint y: 156, endPoint x: 864, endPoint y: 159, distance: 91.3
click at [864, 159] on span "TR09232582108-4393-1951455" at bounding box center [857, 158] width 171 height 15
copy span "TR09232582108"
click at [618, 267] on span "America's Natural Food [PERSON_NAME]" at bounding box center [669, 262] width 223 height 17
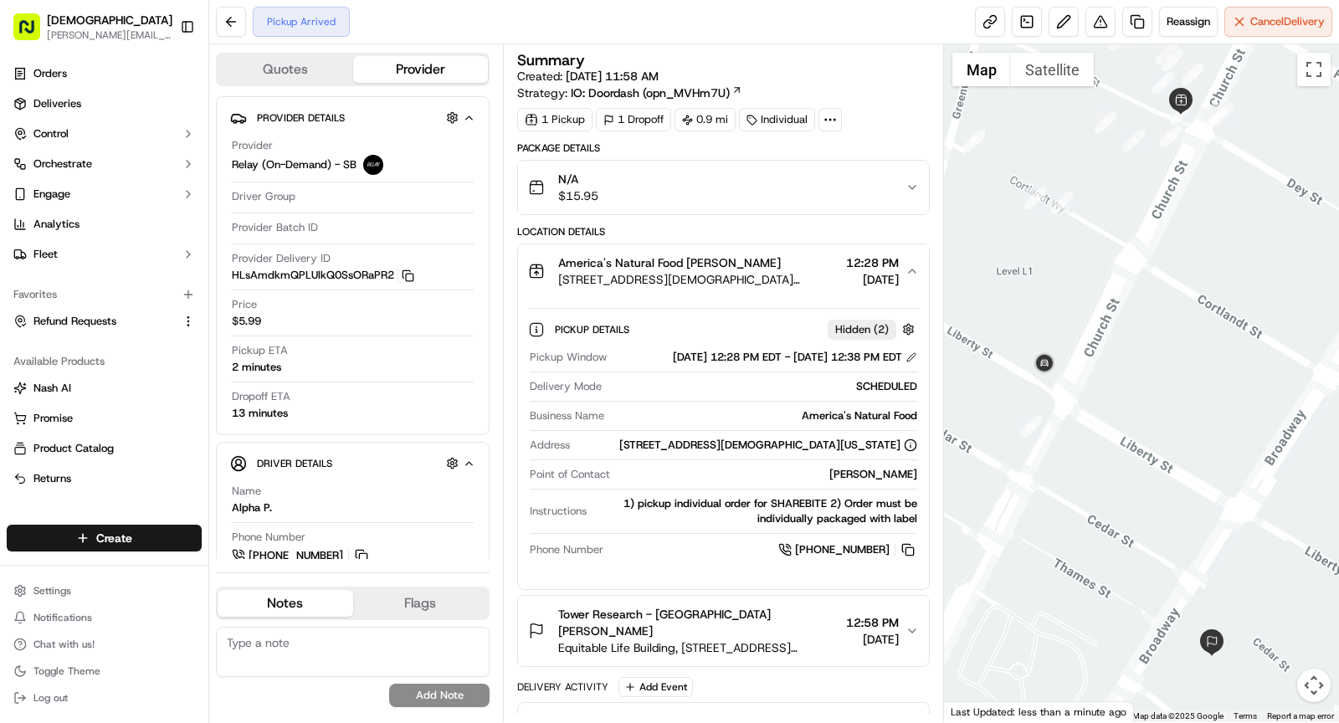
click at [849, 423] on div "America's Natural Food" at bounding box center [764, 415] width 306 height 15
copy div "America's Natural Food"
click at [705, 274] on span "[STREET_ADDRESS][DEMOGRAPHIC_DATA][US_STATE]" at bounding box center [698, 279] width 281 height 17
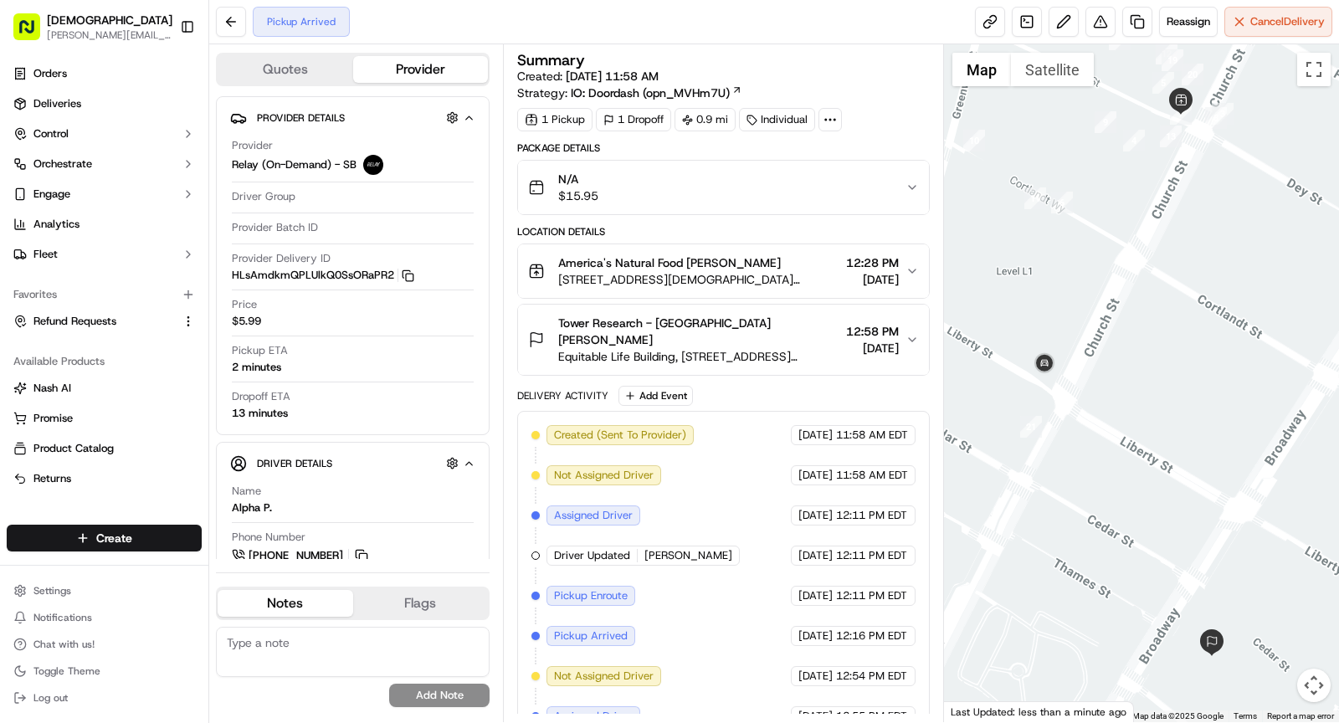
click at [726, 315] on span "Tower Research - [GEOGRAPHIC_DATA] [PERSON_NAME]" at bounding box center [698, 331] width 281 height 33
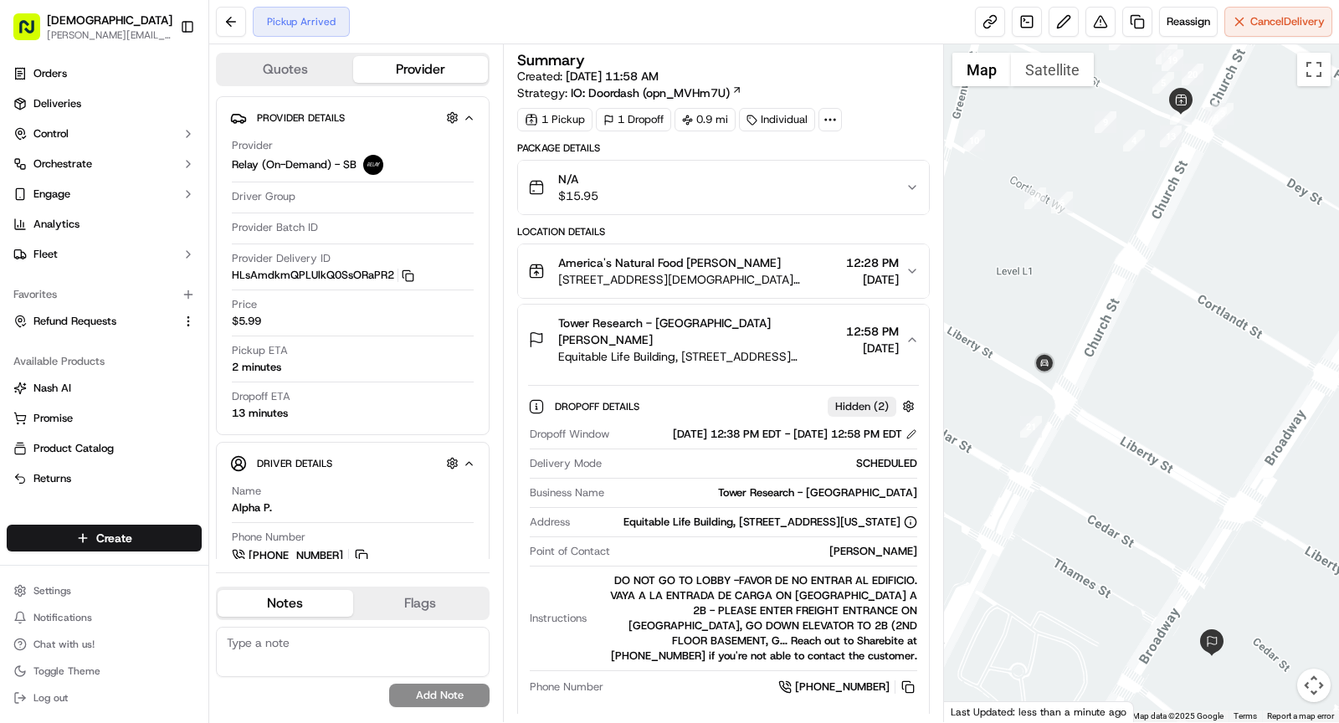
click at [874, 548] on div "[PERSON_NAME]" at bounding box center [767, 551] width 300 height 15
copy div "[PERSON_NAME]"
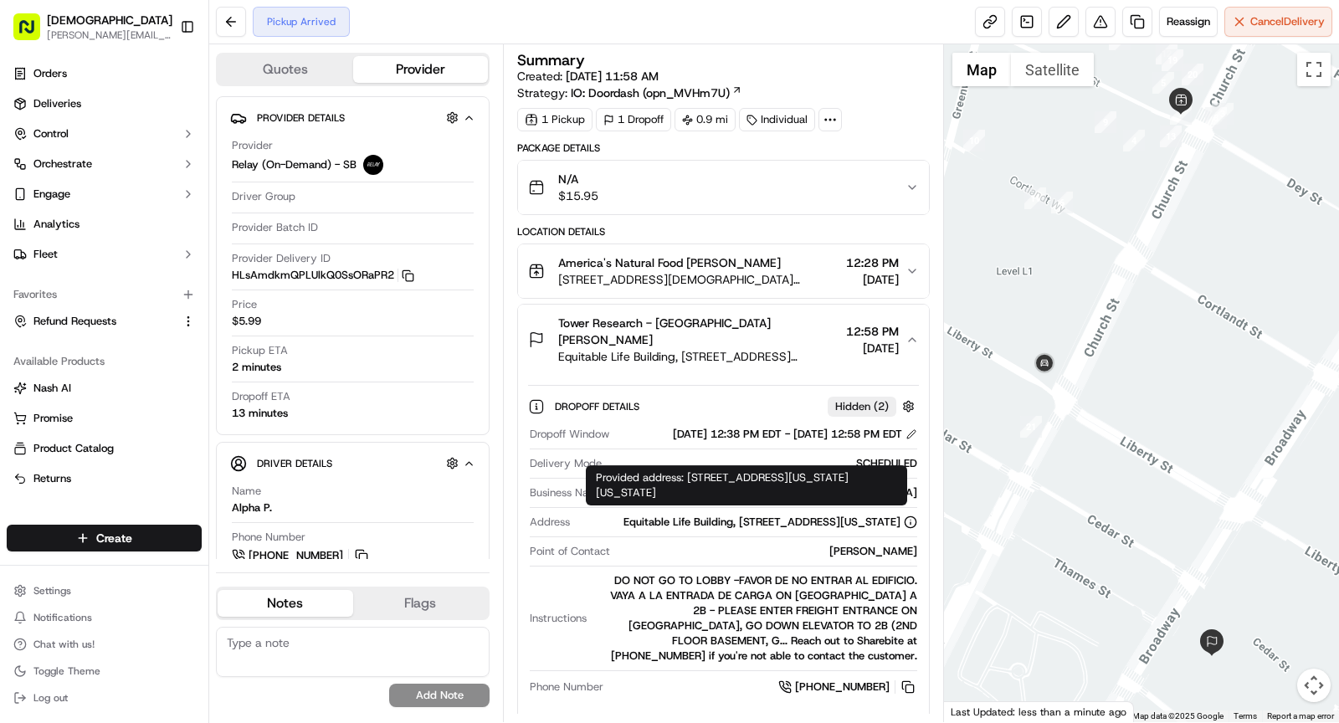
click at [765, 517] on div "Equitable Life Building, [STREET_ADDRESS][US_STATE]" at bounding box center [770, 522] width 294 height 15
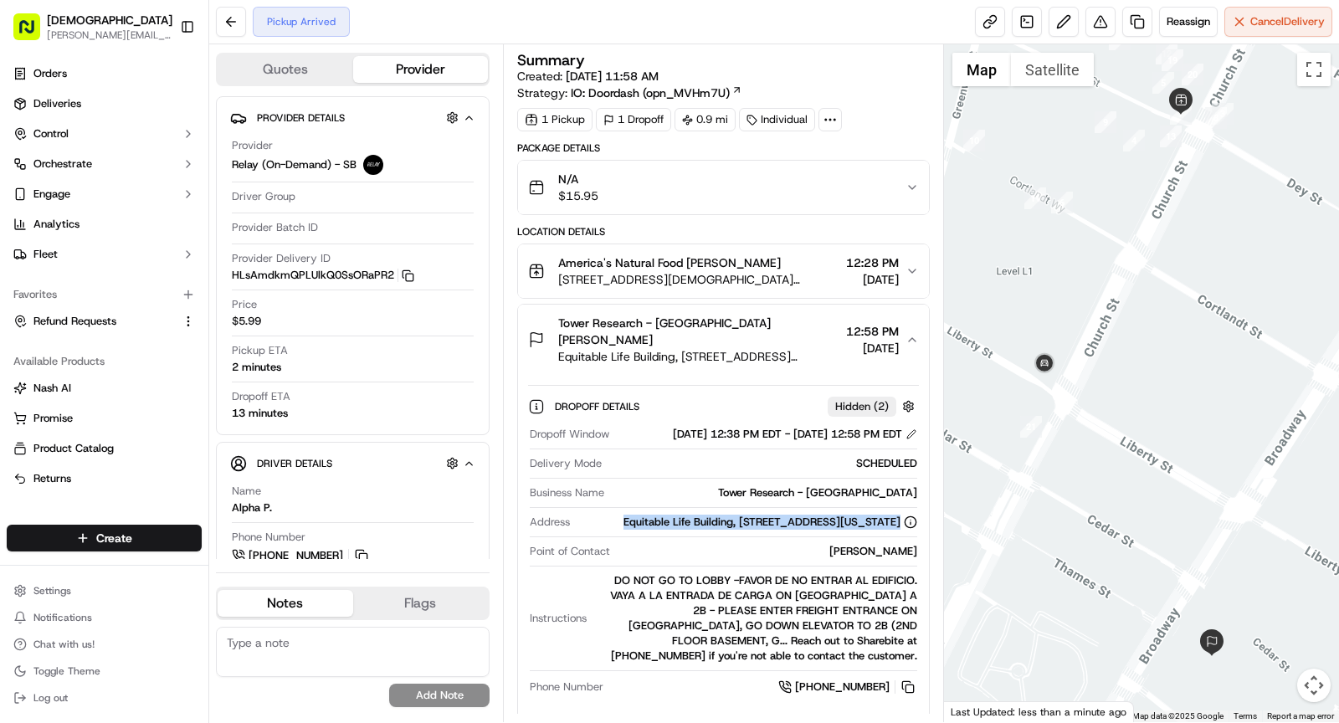
click at [765, 517] on div "Equitable Life Building, [STREET_ADDRESS][US_STATE]" at bounding box center [770, 522] width 294 height 15
click at [748, 348] on span "Equitable Life Building, [STREET_ADDRESS][US_STATE]" at bounding box center [698, 356] width 281 height 17
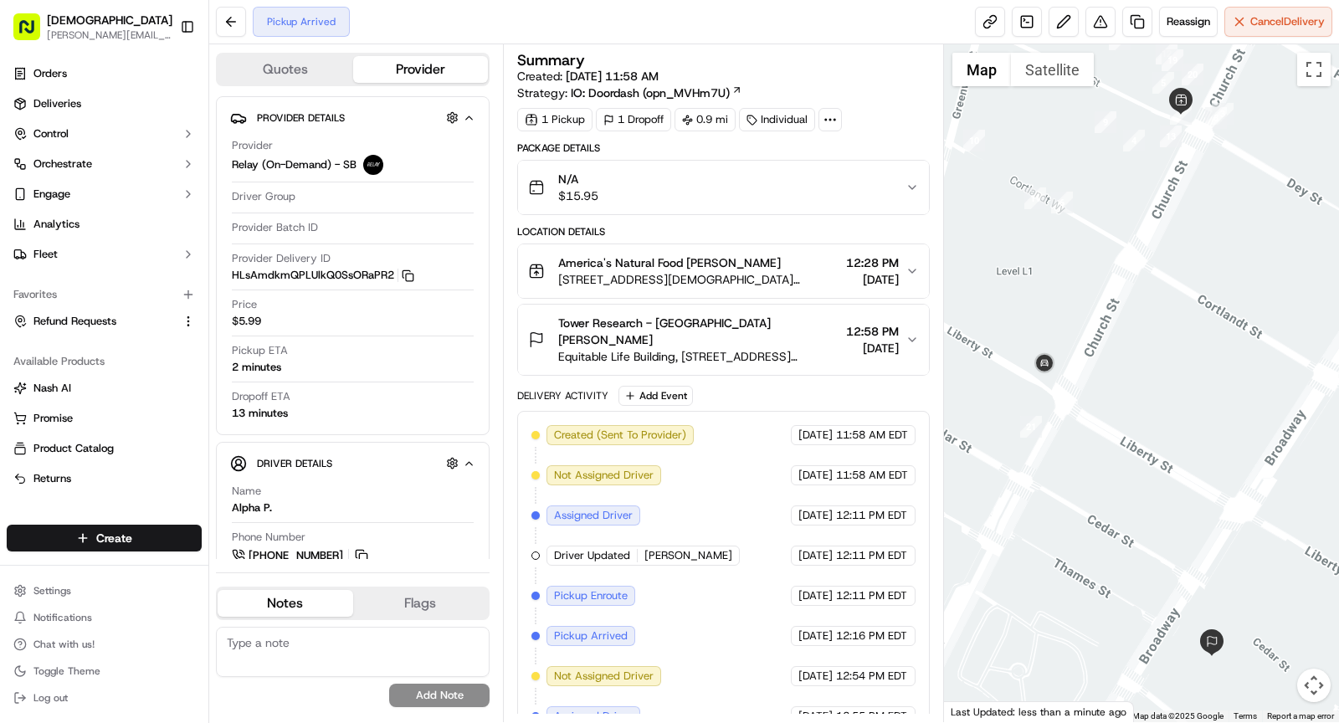
click at [738, 268] on span "America's Natural Food [PERSON_NAME]" at bounding box center [669, 262] width 223 height 17
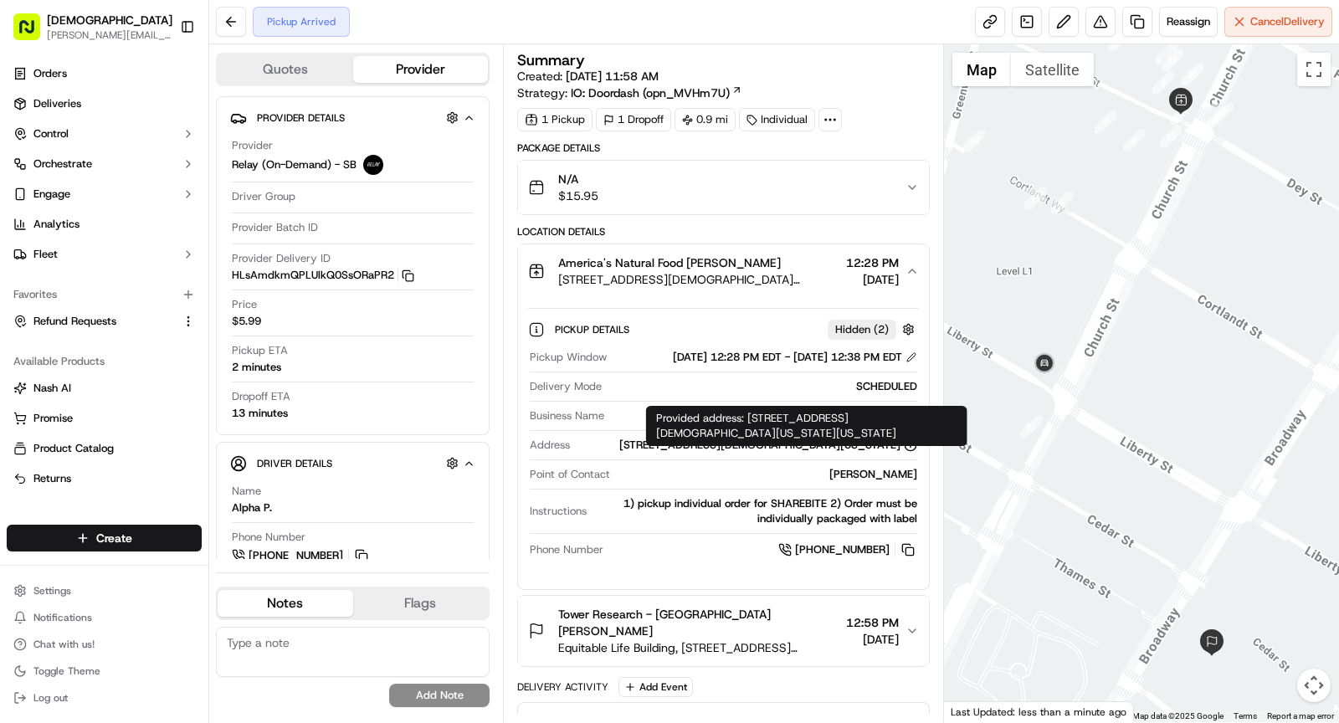
click at [837, 453] on div "[STREET_ADDRESS][DEMOGRAPHIC_DATA][US_STATE]" at bounding box center [768, 445] width 298 height 15
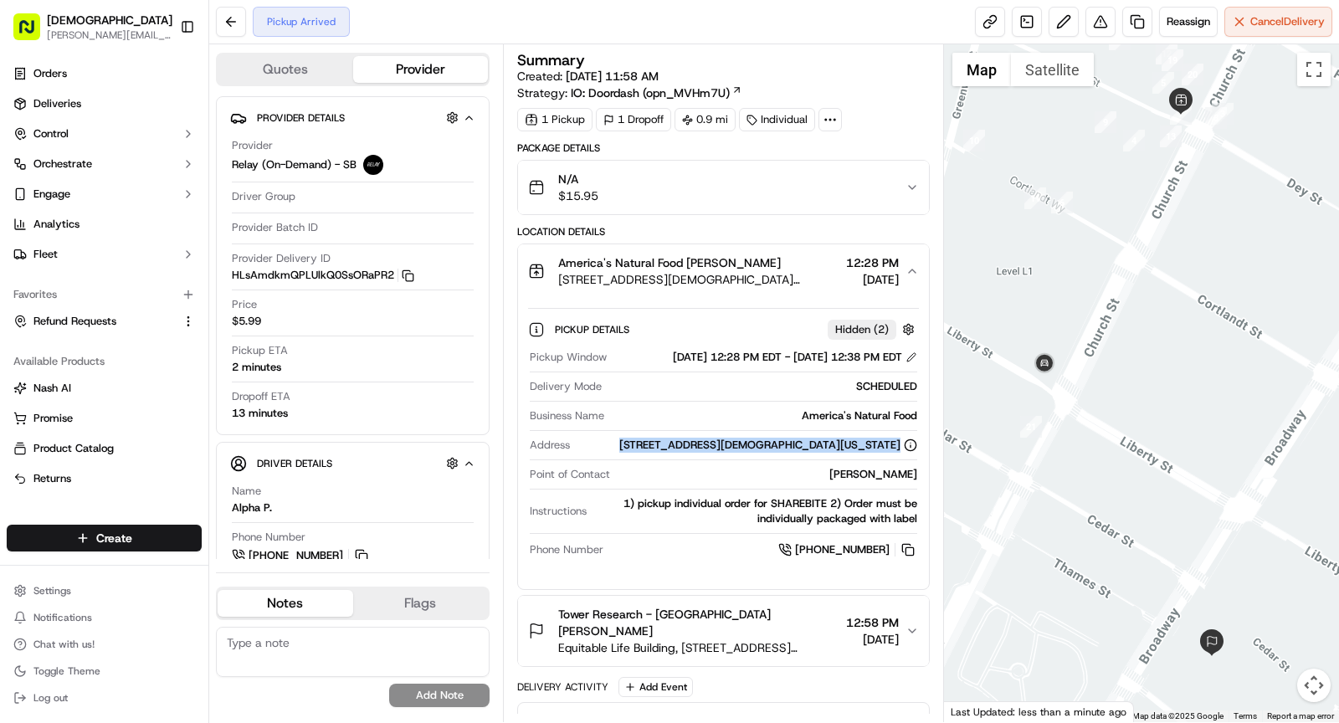
click at [837, 453] on div "[STREET_ADDRESS][DEMOGRAPHIC_DATA][US_STATE]" at bounding box center [768, 445] width 298 height 15
copy div "[STREET_ADDRESS][DEMOGRAPHIC_DATA][US_STATE]"
click at [716, 266] on span "America's Natural Food [PERSON_NAME]" at bounding box center [669, 262] width 223 height 17
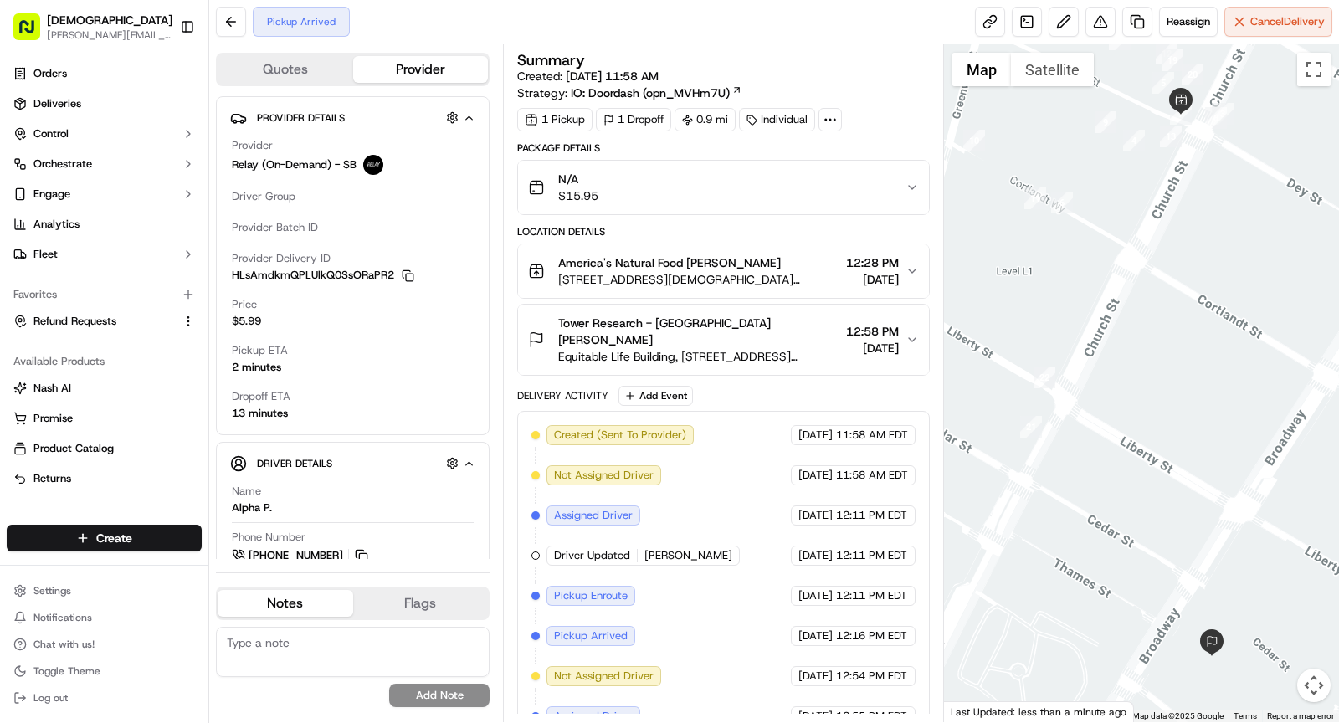
click at [346, 659] on textarea at bounding box center [353, 652] width 274 height 50
type textarea "Driver was having trouble finding the restaurant, I gave him the correct addres…"
click at [423, 695] on button "Add Note" at bounding box center [439, 695] width 100 height 23
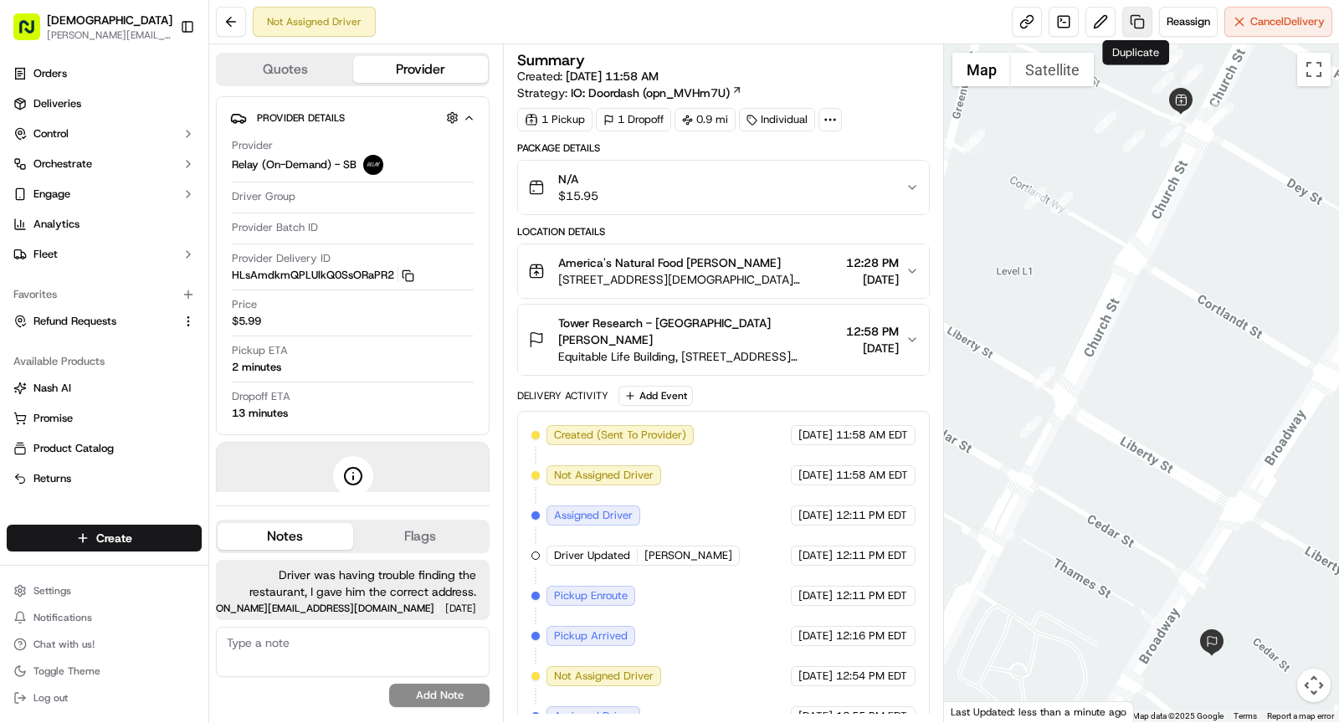
click at [1141, 24] on link at bounding box center [1137, 22] width 30 height 30
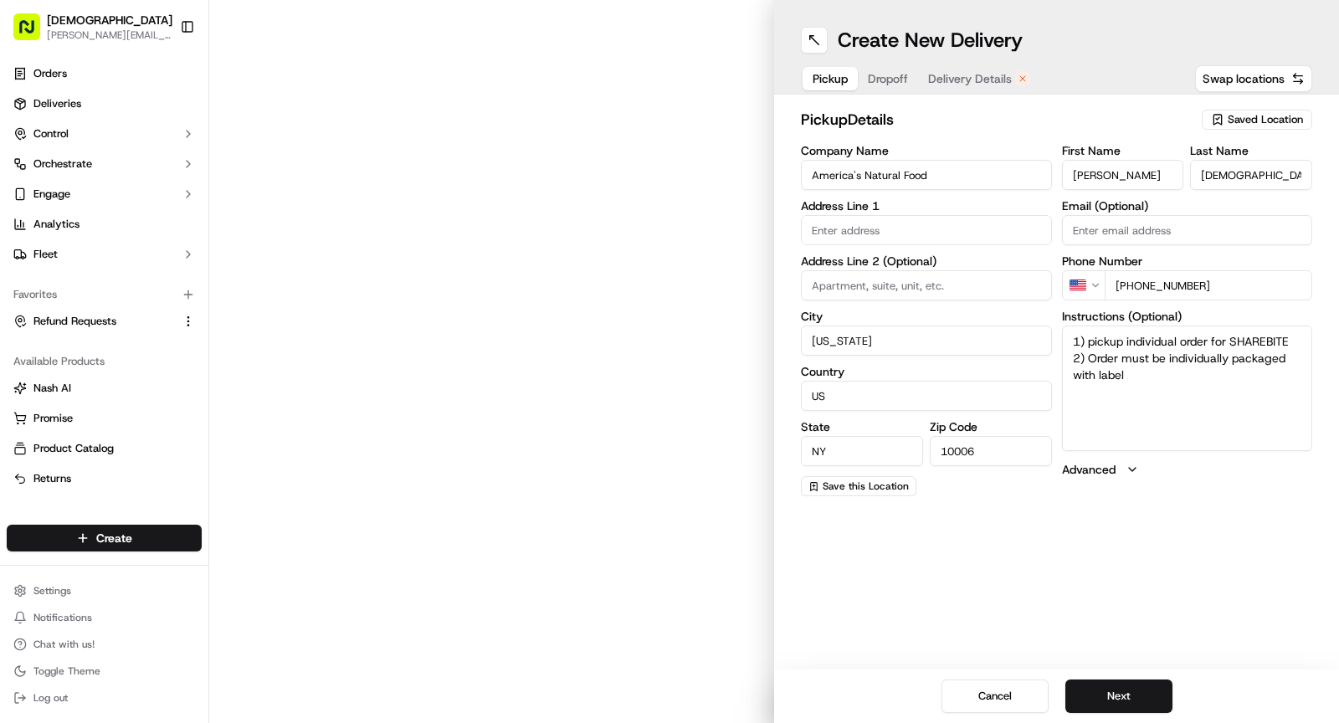
type input "America's Natural Food"
type input "[US_STATE]"
type input "US"
type input "NY"
type input "10006"
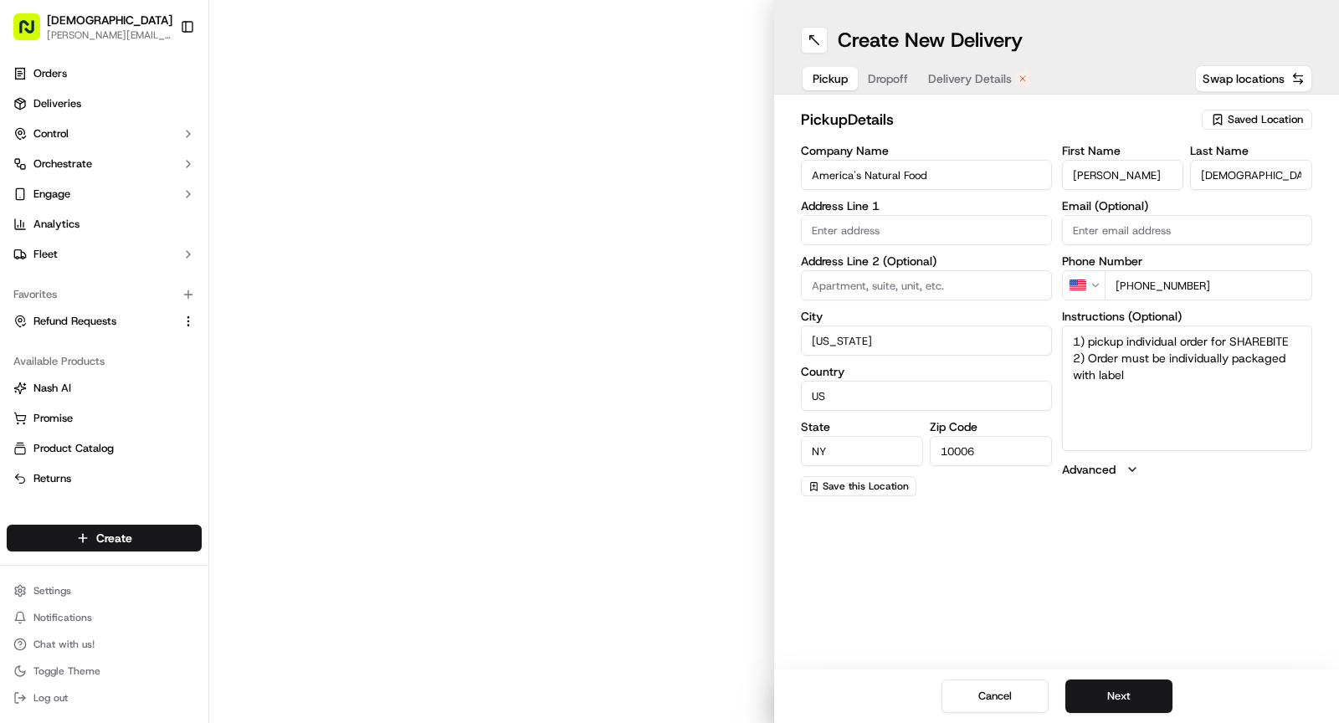
type input "[PERSON_NAME]"
type input "[DEMOGRAPHIC_DATA]"
type input "[PHONE_NUMBER]"
type textarea "1) pickup individual order for SHAREBITE 2) Order must be individually packaged…"
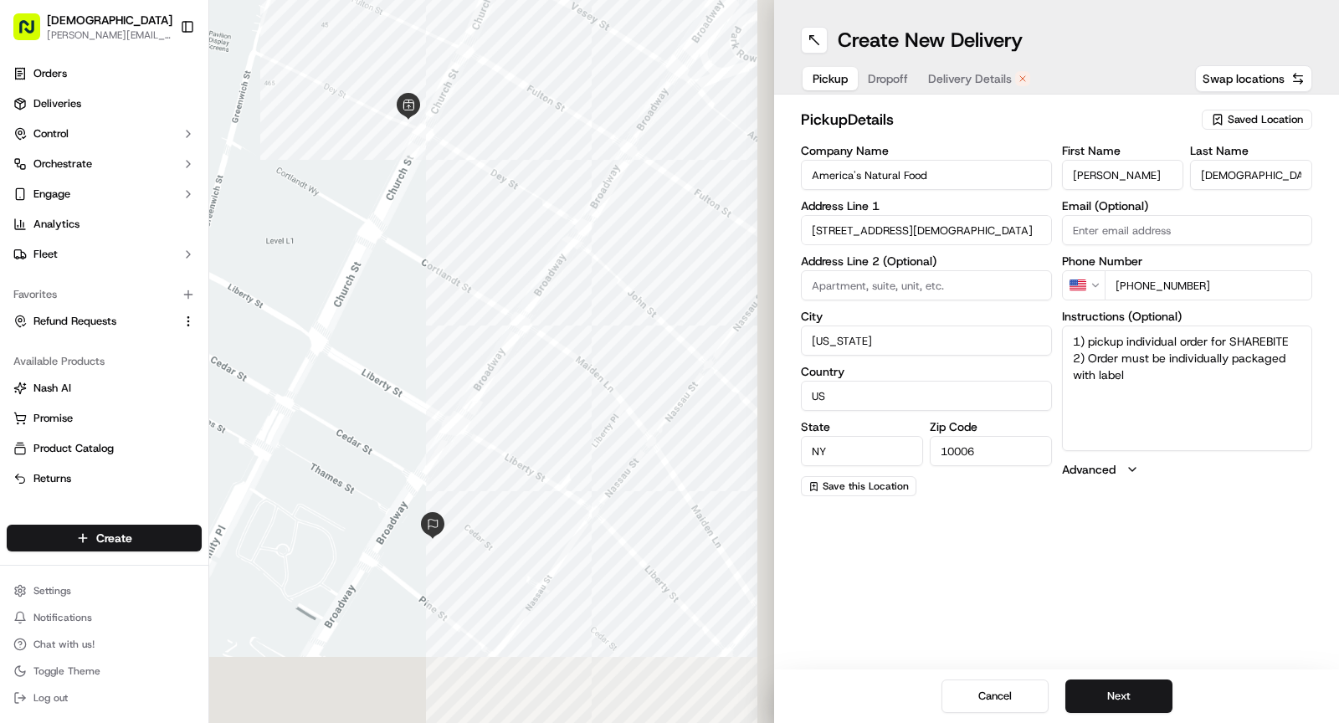
click at [885, 228] on input "[STREET_ADDRESS][DEMOGRAPHIC_DATA]" at bounding box center [926, 230] width 251 height 30
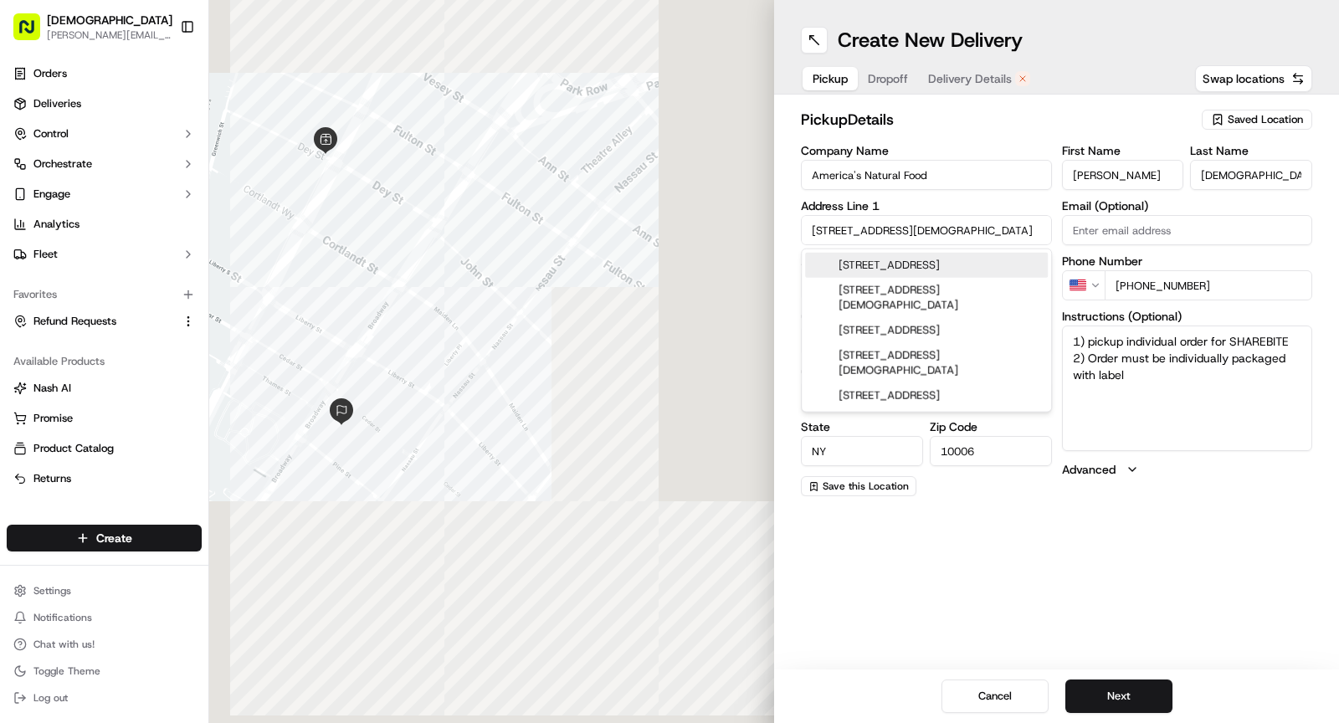
paste input "[GEOGRAPHIC_DATA][US_STATE]"
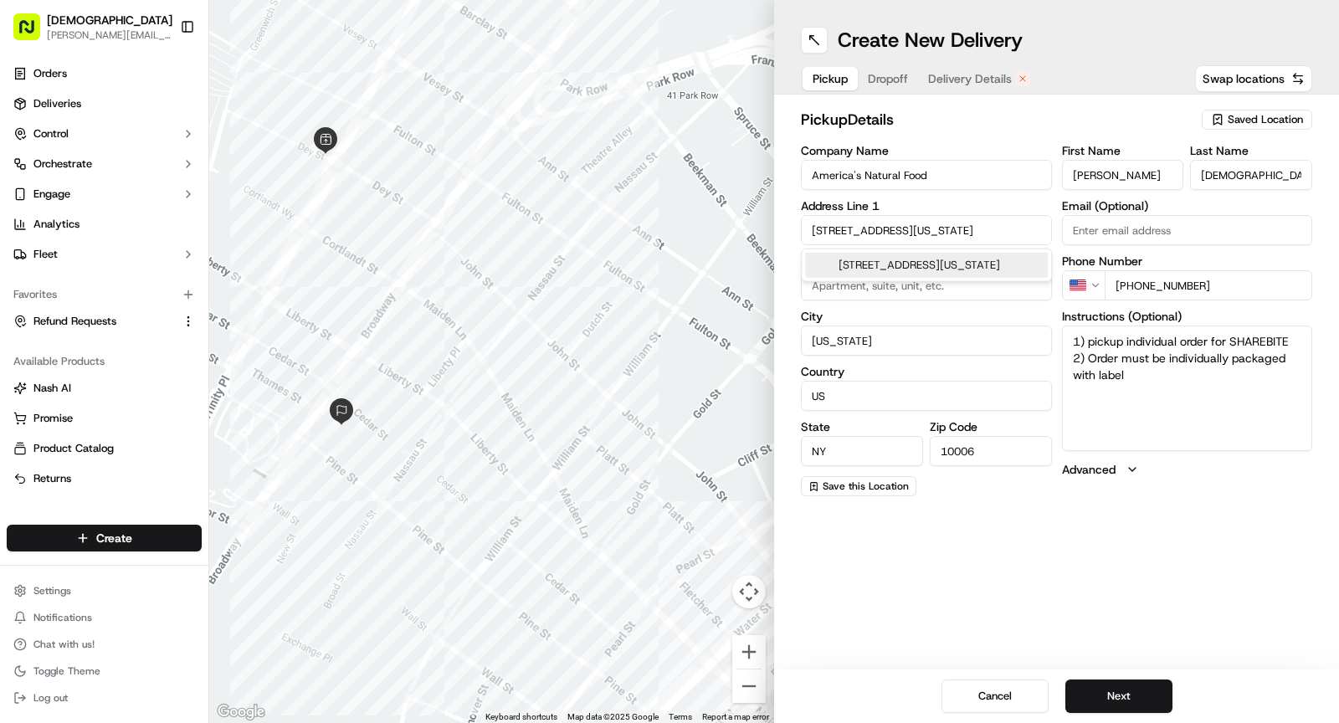
type input "[STREET_ADDRESS][US_STATE]"
click at [993, 450] on input "10006" at bounding box center [991, 451] width 122 height 30
click at [889, 74] on span "Dropoff" at bounding box center [888, 78] width 40 height 17
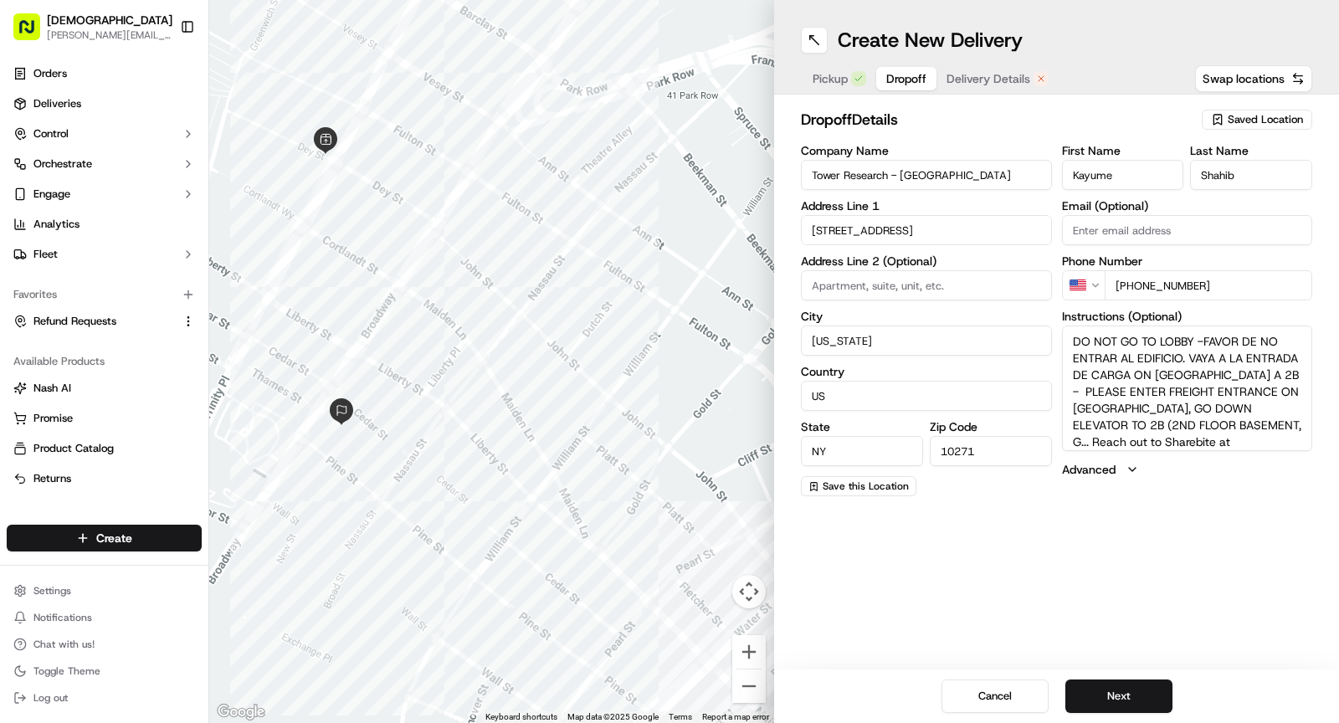
click at [967, 77] on span "Delivery Details" at bounding box center [988, 78] width 84 height 17
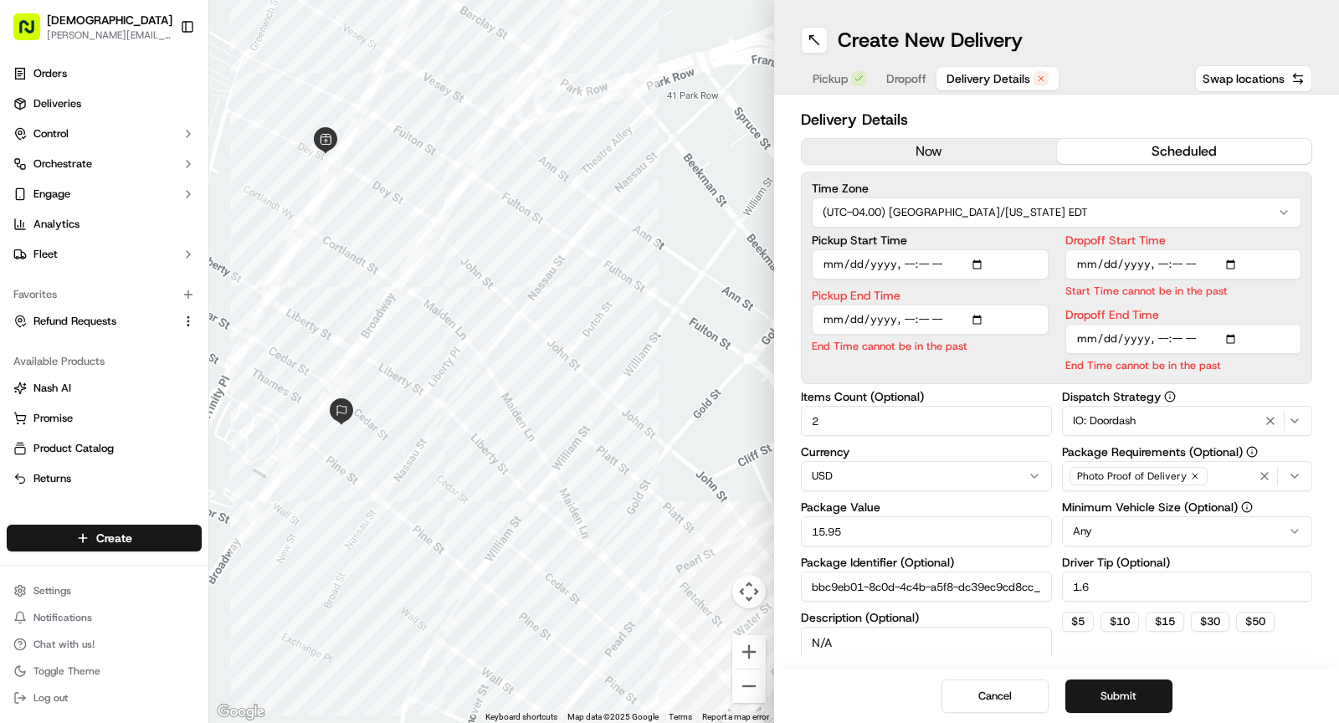
click at [948, 147] on button "now" at bounding box center [929, 151] width 255 height 25
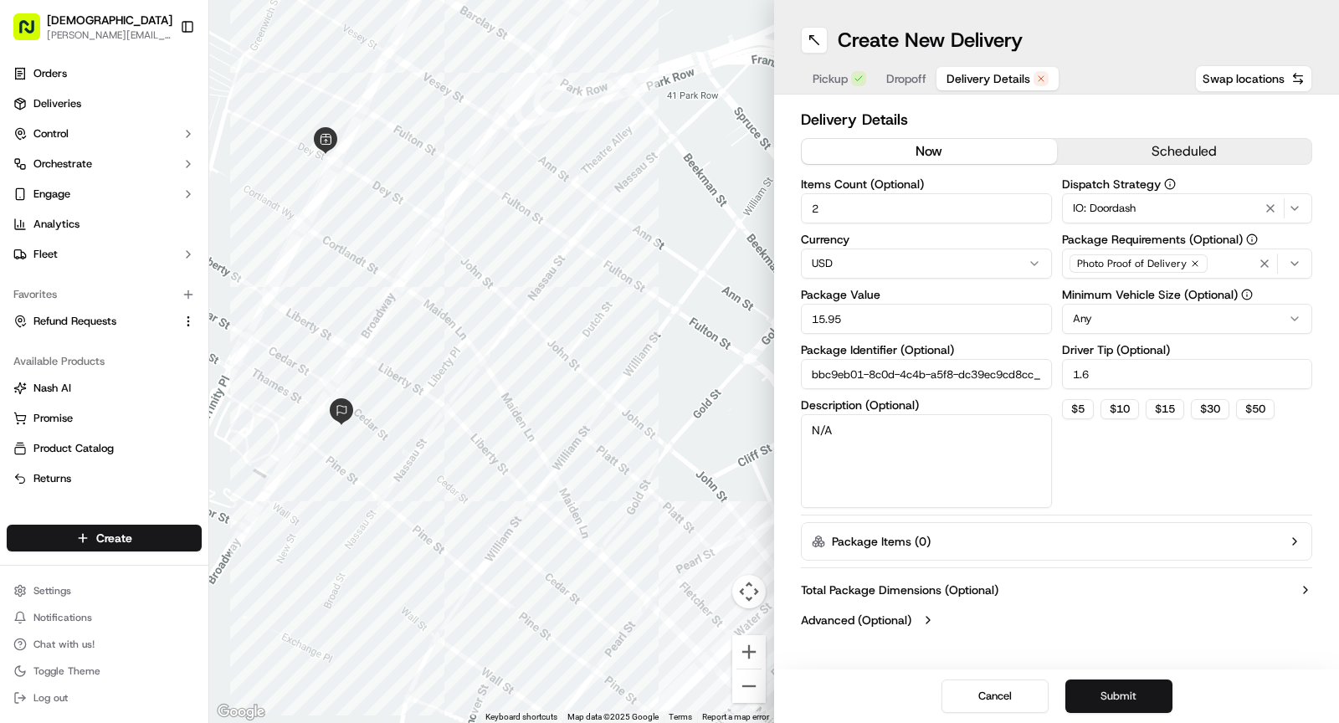
click at [1129, 700] on button "Submit" at bounding box center [1118, 696] width 107 height 33
